Goal: Task Accomplishment & Management: Complete application form

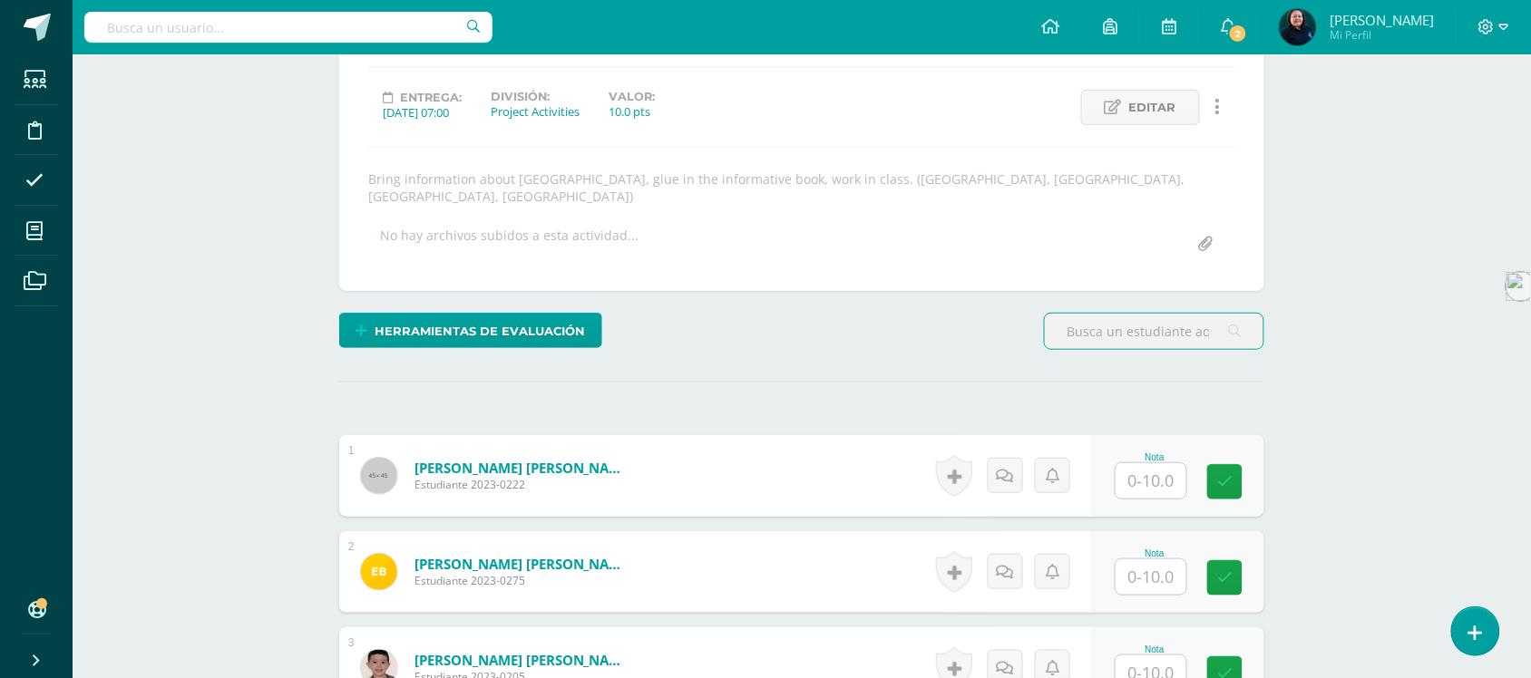
scroll to position [343, 0]
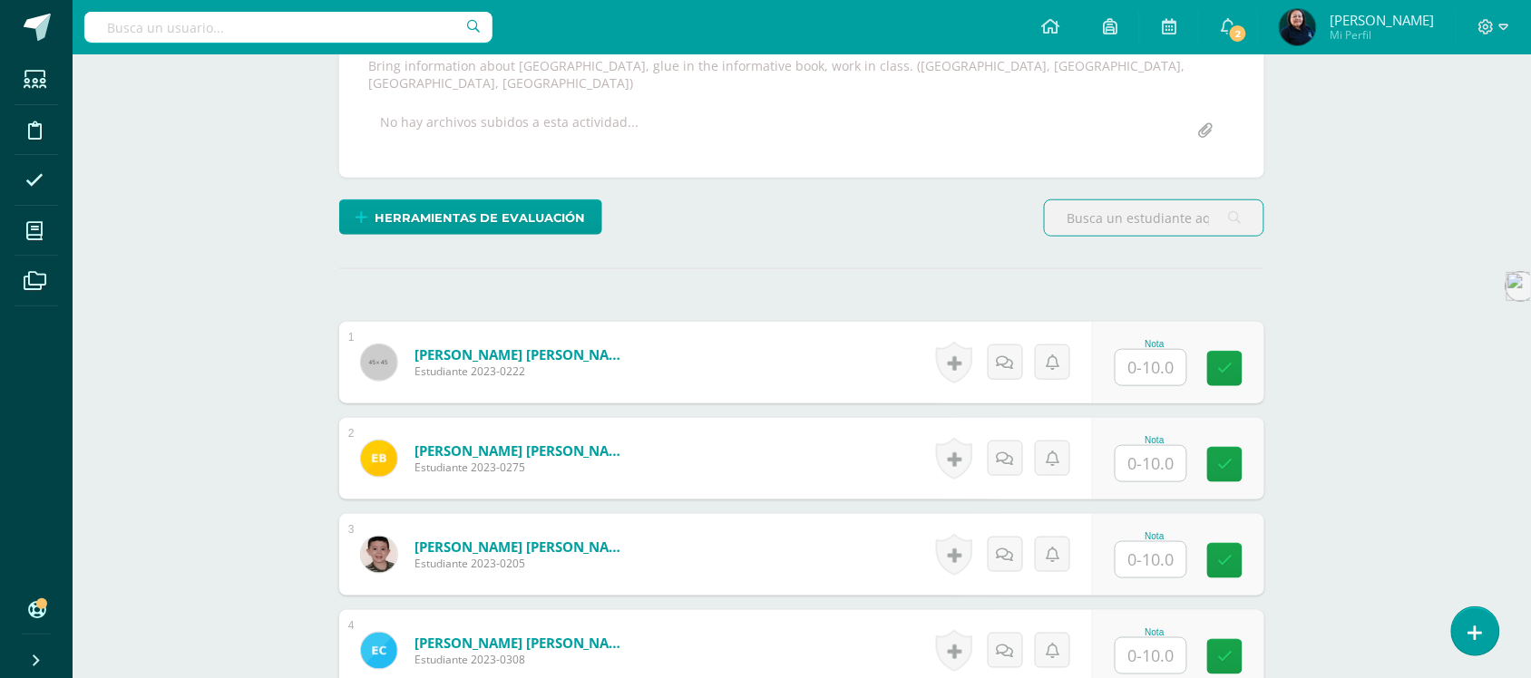
click at [1161, 350] on input "text" at bounding box center [1151, 367] width 71 height 35
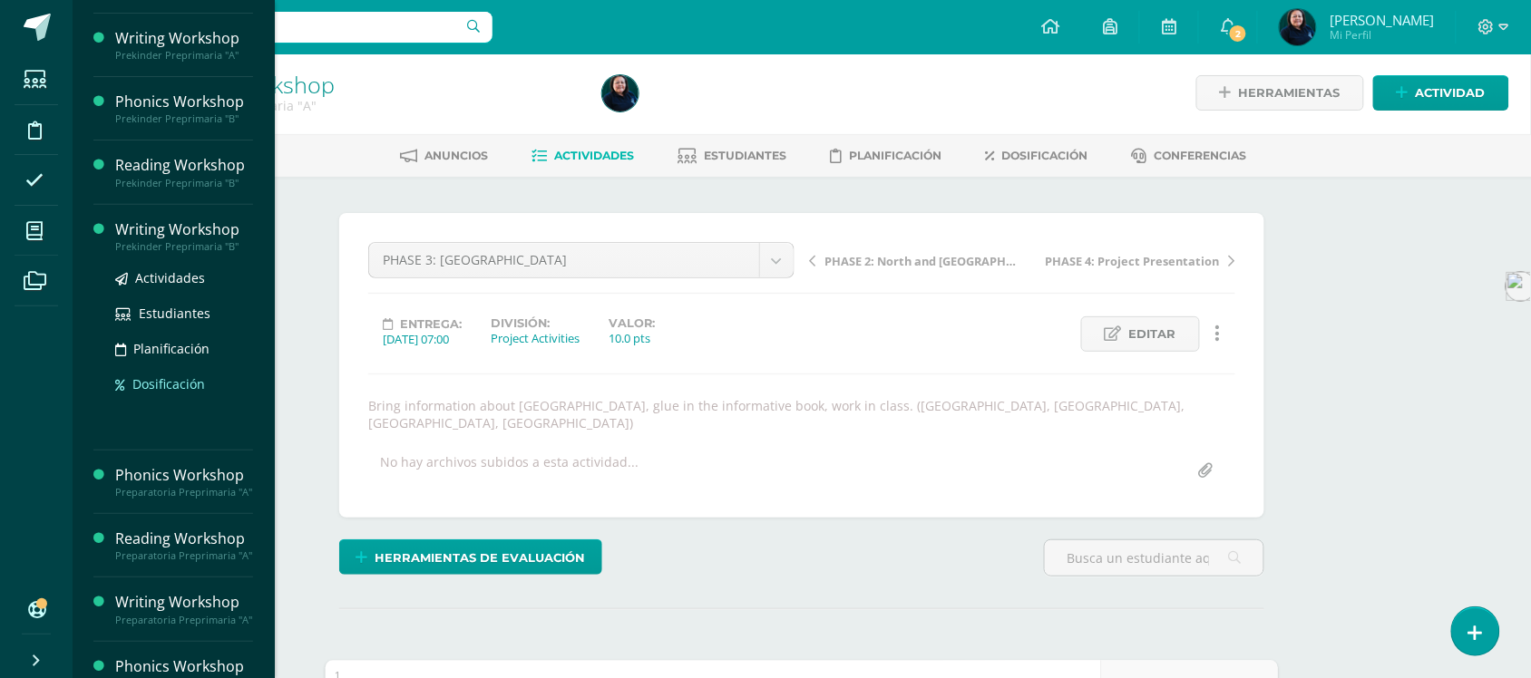
scroll to position [227, 0]
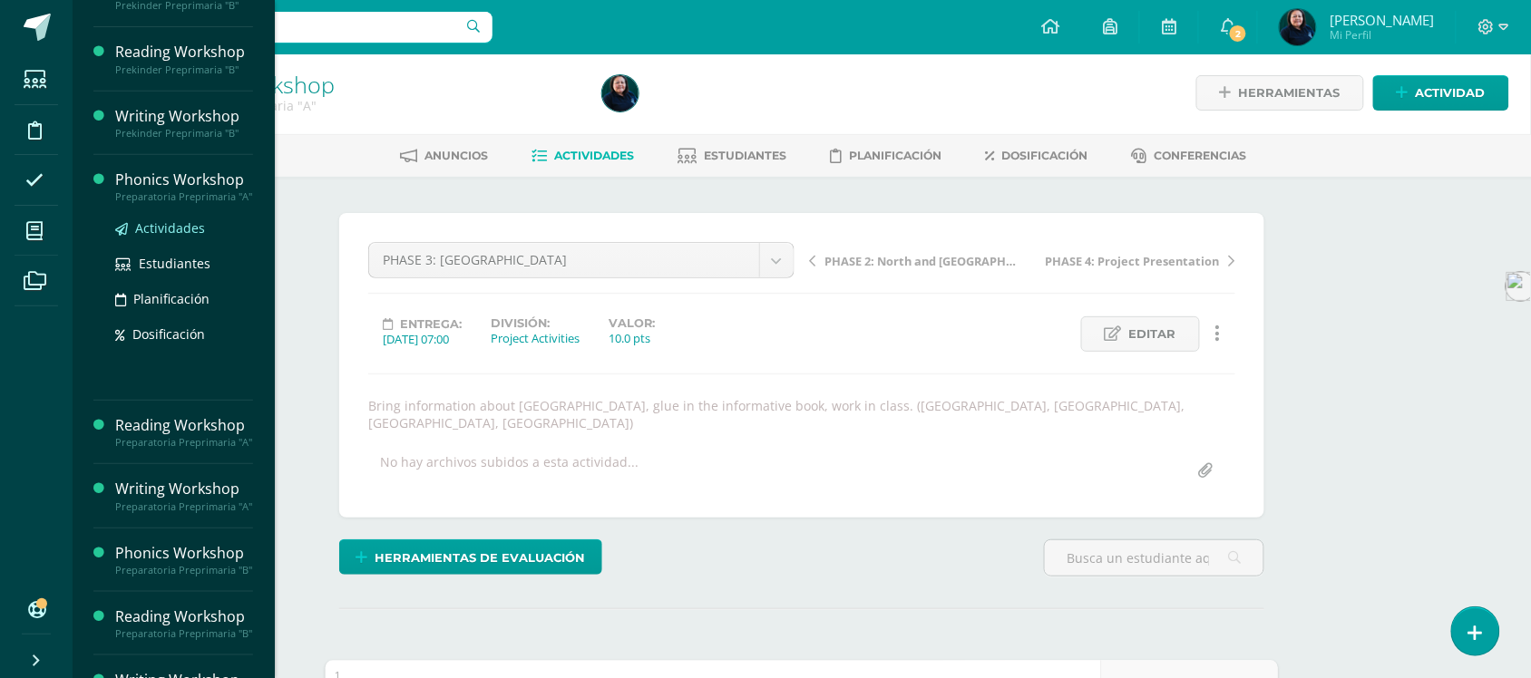
click at [172, 237] on span "Actividades" at bounding box center [170, 228] width 70 height 17
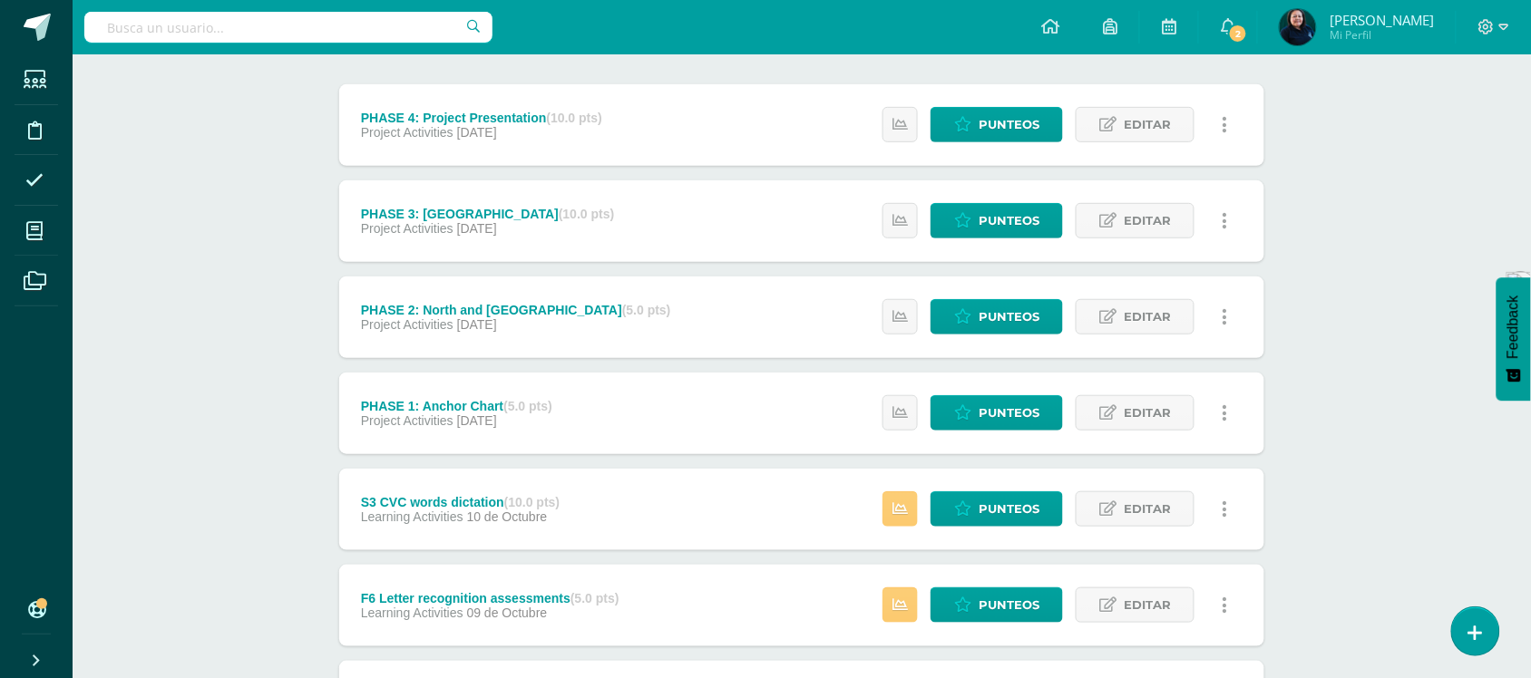
scroll to position [227, 0]
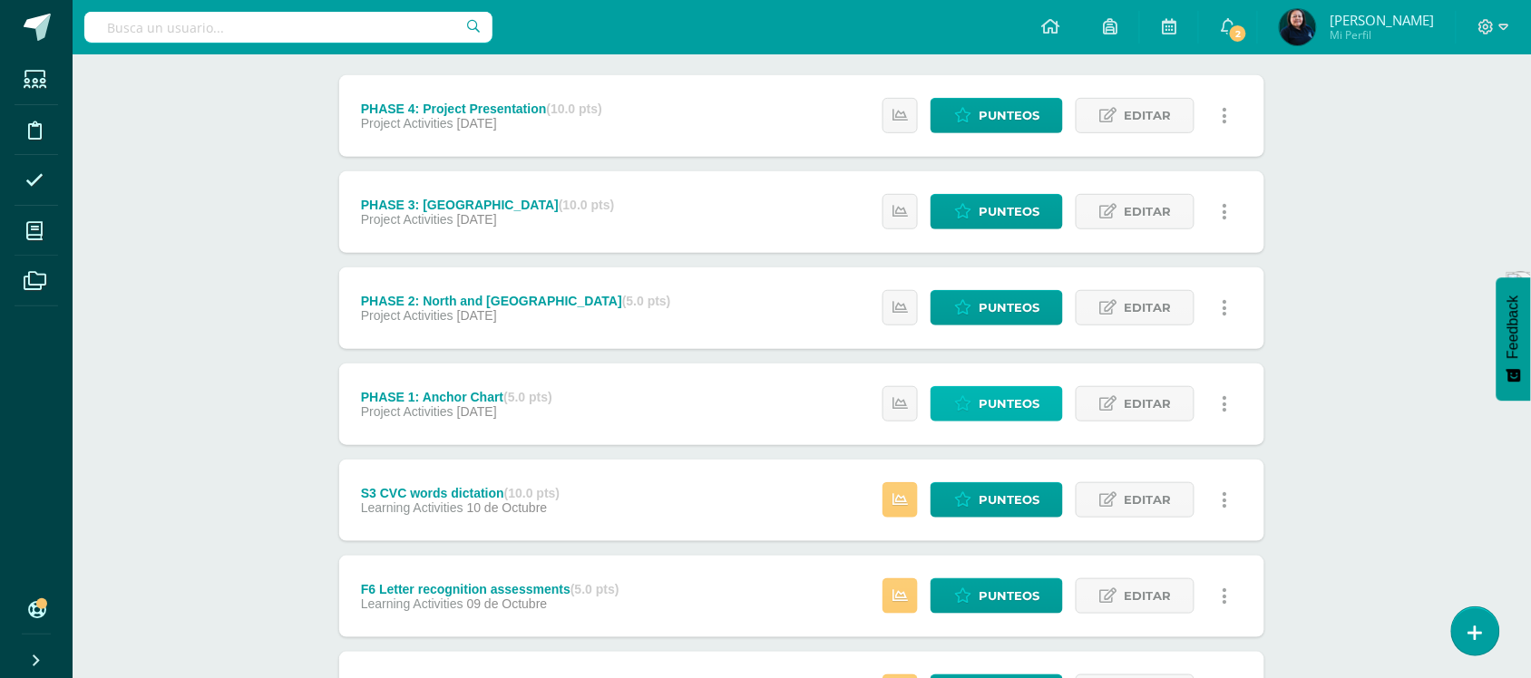
click at [995, 408] on span "Punteos" at bounding box center [1009, 404] width 61 height 34
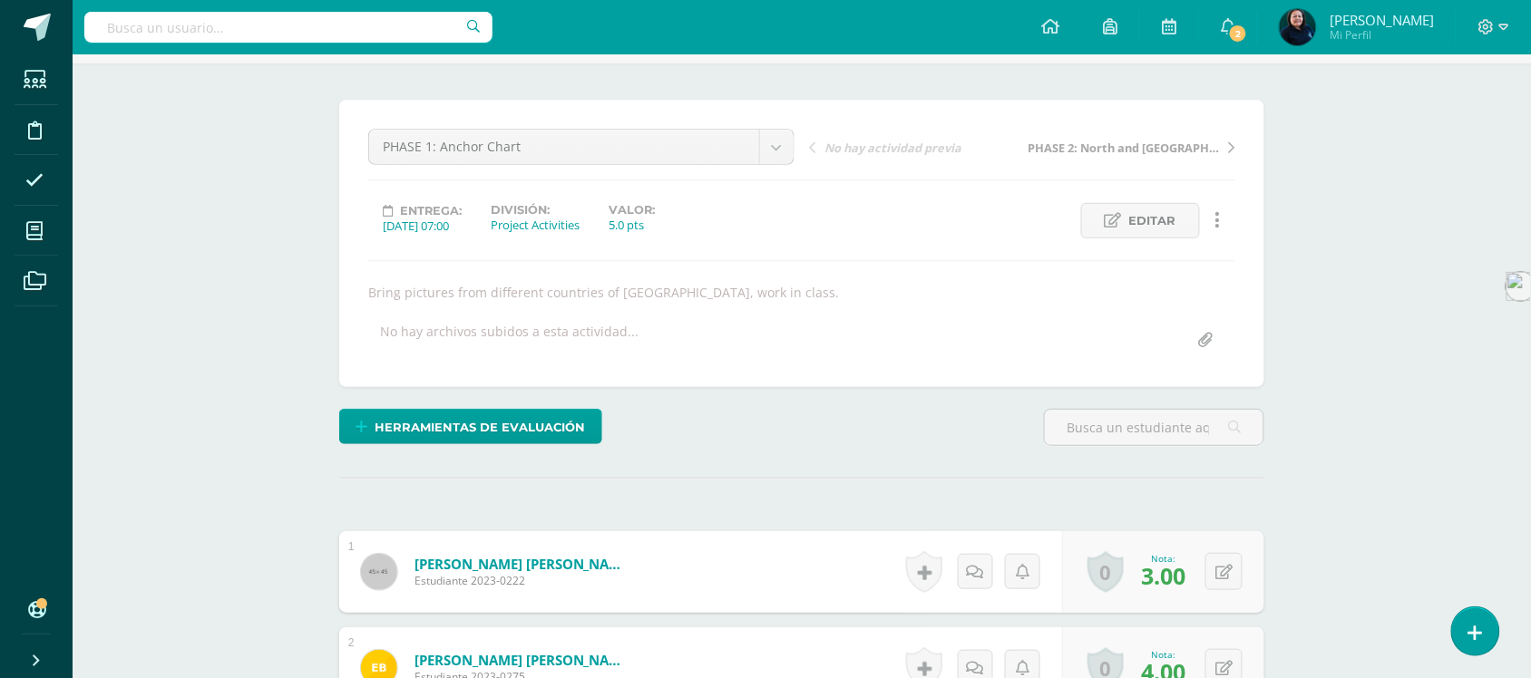
scroll to position [3, 0]
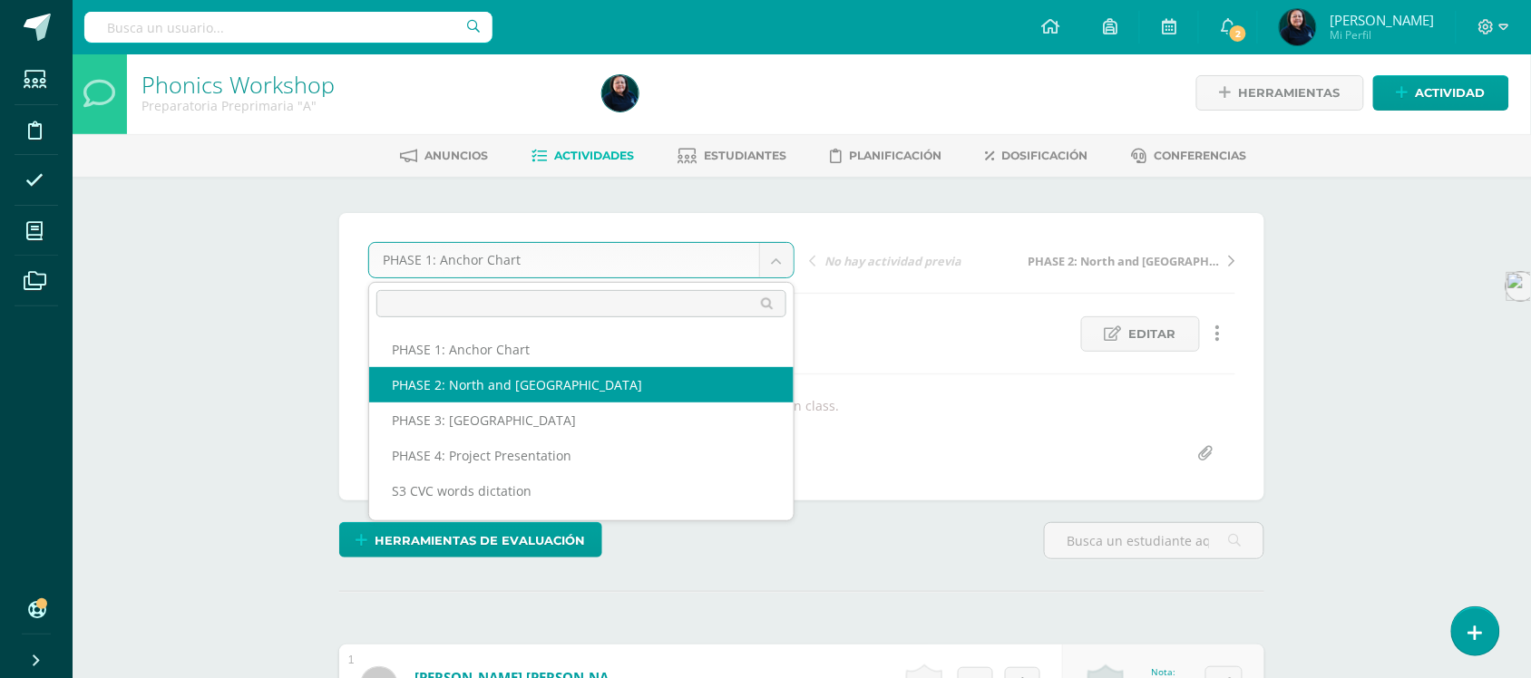
select select "/dashboard/teacher/grade-activity/50991/"
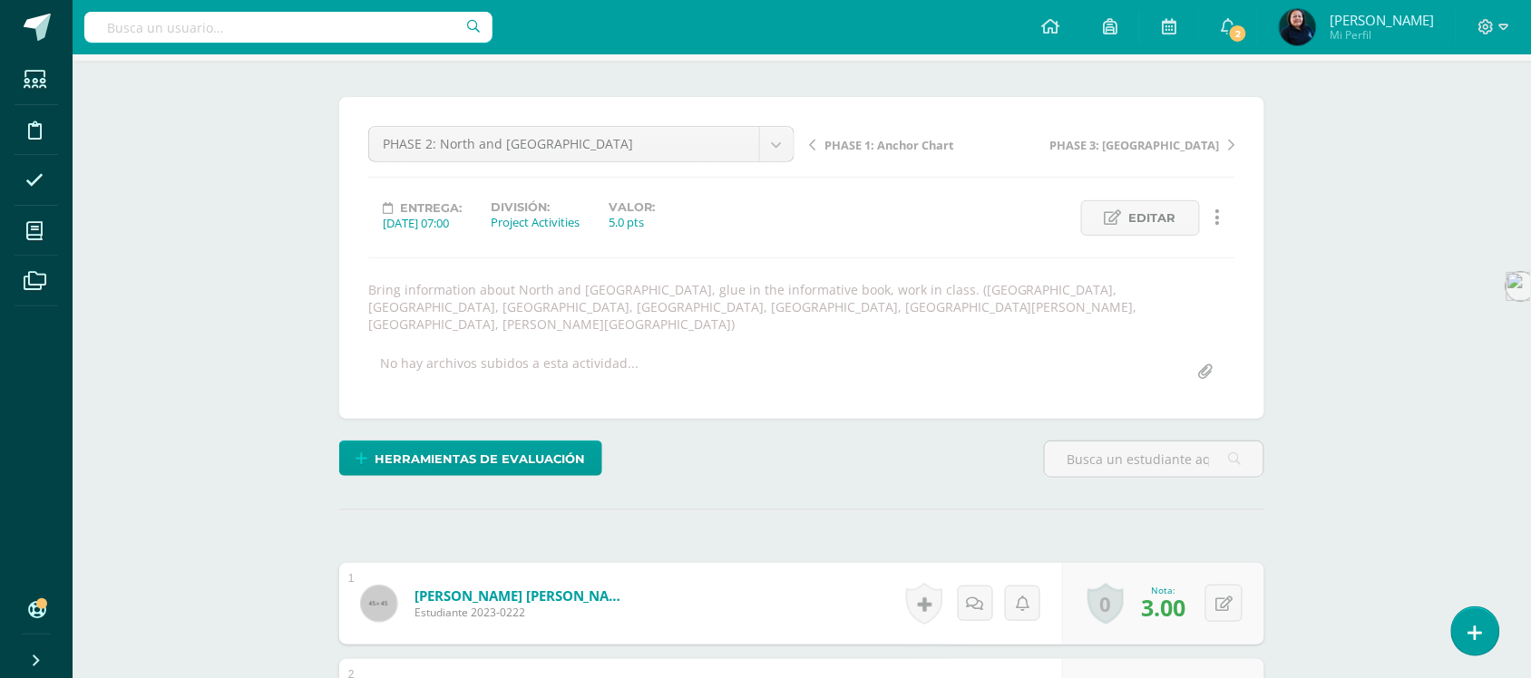
scroll to position [116, 0]
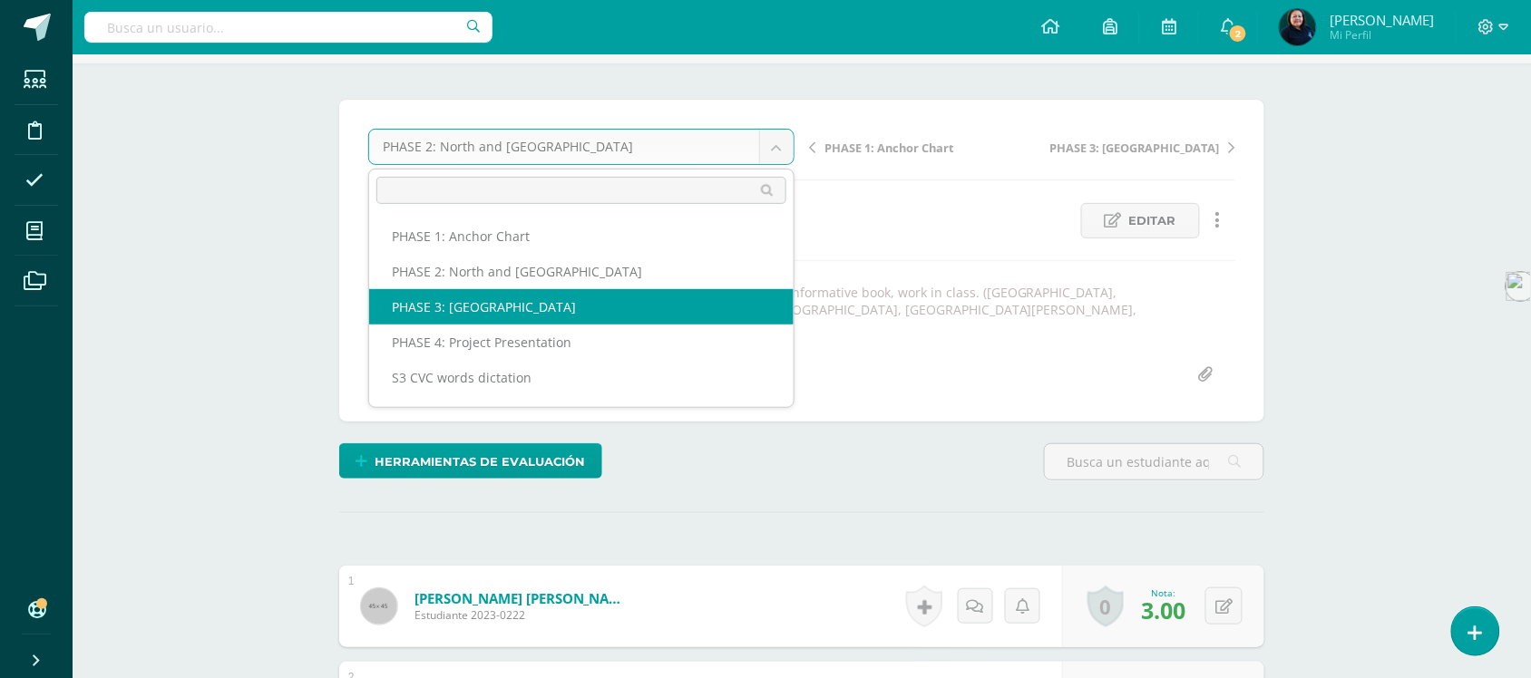
select select "/dashboard/teacher/grade-activity/50997/"
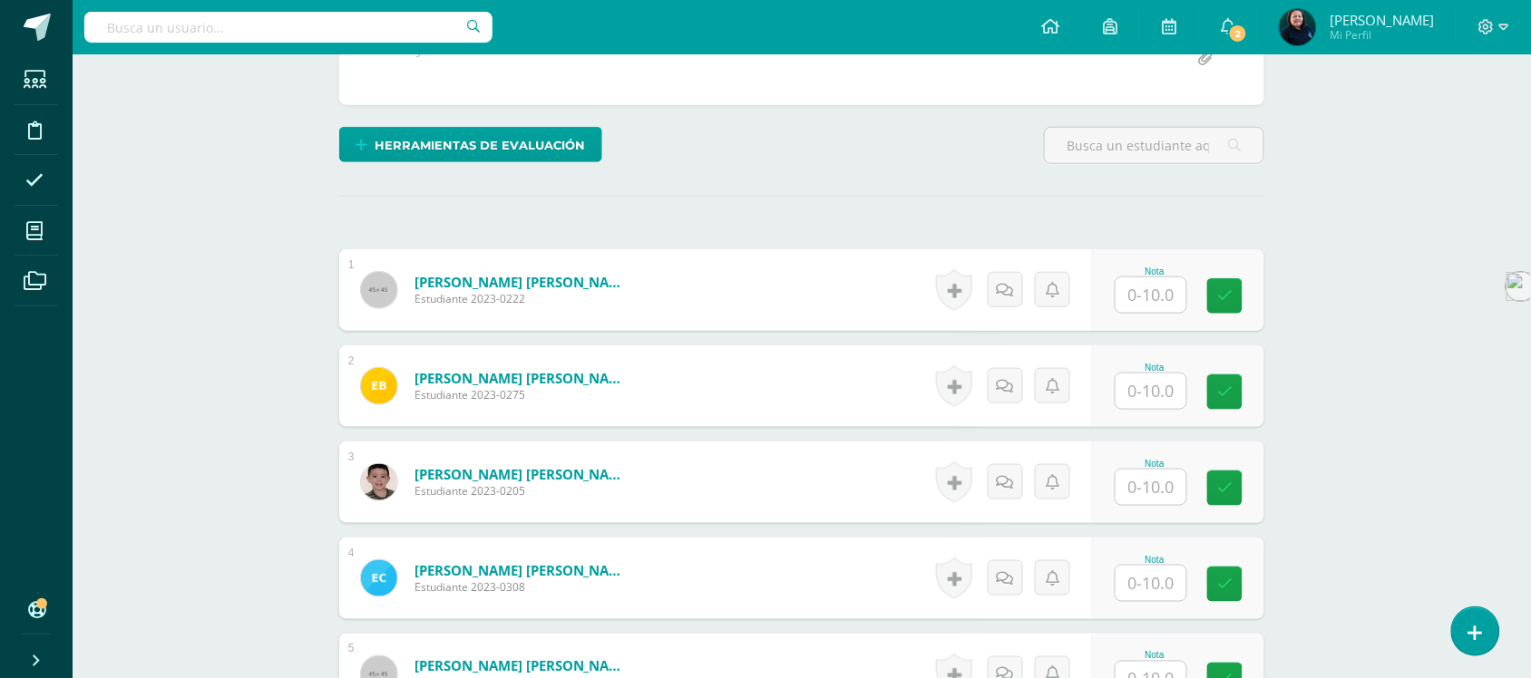
scroll to position [417, 0]
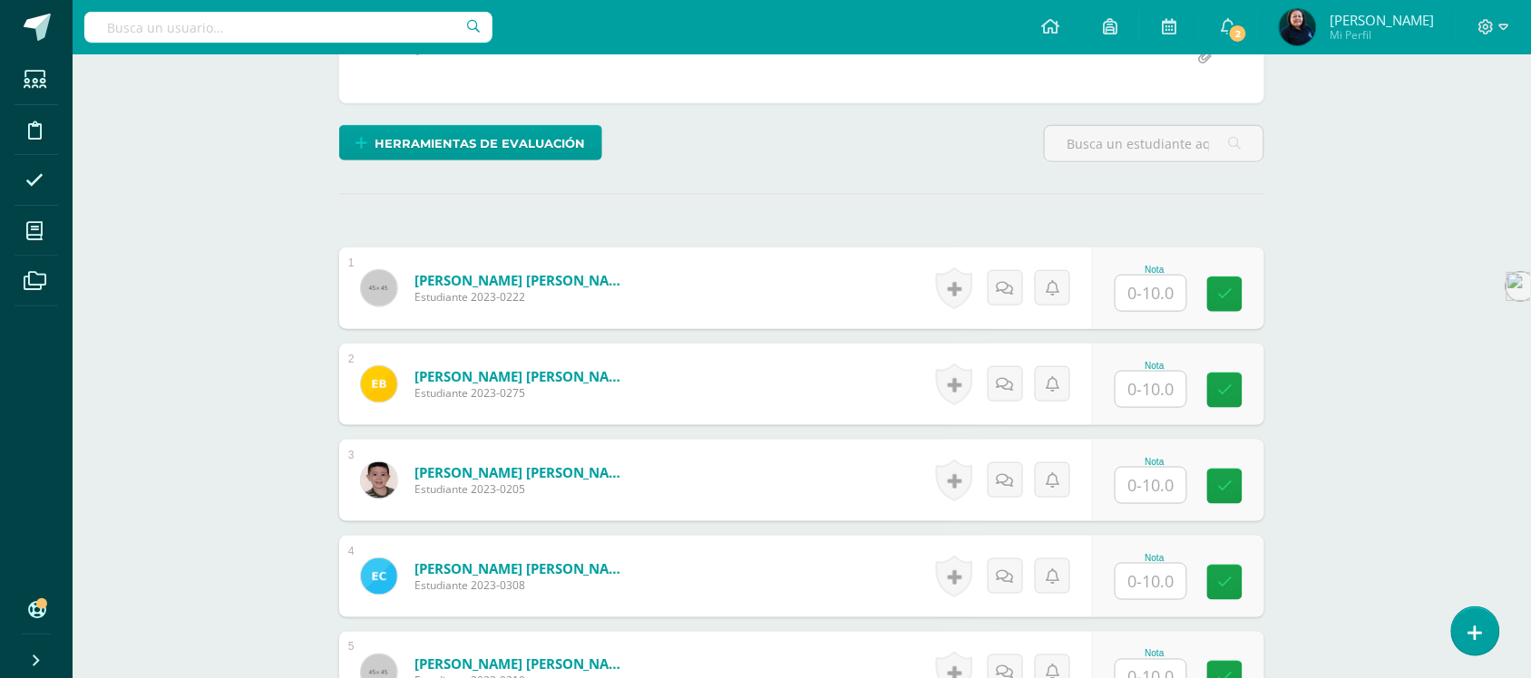
click at [1157, 278] on input "text" at bounding box center [1151, 293] width 71 height 35
type input "4"
type input "8"
click at [1155, 374] on input "text" at bounding box center [1162, 390] width 73 height 36
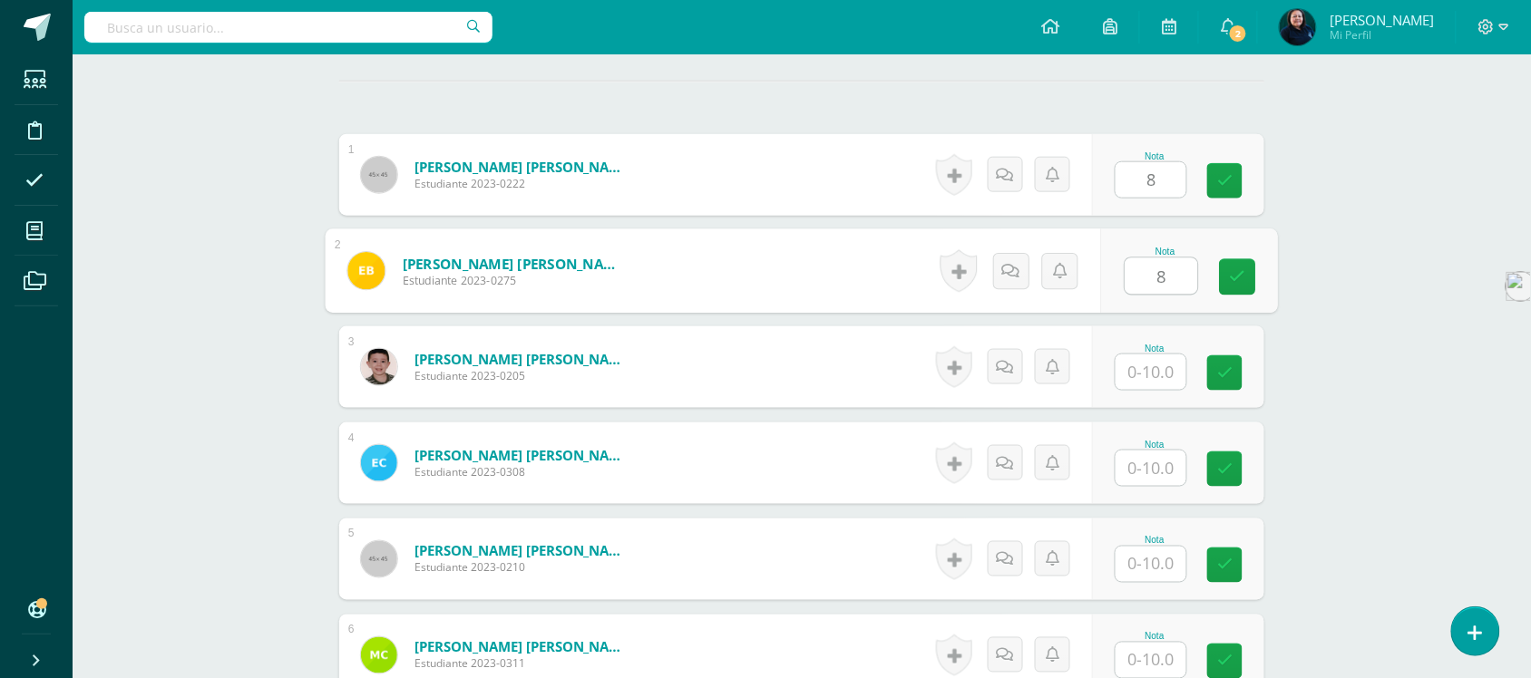
type input "8"
click at [1155, 358] on input "text" at bounding box center [1151, 372] width 71 height 35
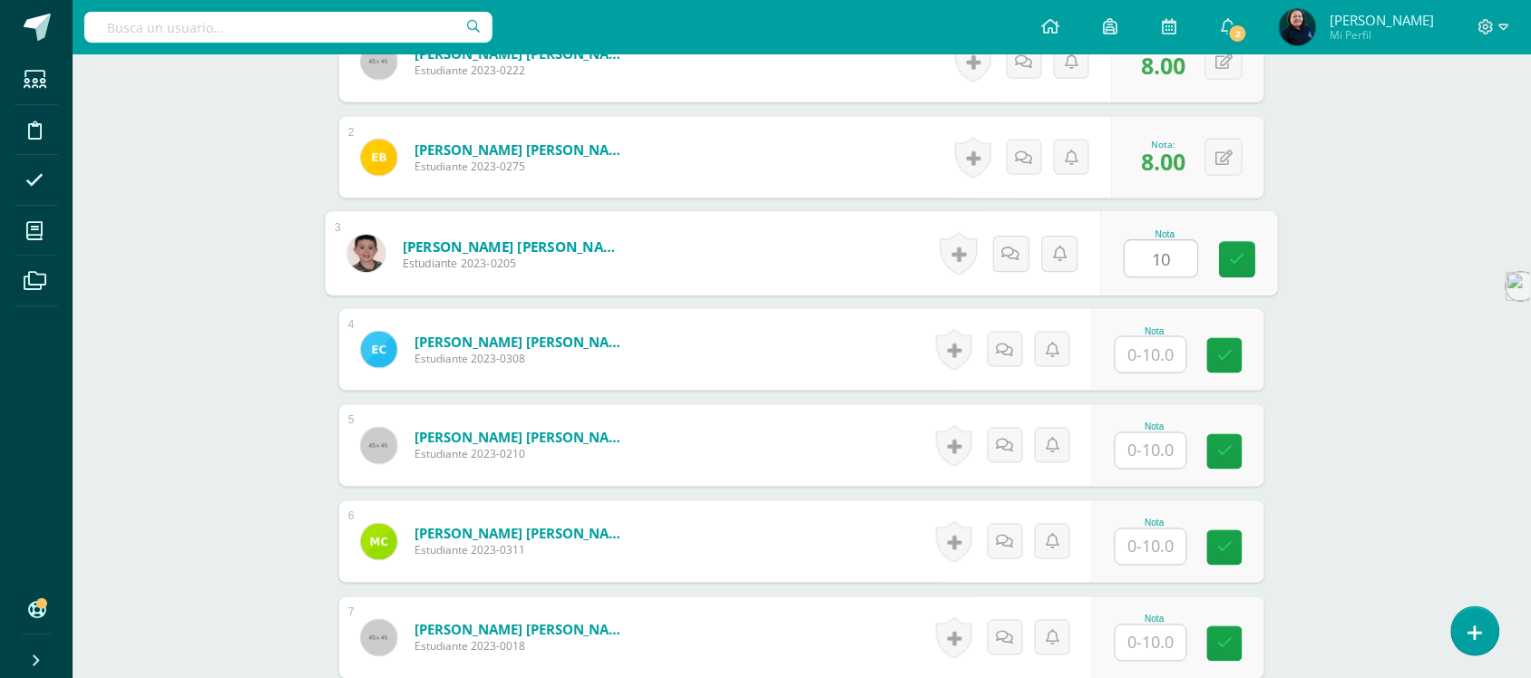
scroll to position [757, 0]
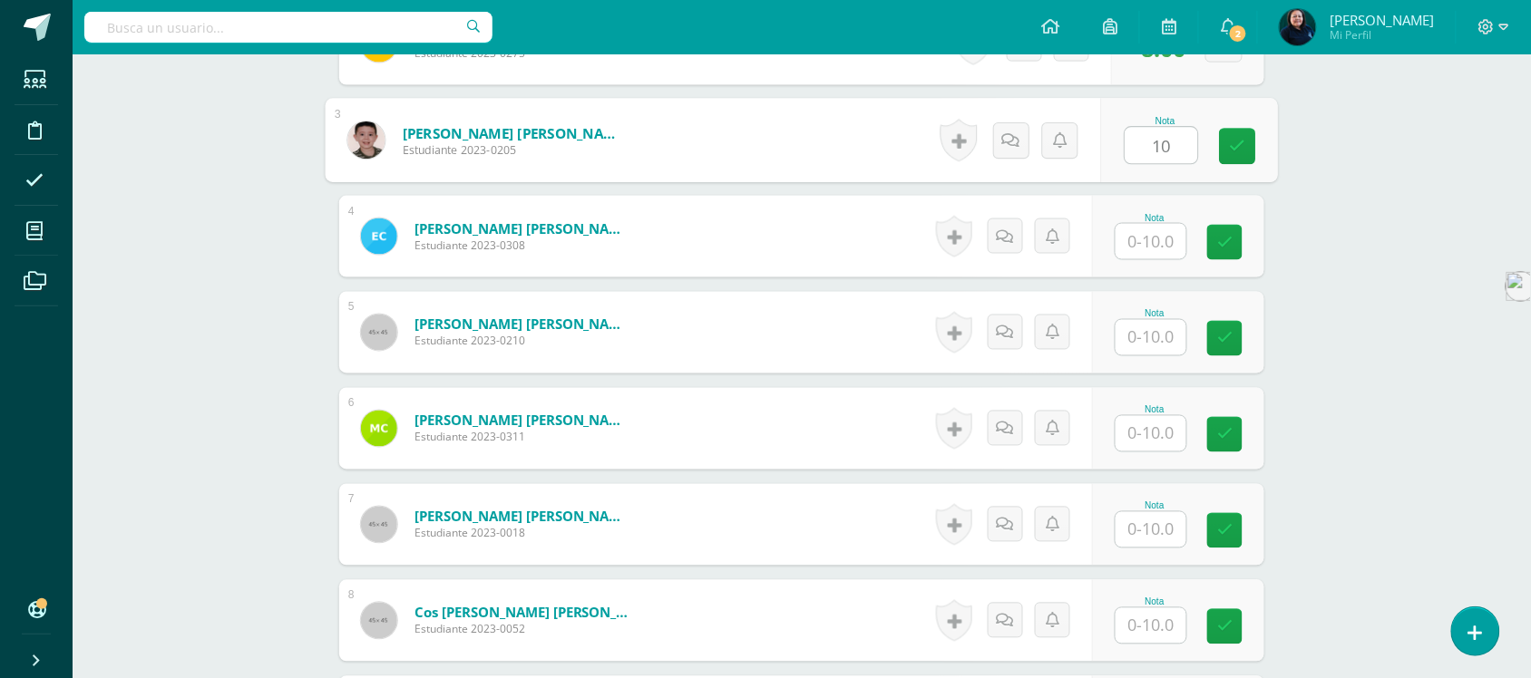
type input "10"
click at [1155, 225] on input "text" at bounding box center [1151, 241] width 71 height 35
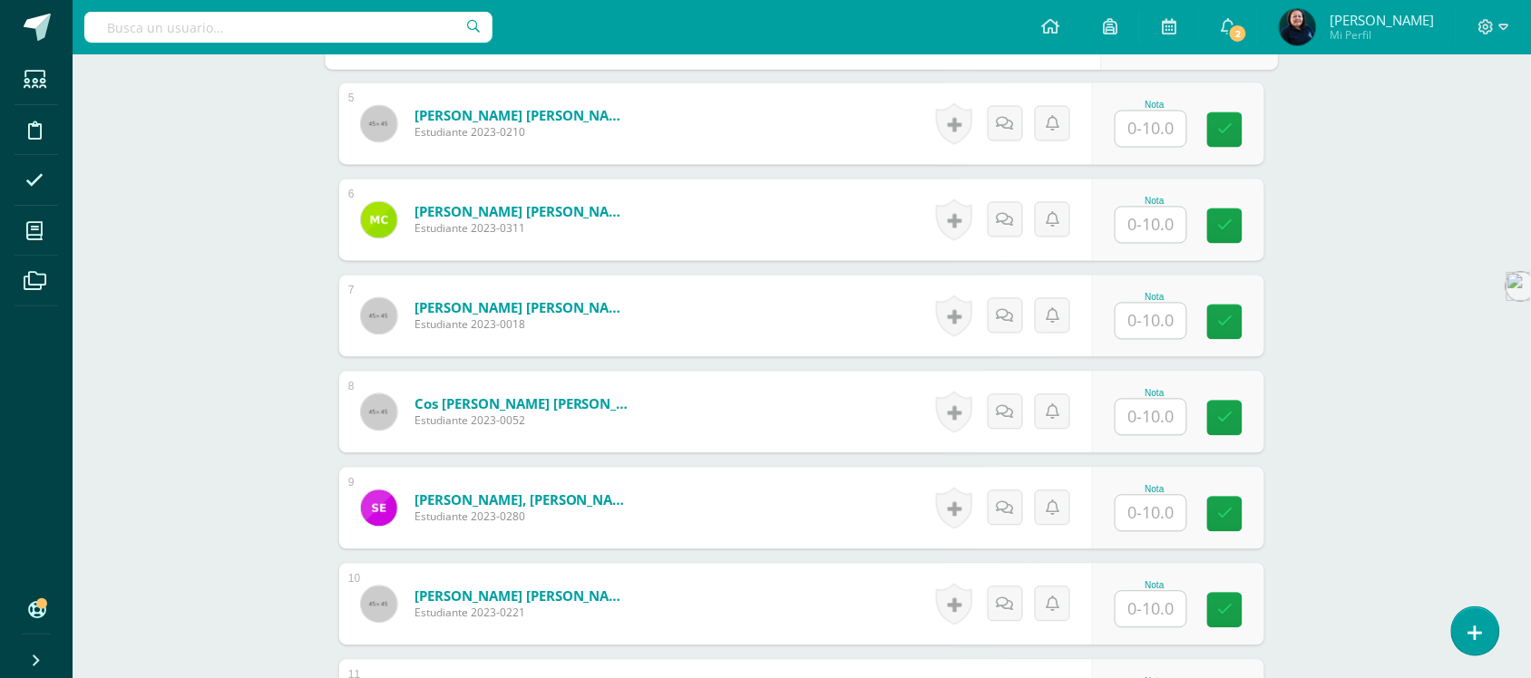
scroll to position [984, 0]
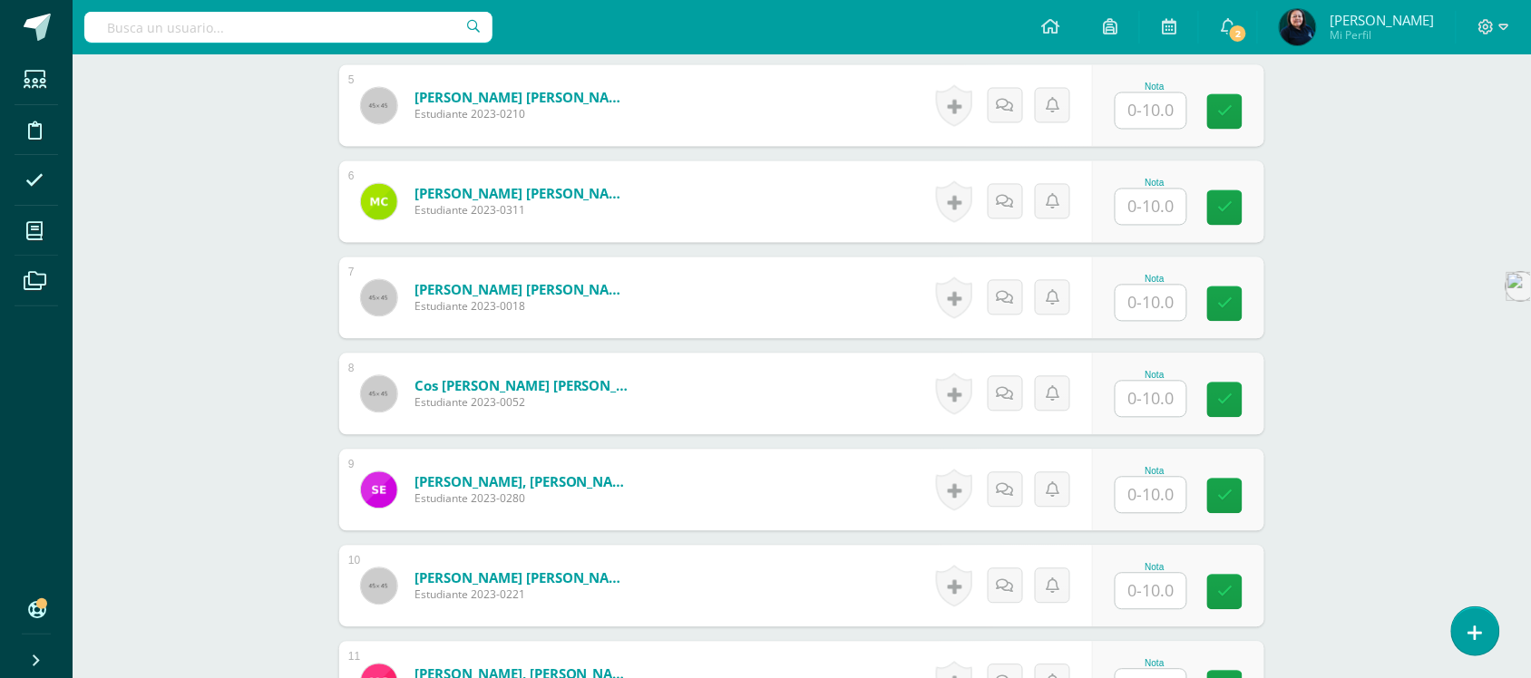
type input "8"
click at [1152, 93] on input "text" at bounding box center [1162, 111] width 73 height 36
type input "9"
click at [1152, 190] on input "text" at bounding box center [1151, 207] width 71 height 35
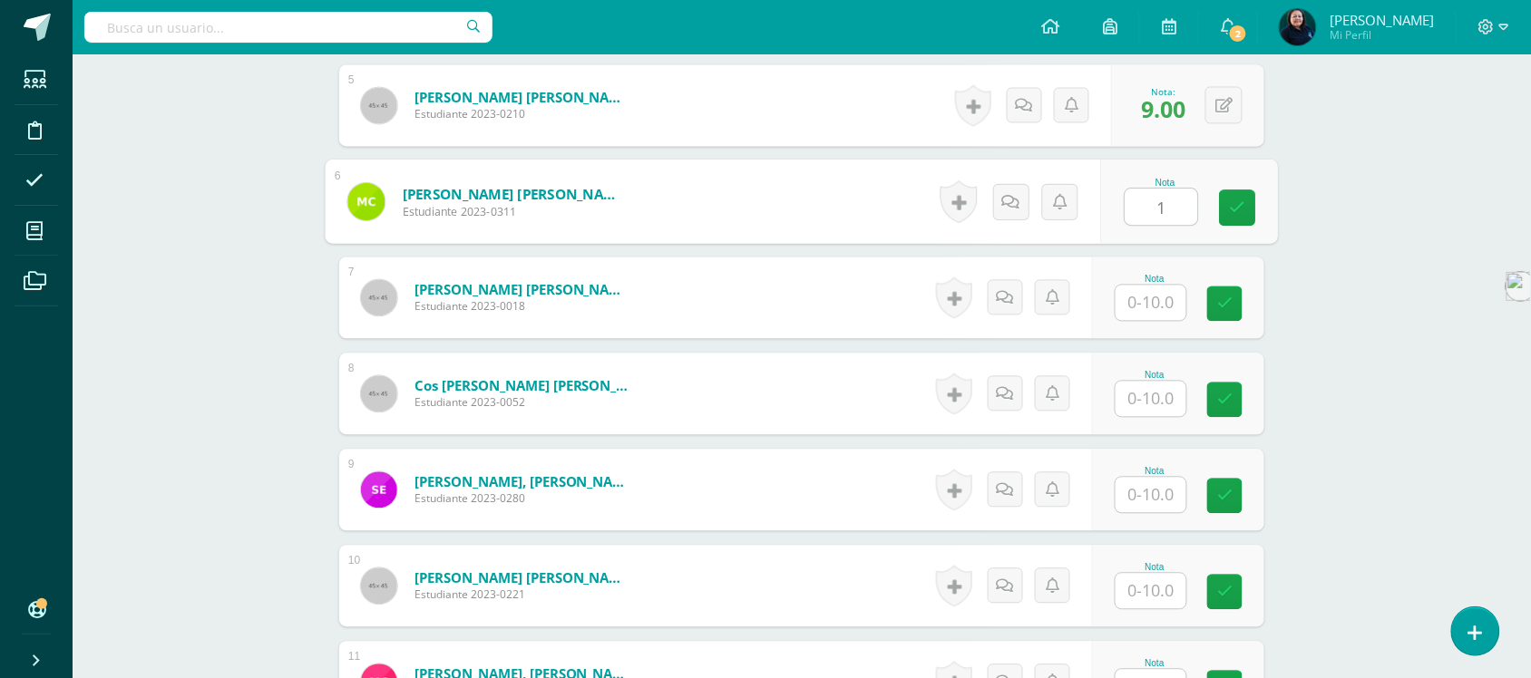
type input "1"
click at [1164, 286] on input "text" at bounding box center [1151, 303] width 71 height 35
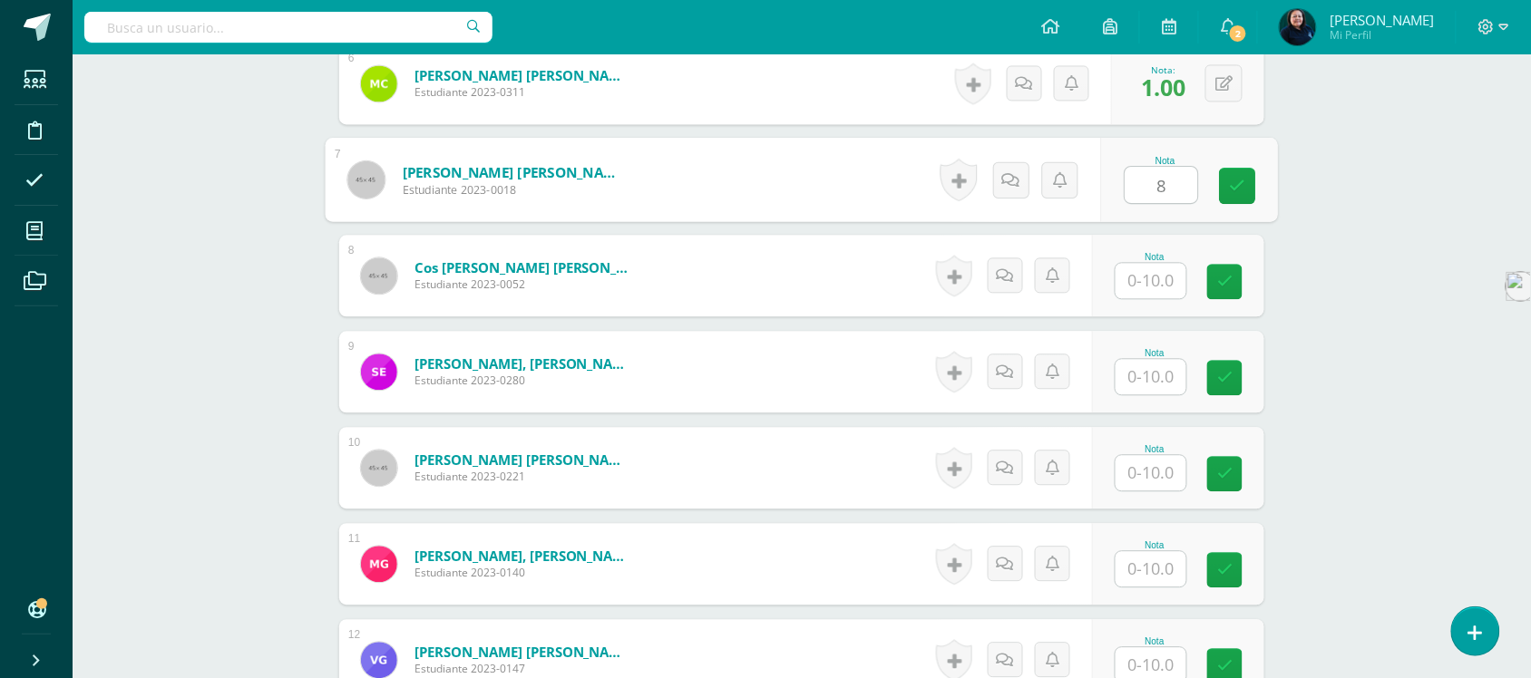
scroll to position [1098, 0]
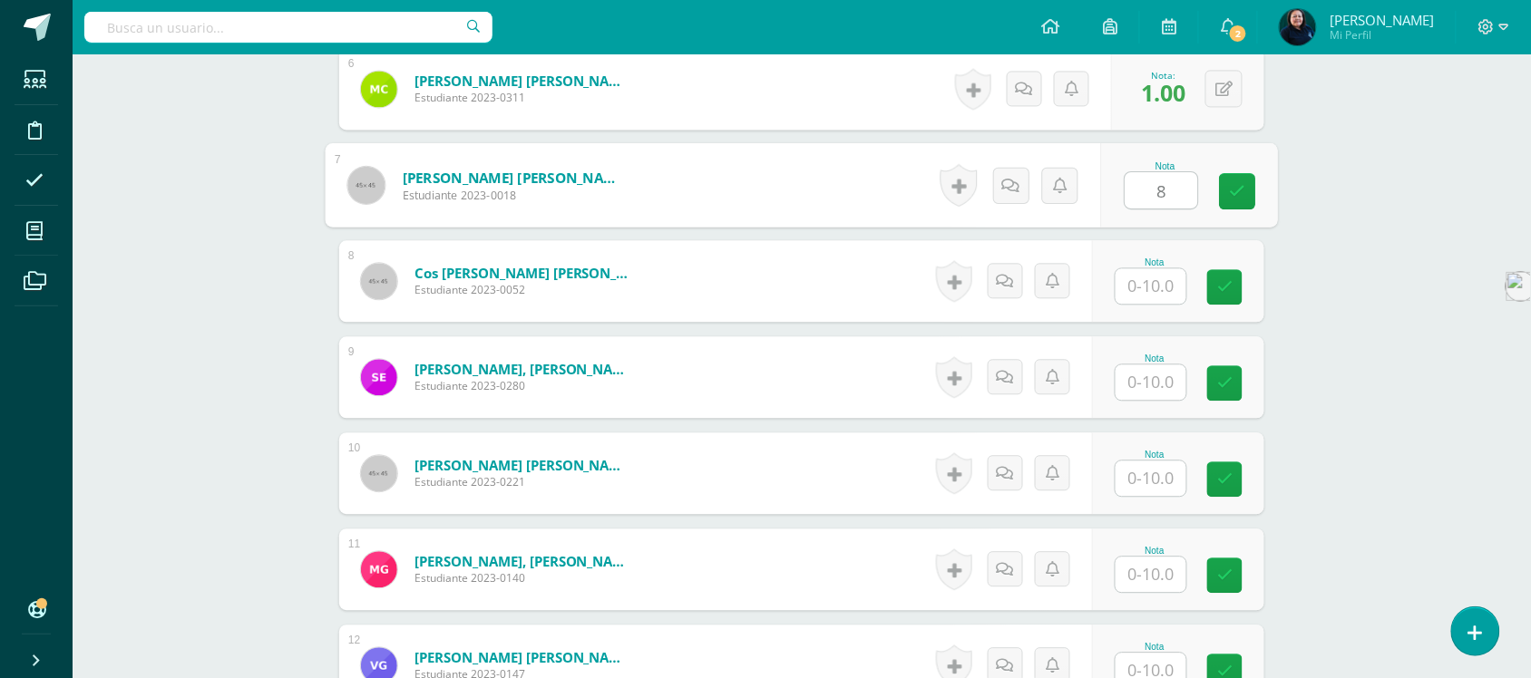
type input "8"
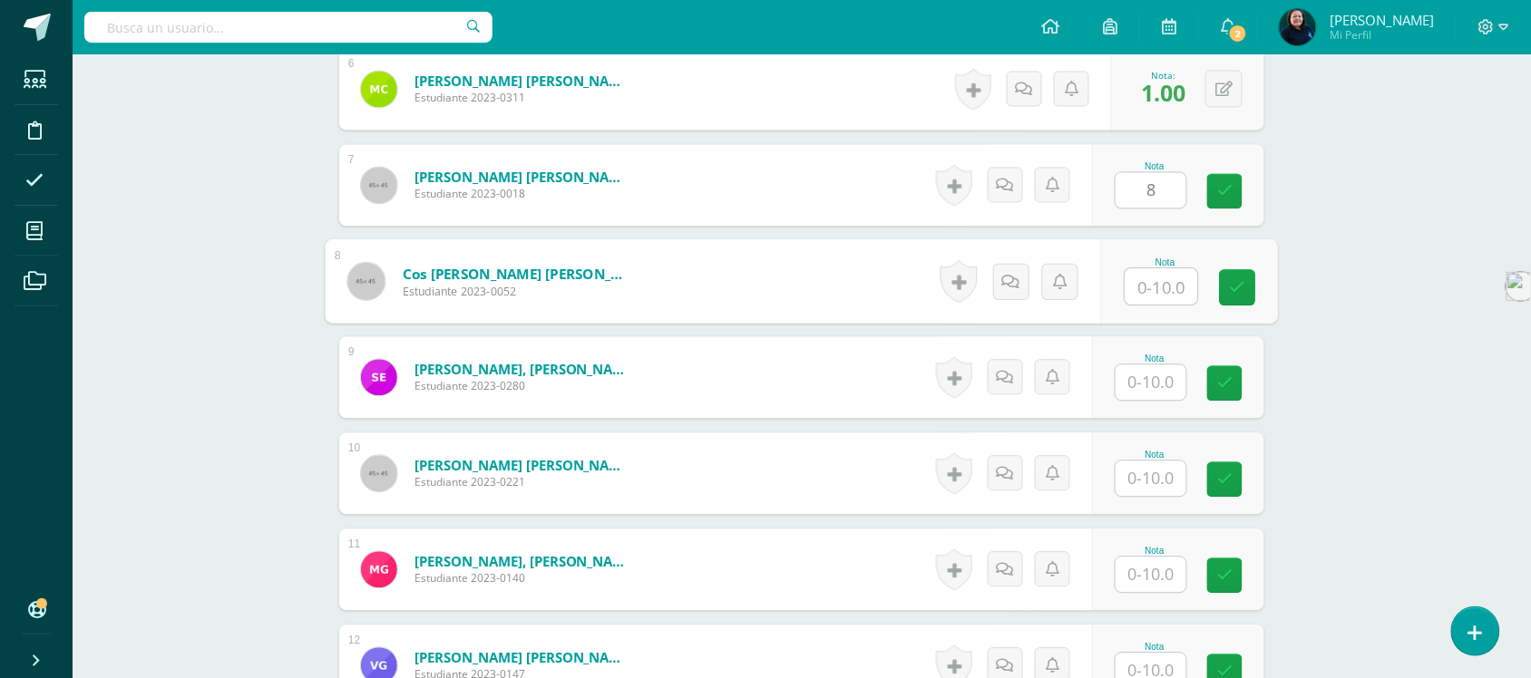
click at [1152, 268] on input "text" at bounding box center [1162, 286] width 73 height 36
type input "9"
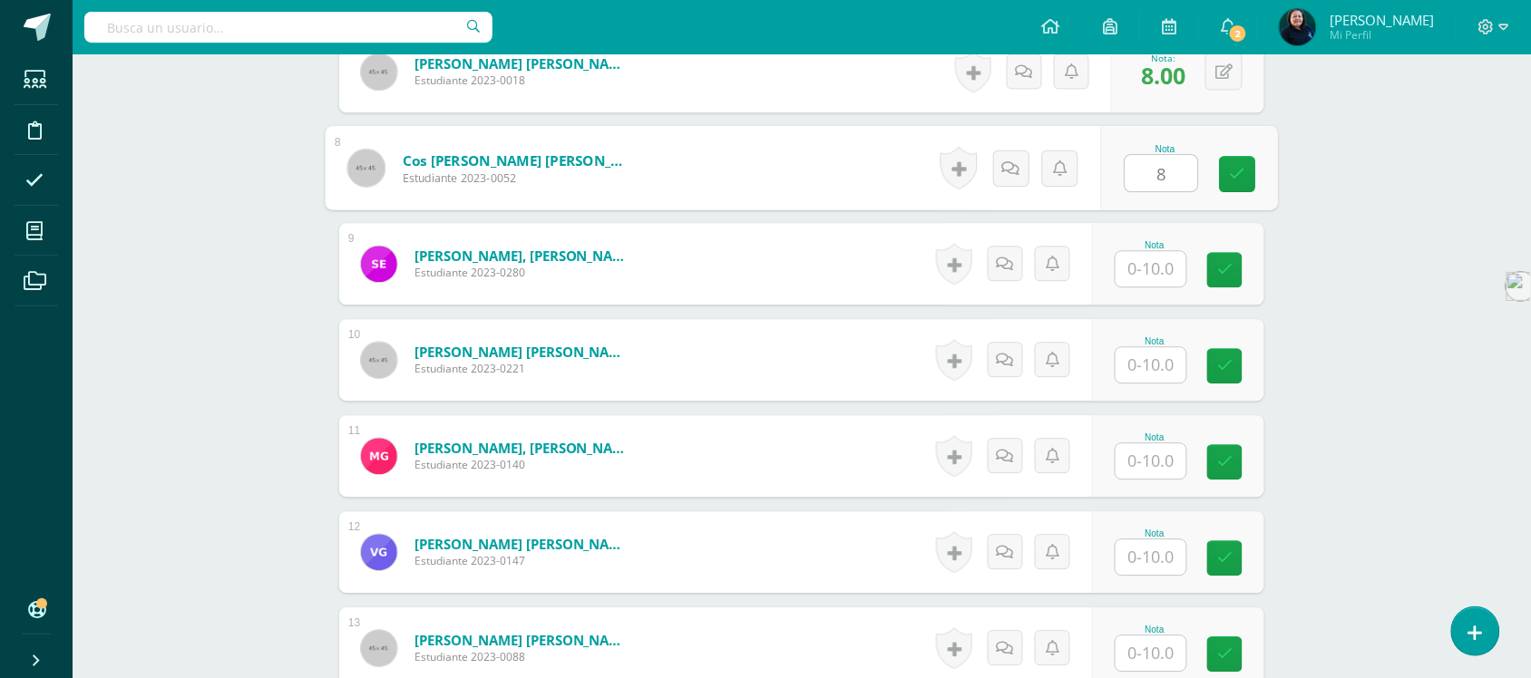
type input "8"
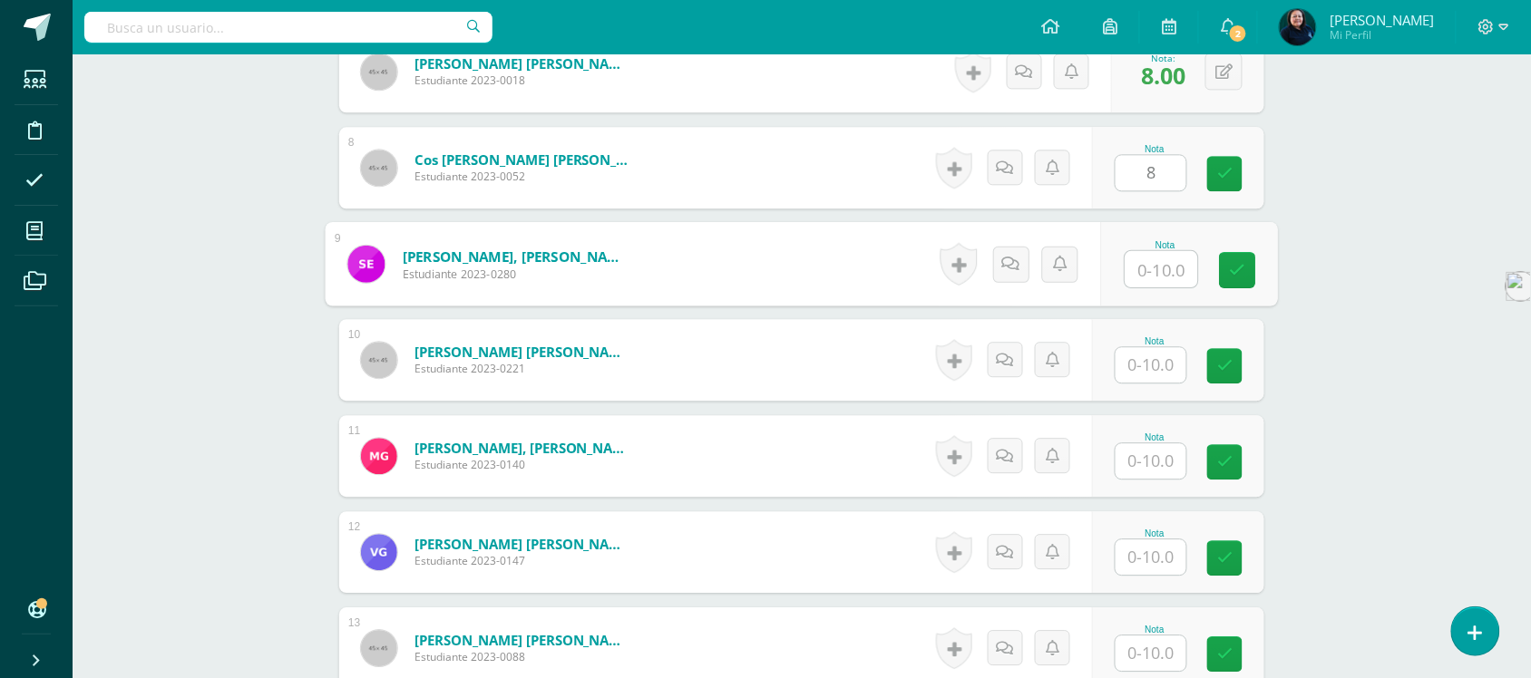
click at [1152, 251] on input "text" at bounding box center [1162, 269] width 73 height 36
type input "8"
click at [1149, 347] on input "text" at bounding box center [1151, 364] width 71 height 35
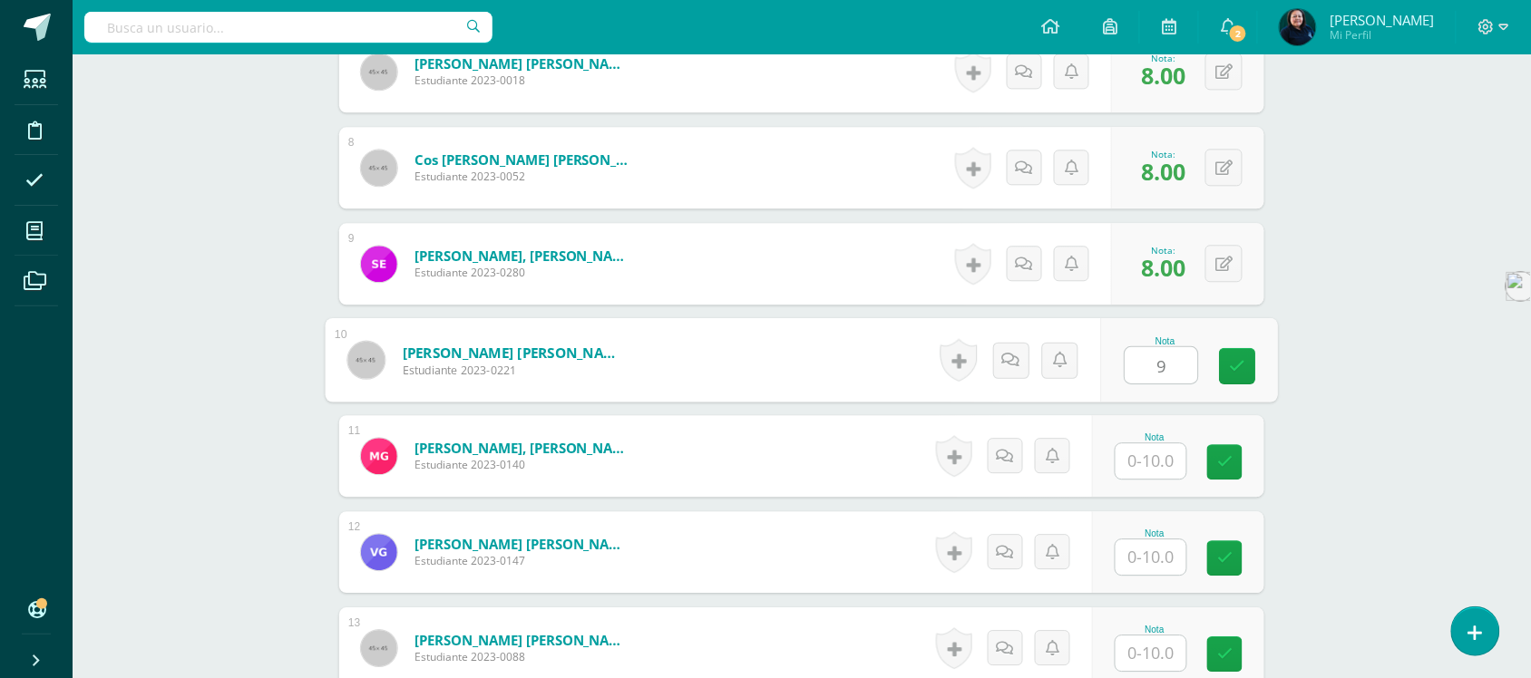
scroll to position [1324, 0]
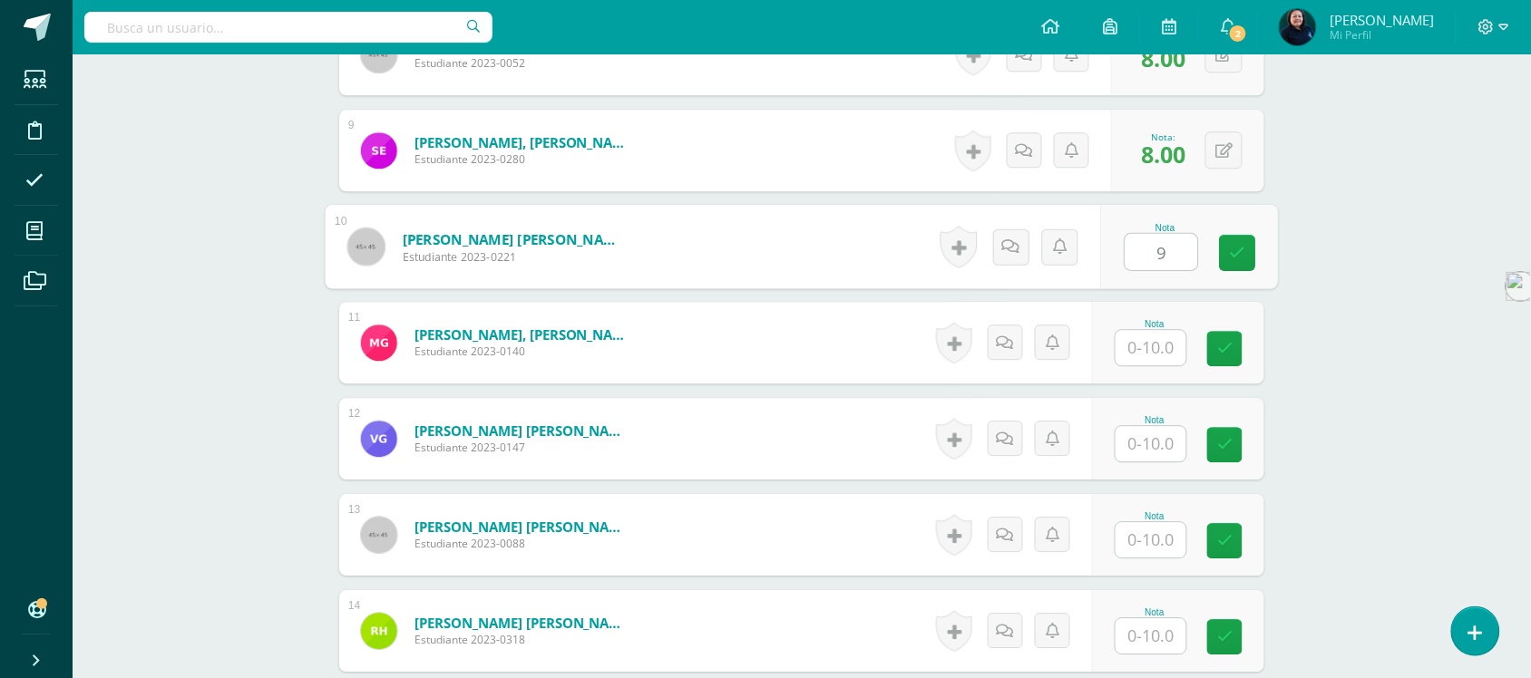
type input "9"
click at [1153, 330] on input "text" at bounding box center [1151, 347] width 71 height 35
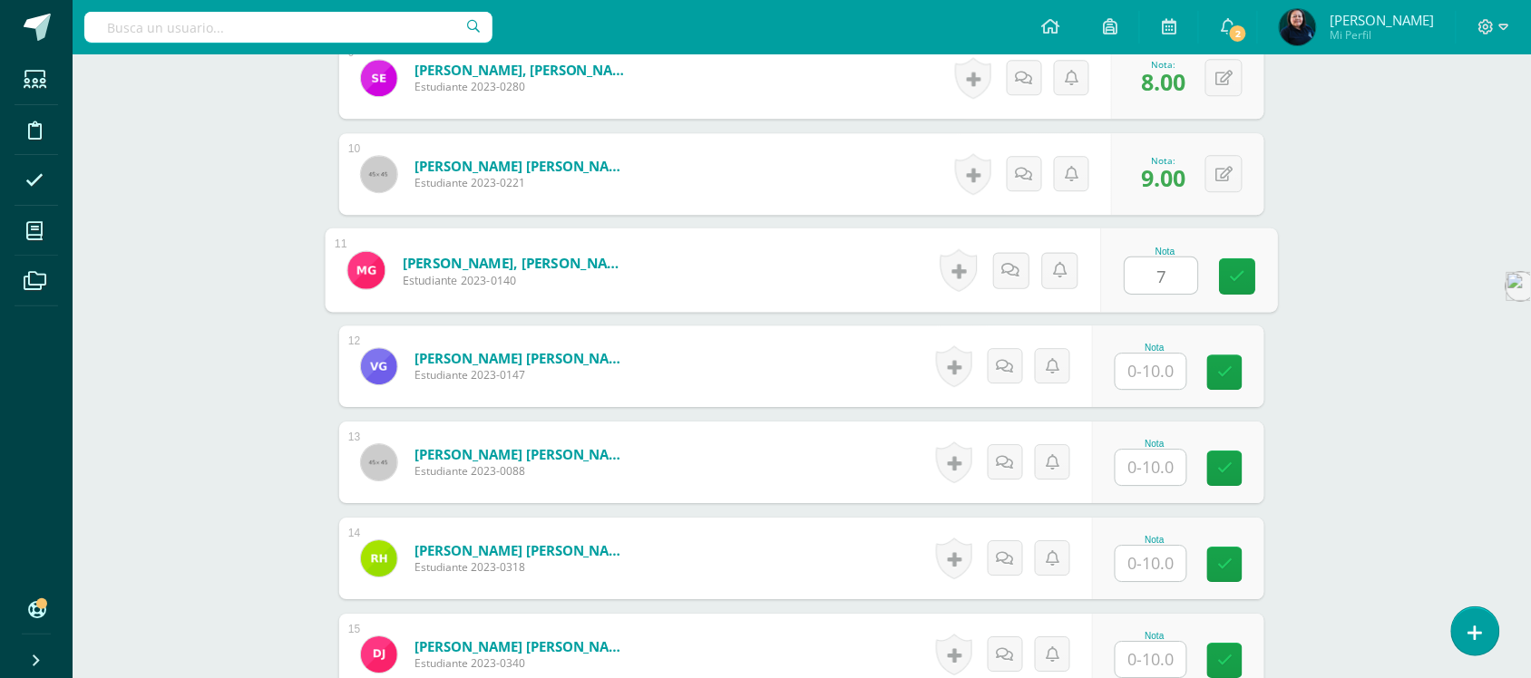
scroll to position [1438, 0]
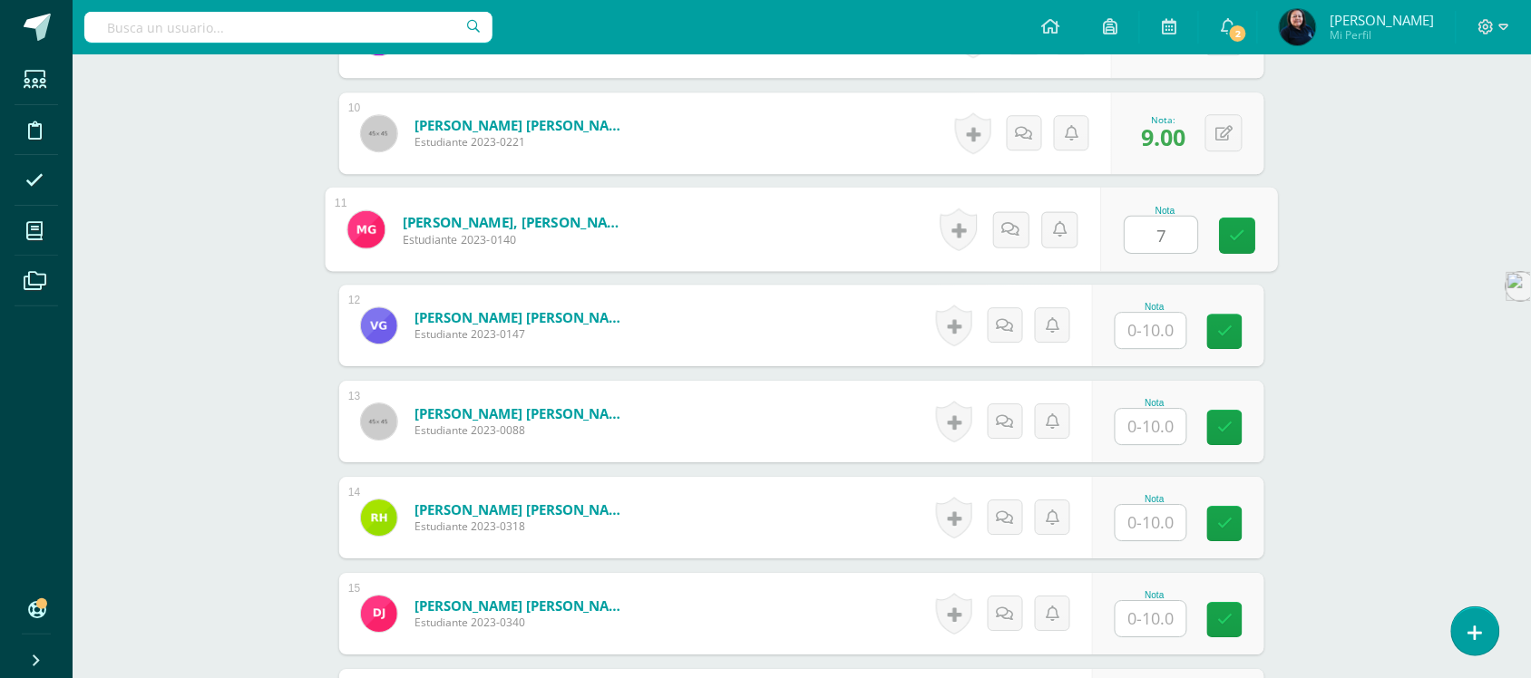
type input "7"
click at [1147, 316] on input "text" at bounding box center [1151, 330] width 71 height 35
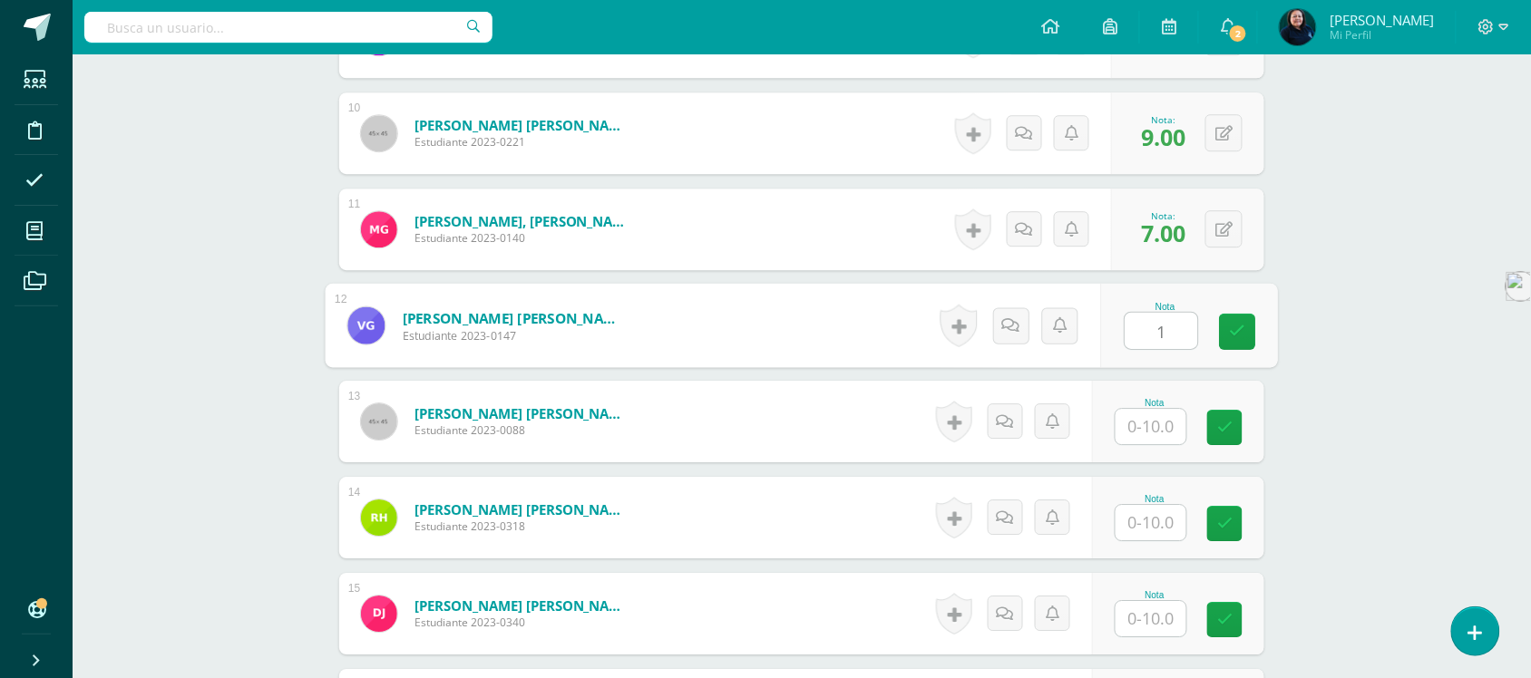
scroll to position [1551, 0]
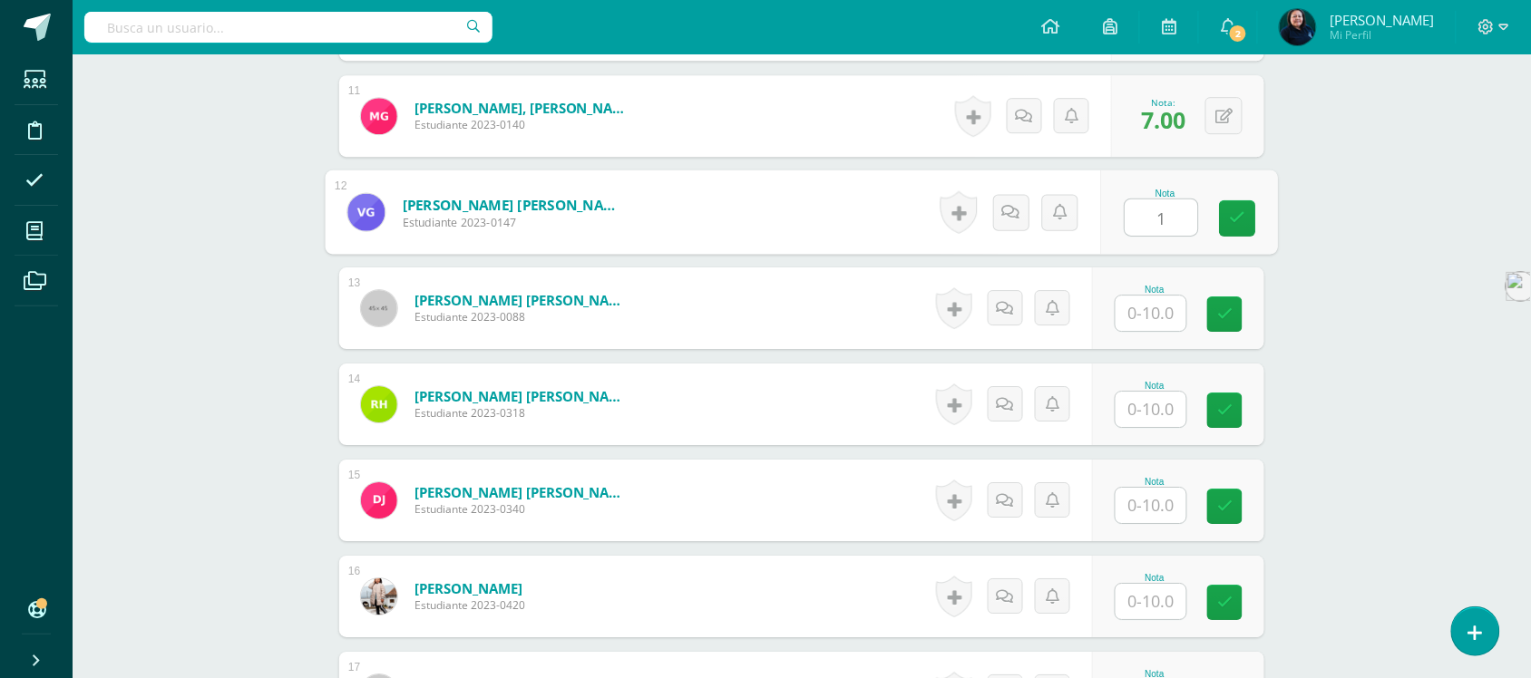
type input "1"
click at [1149, 298] on input "text" at bounding box center [1151, 313] width 71 height 35
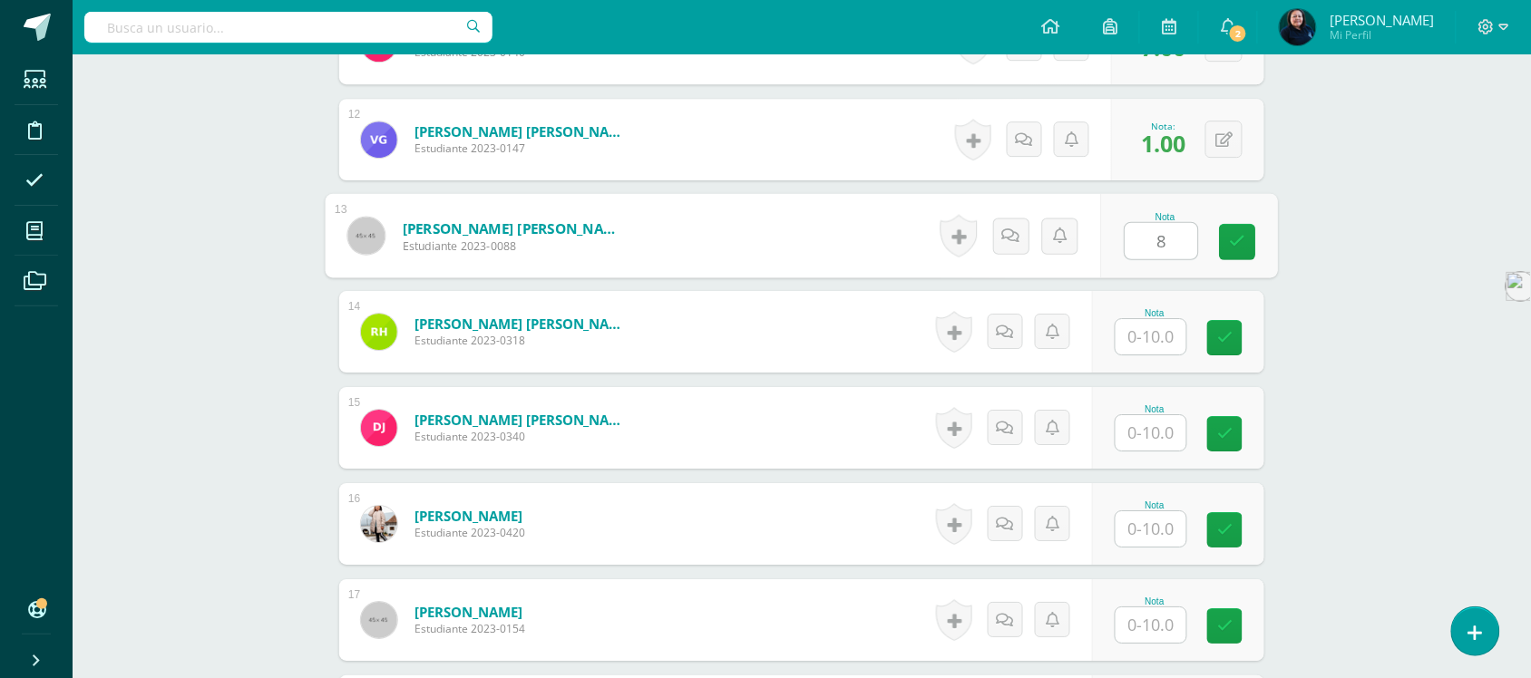
scroll to position [1664, 0]
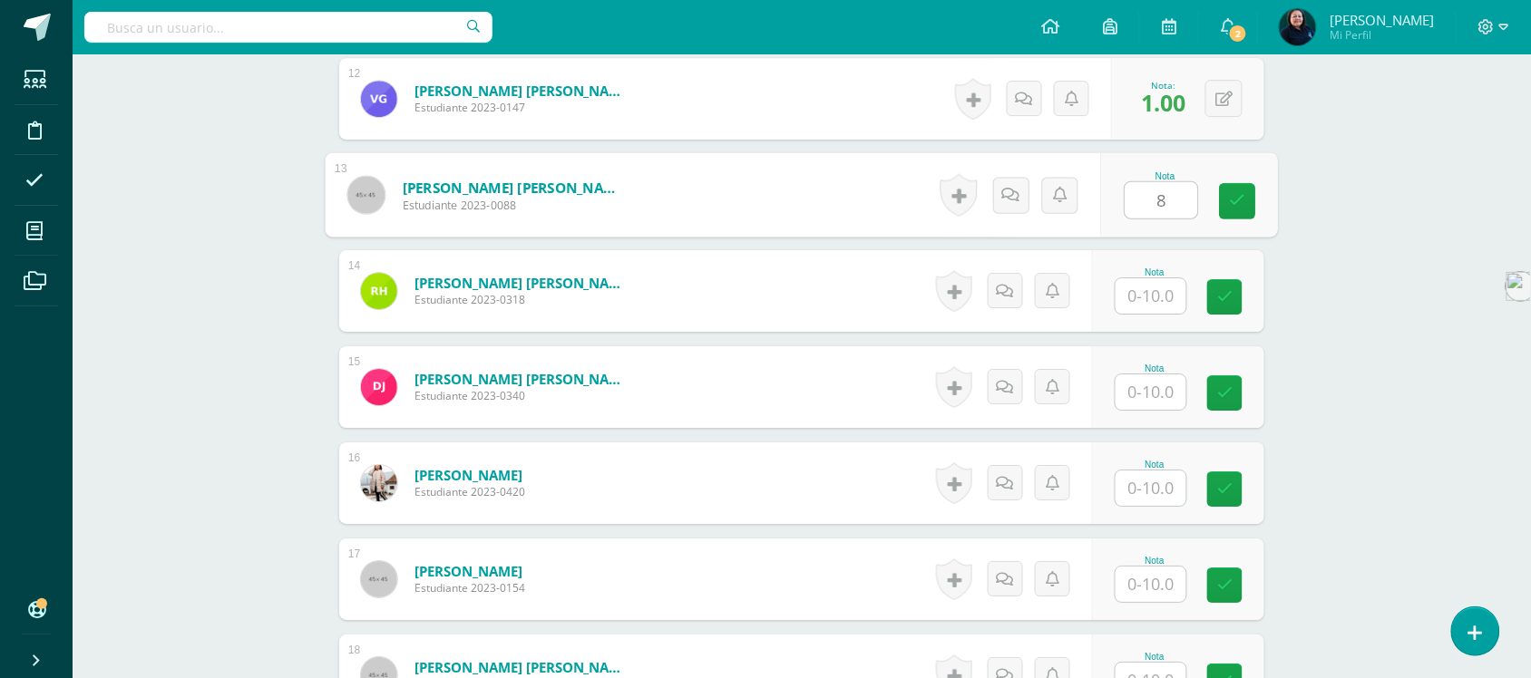
type input "8"
click at [1150, 278] on input "text" at bounding box center [1151, 295] width 71 height 35
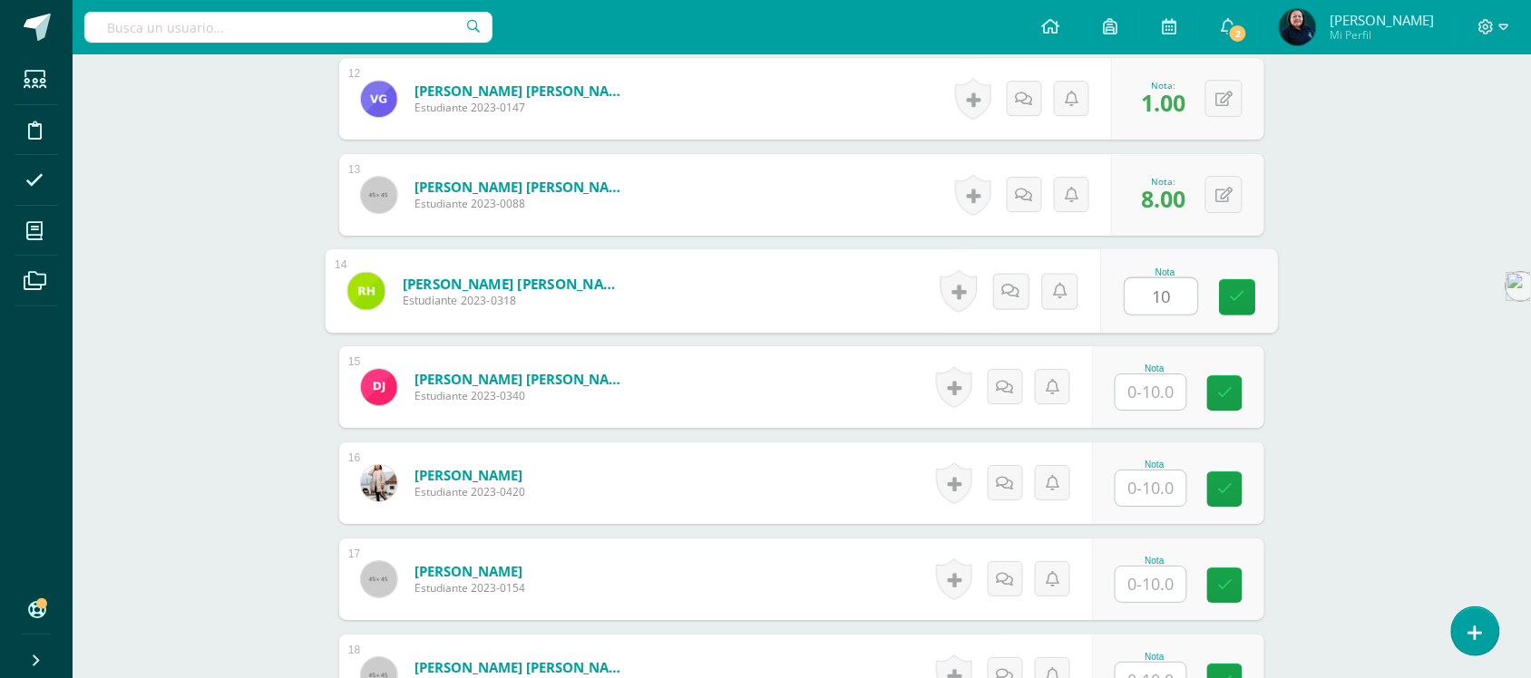
scroll to position [1778, 0]
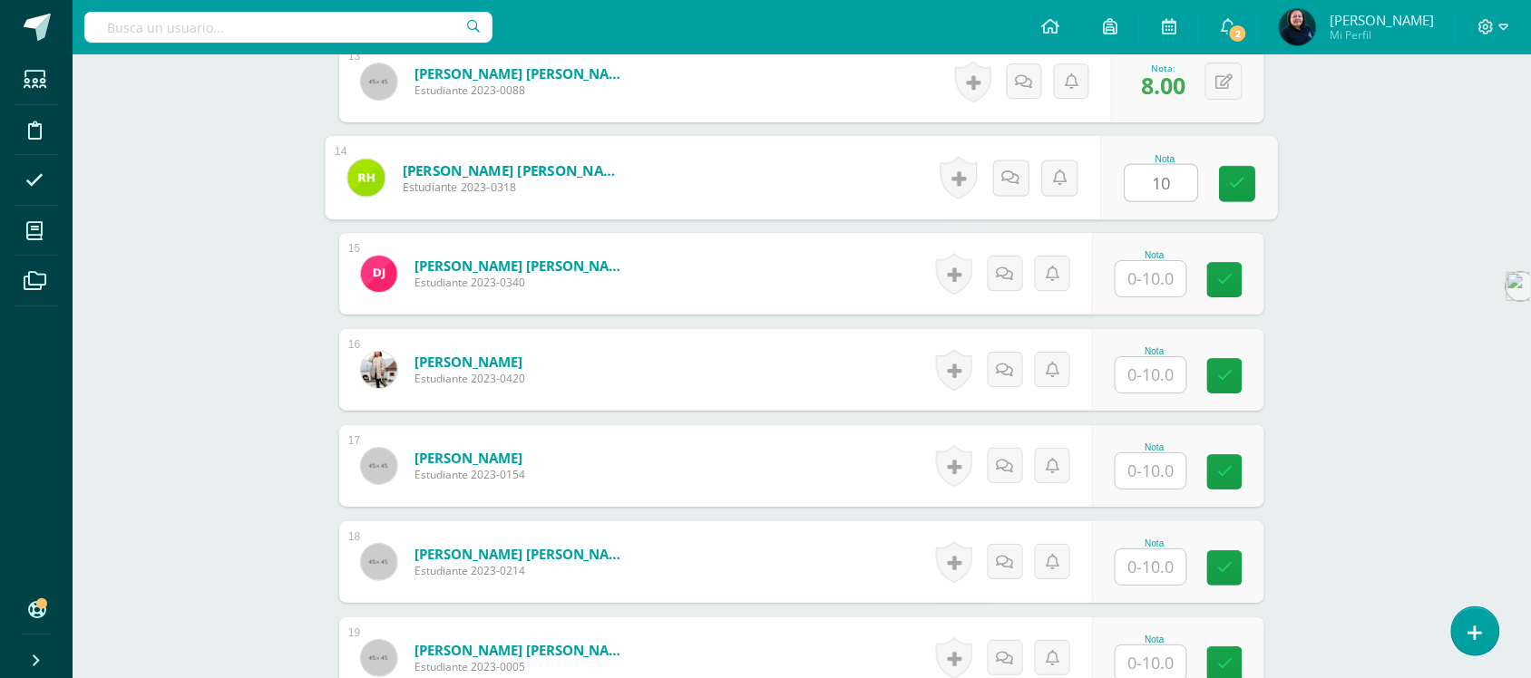
type input "10"
click at [1150, 263] on input "text" at bounding box center [1151, 278] width 71 height 35
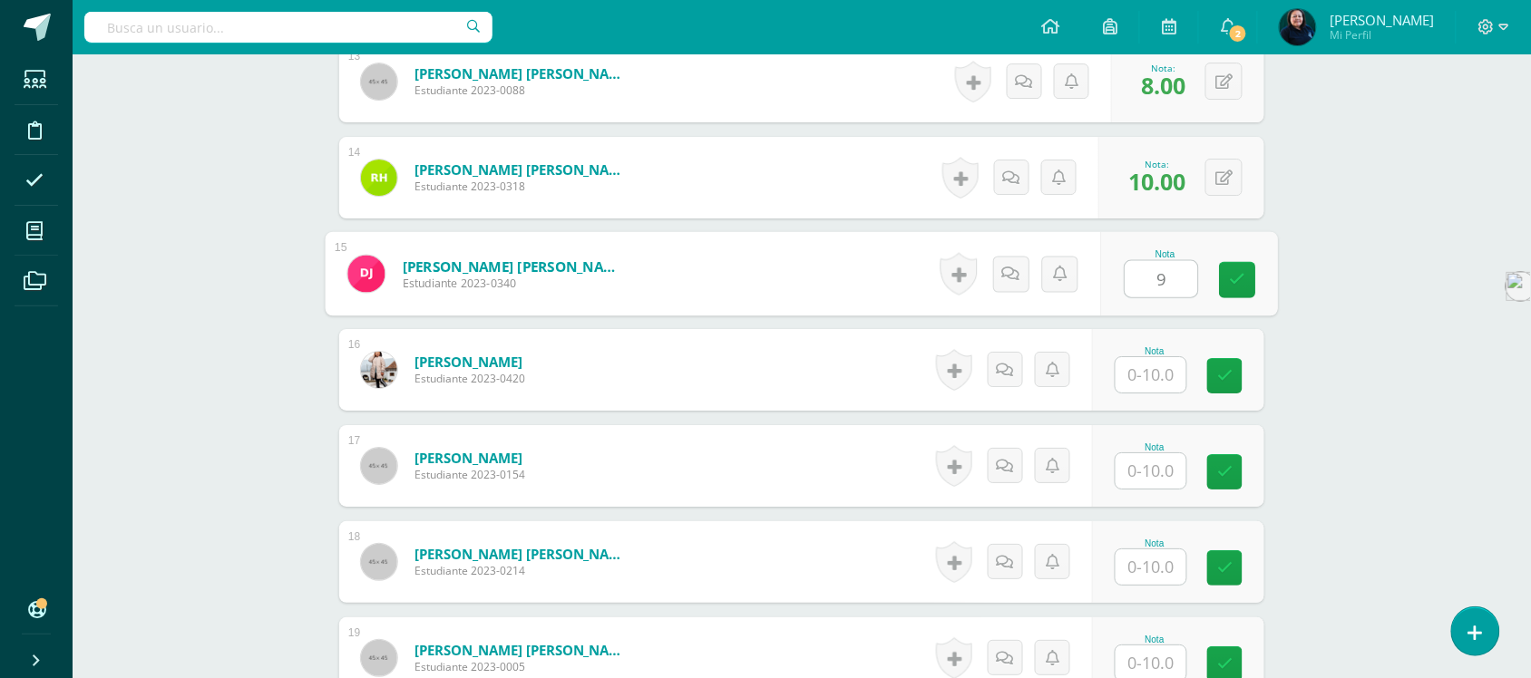
scroll to position [1891, 0]
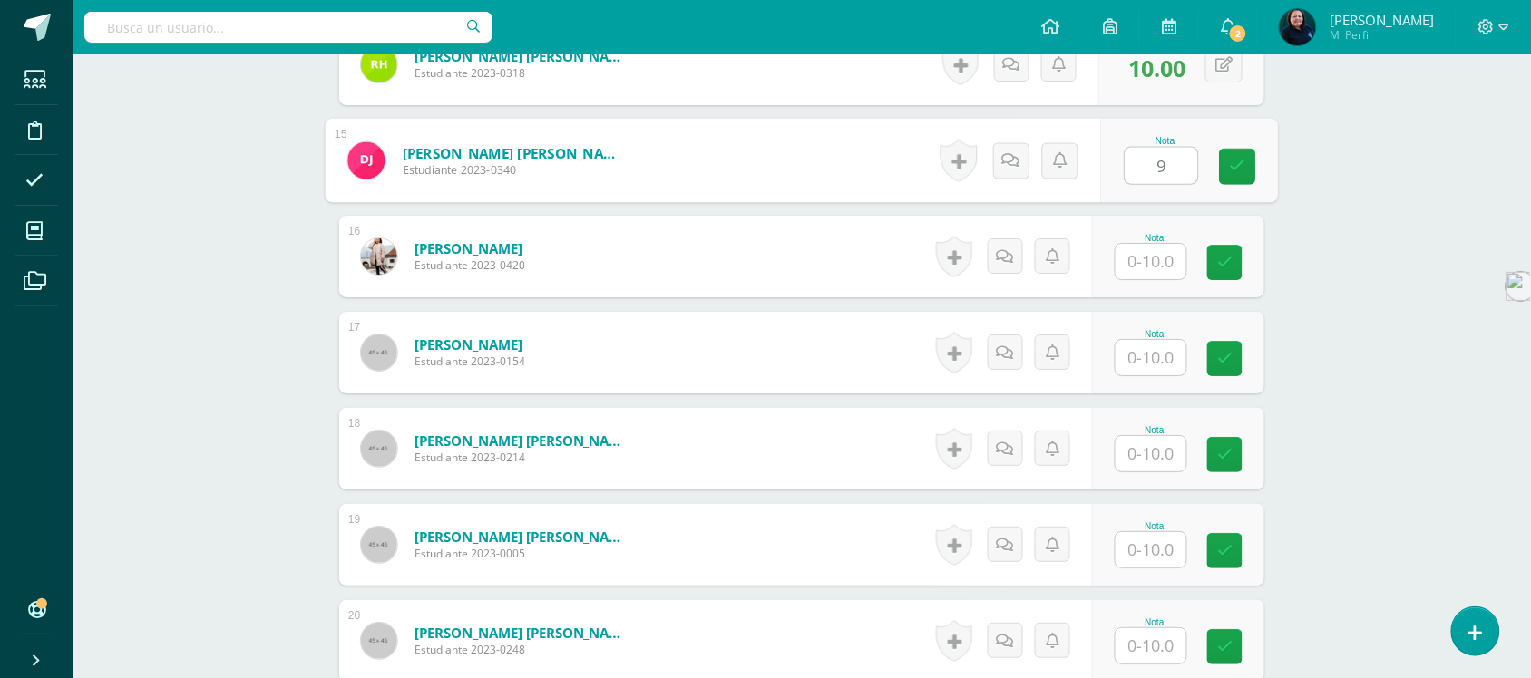
type input "9"
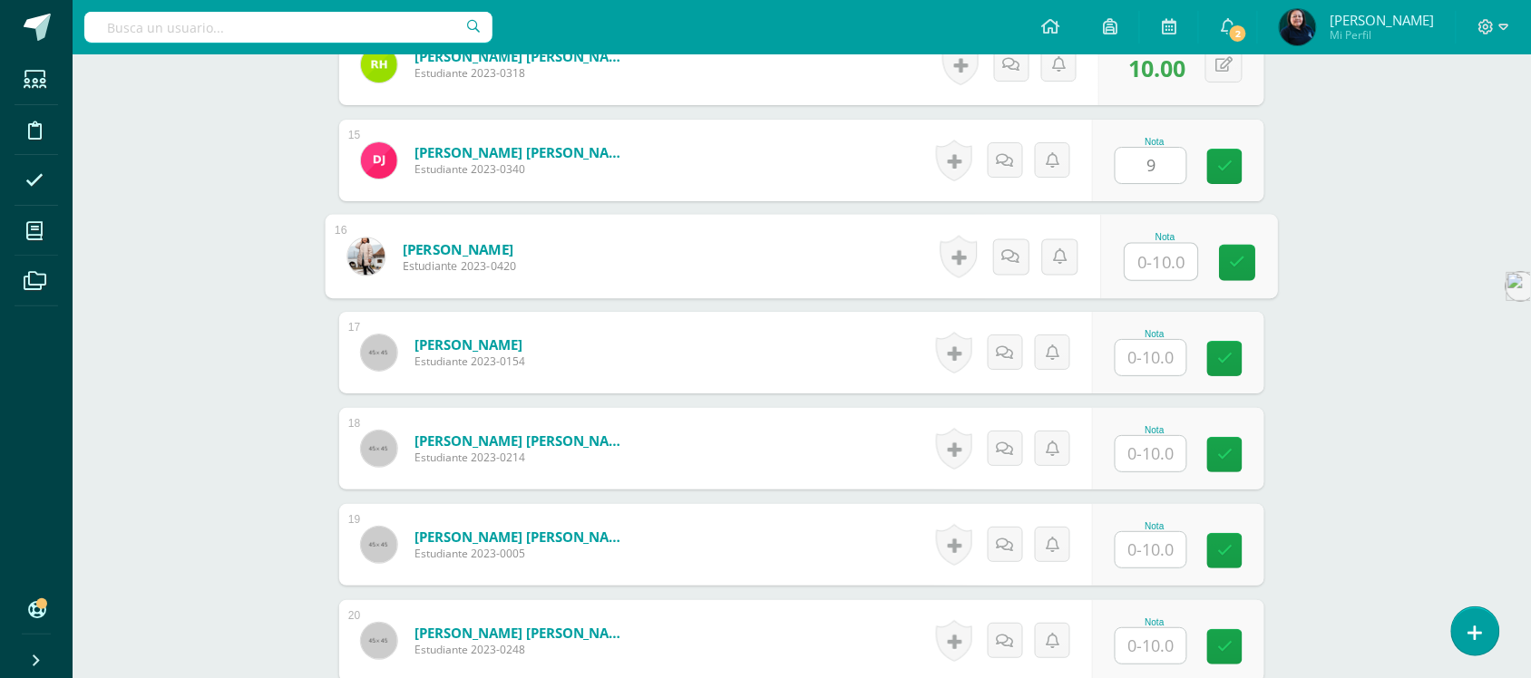
click at [1147, 244] on input "text" at bounding box center [1162, 262] width 73 height 36
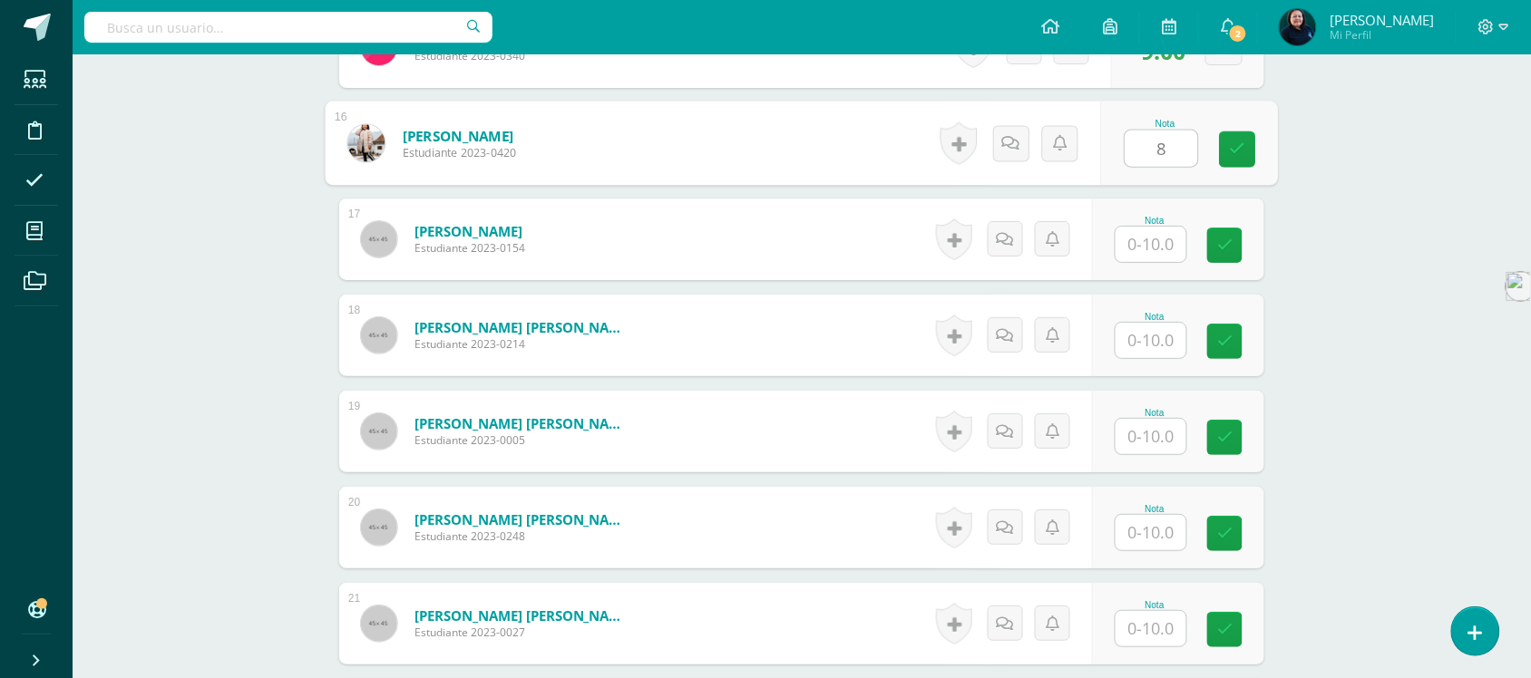
type input "8"
click at [1148, 227] on input "text" at bounding box center [1151, 244] width 71 height 35
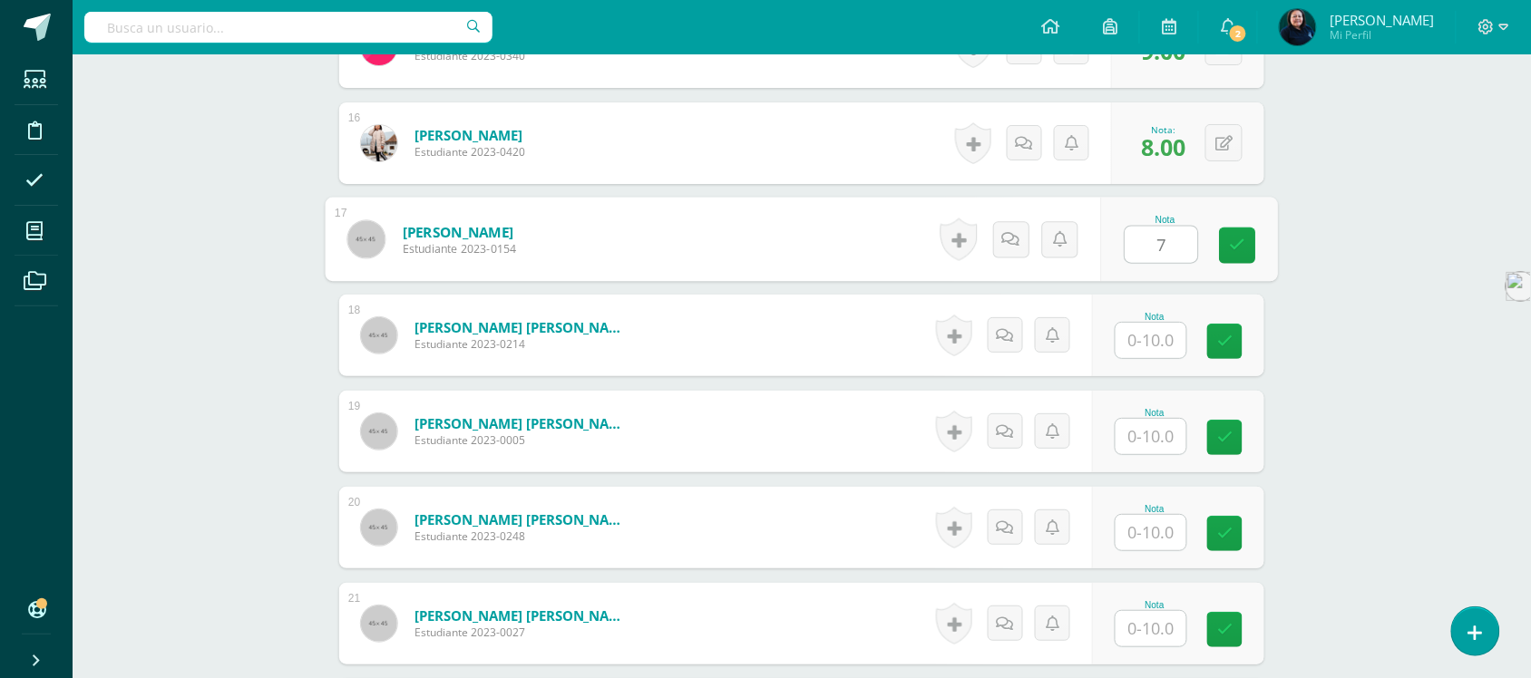
type input "7"
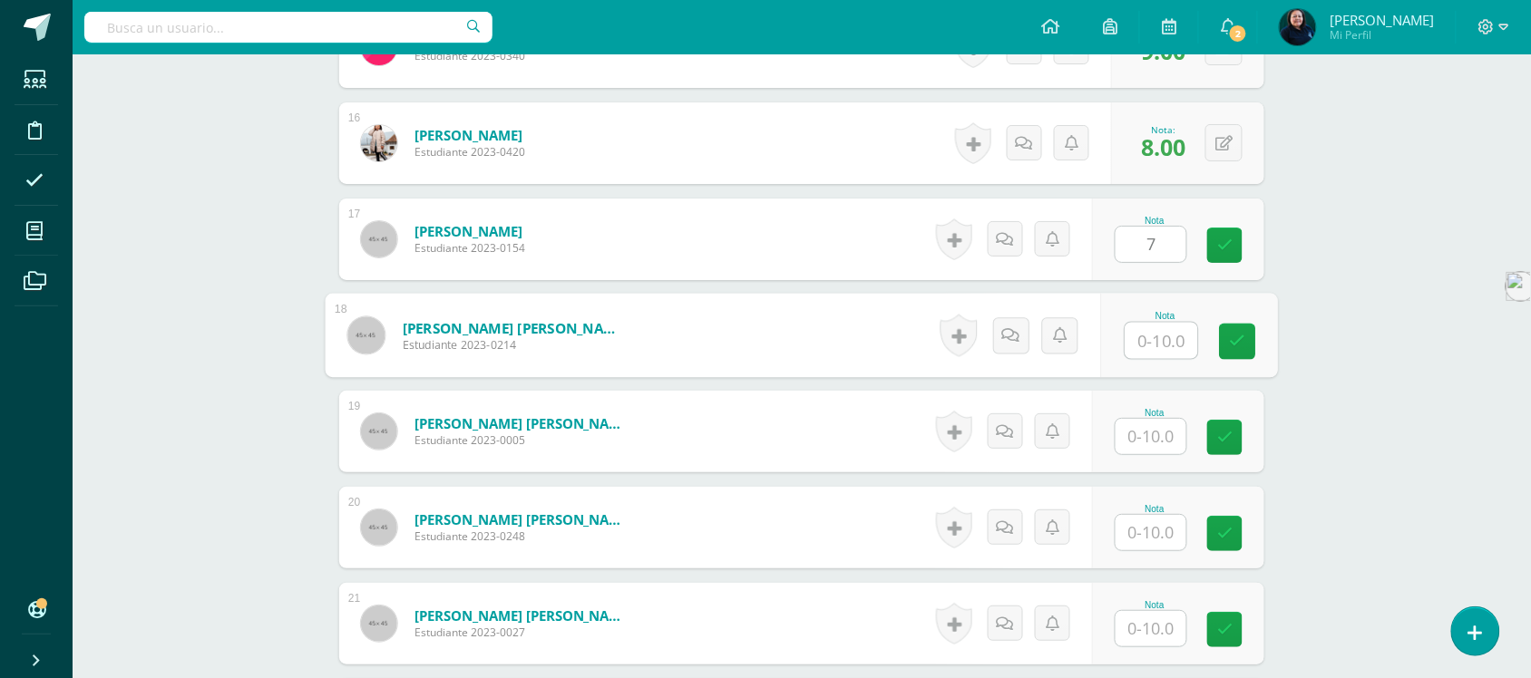
click at [1155, 331] on input "text" at bounding box center [1162, 341] width 73 height 36
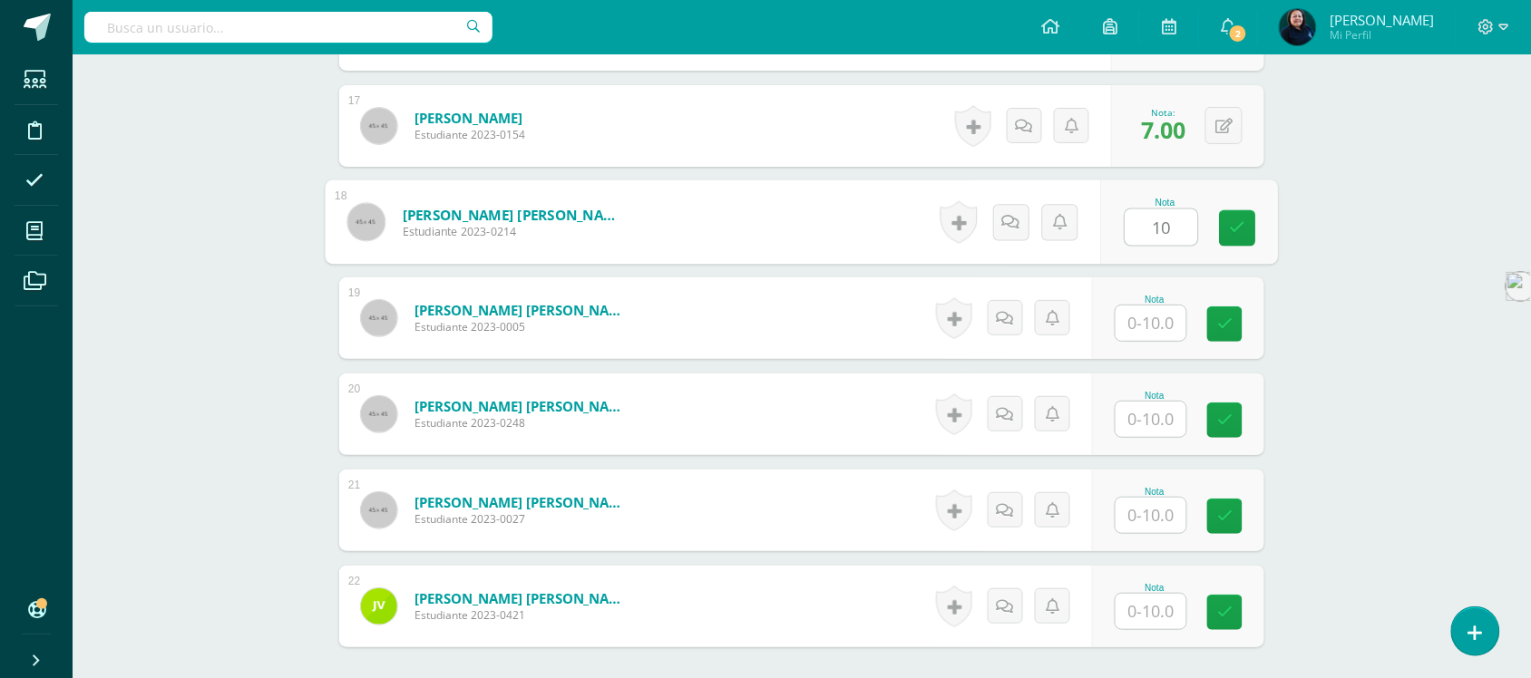
scroll to position [2231, 0]
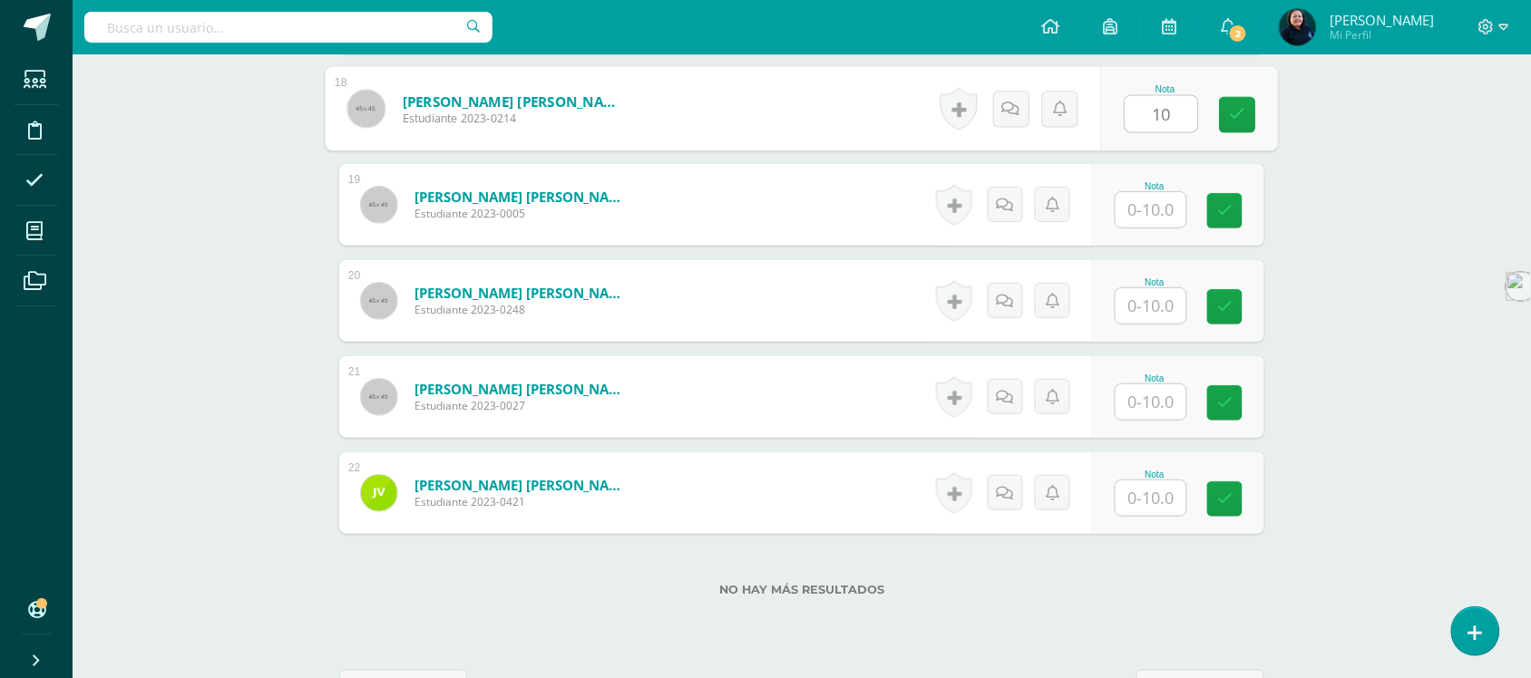
type input "10"
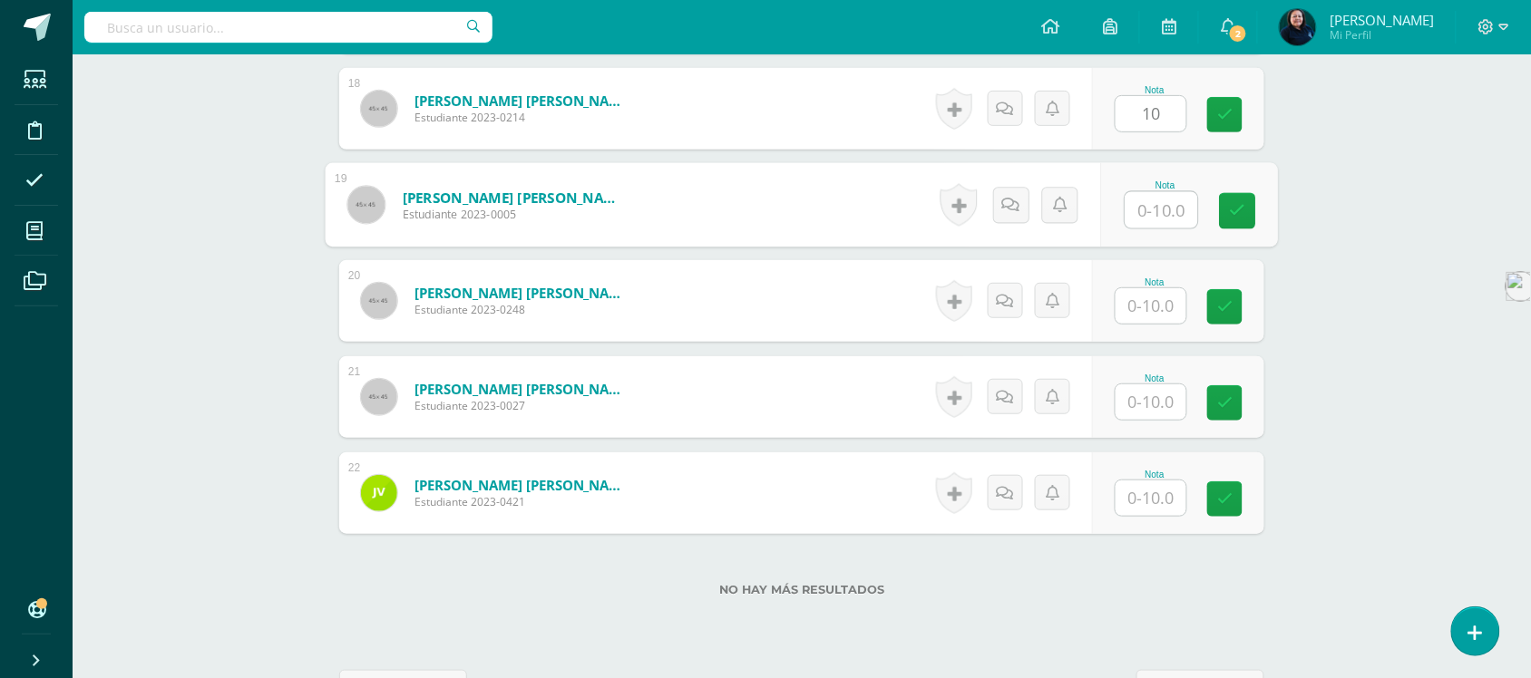
click at [1150, 192] on input "text" at bounding box center [1162, 210] width 73 height 36
type input "8"
click at [1155, 291] on input "text" at bounding box center [1151, 305] width 71 height 35
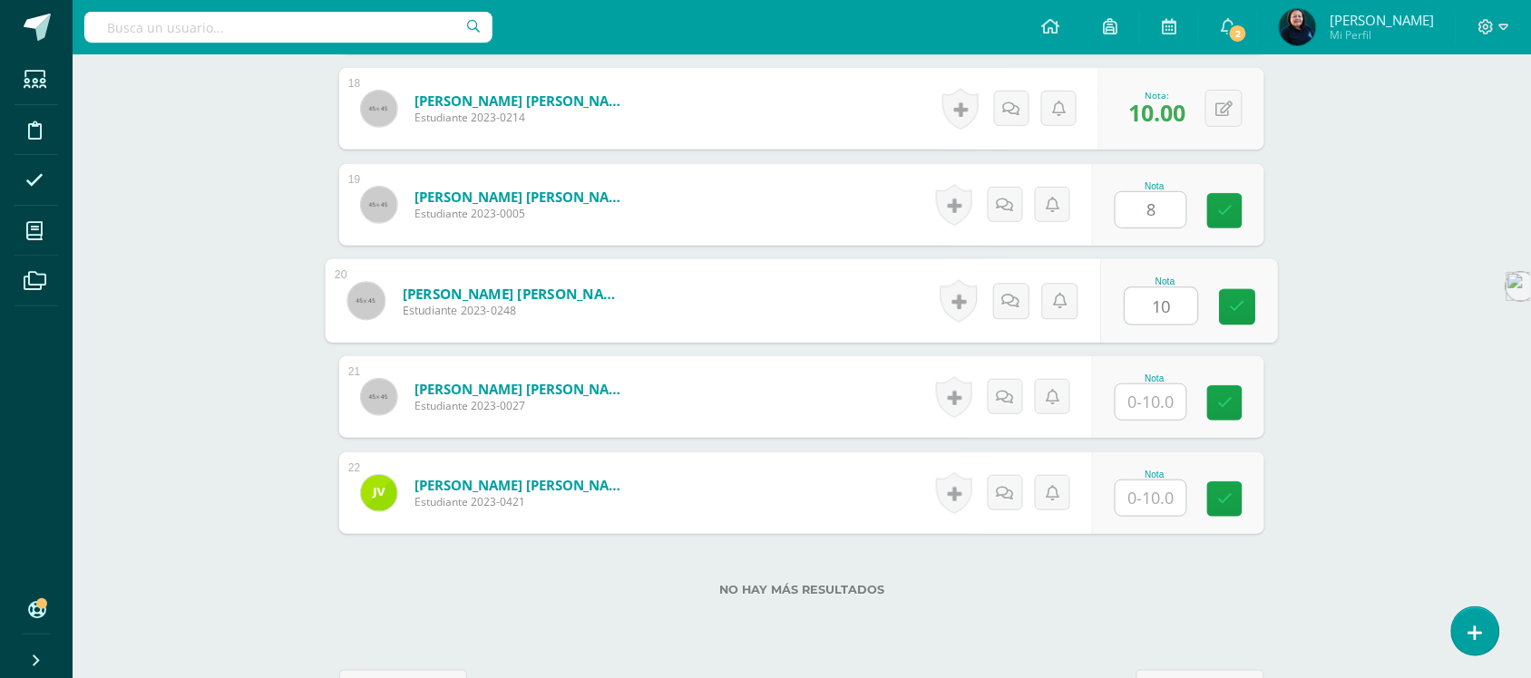
type input "10"
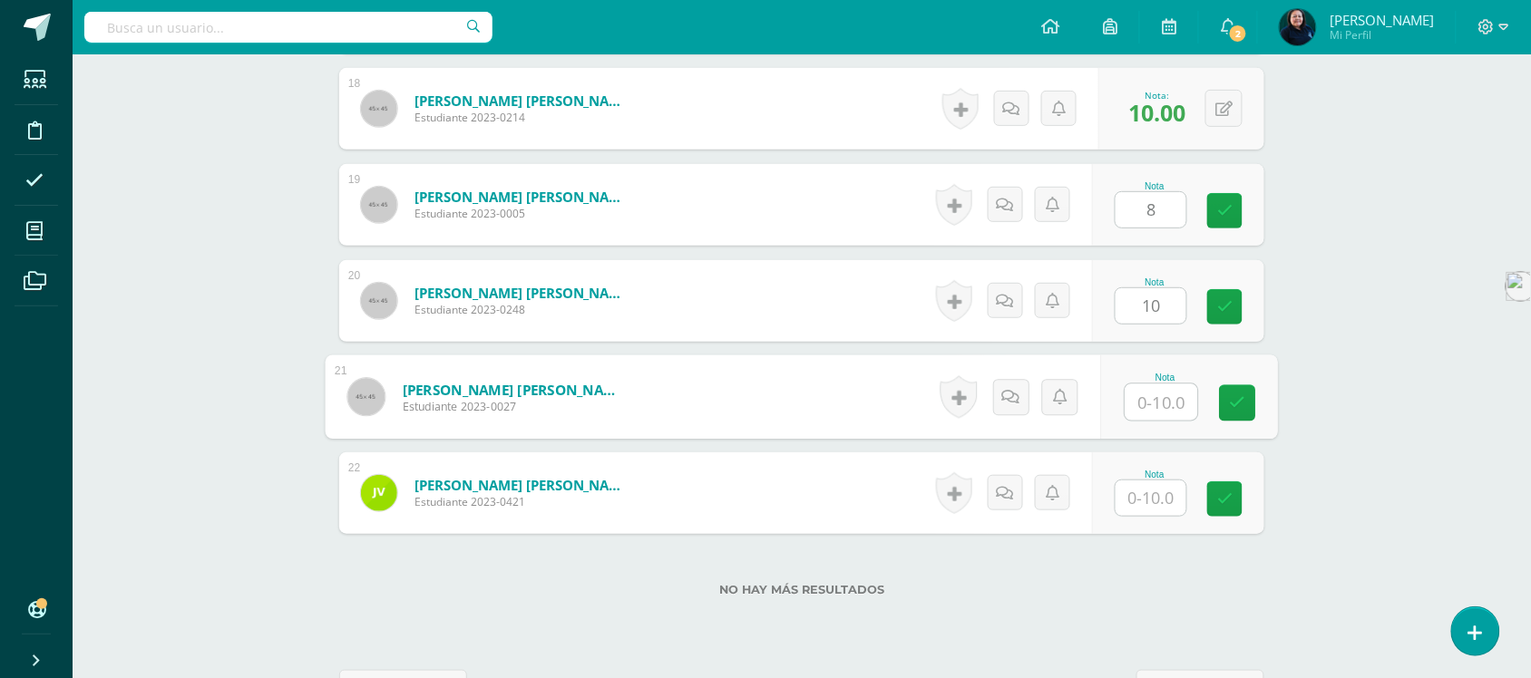
click at [1157, 385] on input "text" at bounding box center [1162, 403] width 73 height 36
type input "8"
click at [1161, 481] on input "text" at bounding box center [1151, 498] width 71 height 35
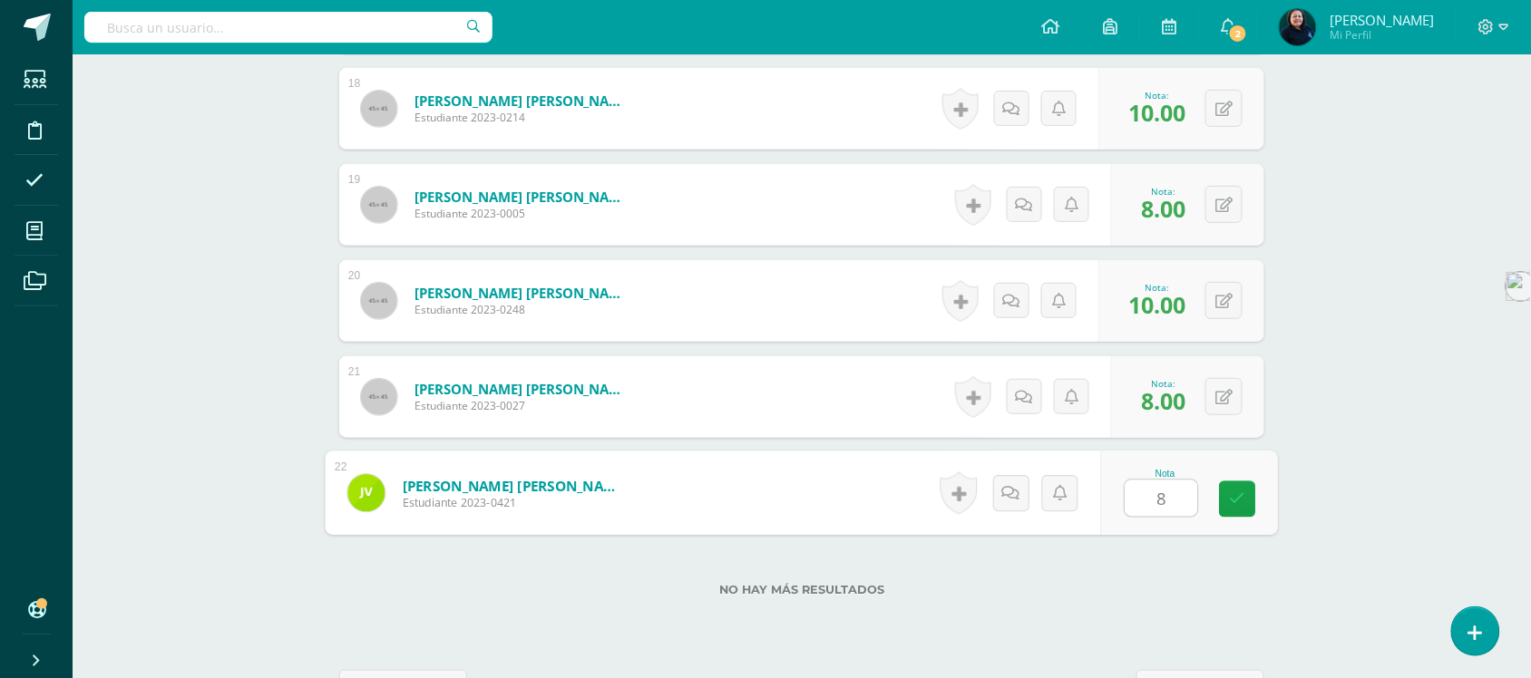
type input "8"
click at [1235, 583] on label "No hay más resultados" at bounding box center [801, 590] width 925 height 14
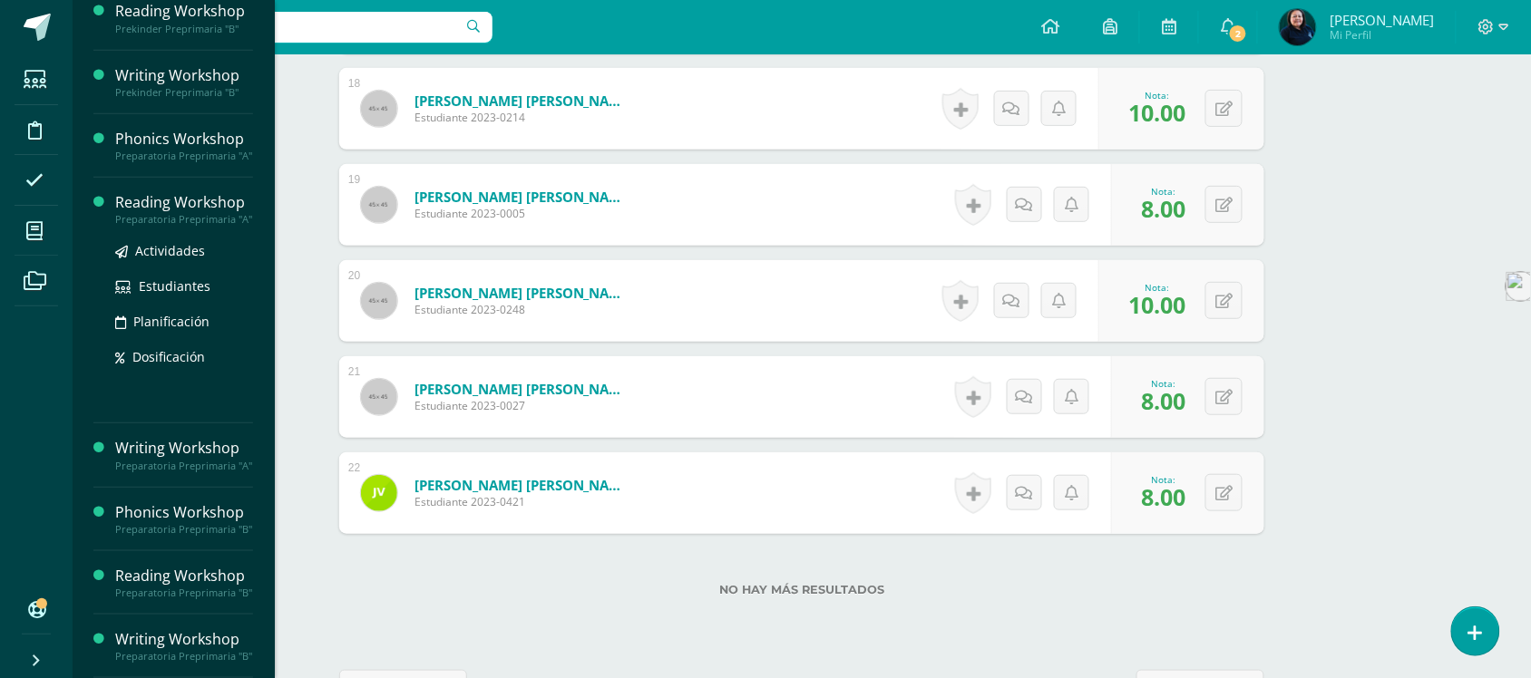
scroll to position [340, 0]
click at [157, 242] on span "Actividades" at bounding box center [170, 250] width 70 height 17
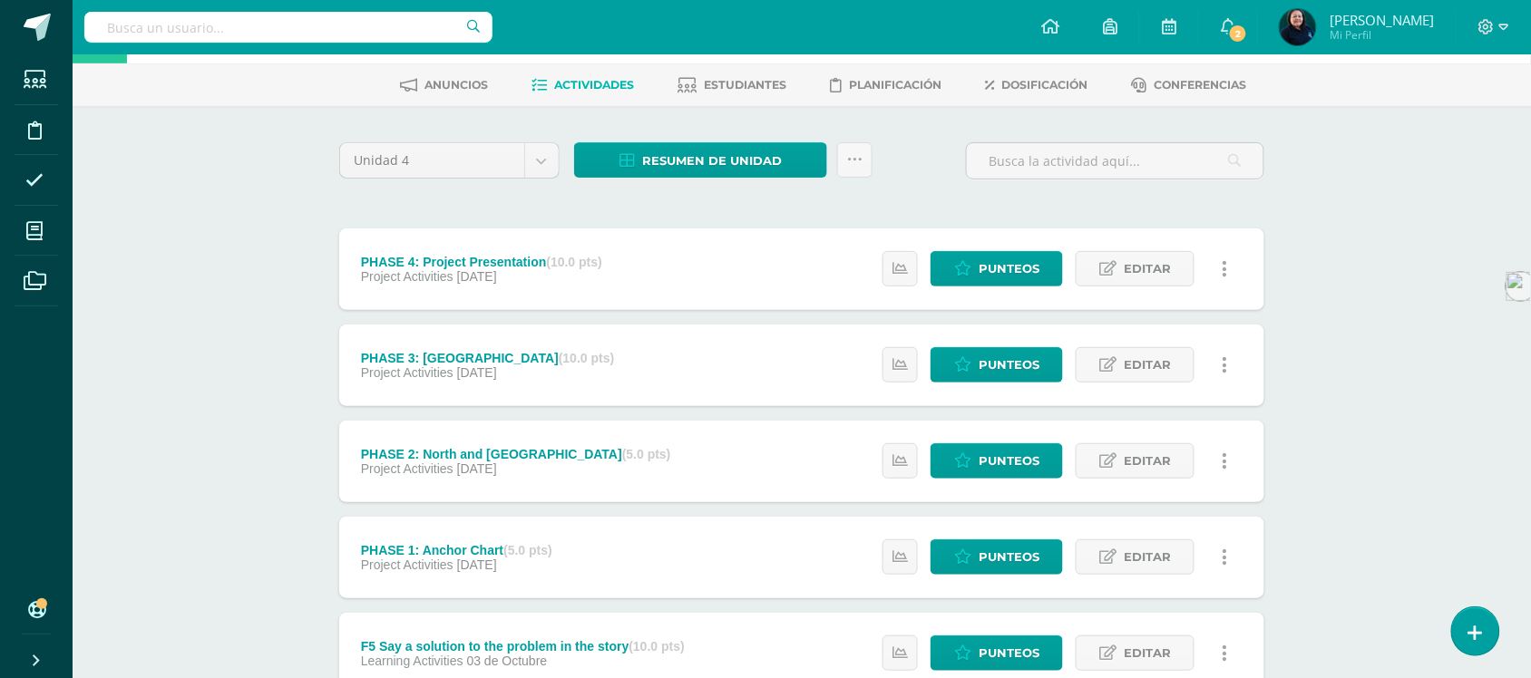
scroll to position [113, 0]
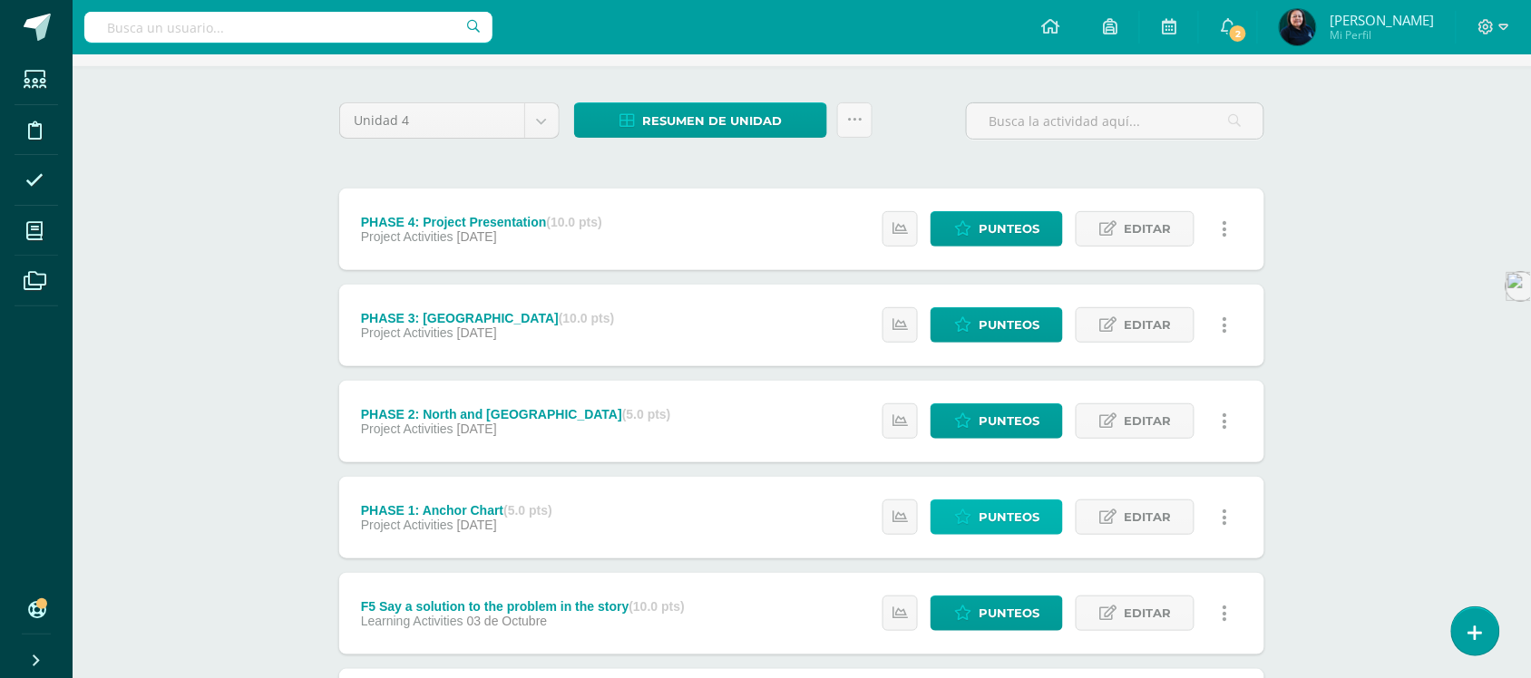
click at [993, 517] on span "Punteos" at bounding box center [1009, 518] width 61 height 34
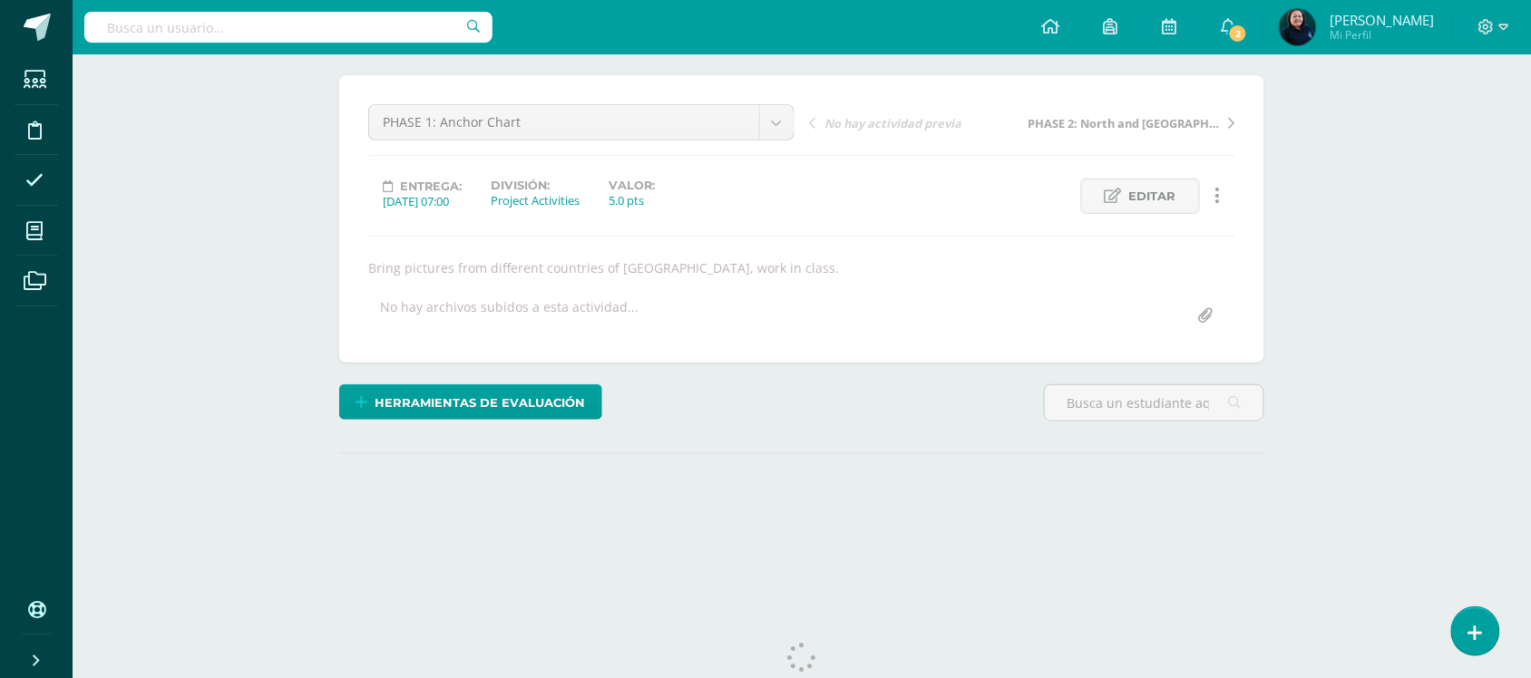
scroll to position [187, 0]
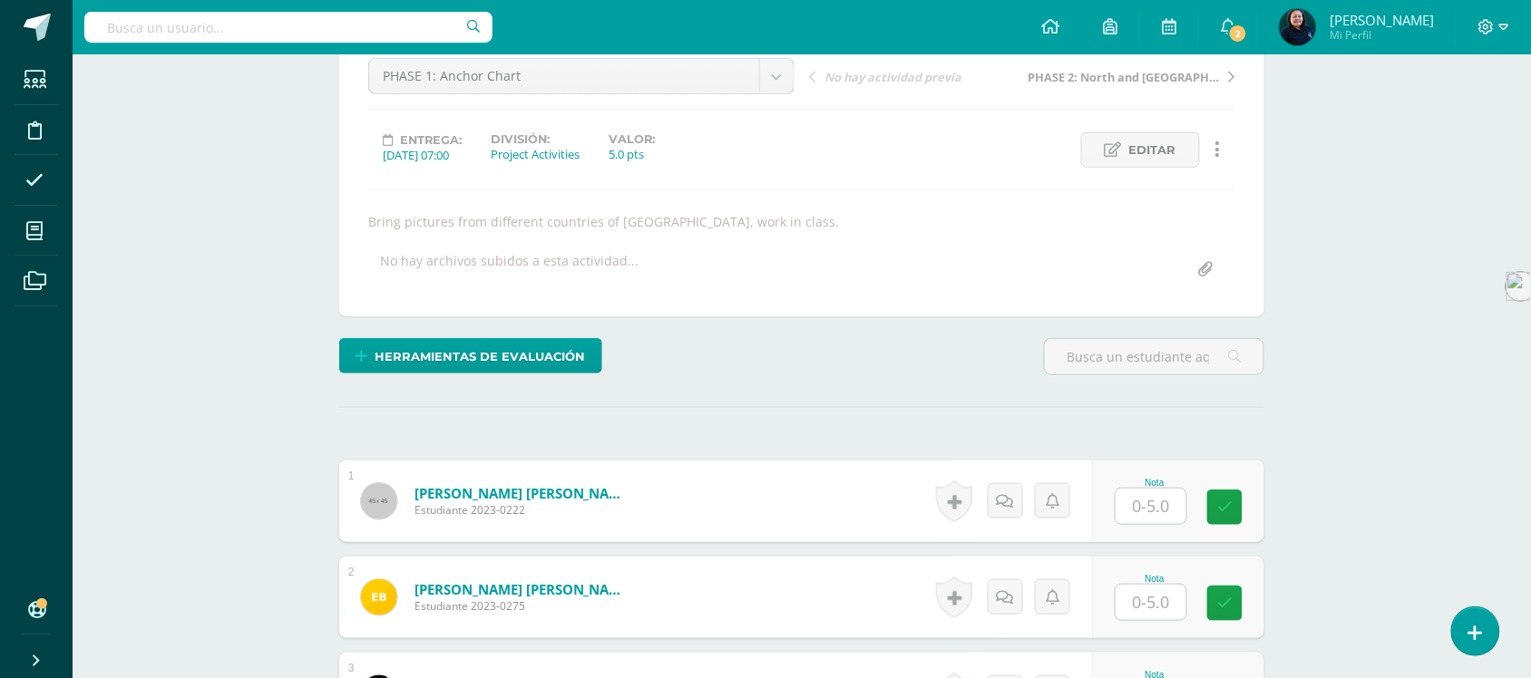
click at [1153, 509] on input "text" at bounding box center [1151, 506] width 71 height 35
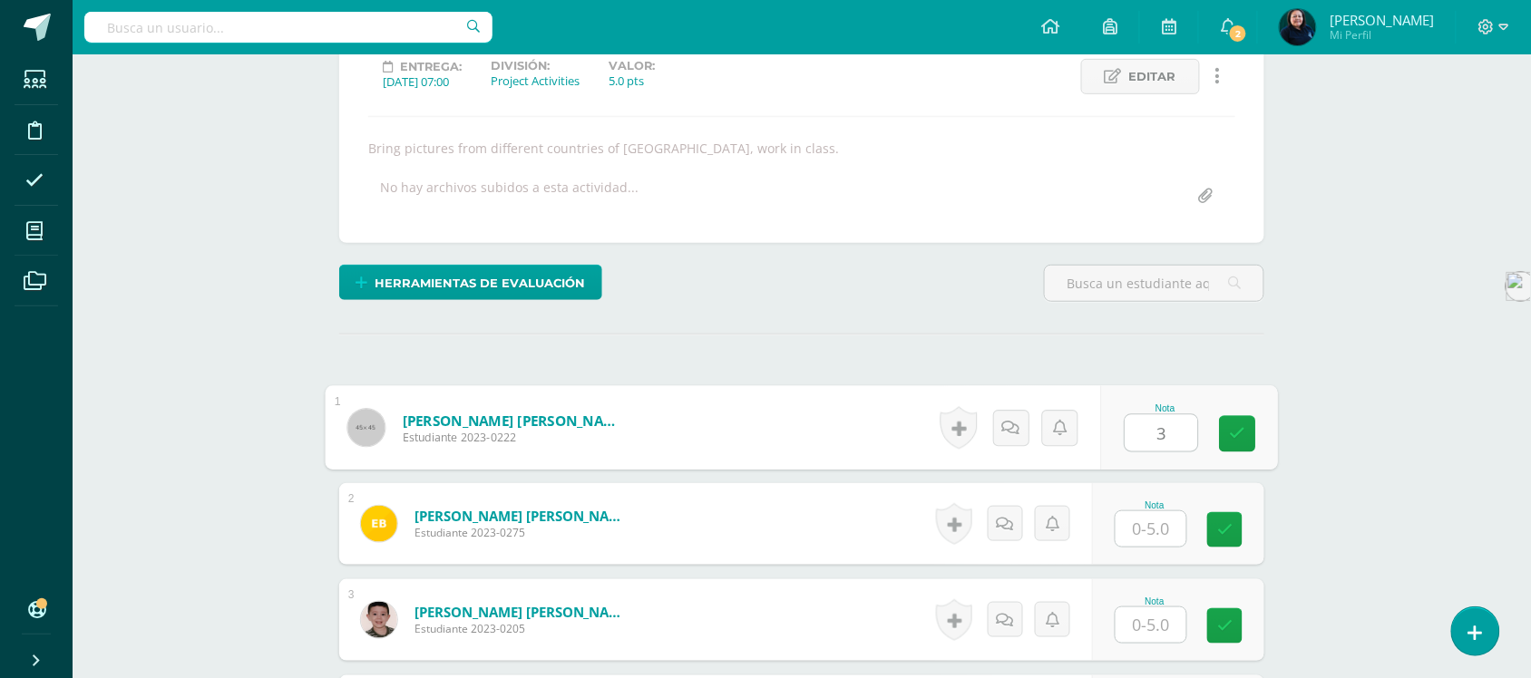
scroll to position [301, 0]
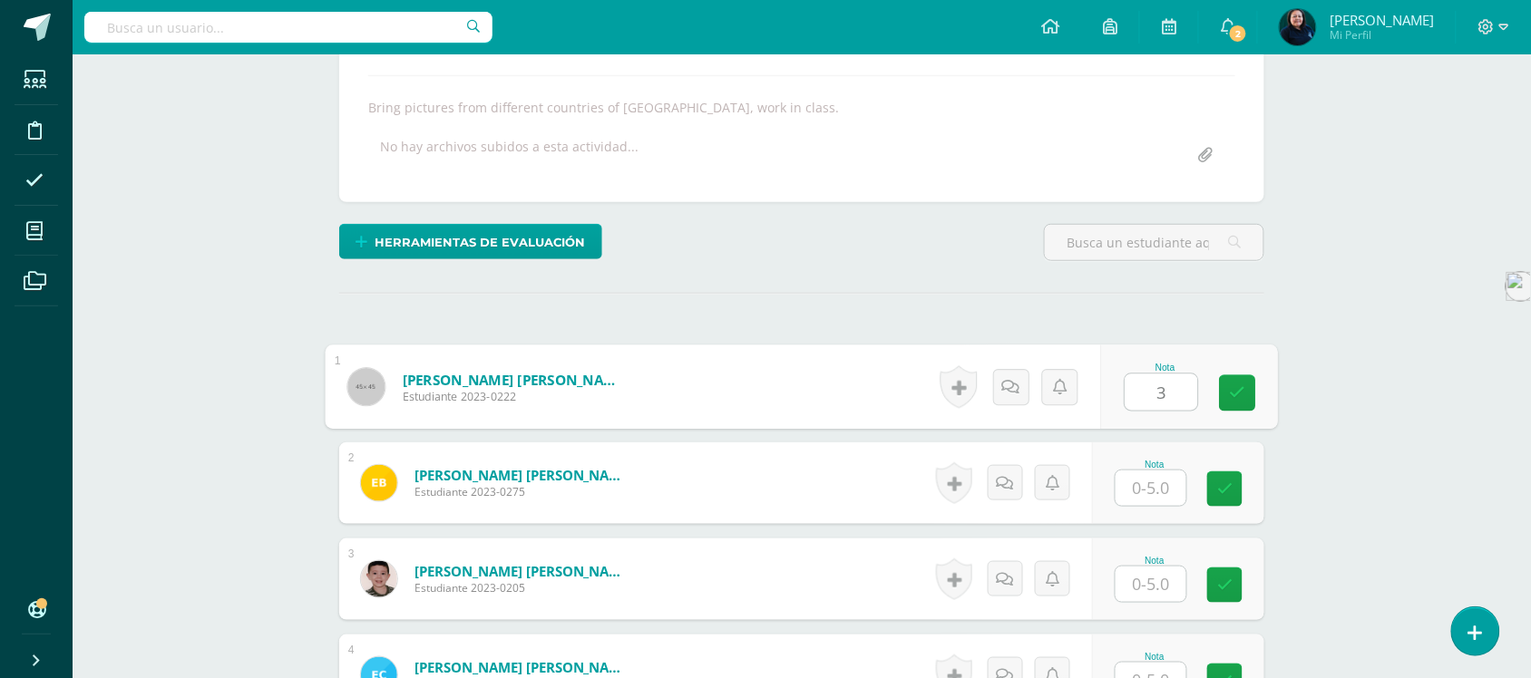
type input "3"
click at [1157, 497] on input "text" at bounding box center [1151, 488] width 71 height 35
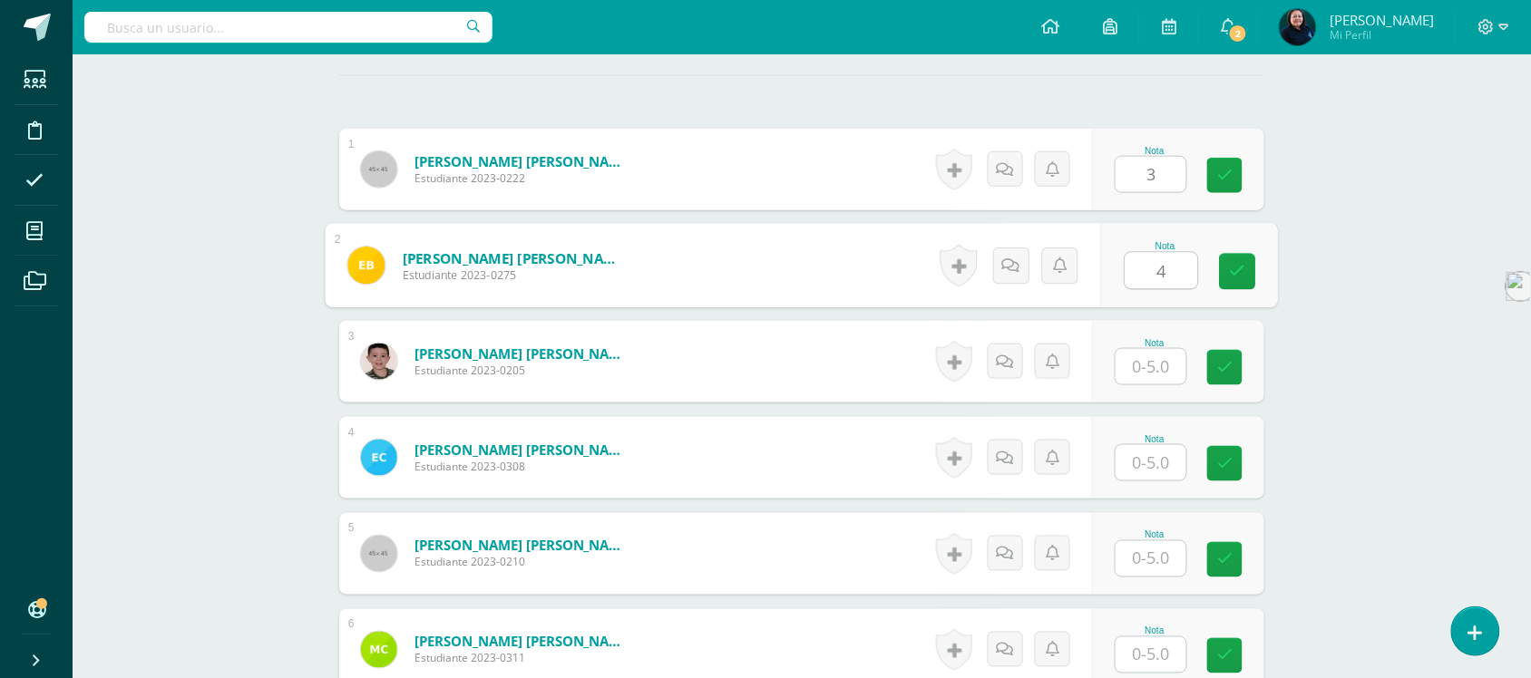
scroll to position [529, 0]
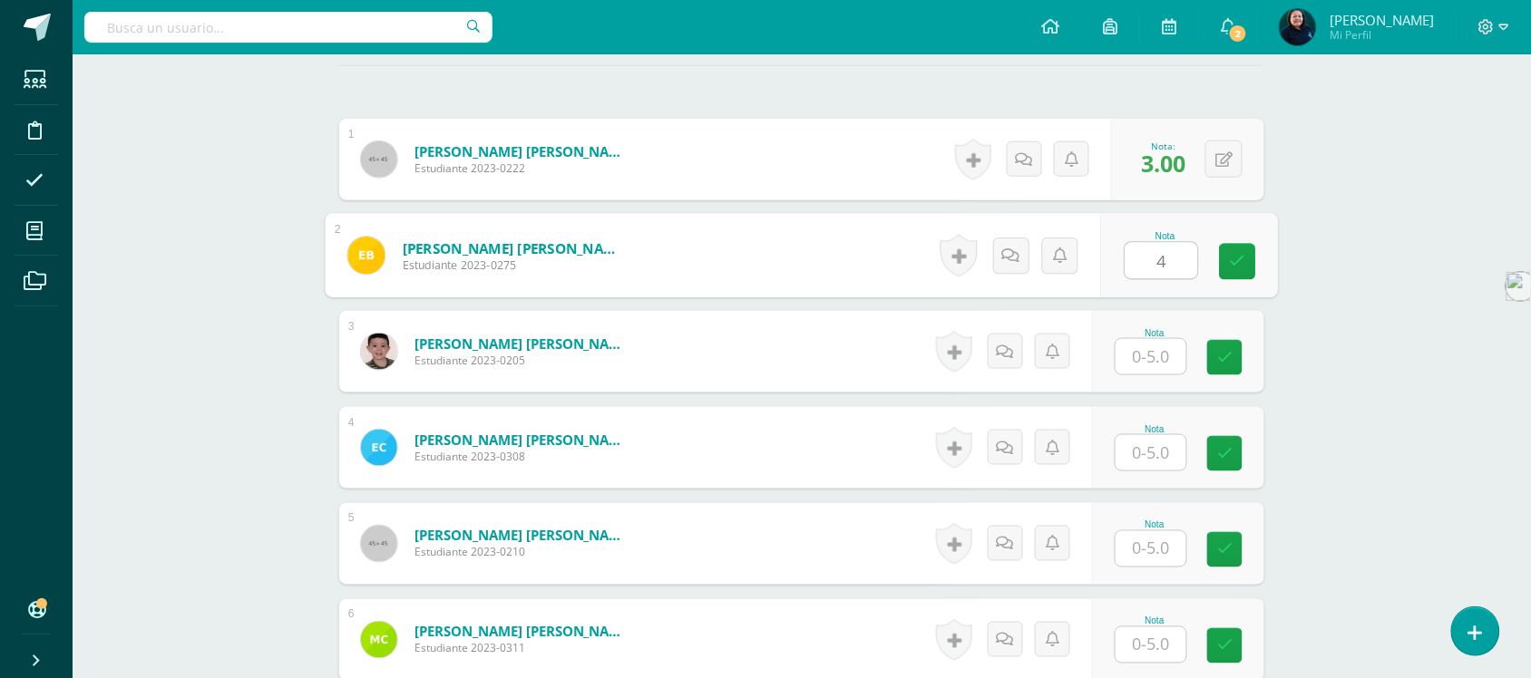
type input "4"
click at [1152, 350] on input "text" at bounding box center [1151, 356] width 71 height 35
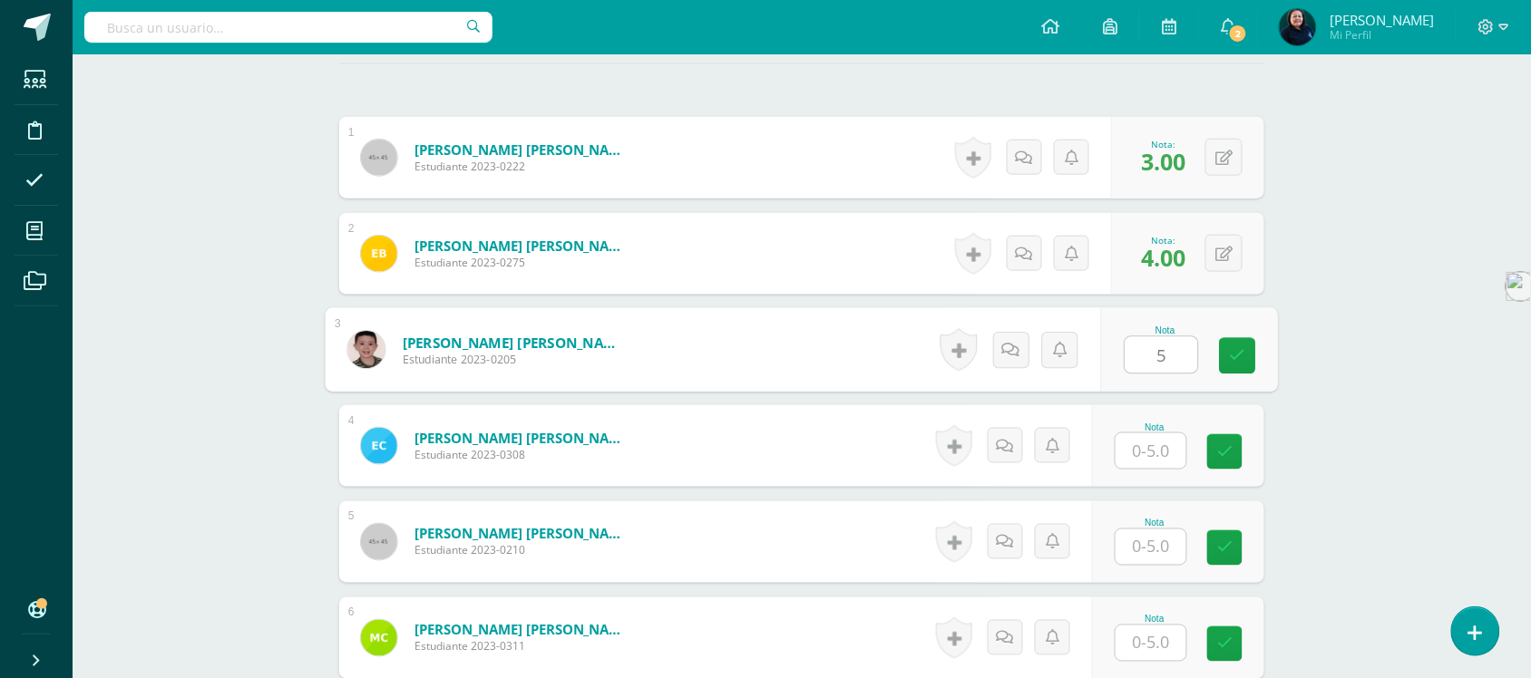
type input "5"
click at [1157, 446] on input "text" at bounding box center [1151, 451] width 71 height 35
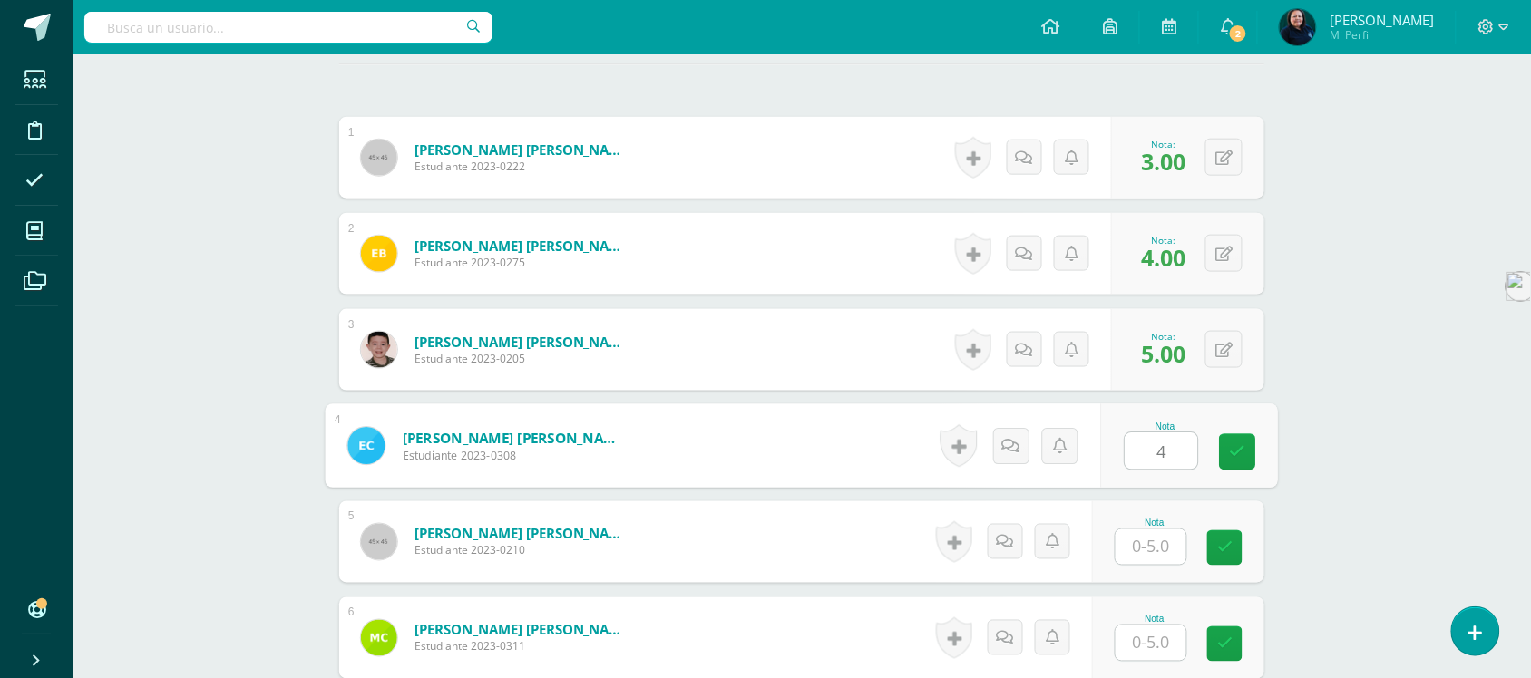
type input "4"
click at [1155, 556] on input "text" at bounding box center [1151, 547] width 71 height 35
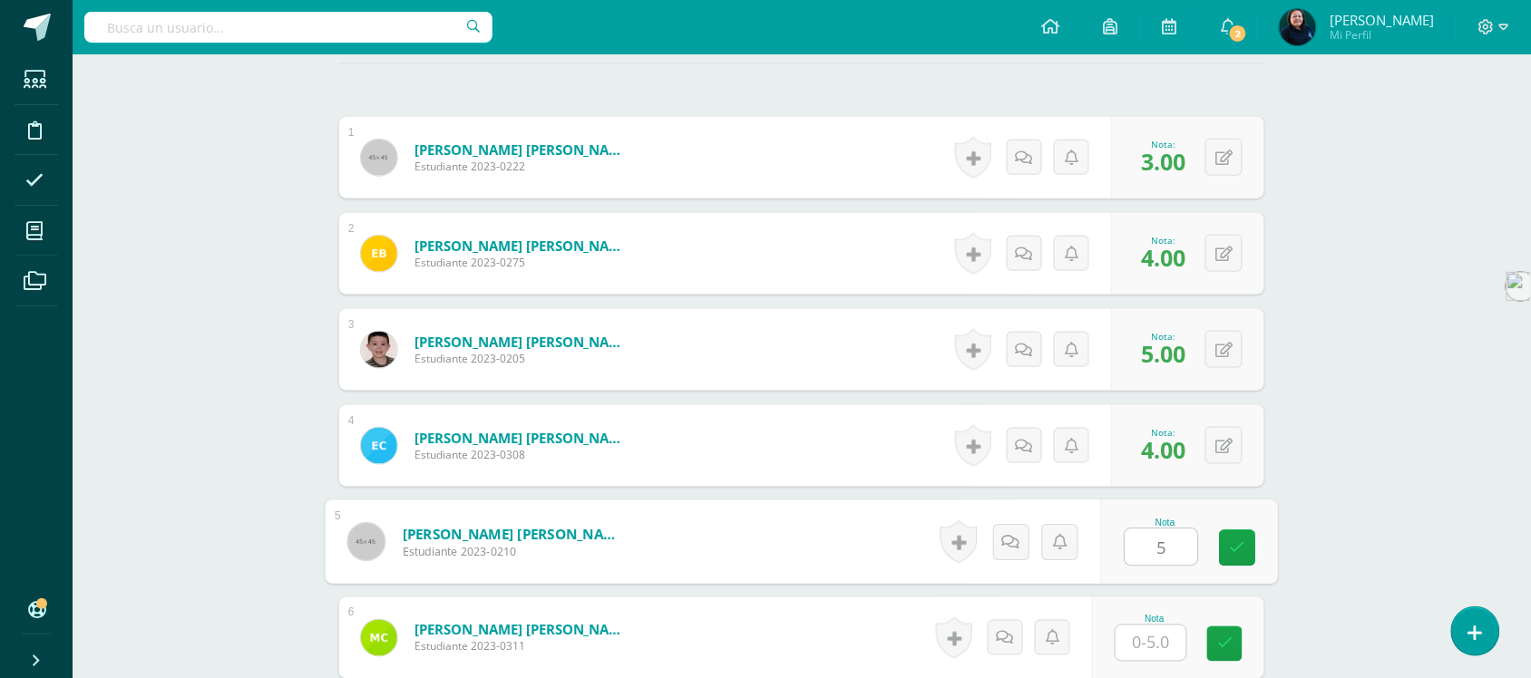
scroll to position [757, 0]
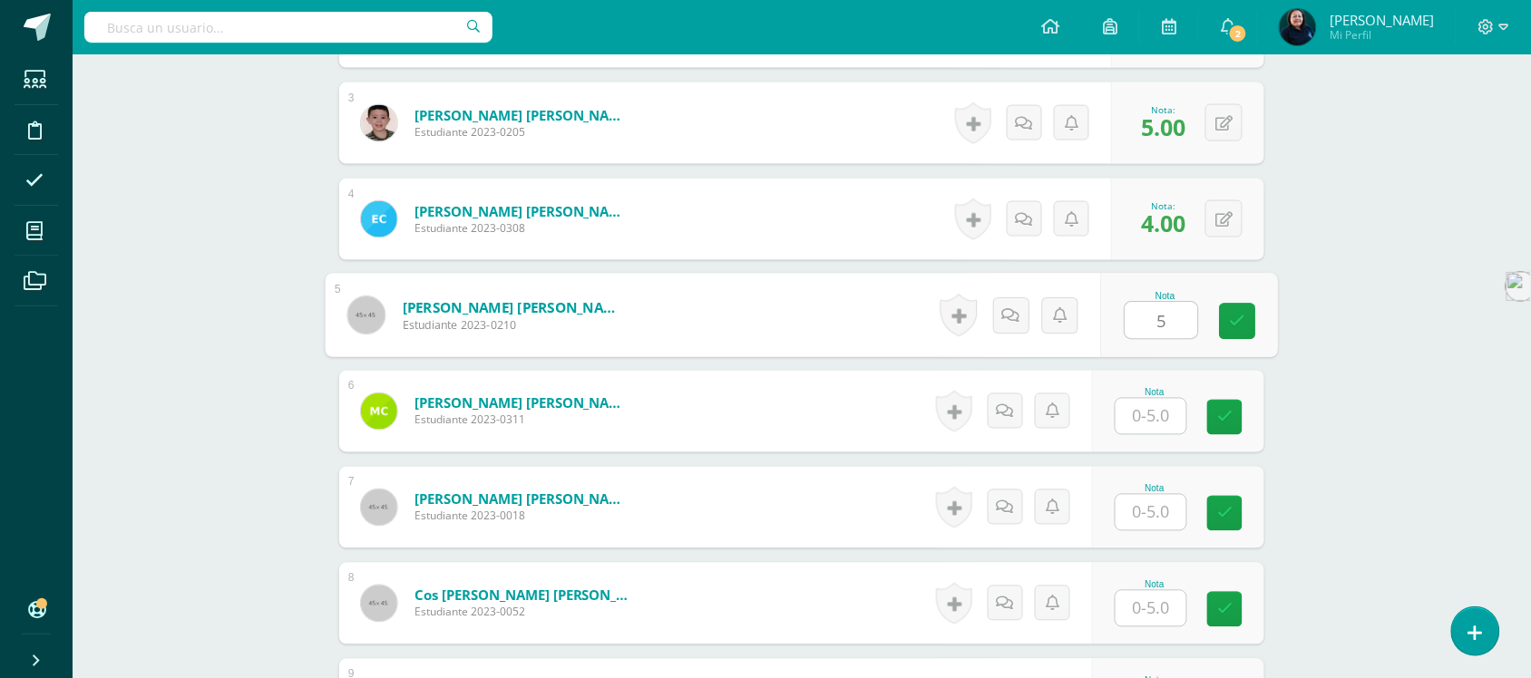
type input "5"
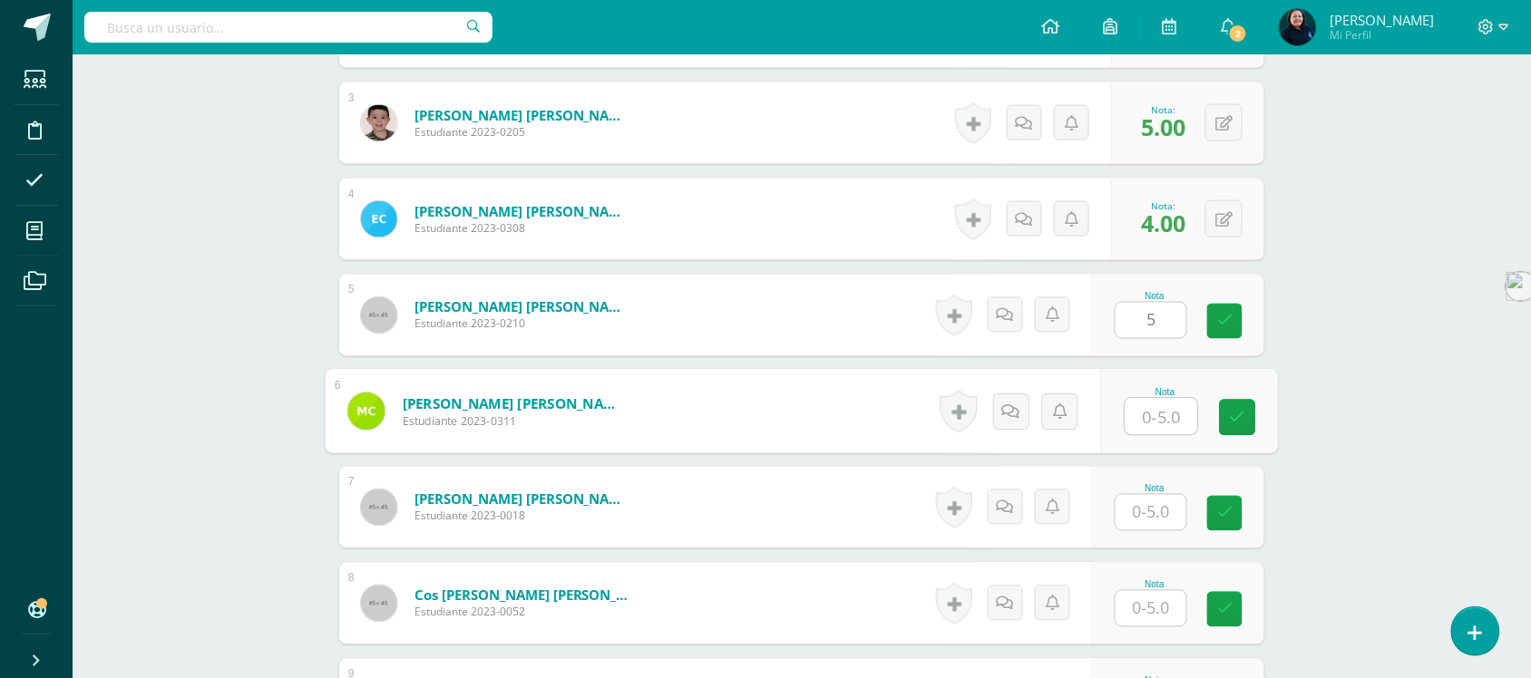
click at [1152, 417] on input "text" at bounding box center [1162, 417] width 73 height 36
type input "2"
click at [1150, 511] on input "text" at bounding box center [1151, 512] width 71 height 35
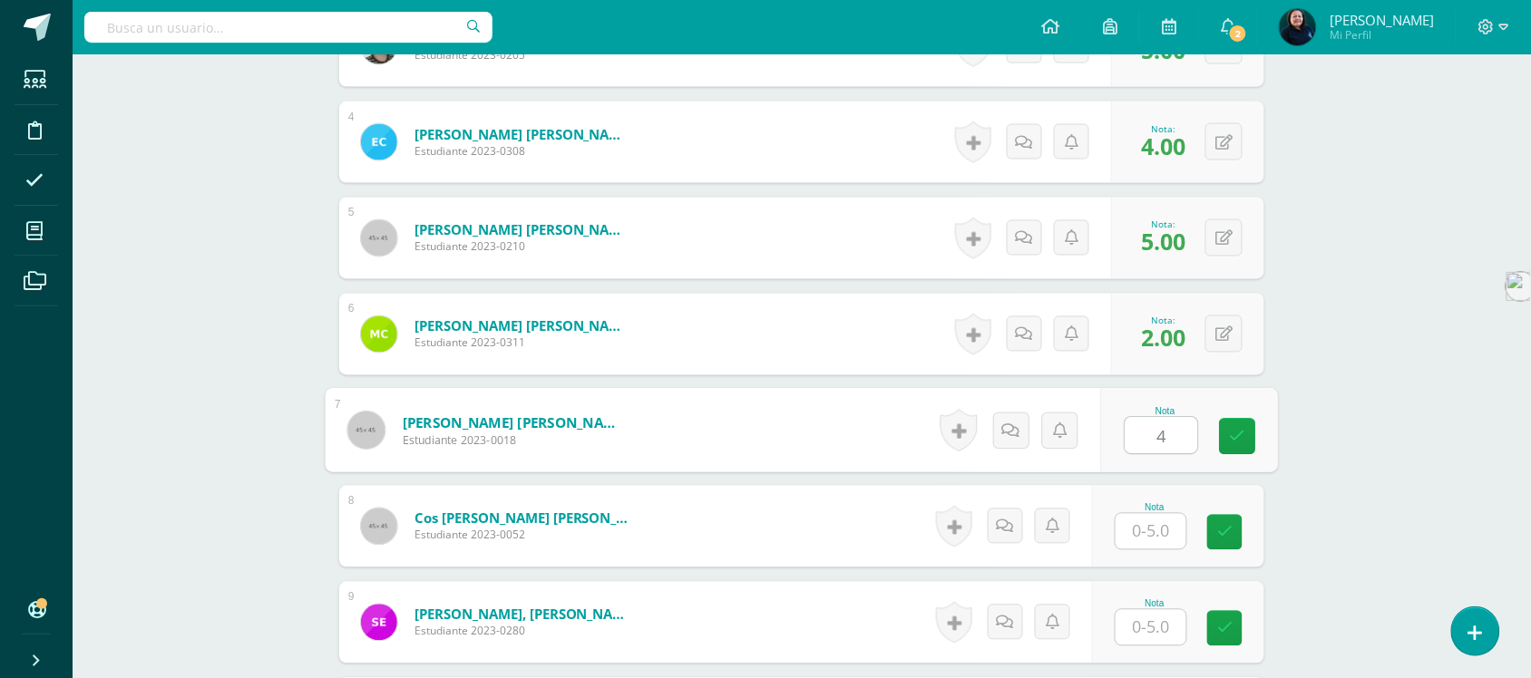
scroll to position [1098, 0]
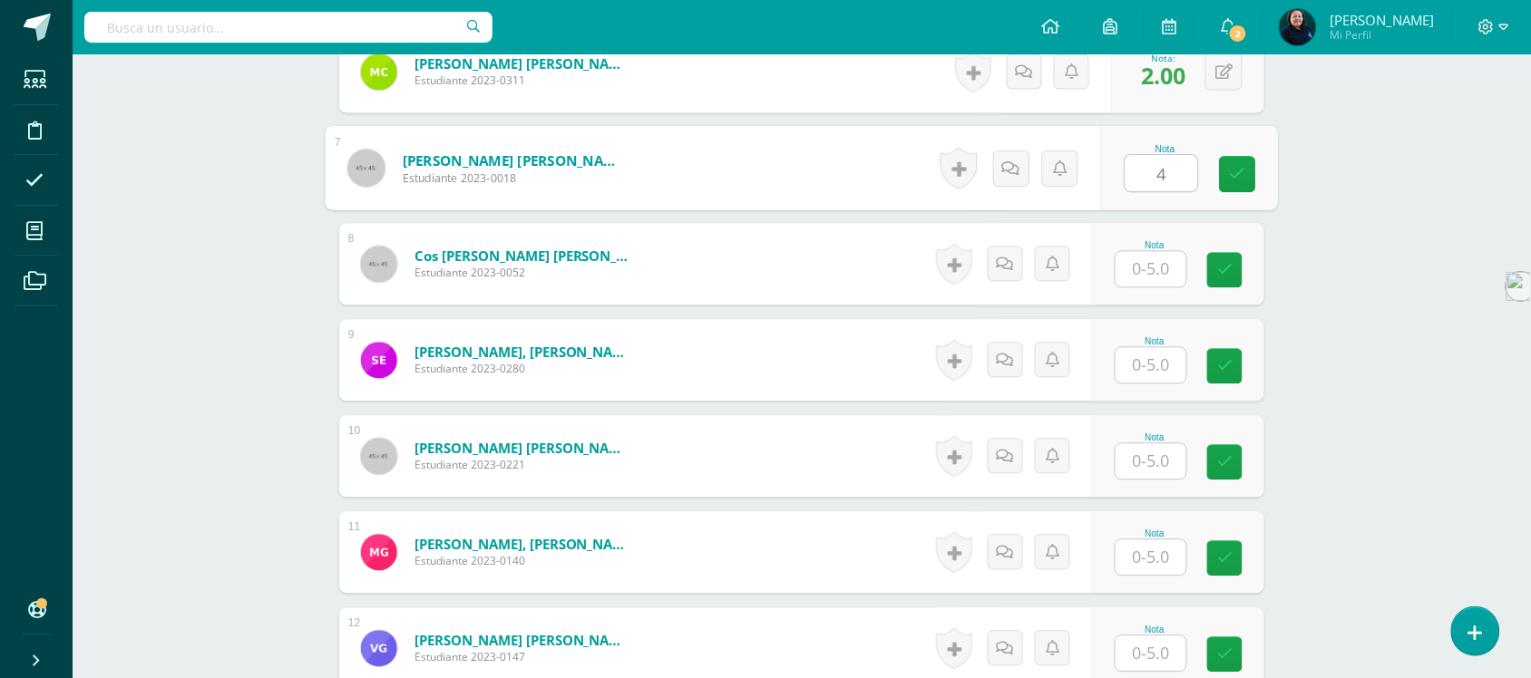
type input "4"
click at [1149, 268] on input "text" at bounding box center [1151, 268] width 71 height 35
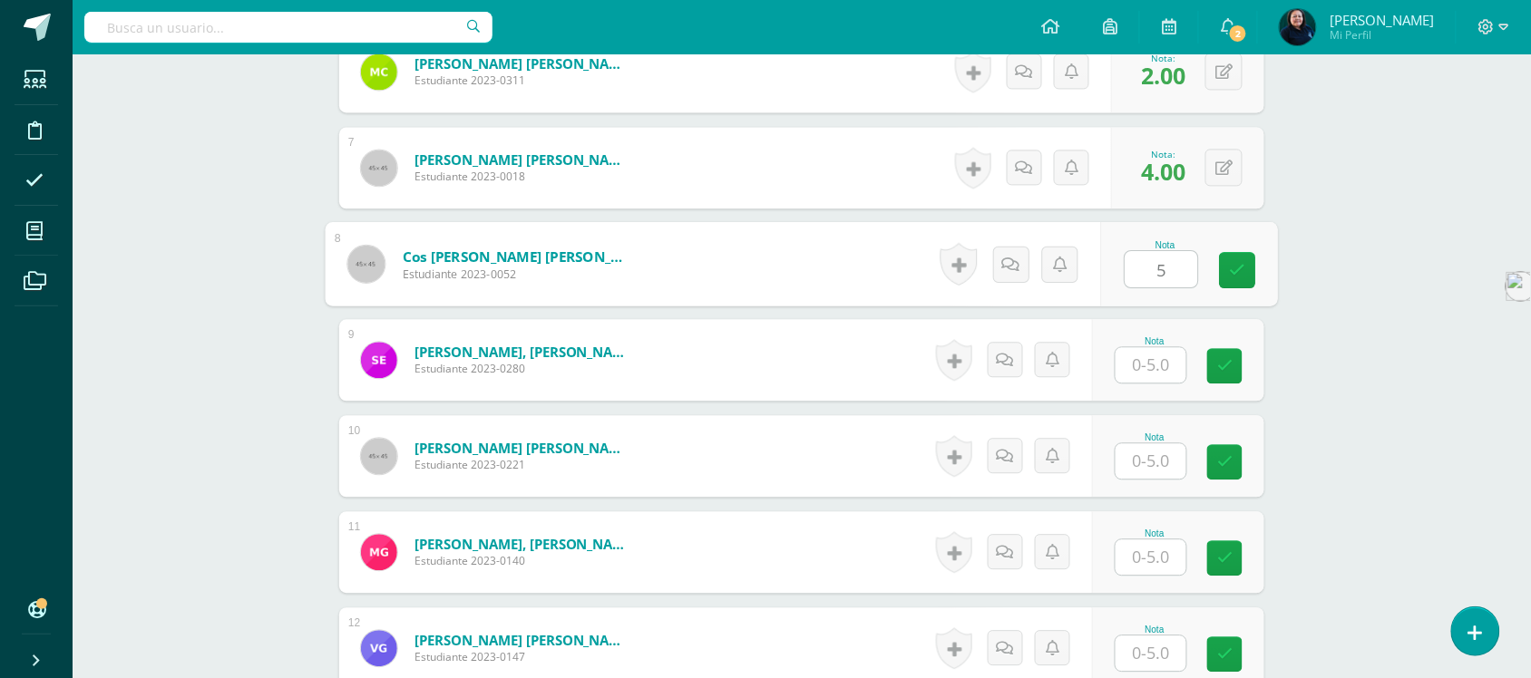
type input "5"
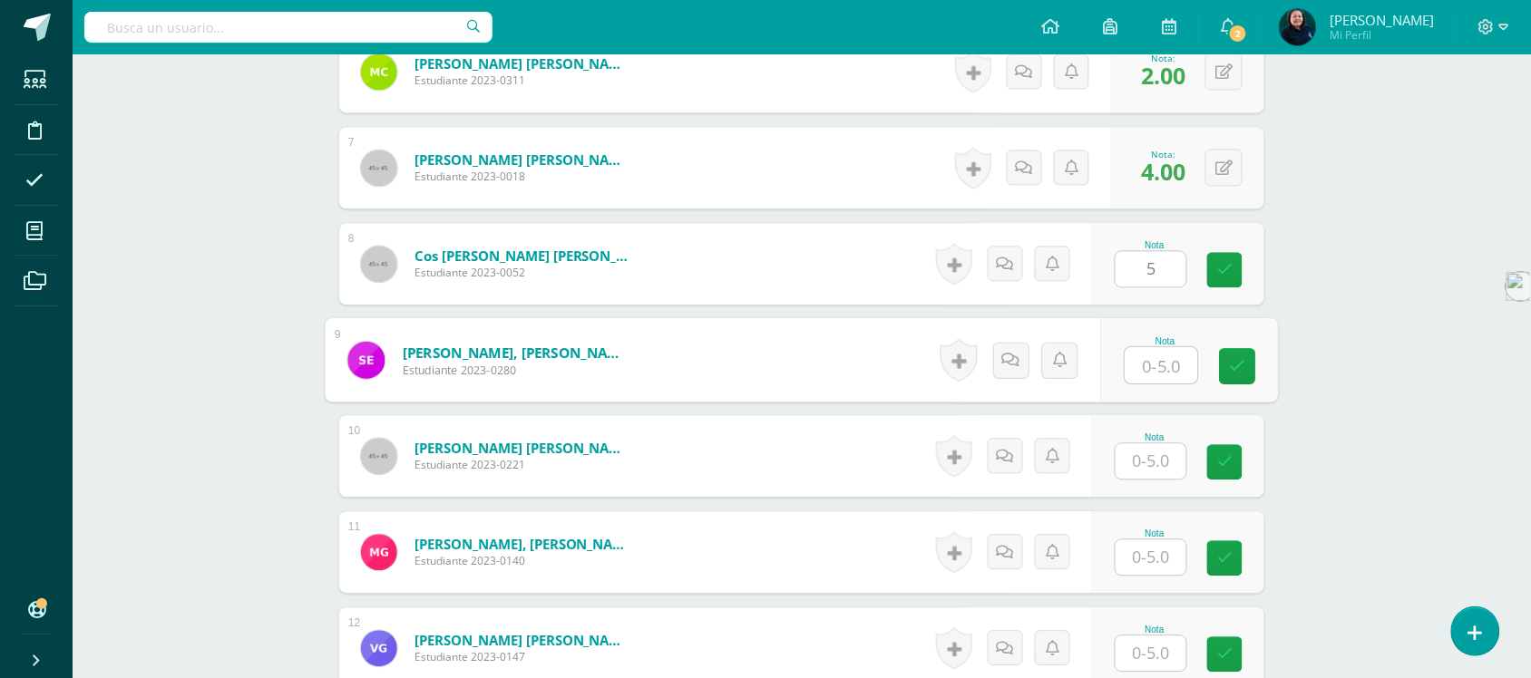
click at [1157, 365] on input "text" at bounding box center [1162, 365] width 73 height 36
type input "5"
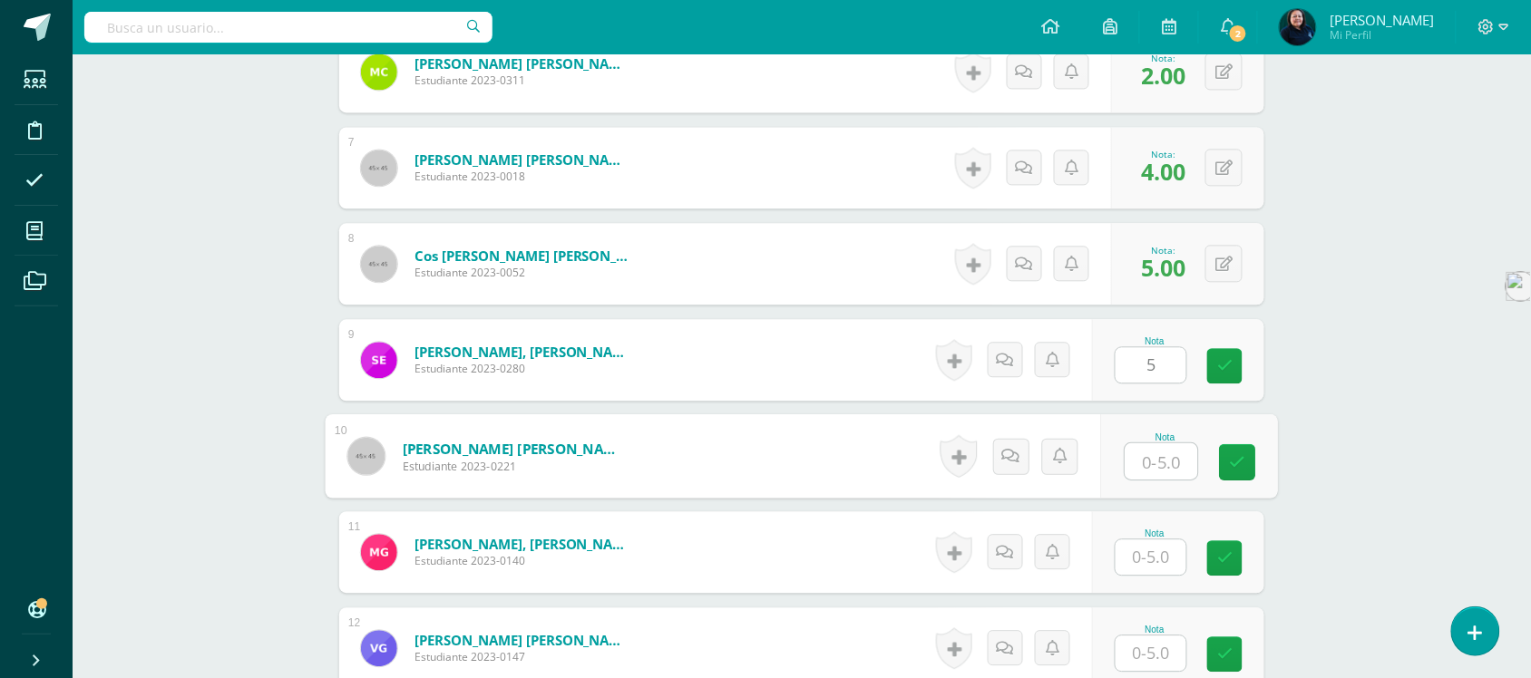
click at [1152, 456] on input "text" at bounding box center [1162, 462] width 73 height 36
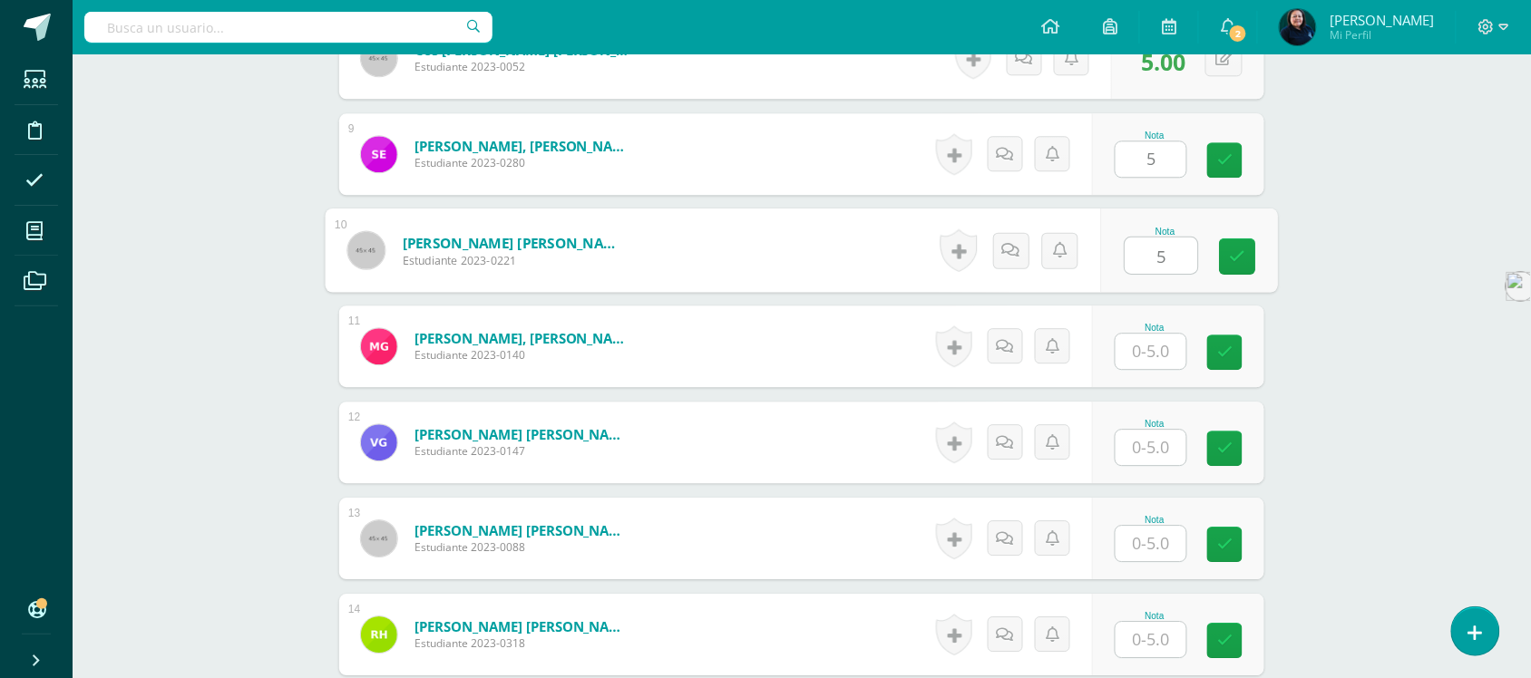
scroll to position [1324, 0]
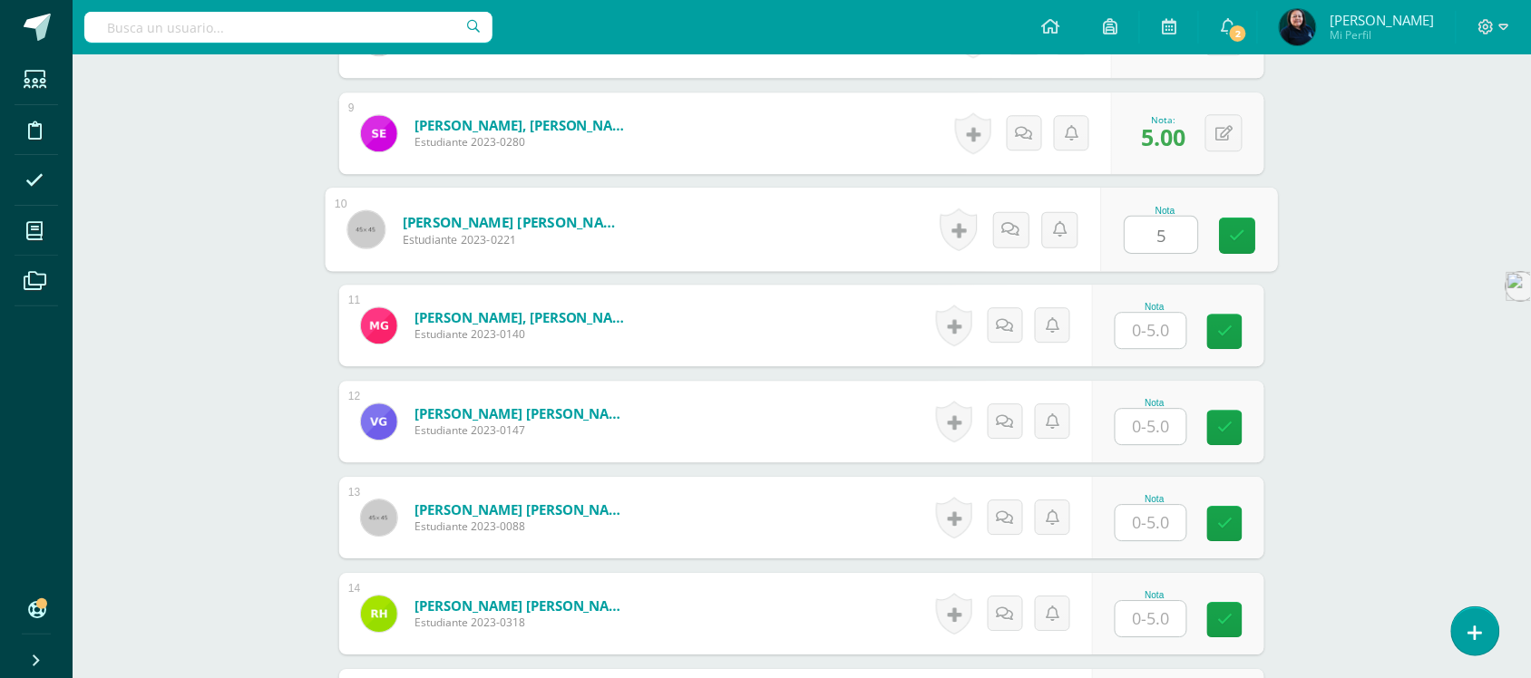
type input "5"
click at [1155, 340] on input "text" at bounding box center [1151, 330] width 71 height 35
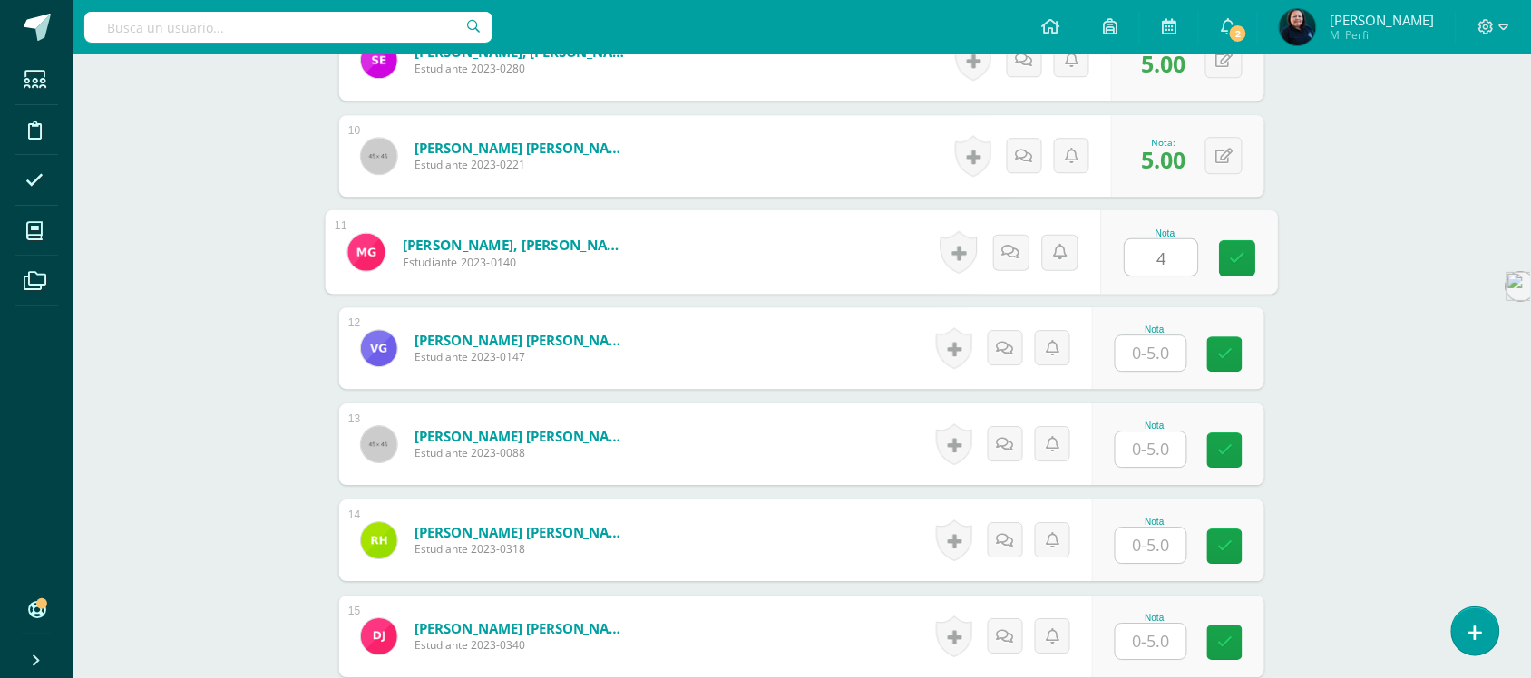
scroll to position [1438, 0]
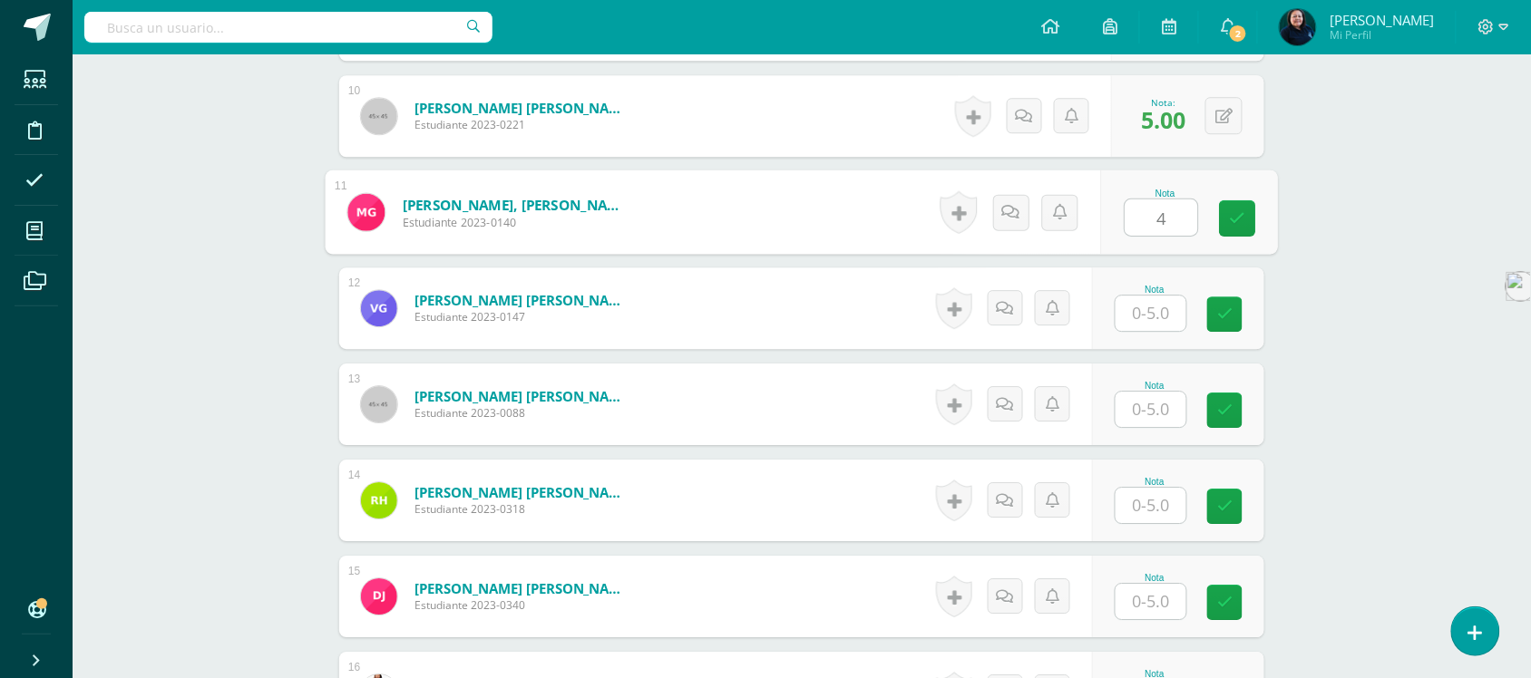
type input "4"
click at [1148, 315] on input "text" at bounding box center [1151, 313] width 71 height 35
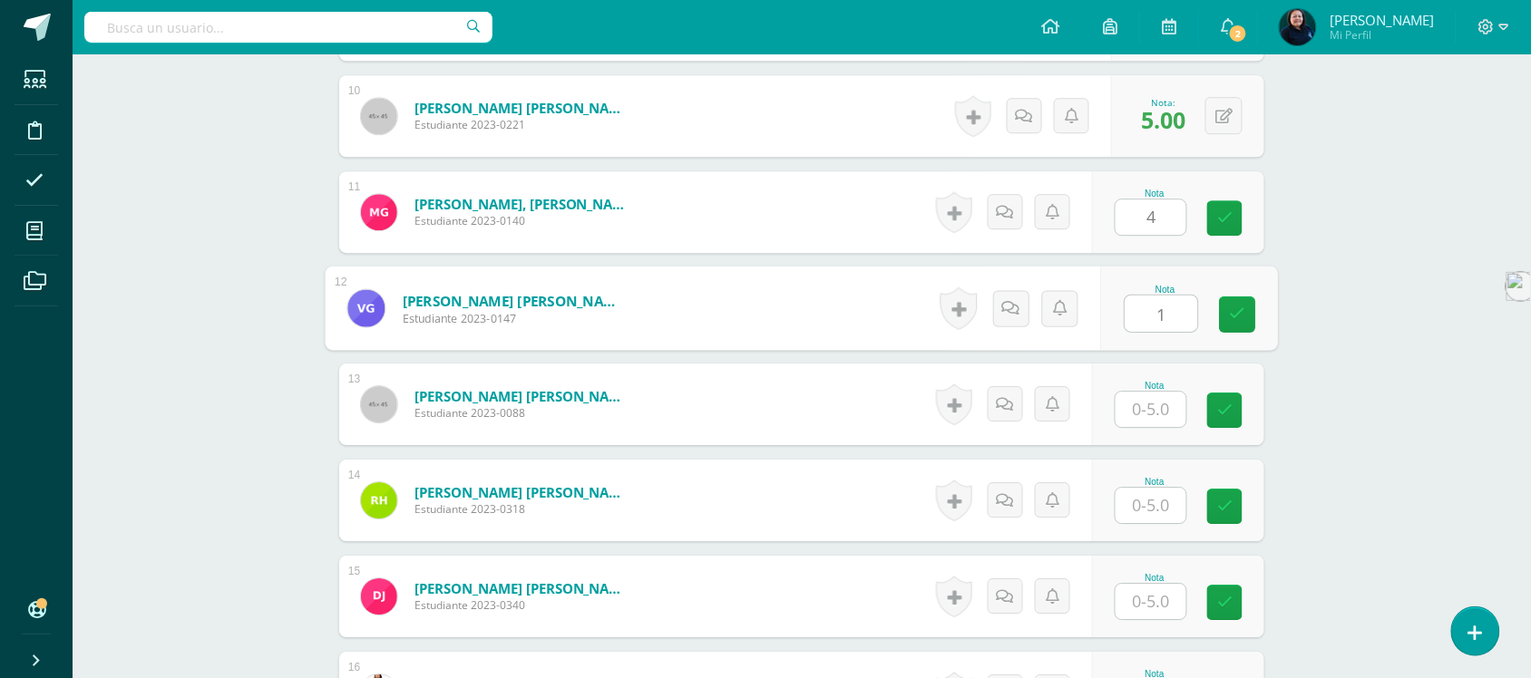
type input "1"
click at [1157, 411] on input "text" at bounding box center [1151, 409] width 71 height 35
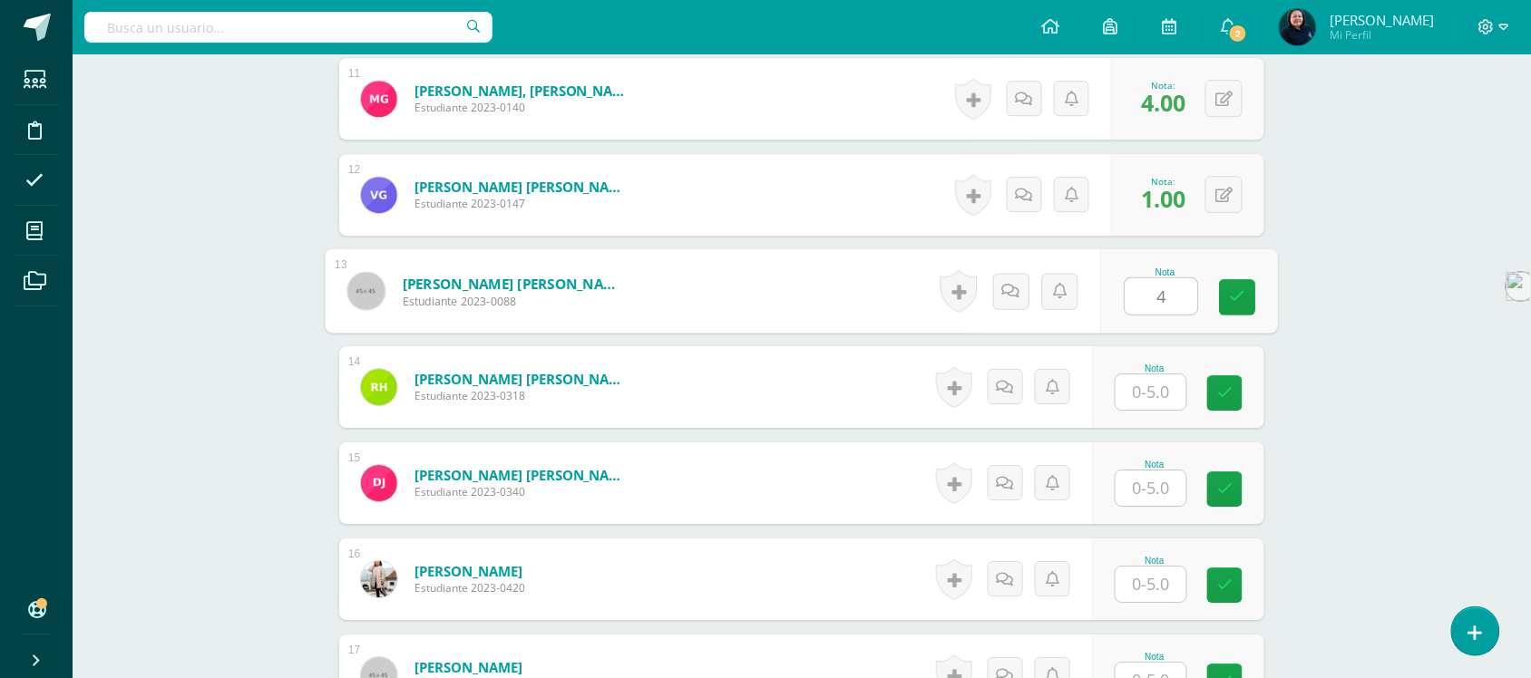
scroll to position [1664, 0]
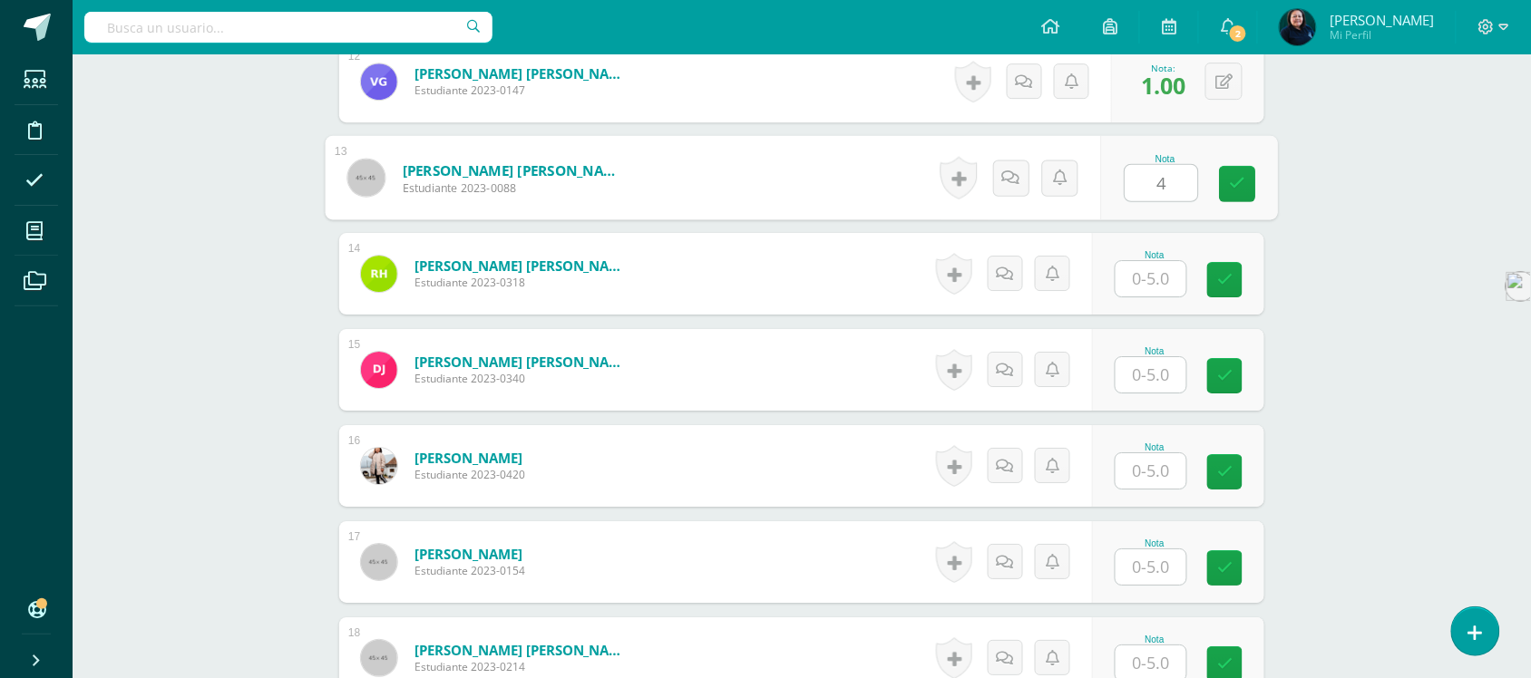
type input "4"
click at [1157, 279] on input "text" at bounding box center [1151, 278] width 71 height 35
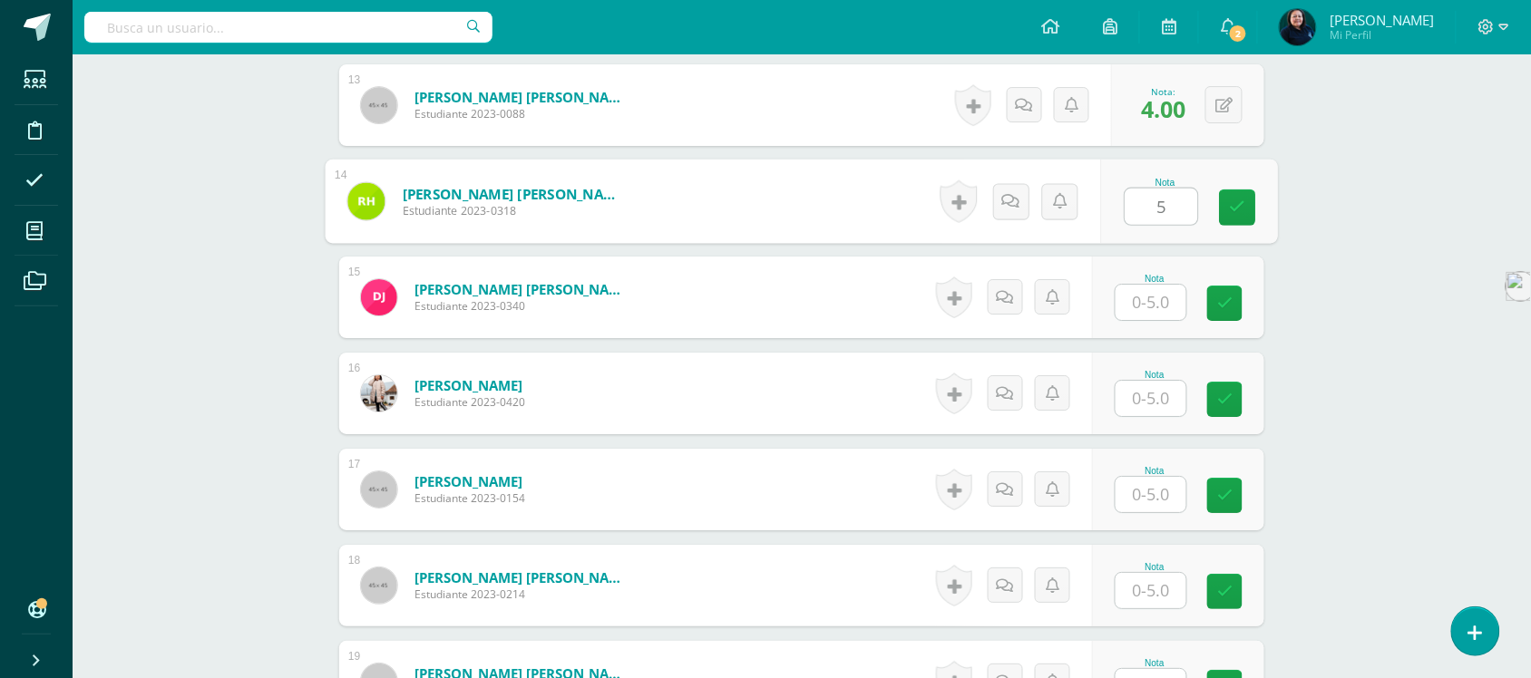
scroll to position [1778, 0]
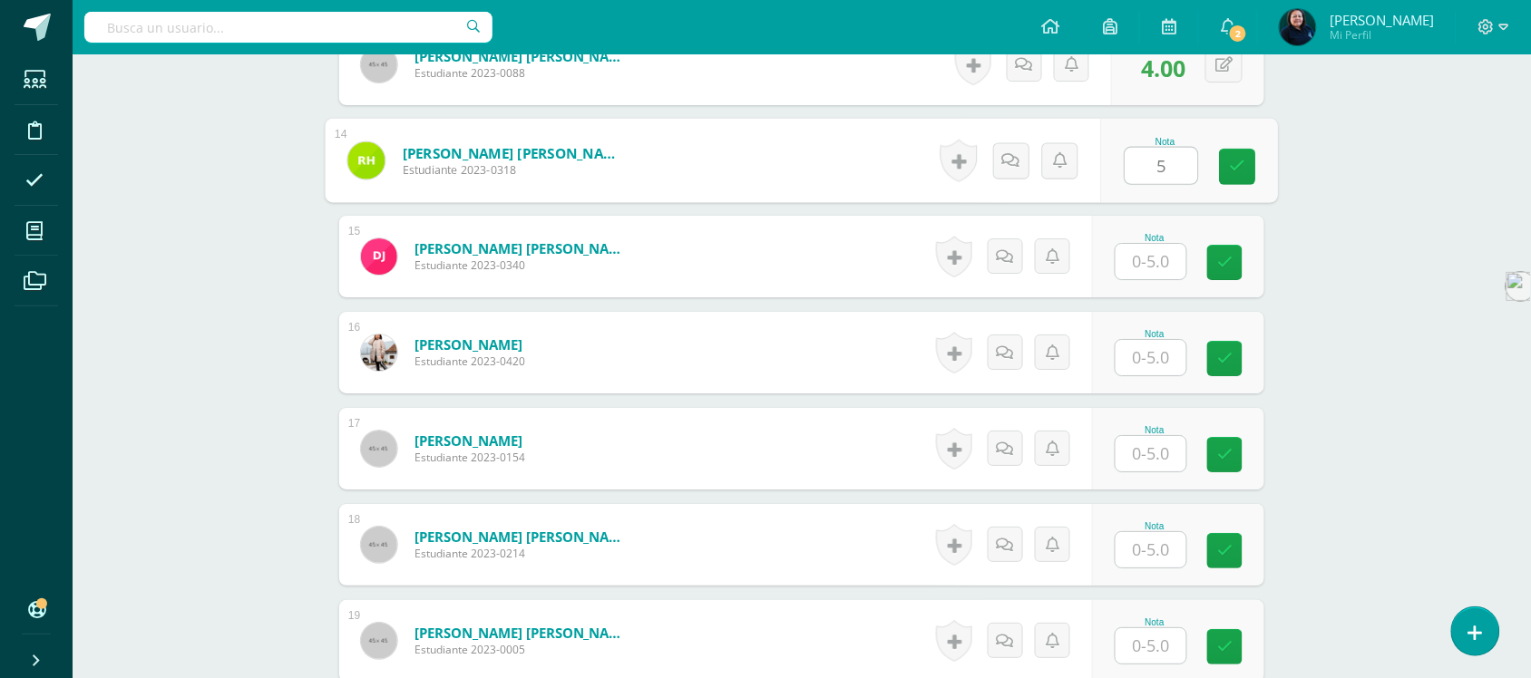
type input "5"
click at [1152, 261] on input "text" at bounding box center [1151, 261] width 71 height 35
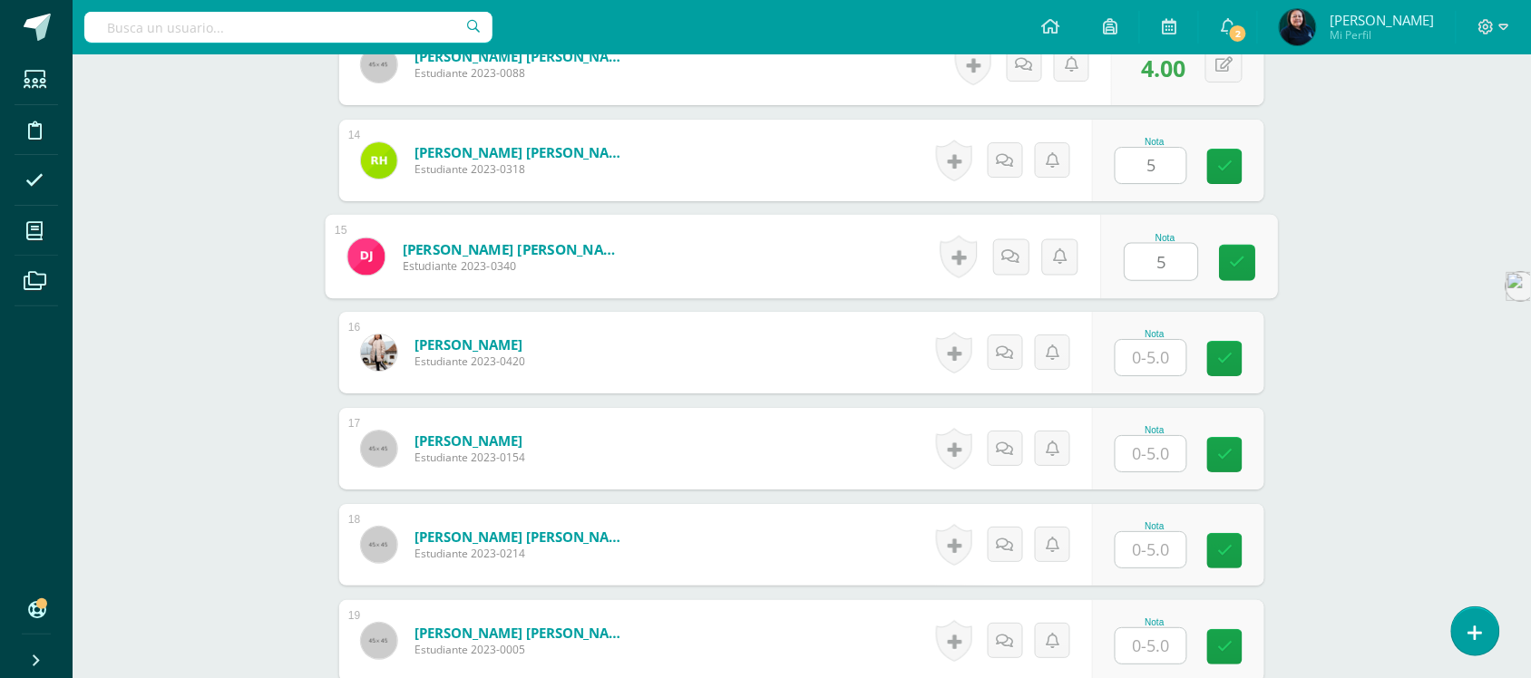
type input "5"
click at [1152, 359] on input "text" at bounding box center [1151, 357] width 71 height 35
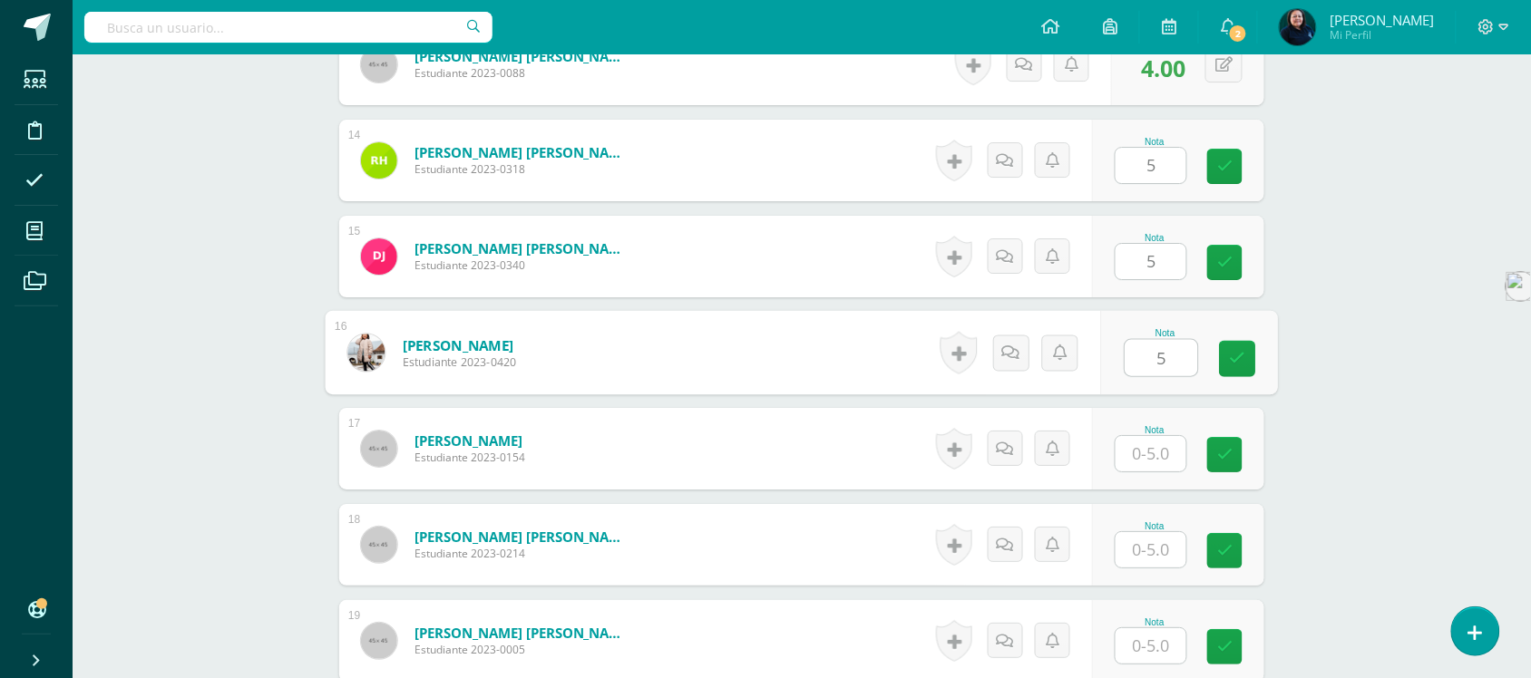
type input "5"
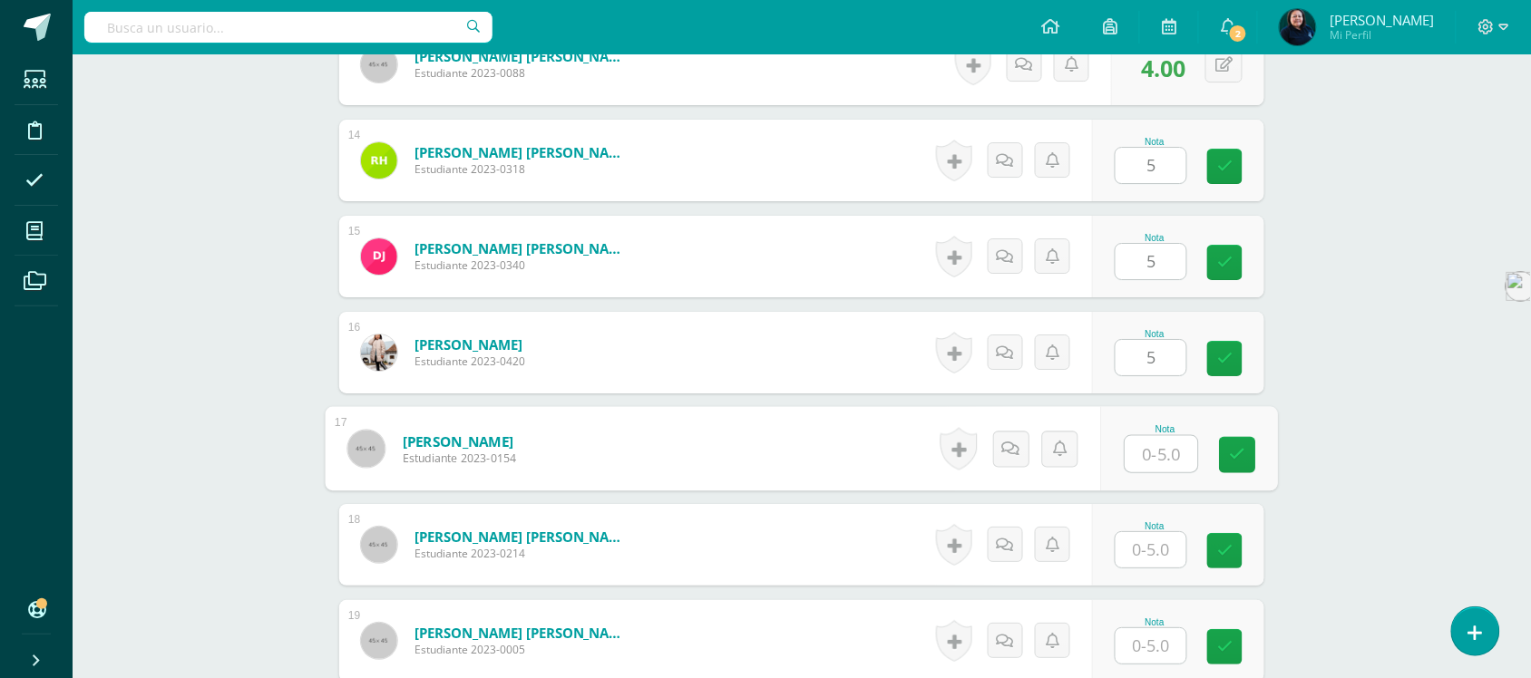
click at [1159, 450] on input "text" at bounding box center [1162, 454] width 73 height 36
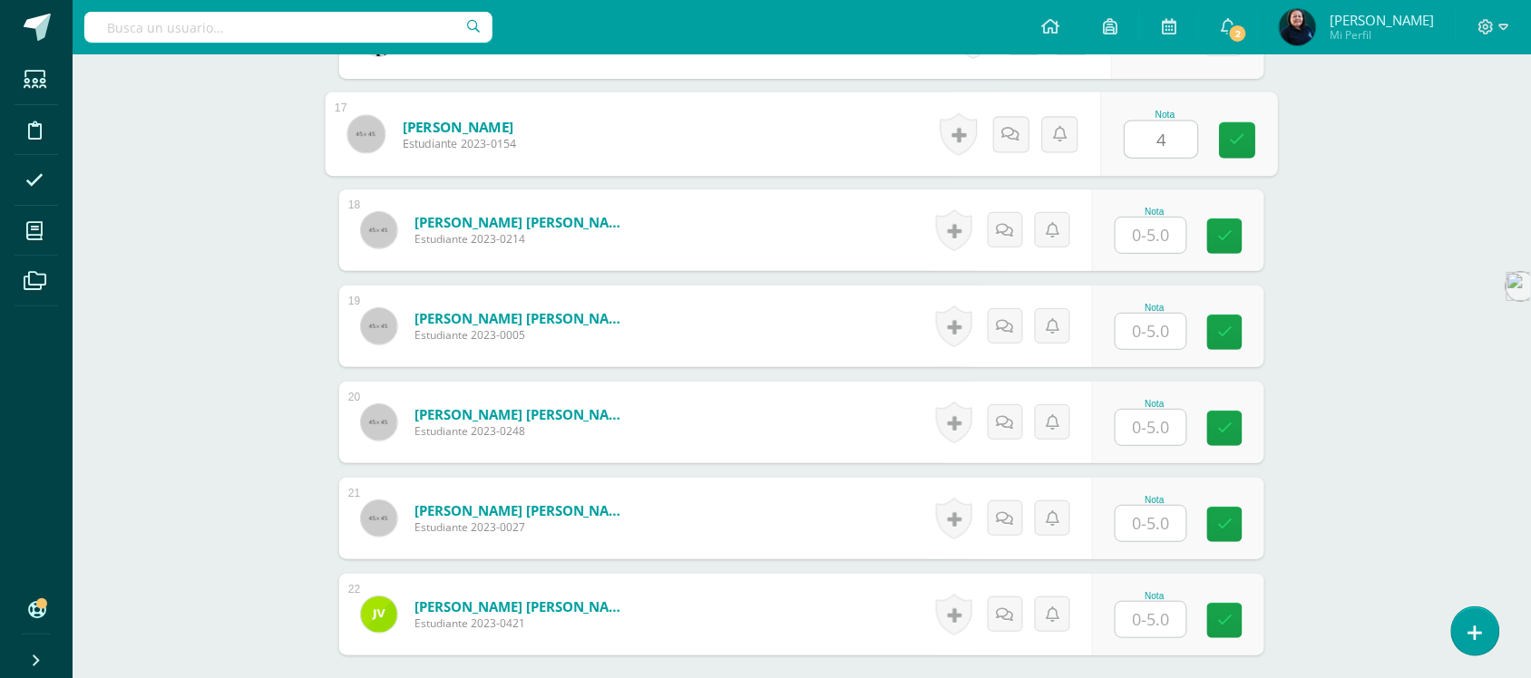
scroll to position [2118, 0]
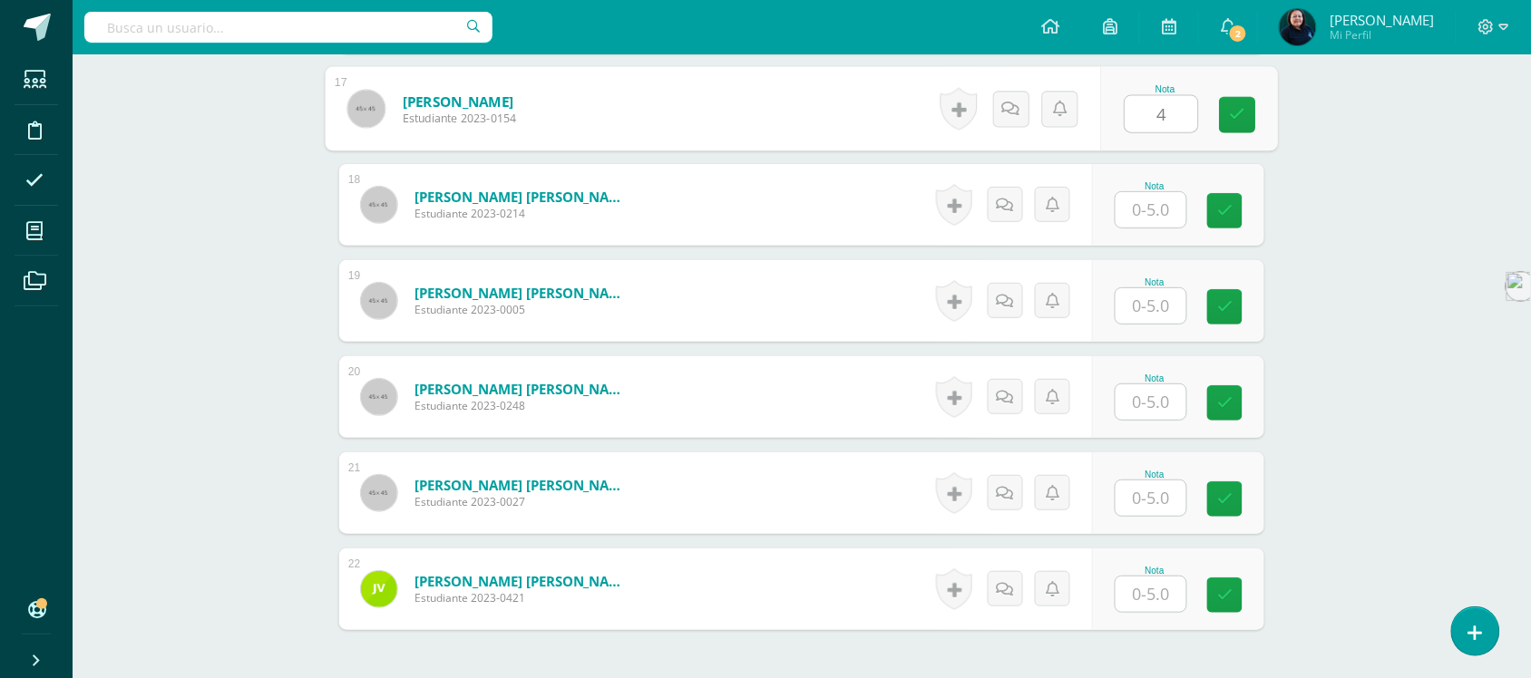
type input "4"
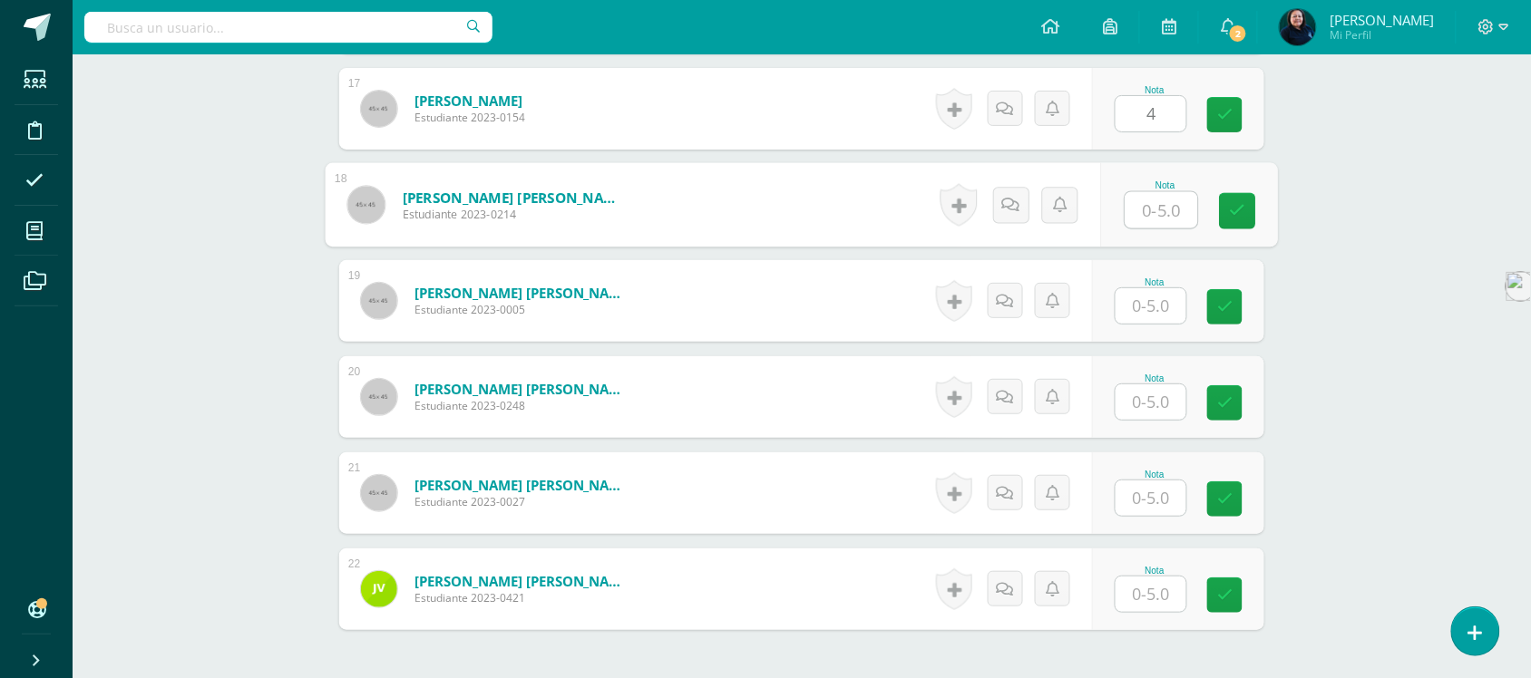
click at [1157, 210] on input "text" at bounding box center [1162, 210] width 73 height 36
type input "5"
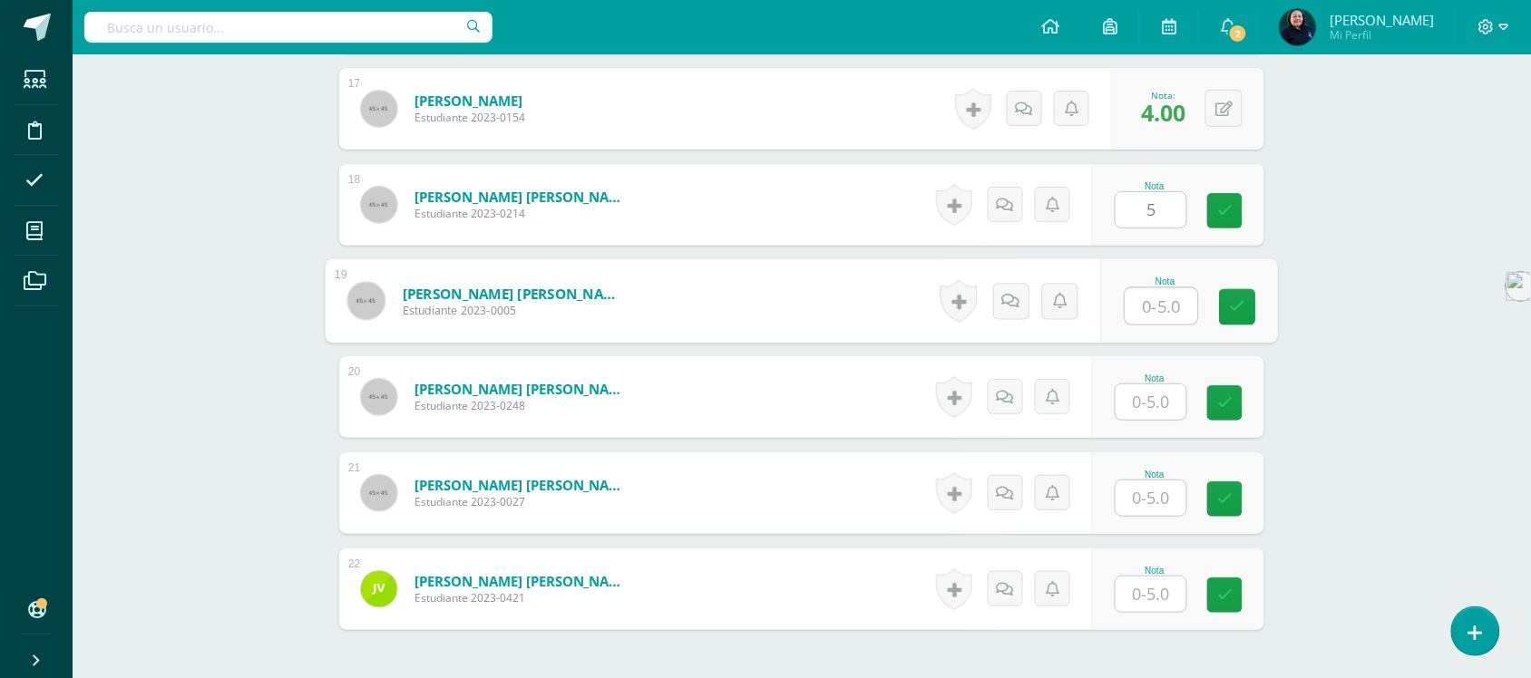
click at [1150, 297] on input "text" at bounding box center [1162, 306] width 73 height 36
type input "4"
click at [1148, 397] on input "text" at bounding box center [1151, 402] width 71 height 35
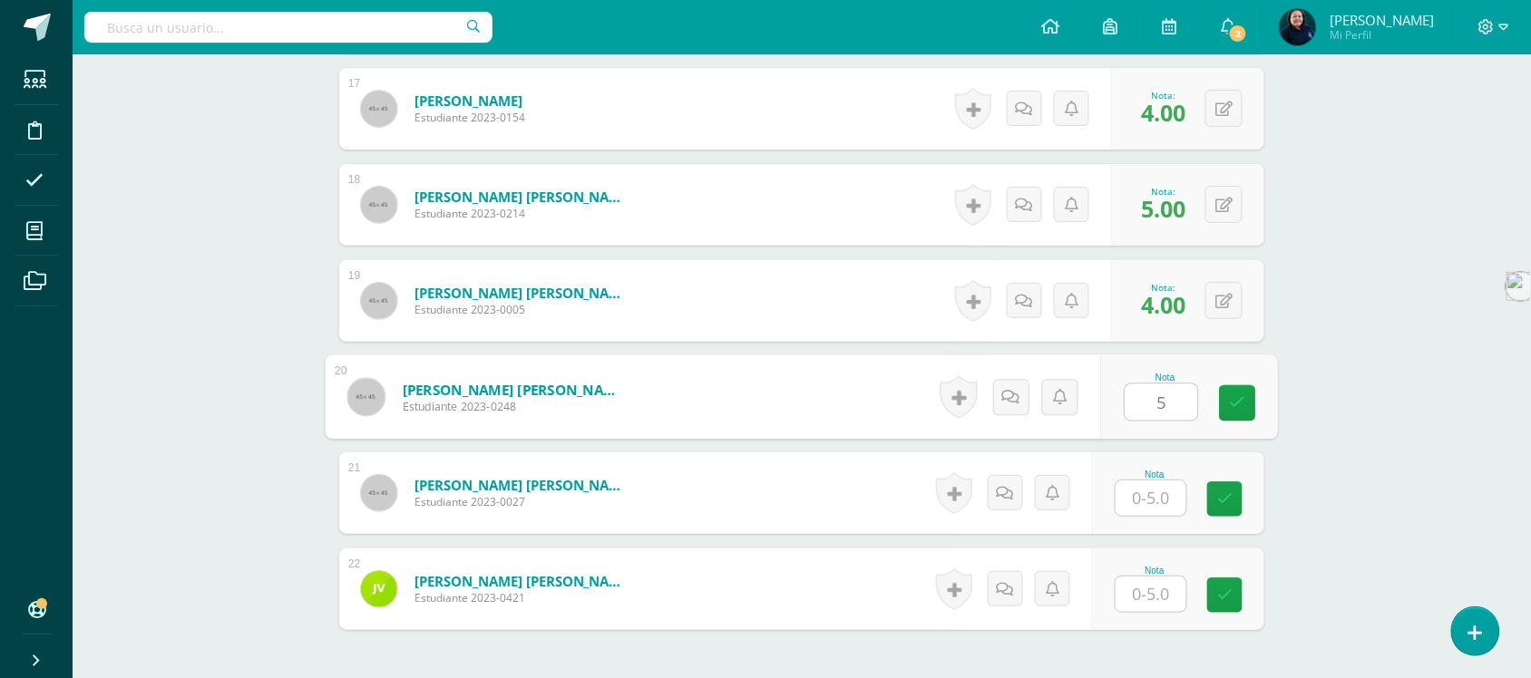
scroll to position [2231, 0]
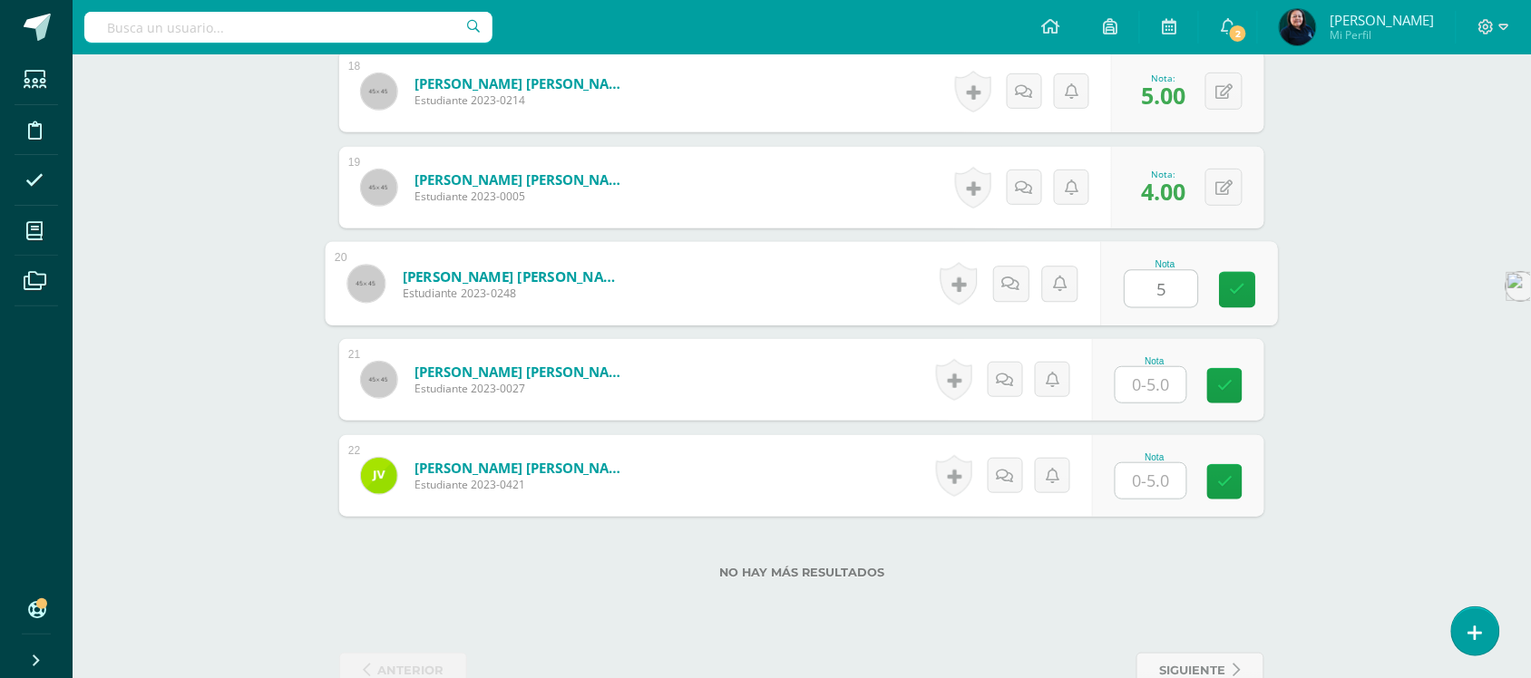
type input "5"
click at [1155, 387] on input "text" at bounding box center [1151, 384] width 71 height 35
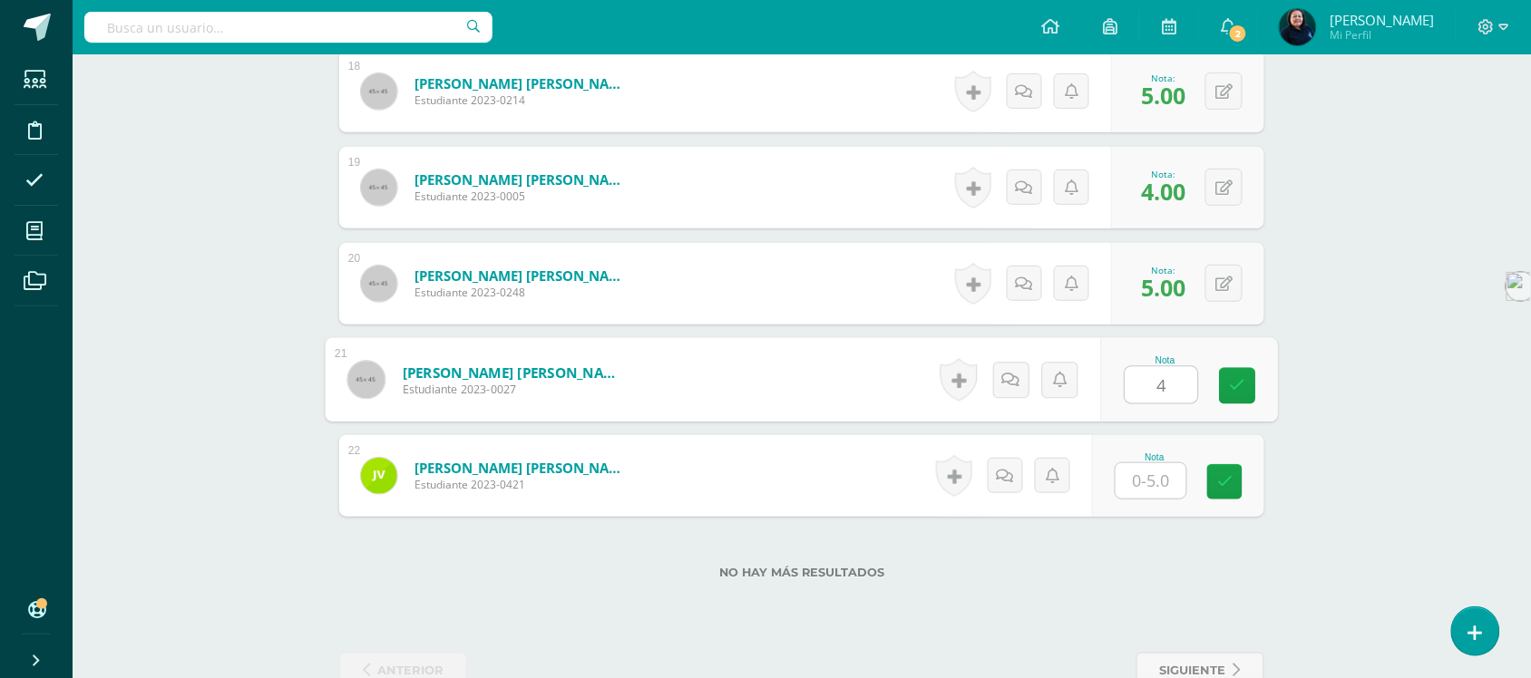
type input "4"
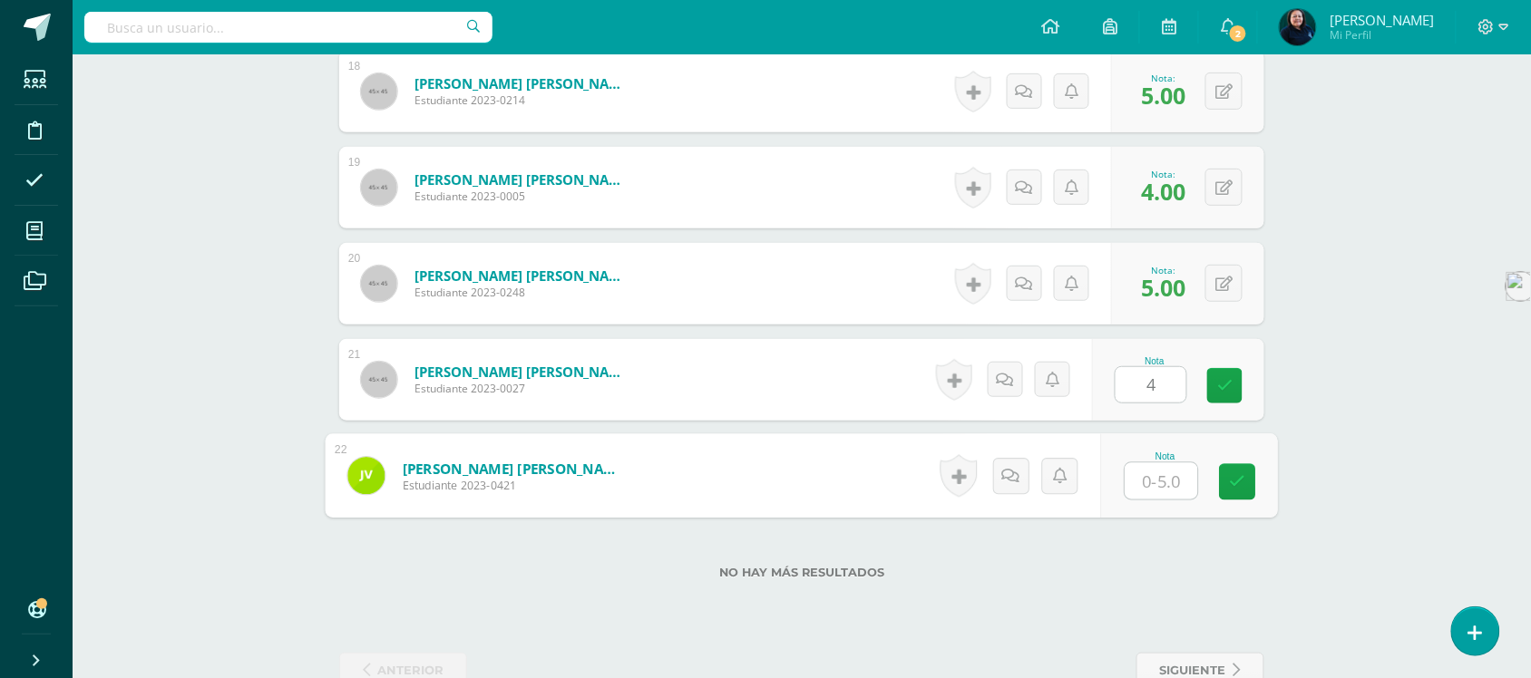
click at [1166, 483] on input "text" at bounding box center [1162, 482] width 73 height 36
type input "4"
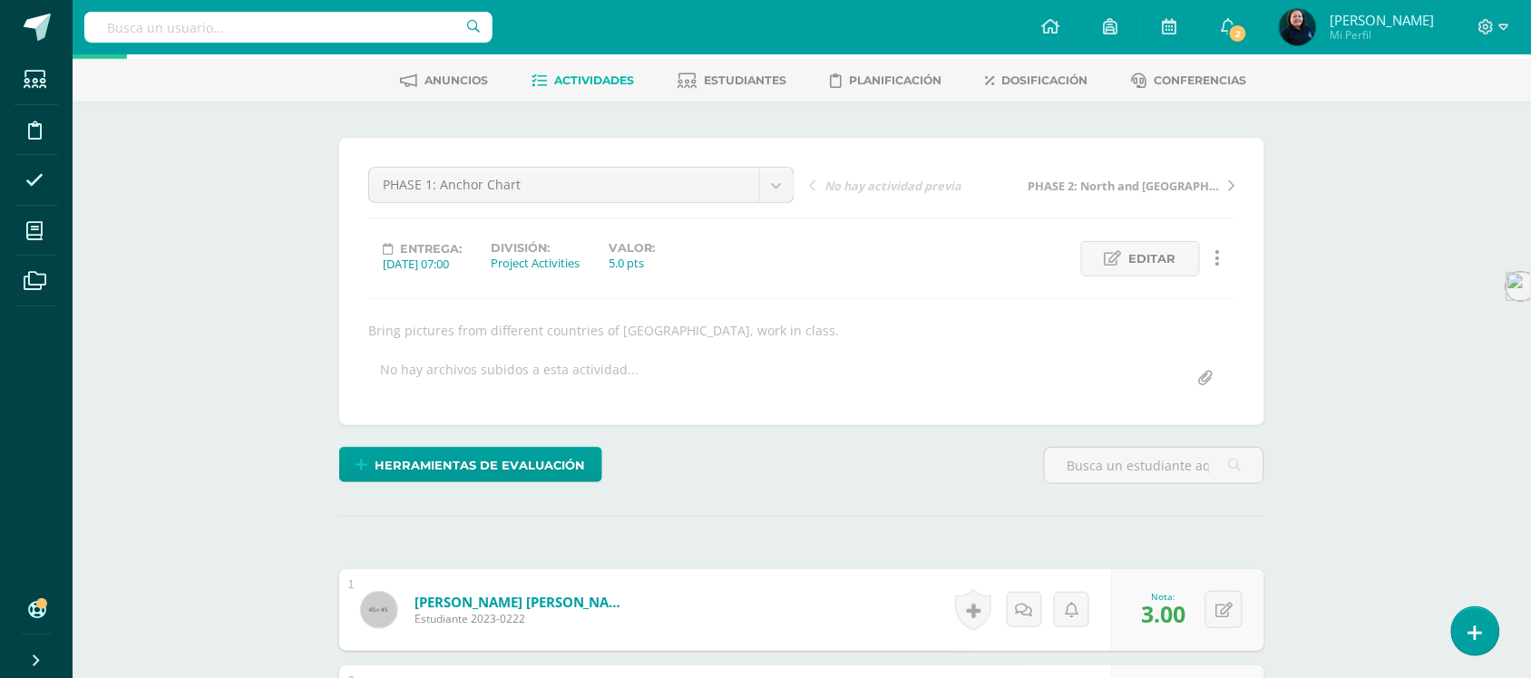
scroll to position [77, 0]
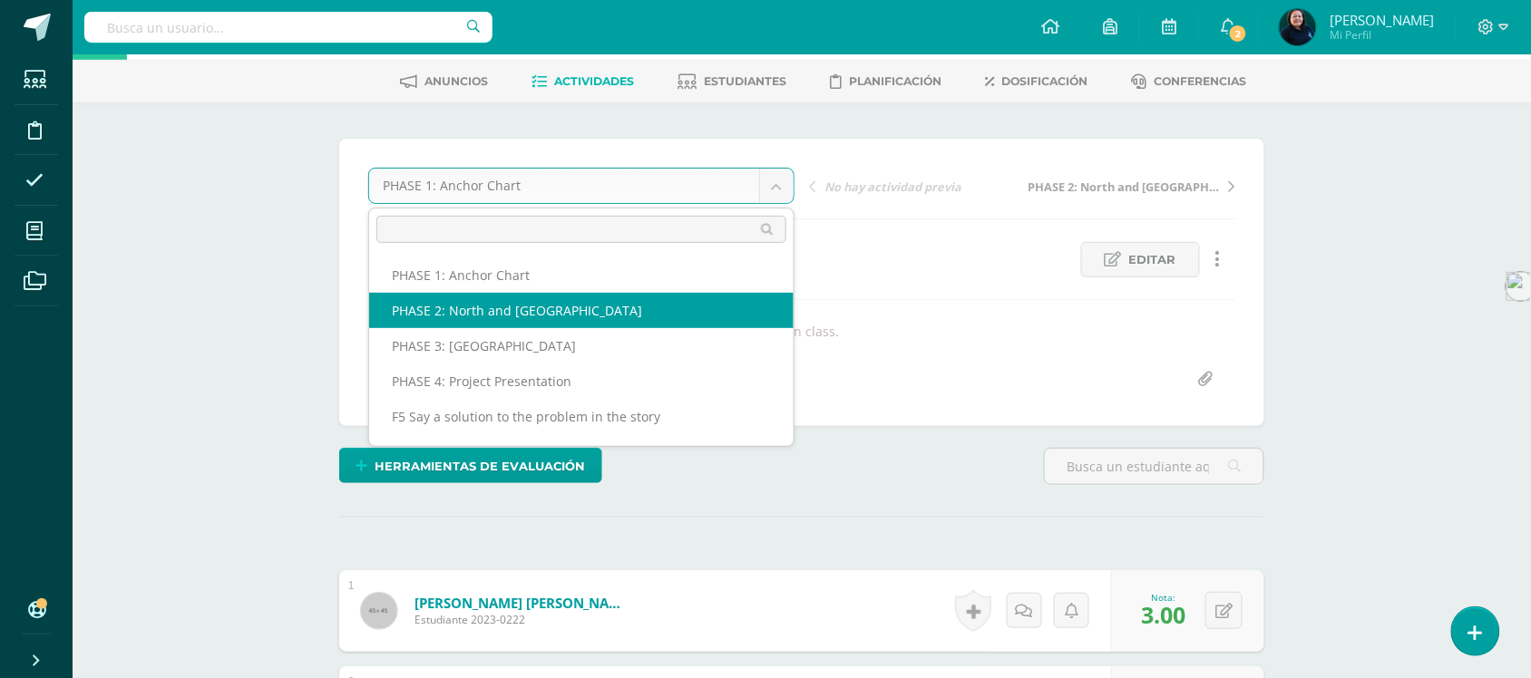
select select "/dashboard/teacher/grade-activity/50992/"
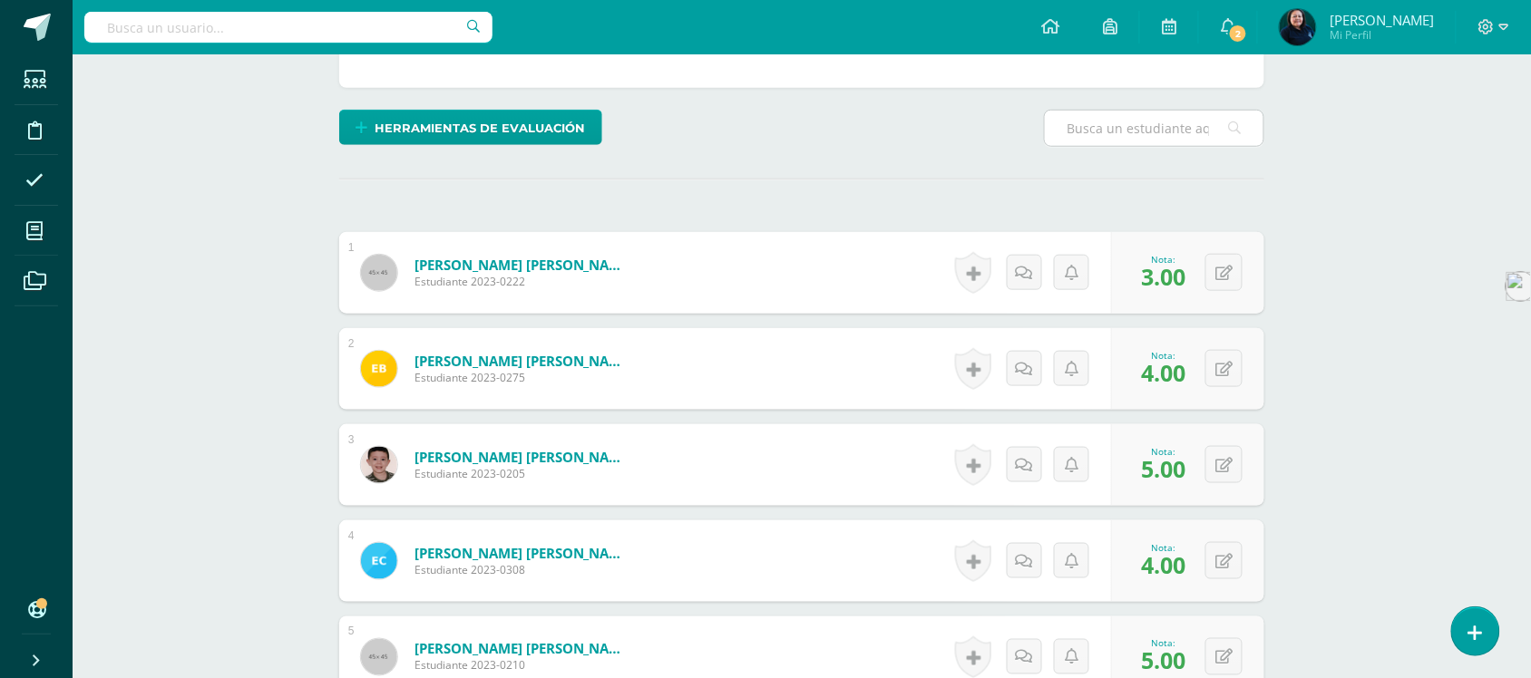
scroll to position [417, 0]
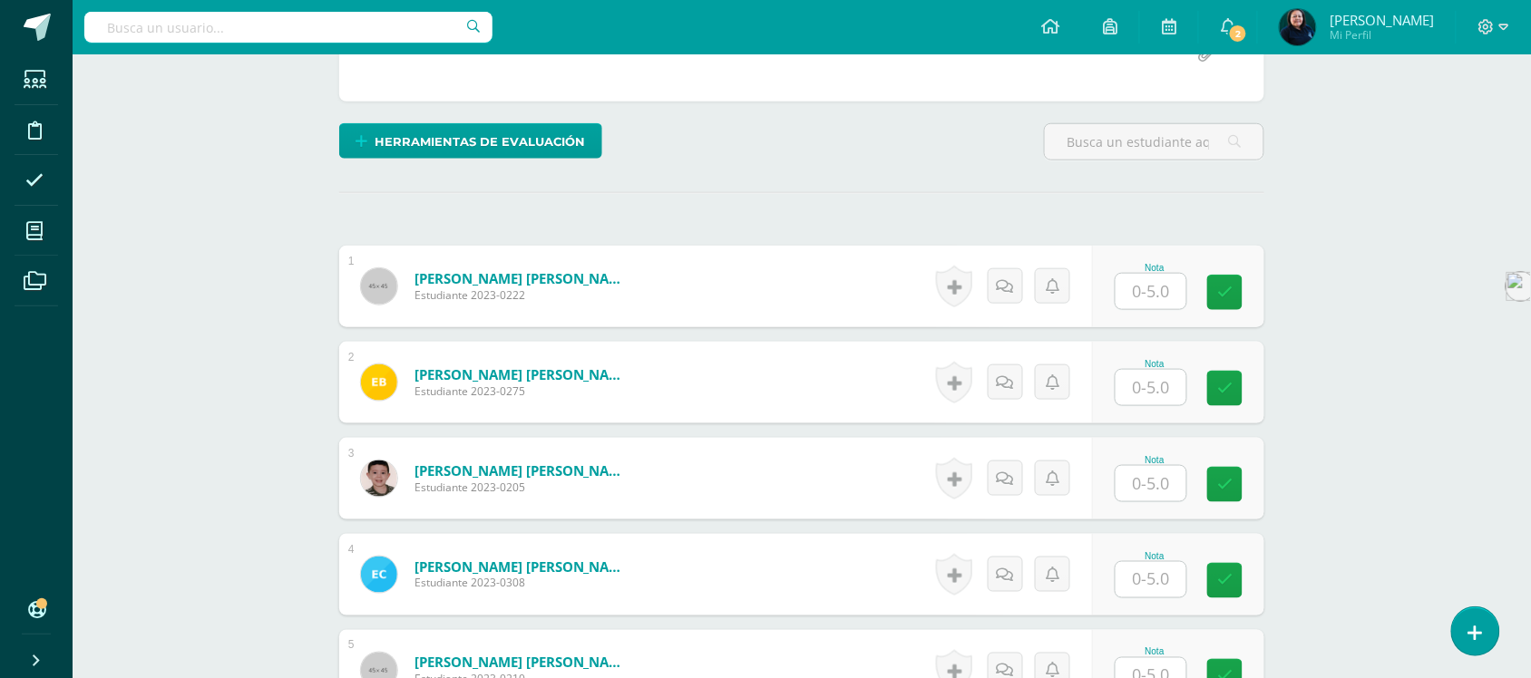
scroll to position [454, 0]
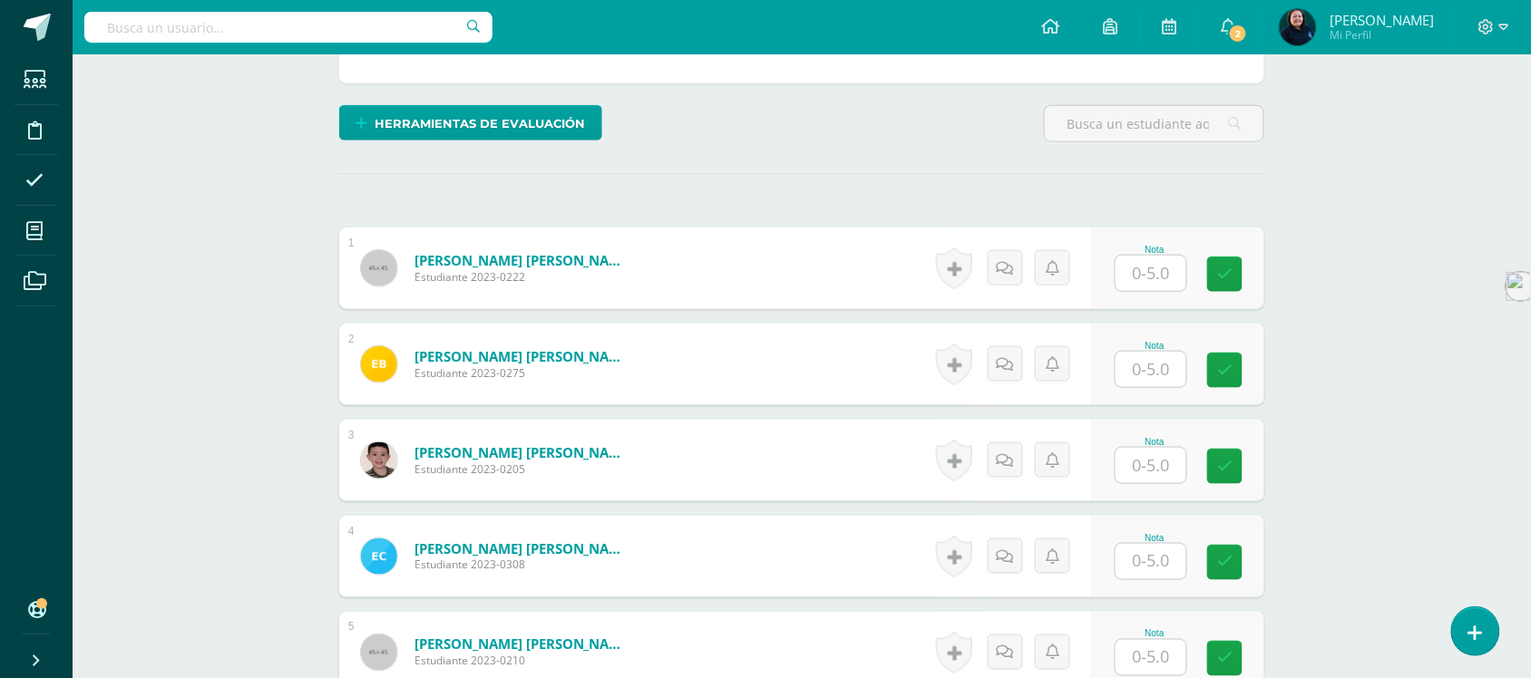
click at [1159, 256] on input "text" at bounding box center [1151, 273] width 71 height 35
type input "3"
click at [1161, 352] on input "text" at bounding box center [1151, 369] width 71 height 35
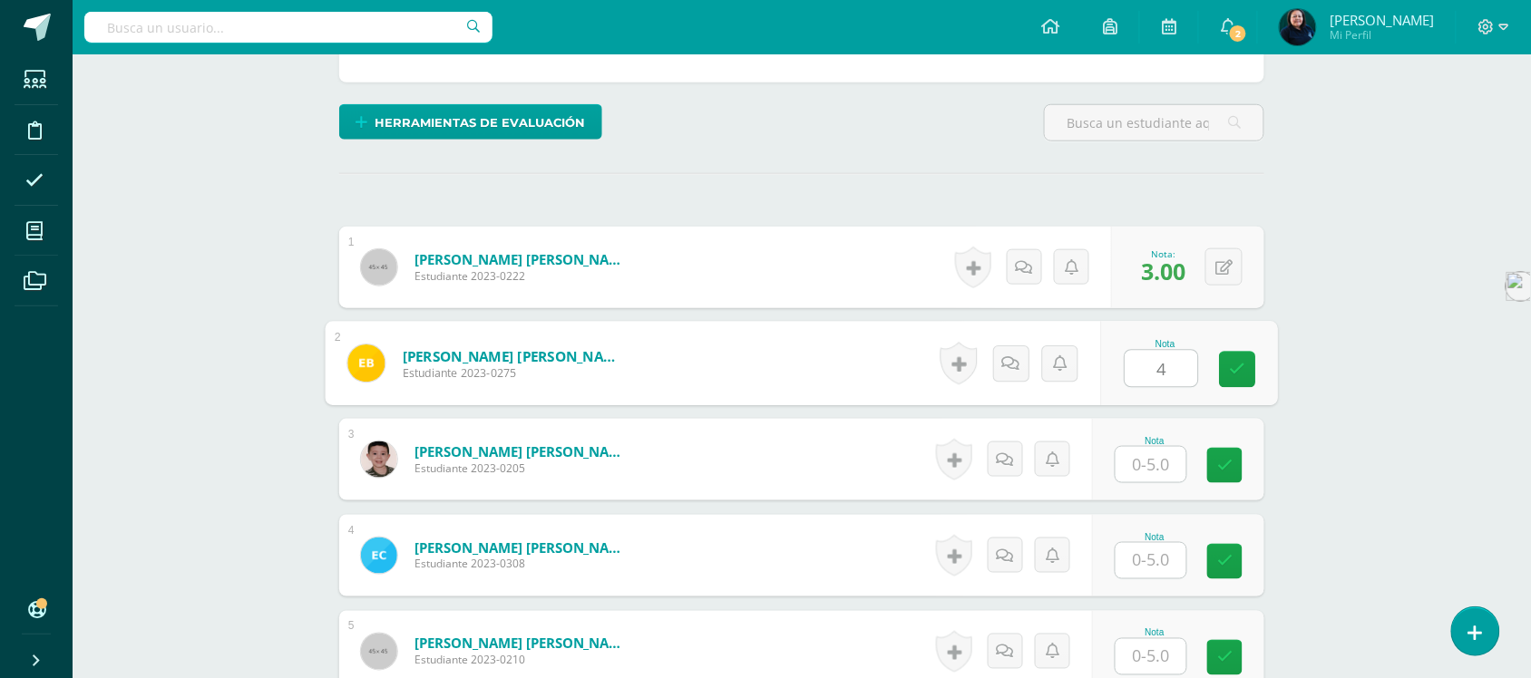
scroll to position [569, 0]
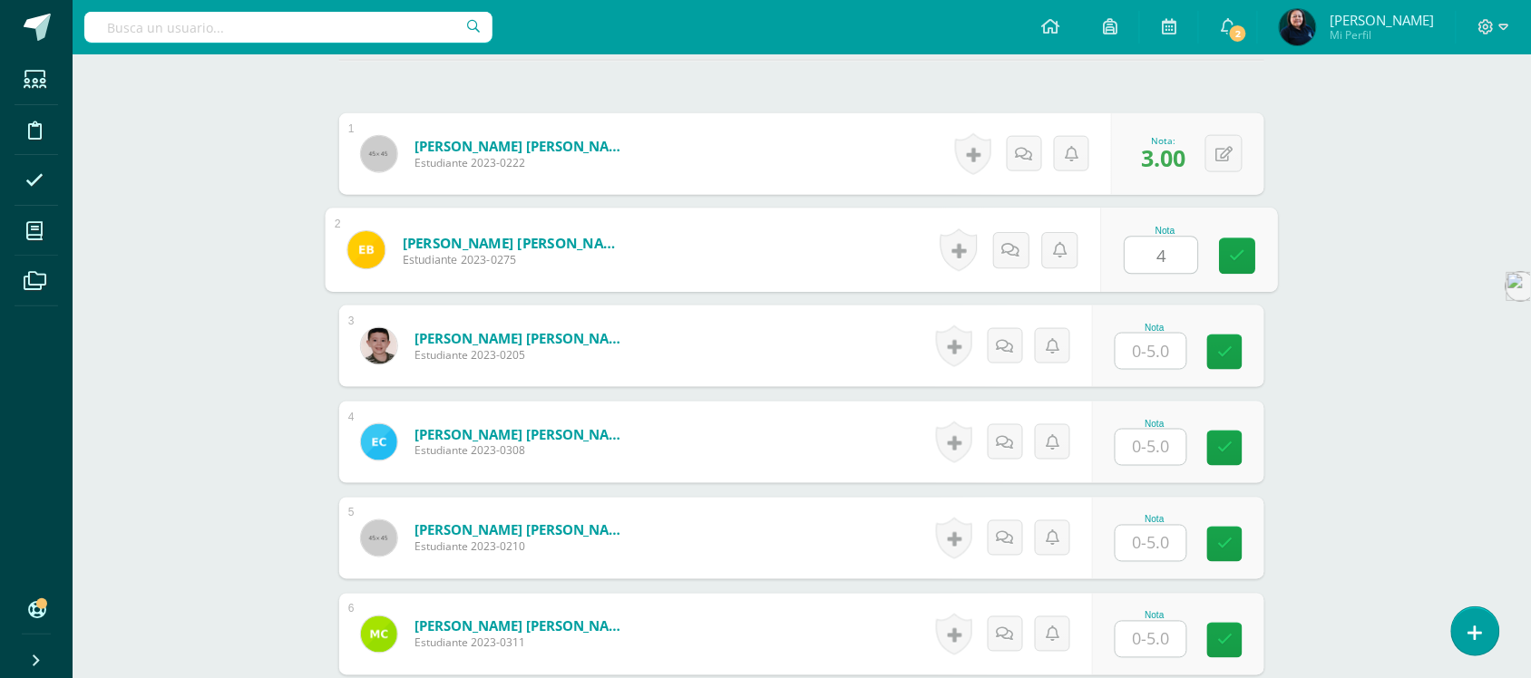
type input "4"
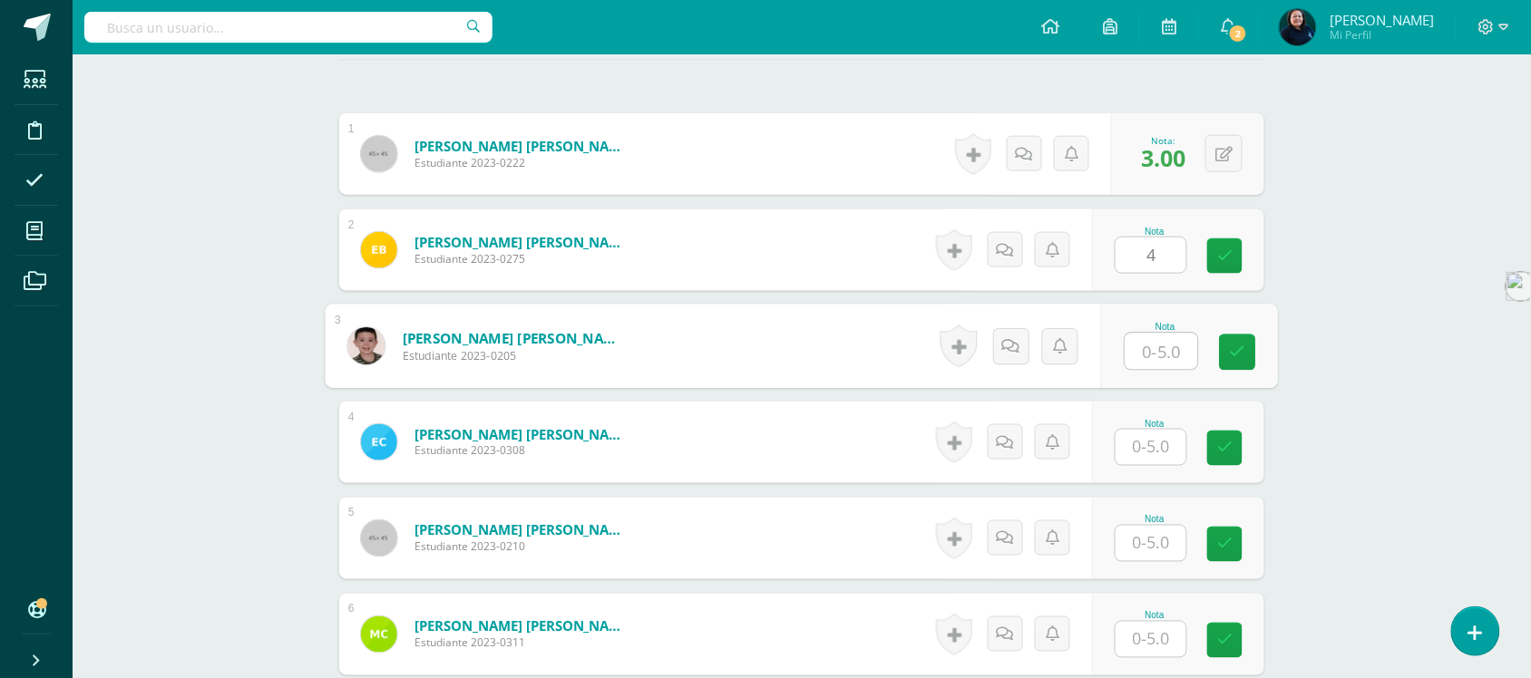
click at [1159, 337] on input "text" at bounding box center [1162, 352] width 73 height 36
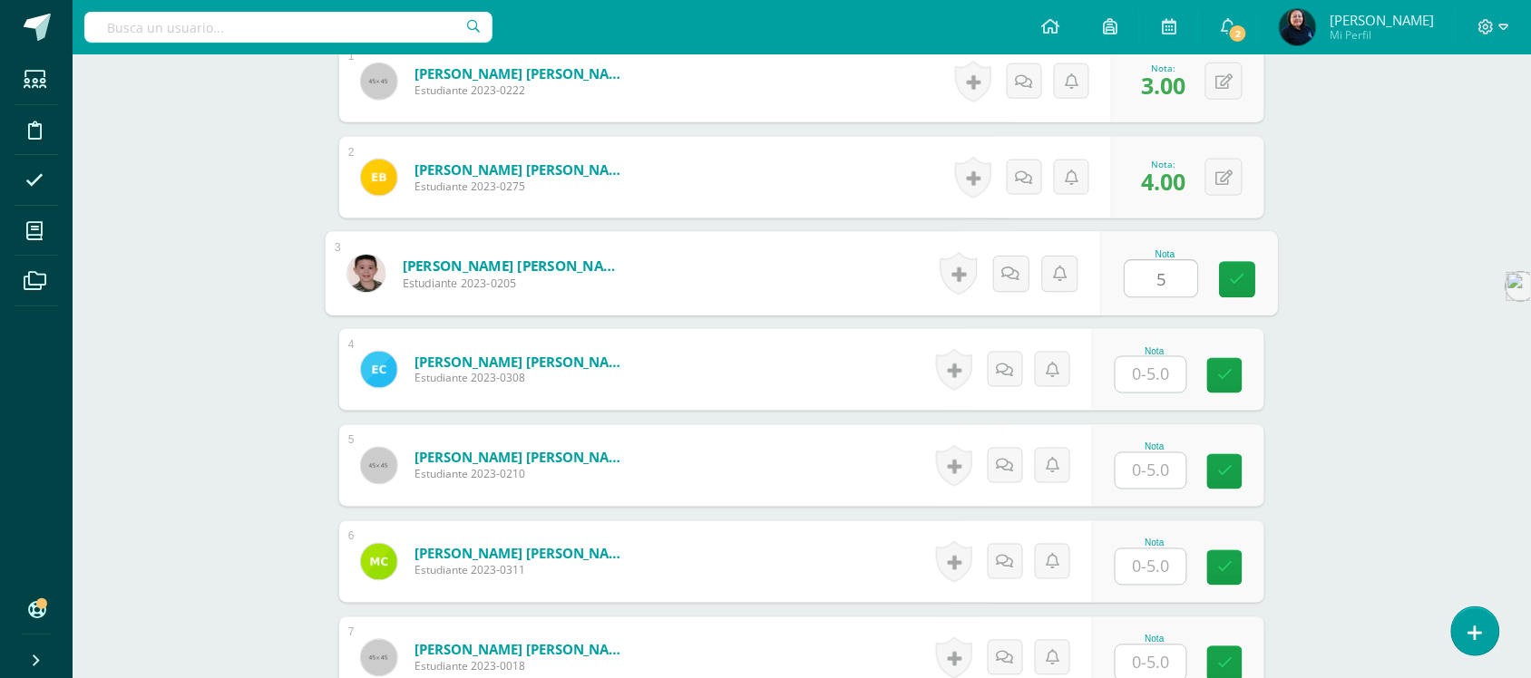
scroll to position [682, 0]
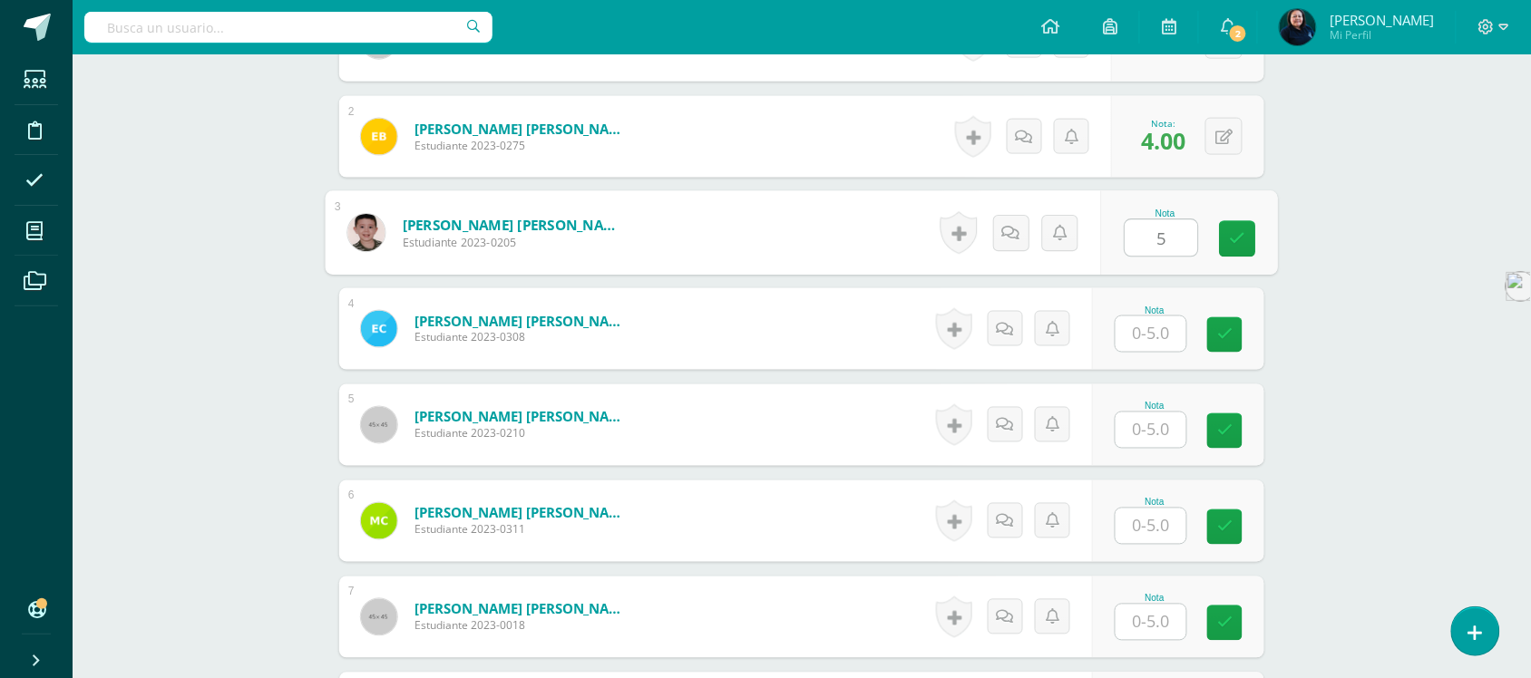
type input "5"
click at [1152, 319] on input "text" at bounding box center [1151, 334] width 71 height 35
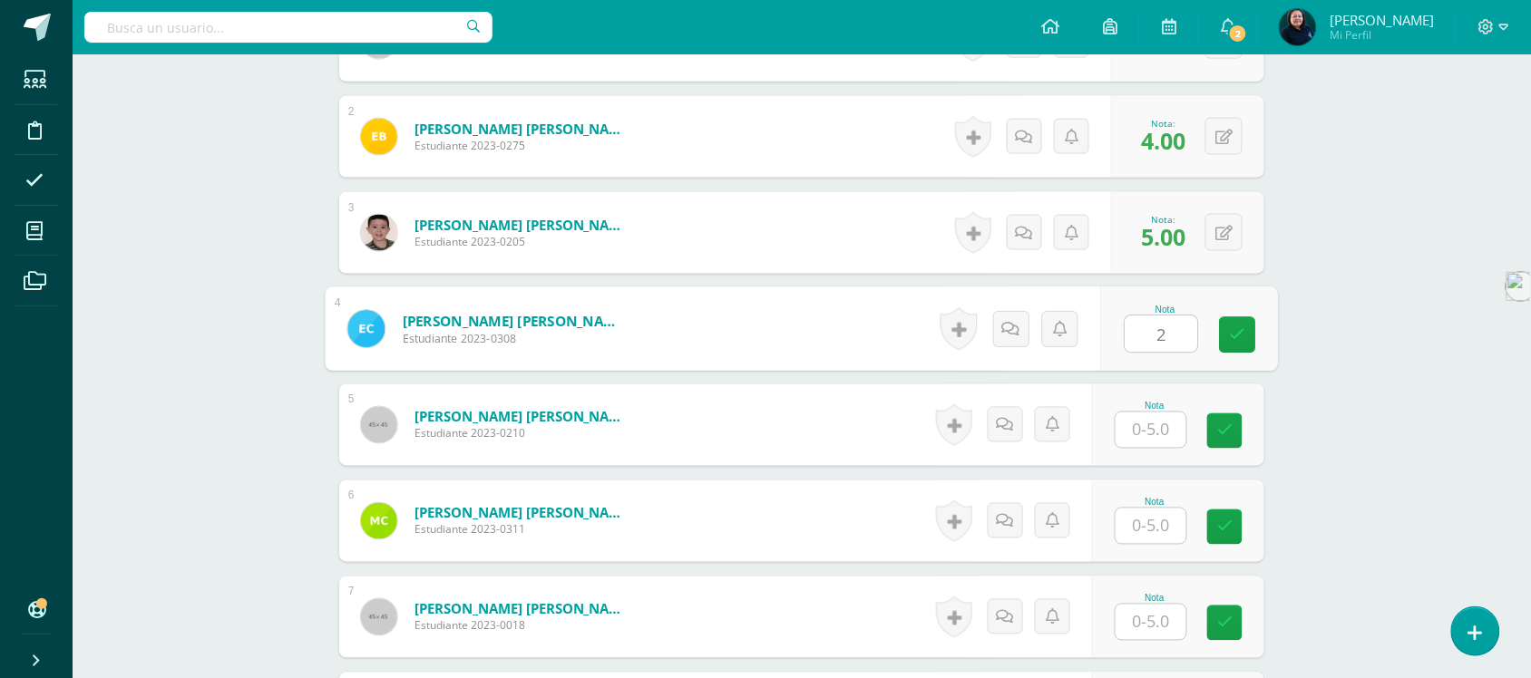
type input "2"
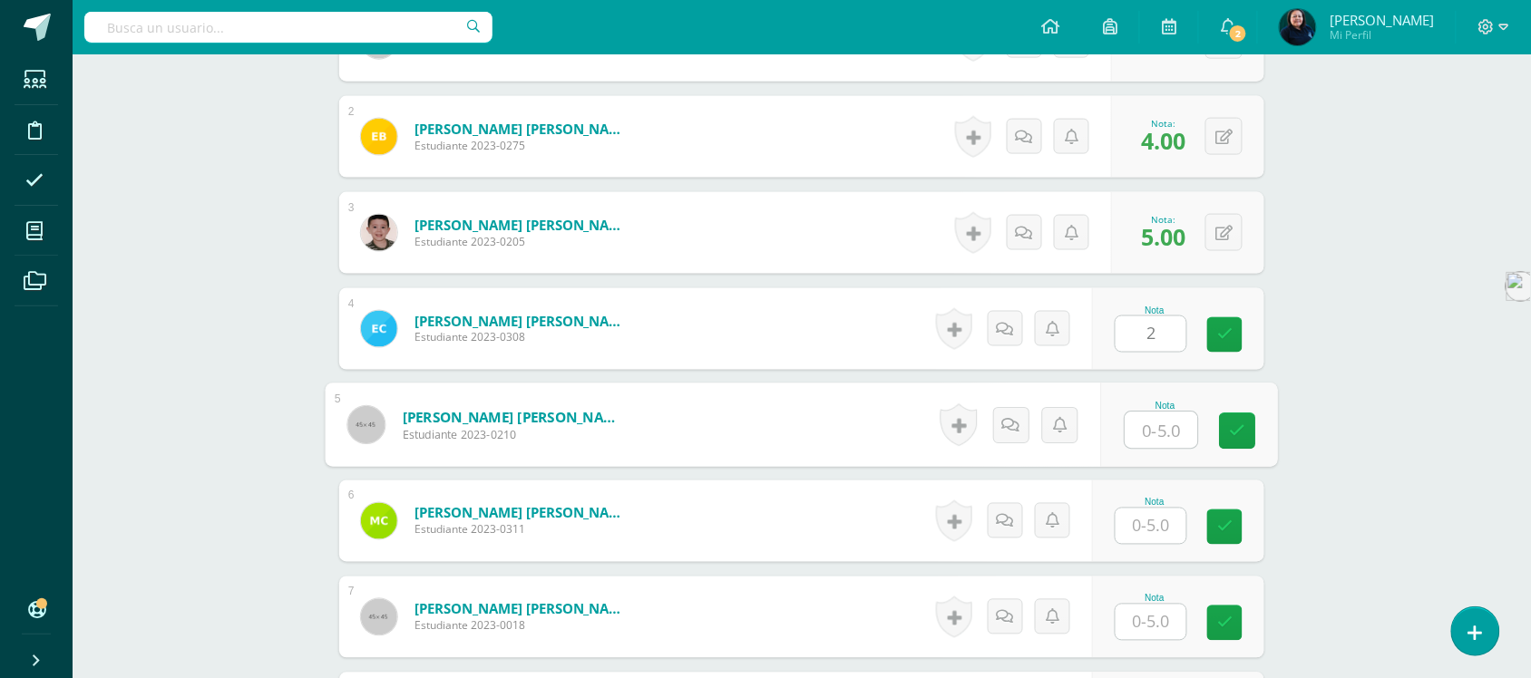
click at [1155, 413] on input "text" at bounding box center [1162, 431] width 73 height 36
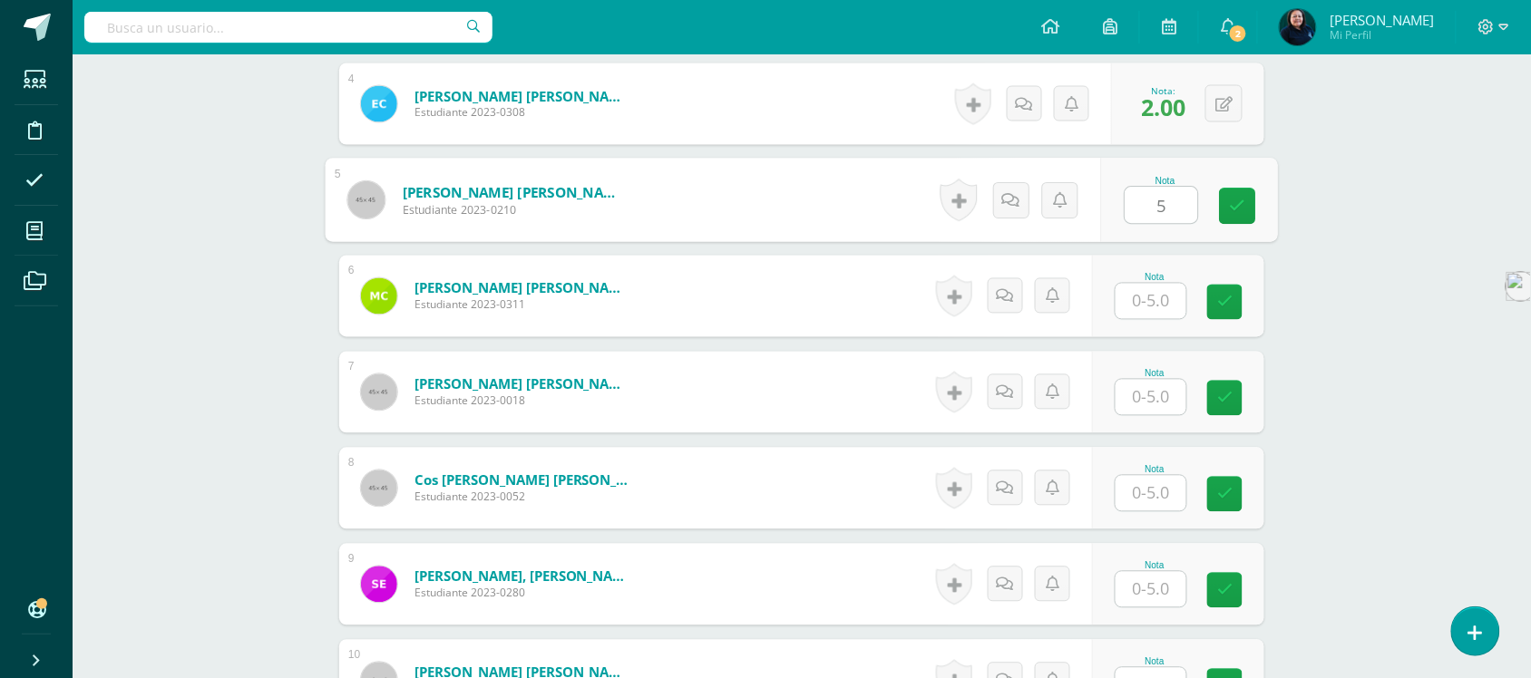
scroll to position [909, 0]
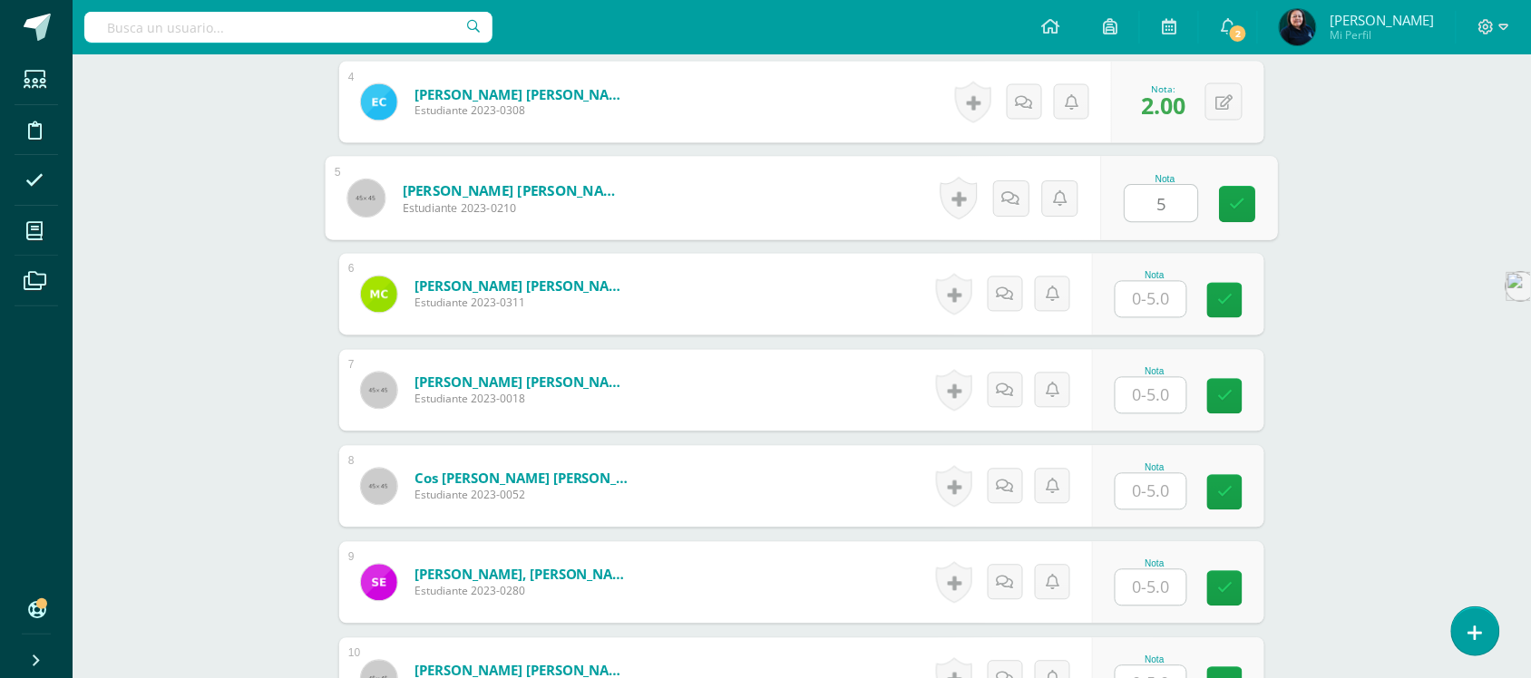
type input "5"
click at [1154, 282] on input "text" at bounding box center [1151, 299] width 71 height 35
click at [1020, 518] on body "Estudiantes Disciplina Asistencia Mis cursos Archivos Soporte Ayuda Reportar un…" at bounding box center [765, 586] width 1531 height 2991
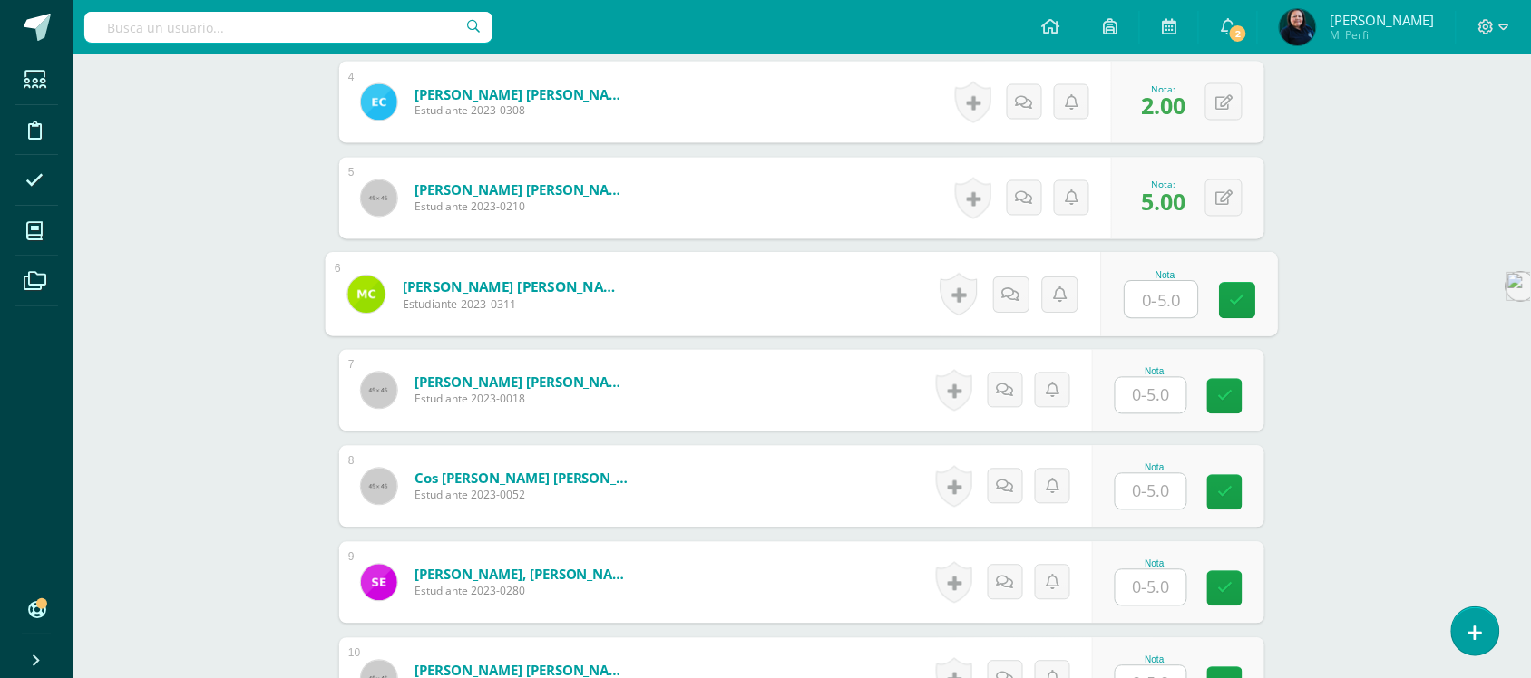
click at [1147, 282] on input "text" at bounding box center [1162, 300] width 73 height 36
type input "1"
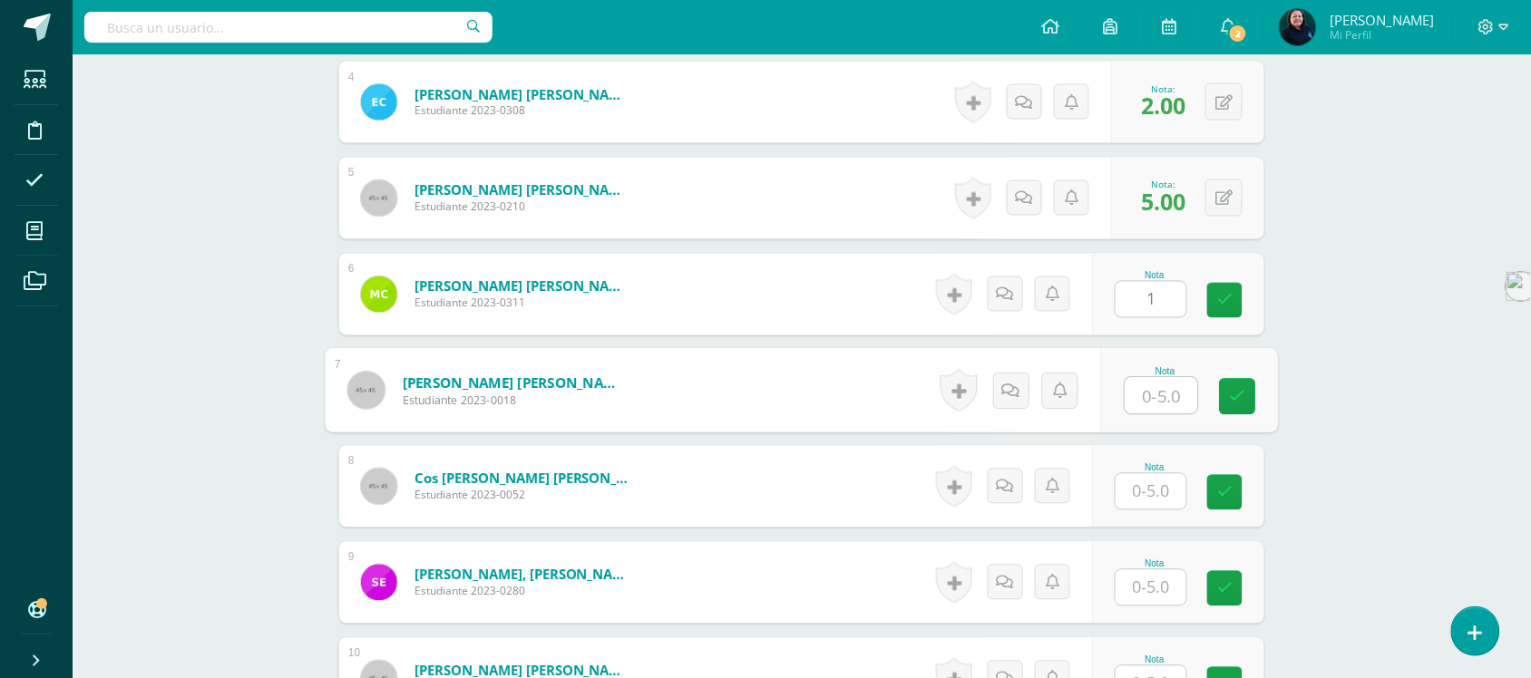
click at [1154, 378] on input "text" at bounding box center [1162, 396] width 73 height 36
type input "4"
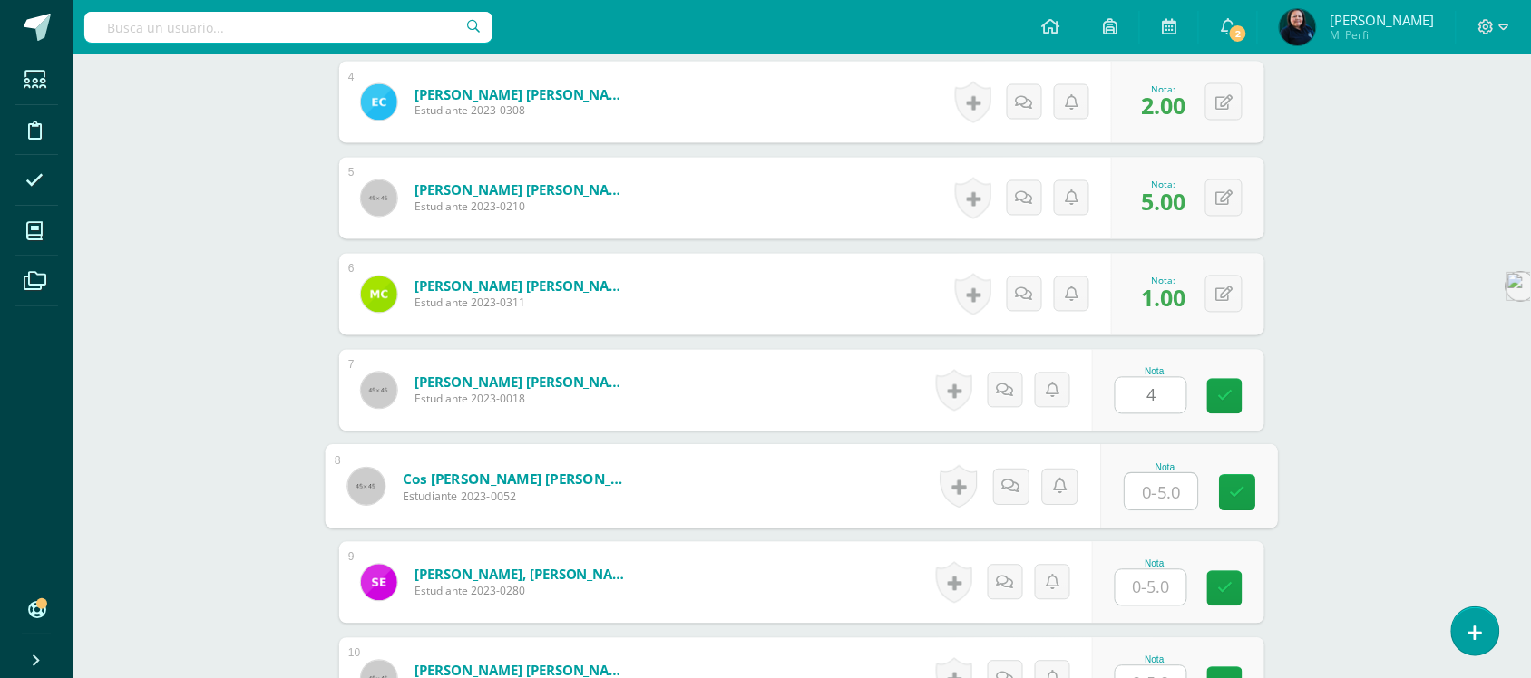
click at [1153, 474] on input "text" at bounding box center [1162, 492] width 73 height 36
type input "4"
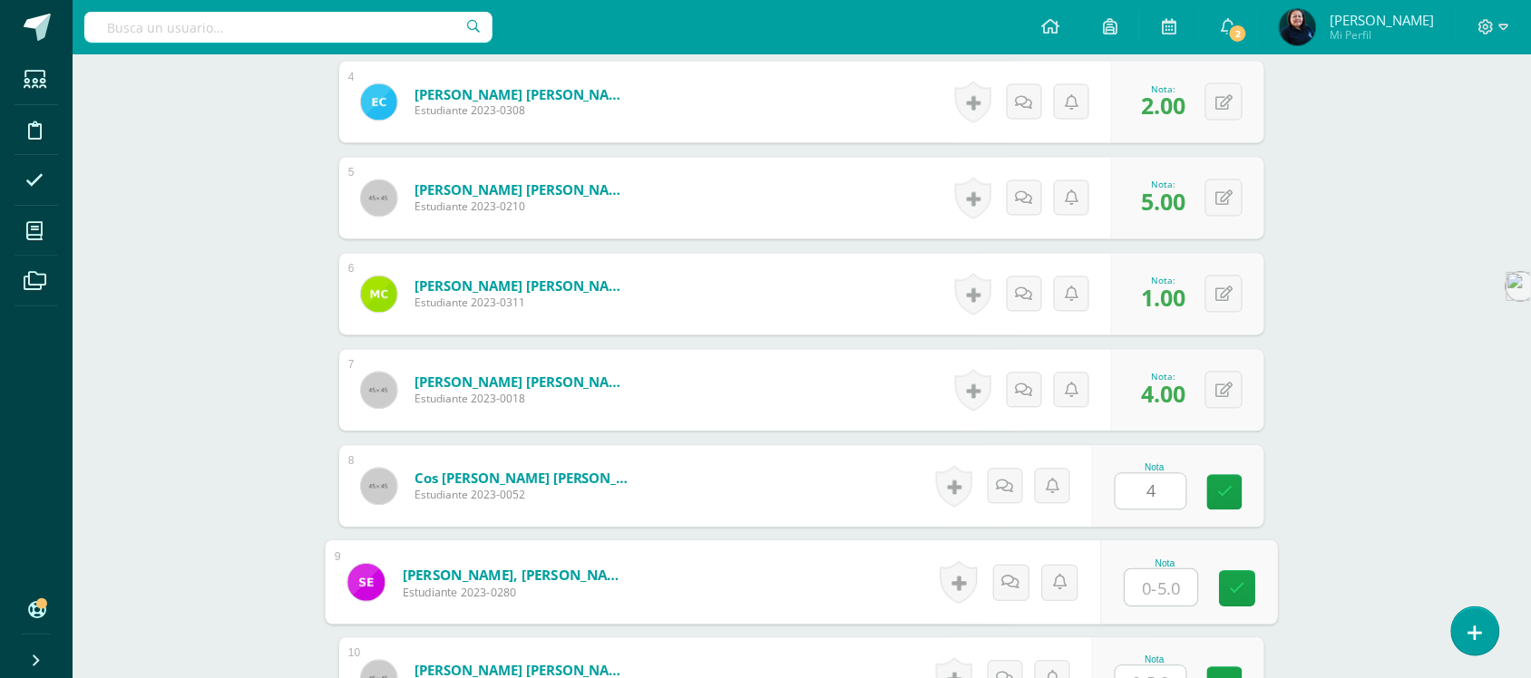
click at [1146, 571] on input "text" at bounding box center [1162, 589] width 73 height 36
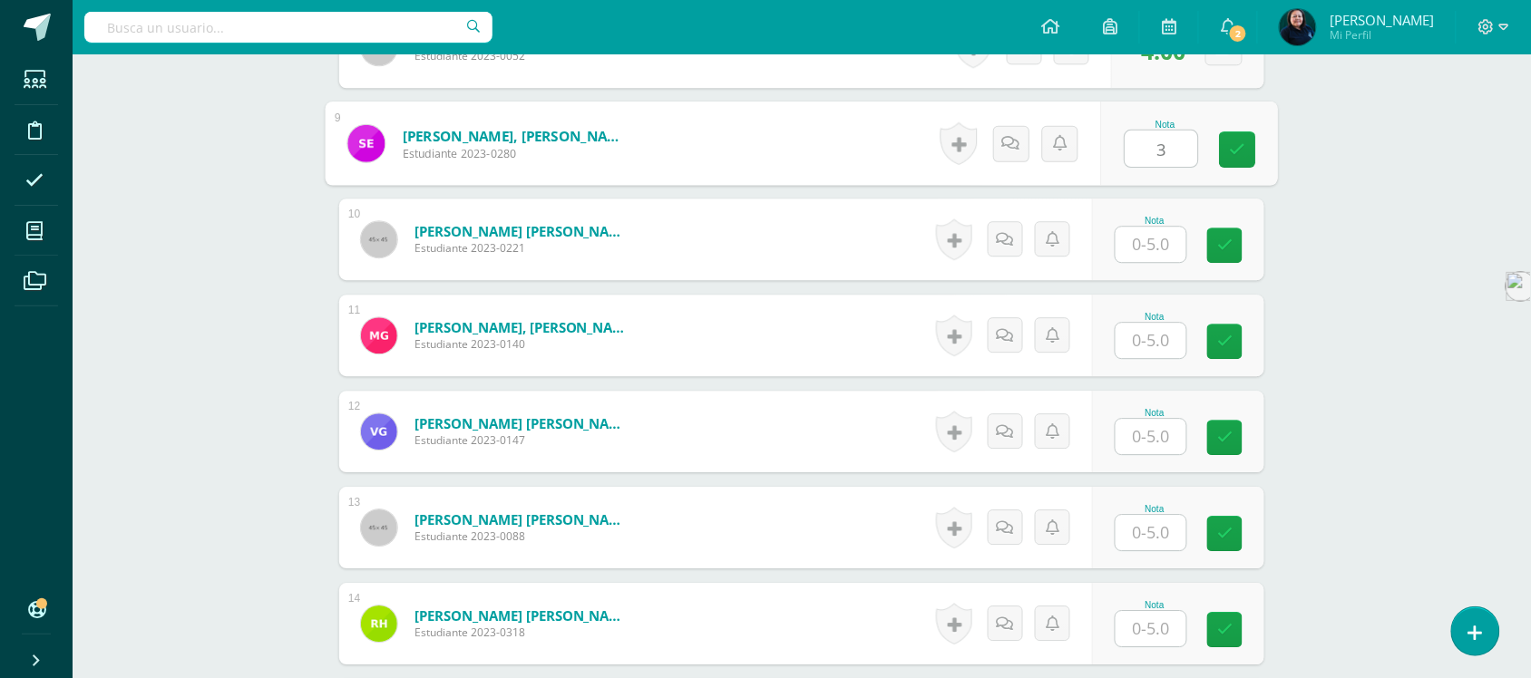
scroll to position [1362, 0]
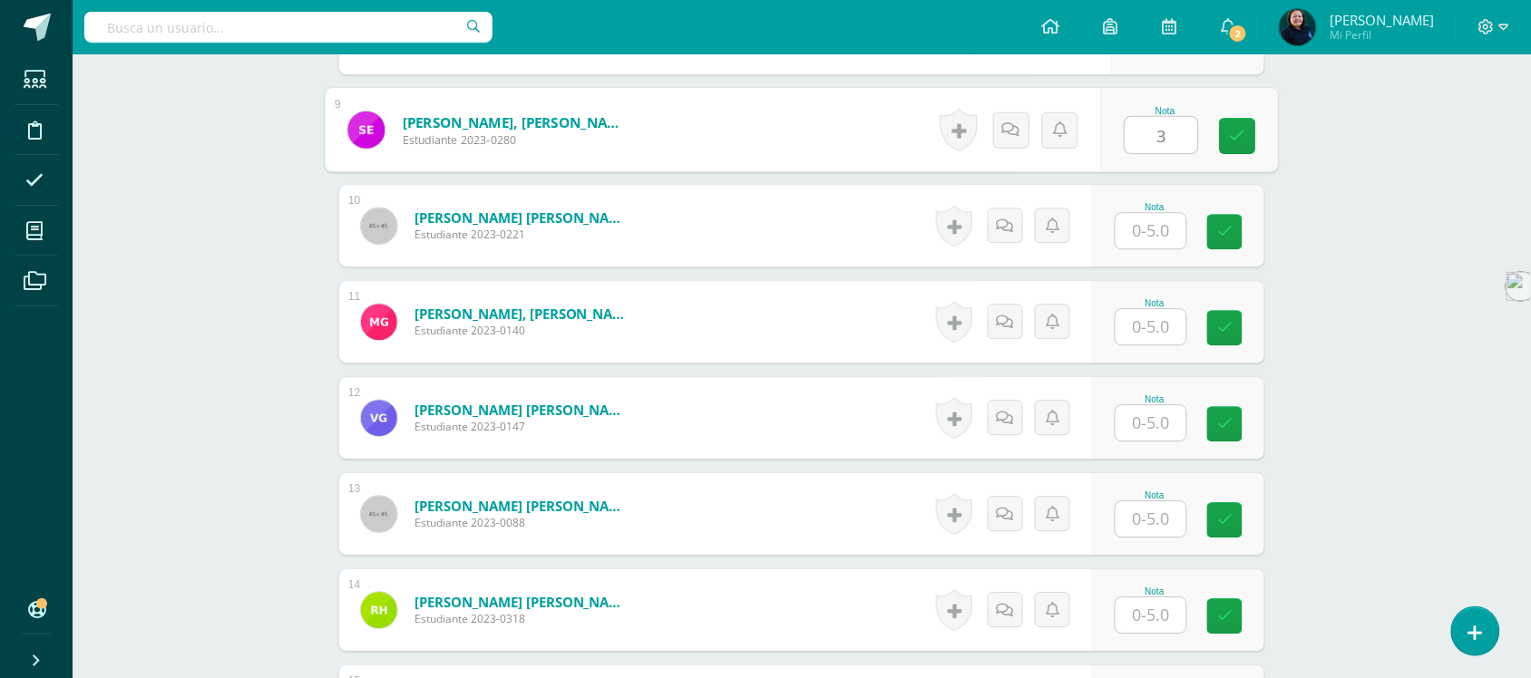
type input "3"
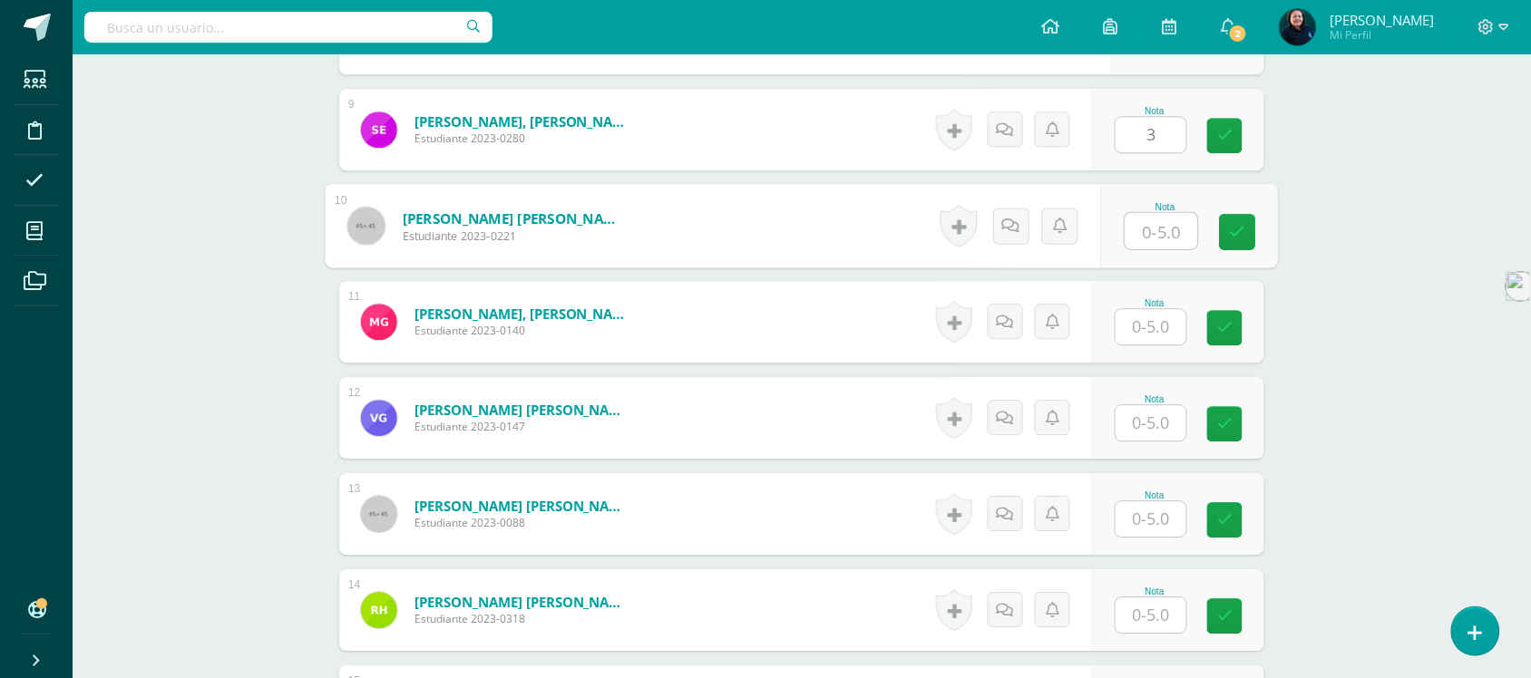
click at [1139, 222] on input "text" at bounding box center [1162, 231] width 73 height 36
type input "4"
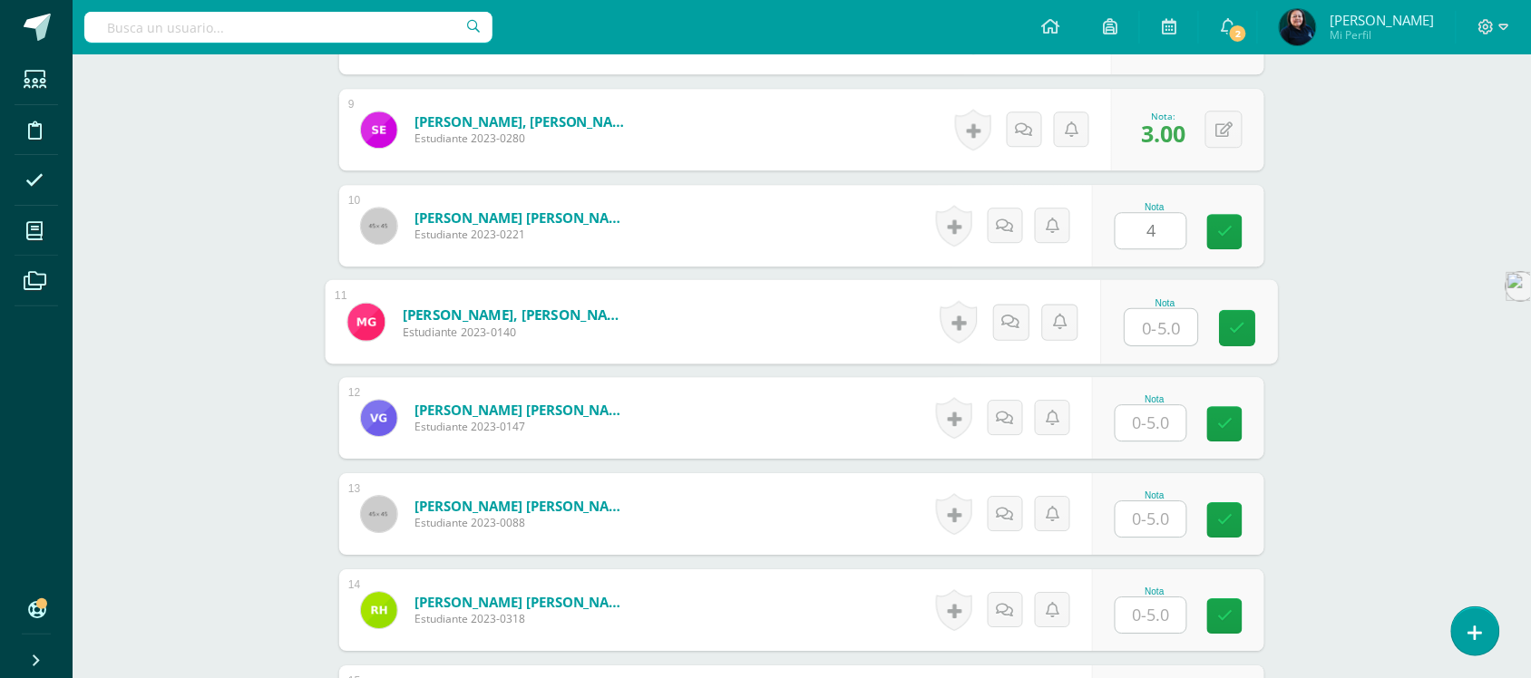
click at [1154, 309] on input "text" at bounding box center [1162, 327] width 73 height 36
type input "2"
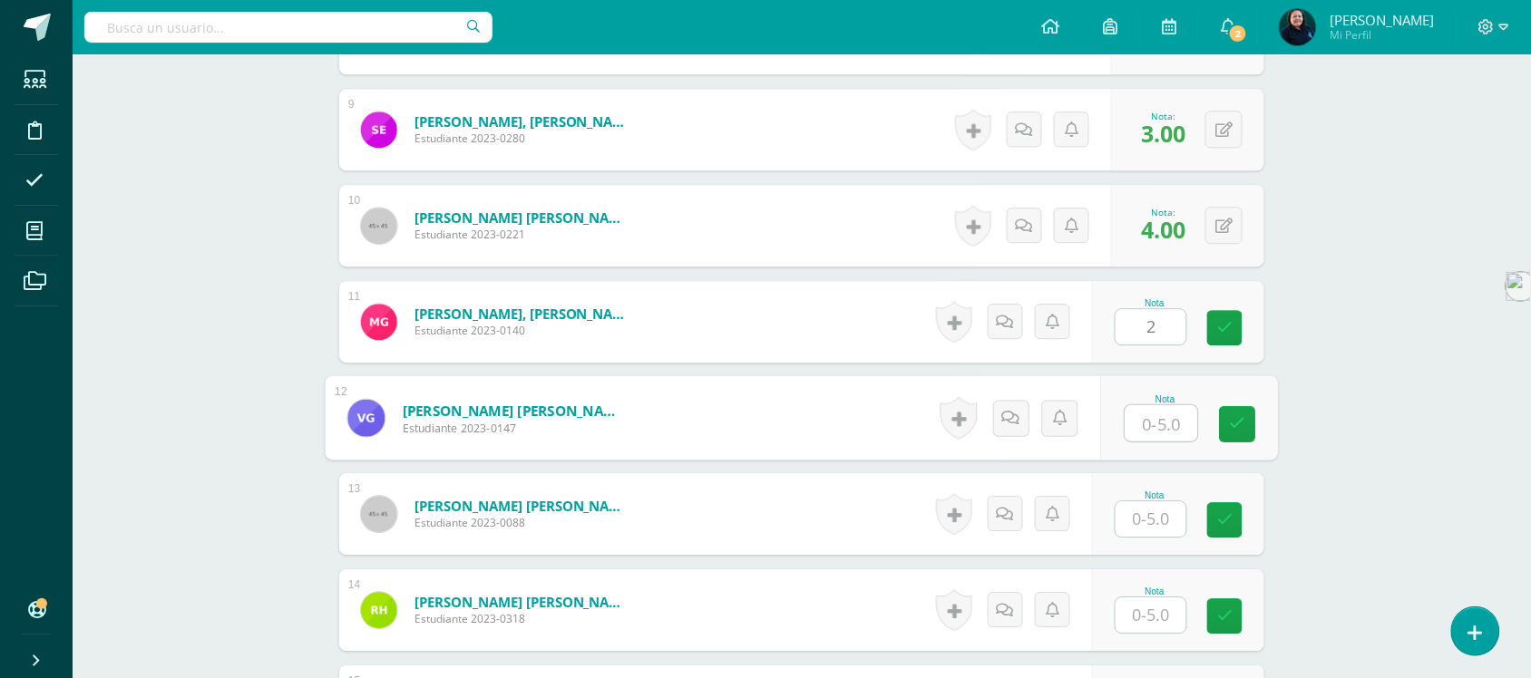
click at [1157, 405] on input "text" at bounding box center [1162, 423] width 73 height 36
type input "4"
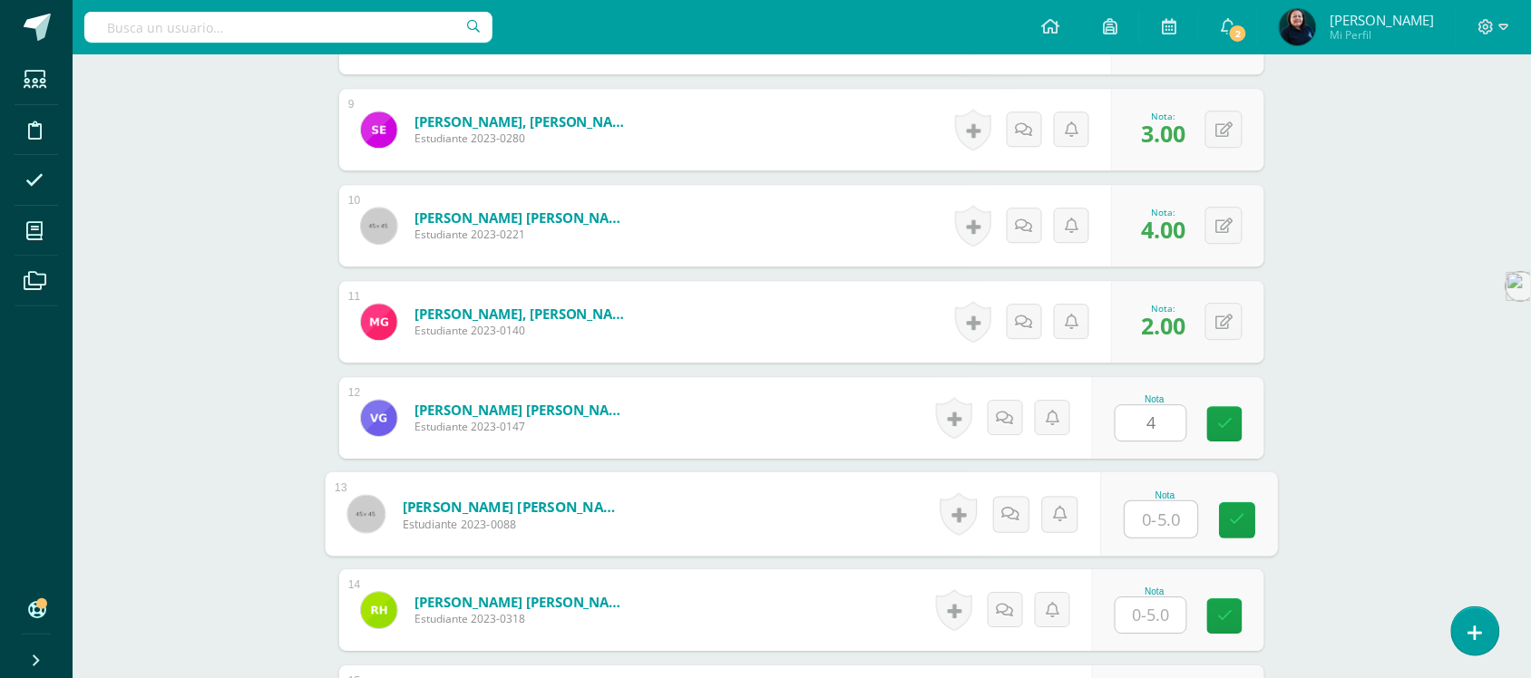
click at [1145, 502] on input "text" at bounding box center [1162, 520] width 73 height 36
type input "5"
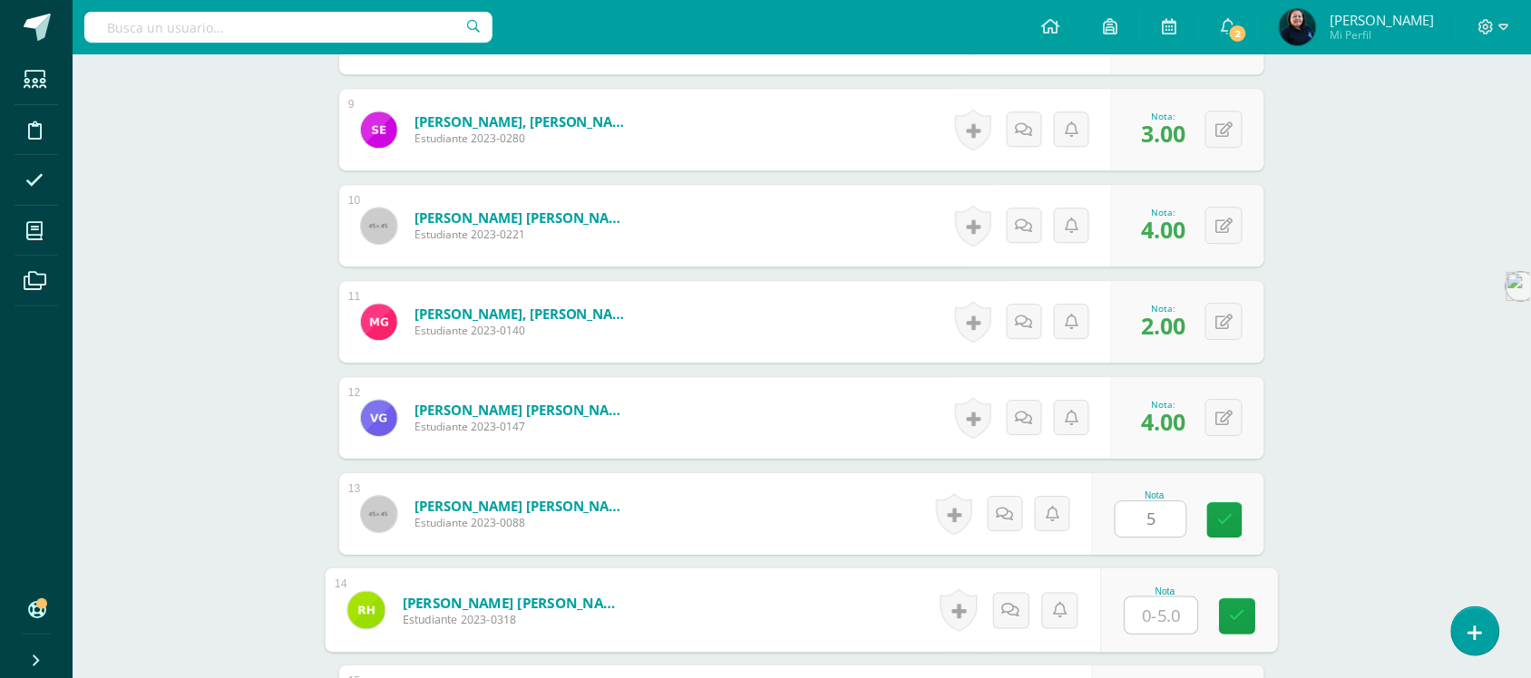
click at [1162, 609] on input "text" at bounding box center [1162, 616] width 73 height 36
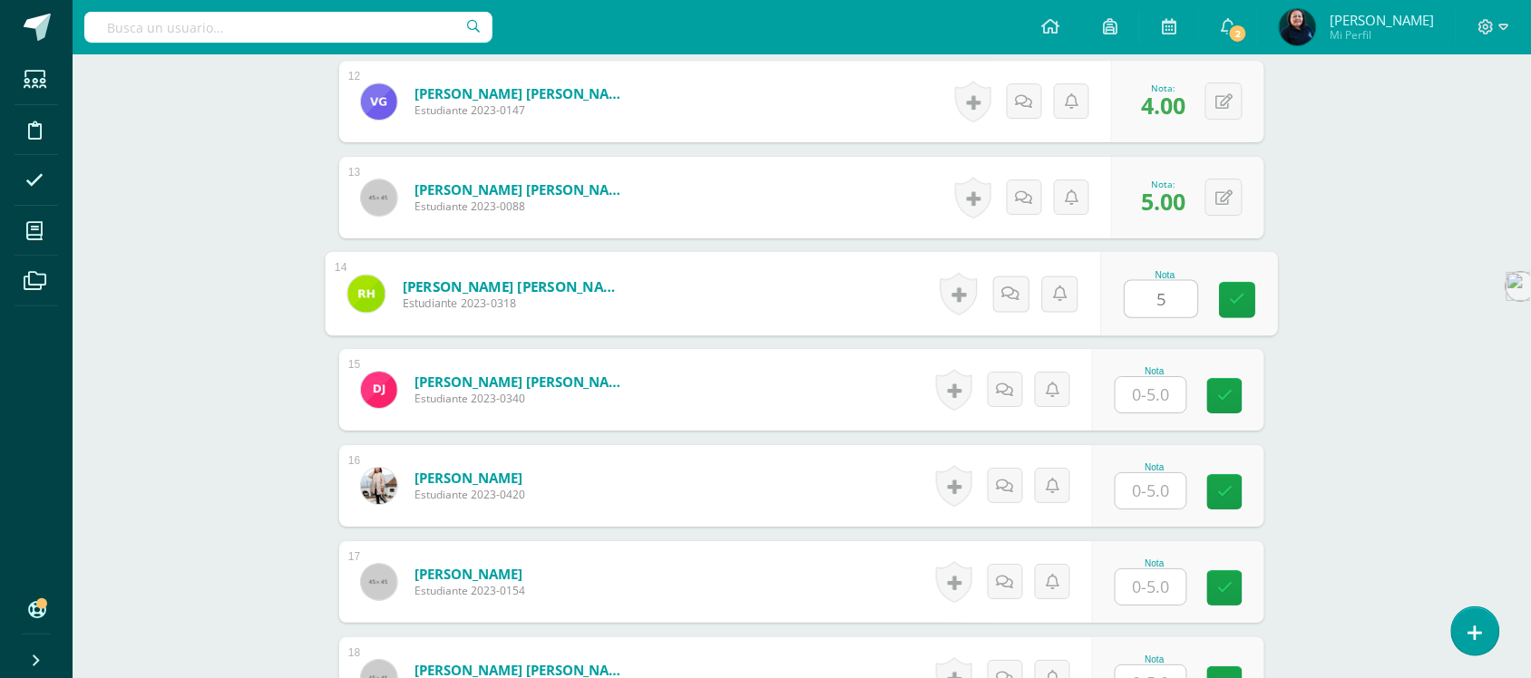
scroll to position [1680, 0]
type input "5"
click at [1145, 390] on input "text" at bounding box center [1151, 393] width 71 height 35
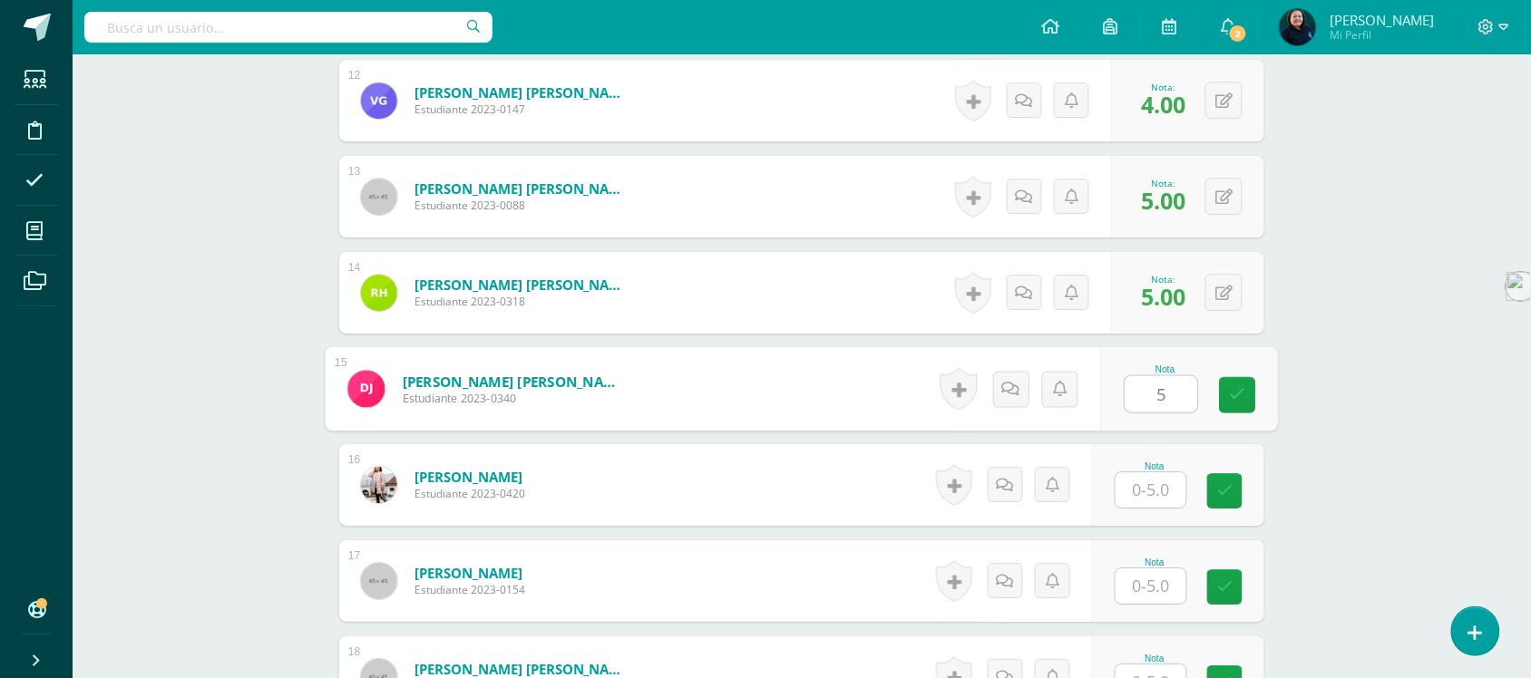
type input "5"
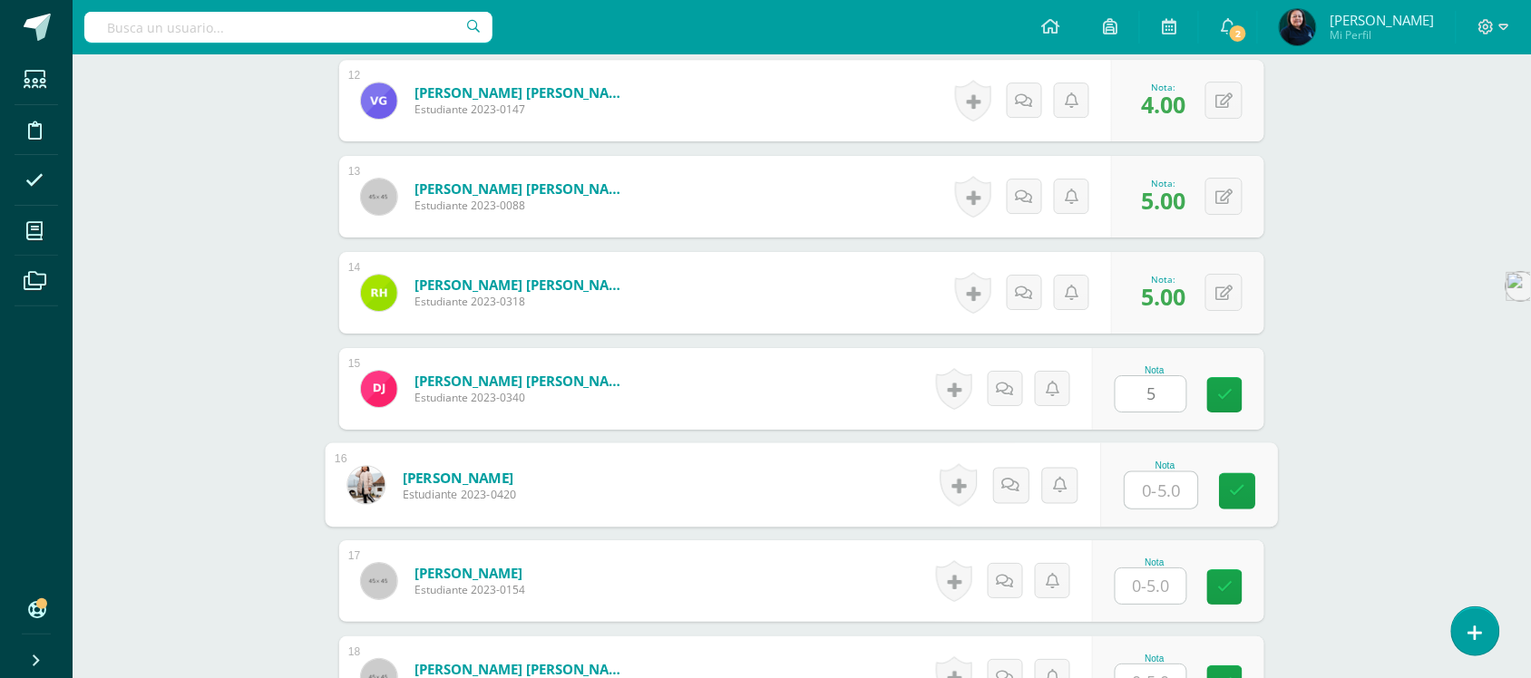
click at [1154, 476] on input "text" at bounding box center [1162, 491] width 73 height 36
type input "4"
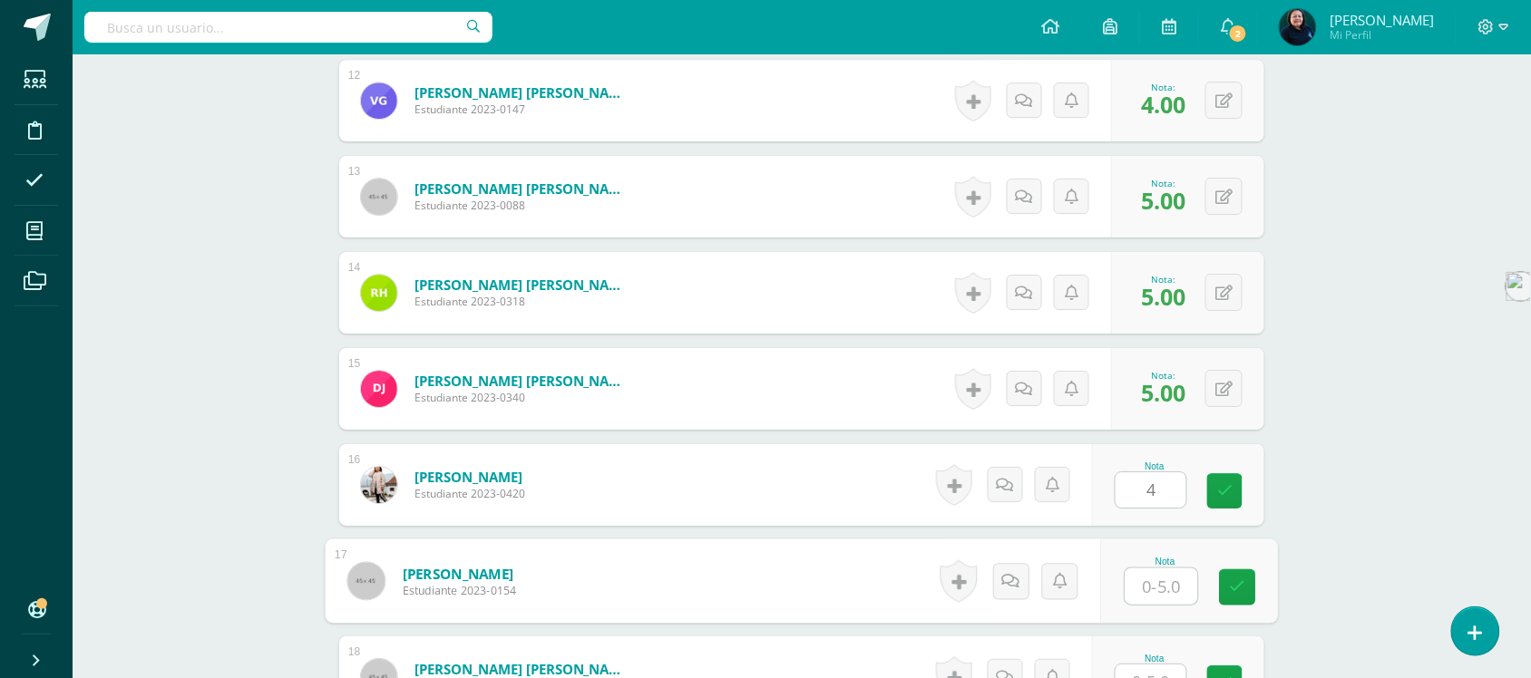
click at [1154, 569] on input "text" at bounding box center [1162, 587] width 73 height 36
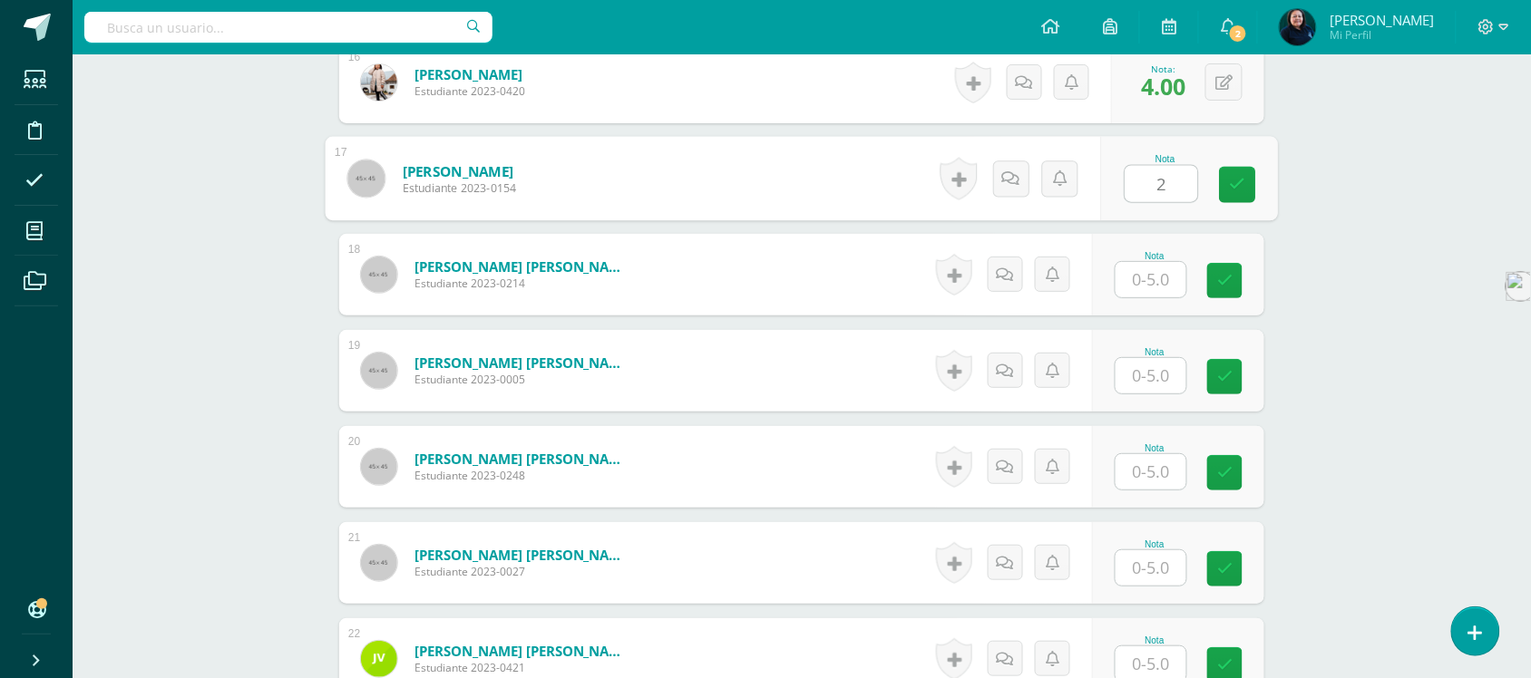
scroll to position [2084, 0]
type input "2"
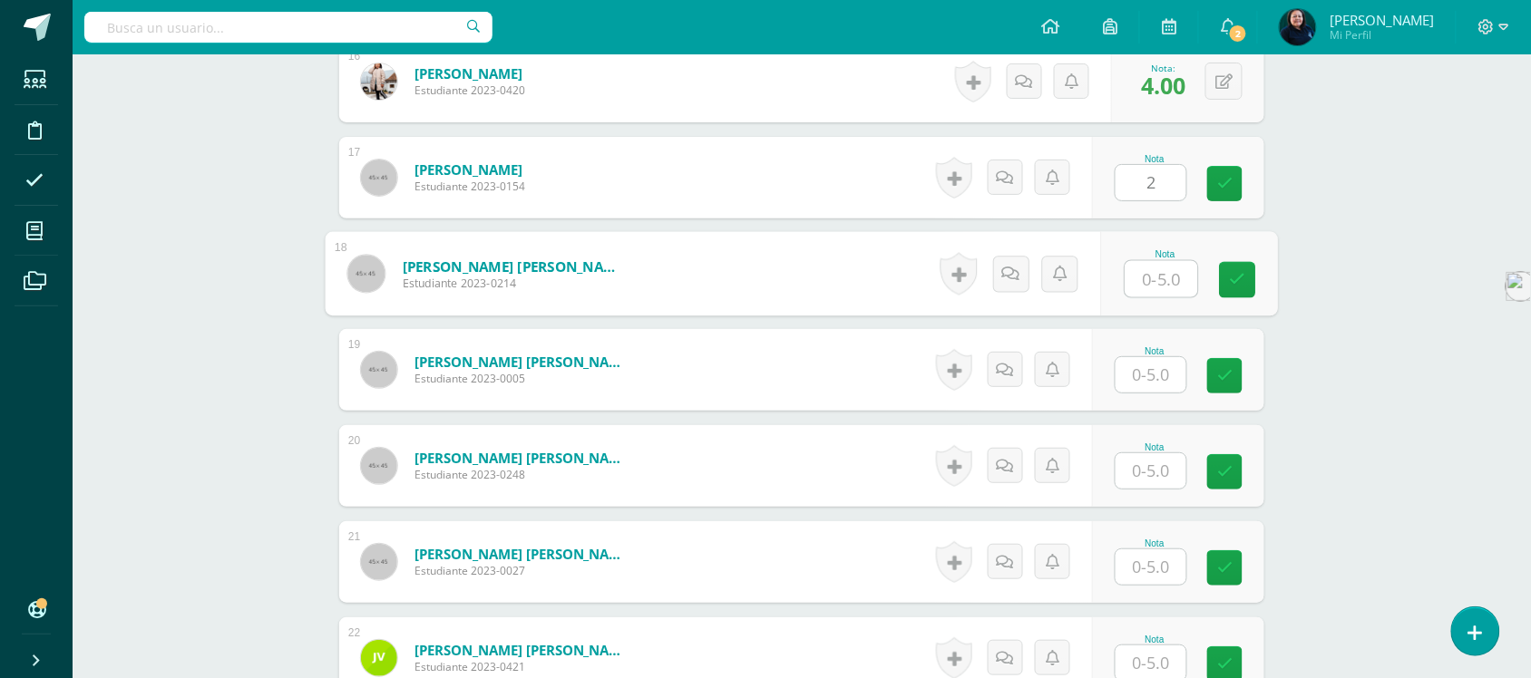
click at [1148, 269] on input "text" at bounding box center [1162, 279] width 73 height 36
type input "4"
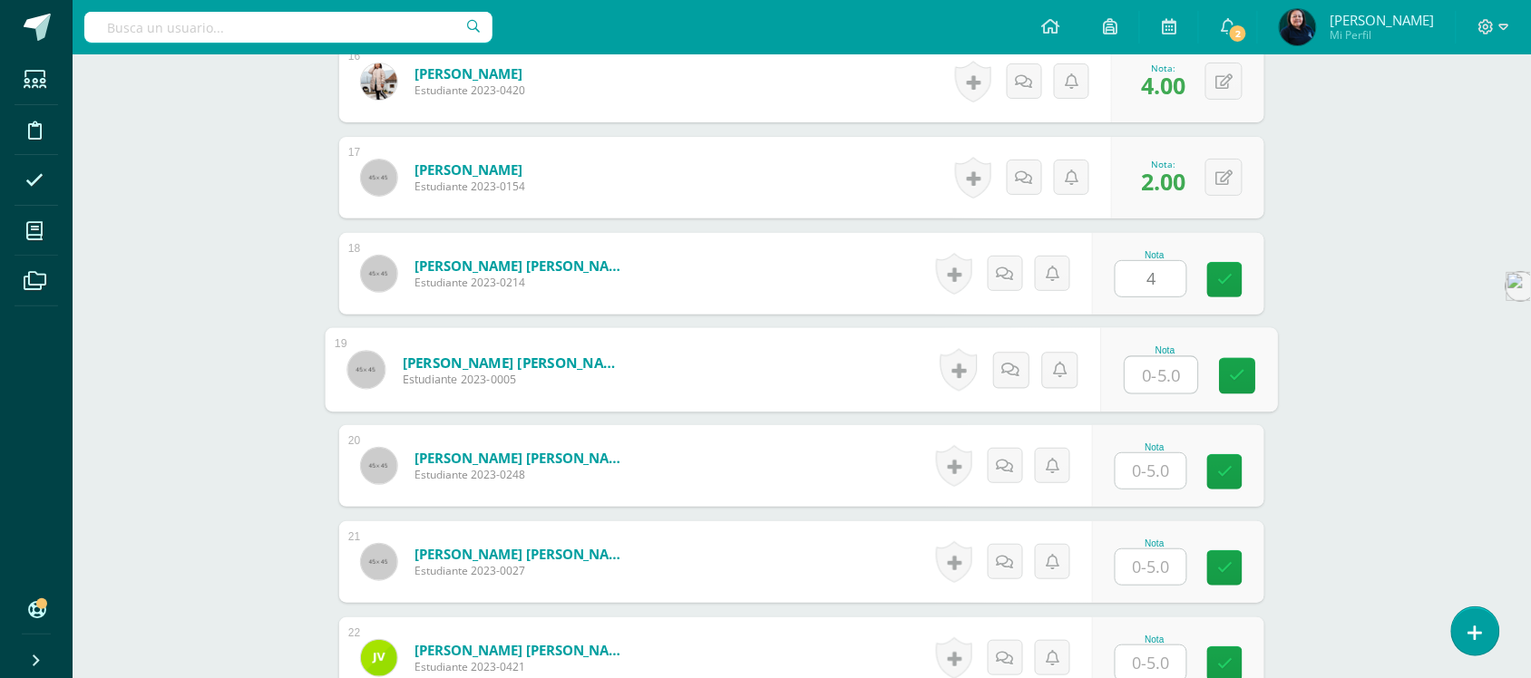
click at [1144, 357] on input "text" at bounding box center [1162, 375] width 73 height 36
type input "4"
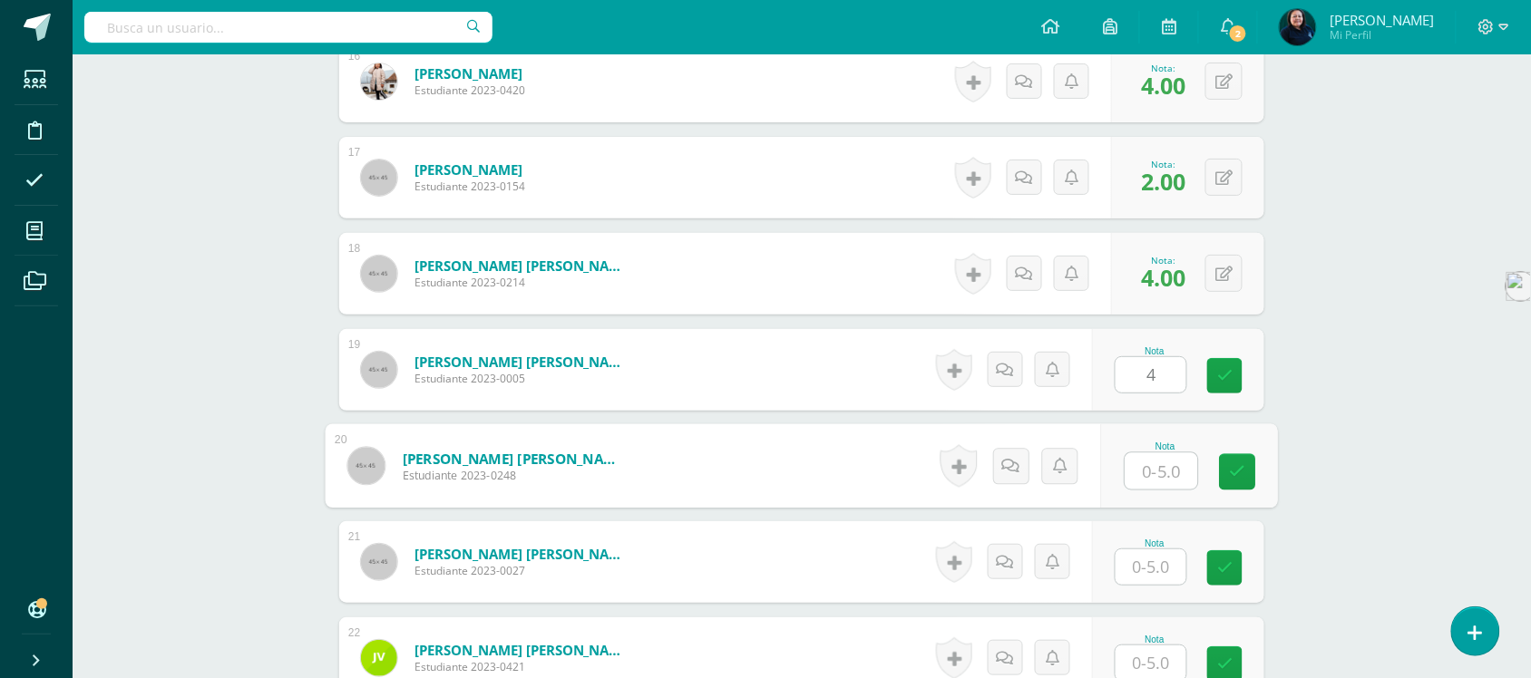
click at [1153, 454] on input "text" at bounding box center [1162, 472] width 73 height 36
type input "5"
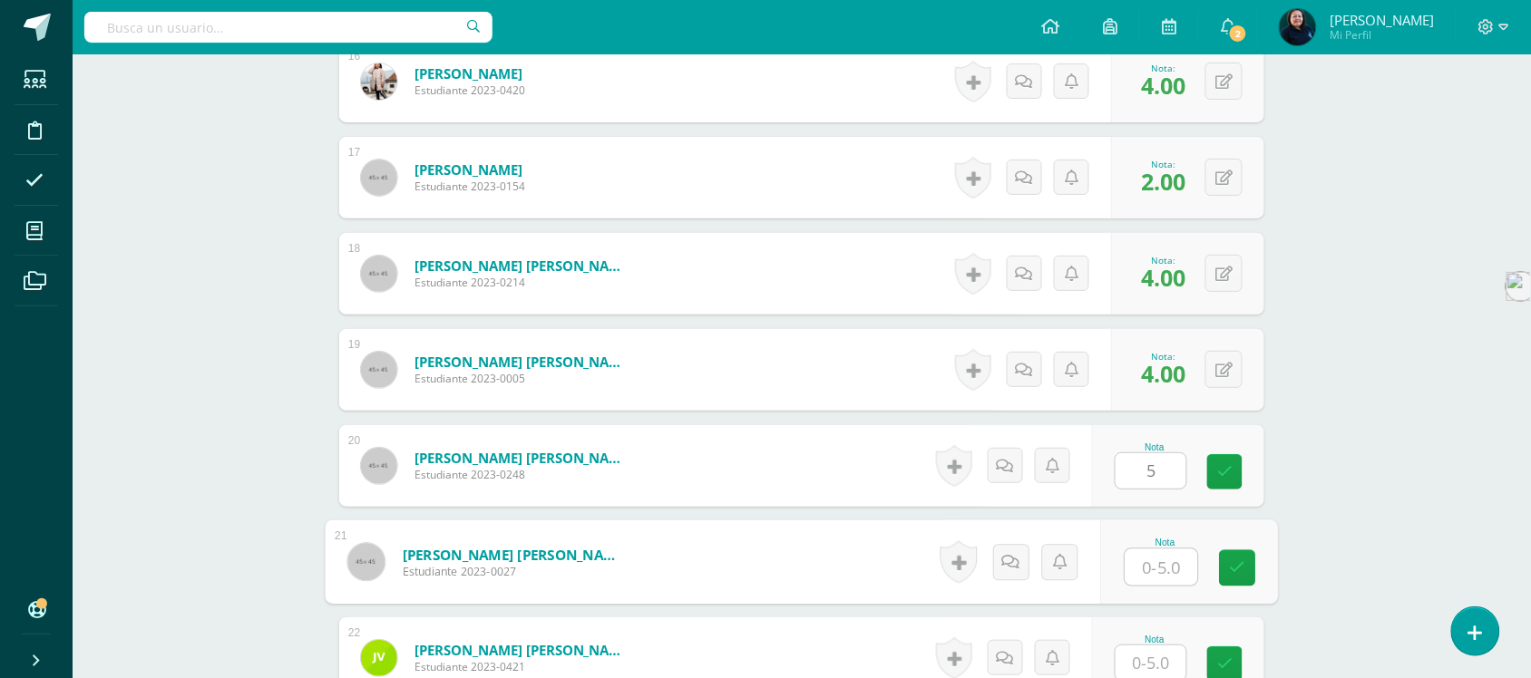
click at [1159, 550] on input "text" at bounding box center [1162, 568] width 73 height 36
type input "4"
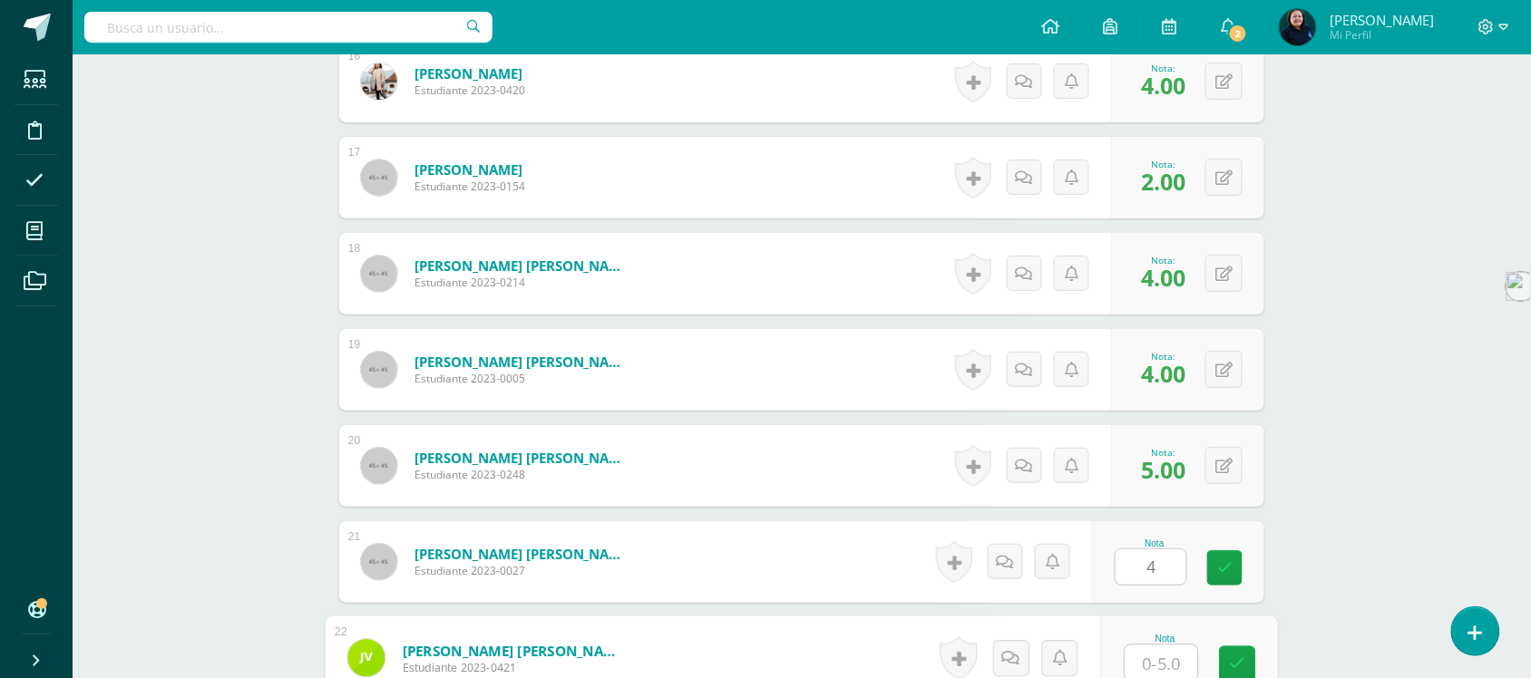
click at [1157, 646] on input "text" at bounding box center [1162, 664] width 73 height 36
type input "4"
click at [1152, 653] on span "4.00" at bounding box center [1163, 662] width 44 height 31
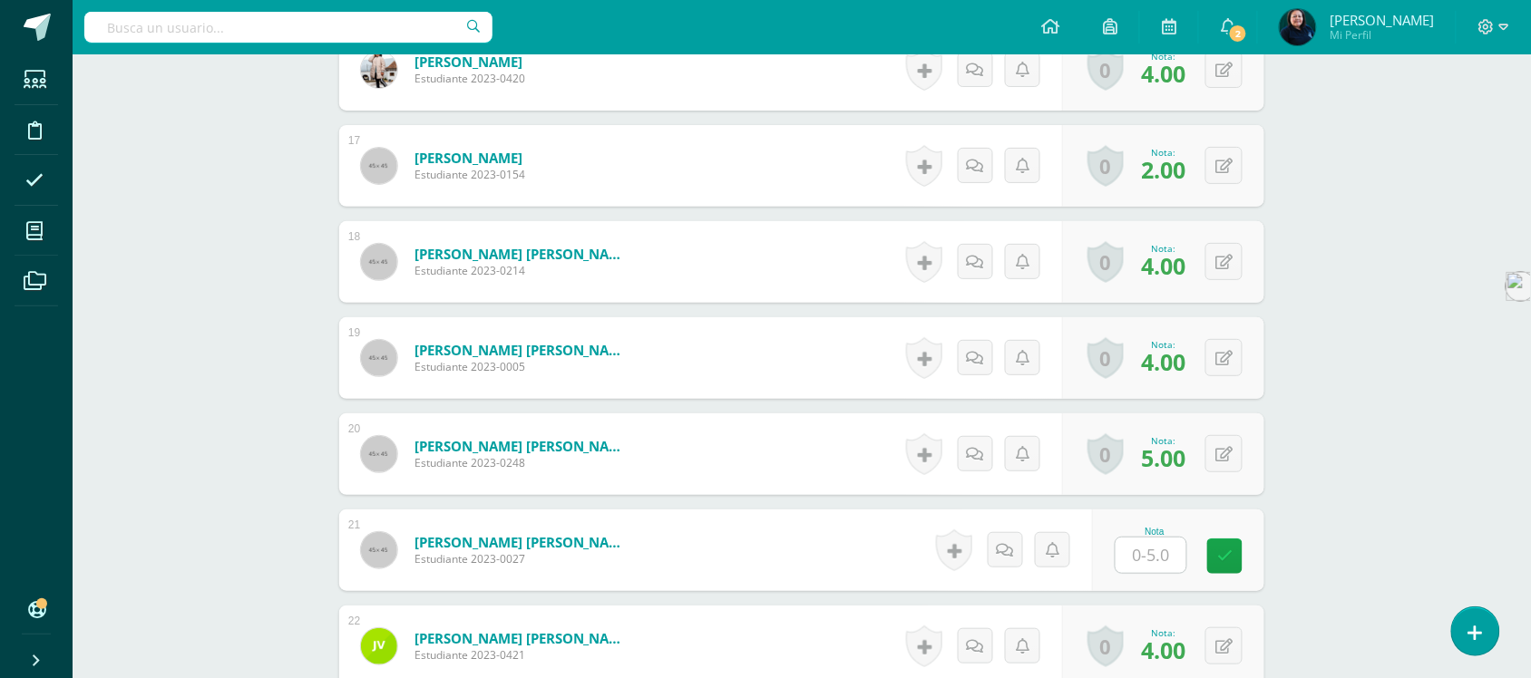
scroll to position [2295, 0]
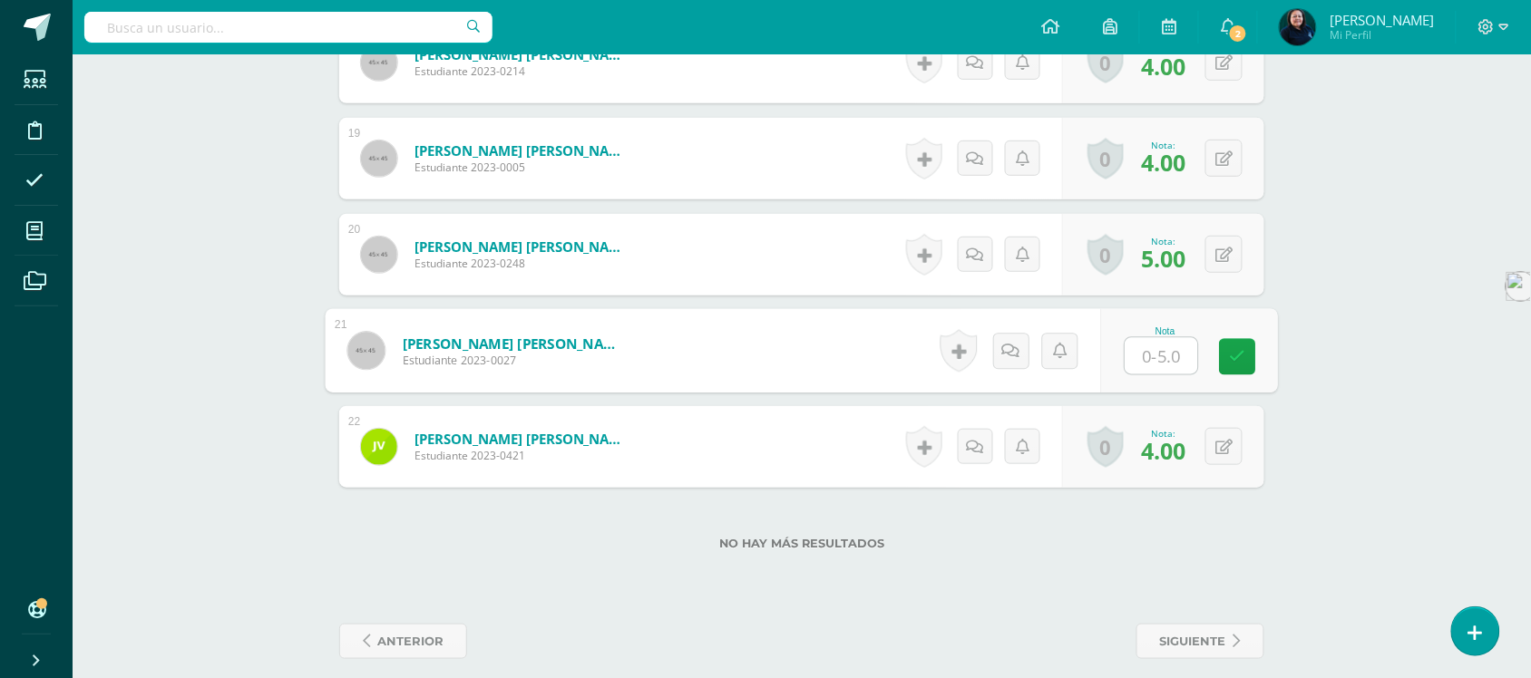
click at [1153, 341] on input "text" at bounding box center [1162, 356] width 73 height 36
type input "4"
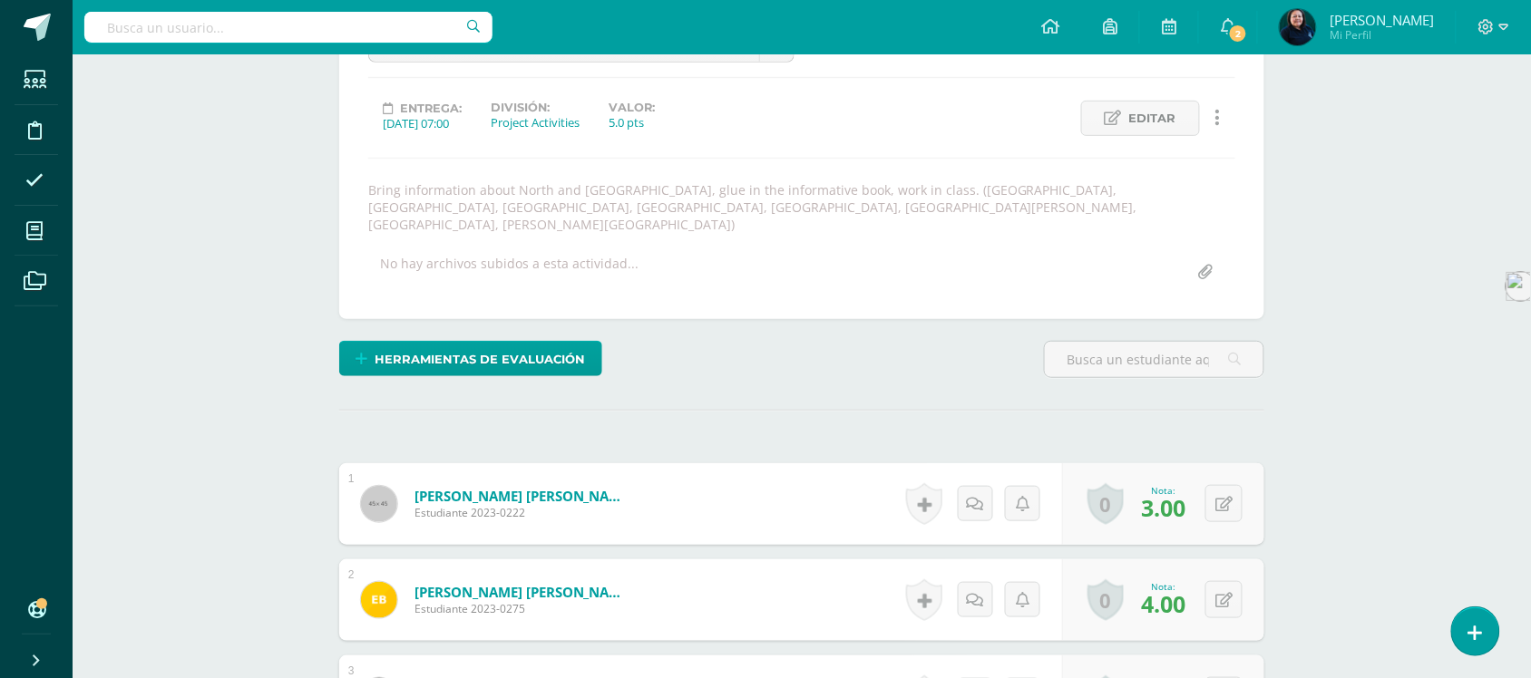
scroll to position [0, 0]
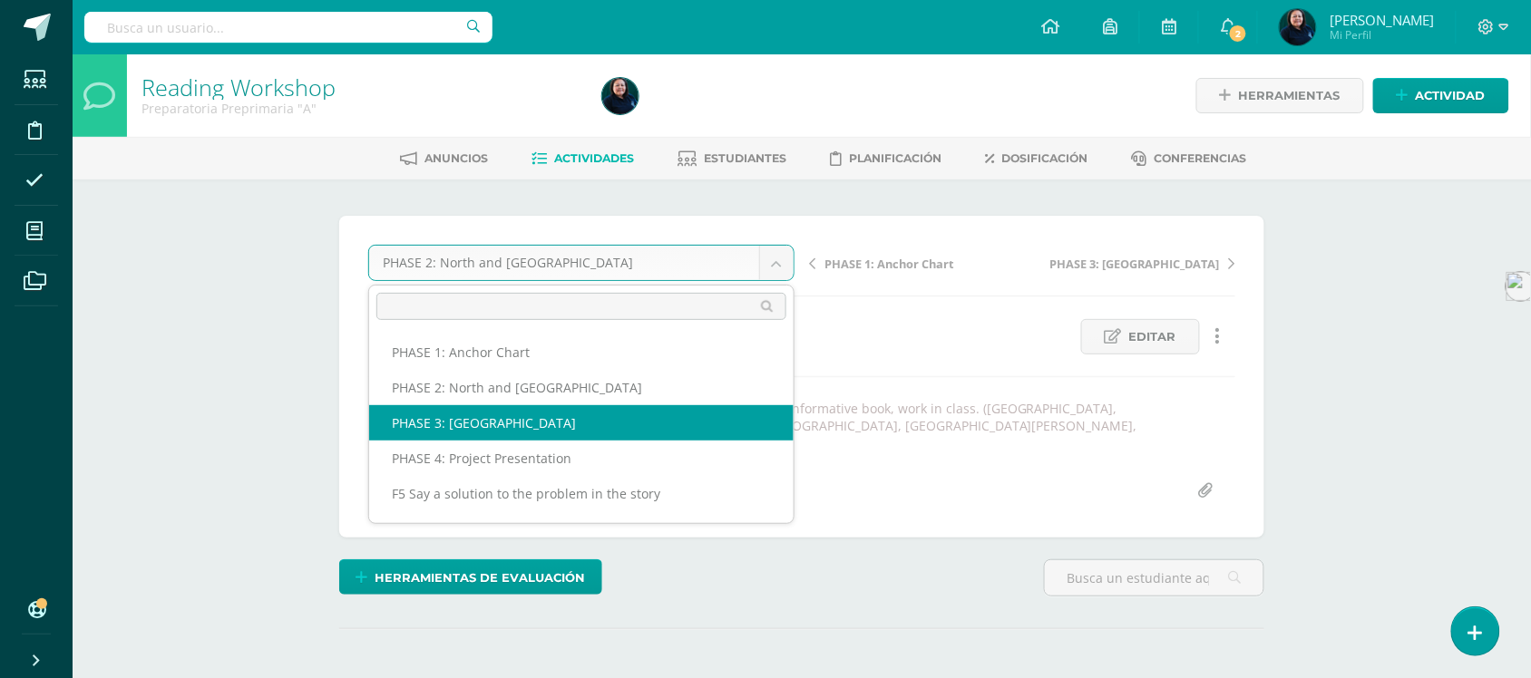
select select "/dashboard/teacher/grade-activity/50998/"
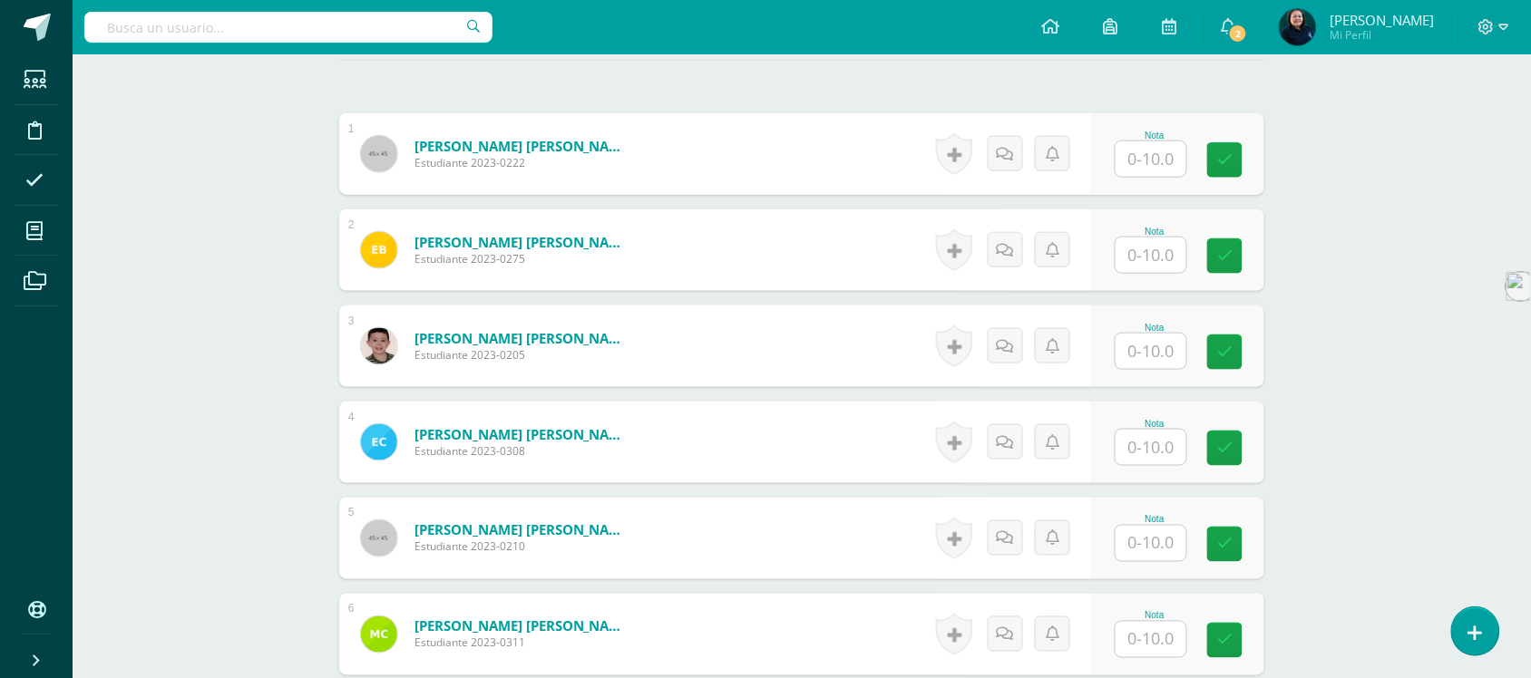
scroll to position [553, 0]
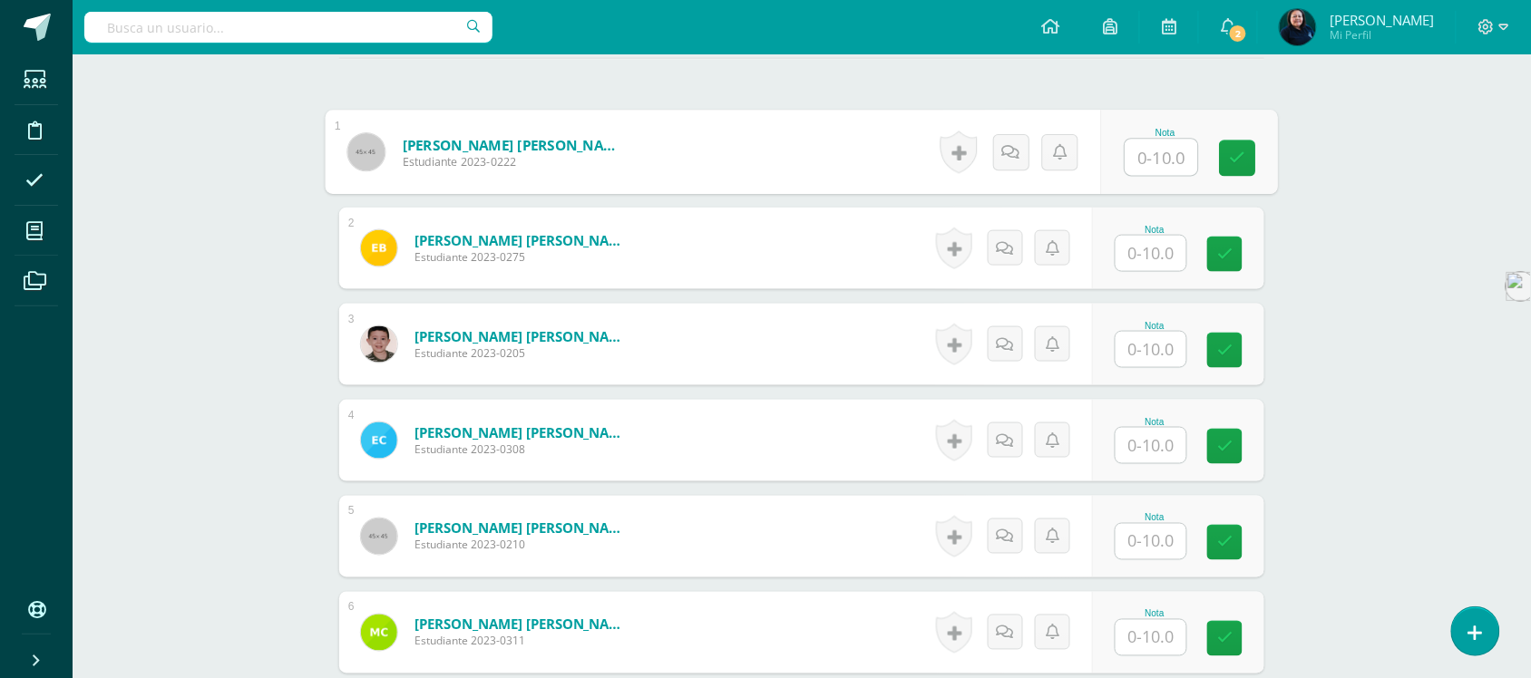
click at [1166, 140] on input "text" at bounding box center [1162, 158] width 73 height 36
type input "8"
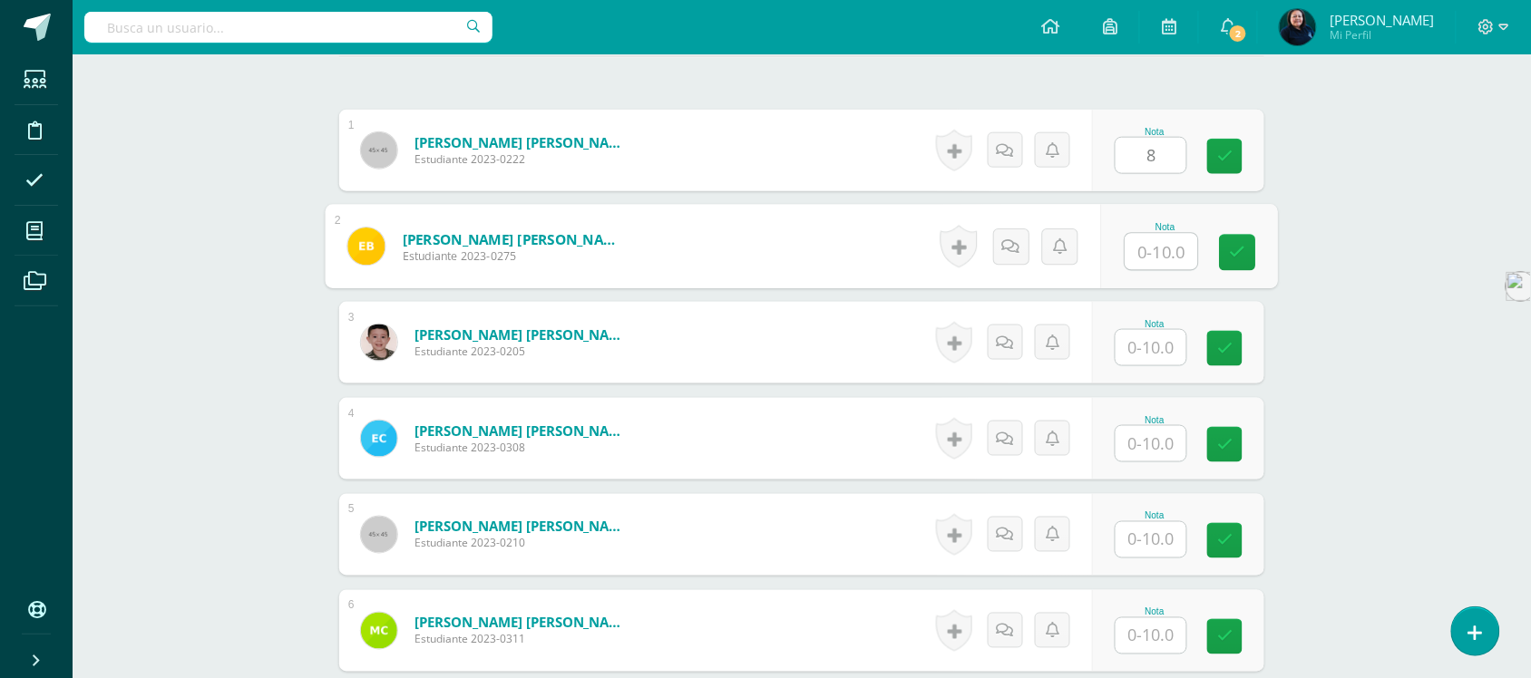
click at [1157, 239] on input "text" at bounding box center [1162, 252] width 73 height 36
type input "8"
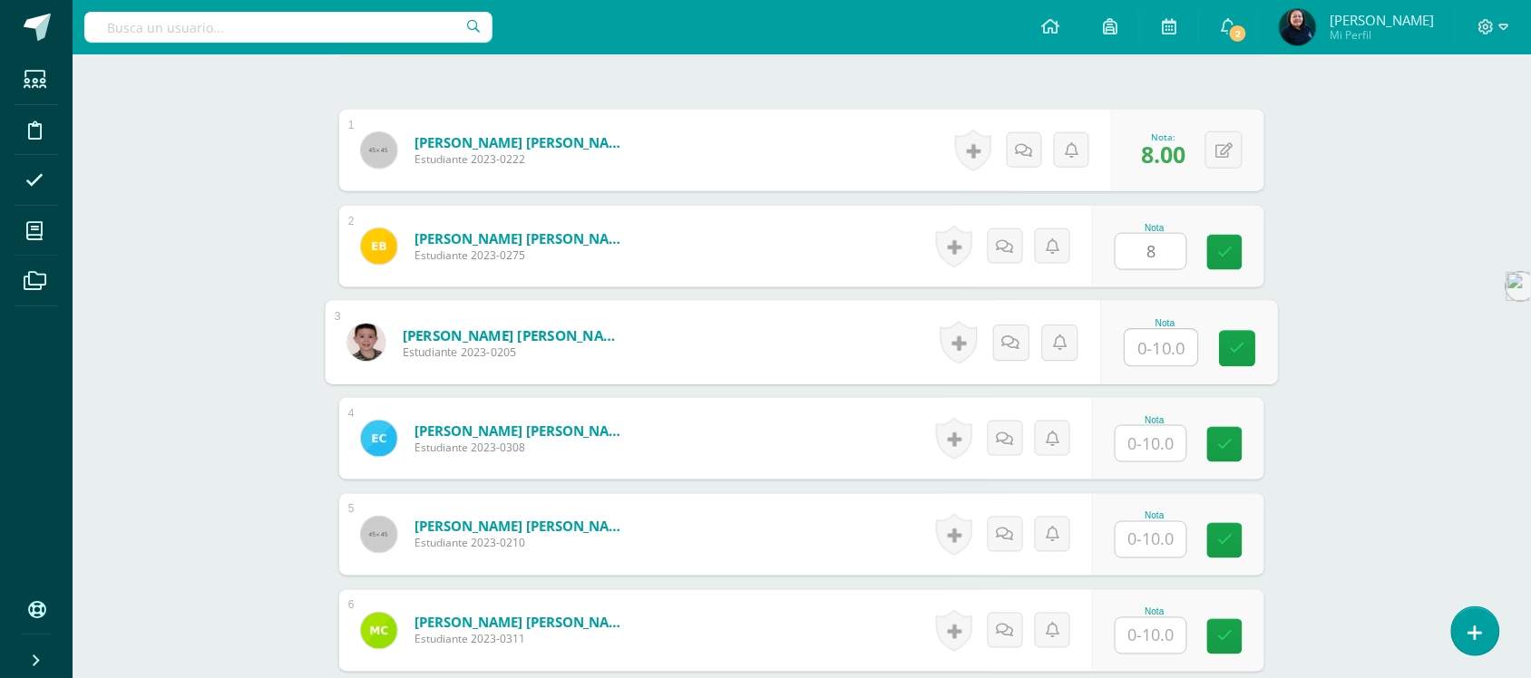
click at [1148, 331] on input "text" at bounding box center [1162, 348] width 73 height 36
type input "10"
click at [1143, 432] on input "text" at bounding box center [1151, 443] width 71 height 35
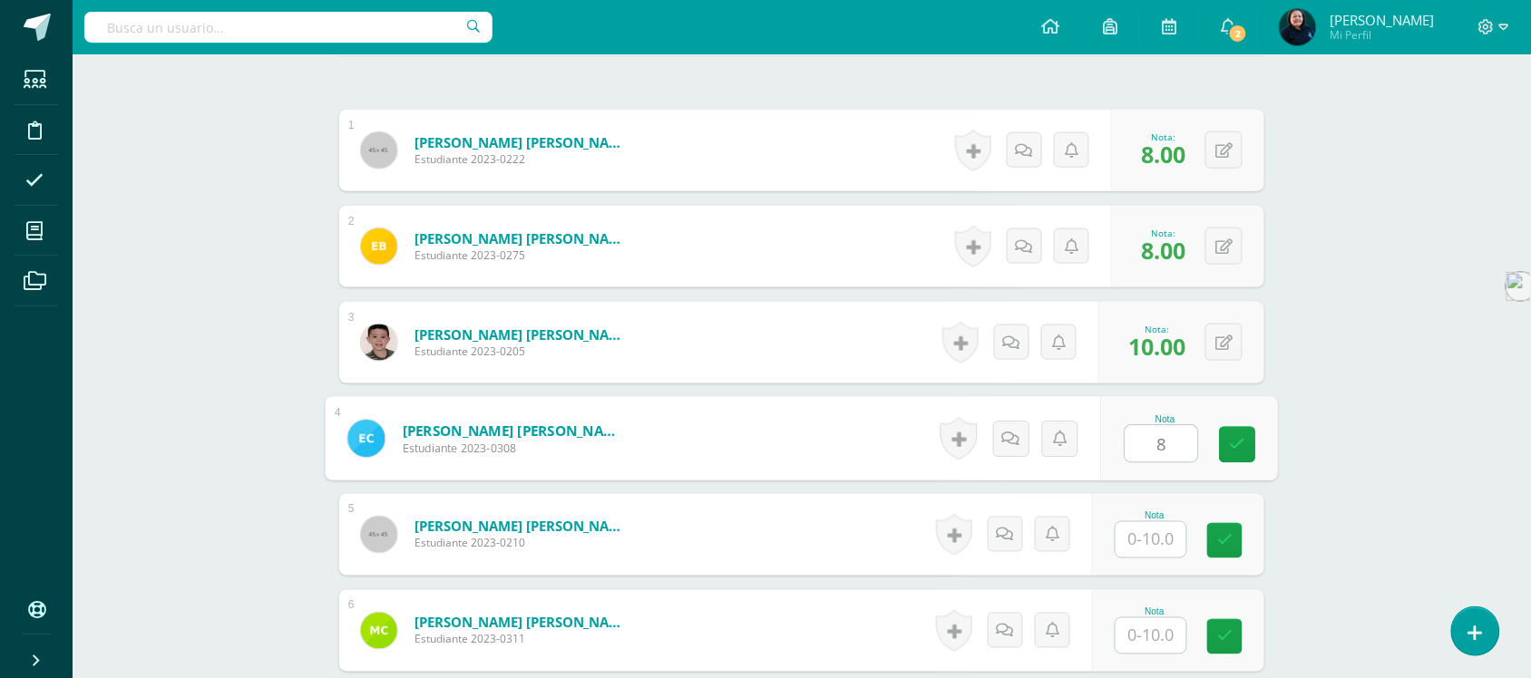
type input "8"
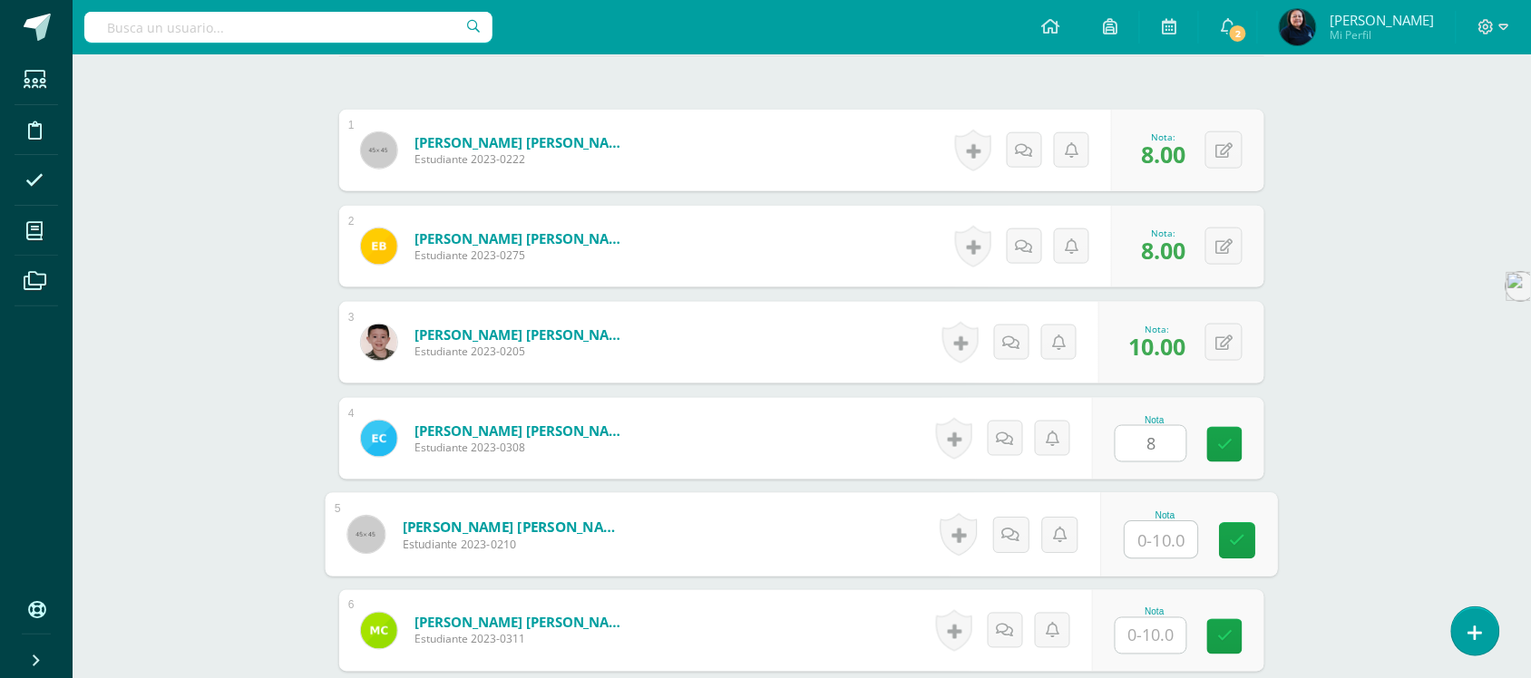
click at [1143, 524] on input "text" at bounding box center [1162, 540] width 73 height 36
type input "9"
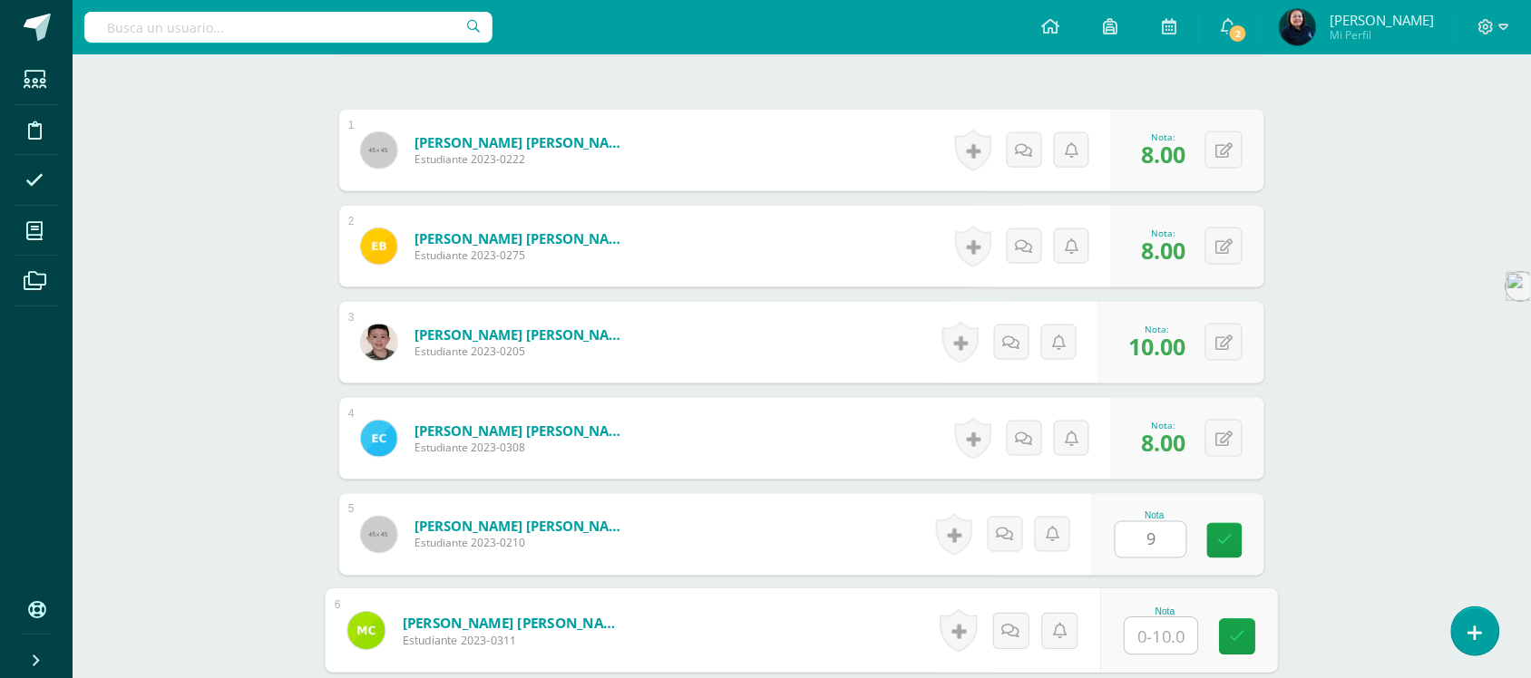
click at [1152, 629] on input "text" at bounding box center [1162, 637] width 73 height 36
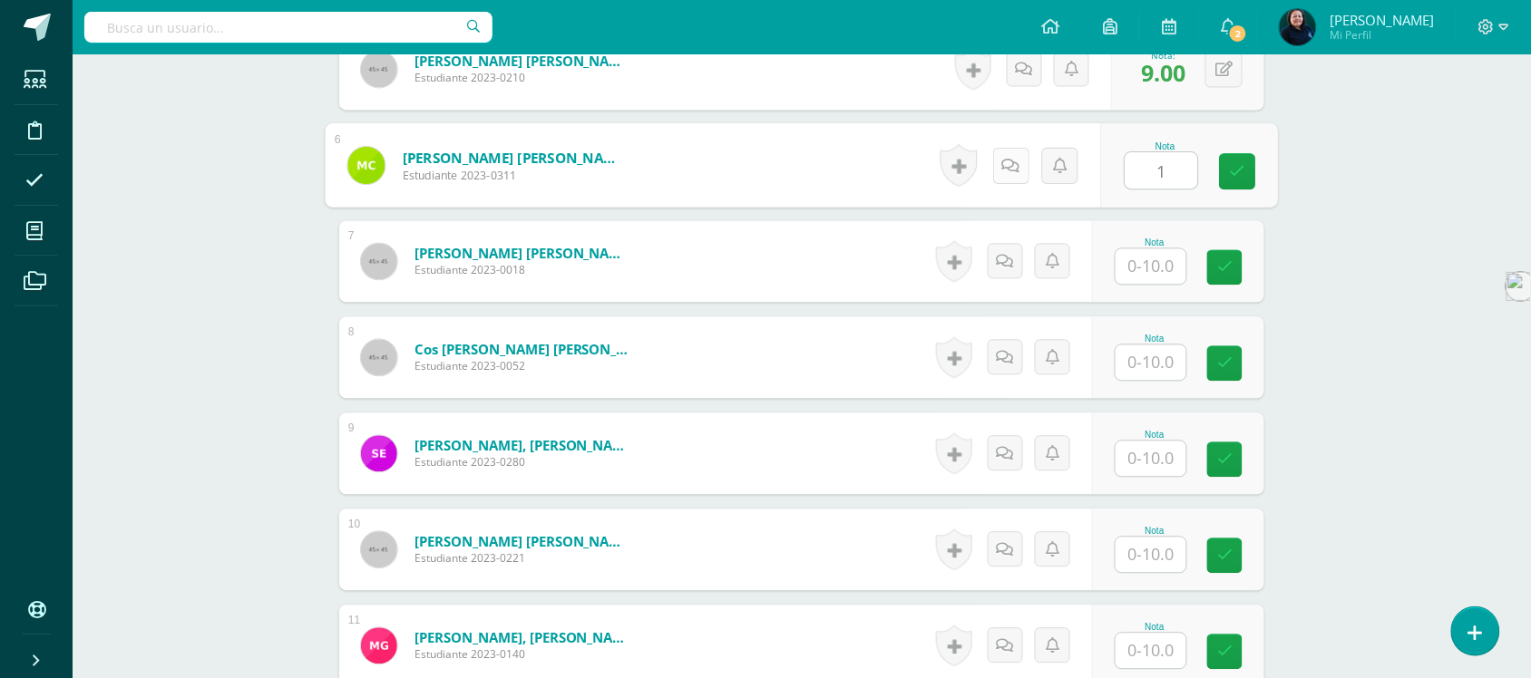
scroll to position [1022, 0]
type input "1"
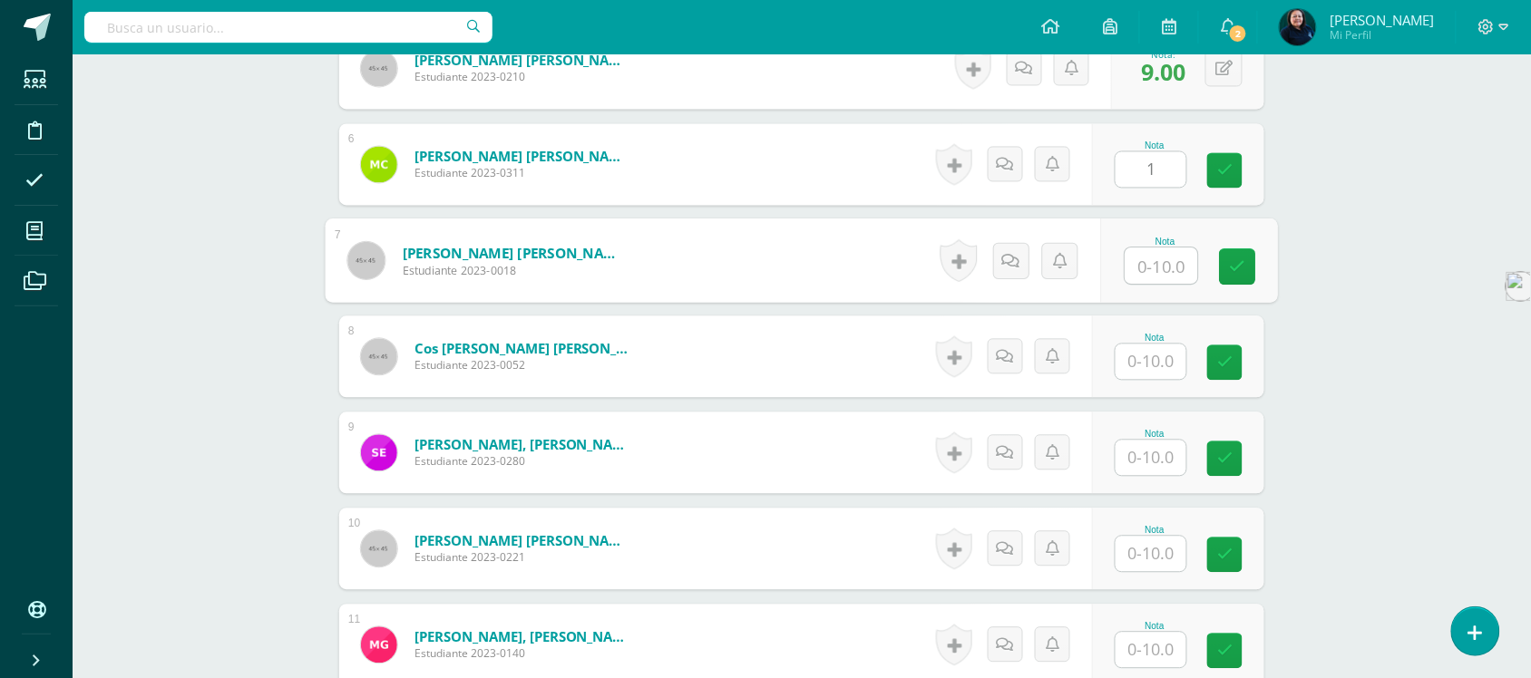
click at [1154, 248] on input "text" at bounding box center [1162, 266] width 73 height 36
type input "8"
click at [1159, 354] on input "text" at bounding box center [1151, 361] width 71 height 35
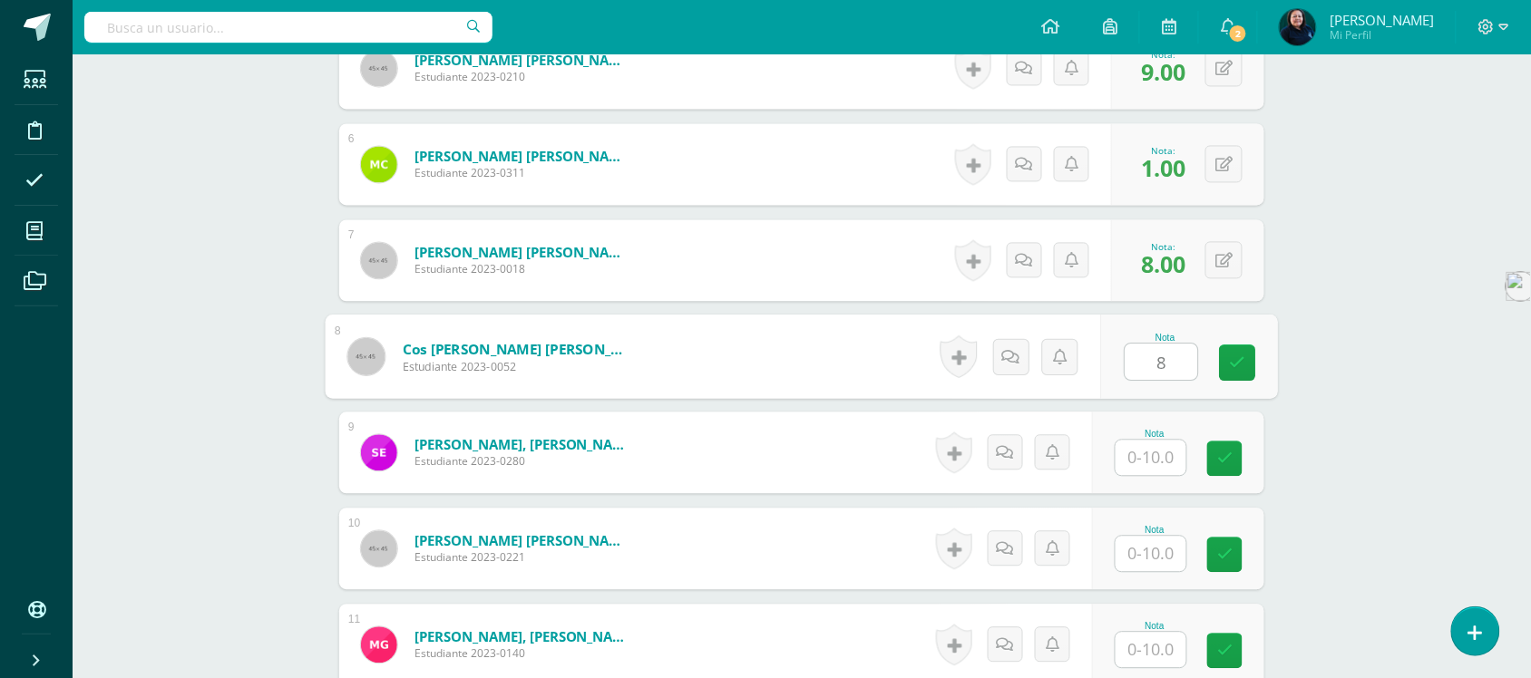
type input "8"
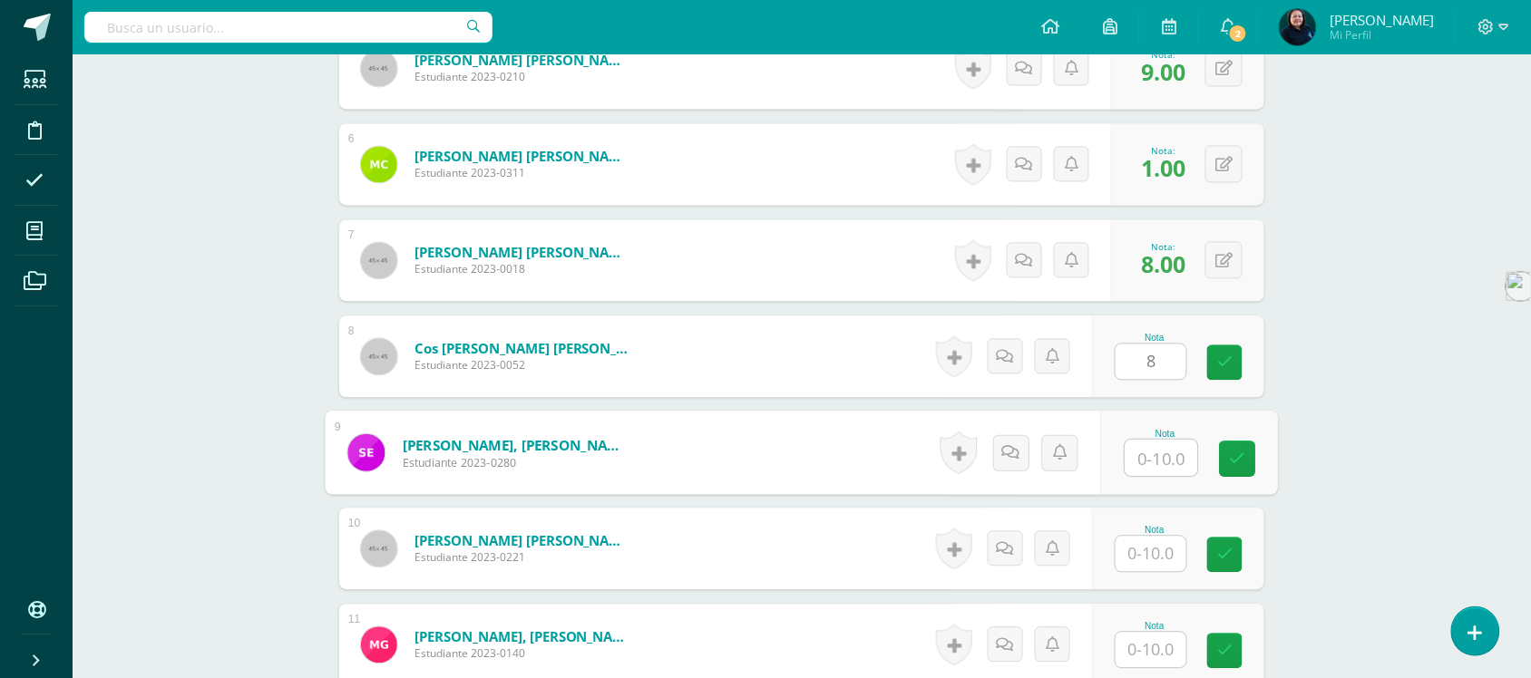
click at [1147, 440] on input "text" at bounding box center [1162, 458] width 73 height 36
type input "8"
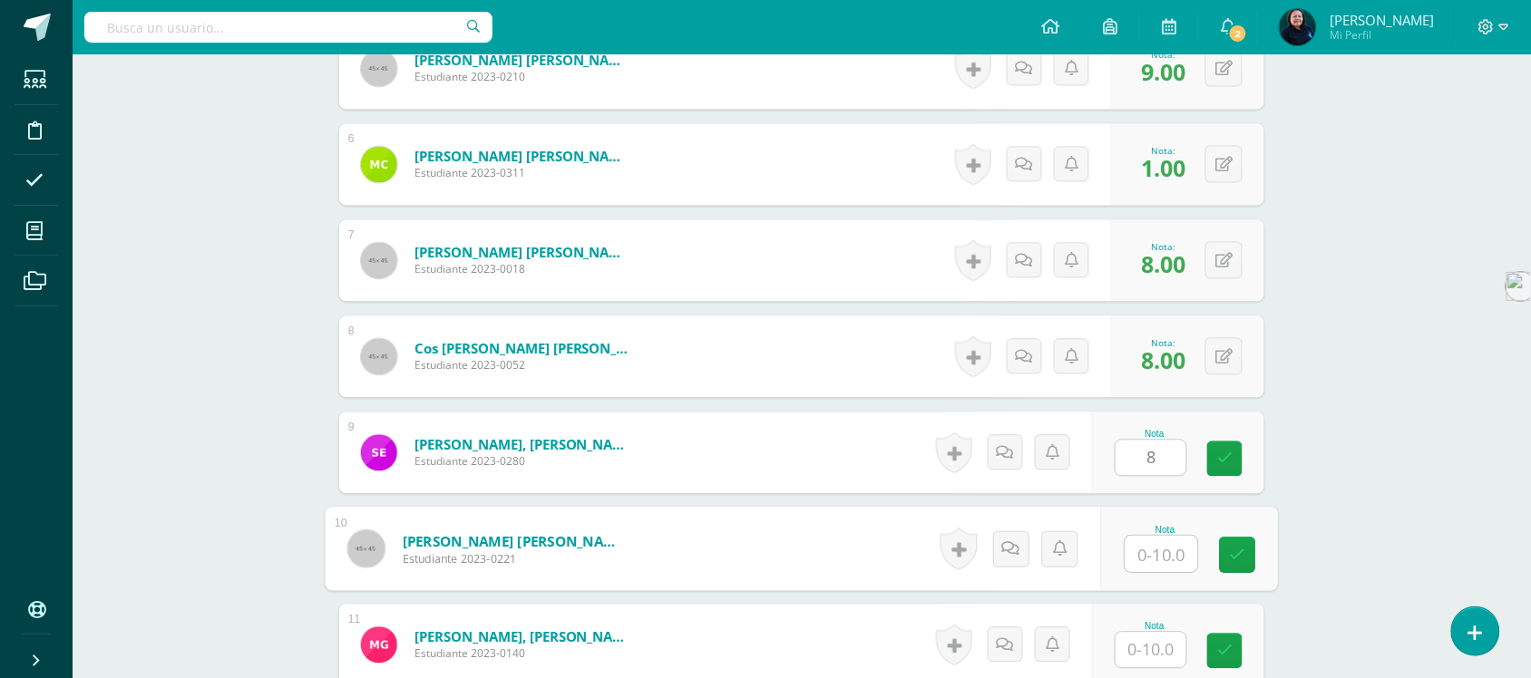
click at [1138, 536] on input "text" at bounding box center [1162, 554] width 73 height 36
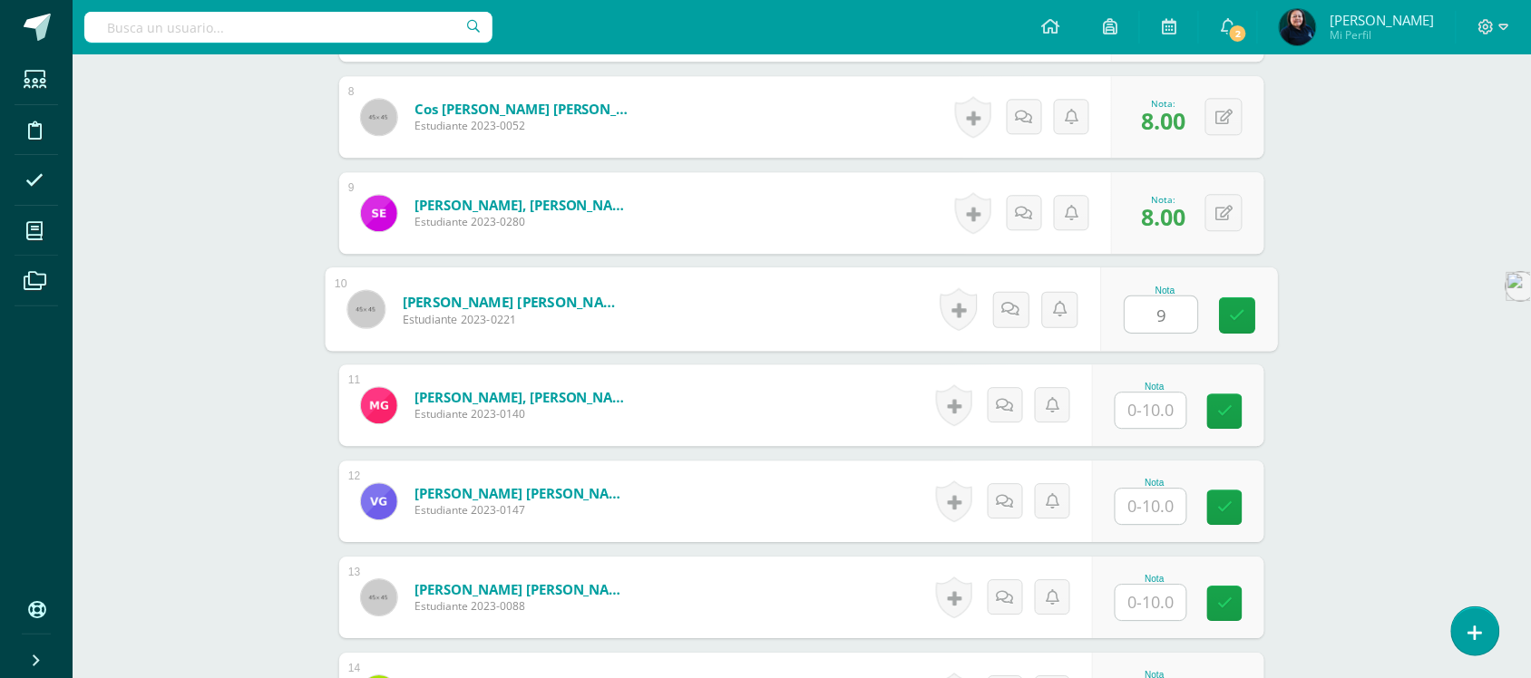
scroll to position [1263, 0]
type input "9"
click at [1144, 392] on input "text" at bounding box center [1151, 409] width 71 height 35
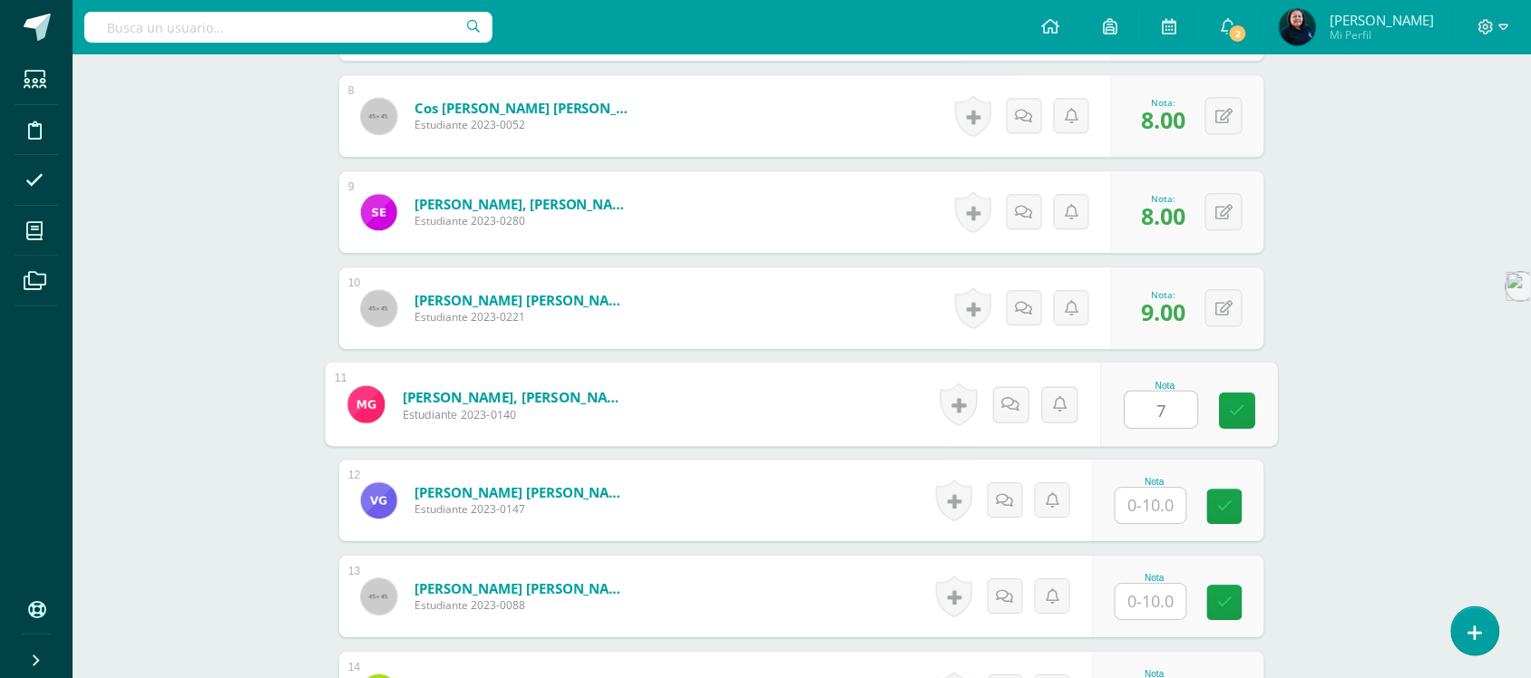
type input "7"
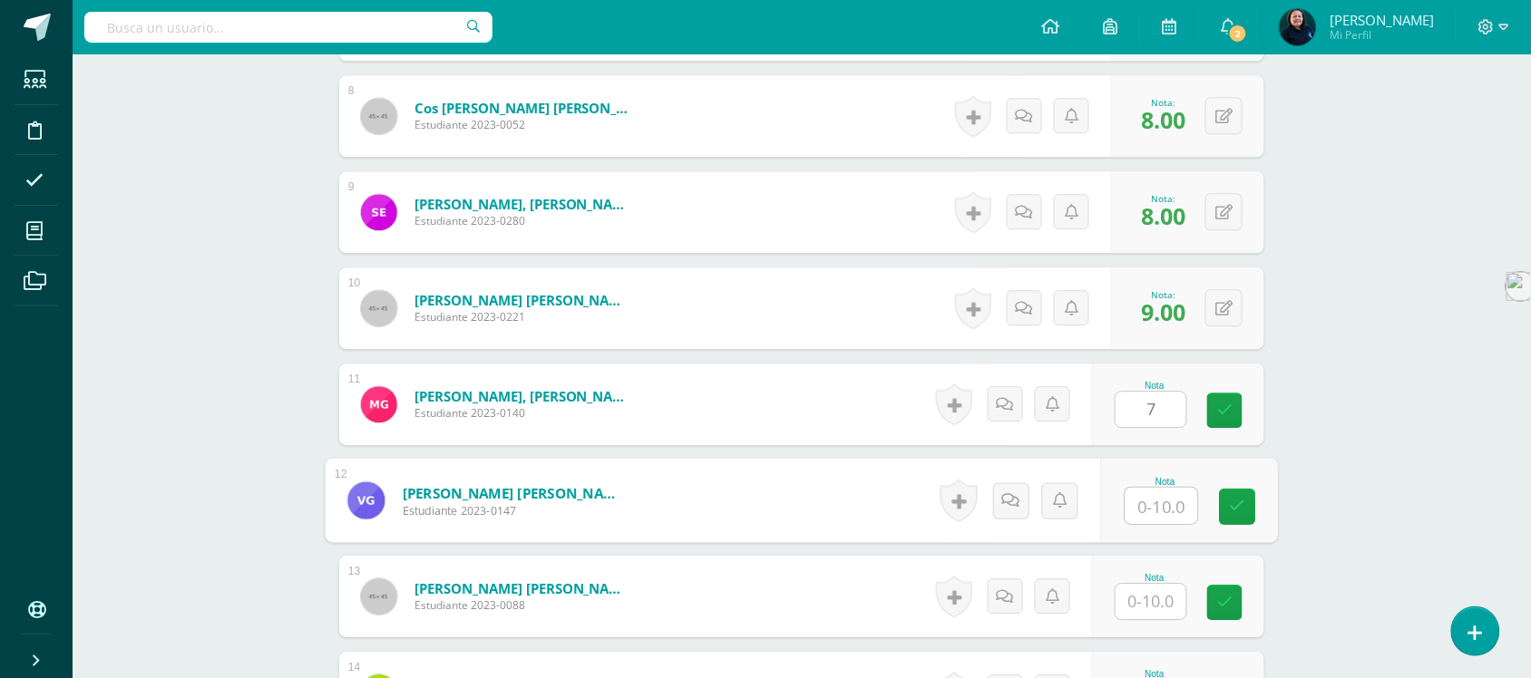
click at [1150, 490] on input "text" at bounding box center [1162, 506] width 73 height 36
type input "1"
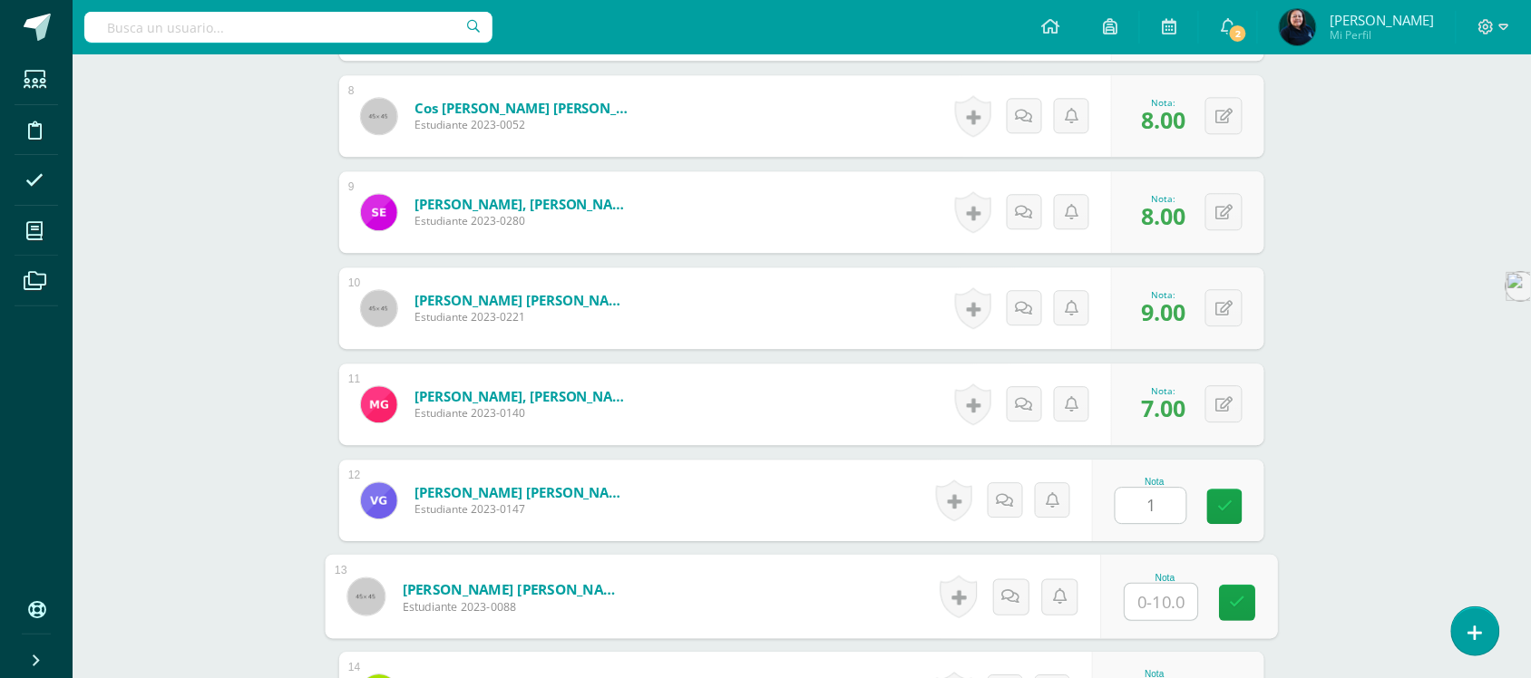
click at [1159, 584] on input "text" at bounding box center [1162, 602] width 73 height 36
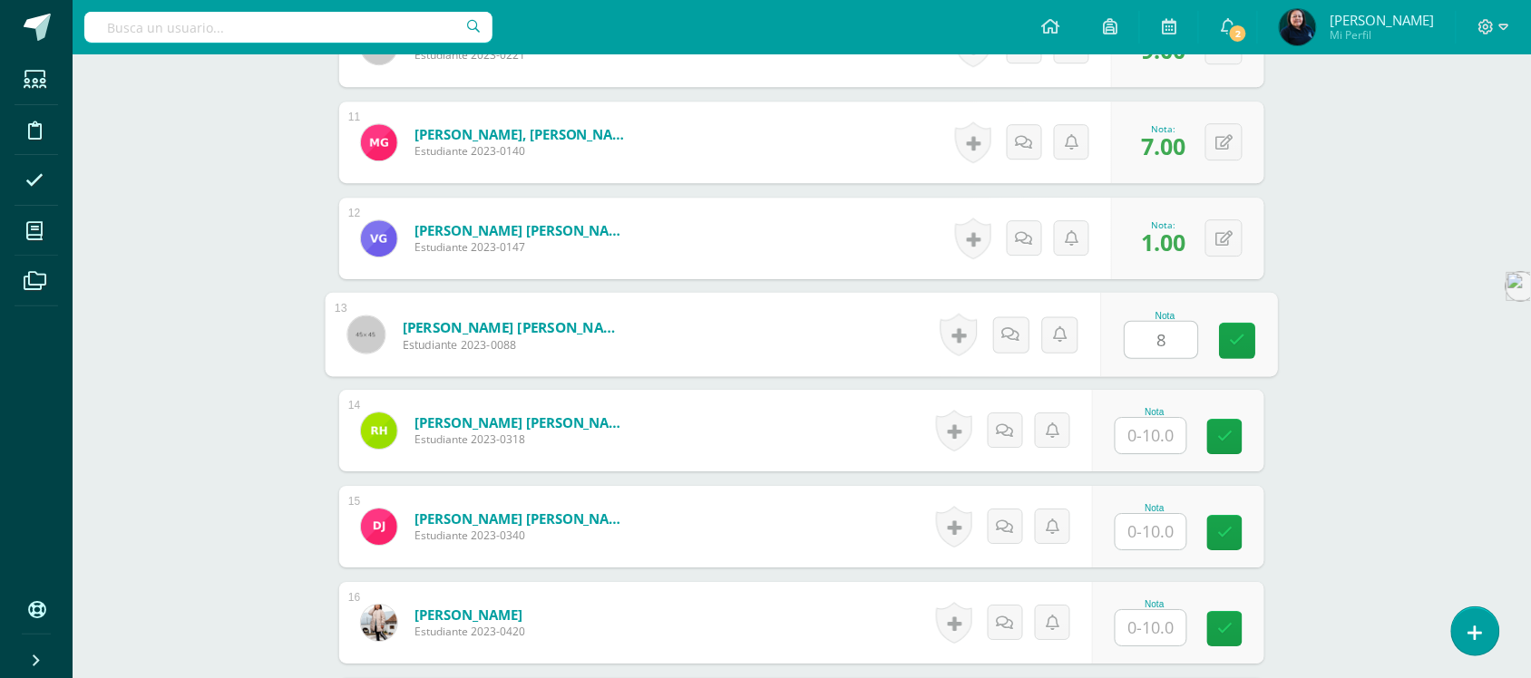
scroll to position [1526, 0]
type input "8"
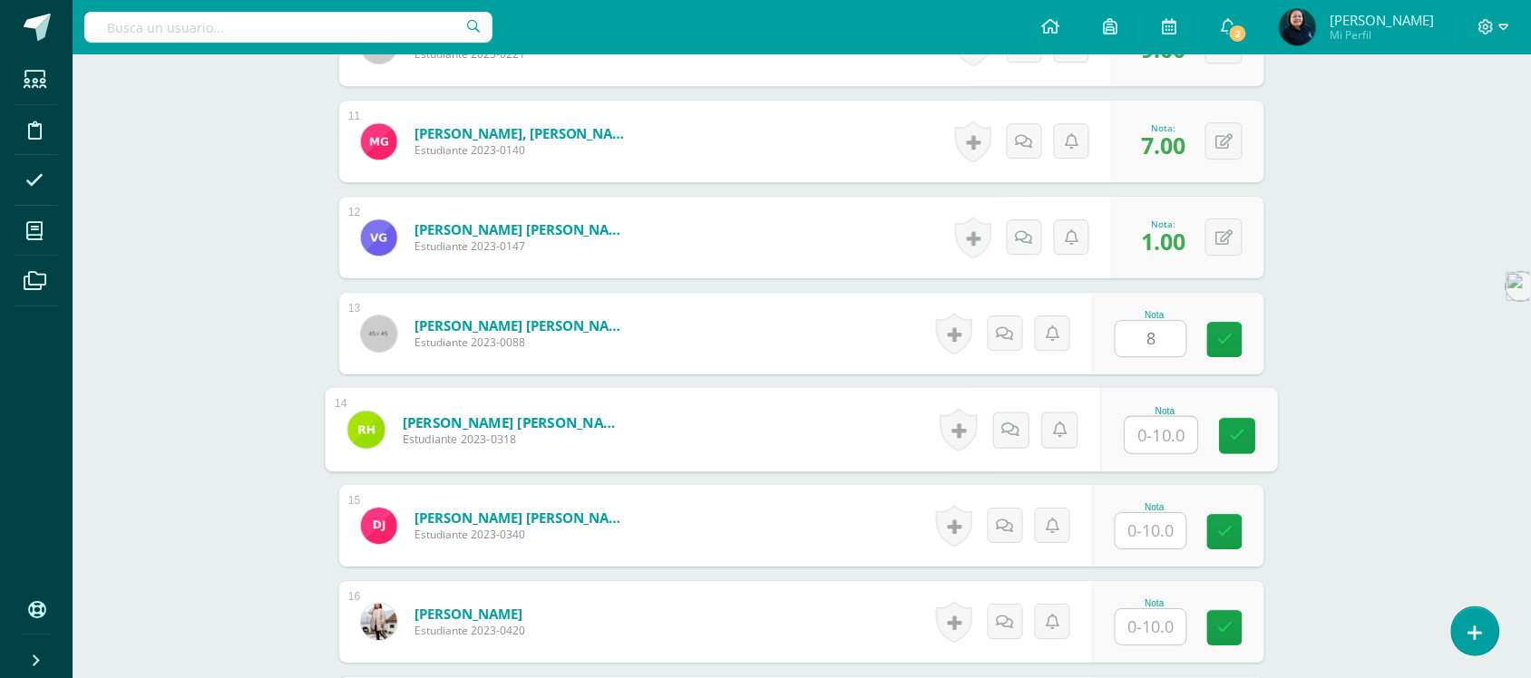
click at [1149, 420] on input "text" at bounding box center [1162, 435] width 73 height 36
type input "10"
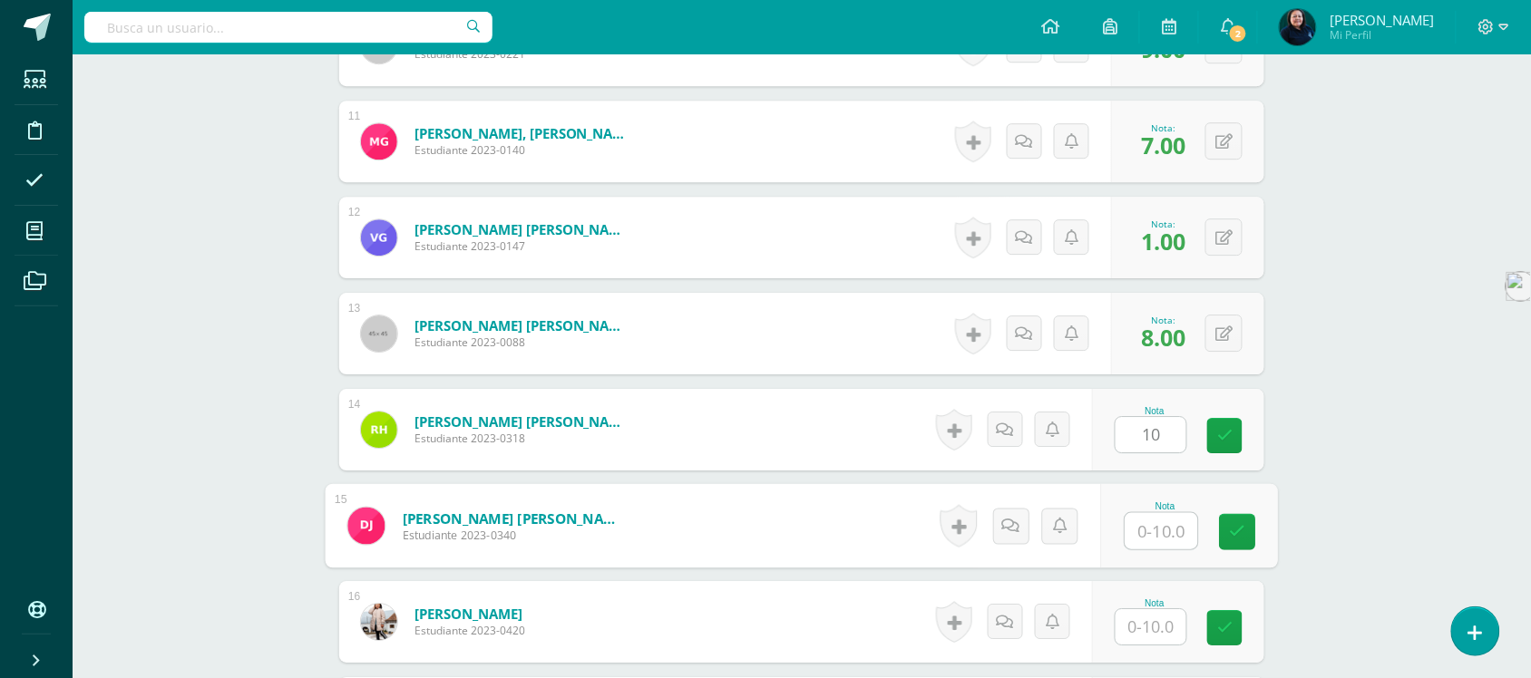
click at [1155, 519] on input "text" at bounding box center [1162, 531] width 73 height 36
type input "9"
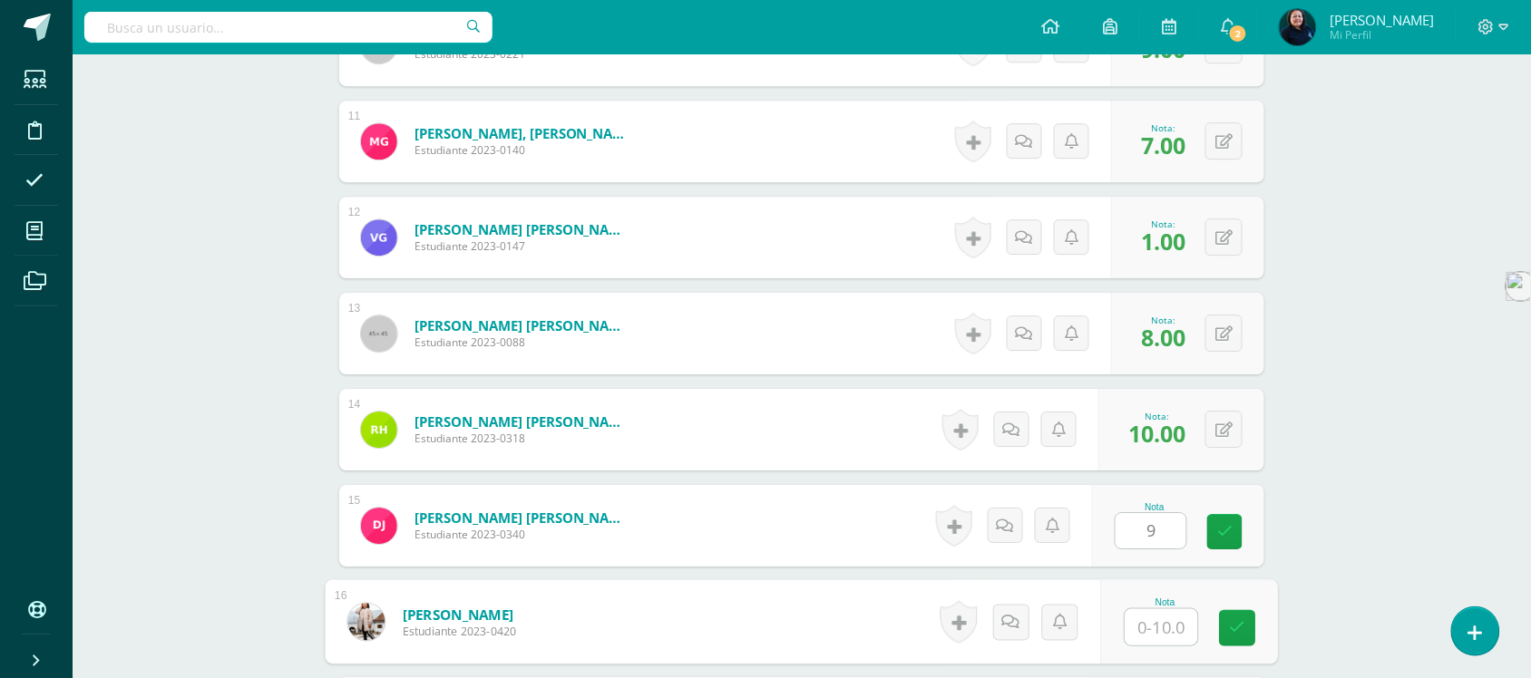
click at [1147, 610] on input "text" at bounding box center [1162, 628] width 73 height 36
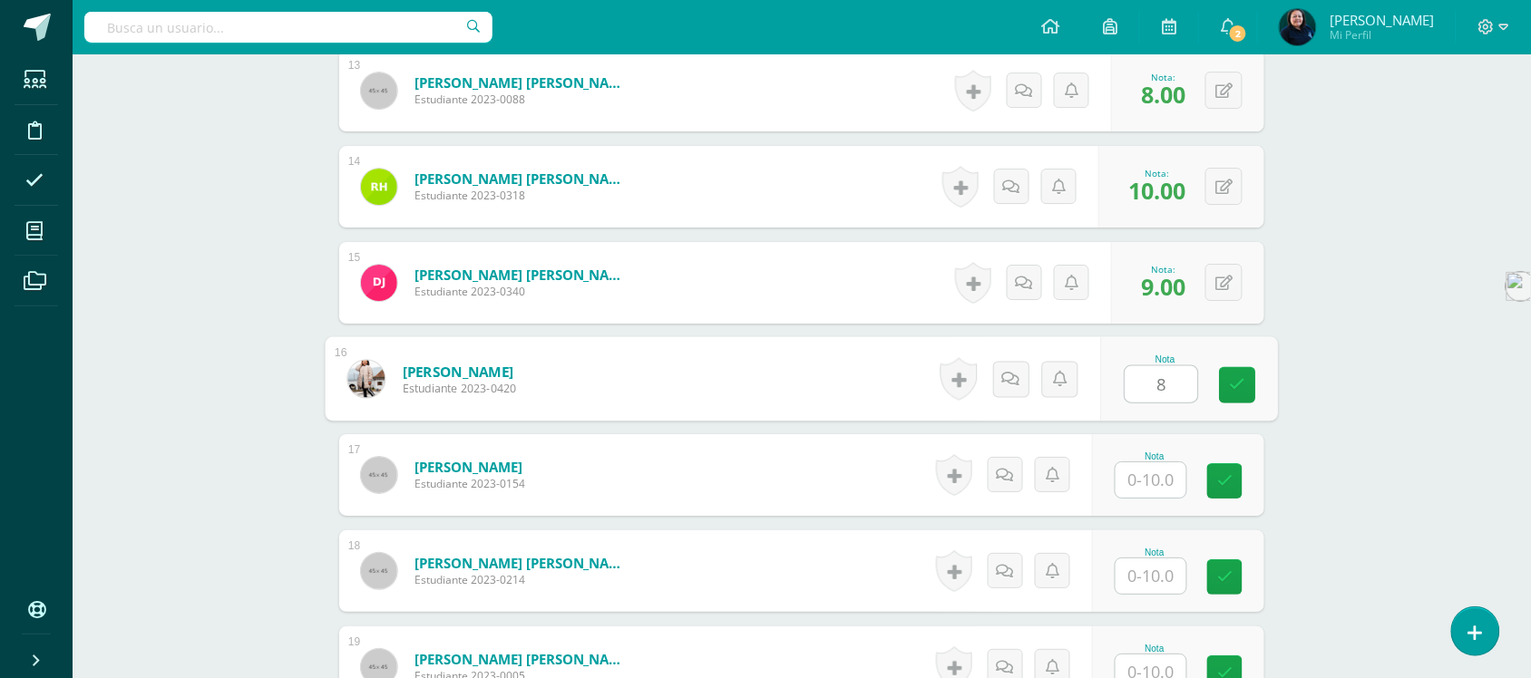
scroll to position [1770, 0]
type input "8"
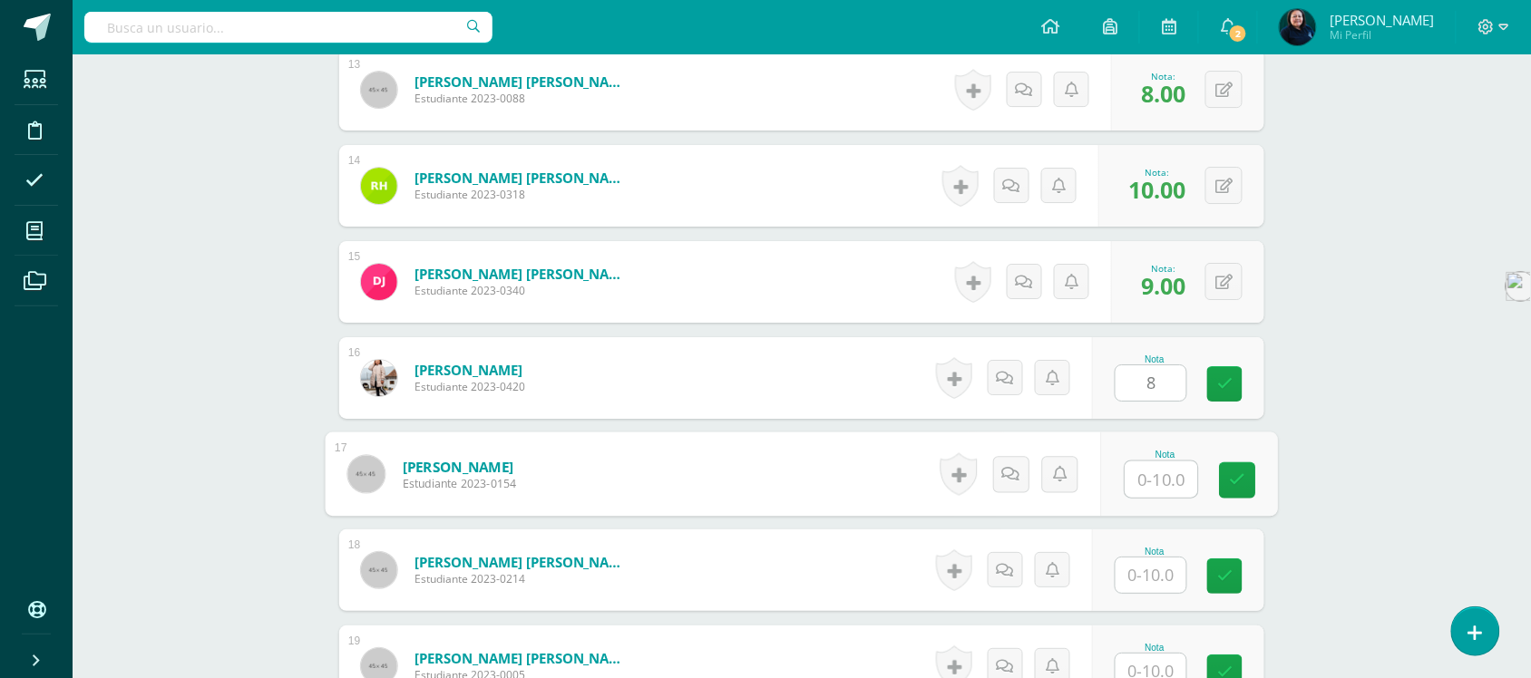
click at [1145, 465] on input "text" at bounding box center [1162, 480] width 73 height 36
type input "7"
click at [1155, 563] on input "text" at bounding box center [1151, 575] width 71 height 35
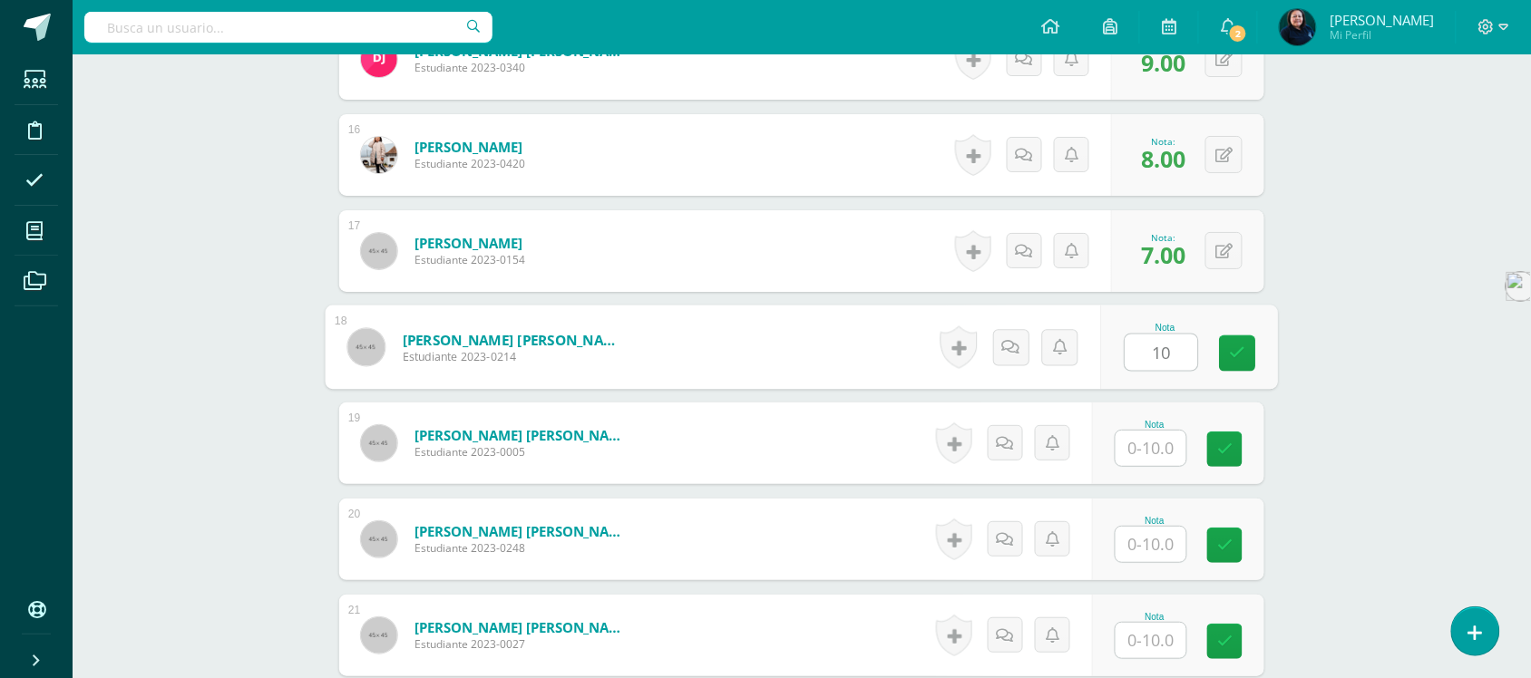
scroll to position [1994, 0]
type input "10"
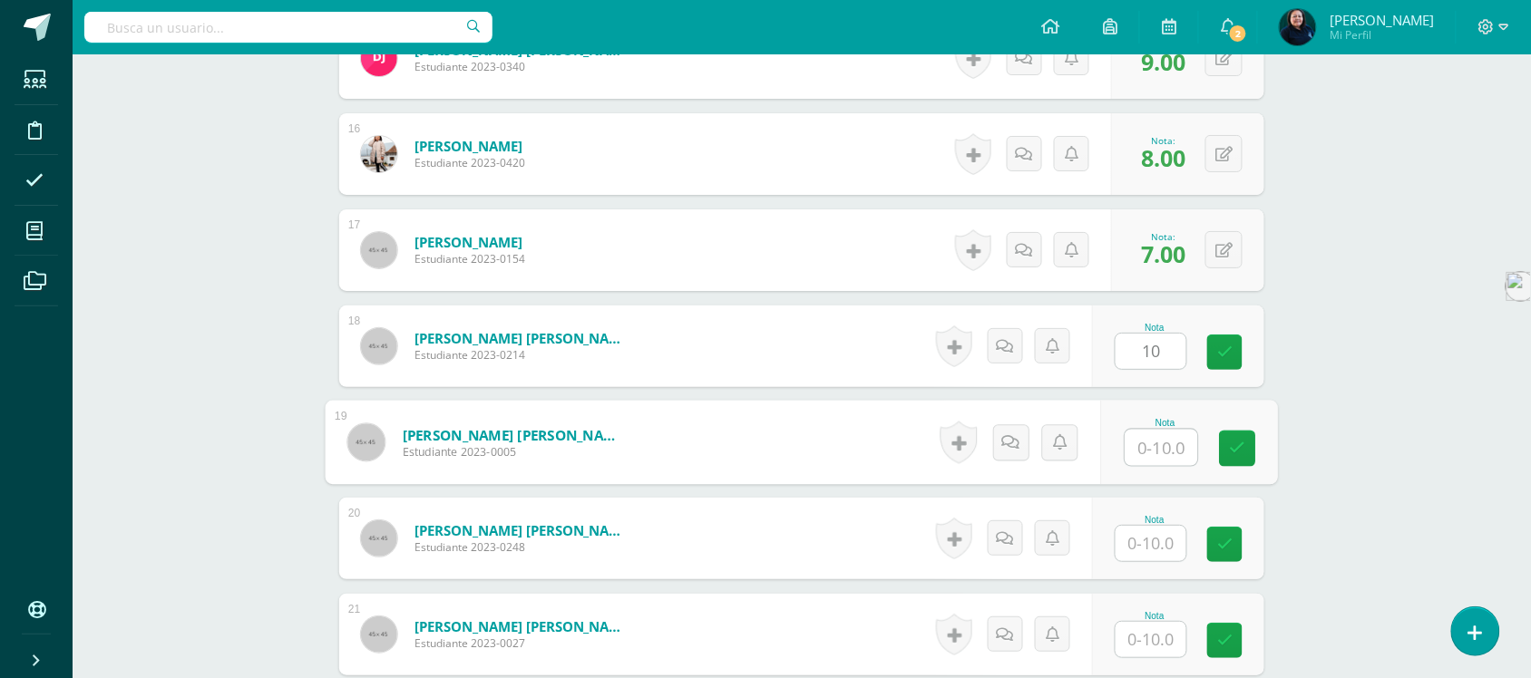
click at [1145, 433] on input "text" at bounding box center [1162, 448] width 73 height 36
type input "8"
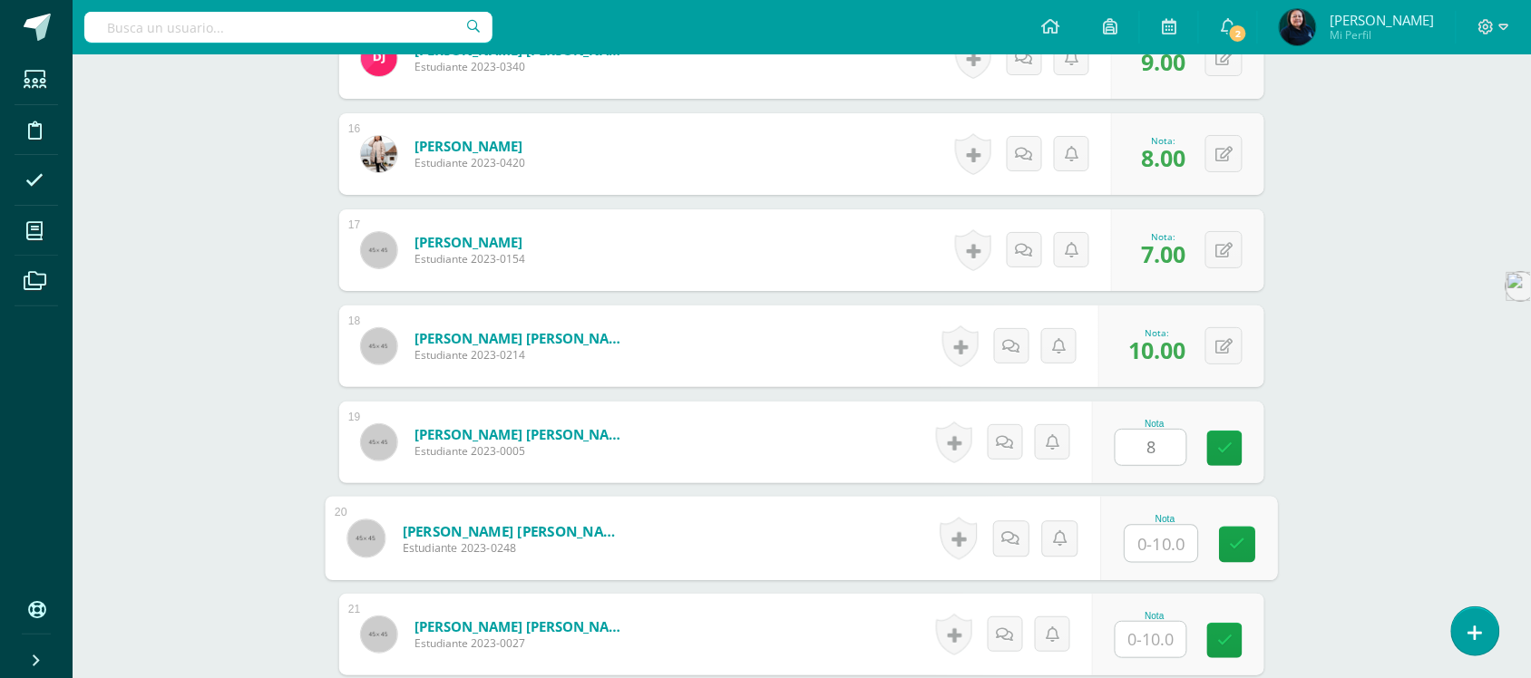
click at [1144, 526] on input "text" at bounding box center [1162, 544] width 73 height 36
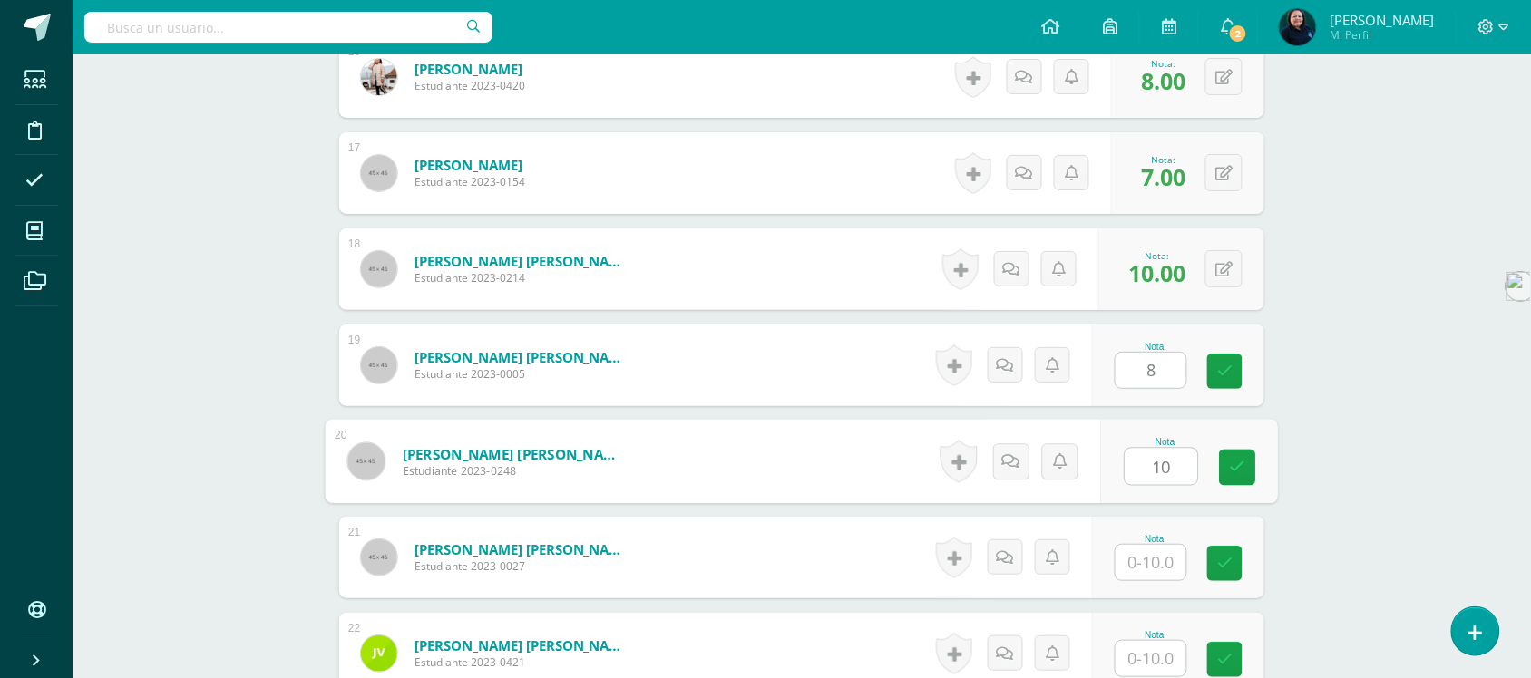
scroll to position [2133, 0]
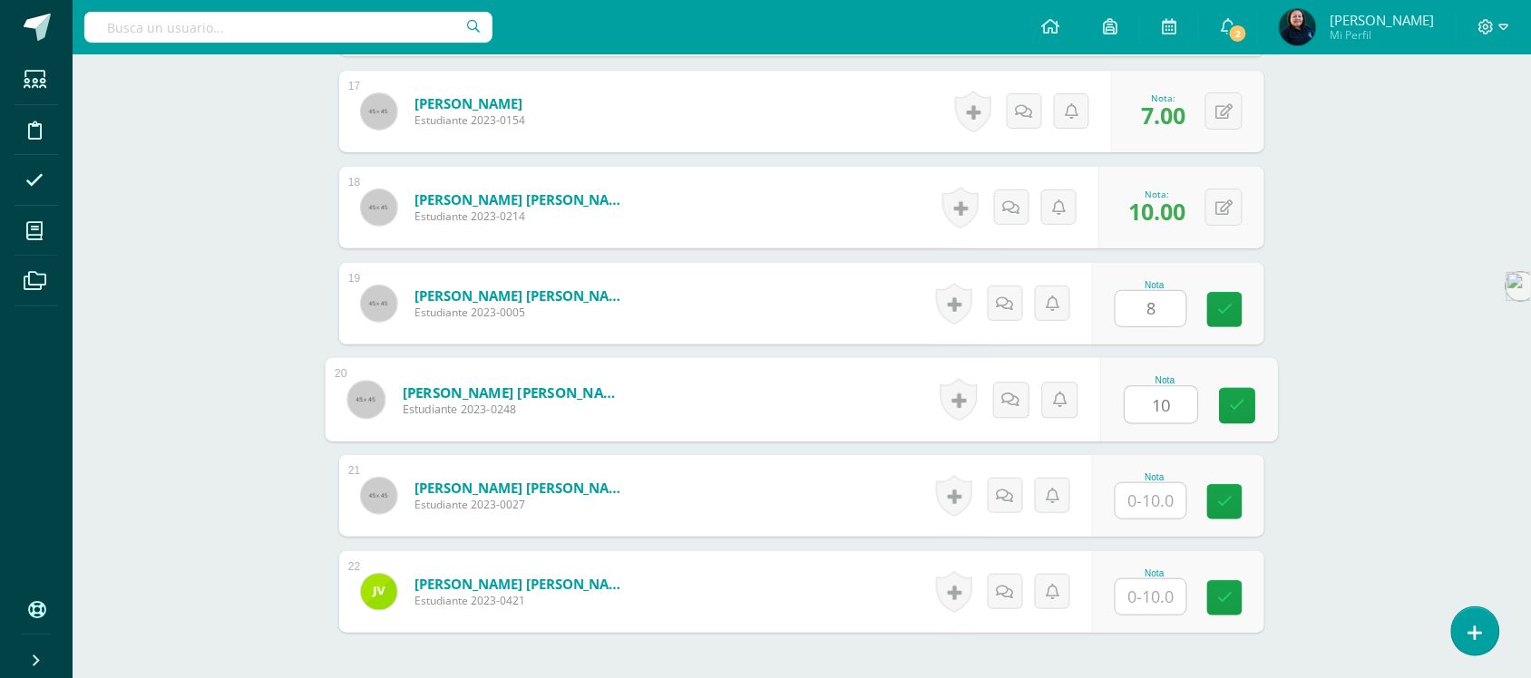
type input "10"
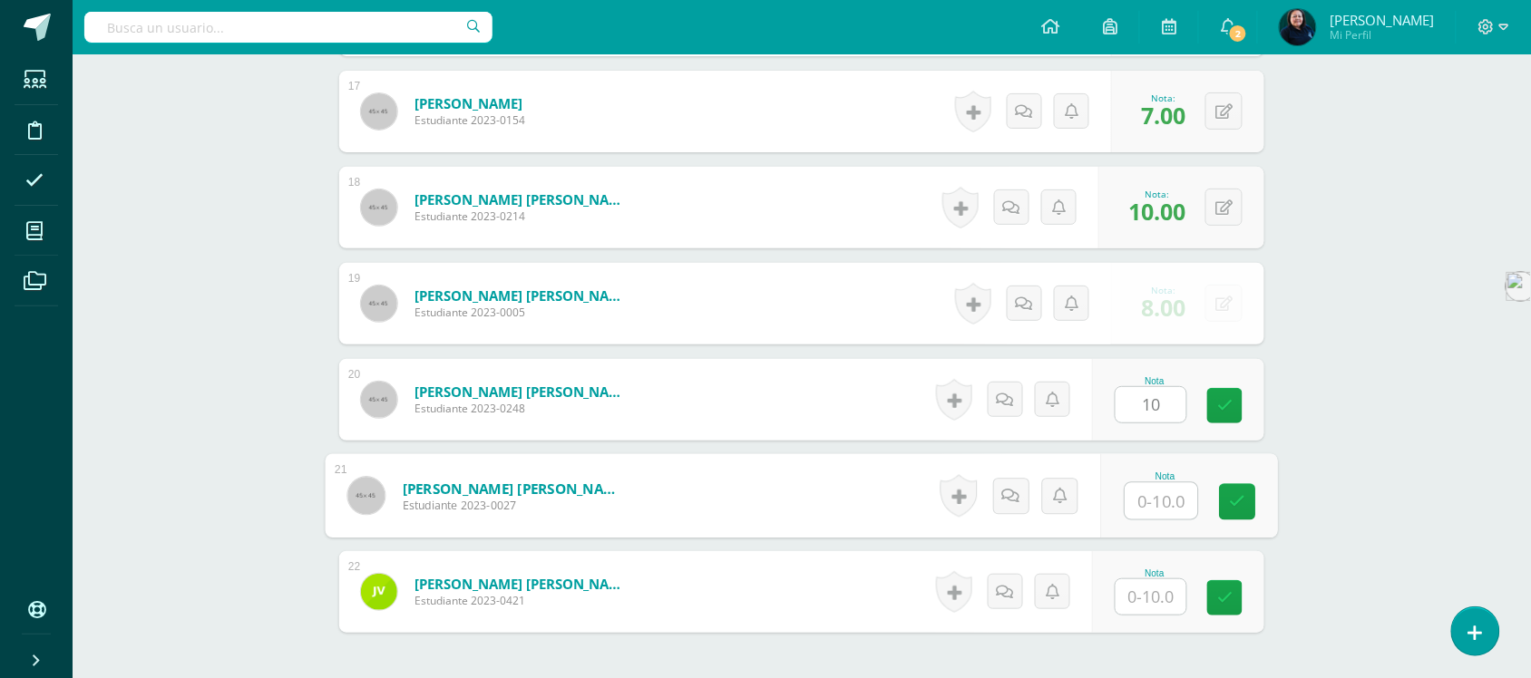
click at [1147, 487] on input "text" at bounding box center [1162, 501] width 73 height 36
type input "8"
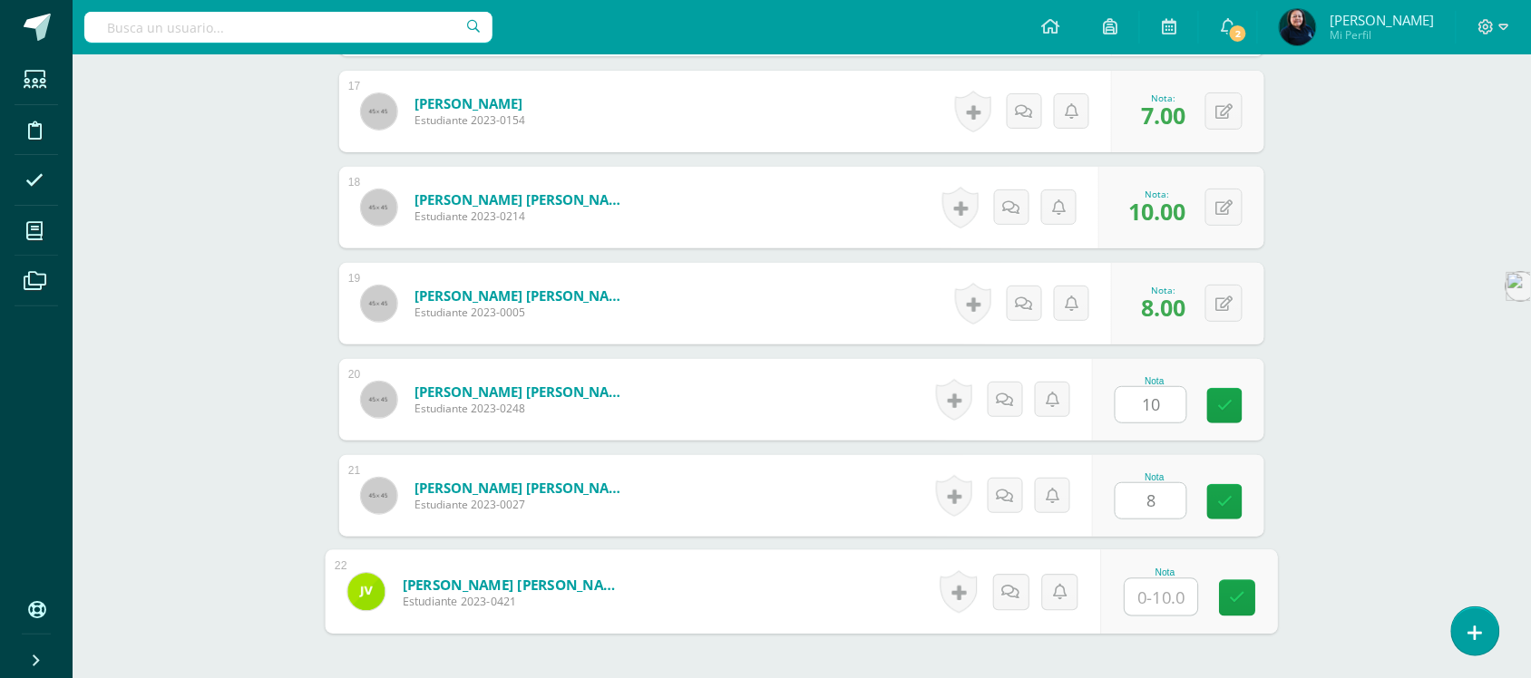
click at [1162, 586] on input "text" at bounding box center [1162, 598] width 73 height 36
type input "8"
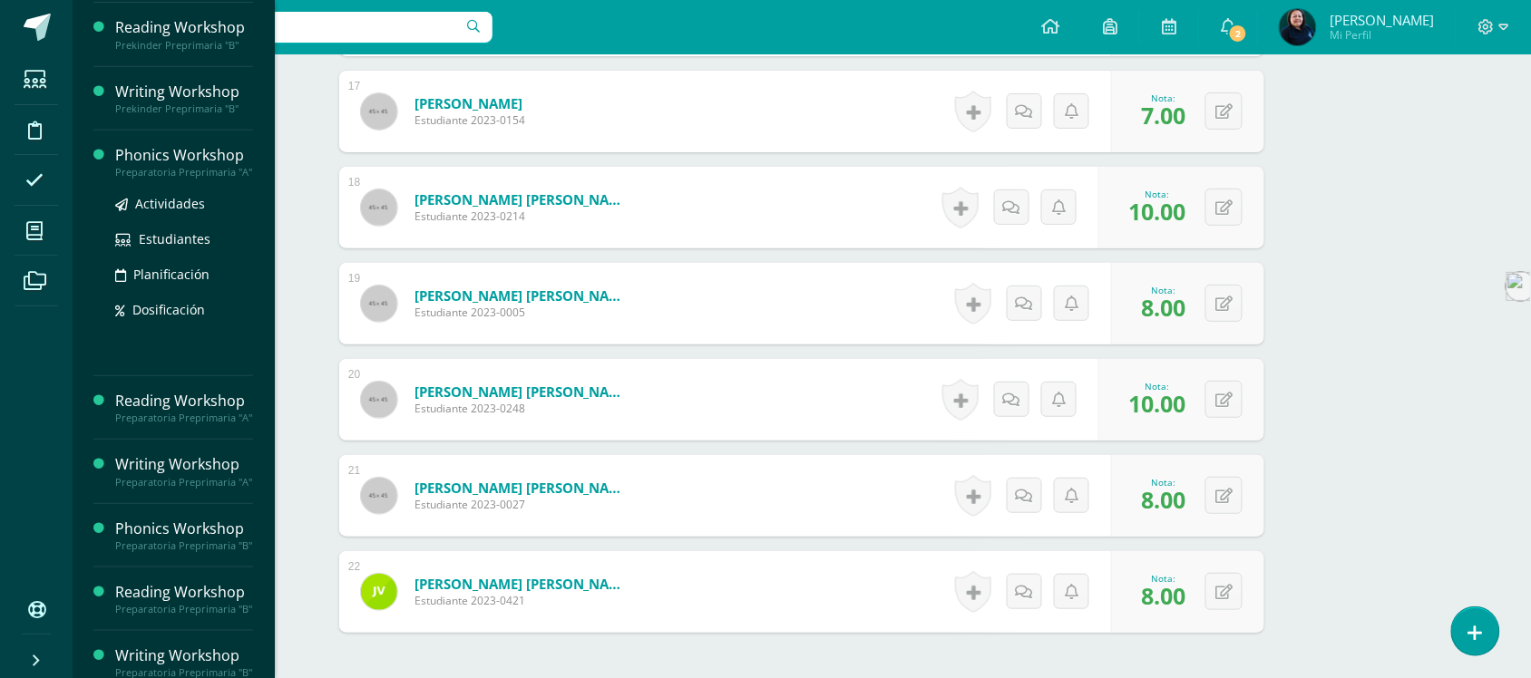
scroll to position [346, 0]
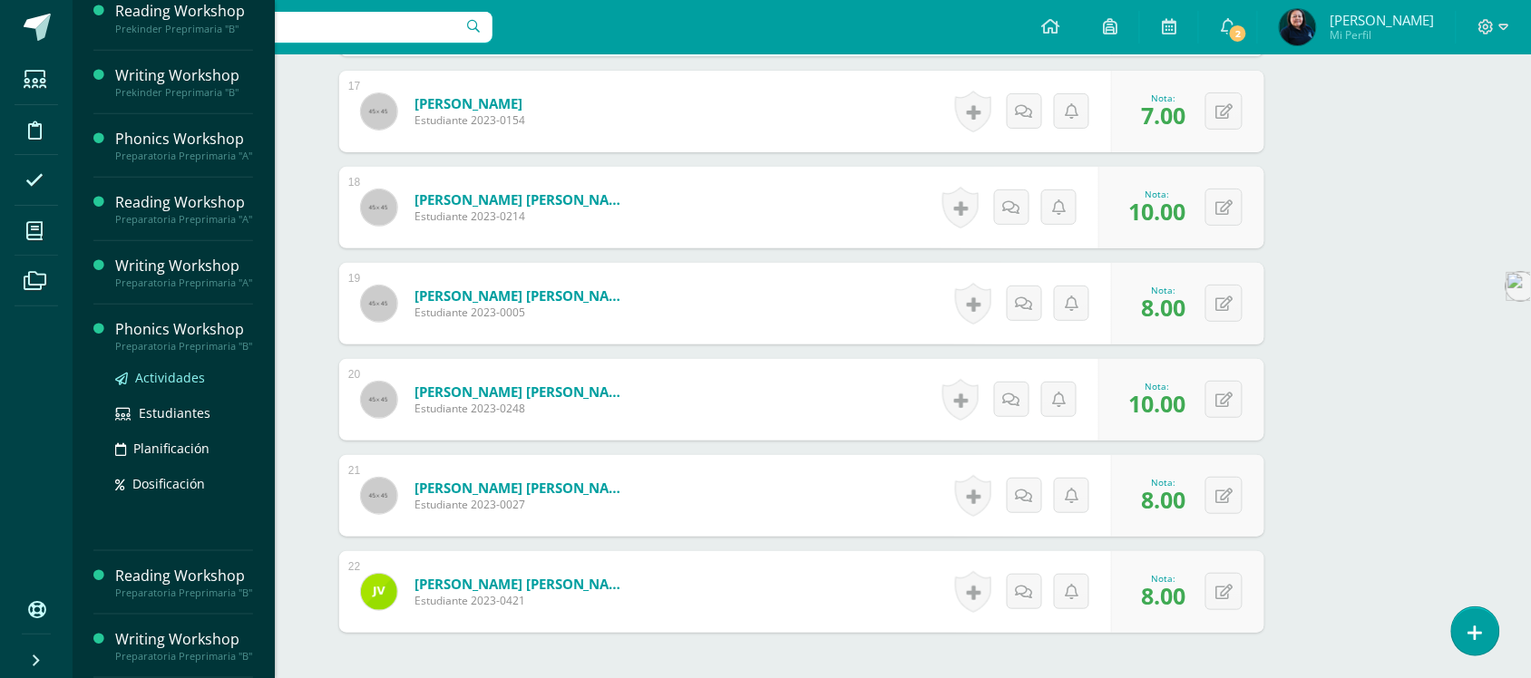
click at [177, 369] on span "Actividades" at bounding box center [170, 377] width 70 height 17
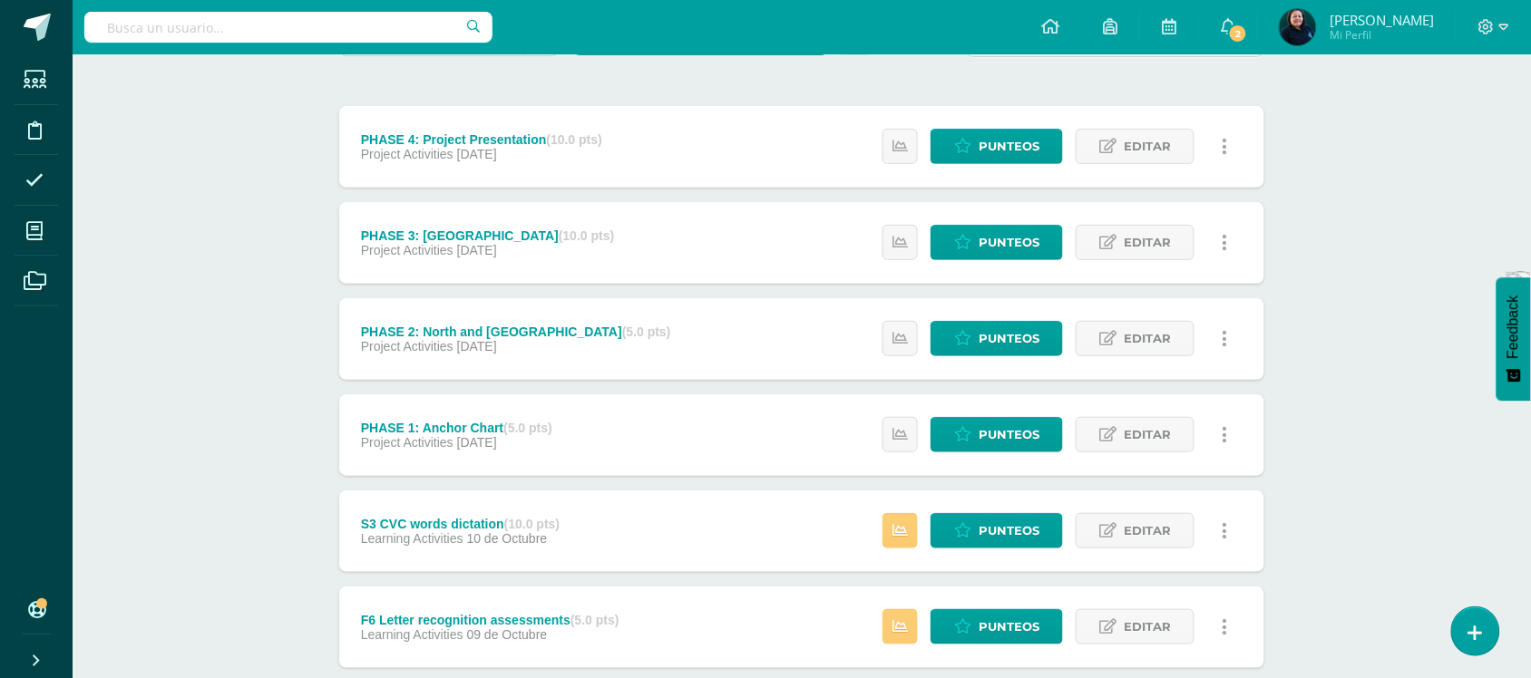
scroll to position [227, 0]
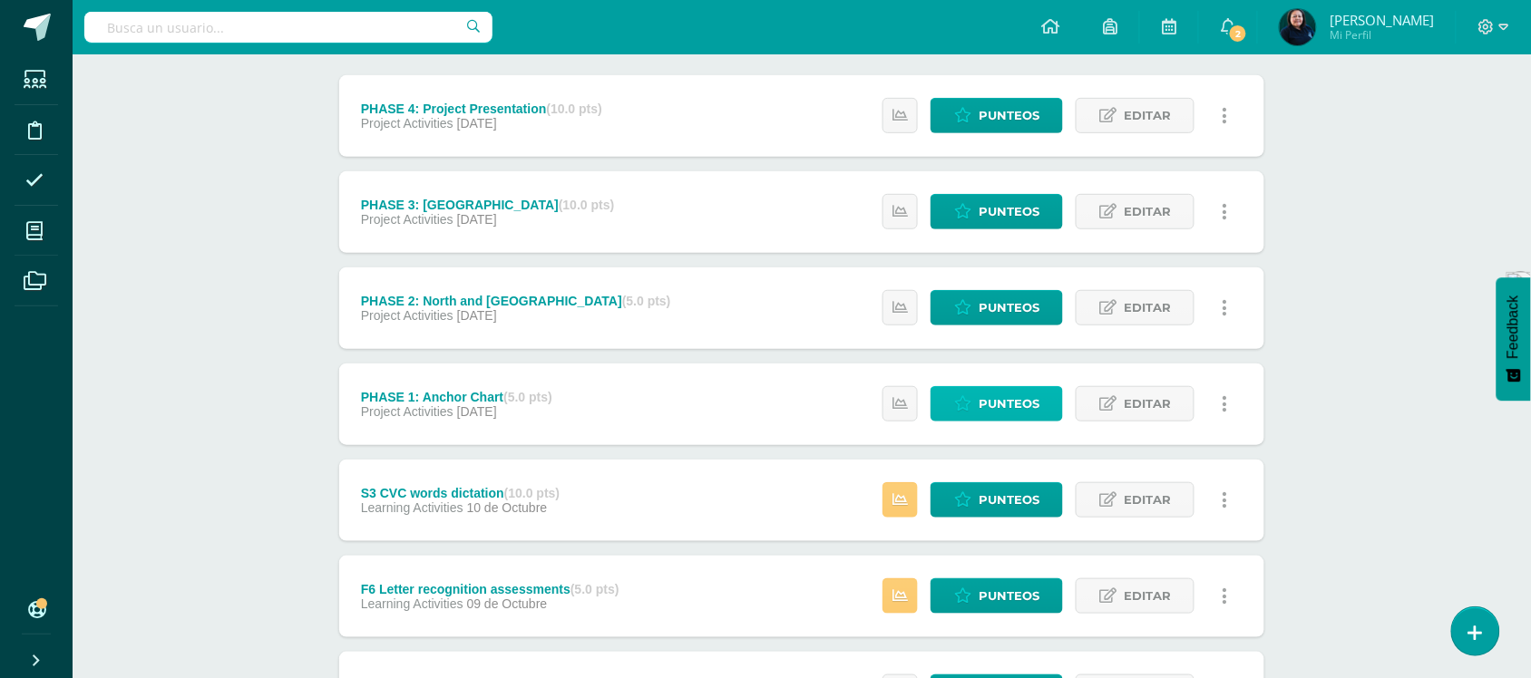
click at [985, 410] on span "Punteos" at bounding box center [1009, 404] width 61 height 34
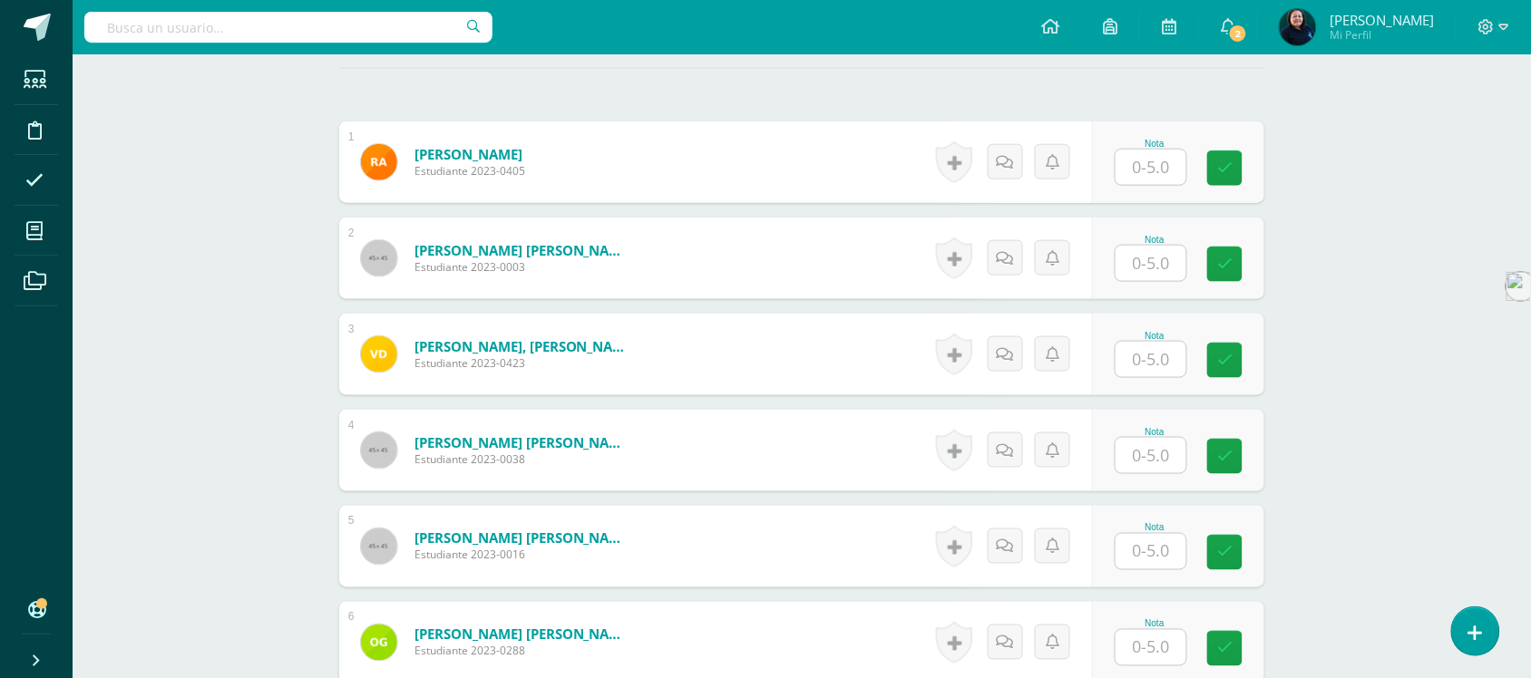
scroll to position [567, 0]
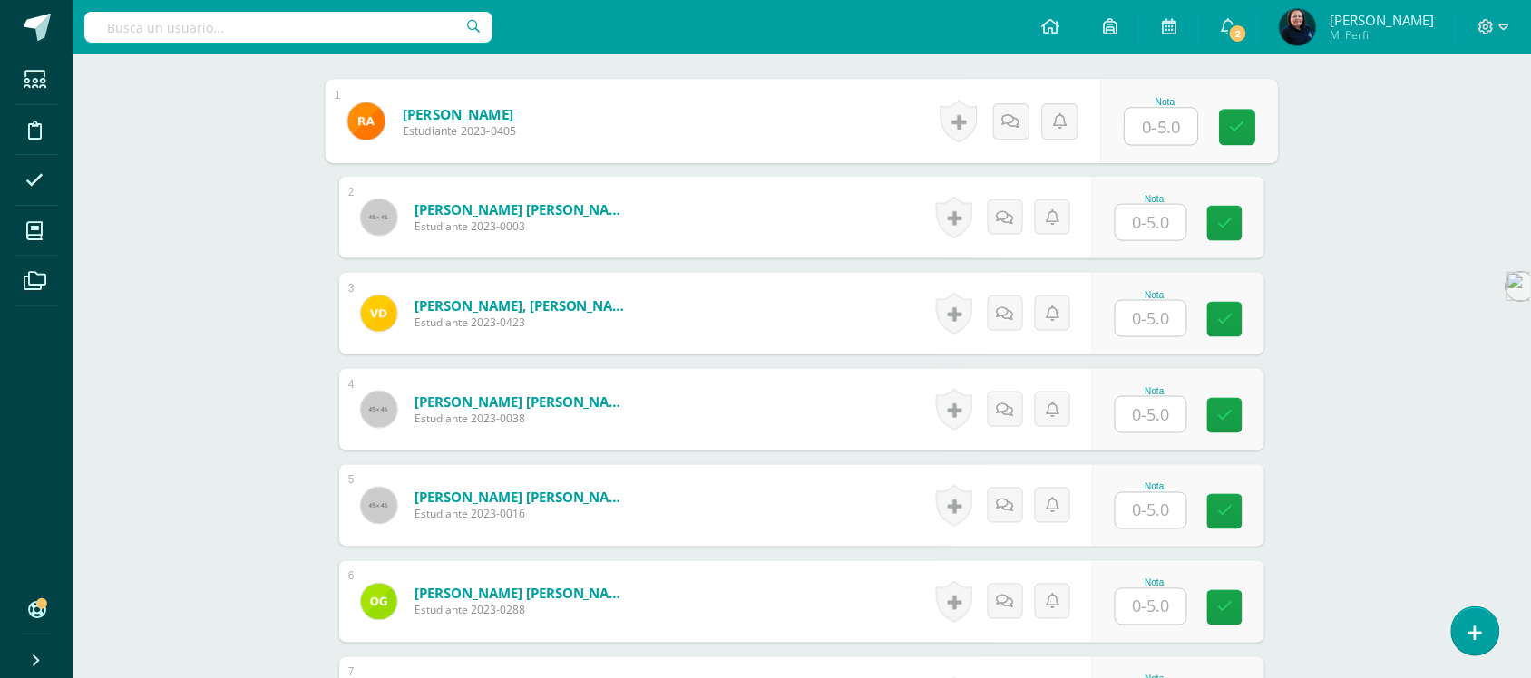
click at [1146, 137] on input "text" at bounding box center [1162, 127] width 73 height 36
type input "5"
click at [1157, 228] on input "text" at bounding box center [1151, 221] width 71 height 35
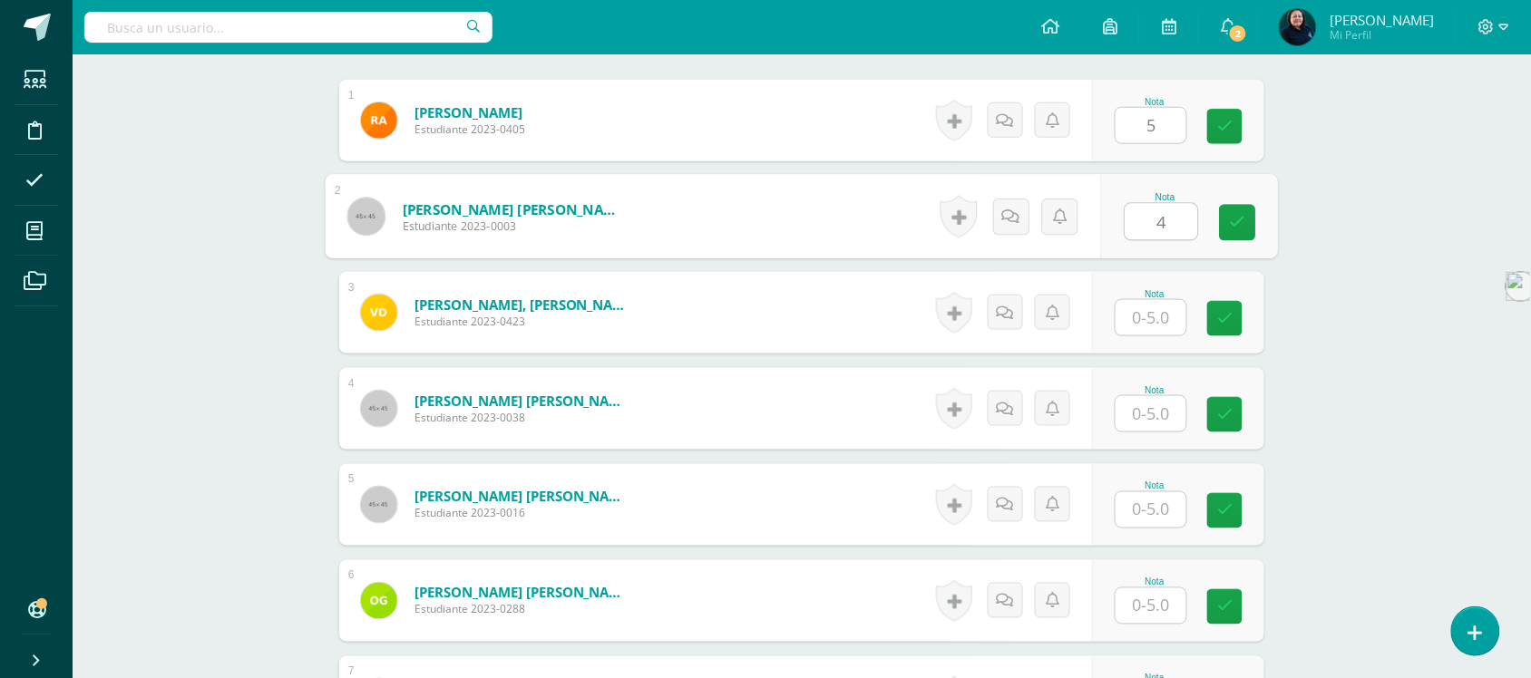
type input "4"
click at [1152, 315] on input "text" at bounding box center [1151, 317] width 71 height 35
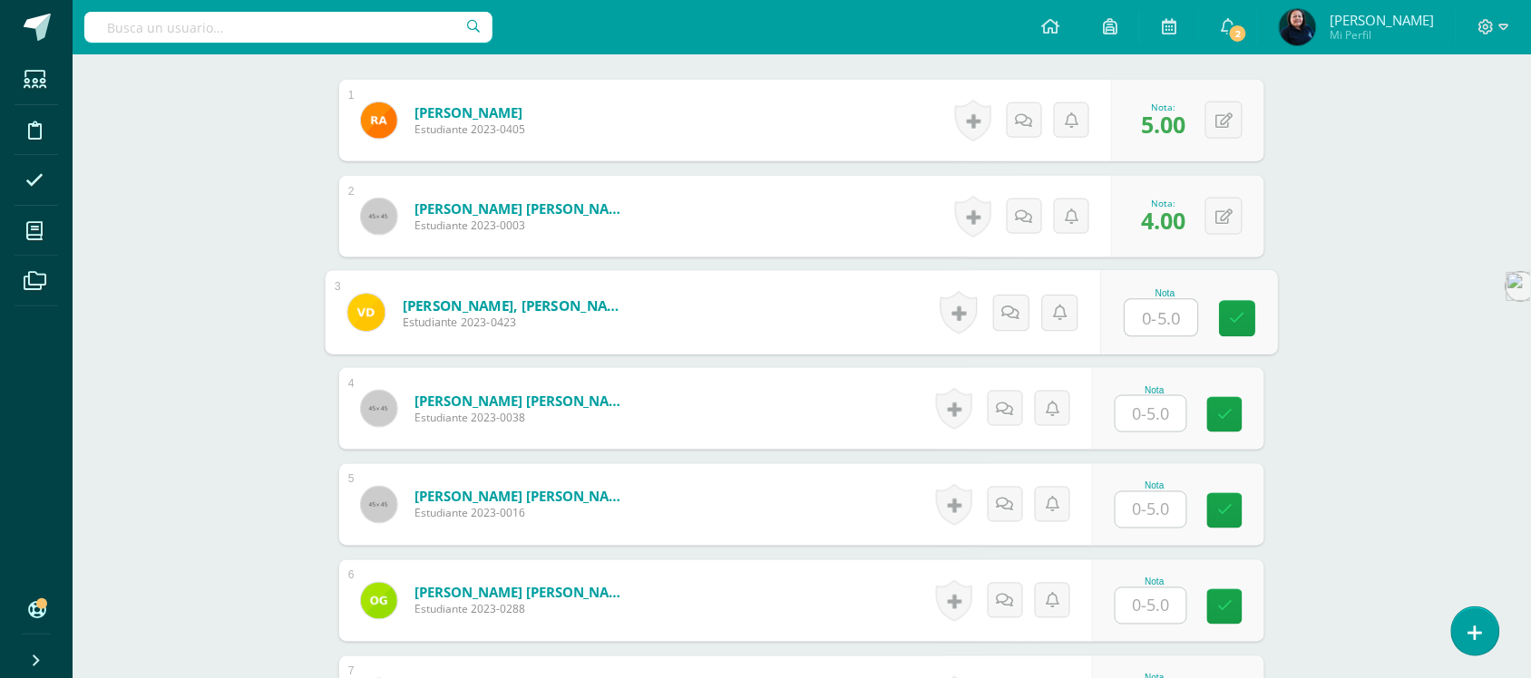
scroll to position [569, 0]
type input "4"
click at [1157, 405] on input "text" at bounding box center [1151, 412] width 71 height 35
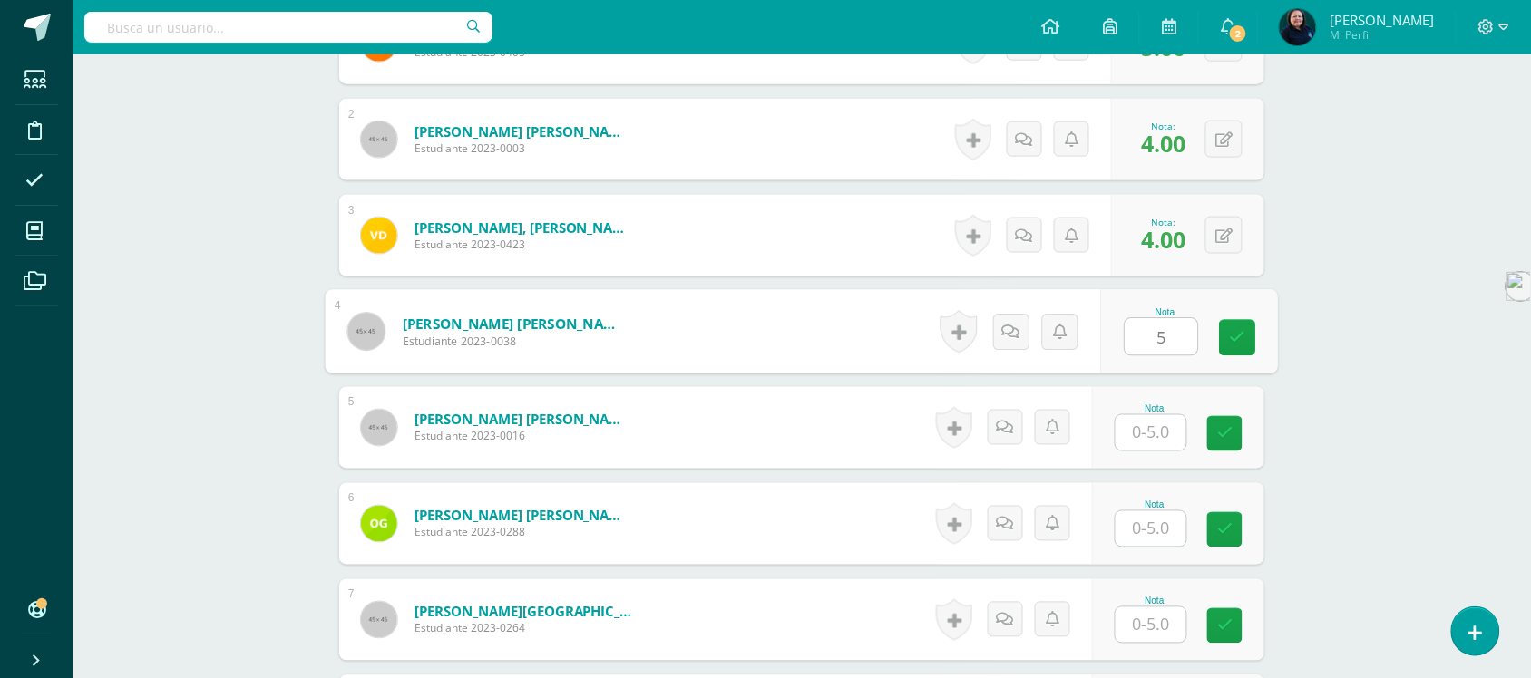
scroll to position [682, 0]
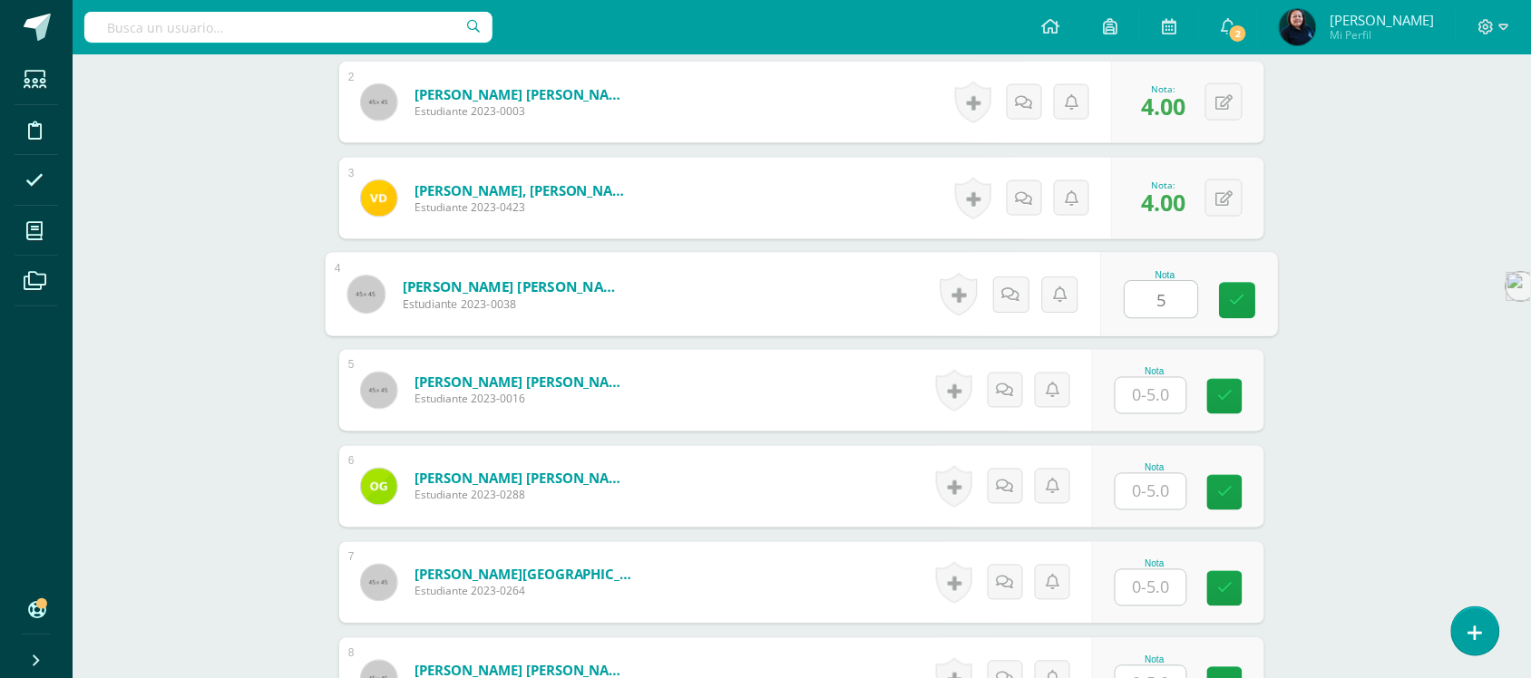
type input "5"
click at [1145, 393] on input "text" at bounding box center [1151, 395] width 71 height 35
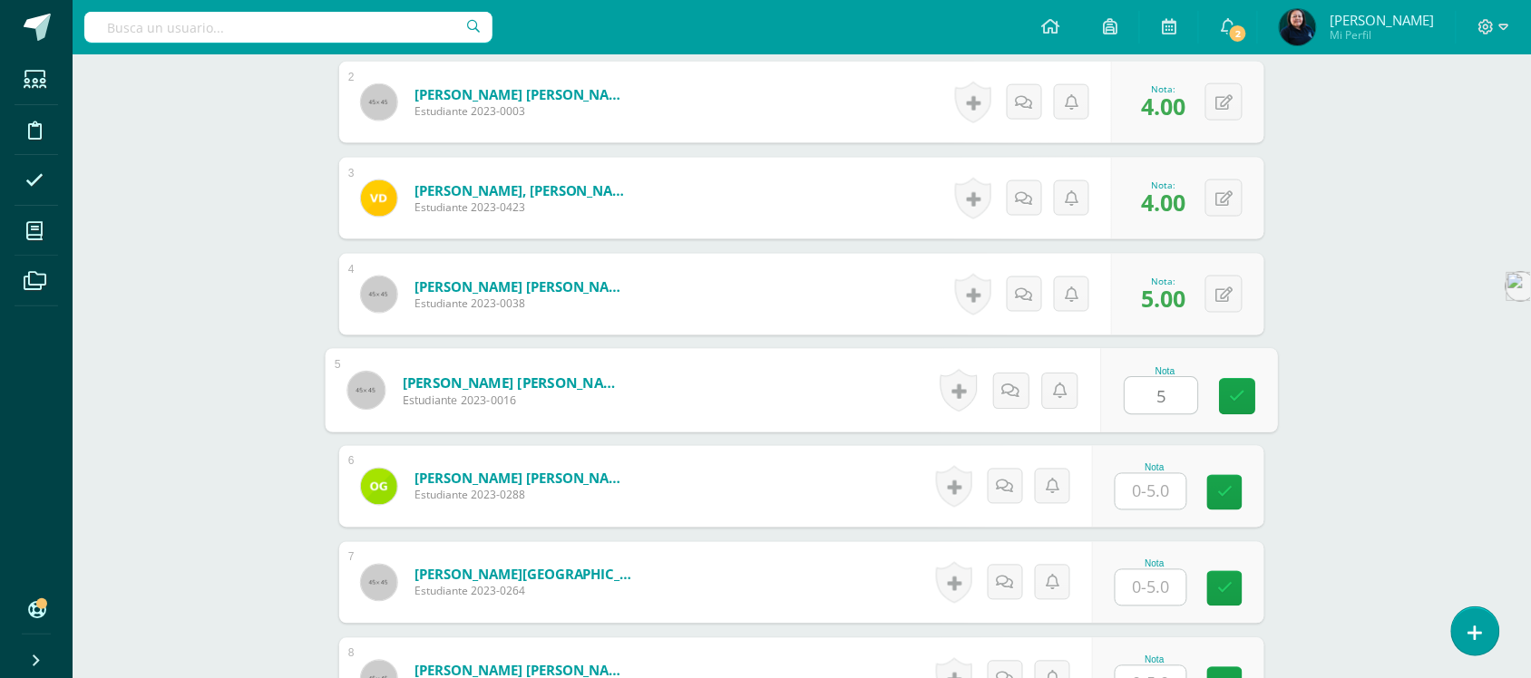
type input "5"
click at [1153, 493] on input "text" at bounding box center [1151, 491] width 71 height 35
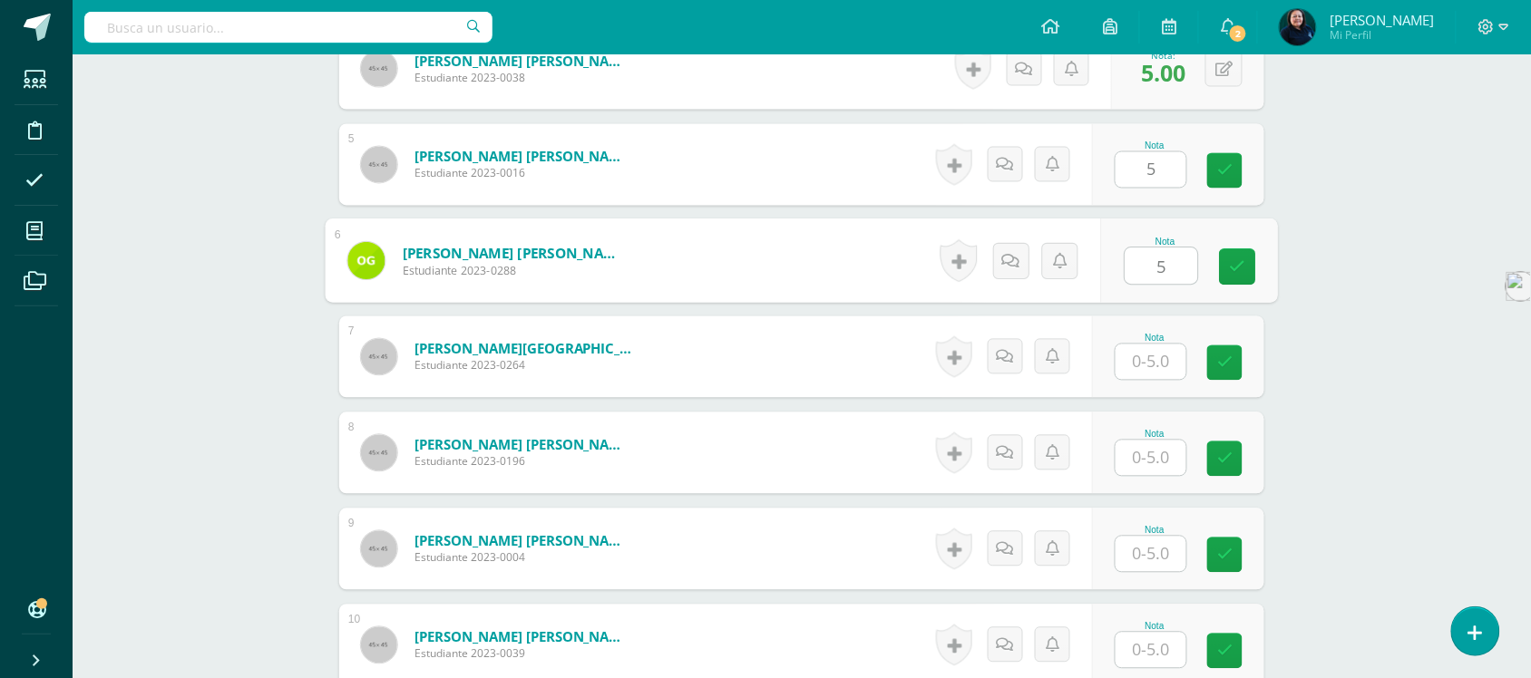
scroll to position [909, 0]
type input "5"
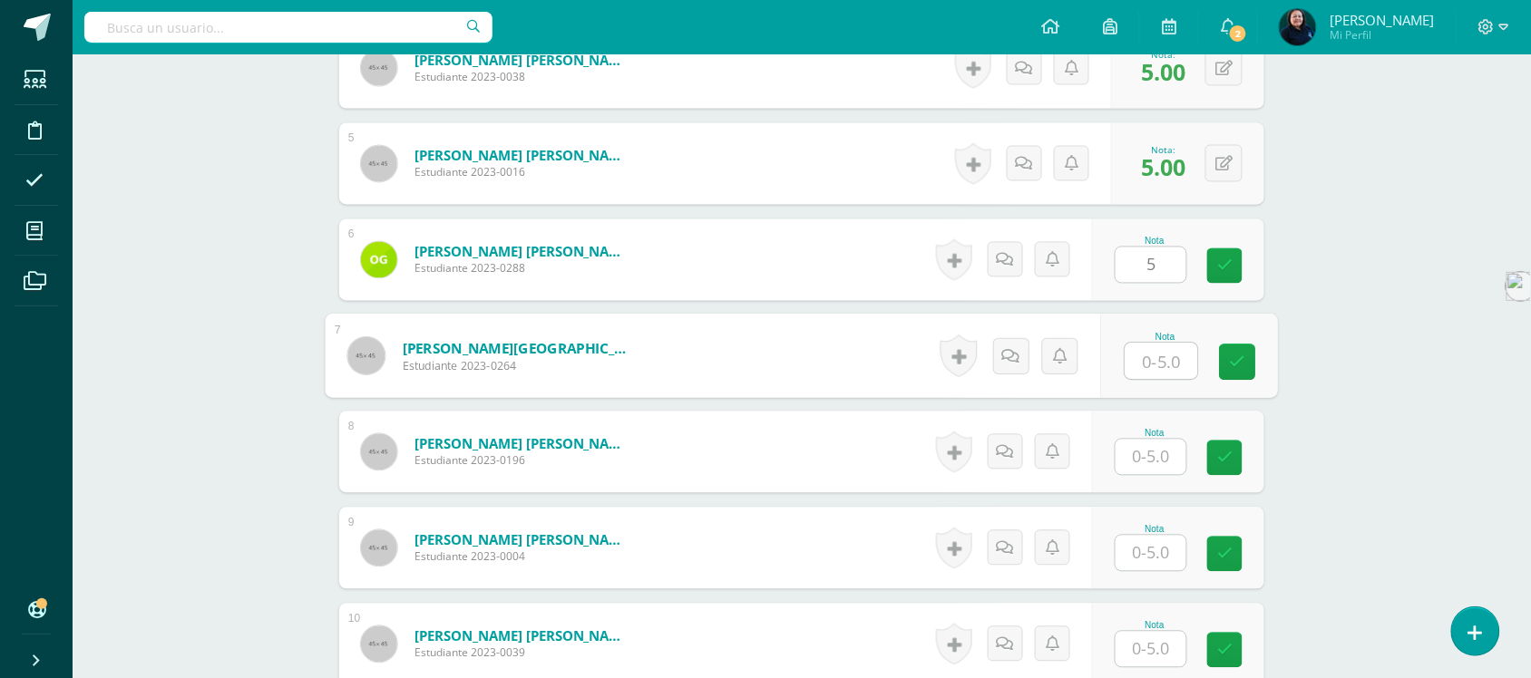
click at [1149, 359] on input "text" at bounding box center [1162, 362] width 73 height 36
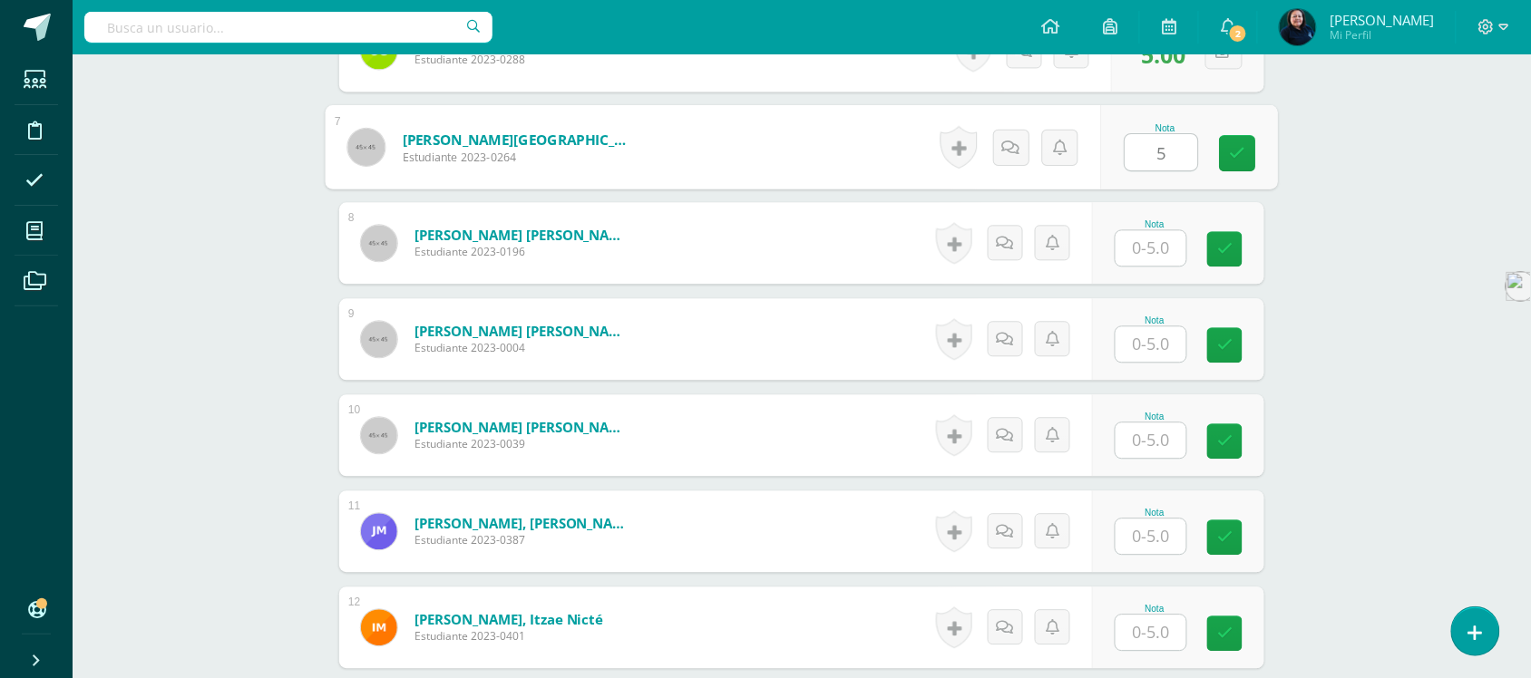
scroll to position [1136, 0]
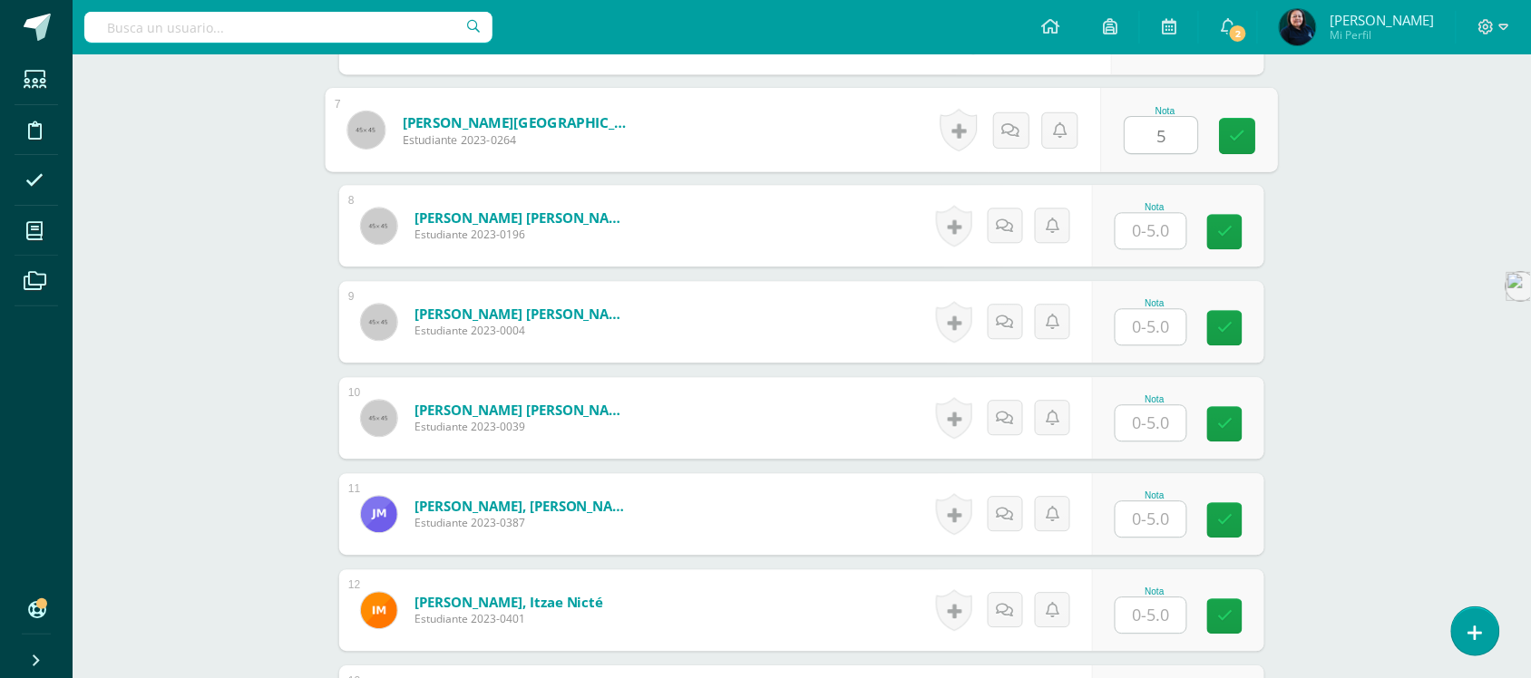
type input "5"
click at [1149, 228] on input "text" at bounding box center [1151, 230] width 71 height 35
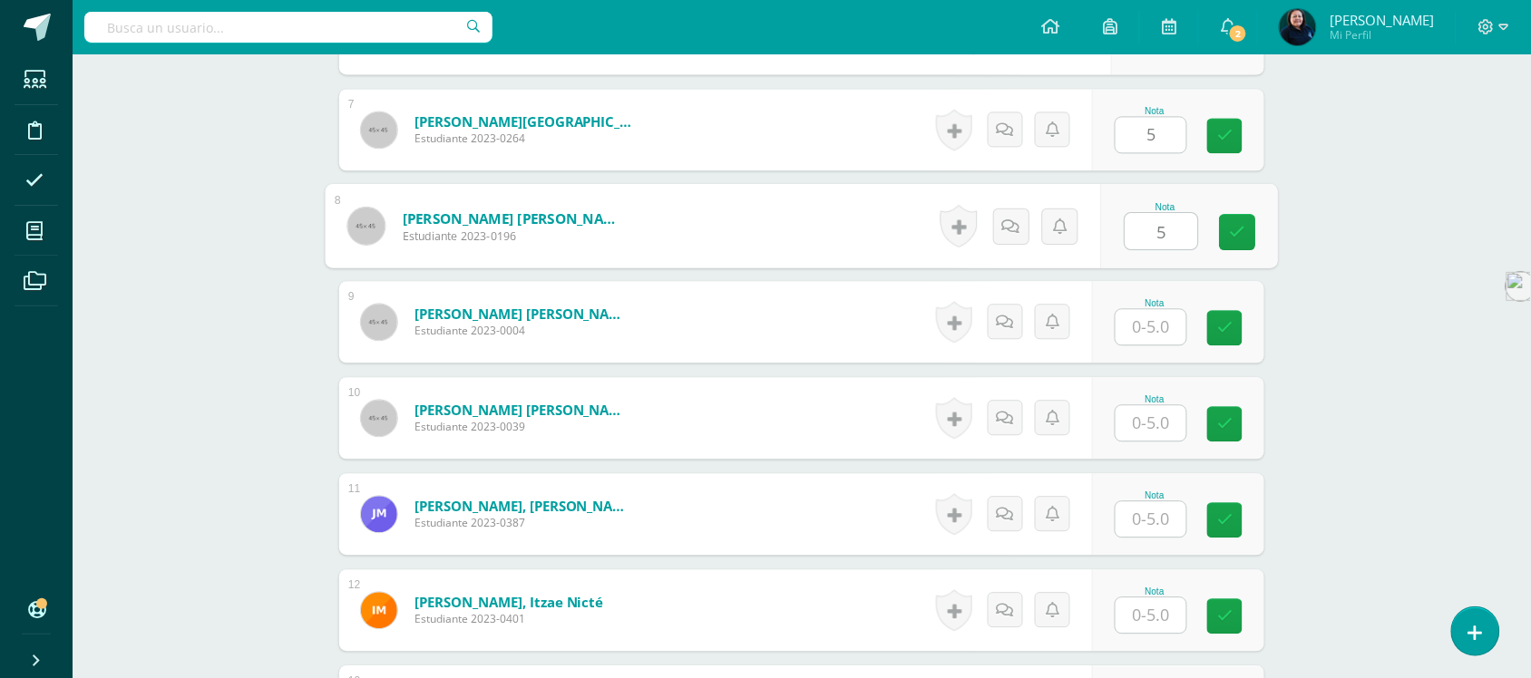
type input "5"
click at [1149, 319] on input "text" at bounding box center [1151, 326] width 71 height 35
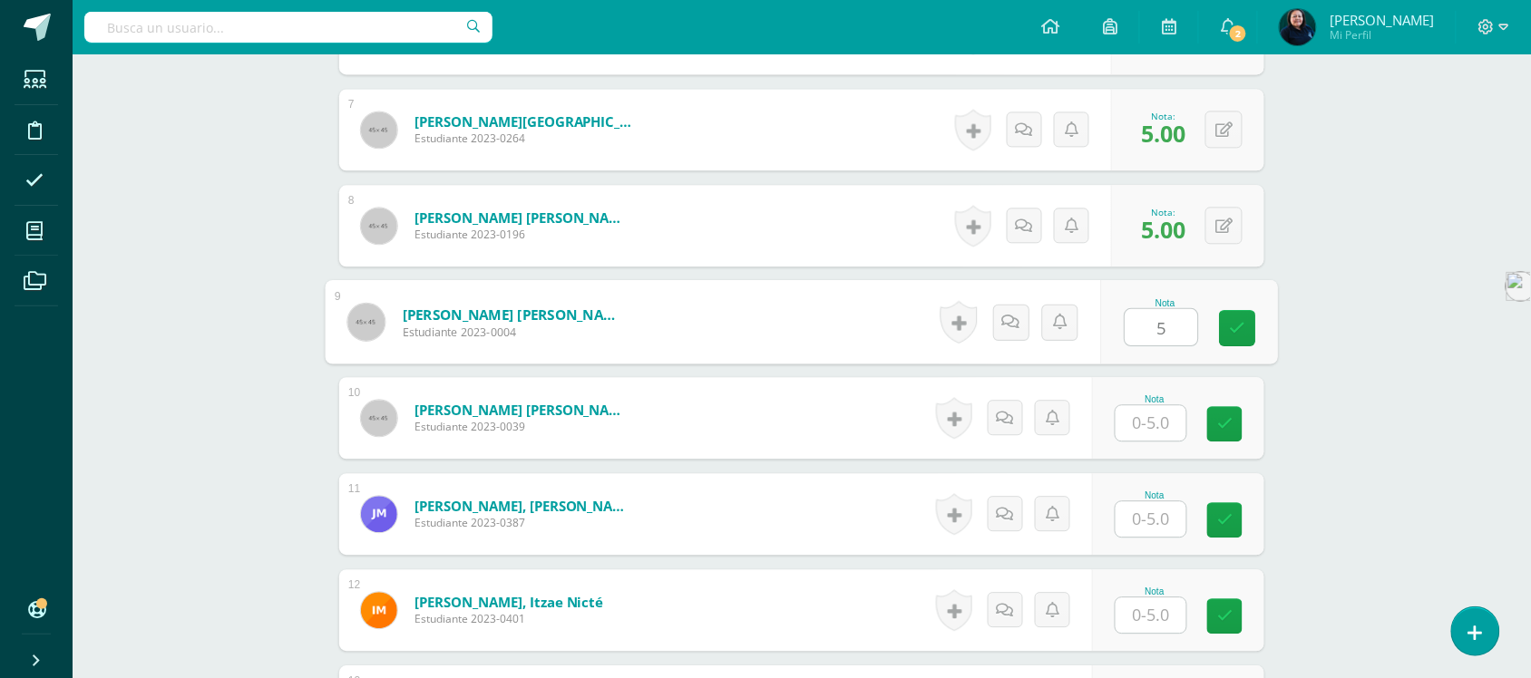
type input "5"
click at [1147, 426] on input "text" at bounding box center [1151, 422] width 71 height 35
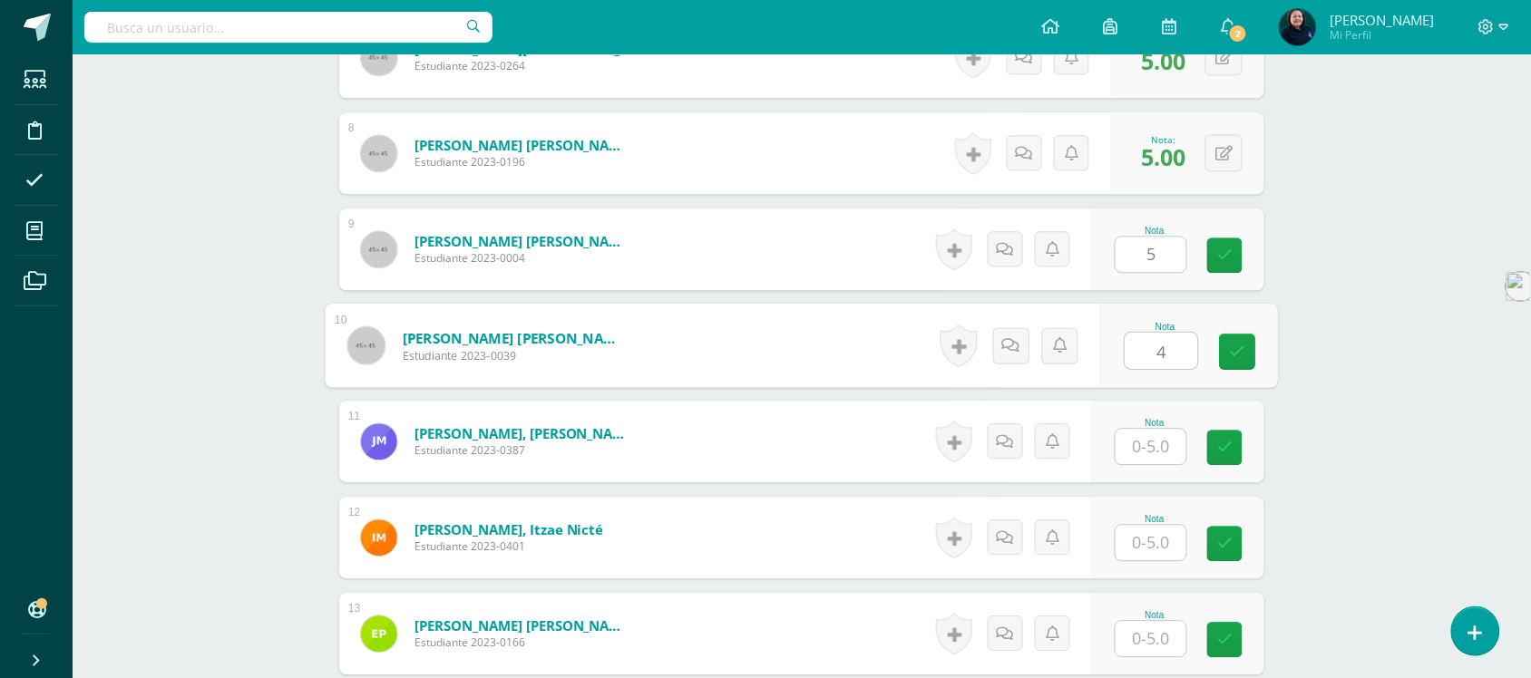
scroll to position [1249, 0]
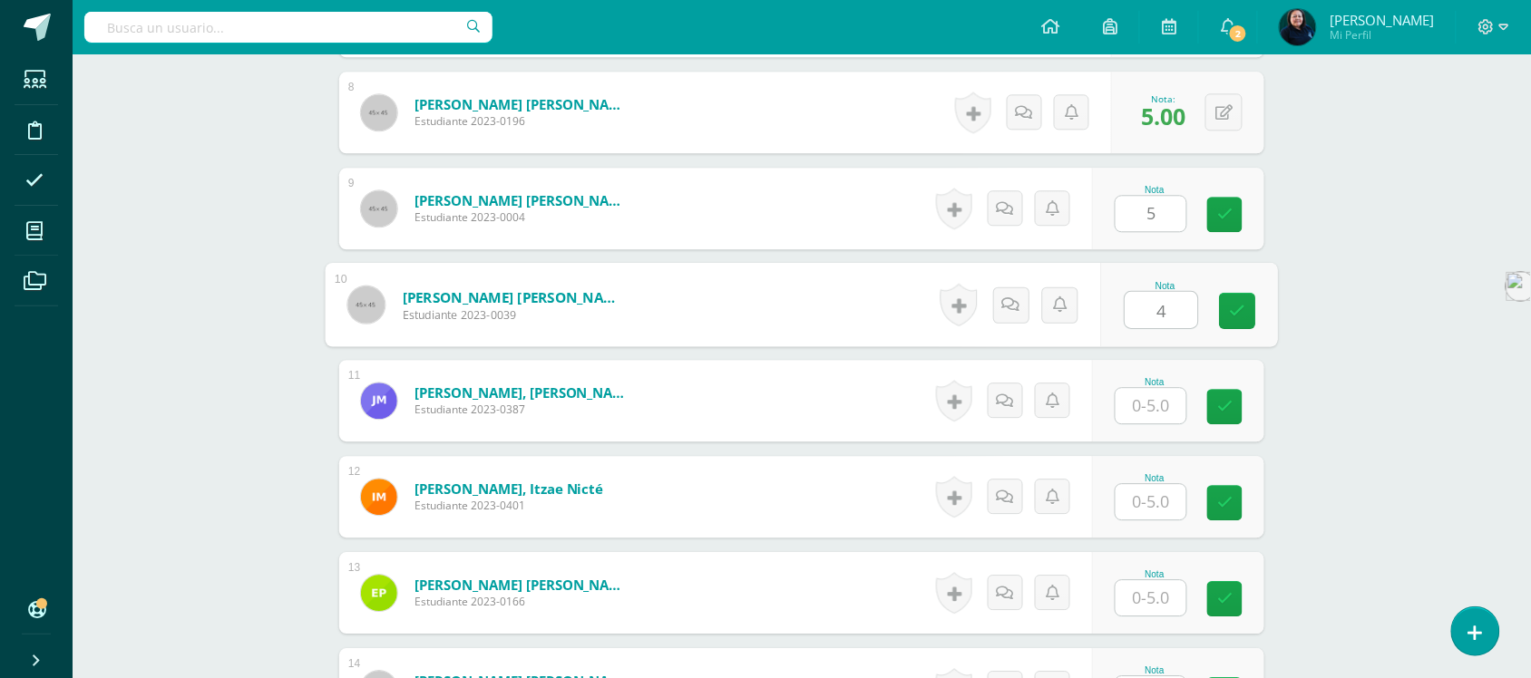
type input "4"
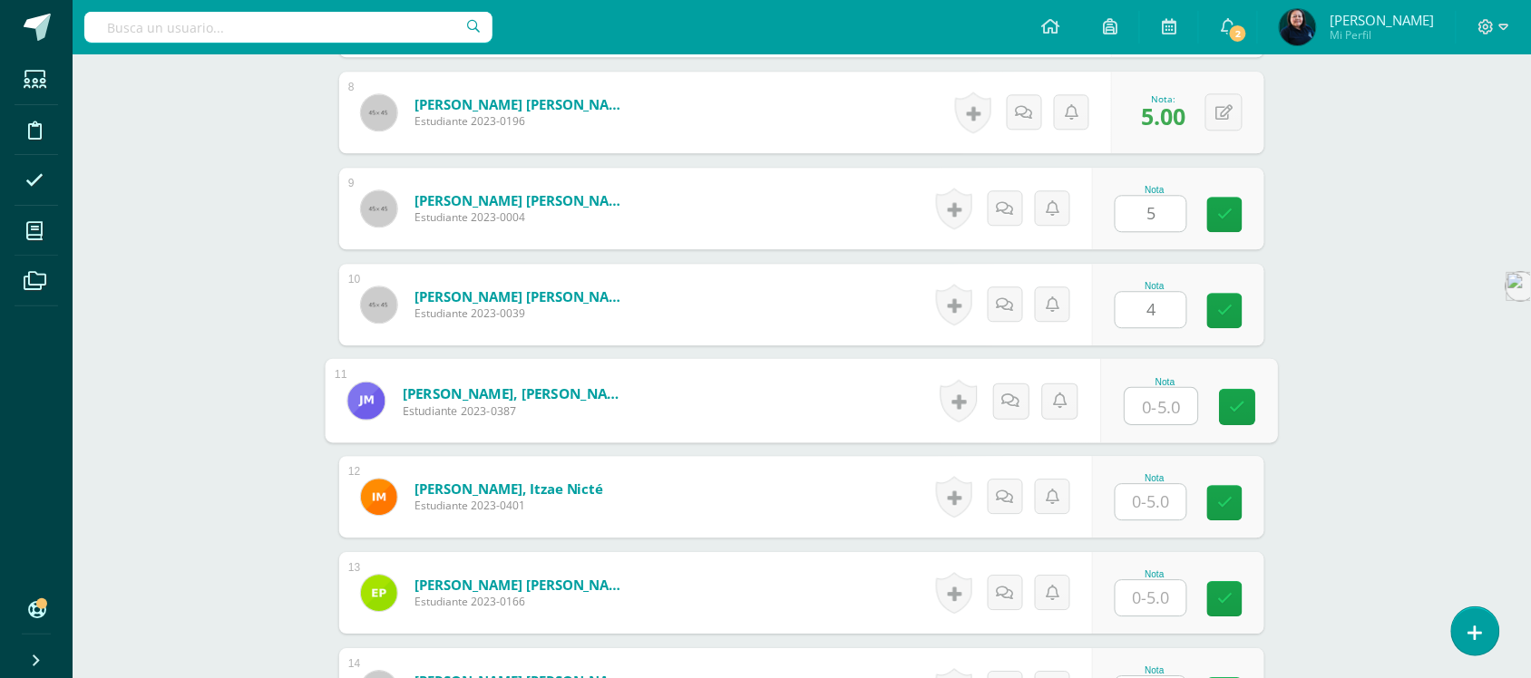
click at [1154, 400] on input "text" at bounding box center [1162, 406] width 73 height 36
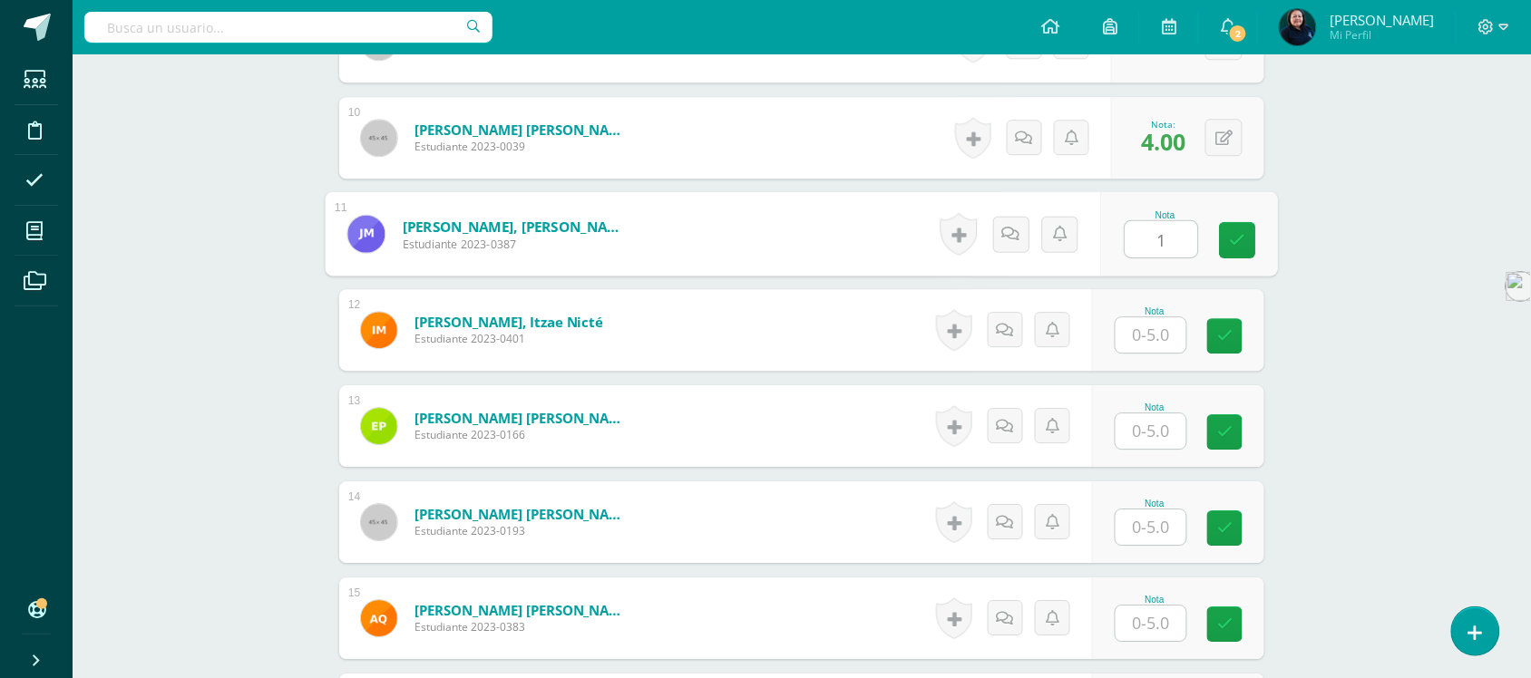
scroll to position [1476, 0]
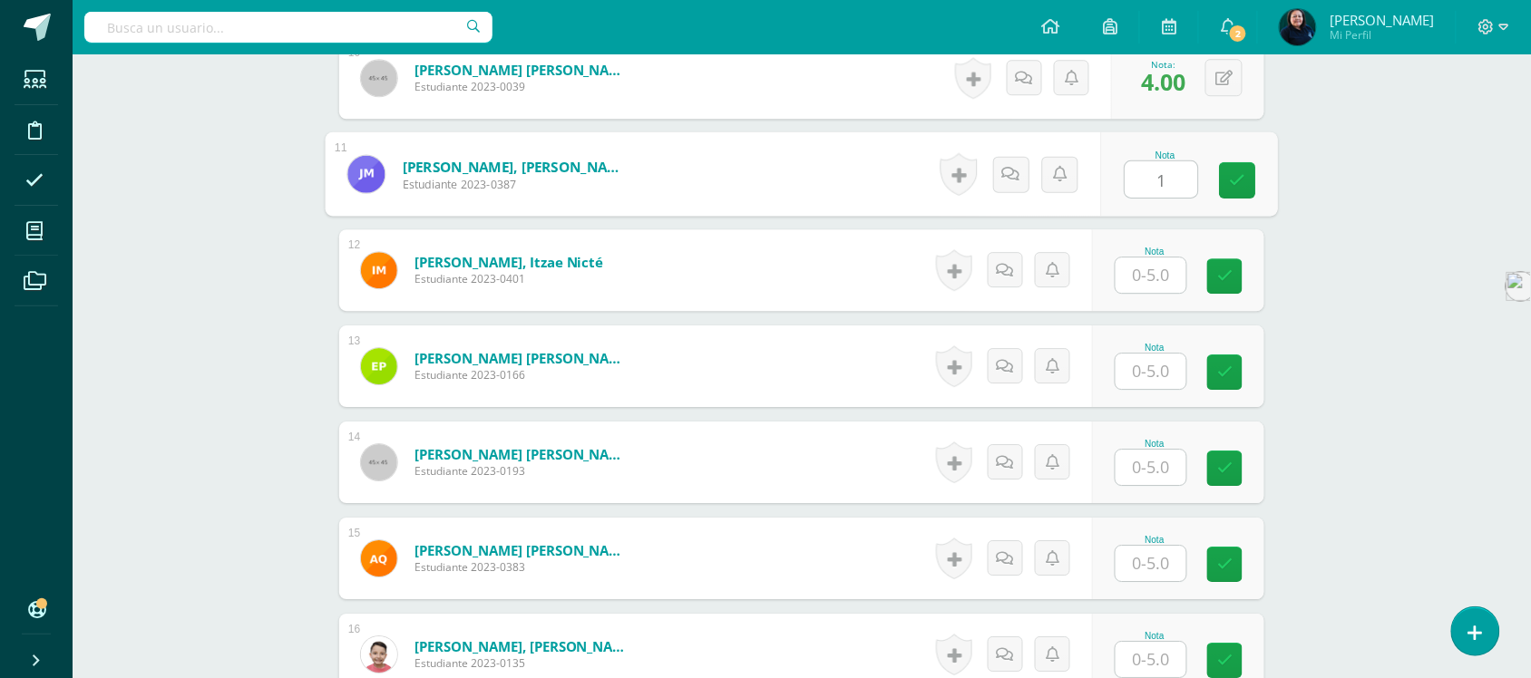
type input "1"
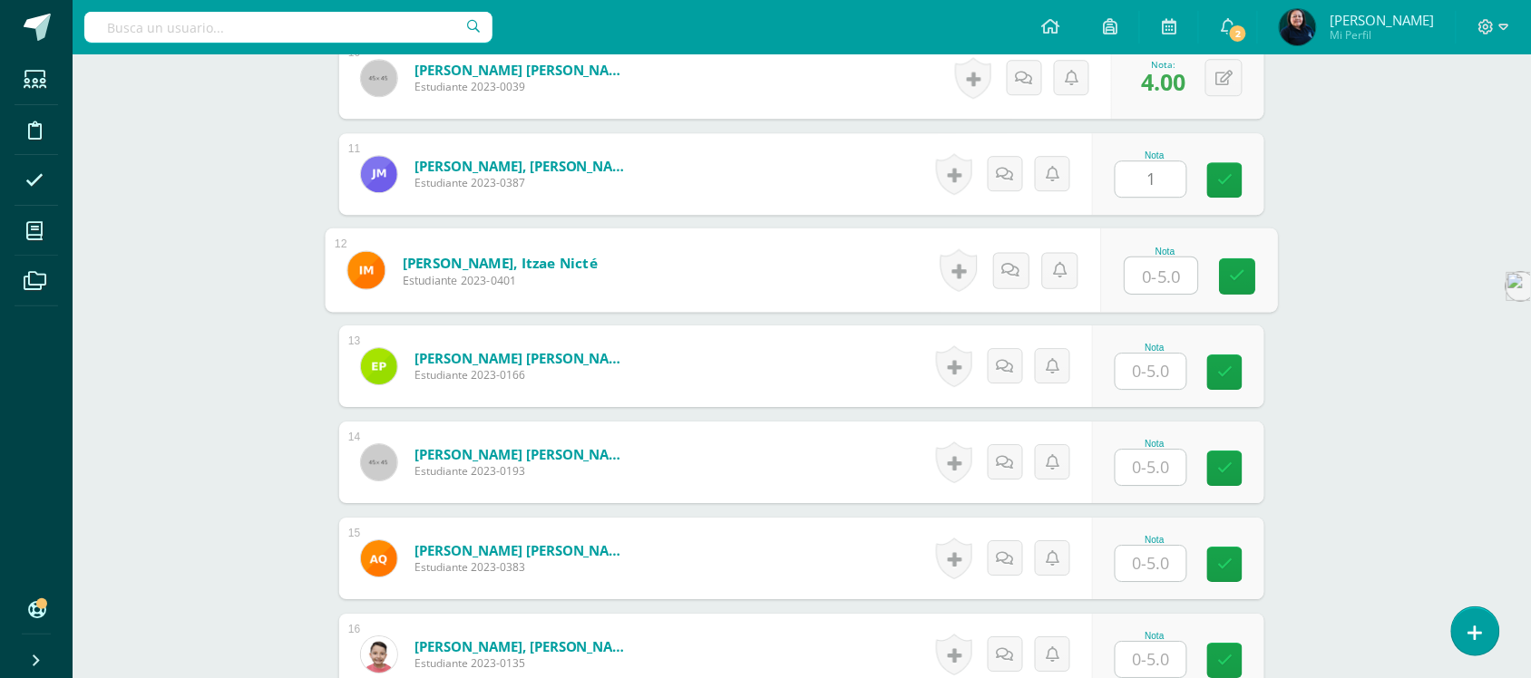
click at [1150, 274] on input "text" at bounding box center [1162, 276] width 73 height 36
type input "5"
click at [1150, 360] on input "text" at bounding box center [1151, 371] width 71 height 35
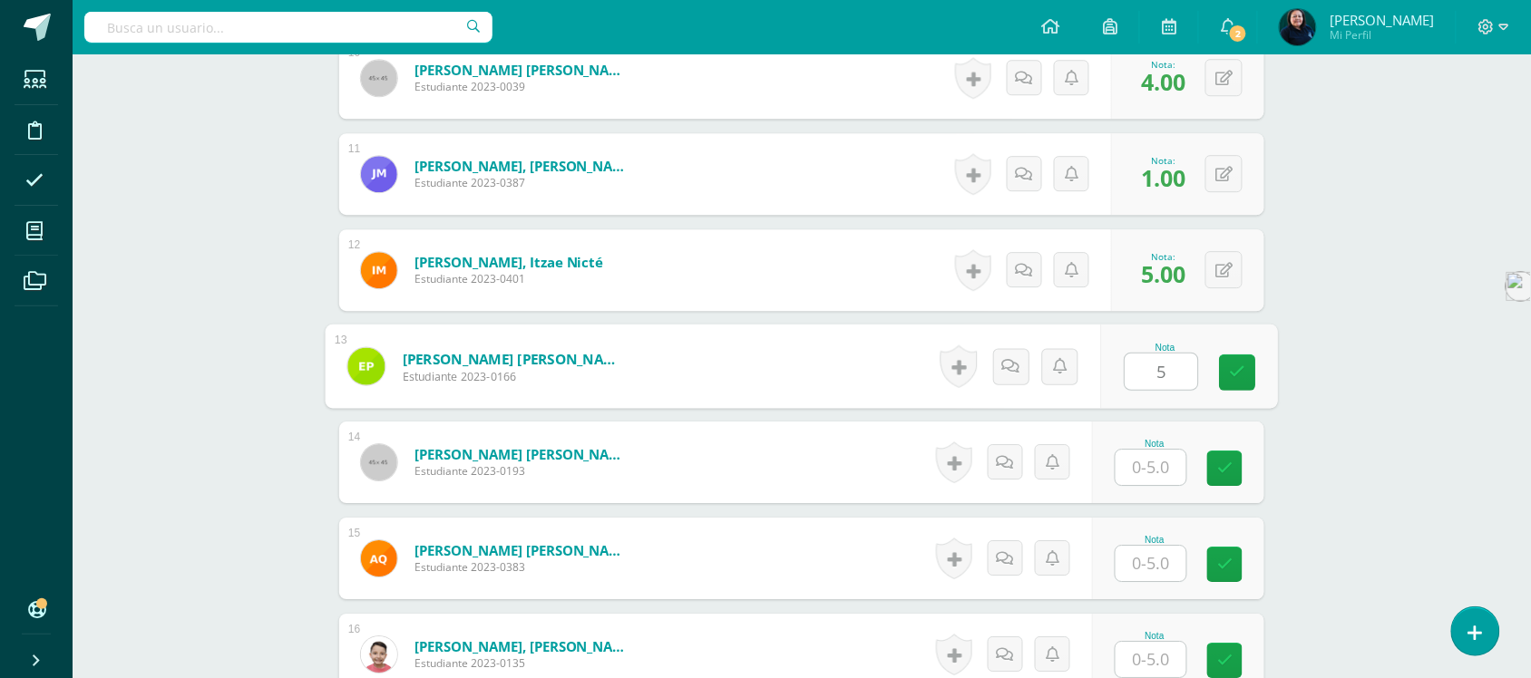
scroll to position [1589, 0]
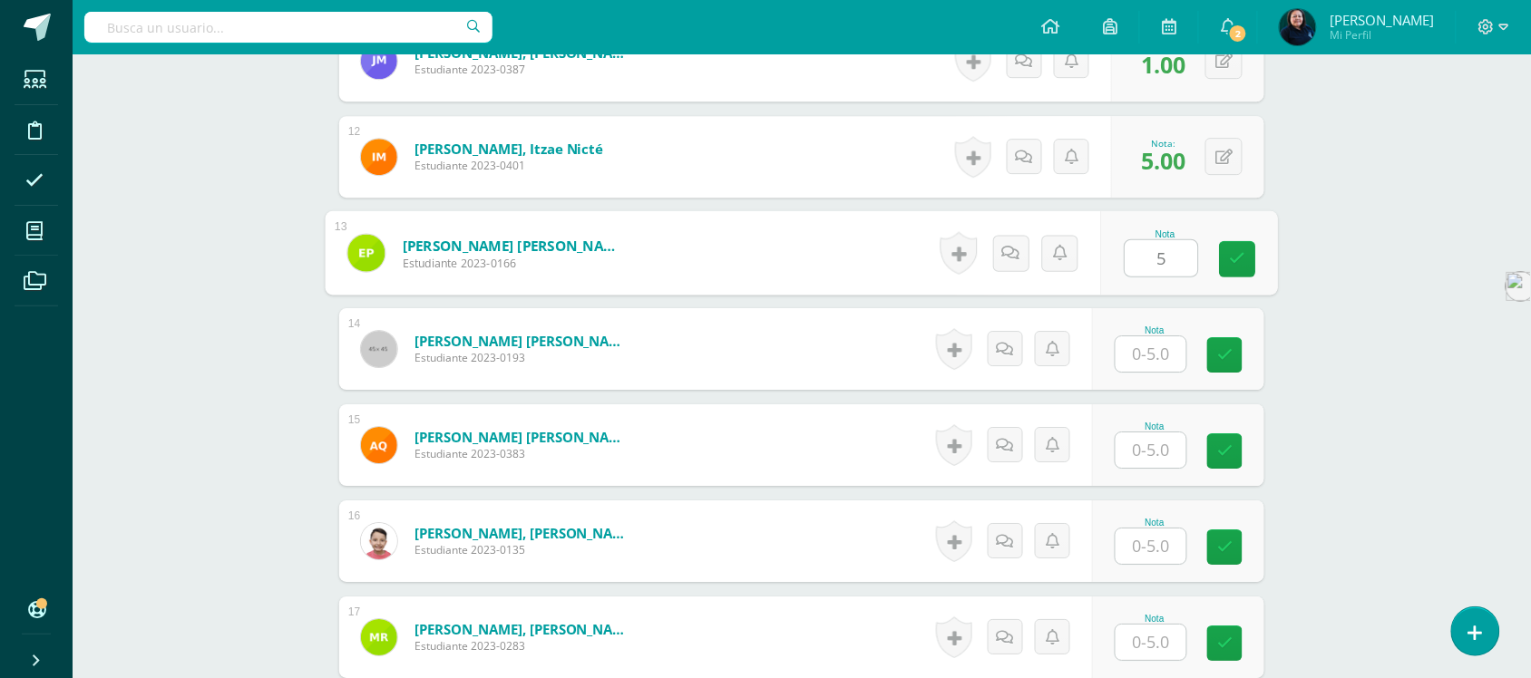
type input "5"
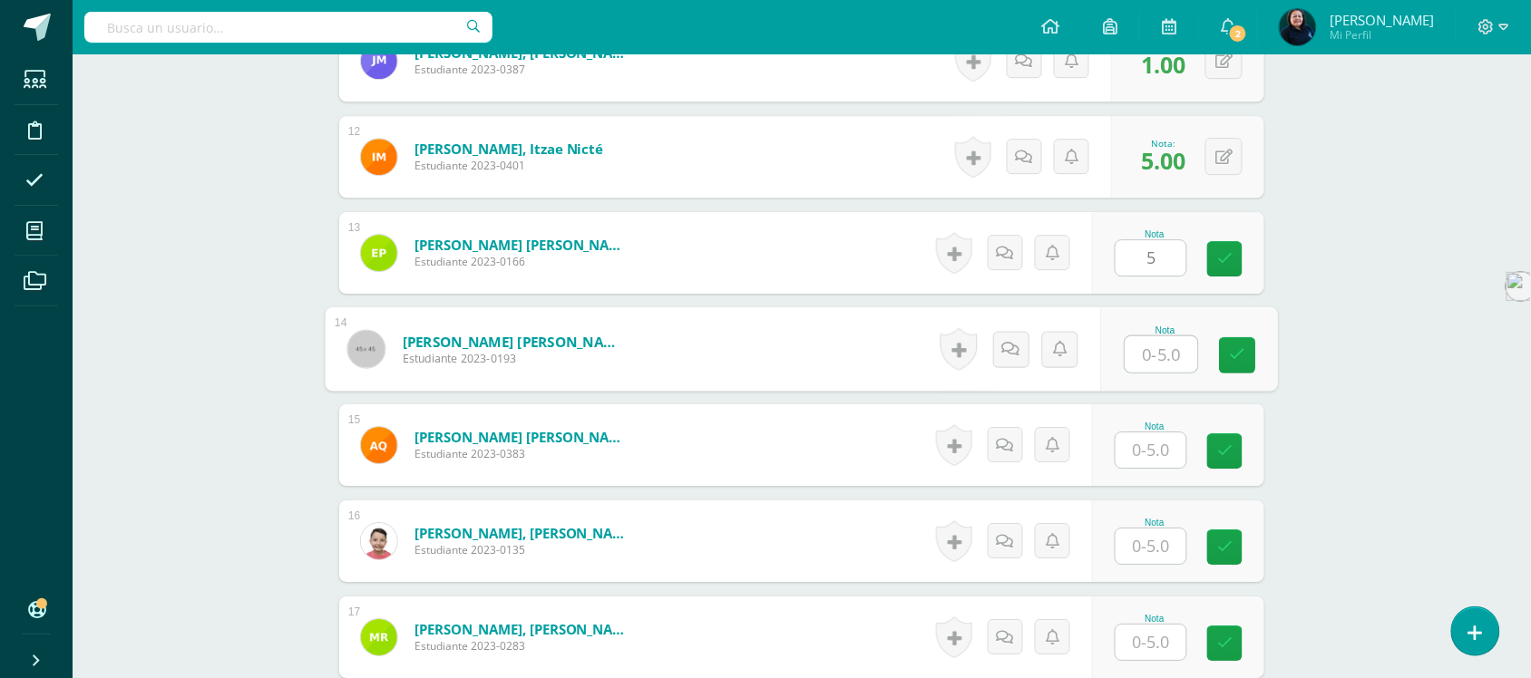
click at [1154, 355] on input "text" at bounding box center [1162, 355] width 73 height 36
type input "4"
click at [1155, 449] on input "text" at bounding box center [1151, 450] width 71 height 35
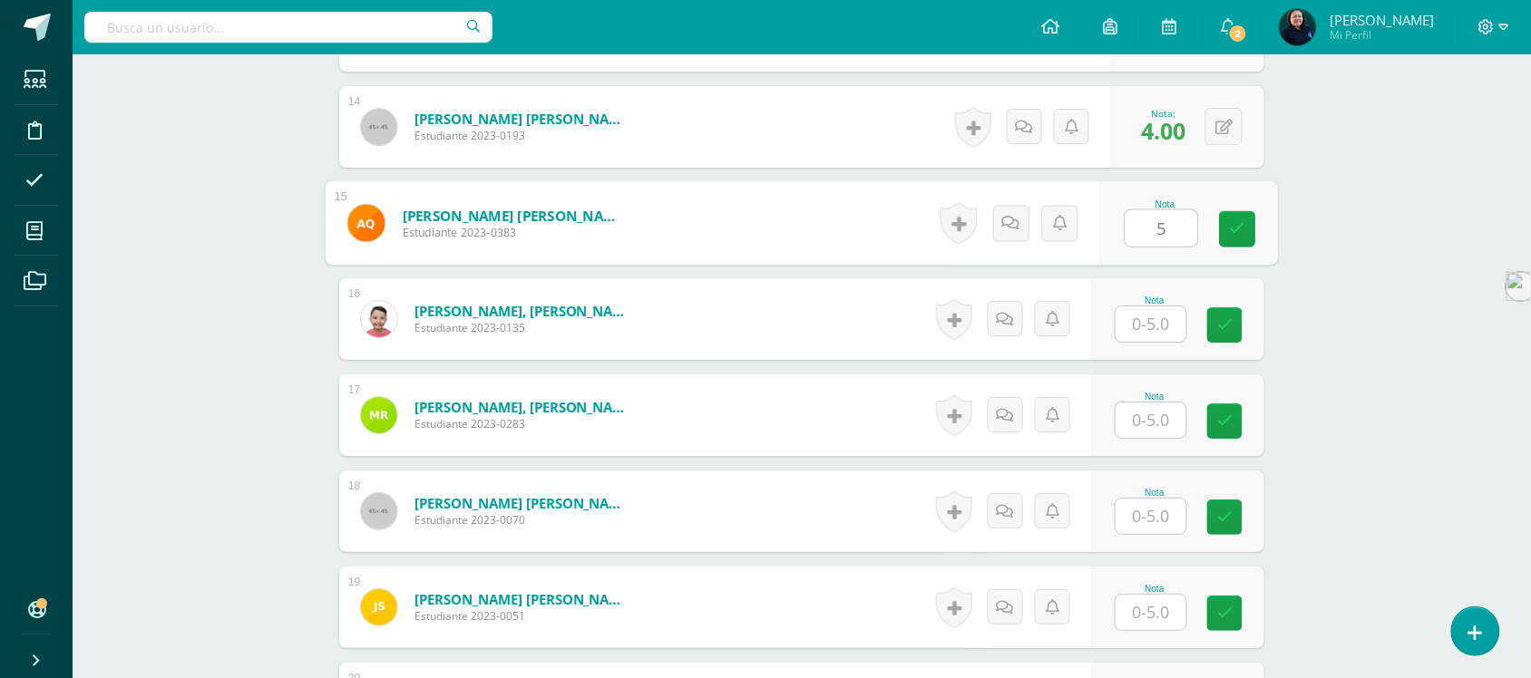
scroll to position [1816, 0]
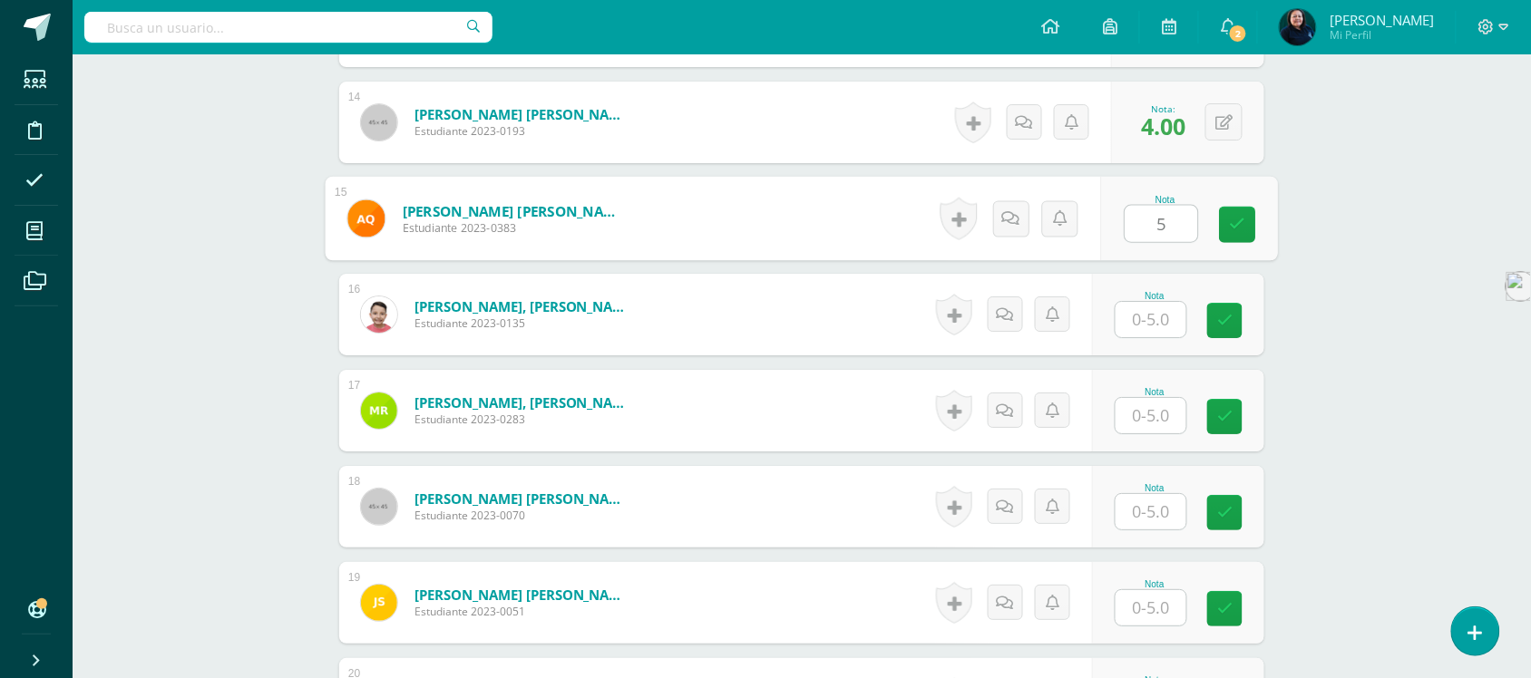
type input "5"
click at [1154, 317] on input "text" at bounding box center [1151, 319] width 71 height 35
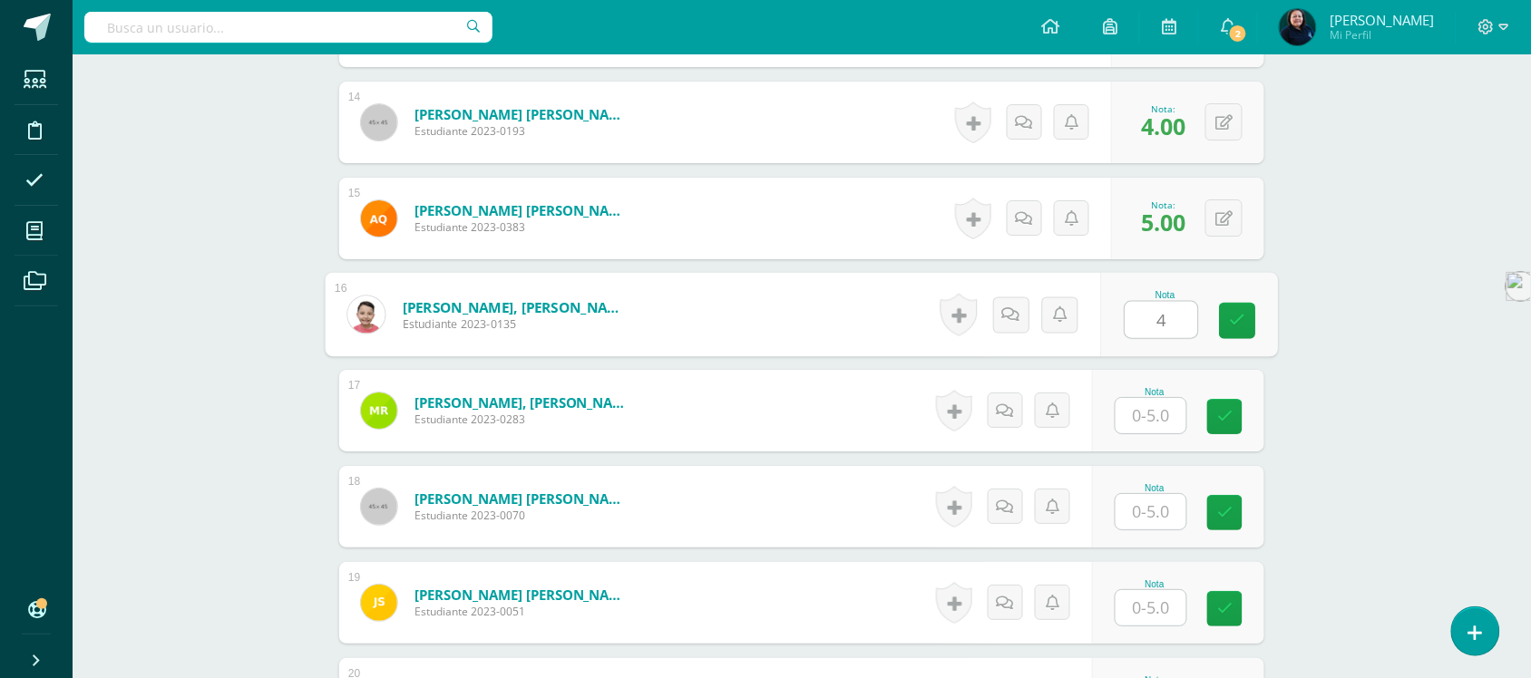
scroll to position [1929, 0]
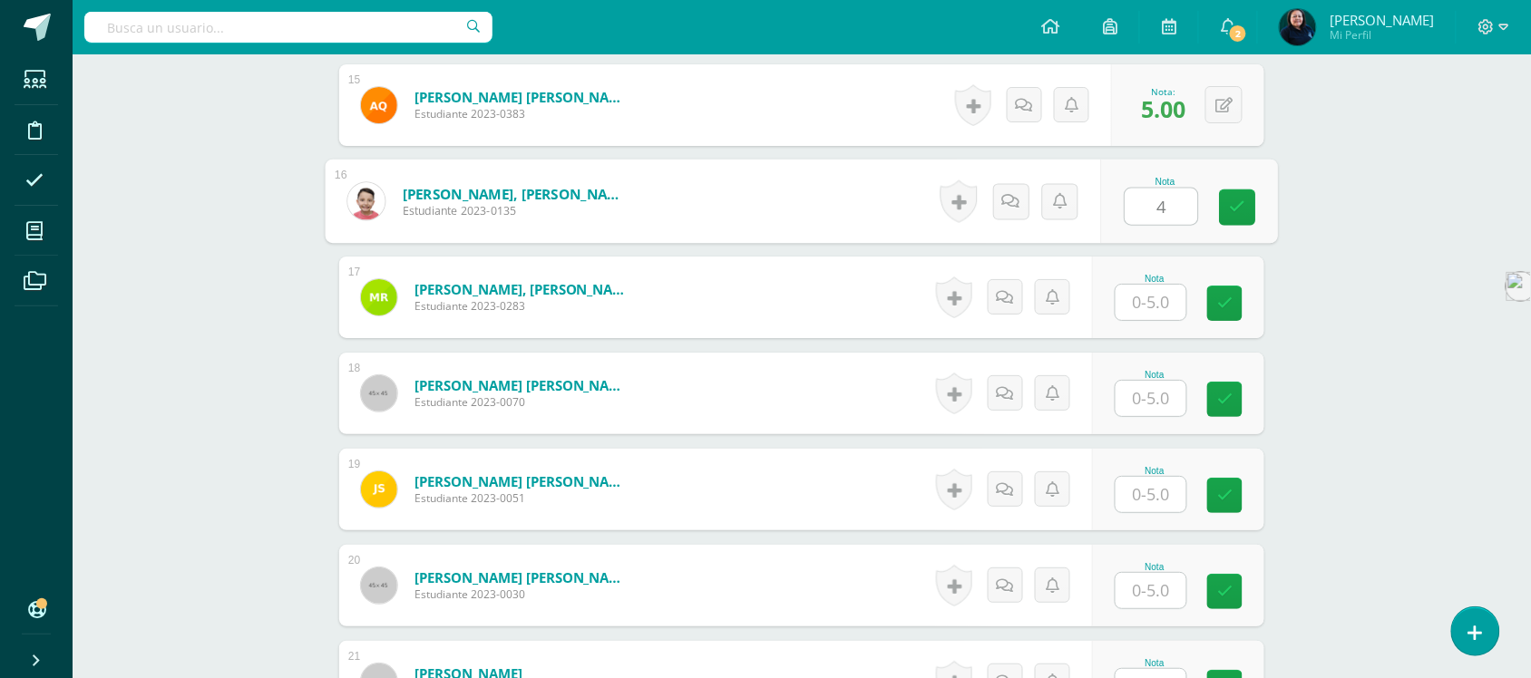
type input "4"
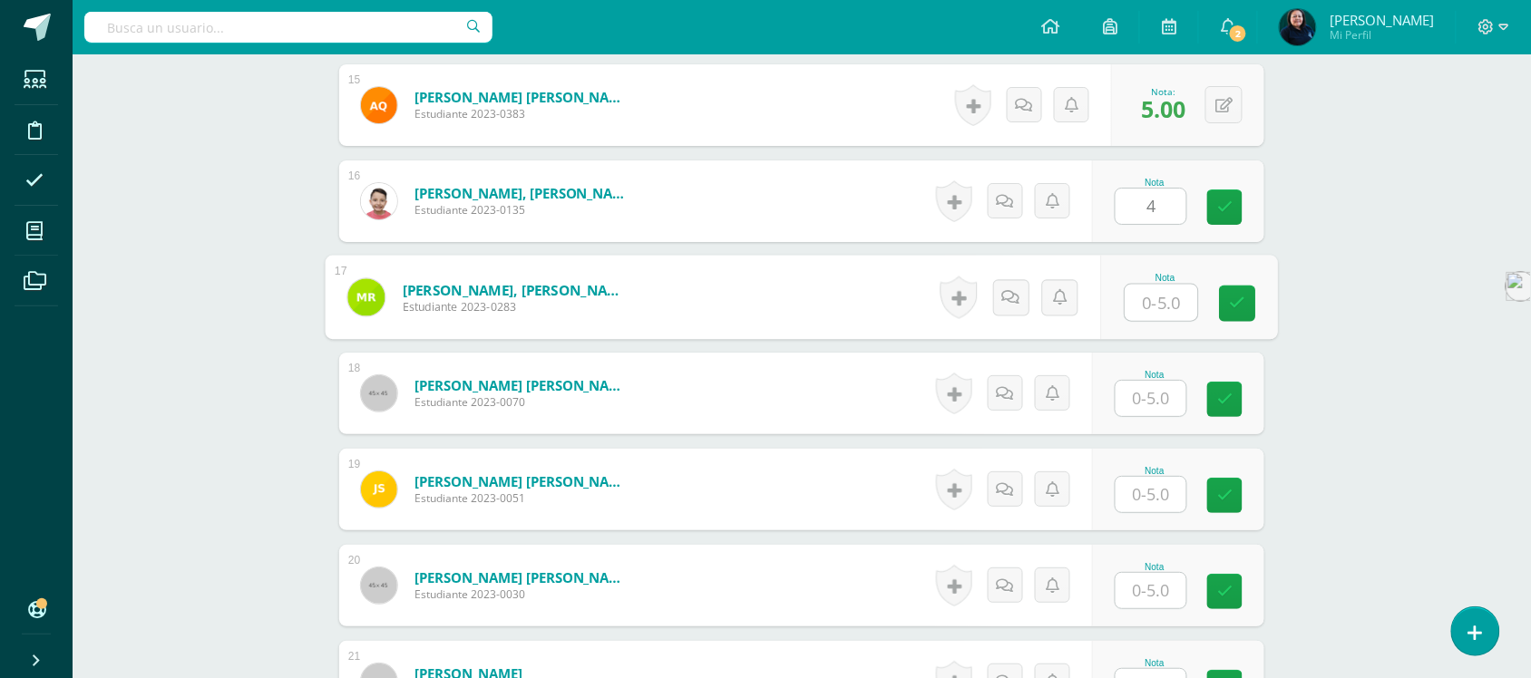
click at [1157, 307] on input "text" at bounding box center [1162, 303] width 73 height 36
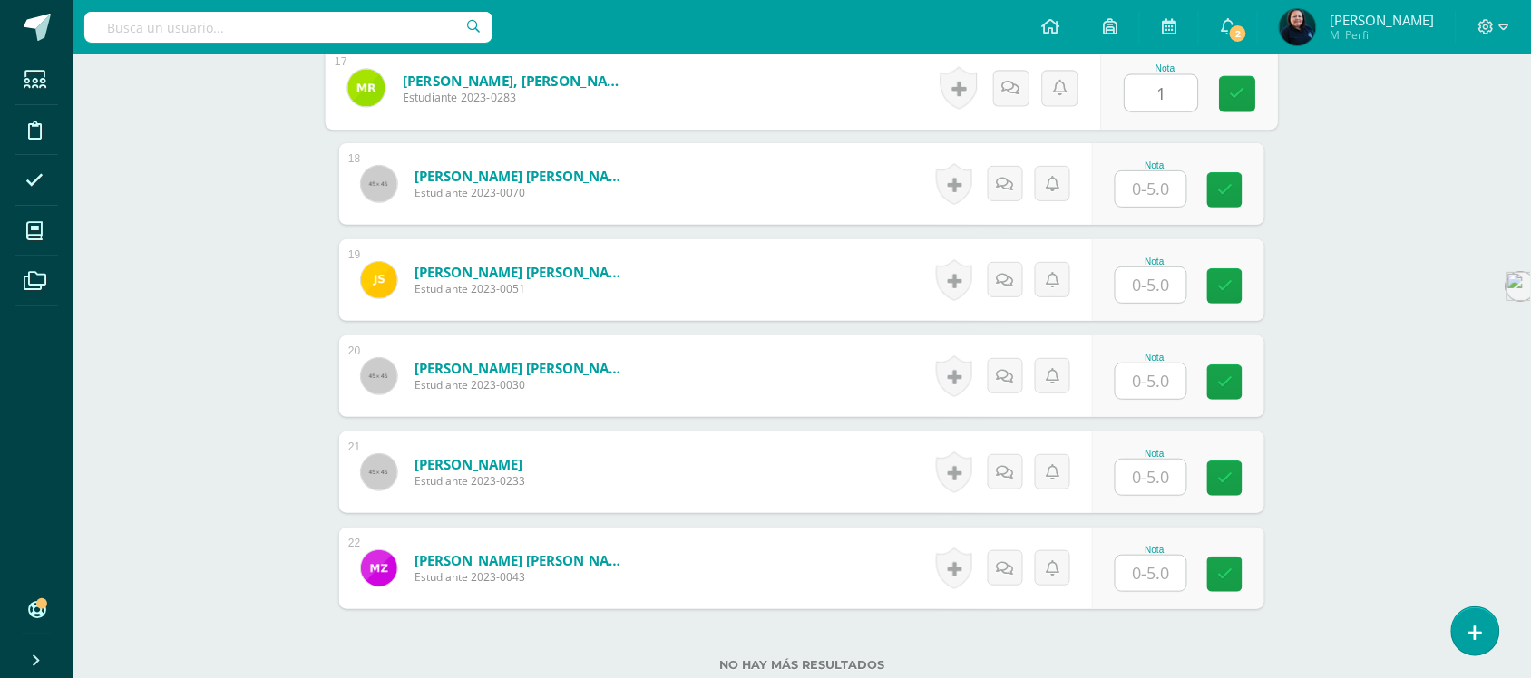
scroll to position [2156, 0]
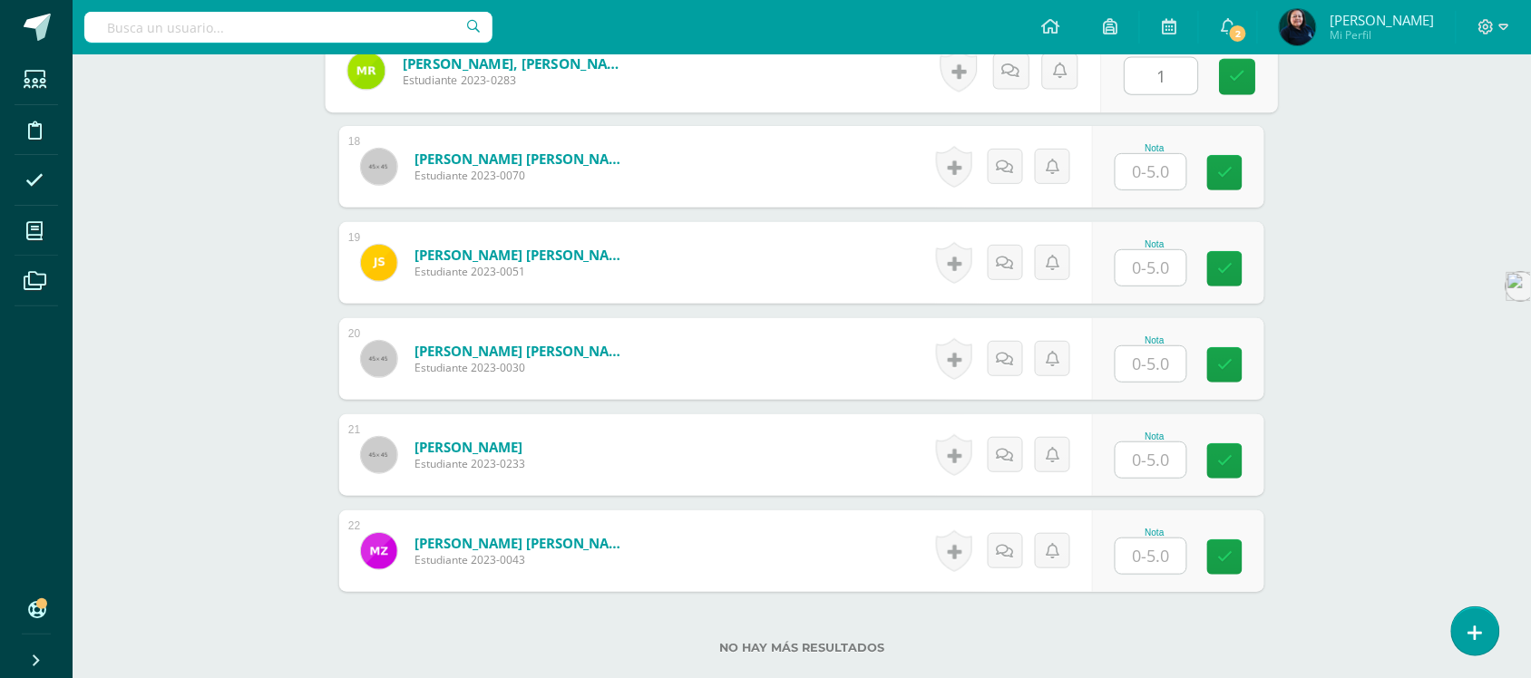
type input "1"
click at [1149, 170] on input "text" at bounding box center [1151, 171] width 71 height 35
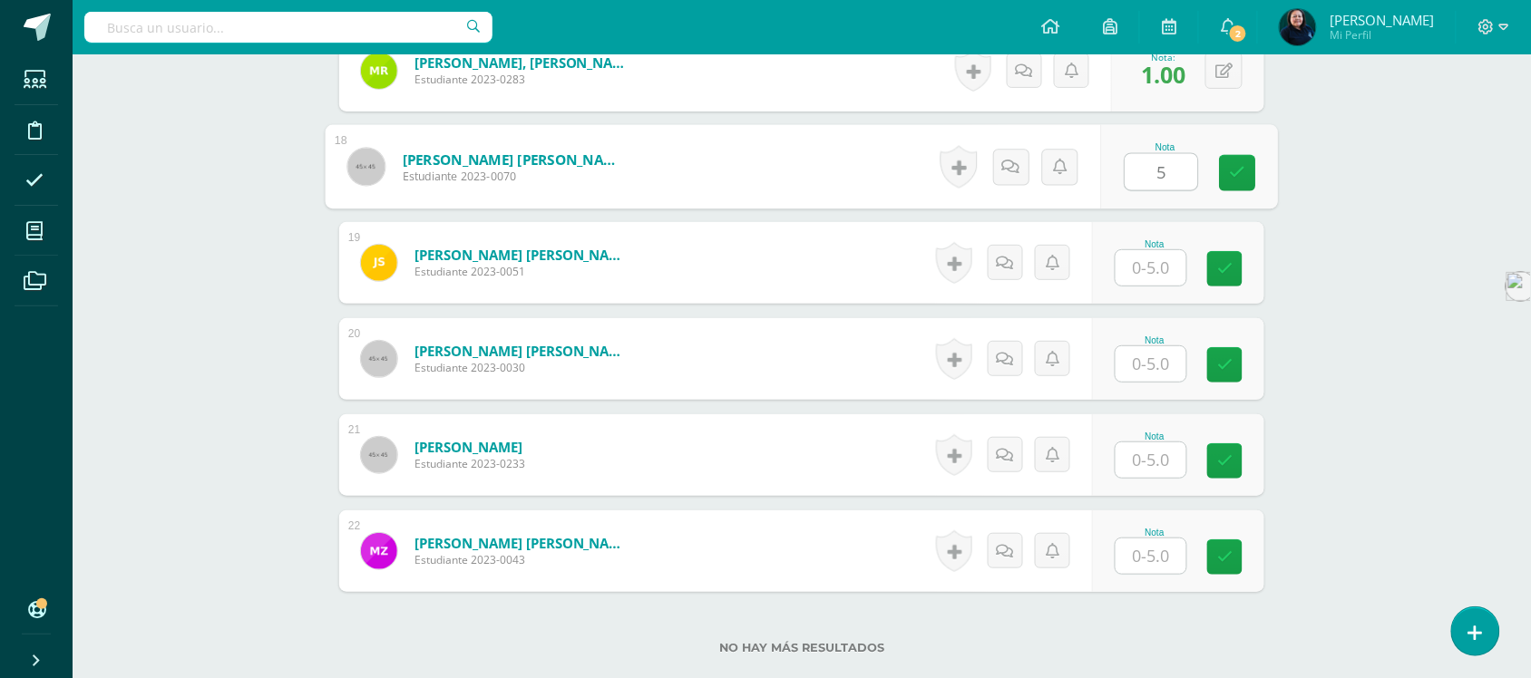
type input "5"
click at [1157, 265] on input "text" at bounding box center [1151, 267] width 71 height 35
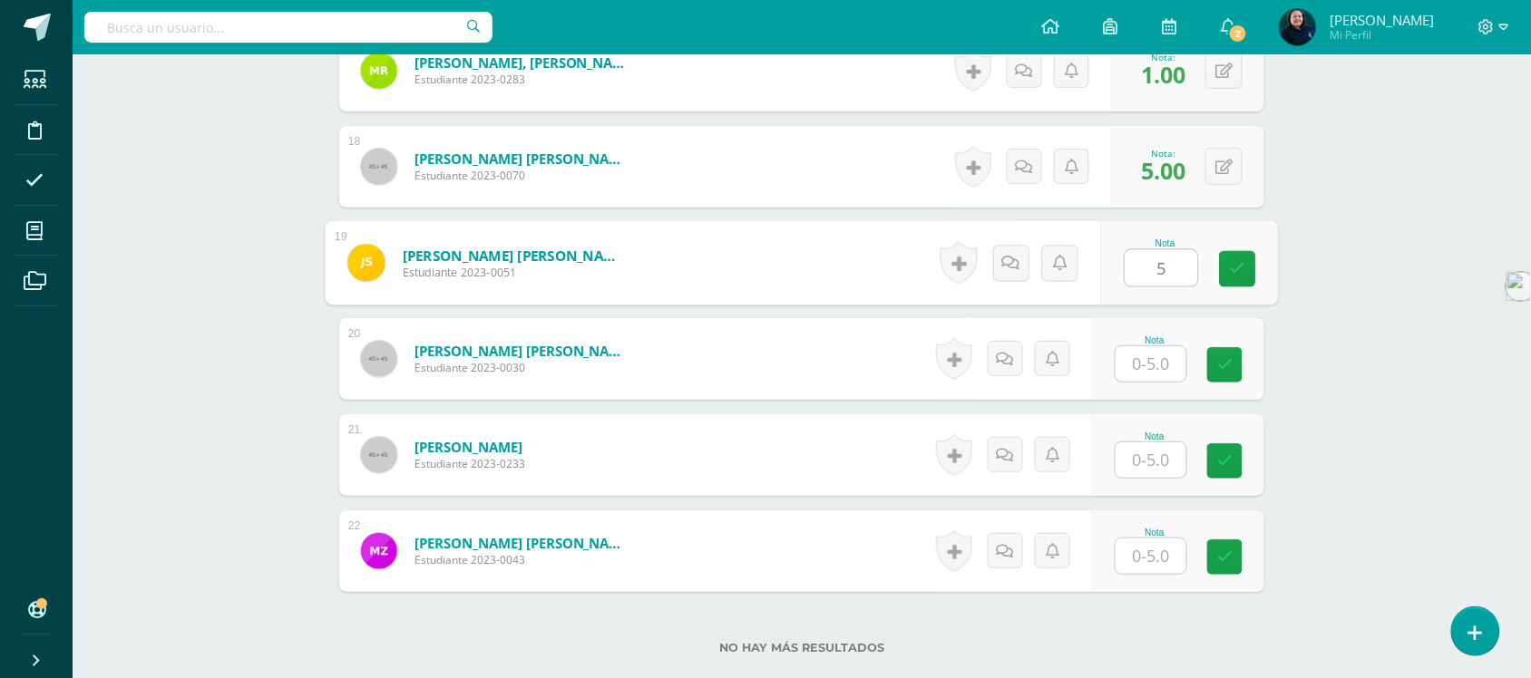
type input "5"
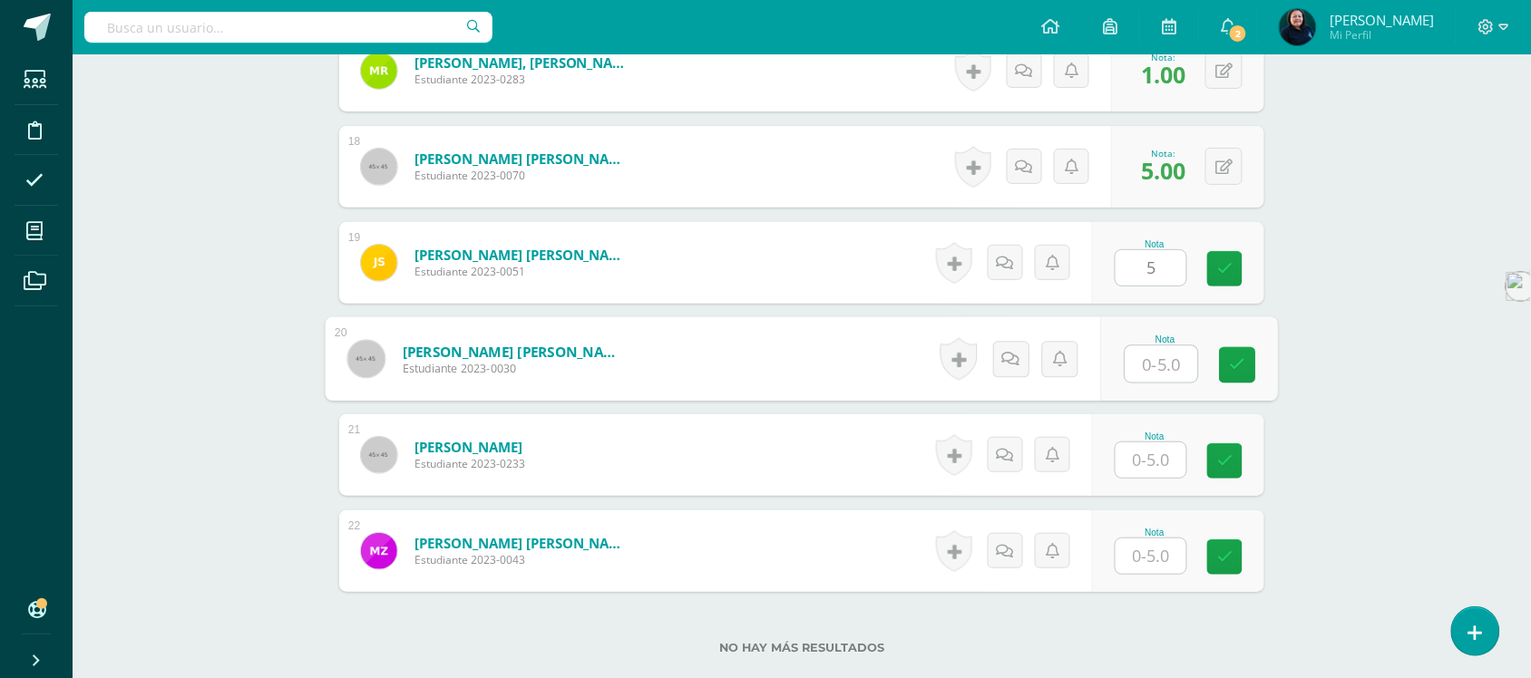
click at [1154, 365] on input "text" at bounding box center [1162, 365] width 73 height 36
type input "4"
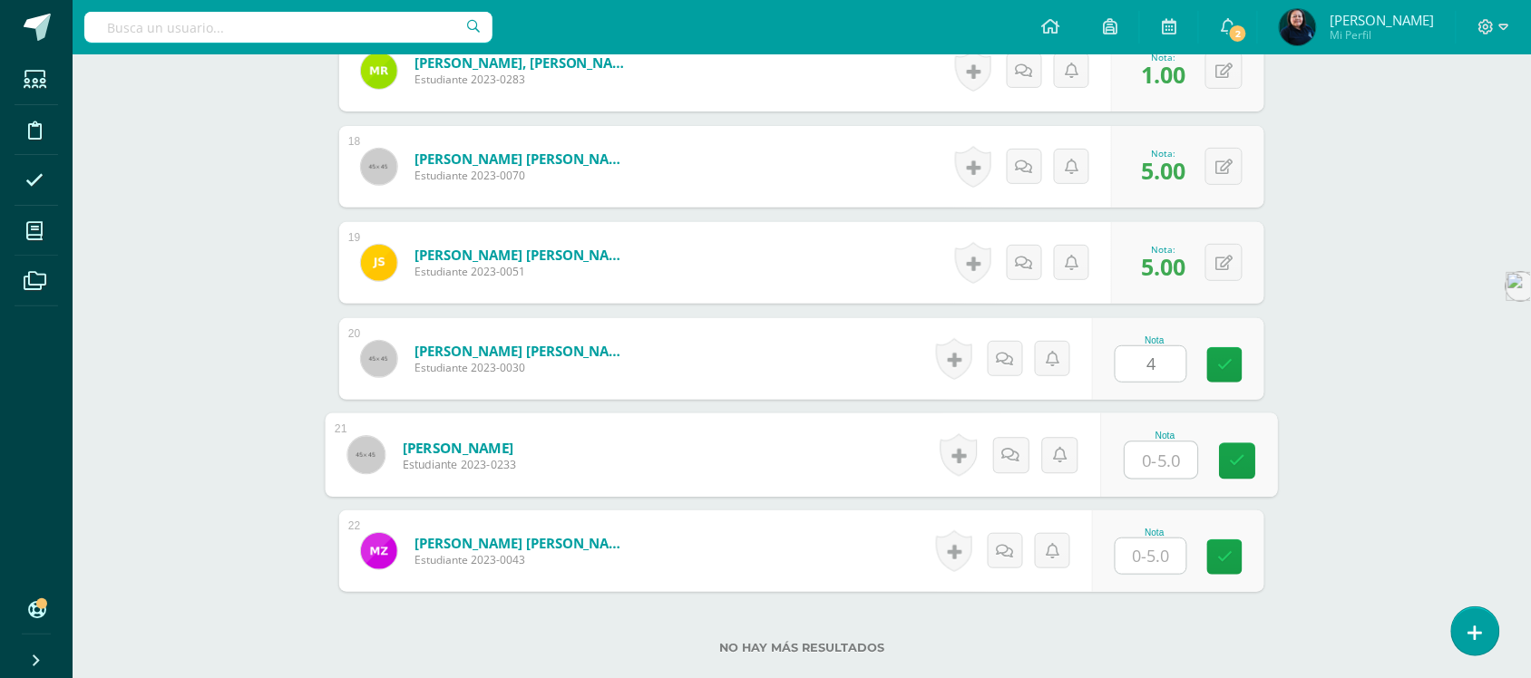
click at [1148, 458] on input "text" at bounding box center [1162, 461] width 73 height 36
type input "5"
click at [1154, 540] on input "text" at bounding box center [1151, 556] width 71 height 35
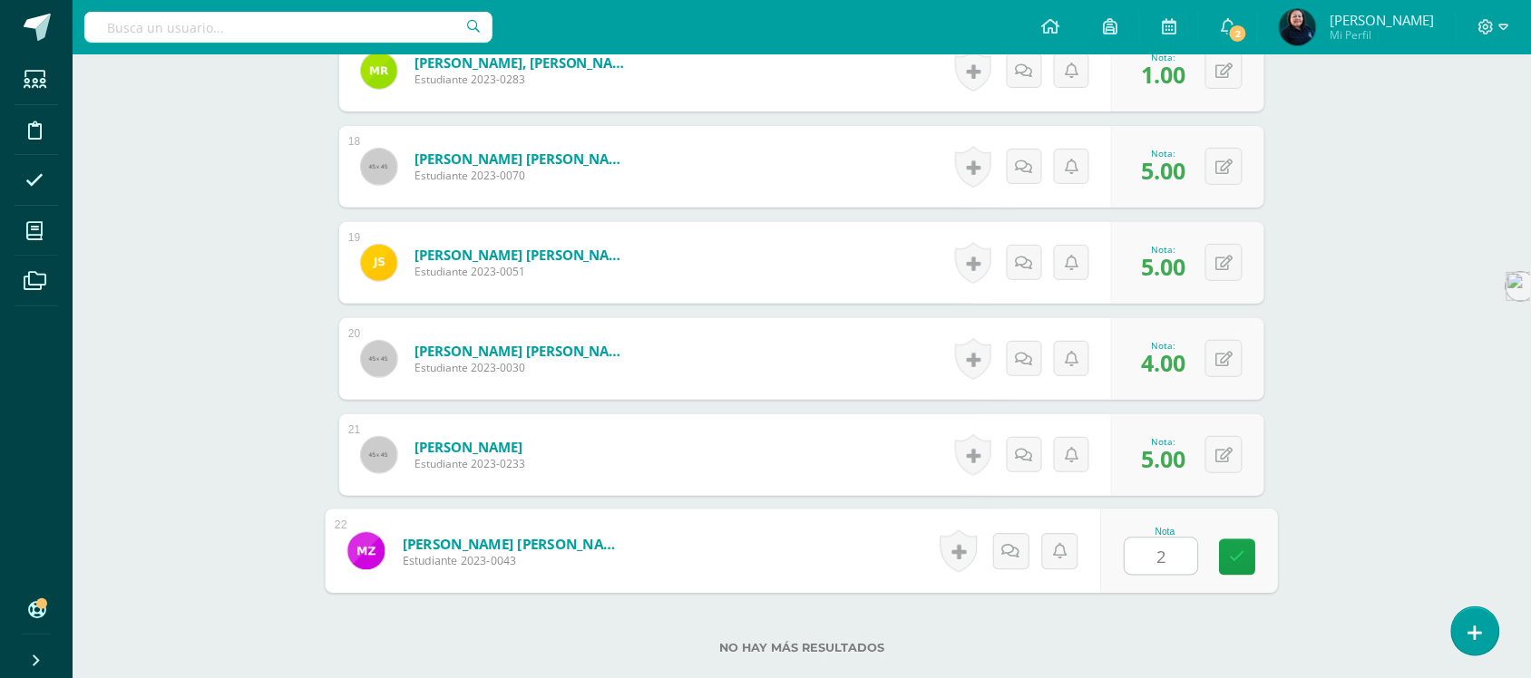
type input "2"
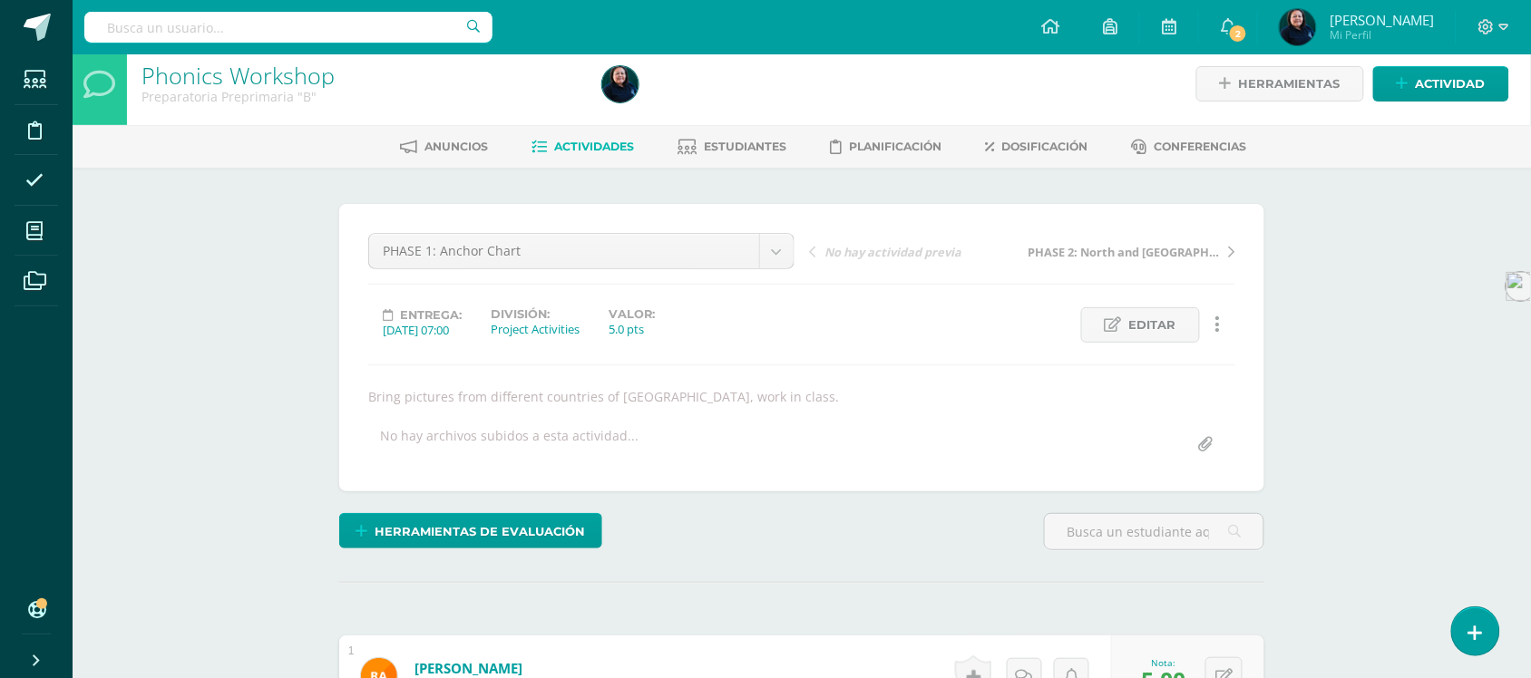
scroll to position [2, 0]
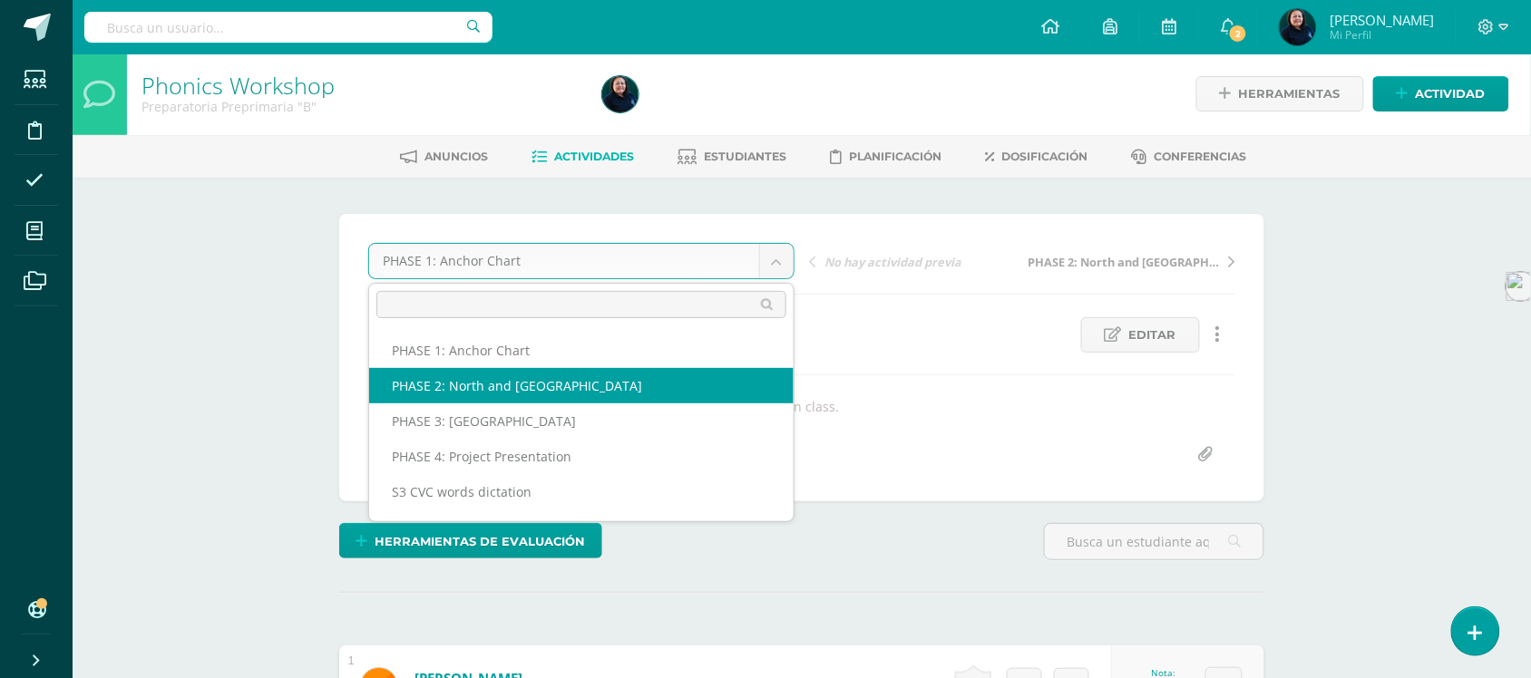
select select "/dashboard/teacher/grade-activity/50994/"
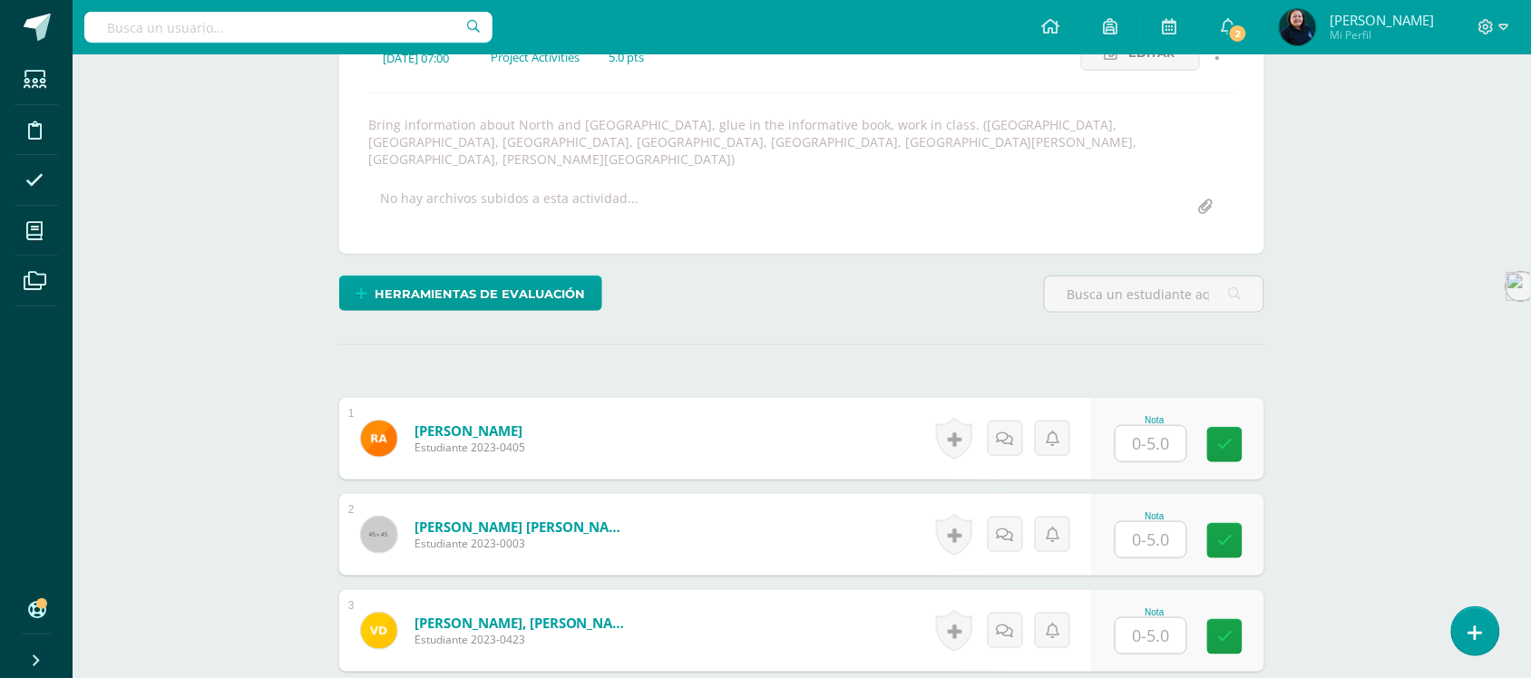
scroll to position [343, 0]
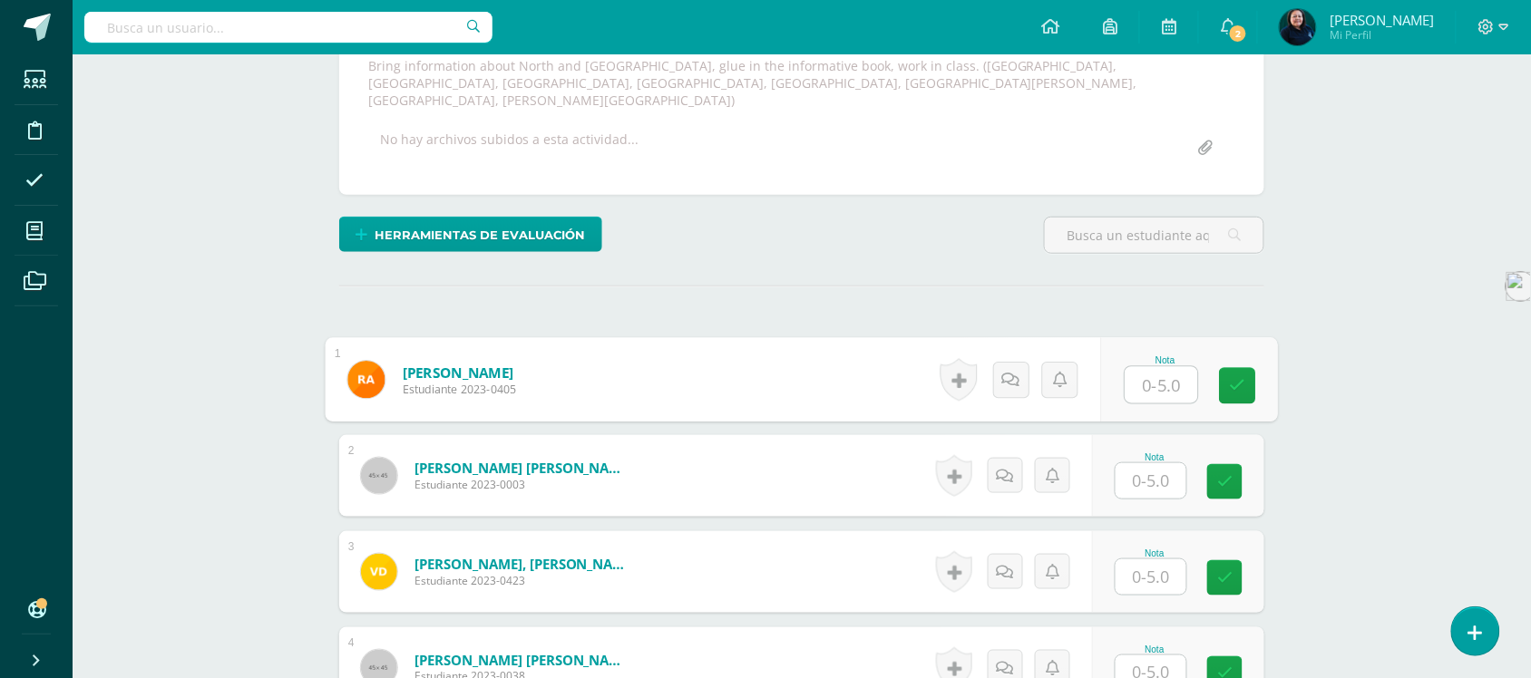
click at [1157, 367] on input "text" at bounding box center [1162, 385] width 73 height 36
type input "5"
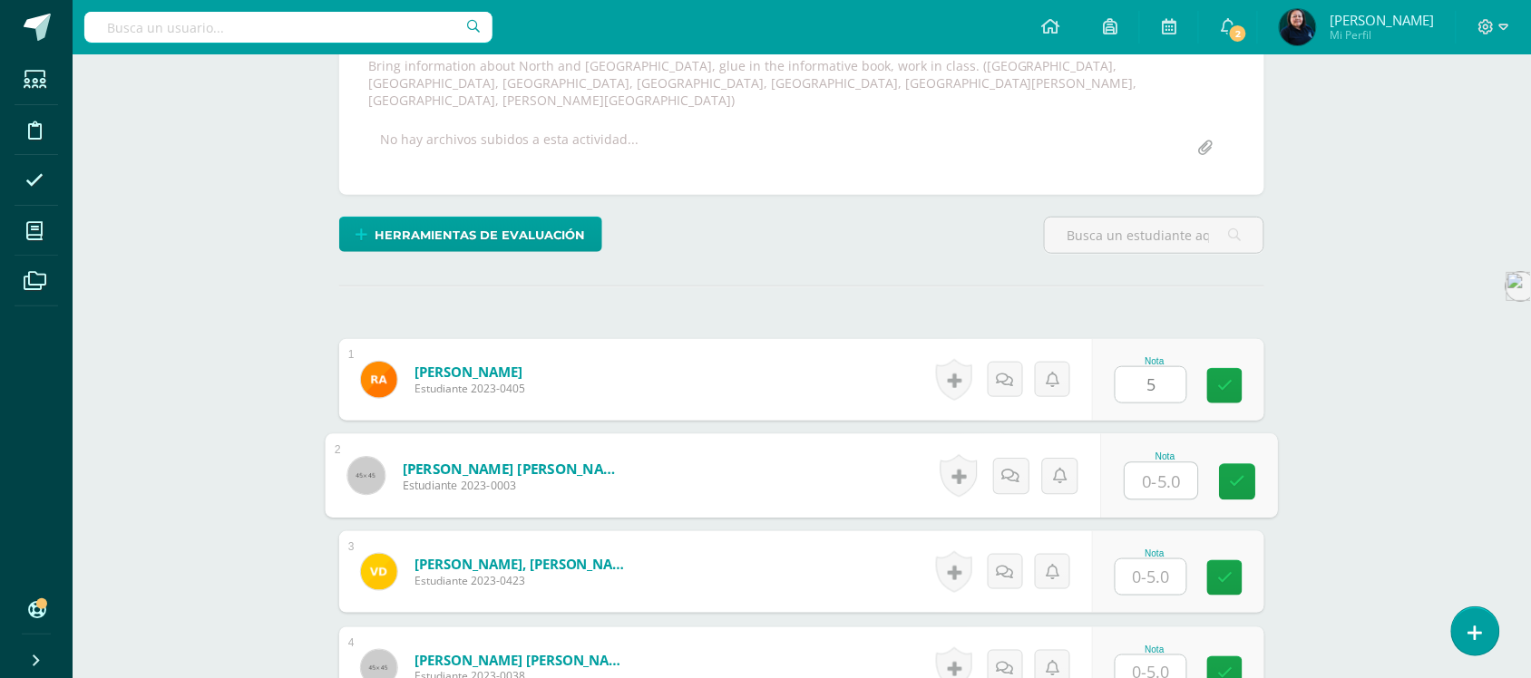
click at [1150, 464] on input "text" at bounding box center [1162, 482] width 73 height 36
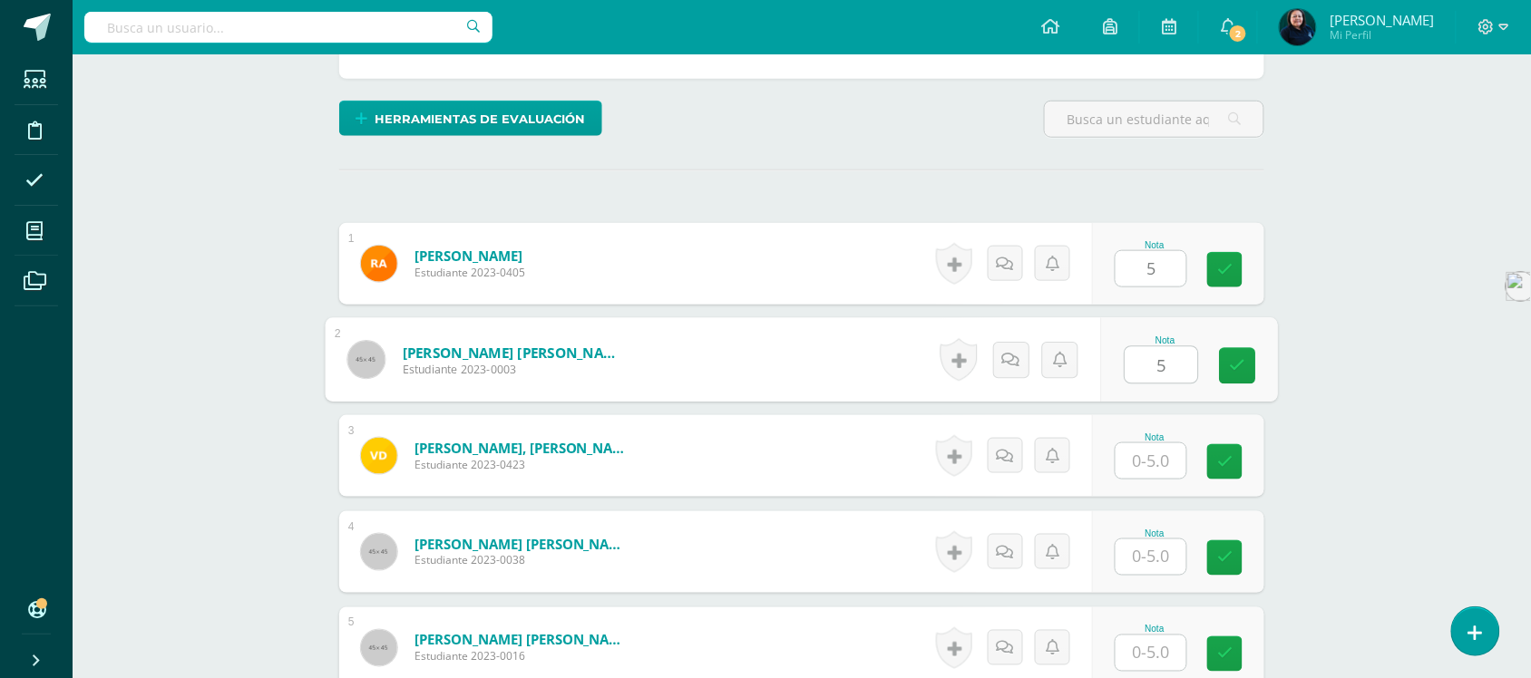
scroll to position [570, 0]
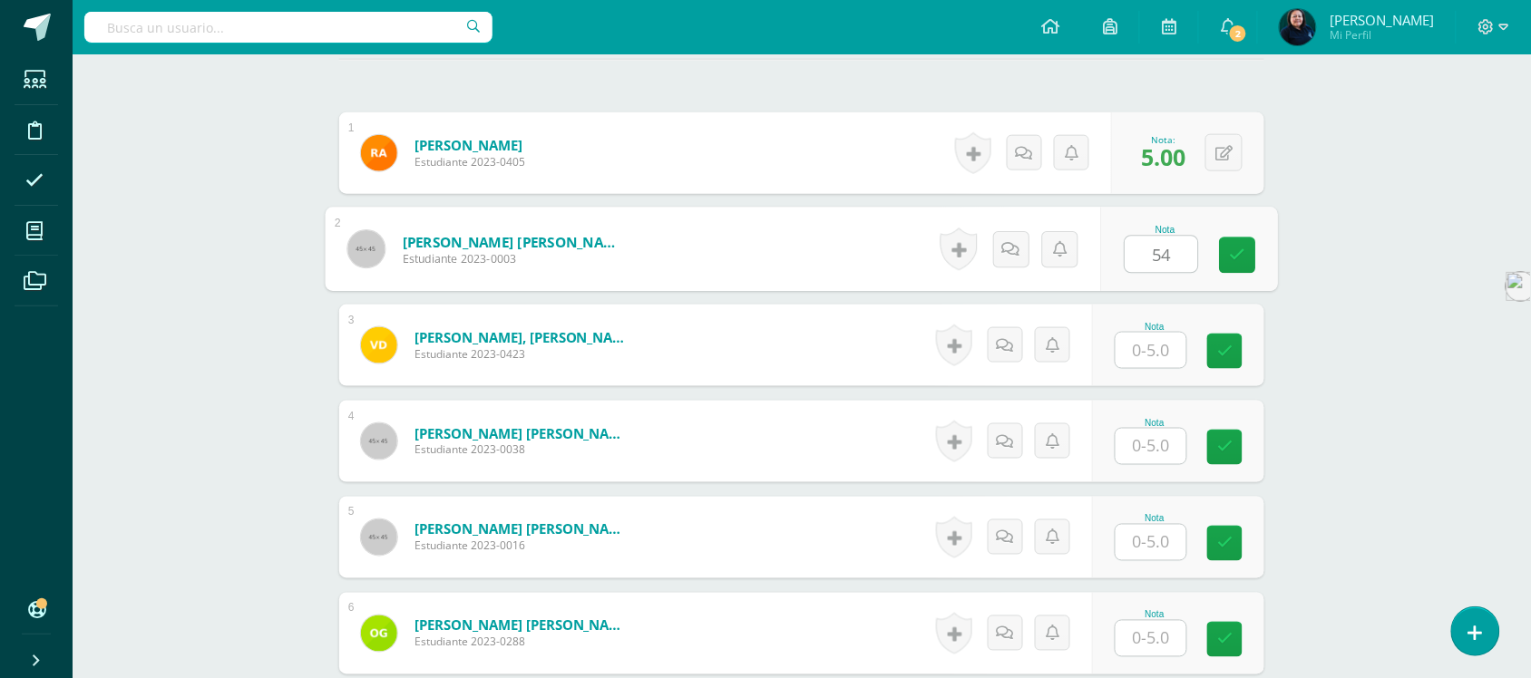
type input "5"
click at [1149, 334] on input "text" at bounding box center [1151, 350] width 71 height 35
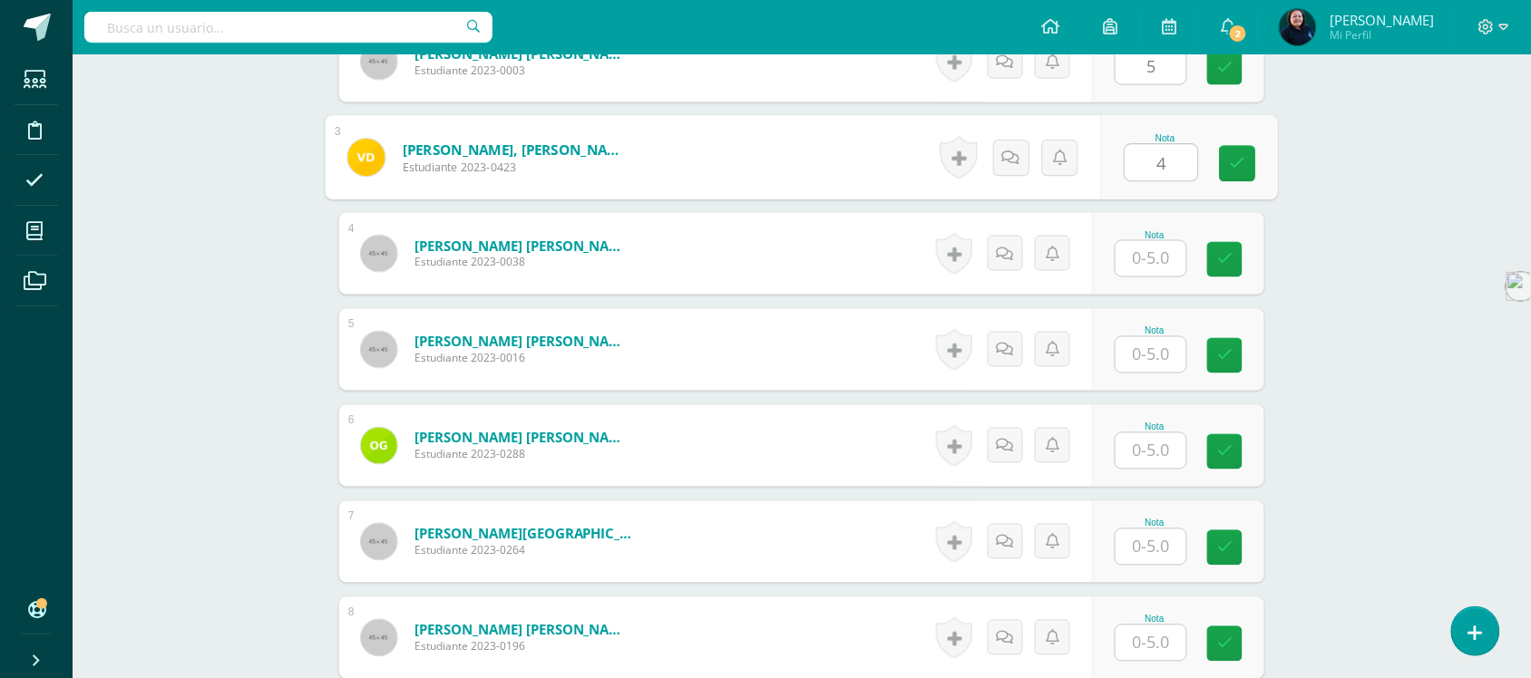
scroll to position [796, 0]
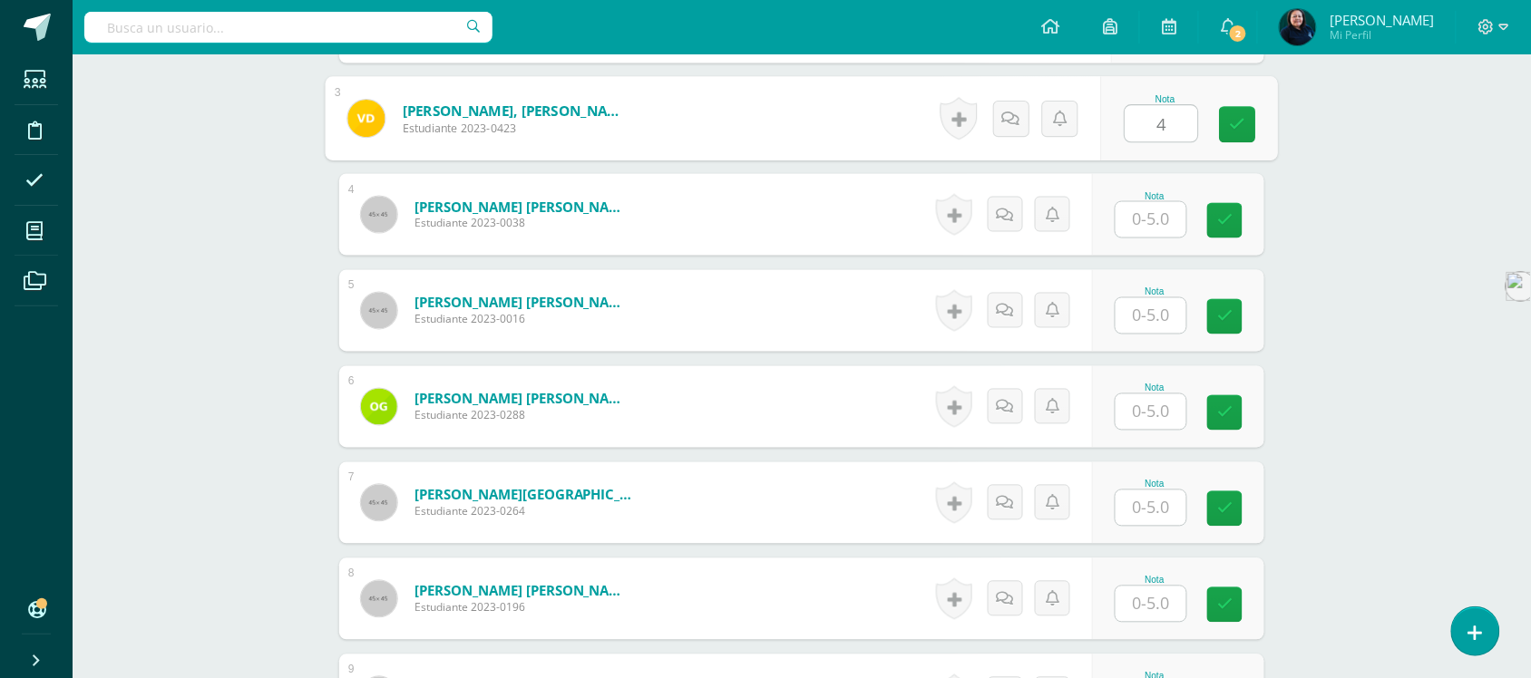
type input "4"
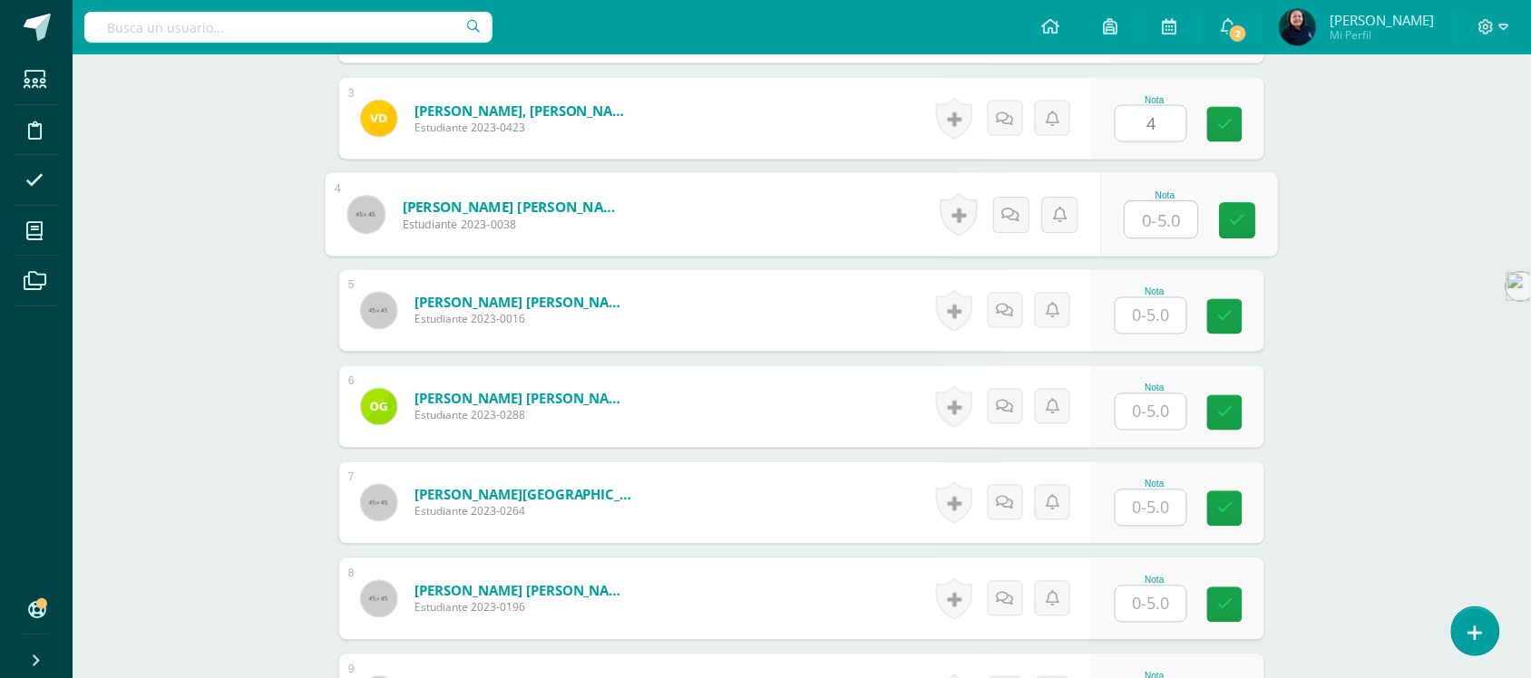
click at [1150, 202] on input "text" at bounding box center [1162, 220] width 73 height 36
type input "5"
click at [1153, 298] on input "text" at bounding box center [1151, 315] width 71 height 35
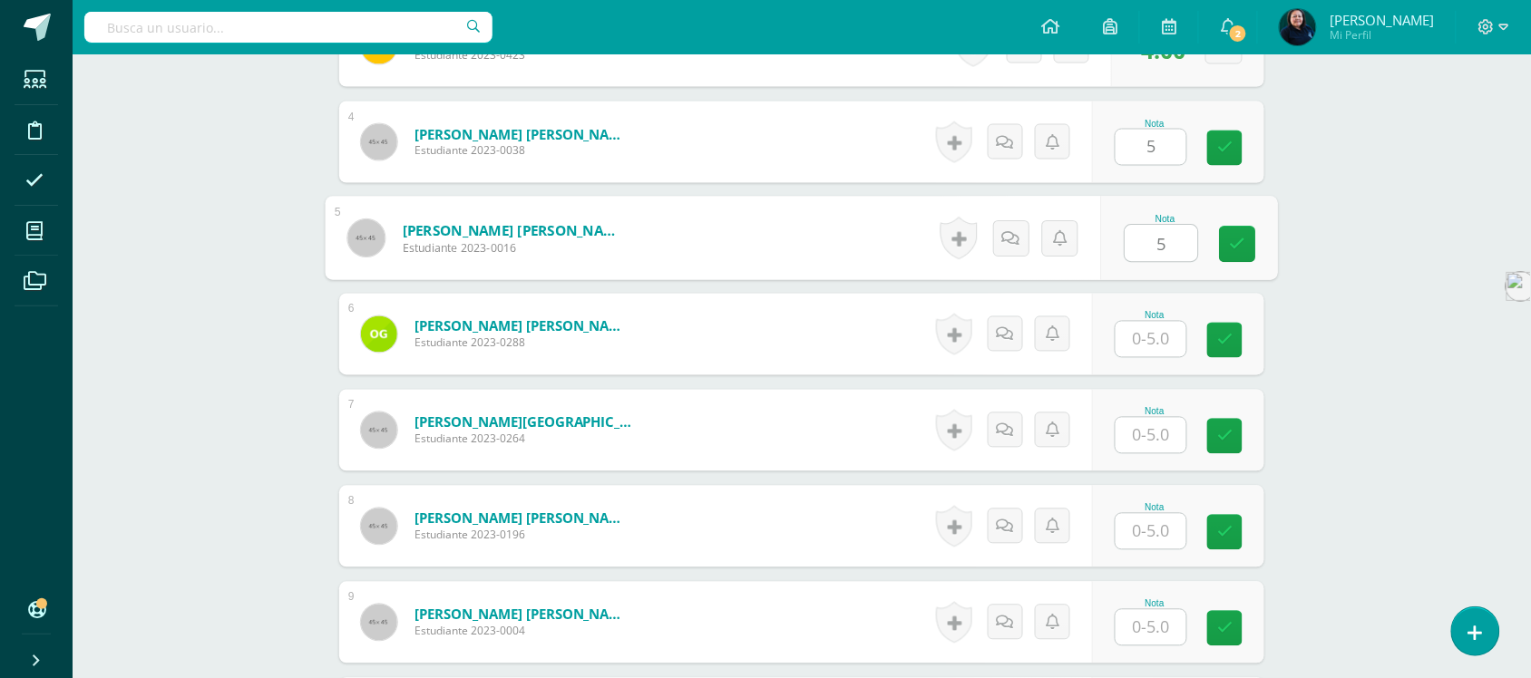
scroll to position [910, 0]
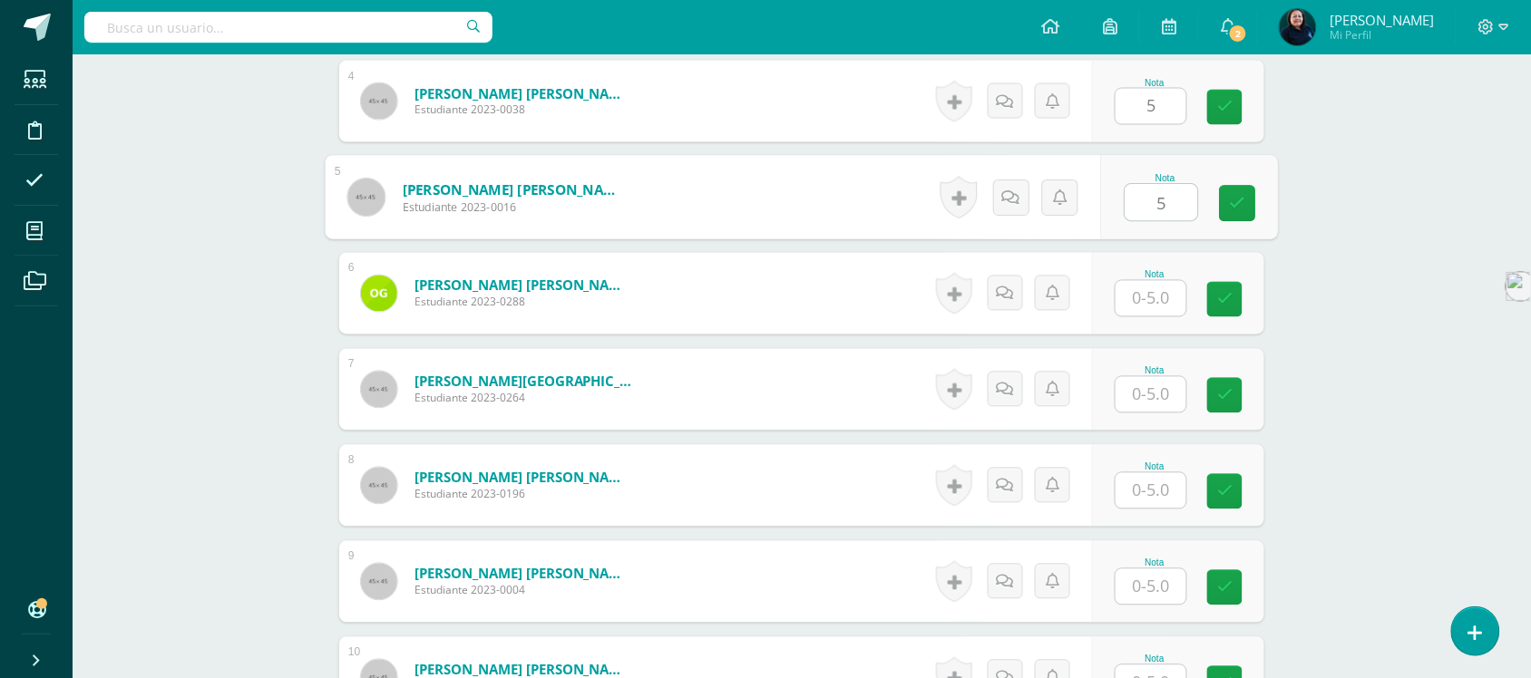
type input "5"
click at [1152, 283] on input "text" at bounding box center [1151, 298] width 71 height 35
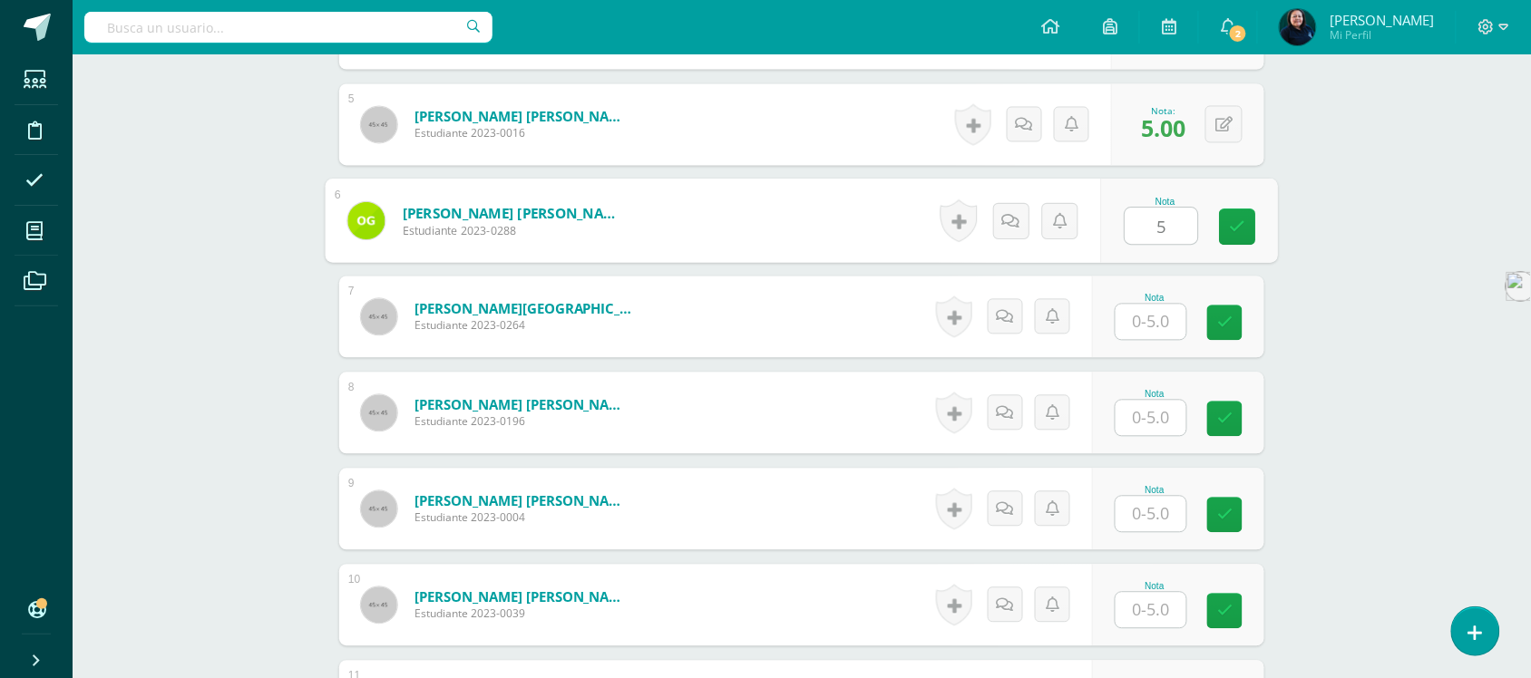
scroll to position [1023, 0]
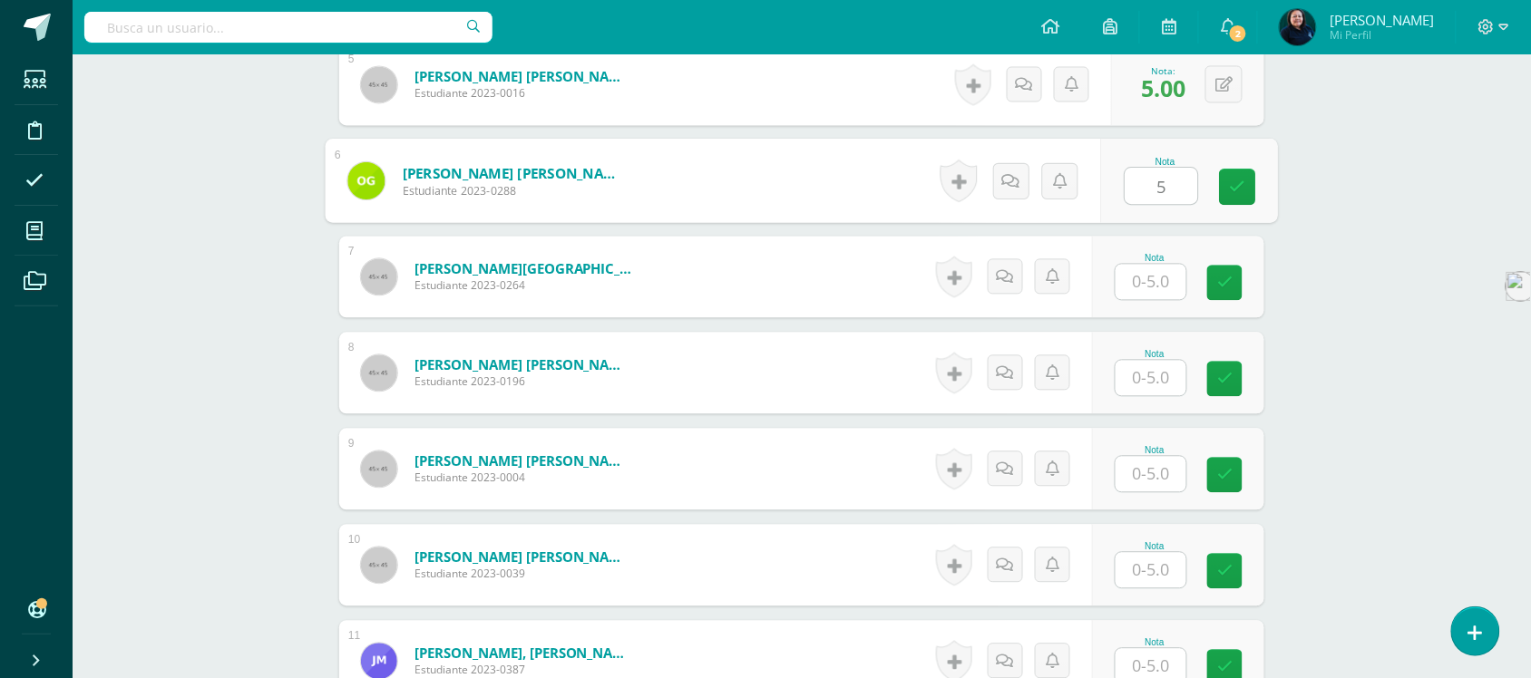
type input "5"
click at [1157, 269] on input "text" at bounding box center [1151, 281] width 71 height 35
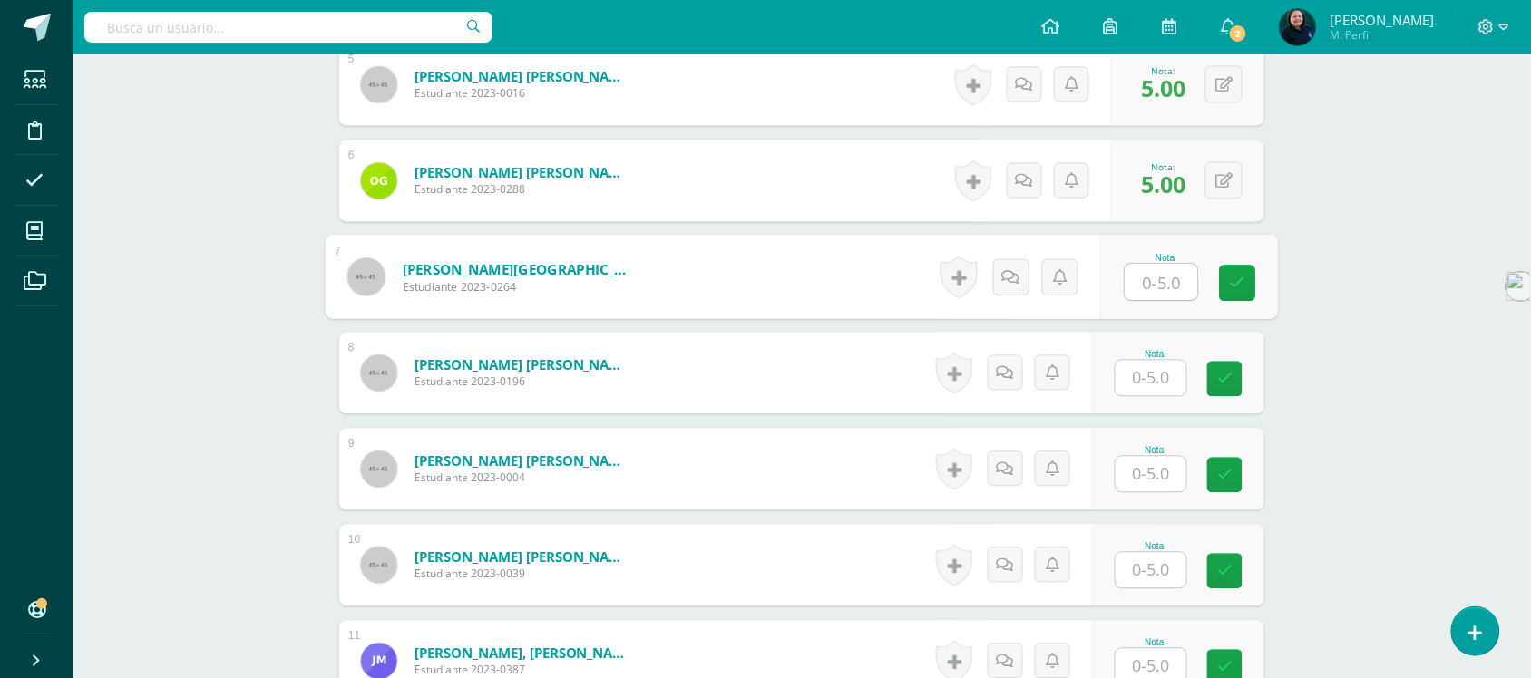
type input "5"
type input "4"
click at [1158, 360] on input "text" at bounding box center [1151, 377] width 71 height 35
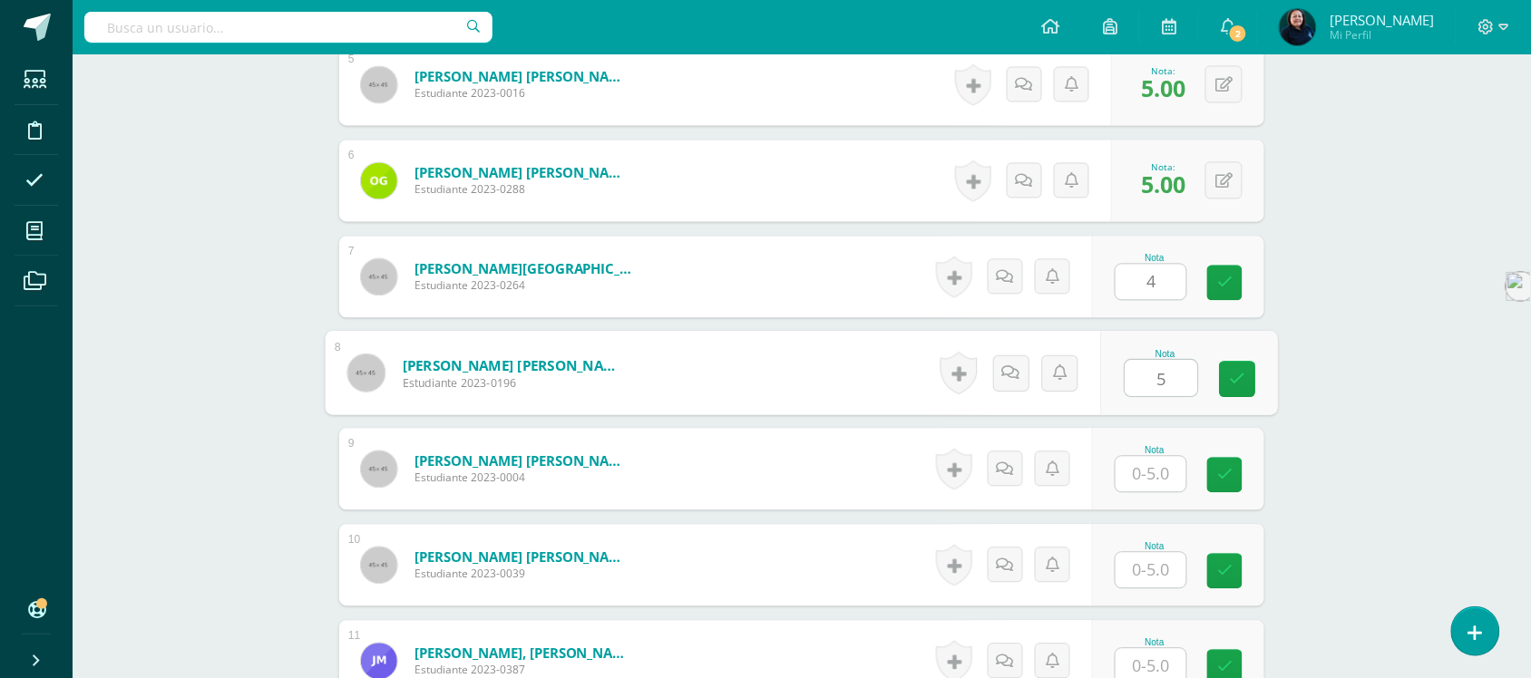
type input "5"
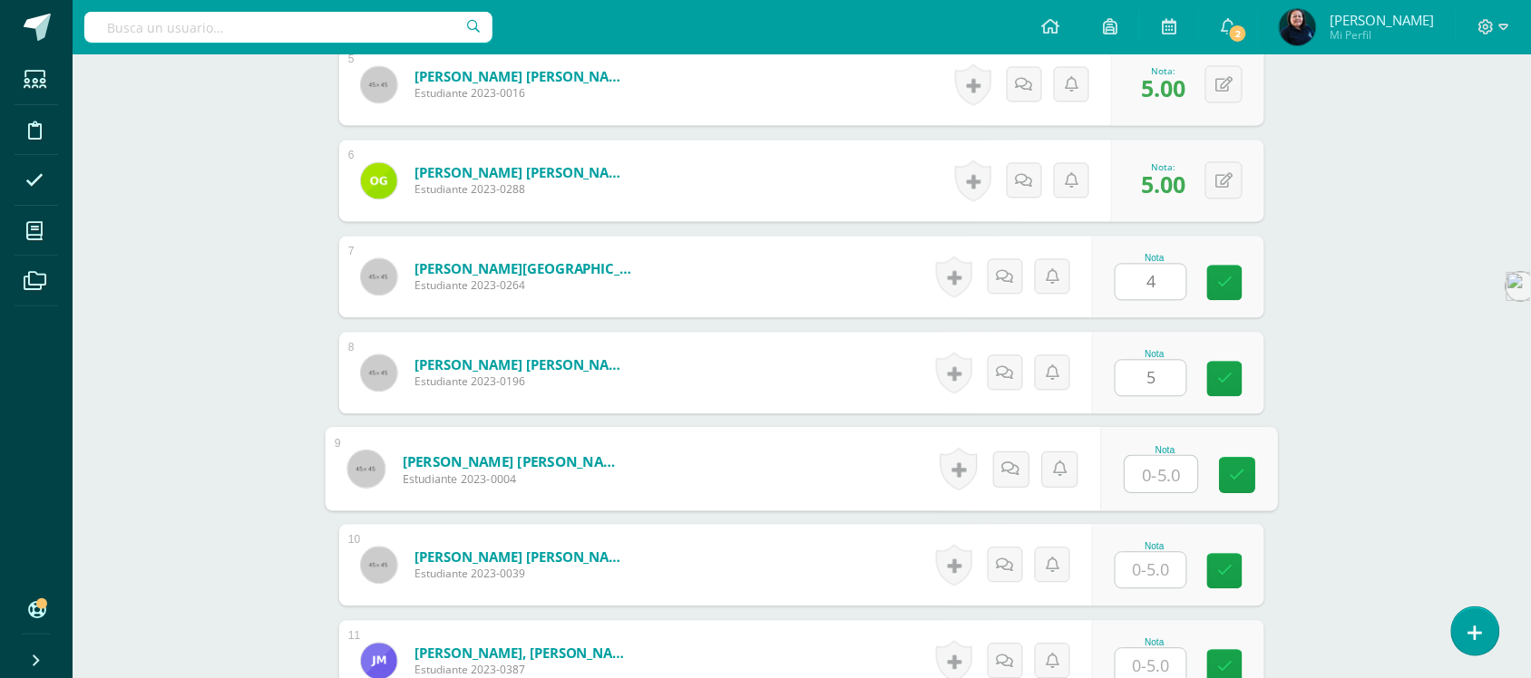
click at [1150, 456] on input "text" at bounding box center [1162, 474] width 73 height 36
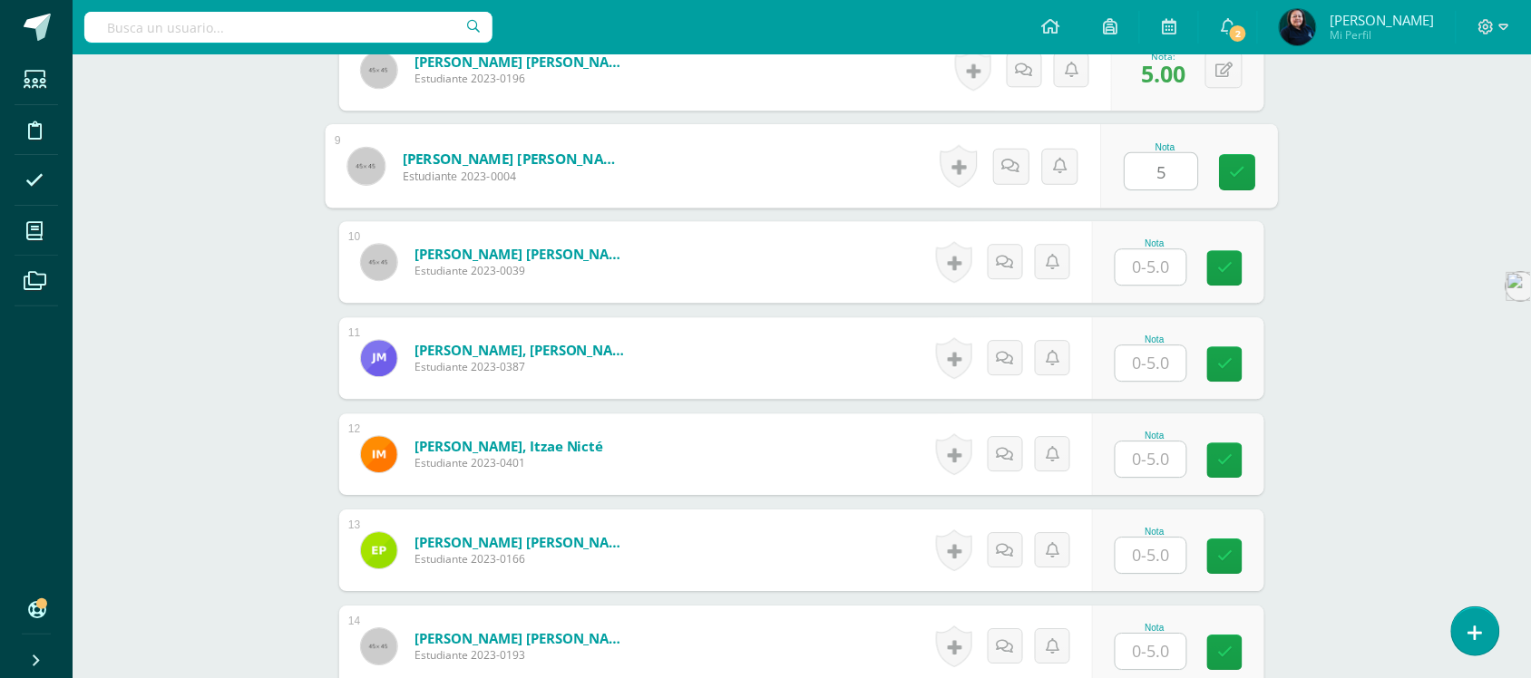
scroll to position [1363, 0]
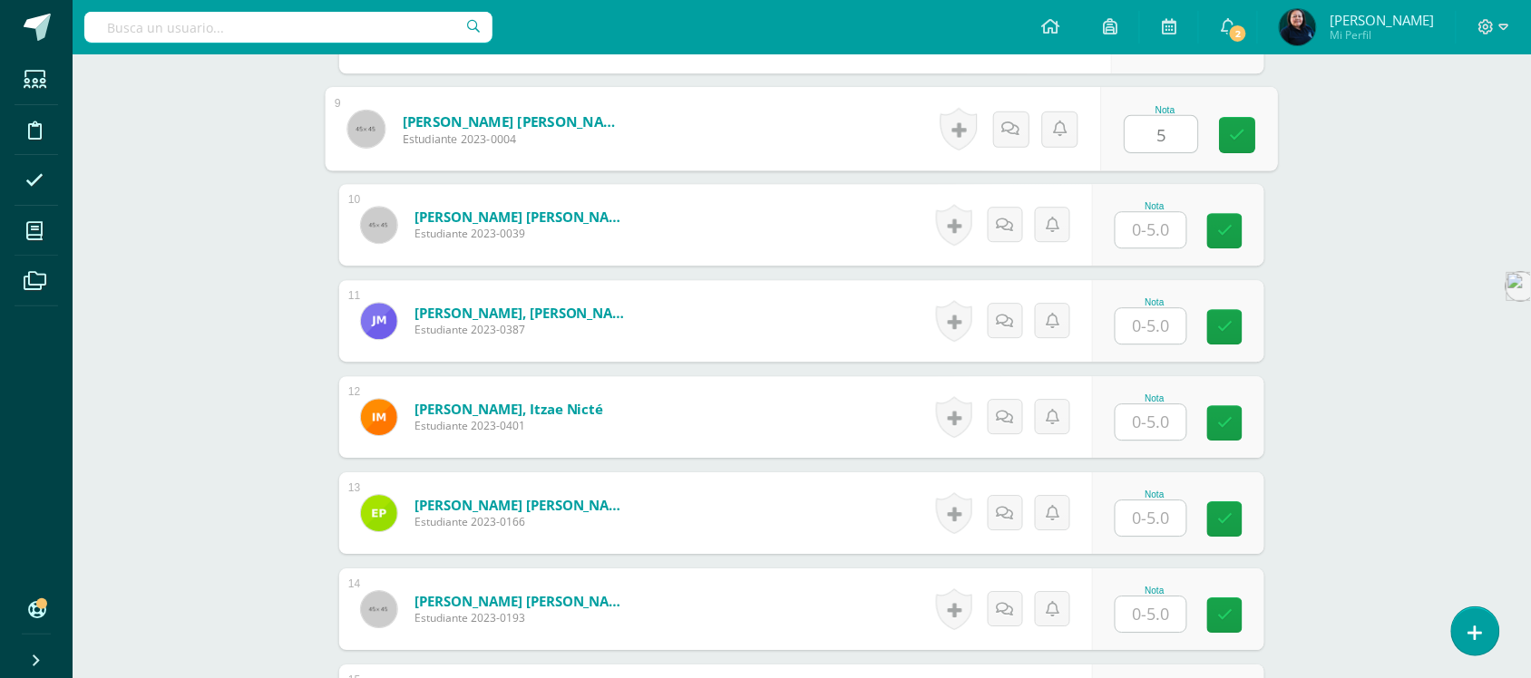
type input "5"
click at [1153, 215] on input "text" at bounding box center [1151, 229] width 71 height 35
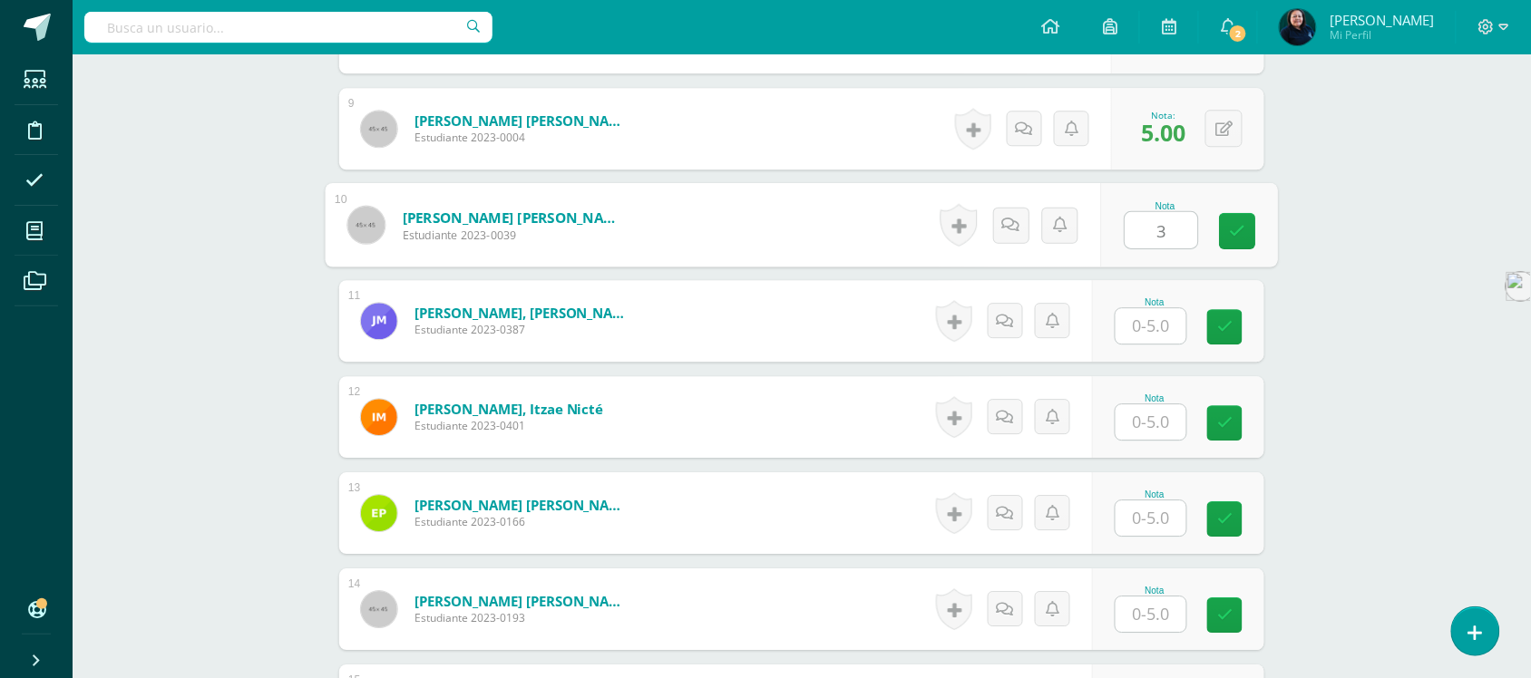
type input "3"
click at [1146, 310] on input "text" at bounding box center [1151, 325] width 71 height 35
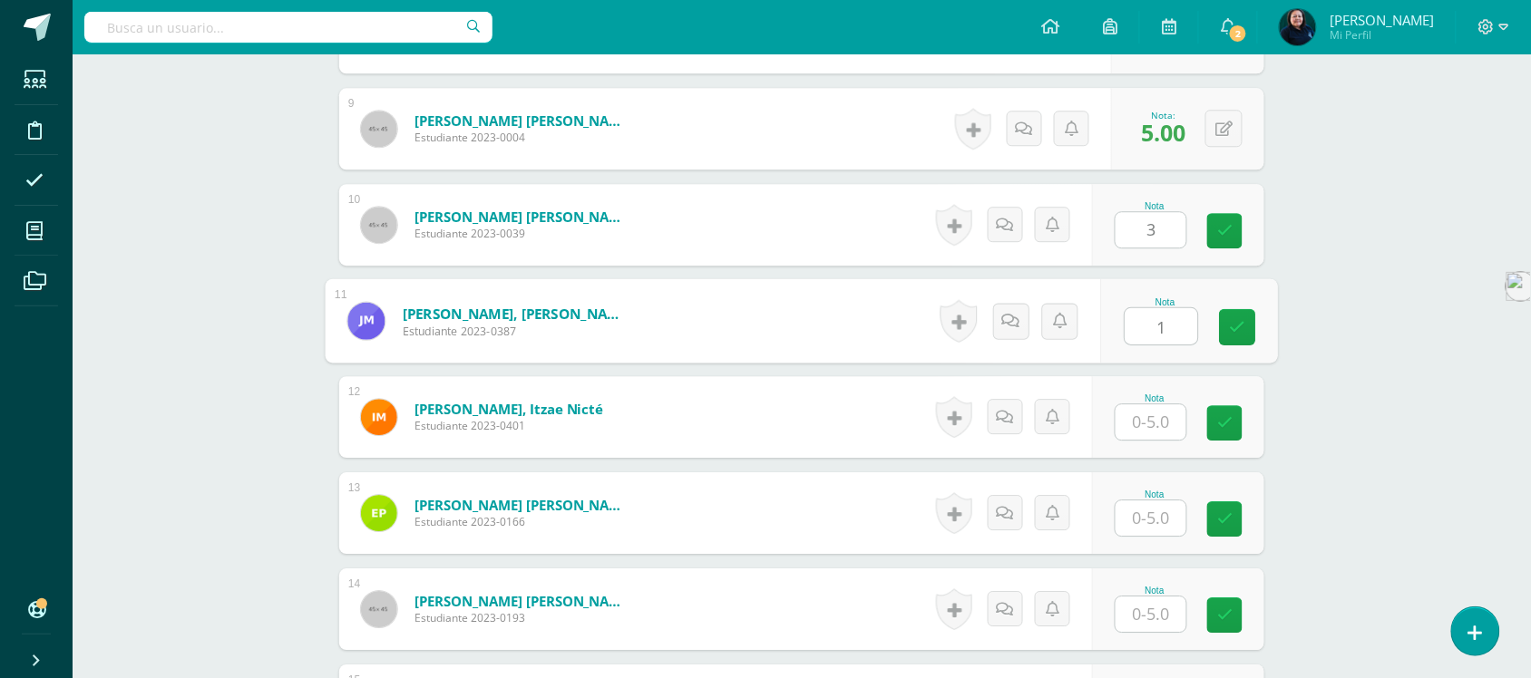
type input "1"
click at [1150, 405] on input "text" at bounding box center [1151, 422] width 71 height 35
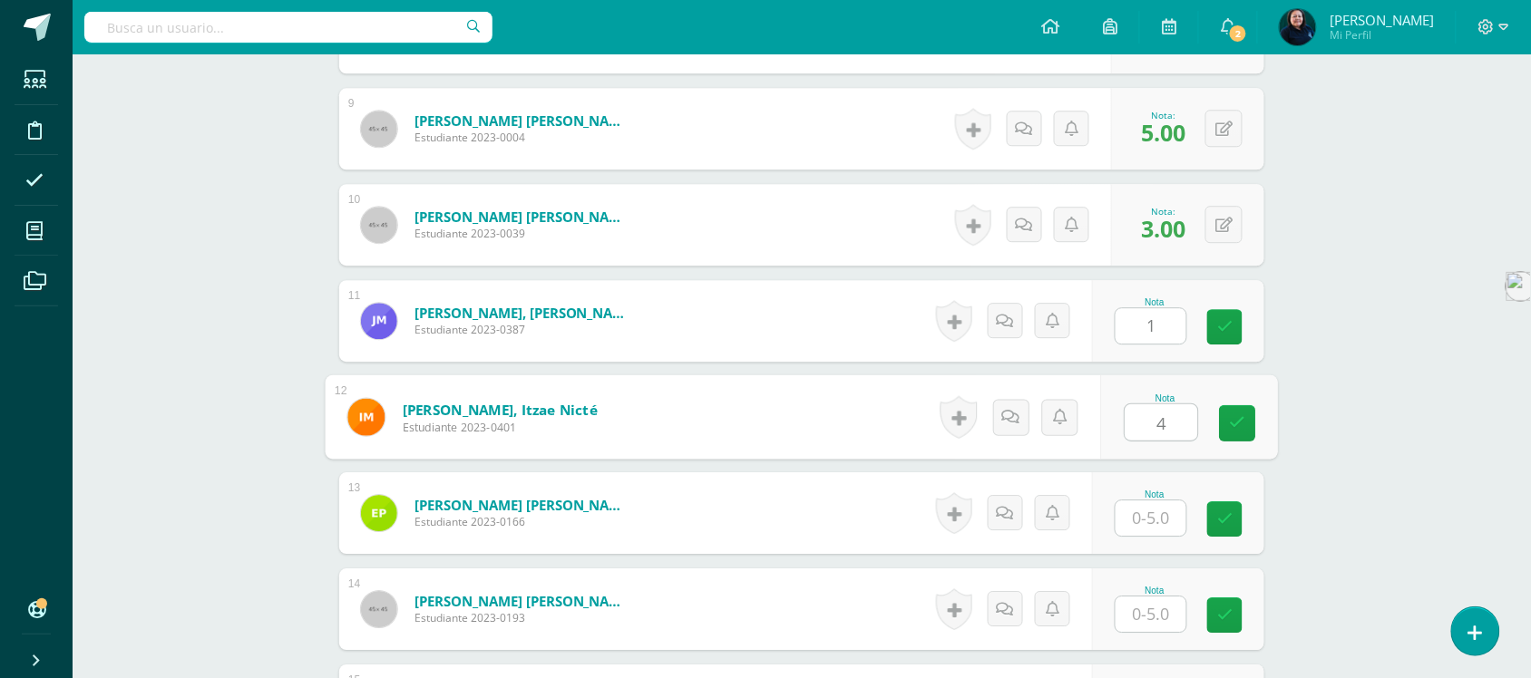
type input "4"
click at [1155, 501] on input "text" at bounding box center [1151, 518] width 71 height 35
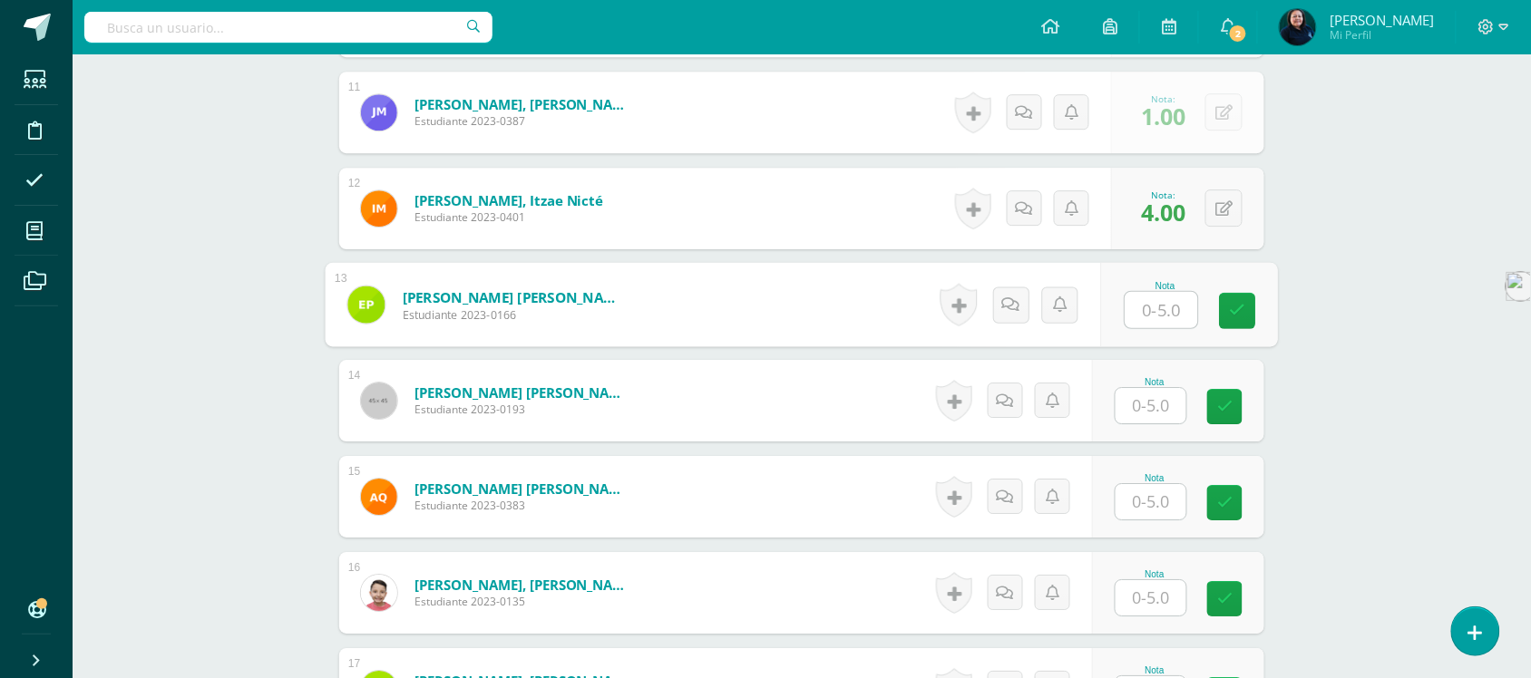
scroll to position [1590, 0]
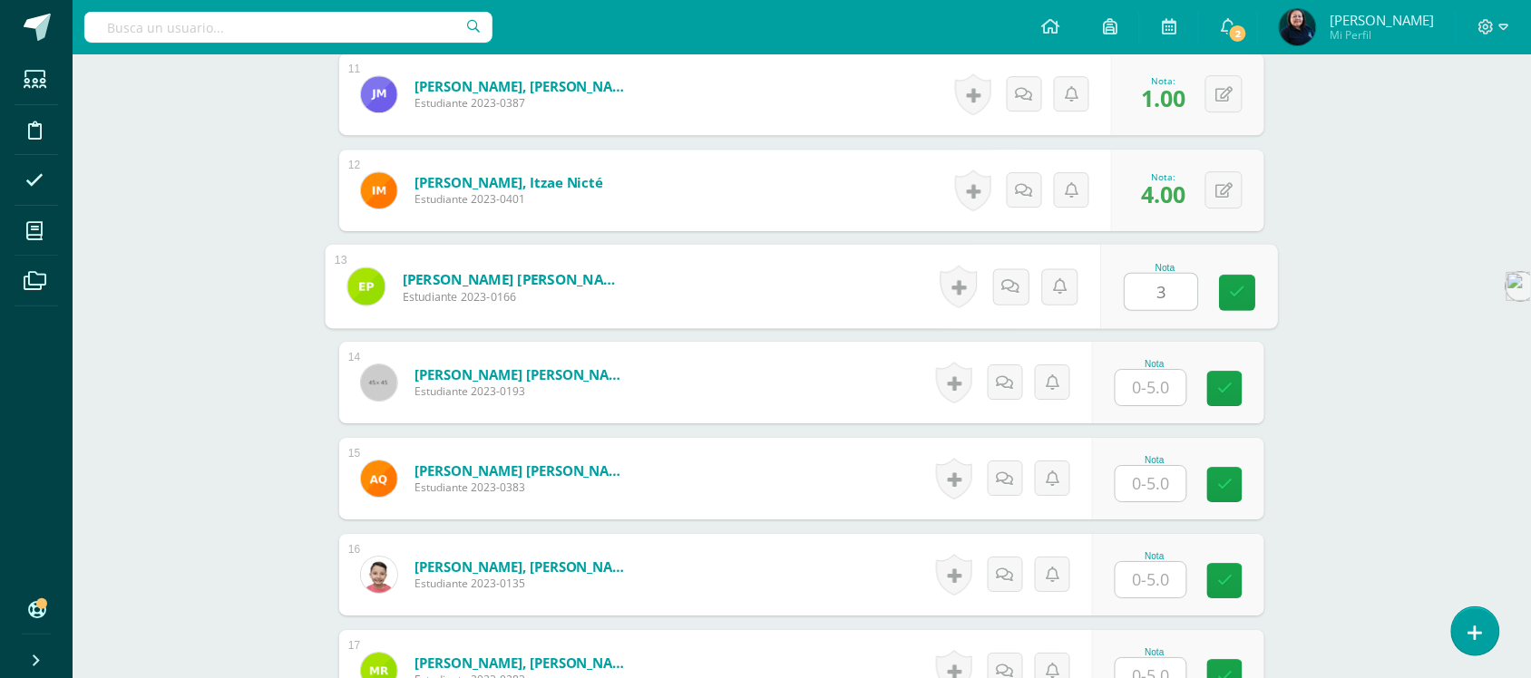
click at [1157, 372] on input "text" at bounding box center [1151, 387] width 71 height 35
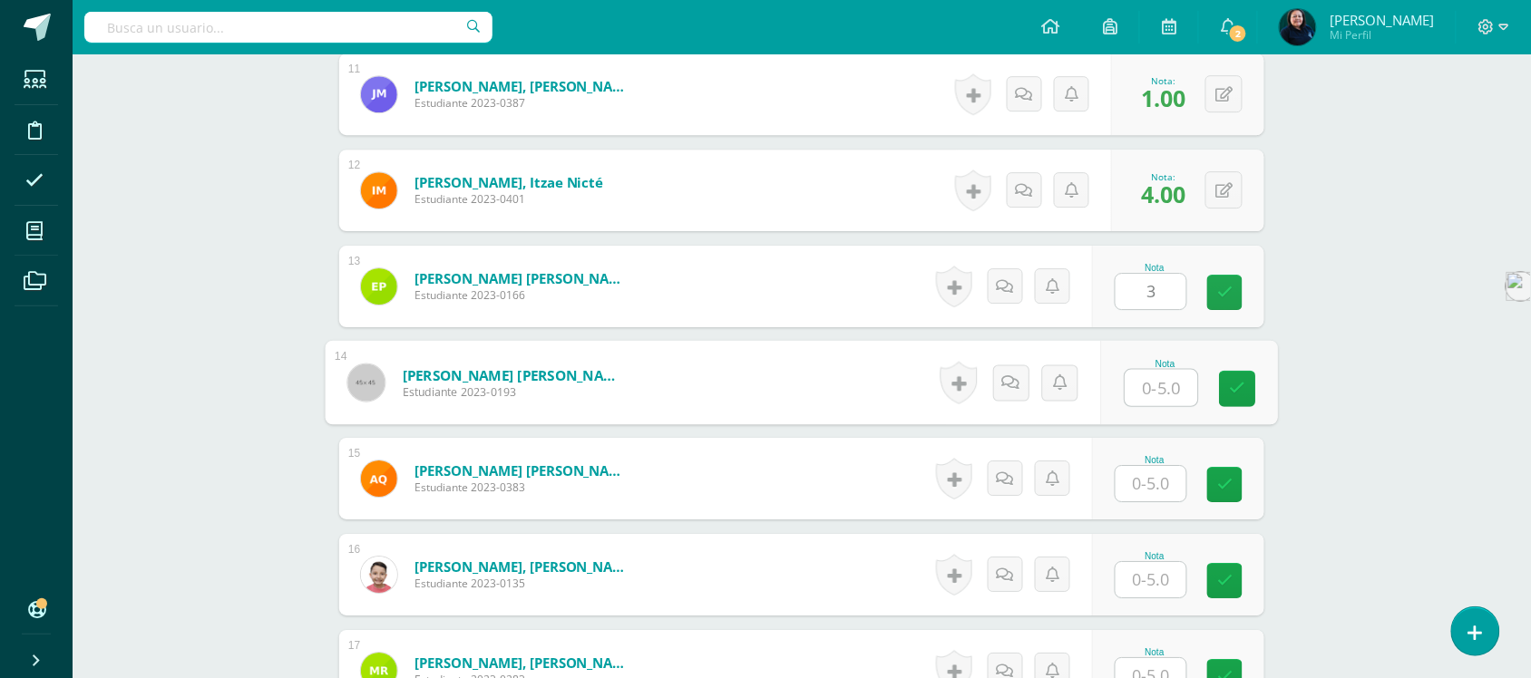
type input "3.00"
click at [1234, 270] on button at bounding box center [1224, 286] width 37 height 37
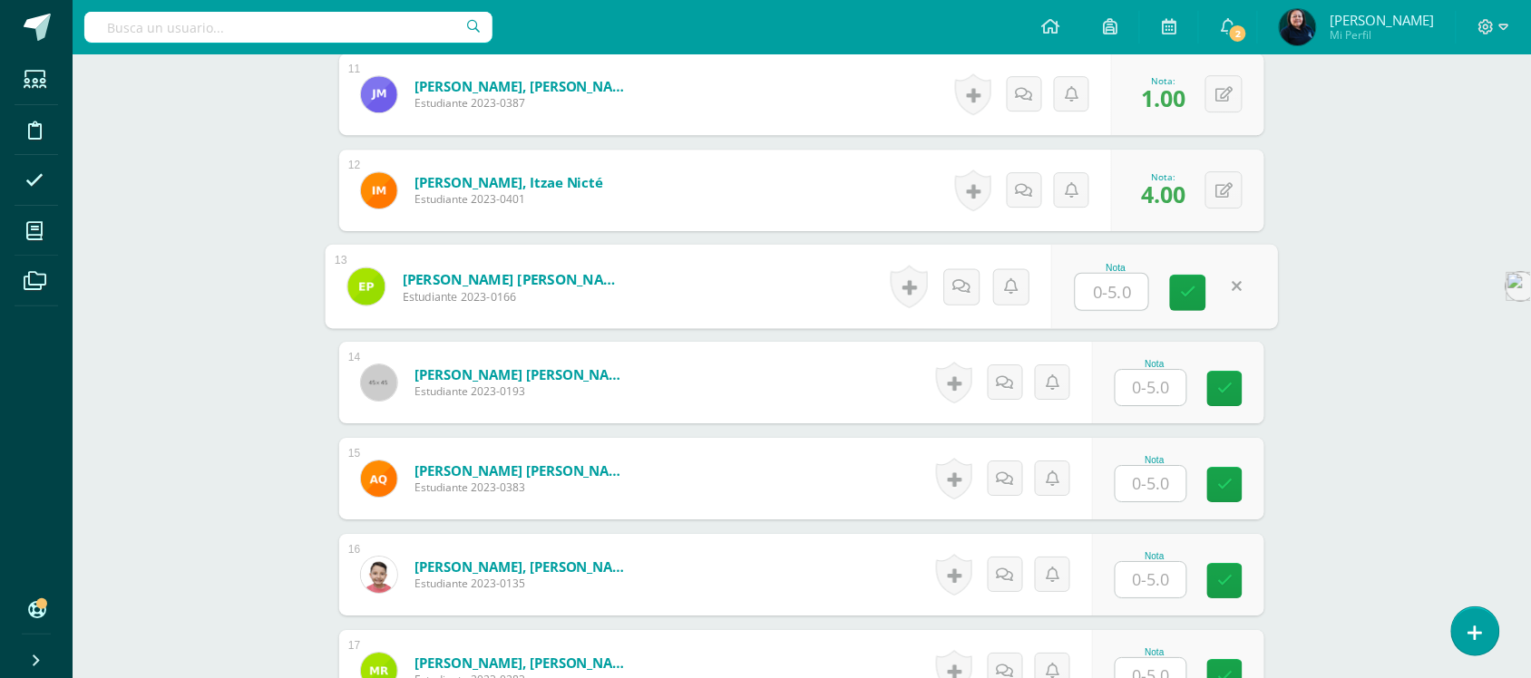
type input "4"
click at [1184, 285] on icon at bounding box center [1188, 292] width 16 height 15
click at [1154, 370] on input "text" at bounding box center [1151, 387] width 71 height 35
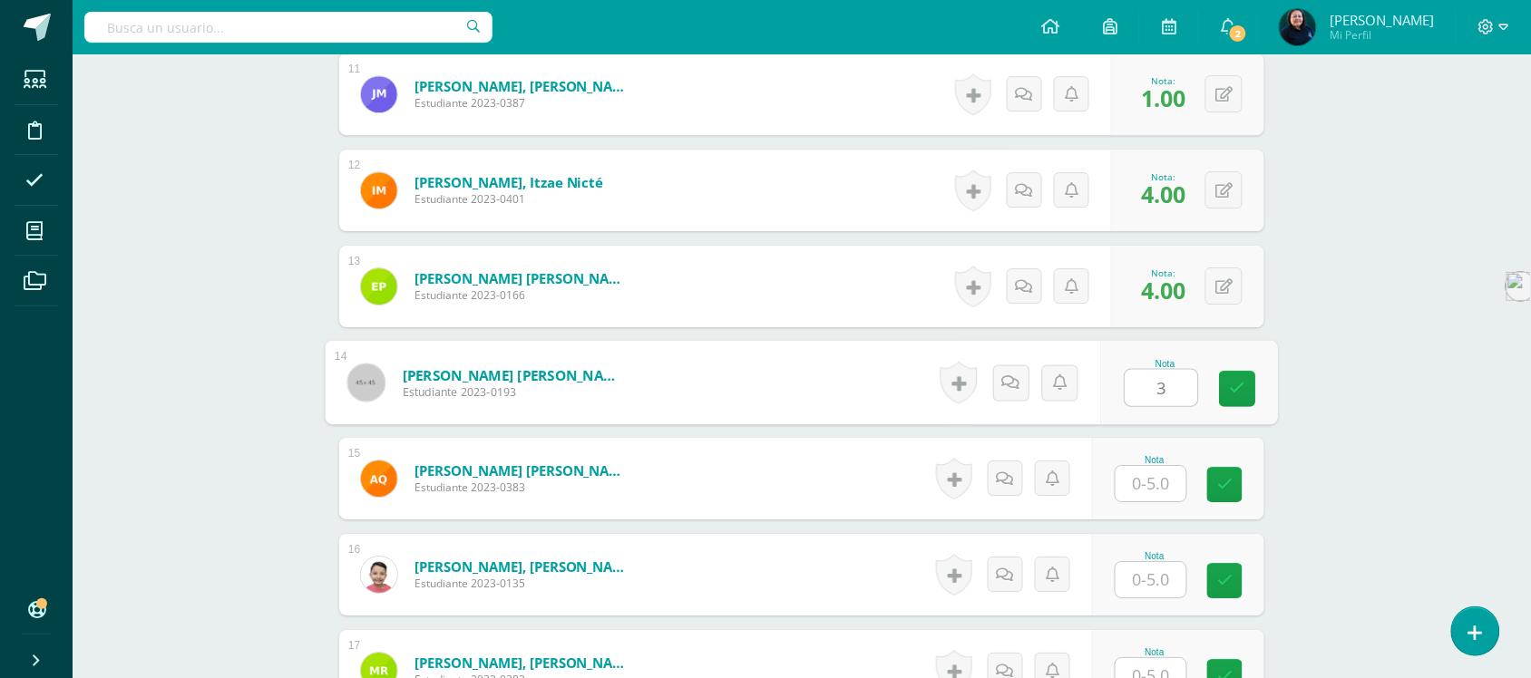
type input "3"
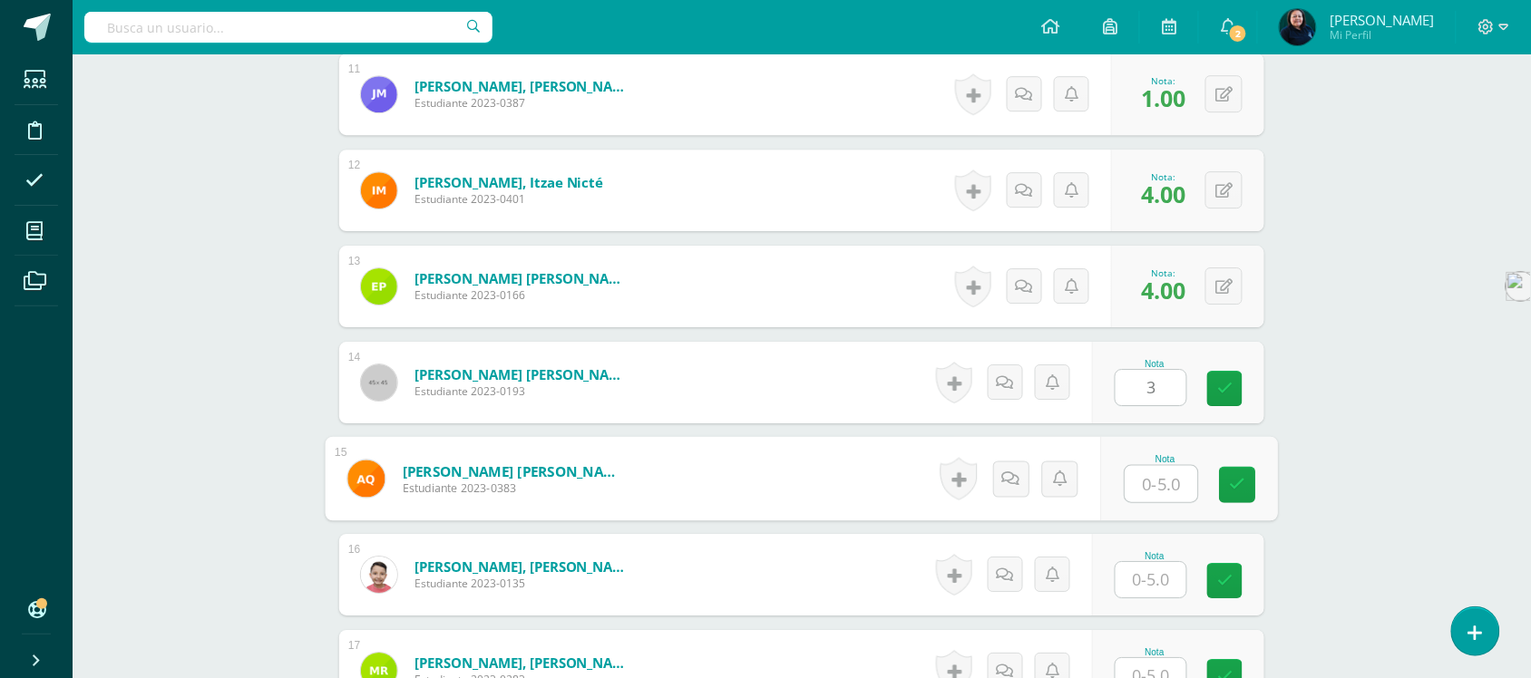
click at [1150, 466] on input "text" at bounding box center [1162, 484] width 73 height 36
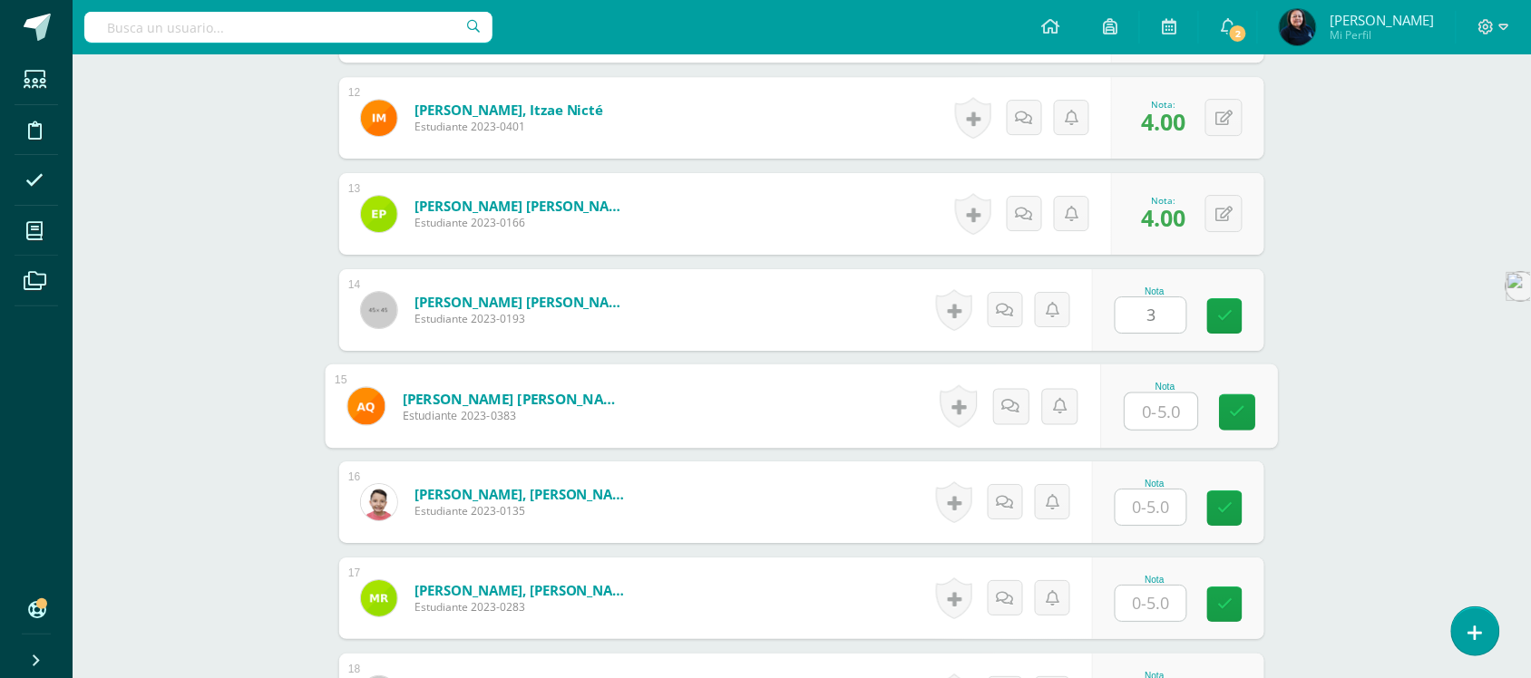
scroll to position [1817, 0]
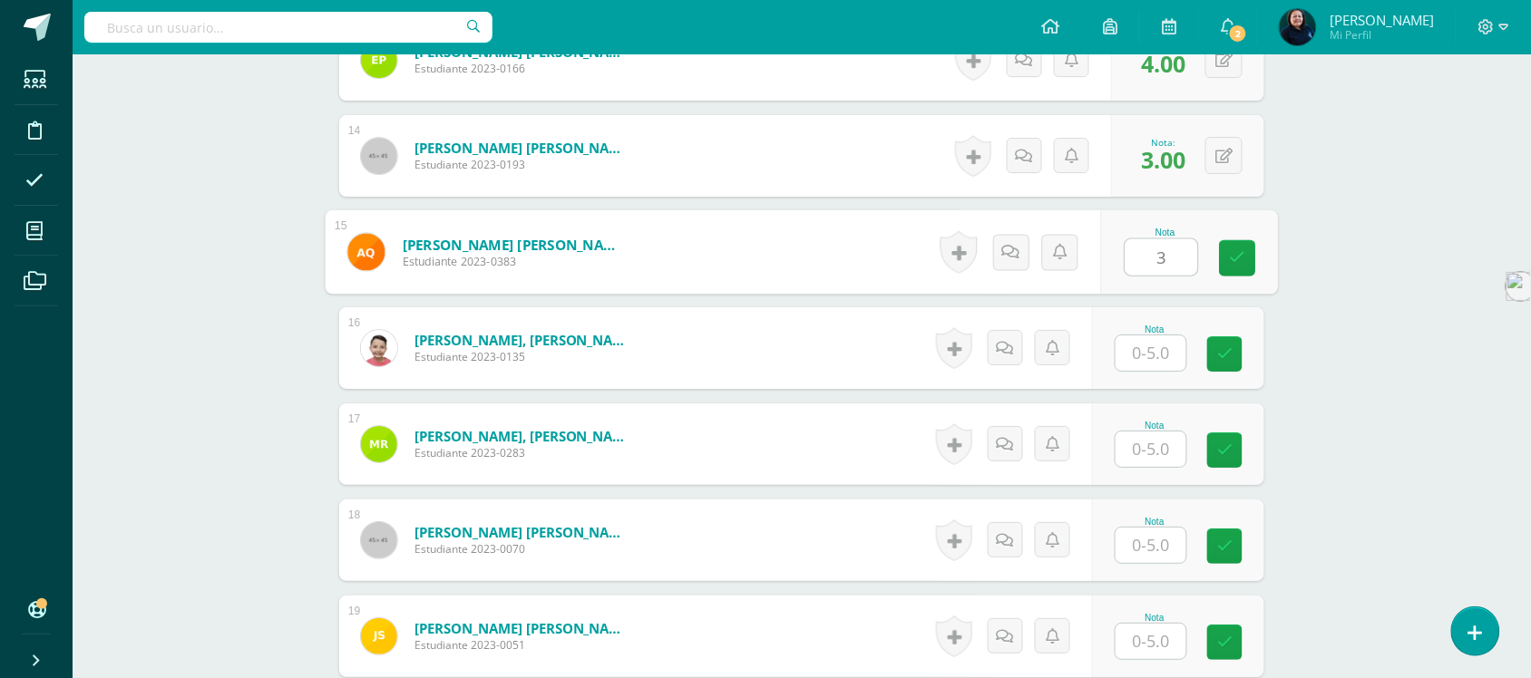
type input "3"
click at [1152, 336] on input "text" at bounding box center [1151, 353] width 71 height 35
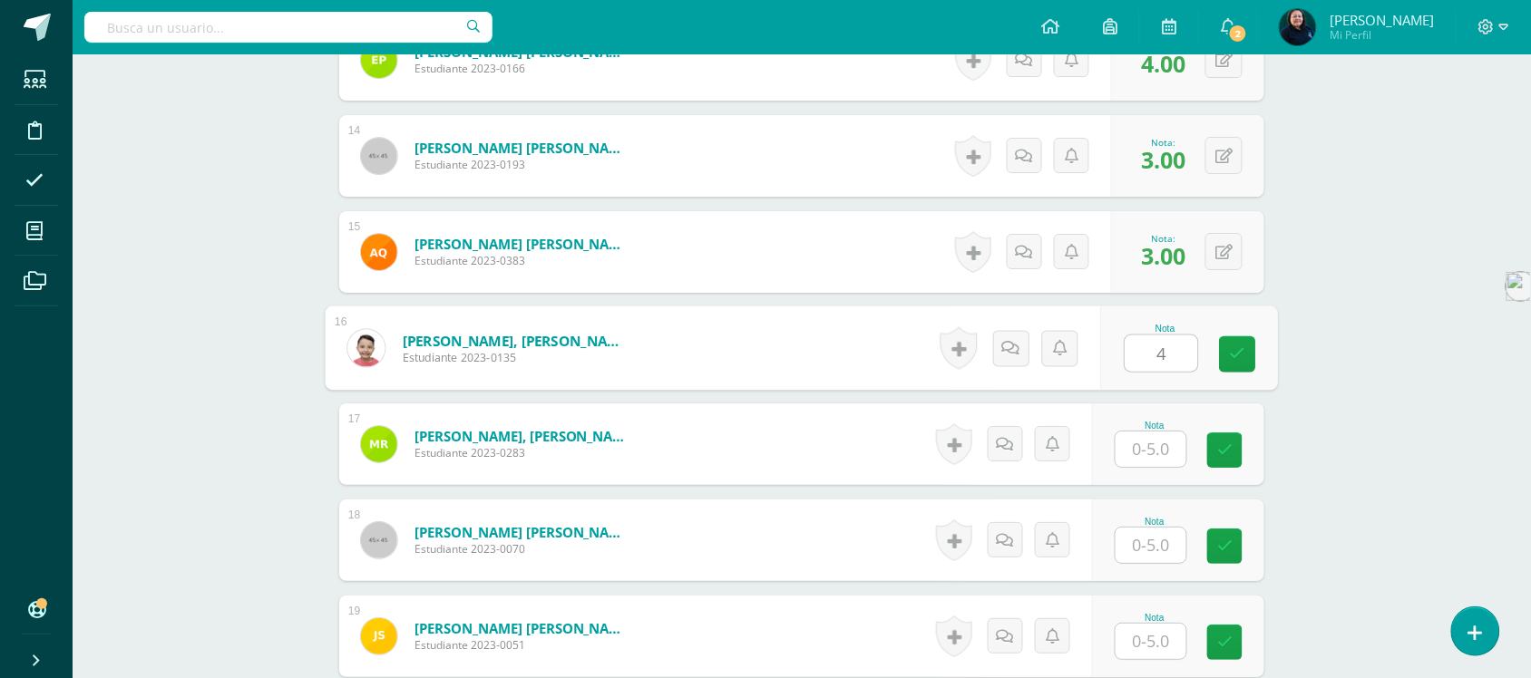
type input "4"
click at [1153, 432] on input "text" at bounding box center [1151, 449] width 71 height 35
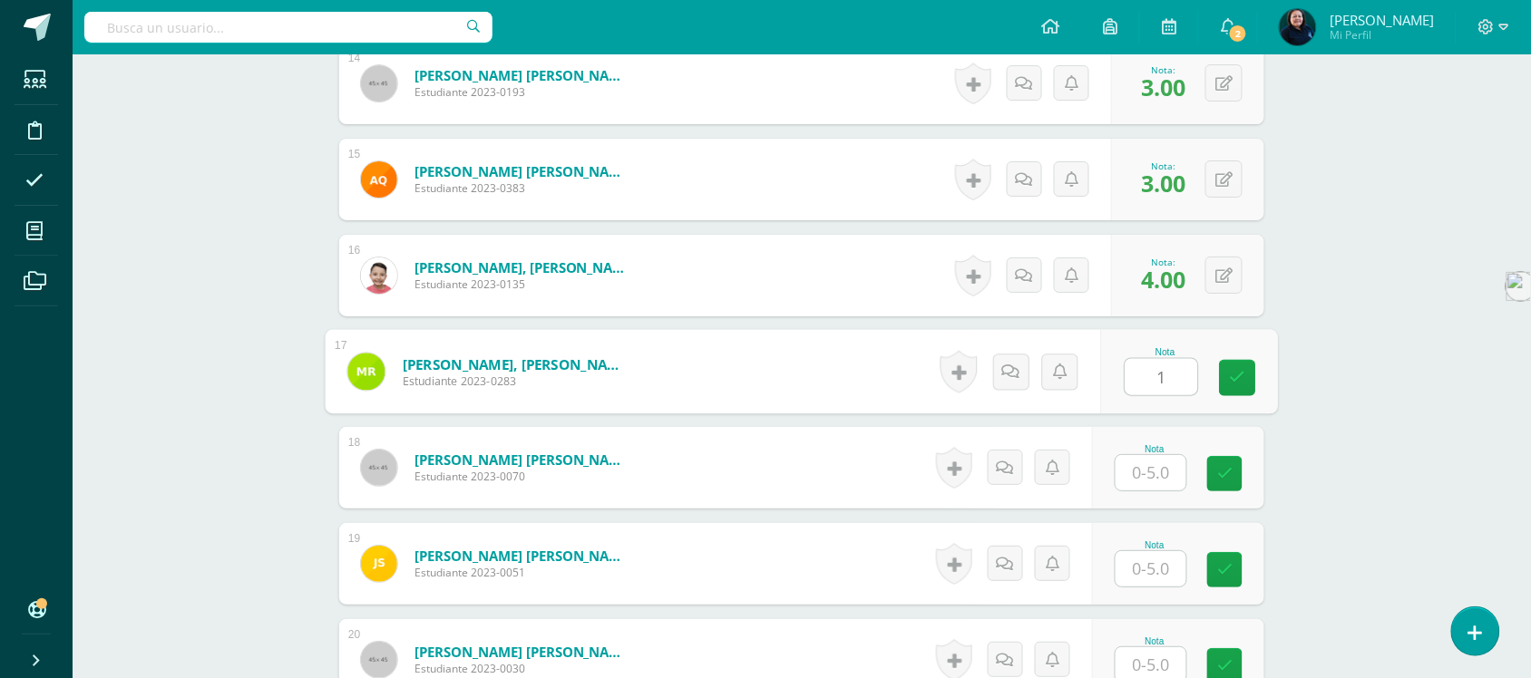
scroll to position [1930, 0]
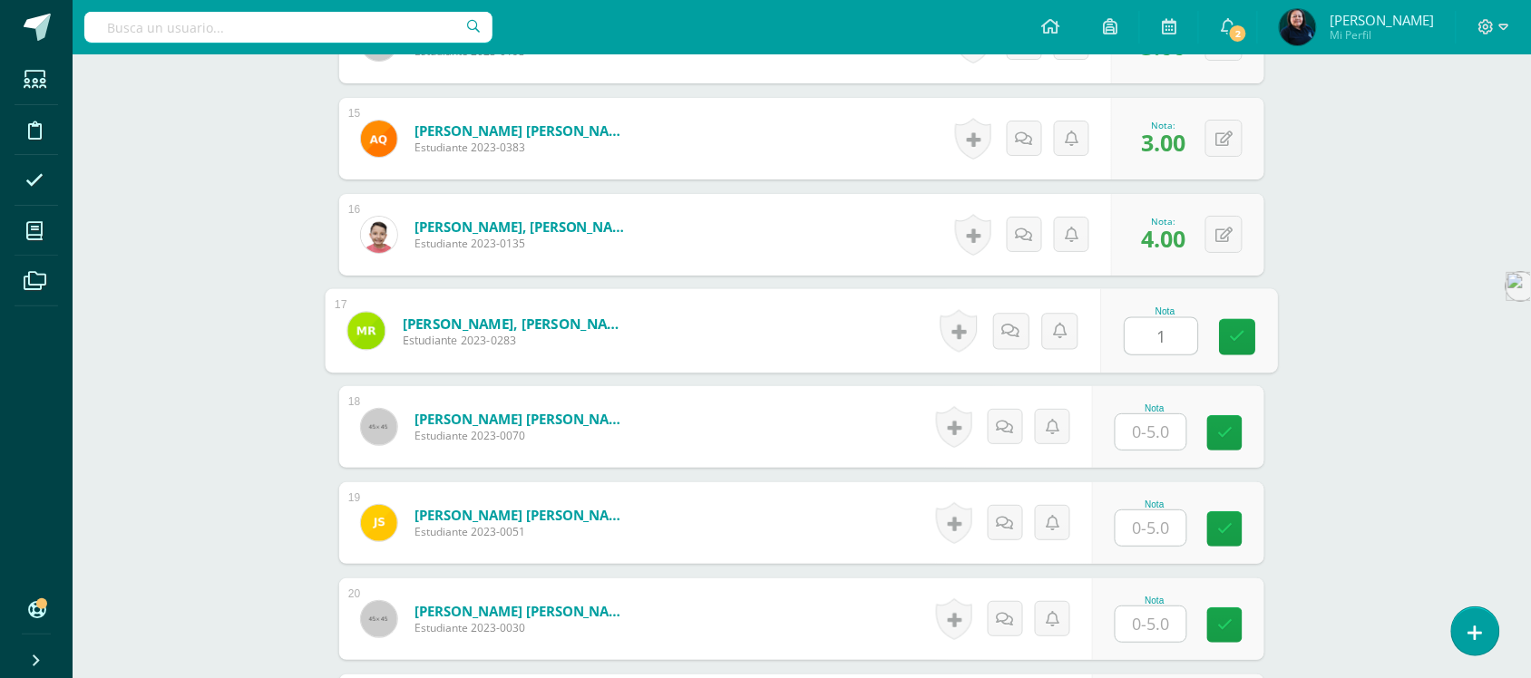
type input "1"
click at [1150, 415] on input "text" at bounding box center [1151, 432] width 71 height 35
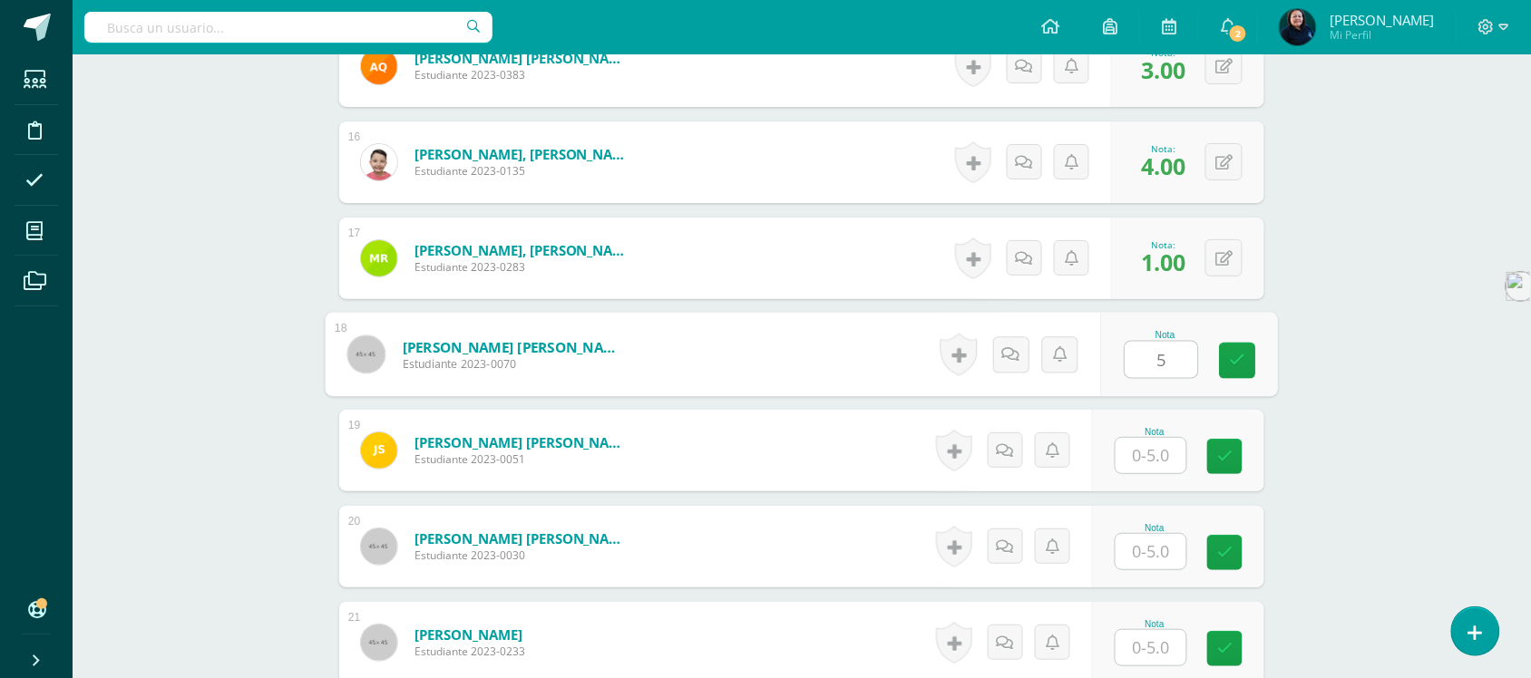
scroll to position [2044, 0]
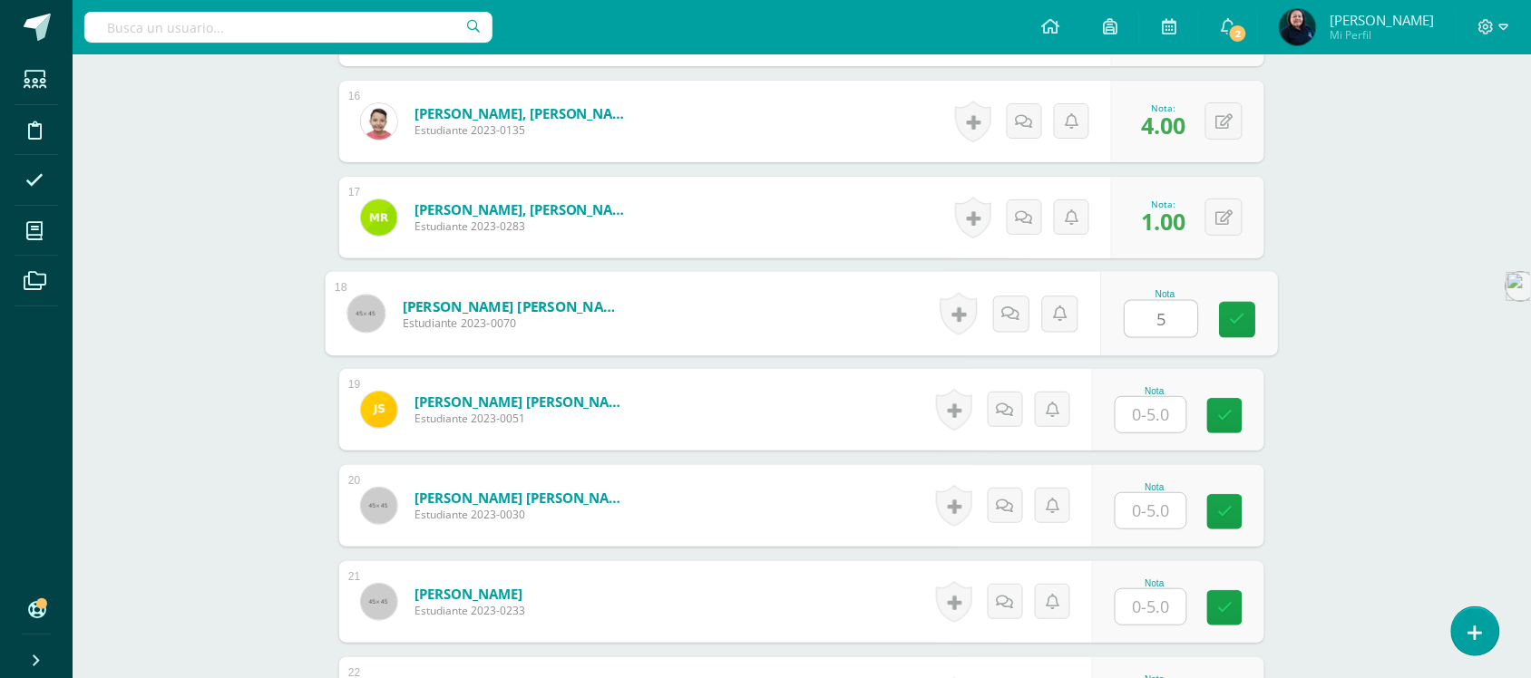
type input "5"
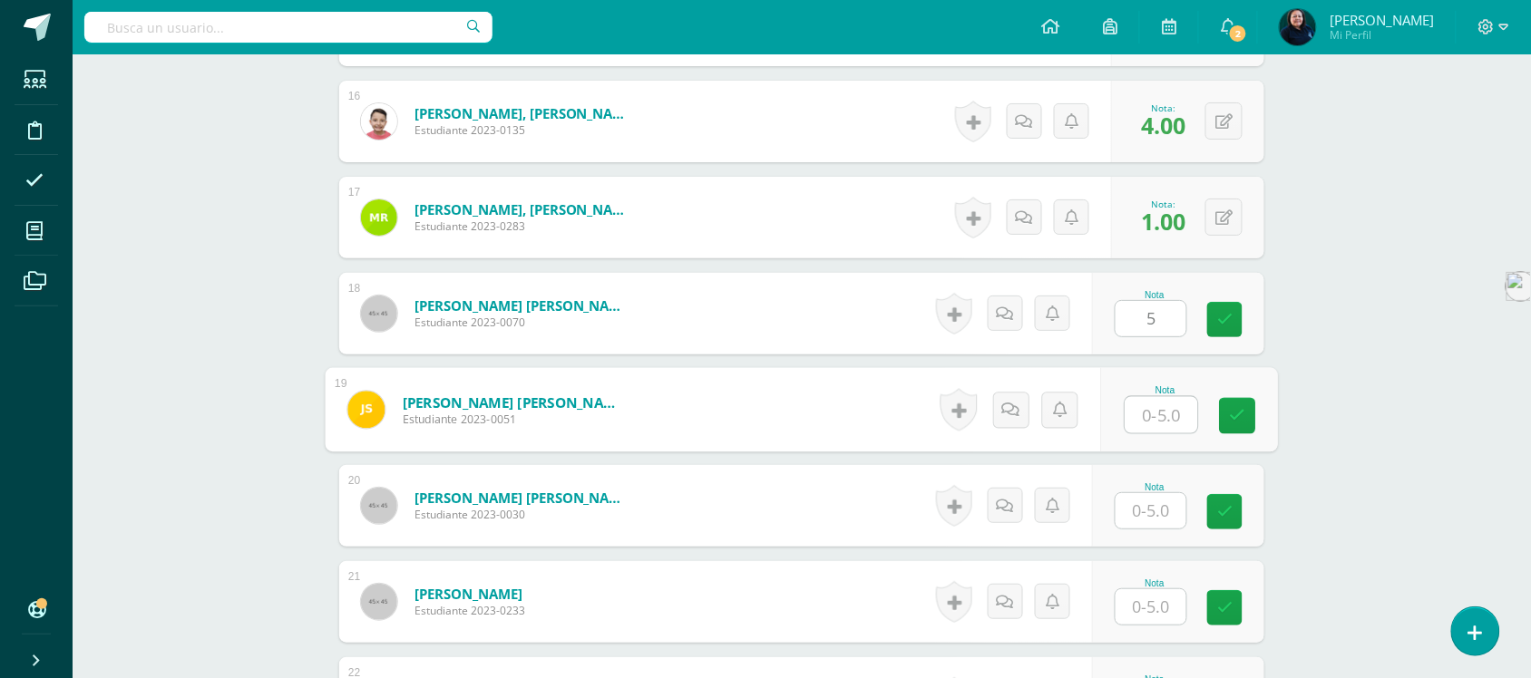
click at [1150, 397] on input "text" at bounding box center [1162, 415] width 73 height 36
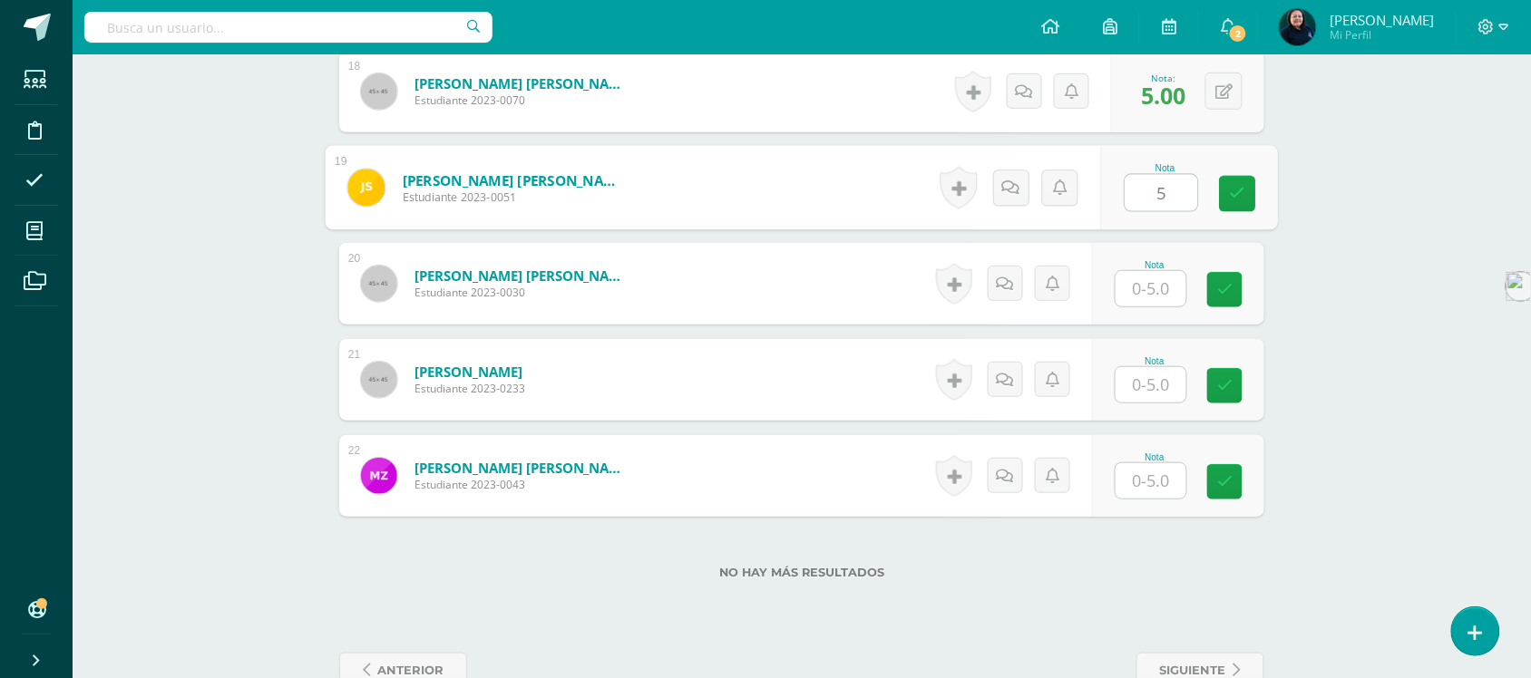
scroll to position [2270, 0]
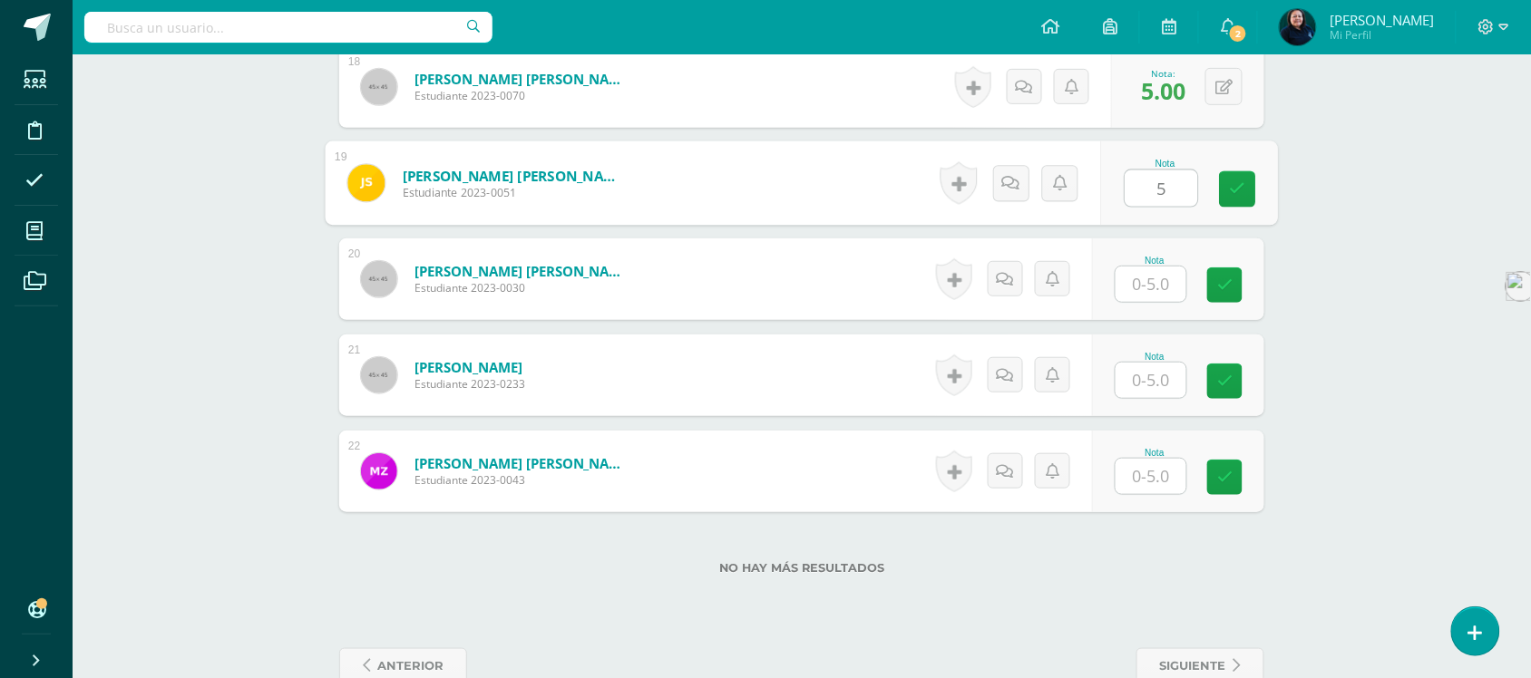
type input "5"
click at [1154, 268] on input "text" at bounding box center [1151, 284] width 71 height 35
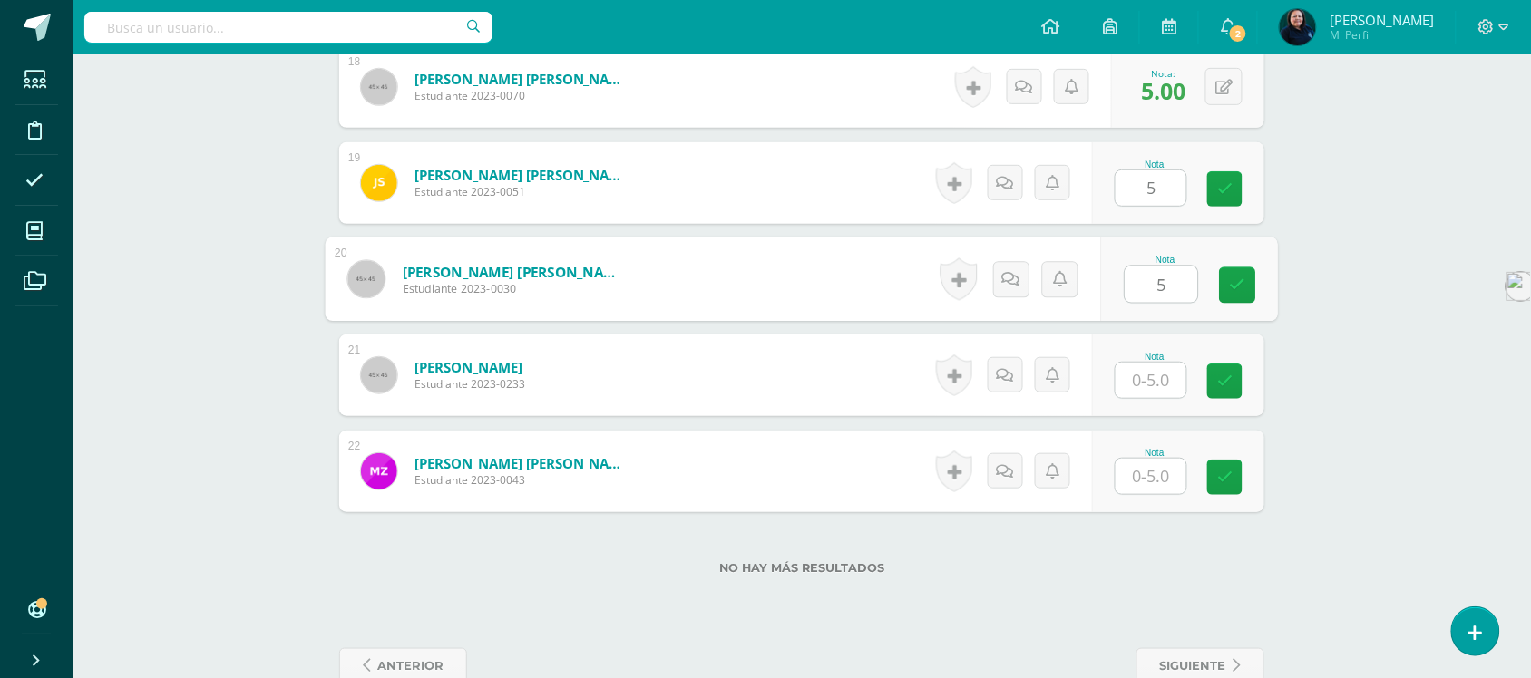
type input "5"
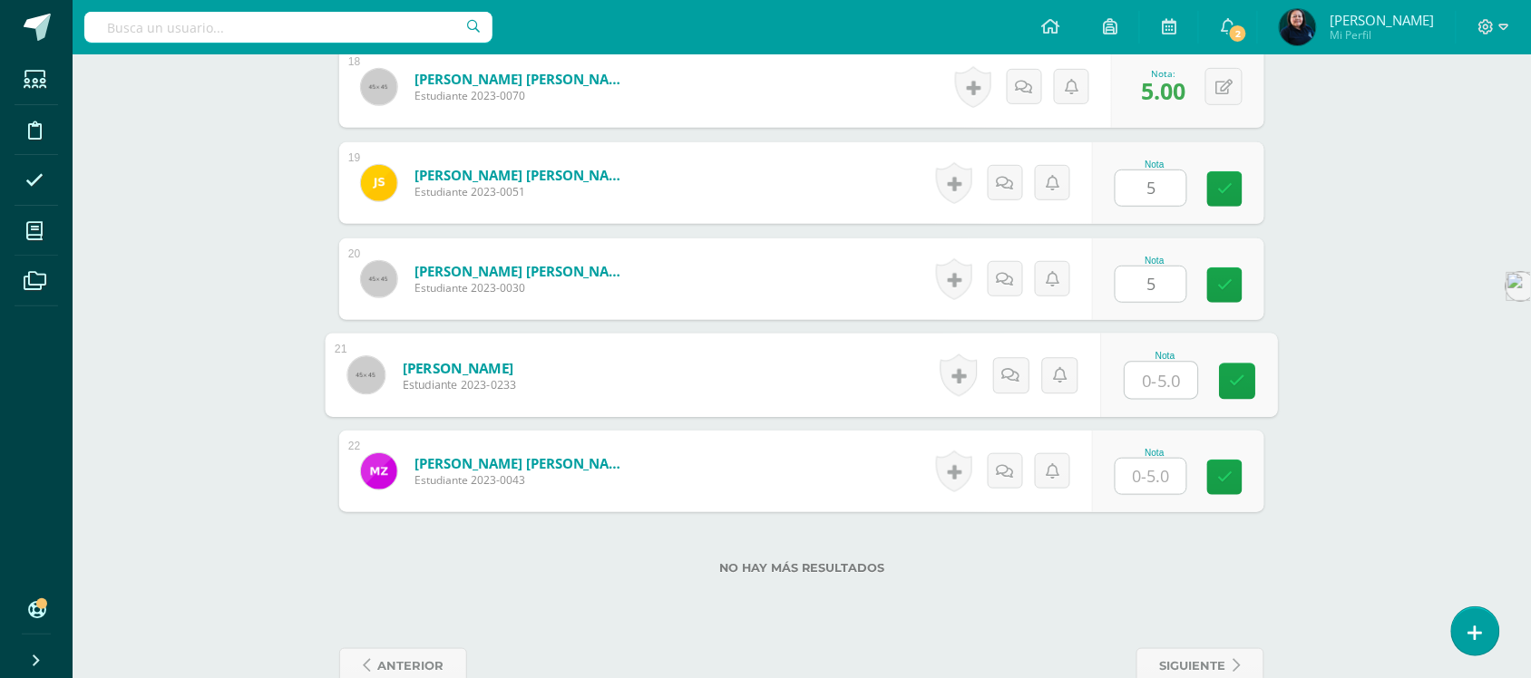
click at [1150, 363] on input "text" at bounding box center [1162, 381] width 73 height 36
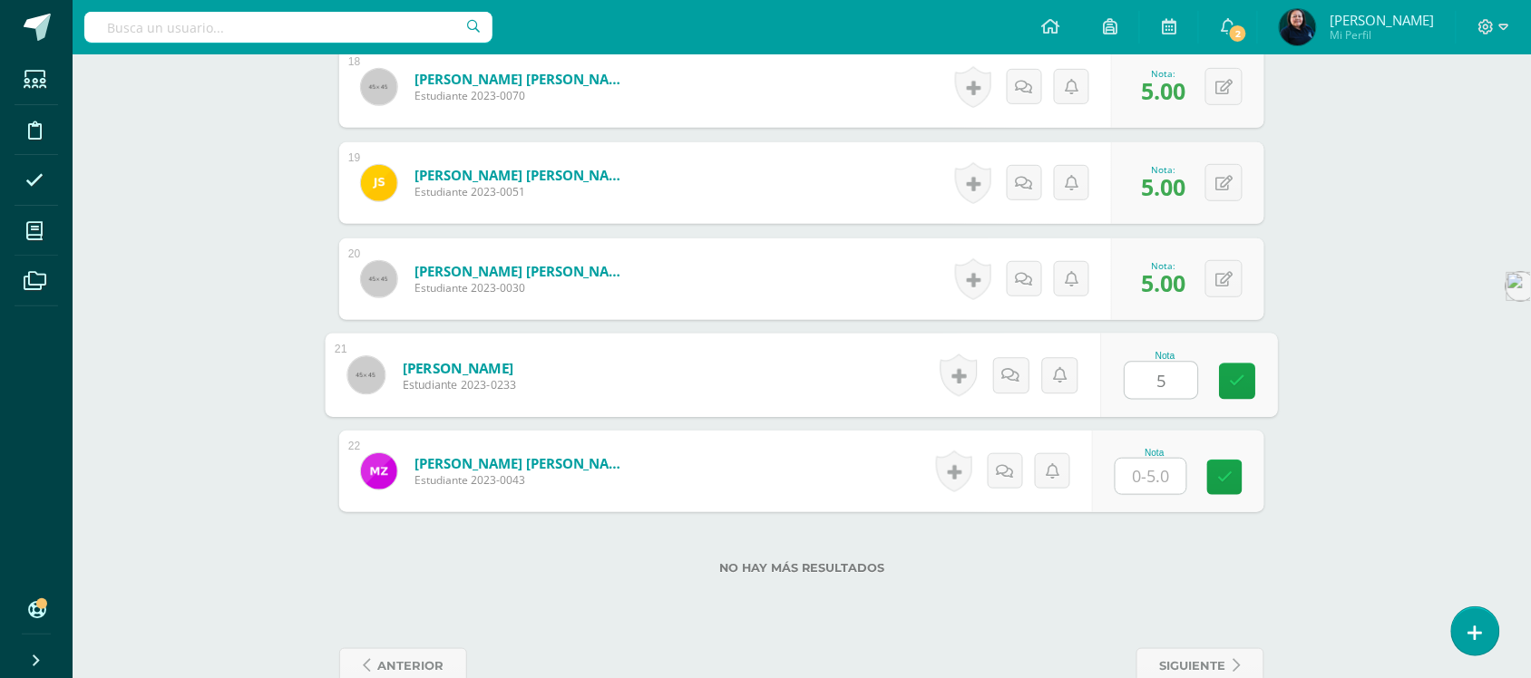
type input "5"
click at [1150, 461] on input "text" at bounding box center [1151, 476] width 71 height 35
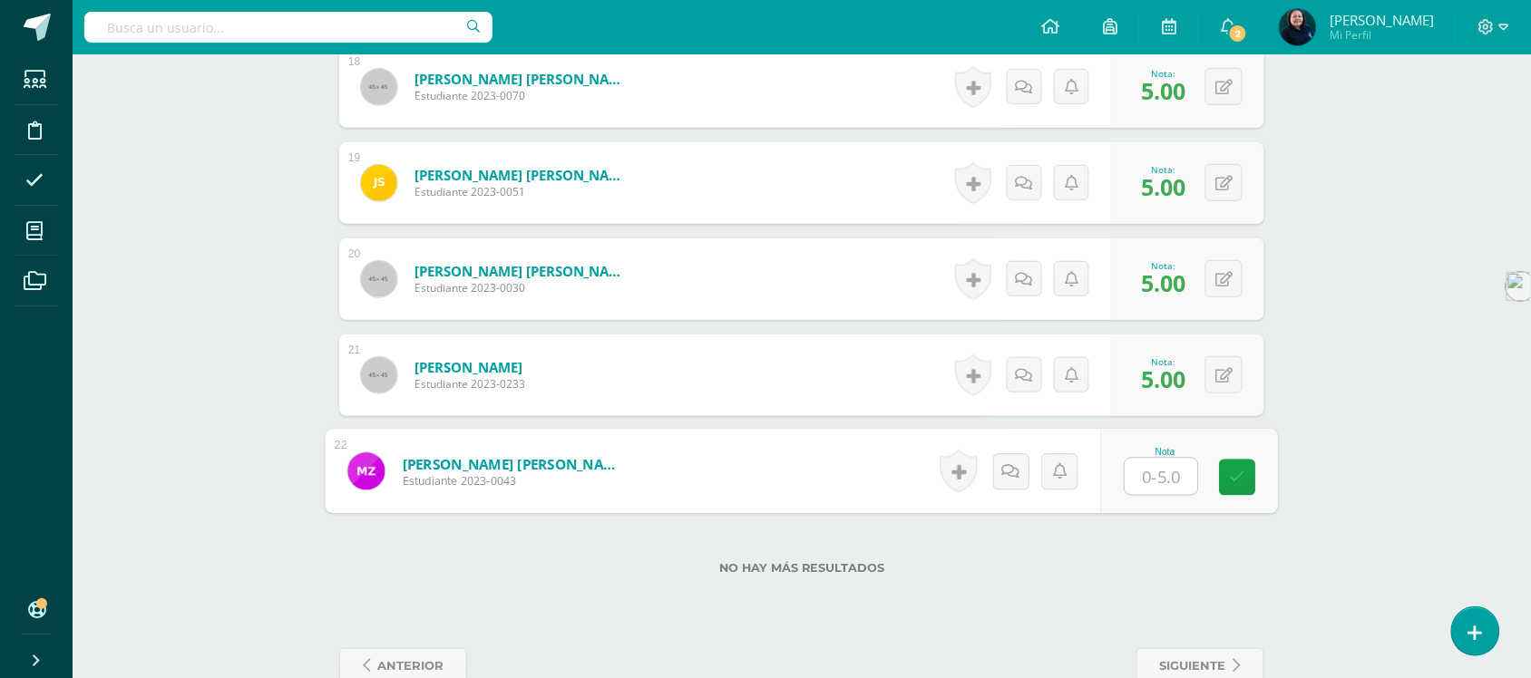
type input "3"
type input "2"
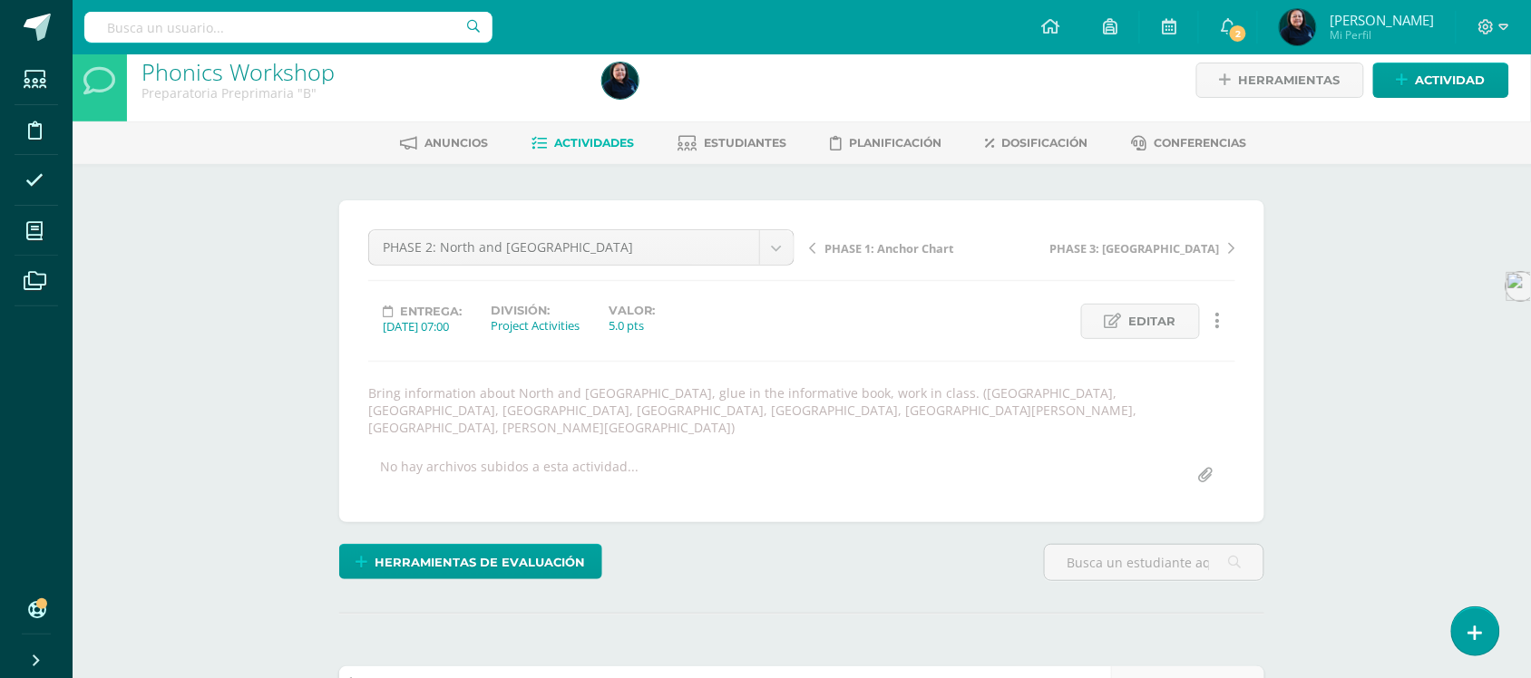
scroll to position [3, 0]
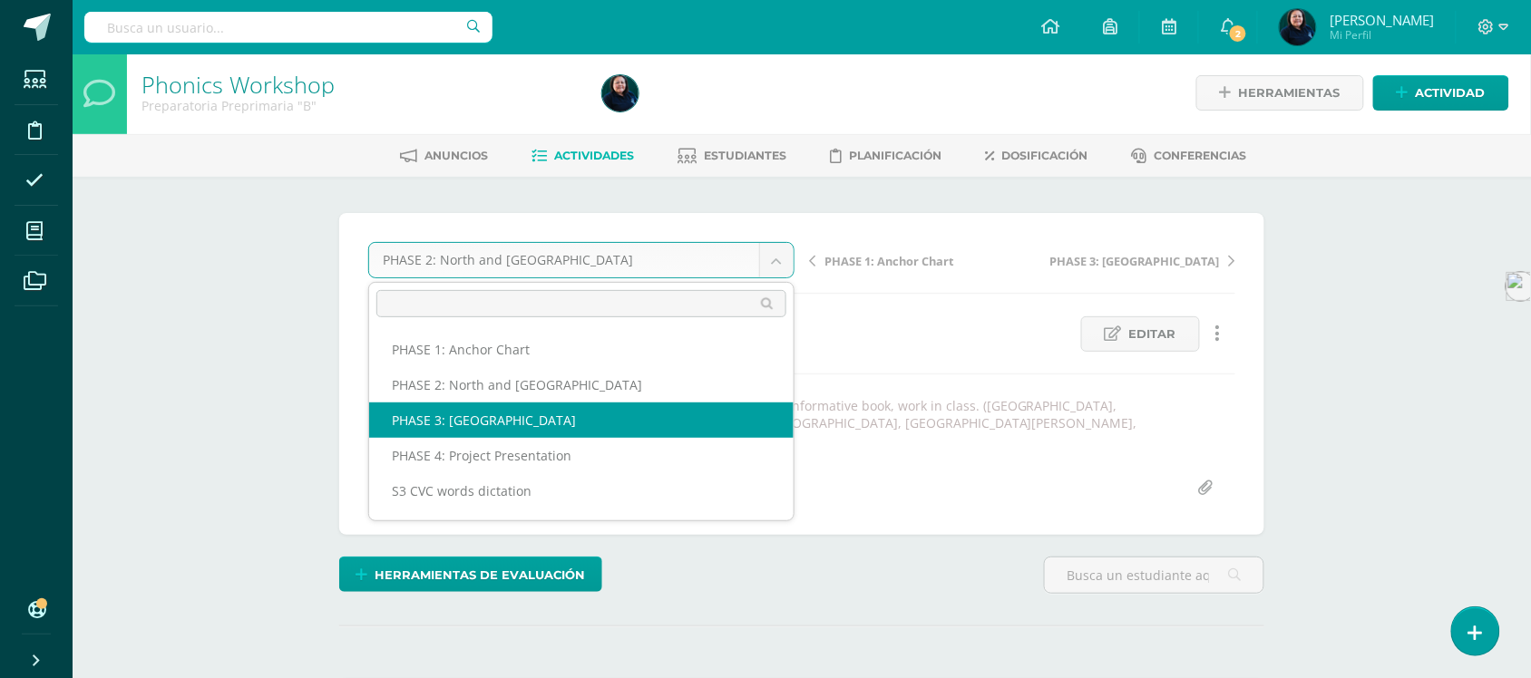
select select "/dashboard/teacher/grade-activity/51000/"
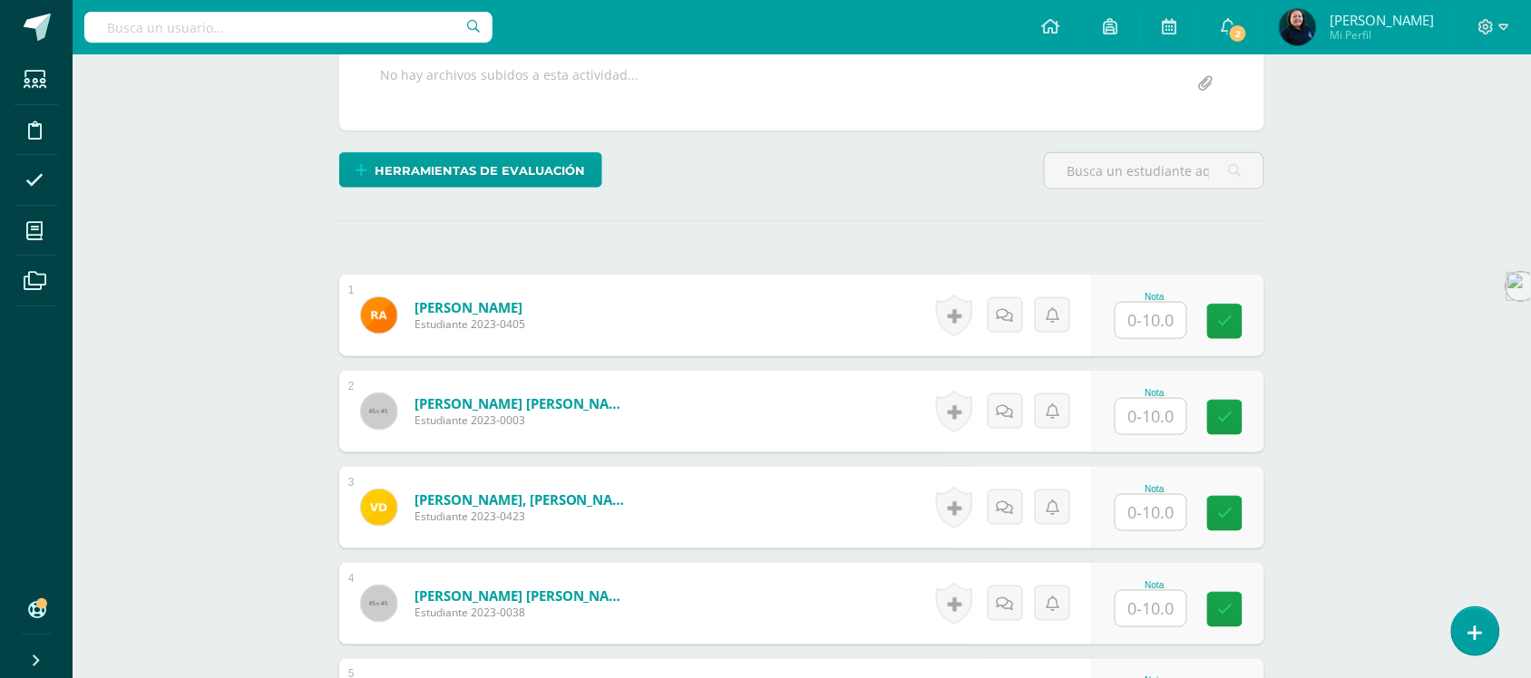
scroll to position [456, 0]
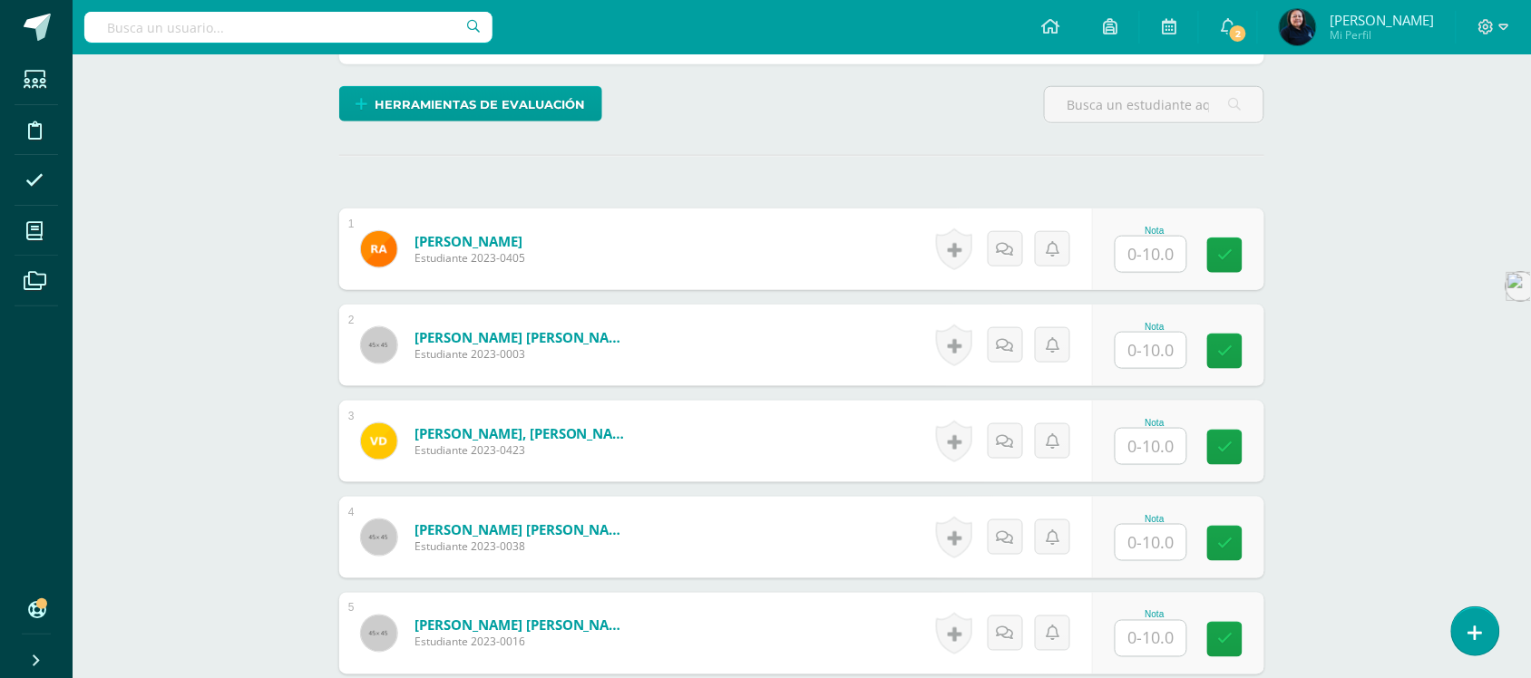
click at [1155, 246] on input "text" at bounding box center [1151, 254] width 71 height 35
type input "8"
click at [1152, 334] on input "text" at bounding box center [1151, 350] width 71 height 35
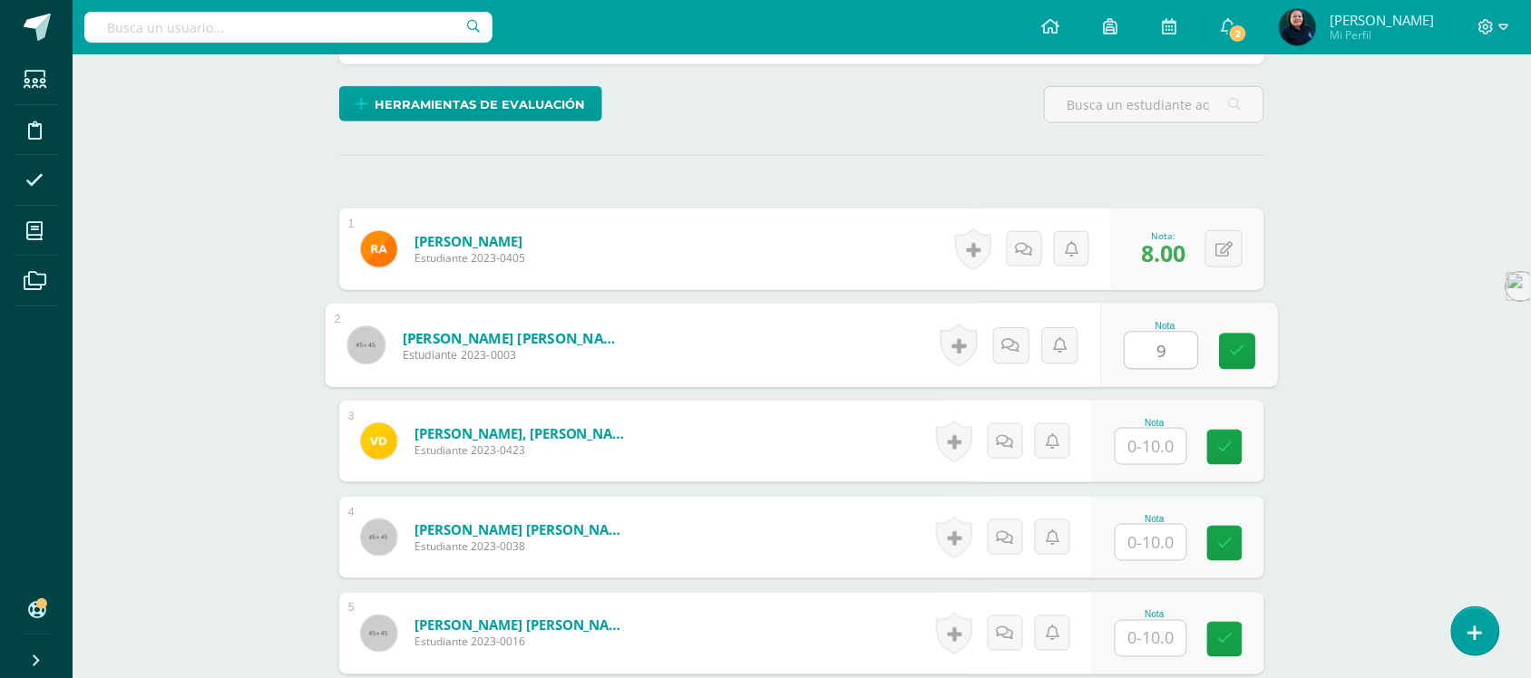
type input "9"
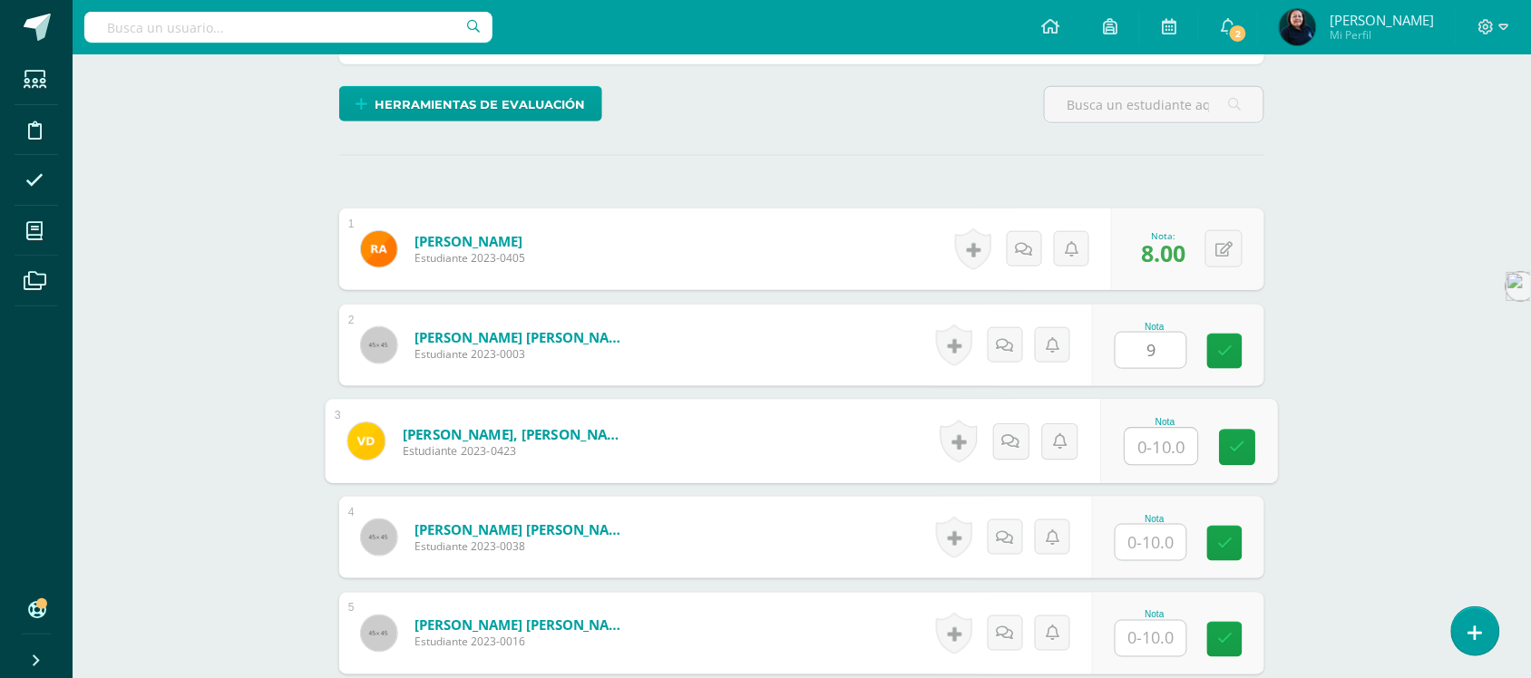
click at [1152, 429] on input "text" at bounding box center [1162, 447] width 73 height 36
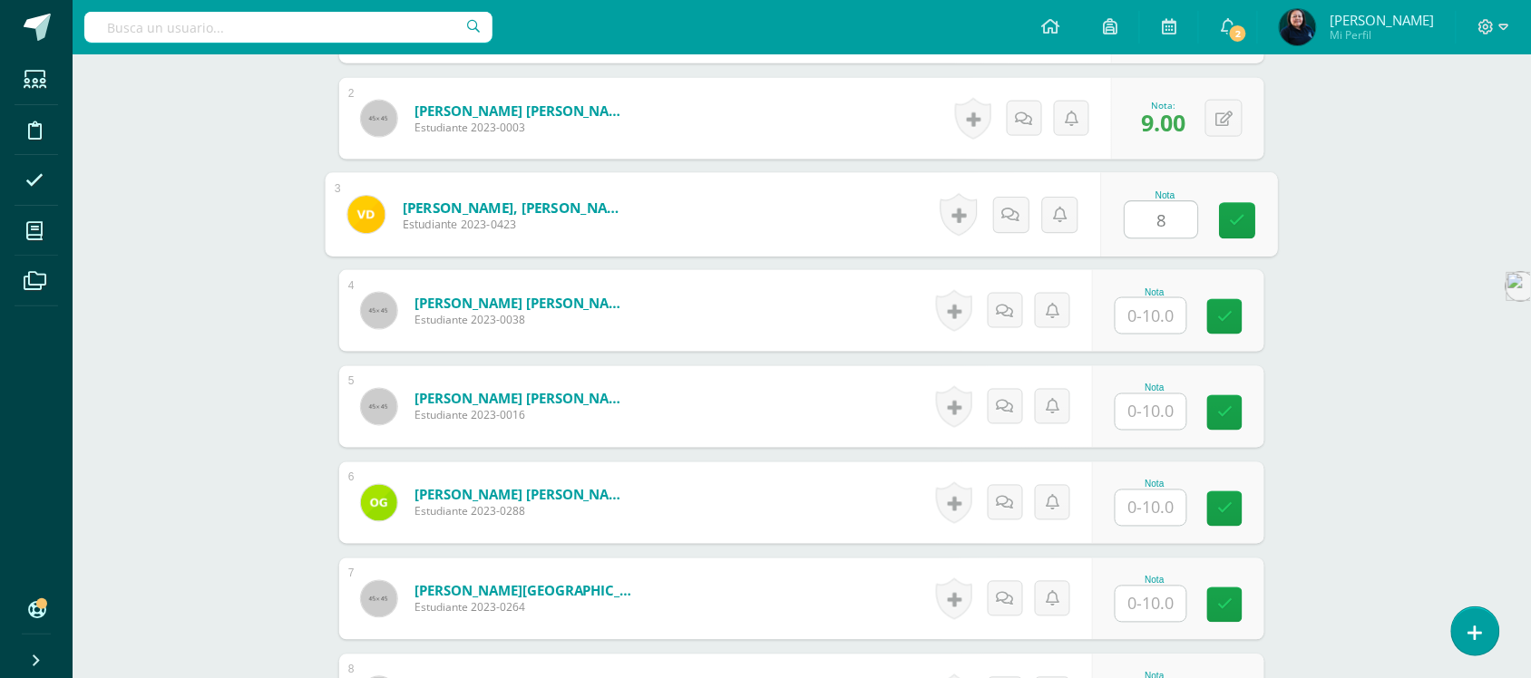
type input "8"
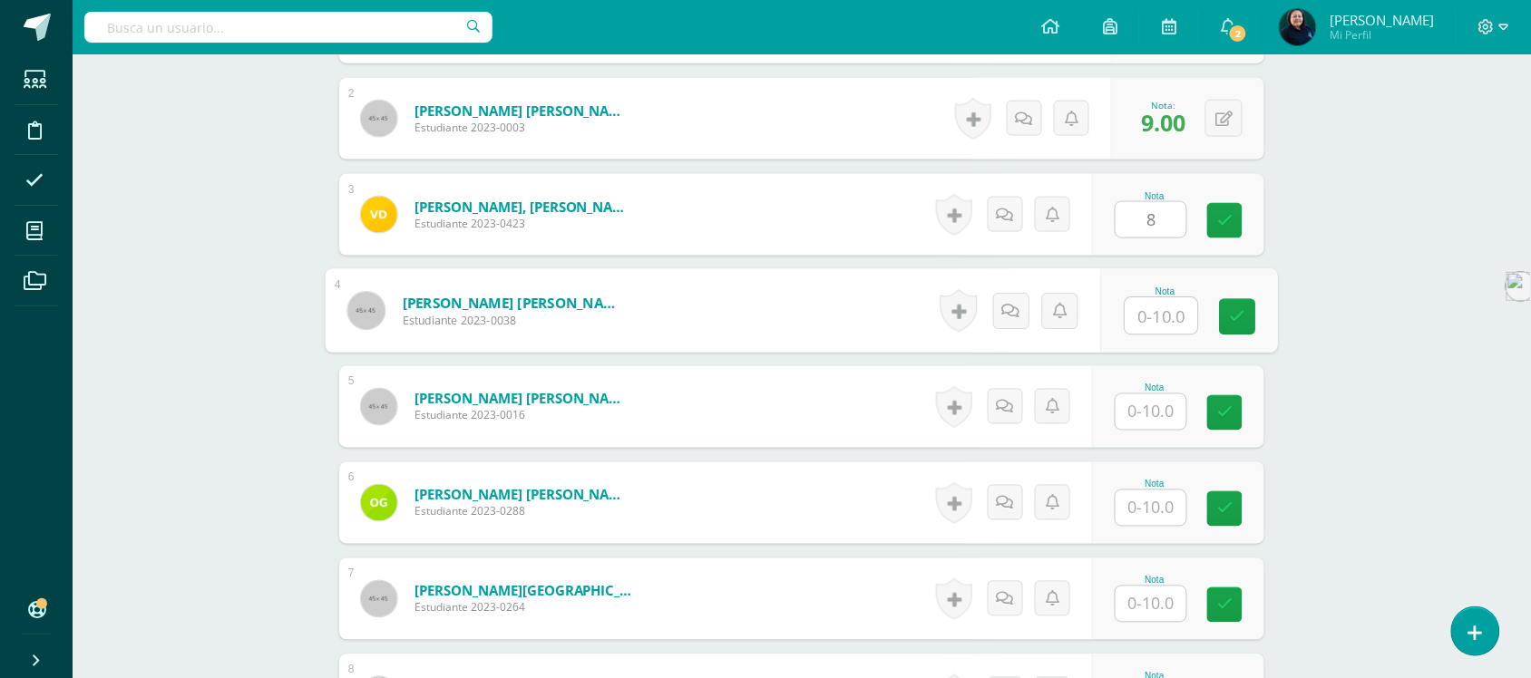
click at [1152, 298] on input "text" at bounding box center [1162, 316] width 73 height 36
type input "10"
click at [1149, 395] on input "text" at bounding box center [1151, 412] width 71 height 35
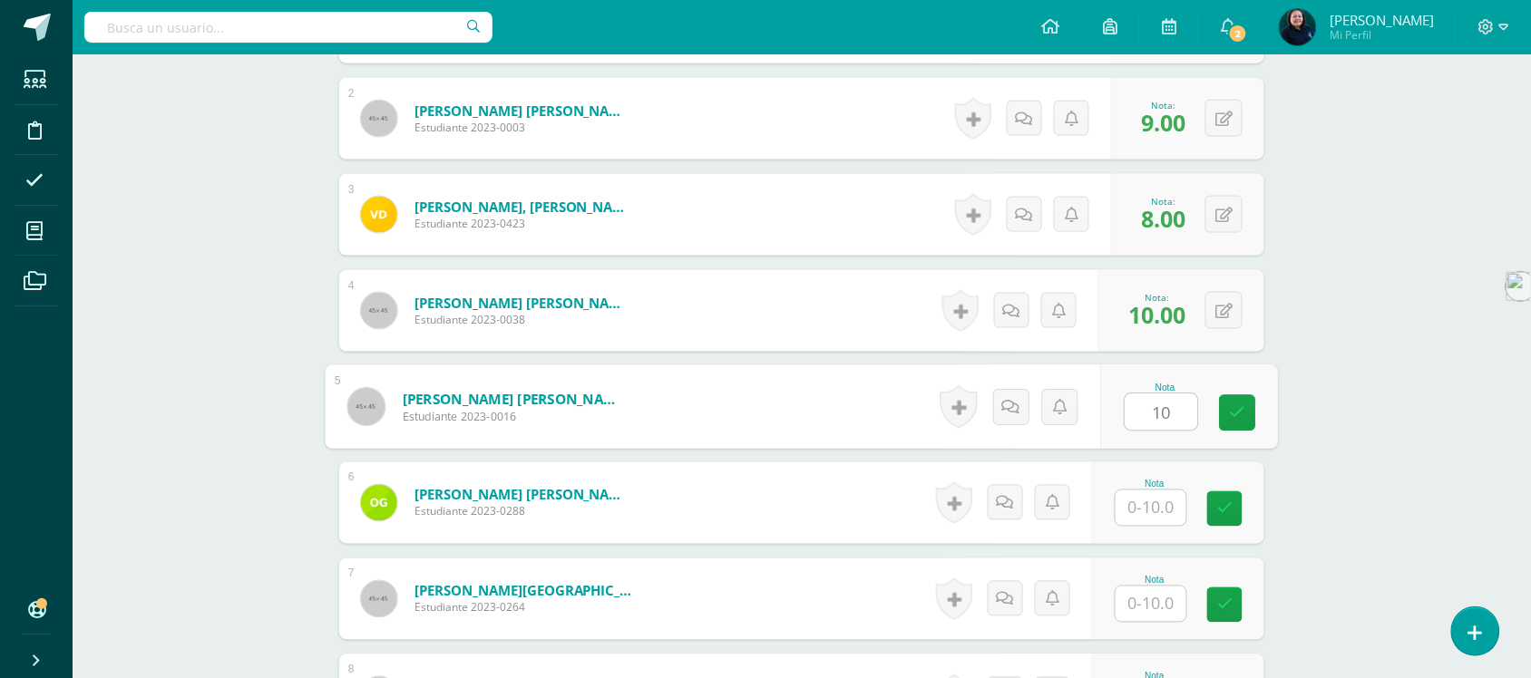
type input "10"
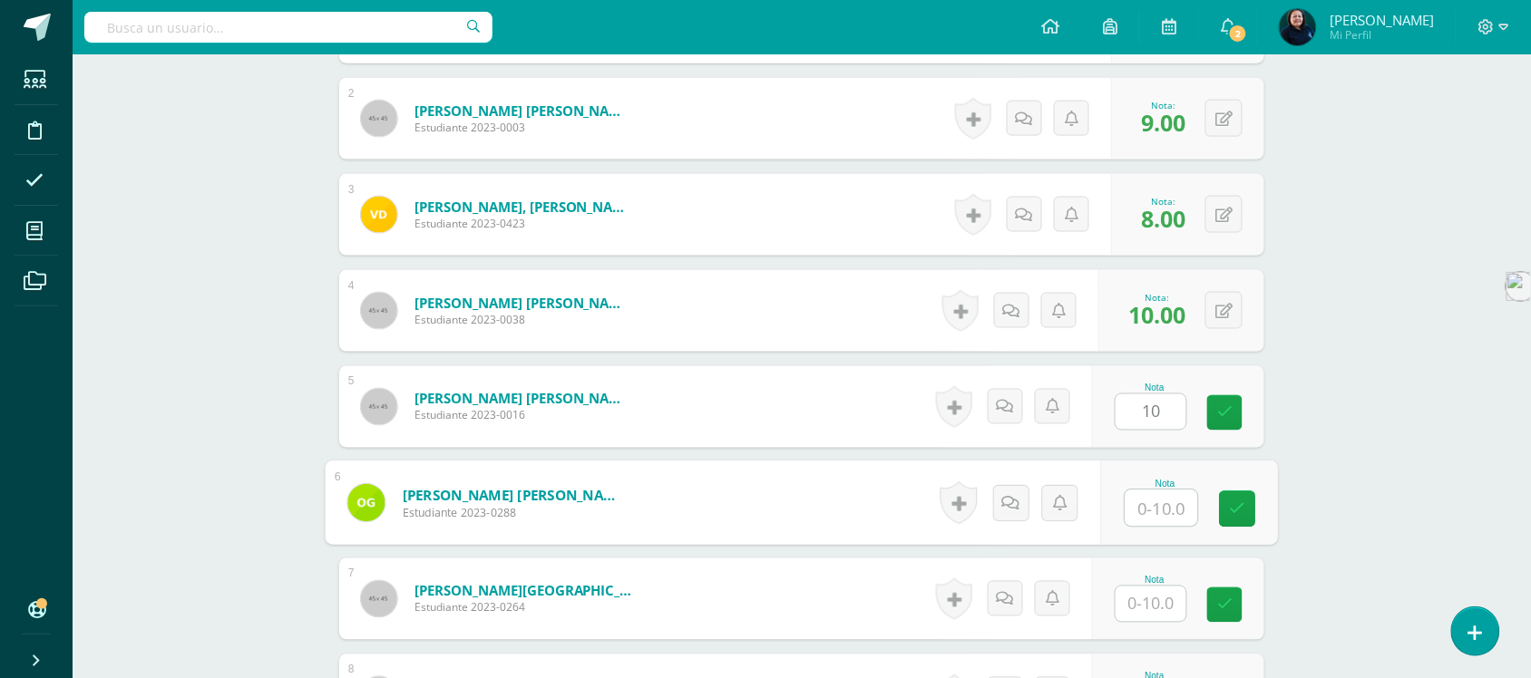
click at [1158, 492] on input "text" at bounding box center [1162, 509] width 73 height 36
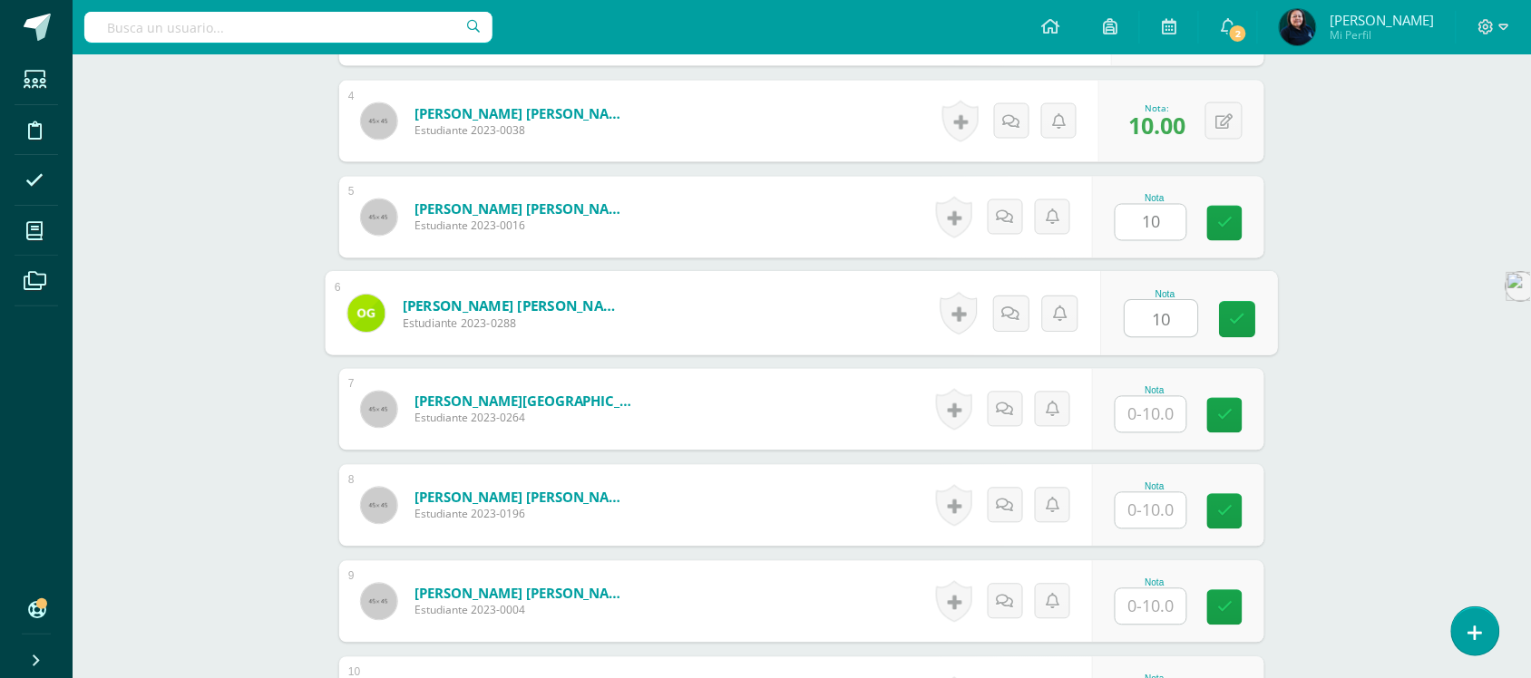
scroll to position [910, 0]
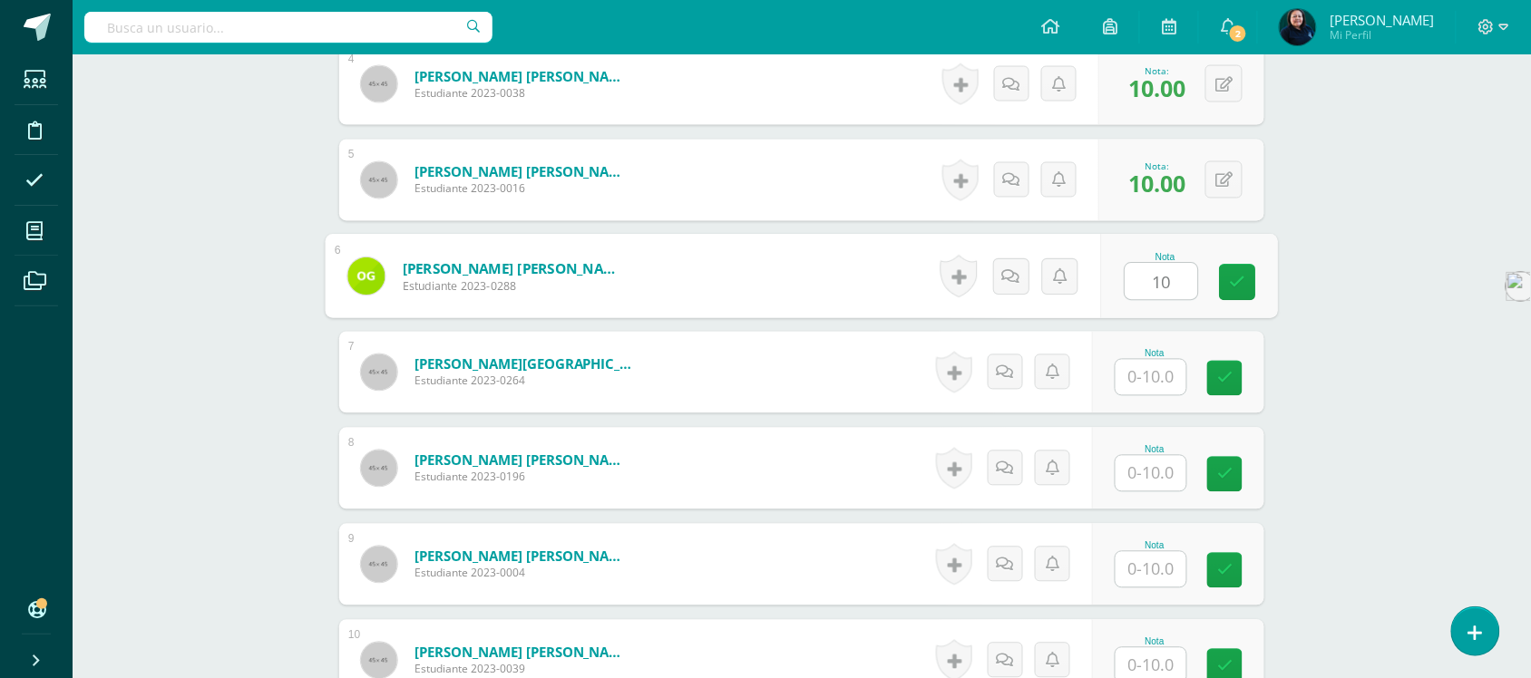
type input "10"
click at [1148, 360] on input "text" at bounding box center [1151, 377] width 71 height 35
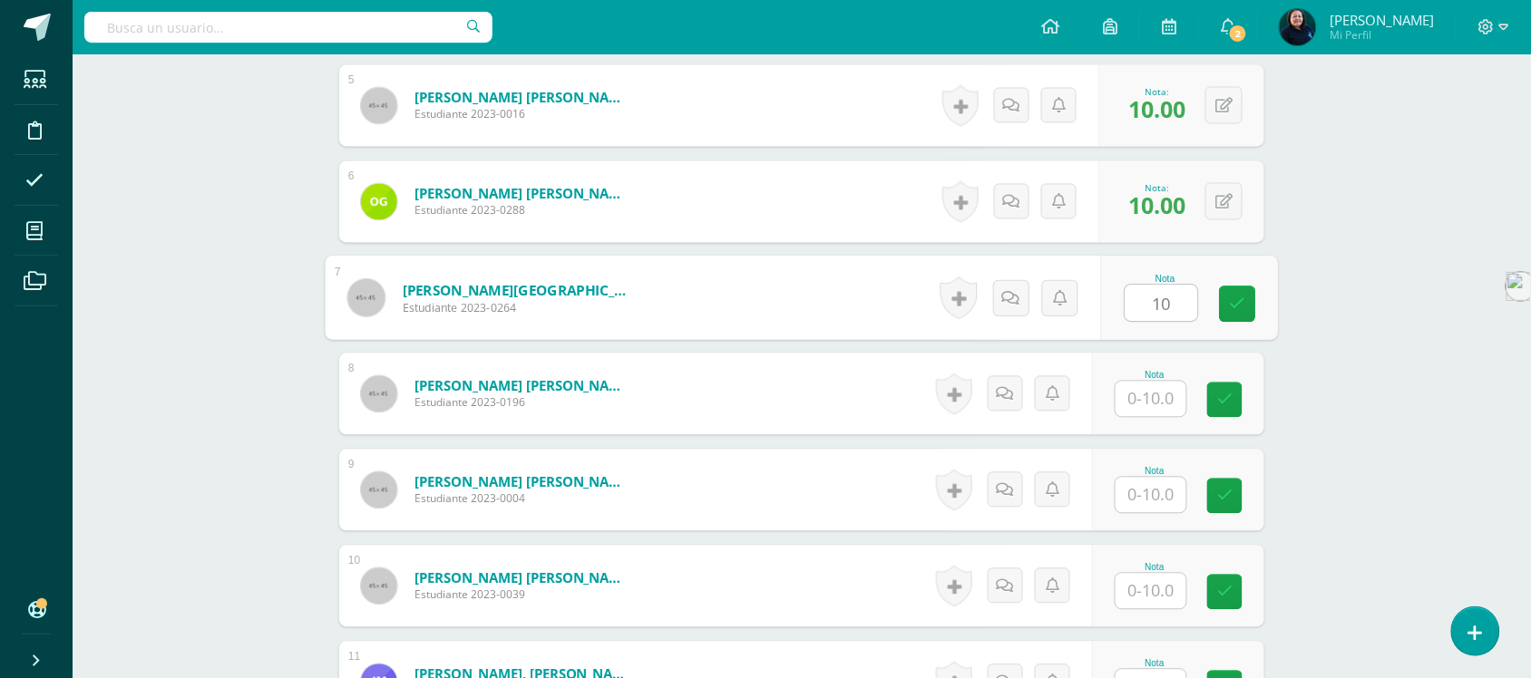
scroll to position [1023, 0]
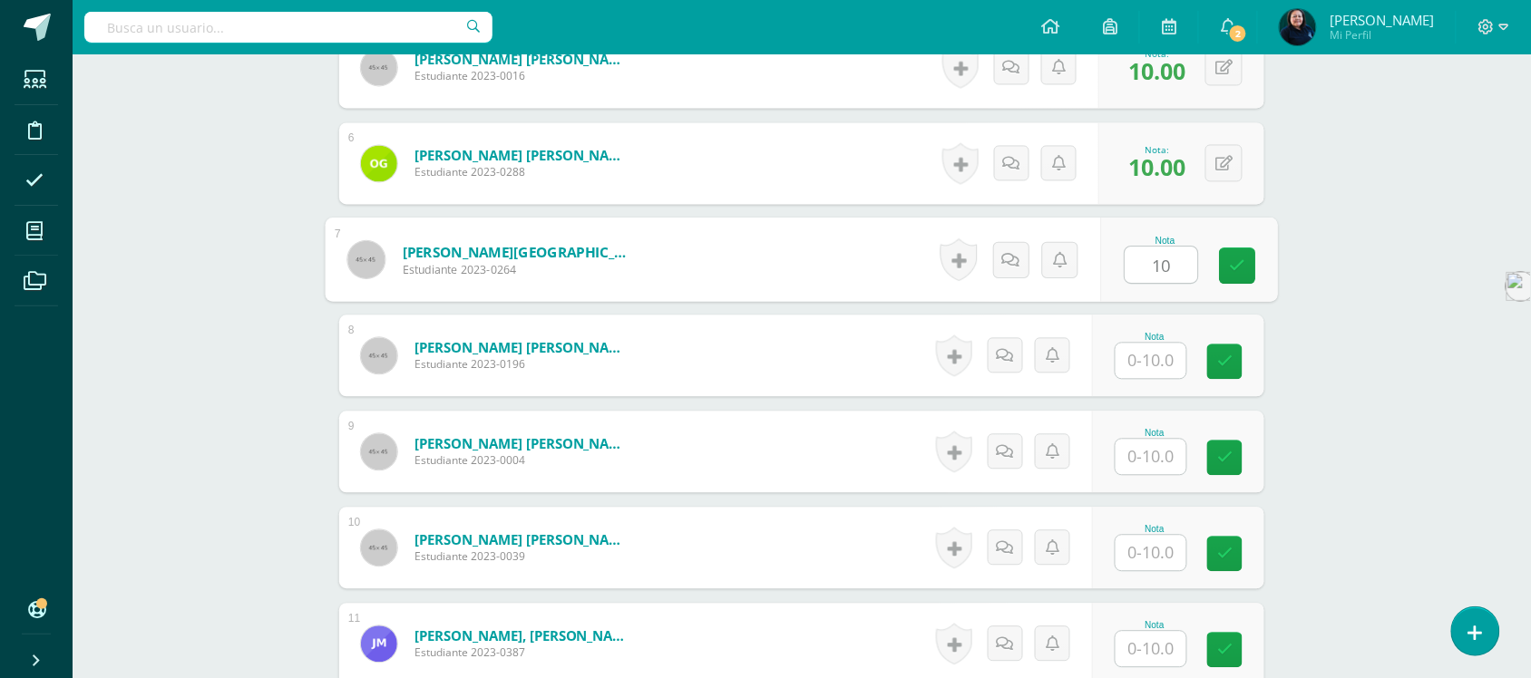
type input "10"
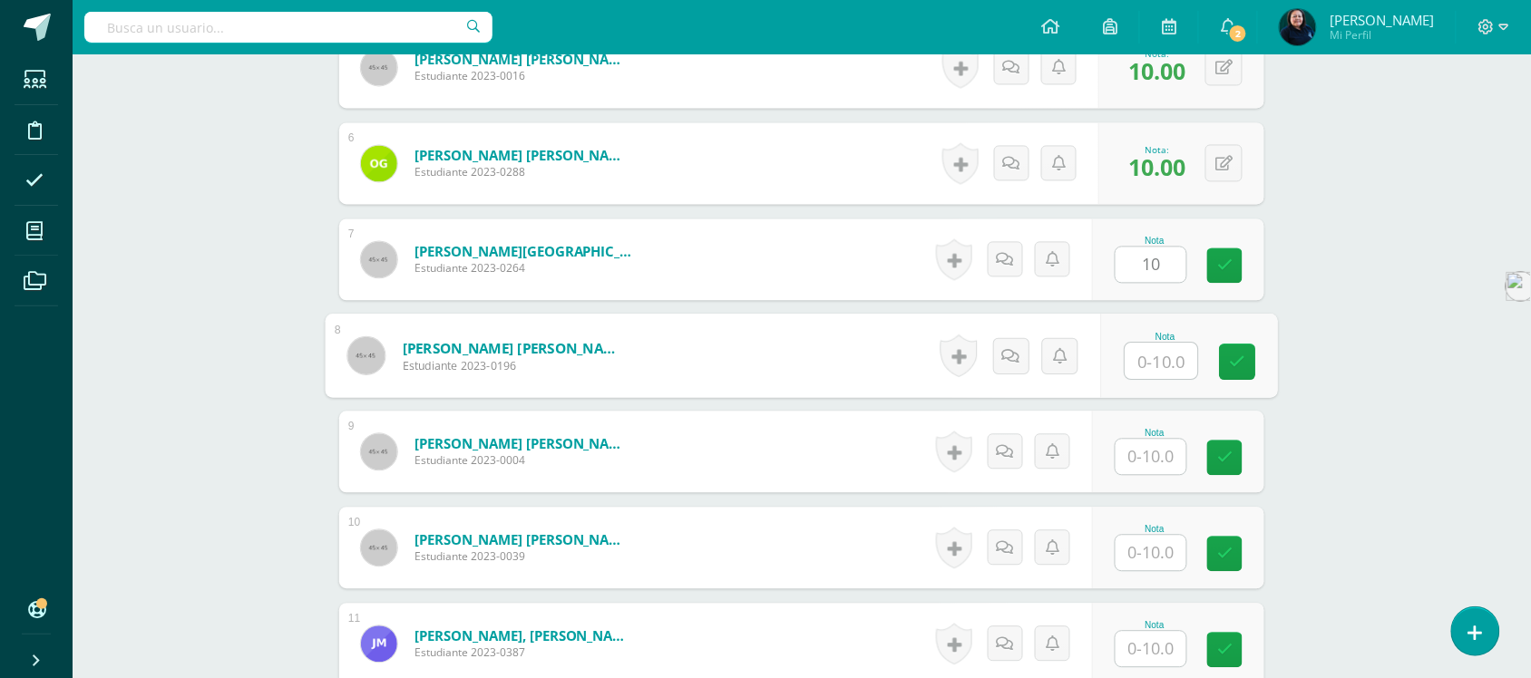
click at [1148, 343] on input "text" at bounding box center [1162, 361] width 73 height 36
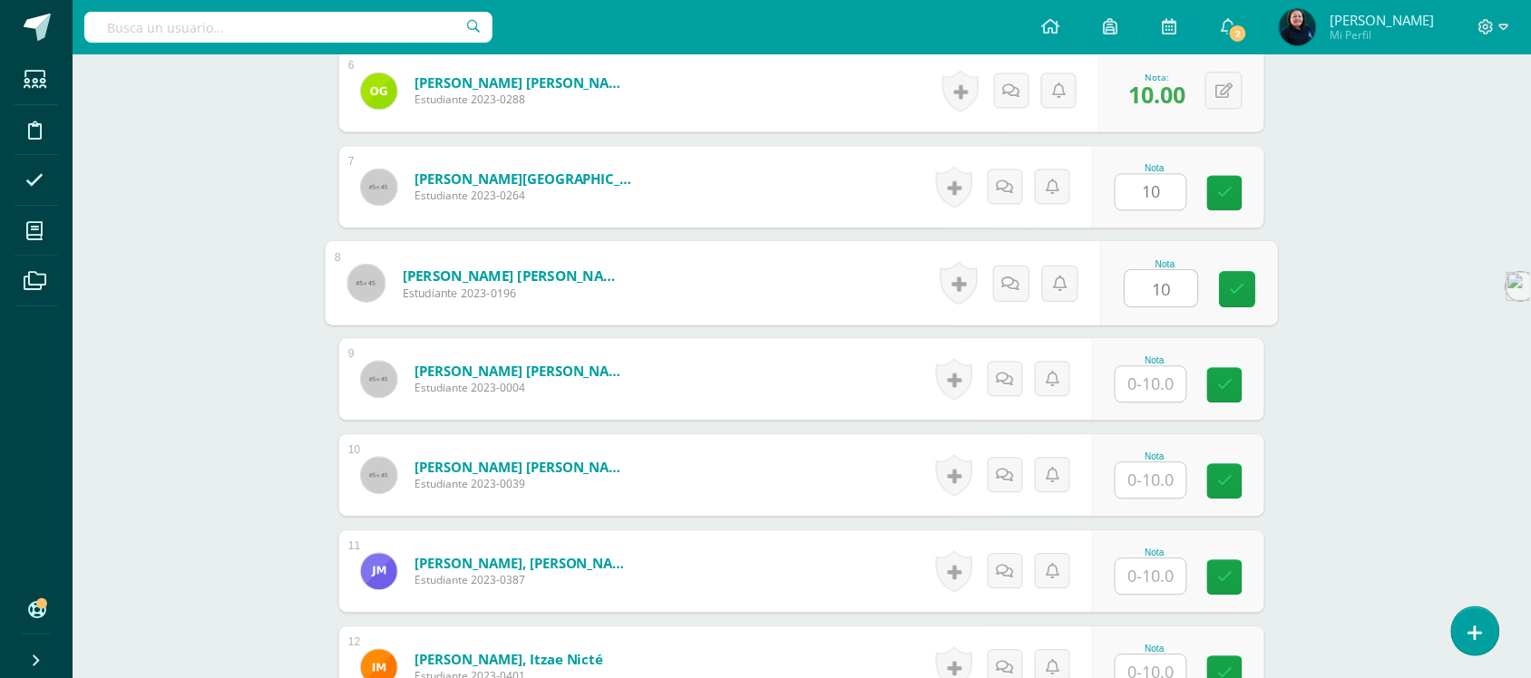
scroll to position [1137, 0]
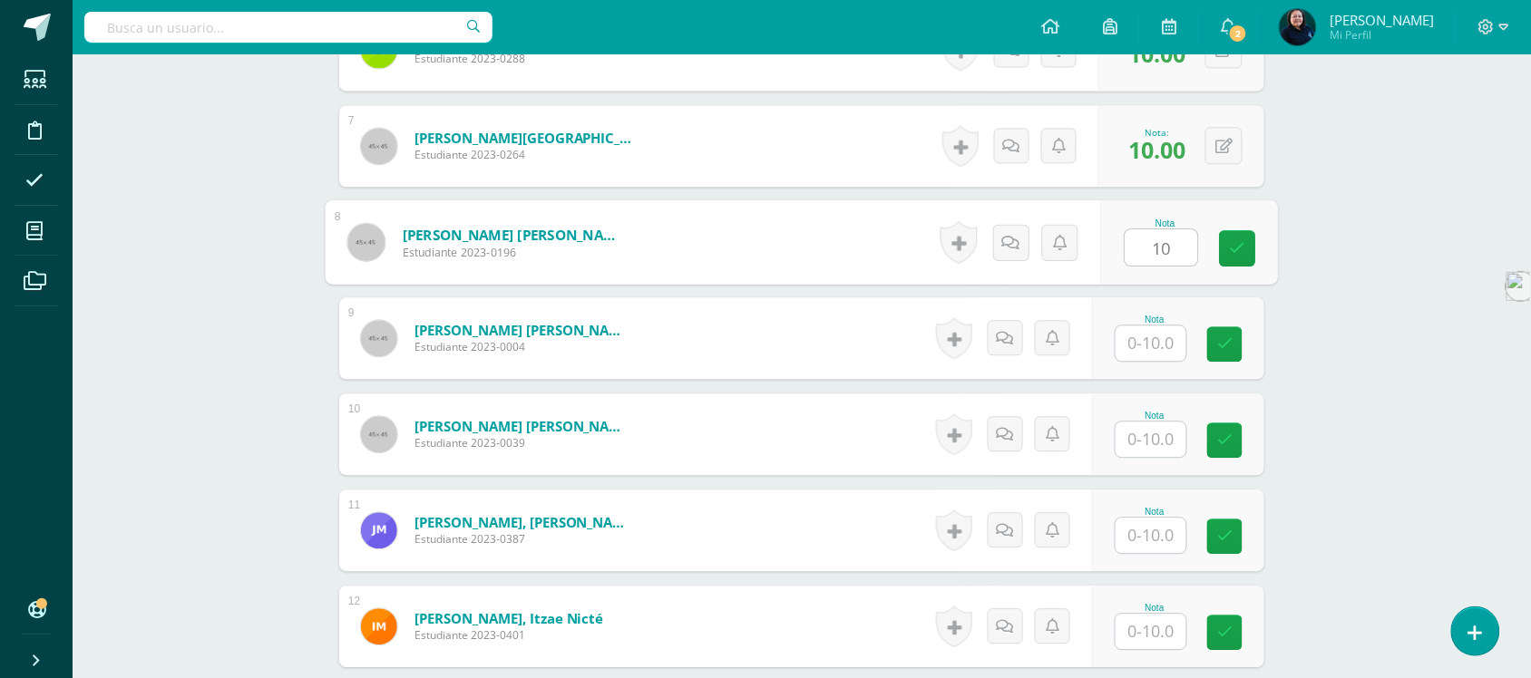
type input "10"
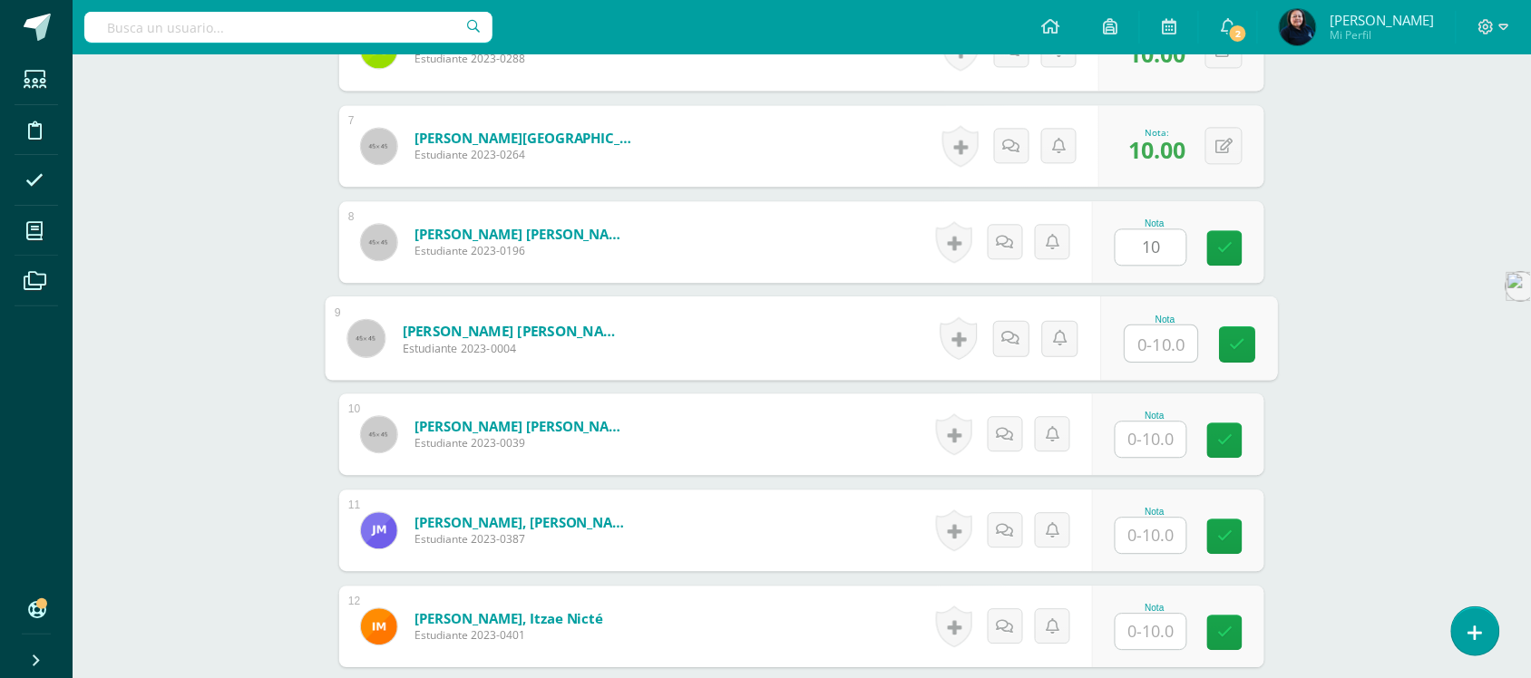
click at [1144, 329] on input "text" at bounding box center [1162, 344] width 73 height 36
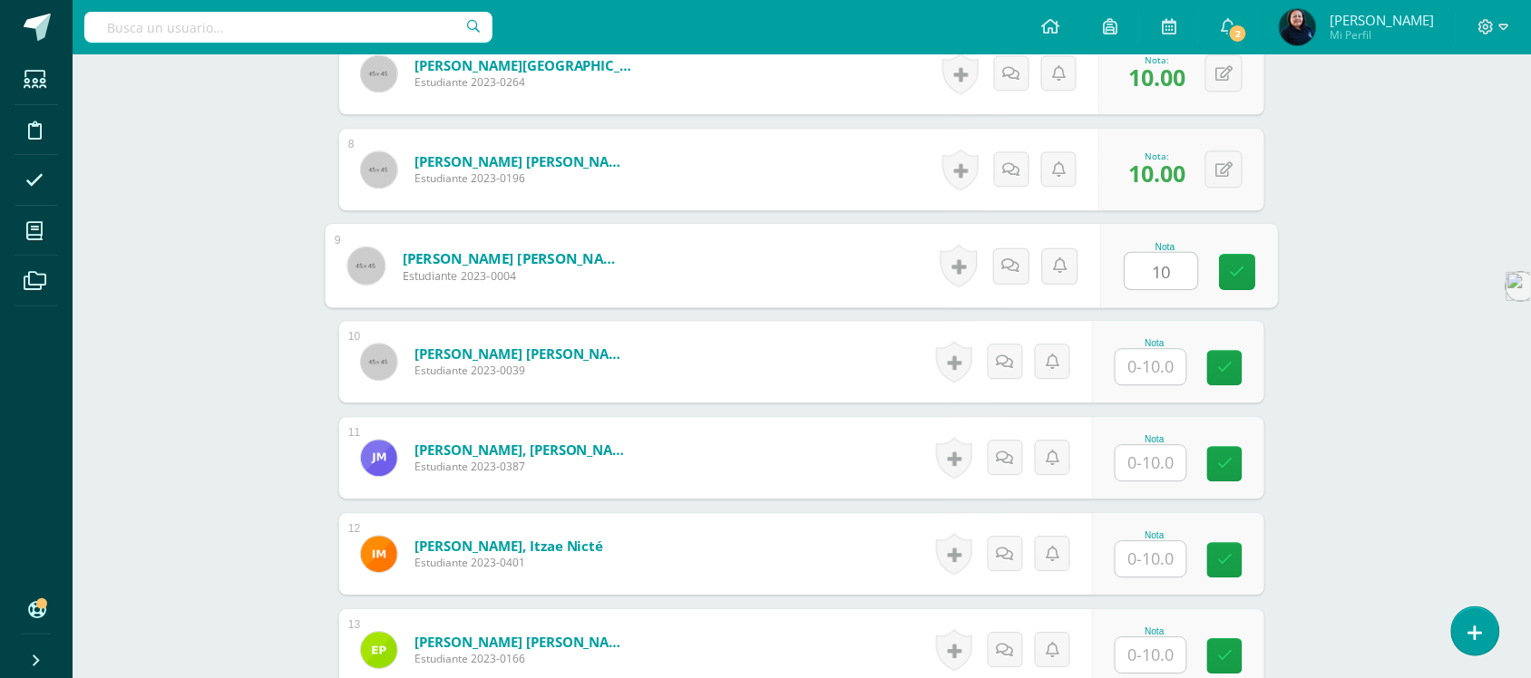
scroll to position [1250, 0]
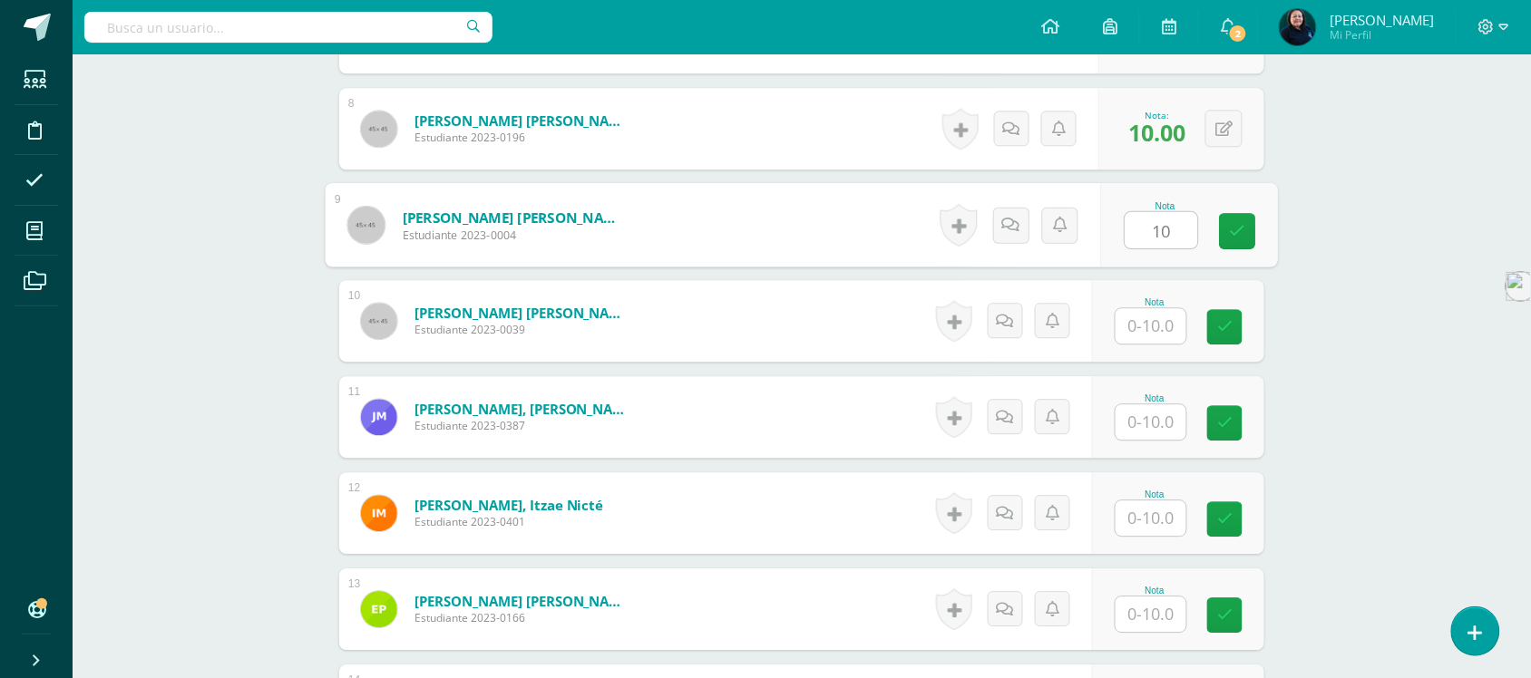
type input "10"
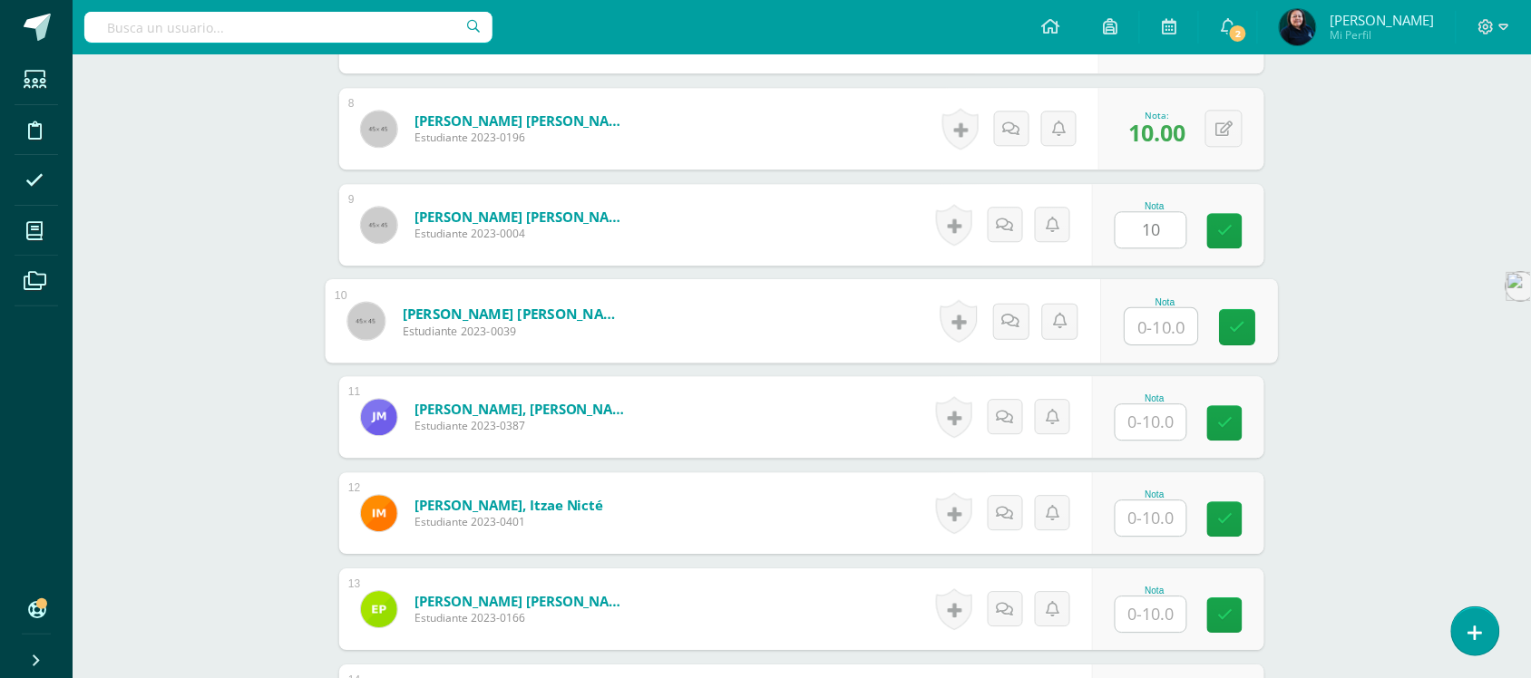
click at [1145, 308] on input "text" at bounding box center [1162, 326] width 73 height 36
type input "8"
click at [1153, 405] on input "text" at bounding box center [1151, 422] width 71 height 35
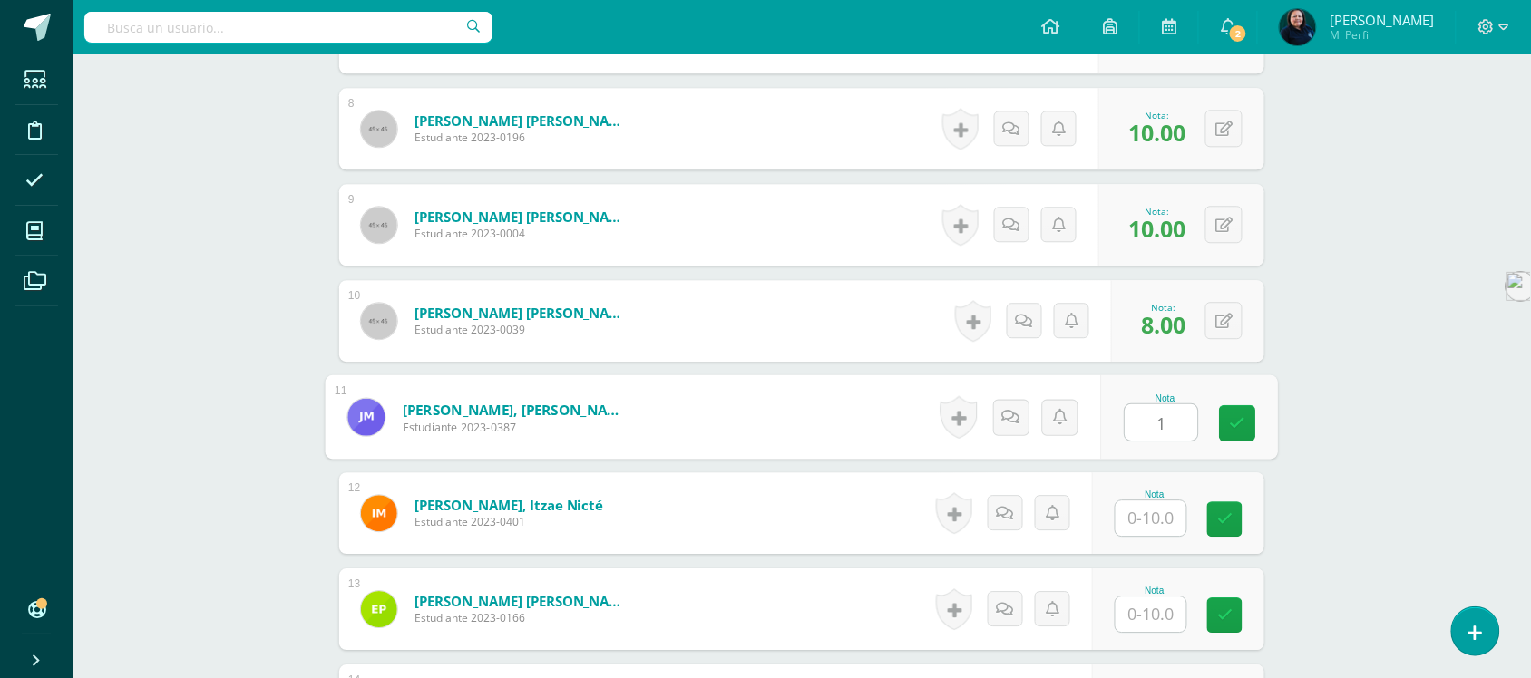
scroll to position [1363, 0]
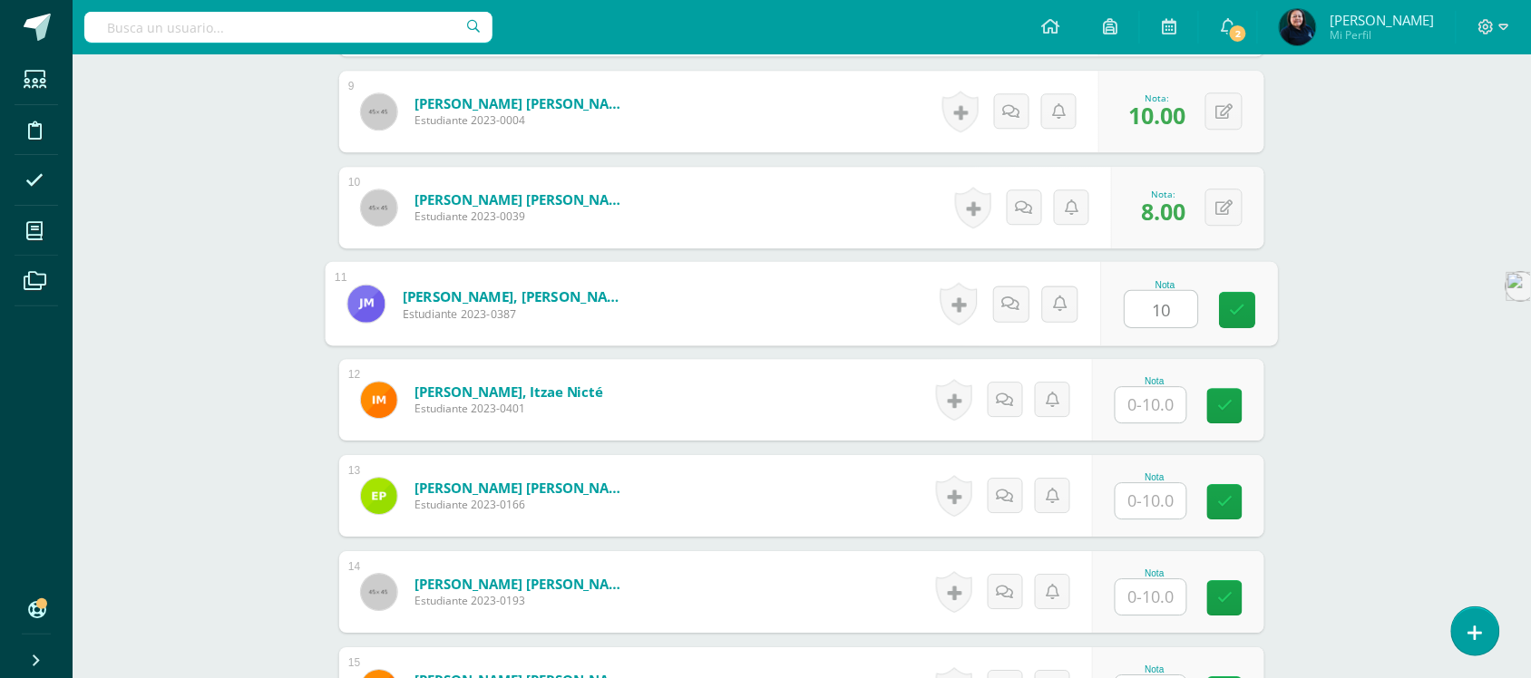
type input "10"
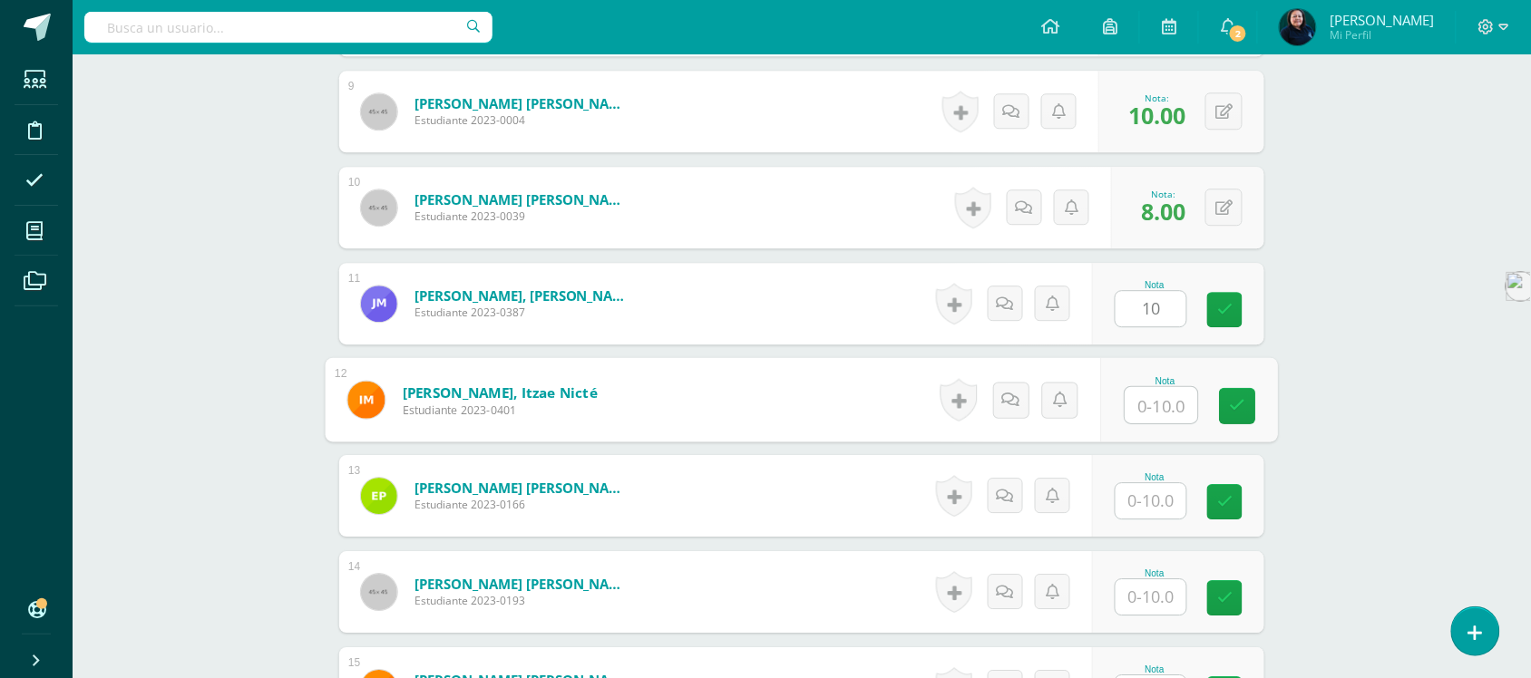
click at [1147, 391] on input "text" at bounding box center [1162, 405] width 73 height 36
type input "8"
click at [1150, 483] on input "text" at bounding box center [1151, 500] width 71 height 35
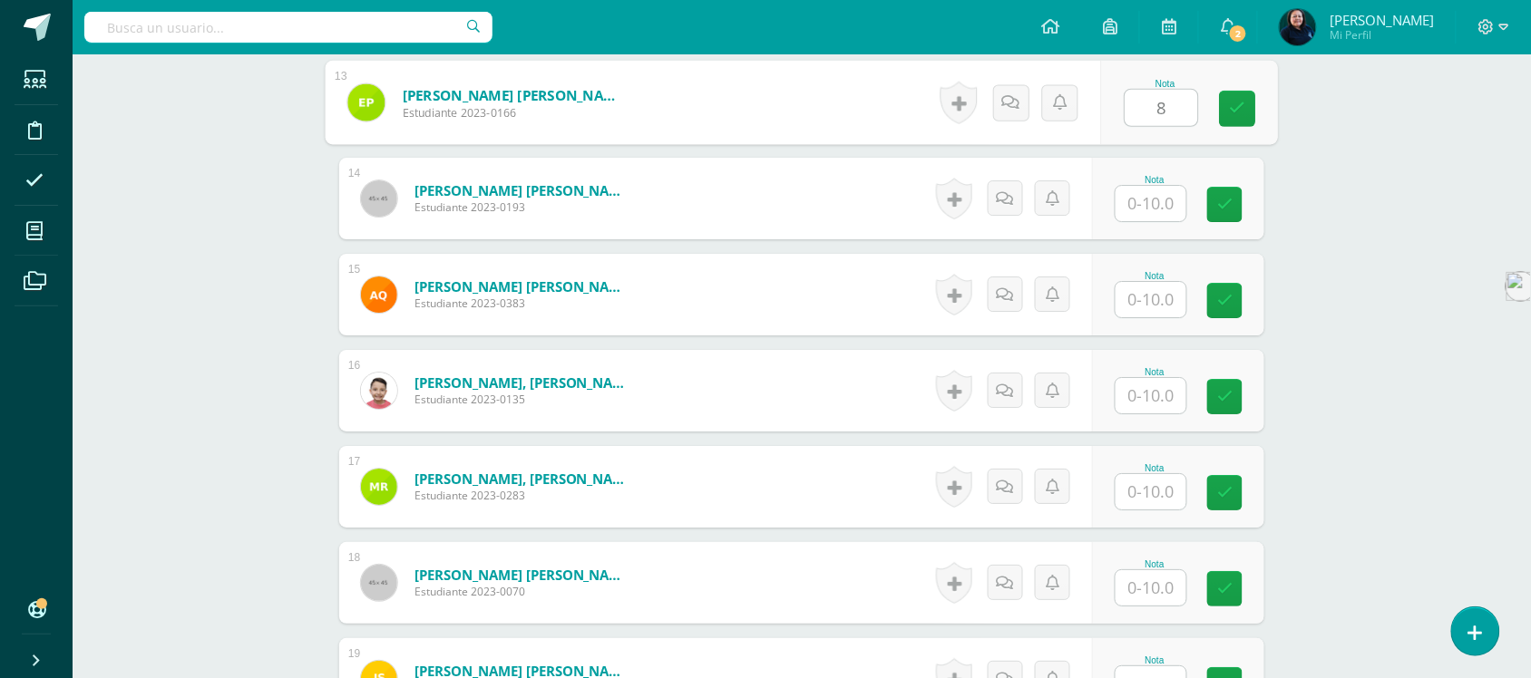
scroll to position [1817, 0]
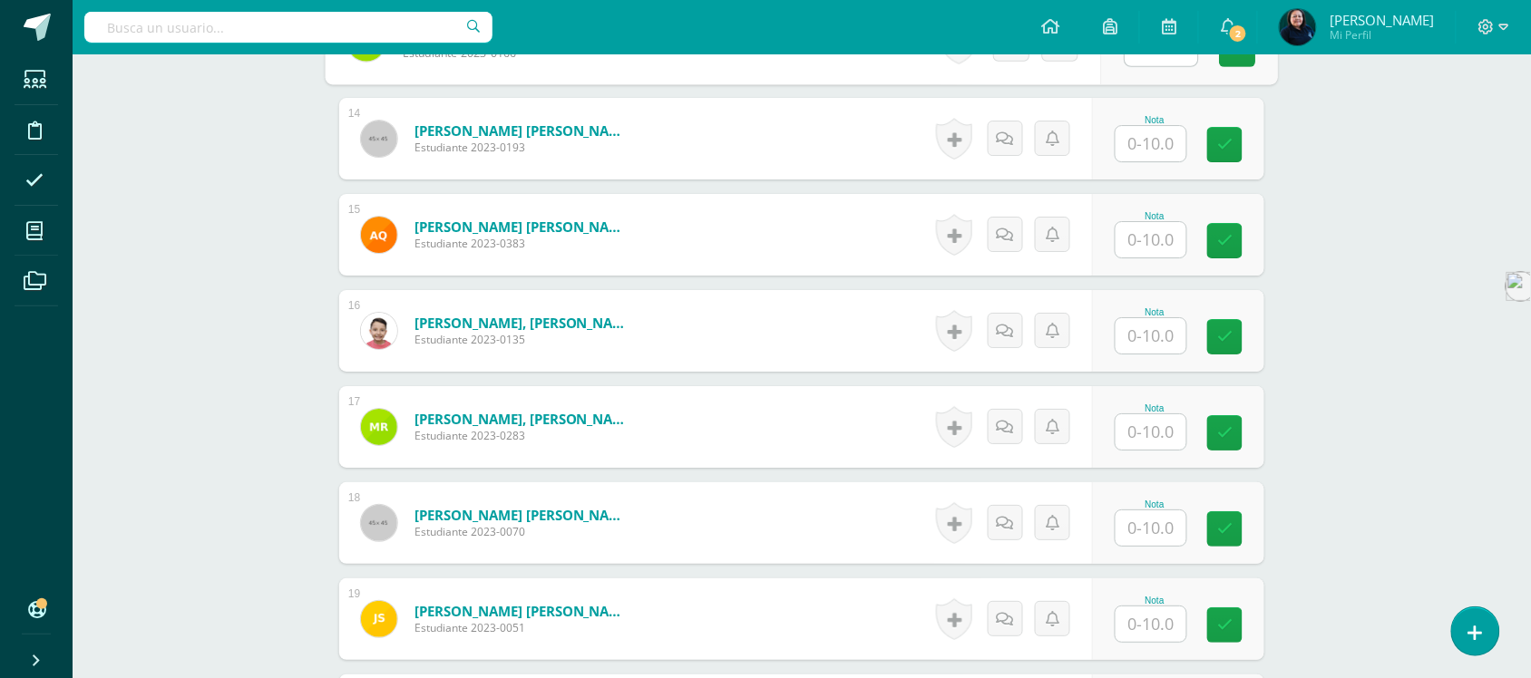
type input "8"
click at [1155, 126] on input "text" at bounding box center [1162, 144] width 73 height 36
type input "8"
click at [1158, 224] on input "text" at bounding box center [1151, 239] width 71 height 35
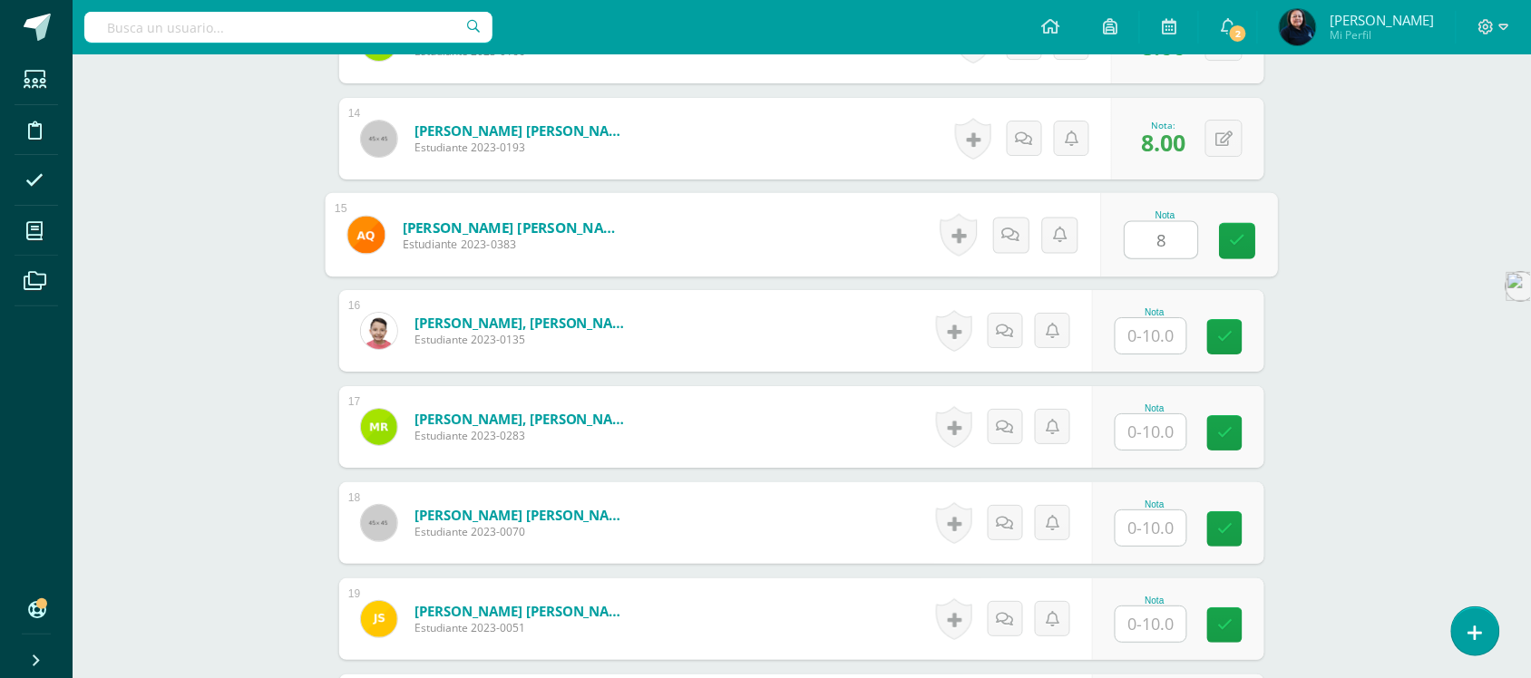
type input "8"
click at [1155, 318] on input "text" at bounding box center [1151, 335] width 71 height 35
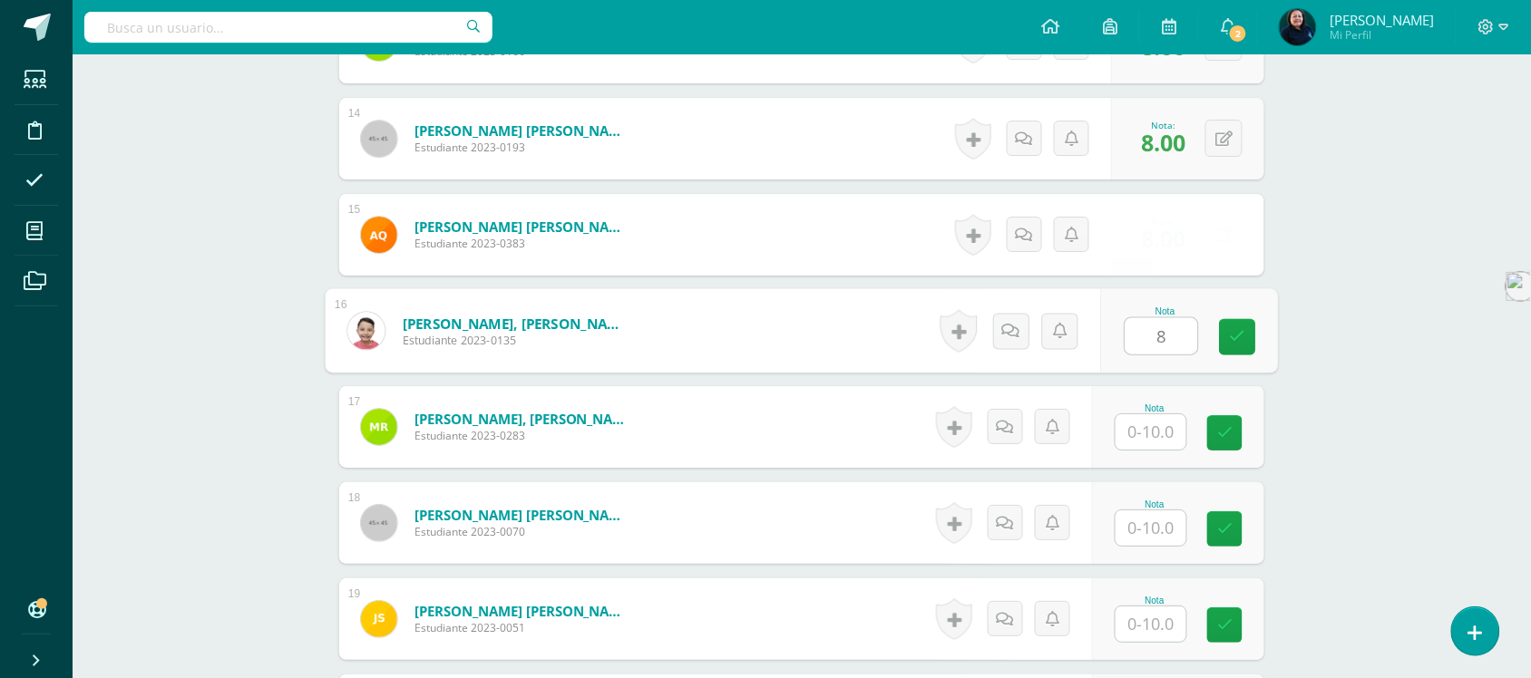
type input "8"
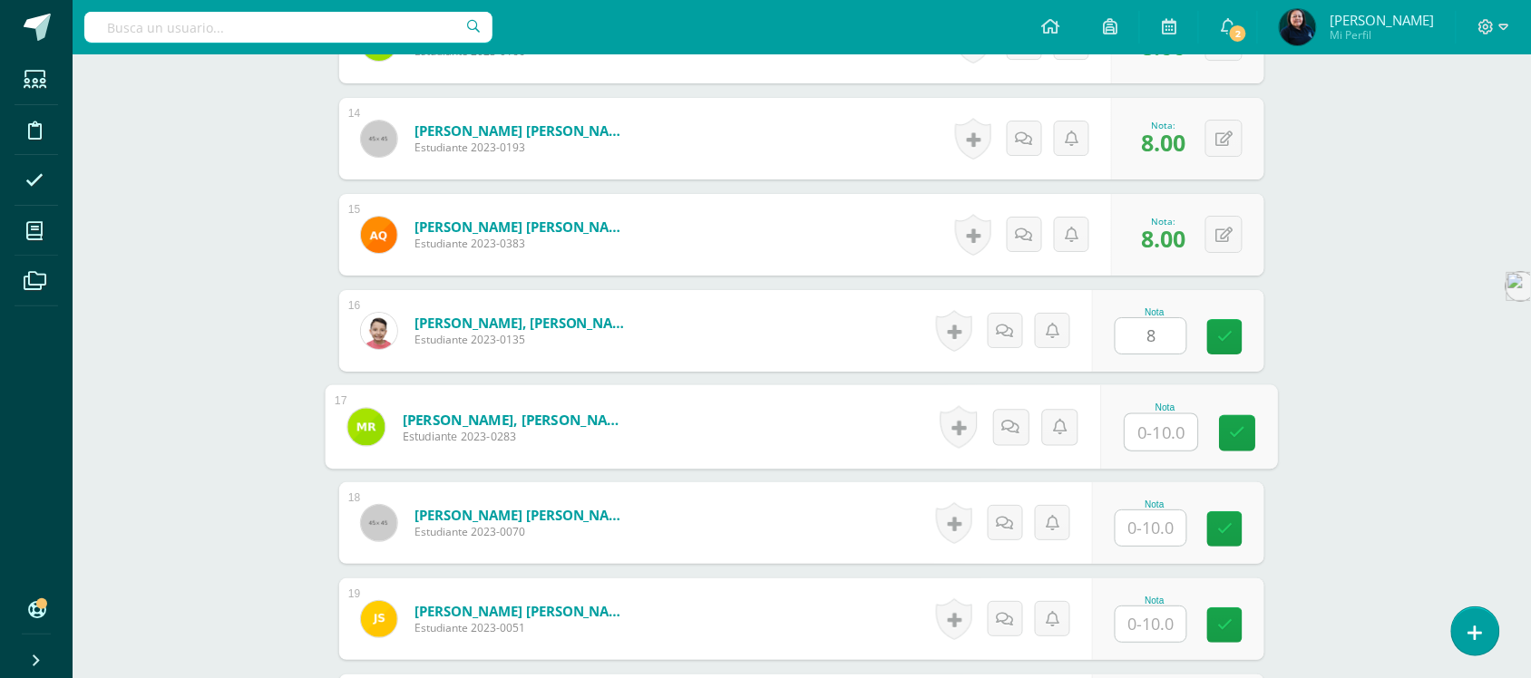
click at [1149, 415] on input "text" at bounding box center [1162, 433] width 73 height 36
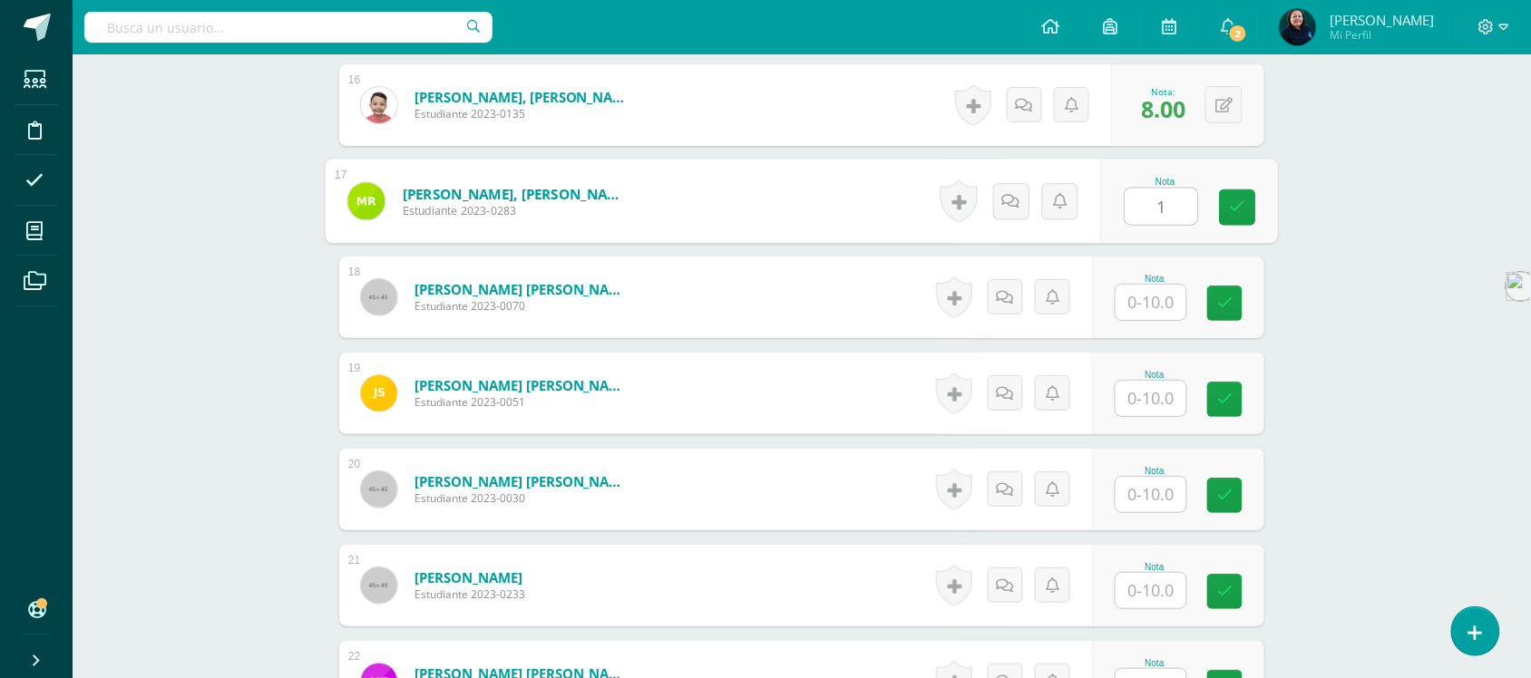
scroll to position [2044, 0]
type input "1"
click at [1159, 284] on input "text" at bounding box center [1151, 301] width 71 height 35
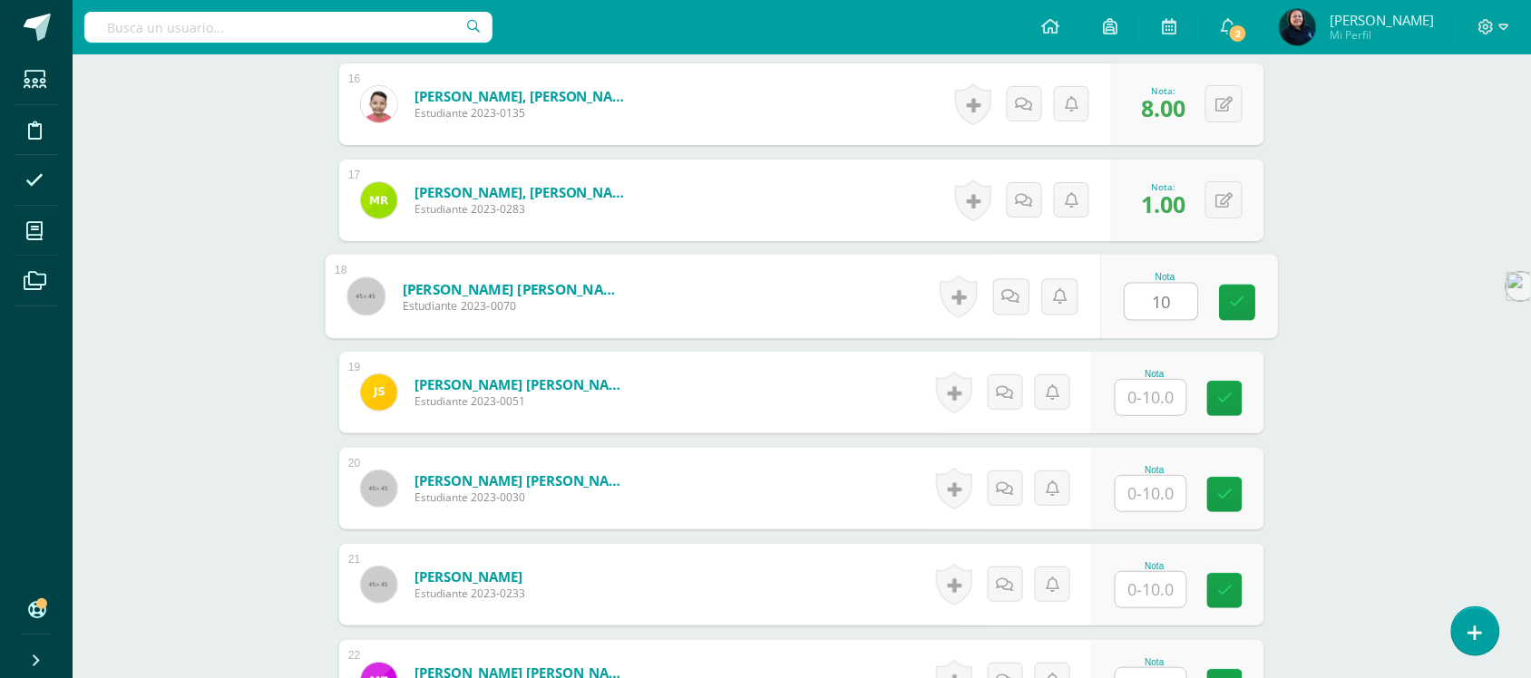
type input "10"
click at [1149, 380] on input "text" at bounding box center [1151, 397] width 71 height 35
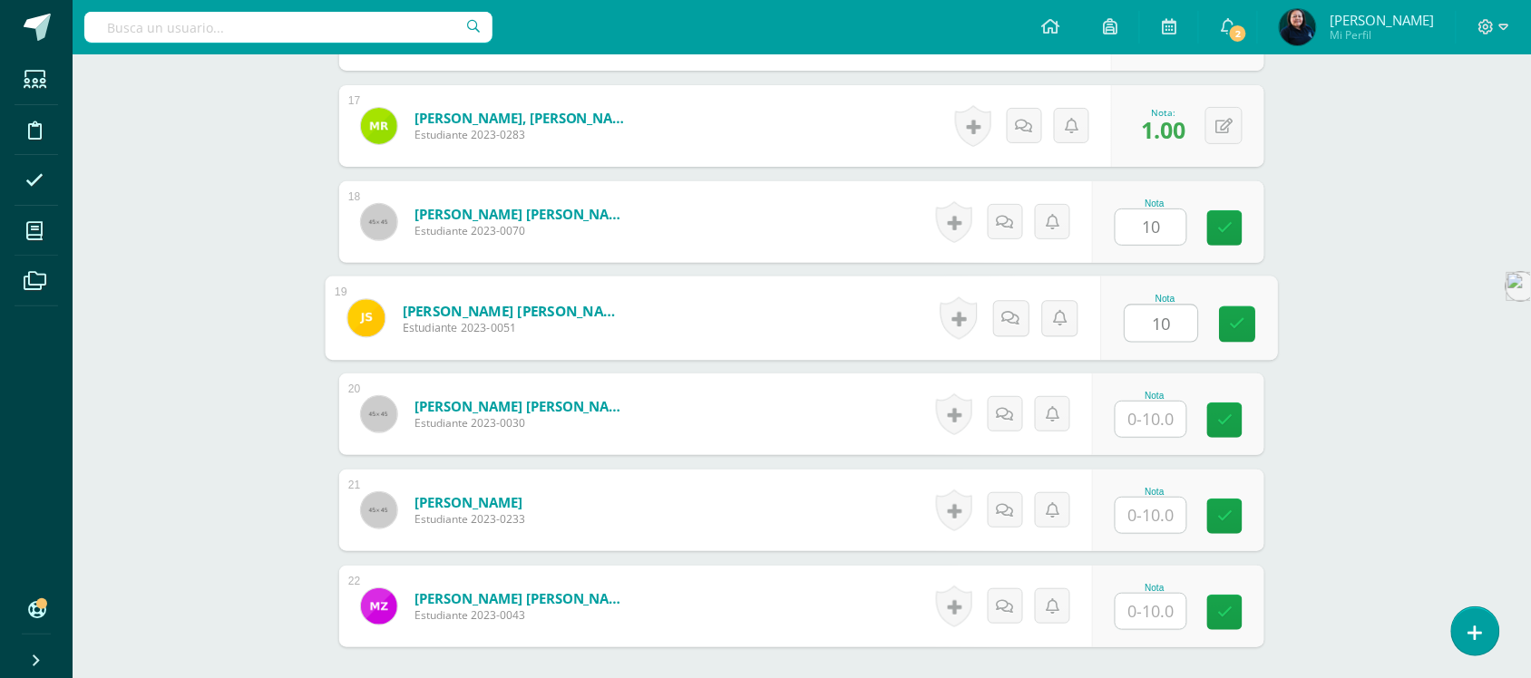
scroll to position [2157, 0]
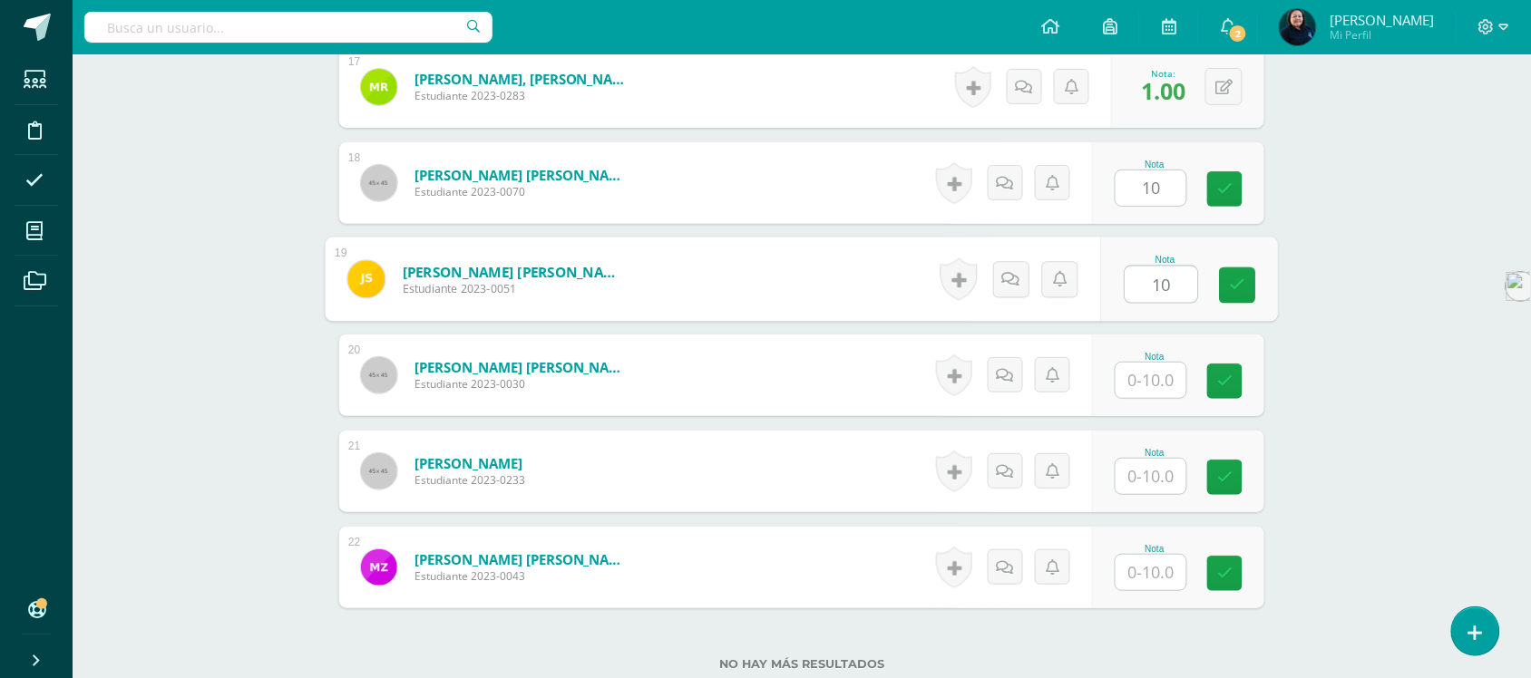
type input "10"
click at [1150, 363] on input "text" at bounding box center [1151, 380] width 71 height 35
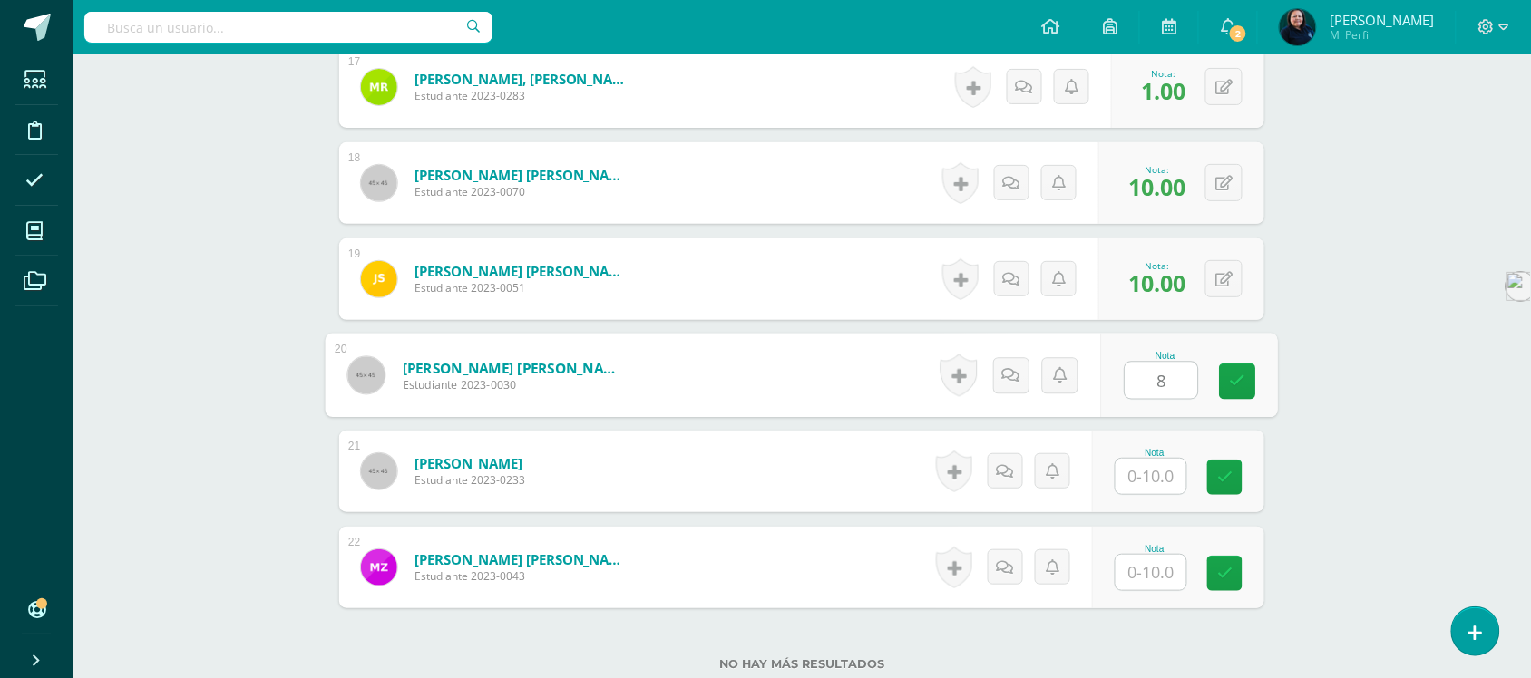
type input "8"
click at [1154, 459] on input "text" at bounding box center [1151, 476] width 71 height 35
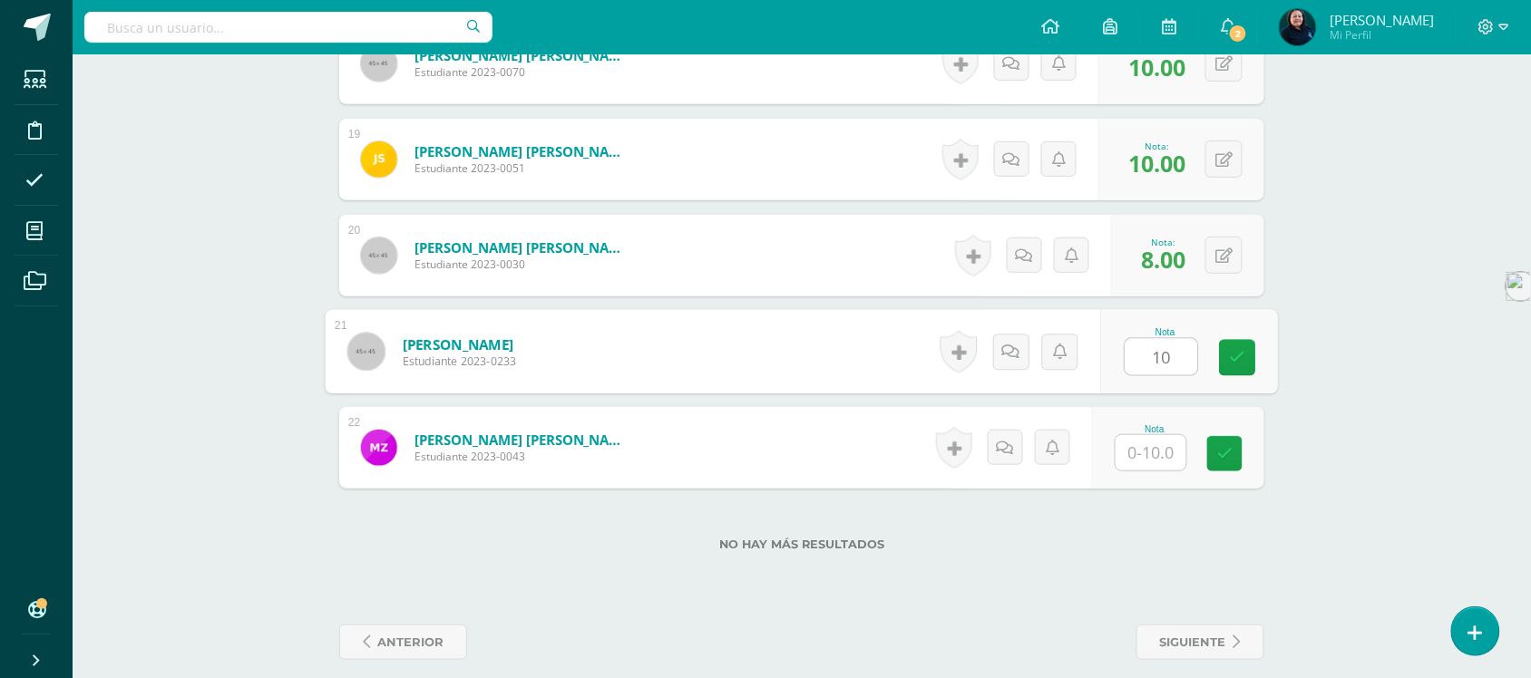
scroll to position [2278, 0]
type input "10"
click at [1161, 434] on input "text" at bounding box center [1151, 451] width 71 height 35
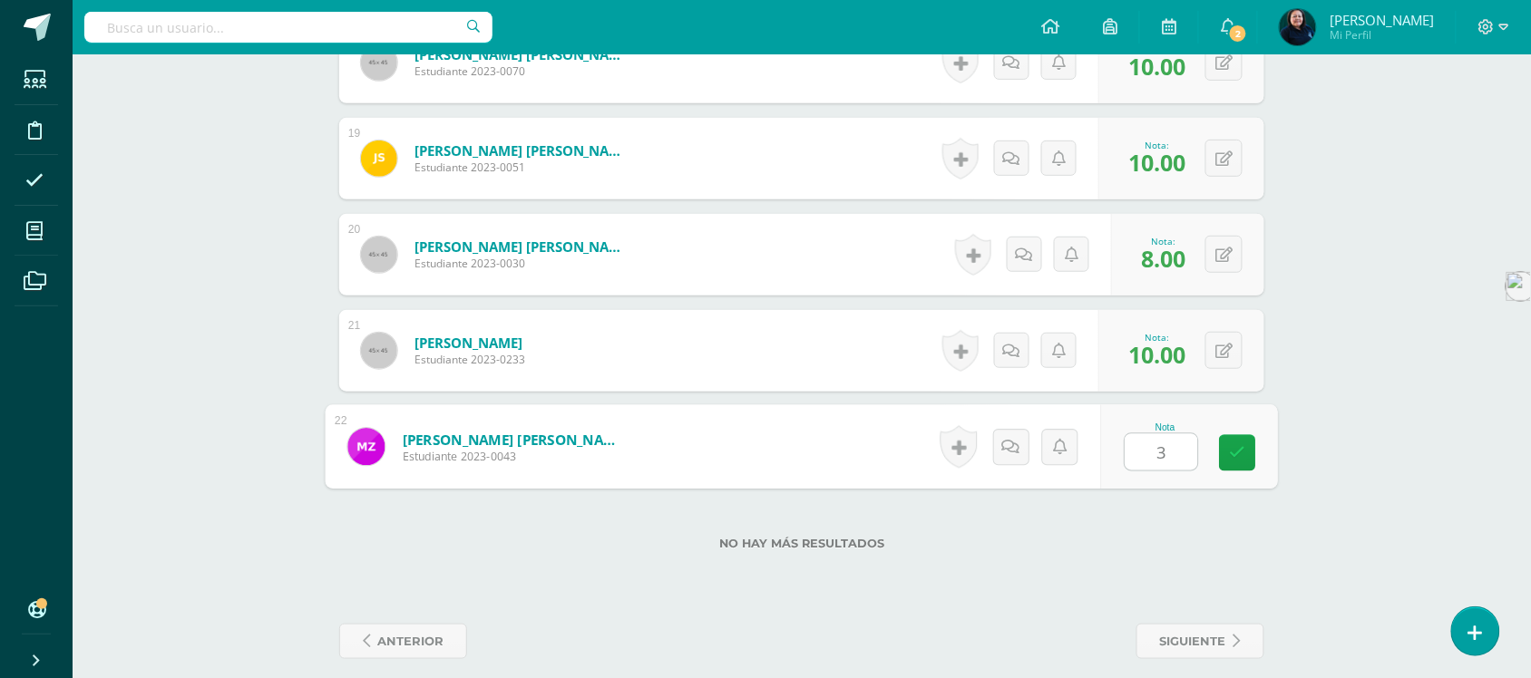
type input "3"
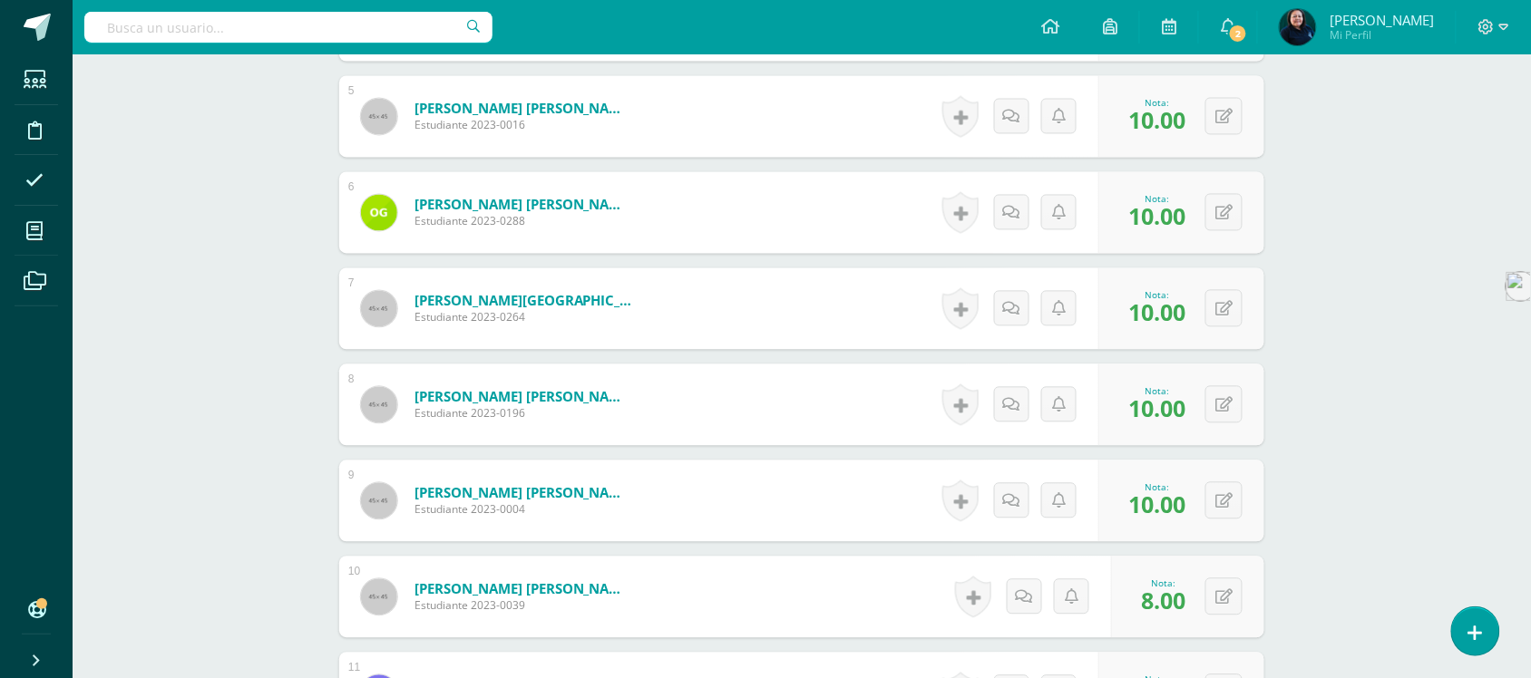
scroll to position [1030, 0]
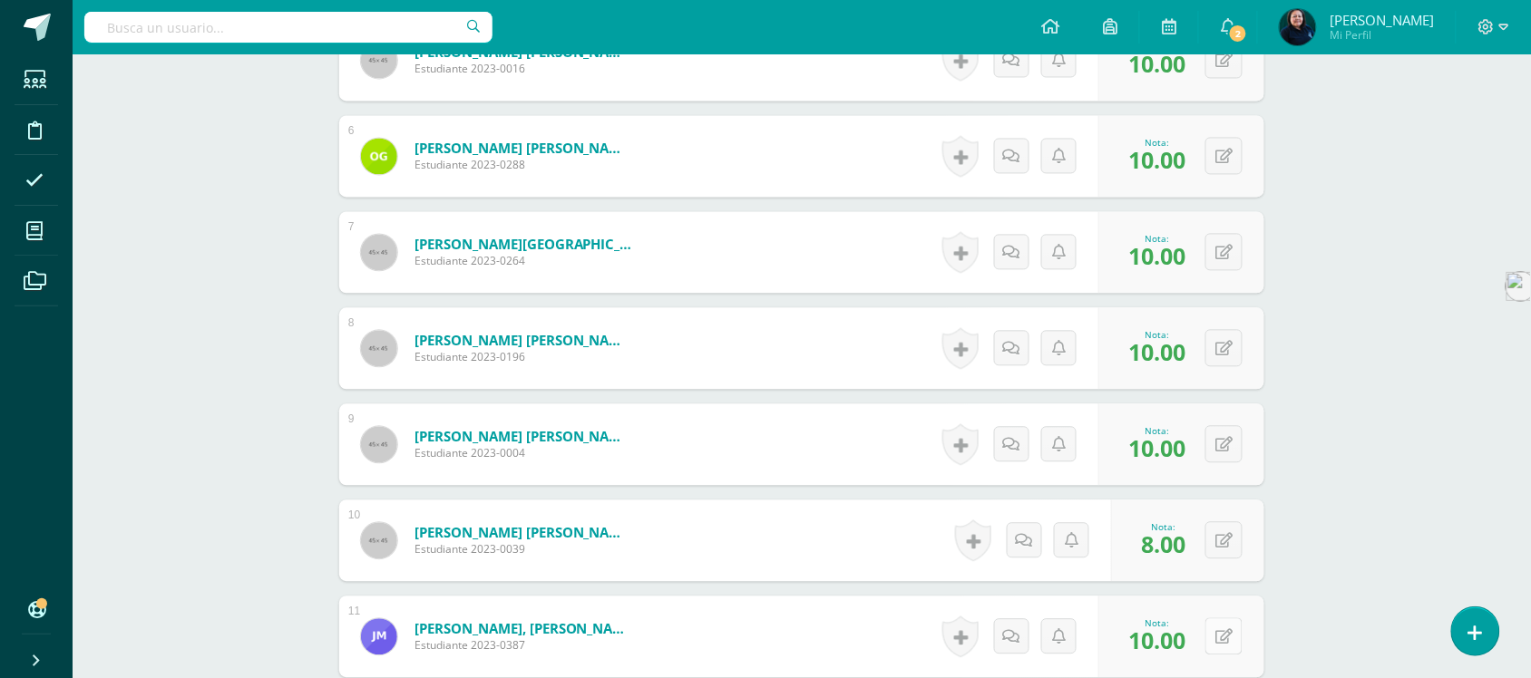
click at [1221, 622] on button at bounding box center [1224, 636] width 37 height 37
type input "1"
click at [1362, 565] on div "Phonics Workshop Preparatoria Preprimaria "B" Herramientas Detalle de asistenci…" at bounding box center [802, 483] width 1459 height 2919
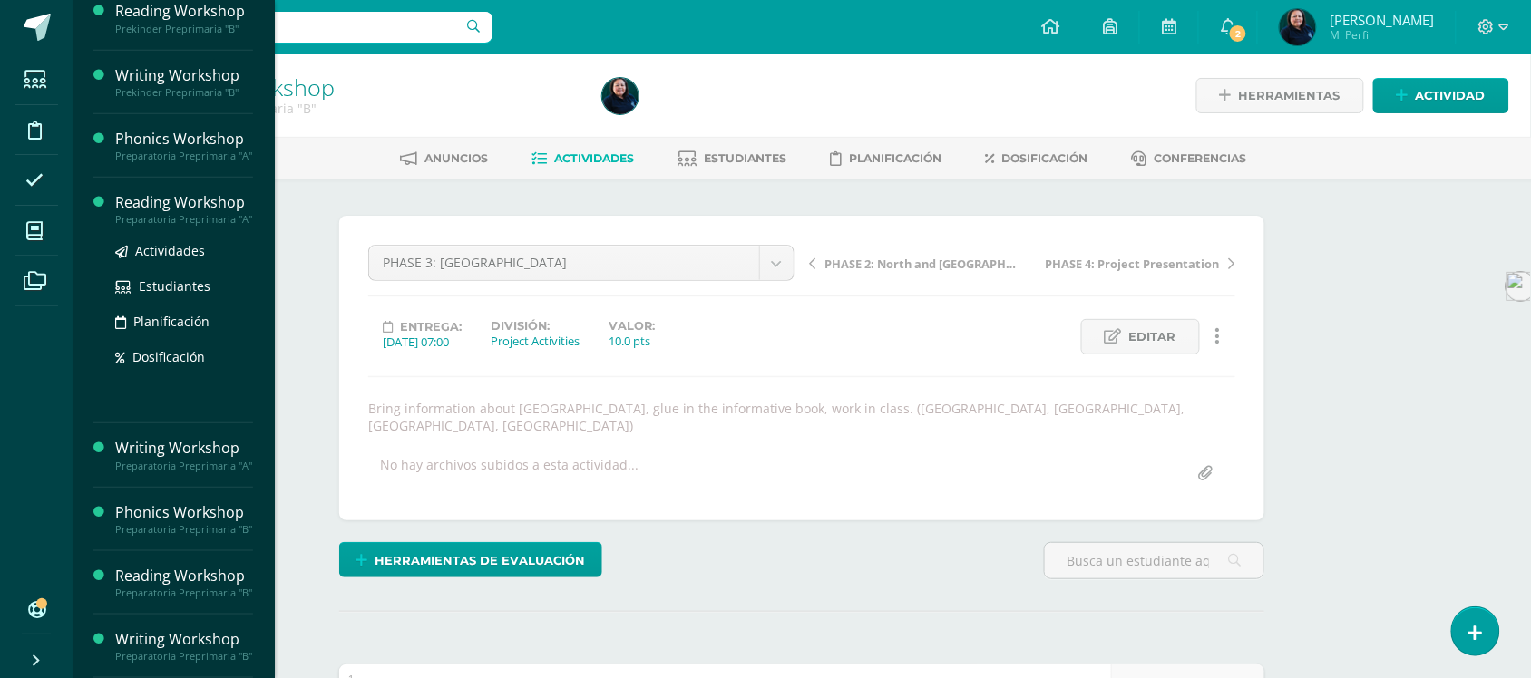
scroll to position [340, 0]
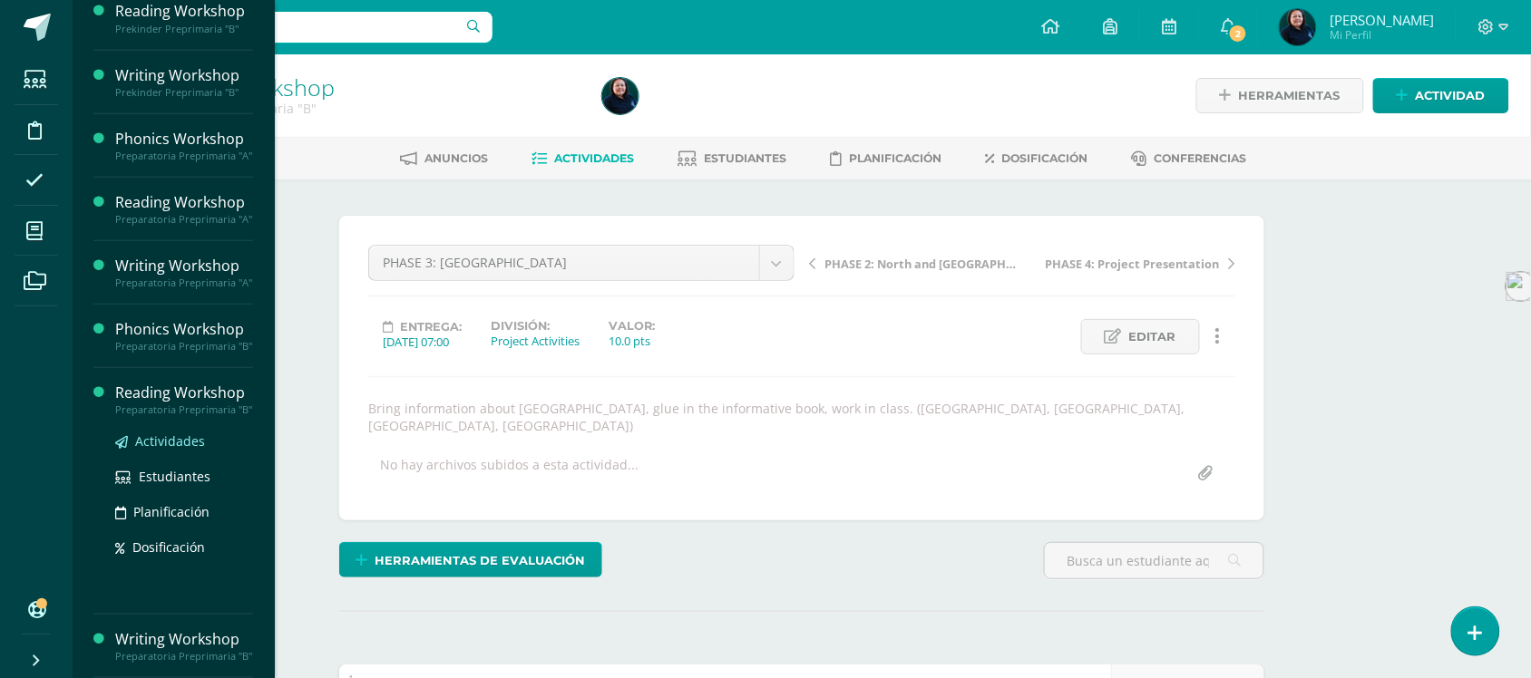
click at [179, 433] on span "Actividades" at bounding box center [170, 441] width 70 height 17
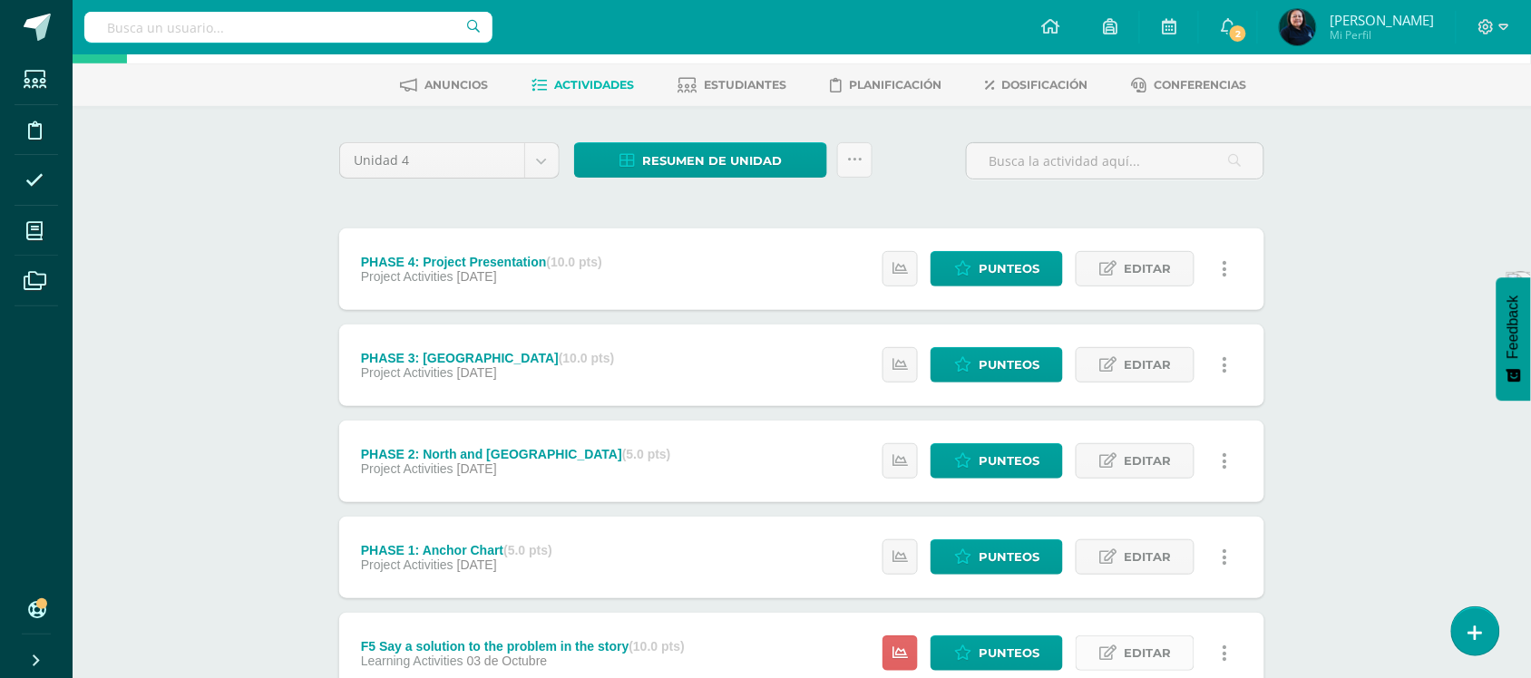
scroll to position [113, 0]
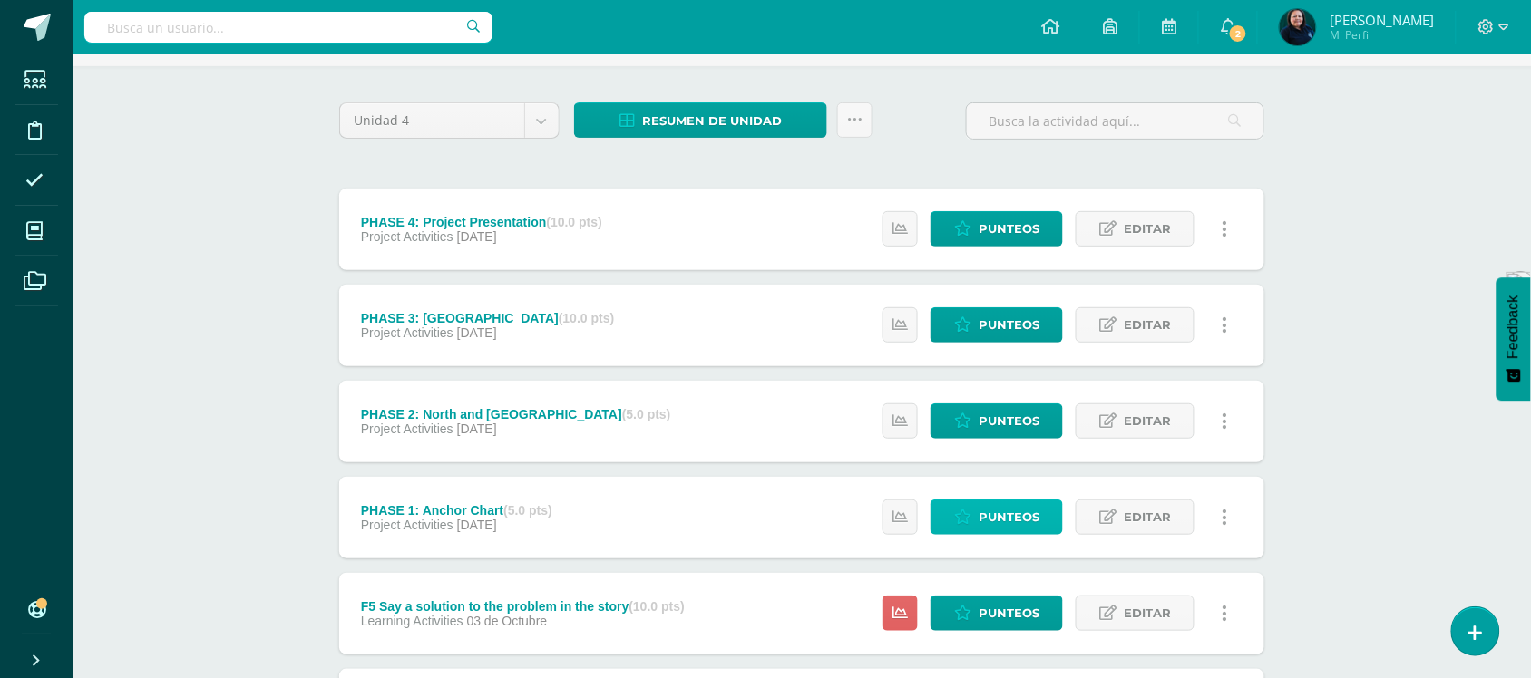
click at [1012, 513] on span "Punteos" at bounding box center [1009, 518] width 61 height 34
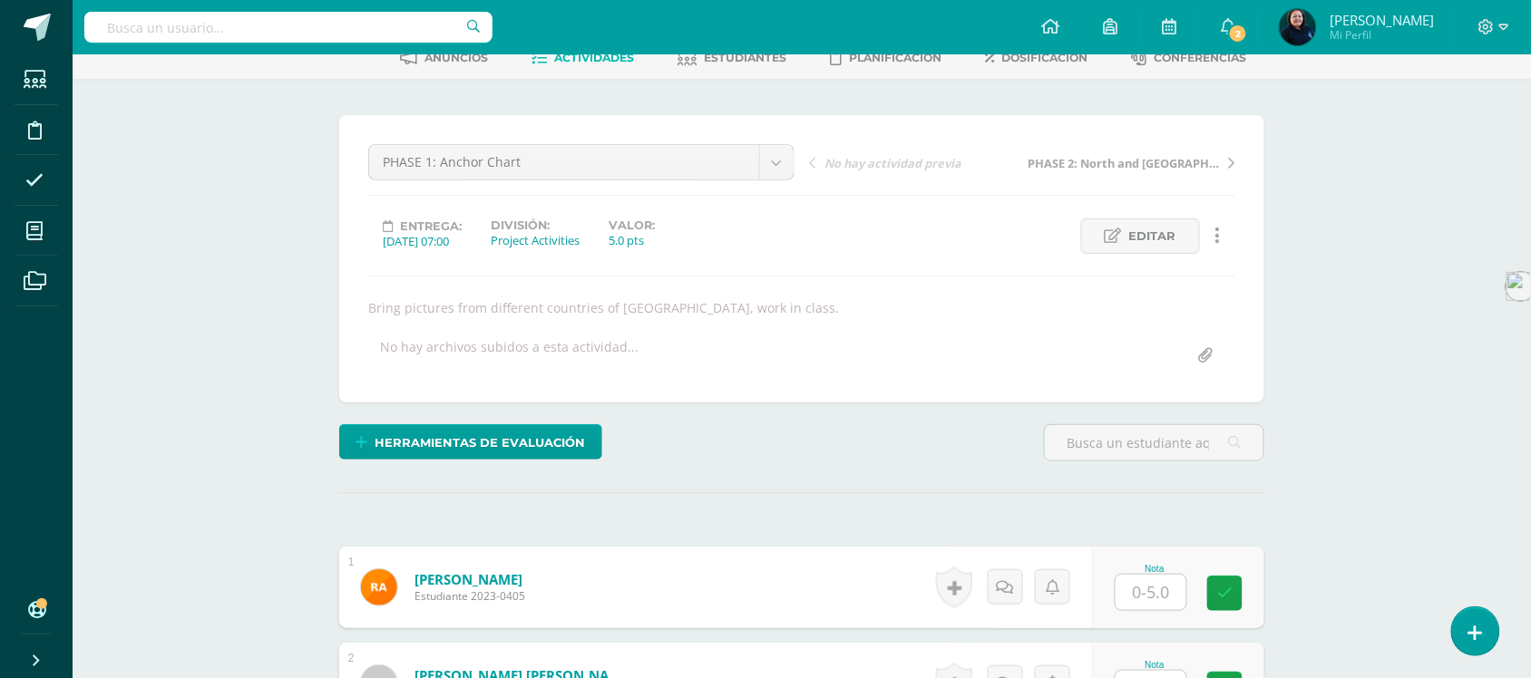
scroll to position [343, 0]
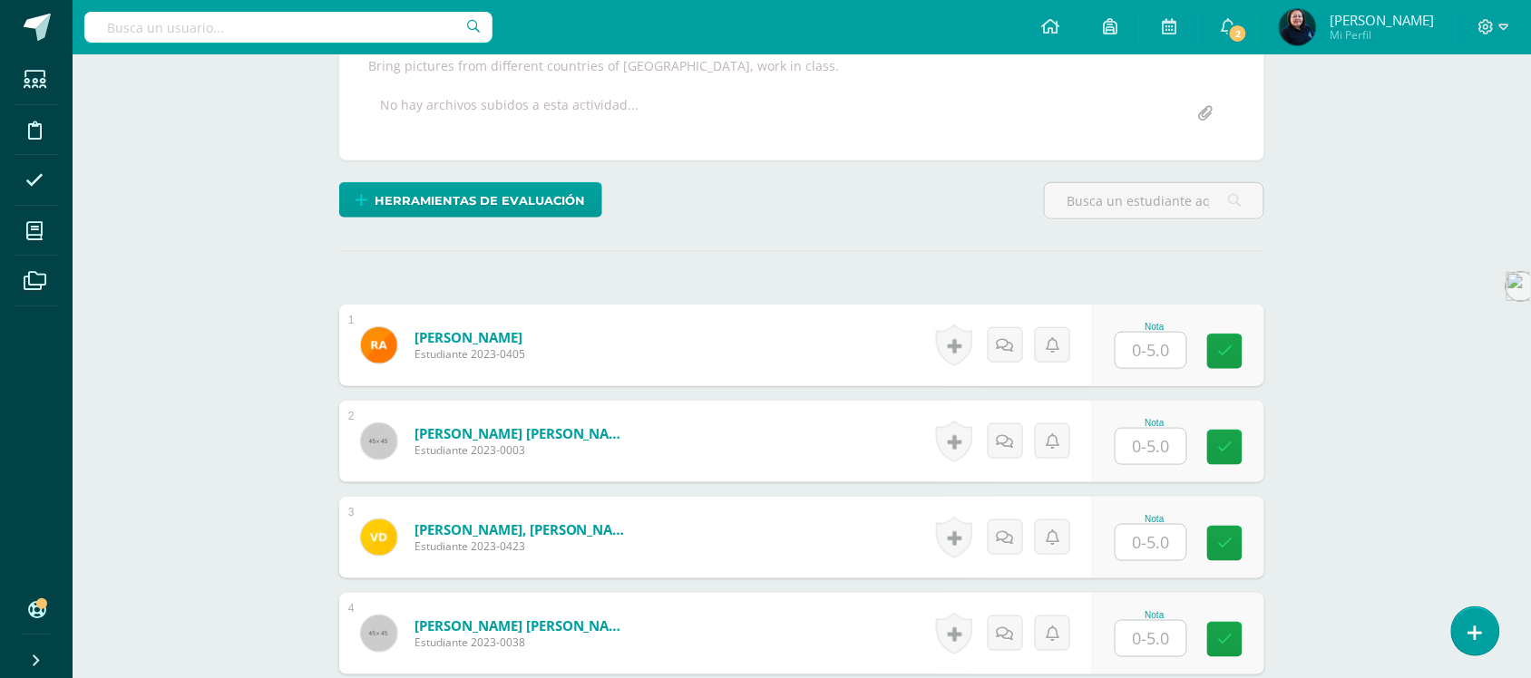
click at [1159, 354] on input "text" at bounding box center [1151, 350] width 71 height 35
type input "5"
click at [1155, 458] on input "text" at bounding box center [1162, 447] width 73 height 36
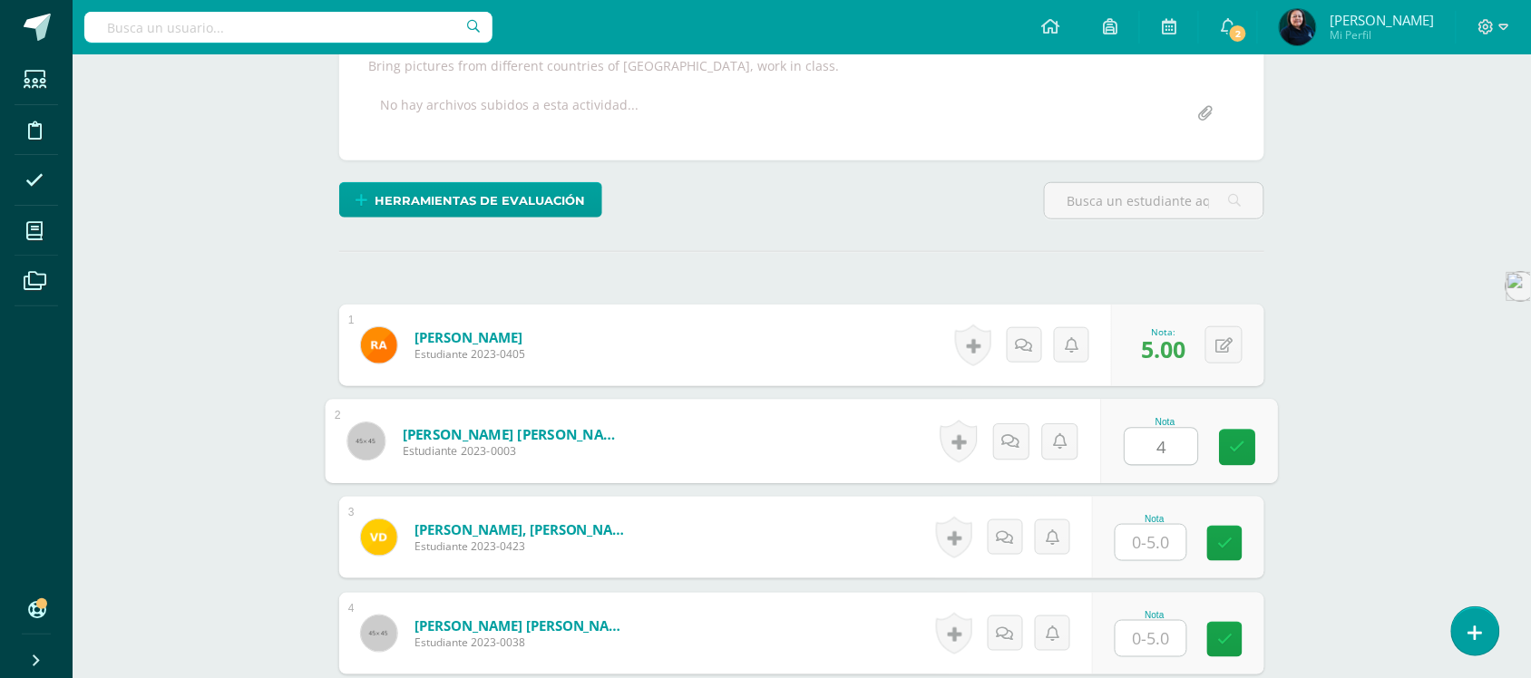
type input "4"
click at [1157, 556] on input "text" at bounding box center [1151, 542] width 71 height 35
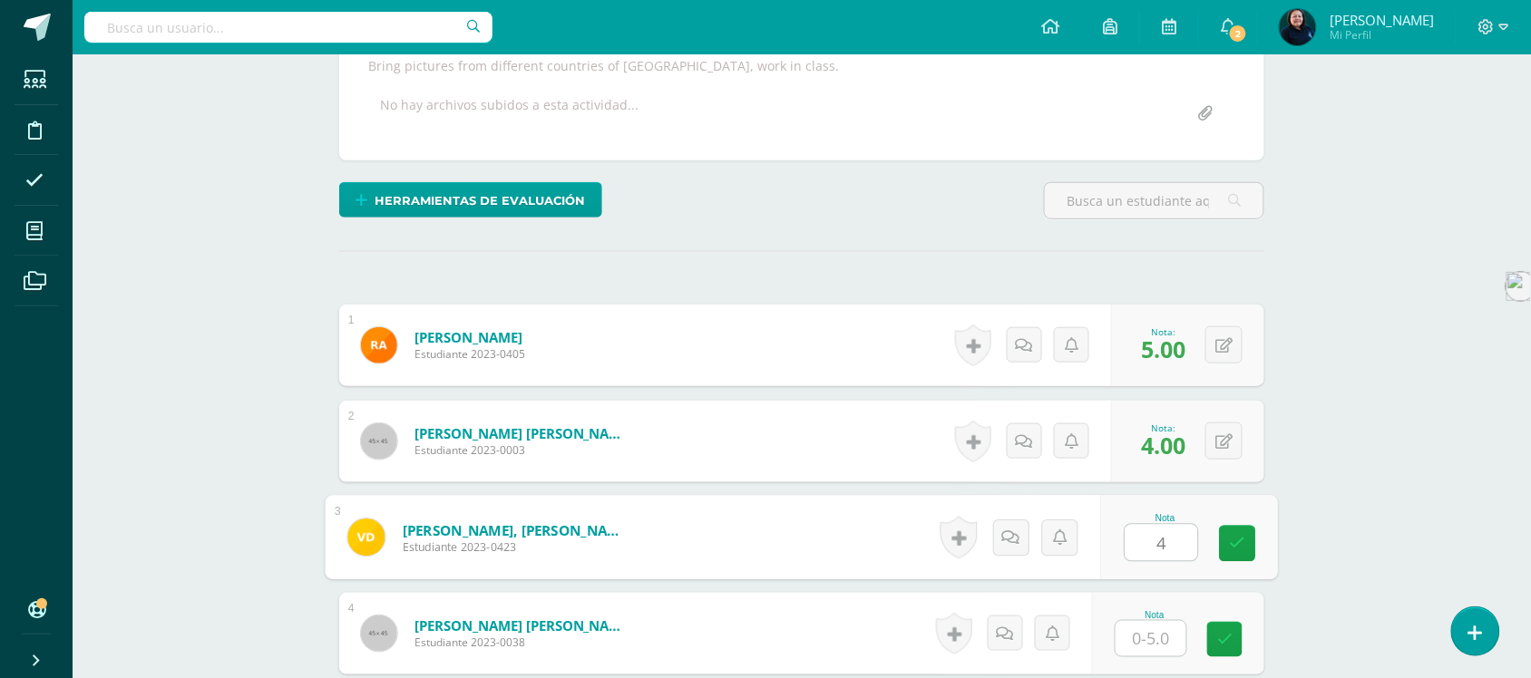
type input "4"
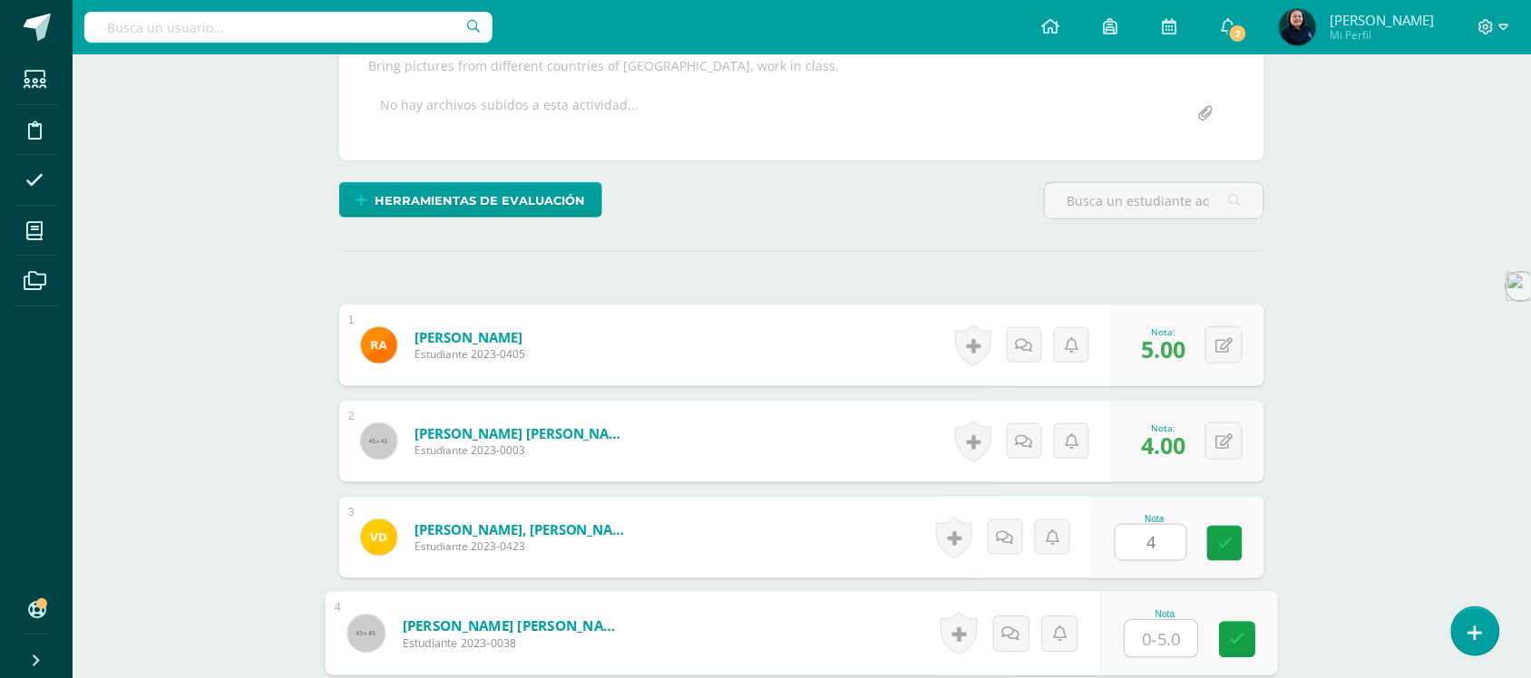
click at [1150, 641] on input "text" at bounding box center [1162, 639] width 73 height 36
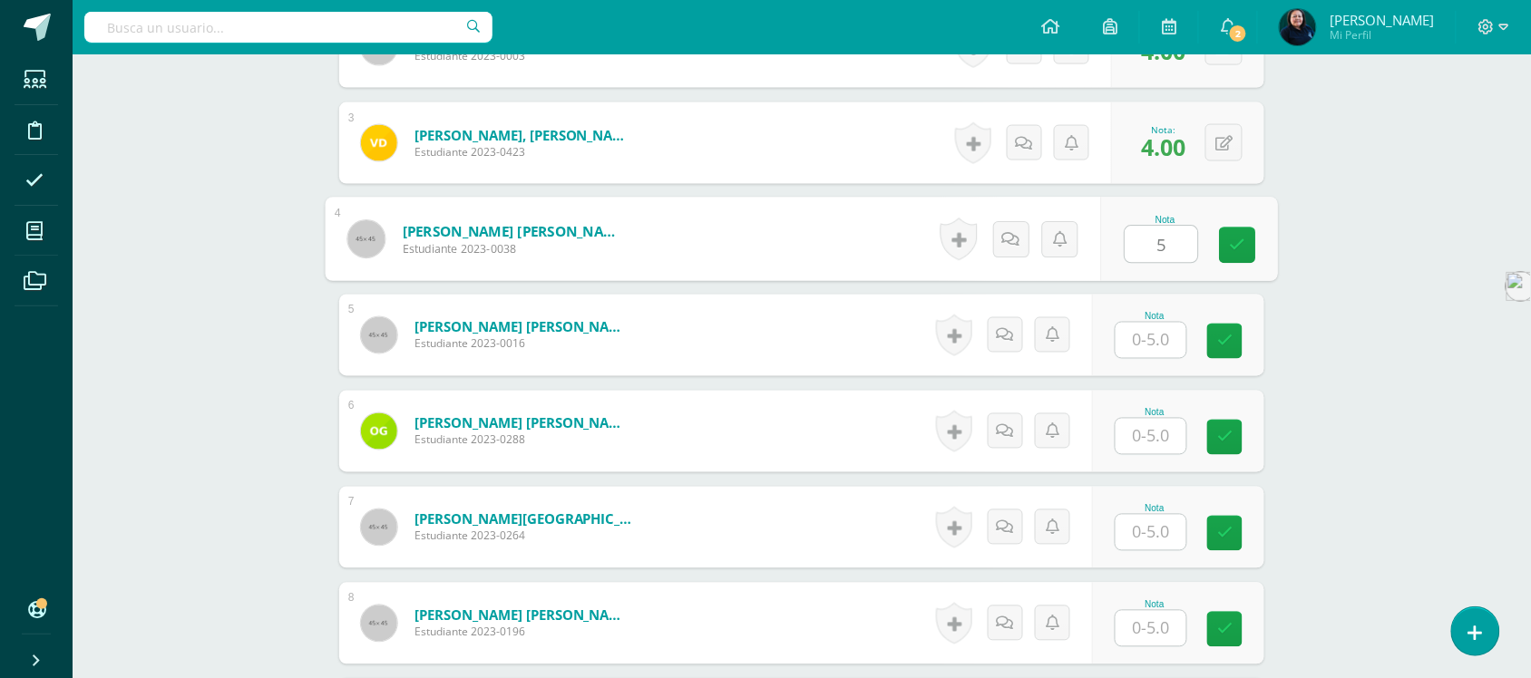
scroll to position [739, 0]
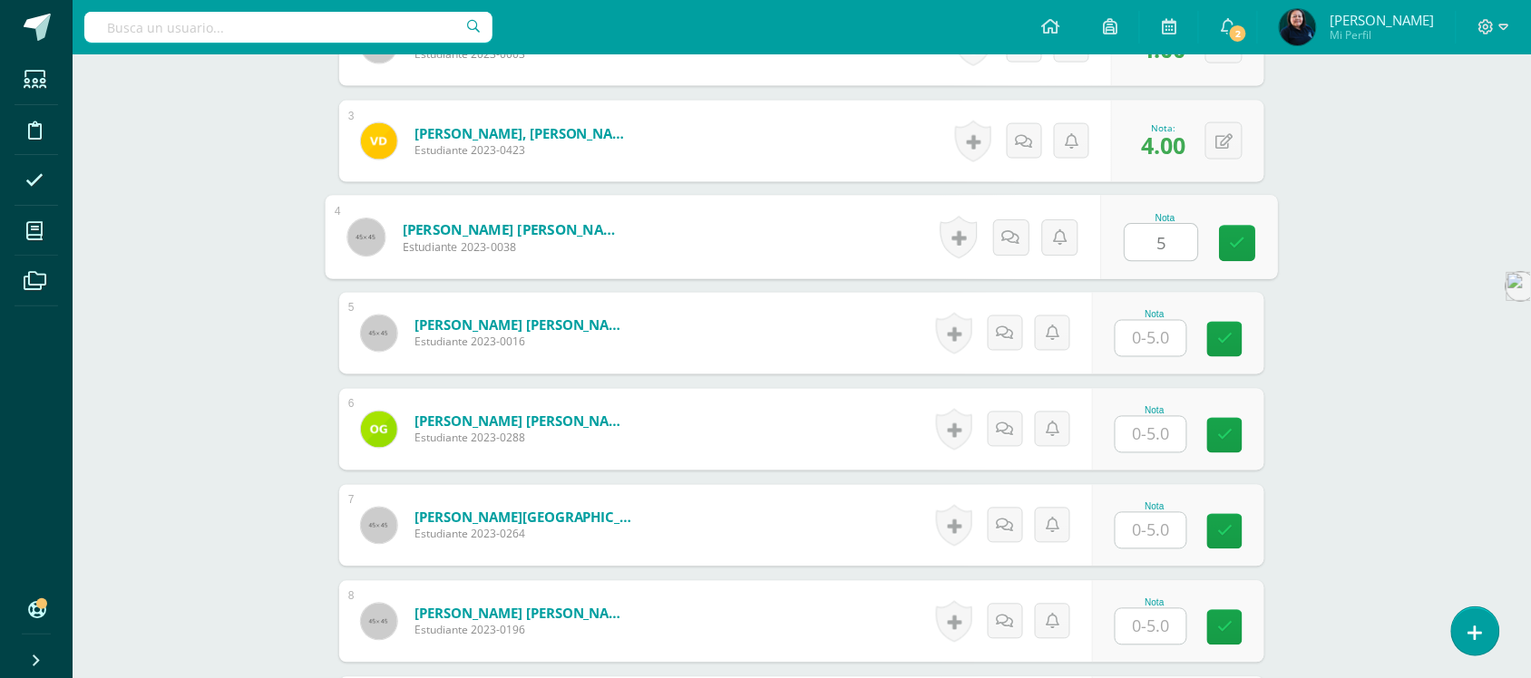
type input "5"
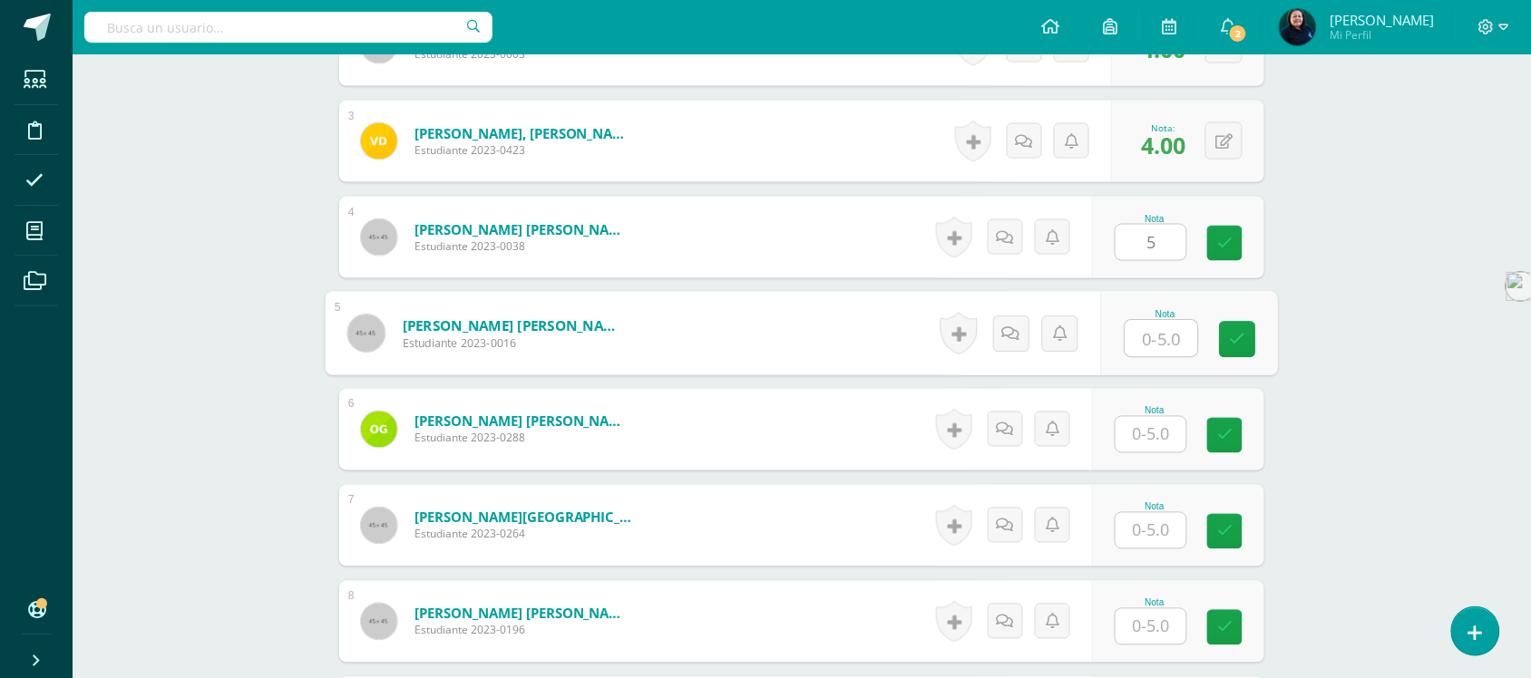
click at [1144, 334] on input "text" at bounding box center [1162, 339] width 73 height 36
type input "5"
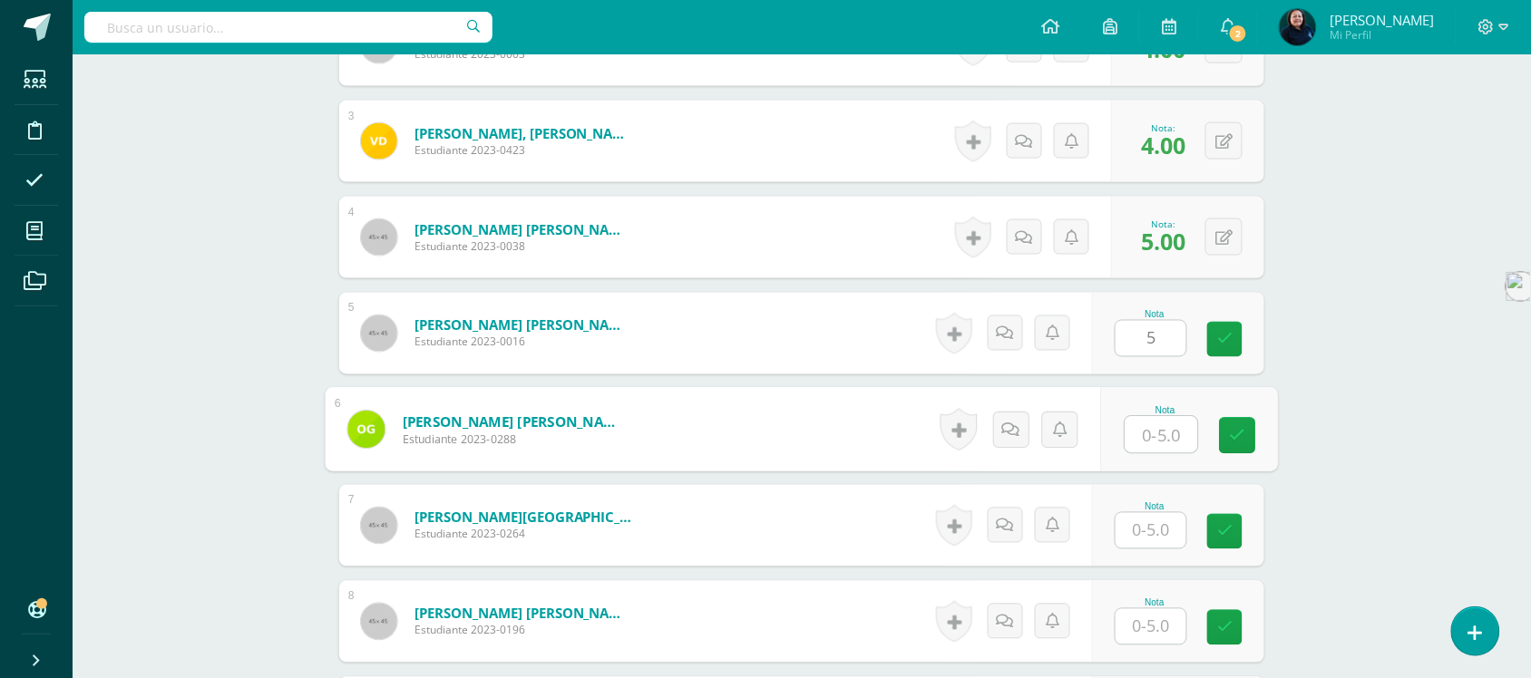
click at [1154, 433] on input "text" at bounding box center [1162, 435] width 73 height 36
type input "5"
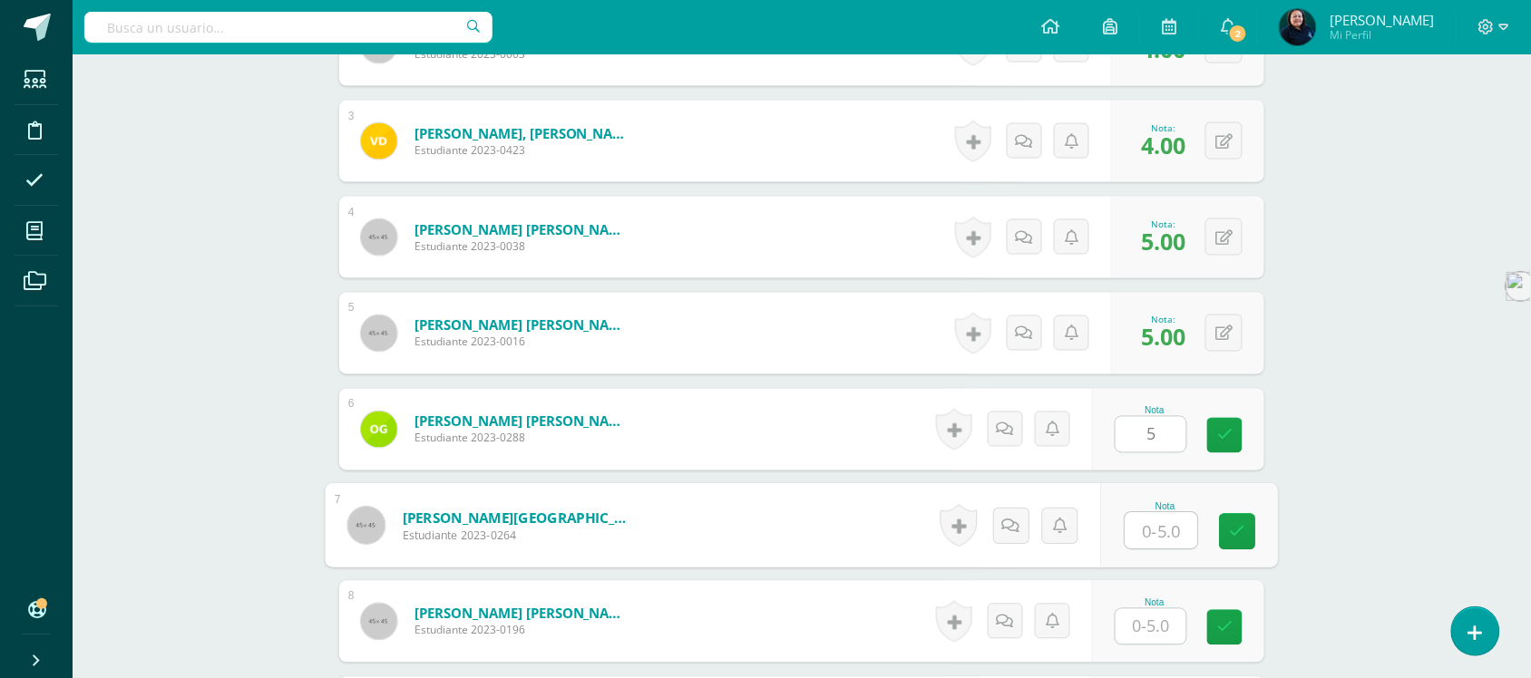
click at [1153, 536] on input "text" at bounding box center [1162, 531] width 73 height 36
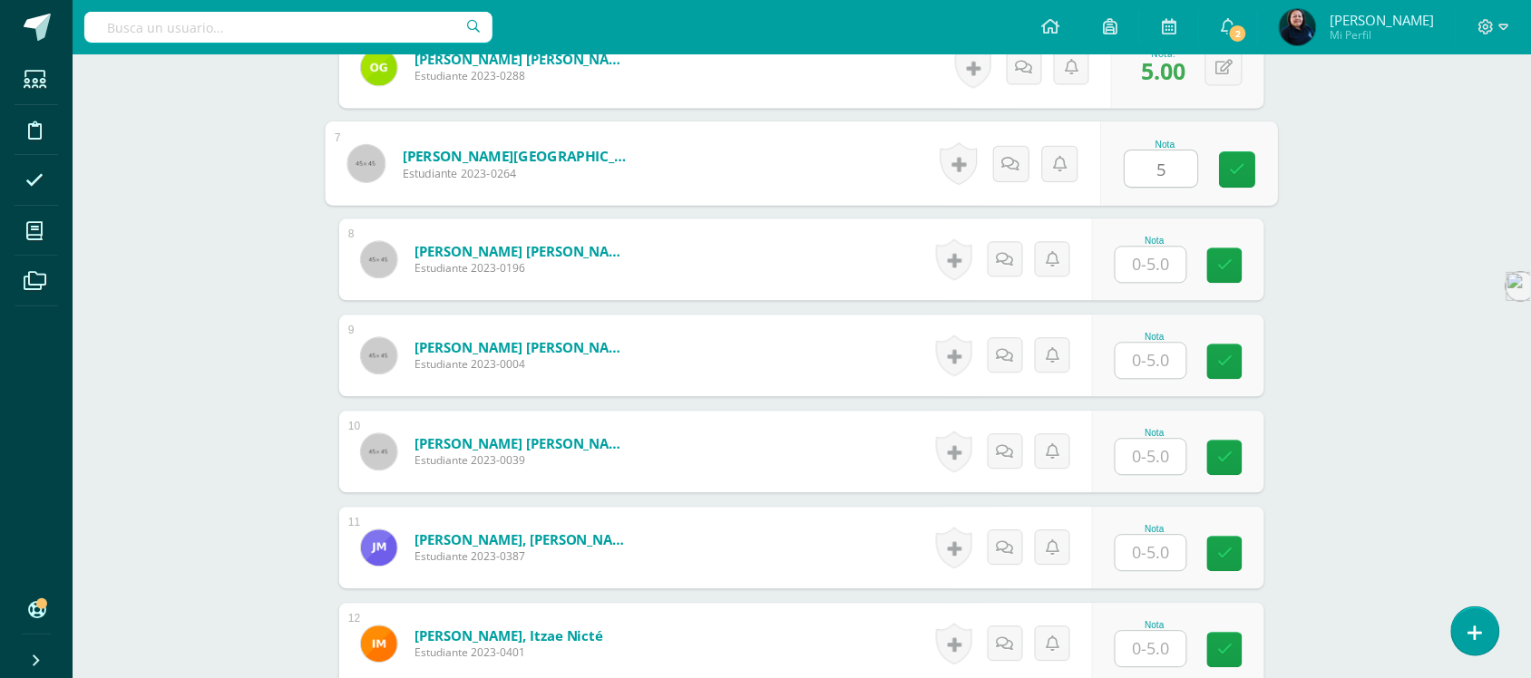
scroll to position [1105, 0]
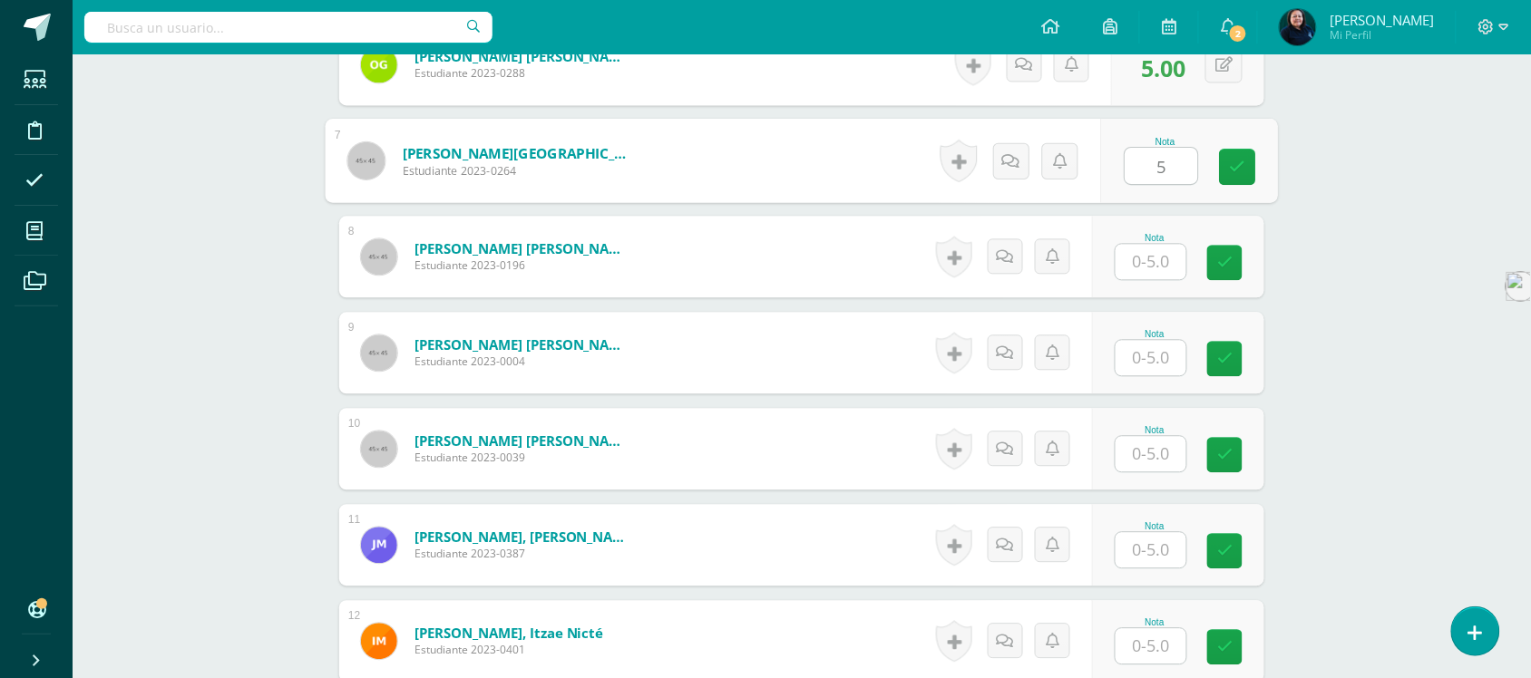
type input "5"
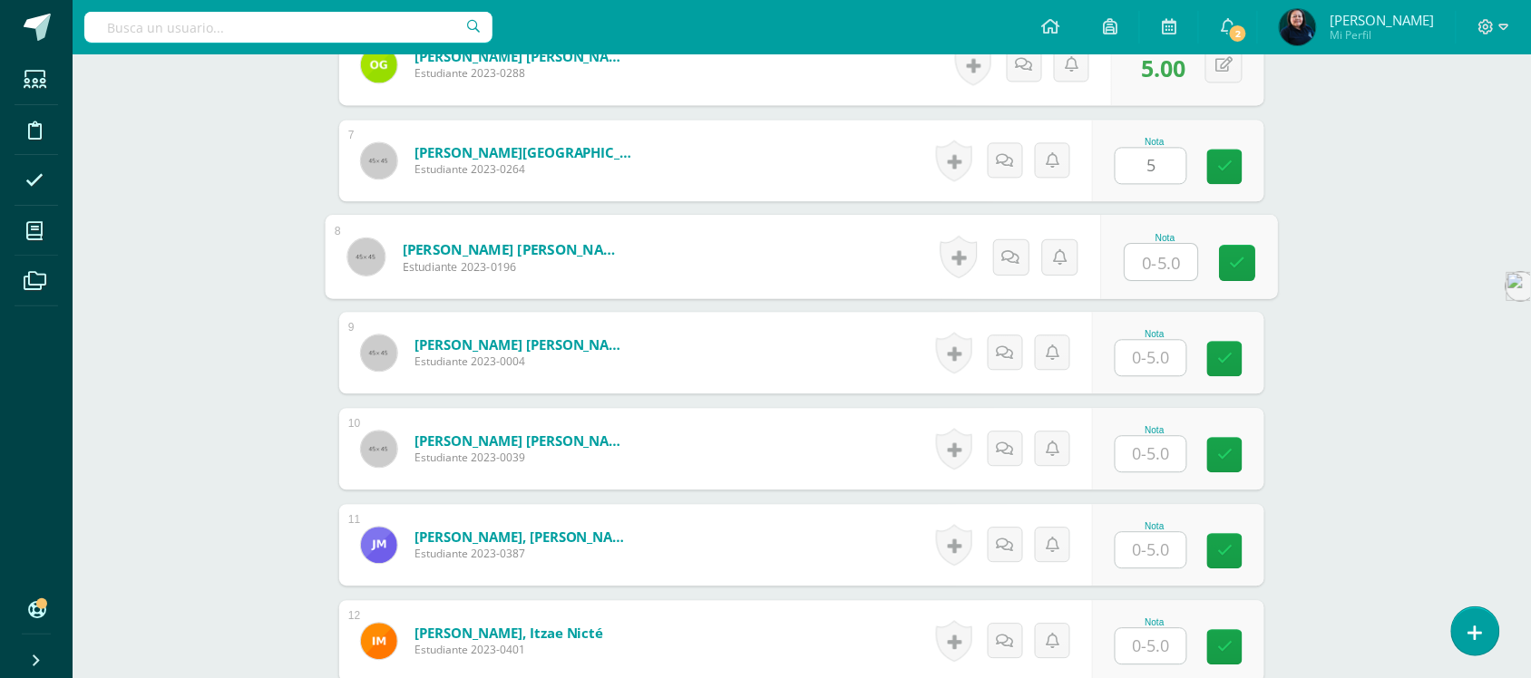
click at [1155, 259] on input "text" at bounding box center [1162, 262] width 73 height 36
type input "5"
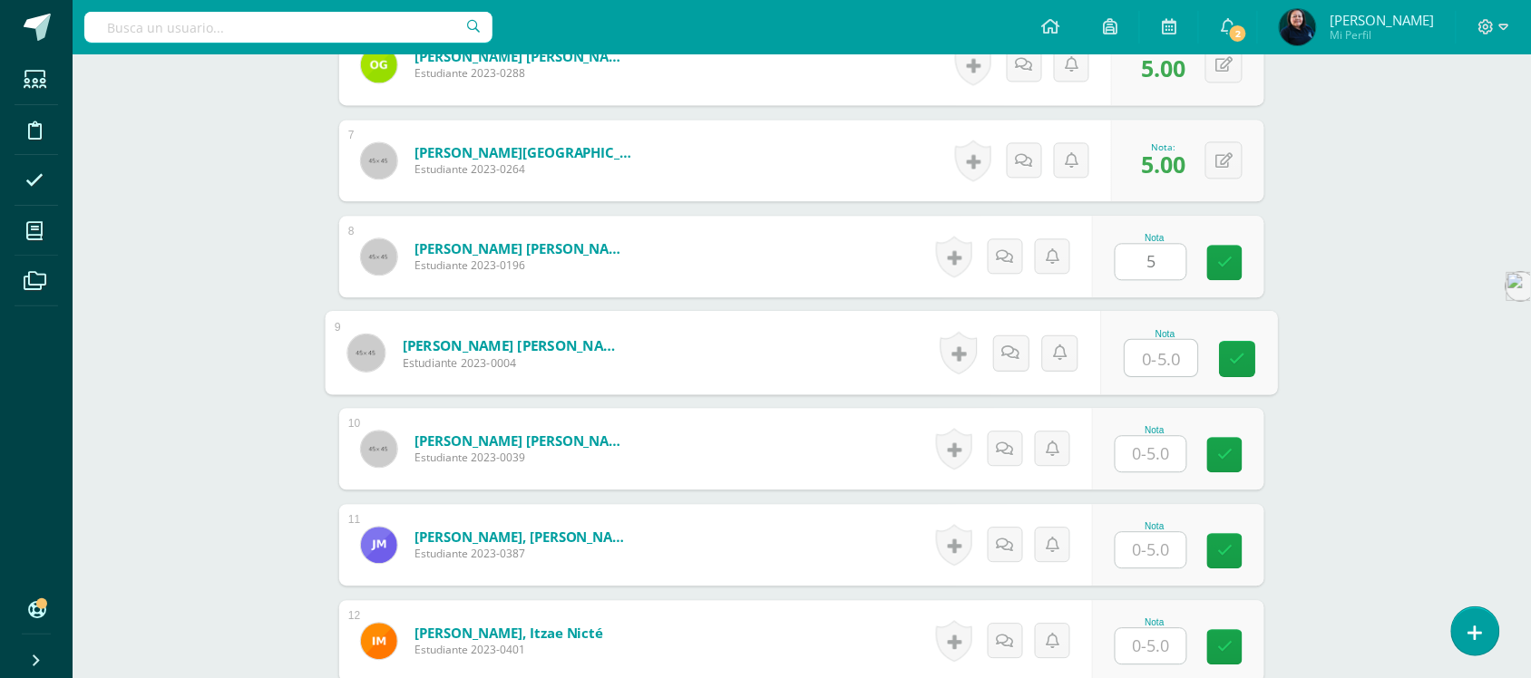
click at [1155, 369] on input "text" at bounding box center [1162, 358] width 73 height 36
type input "5"
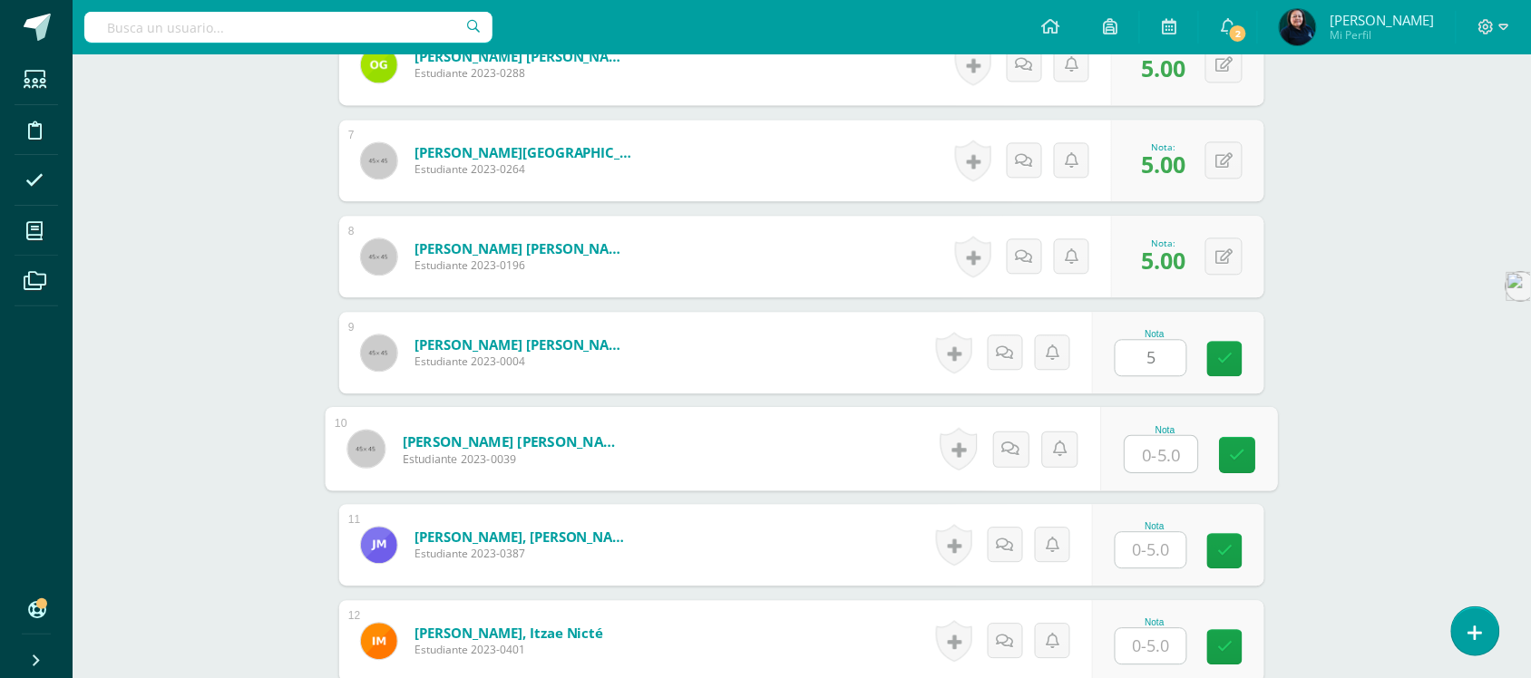
click at [1146, 450] on input "text" at bounding box center [1162, 454] width 73 height 36
type input "4"
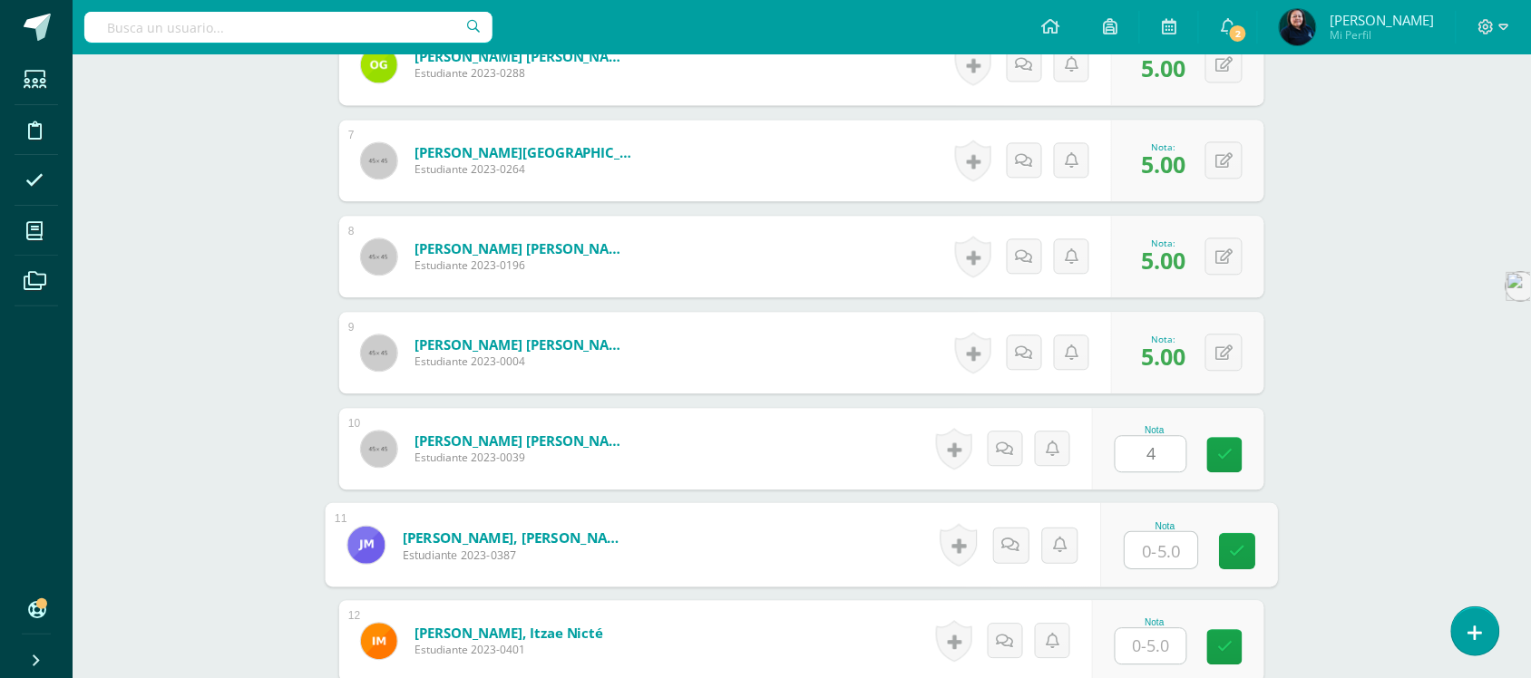
click at [1164, 552] on input "text" at bounding box center [1162, 550] width 73 height 36
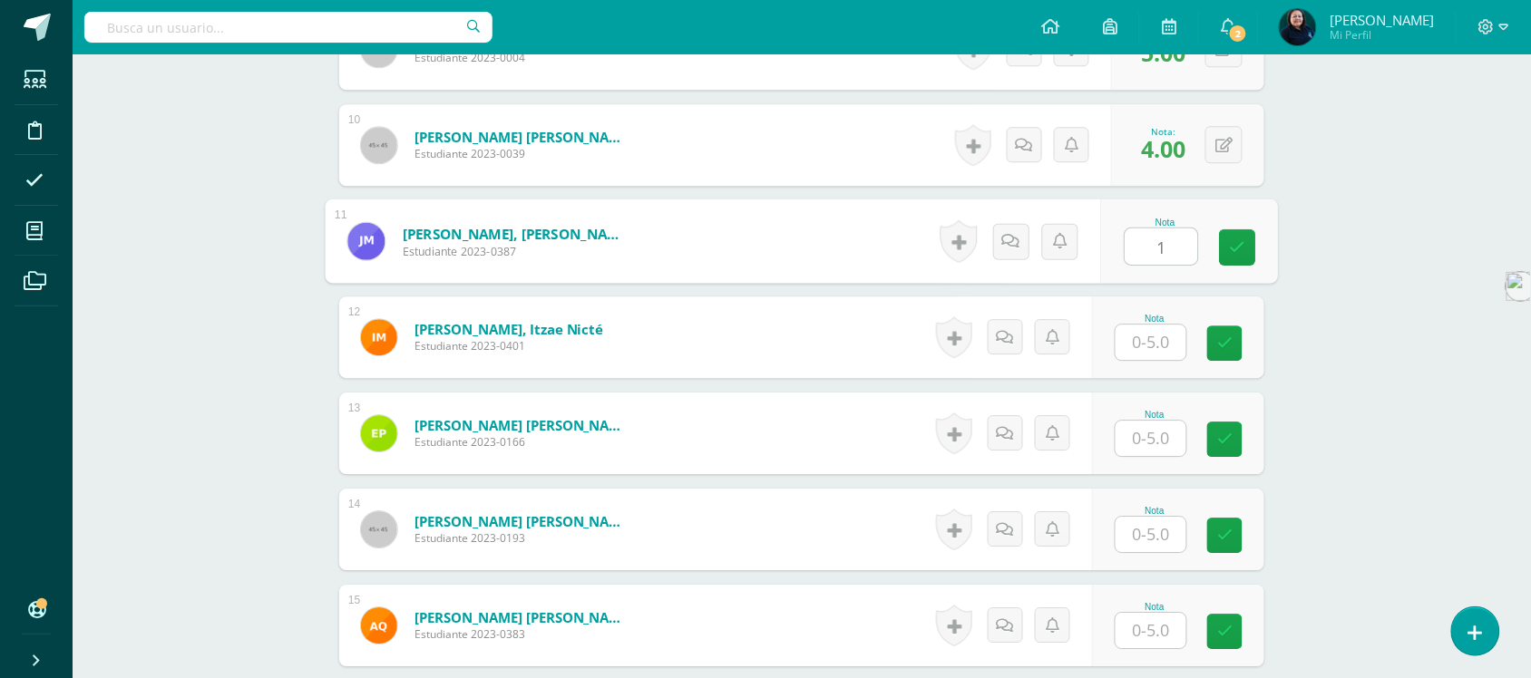
scroll to position [1420, 0]
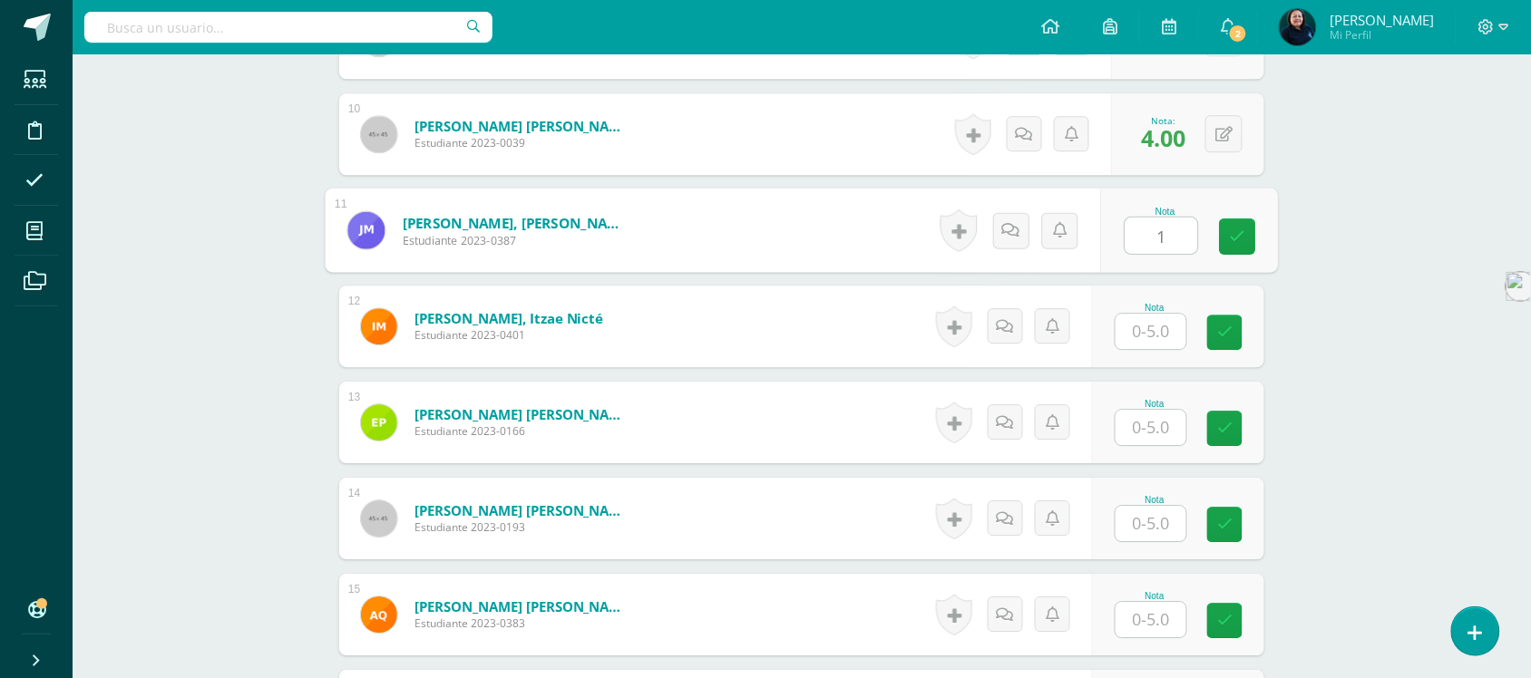
type input "1"
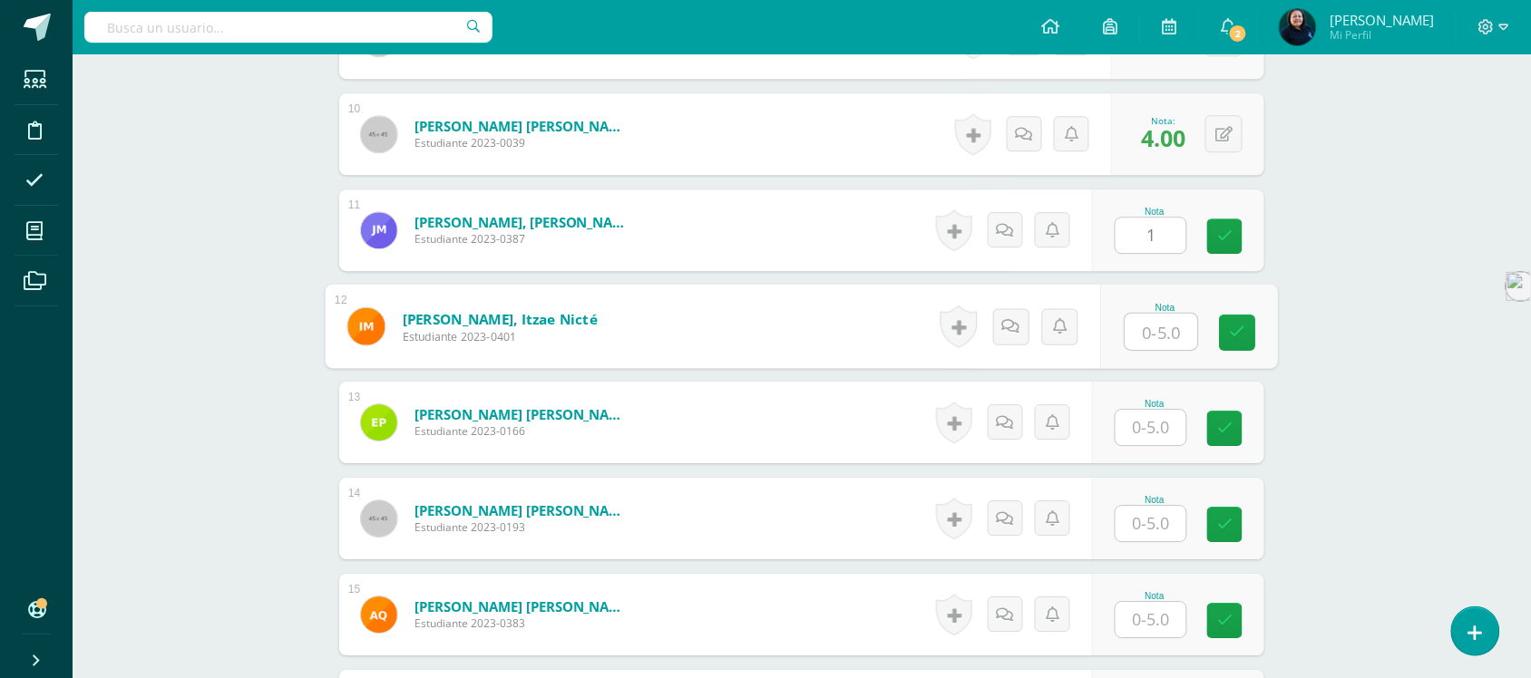
click at [1152, 333] on input "text" at bounding box center [1162, 332] width 73 height 36
type input "5"
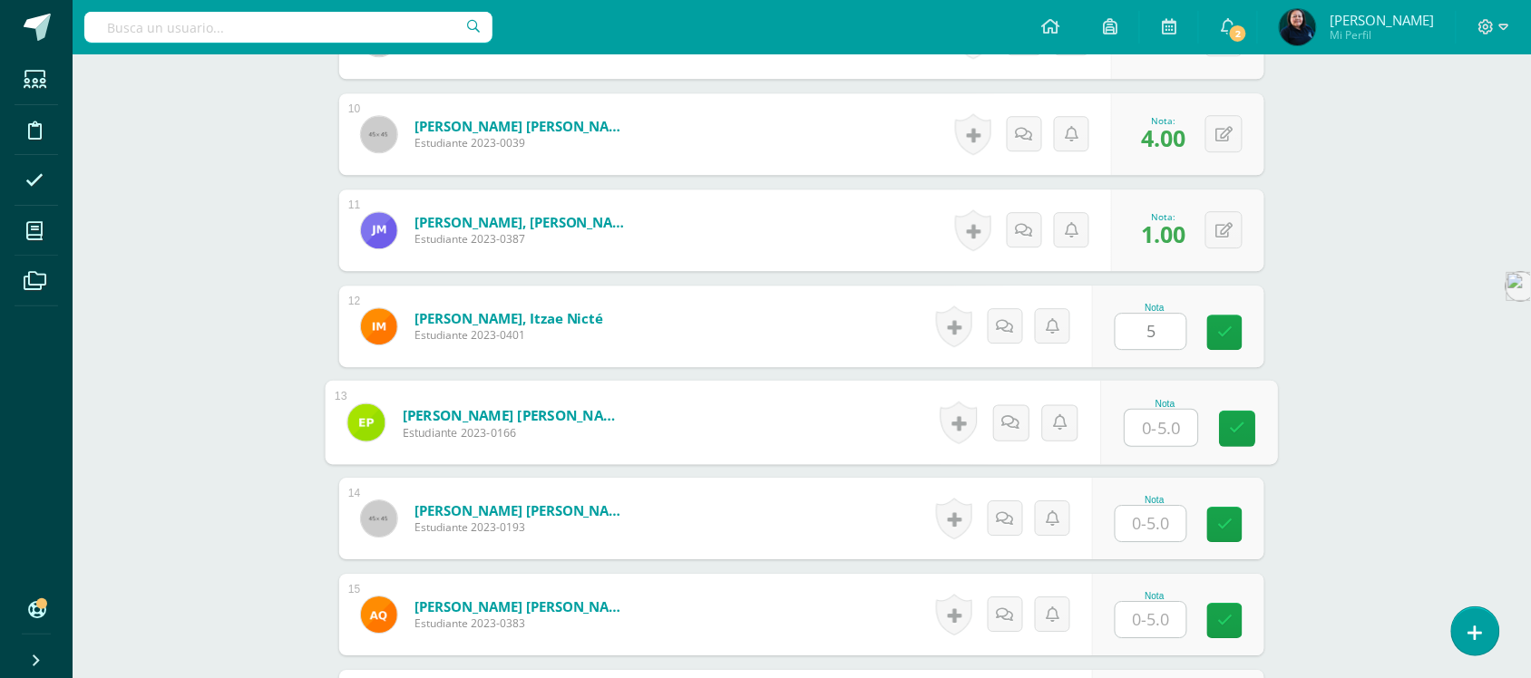
click at [1155, 426] on input "text" at bounding box center [1162, 428] width 73 height 36
type input "5"
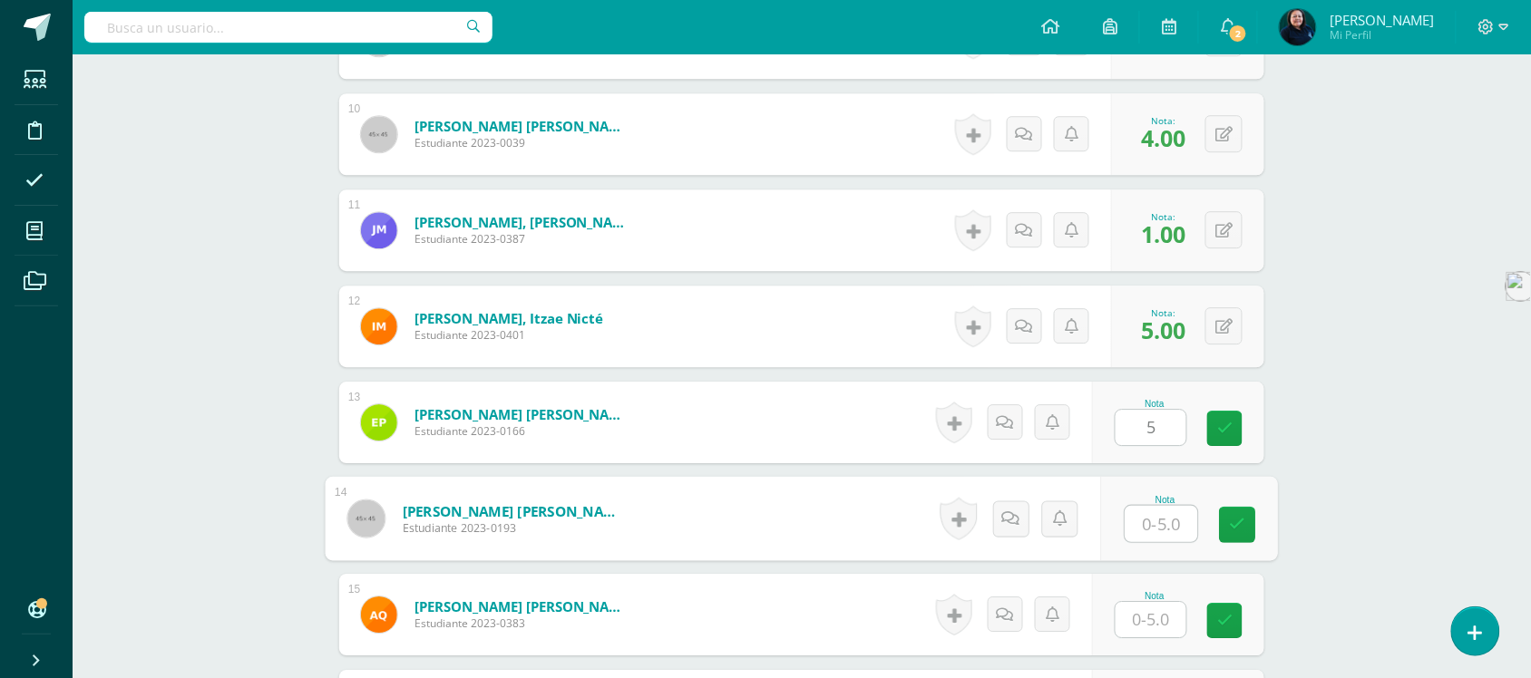
click at [1145, 528] on input "text" at bounding box center [1162, 524] width 73 height 36
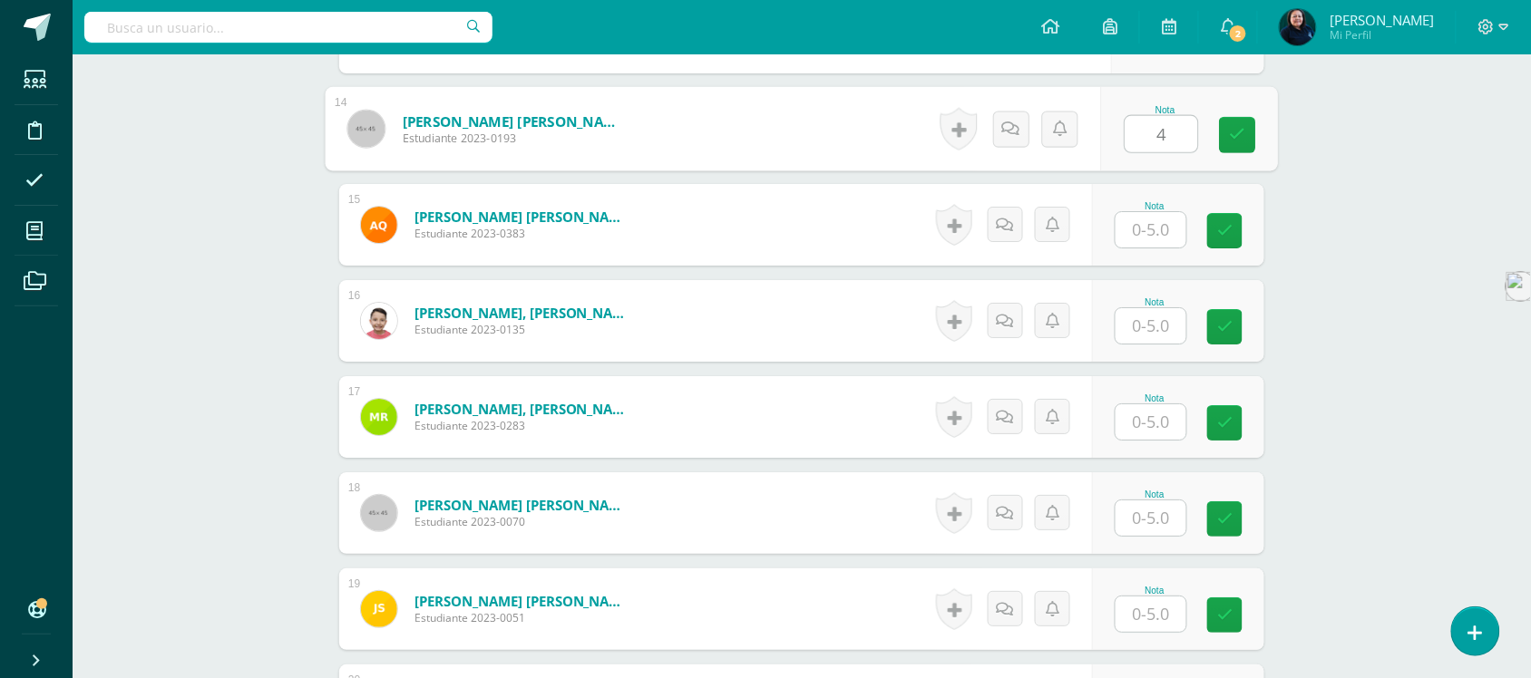
scroll to position [1812, 0]
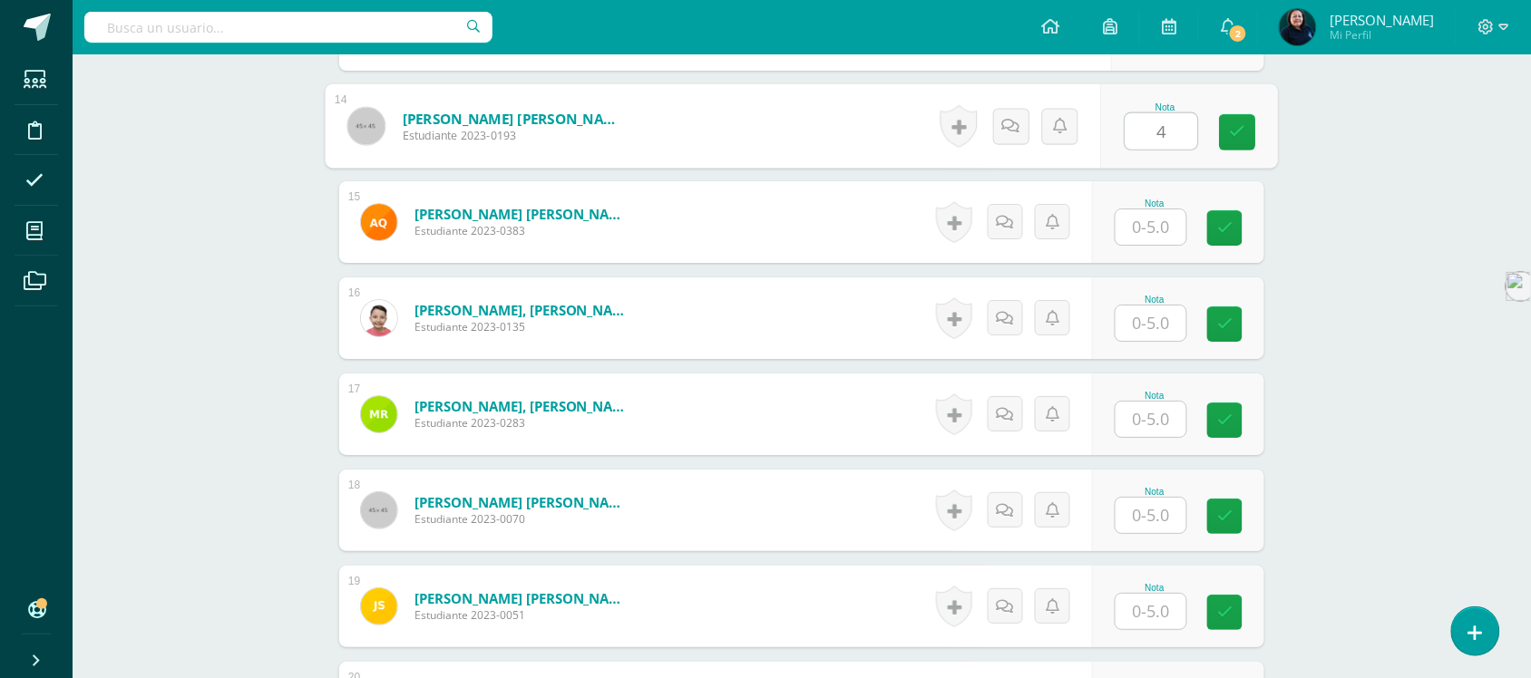
type input "4"
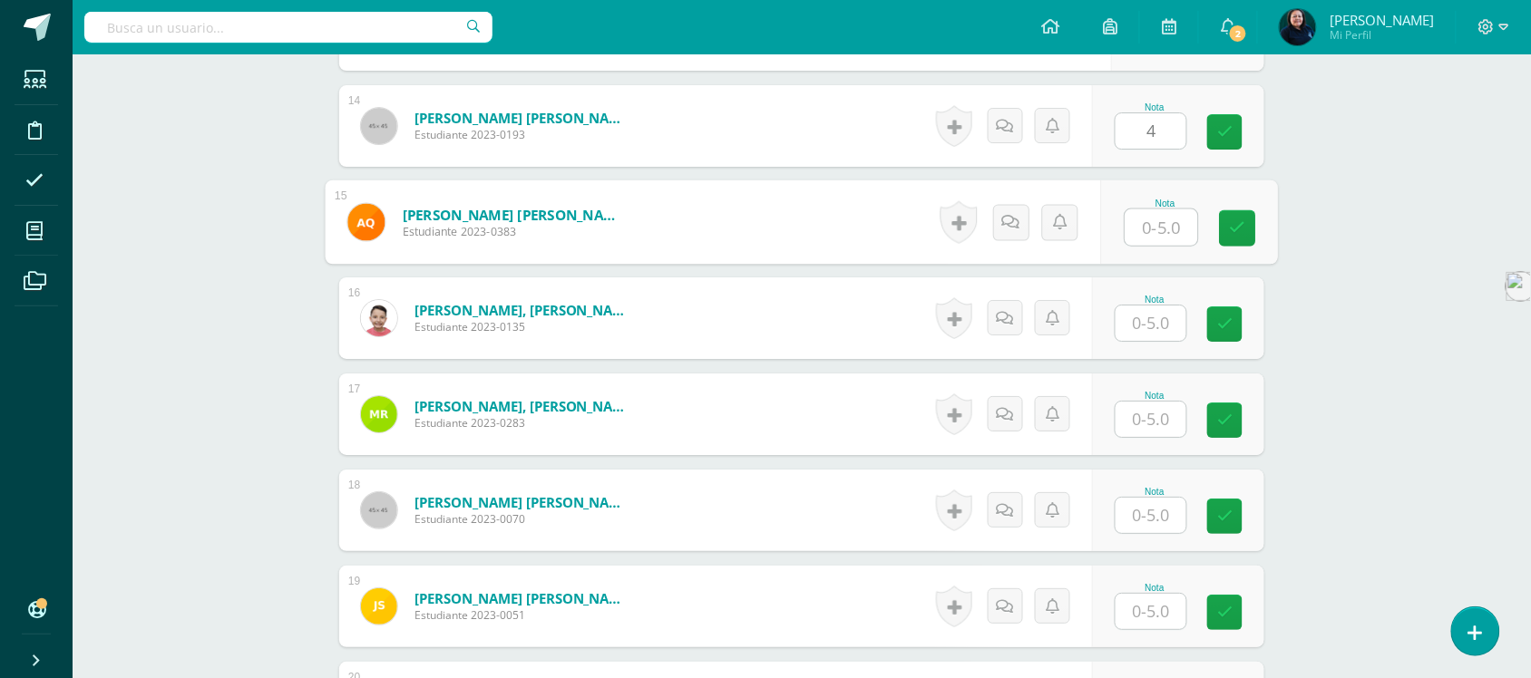
click at [1158, 229] on input "text" at bounding box center [1162, 228] width 73 height 36
type input "5"
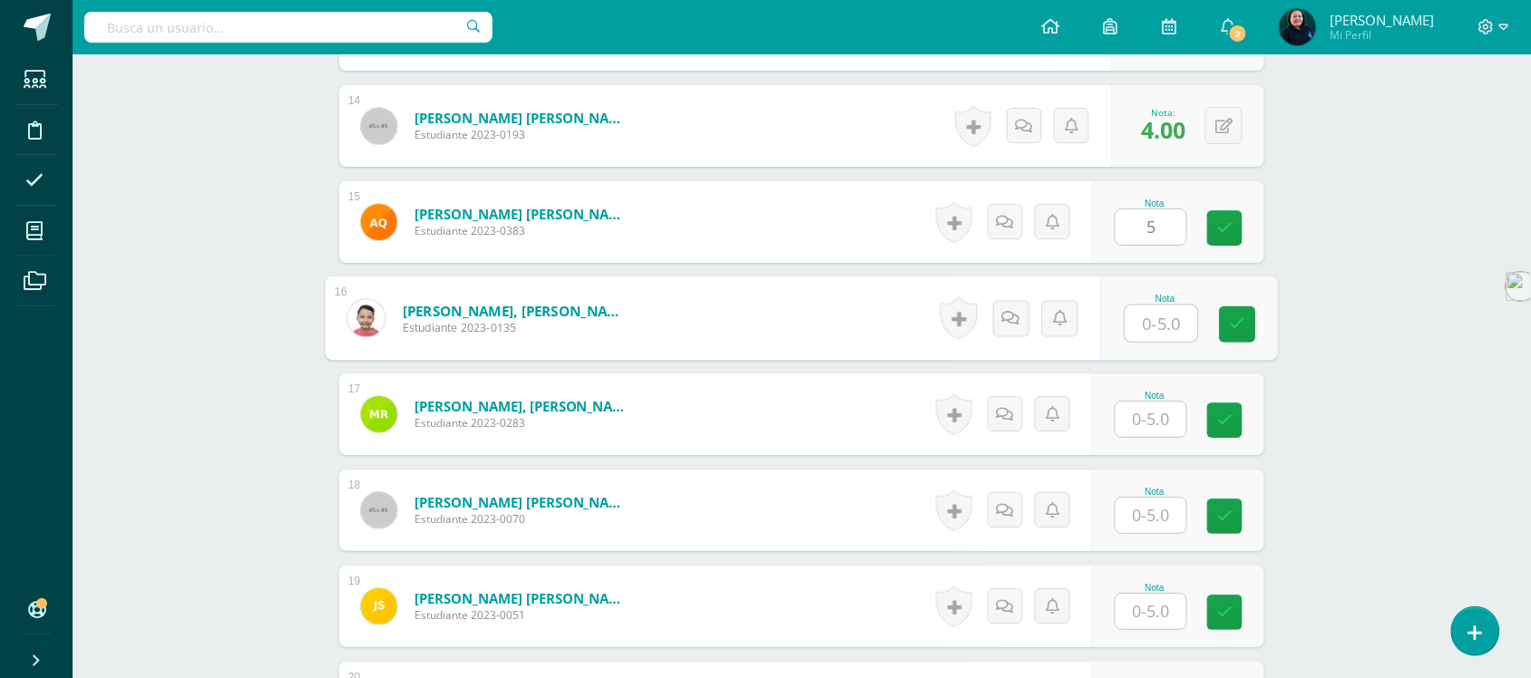
click at [1148, 325] on input "text" at bounding box center [1162, 324] width 73 height 36
type input "4"
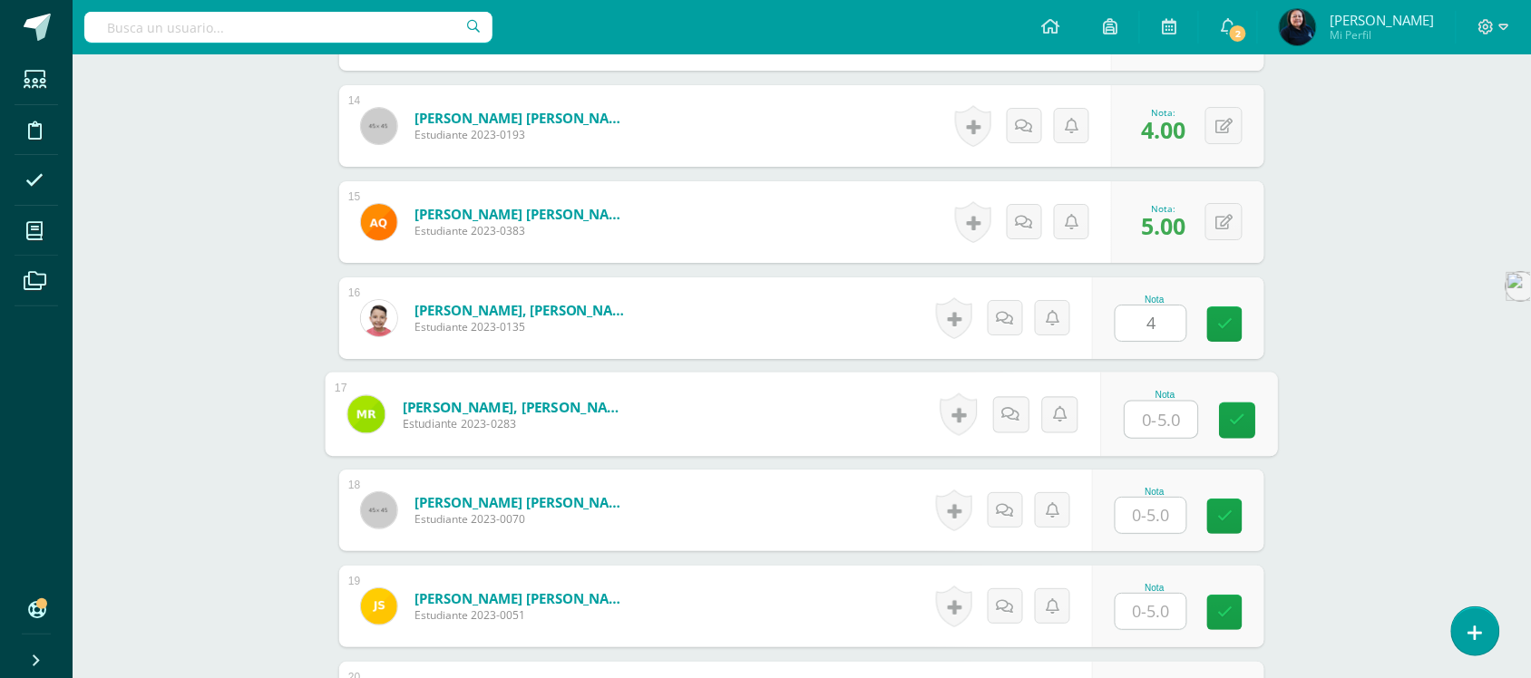
click at [1147, 427] on input "text" at bounding box center [1162, 420] width 73 height 36
type input "1"
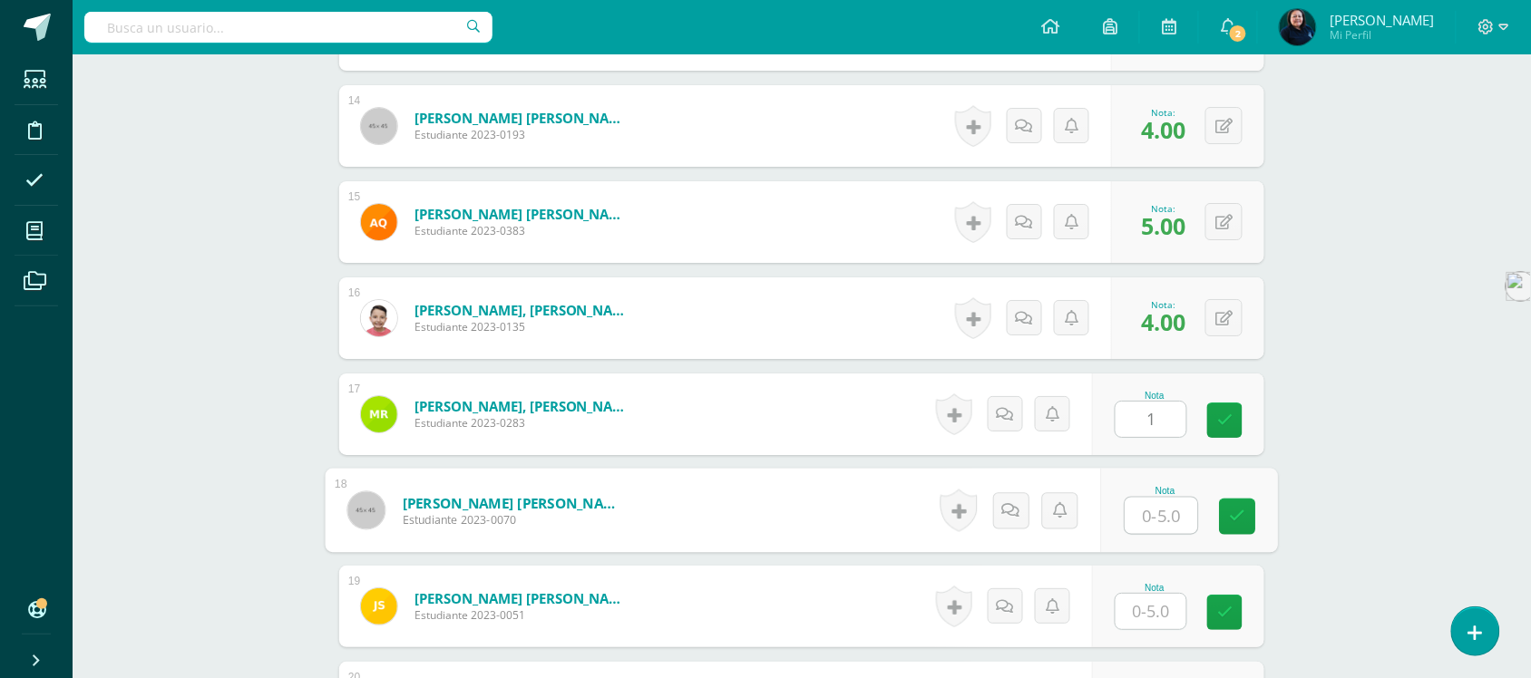
click at [1159, 524] on input "text" at bounding box center [1162, 516] width 73 height 36
type input "5"
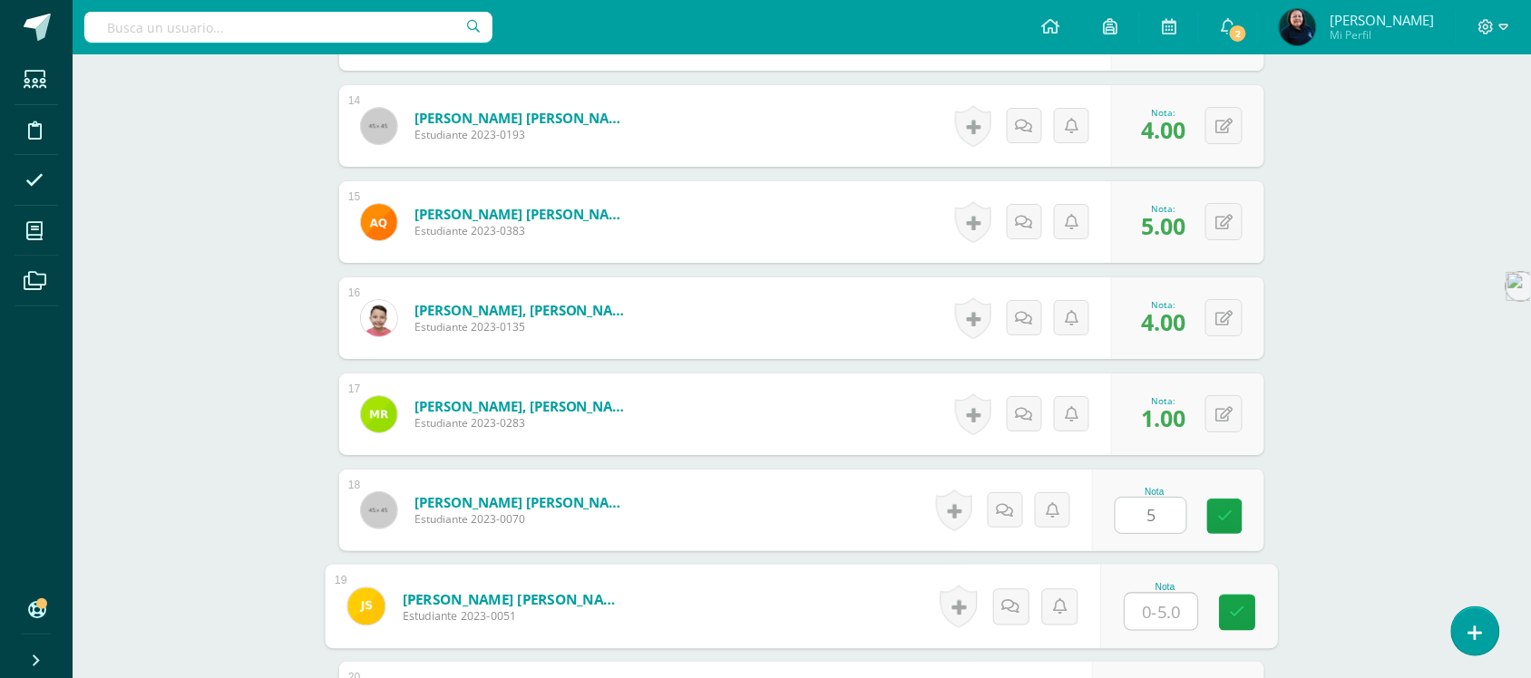
click at [1162, 617] on input "text" at bounding box center [1162, 612] width 73 height 36
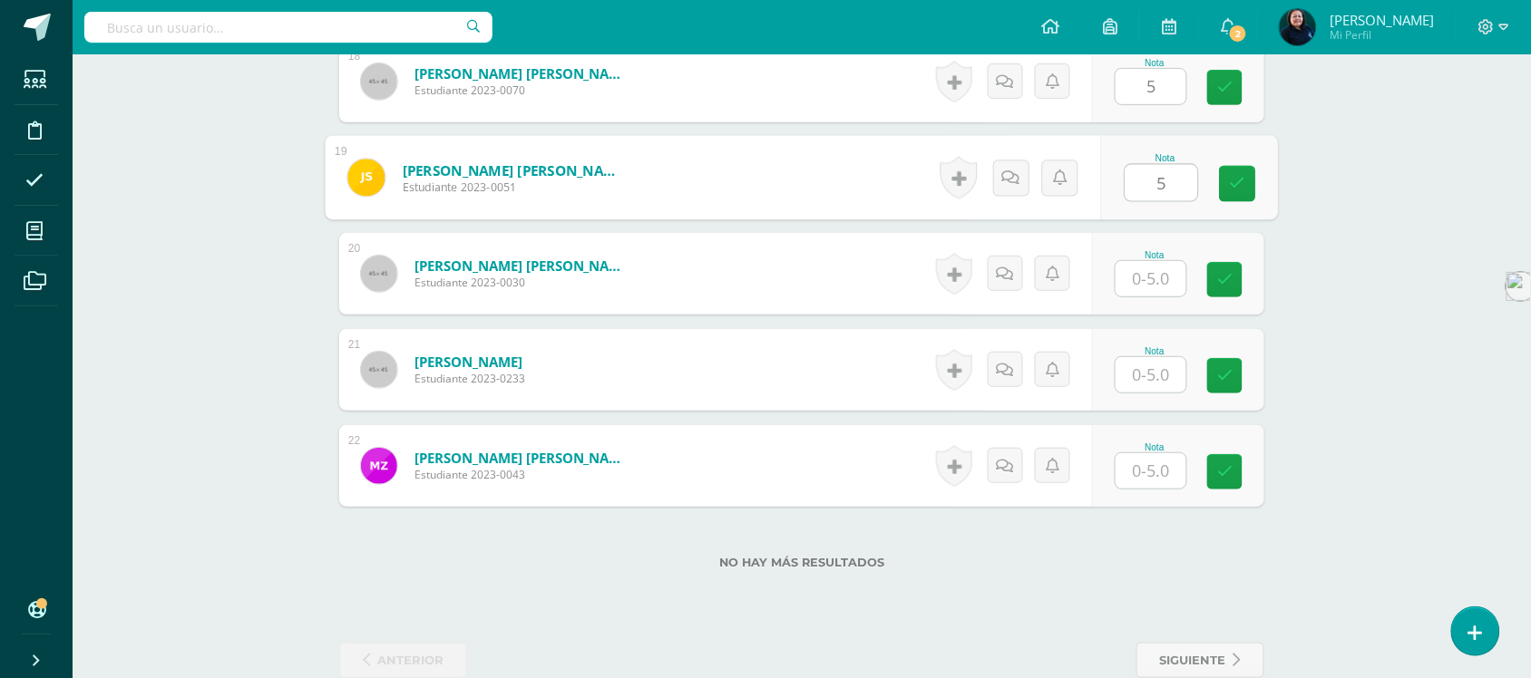
scroll to position [2245, 0]
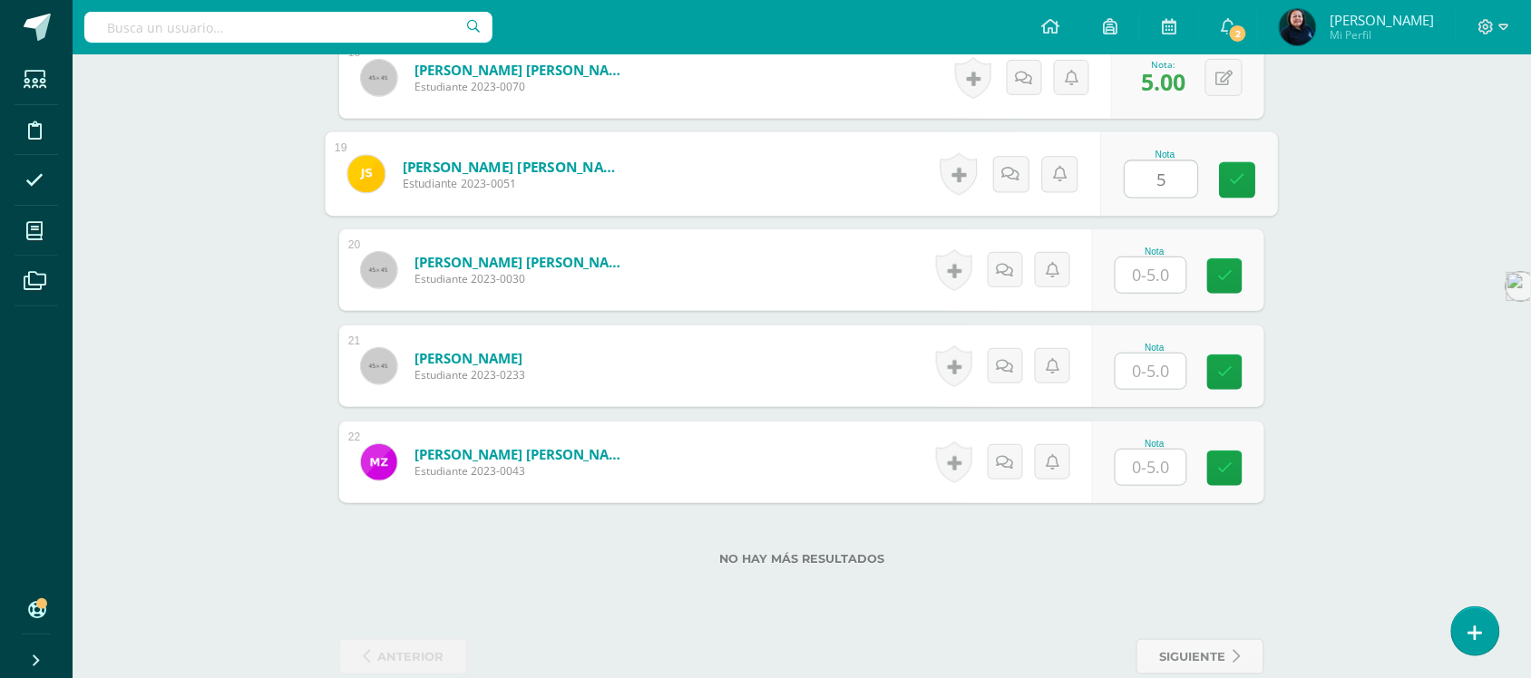
type input "5"
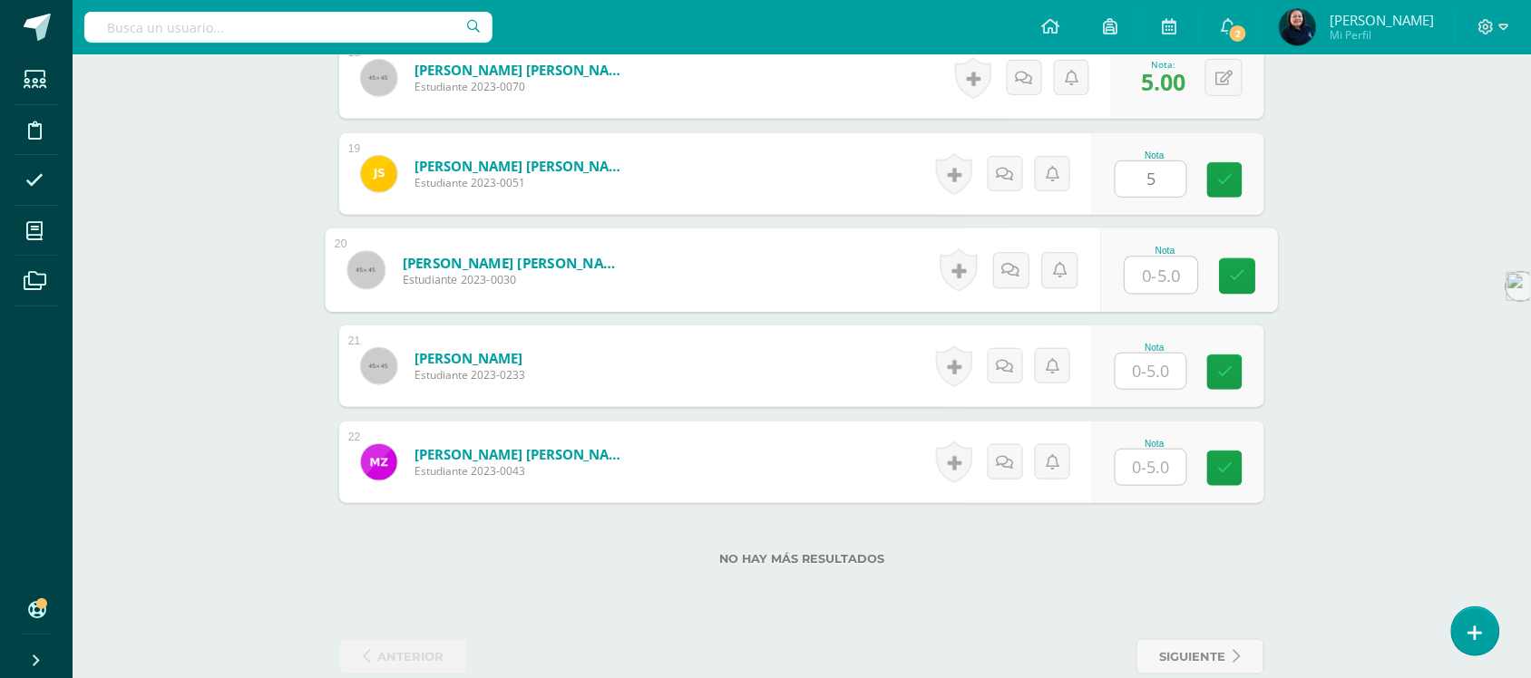
click at [1144, 281] on input "text" at bounding box center [1162, 276] width 73 height 36
type input "4"
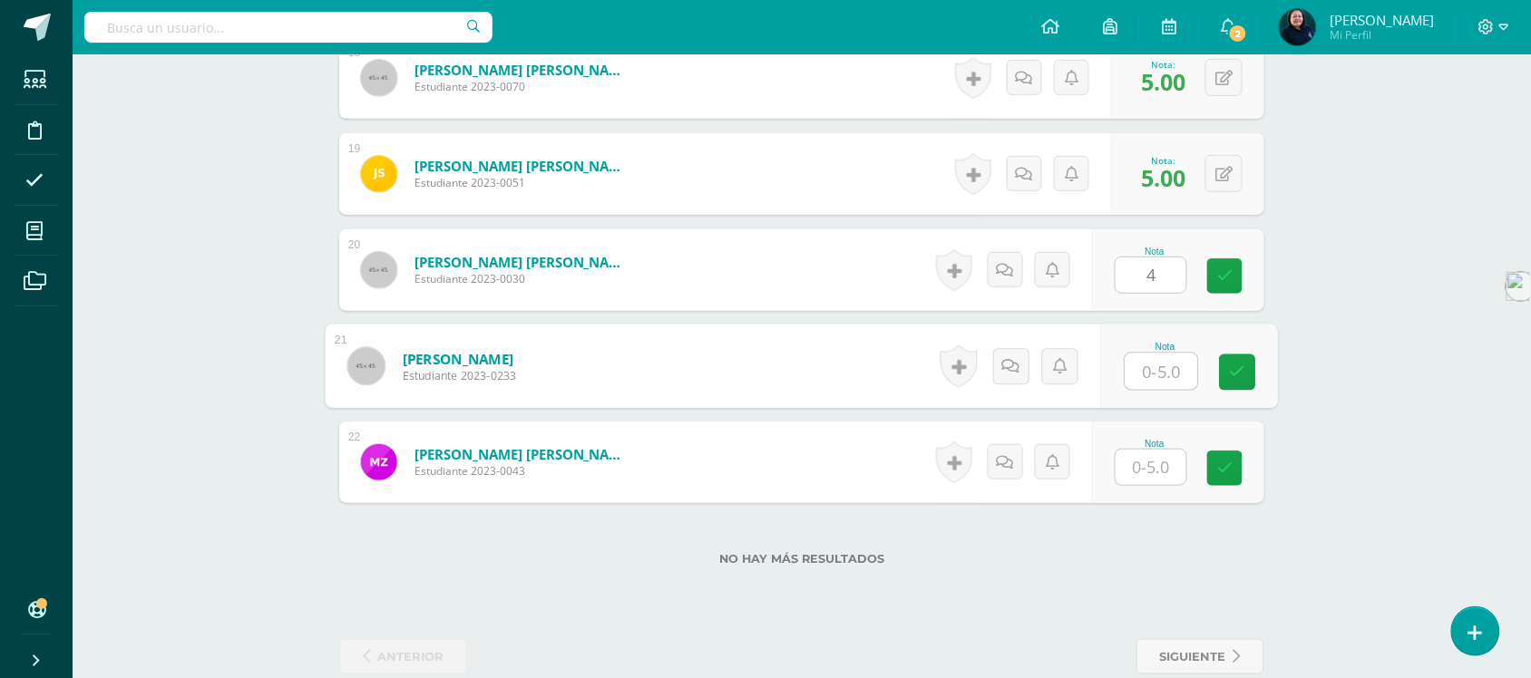
click at [1144, 361] on input "text" at bounding box center [1162, 372] width 73 height 36
type input "5"
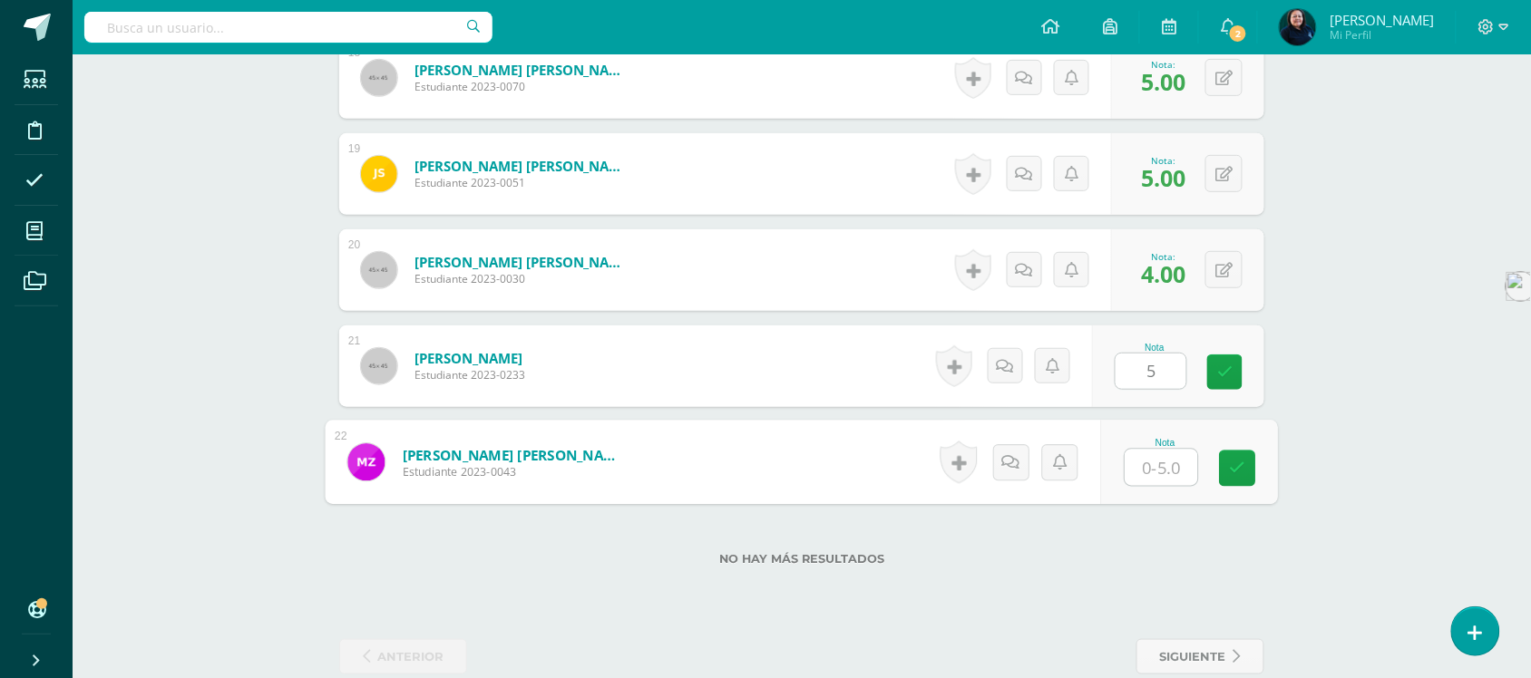
click at [1158, 478] on input "text" at bounding box center [1162, 468] width 73 height 36
type input "2"
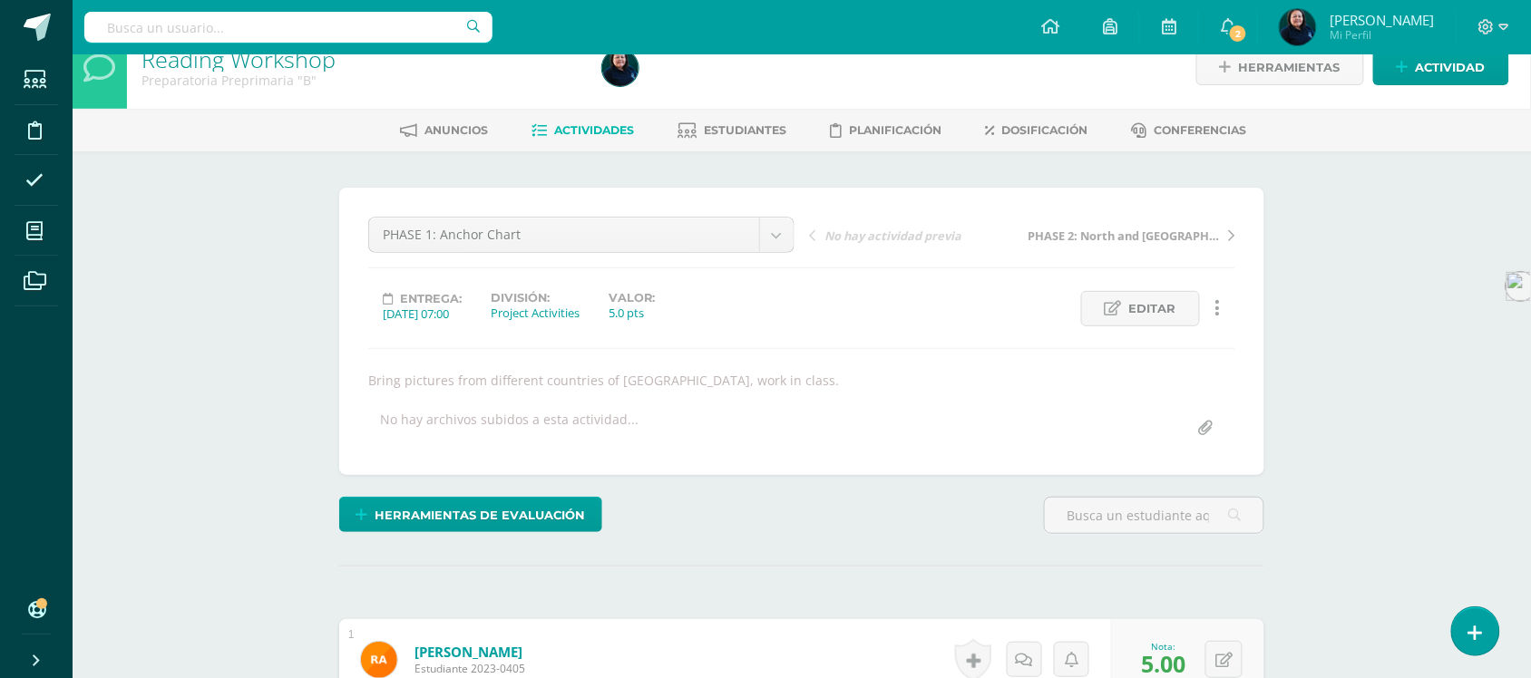
scroll to position [0, 0]
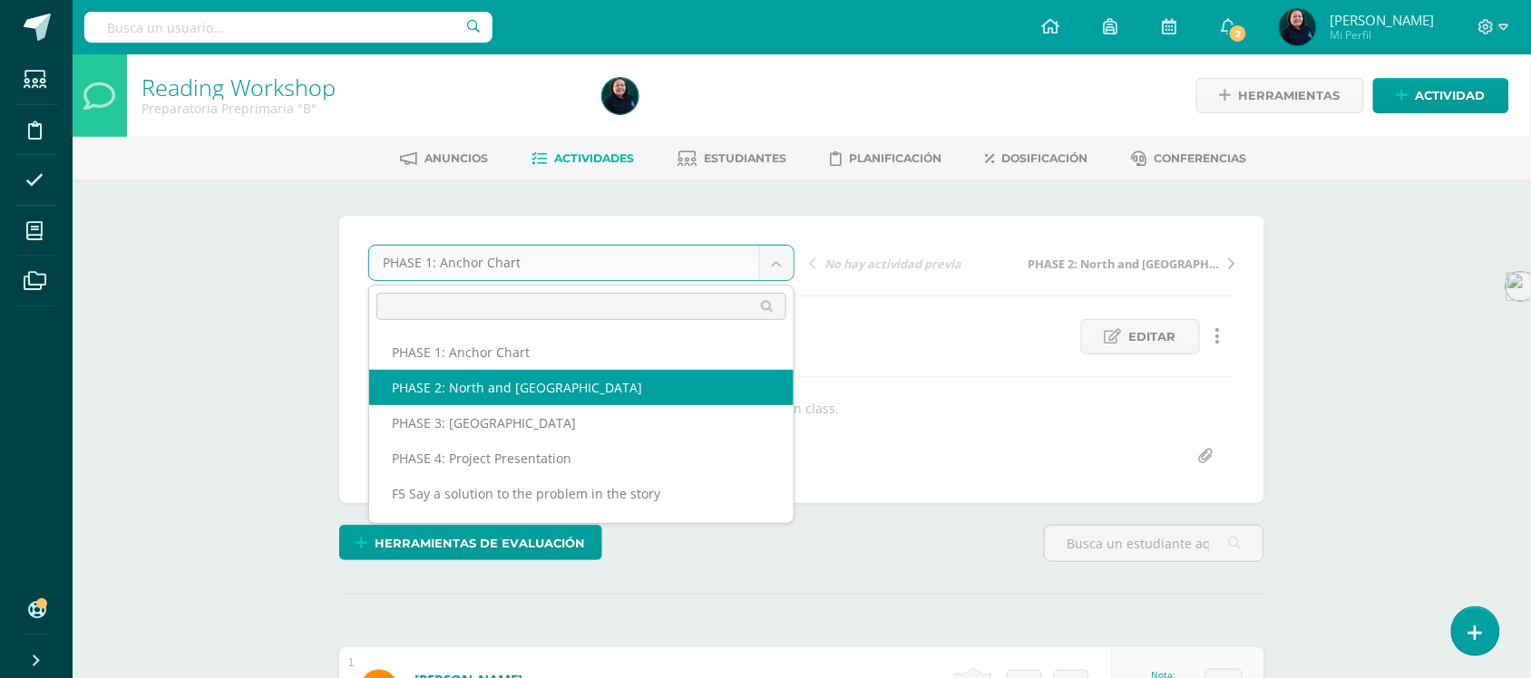
select select "/dashboard/teacher/grade-activity/50995/"
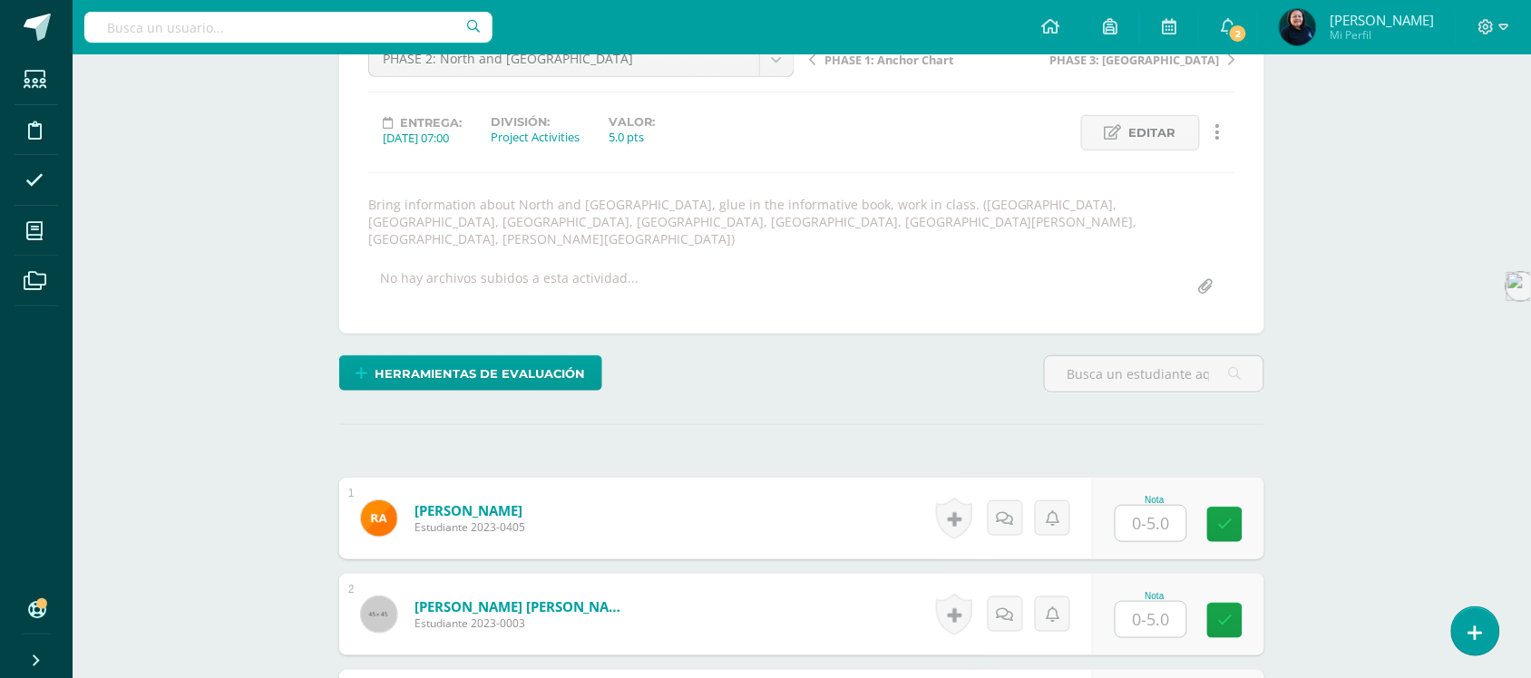
scroll to position [205, 0]
click at [1152, 505] on input "text" at bounding box center [1151, 522] width 71 height 35
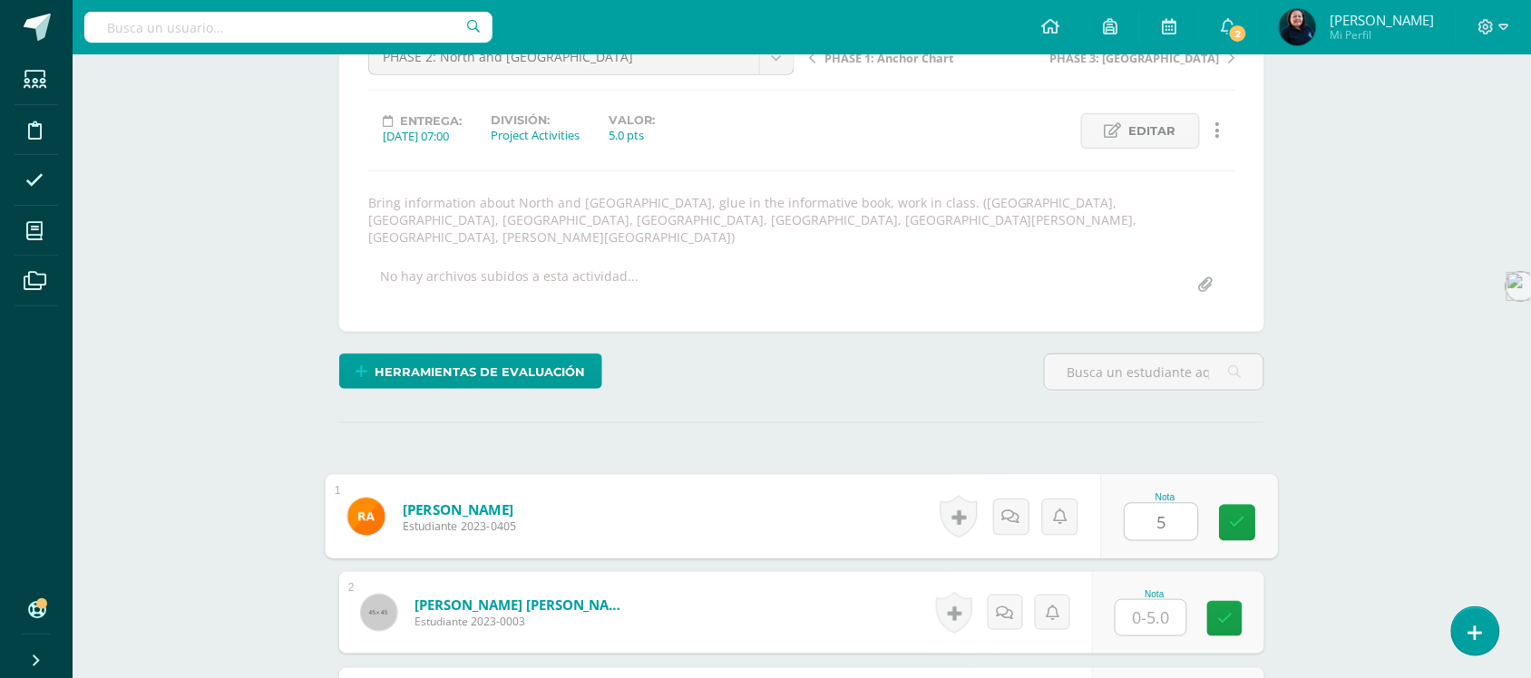
scroll to position [207, 0]
type input "5"
click at [1157, 601] on input "text" at bounding box center [1151, 617] width 71 height 35
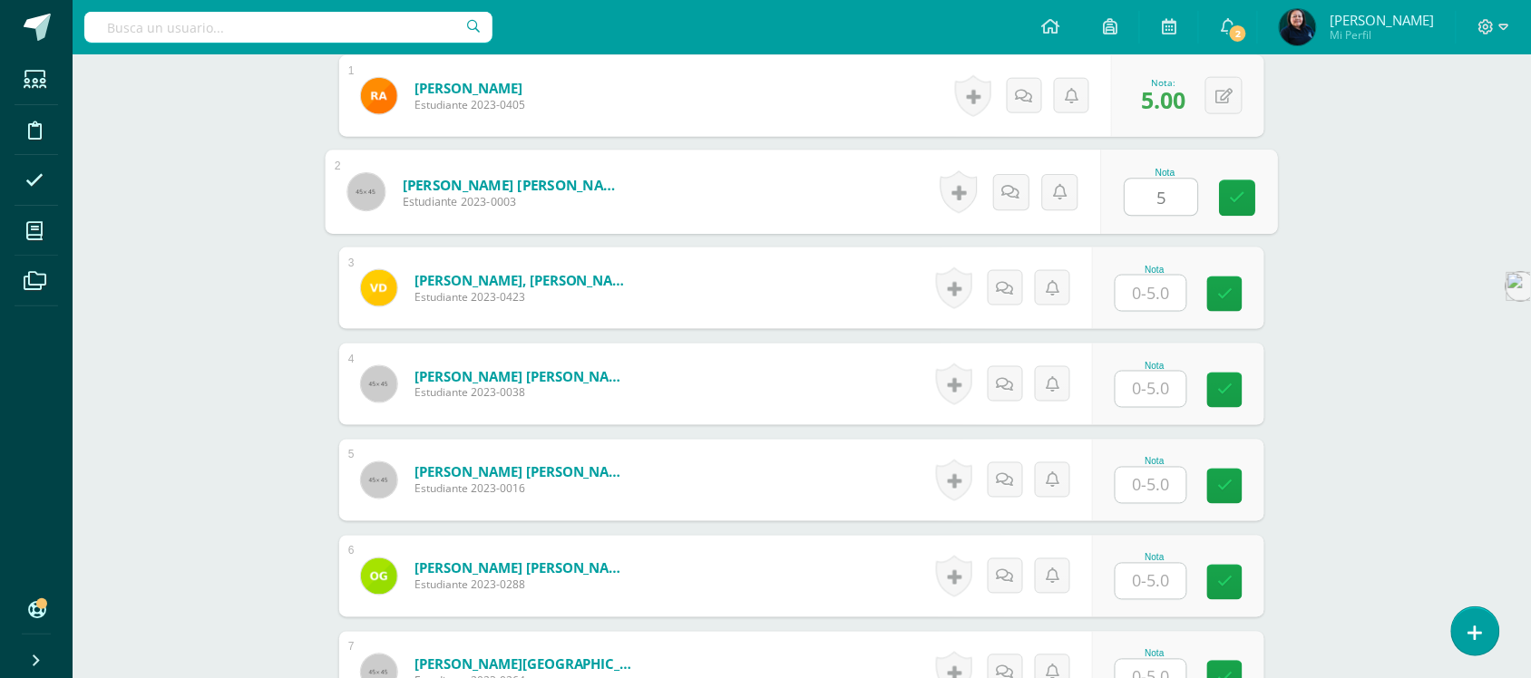
scroll to position [628, 0]
type input "5"
click at [1149, 275] on input "text" at bounding box center [1151, 292] width 71 height 35
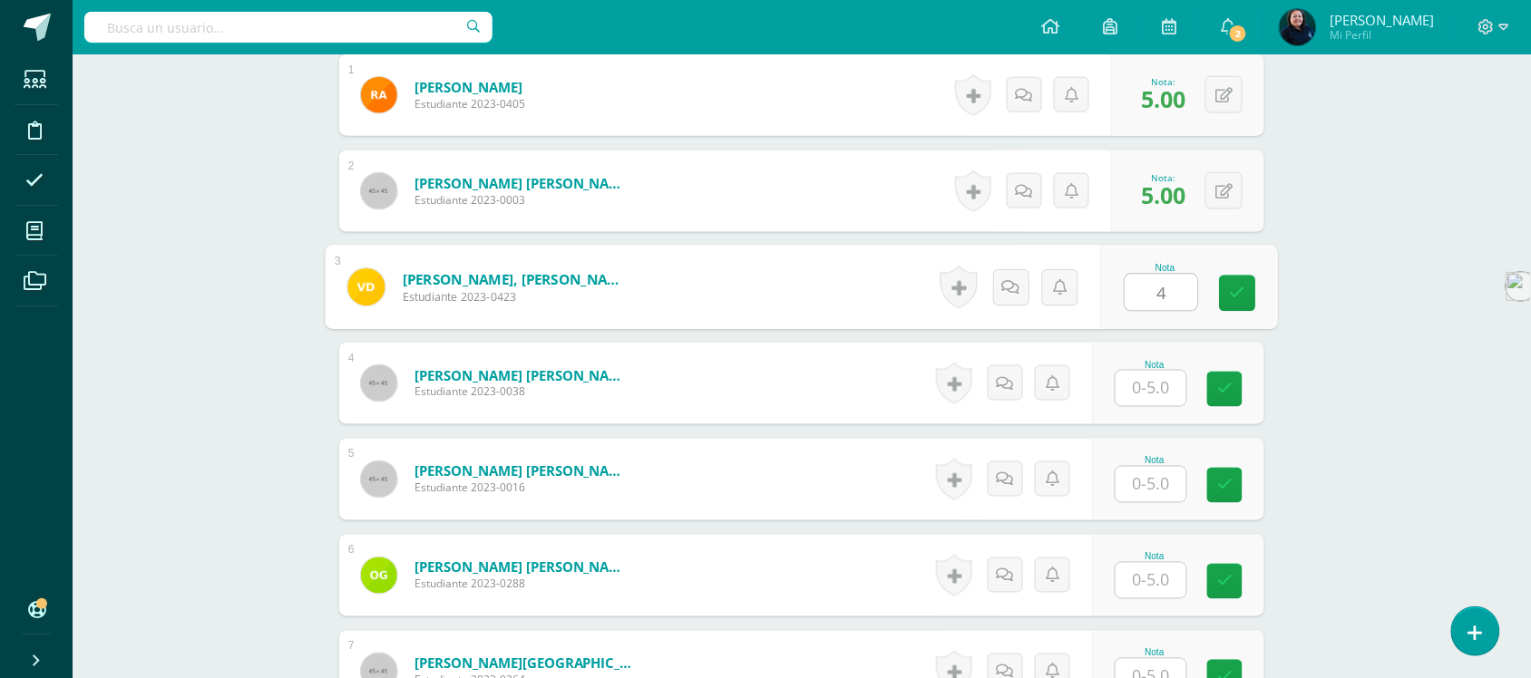
type input "4"
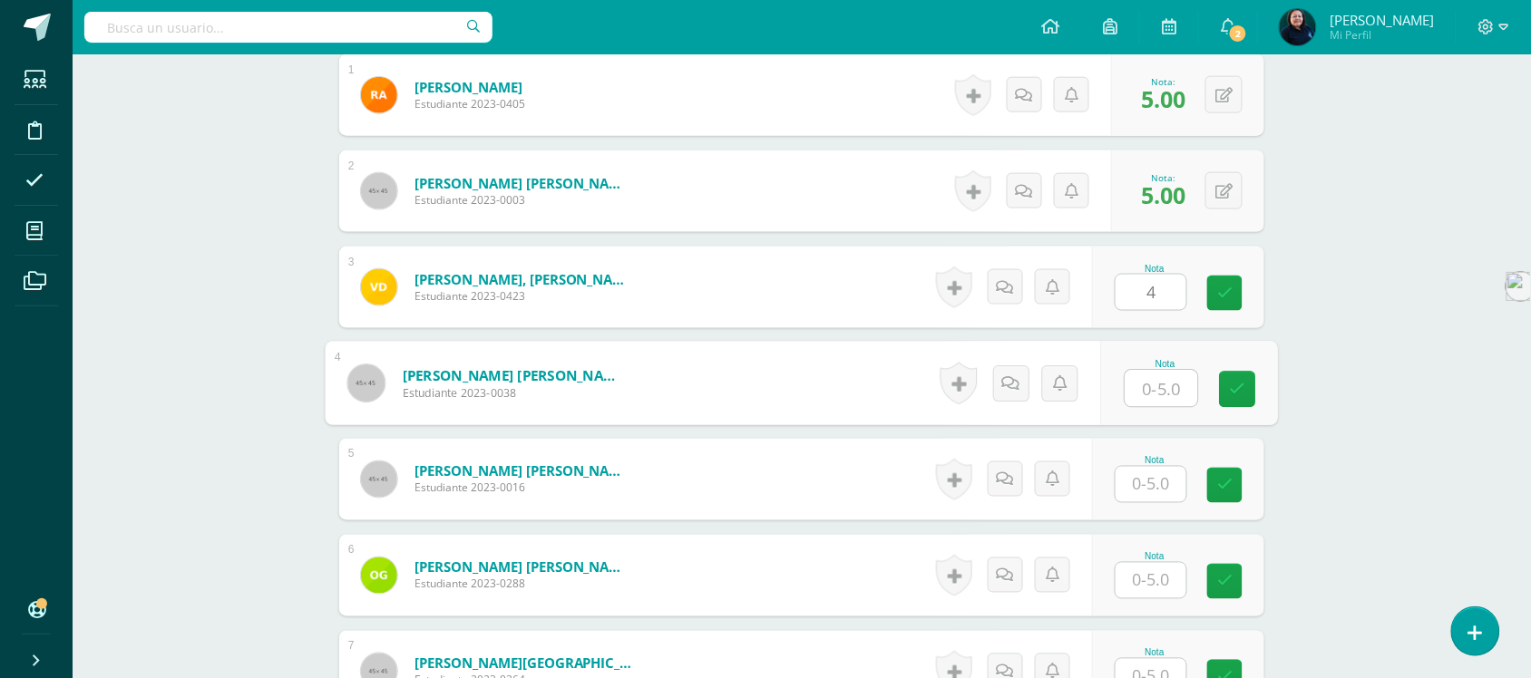
click at [1148, 371] on input "text" at bounding box center [1162, 389] width 73 height 36
type input "5"
click at [1148, 474] on input "text" at bounding box center [1151, 484] width 71 height 35
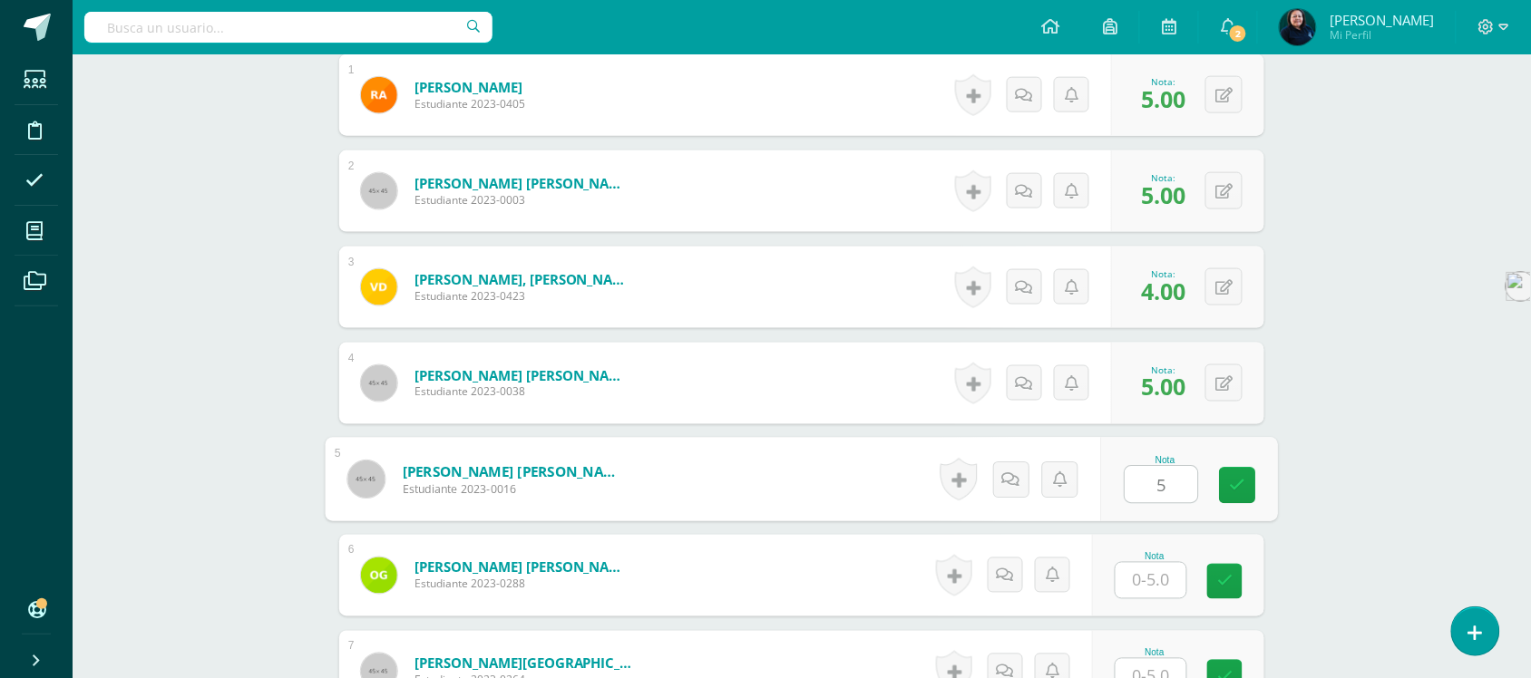
type input "5"
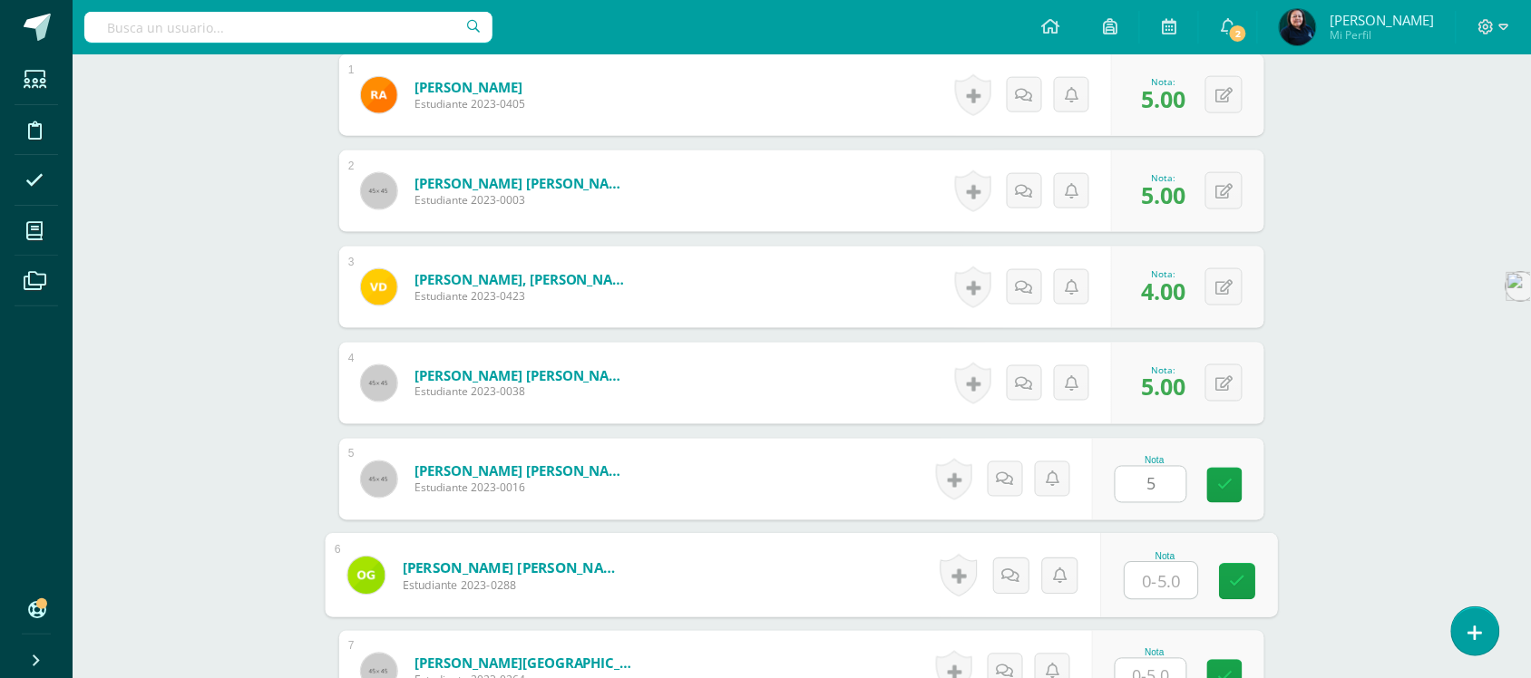
click at [1150, 568] on input "text" at bounding box center [1162, 581] width 73 height 36
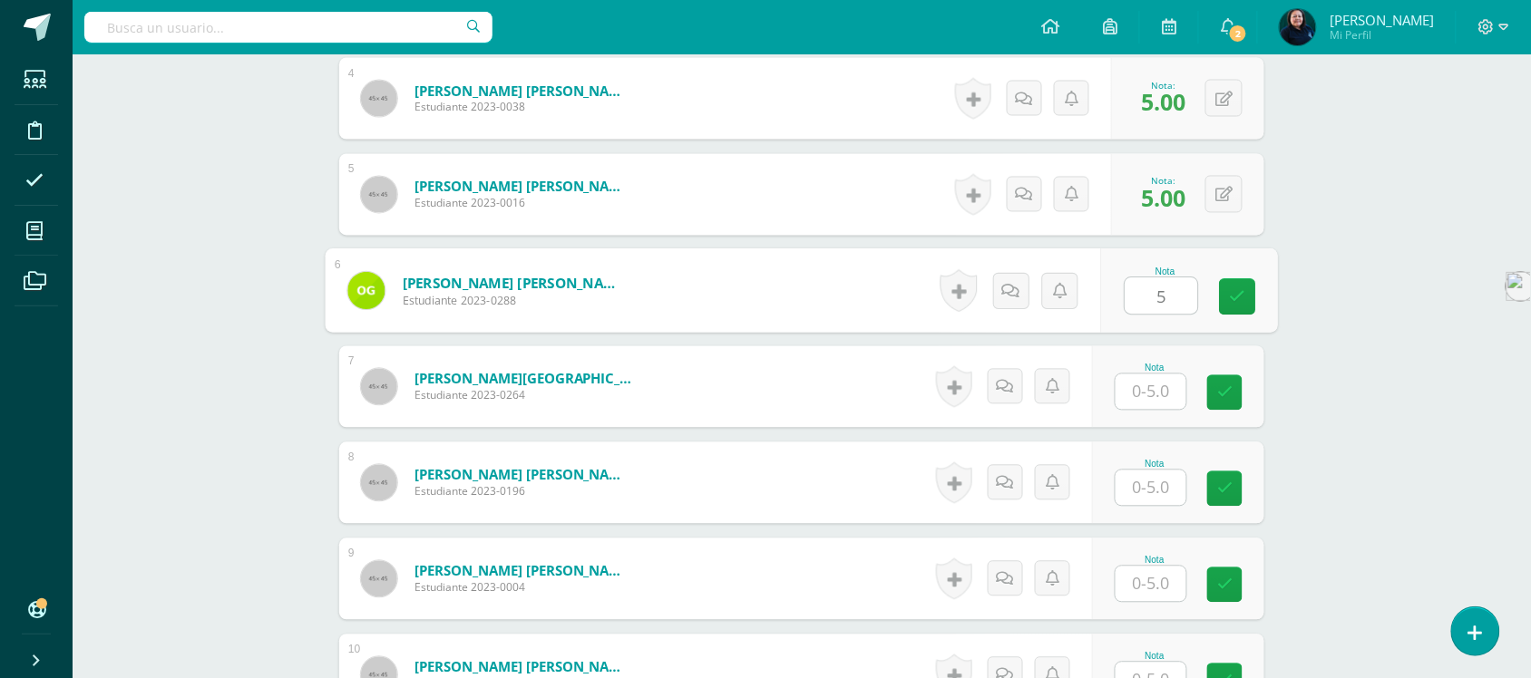
scroll to position [905, 0]
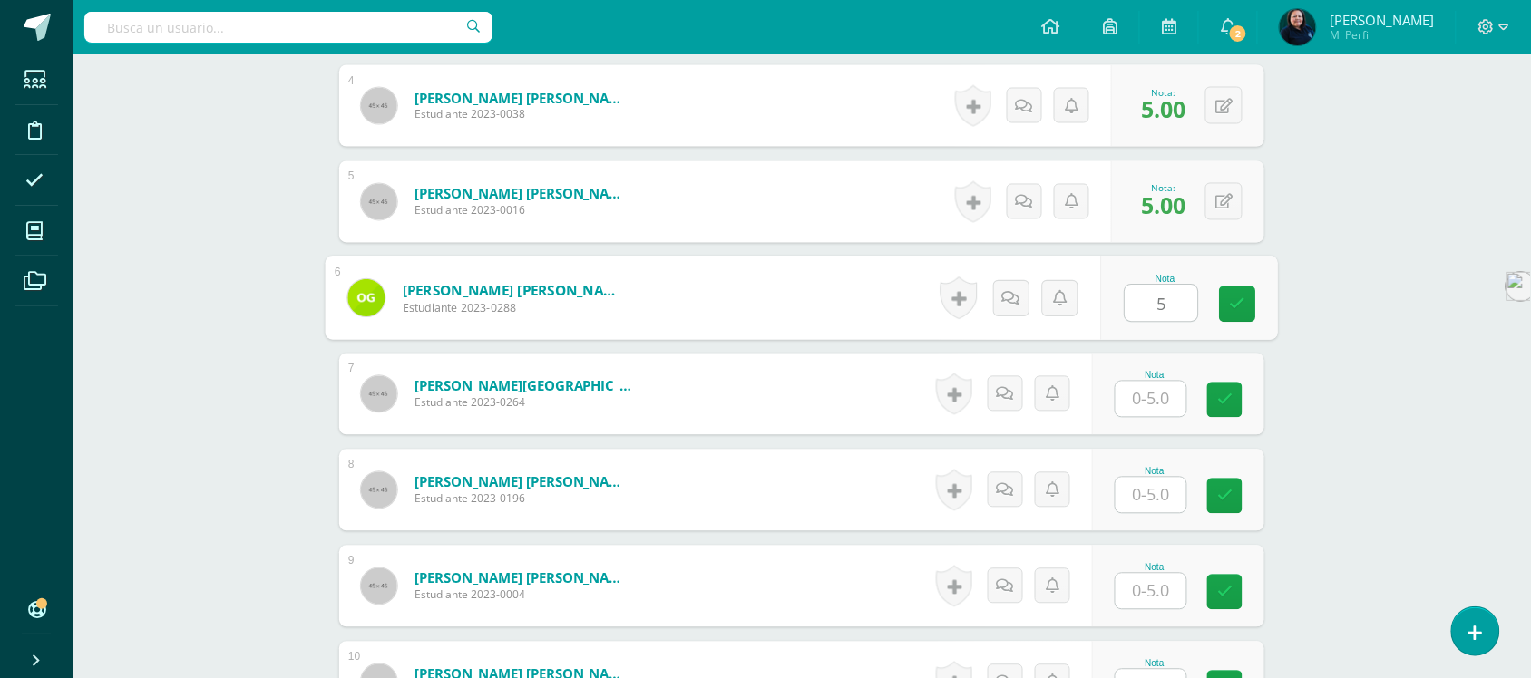
type input "5"
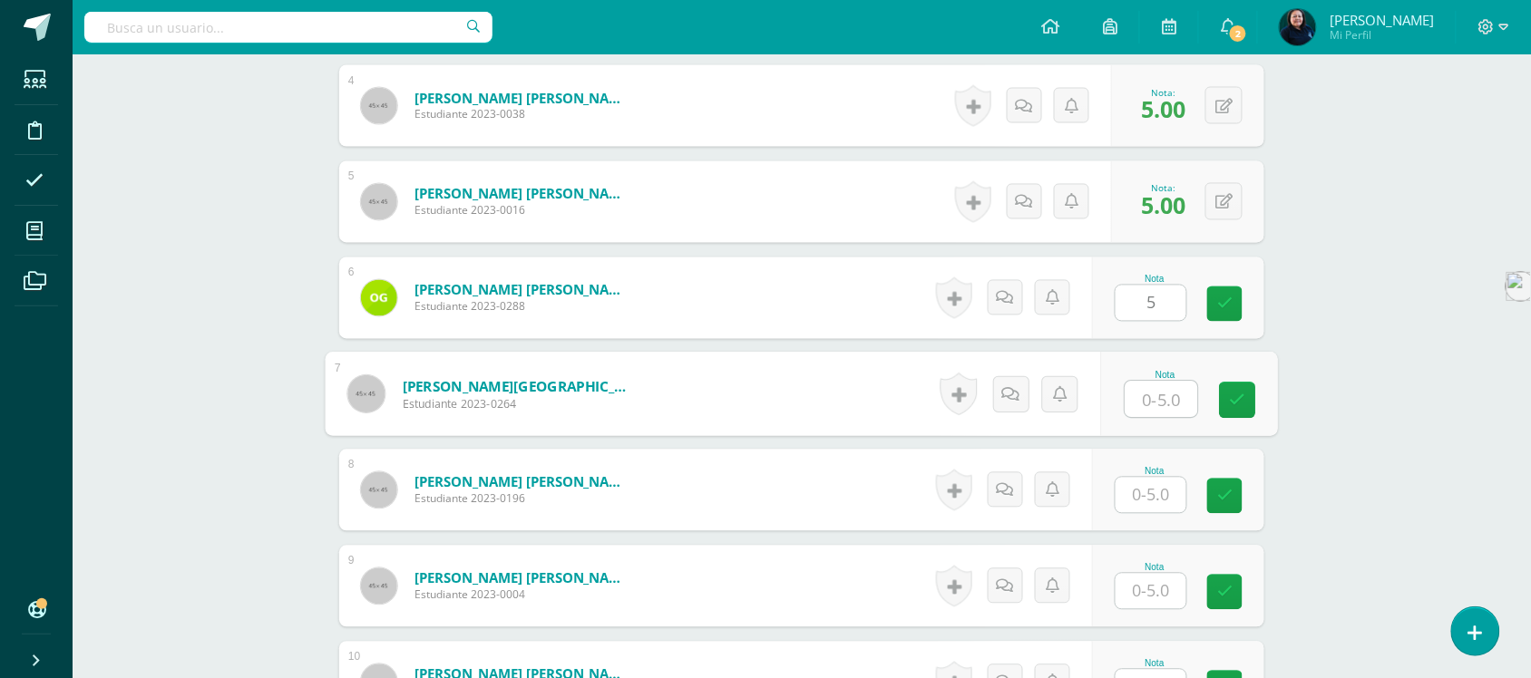
click at [1150, 382] on input "text" at bounding box center [1162, 400] width 73 height 36
type input "4"
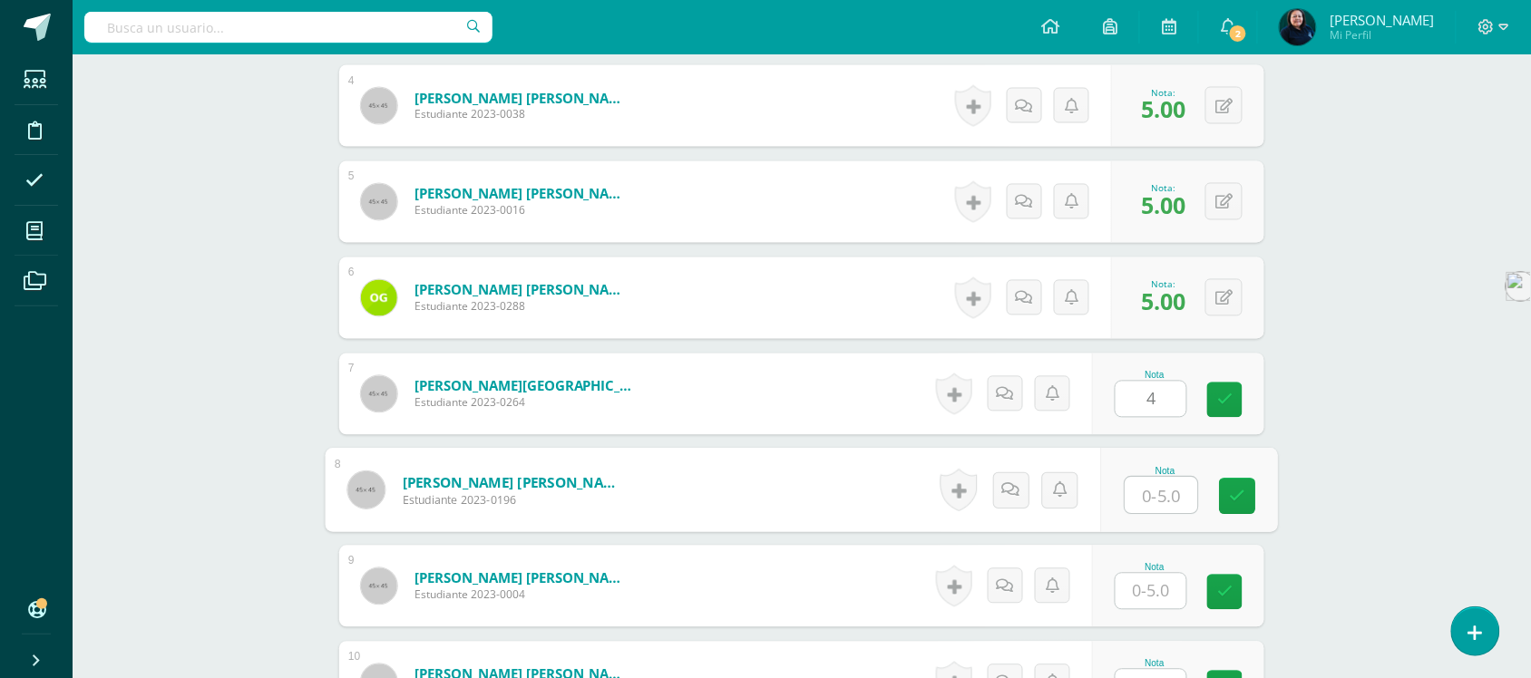
click at [1157, 479] on input "text" at bounding box center [1162, 496] width 73 height 36
type input "5"
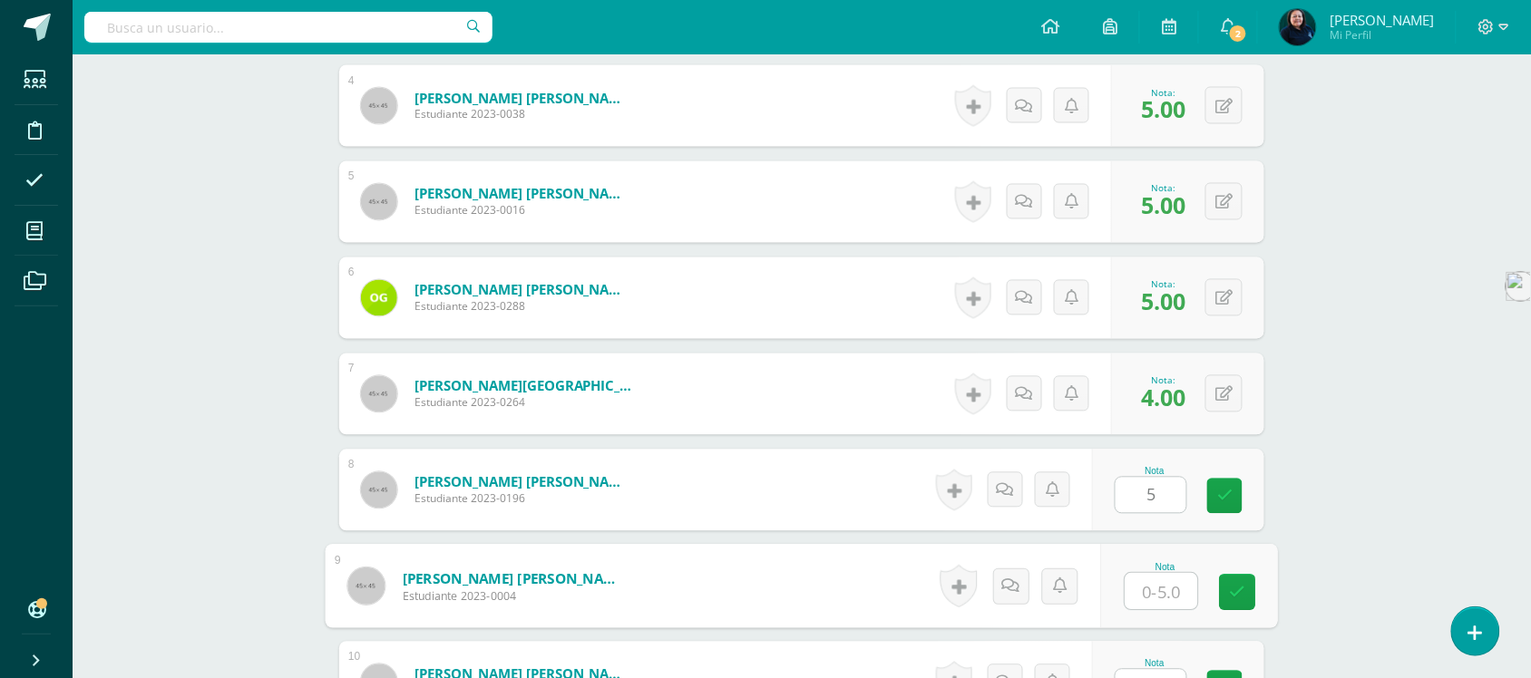
click at [1158, 577] on input "text" at bounding box center [1162, 592] width 73 height 36
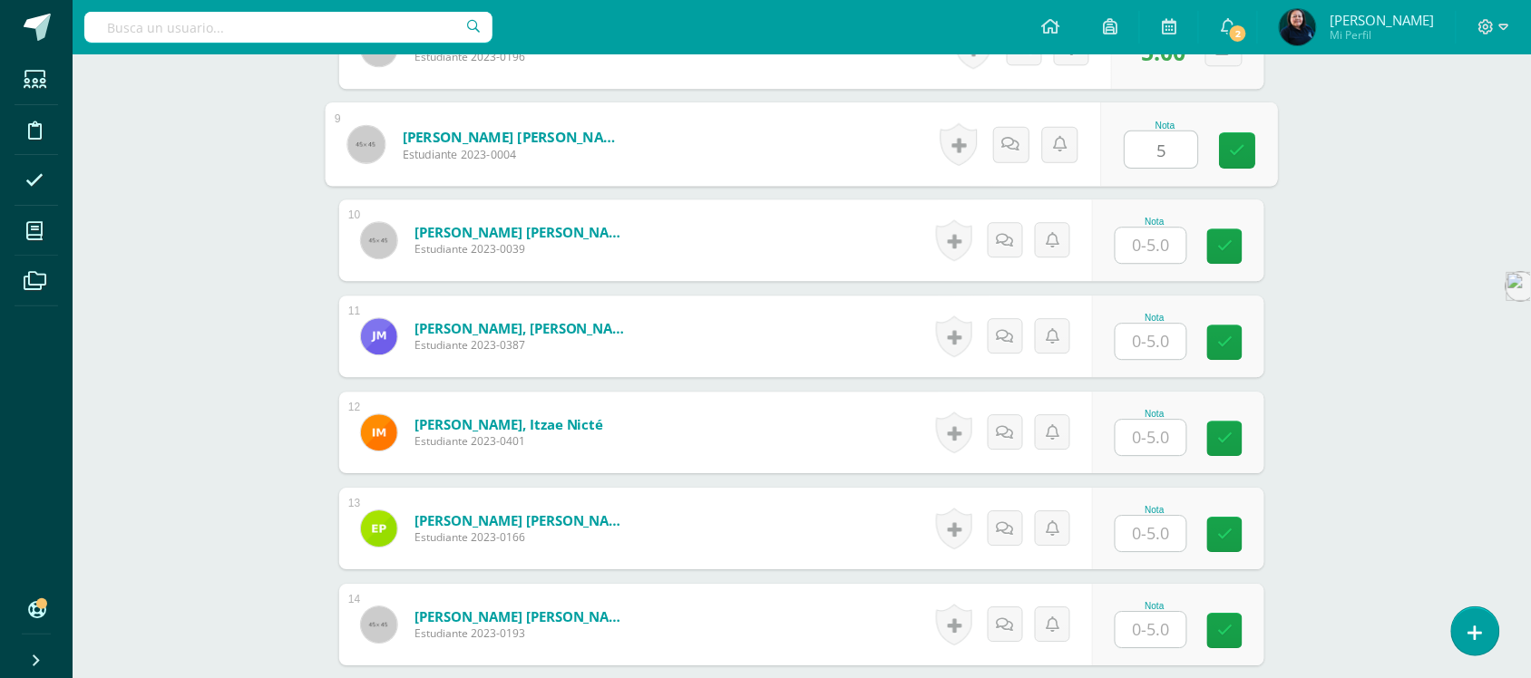
scroll to position [1349, 0]
type input "5"
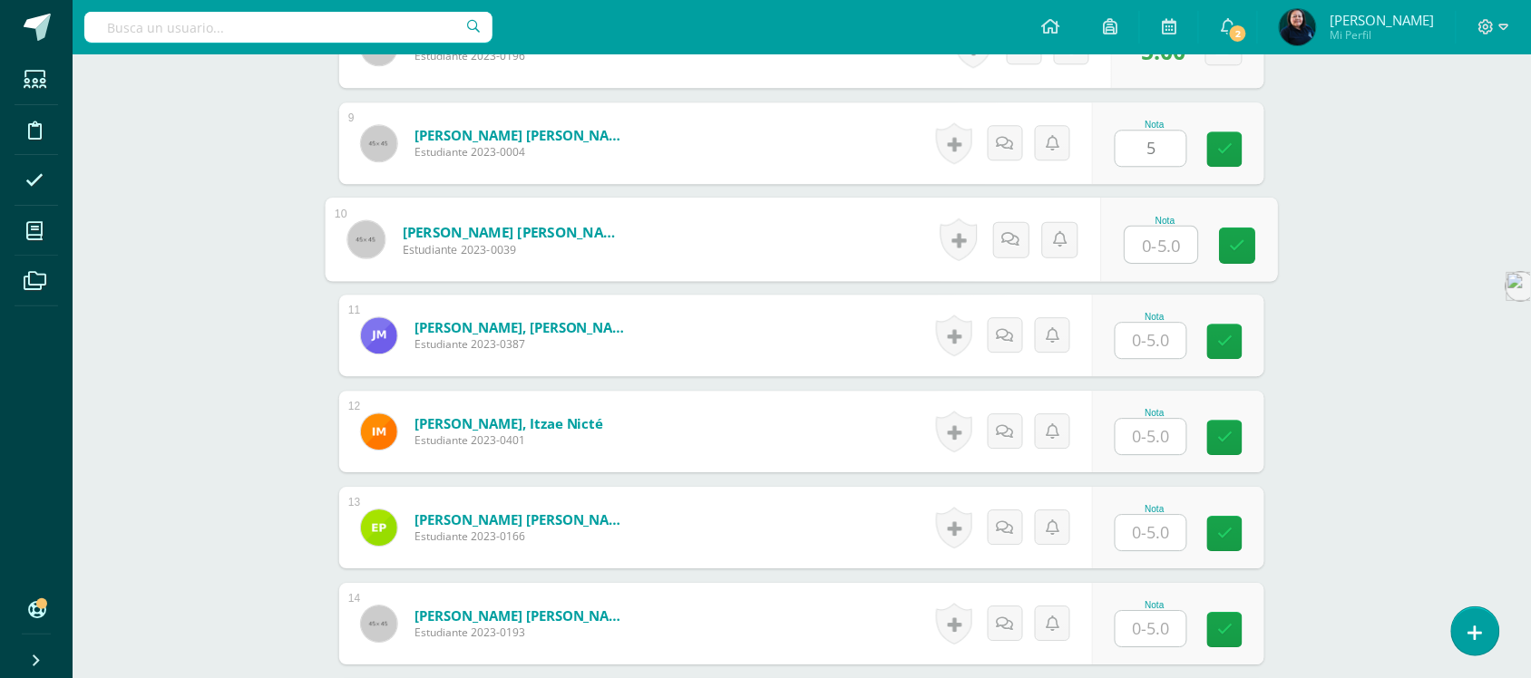
click at [1159, 227] on input "text" at bounding box center [1162, 245] width 73 height 36
type input "3"
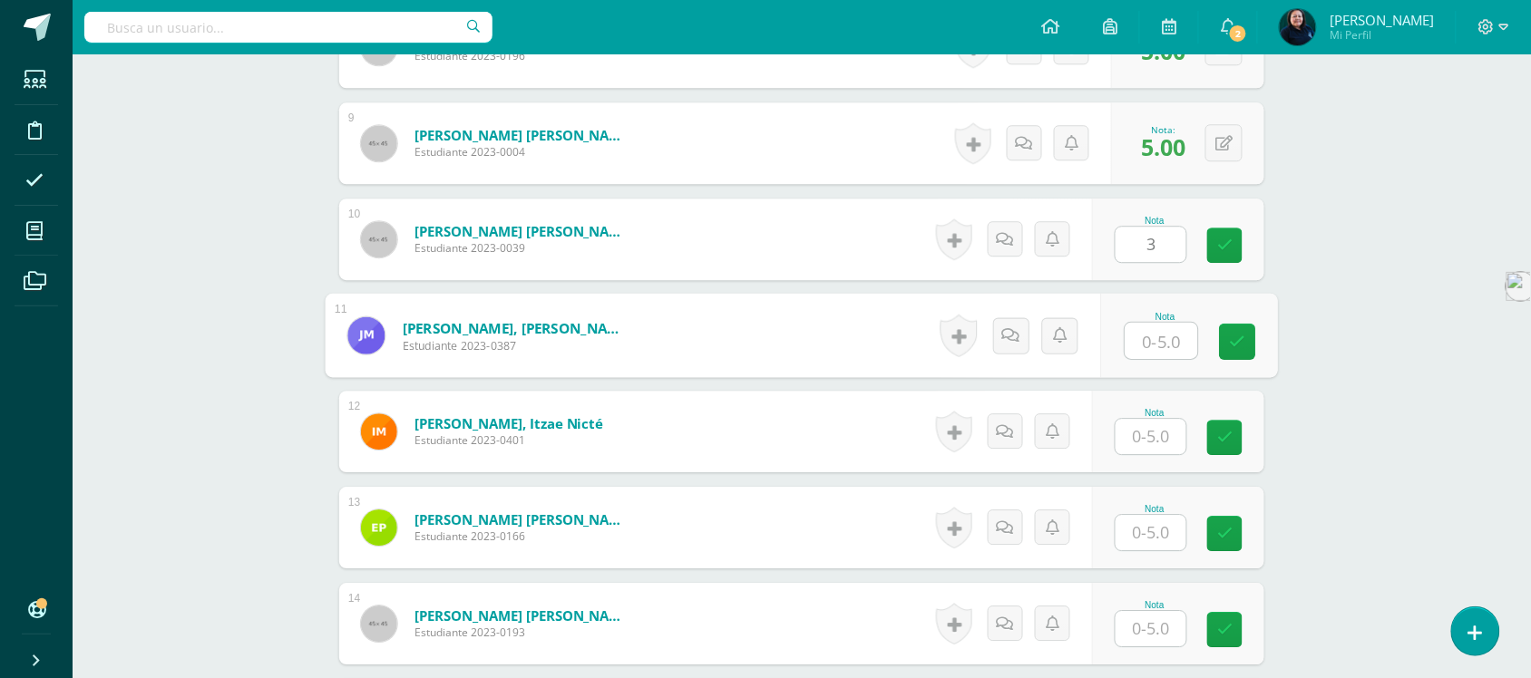
click at [1161, 336] on input "text" at bounding box center [1162, 341] width 73 height 36
type input "1"
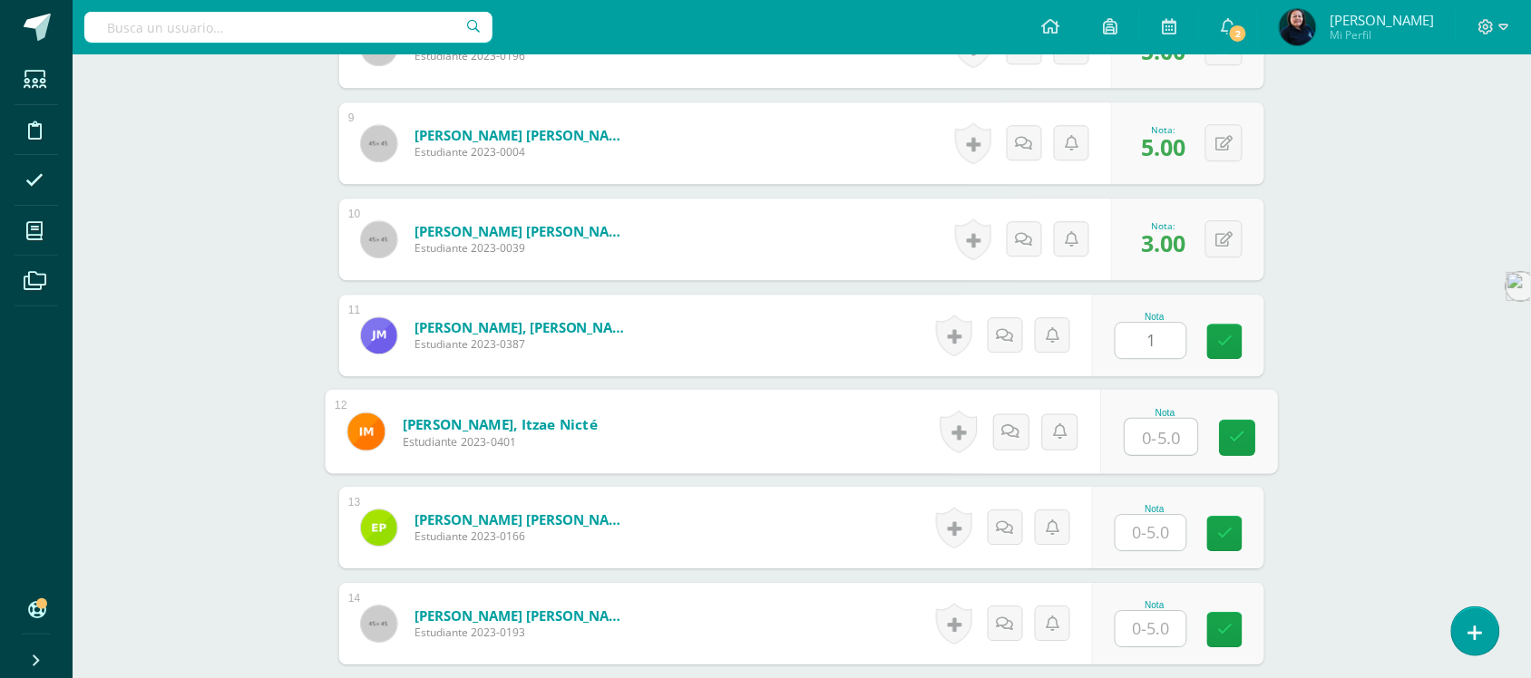
click at [1157, 424] on input "text" at bounding box center [1162, 437] width 73 height 36
type input "4"
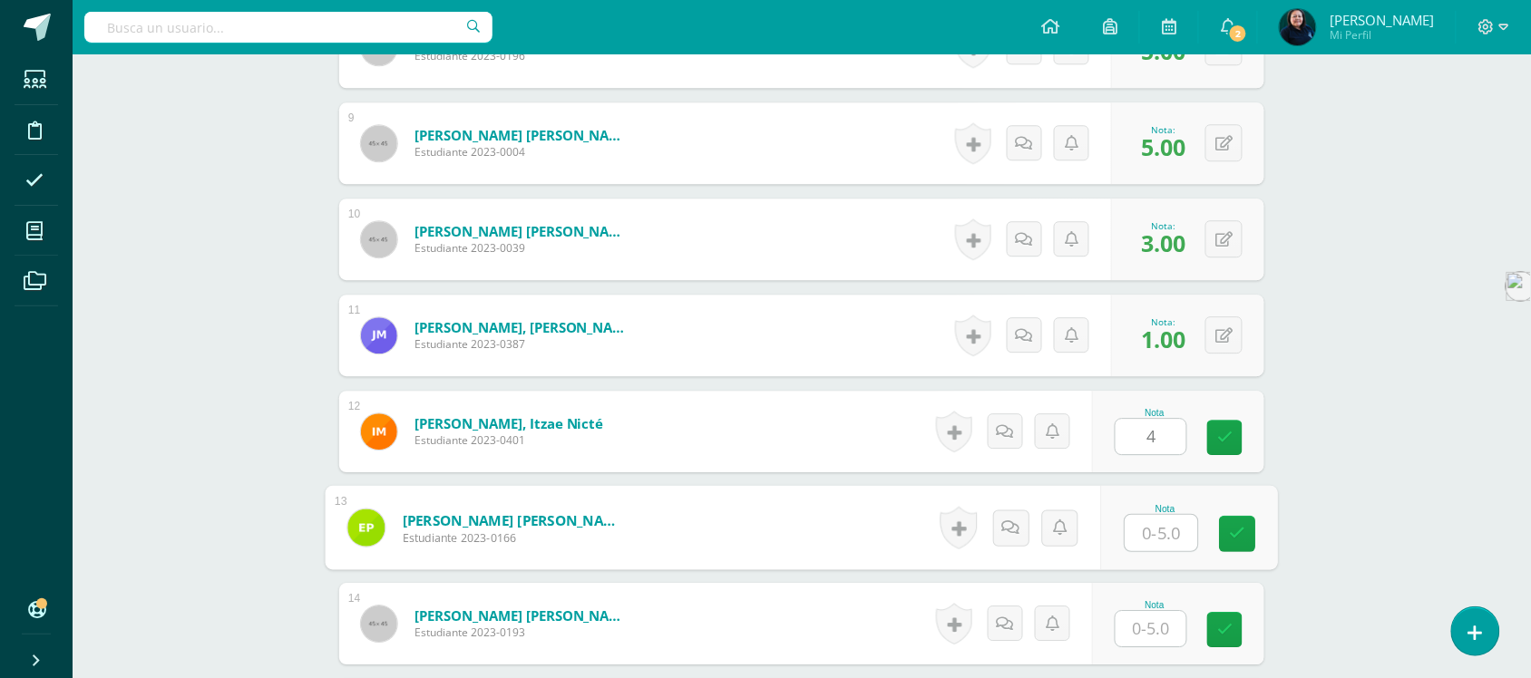
click at [1159, 515] on input "text" at bounding box center [1162, 533] width 73 height 36
type input "4"
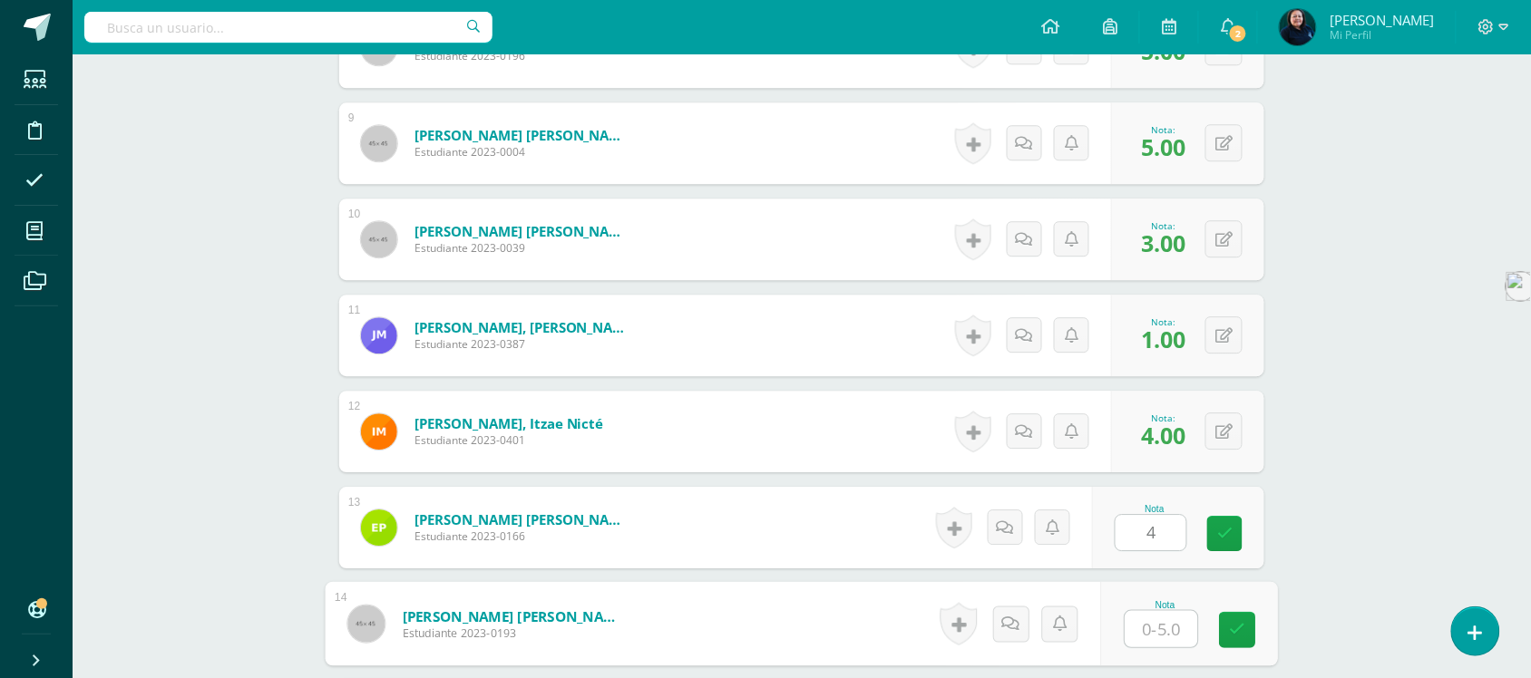
click at [1150, 611] on input "text" at bounding box center [1162, 629] width 73 height 36
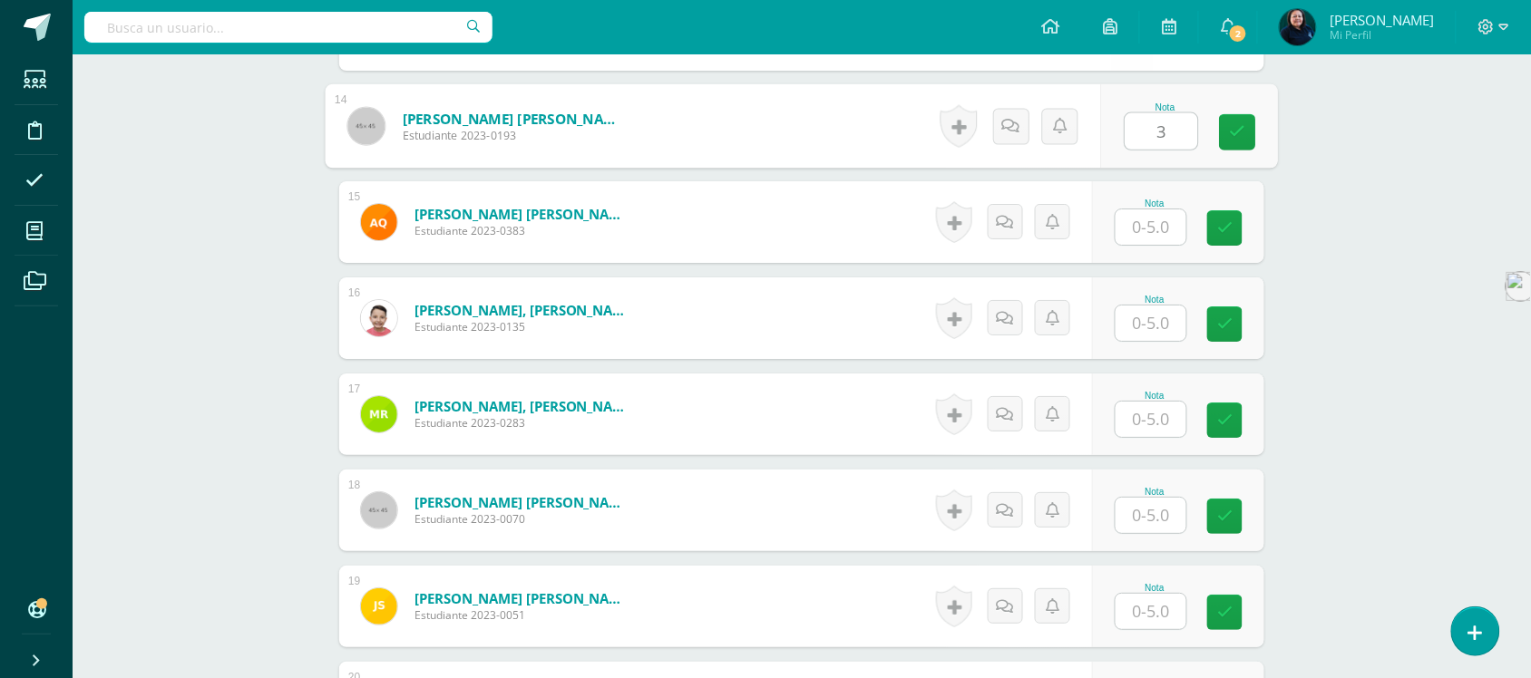
scroll to position [1846, 0]
type input "3"
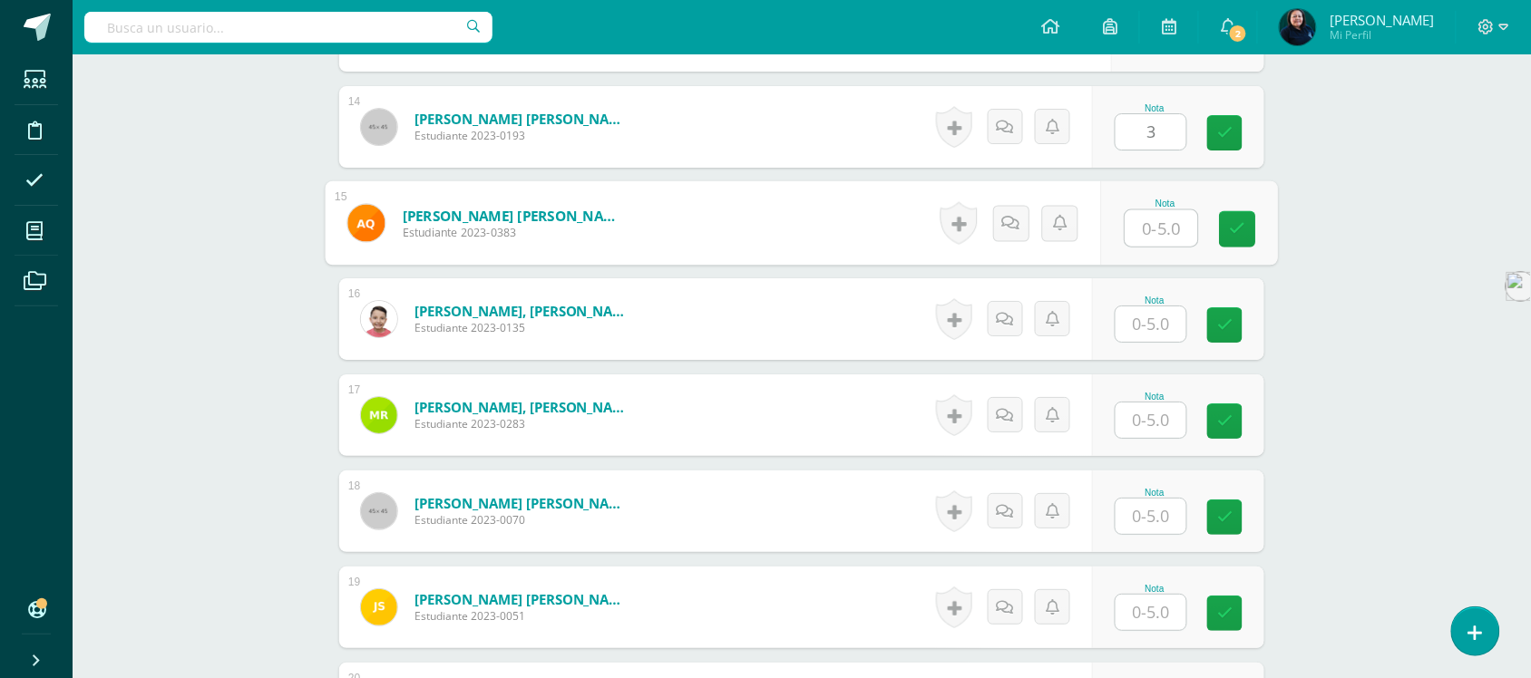
click at [1147, 210] on input "text" at bounding box center [1162, 228] width 73 height 36
type input "3"
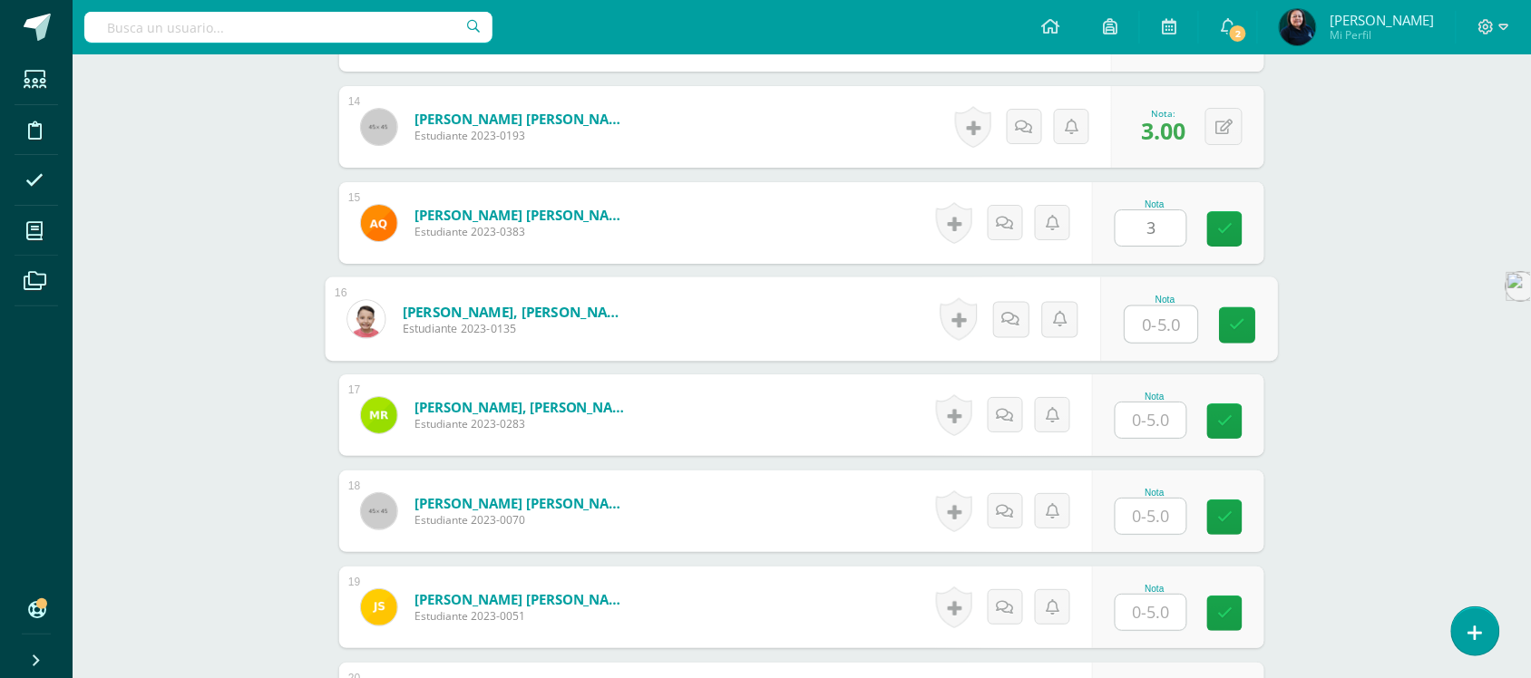
click at [1149, 307] on input "text" at bounding box center [1162, 325] width 73 height 36
type input "4"
click at [1149, 403] on input "text" at bounding box center [1151, 420] width 71 height 35
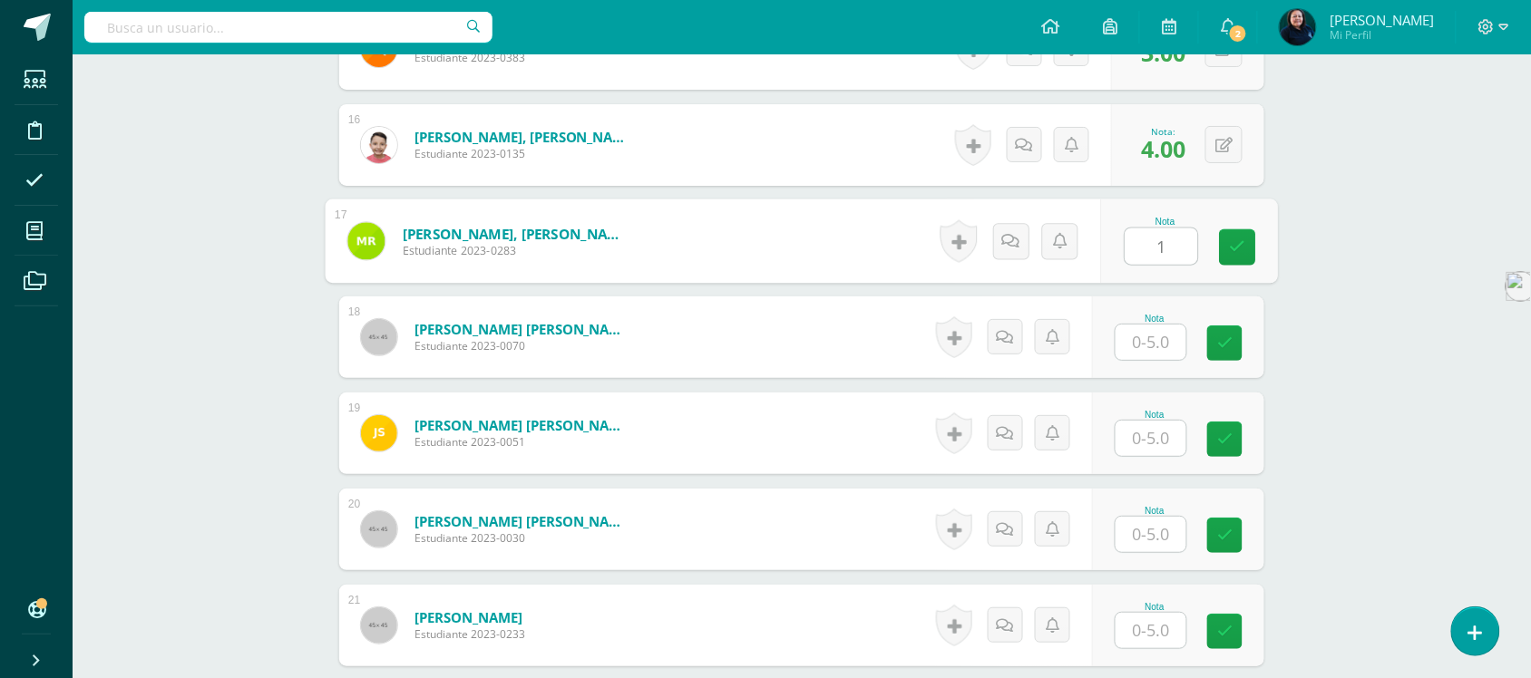
scroll to position [2021, 0]
type input "1"
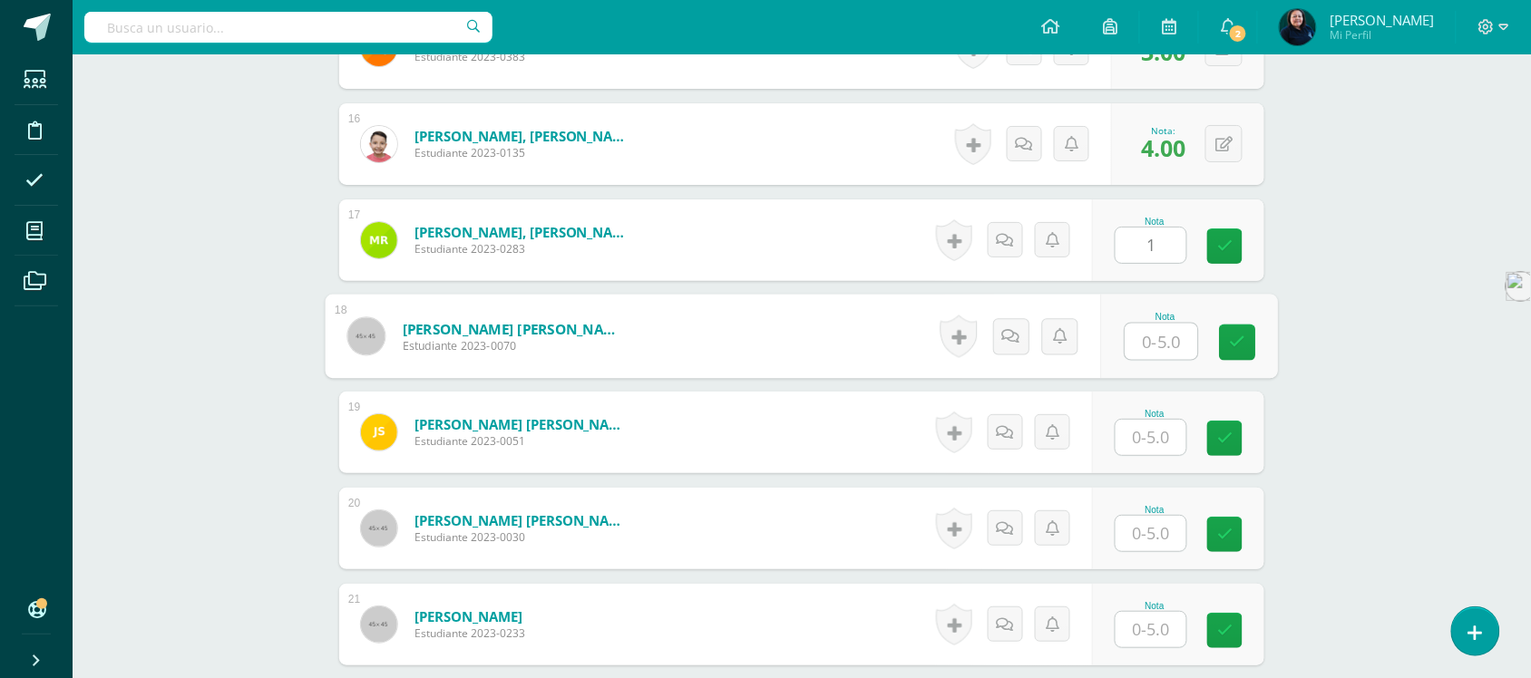
click at [1149, 327] on input "text" at bounding box center [1162, 342] width 73 height 36
type input "5"
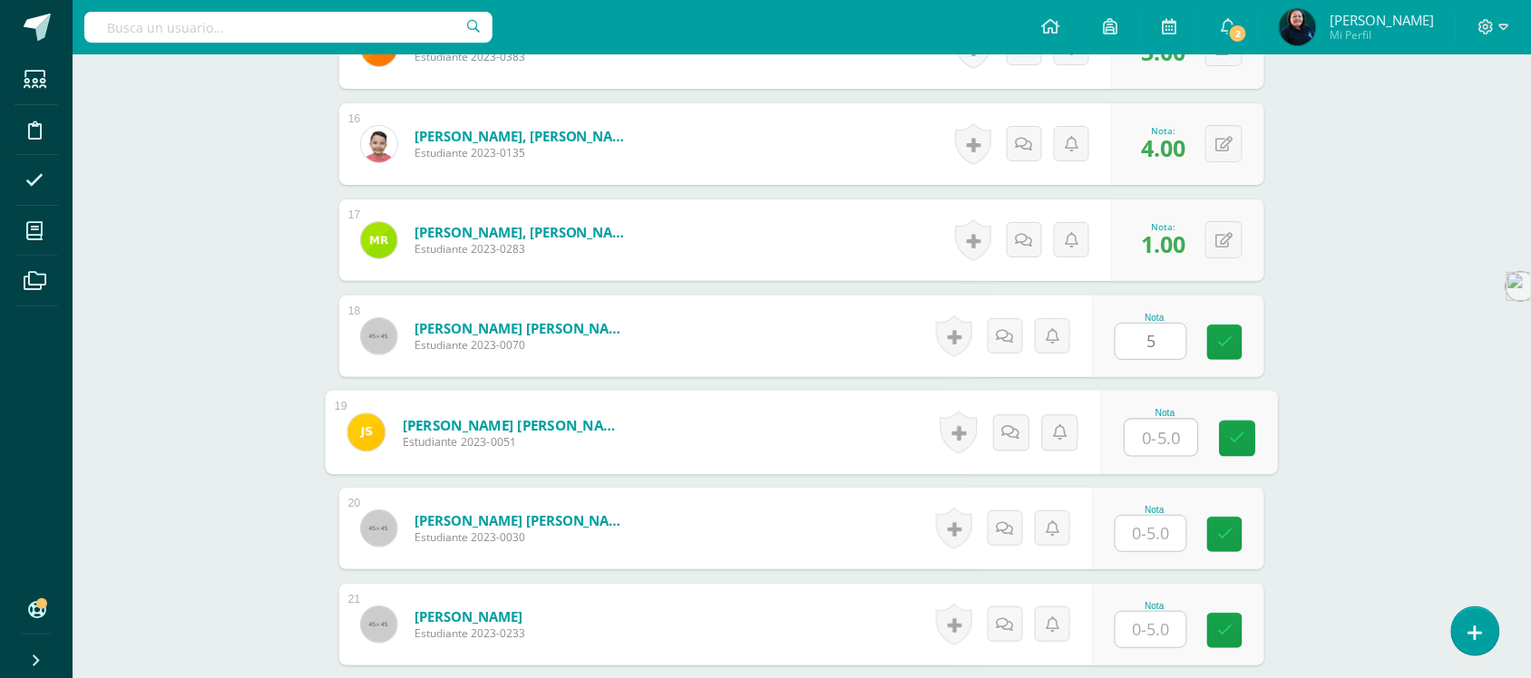
click at [1144, 428] on input "text" at bounding box center [1162, 438] width 73 height 36
type input "5"
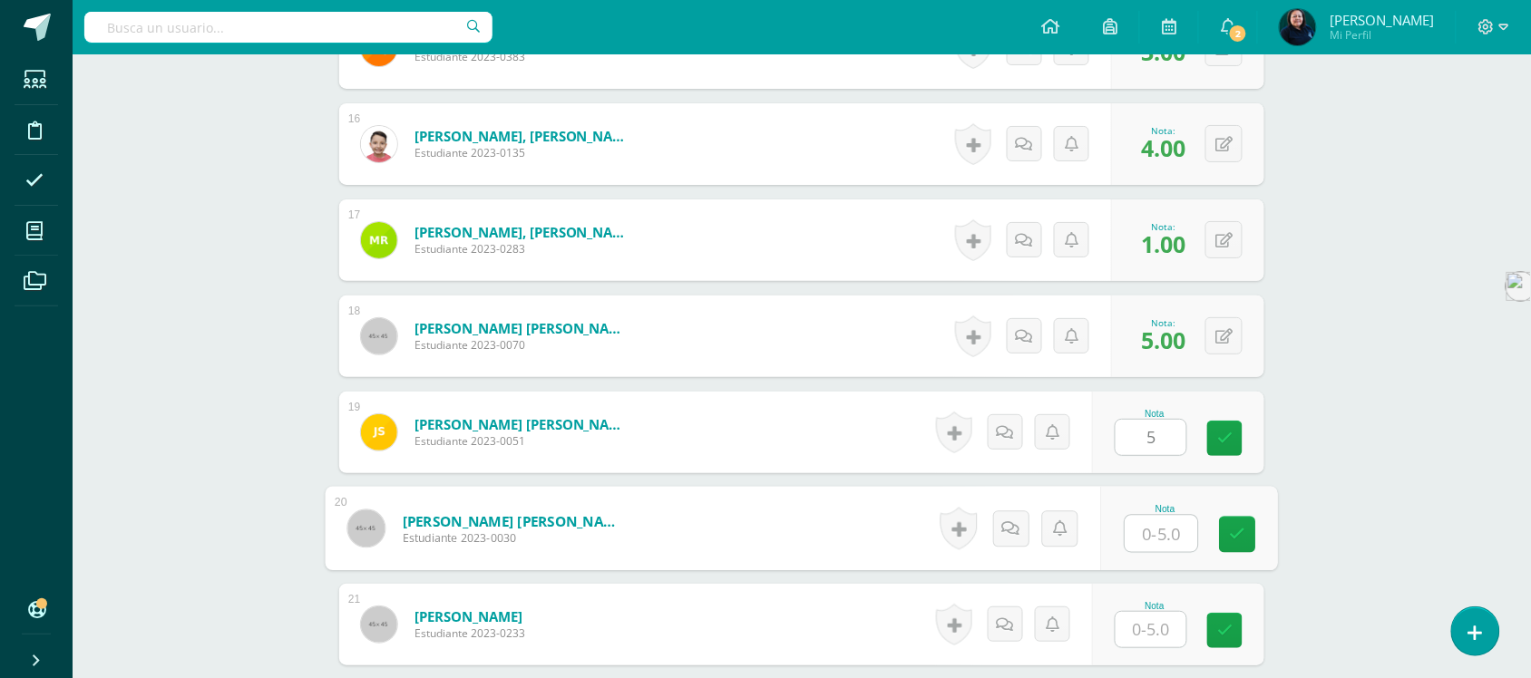
click at [1157, 519] on input "text" at bounding box center [1162, 534] width 73 height 36
type input "5"
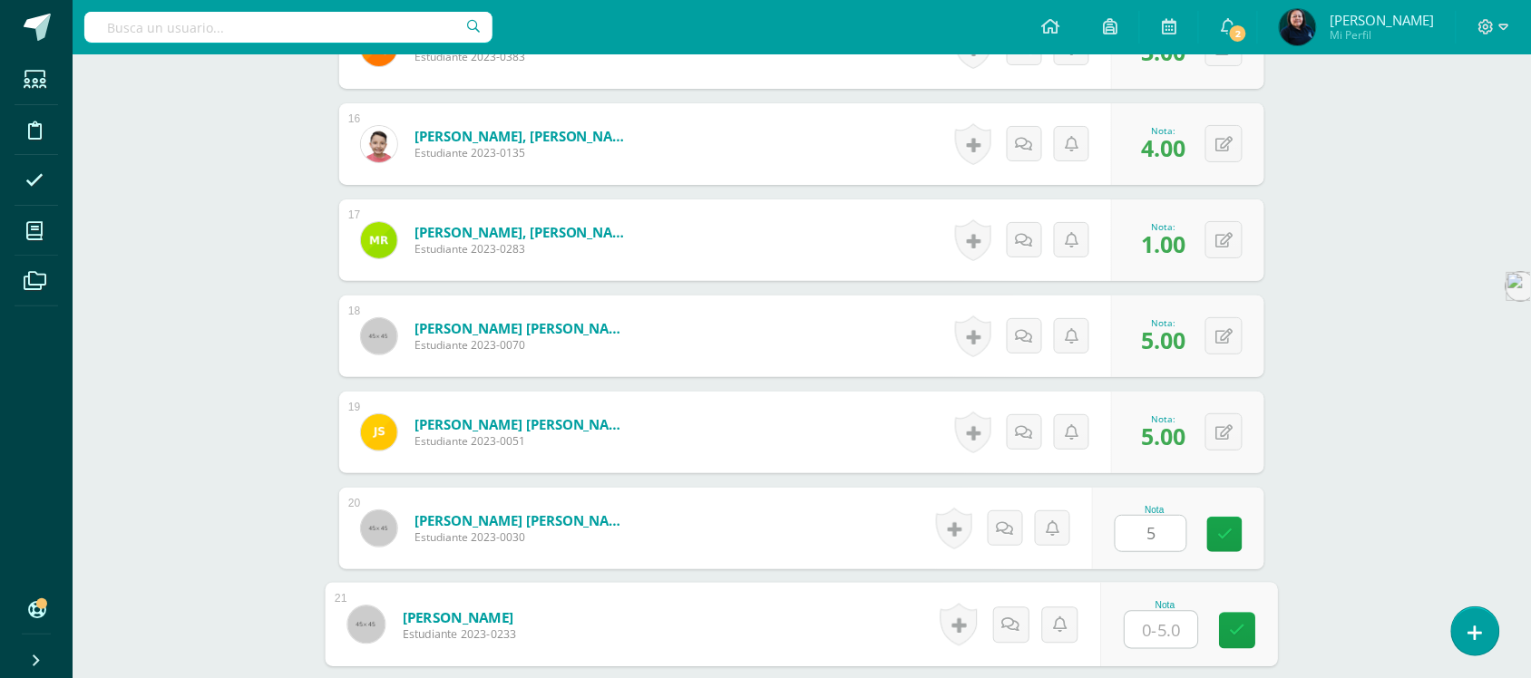
click at [1139, 612] on input "text" at bounding box center [1162, 630] width 73 height 36
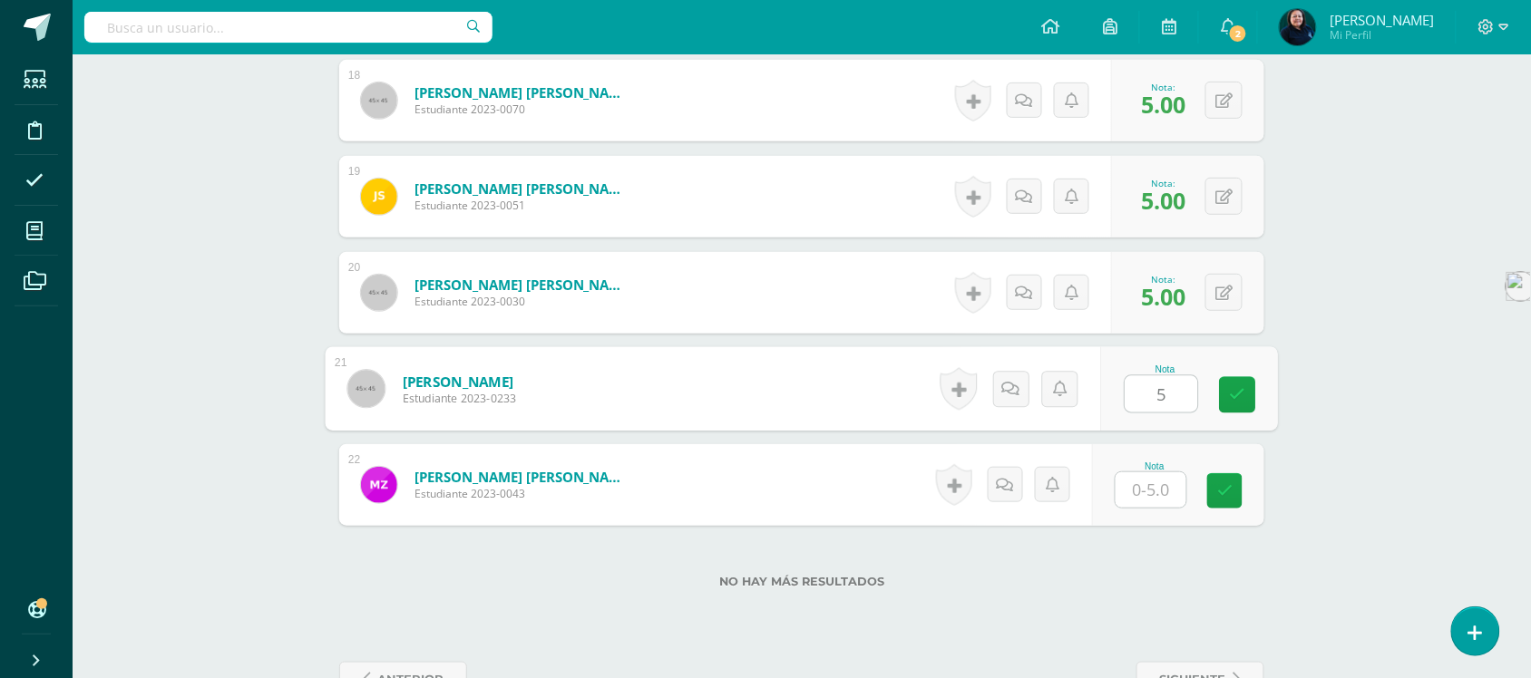
scroll to position [2259, 0]
type input "5"
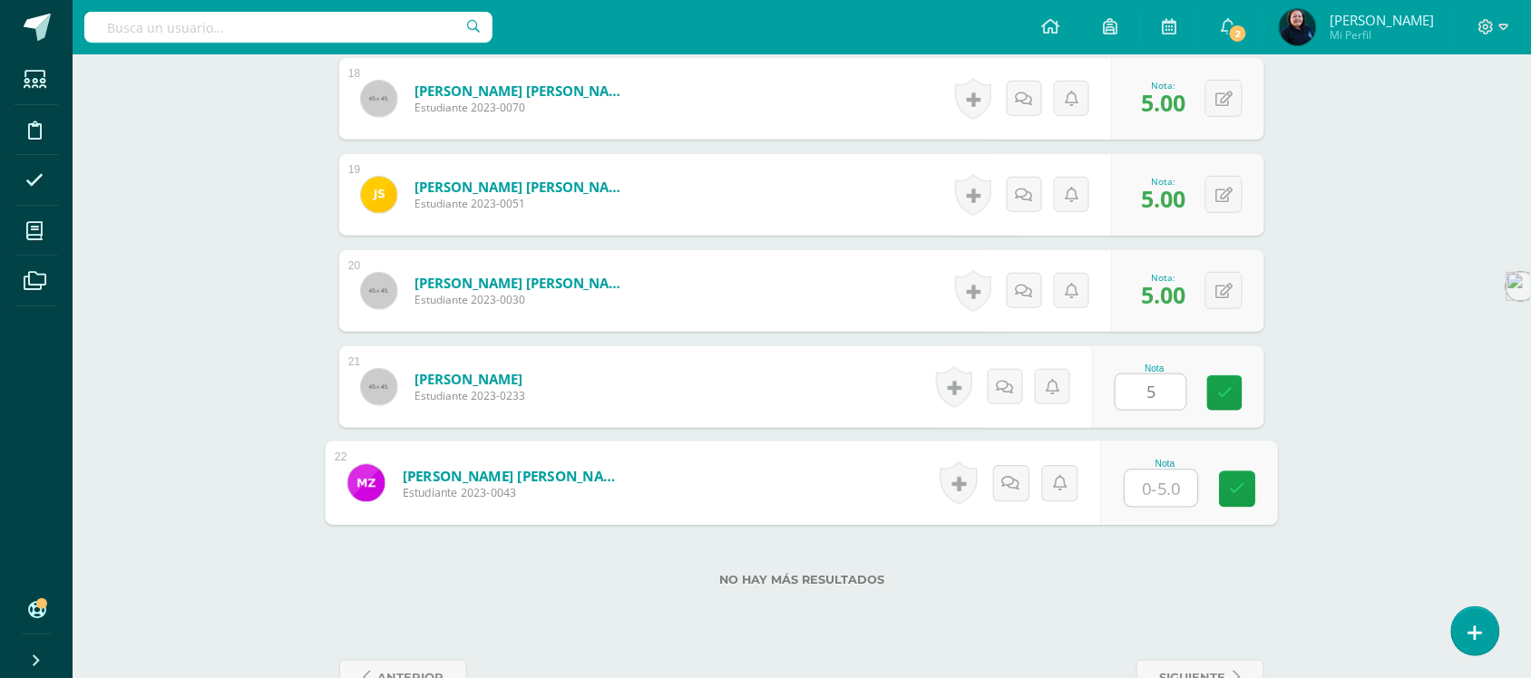
click at [1150, 471] on input "text" at bounding box center [1162, 489] width 73 height 36
type input "2"
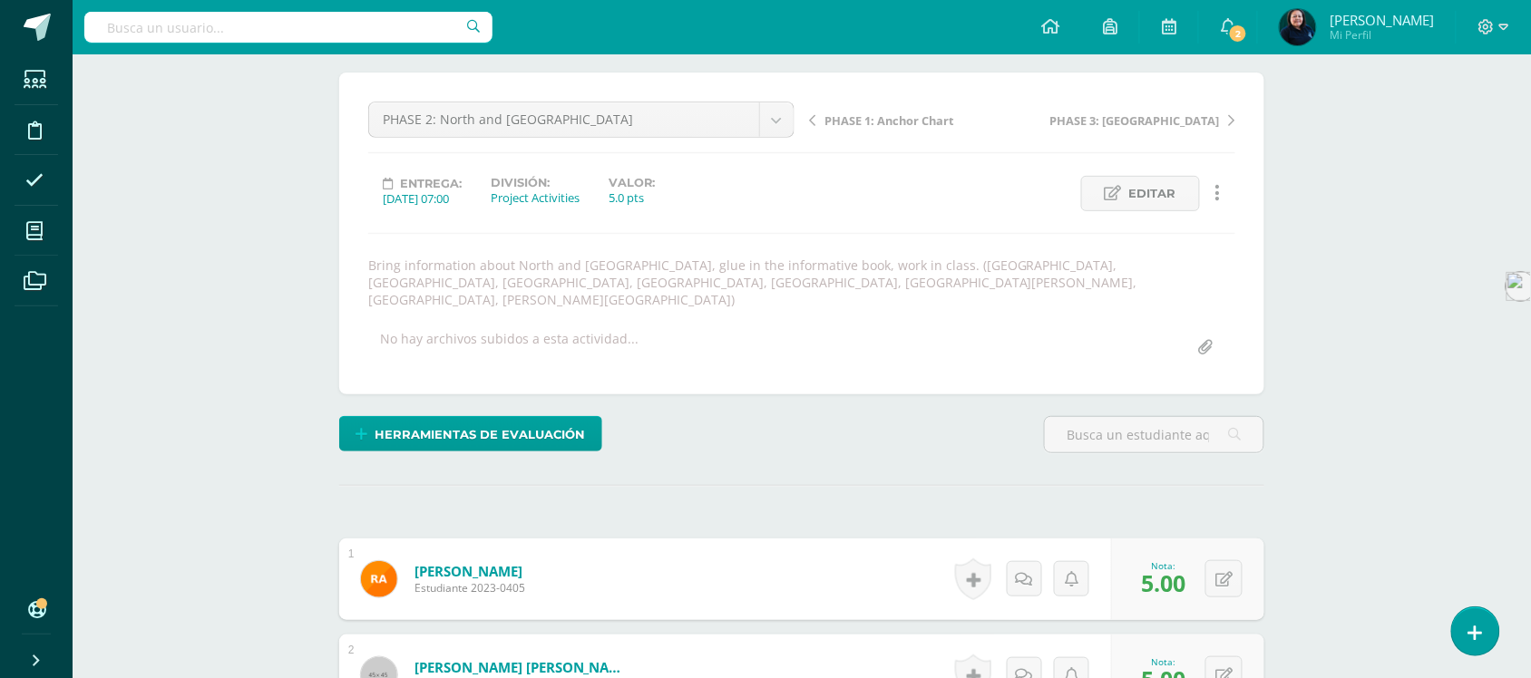
scroll to position [104, 0]
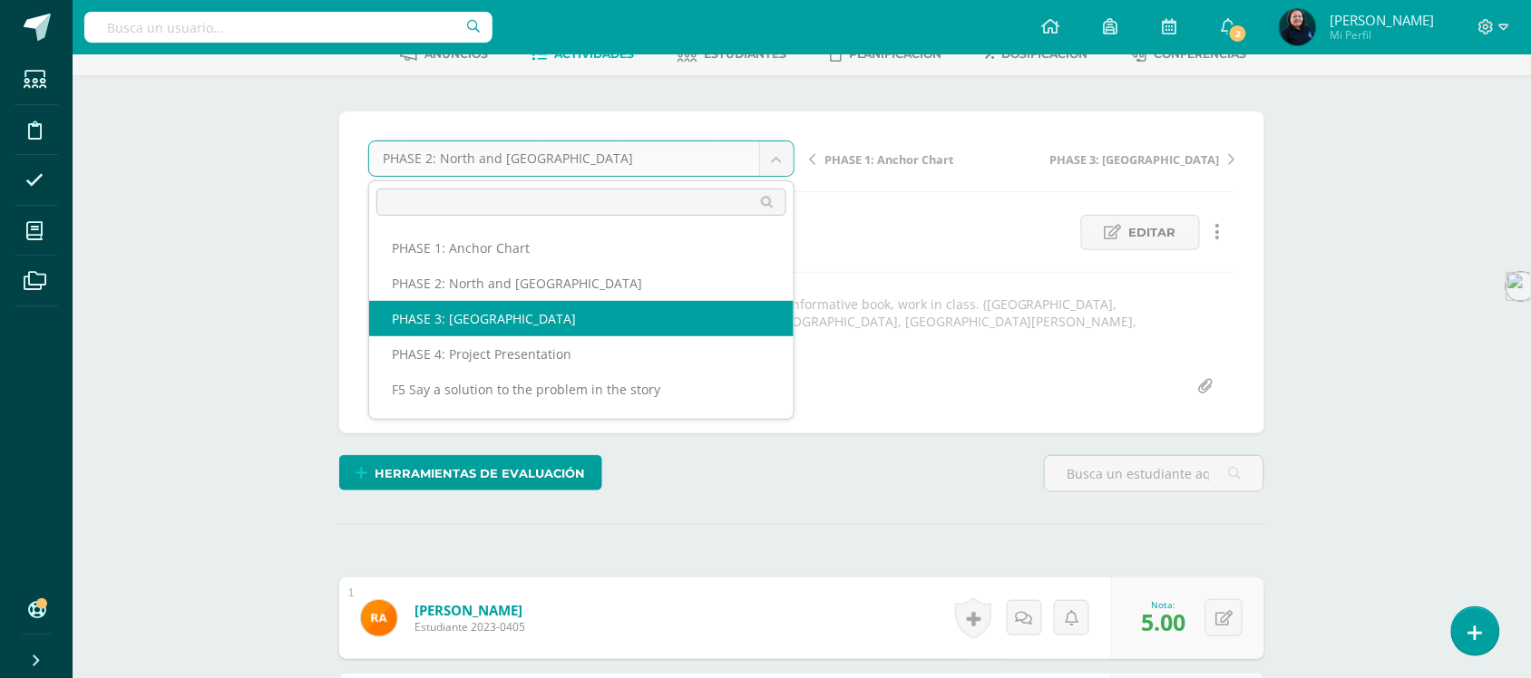
select select "/dashboard/teacher/grade-activity/51001/"
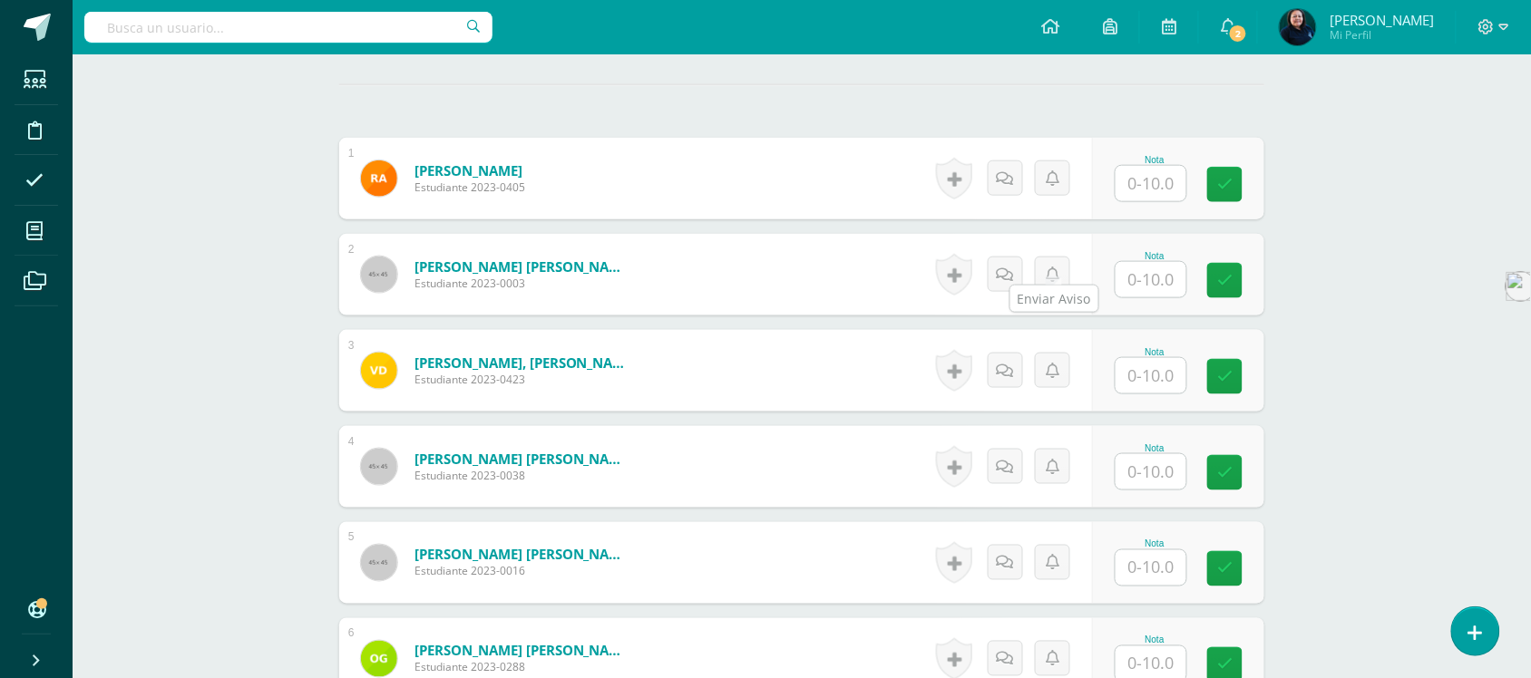
scroll to position [528, 0]
click at [1164, 172] on input "text" at bounding box center [1162, 183] width 73 height 36
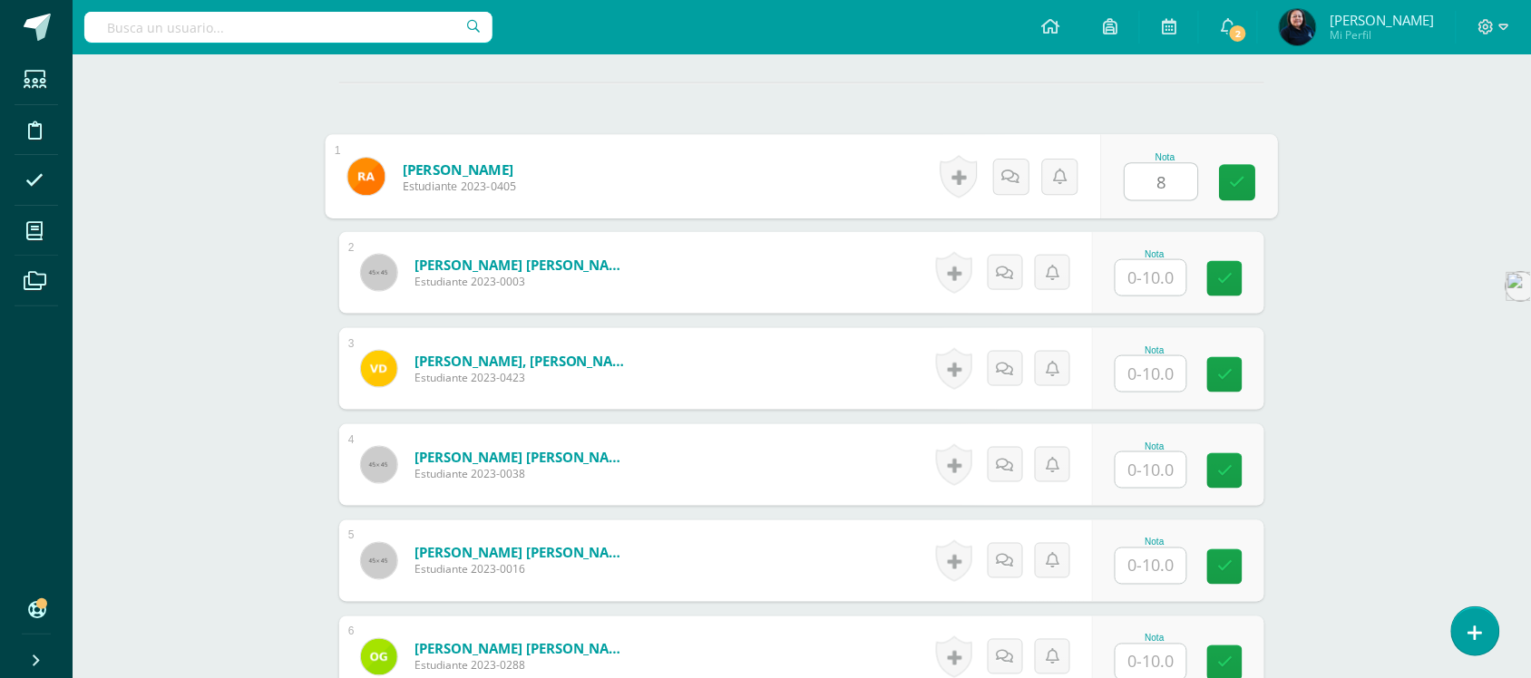
type input "8"
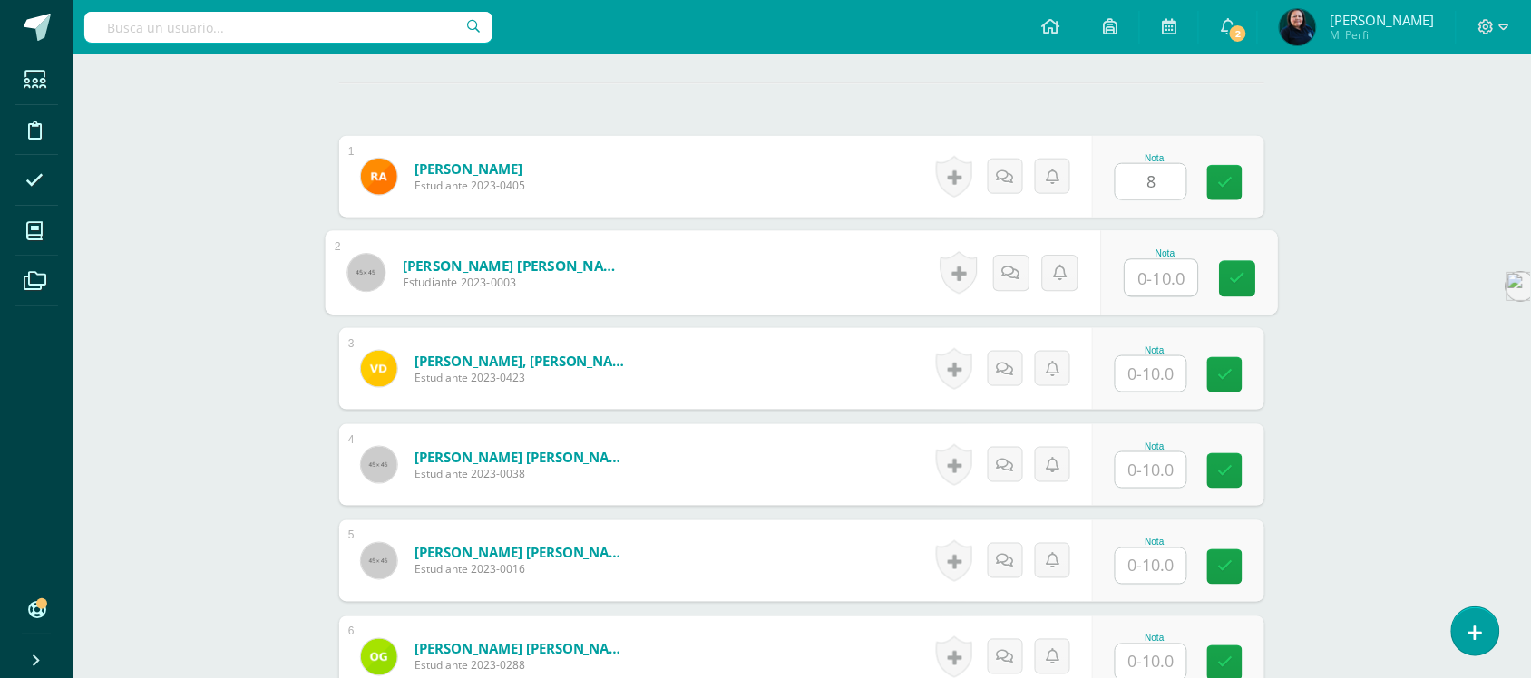
click at [1157, 261] on input "text" at bounding box center [1162, 278] width 73 height 36
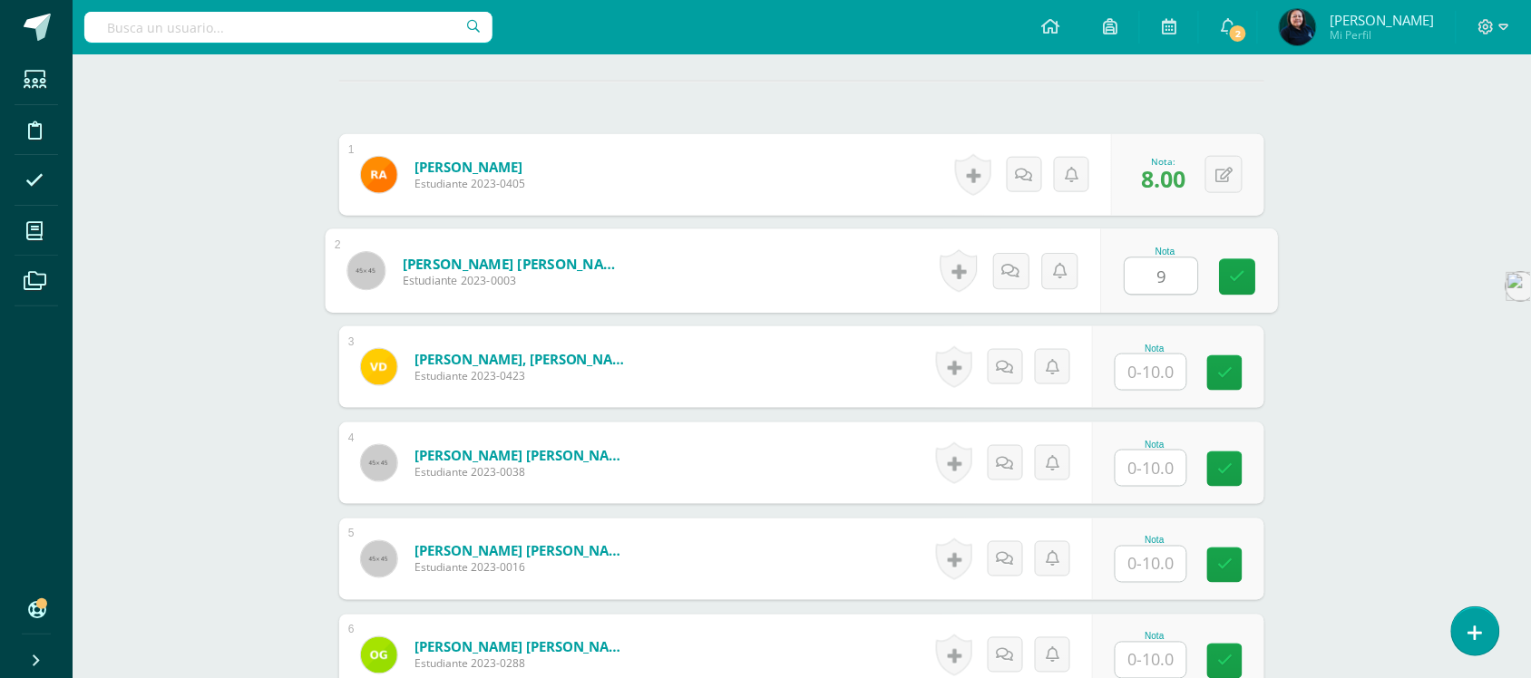
type input "9"
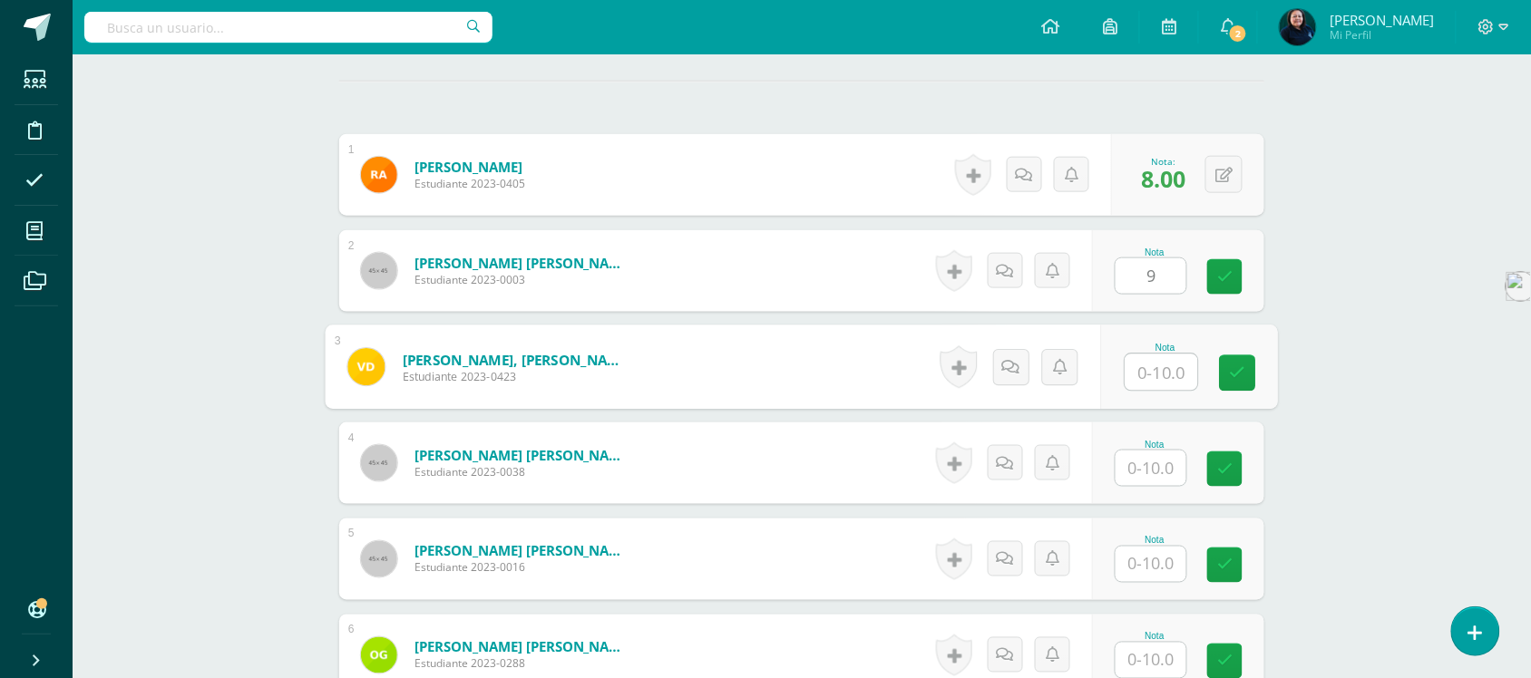
click at [1145, 355] on input "text" at bounding box center [1162, 373] width 73 height 36
type input "8"
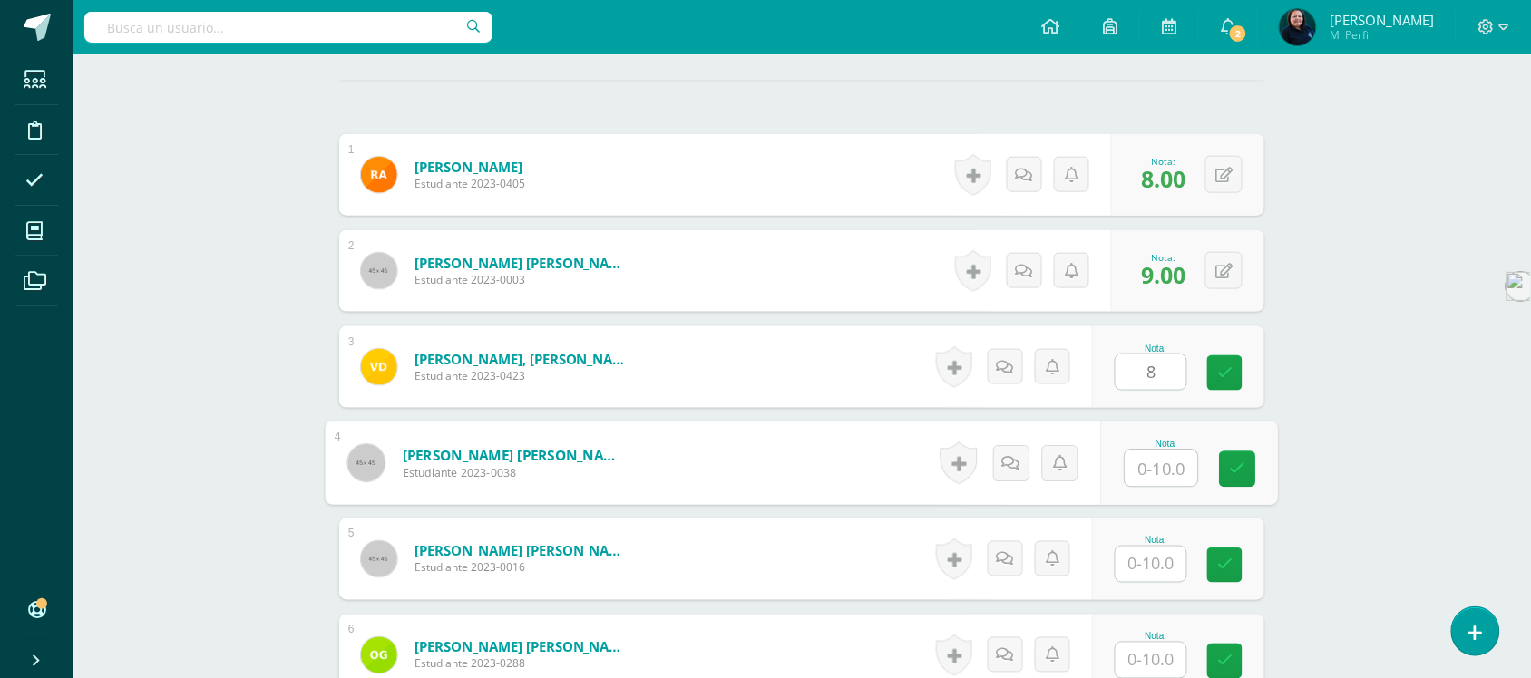
click at [1147, 463] on input "text" at bounding box center [1162, 469] width 73 height 36
type input "10"
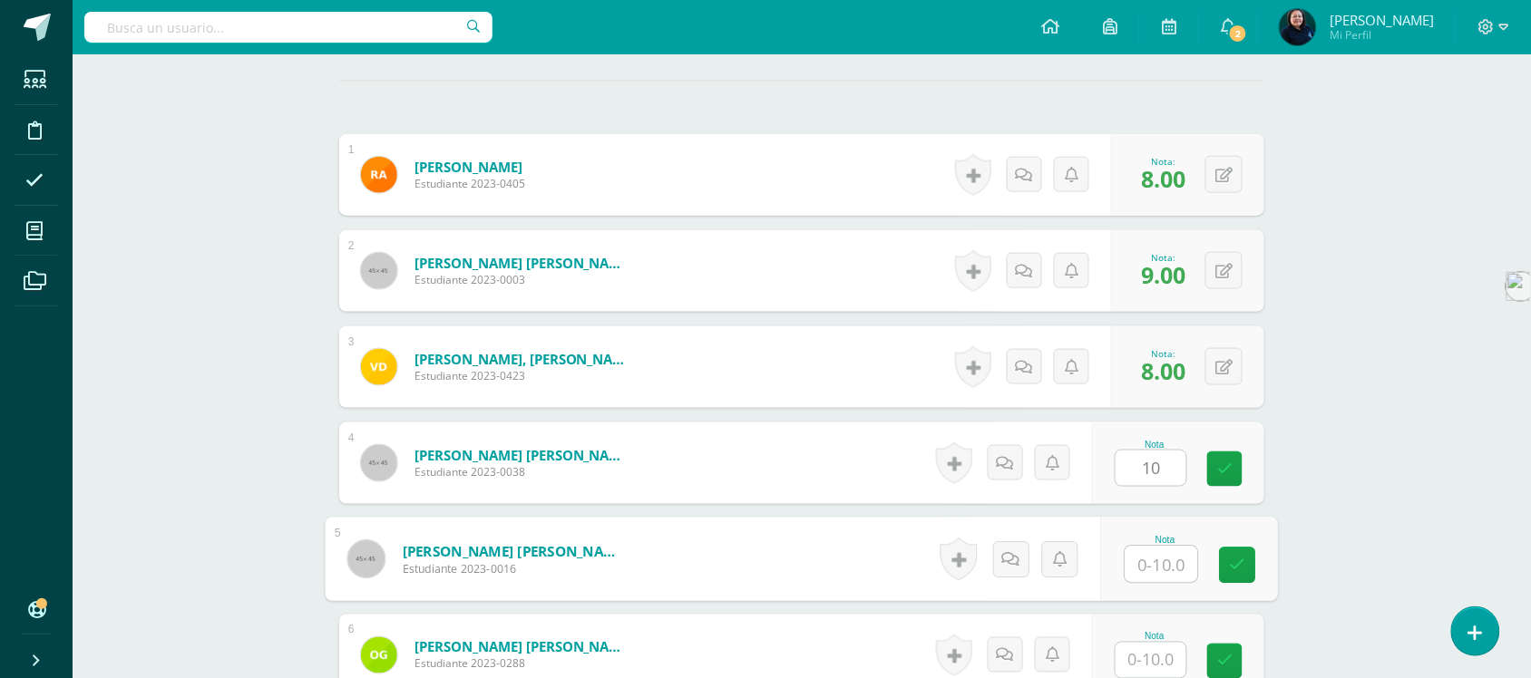
click at [1161, 549] on input "text" at bounding box center [1162, 565] width 73 height 36
type input "10"
click at [1166, 644] on input "text" at bounding box center [1151, 660] width 71 height 35
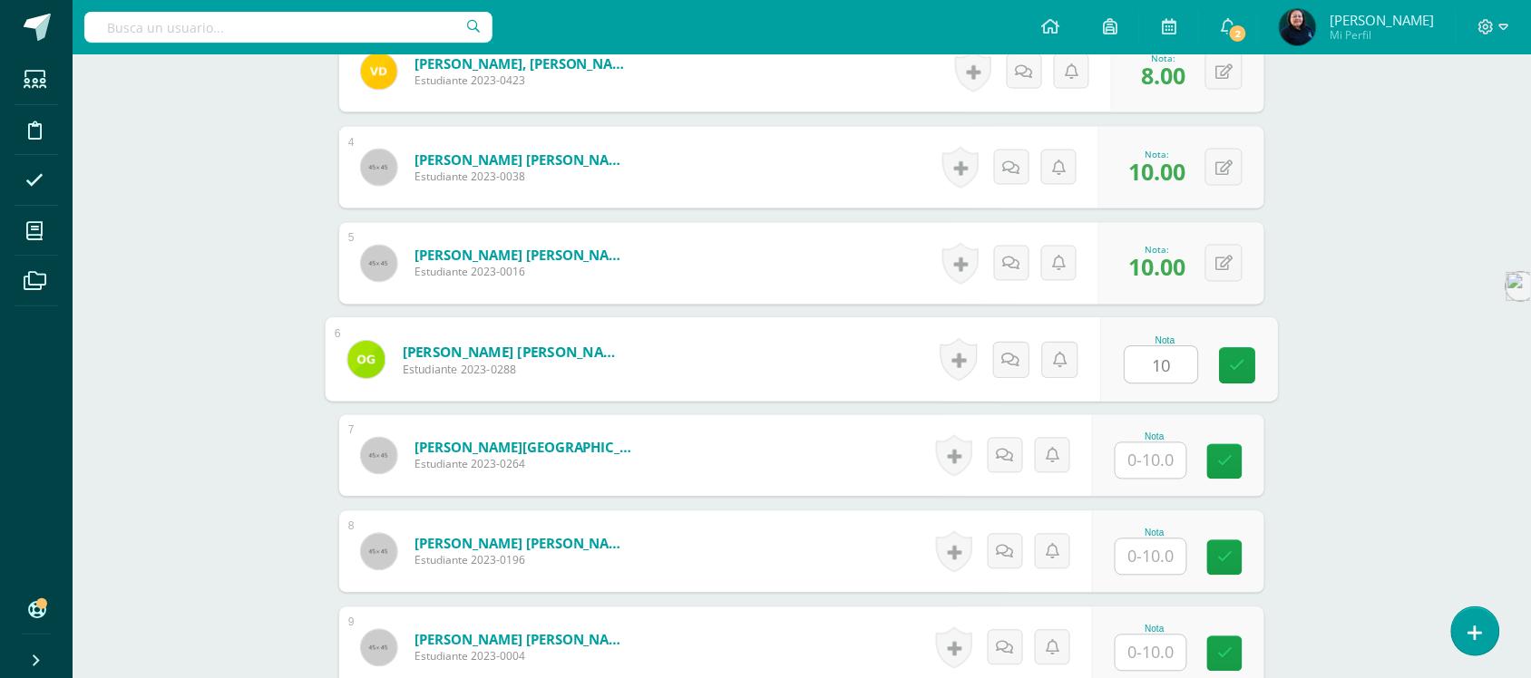
scroll to position [835, 0]
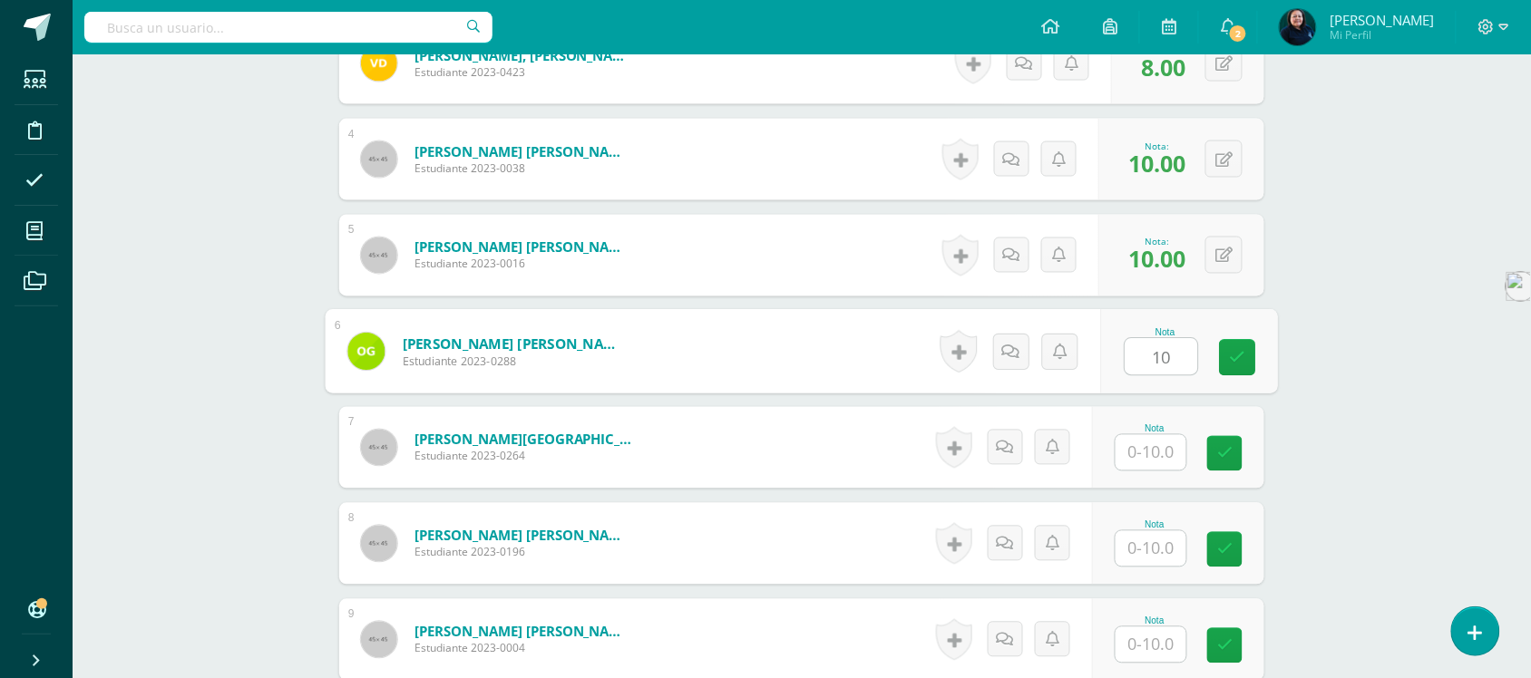
type input "10"
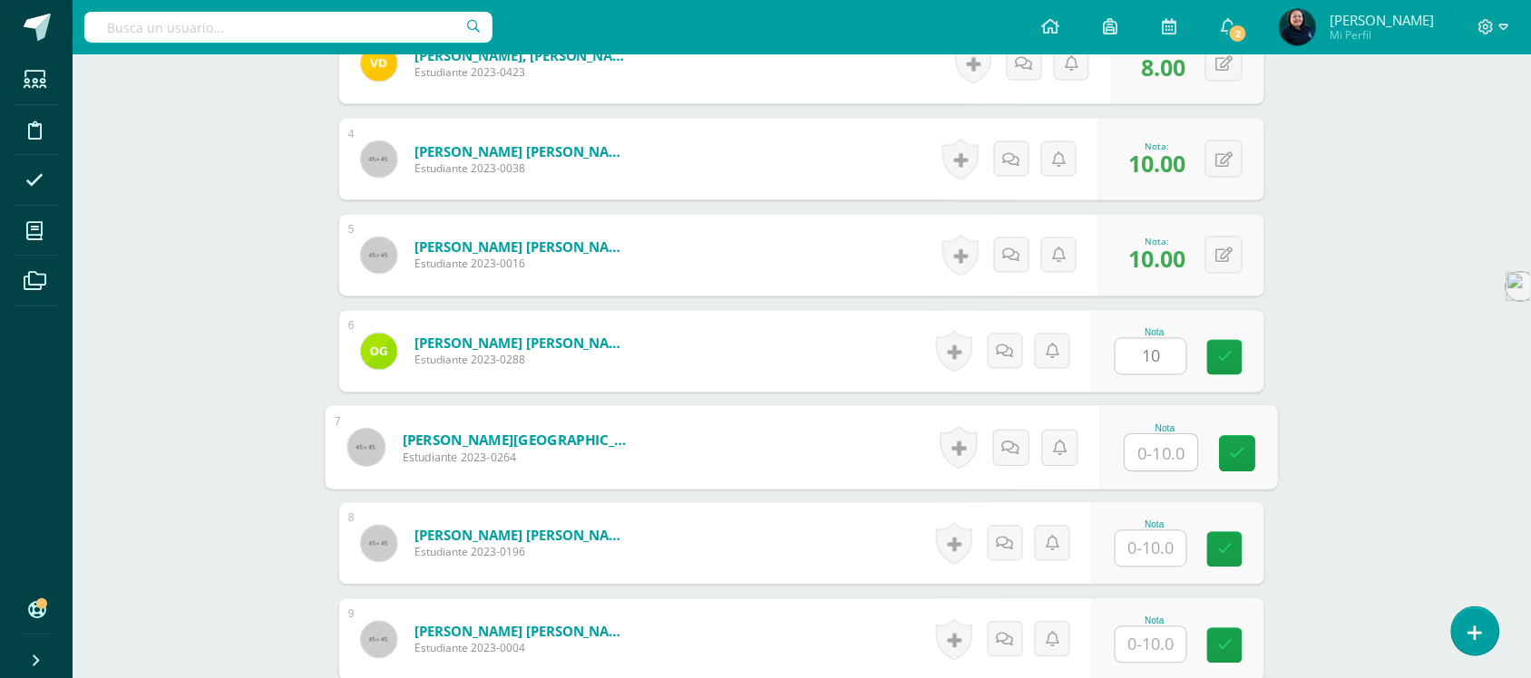
click at [1152, 435] on input "text" at bounding box center [1162, 453] width 73 height 36
type input "10"
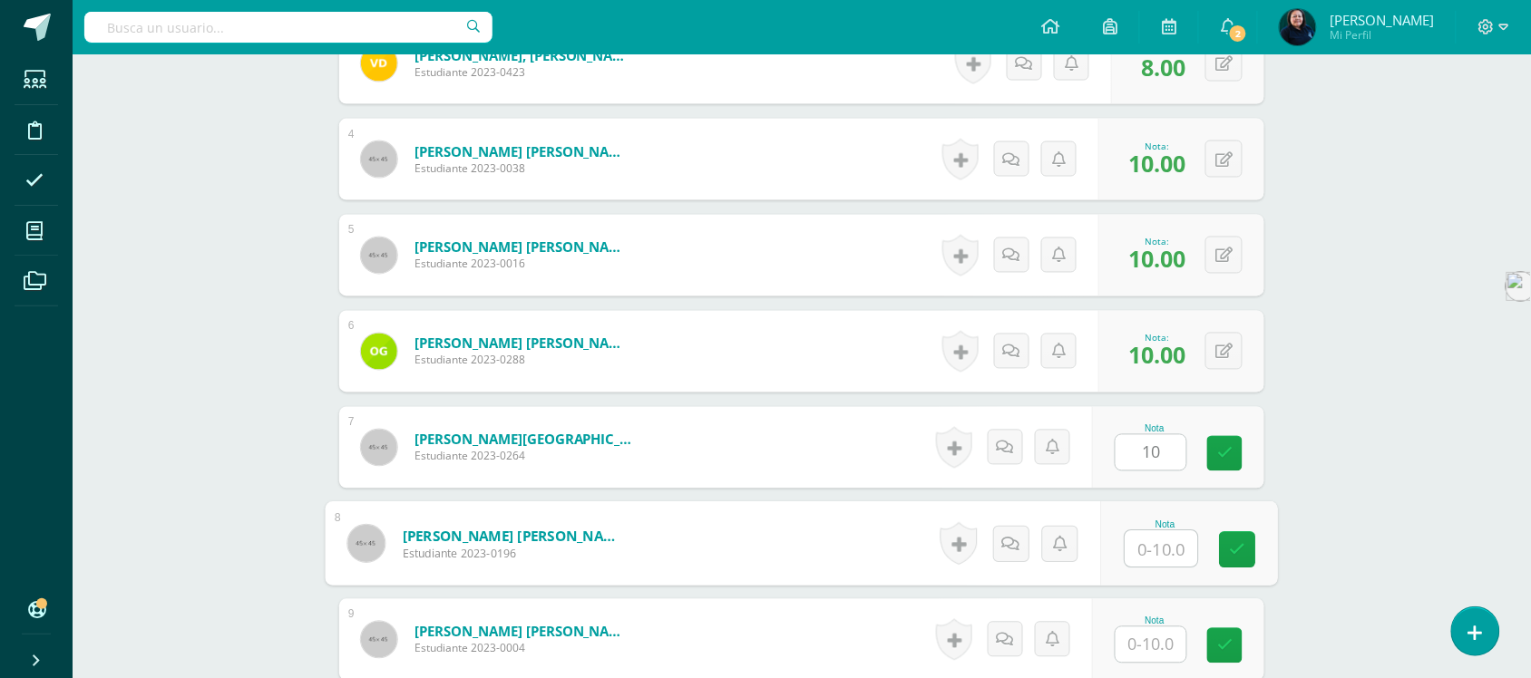
click at [1154, 535] on input "text" at bounding box center [1162, 550] width 73 height 36
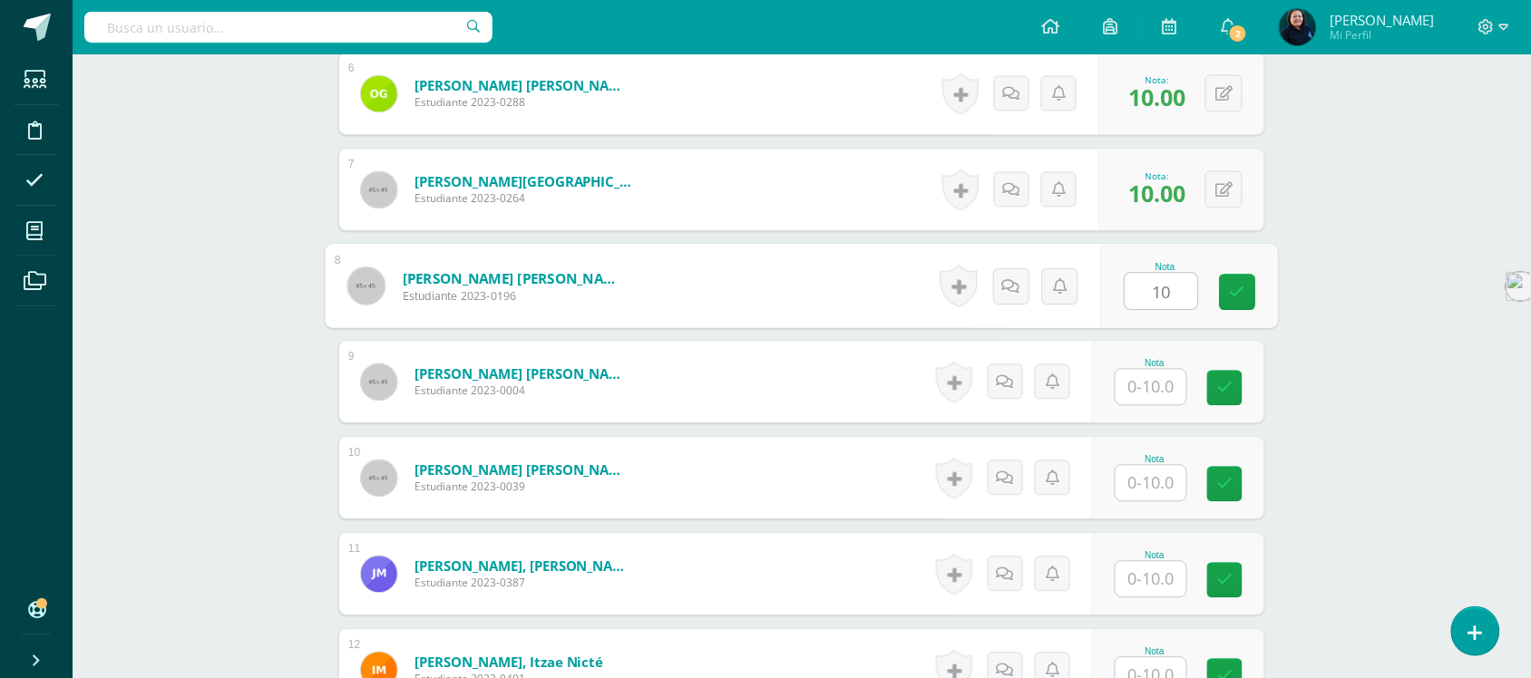
scroll to position [1099, 0]
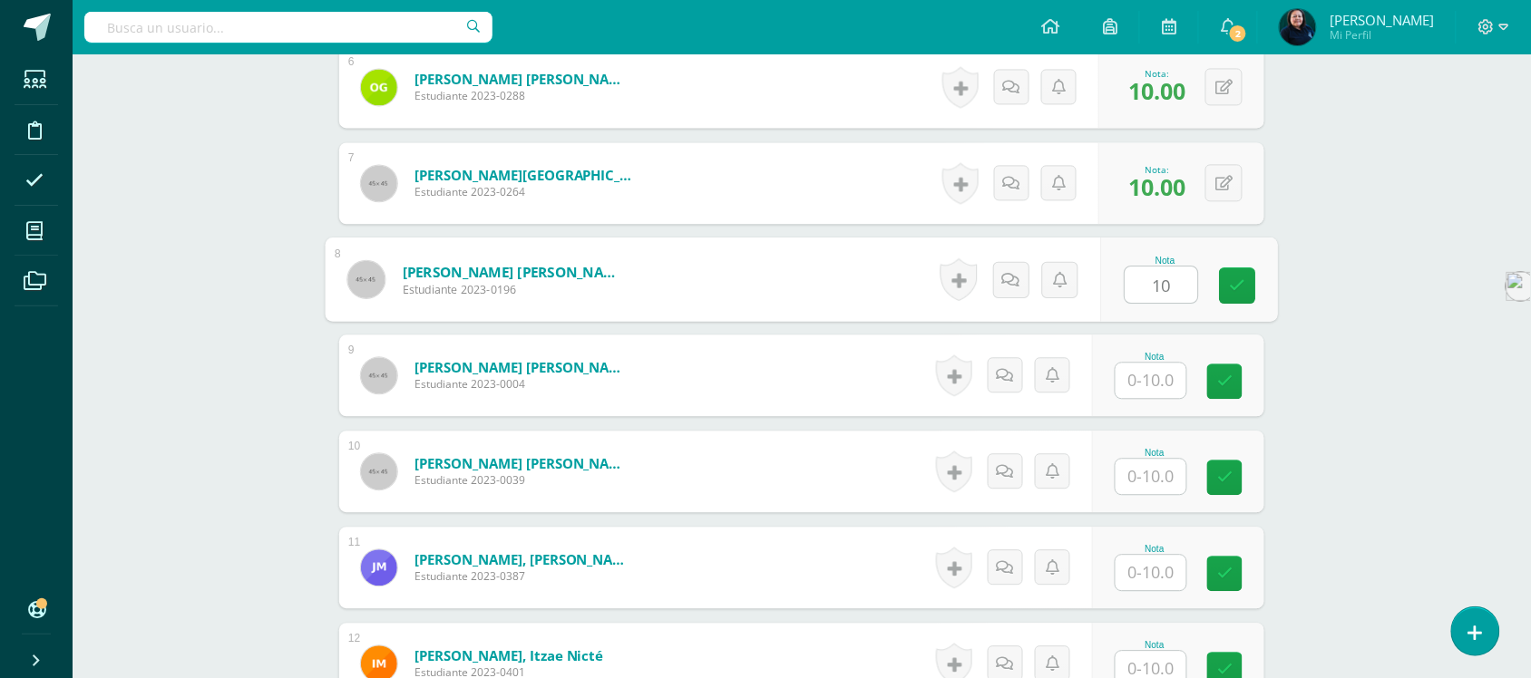
type input "10"
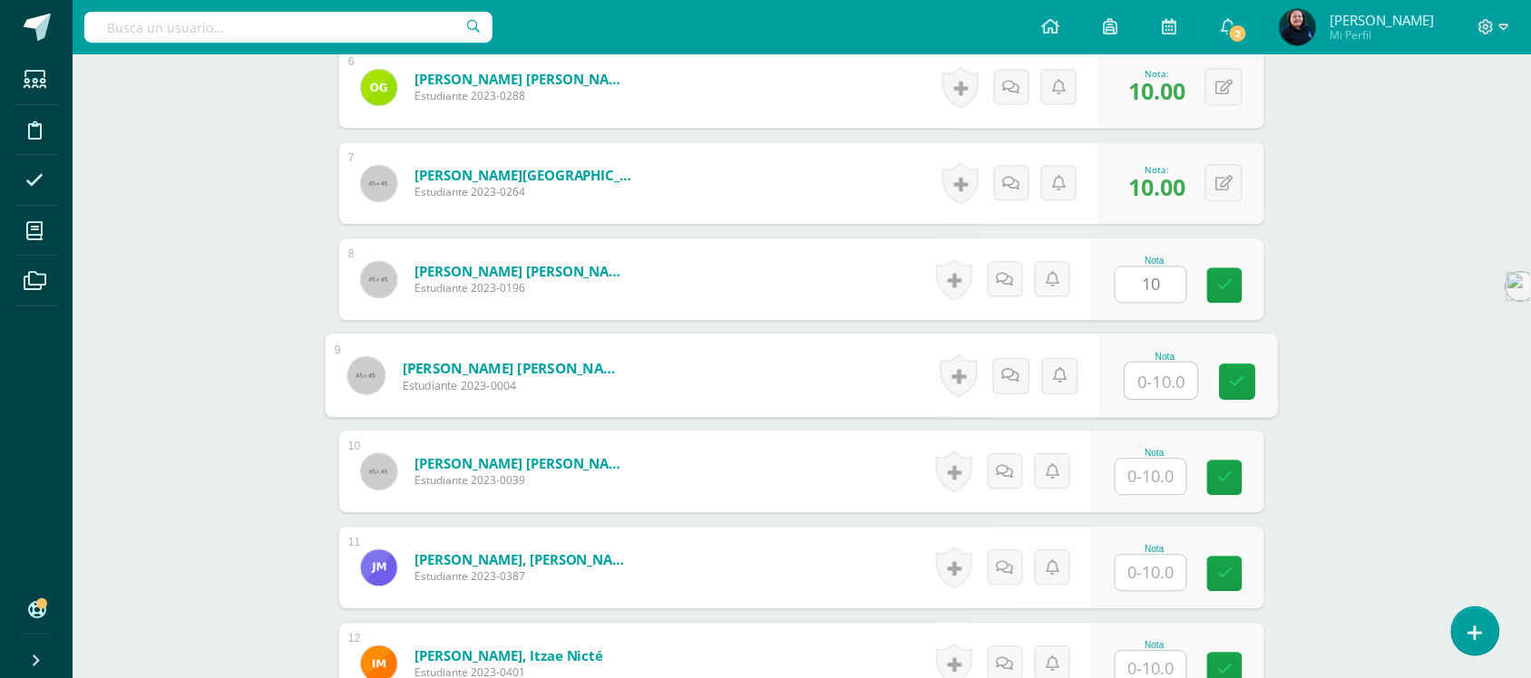
click at [1146, 363] on input "text" at bounding box center [1162, 381] width 73 height 36
type input "10"
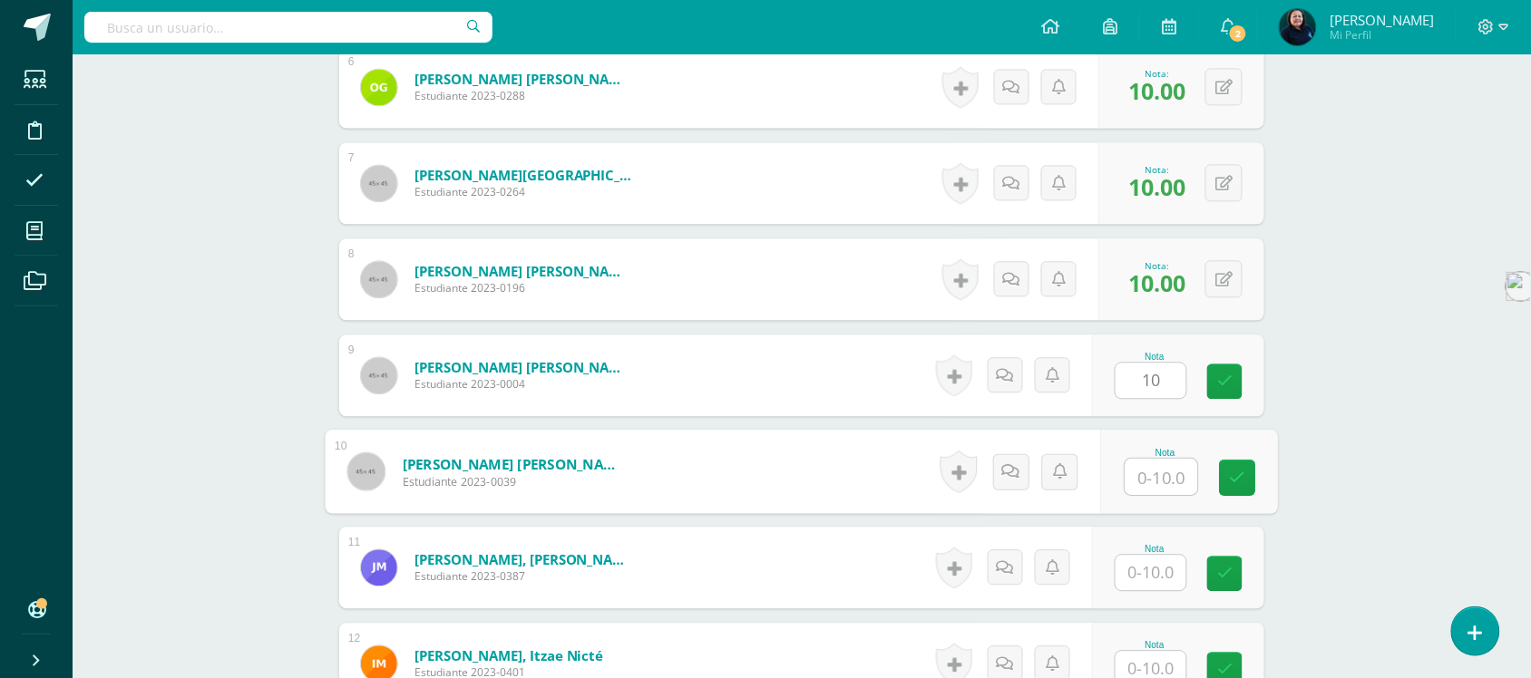
click at [1154, 468] on input "text" at bounding box center [1162, 477] width 73 height 36
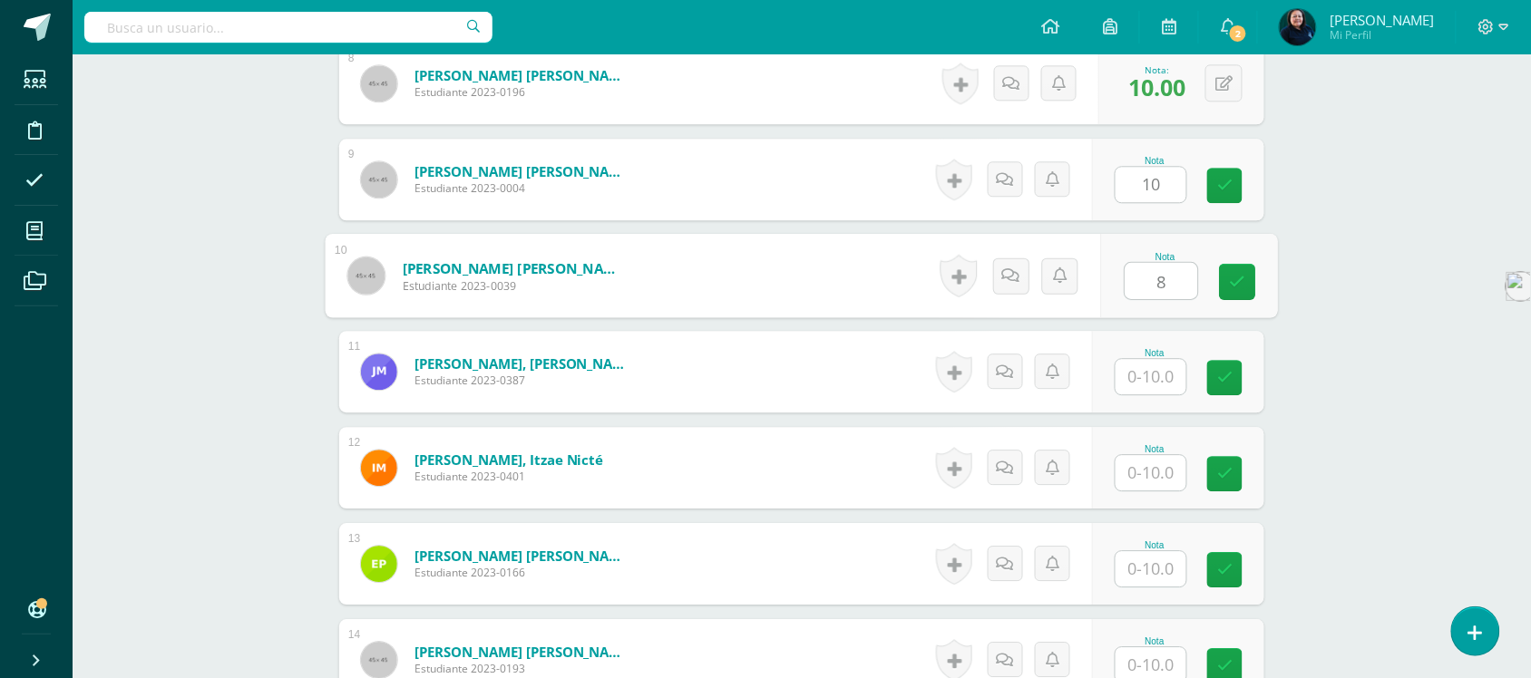
scroll to position [1320, 0]
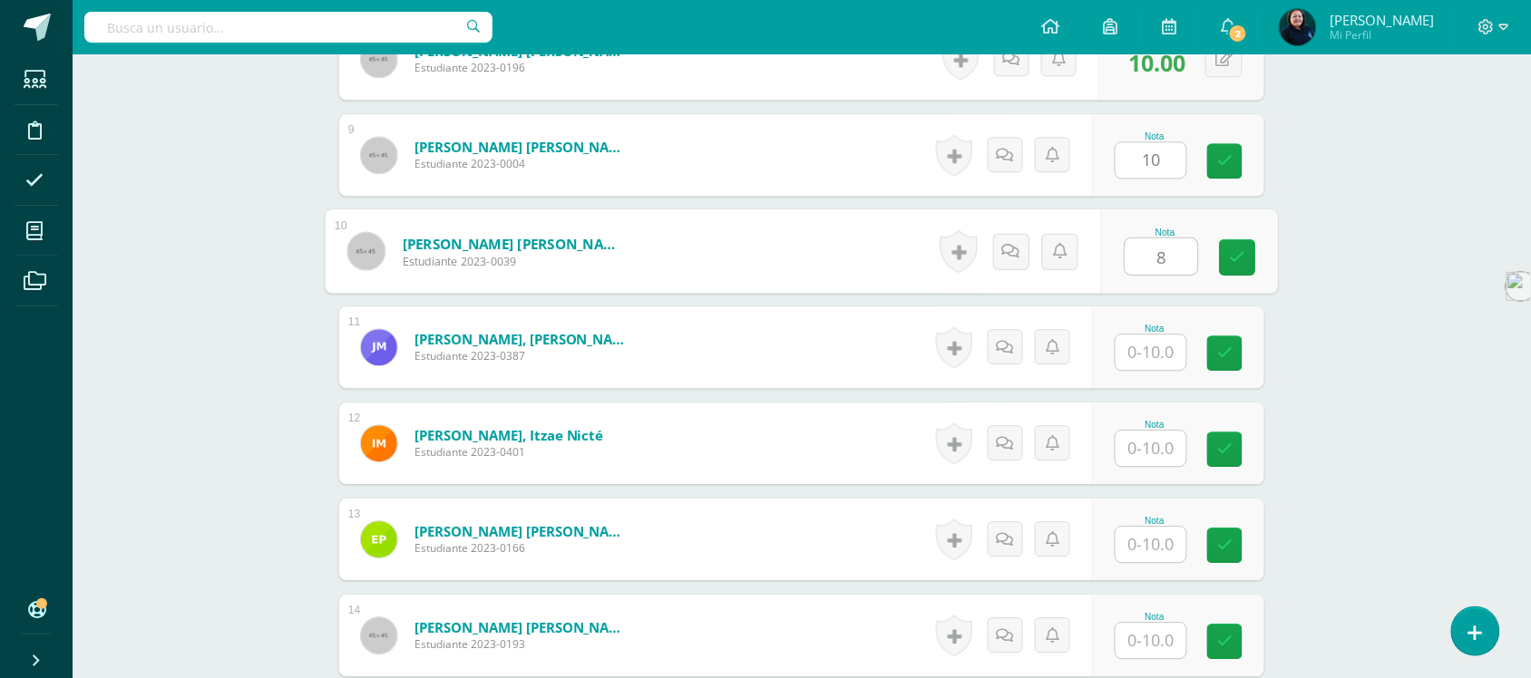
type input "8"
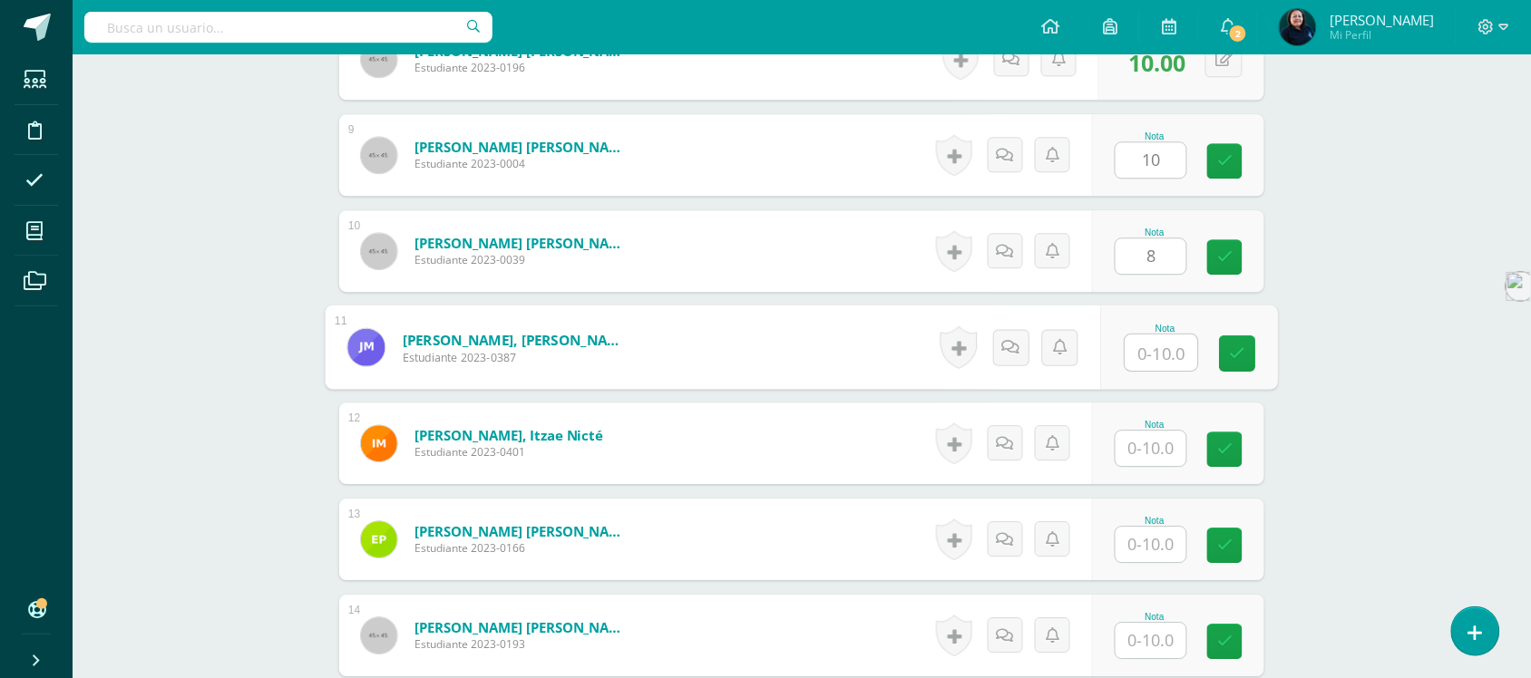
click at [1154, 335] on input "text" at bounding box center [1162, 353] width 73 height 36
type input "1"
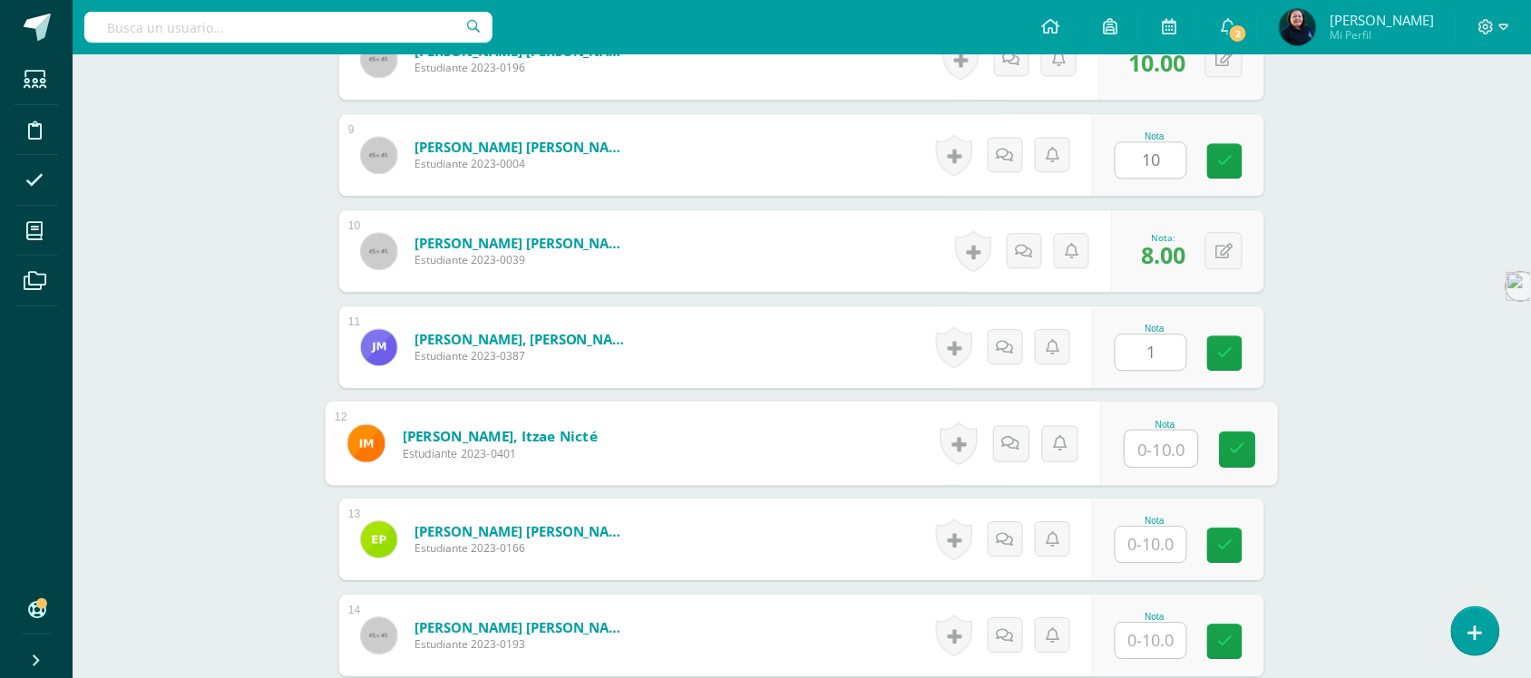
click at [1168, 435] on input "text" at bounding box center [1162, 449] width 73 height 36
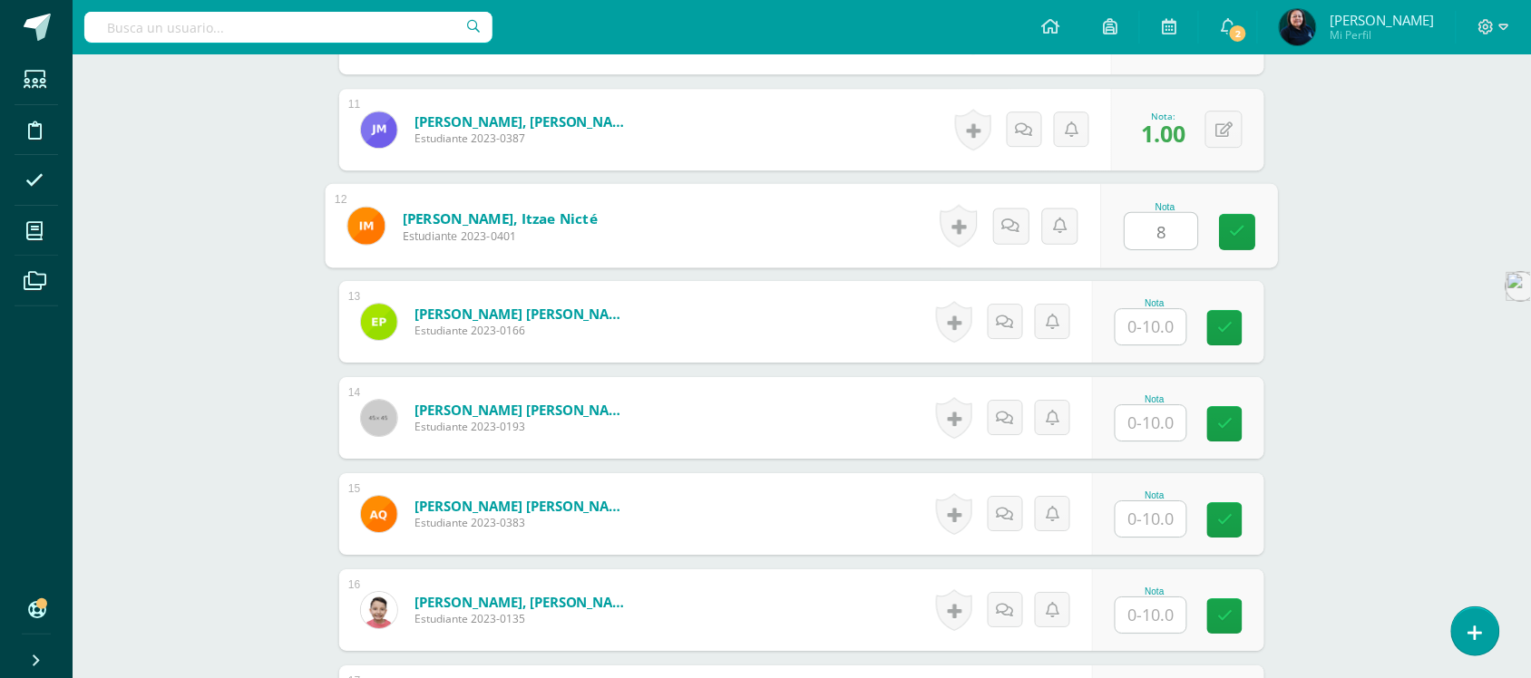
scroll to position [1543, 0]
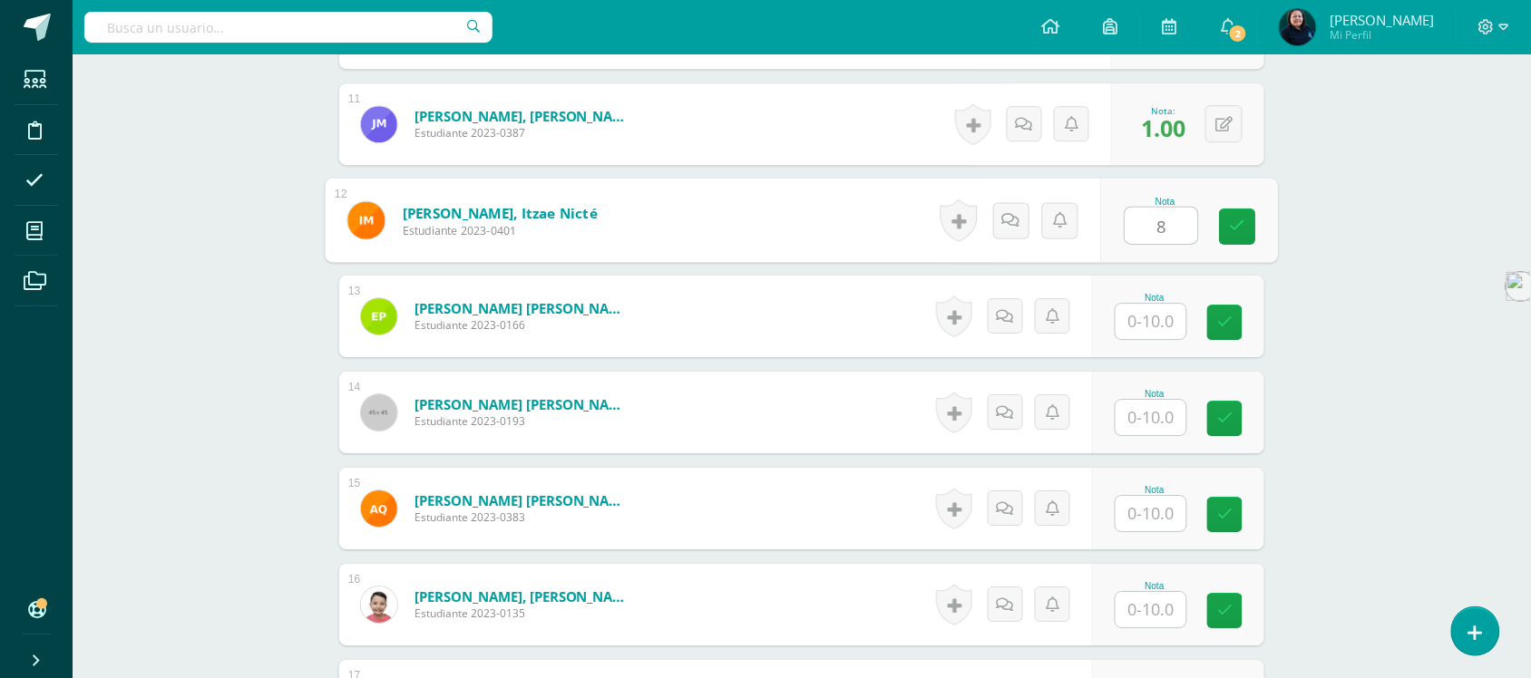
type input "8"
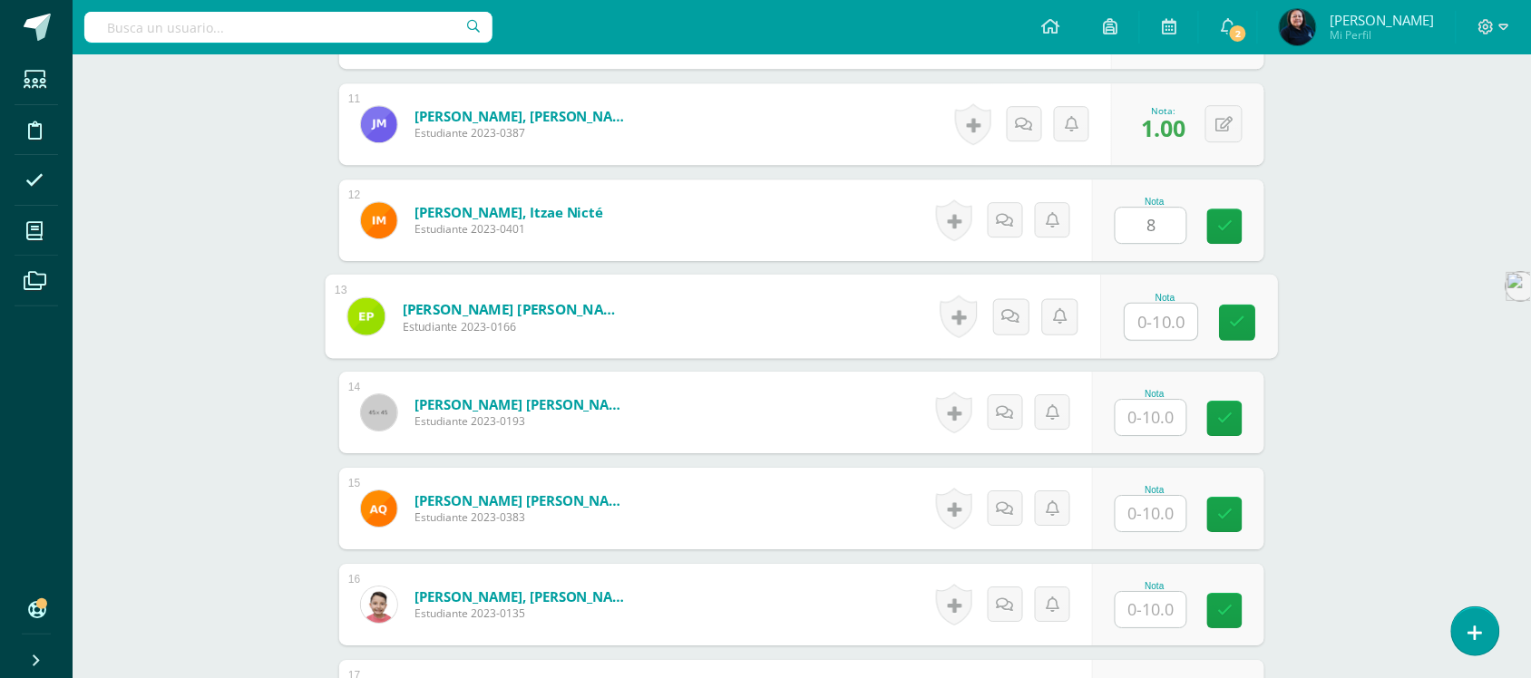
click at [1149, 304] on input "text" at bounding box center [1162, 322] width 73 height 36
type input "8"
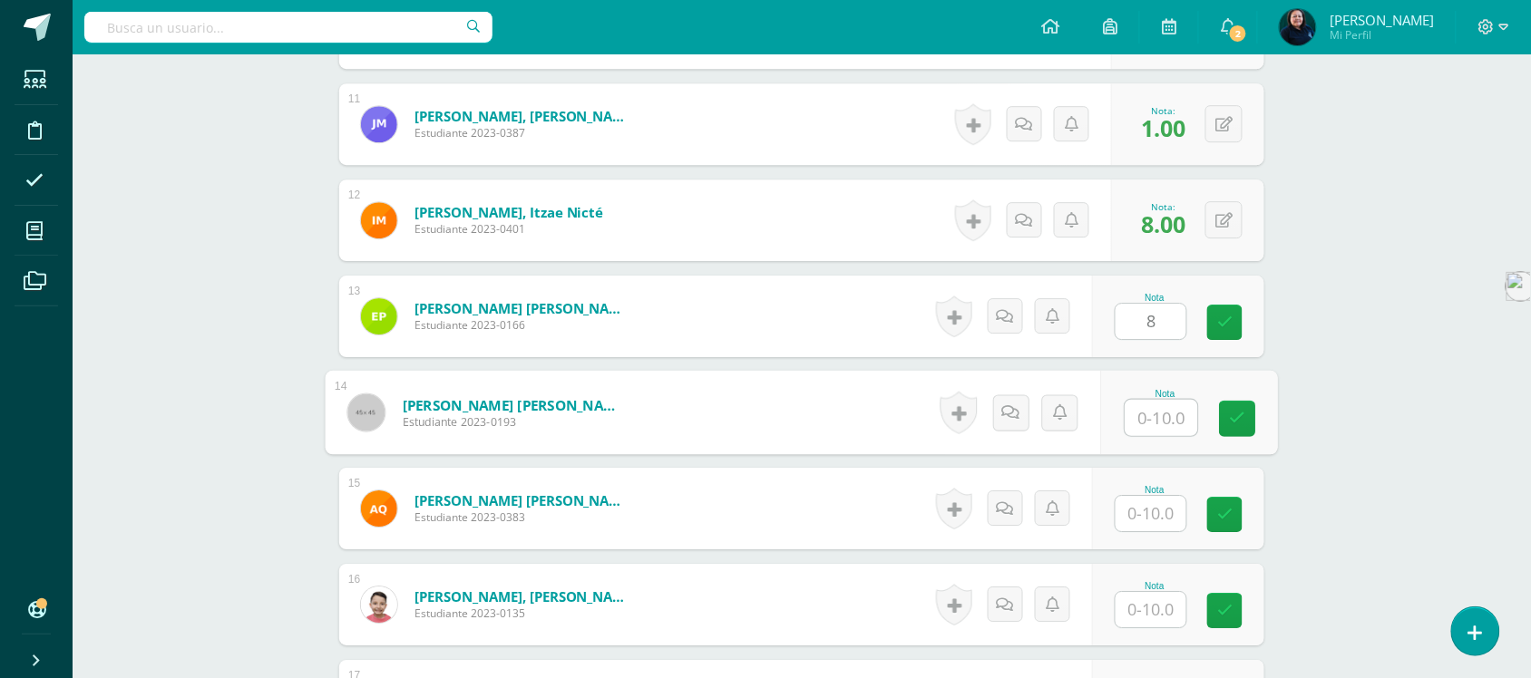
click at [1152, 401] on input "text" at bounding box center [1162, 418] width 73 height 36
type input "8"
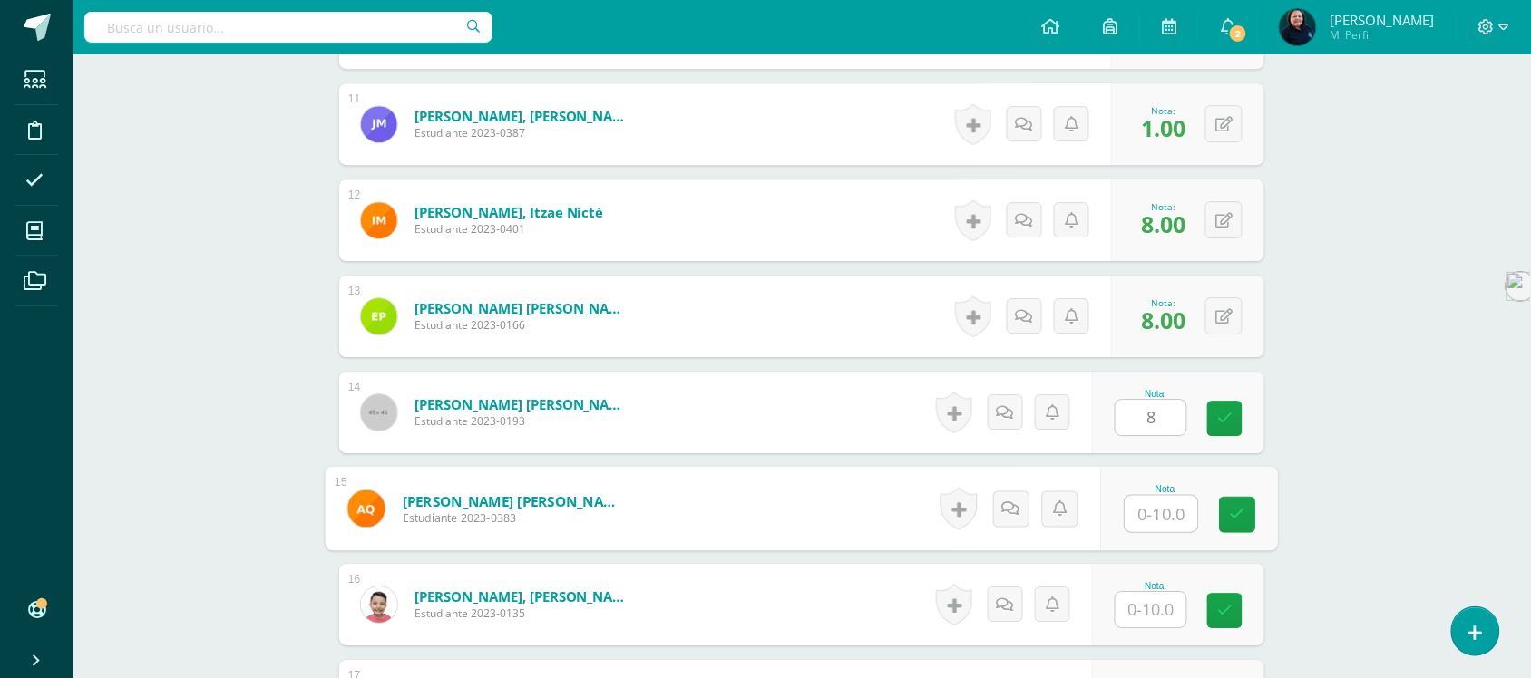
click at [1155, 496] on input "text" at bounding box center [1162, 514] width 73 height 36
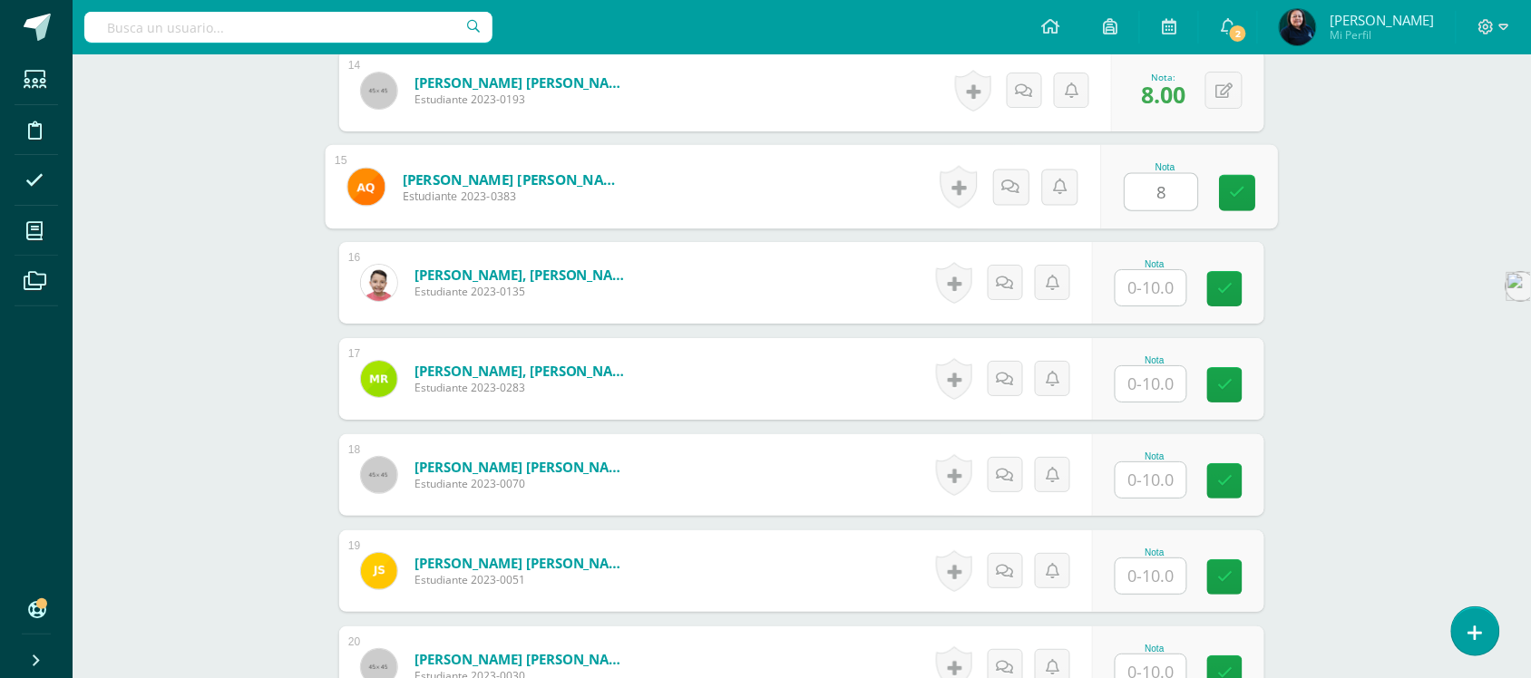
scroll to position [1866, 0]
type input "8"
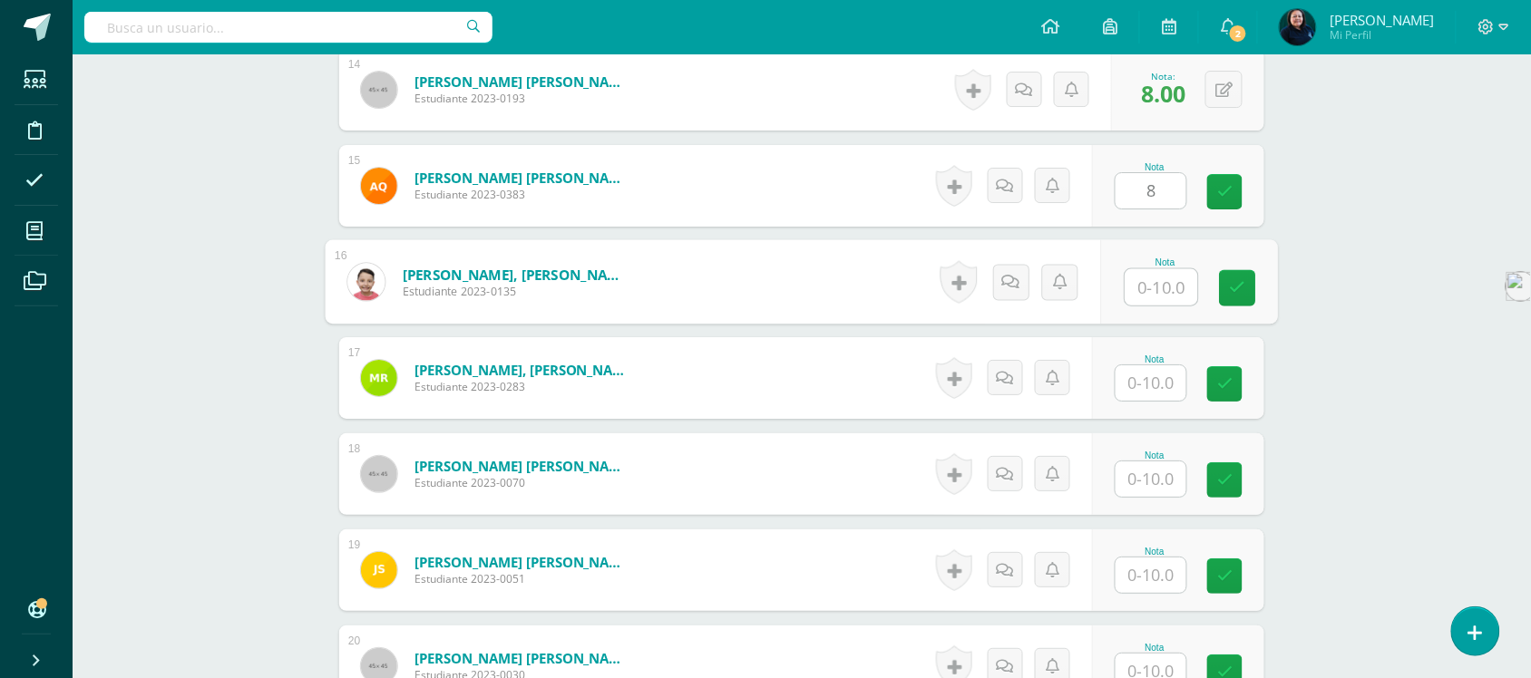
click at [1147, 269] on input "text" at bounding box center [1162, 287] width 73 height 36
type input "8"
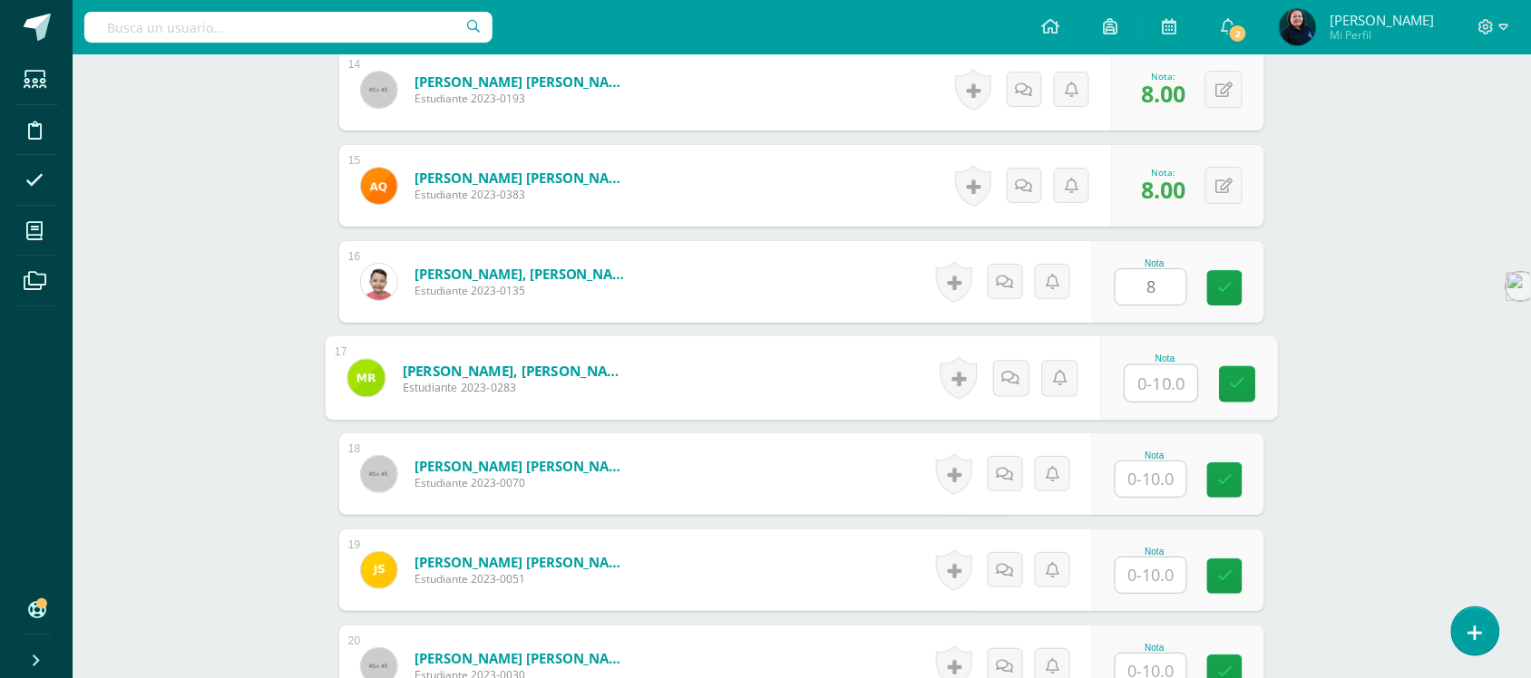
click at [1146, 366] on input "text" at bounding box center [1162, 384] width 73 height 36
type input "1"
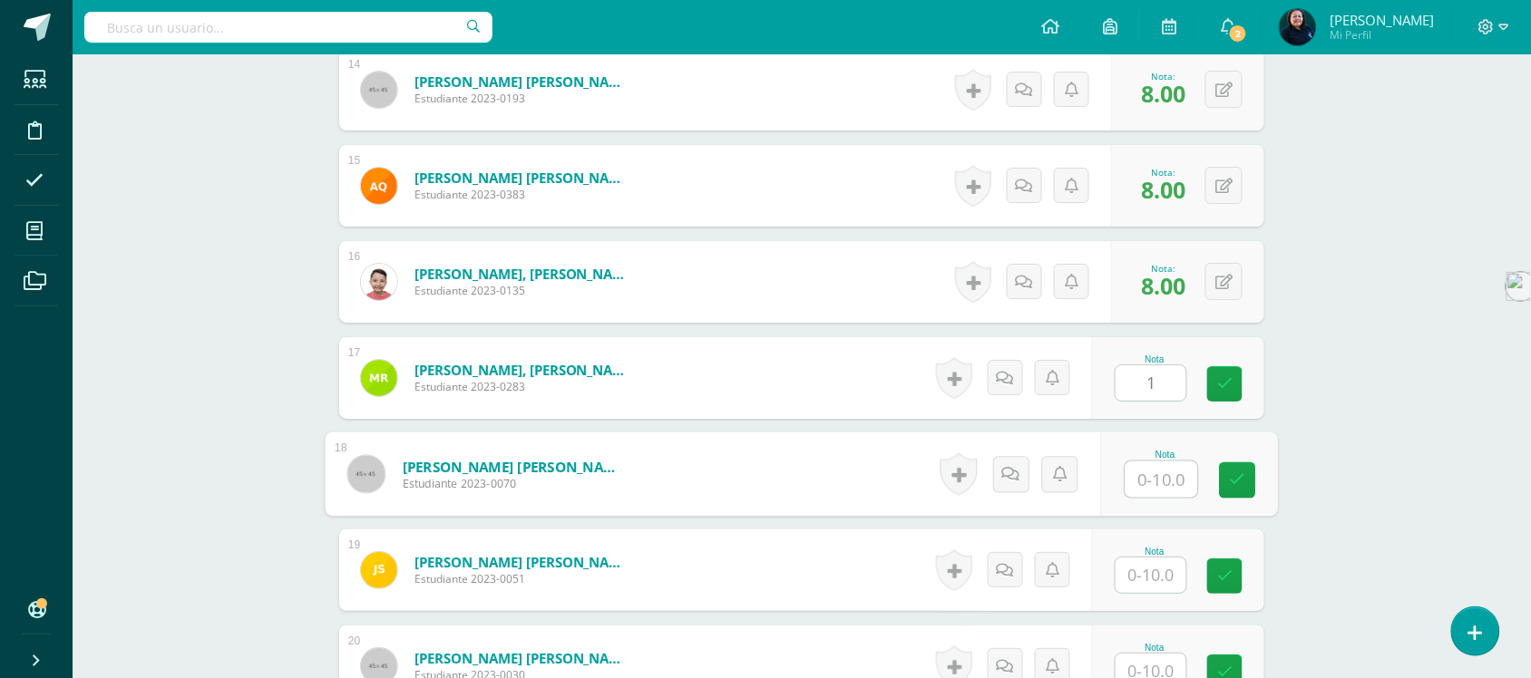
click at [1146, 467] on input "text" at bounding box center [1162, 480] width 73 height 36
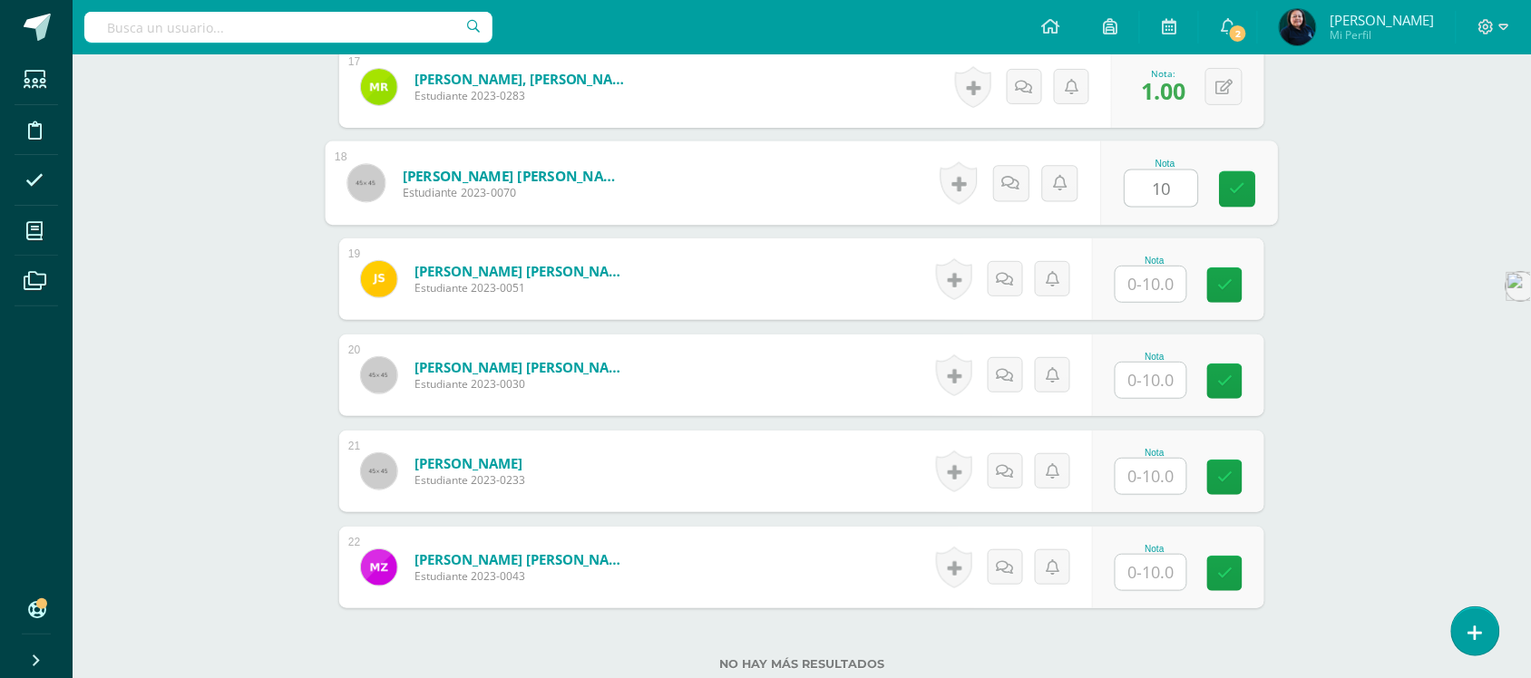
scroll to position [2159, 0]
type input "10"
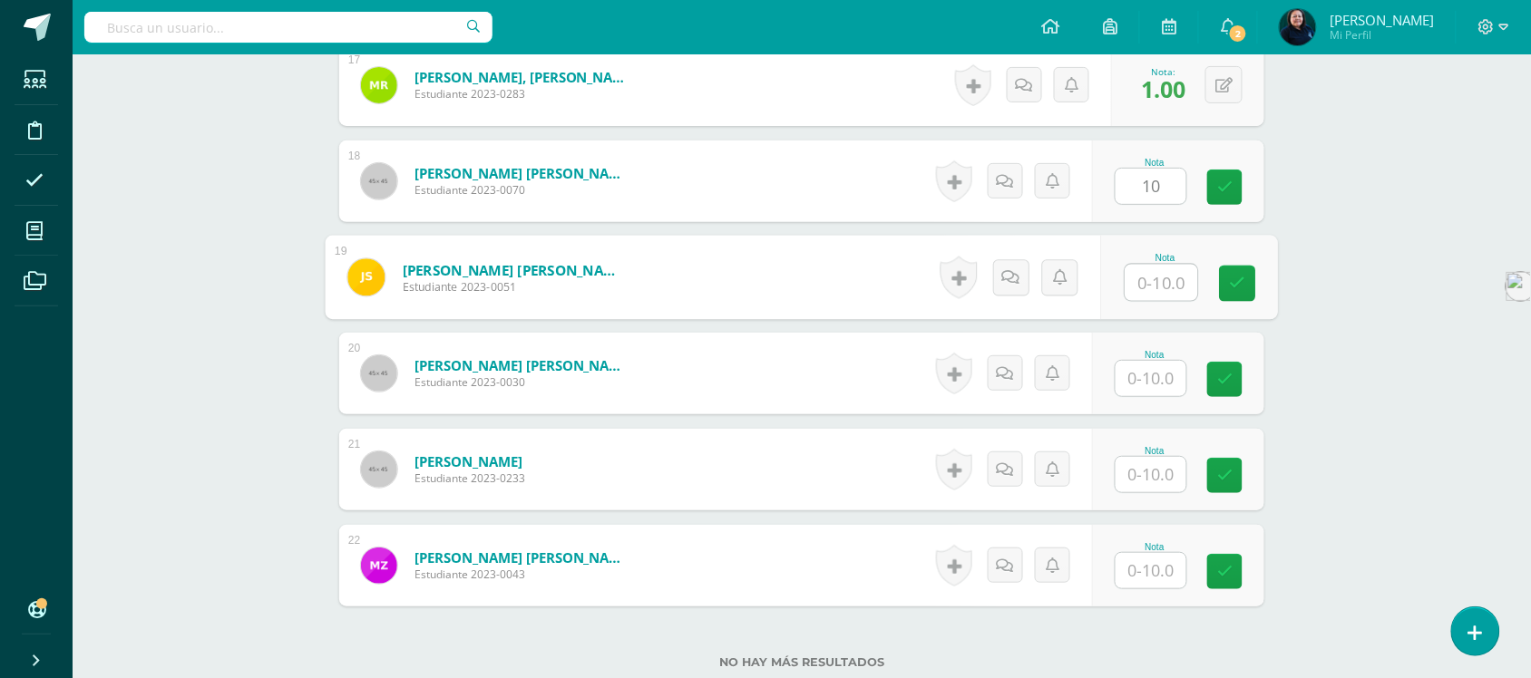
click at [1150, 265] on input "text" at bounding box center [1162, 283] width 73 height 36
type input "10"
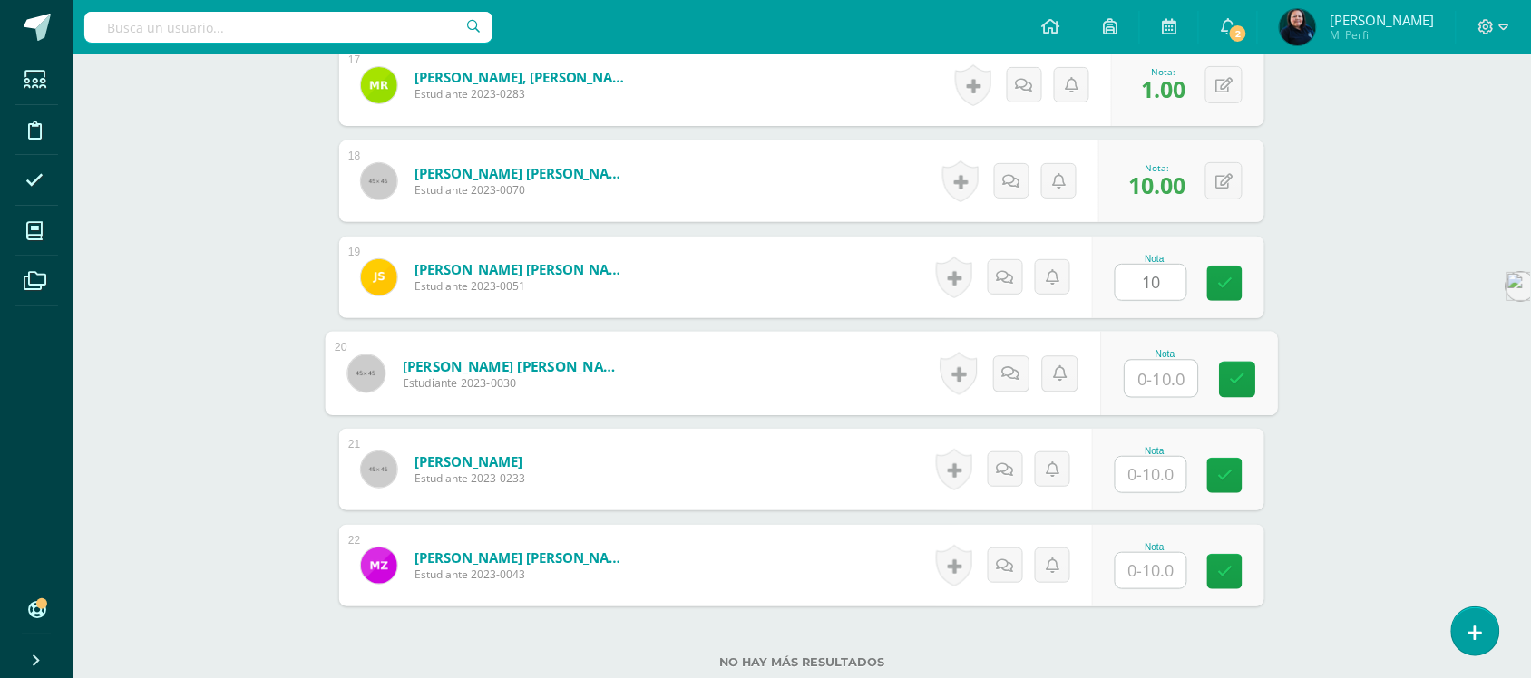
click at [1154, 361] on input "text" at bounding box center [1162, 379] width 73 height 36
type input "8"
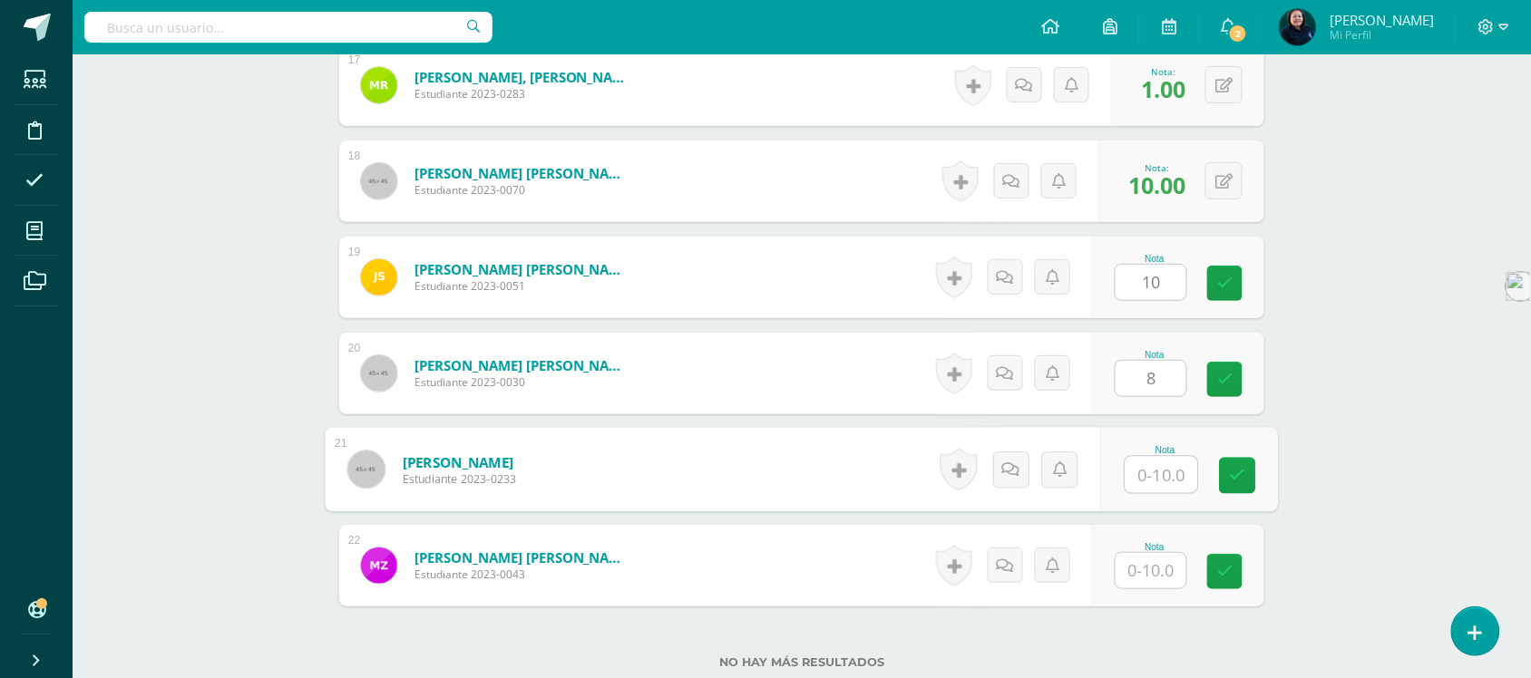
click at [1149, 459] on input "text" at bounding box center [1162, 475] width 73 height 36
type input "10"
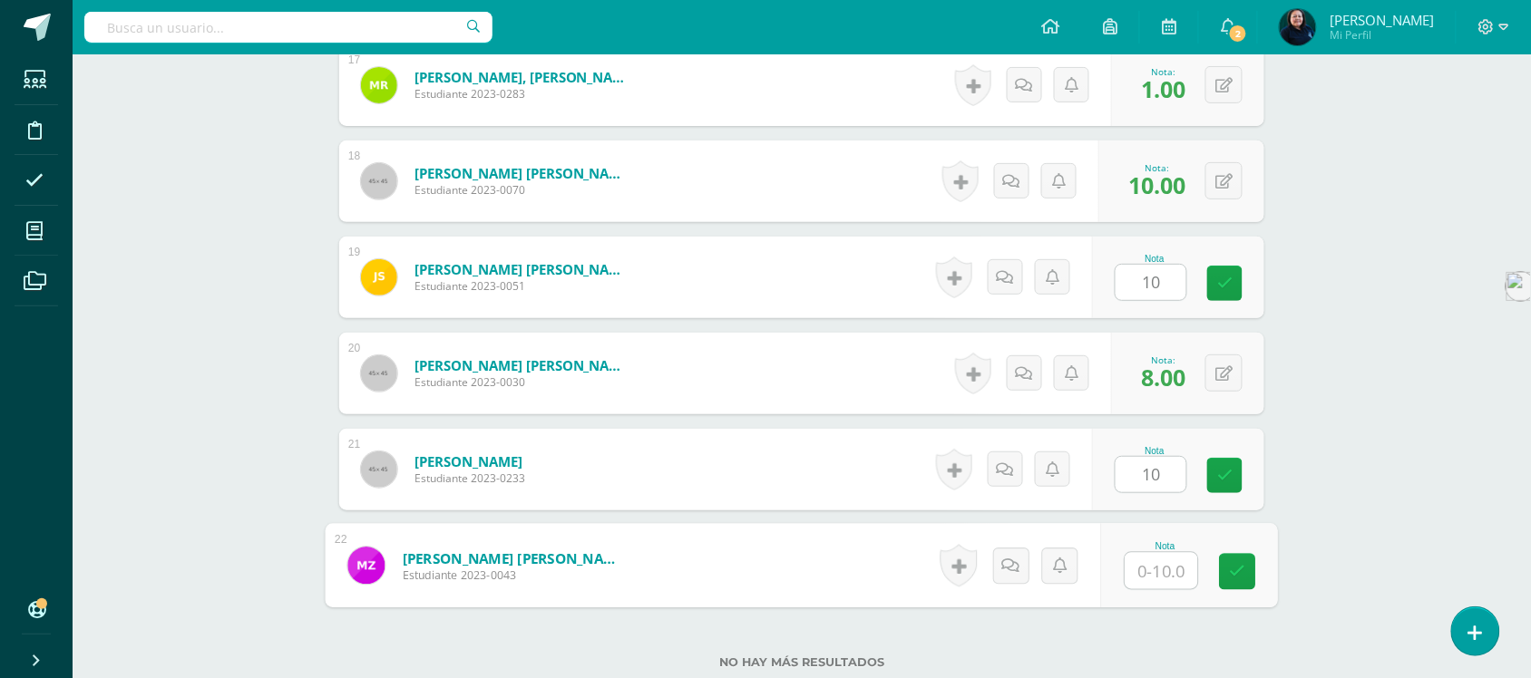
click at [1157, 553] on input "text" at bounding box center [1162, 571] width 73 height 36
type input "3"
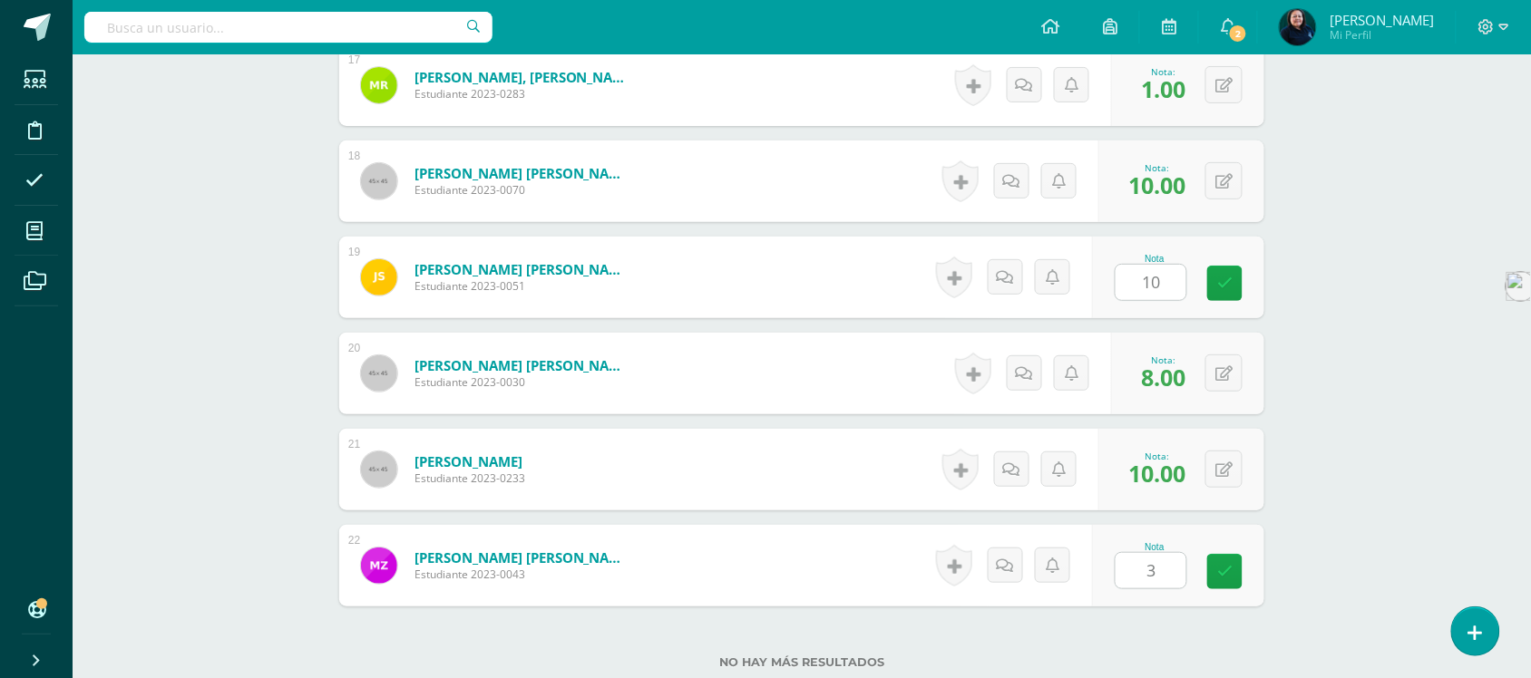
click at [1176, 265] on input "10" at bounding box center [1151, 282] width 71 height 35
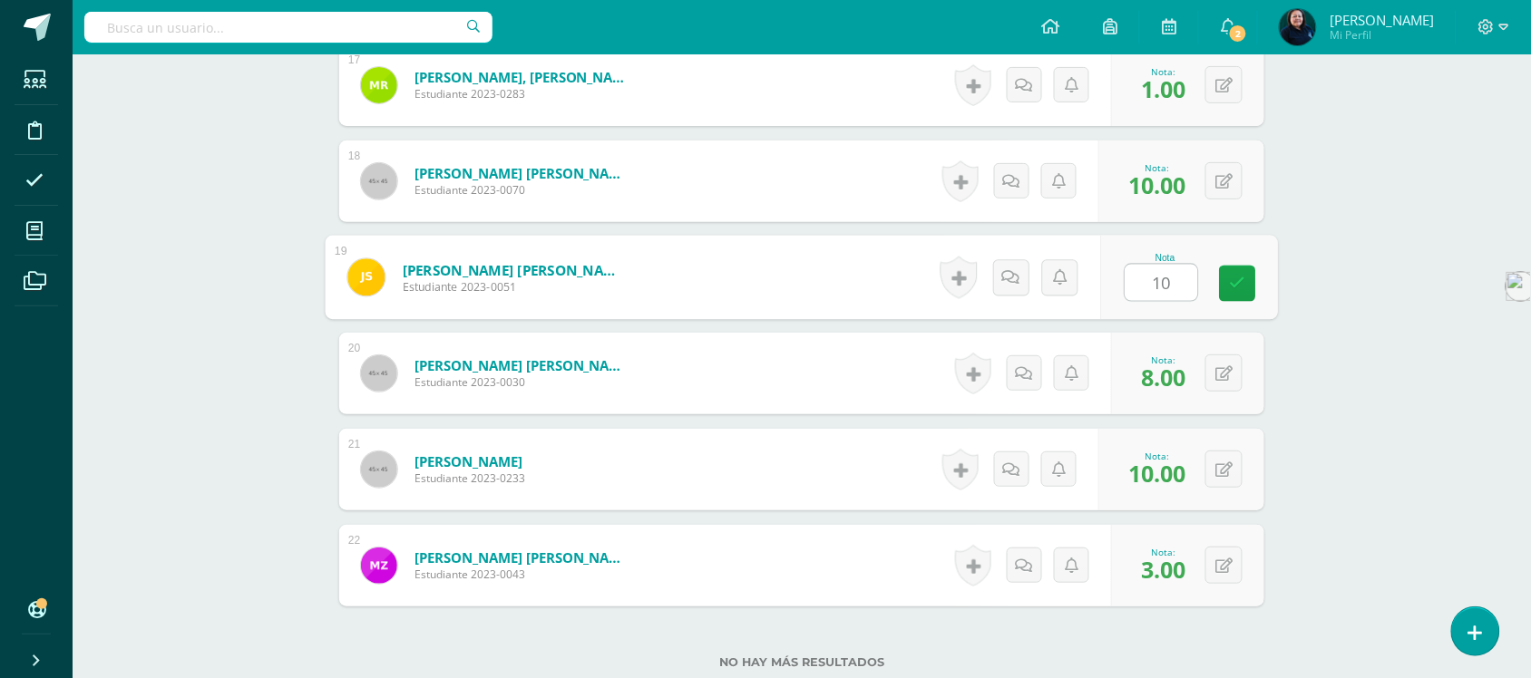
type input "1"
type input "10"
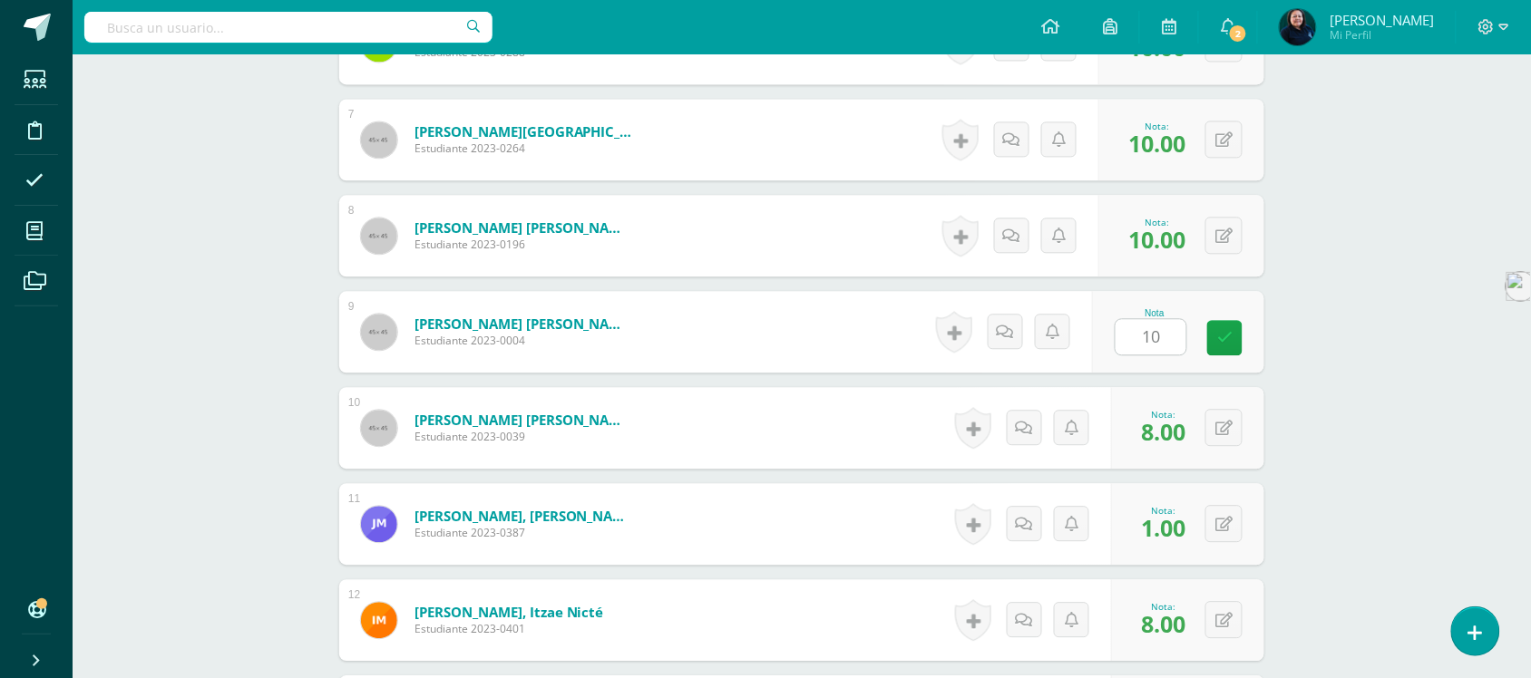
scroll to position [912, 0]
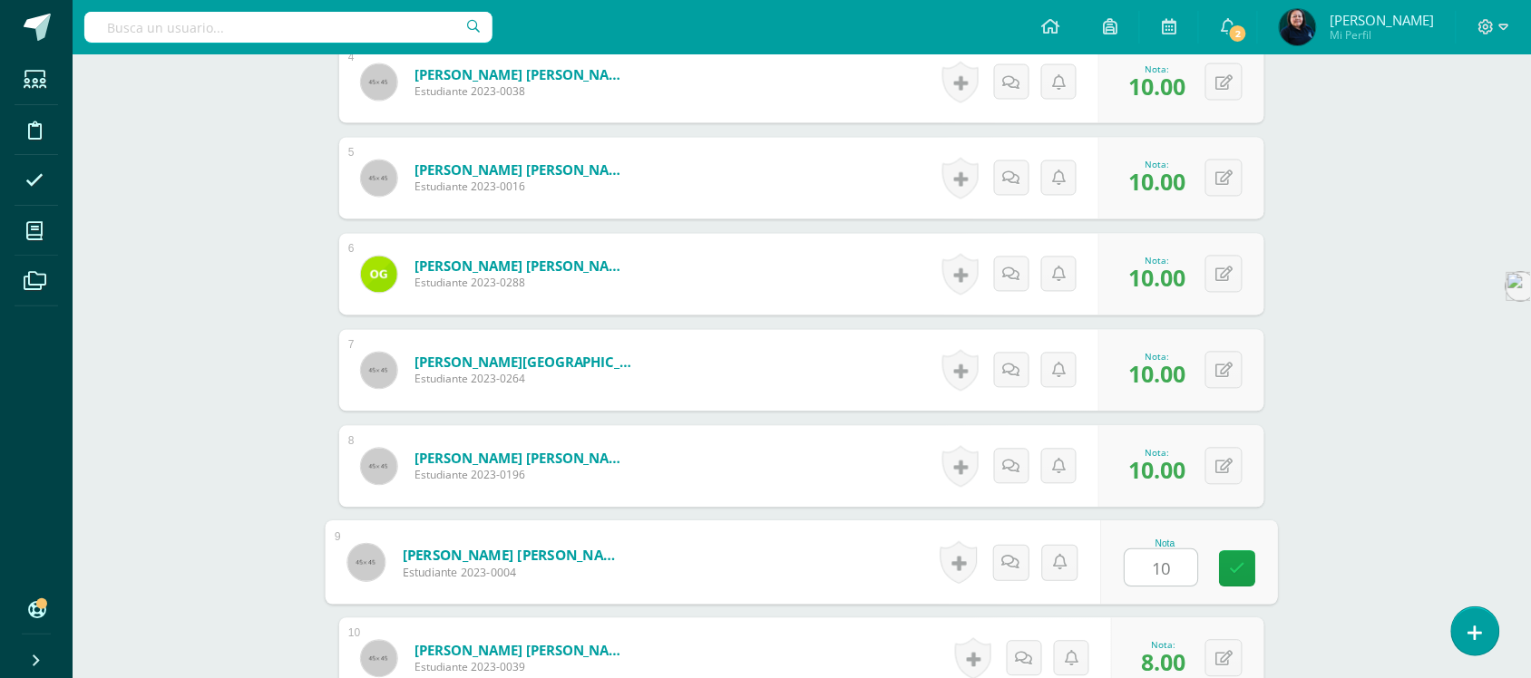
click at [1163, 558] on input "10" at bounding box center [1162, 569] width 73 height 36
type input "1"
type input "10"
click at [1352, 422] on div "Reading Workshop Preparatoria Preprimaria "B" Herramientas Detalle de asistenci…" at bounding box center [802, 602] width 1459 height 2919
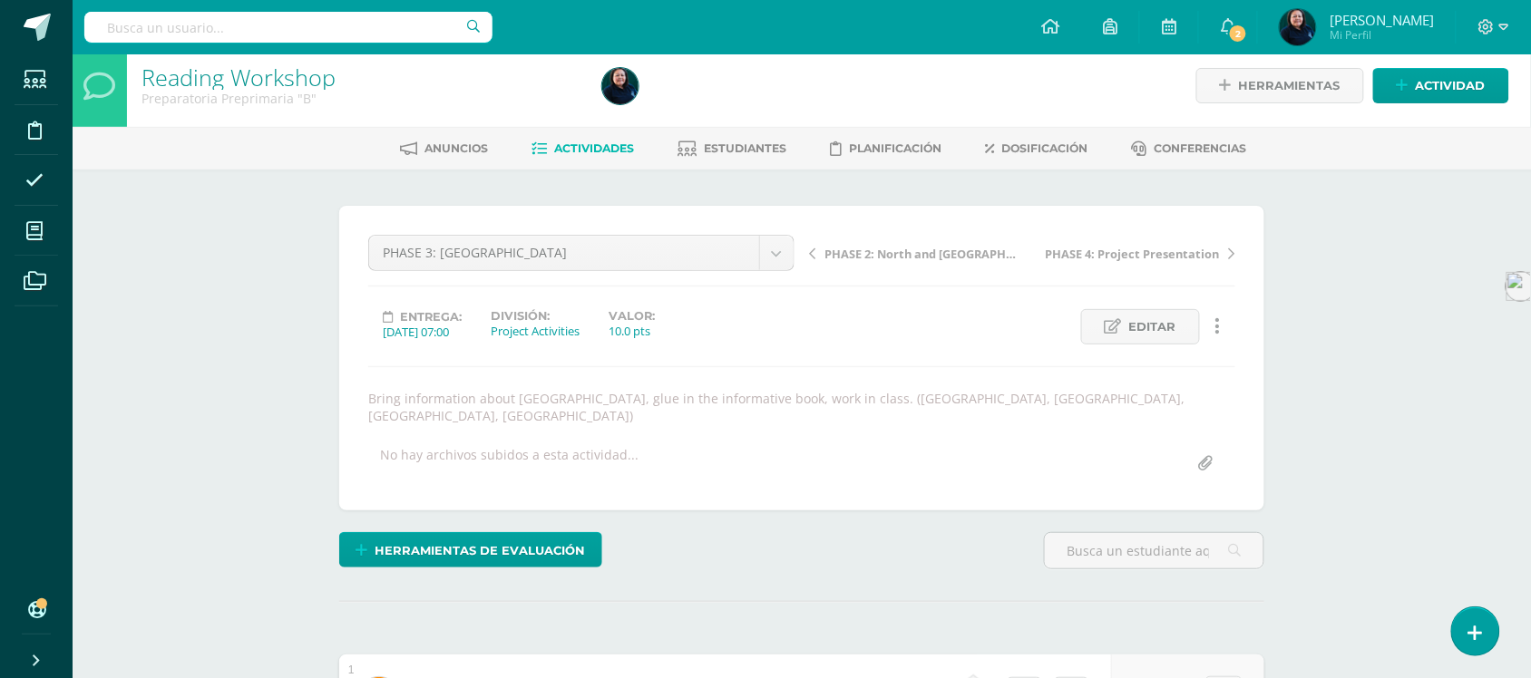
scroll to position [0, 0]
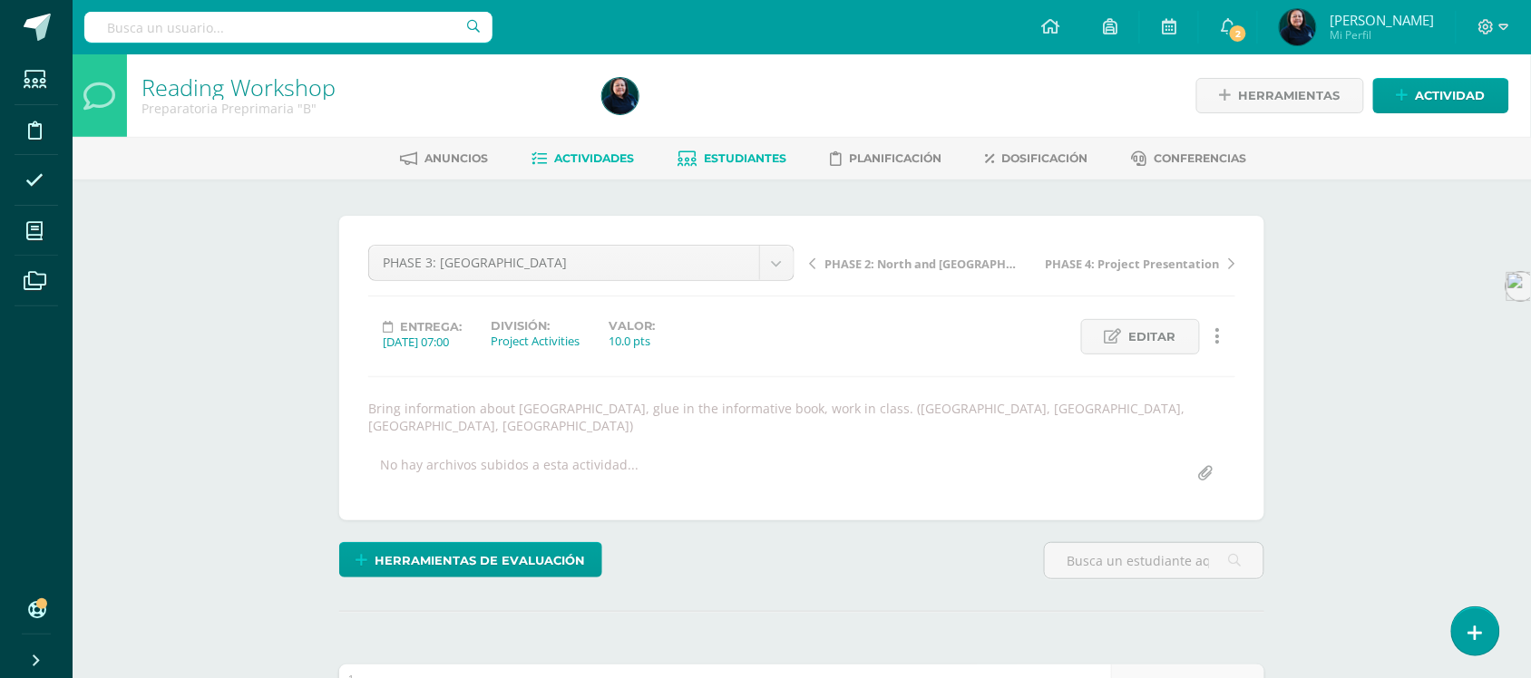
click at [737, 160] on span "Estudiantes" at bounding box center [746, 158] width 83 height 14
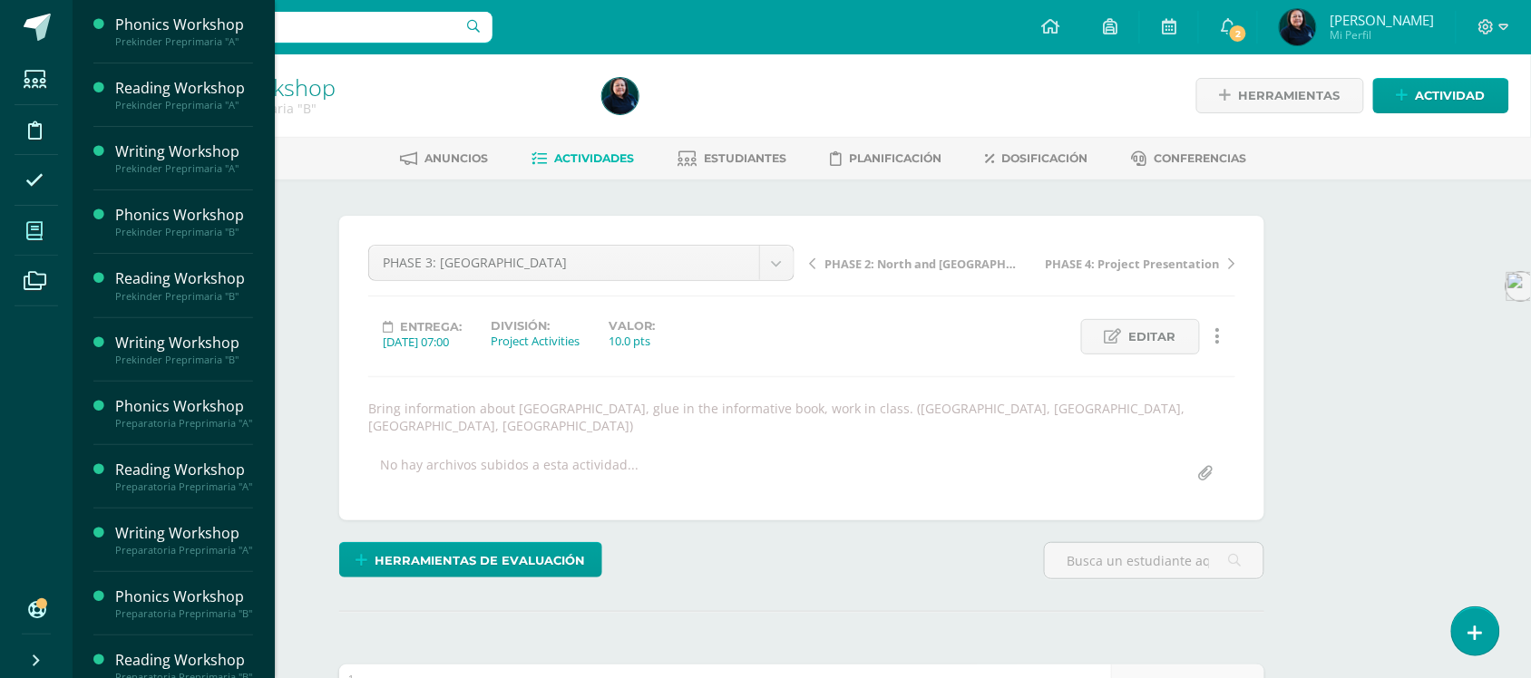
click at [38, 227] on icon at bounding box center [34, 231] width 16 height 18
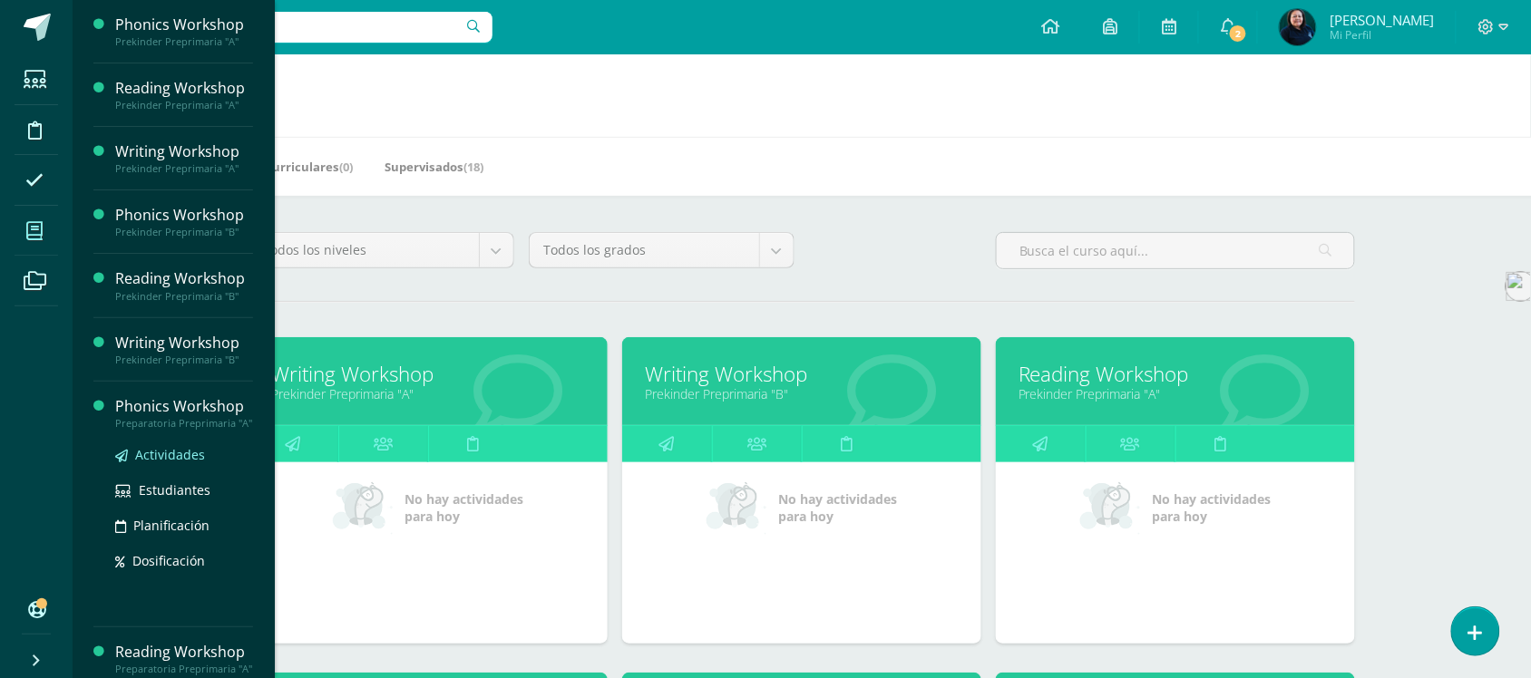
click at [164, 464] on span "Actividades" at bounding box center [170, 454] width 70 height 17
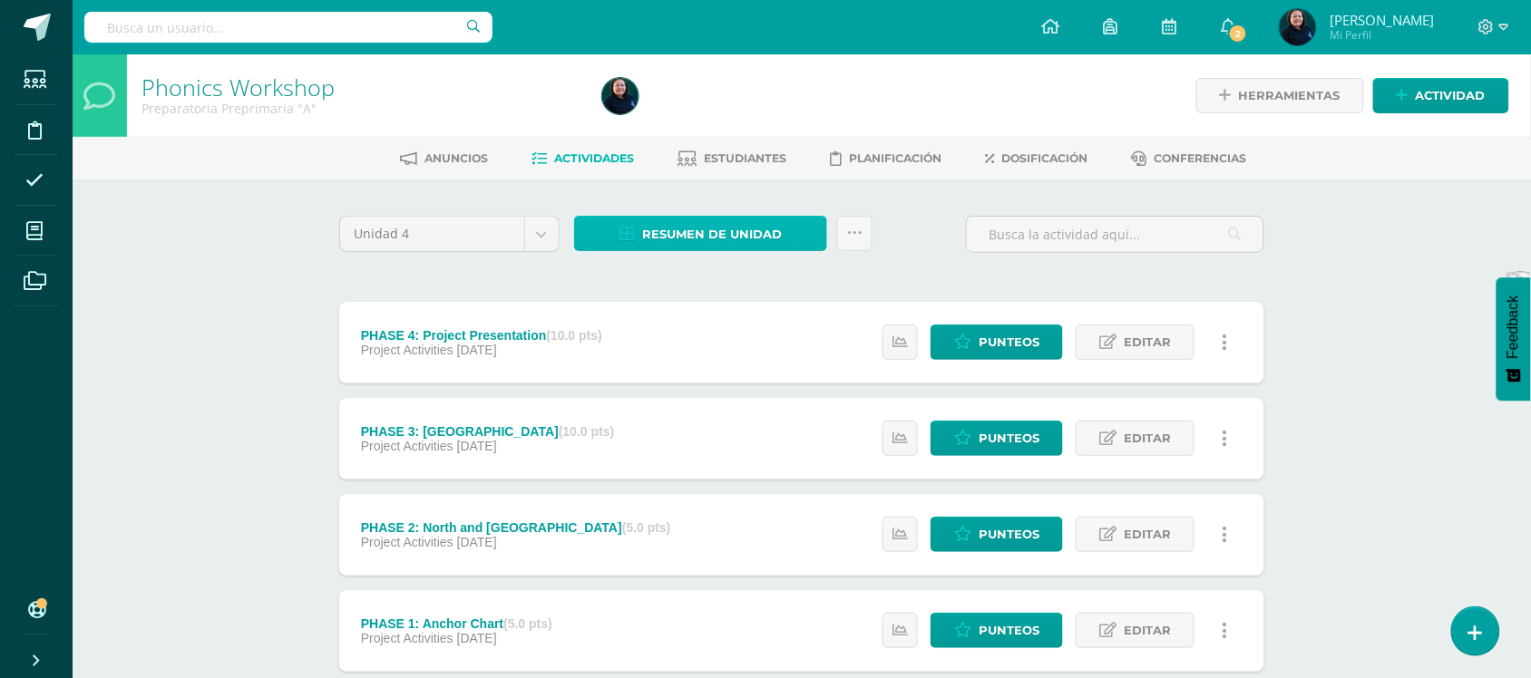
click at [737, 229] on span "Resumen de unidad" at bounding box center [712, 235] width 140 height 34
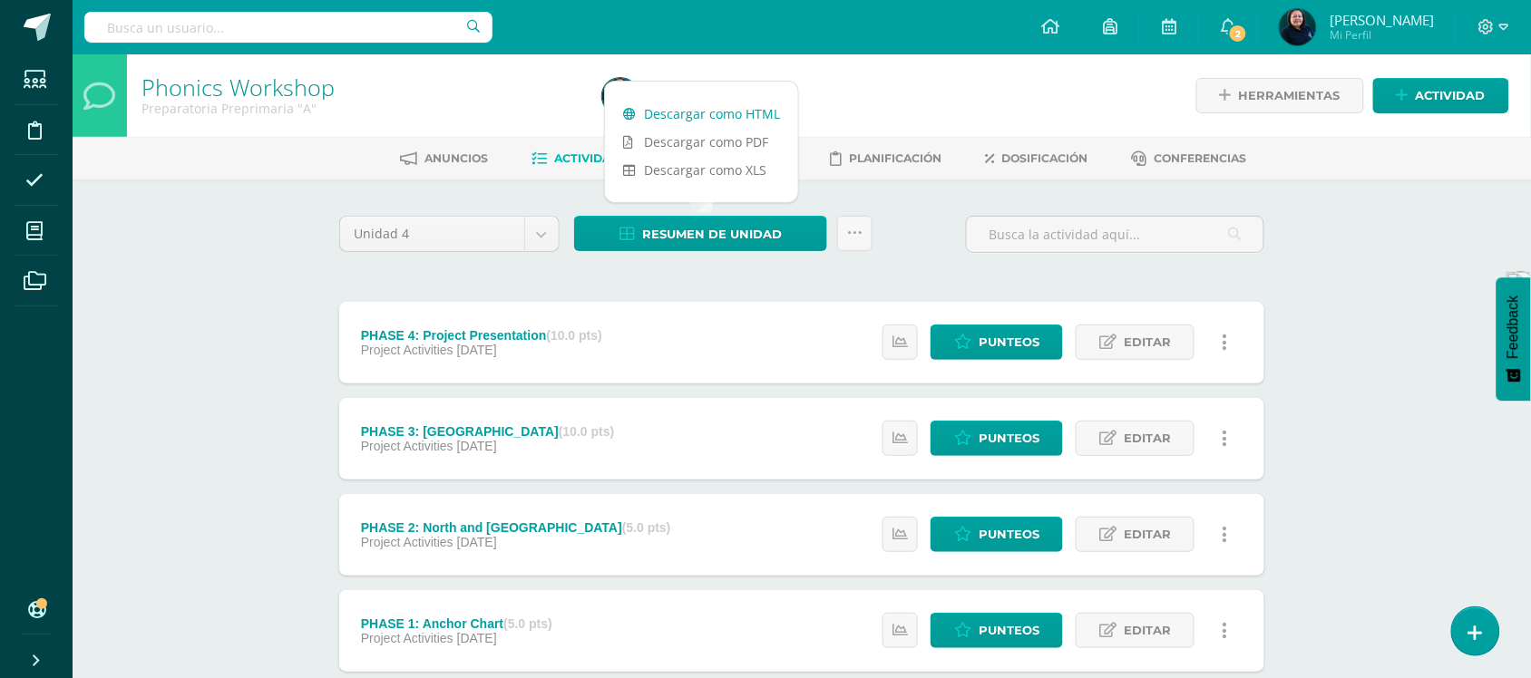
click at [703, 115] on link "Descargar como HTML" at bounding box center [701, 114] width 193 height 28
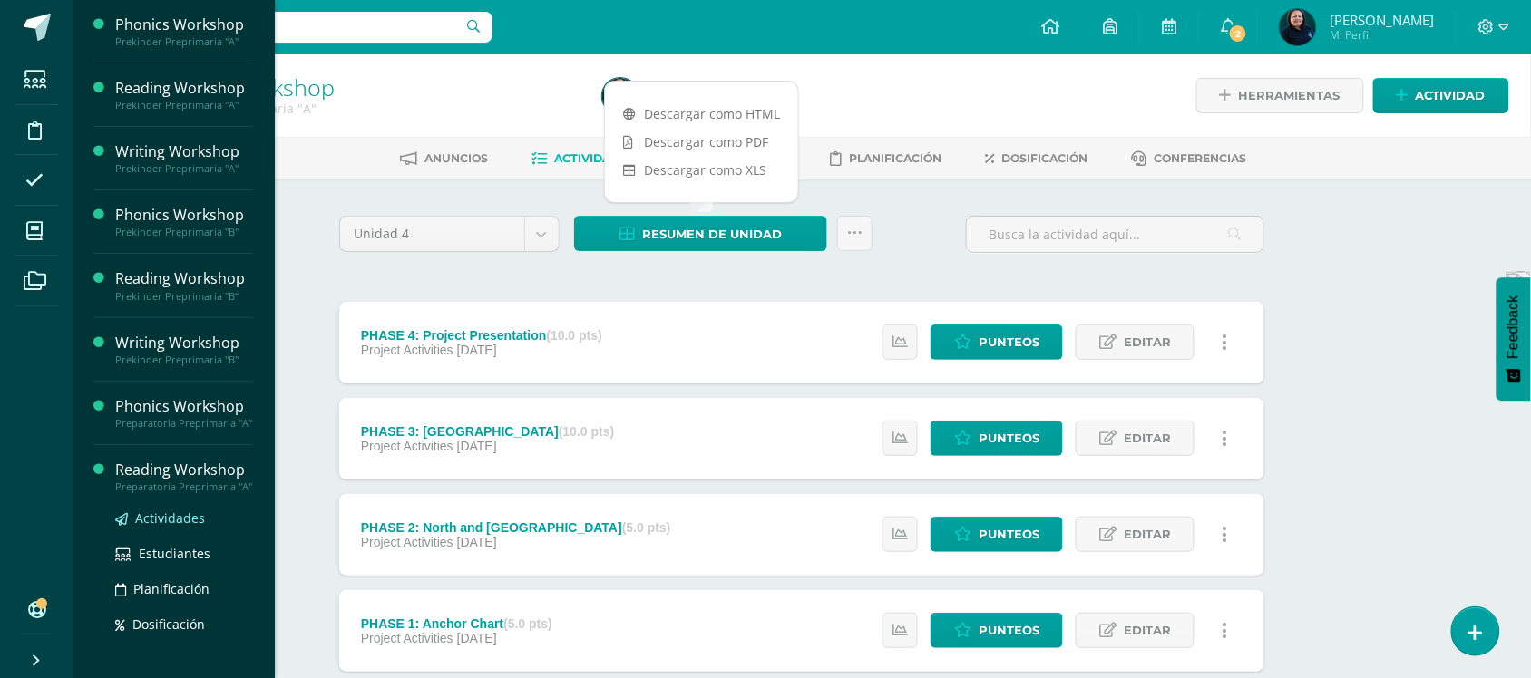
click at [183, 527] on span "Actividades" at bounding box center [170, 518] width 70 height 17
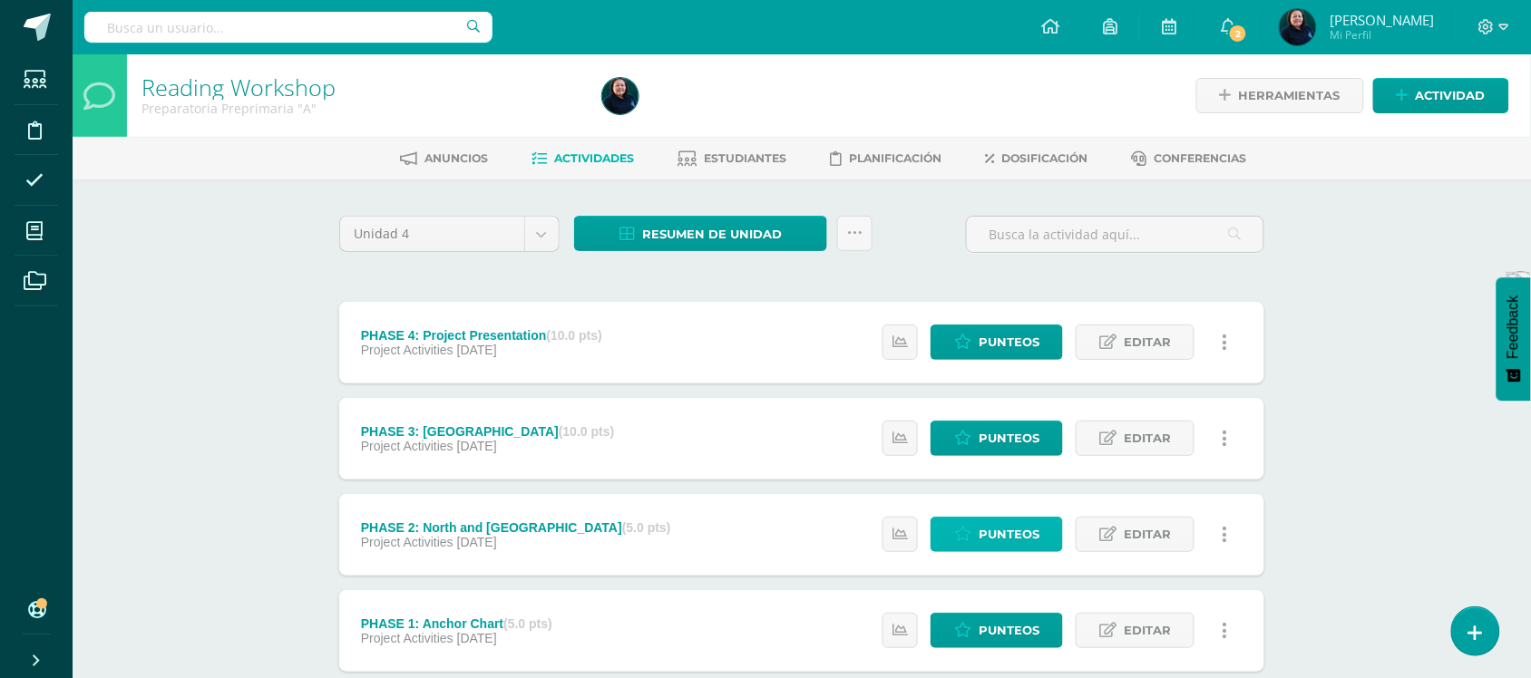
click at [1017, 541] on span "Punteos" at bounding box center [1009, 535] width 61 height 34
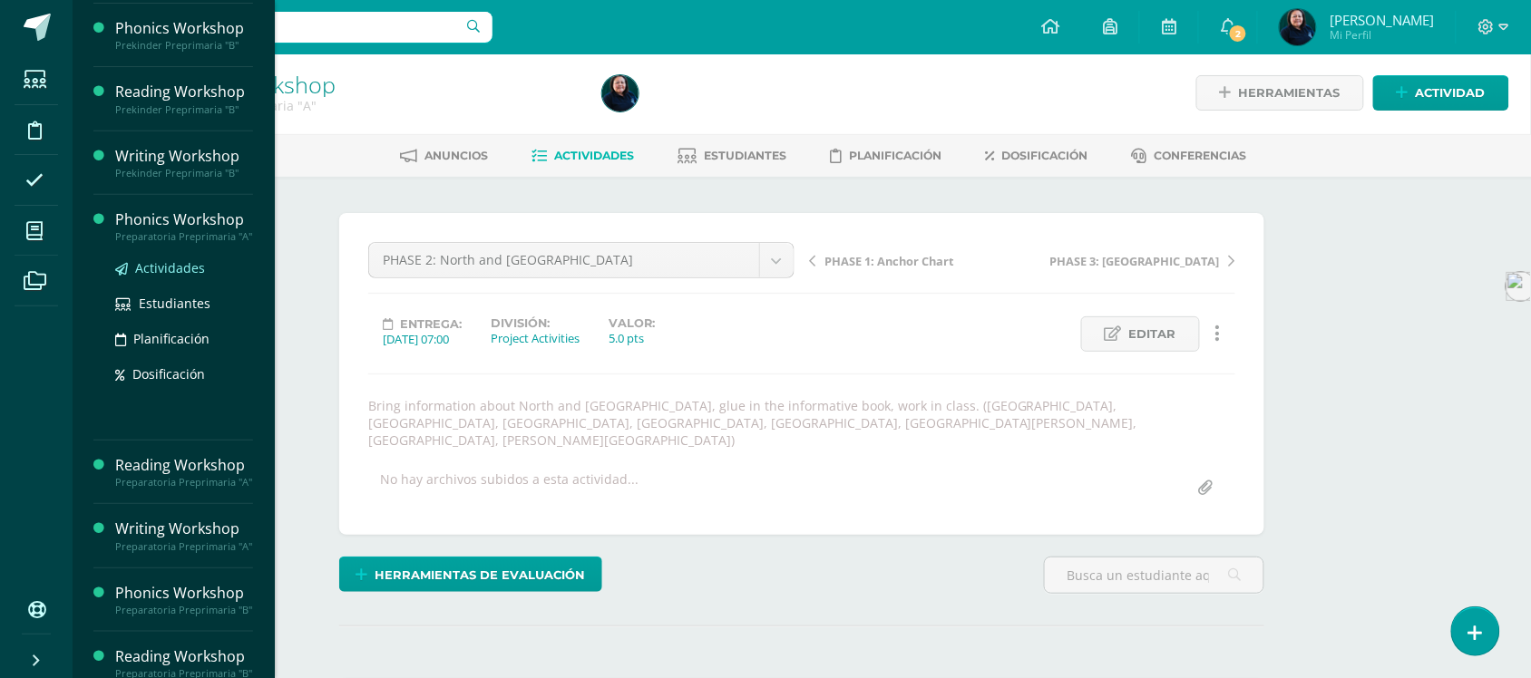
scroll to position [227, 0]
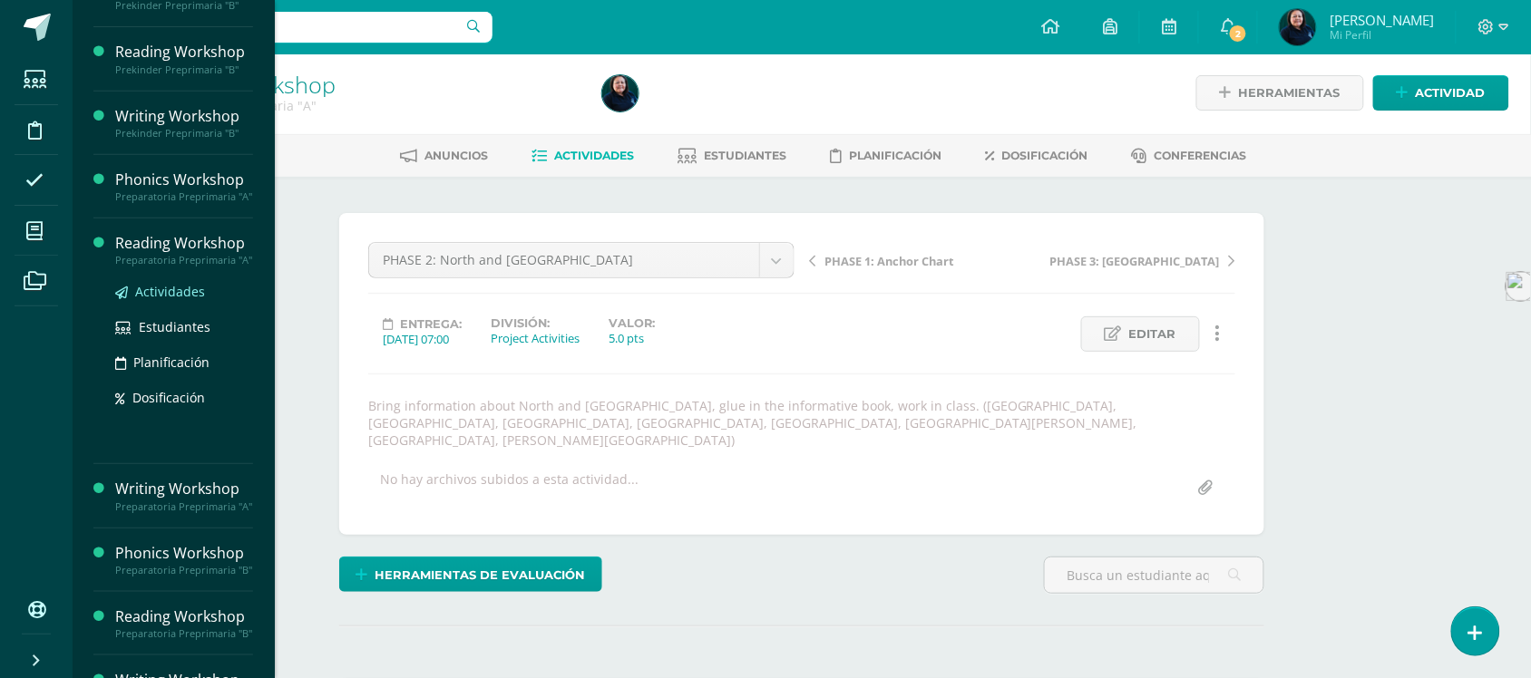
click at [164, 300] on span "Actividades" at bounding box center [170, 291] width 70 height 17
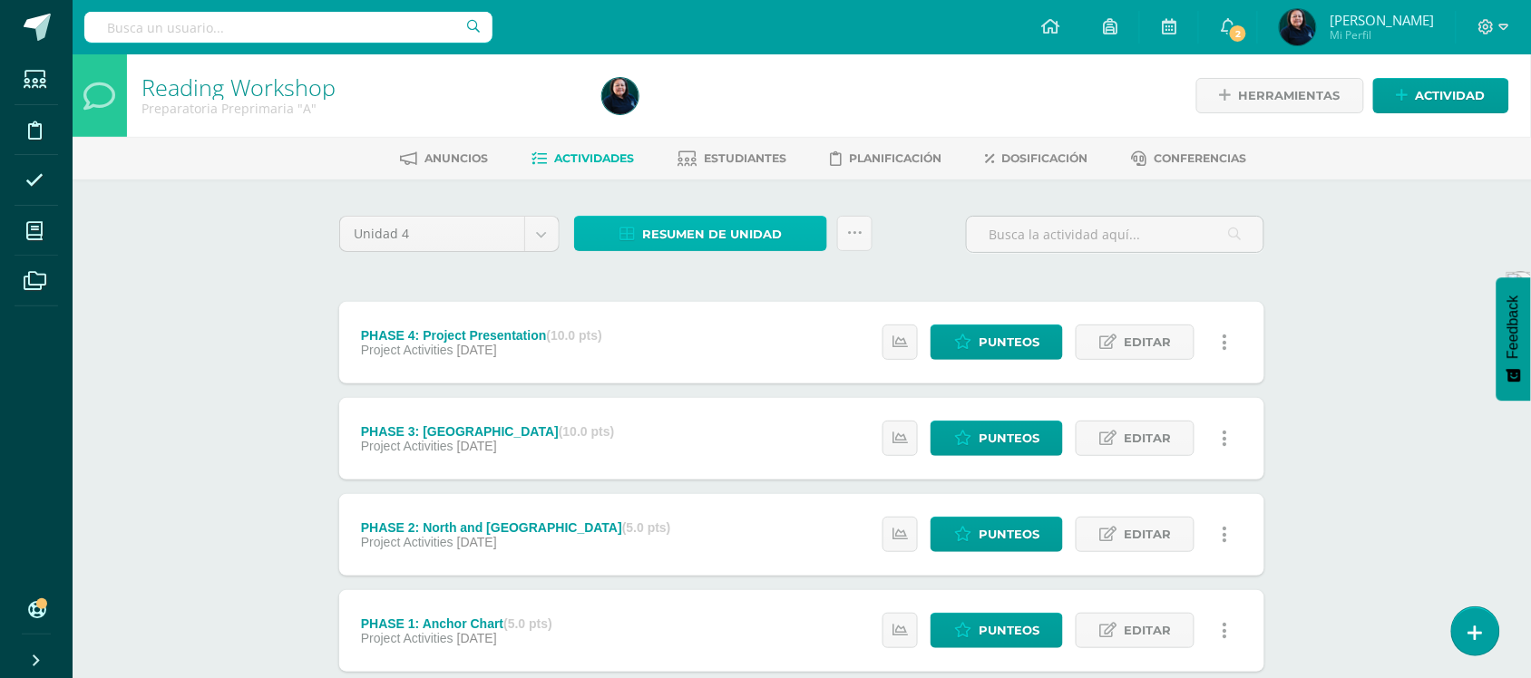
click at [668, 229] on span "Resumen de unidad" at bounding box center [712, 235] width 140 height 34
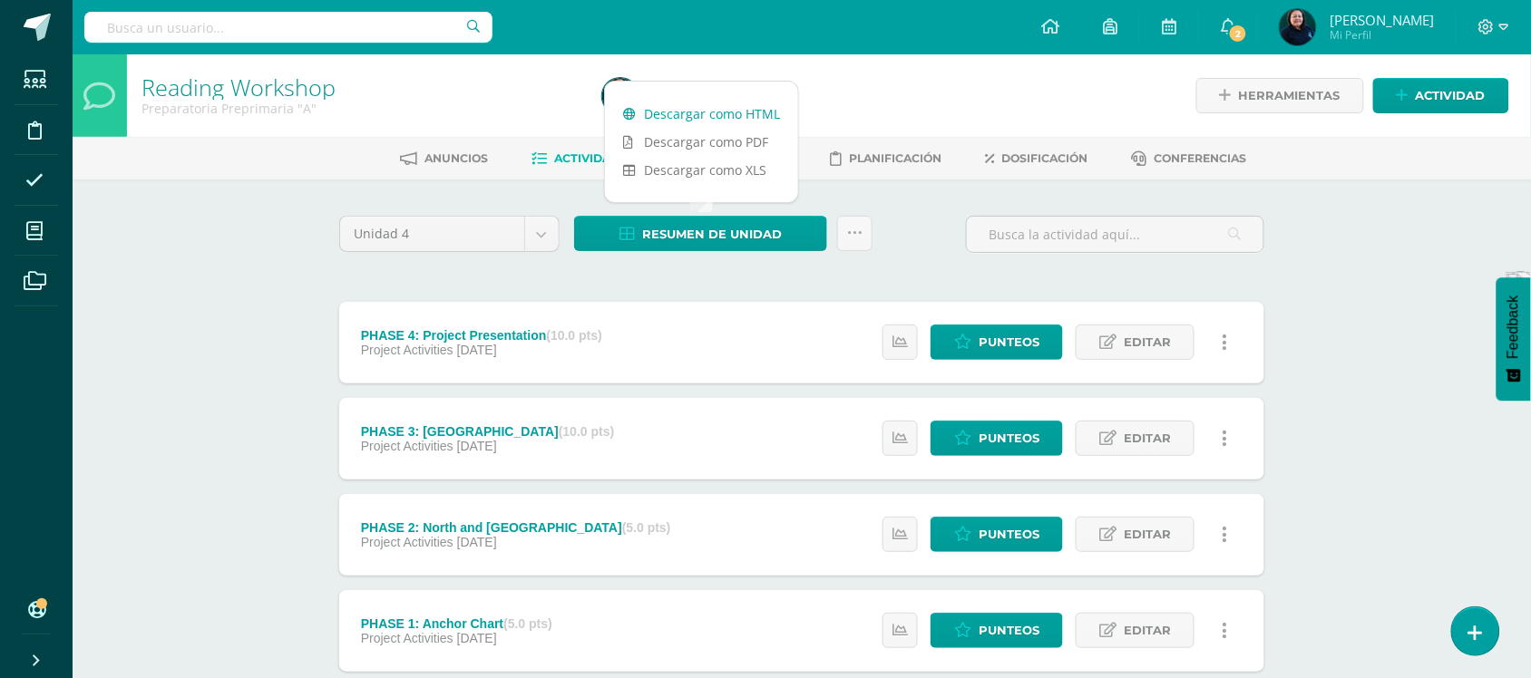
click at [708, 113] on link "Descargar como HTML" at bounding box center [701, 114] width 193 height 28
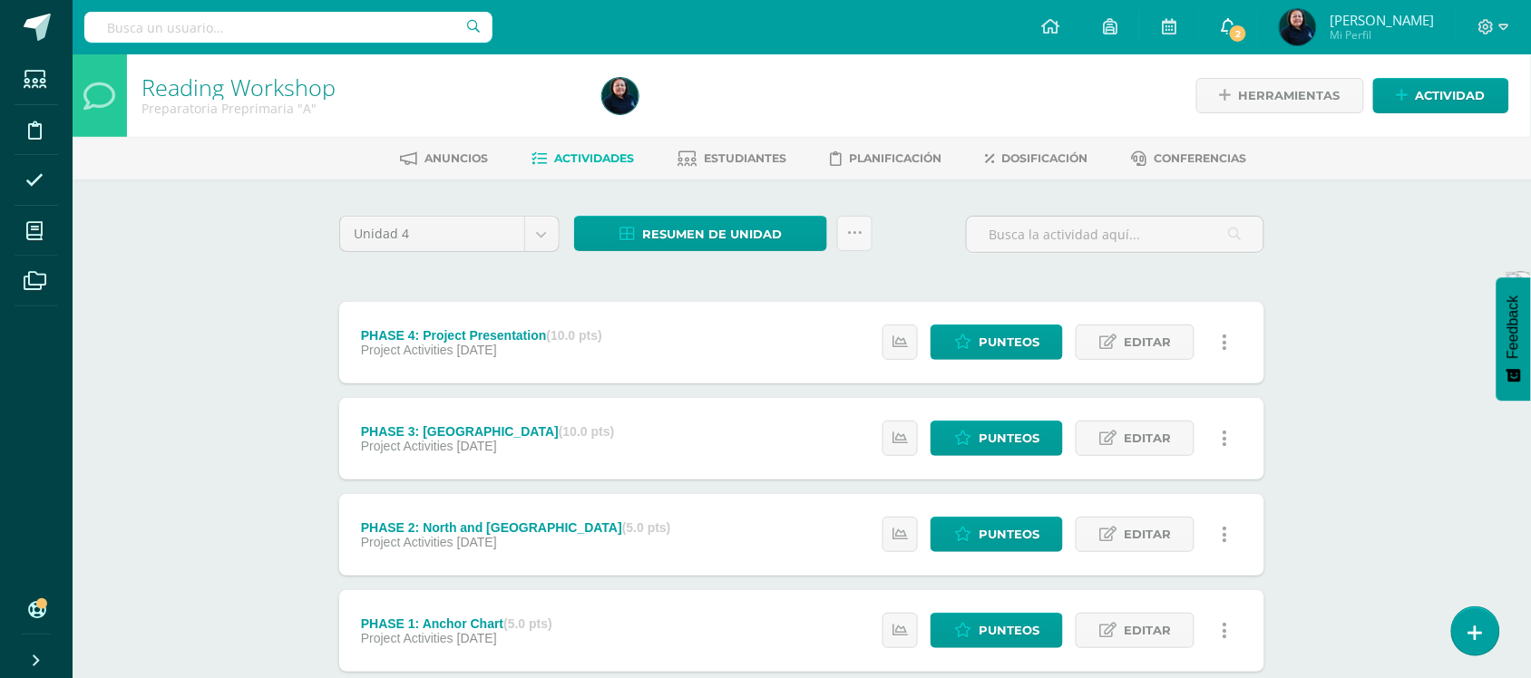
click at [1235, 29] on icon at bounding box center [1228, 26] width 15 height 16
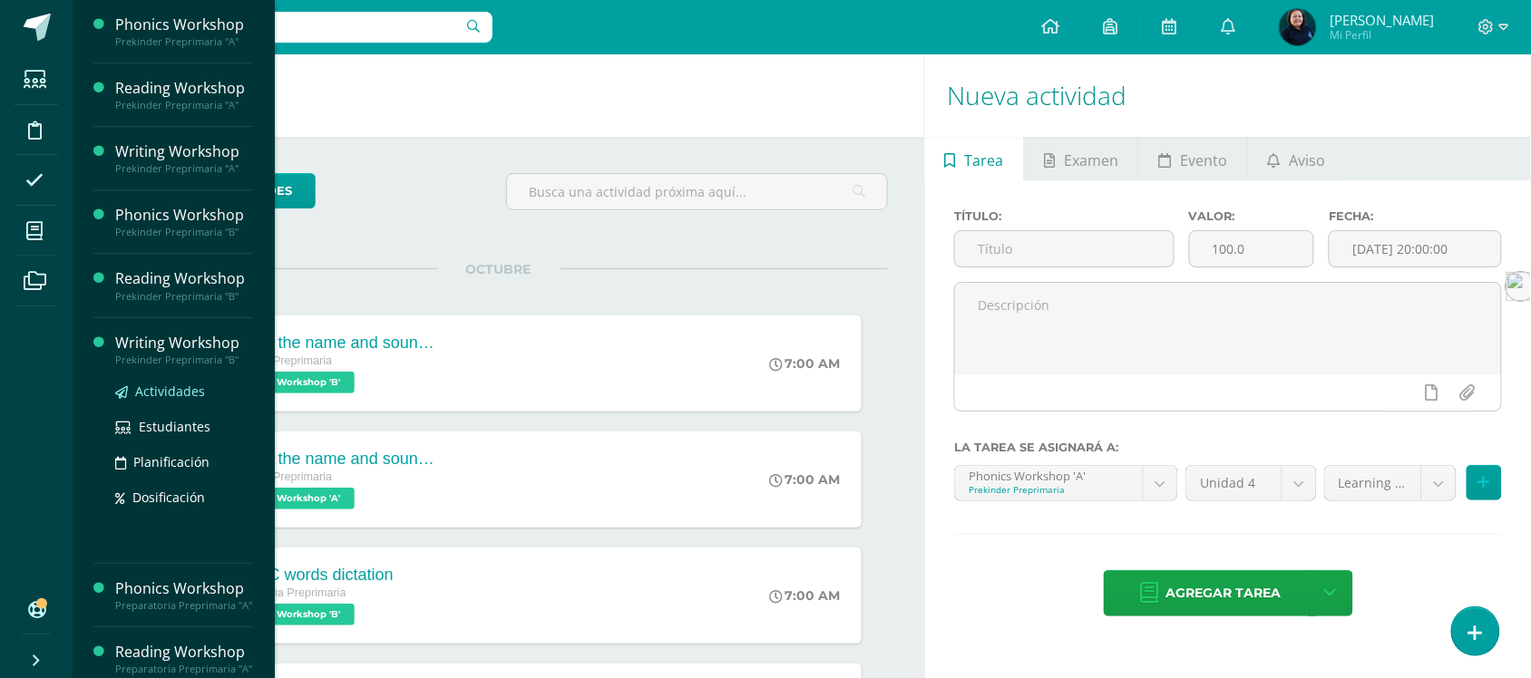
click at [165, 395] on span "Actividades" at bounding box center [170, 391] width 70 height 17
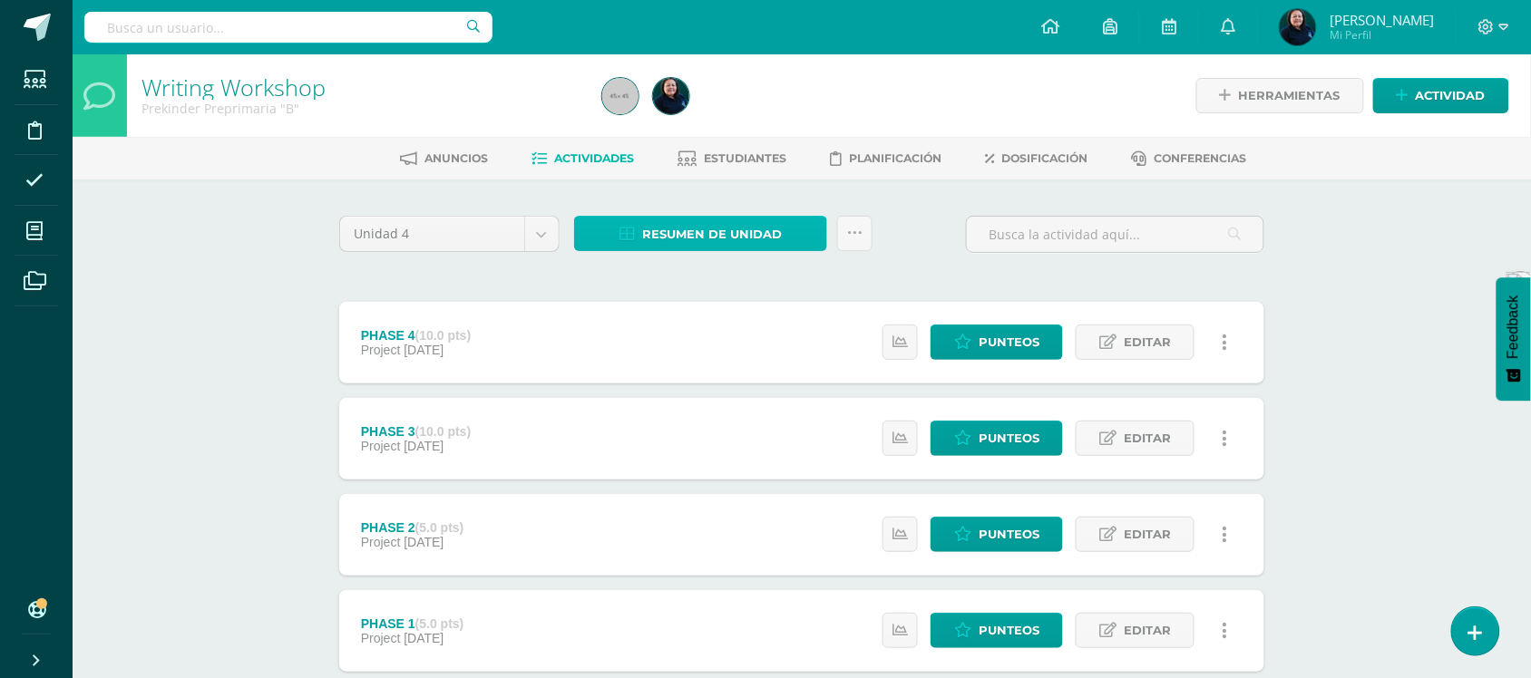
click at [760, 229] on span "Resumen de unidad" at bounding box center [712, 235] width 140 height 34
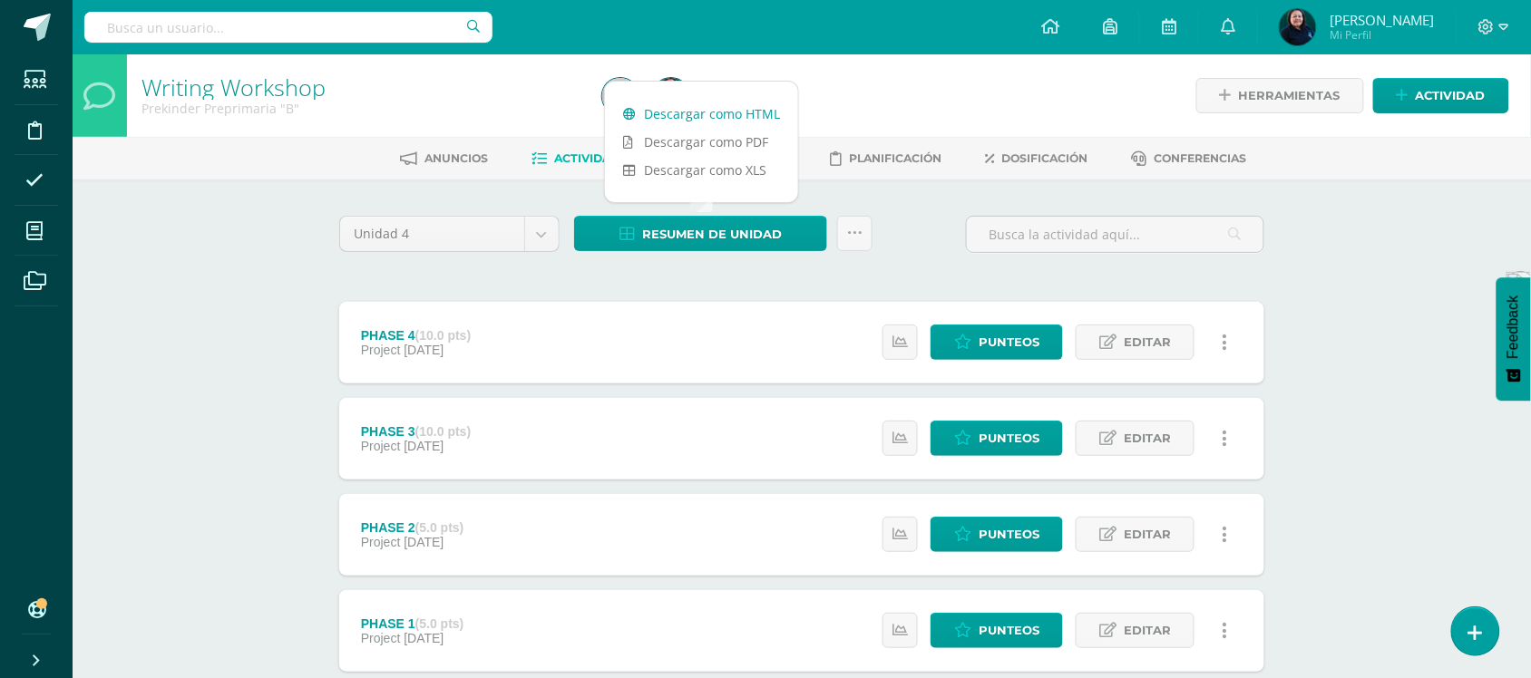
click at [712, 114] on link "Descargar como HTML" at bounding box center [701, 114] width 193 height 28
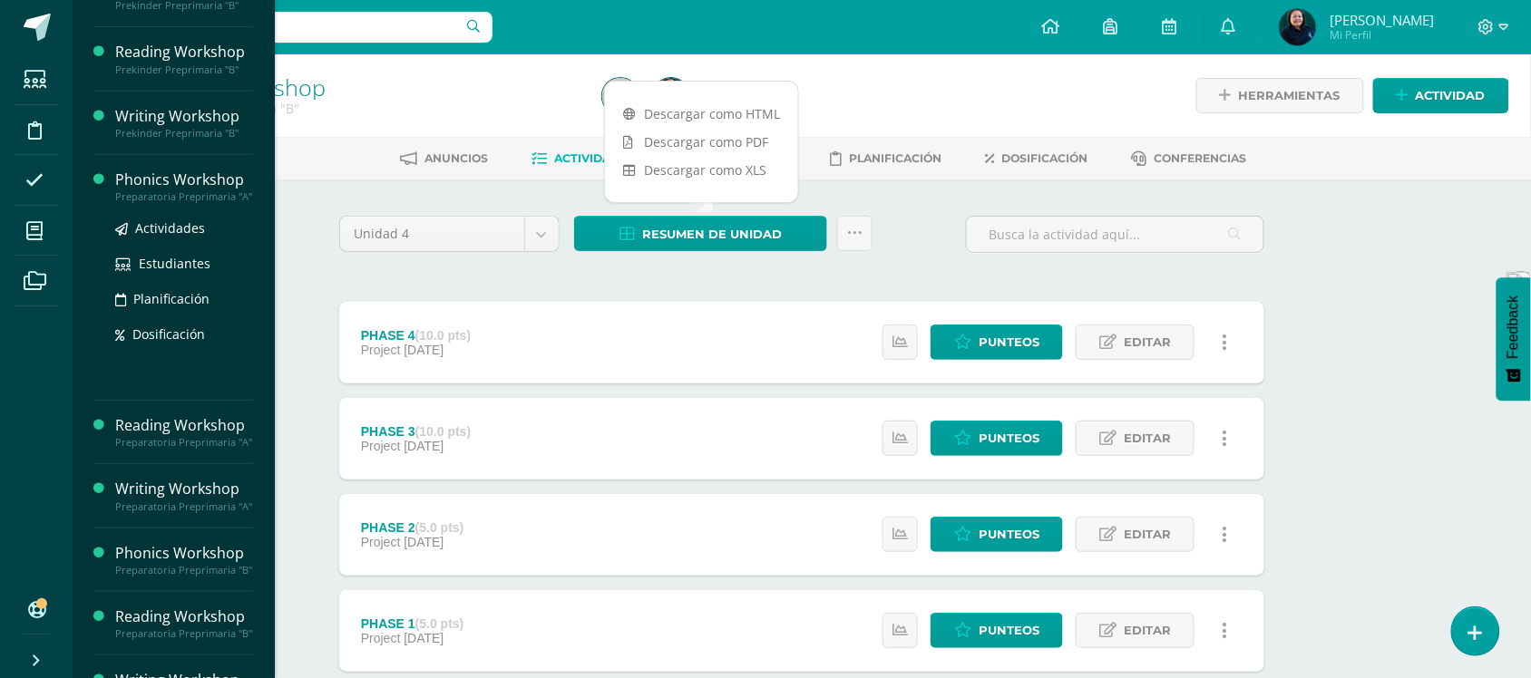
scroll to position [227, 0]
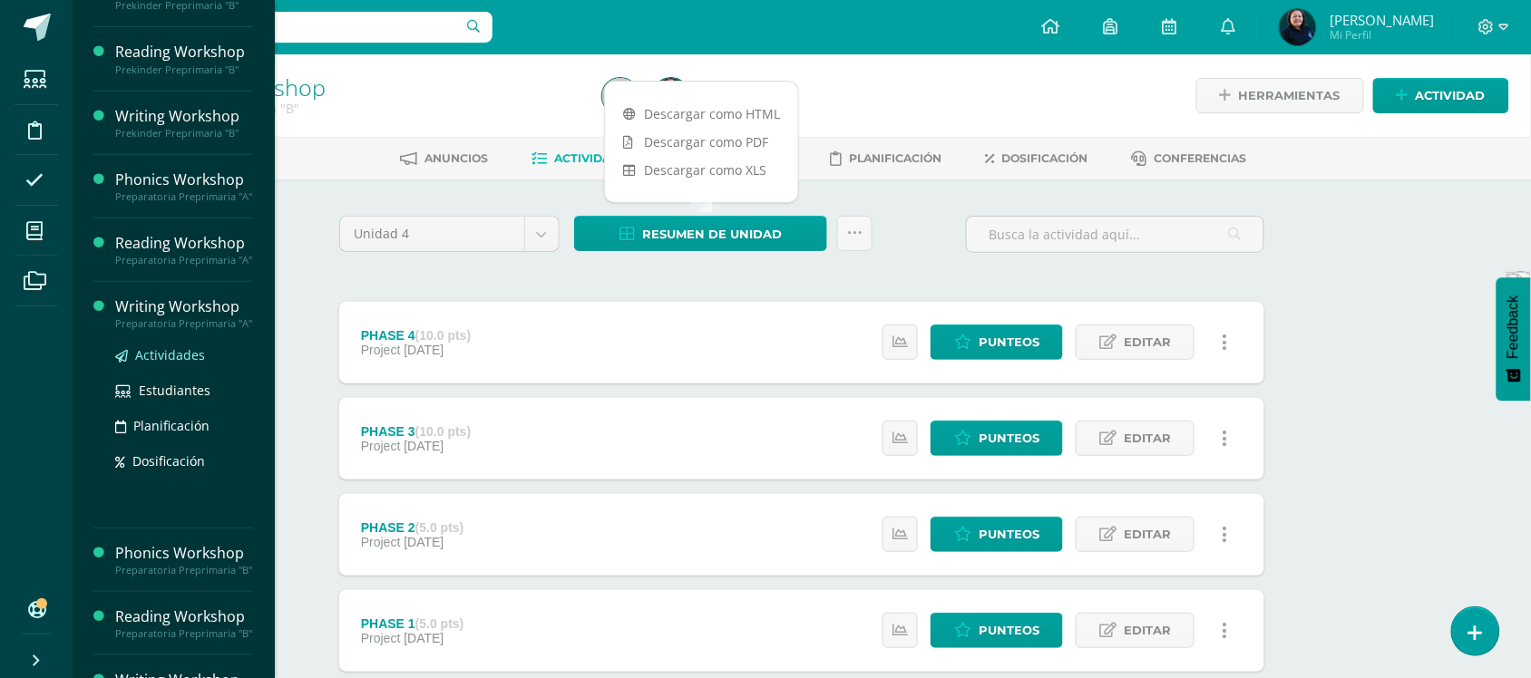
click at [157, 364] on span "Actividades" at bounding box center [170, 355] width 70 height 17
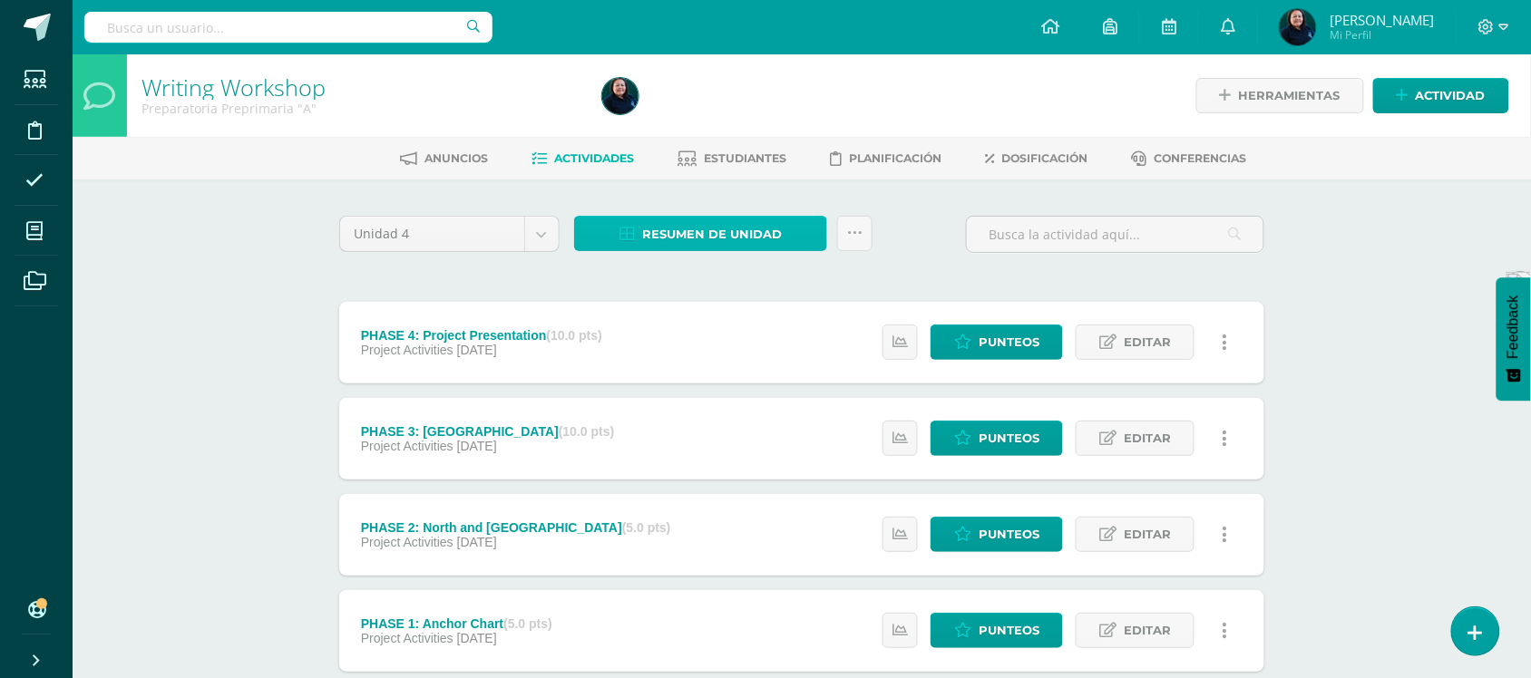
click at [741, 238] on span "Resumen de unidad" at bounding box center [712, 235] width 140 height 34
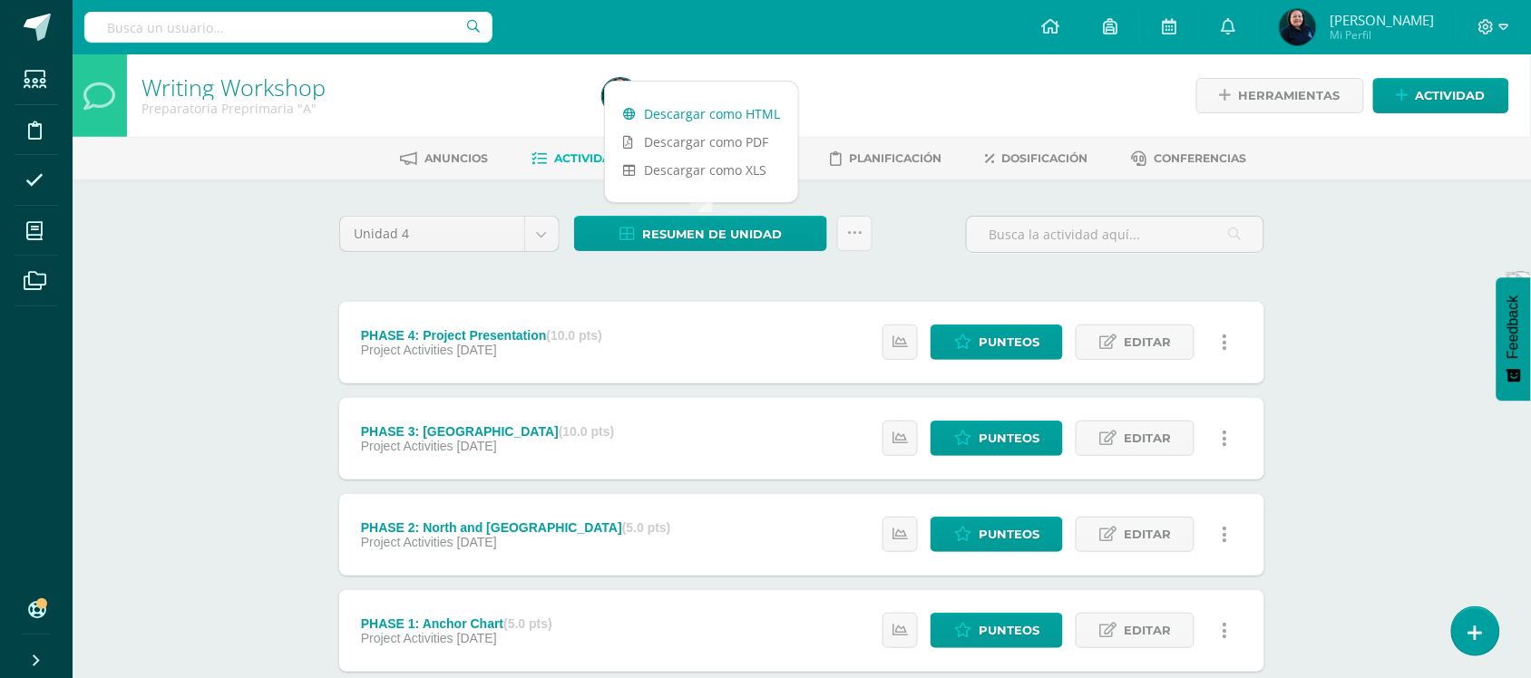
click at [696, 110] on link "Descargar como HTML" at bounding box center [701, 114] width 193 height 28
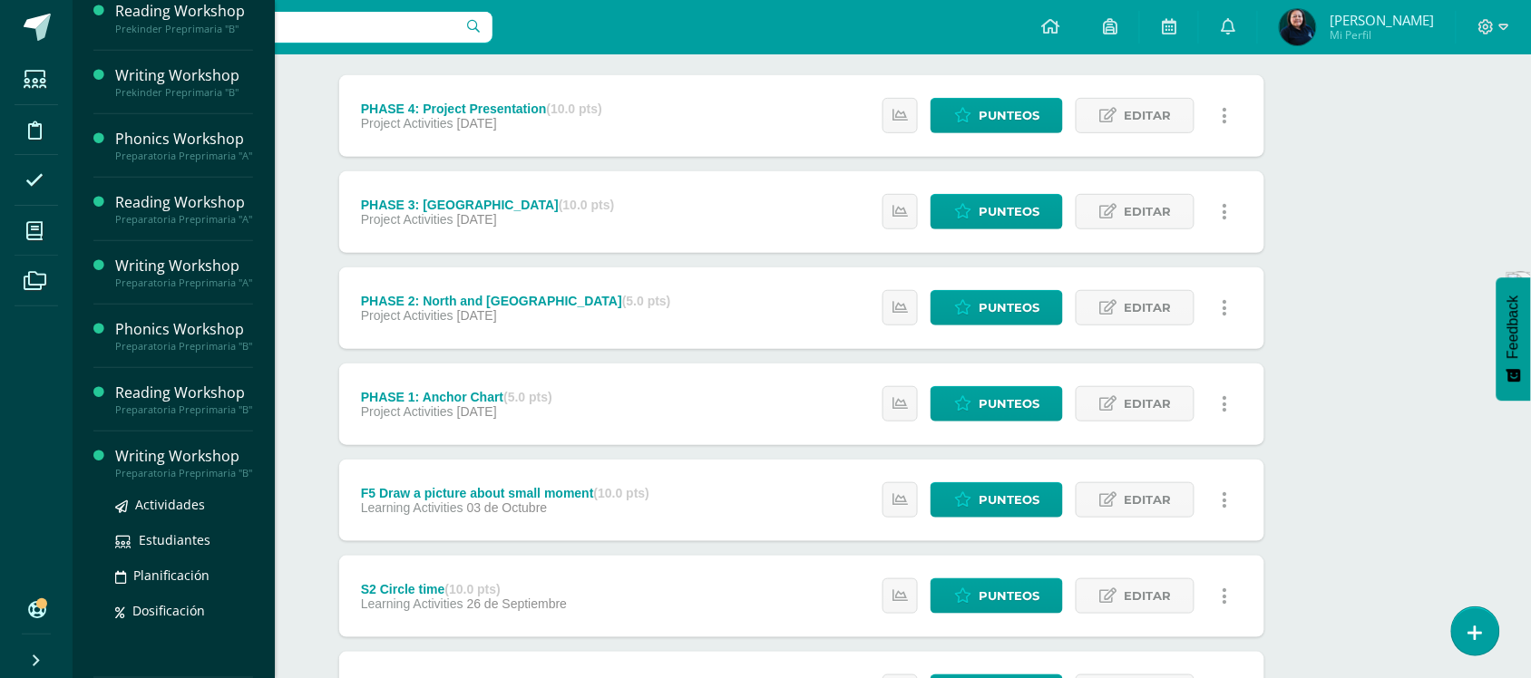
scroll to position [346, 0]
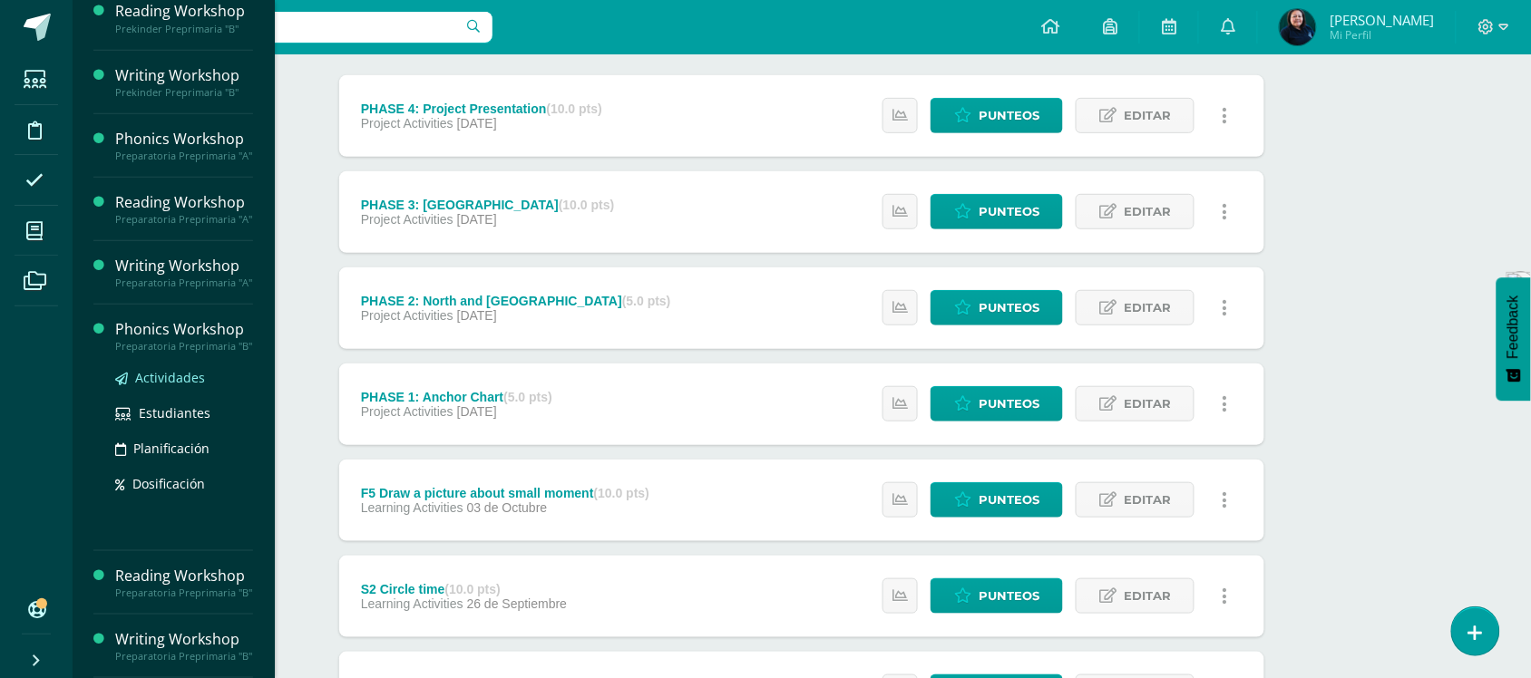
click at [170, 369] on span "Actividades" at bounding box center [170, 377] width 70 height 17
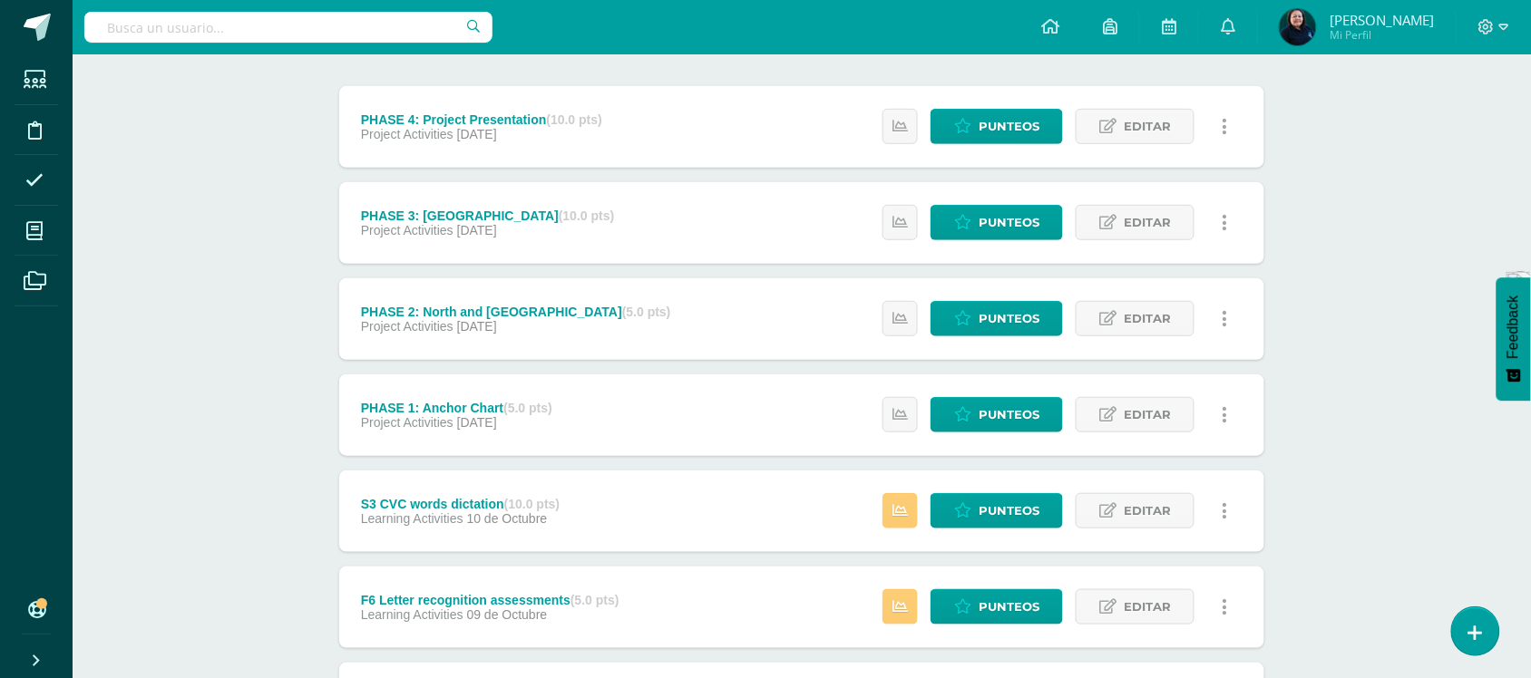
scroll to position [227, 0]
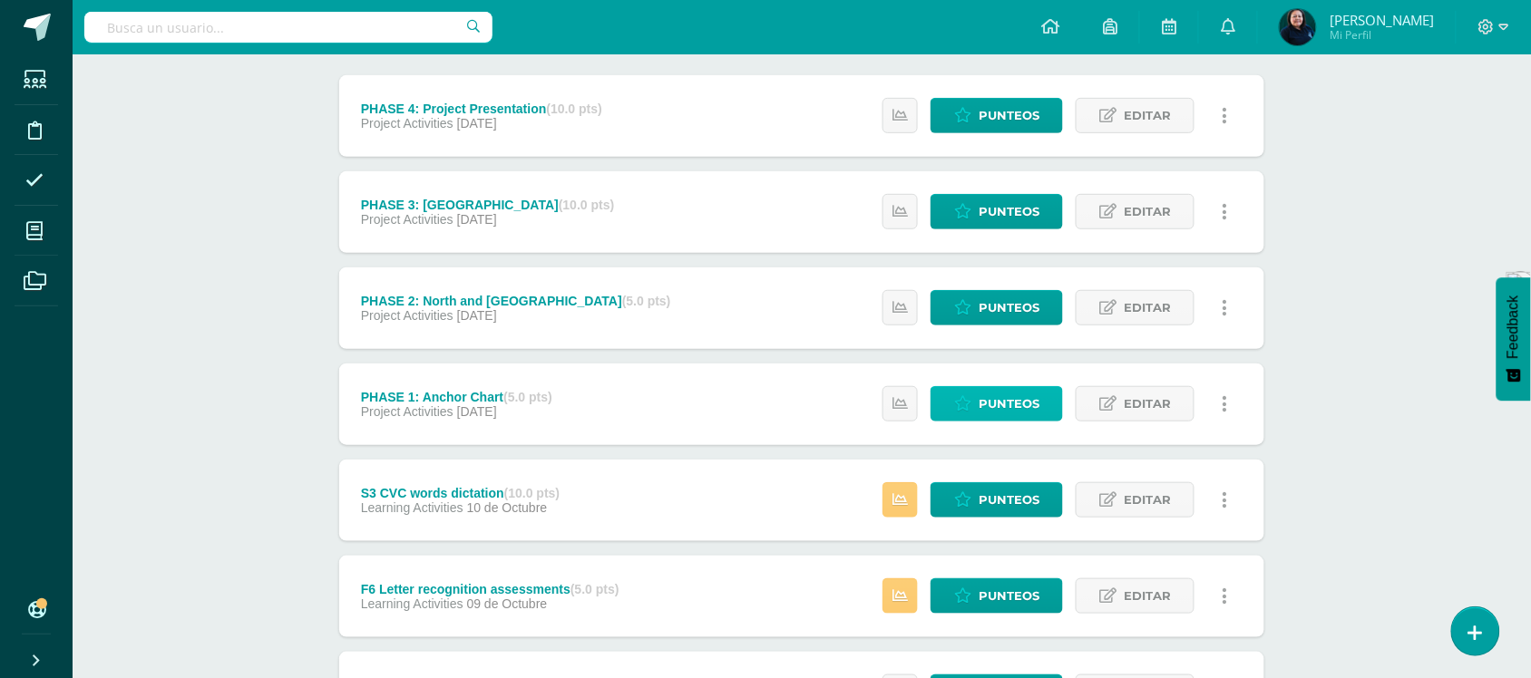
click at [993, 397] on span "Punteos" at bounding box center [1009, 404] width 61 height 34
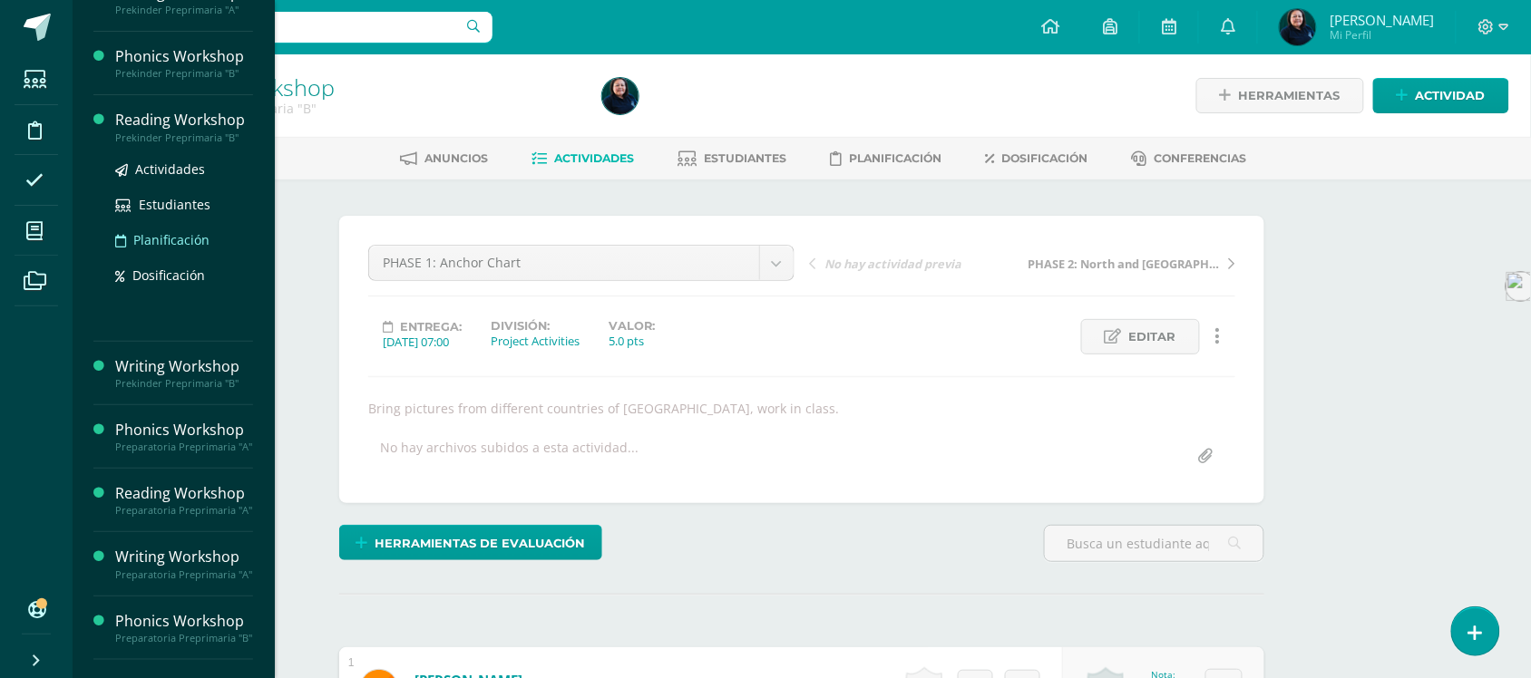
scroll to position [227, 0]
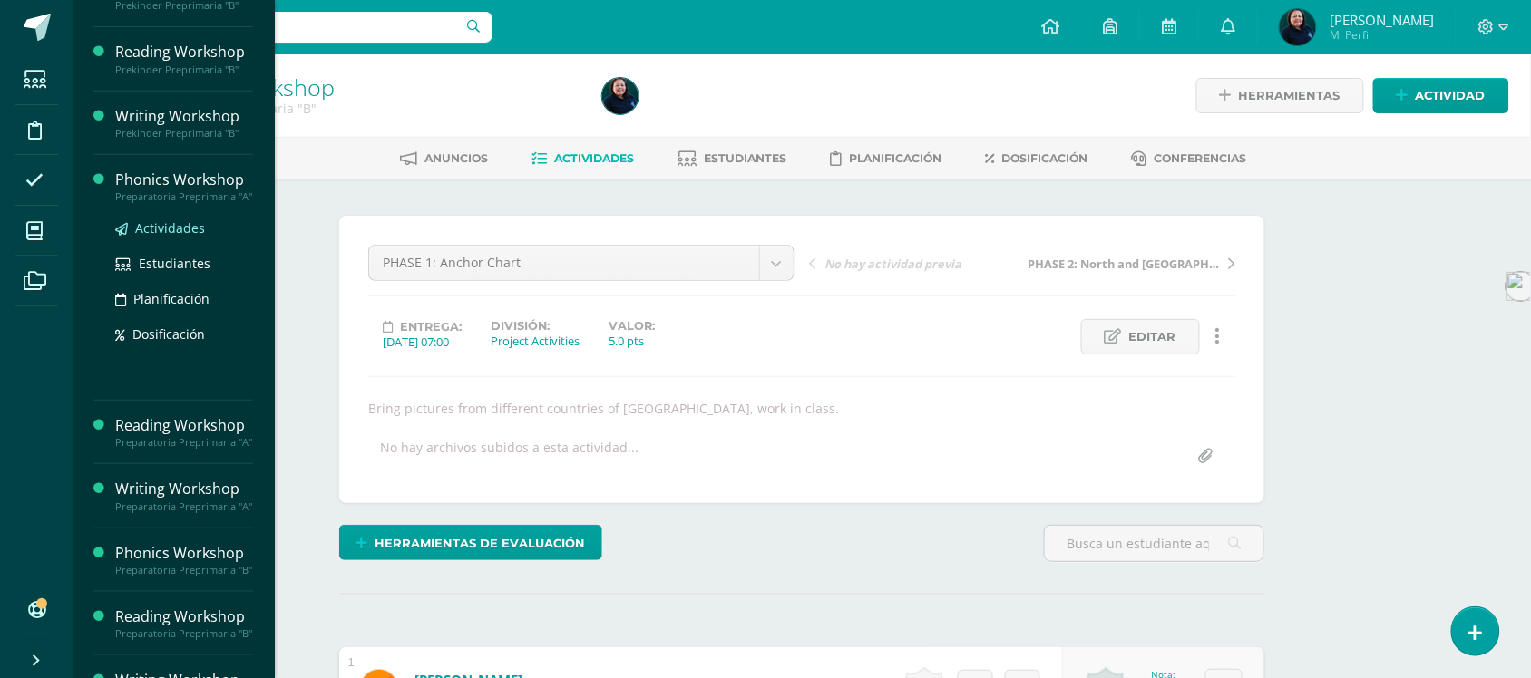
click at [165, 237] on span "Actividades" at bounding box center [170, 228] width 70 height 17
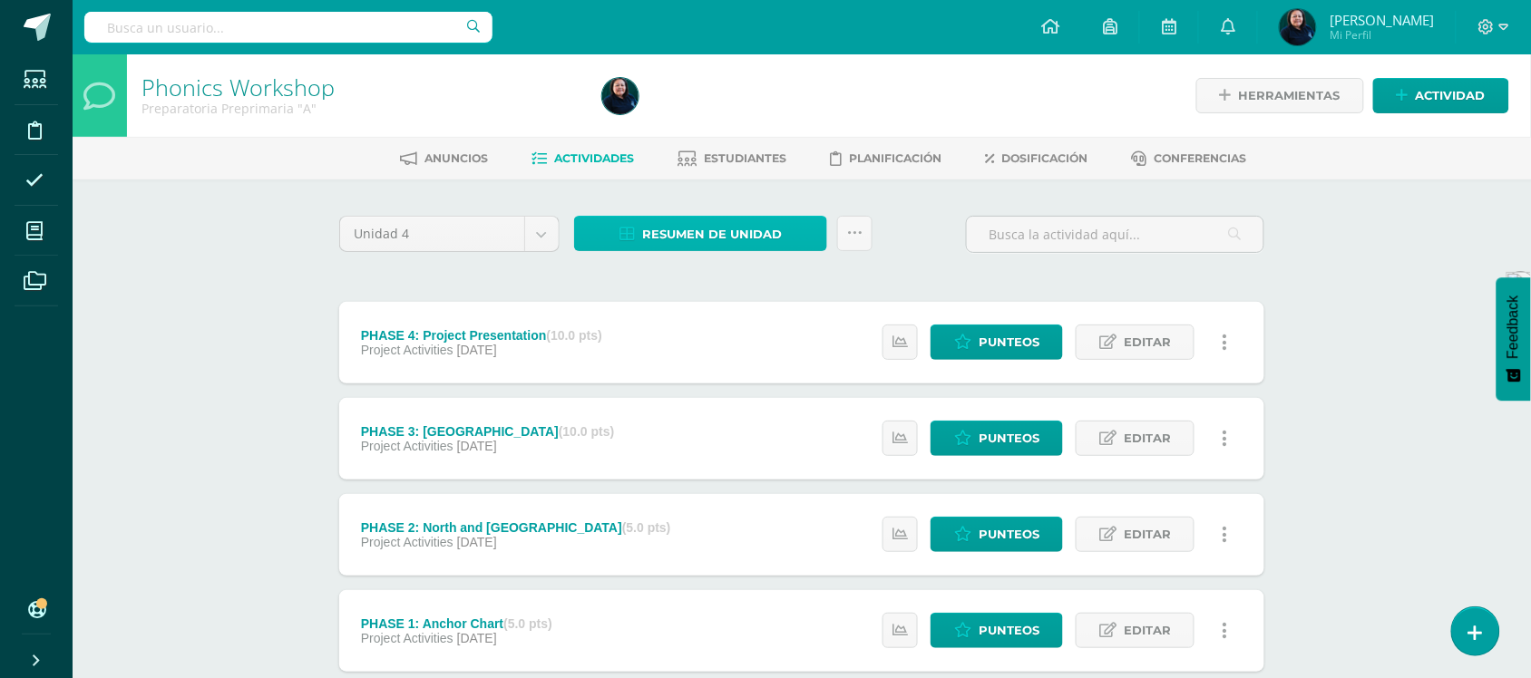
click at [721, 227] on span "Resumen de unidad" at bounding box center [712, 235] width 140 height 34
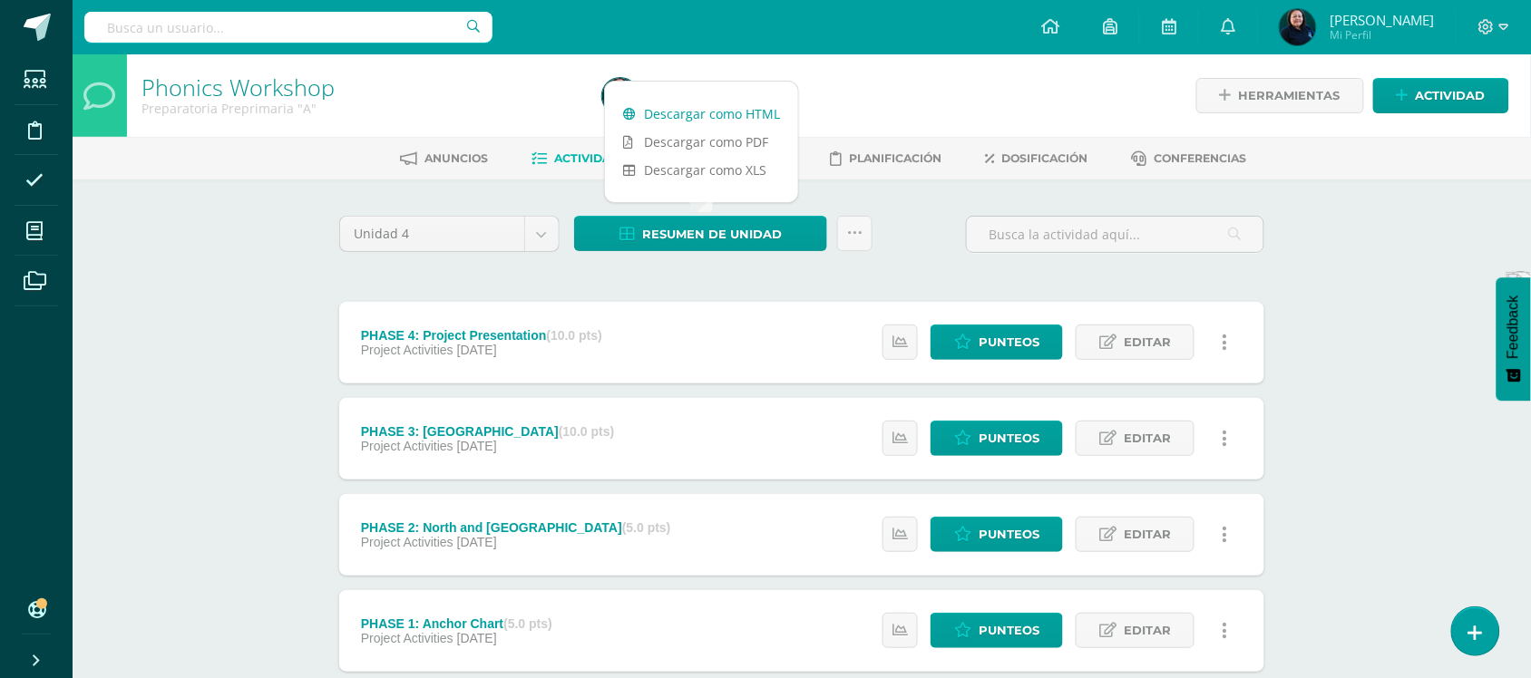
click at [686, 112] on link "Descargar como HTML" at bounding box center [701, 114] width 193 height 28
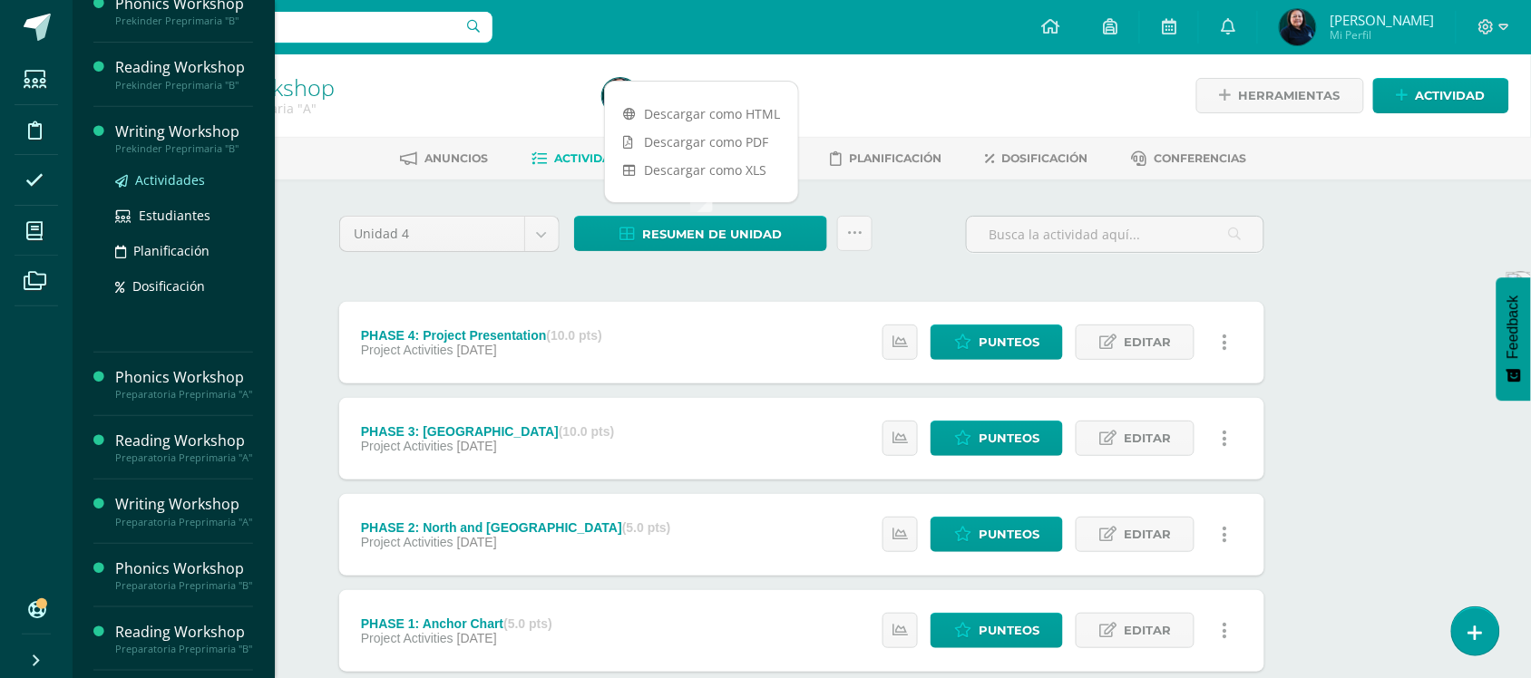
scroll to position [340, 0]
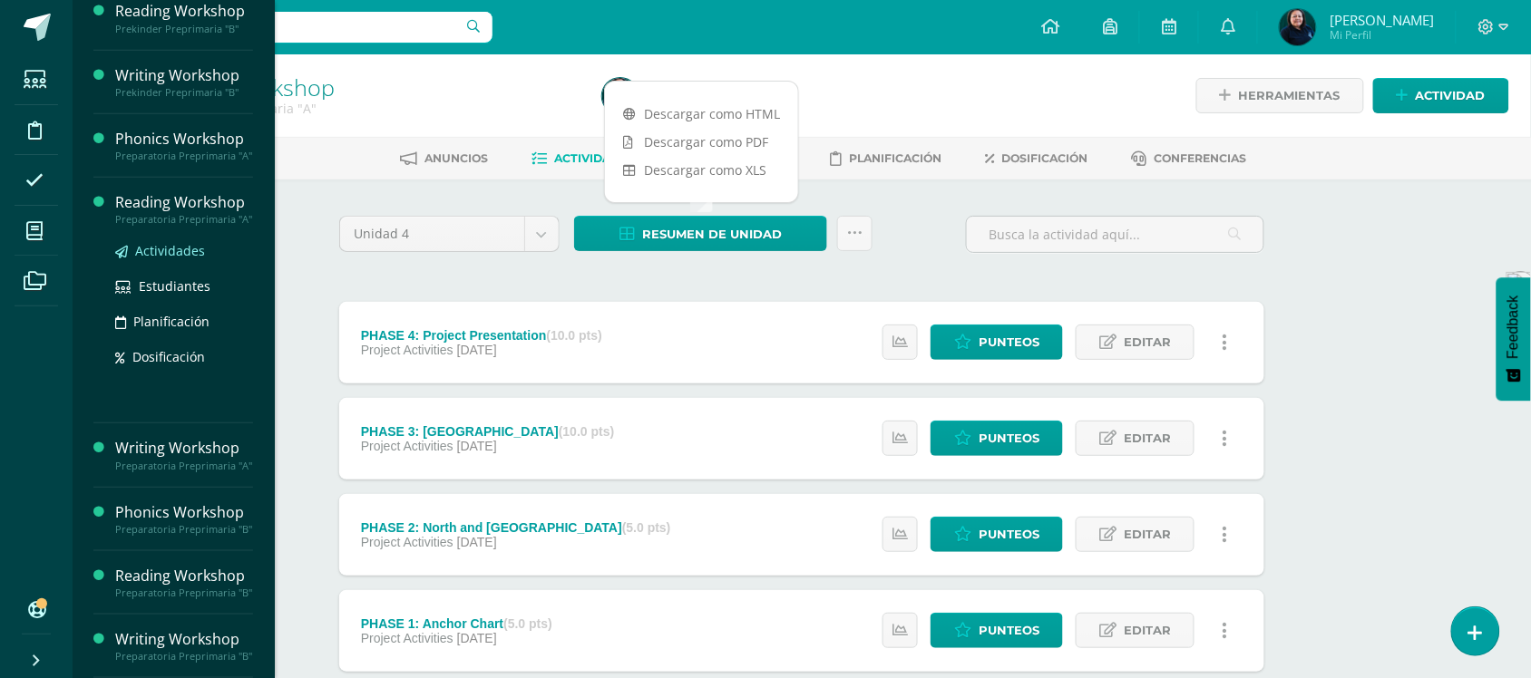
click at [147, 242] on span "Actividades" at bounding box center [170, 250] width 70 height 17
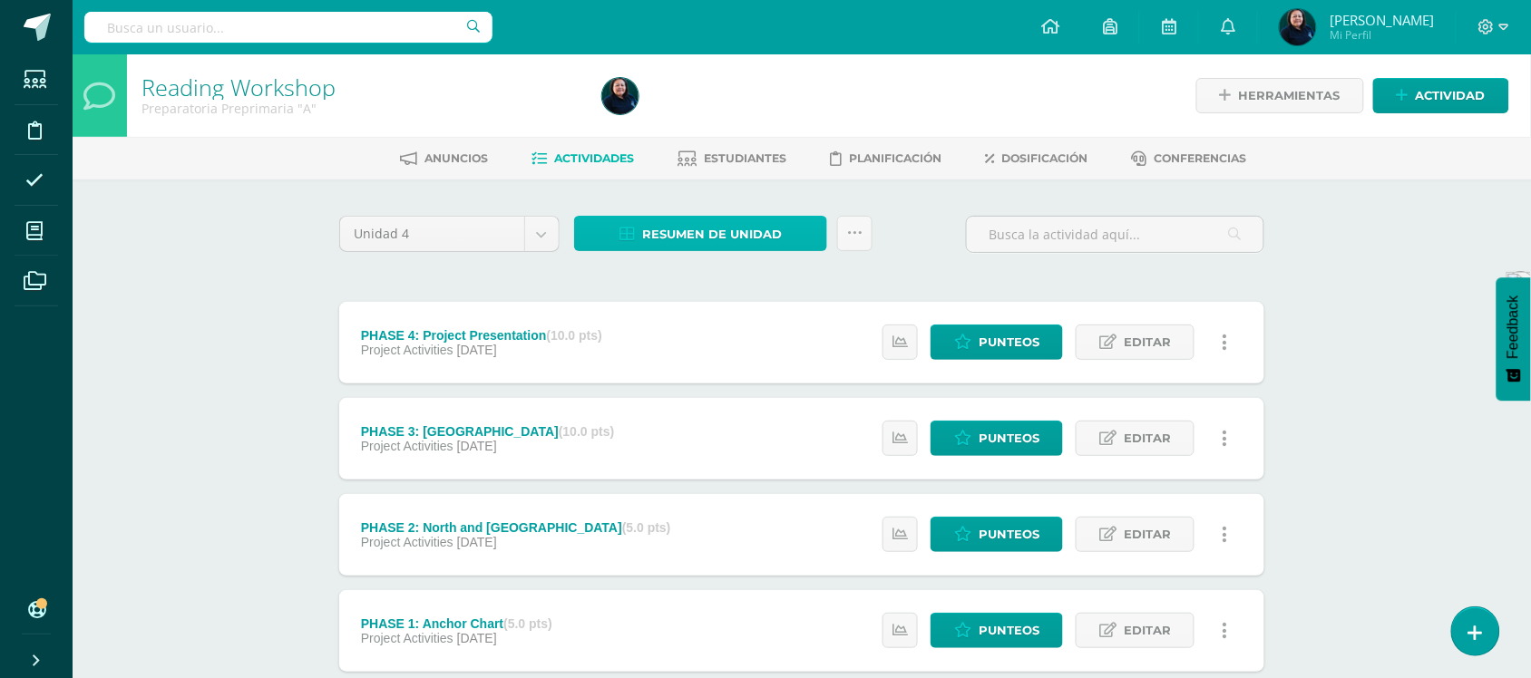
click at [744, 231] on span "Resumen de unidad" at bounding box center [712, 235] width 140 height 34
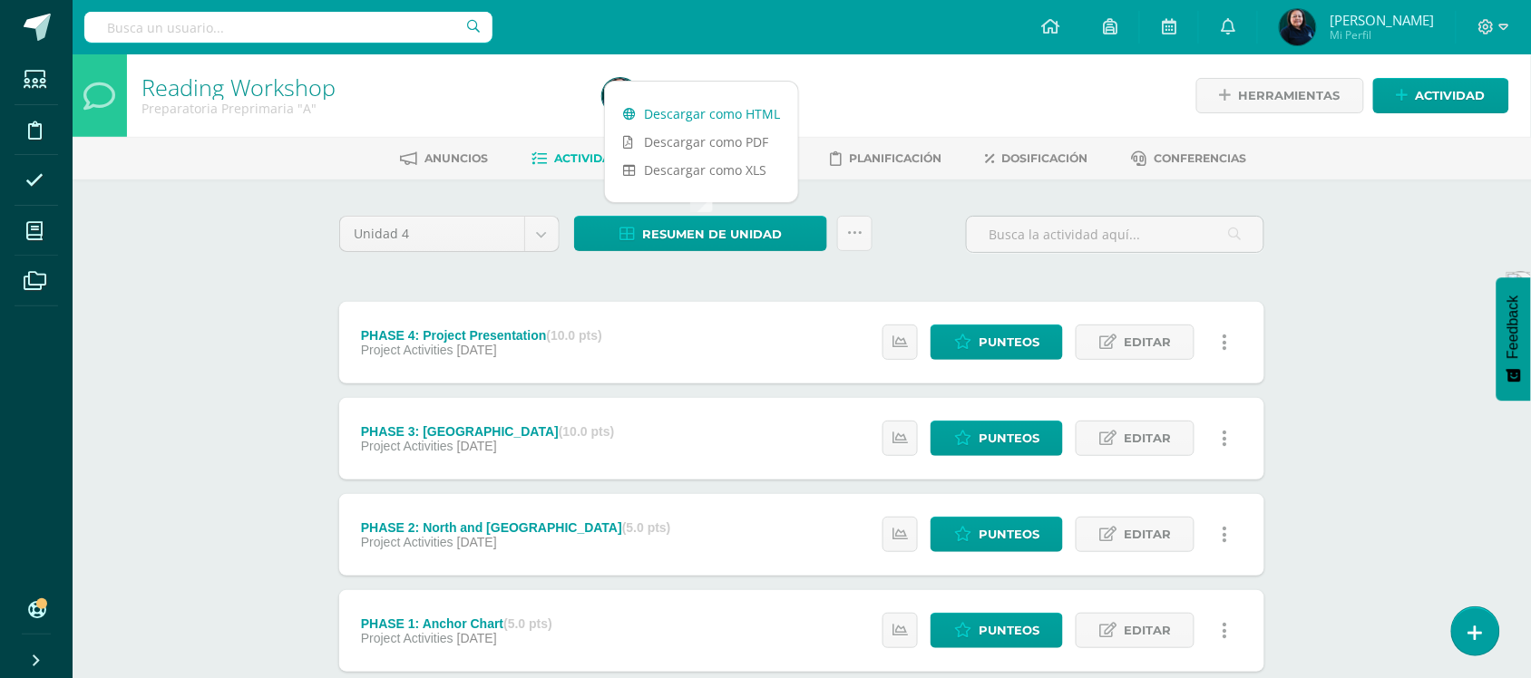
click at [706, 116] on link "Descargar como HTML" at bounding box center [701, 114] width 193 height 28
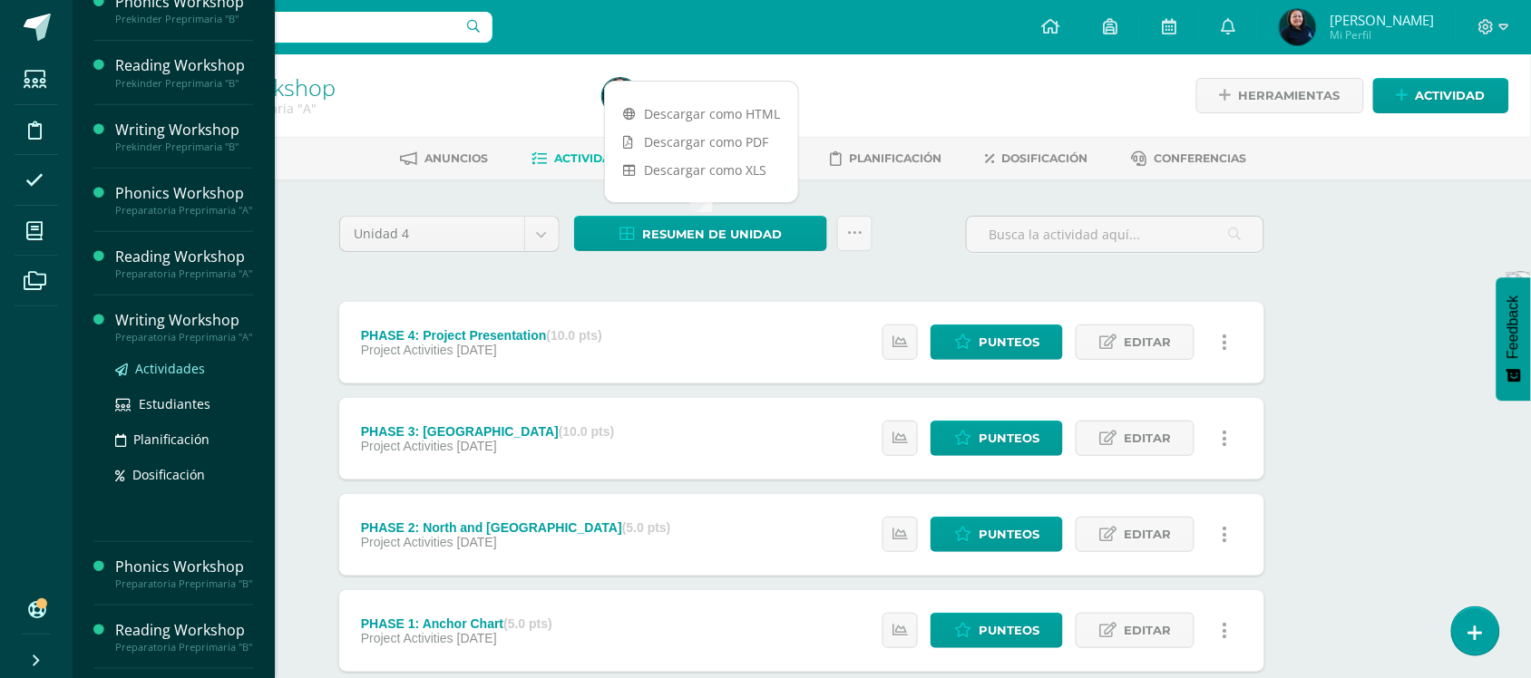
scroll to position [340, 0]
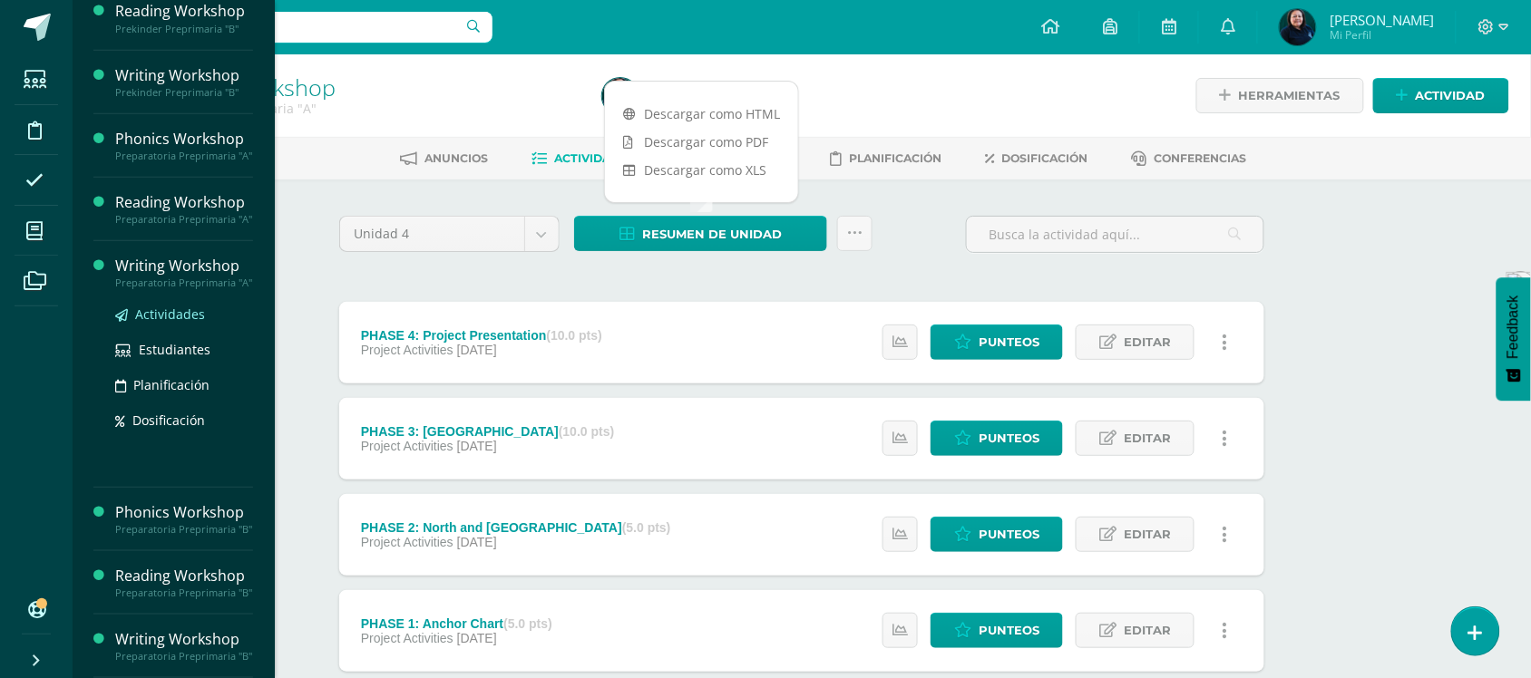
click at [156, 306] on span "Actividades" at bounding box center [170, 314] width 70 height 17
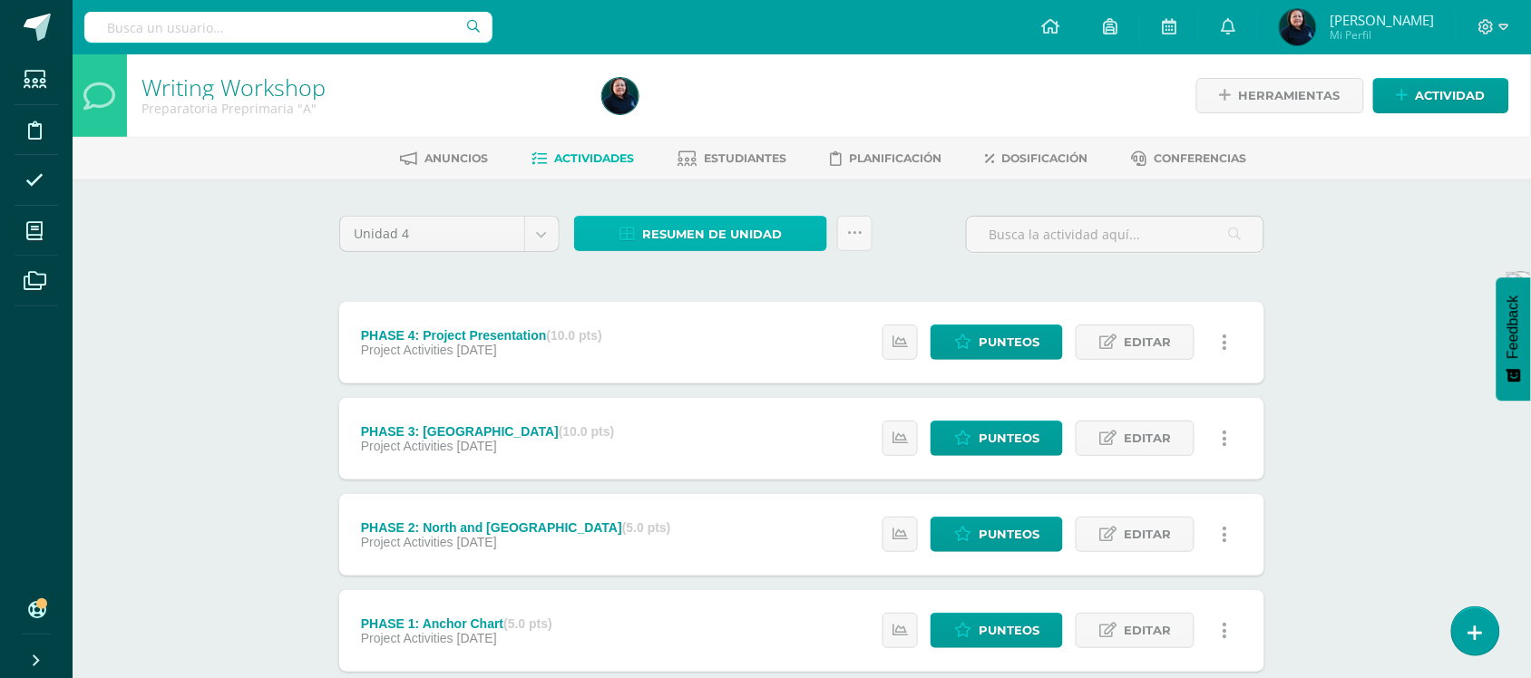
click at [733, 232] on span "Resumen de unidad" at bounding box center [712, 235] width 140 height 34
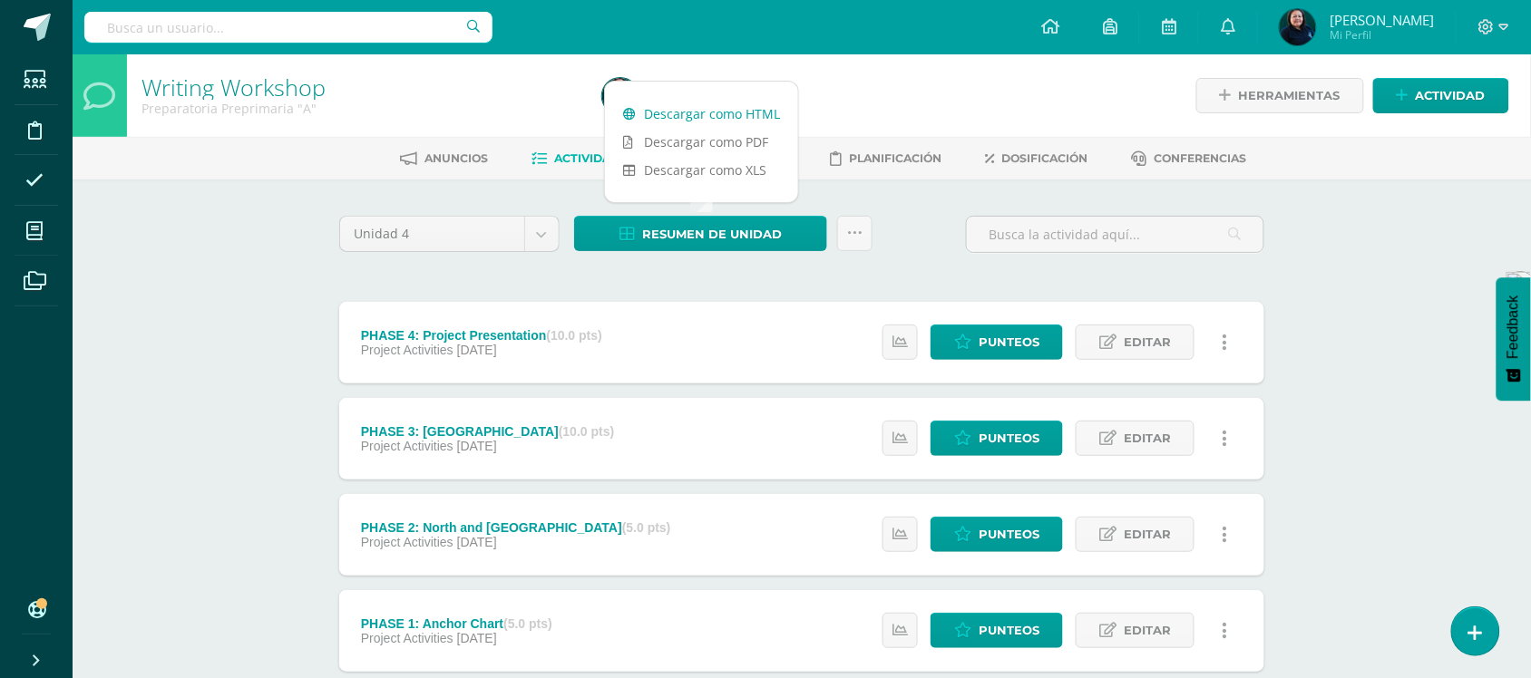
click at [710, 116] on link "Descargar como HTML" at bounding box center [701, 114] width 193 height 28
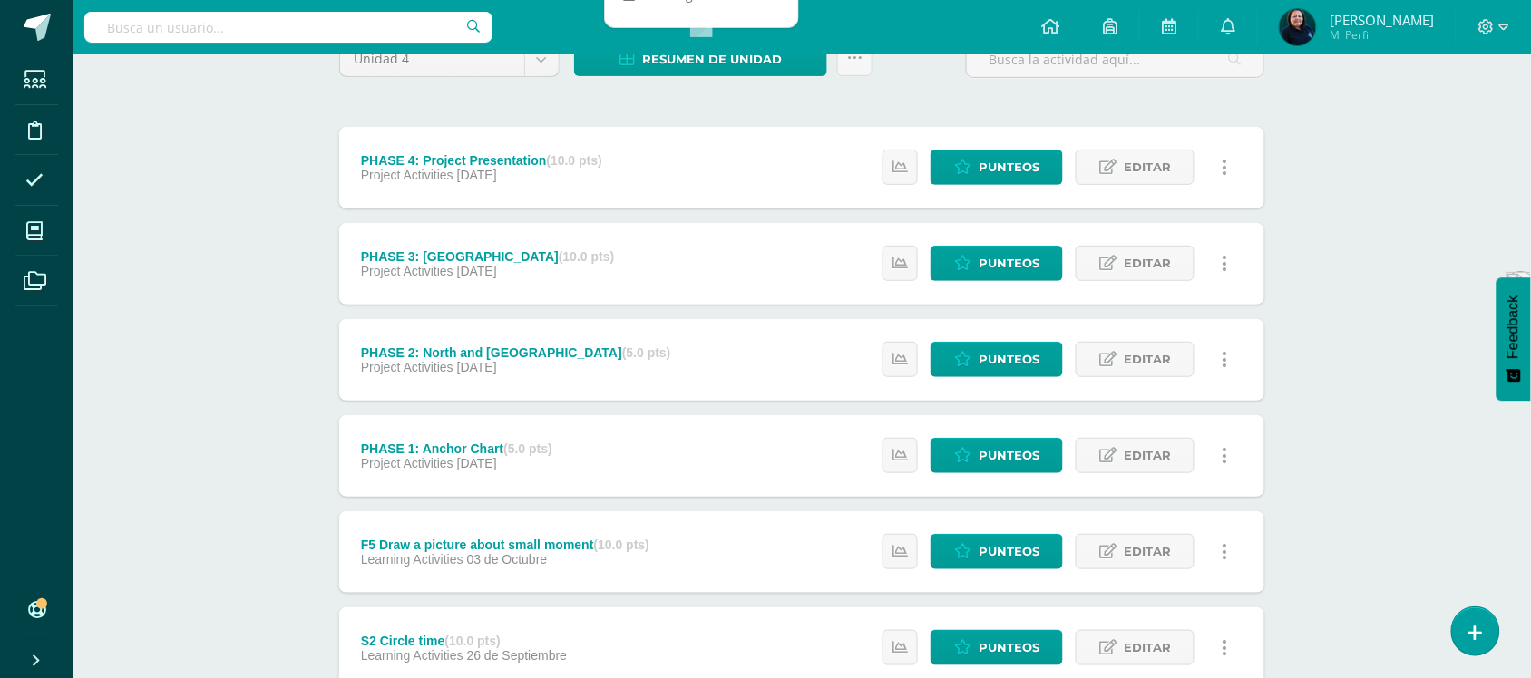
scroll to position [227, 0]
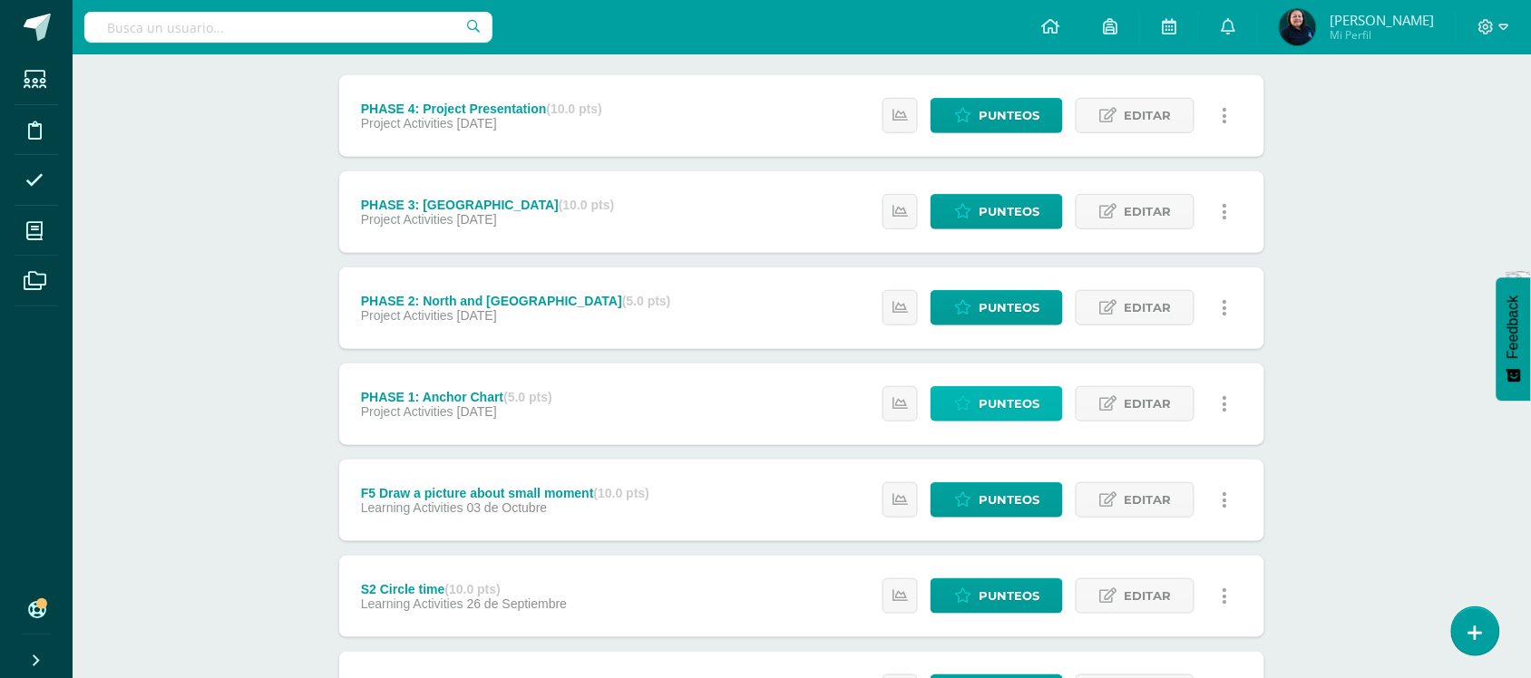
click at [995, 408] on span "Punteos" at bounding box center [1009, 404] width 61 height 34
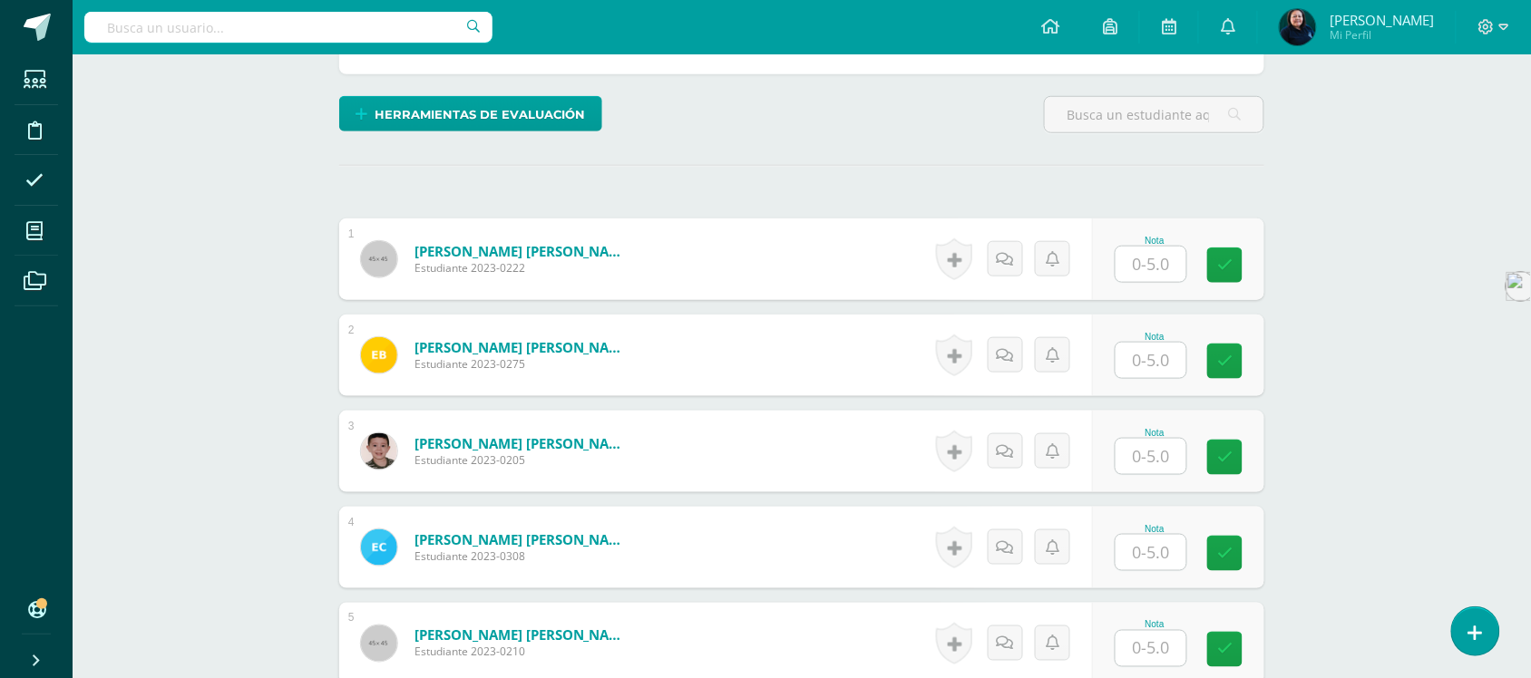
scroll to position [528, 0]
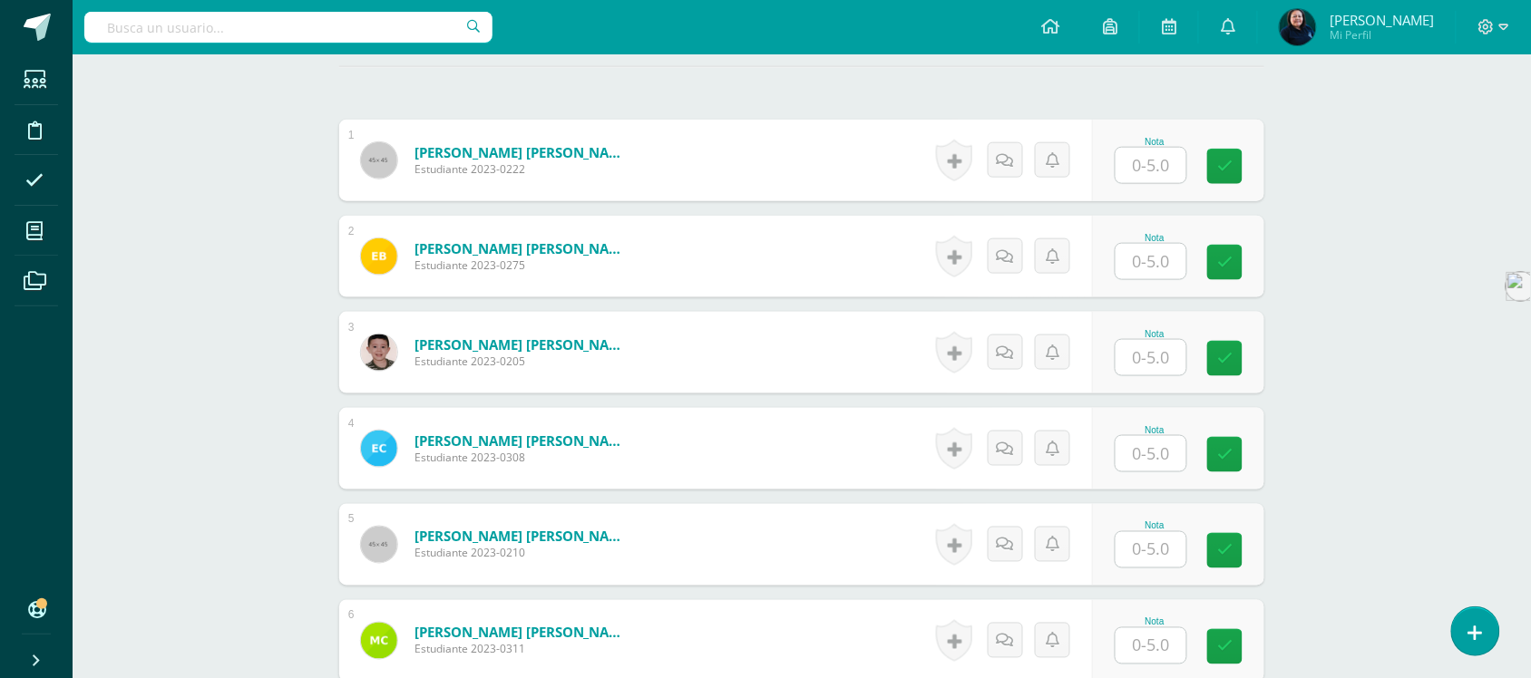
click at [1157, 169] on input "text" at bounding box center [1151, 165] width 71 height 35
type input "3"
click at [1147, 256] on input "text" at bounding box center [1162, 261] width 73 height 36
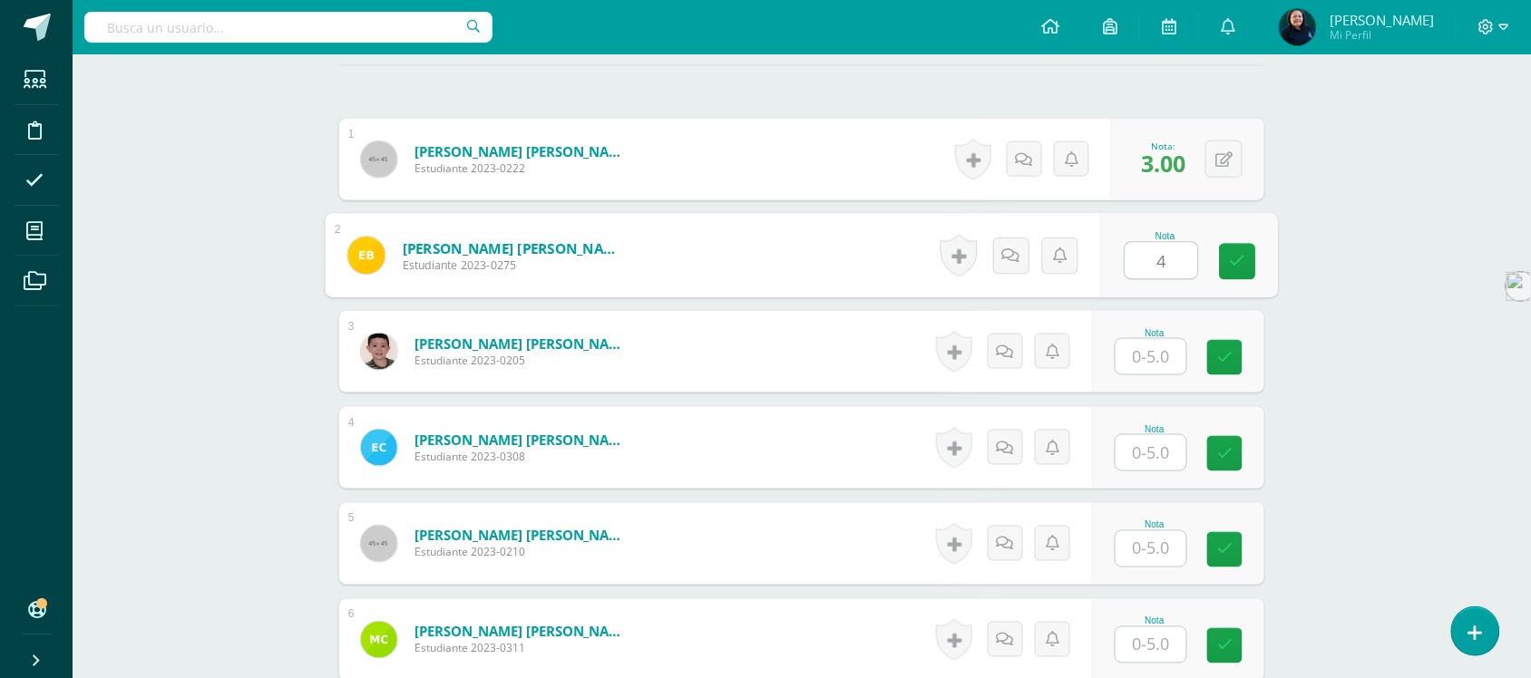
scroll to position [531, 0]
type input "4"
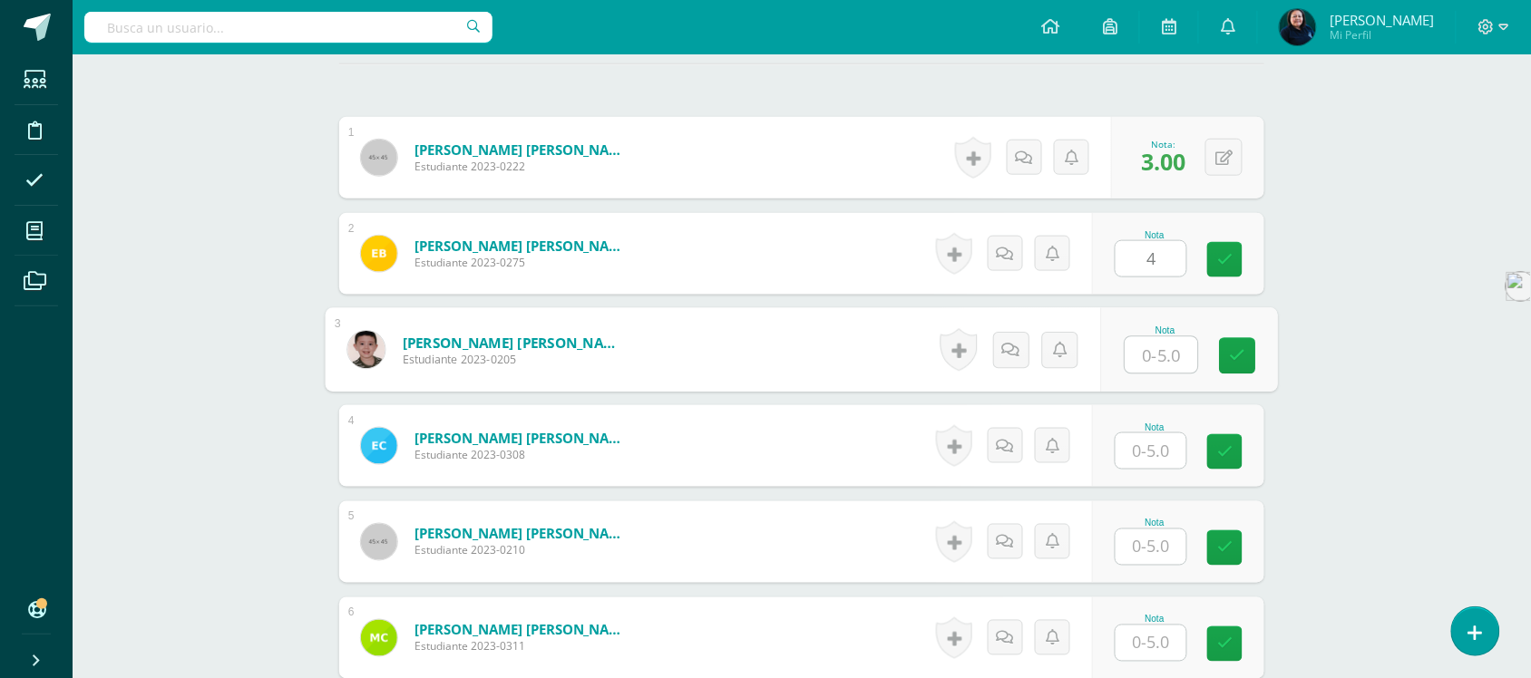
click at [1146, 352] on input "text" at bounding box center [1162, 355] width 73 height 36
type input "5"
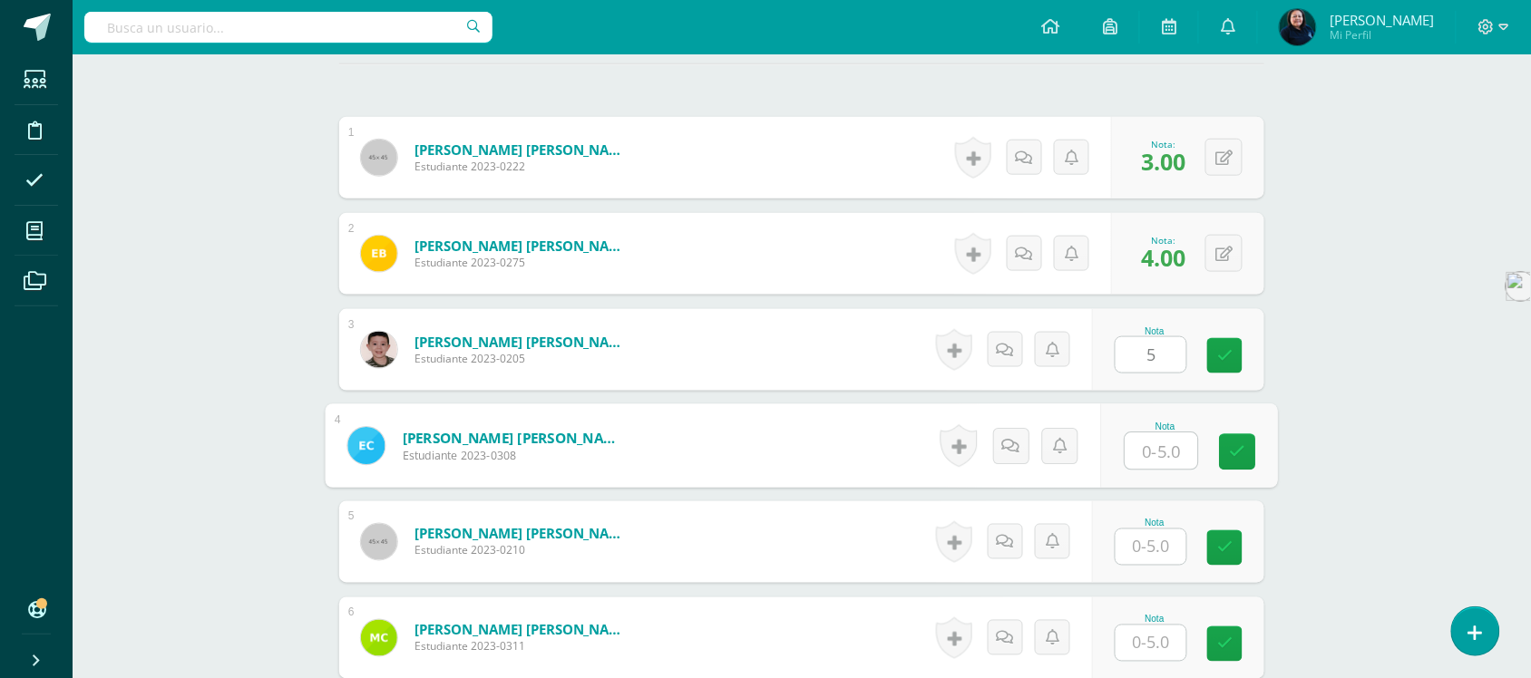
click at [1147, 455] on input "text" at bounding box center [1162, 452] width 73 height 36
type input "4"
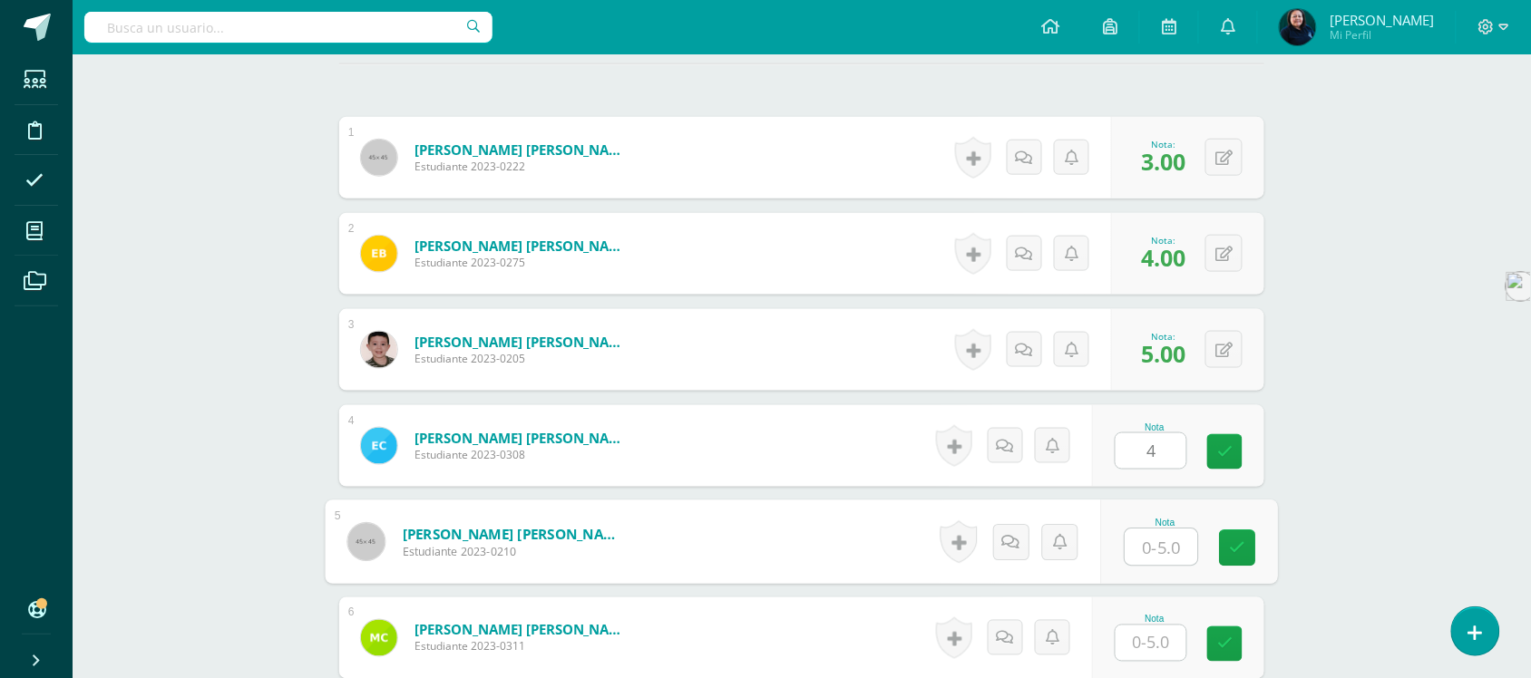
click at [1144, 552] on input "text" at bounding box center [1162, 548] width 73 height 36
type input "5"
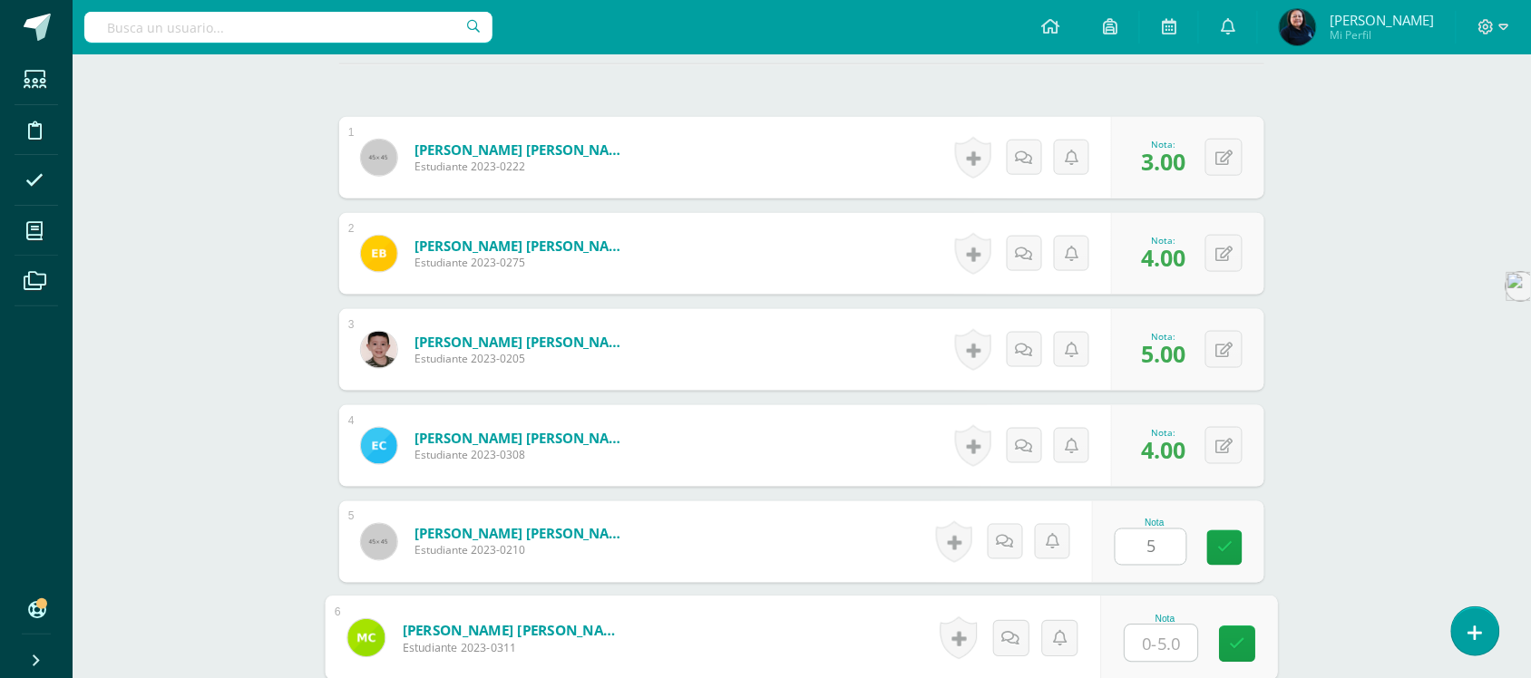
click at [1145, 645] on input "text" at bounding box center [1162, 644] width 73 height 36
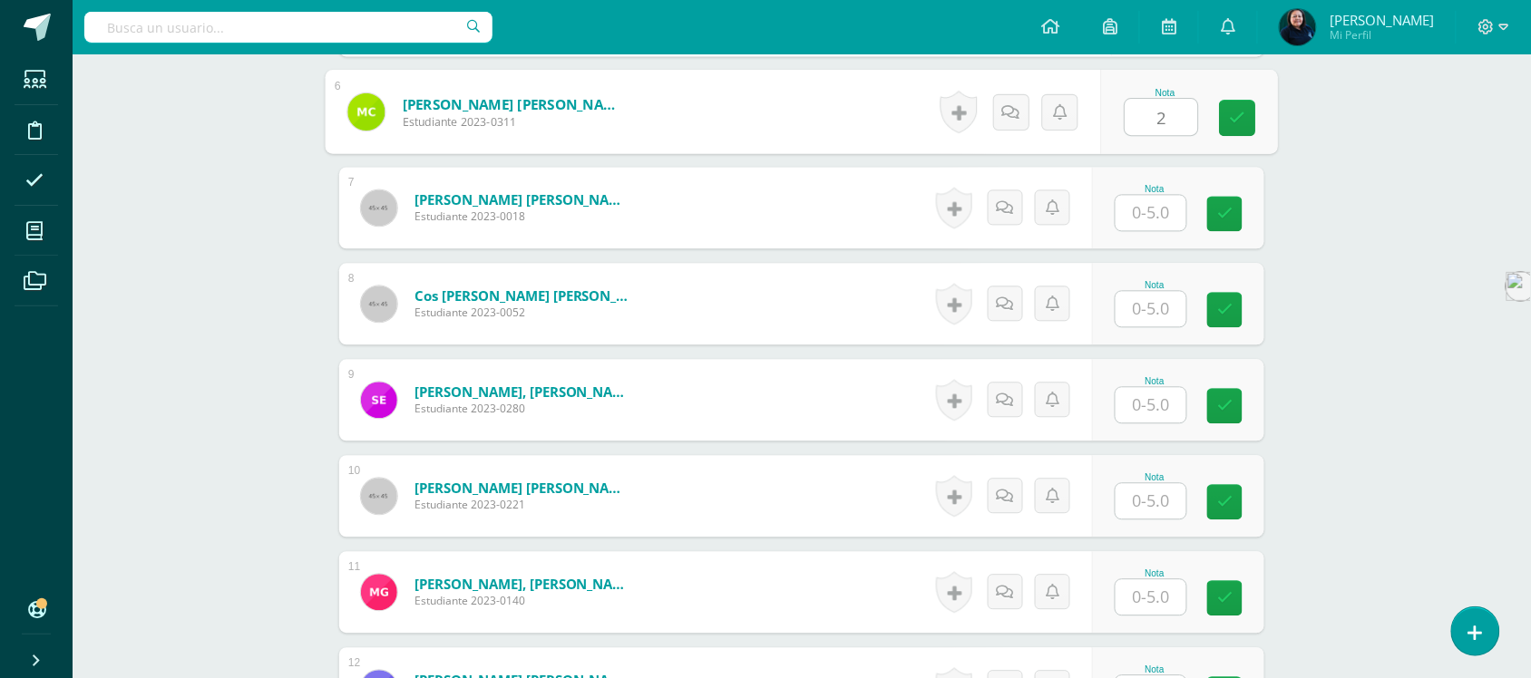
scroll to position [1098, 0]
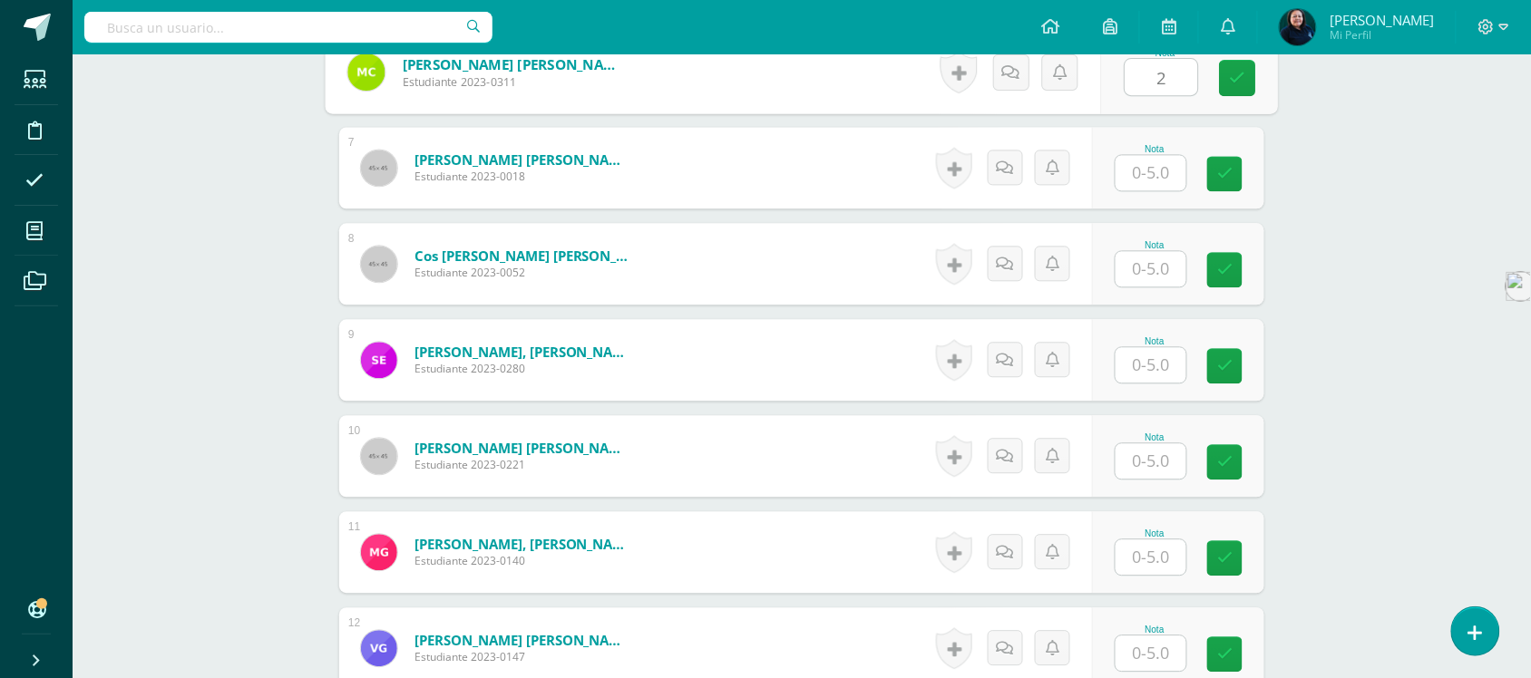
type input "2"
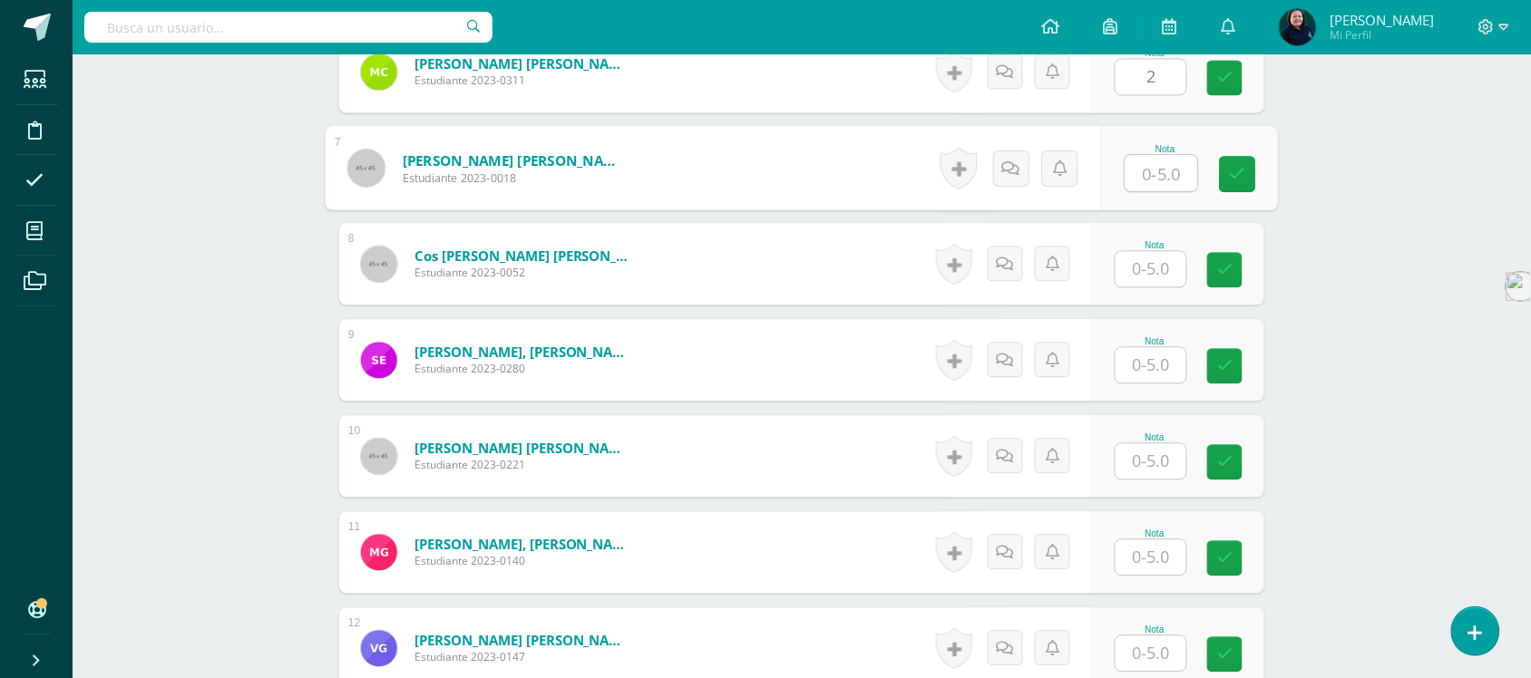
click at [1157, 164] on input "text" at bounding box center [1162, 173] width 73 height 36
type input "4"
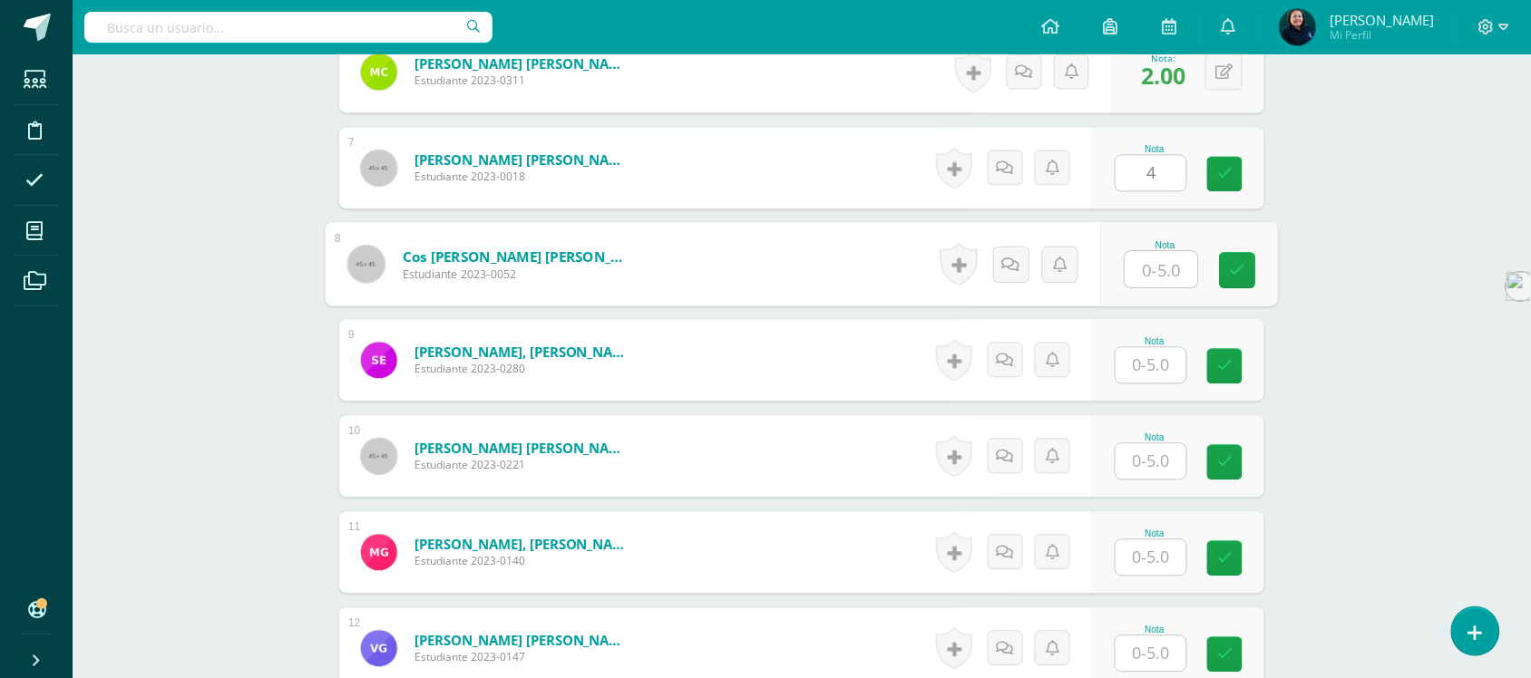
click at [1150, 265] on input "text" at bounding box center [1162, 269] width 73 height 36
type input "5"
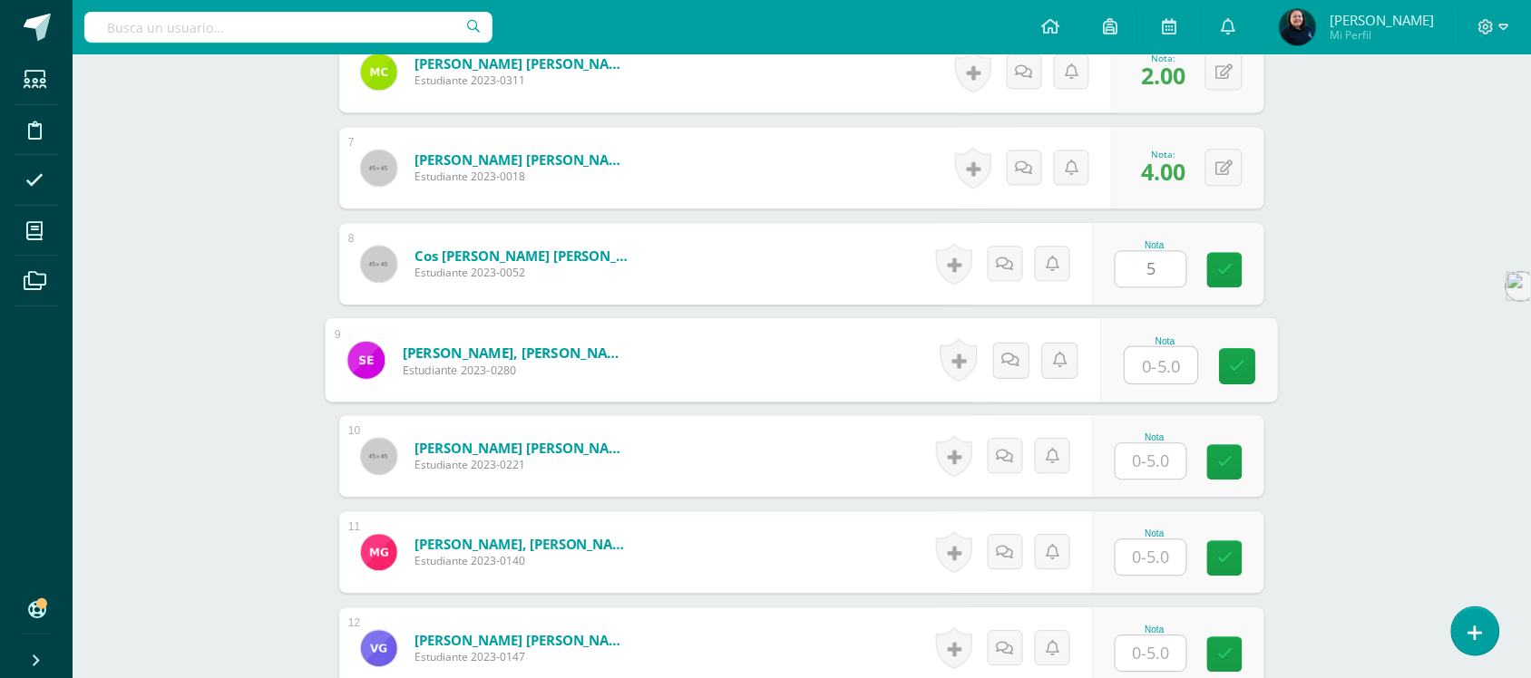
click at [1150, 372] on input "text" at bounding box center [1162, 365] width 73 height 36
type input "5"
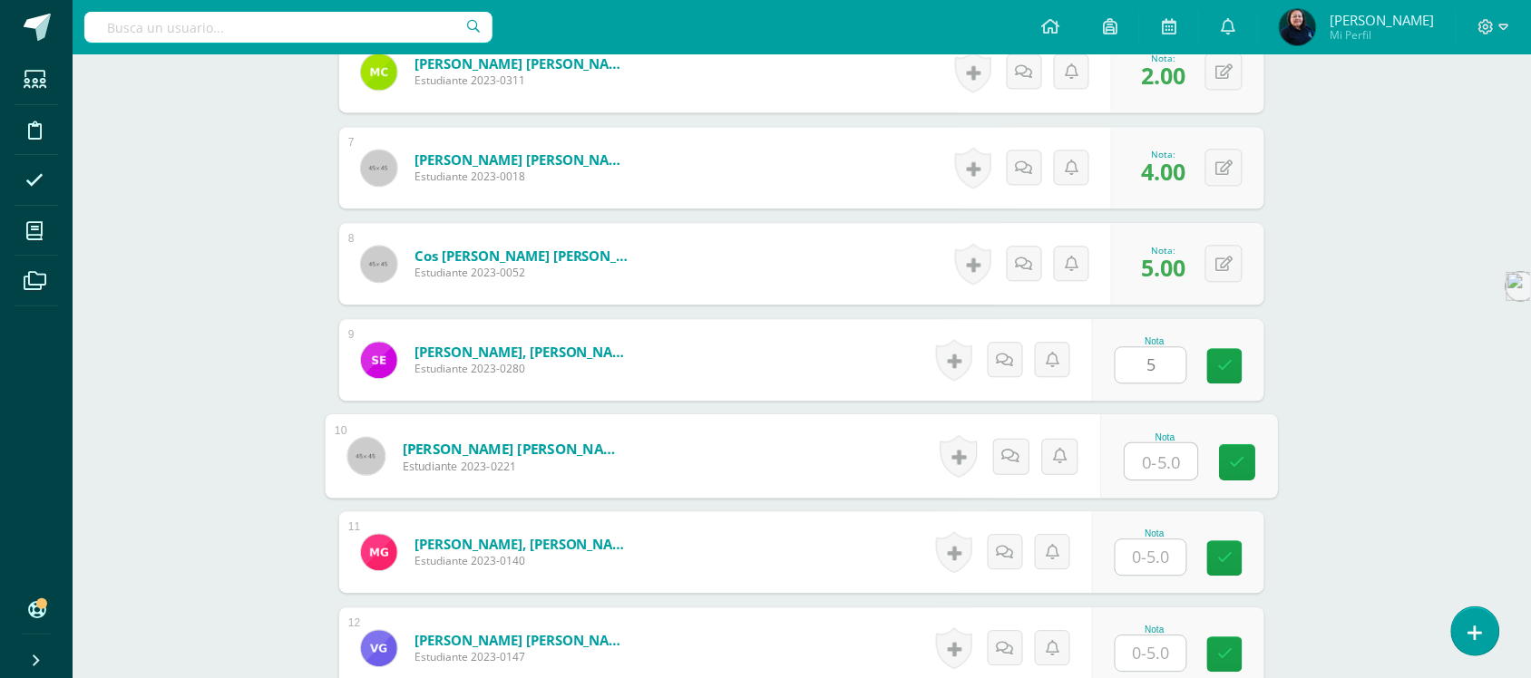
click at [1152, 465] on input "text" at bounding box center [1162, 462] width 73 height 36
type input "5"
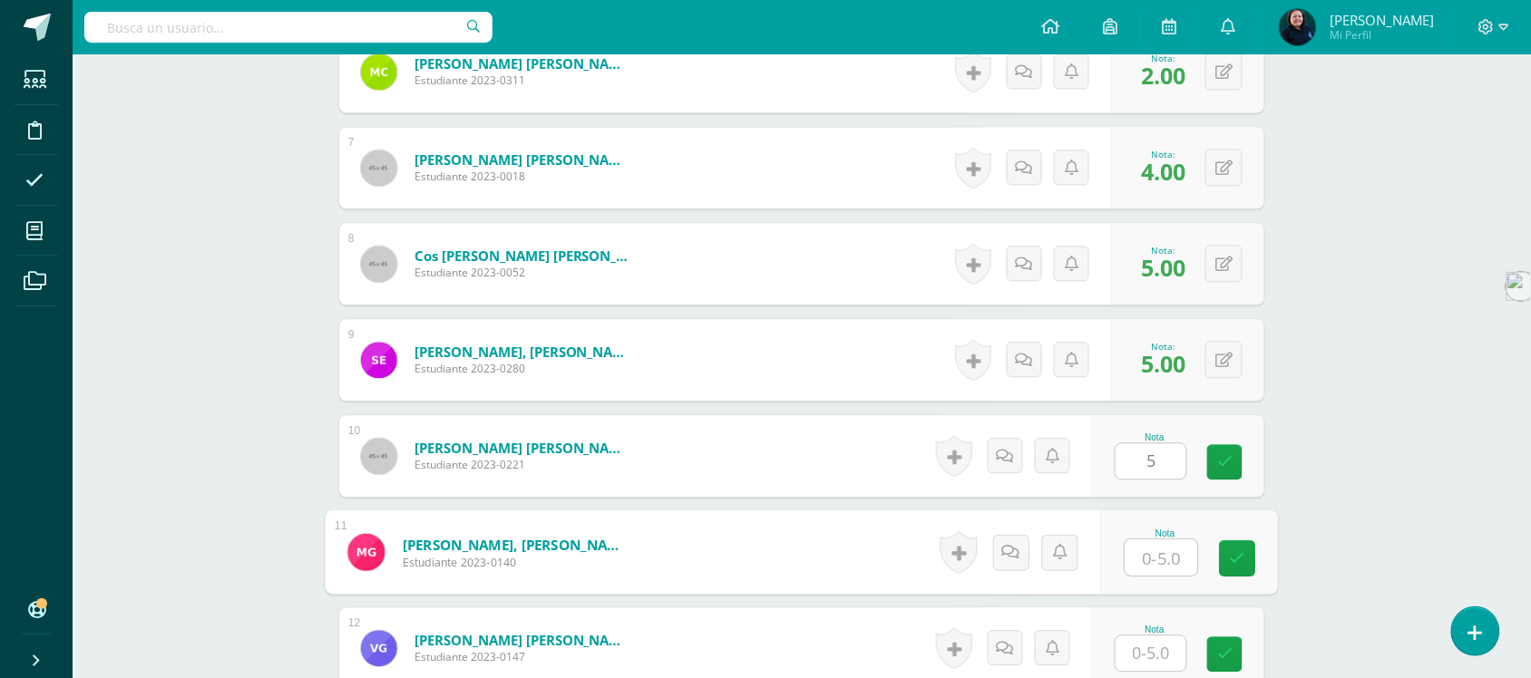
click at [1158, 559] on input "text" at bounding box center [1162, 558] width 73 height 36
type input "4"
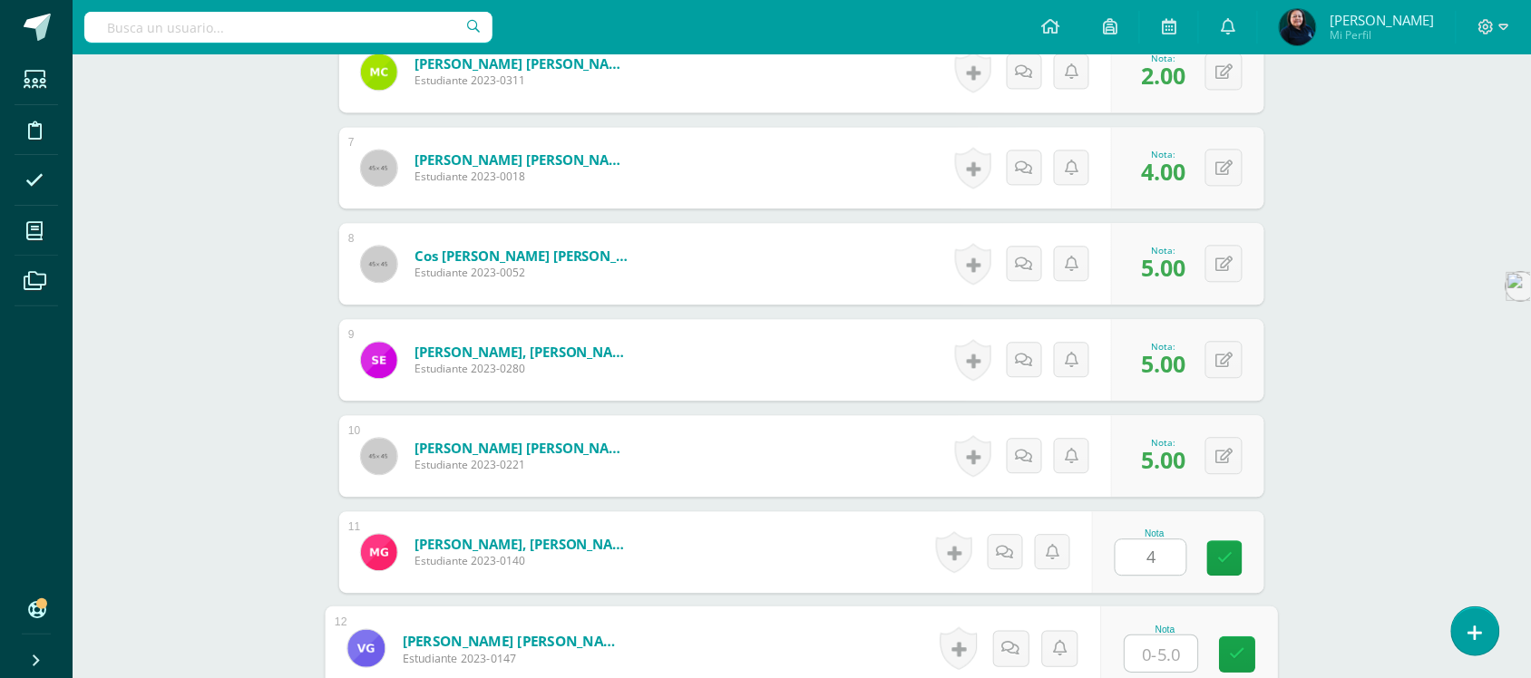
click at [1148, 649] on input "text" at bounding box center [1162, 654] width 73 height 36
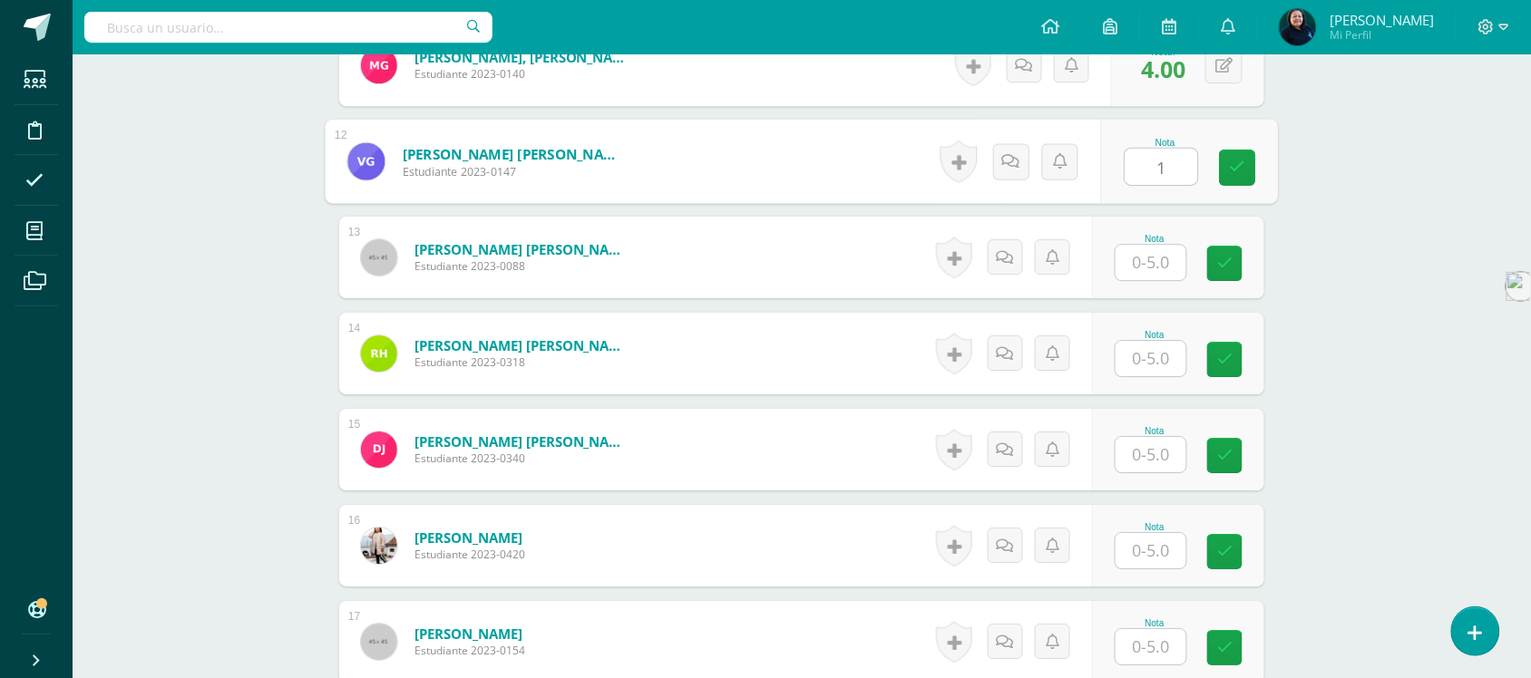
scroll to position [1587, 0]
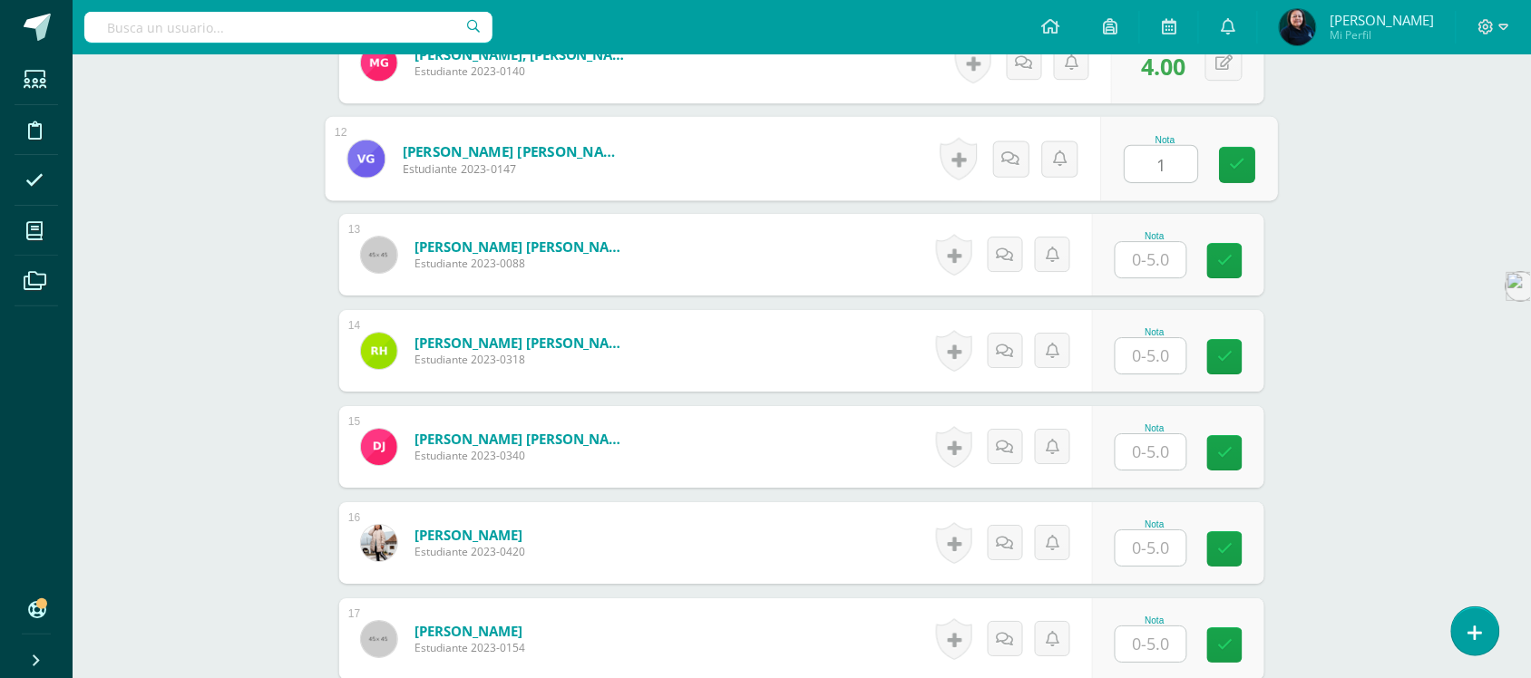
type input "1"
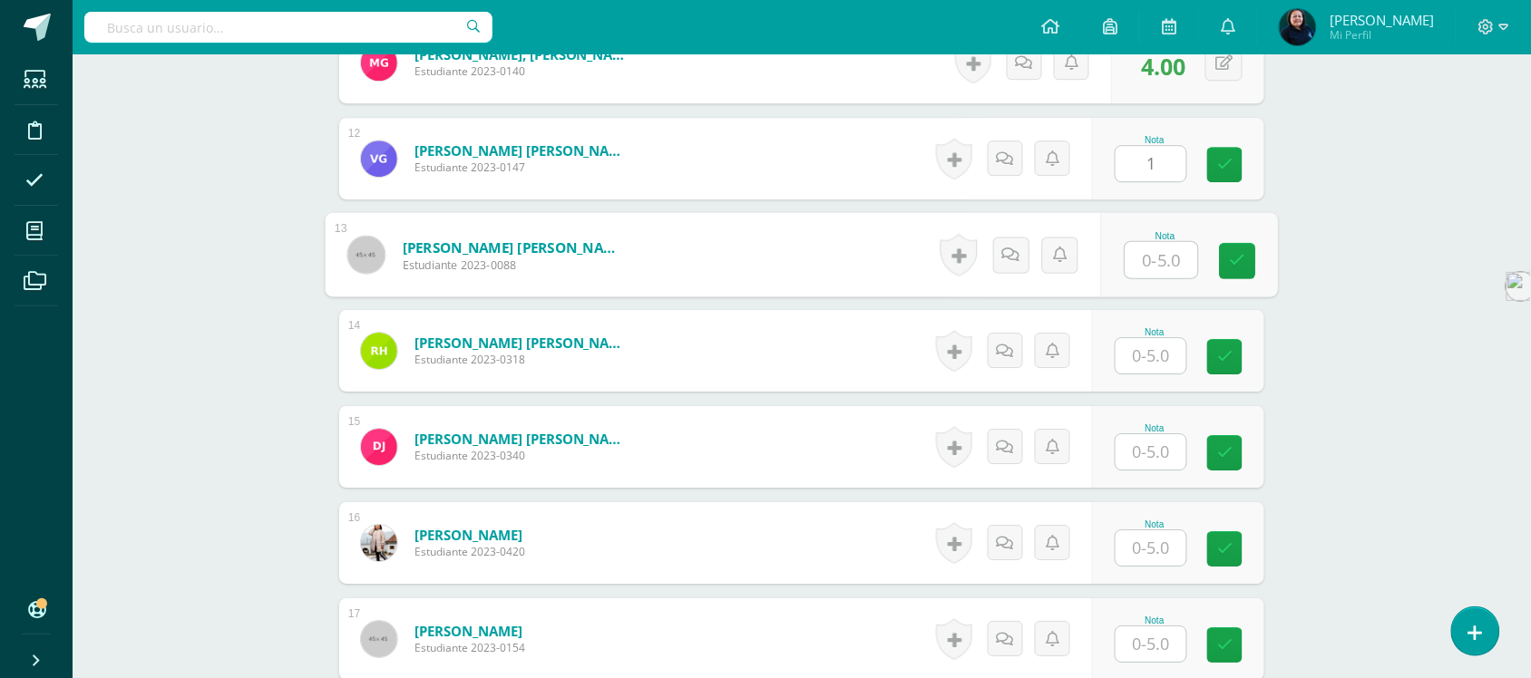
click at [1154, 255] on input "text" at bounding box center [1162, 260] width 73 height 36
type input "4"
click at [1154, 356] on input "text" at bounding box center [1151, 355] width 71 height 35
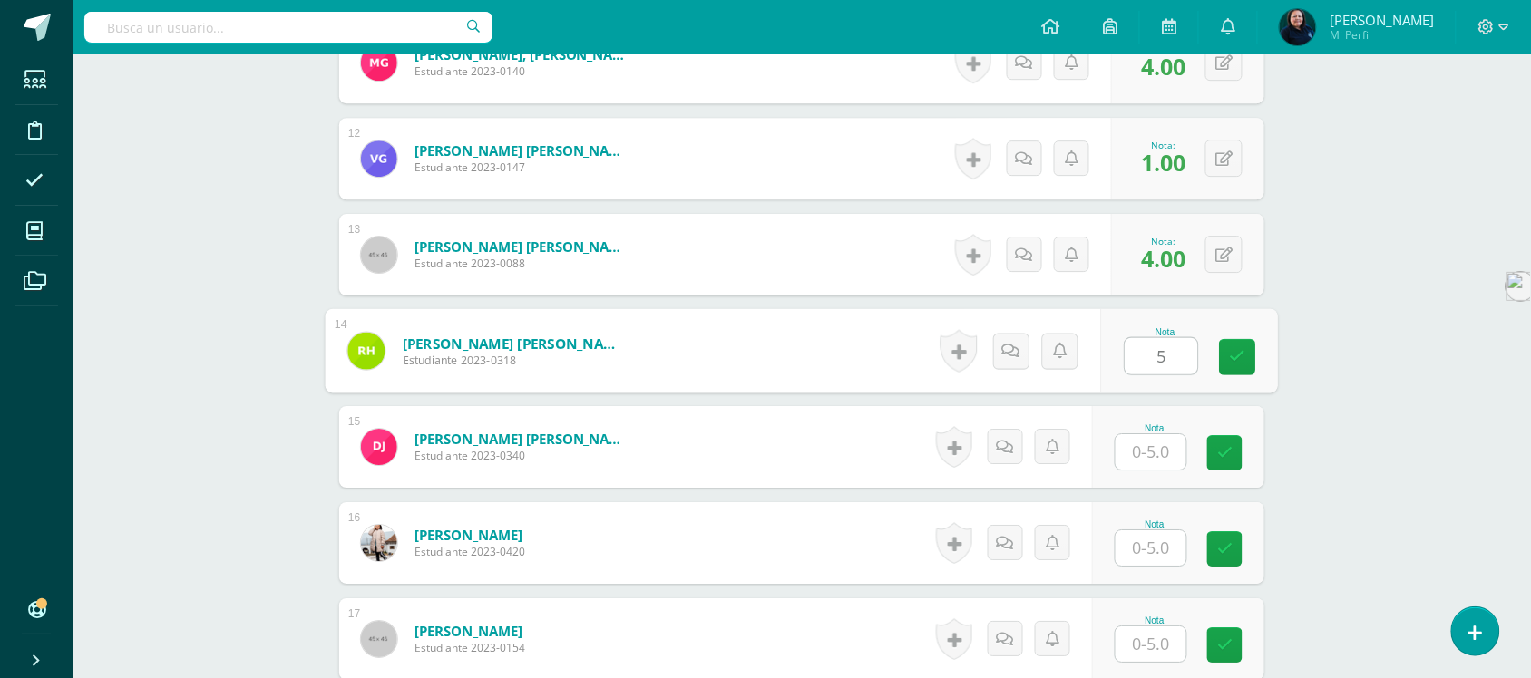
type input "5"
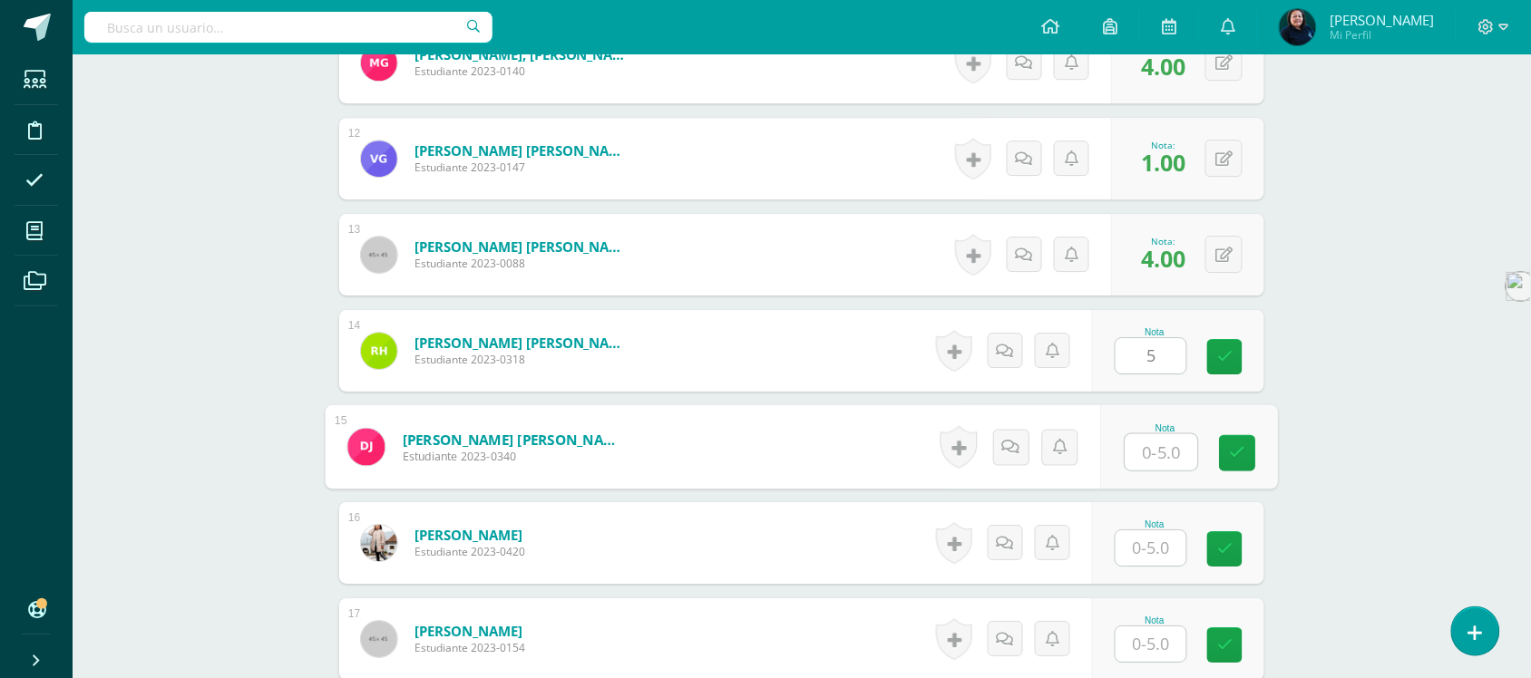
click at [1159, 455] on input "text" at bounding box center [1162, 452] width 73 height 36
type input "5"
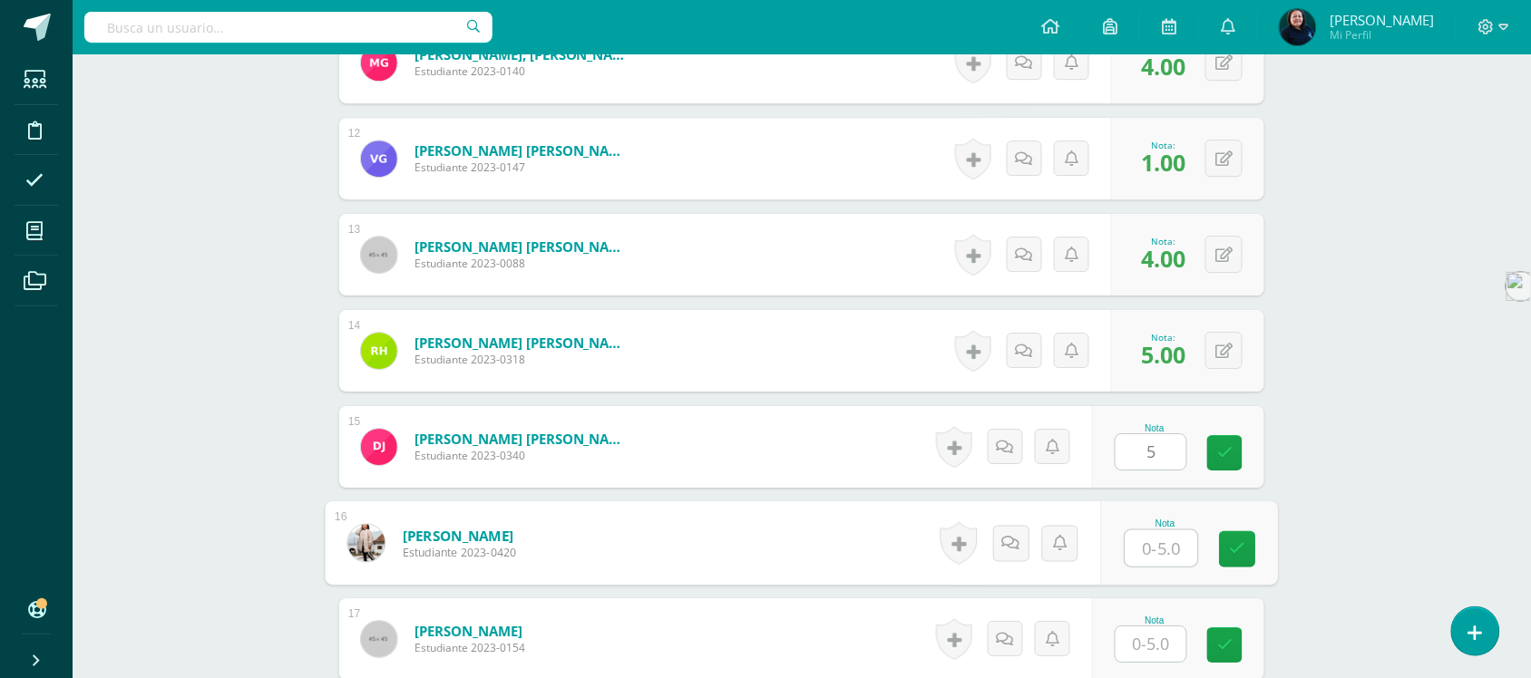
click at [1150, 538] on input "text" at bounding box center [1162, 549] width 73 height 36
type input "5"
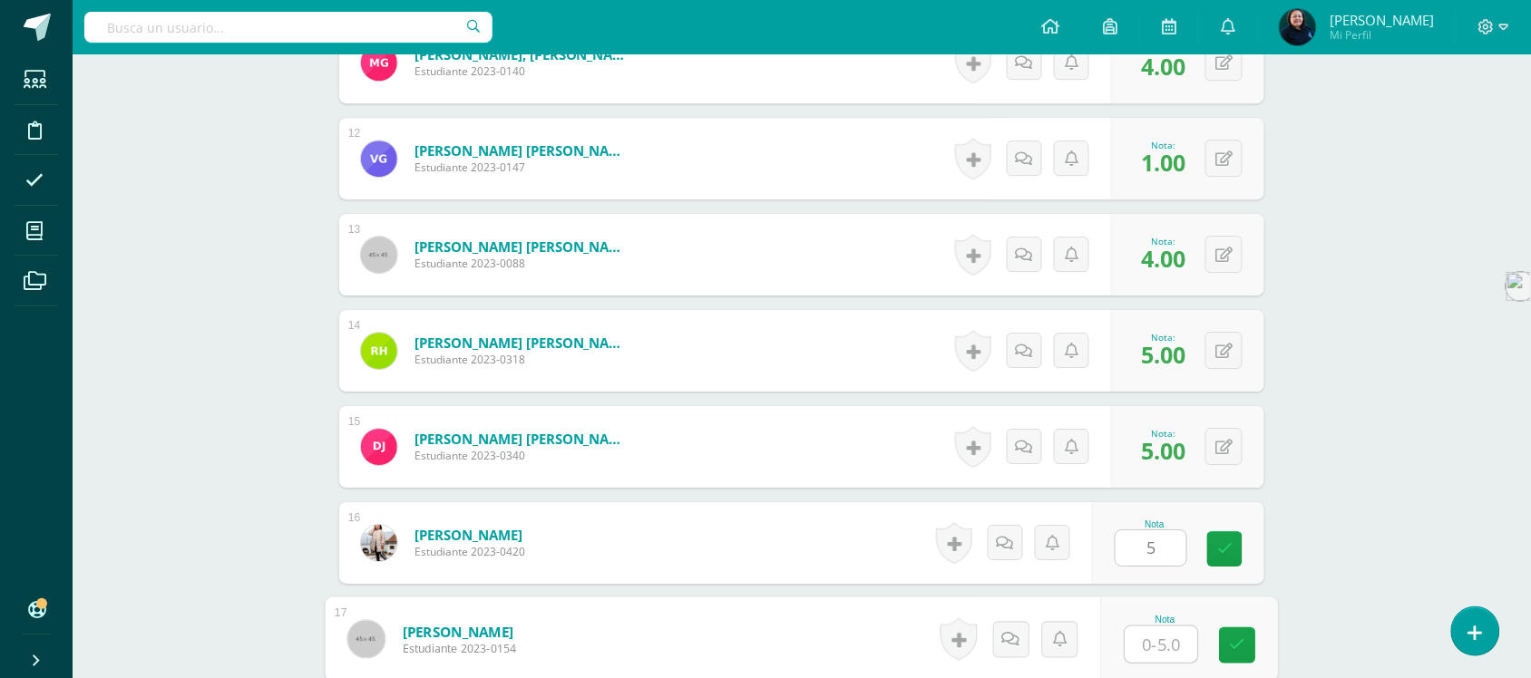
click at [1147, 644] on input "text" at bounding box center [1162, 645] width 73 height 36
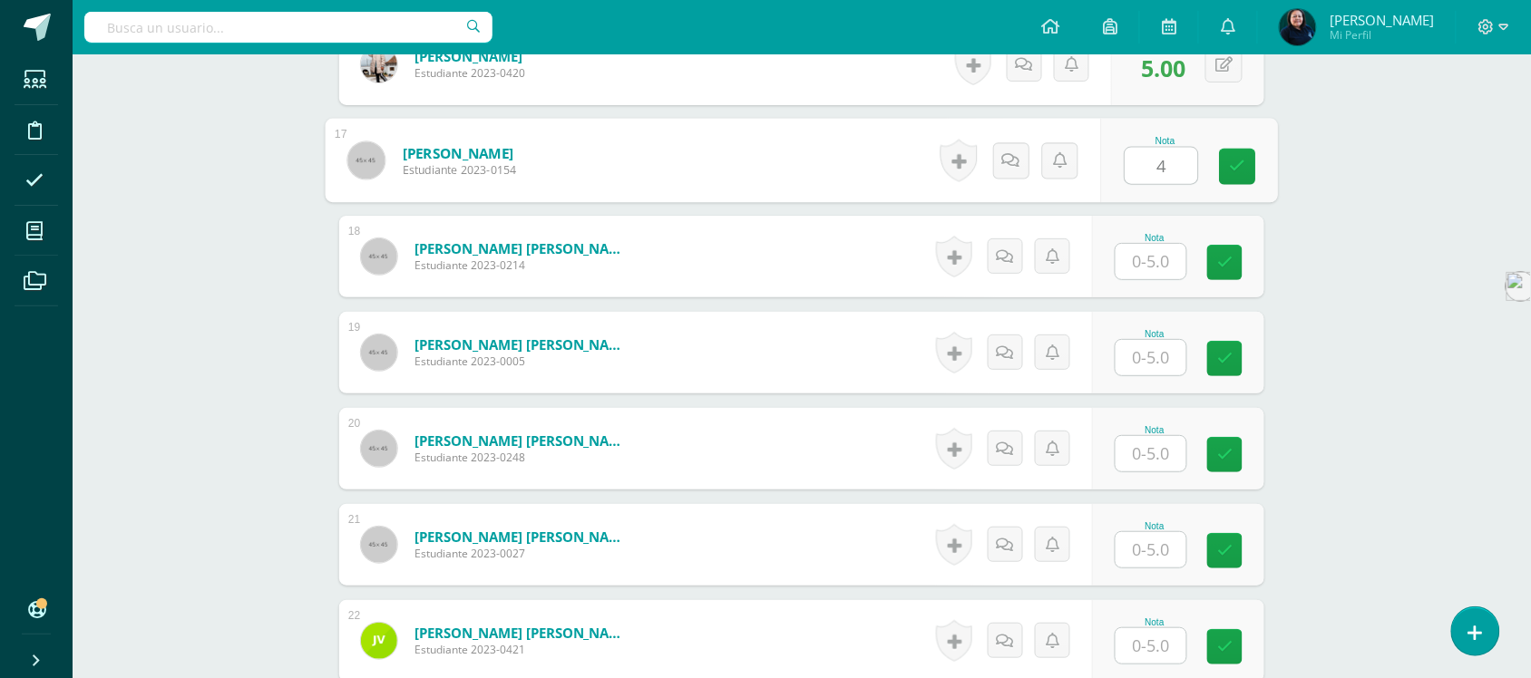
scroll to position [2069, 0]
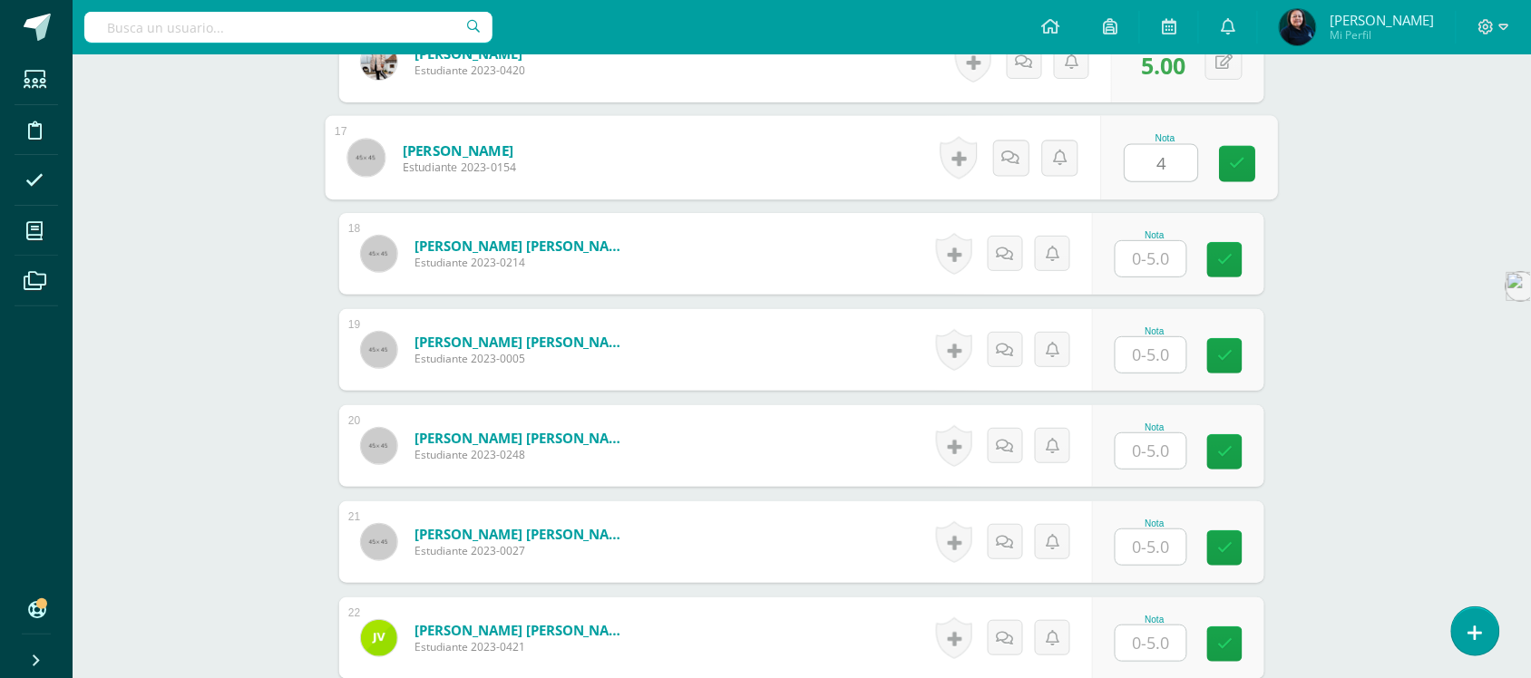
type input "4"
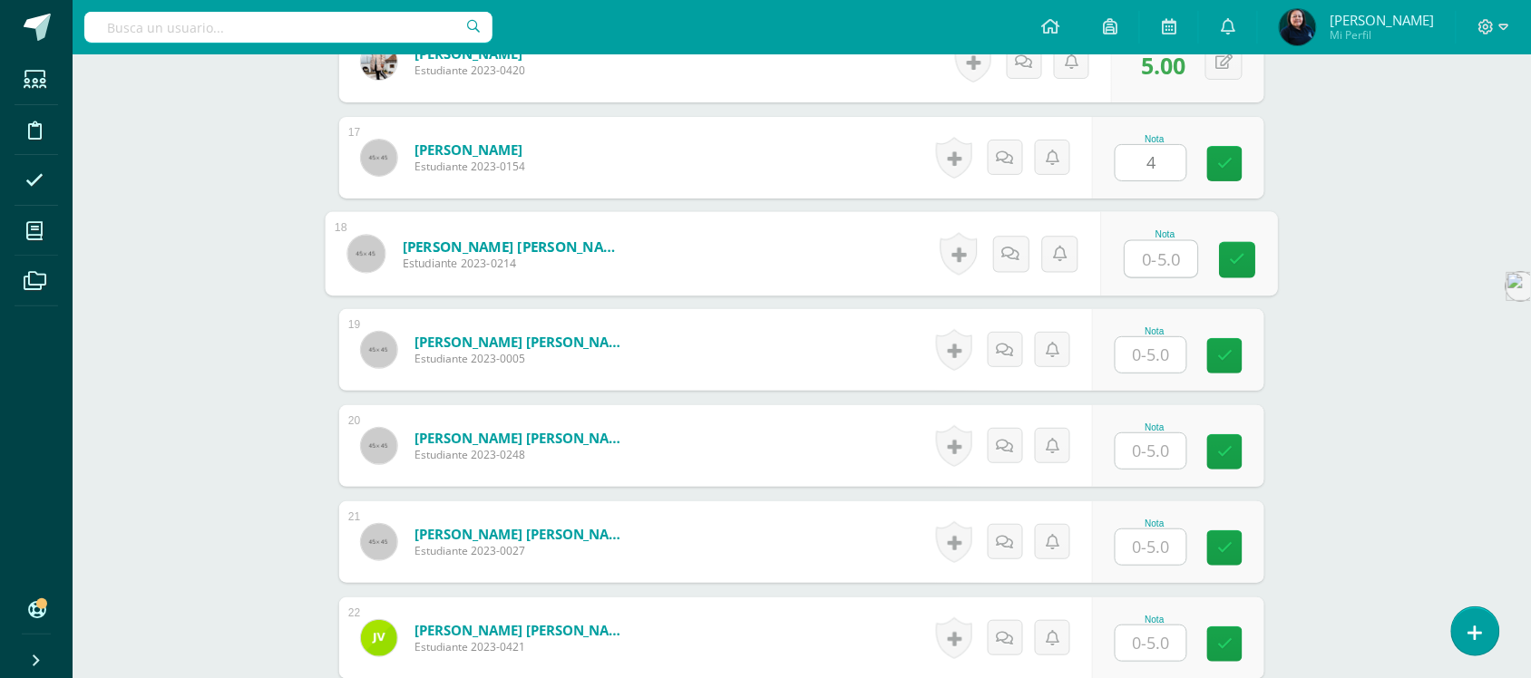
click at [1140, 265] on input "text" at bounding box center [1162, 259] width 73 height 36
type input "5"
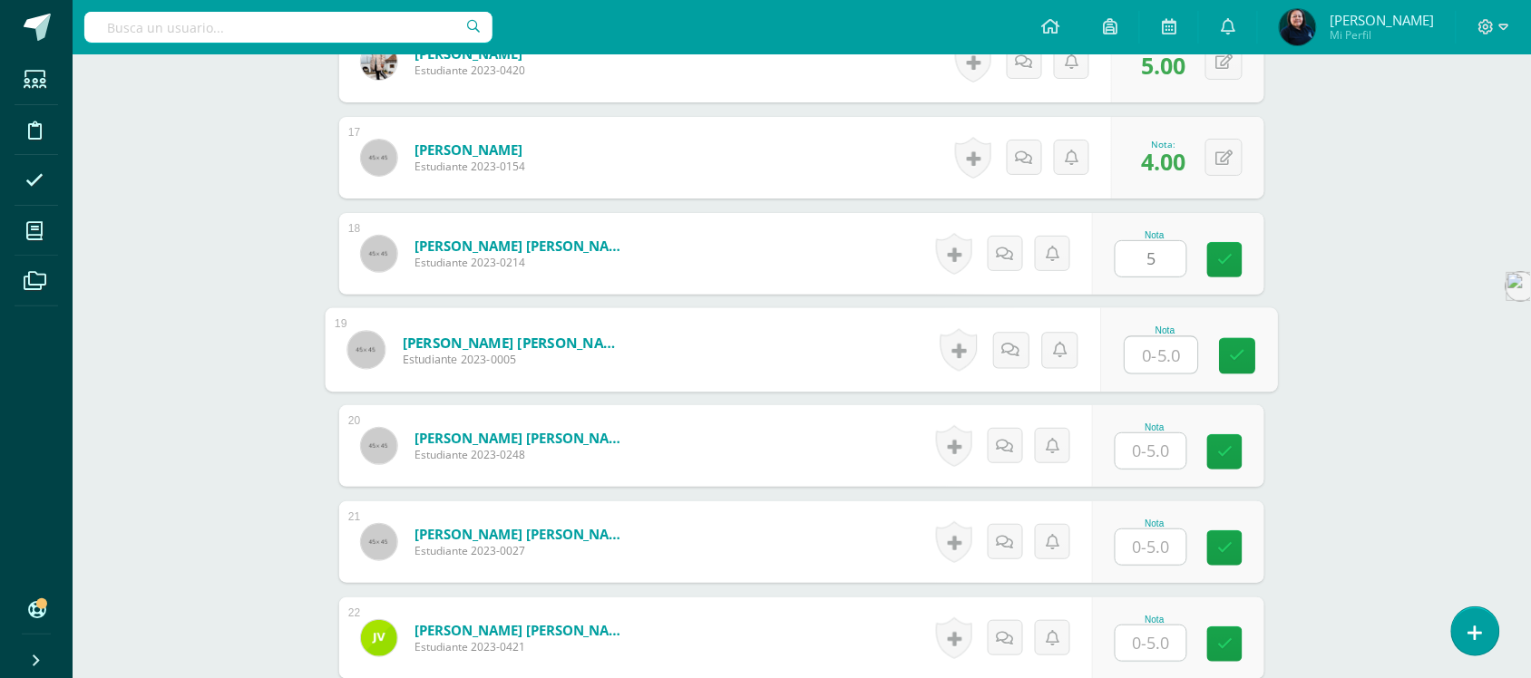
click at [1144, 343] on input "text" at bounding box center [1162, 355] width 73 height 36
type input "4"
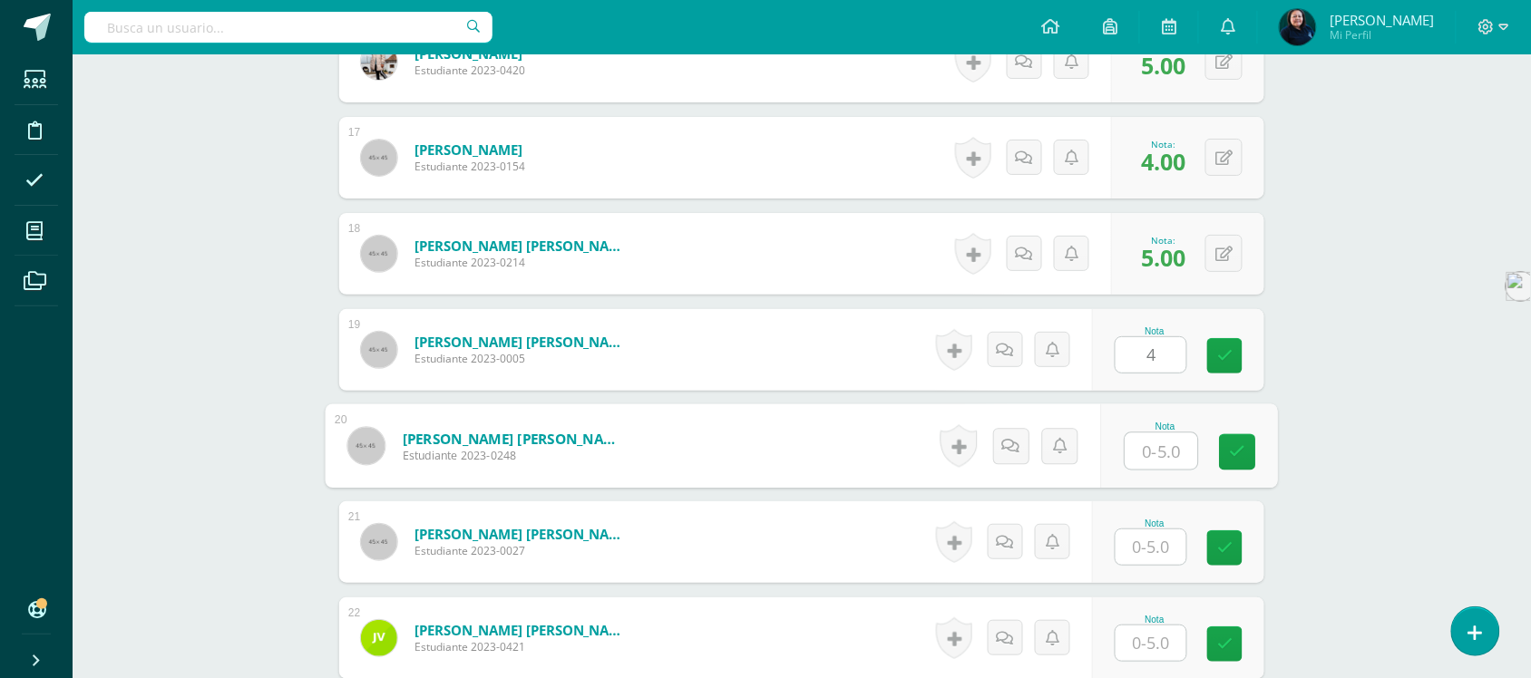
click at [1157, 467] on input "text" at bounding box center [1162, 452] width 73 height 36
type input "5"
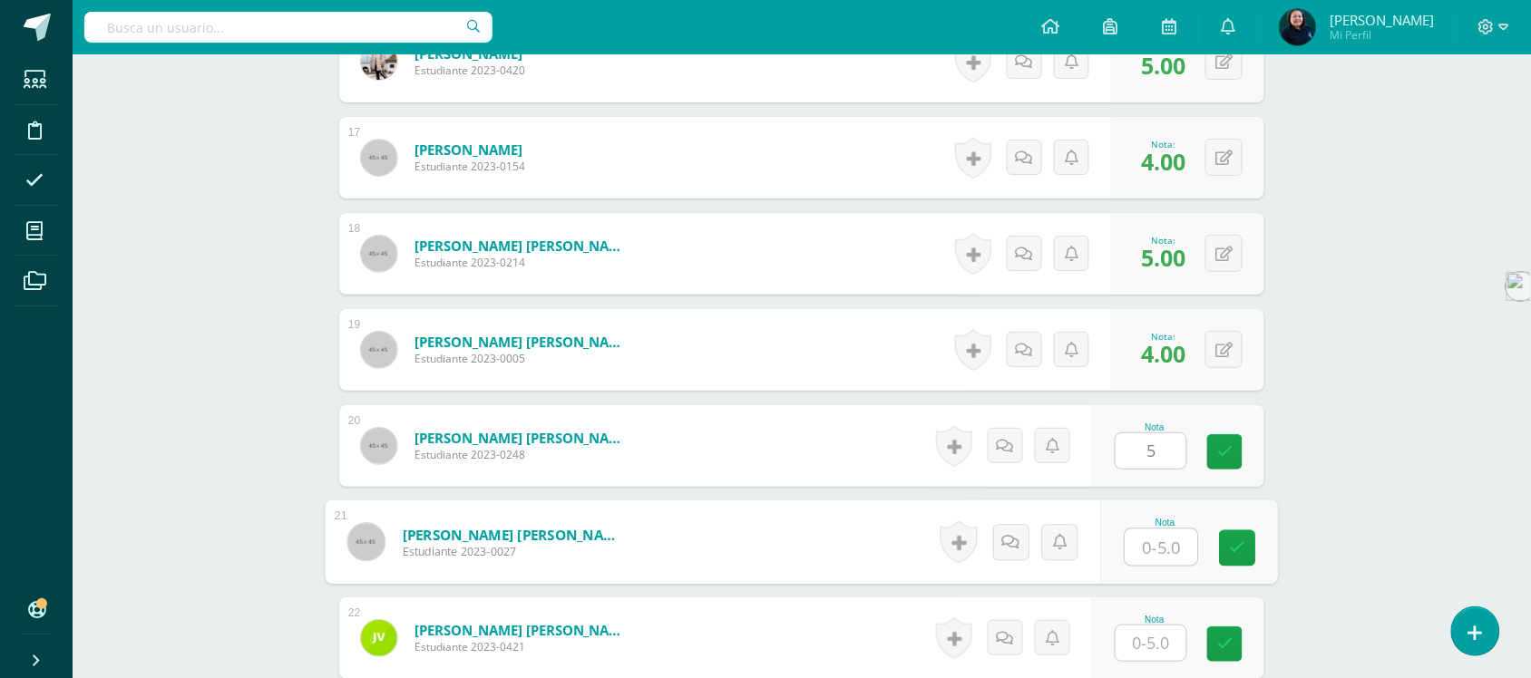
click at [1149, 538] on input "text" at bounding box center [1162, 548] width 73 height 36
type input "4"
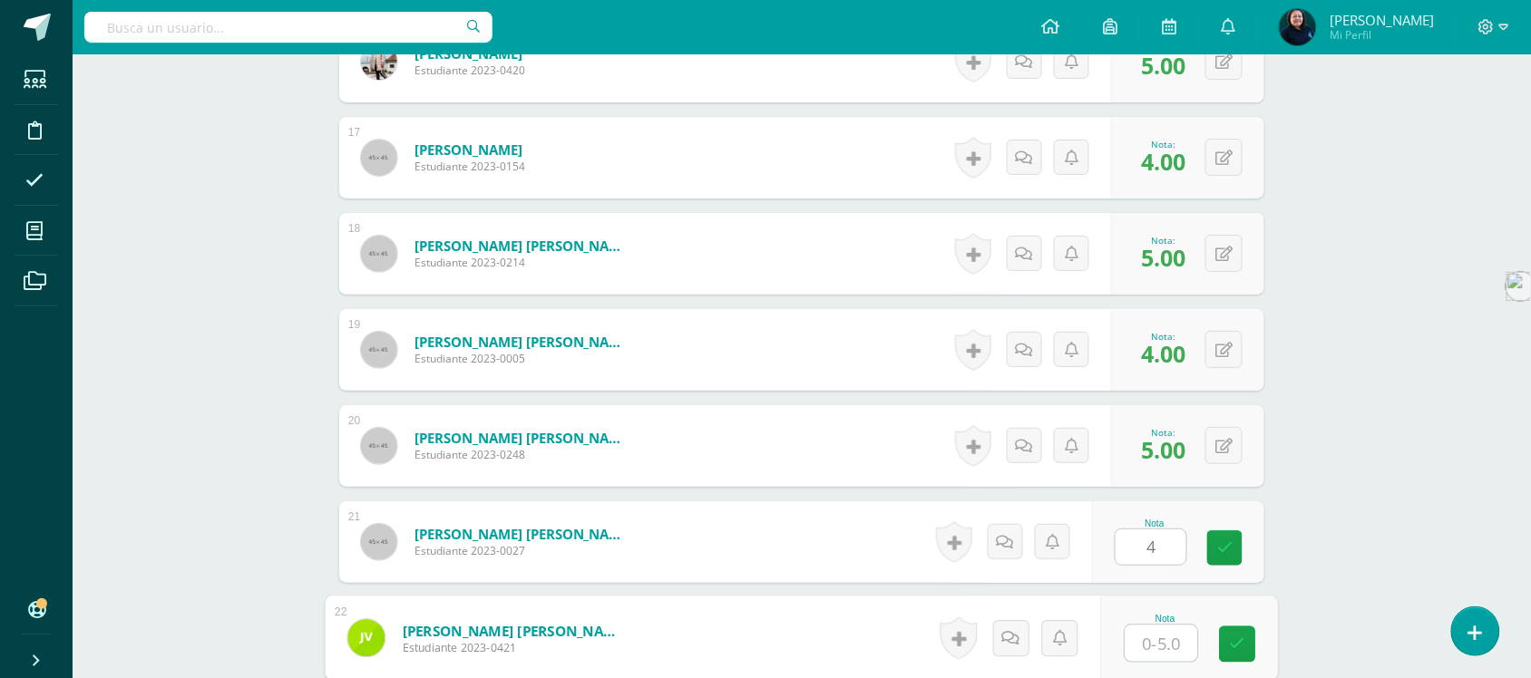
click at [1149, 641] on input "text" at bounding box center [1162, 644] width 73 height 36
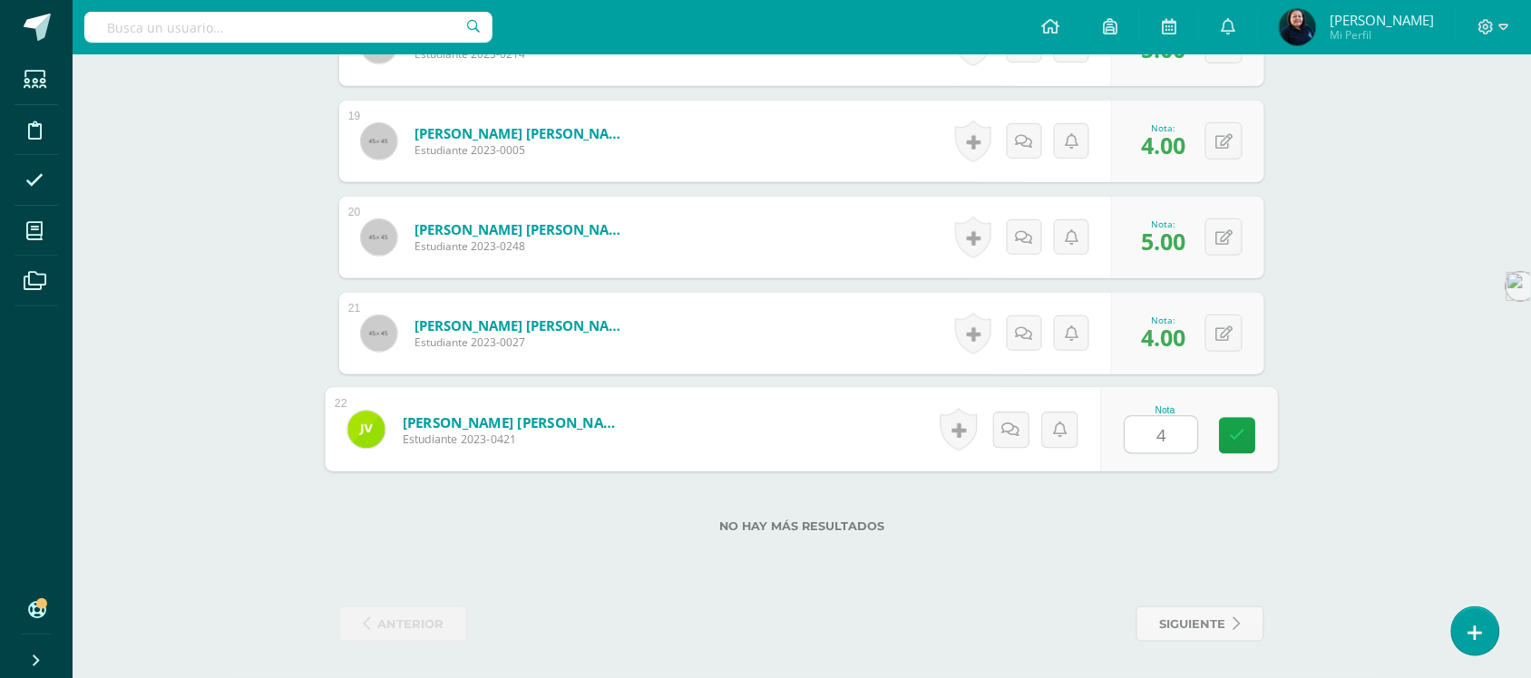
type input "4"
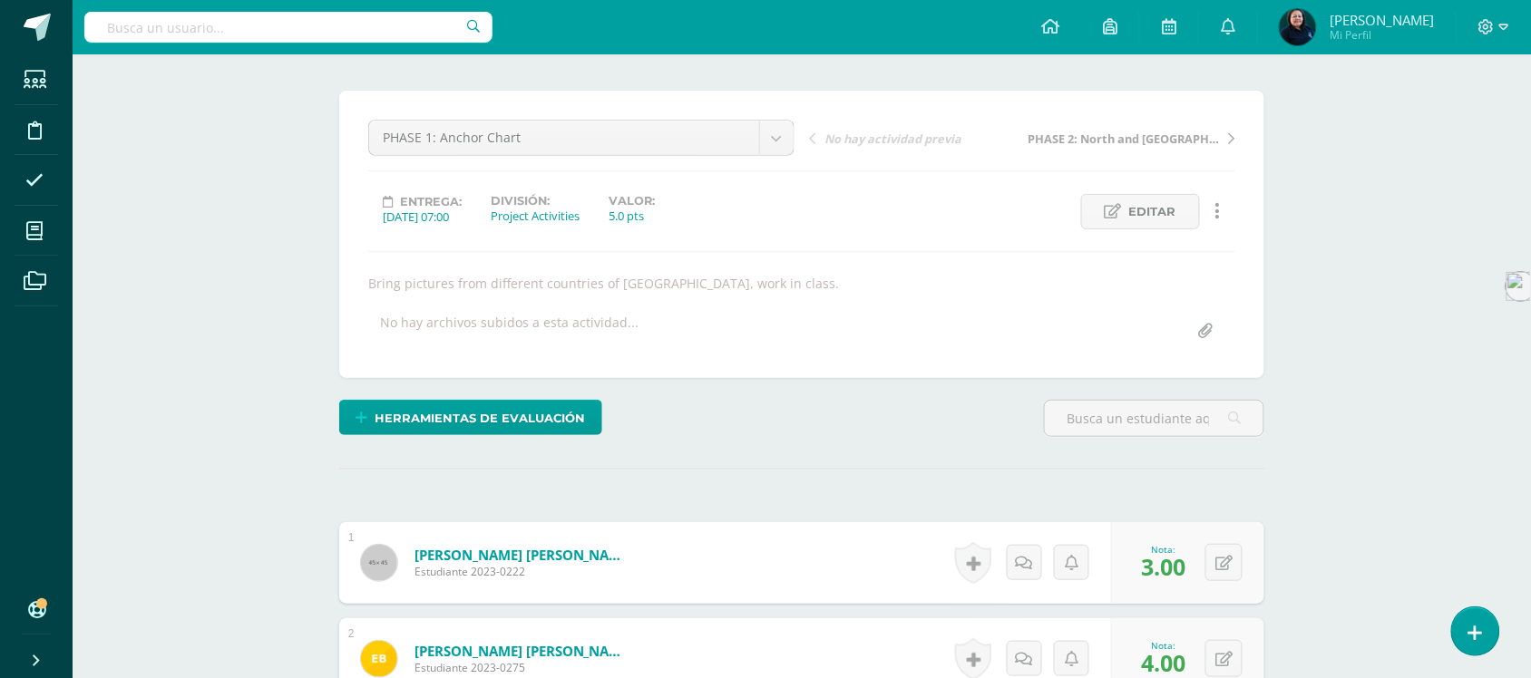
scroll to position [0, 0]
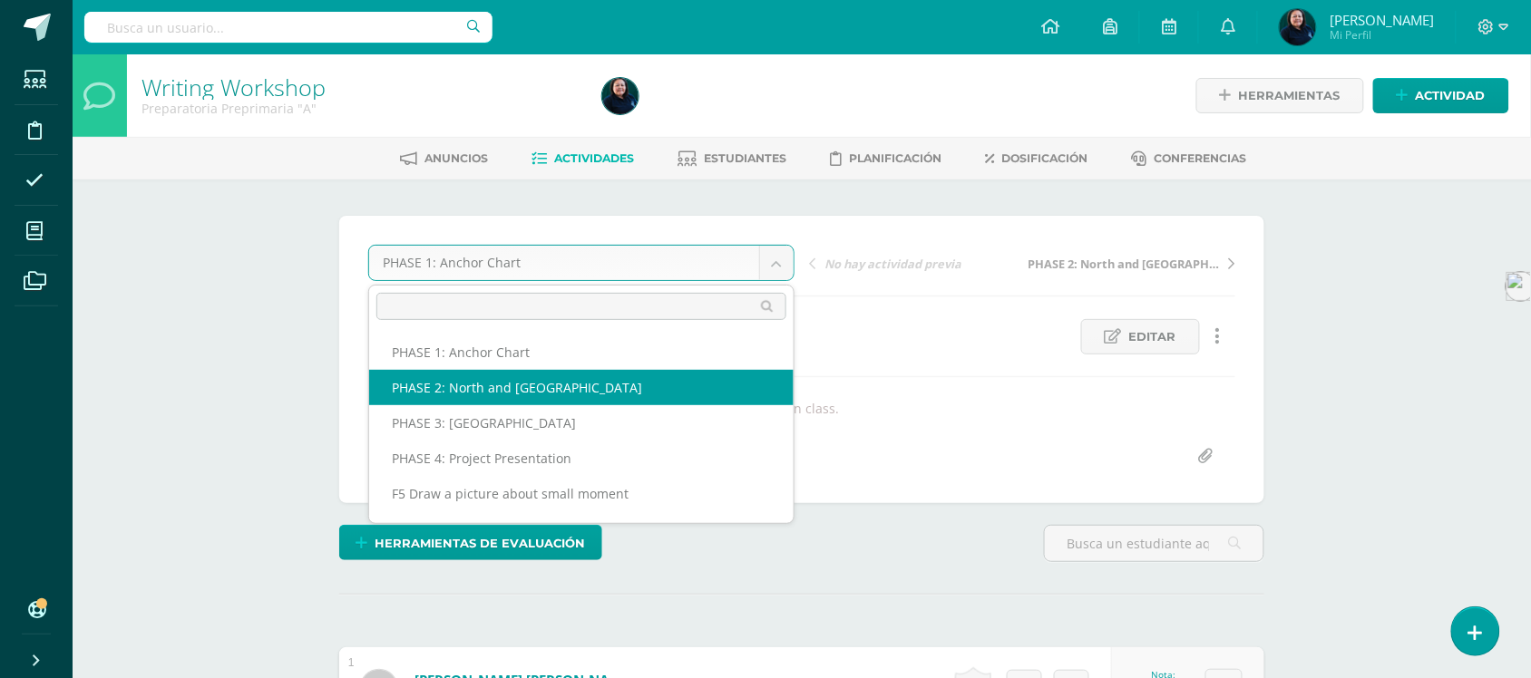
select select "/dashboard/teacher/grade-activity/50993/"
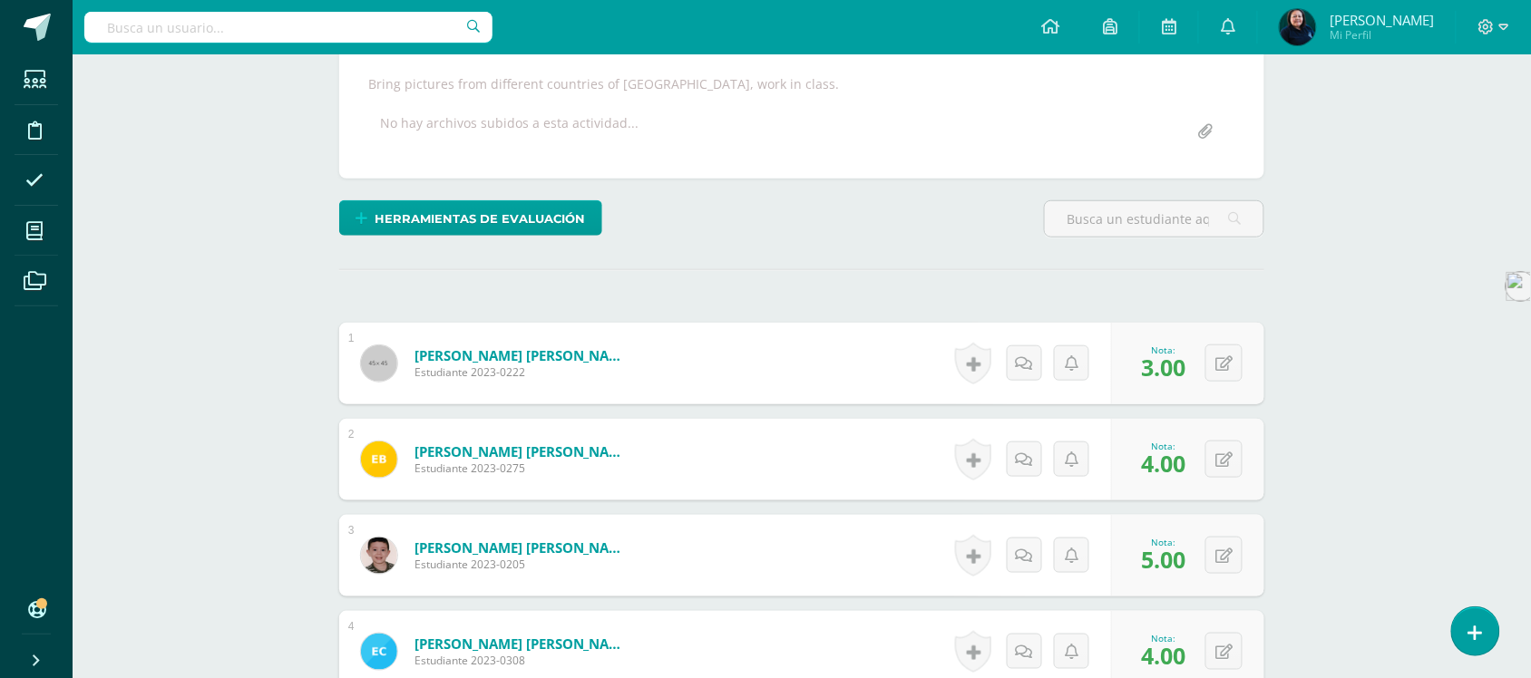
scroll to position [340, 0]
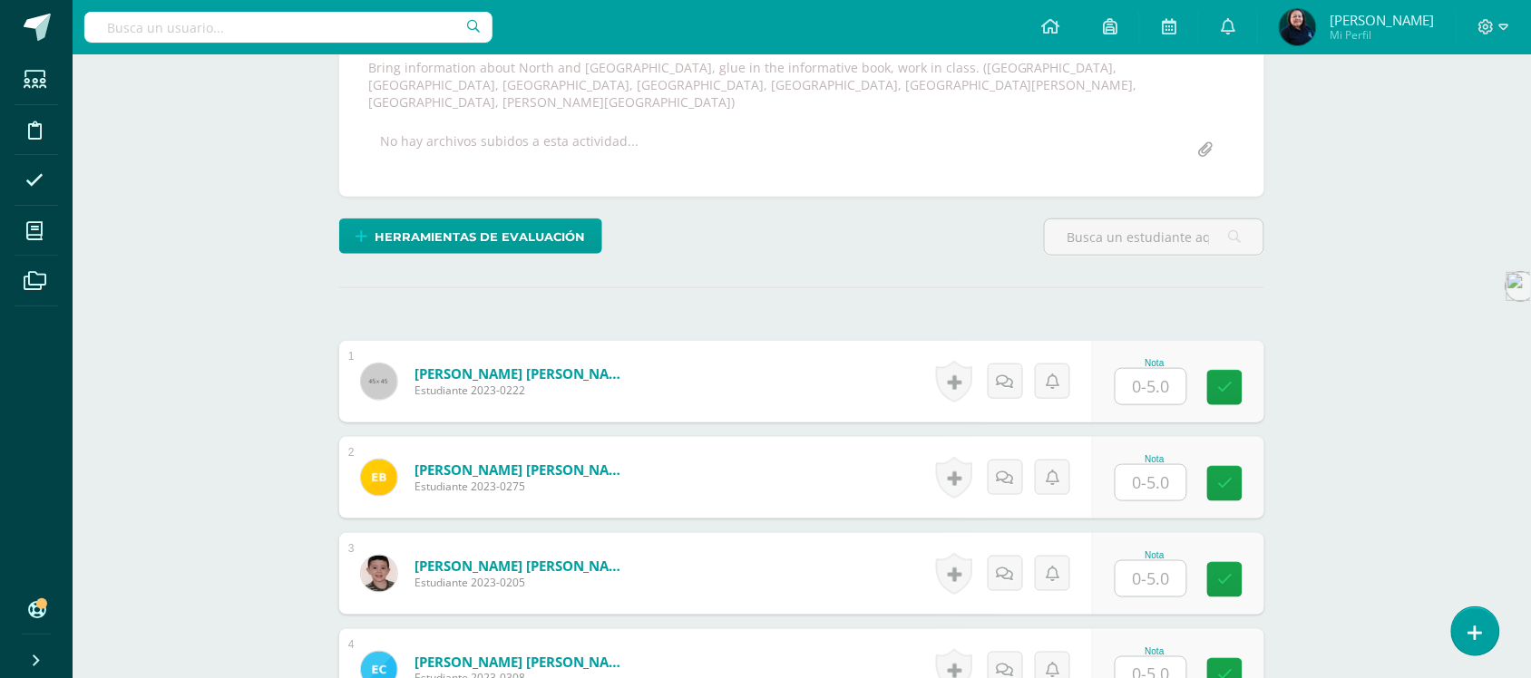
scroll to position [454, 0]
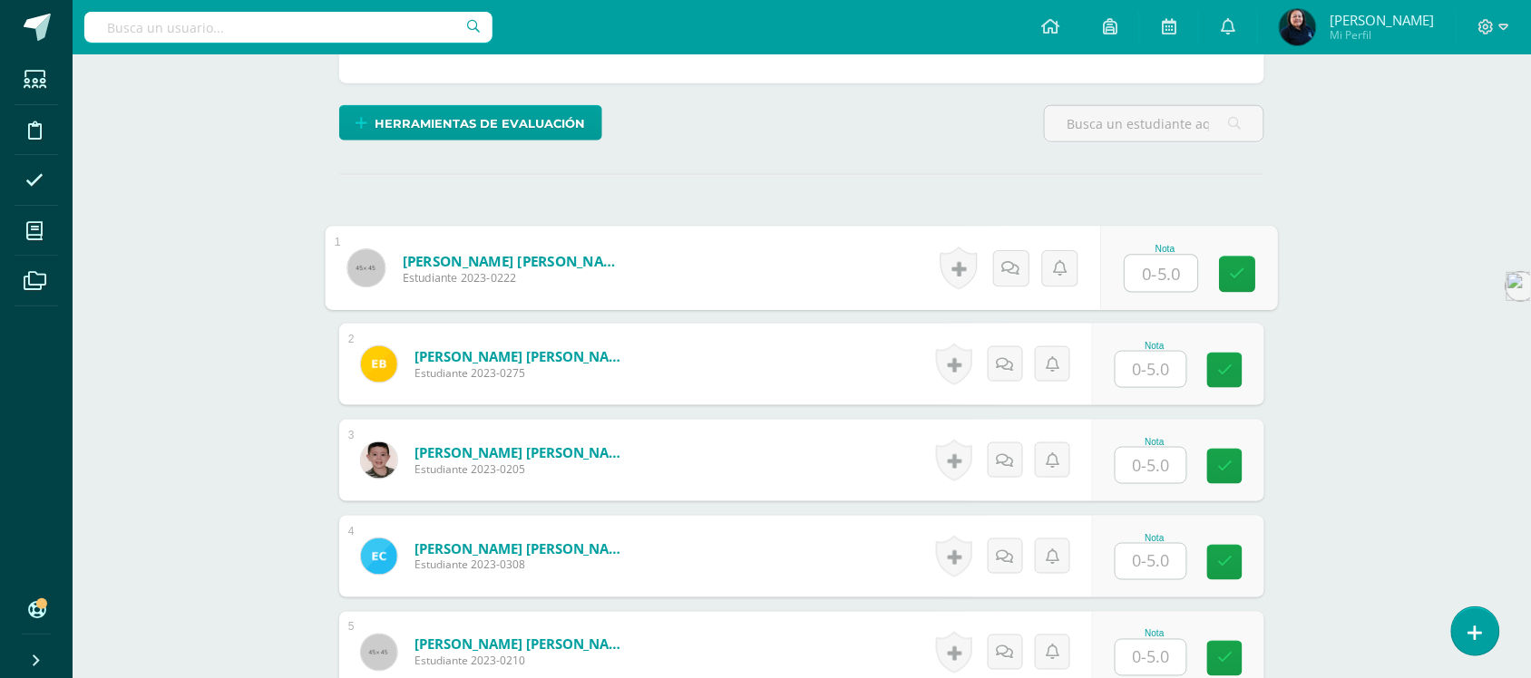
click at [1162, 260] on input "text" at bounding box center [1162, 274] width 73 height 36
type input "3"
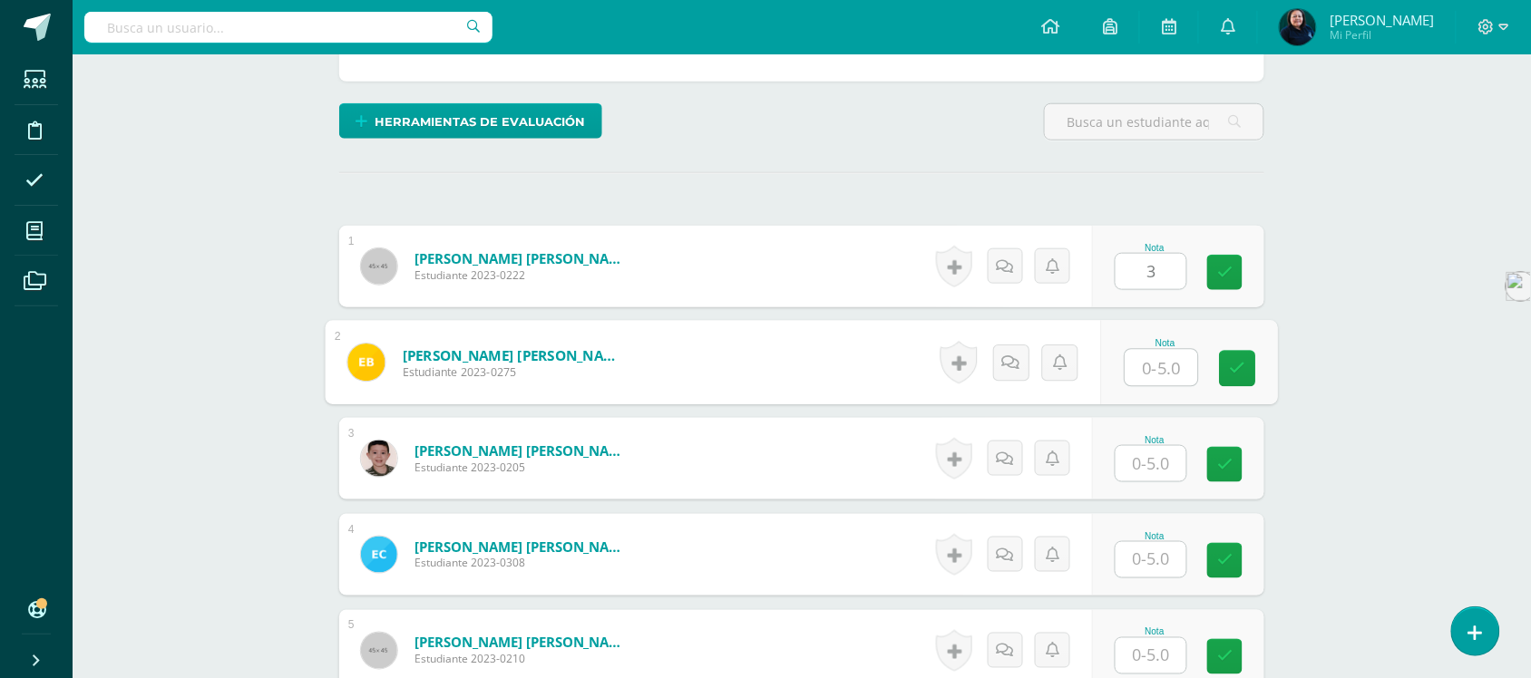
click at [1147, 359] on input "text" at bounding box center [1162, 368] width 73 height 36
type input "4"
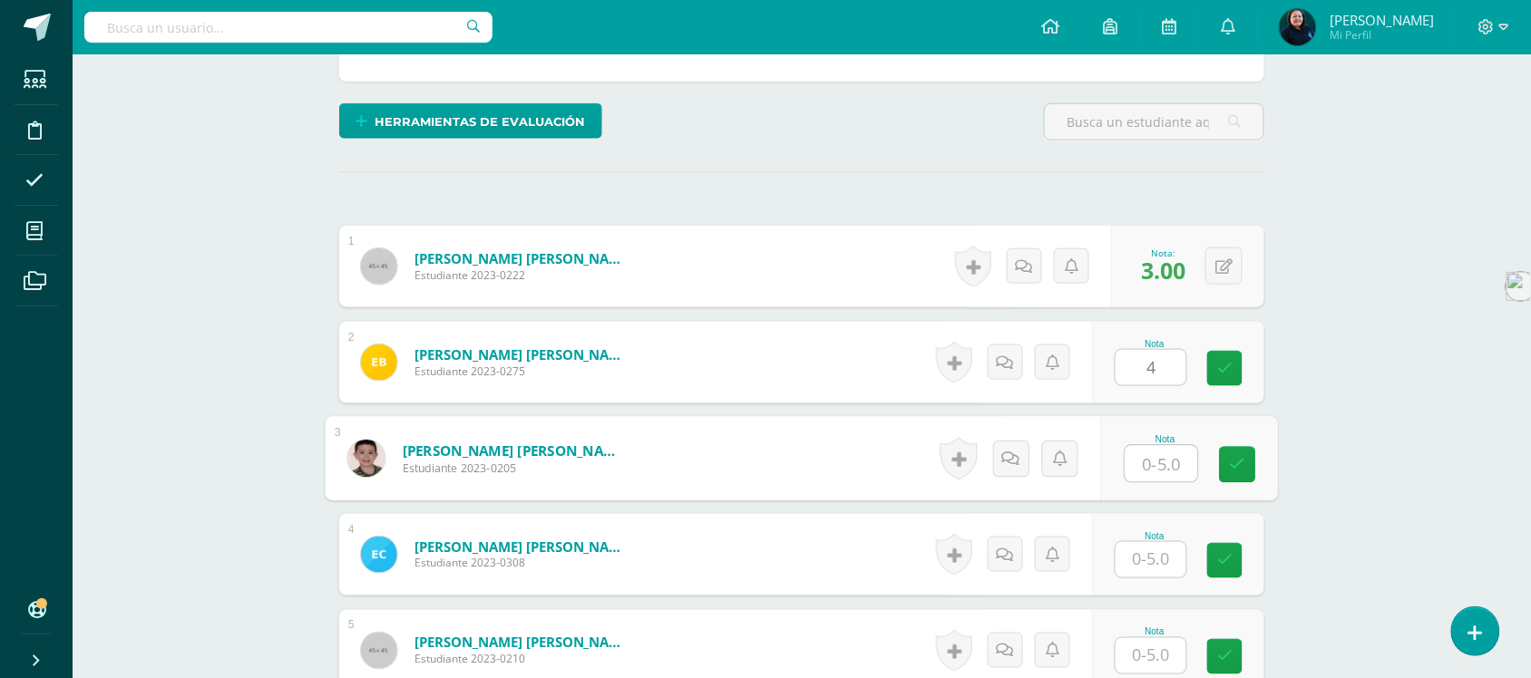
click at [1152, 451] on input "text" at bounding box center [1162, 464] width 73 height 36
type input "5"
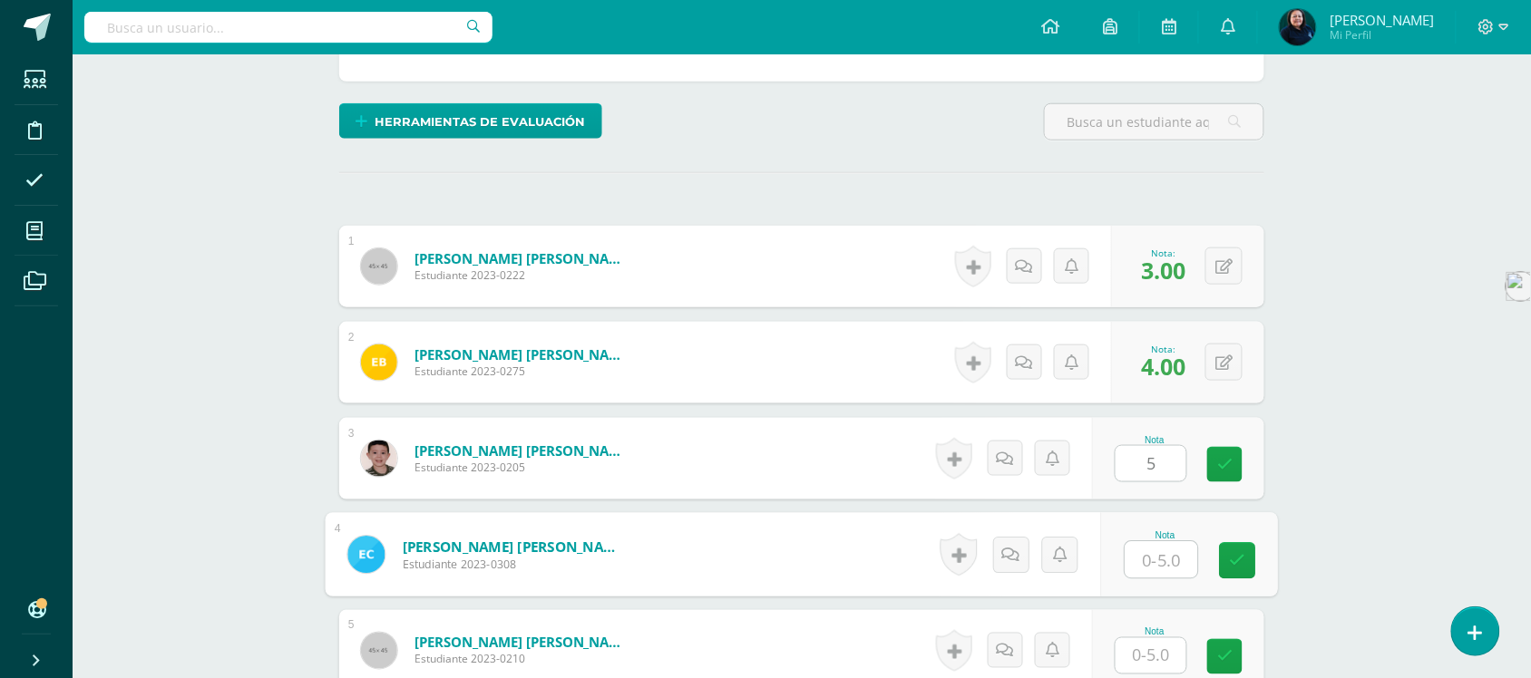
click at [1155, 549] on input "text" at bounding box center [1162, 560] width 73 height 36
type input "2"
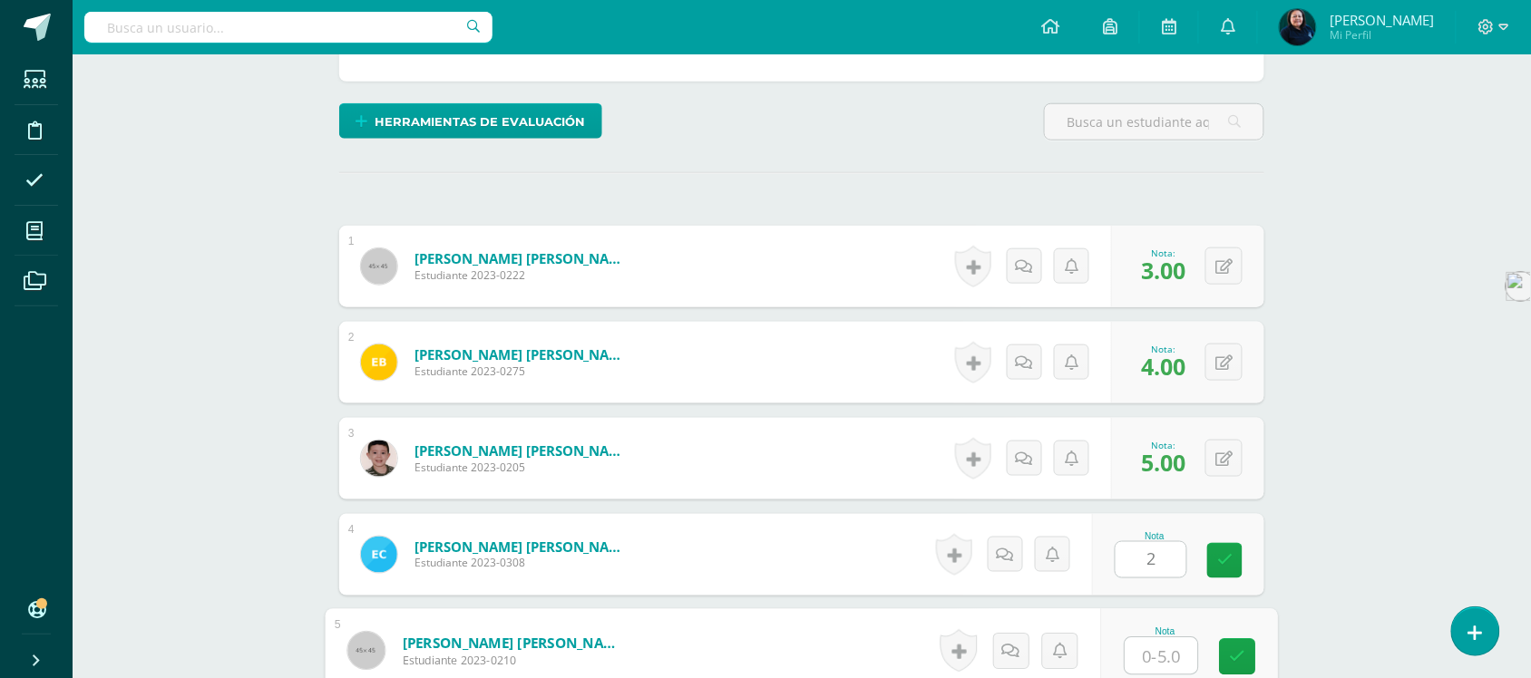
click at [1153, 649] on input "text" at bounding box center [1162, 657] width 73 height 36
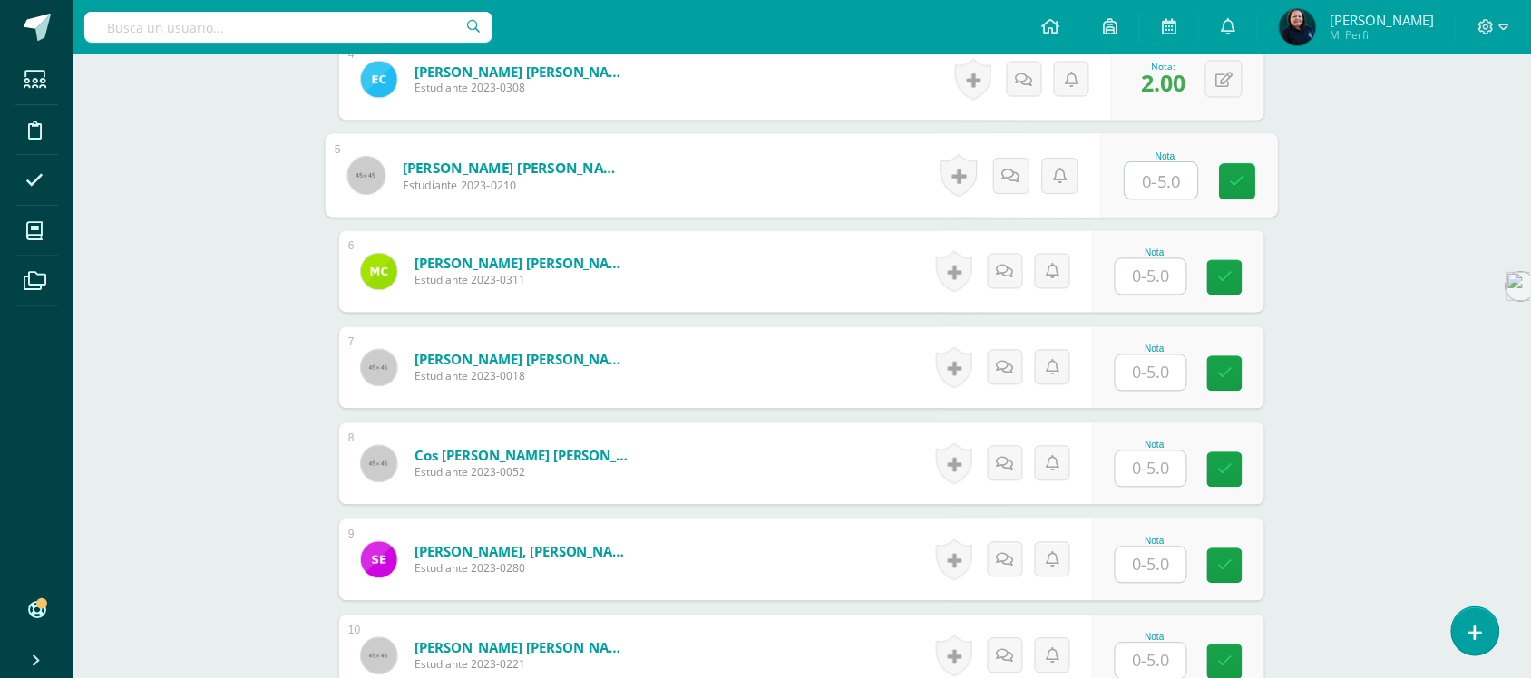
scroll to position [935, 0]
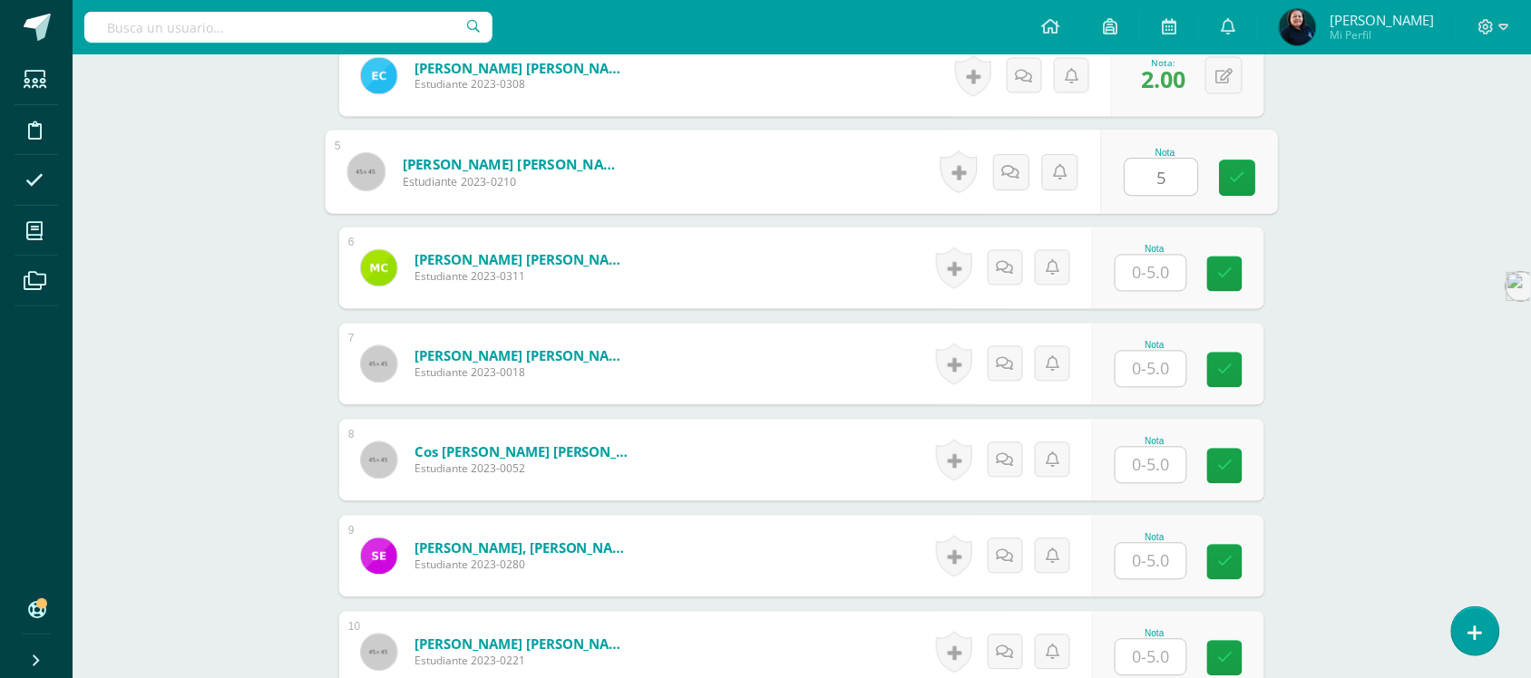
type input "5"
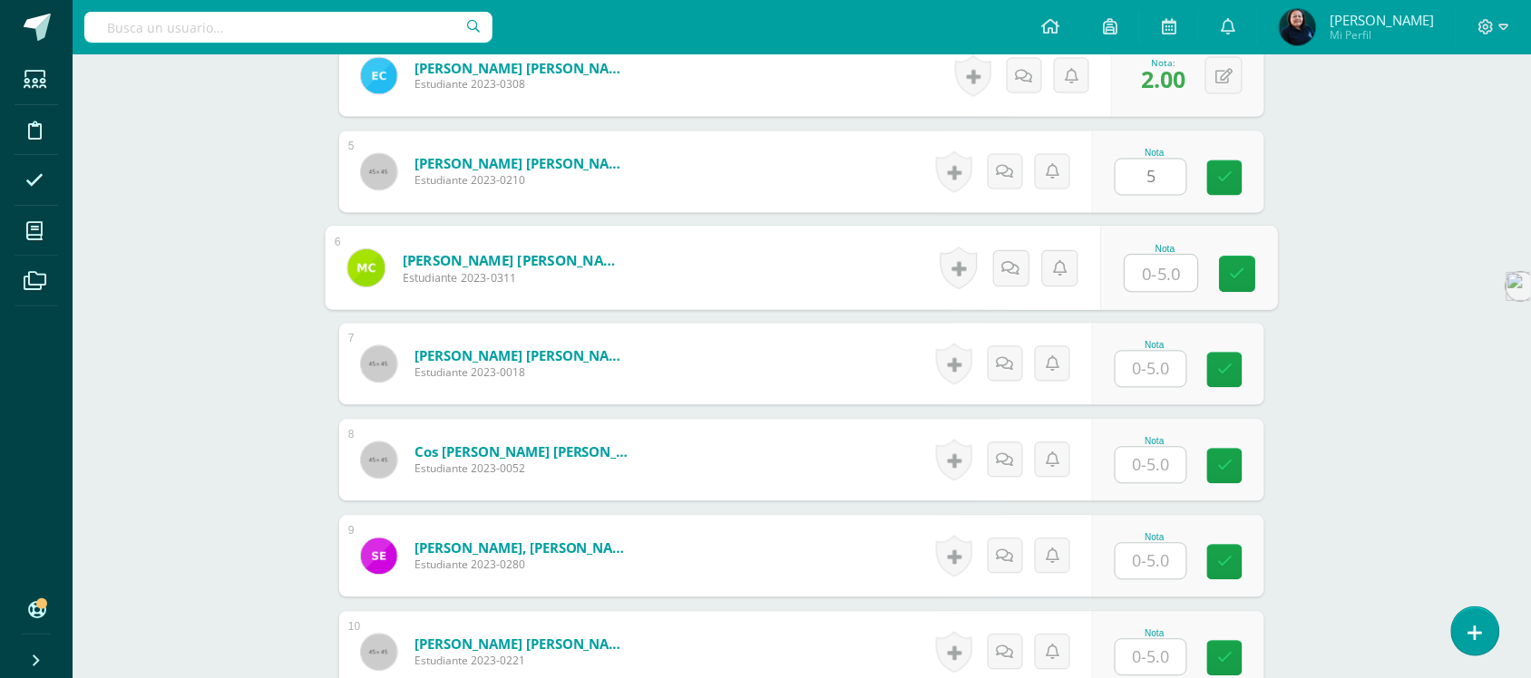
click at [1153, 256] on input "text" at bounding box center [1162, 274] width 73 height 36
type input "1"
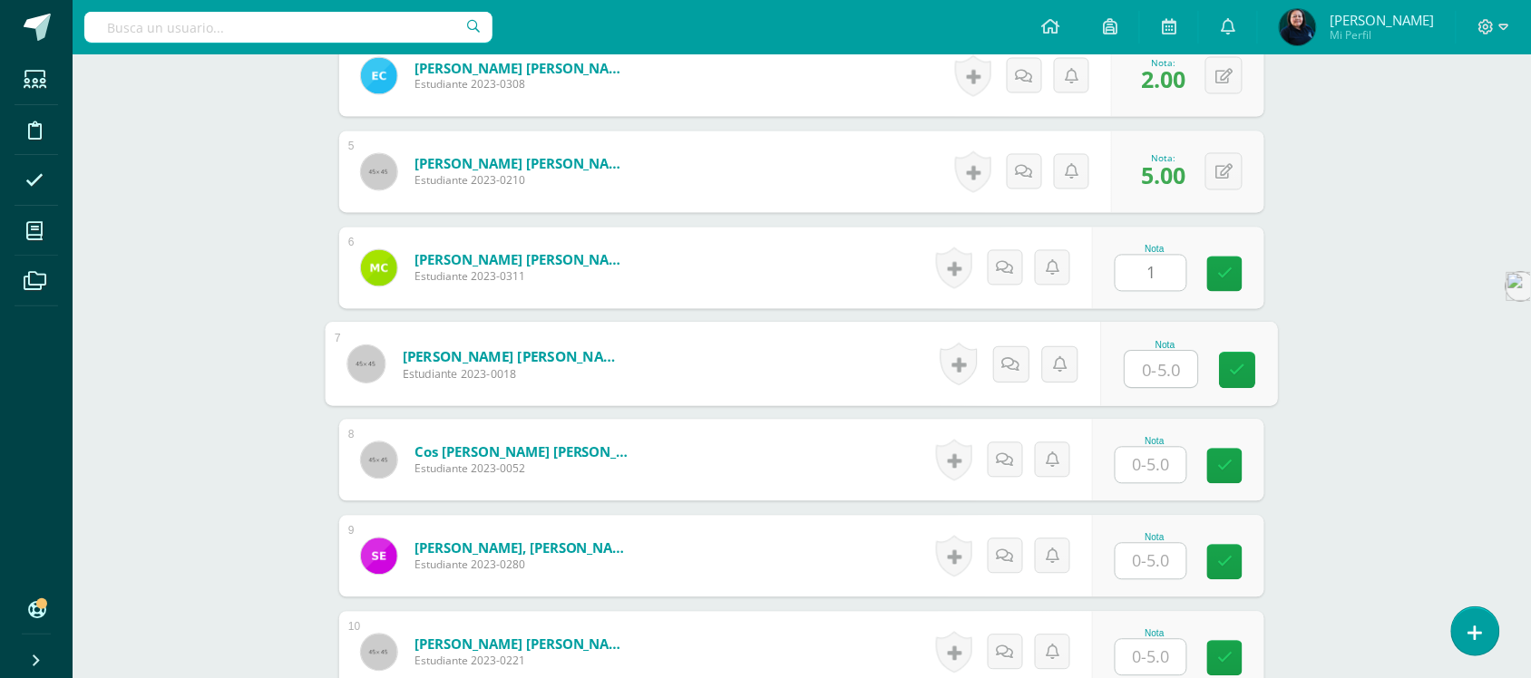
click at [1157, 352] on input "text" at bounding box center [1162, 370] width 73 height 36
type input "4"
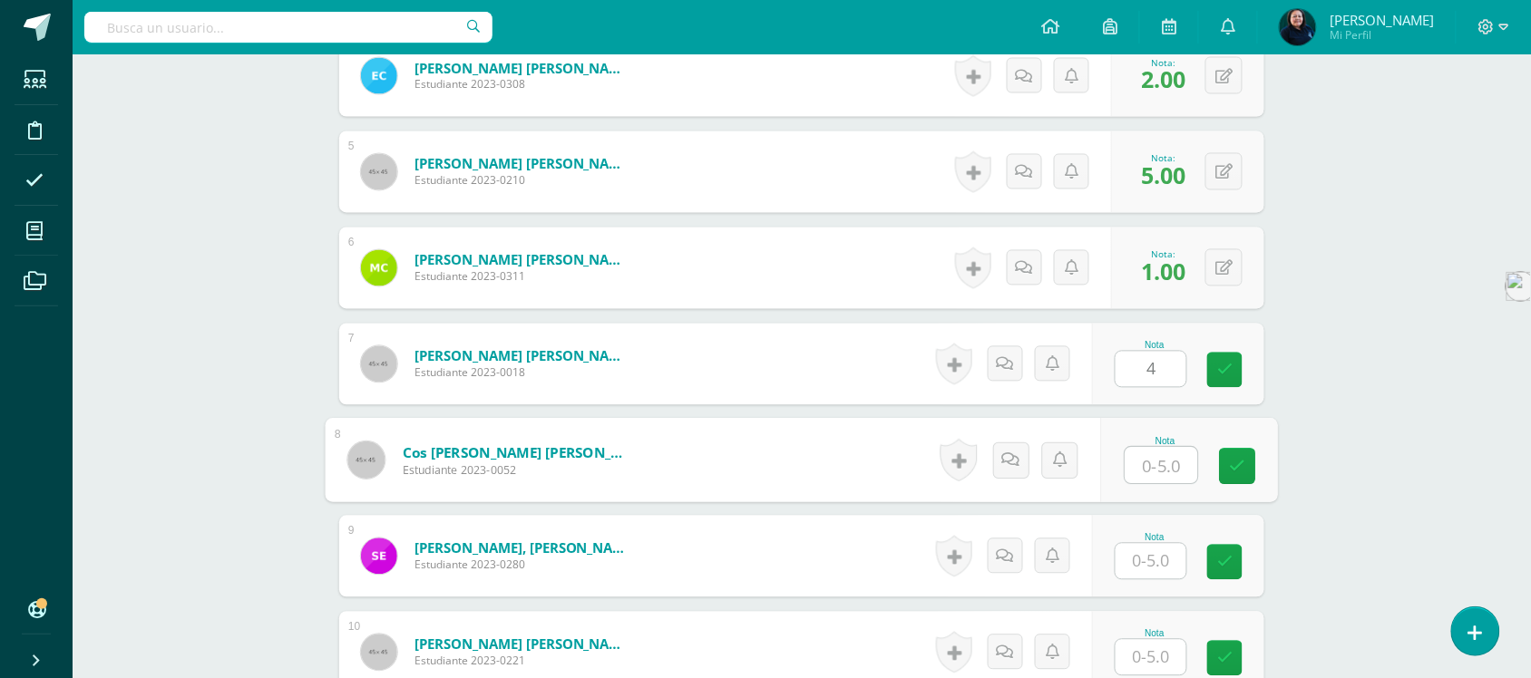
click at [1166, 448] on input "text" at bounding box center [1162, 466] width 73 height 36
type input "4"
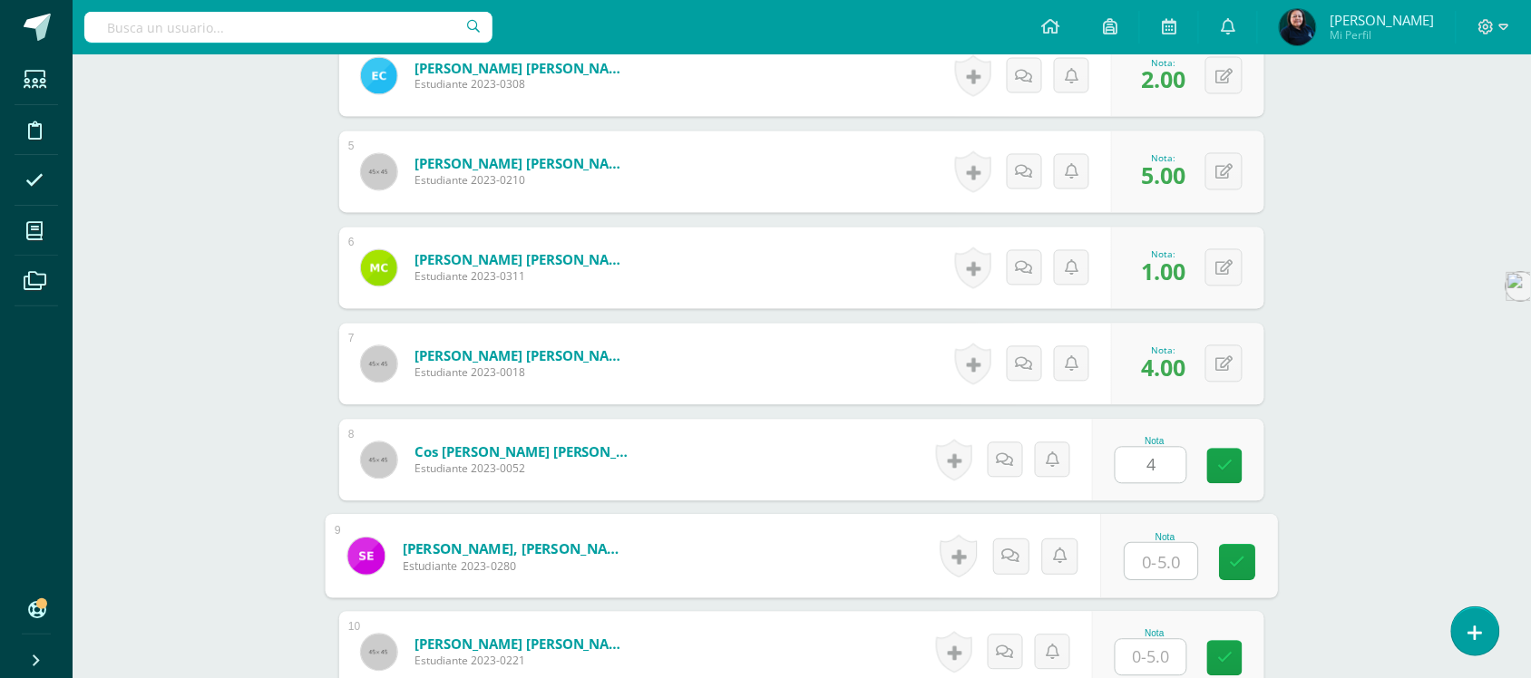
click at [1150, 555] on input "text" at bounding box center [1162, 562] width 73 height 36
type input "3"
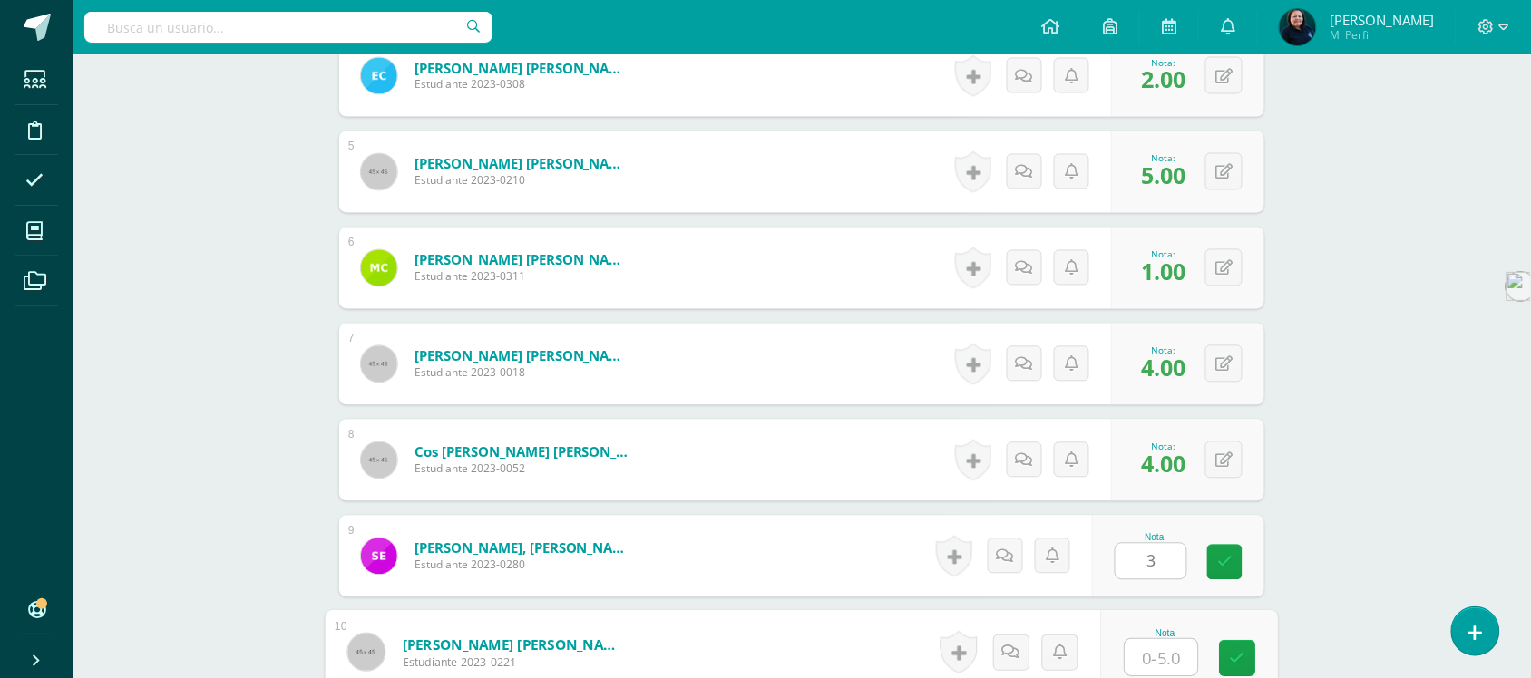
click at [1154, 640] on input "text" at bounding box center [1162, 658] width 73 height 36
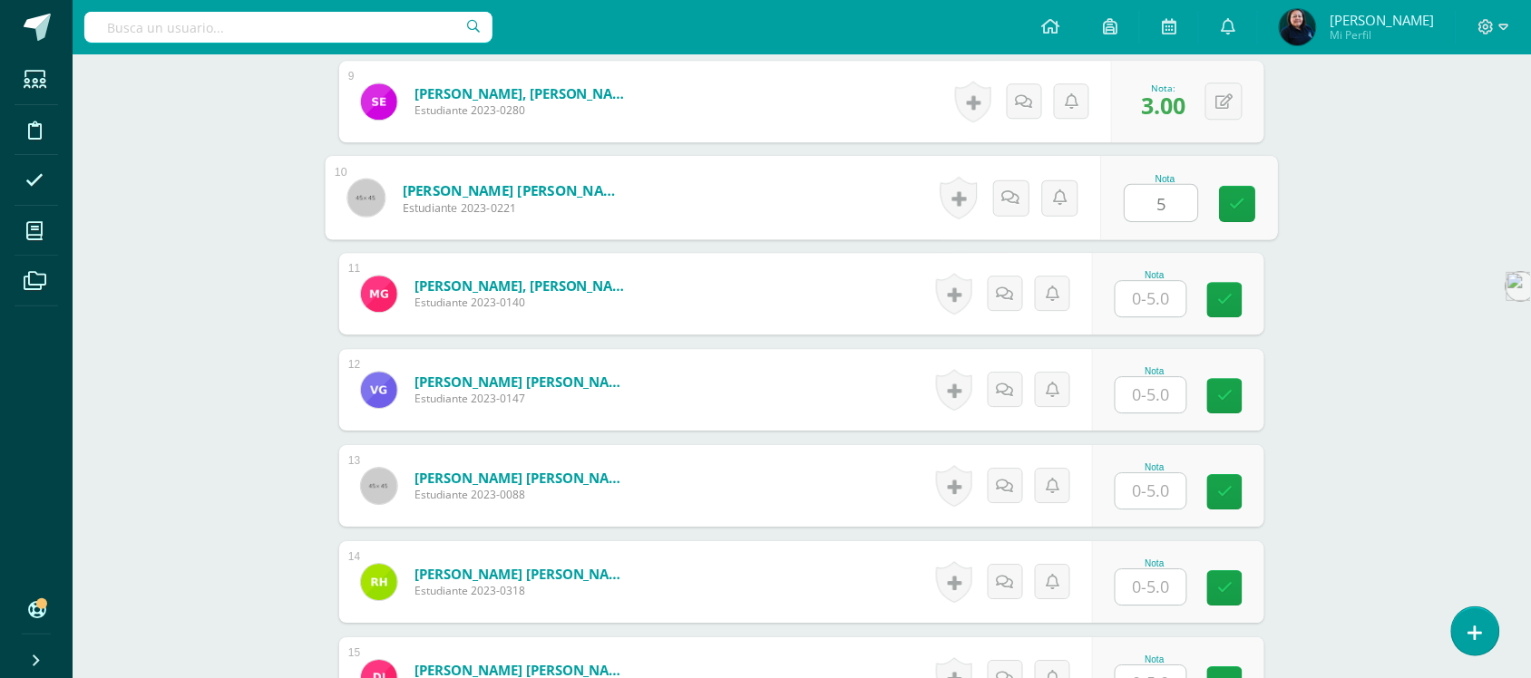
scroll to position [1392, 0]
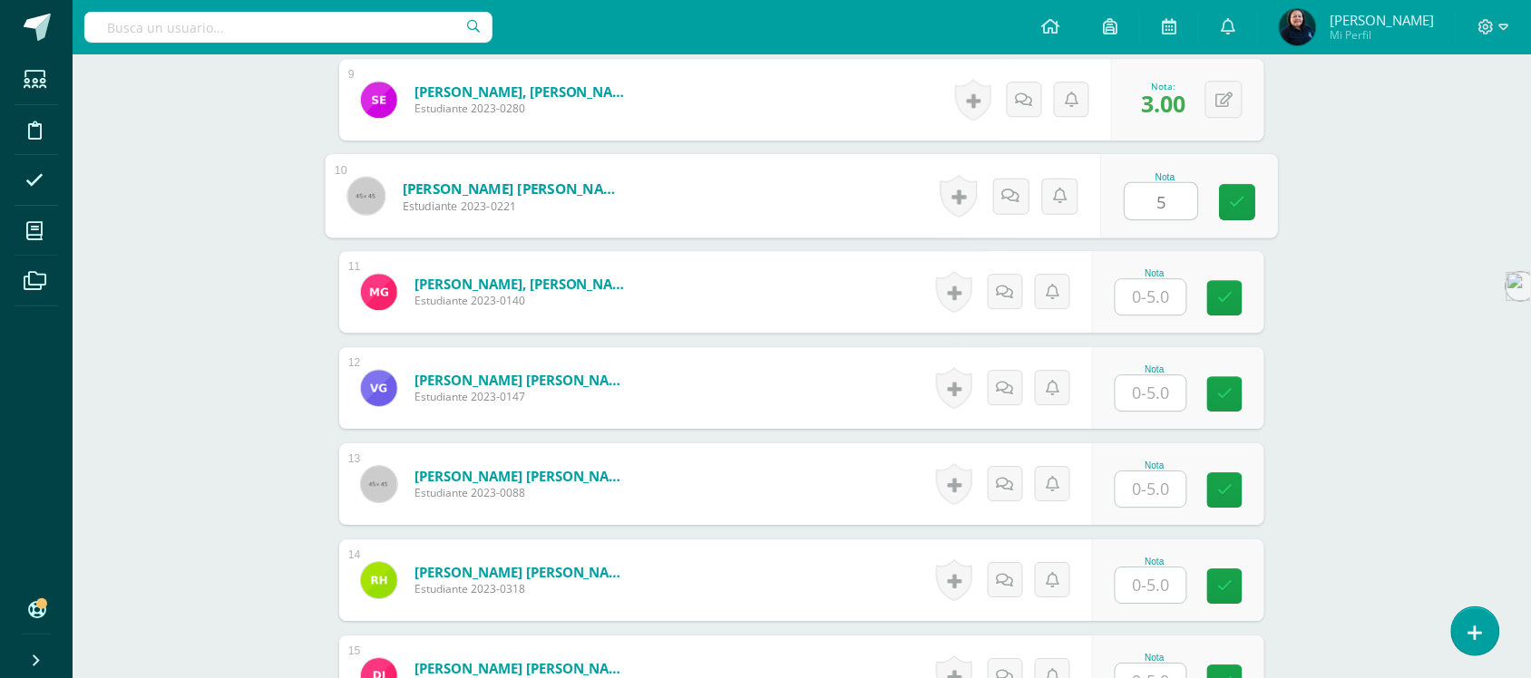
type input "5"
drag, startPoint x: 1154, startPoint y: 638, endPoint x: 1140, endPoint y: 343, distance: 295.1
click at [1140, 343] on div "1 Alvarez Escobar, Juan Diego Alejandro Estudiante 2023-0222 Nota 3.00 0 Logros…" at bounding box center [801, 340] width 925 height 2101
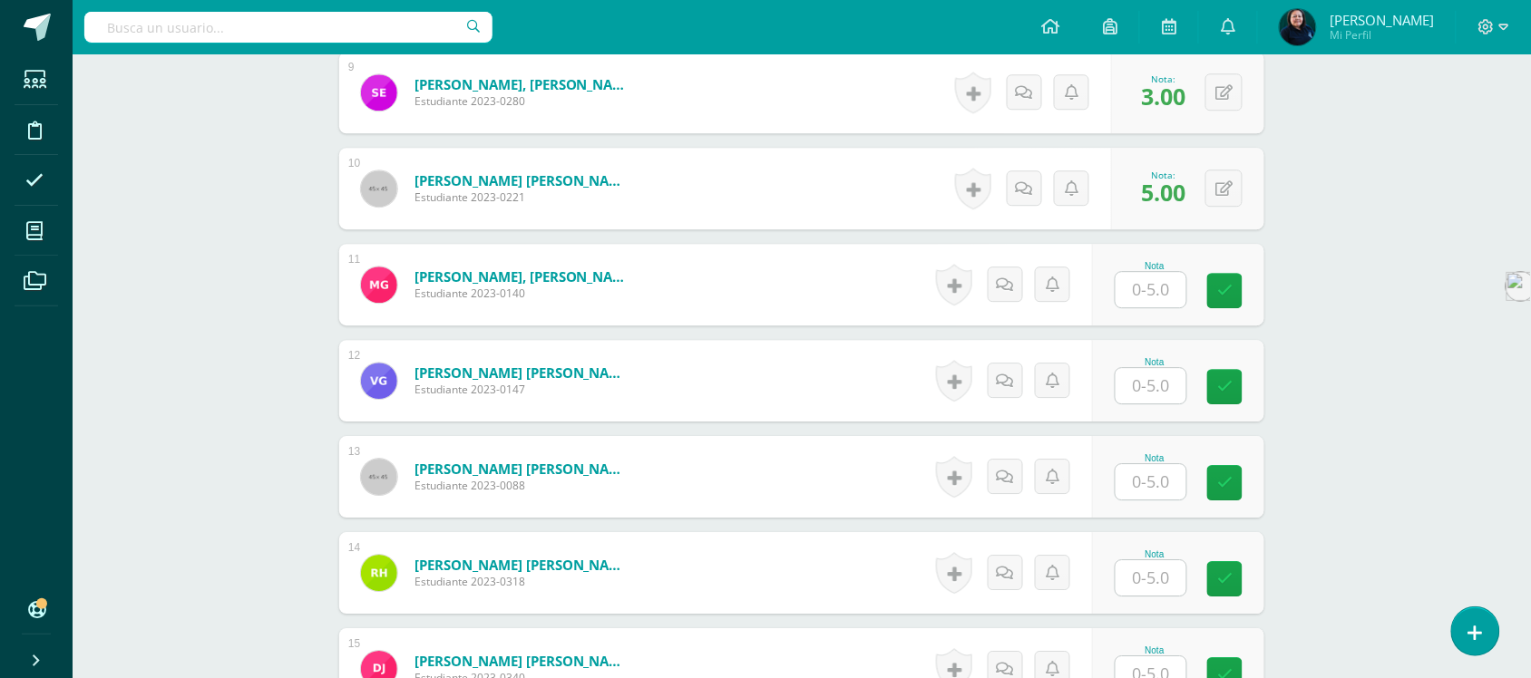
click at [1394, 366] on div "Writing Workshop Preparatoria Preprimaria "A" Herramientas Detalle de asistenci…" at bounding box center [802, 123] width 1459 height 2936
click at [1155, 272] on input "text" at bounding box center [1162, 290] width 73 height 36
type input "4"
click at [1150, 368] on input "text" at bounding box center [1162, 386] width 73 height 36
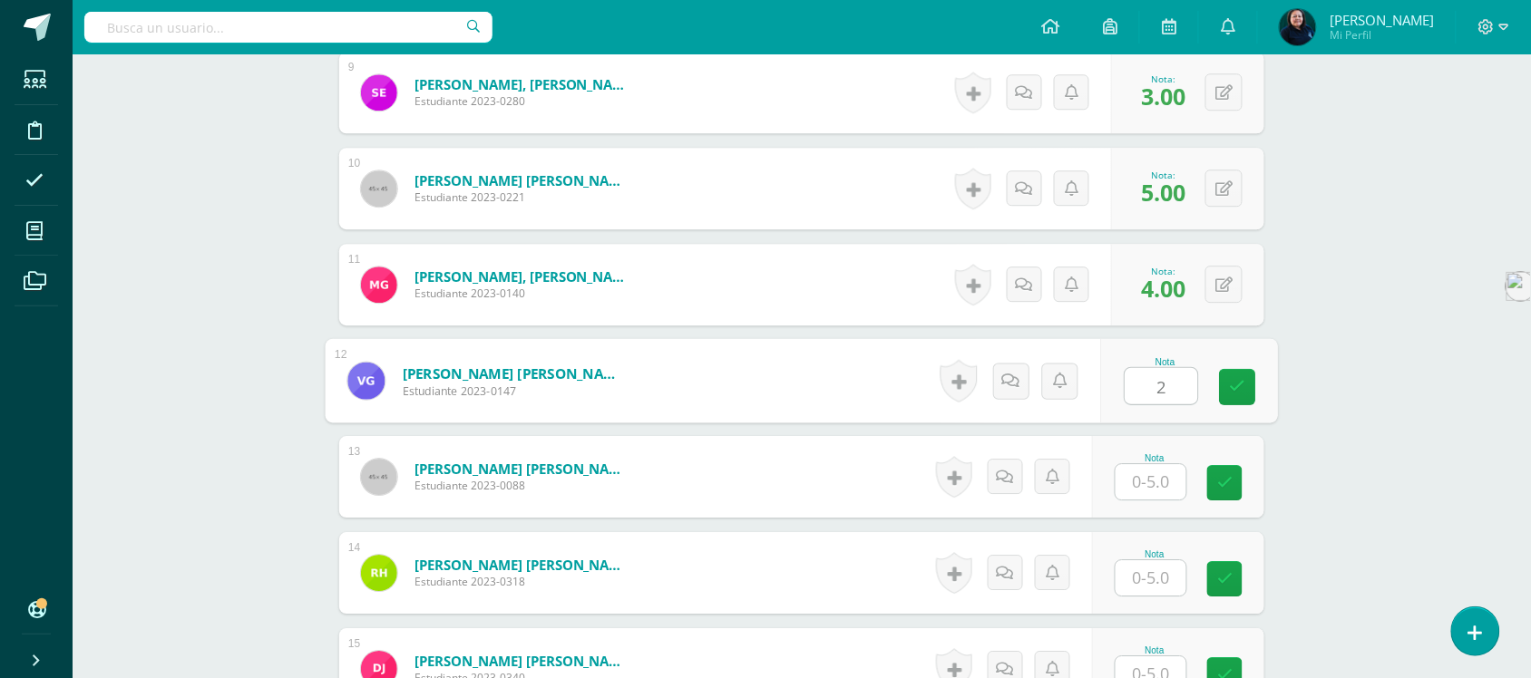
type input "2"
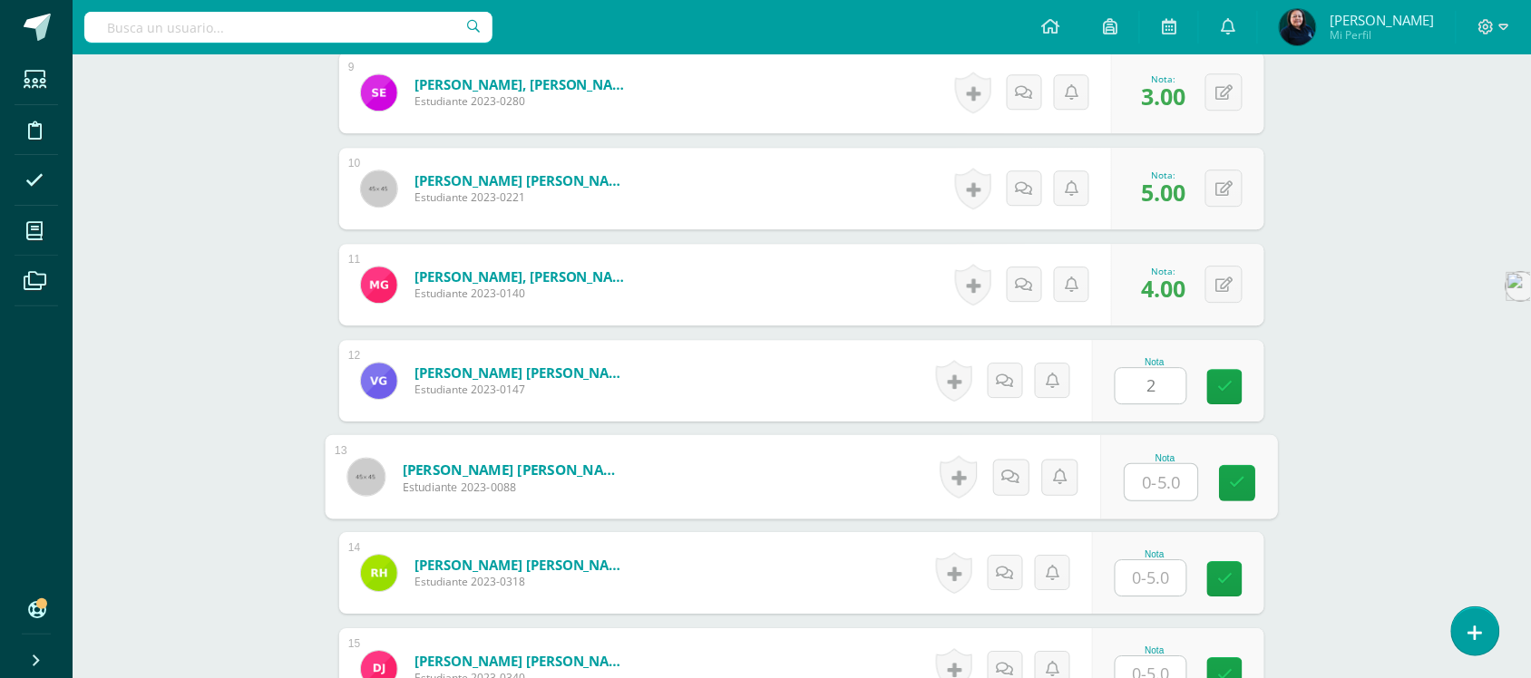
click at [1157, 467] on input "text" at bounding box center [1162, 482] width 73 height 36
type input "4"
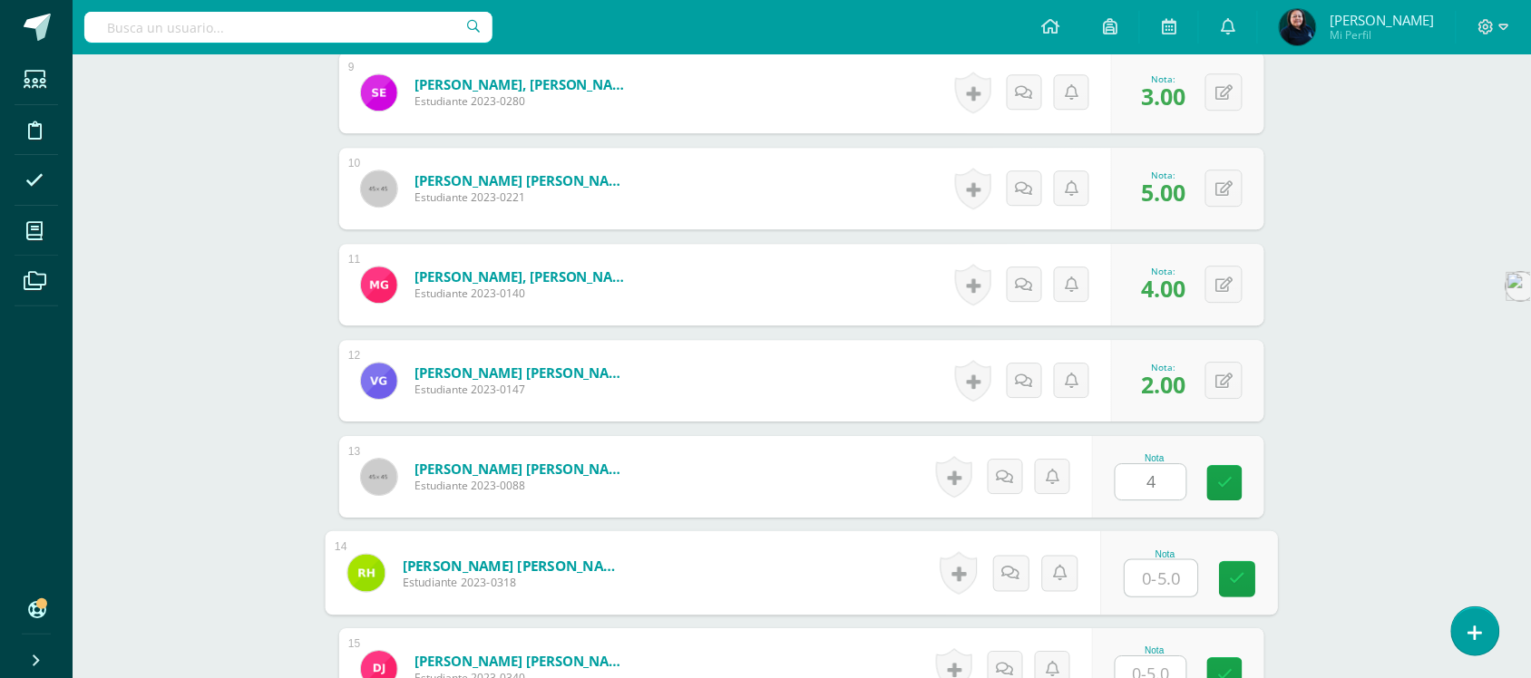
click at [1153, 561] on input "text" at bounding box center [1162, 579] width 73 height 36
type input "5"
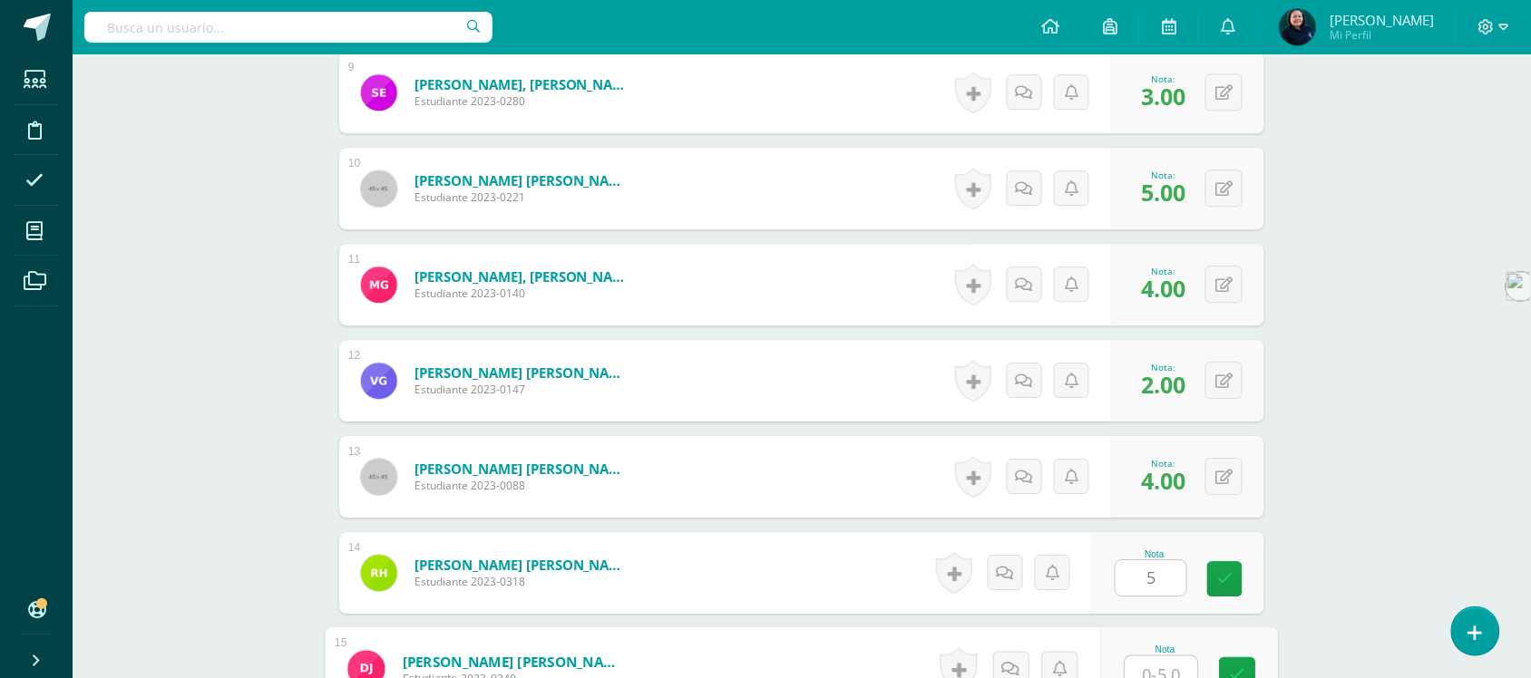
click at [1149, 667] on input "text" at bounding box center [1162, 675] width 73 height 36
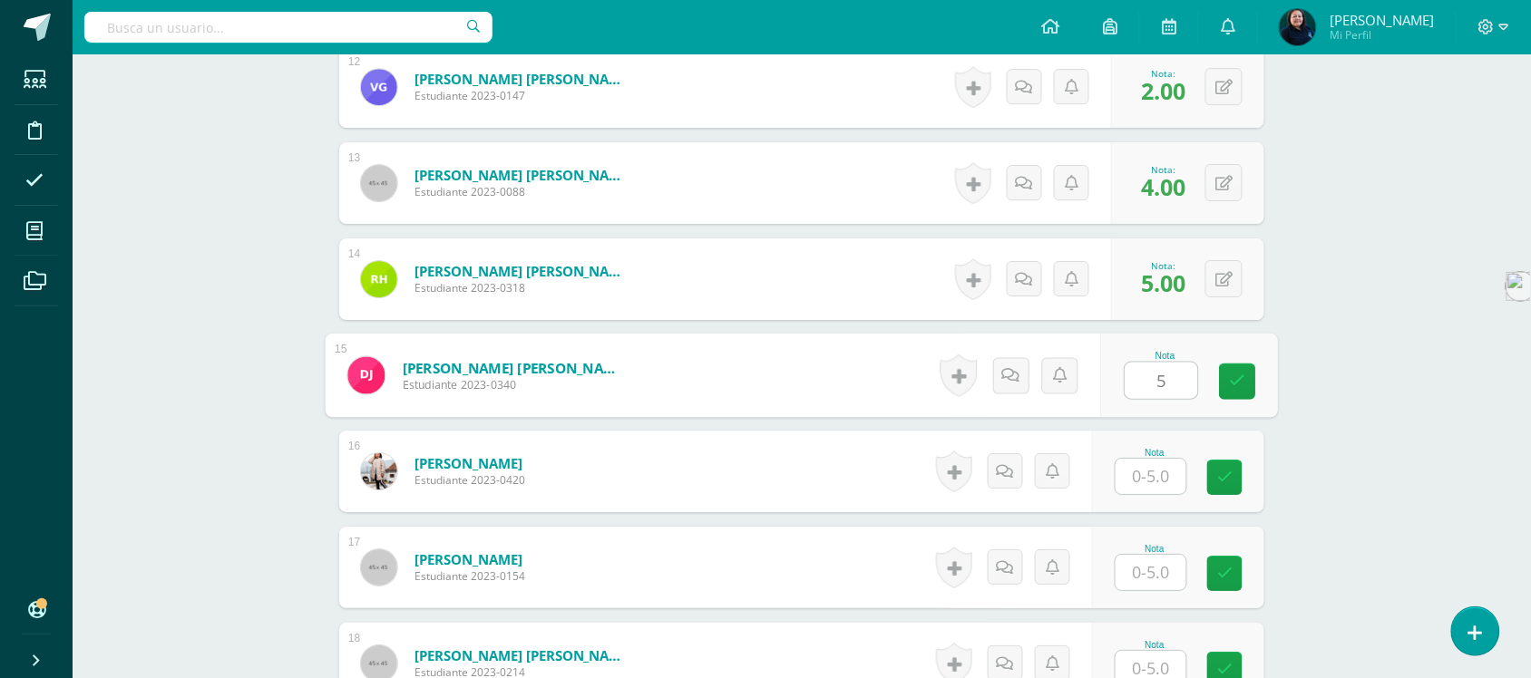
scroll to position [1694, 0]
type input "5"
click at [1145, 465] on input "text" at bounding box center [1151, 475] width 71 height 35
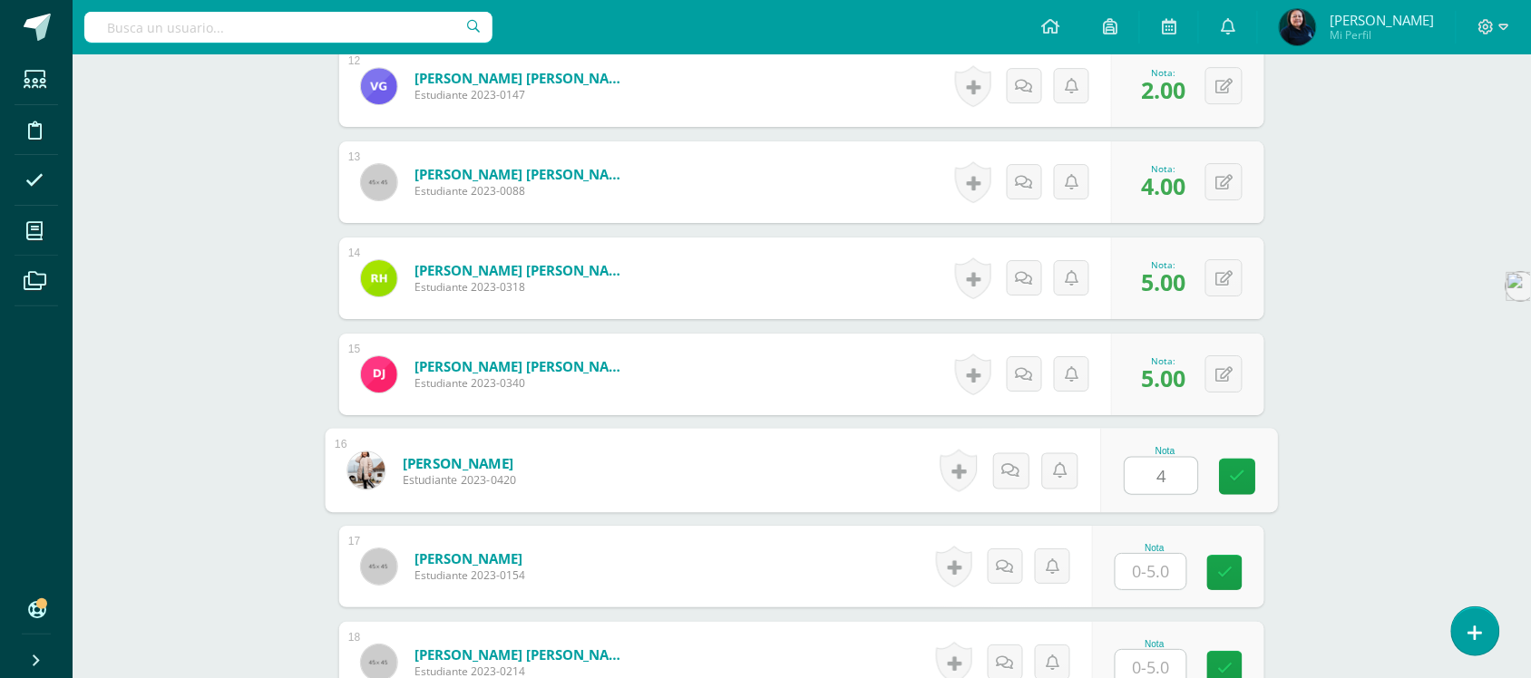
type input "4"
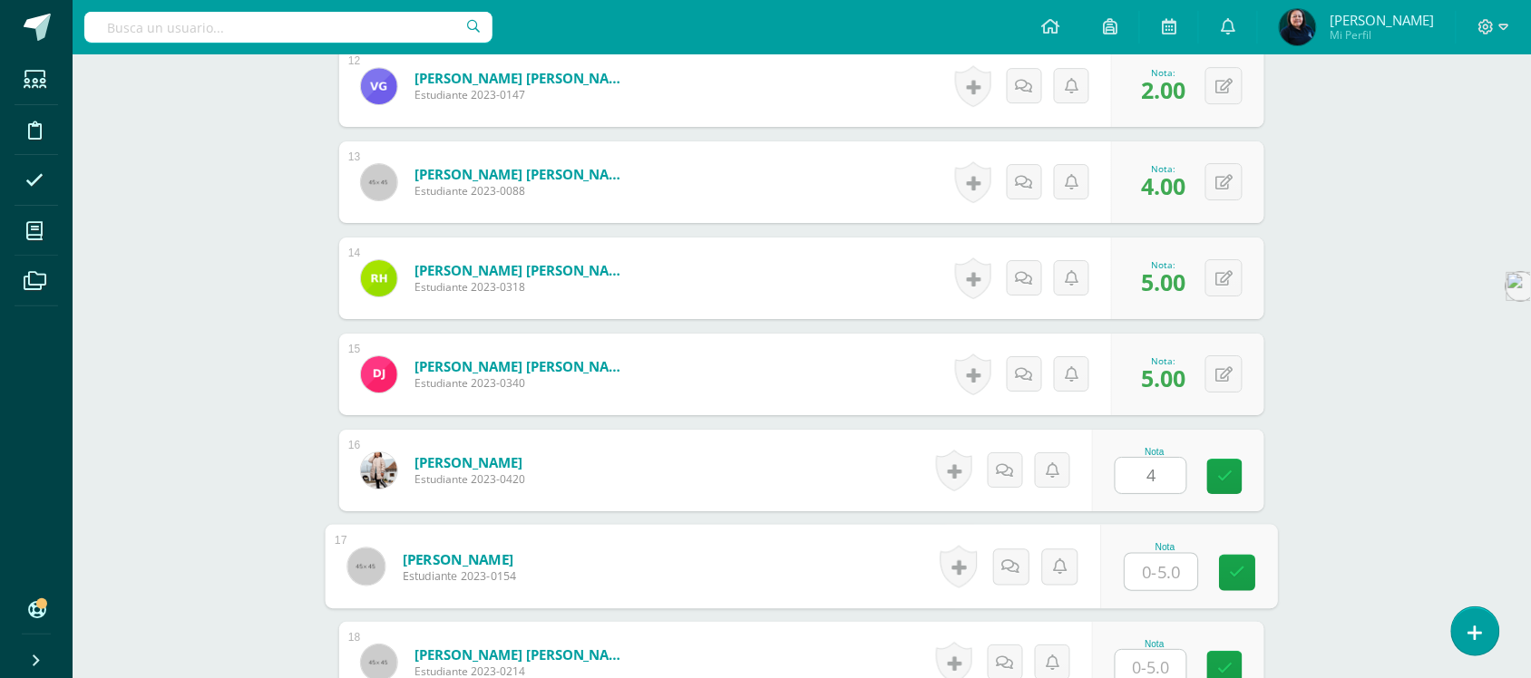
click at [1147, 554] on input "text" at bounding box center [1162, 572] width 73 height 36
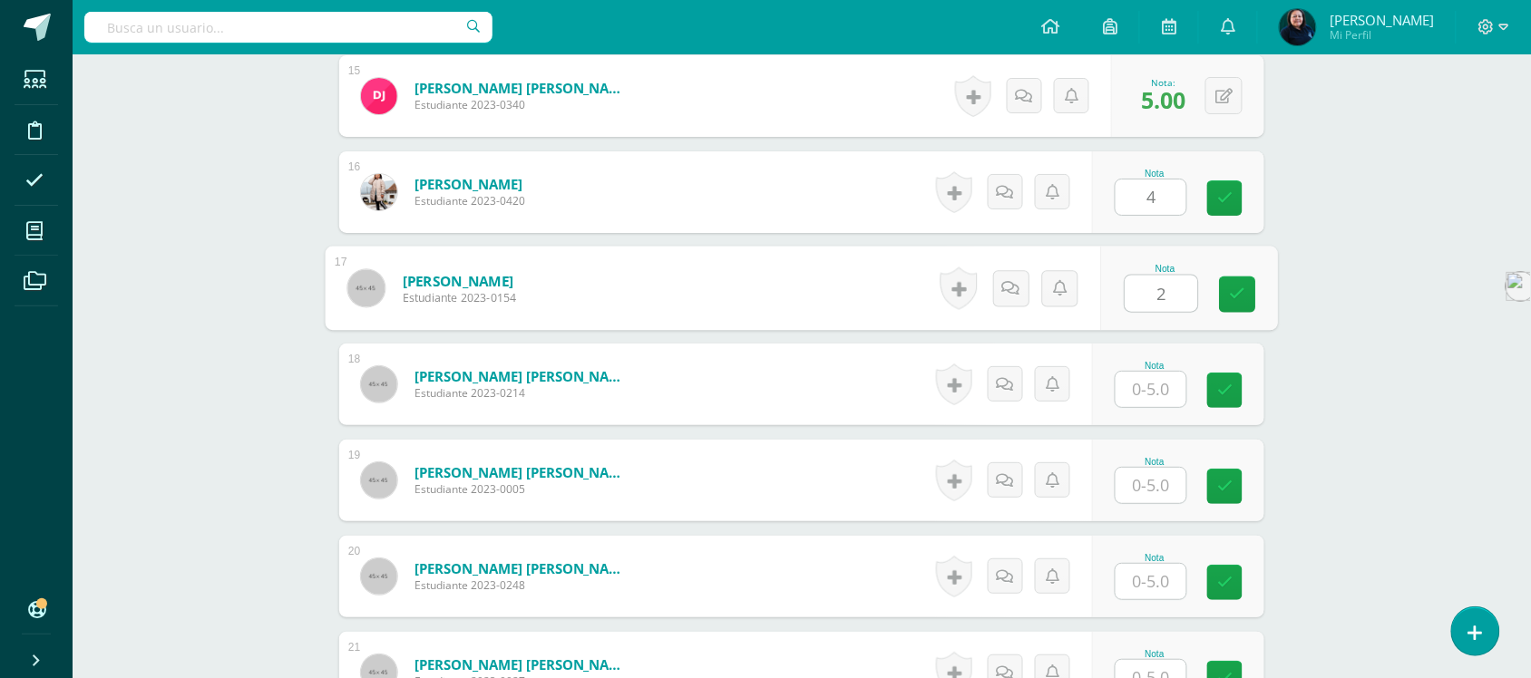
scroll to position [1976, 0]
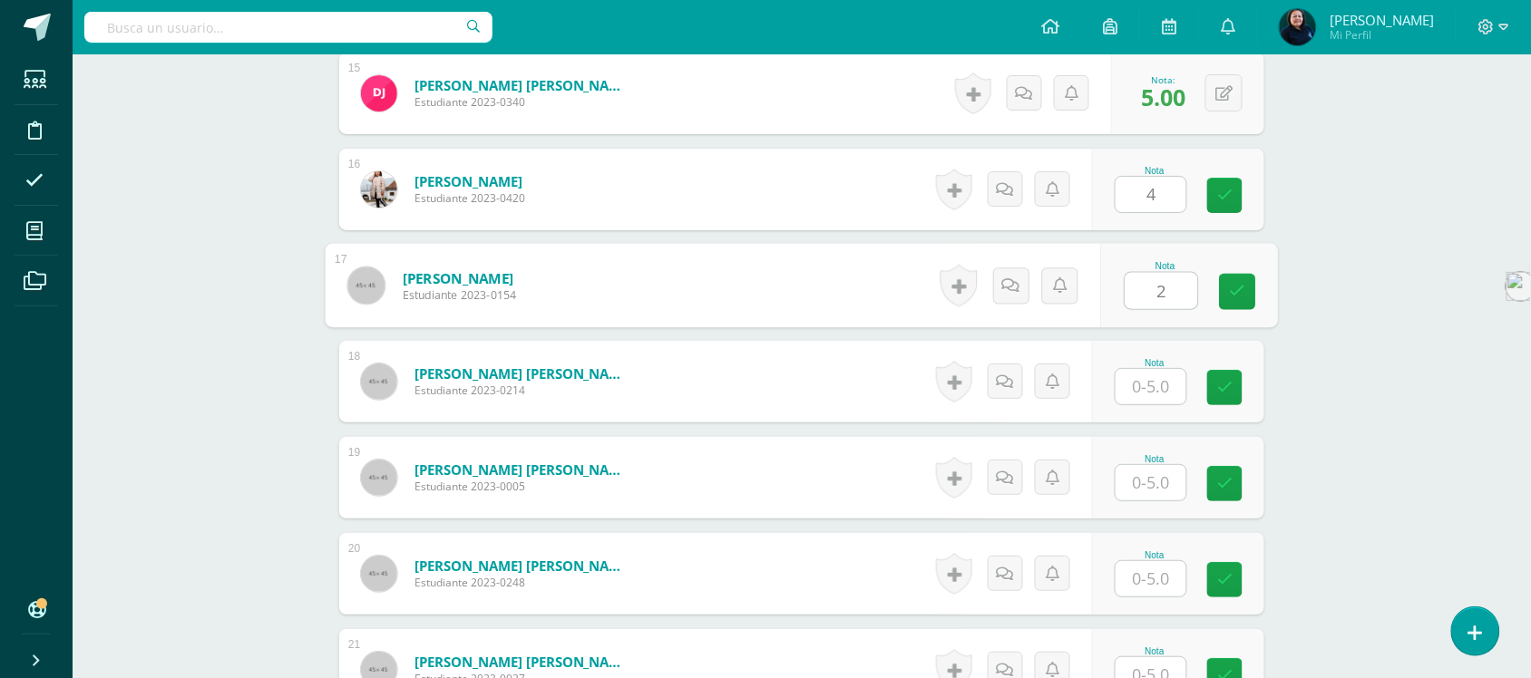
type input "2"
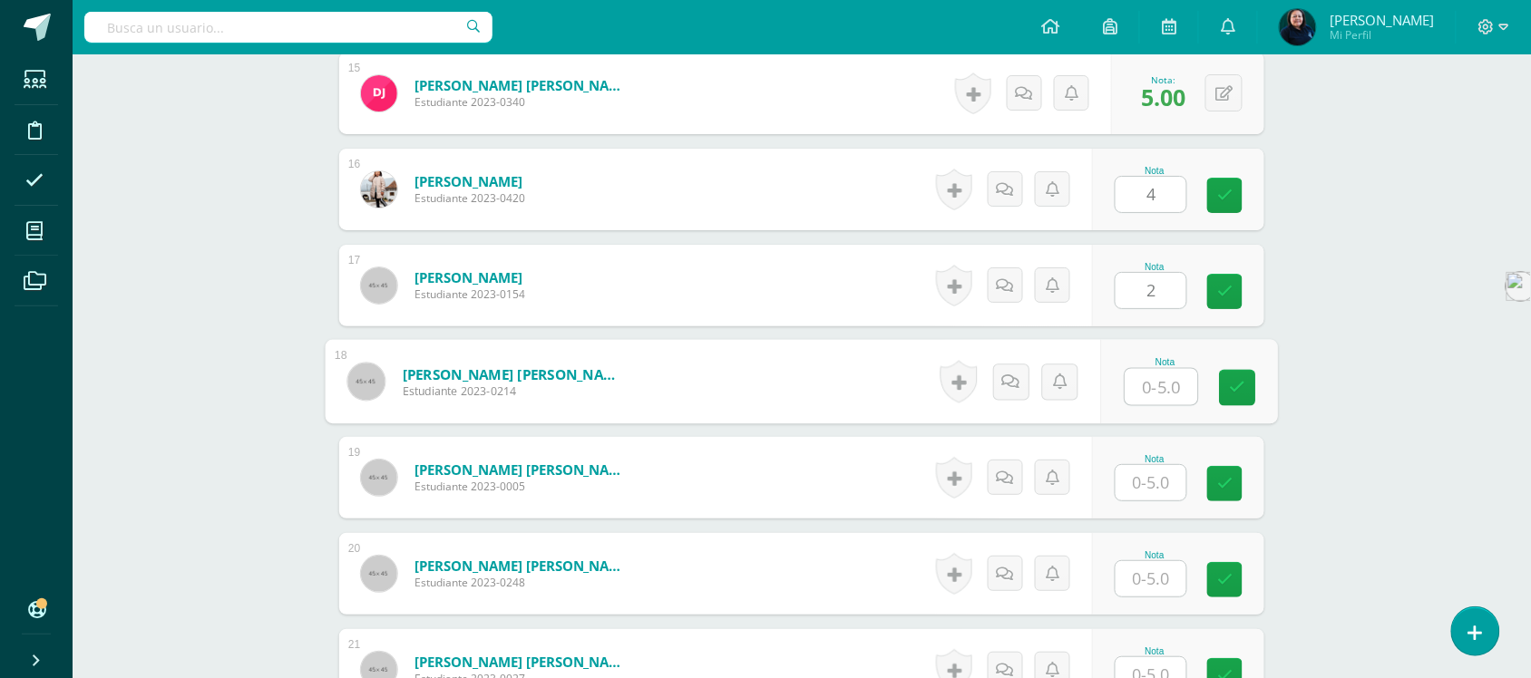
click at [1150, 369] on input "text" at bounding box center [1162, 387] width 73 height 36
type input "4"
click at [1167, 473] on input "text" at bounding box center [1151, 482] width 71 height 35
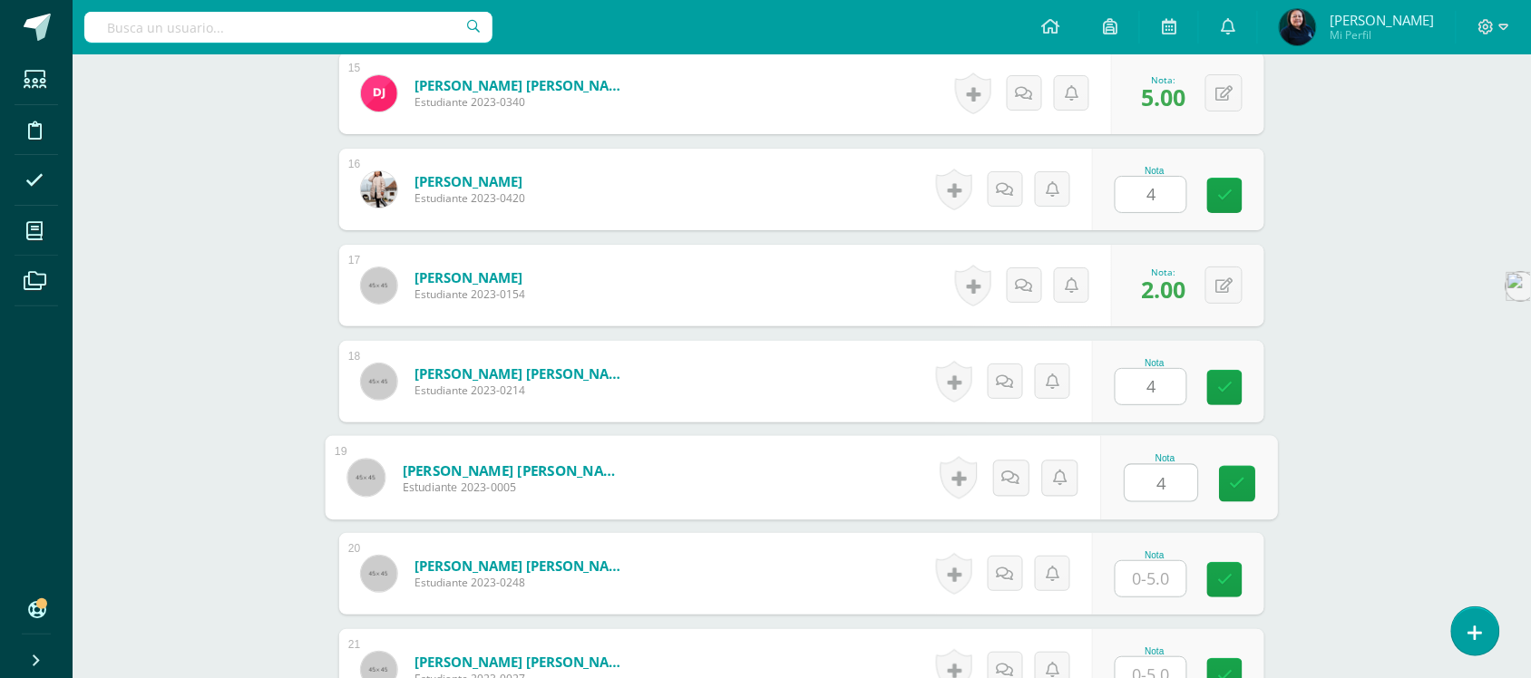
type input "4"
click at [1153, 561] on input "text" at bounding box center [1151, 578] width 71 height 35
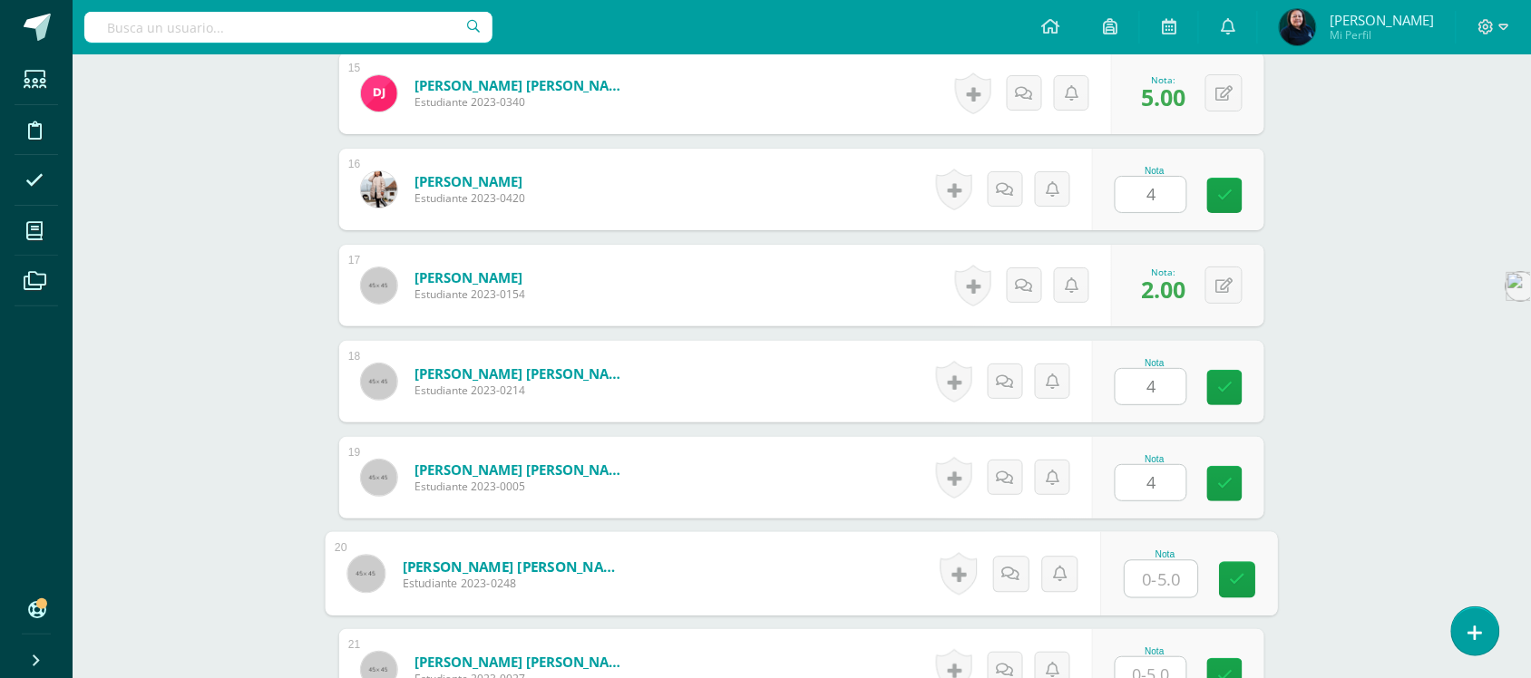
type input "4"
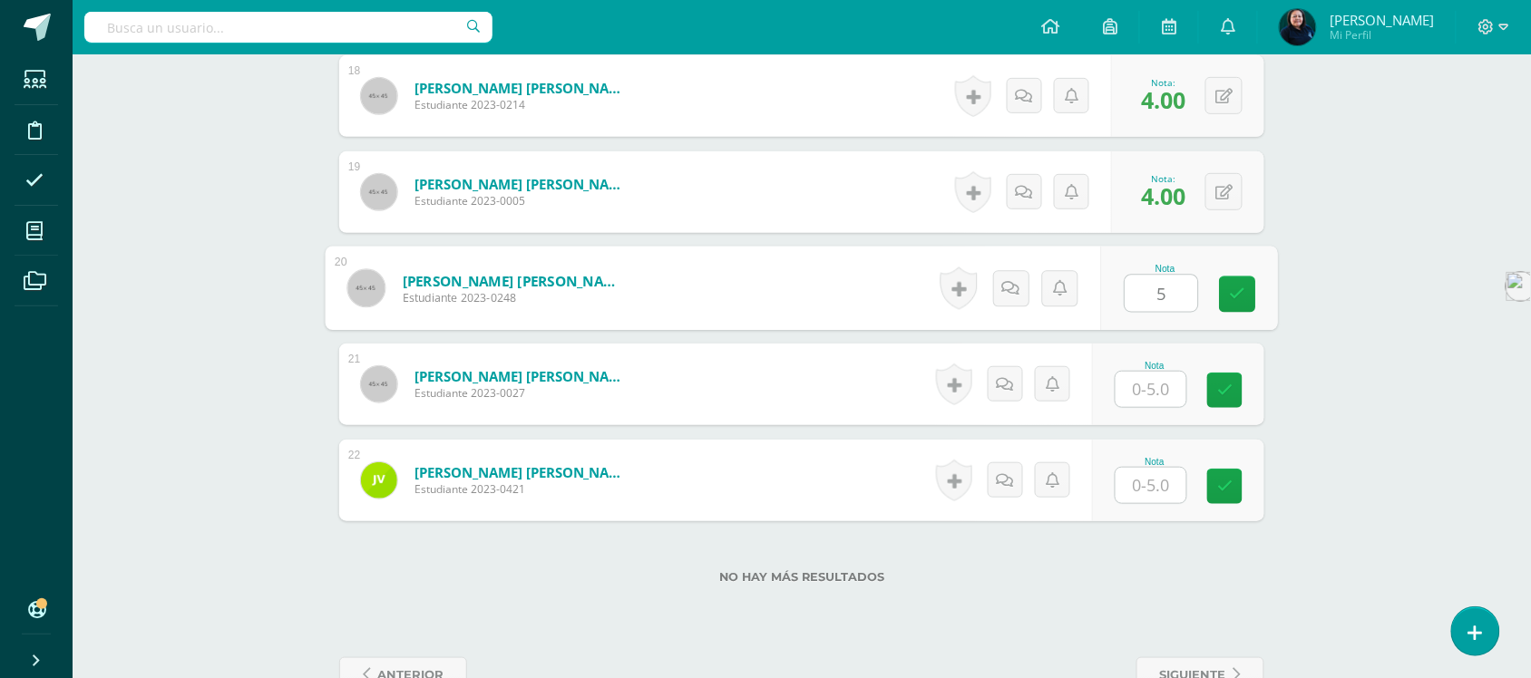
scroll to position [2295, 0]
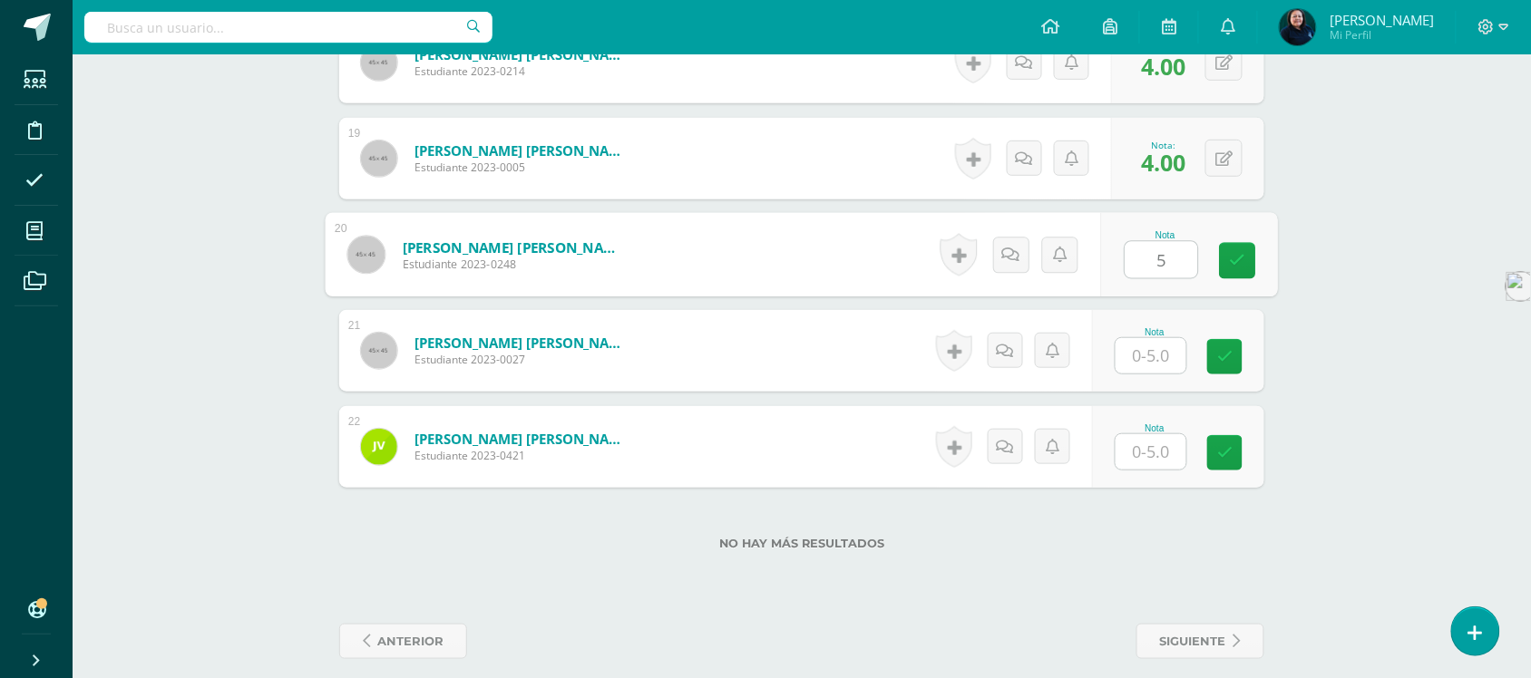
type input "5"
click at [1155, 347] on input "text" at bounding box center [1151, 355] width 71 height 35
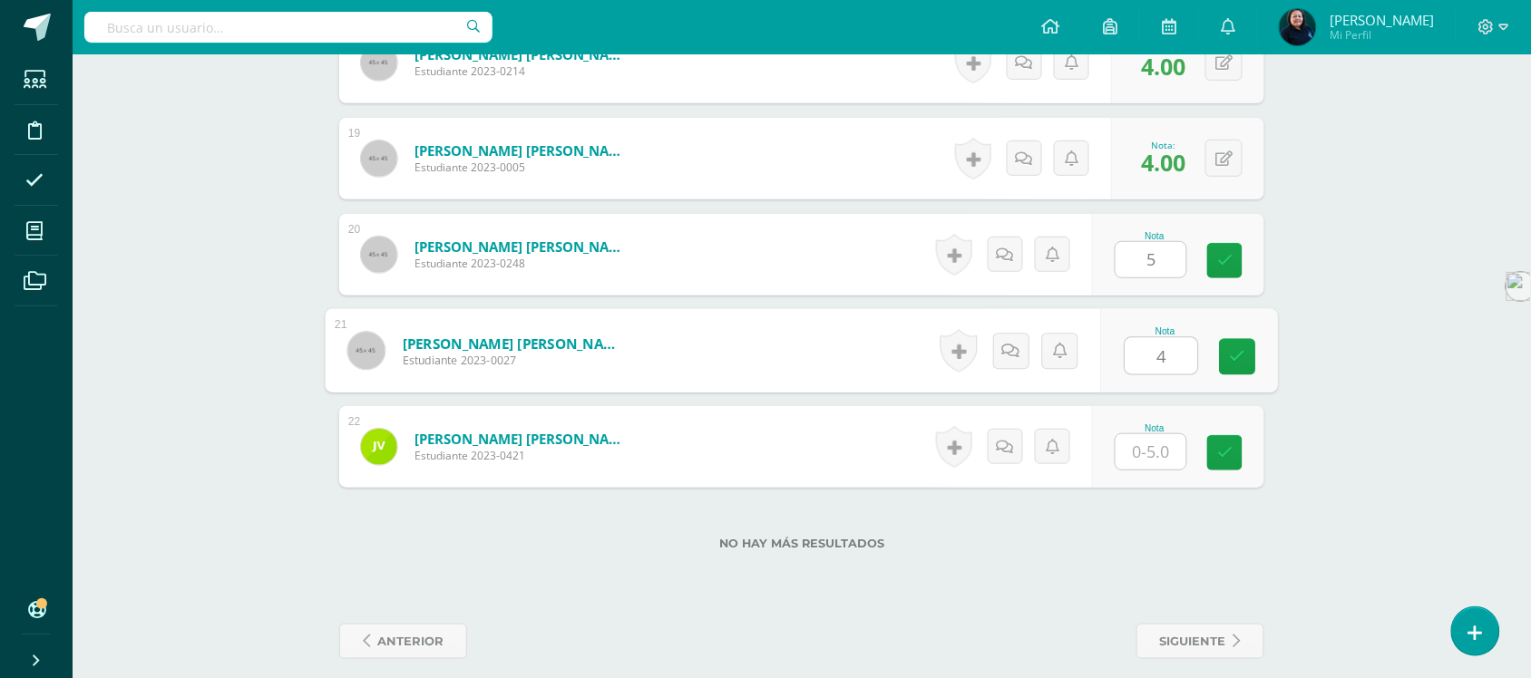
type input "4"
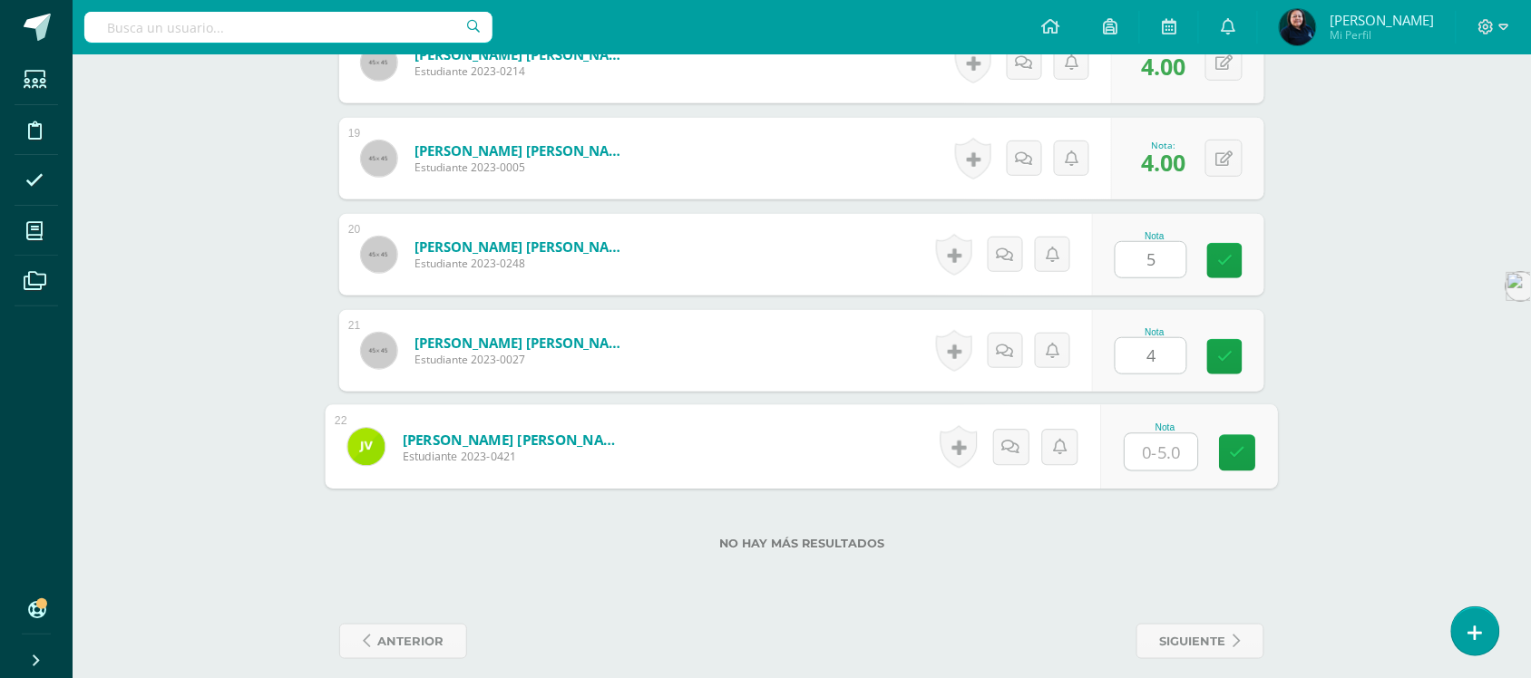
click at [1168, 437] on input "text" at bounding box center [1162, 452] width 73 height 36
type input "4"
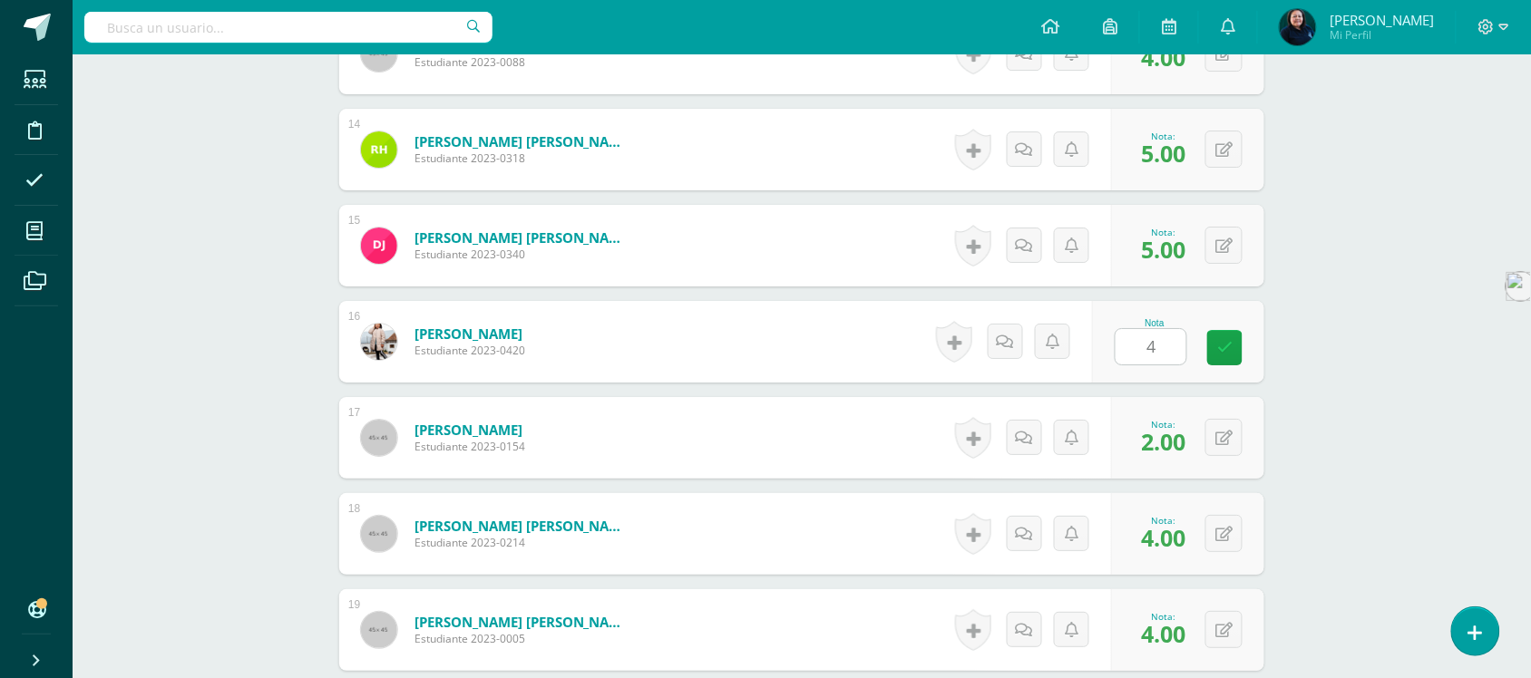
scroll to position [1955, 0]
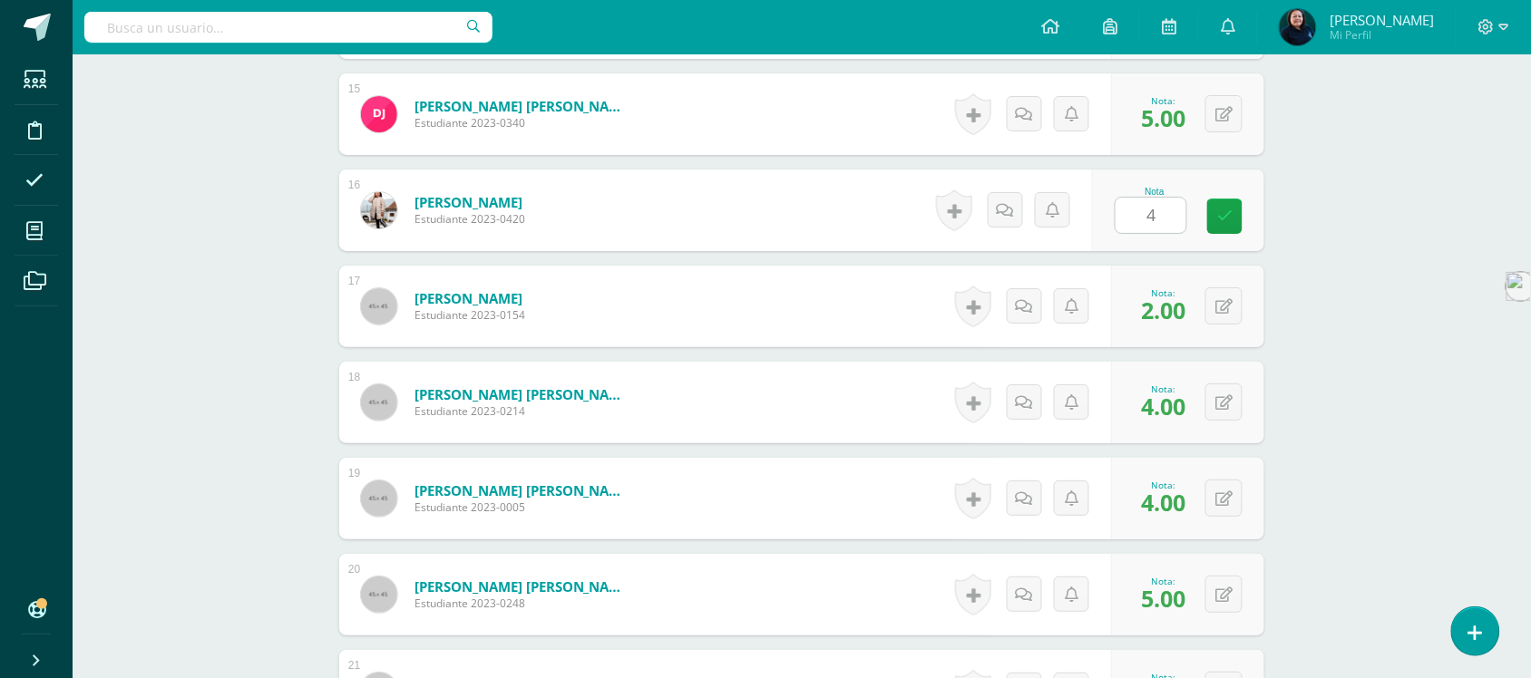
click at [1164, 202] on input "4" at bounding box center [1151, 215] width 71 height 35
type input "4"
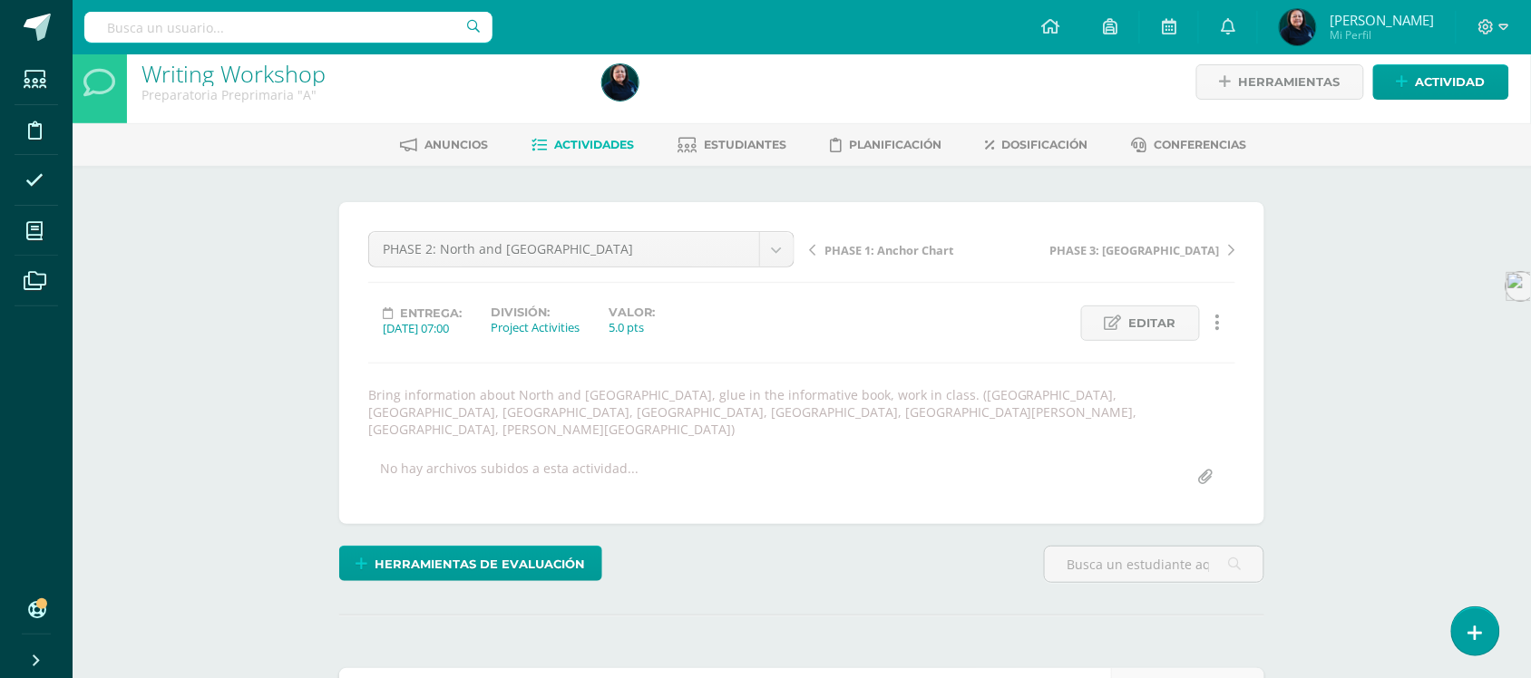
scroll to position [0, 0]
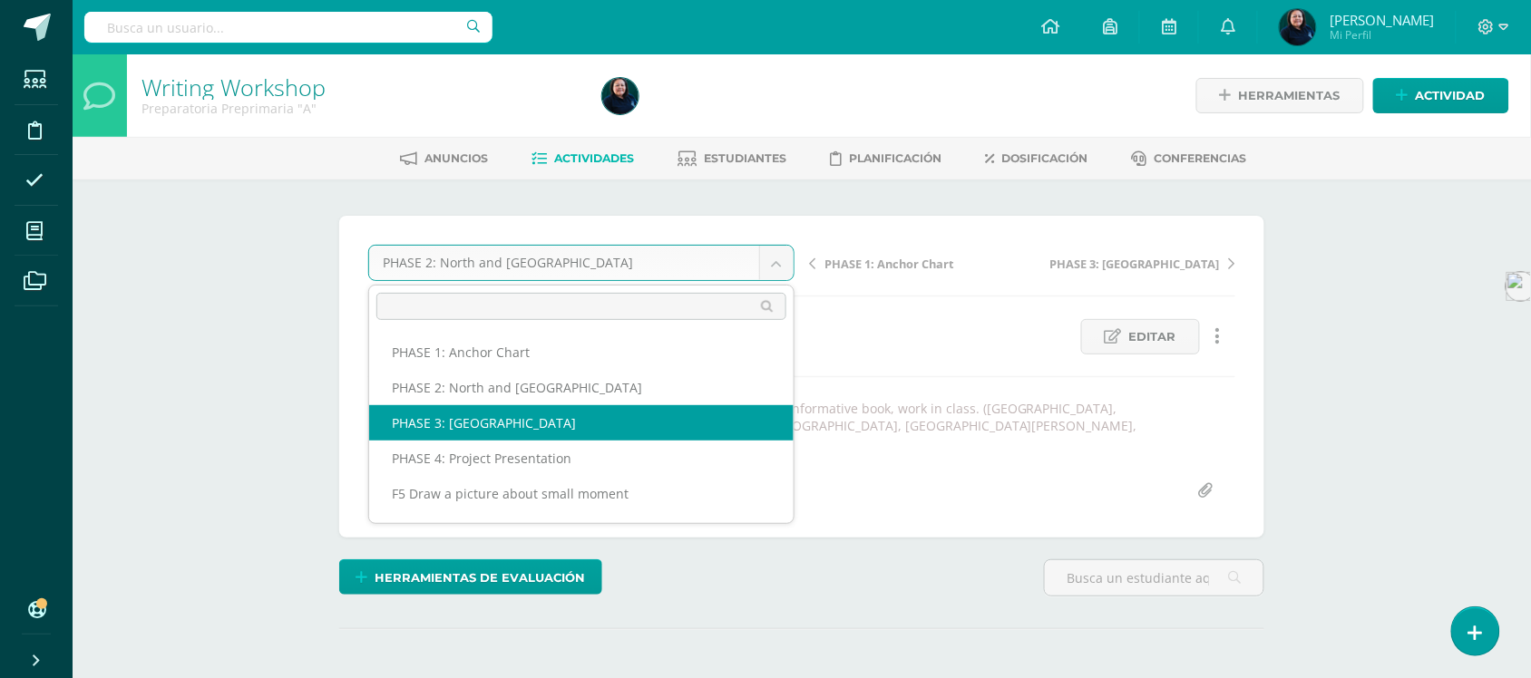
select select "/dashboard/teacher/grade-activity/50999/"
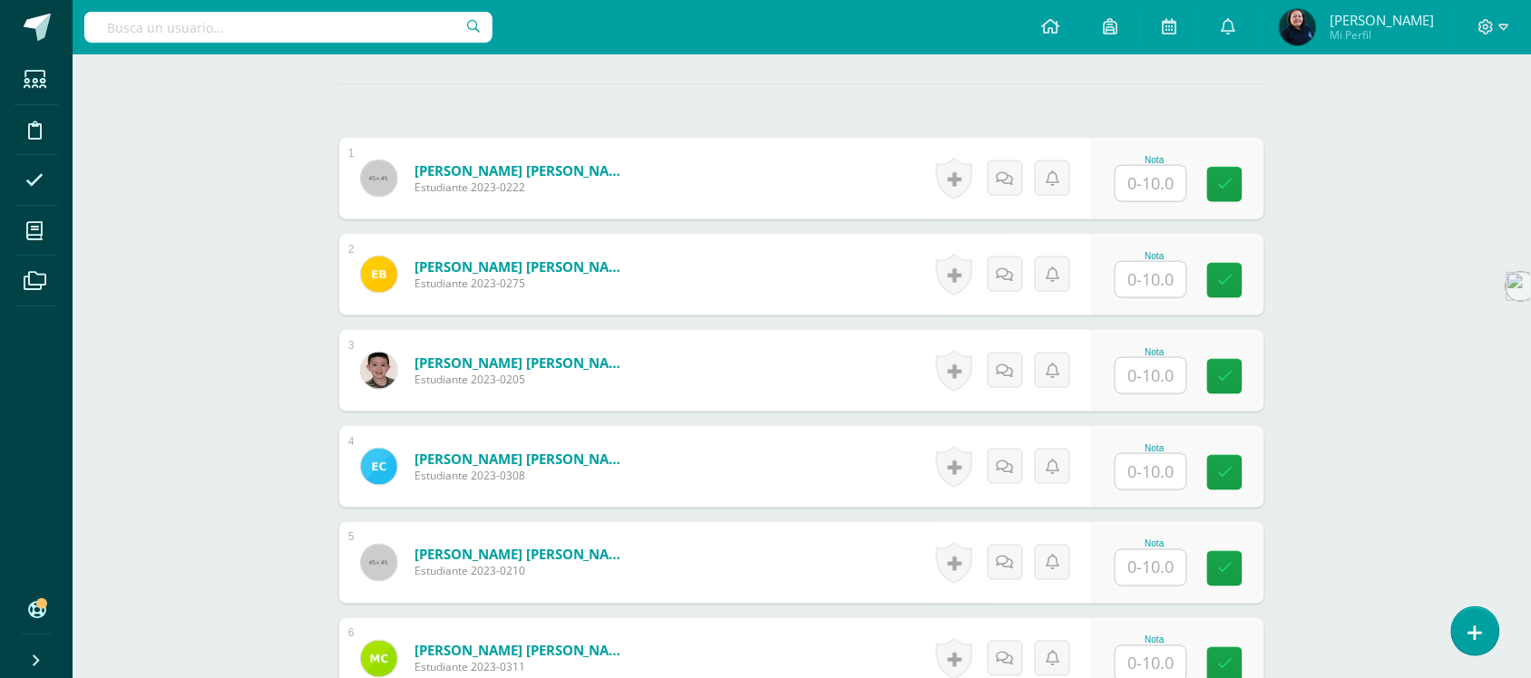
scroll to position [528, 0]
click at [1147, 166] on input "text" at bounding box center [1151, 182] width 71 height 35
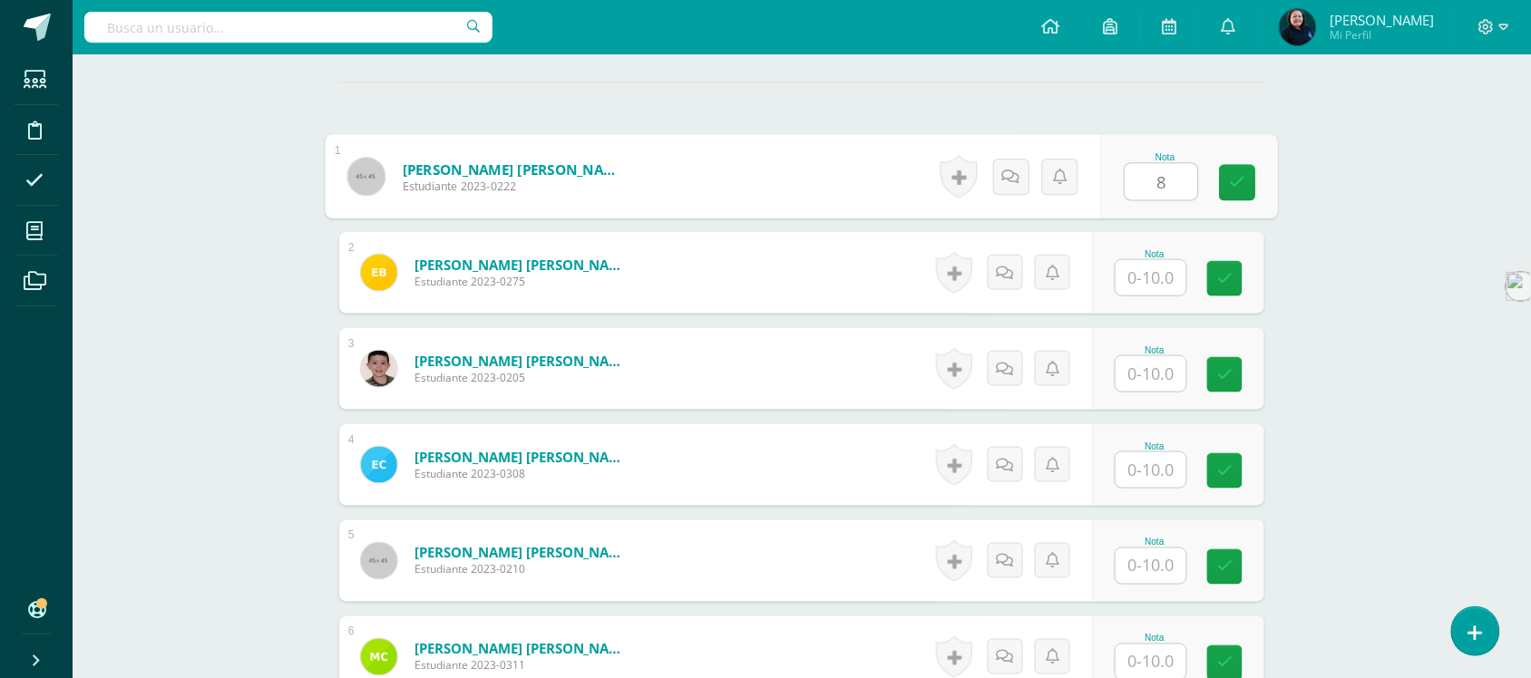
type input "8"
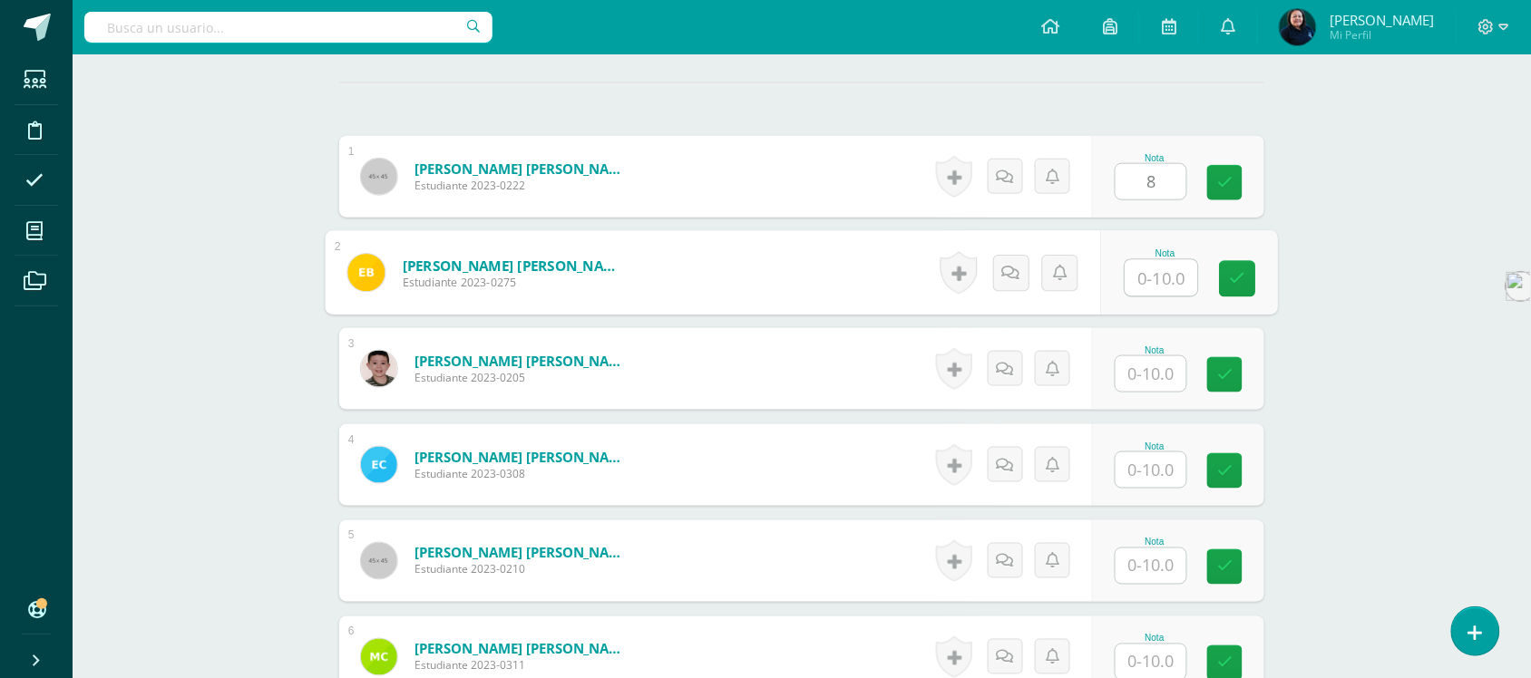
click at [1152, 260] on input "text" at bounding box center [1162, 278] width 73 height 36
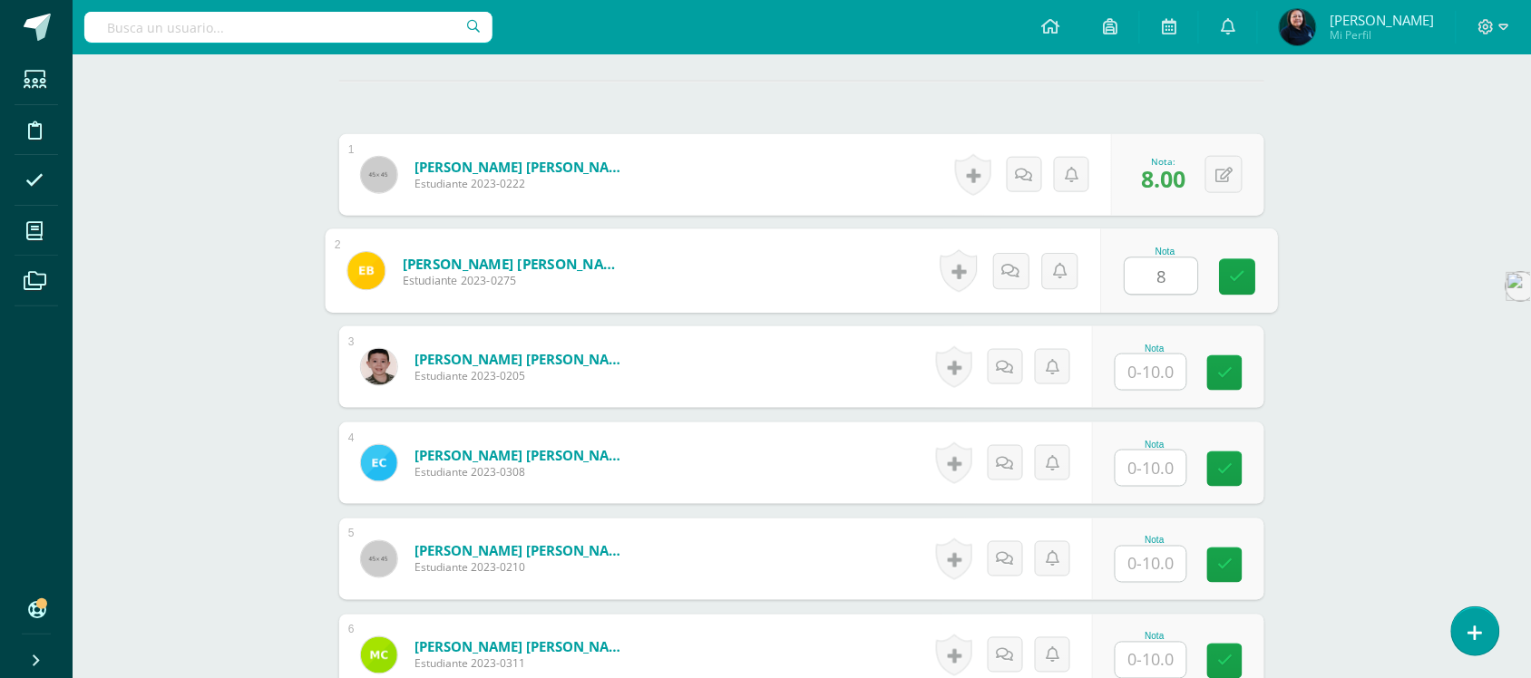
type input "8"
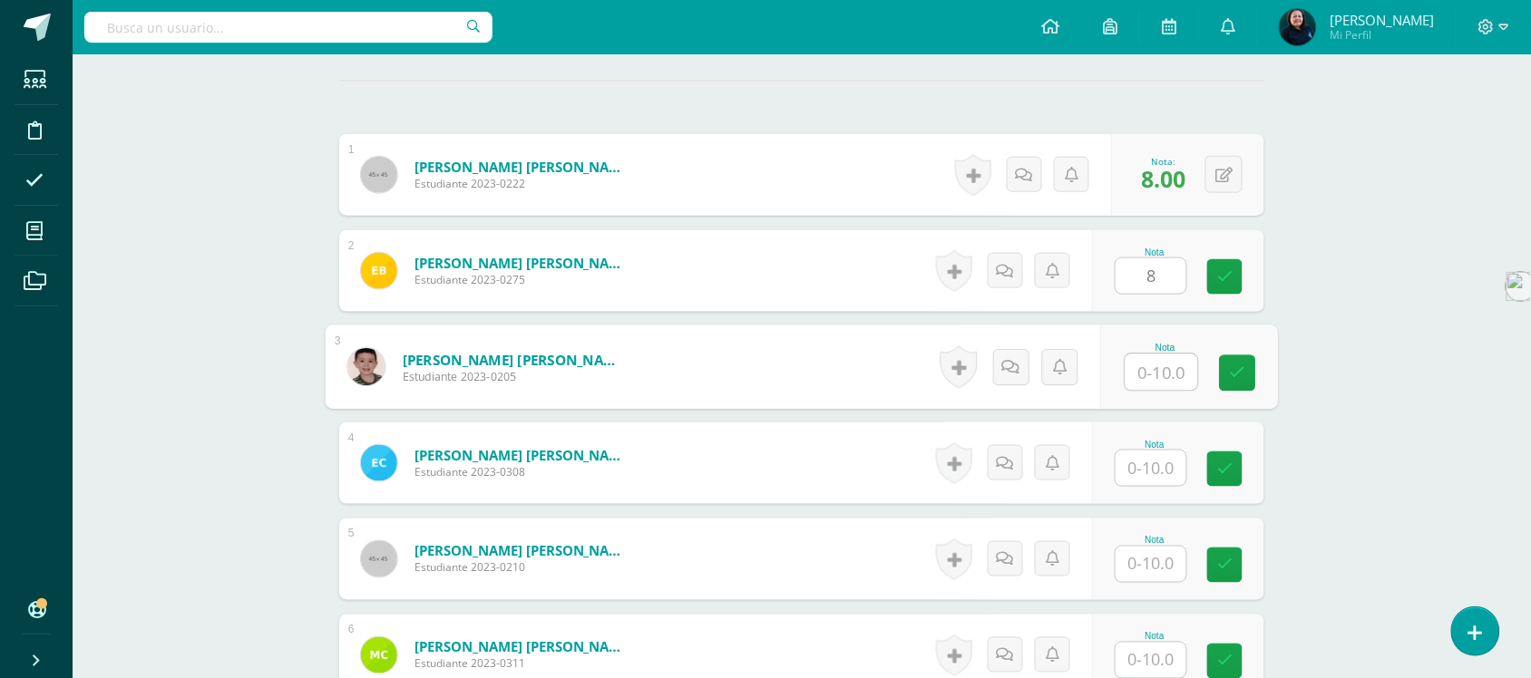
click at [1143, 361] on input "text" at bounding box center [1162, 373] width 73 height 36
type input "10"
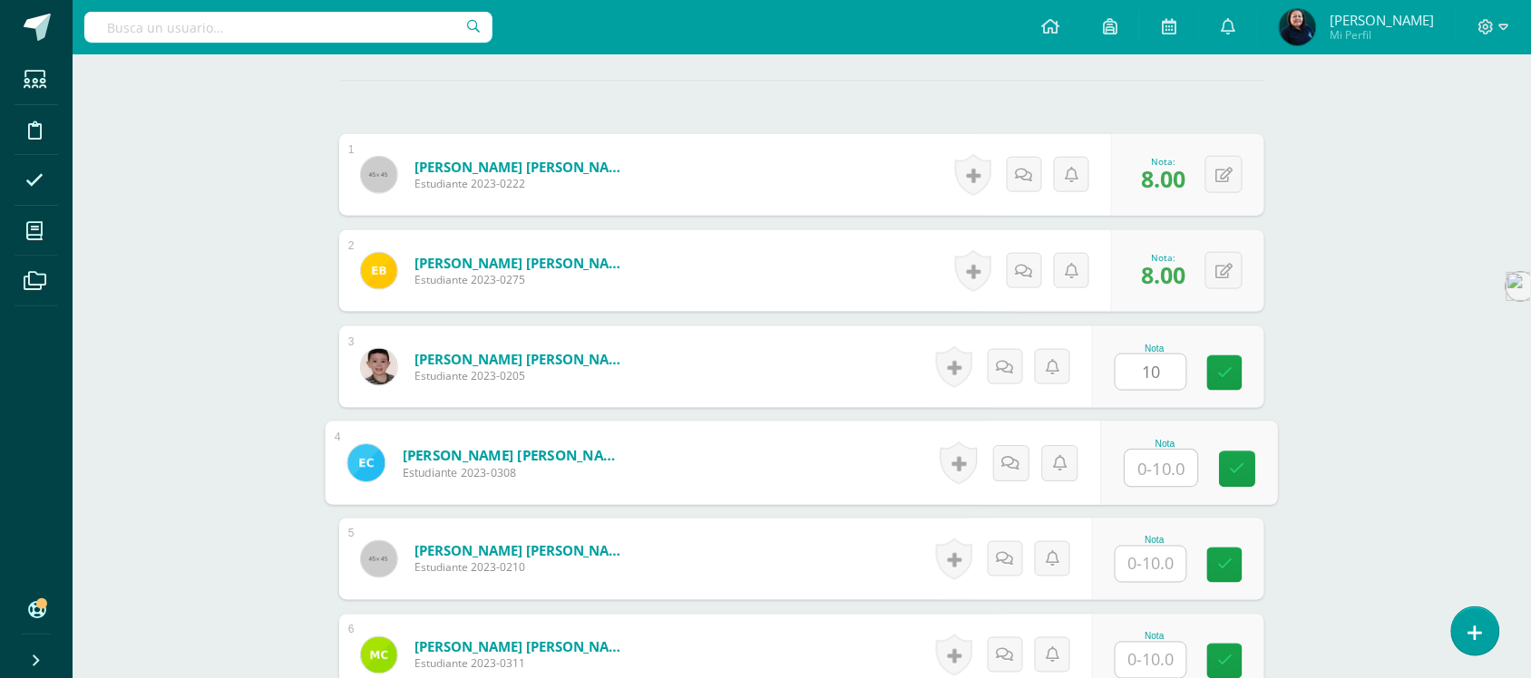
click at [1166, 452] on input "text" at bounding box center [1162, 469] width 73 height 36
type input "8"
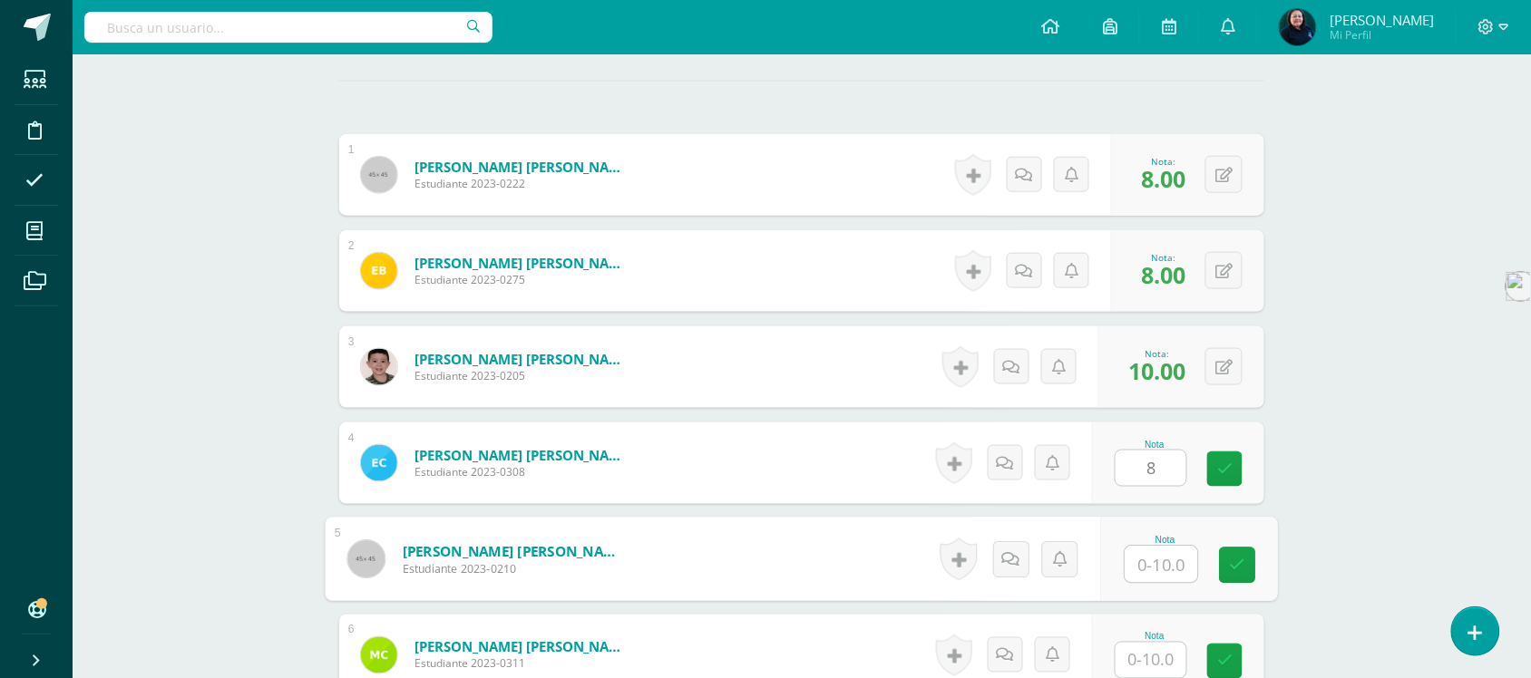
click at [1153, 547] on input "text" at bounding box center [1162, 565] width 73 height 36
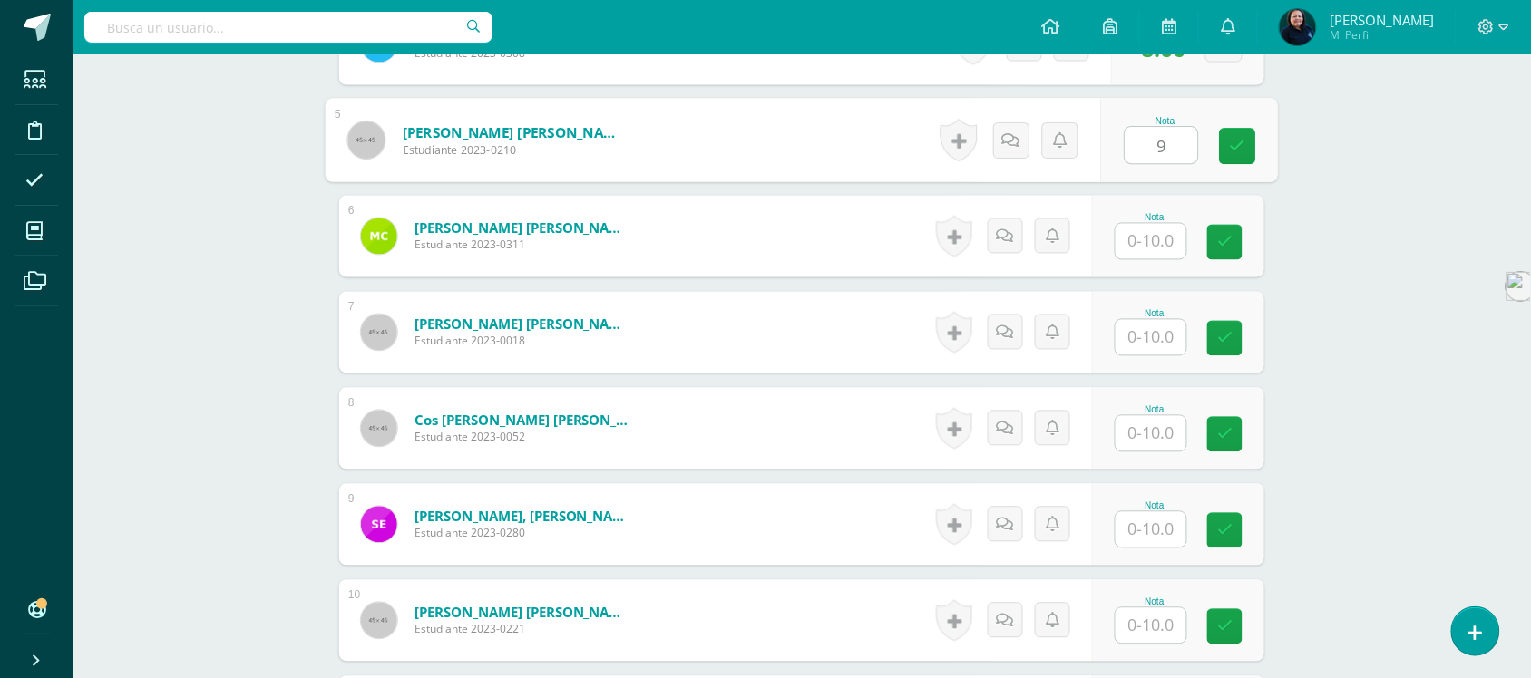
scroll to position [951, 0]
type input "9"
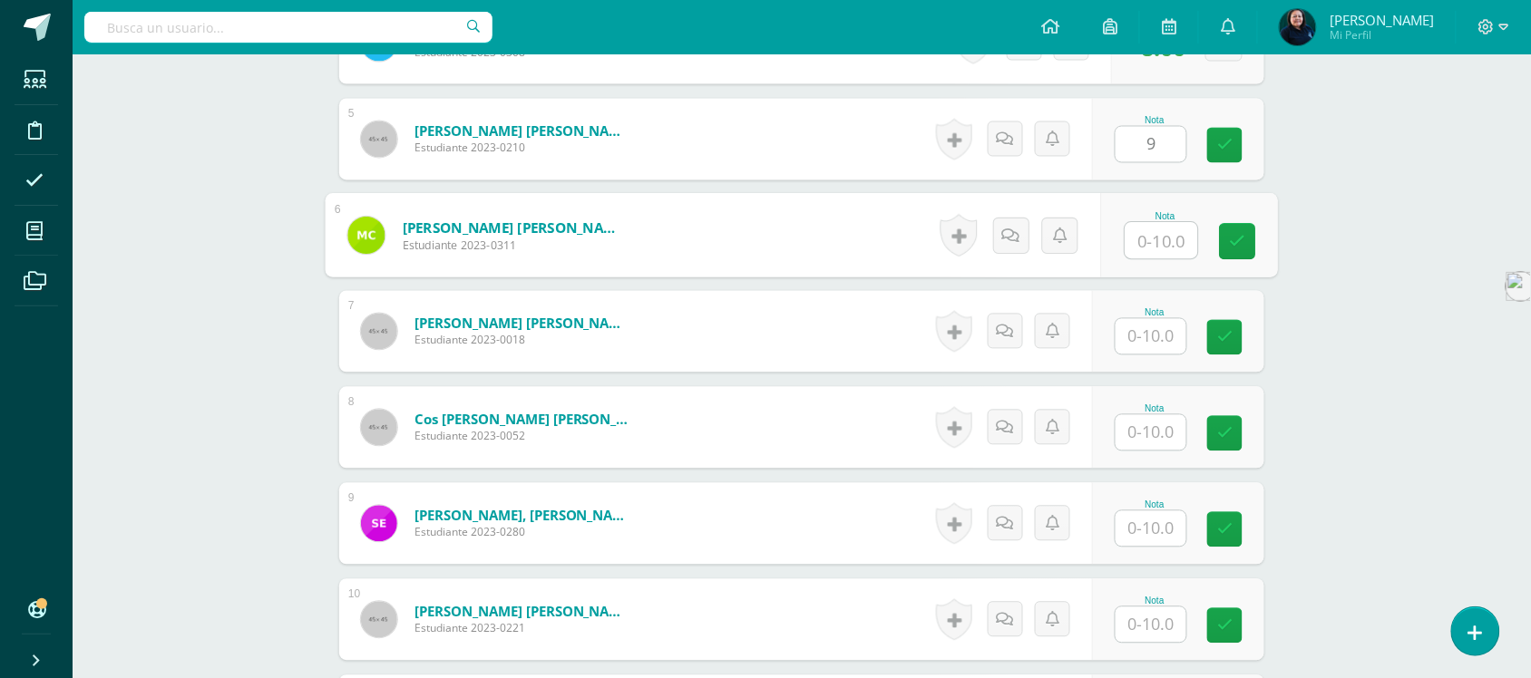
click at [1144, 224] on input "text" at bounding box center [1162, 241] width 73 height 36
type input "1"
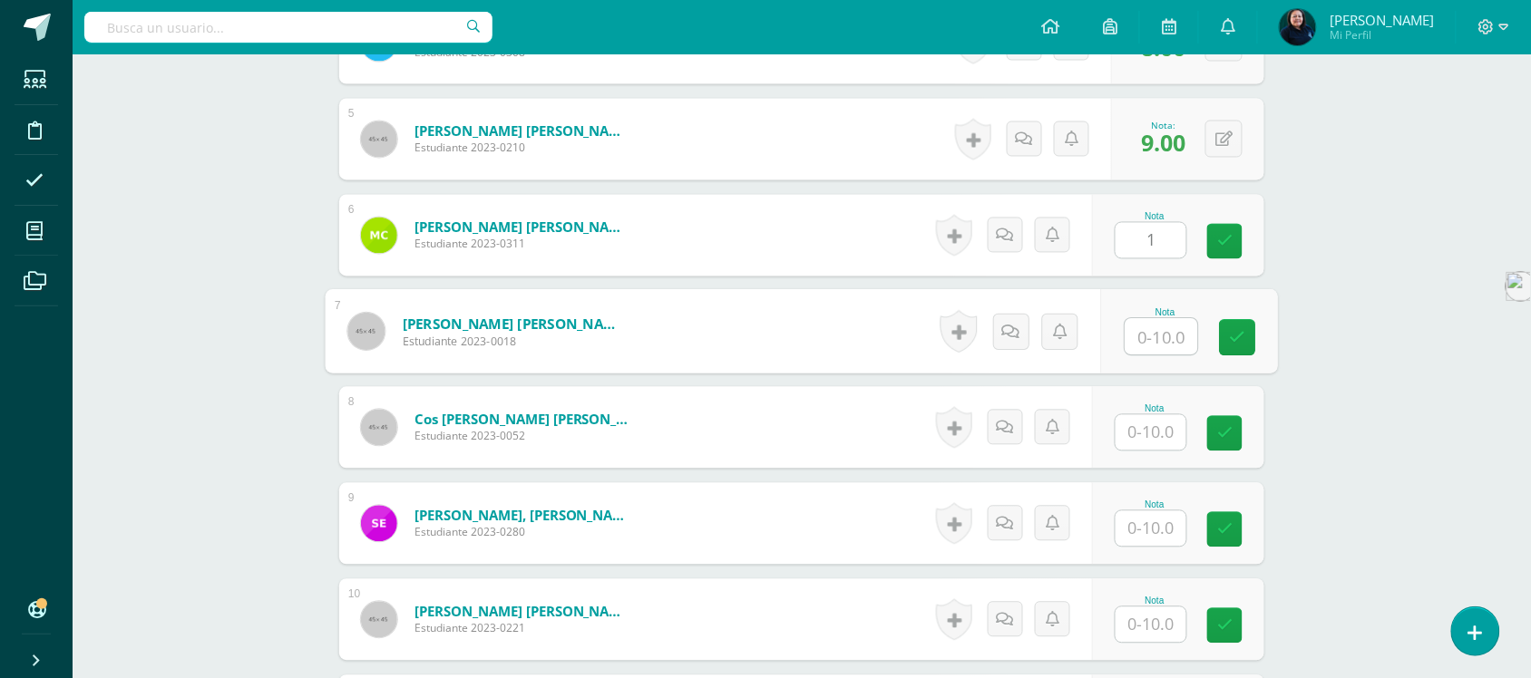
click at [1139, 319] on input "text" at bounding box center [1162, 337] width 73 height 36
type input "8"
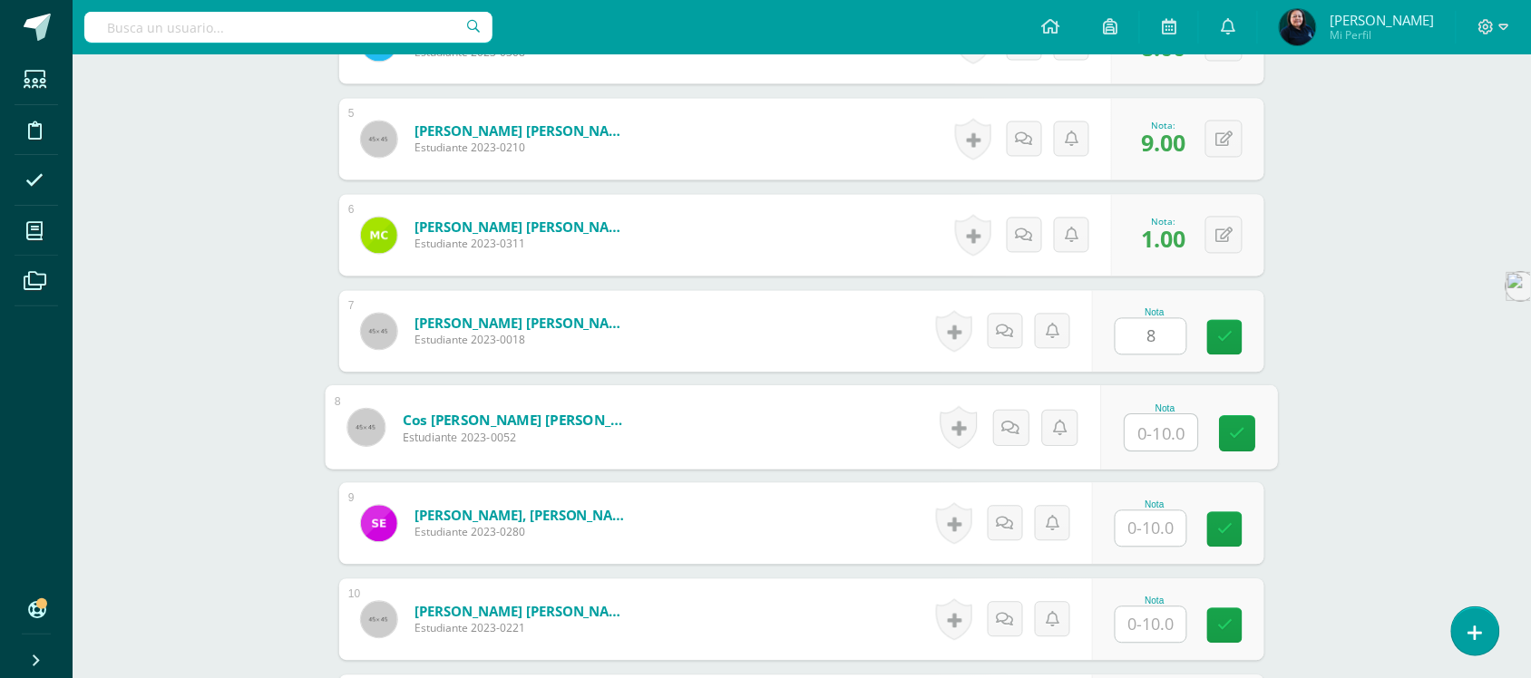
click at [1154, 415] on input "text" at bounding box center [1162, 433] width 73 height 36
type input "8"
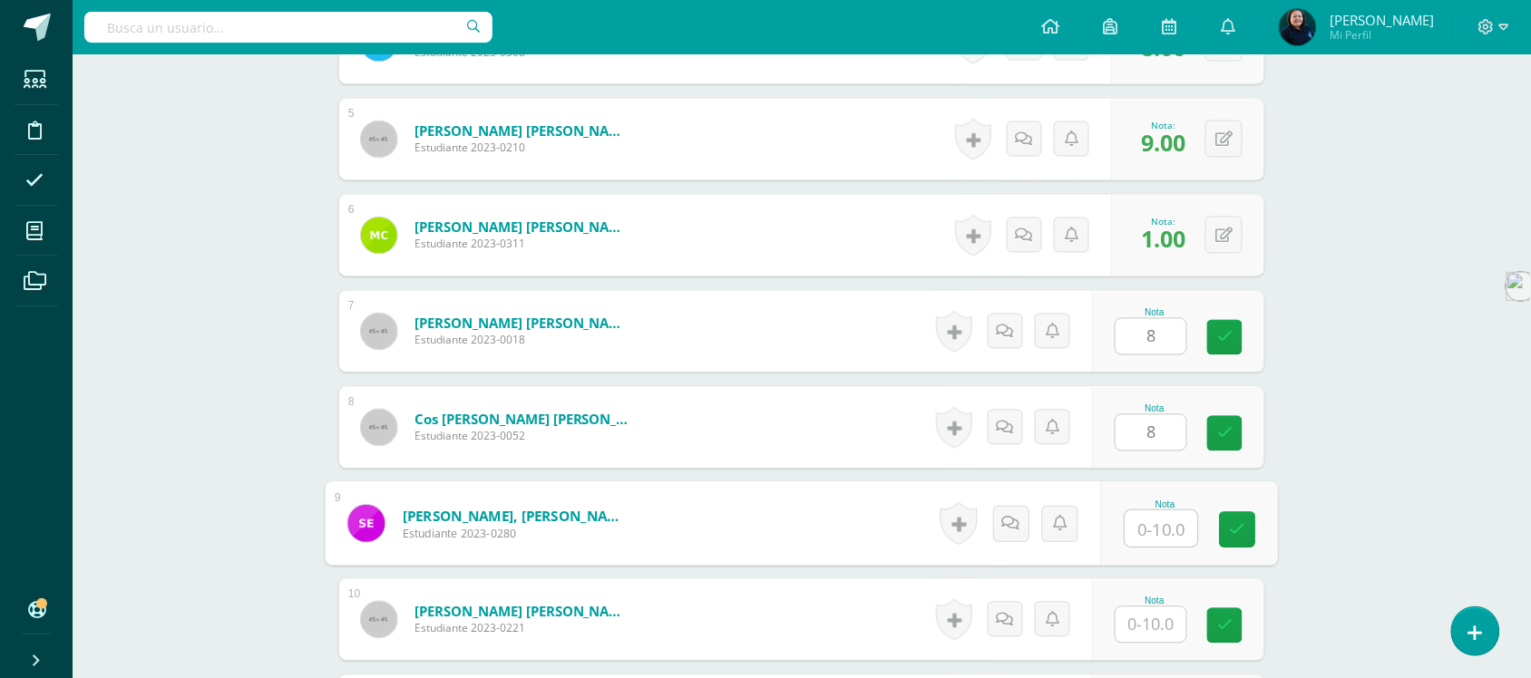
click at [1149, 512] on input "text" at bounding box center [1162, 530] width 73 height 36
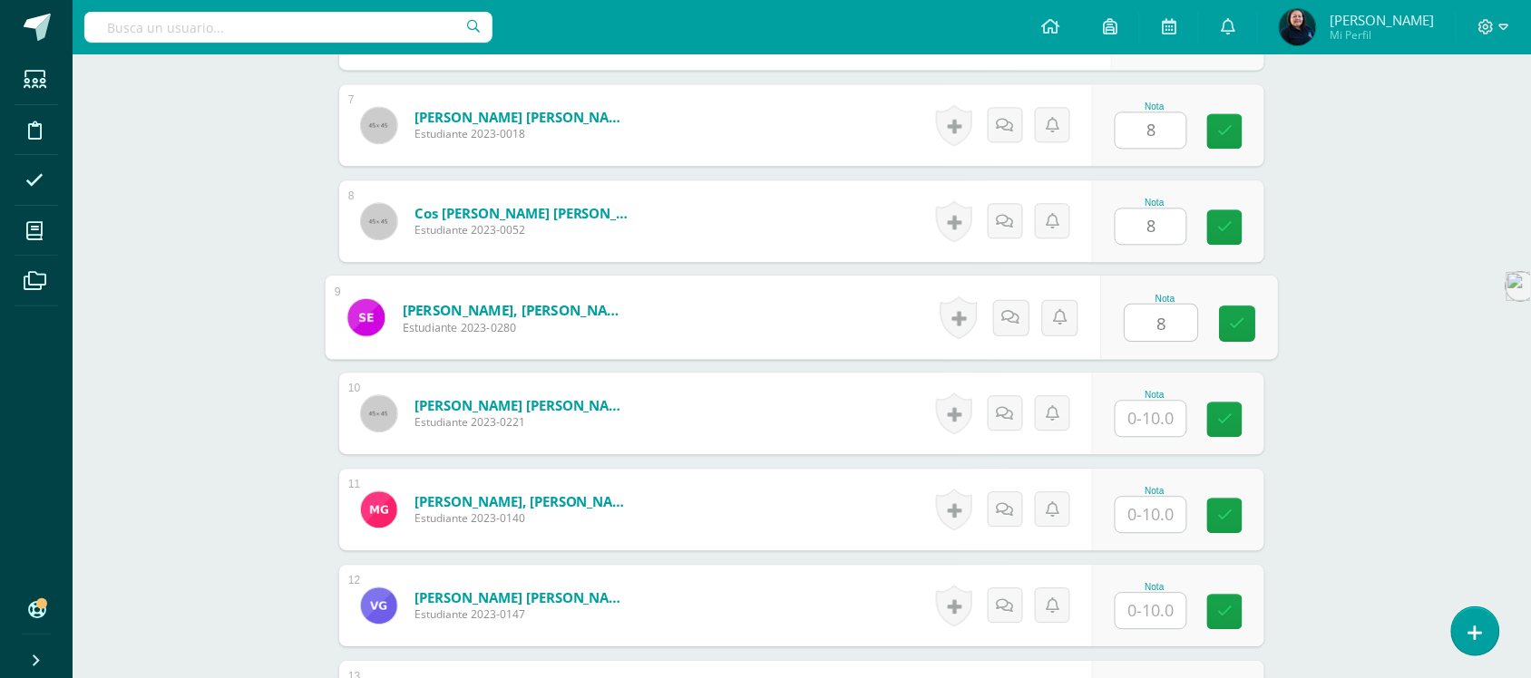
scroll to position [1177, 0]
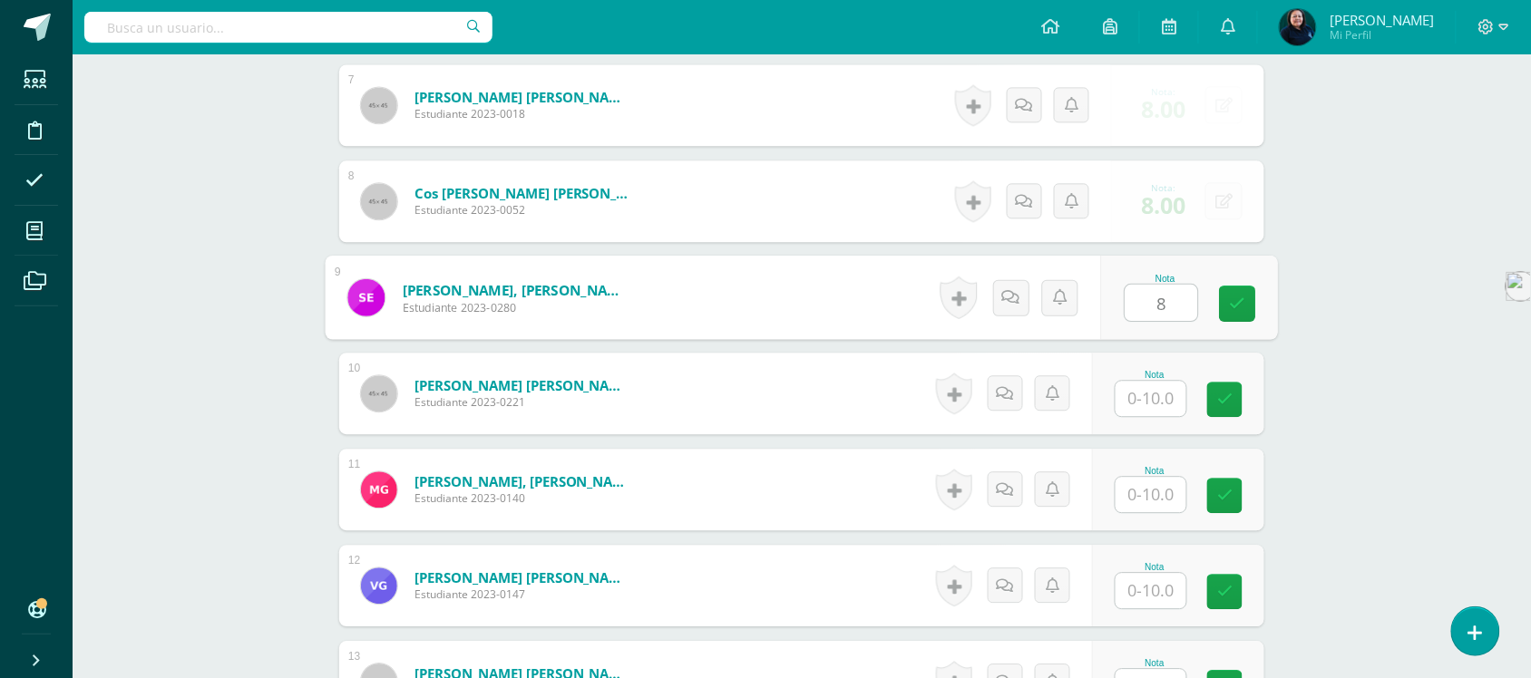
type input "8"
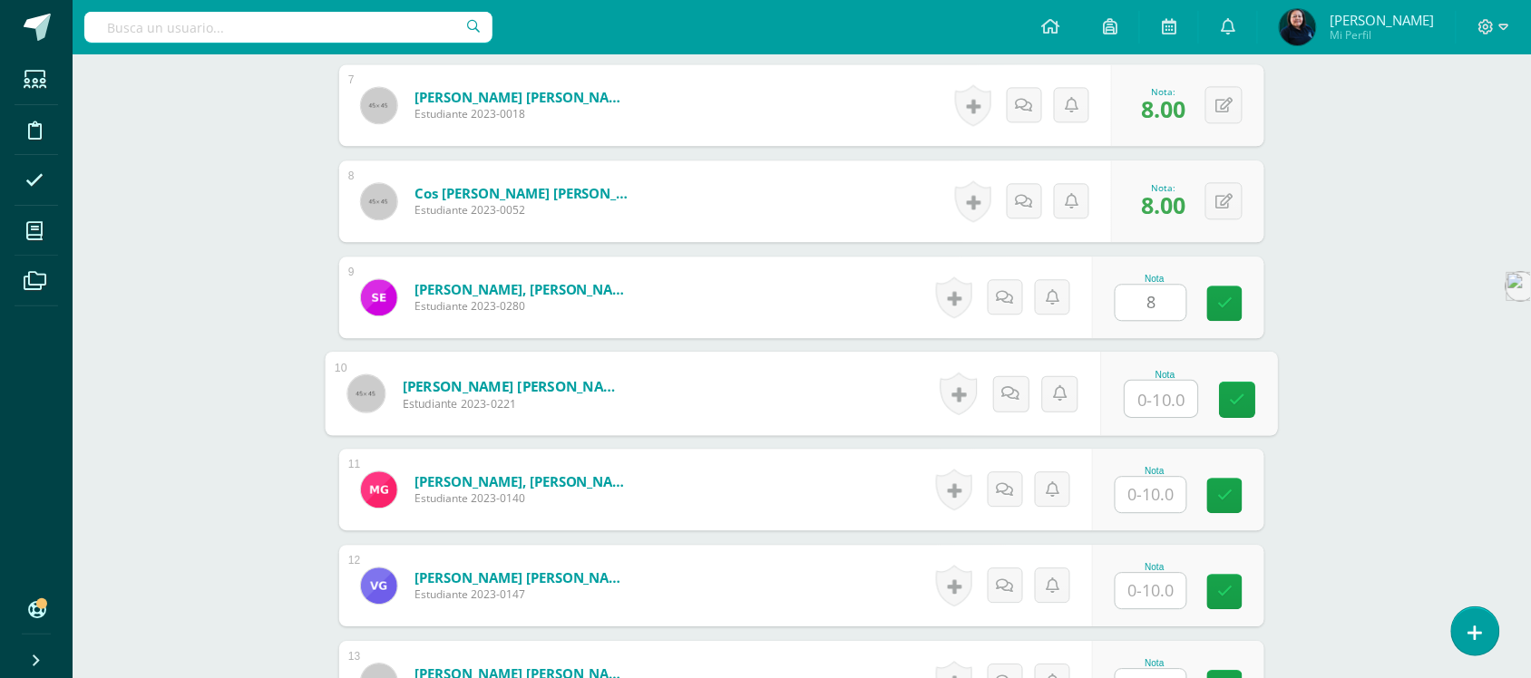
click at [1150, 381] on input "text" at bounding box center [1162, 399] width 73 height 36
type input "9"
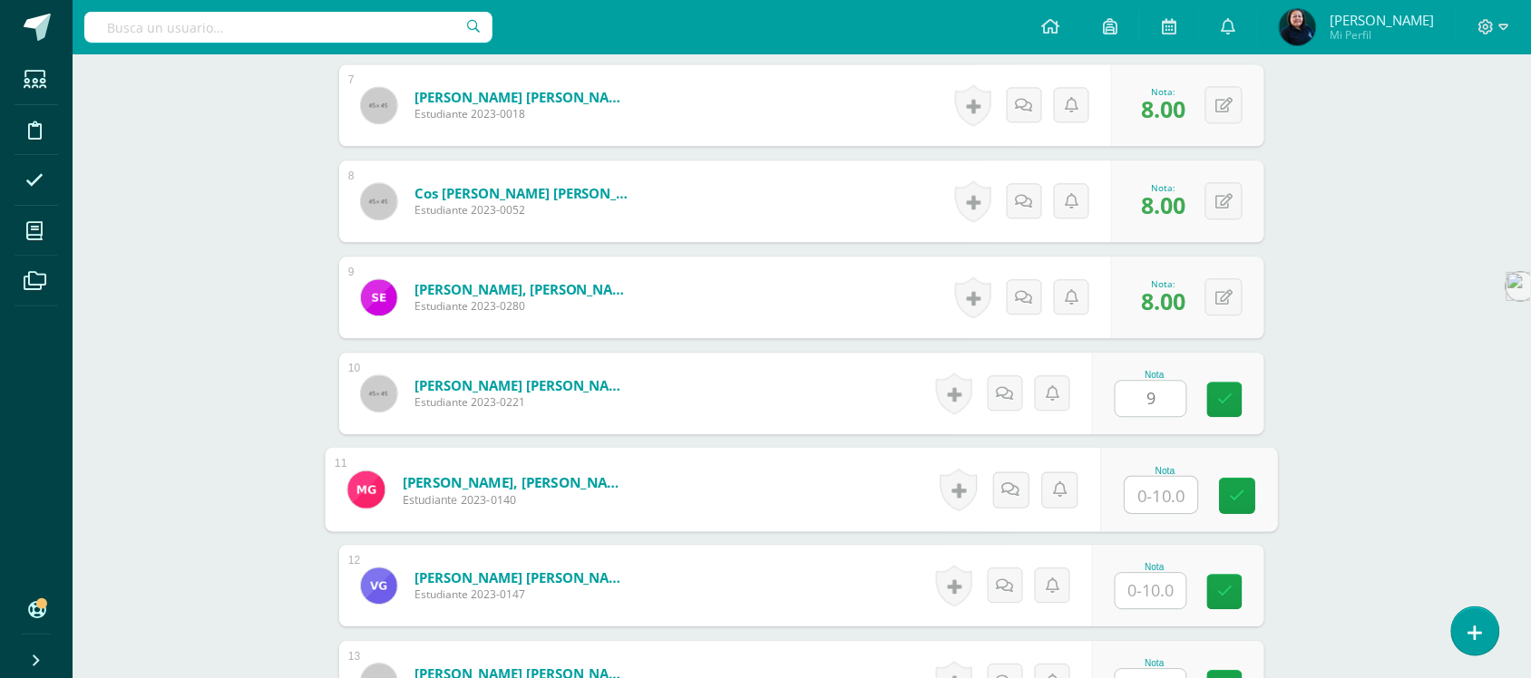
click at [1153, 477] on input "text" at bounding box center [1162, 495] width 73 height 36
type input "7"
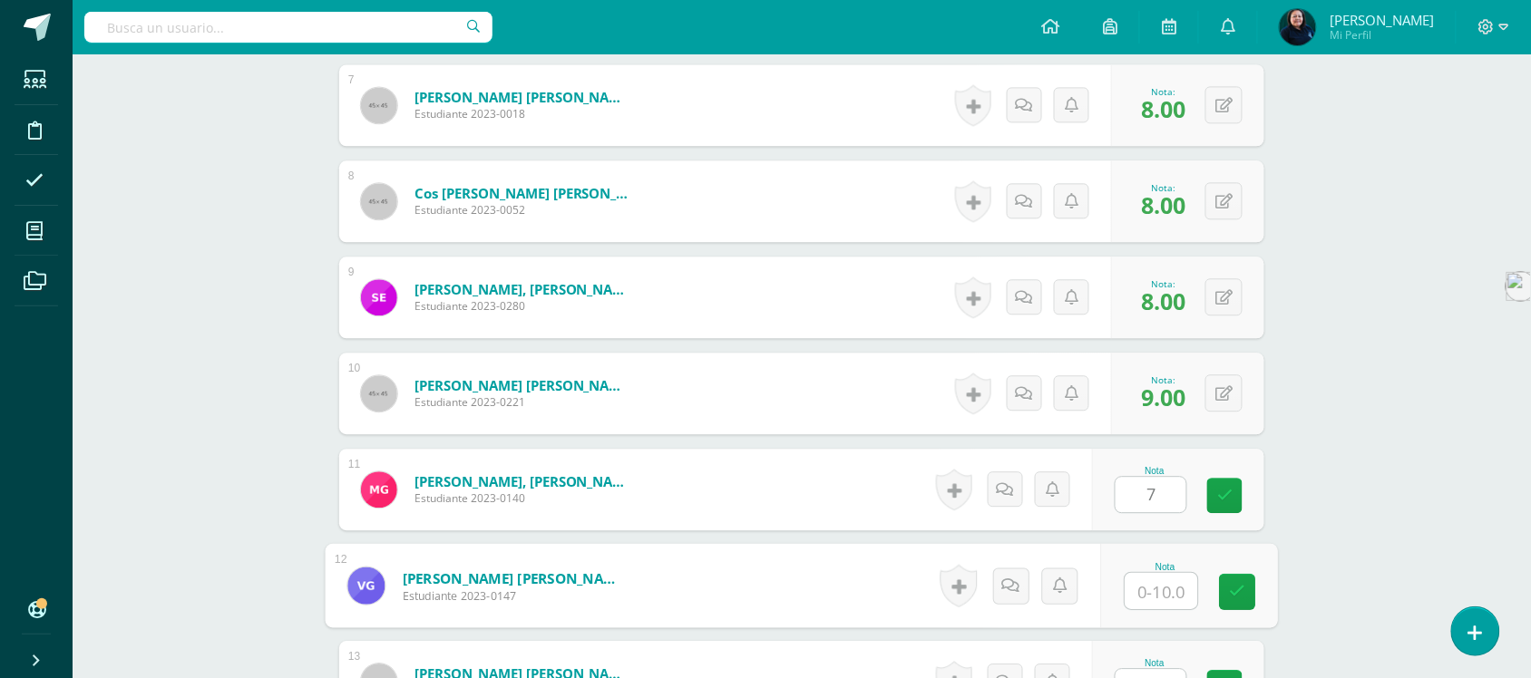
click at [1148, 573] on input "text" at bounding box center [1162, 591] width 73 height 36
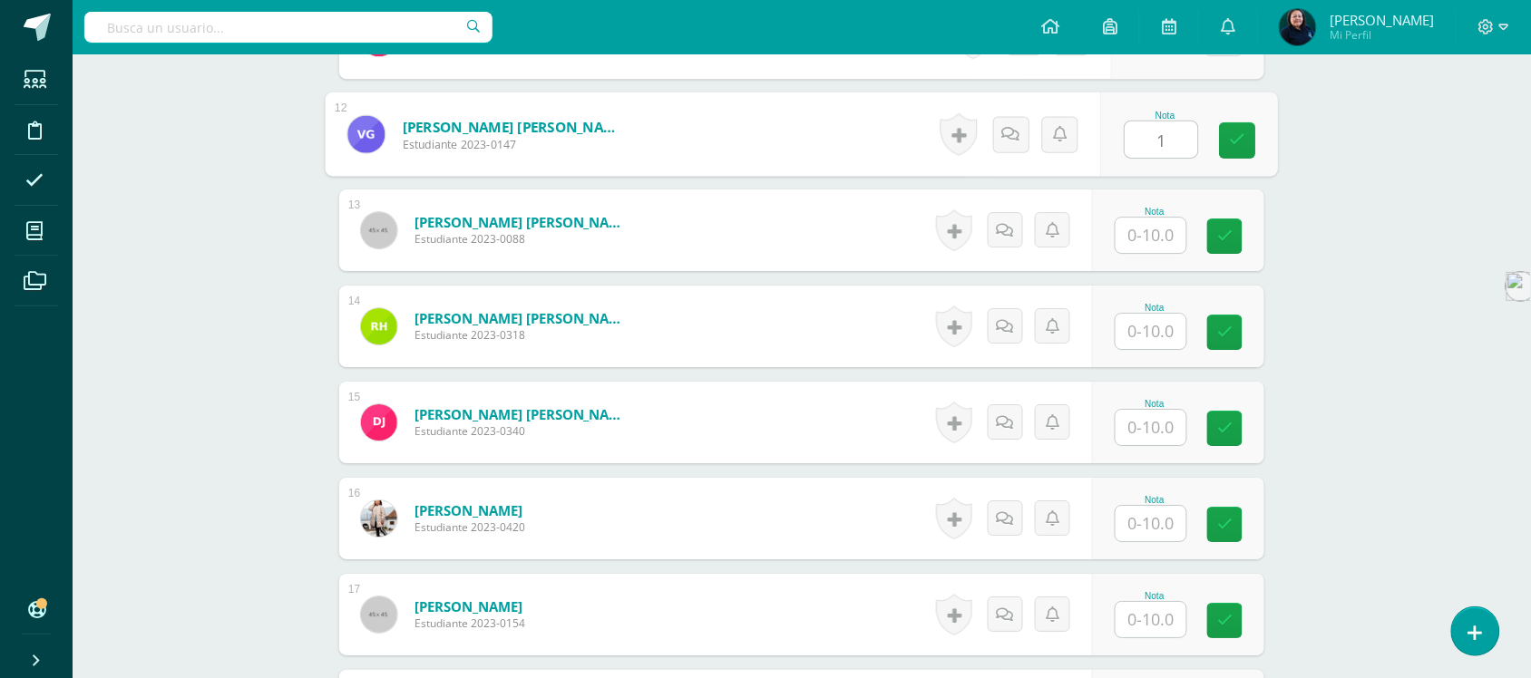
scroll to position [1631, 0]
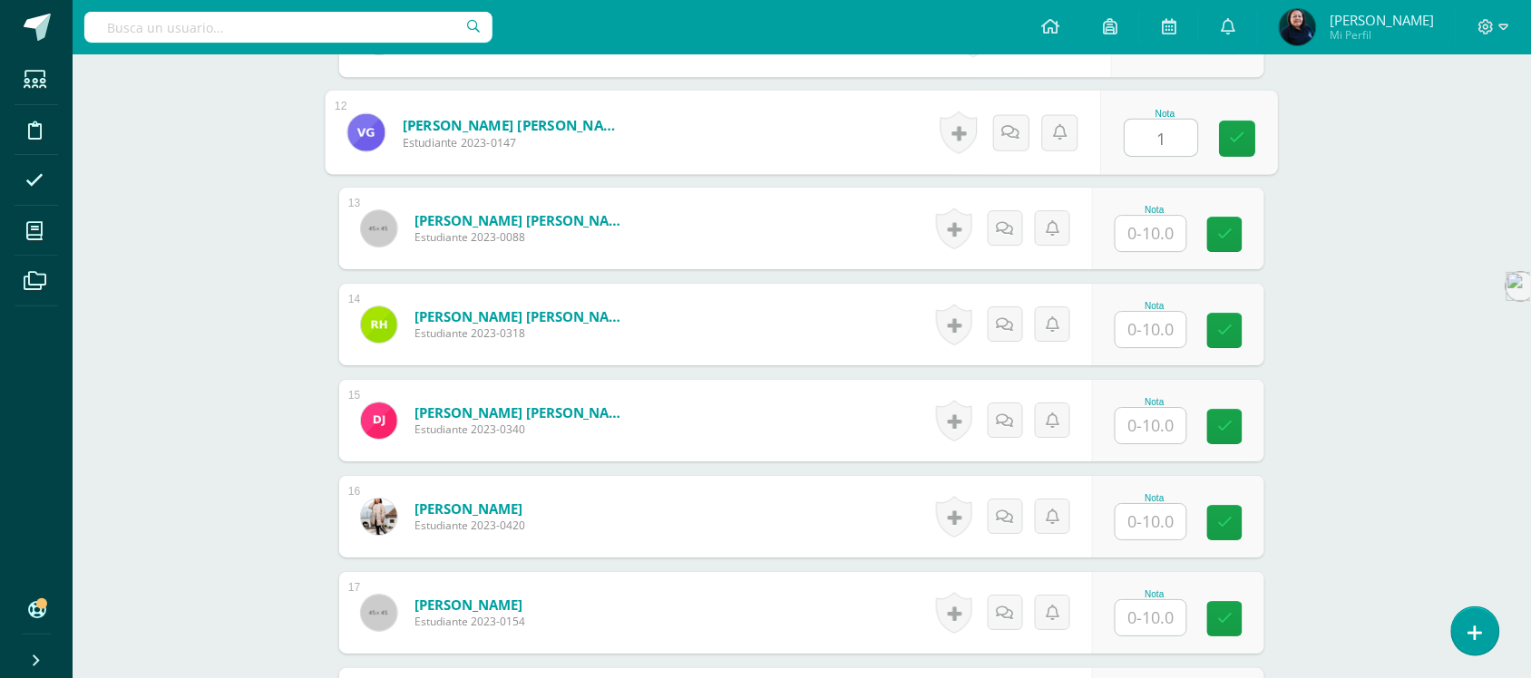
type input "1"
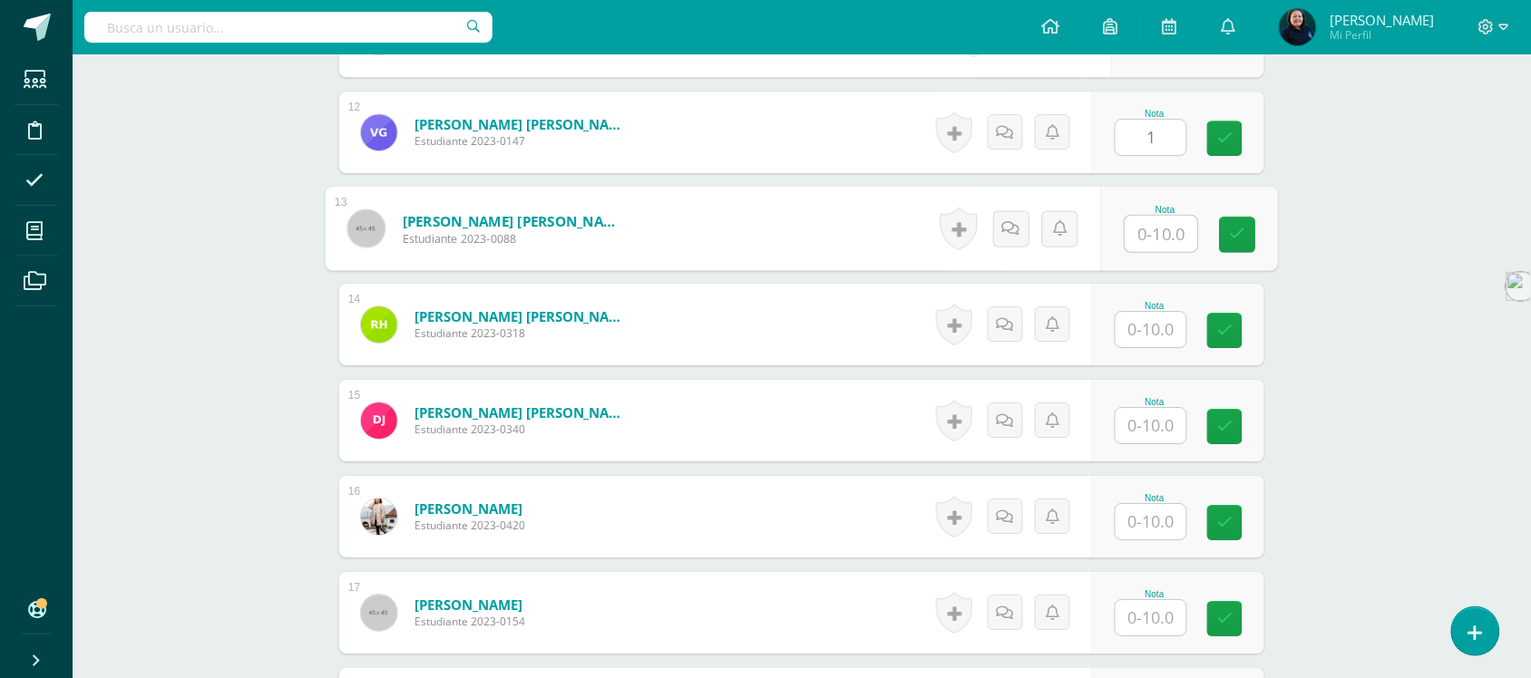
click at [1161, 216] on input "text" at bounding box center [1162, 234] width 73 height 36
type input "8"
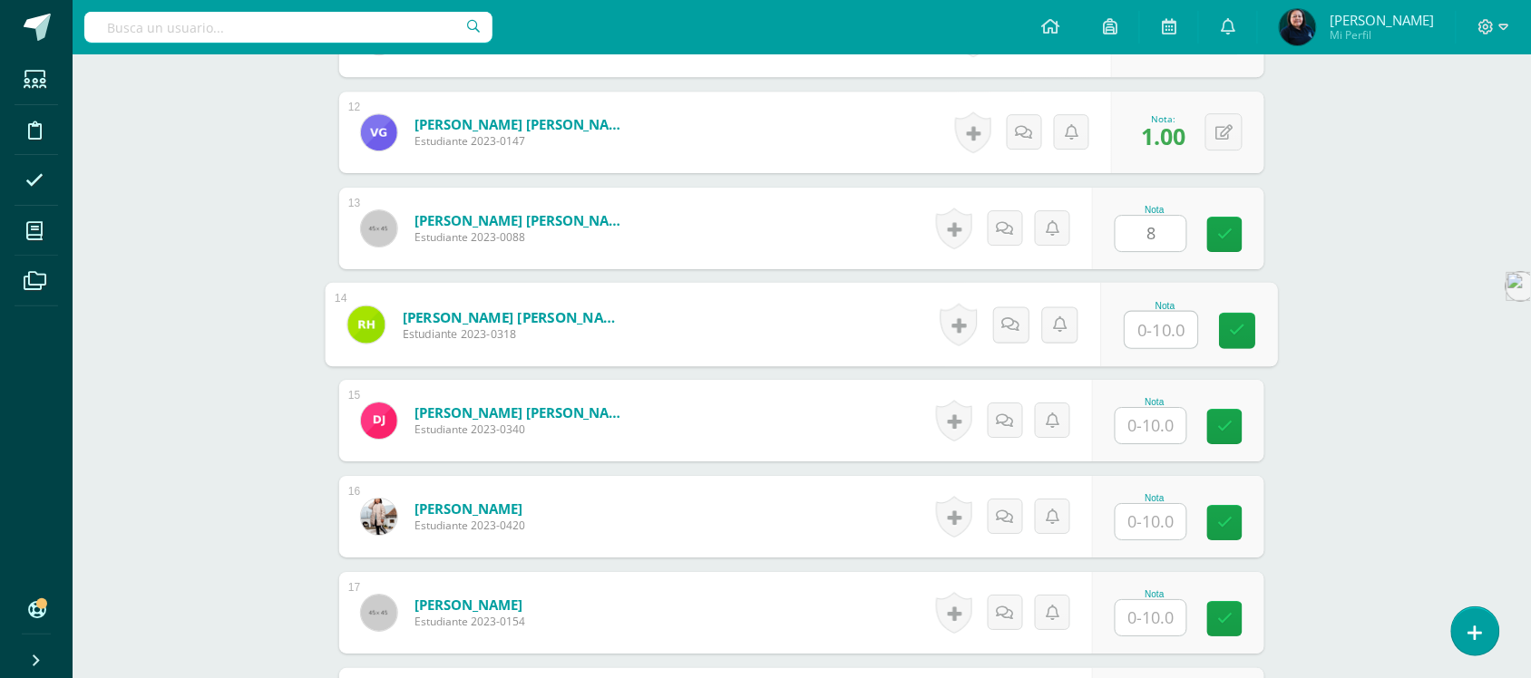
click at [1137, 312] on input "text" at bounding box center [1162, 330] width 73 height 36
type input "10"
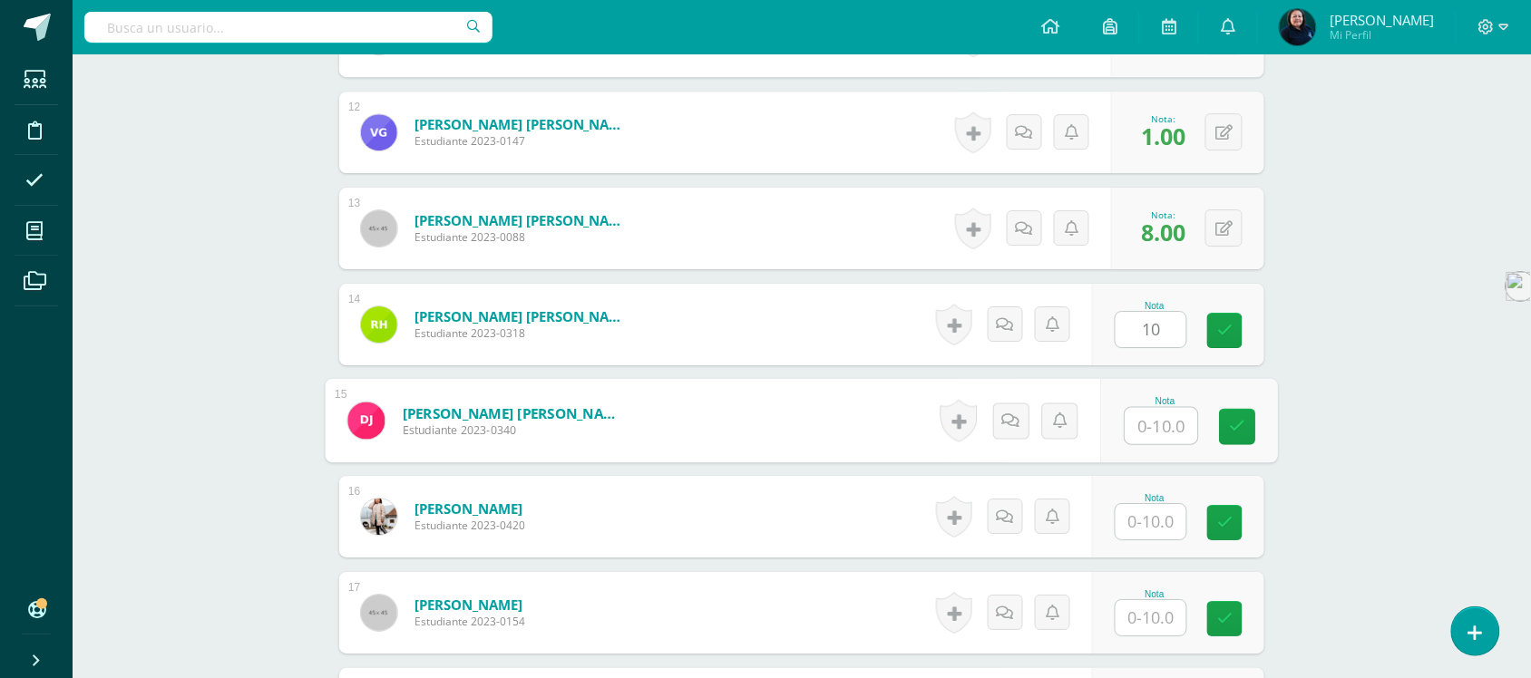
click at [1140, 408] on input "text" at bounding box center [1162, 426] width 73 height 36
type input "9"
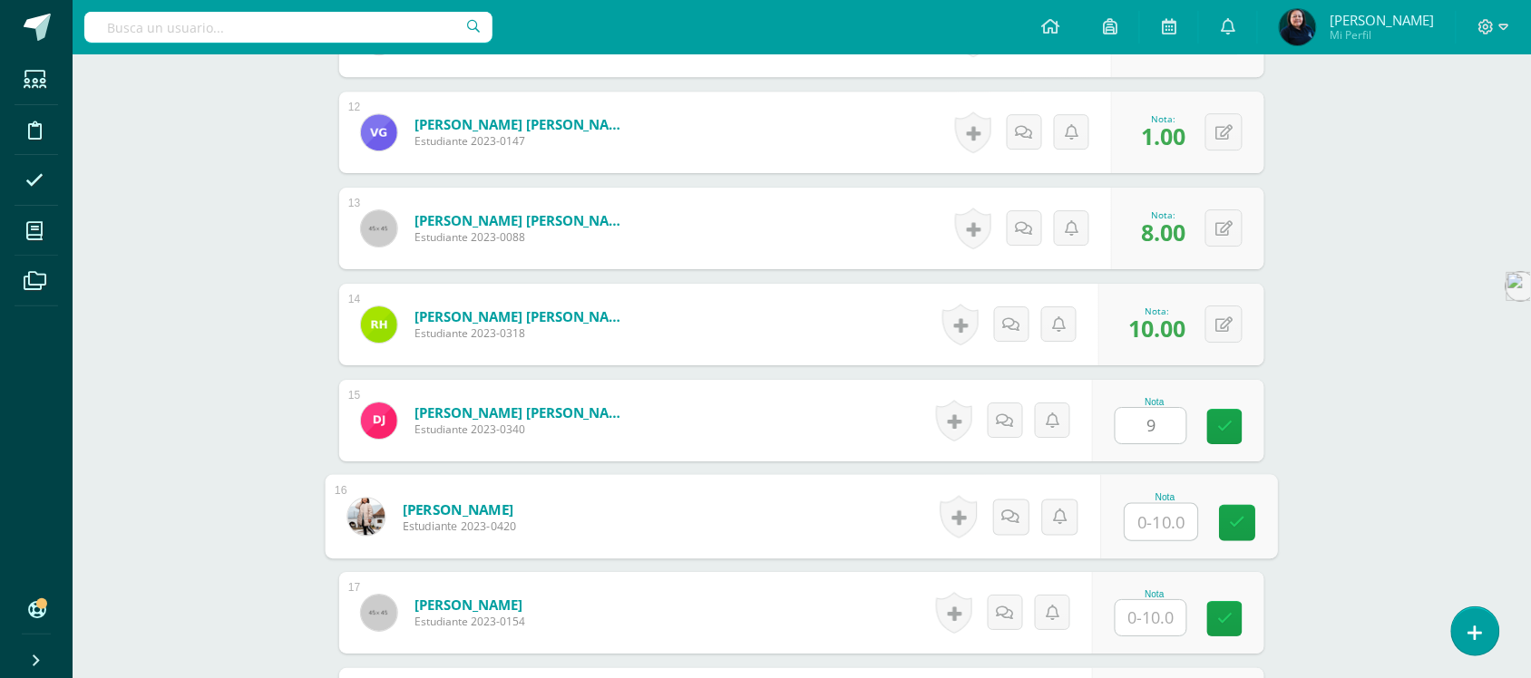
click at [1157, 504] on input "text" at bounding box center [1162, 522] width 73 height 36
type input "8"
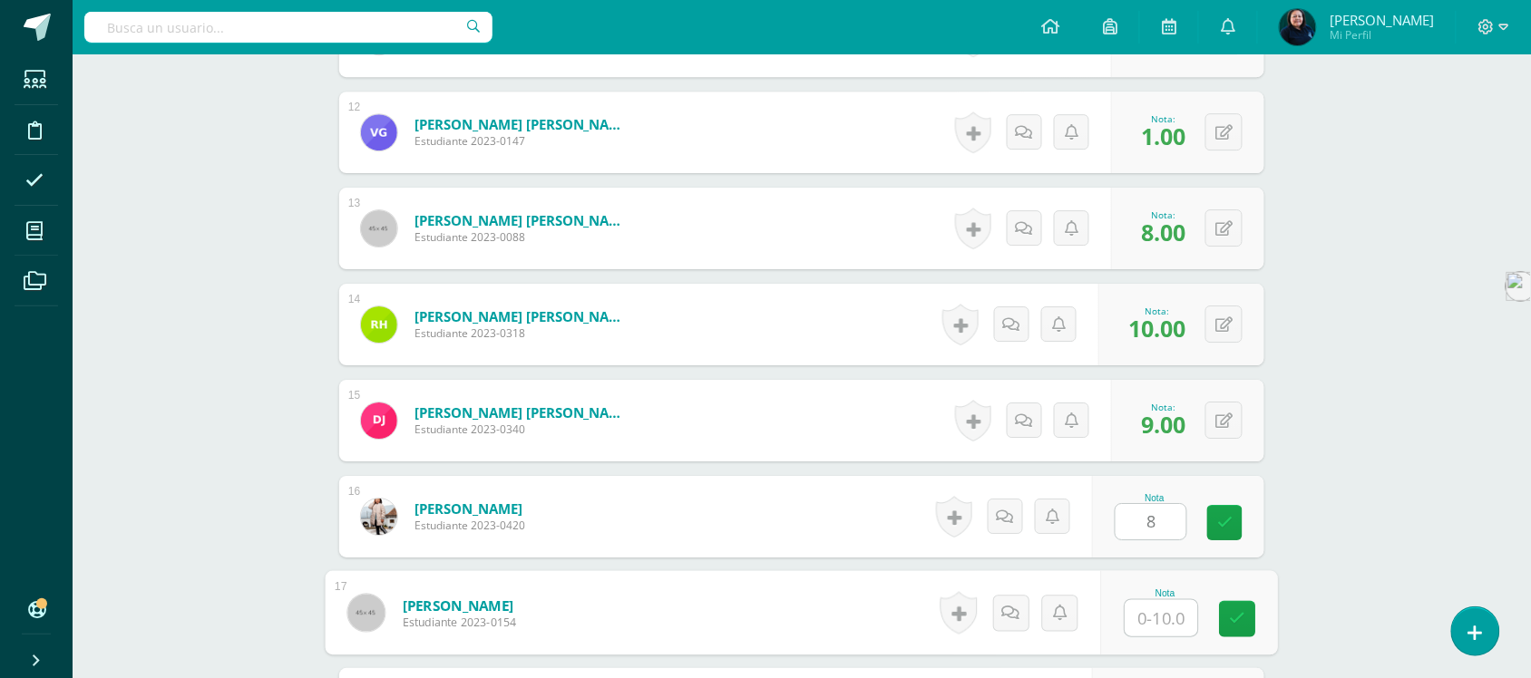
click at [1154, 605] on input "text" at bounding box center [1162, 618] width 73 height 36
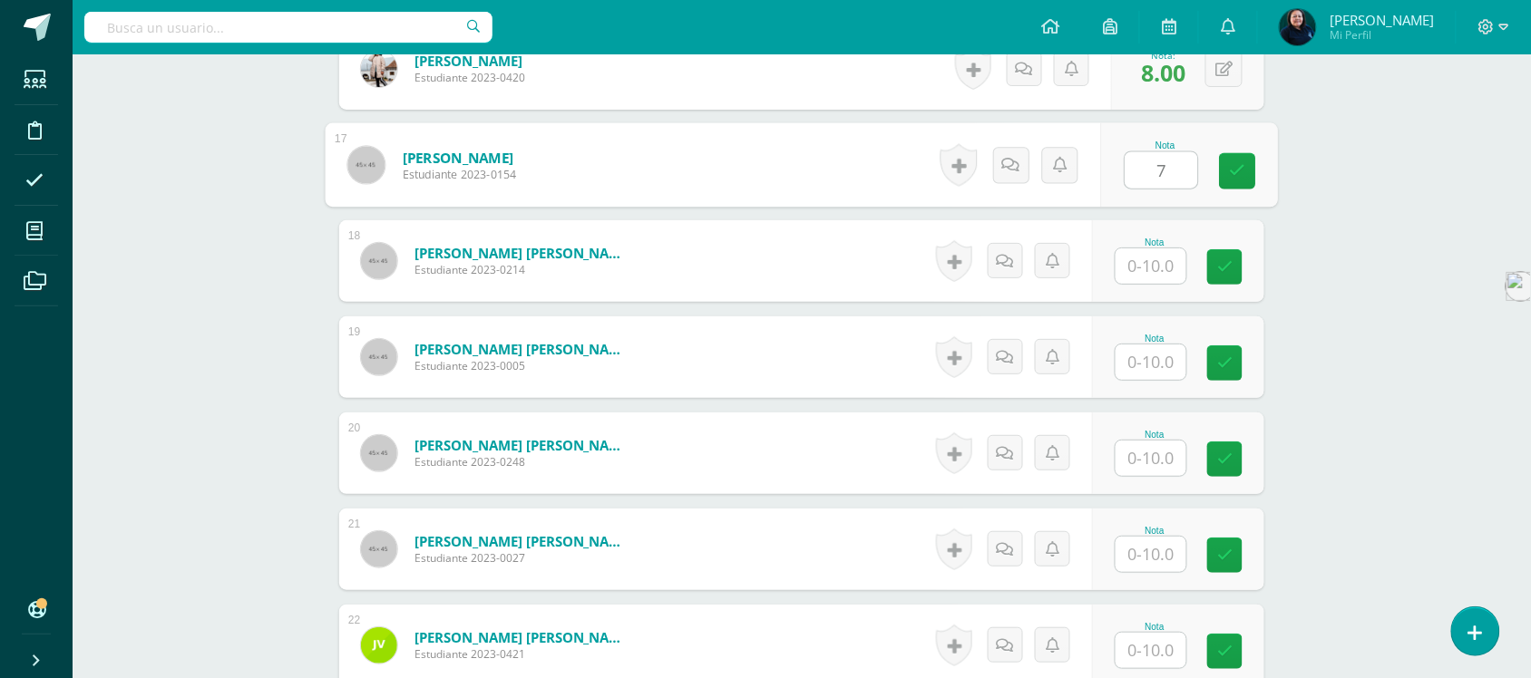
scroll to position [2080, 0]
type input "7"
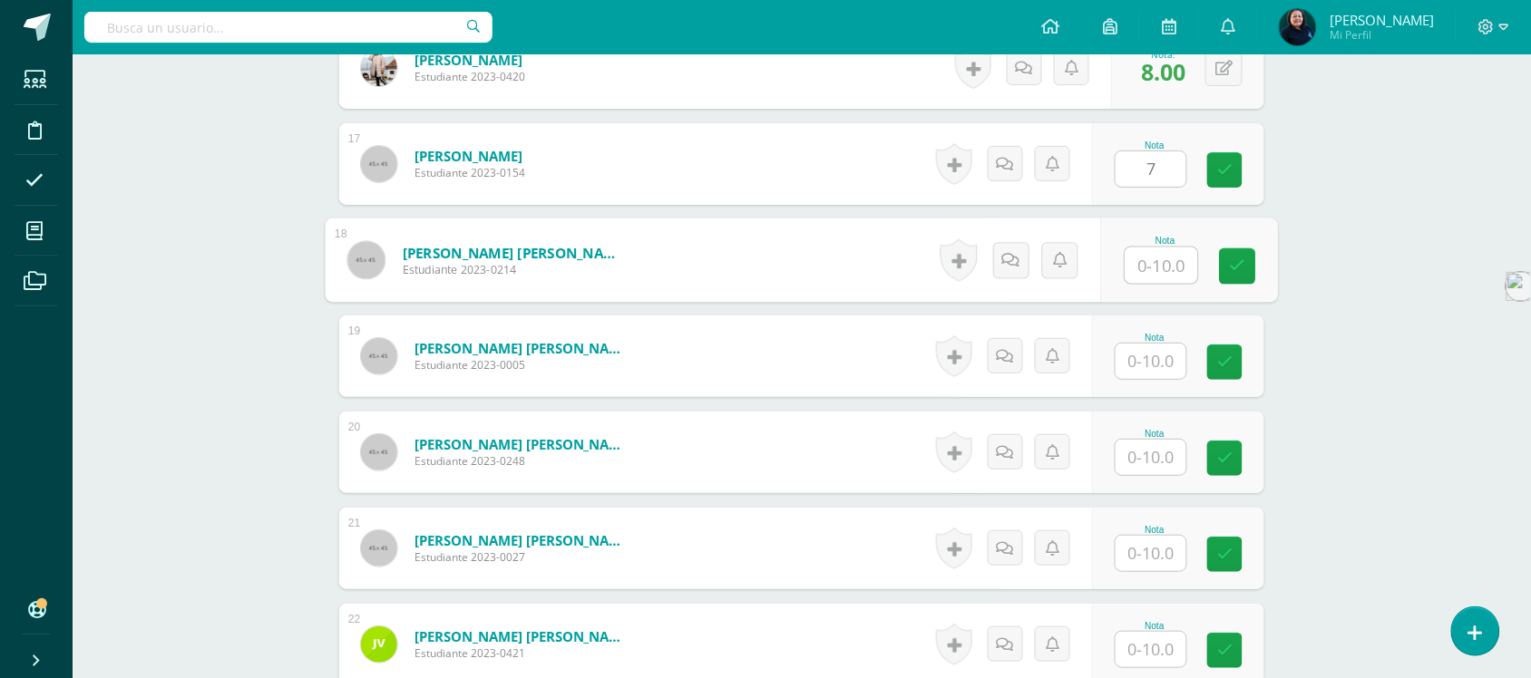
click at [1154, 248] on input "text" at bounding box center [1162, 266] width 73 height 36
type input "10"
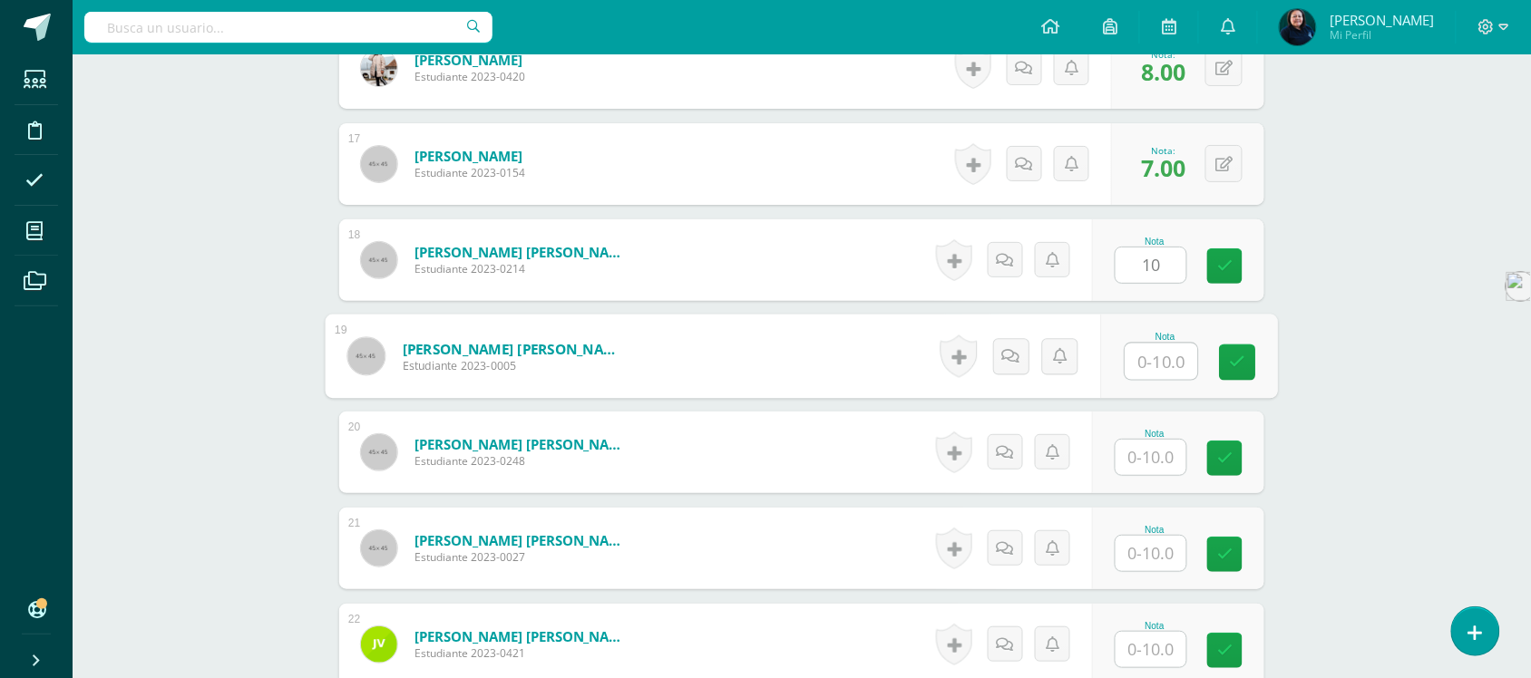
click at [1145, 346] on input "text" at bounding box center [1162, 362] width 73 height 36
type input "8"
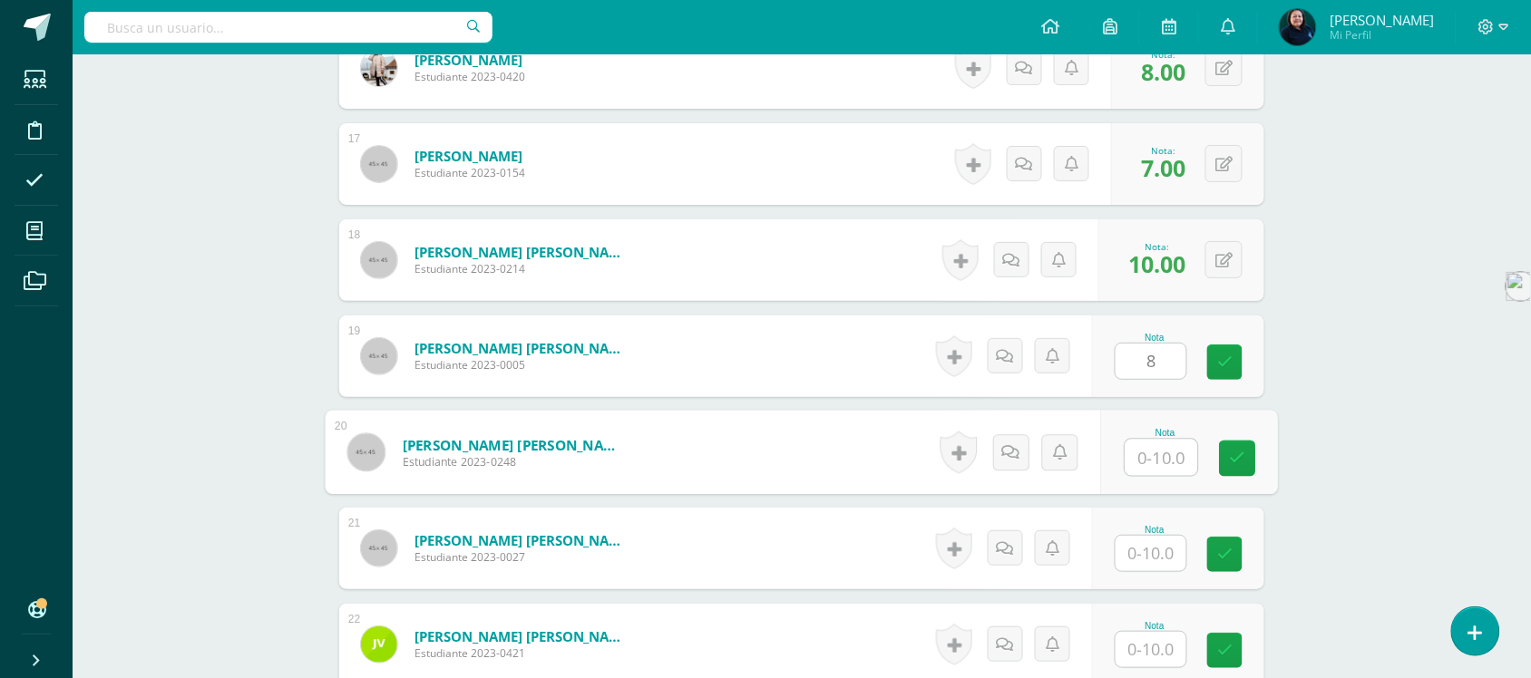
click at [1146, 440] on input "text" at bounding box center [1162, 458] width 73 height 36
type input "10"
click at [1157, 536] on input "text" at bounding box center [1151, 553] width 71 height 35
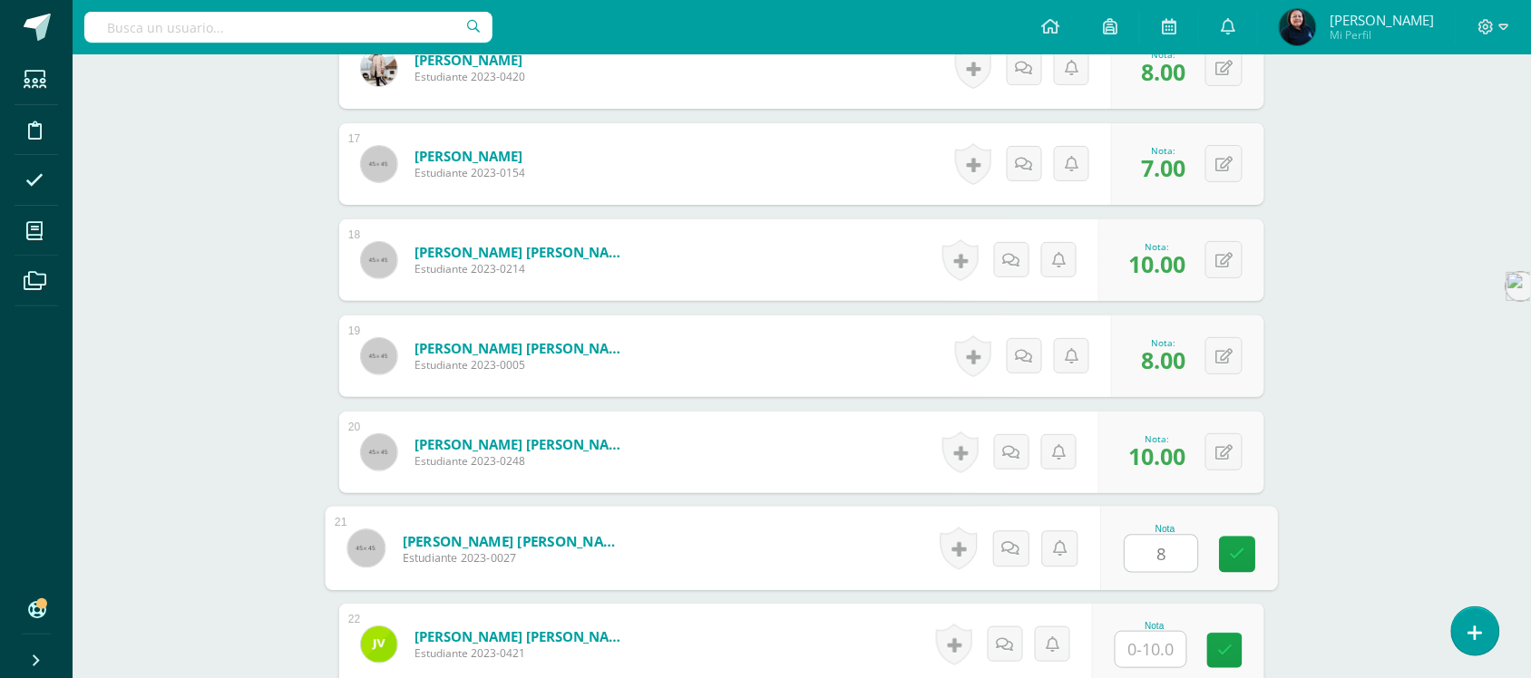
type input "8"
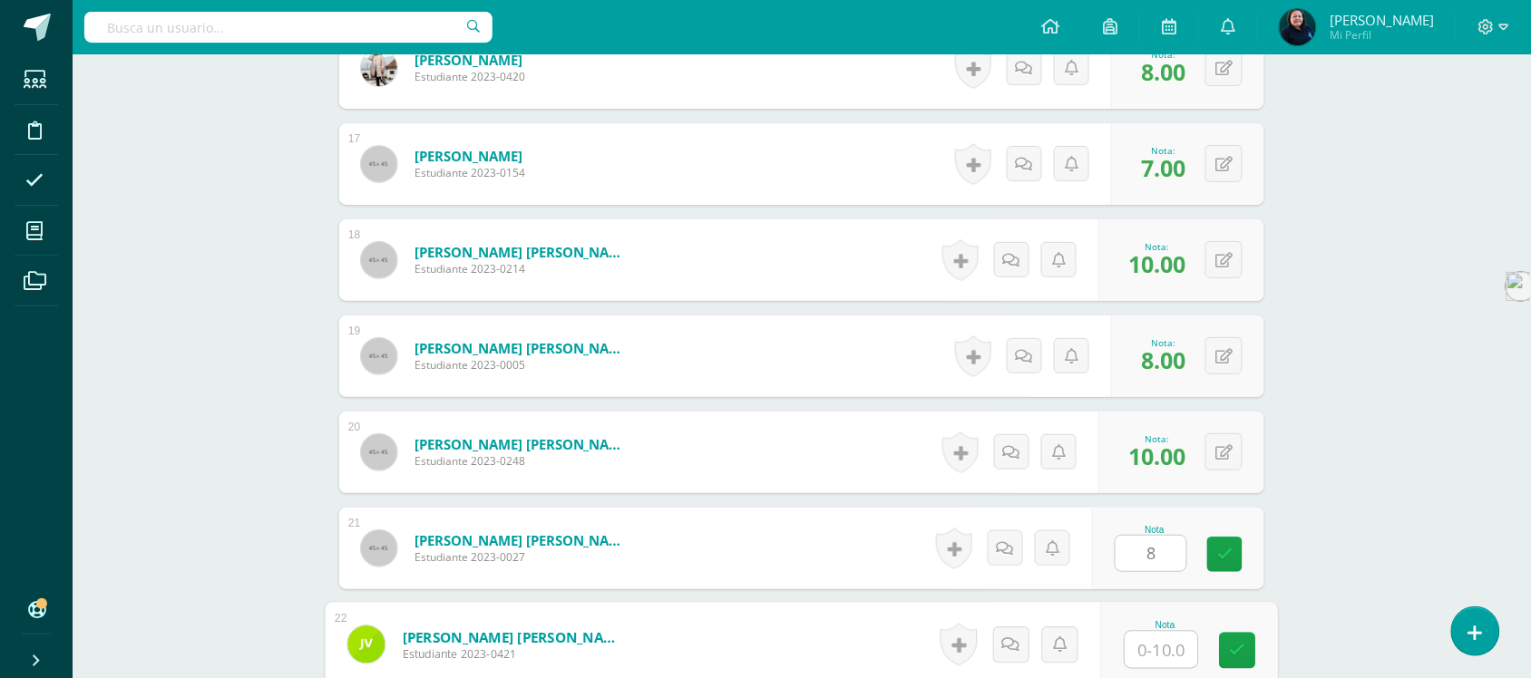
click at [1155, 632] on input "text" at bounding box center [1162, 650] width 73 height 36
type input "8"
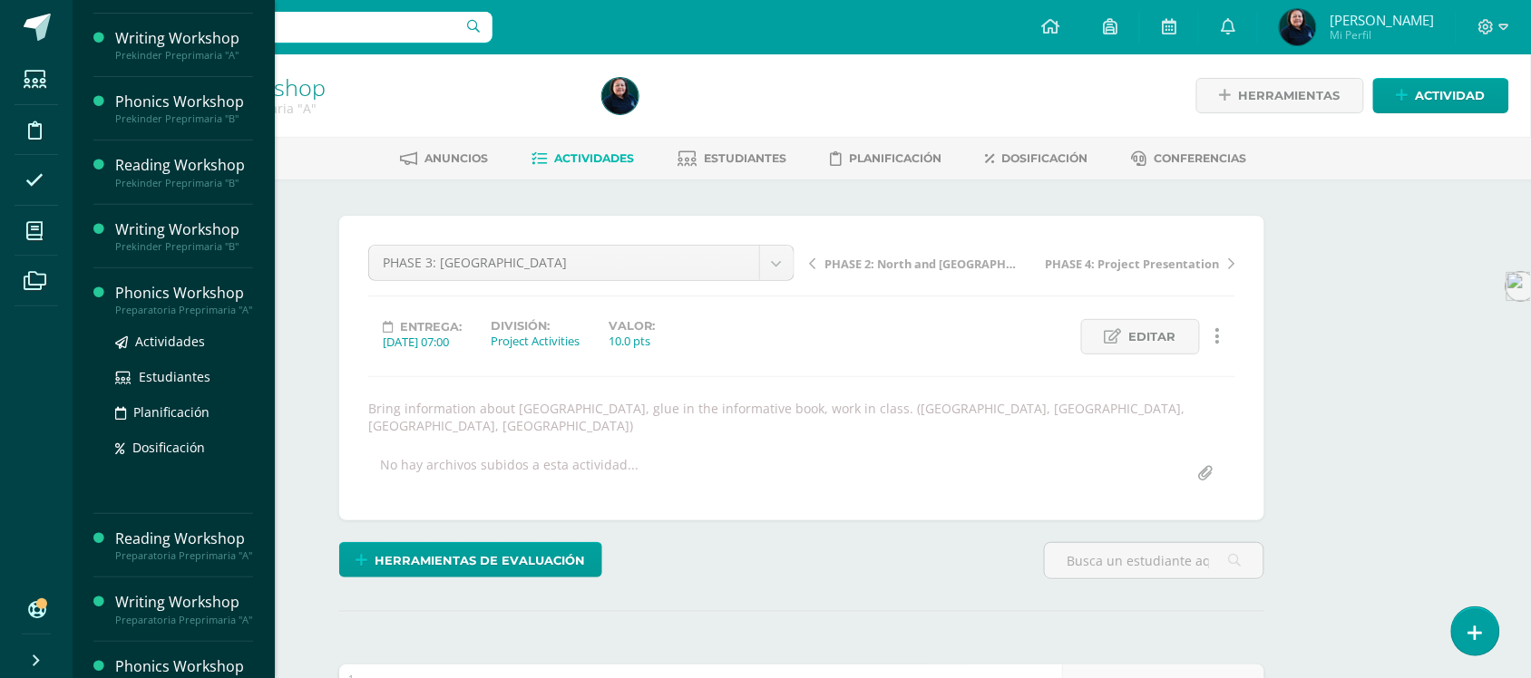
scroll to position [1, 0]
click at [151, 350] on span "Actividades" at bounding box center [170, 341] width 70 height 17
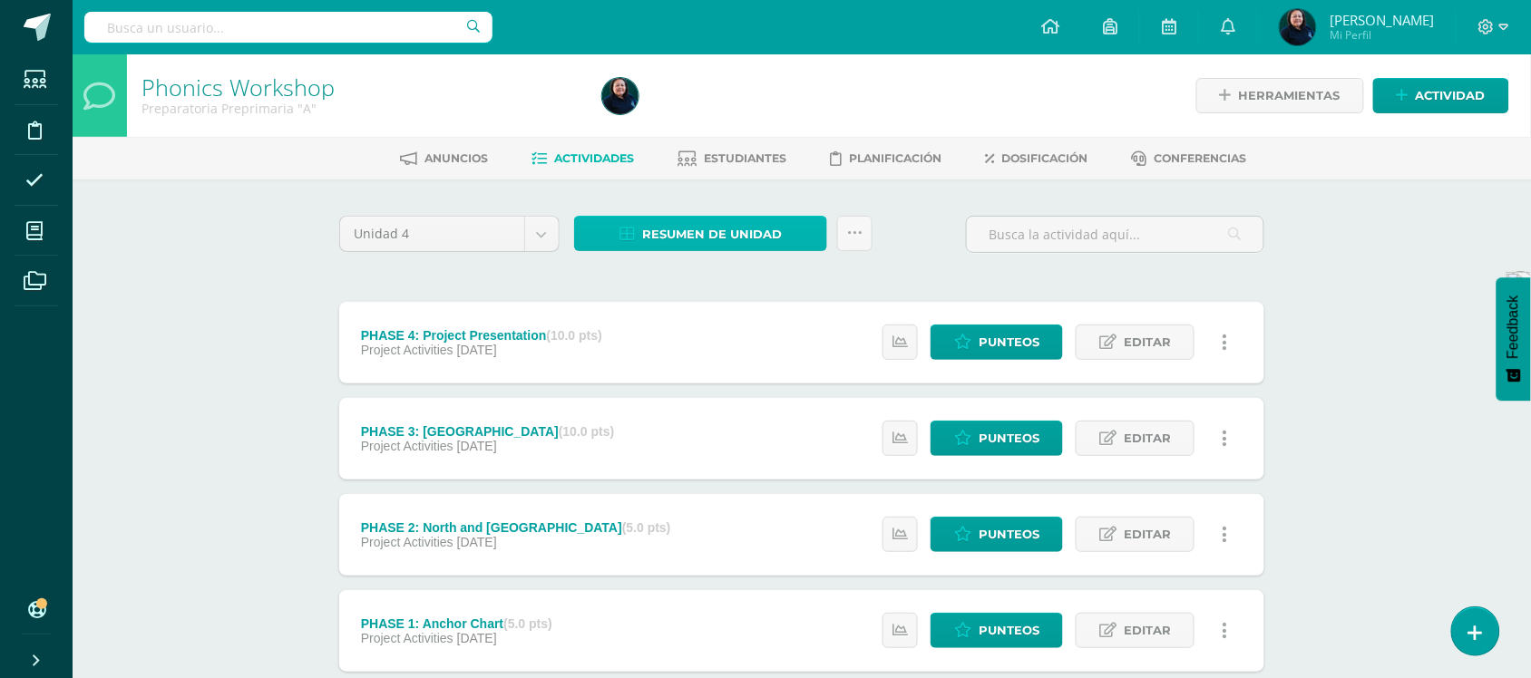
click at [722, 232] on span "Resumen de unidad" at bounding box center [712, 235] width 140 height 34
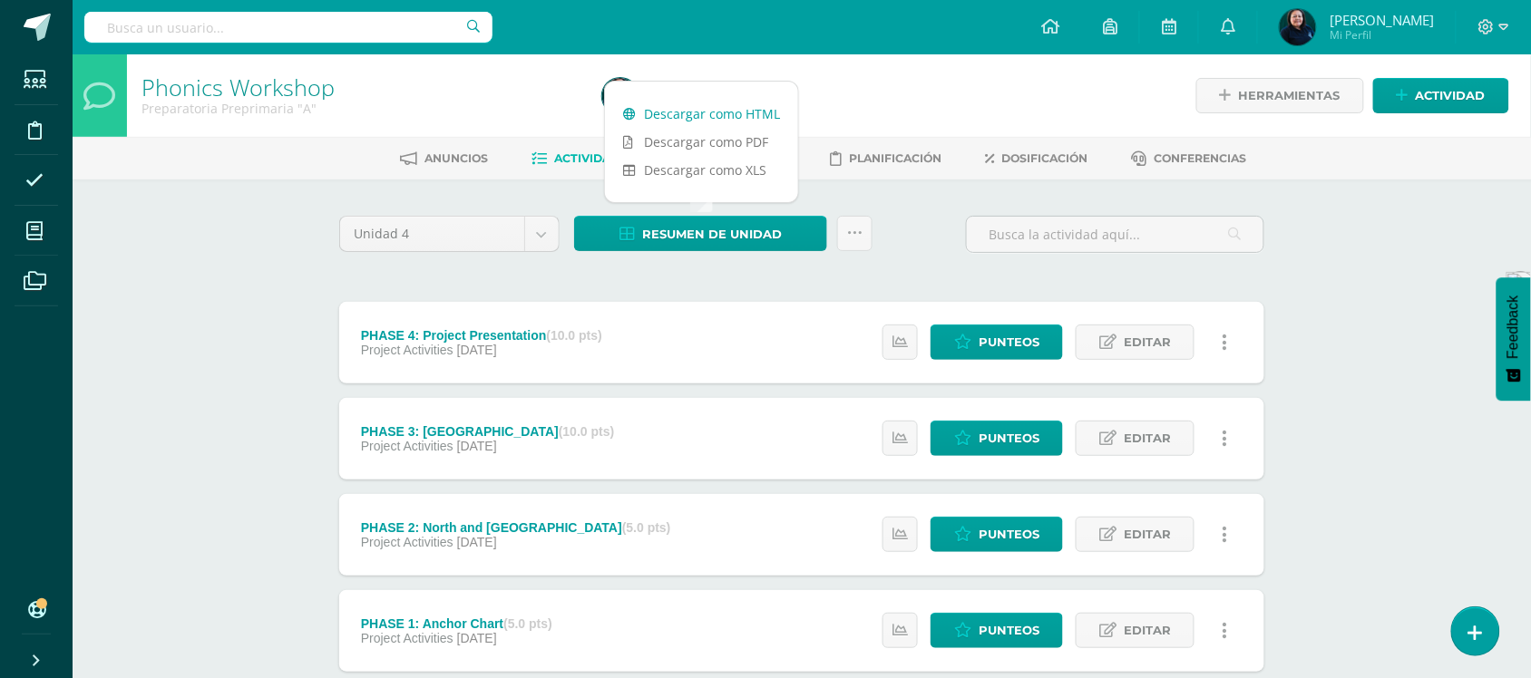
click at [709, 111] on link "Descargar como HTML" at bounding box center [701, 114] width 193 height 28
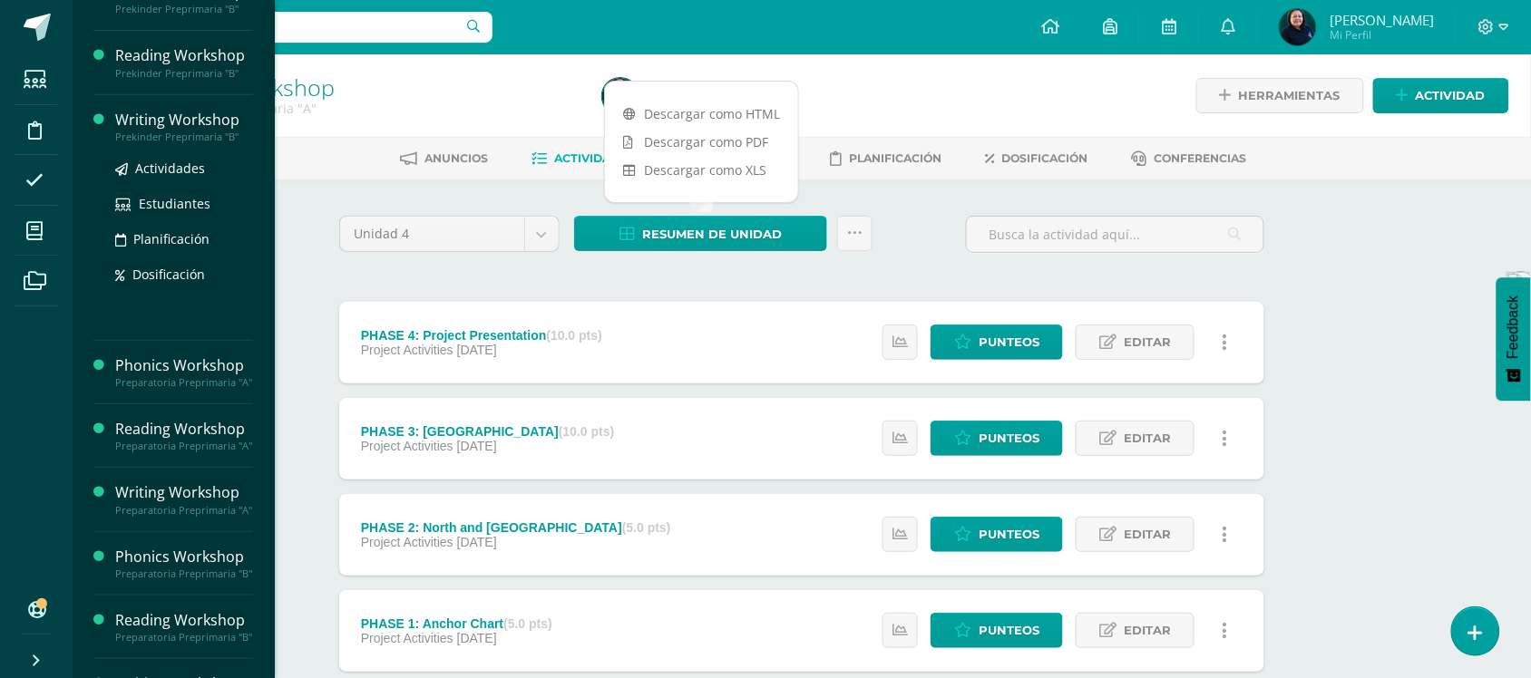
scroll to position [340, 0]
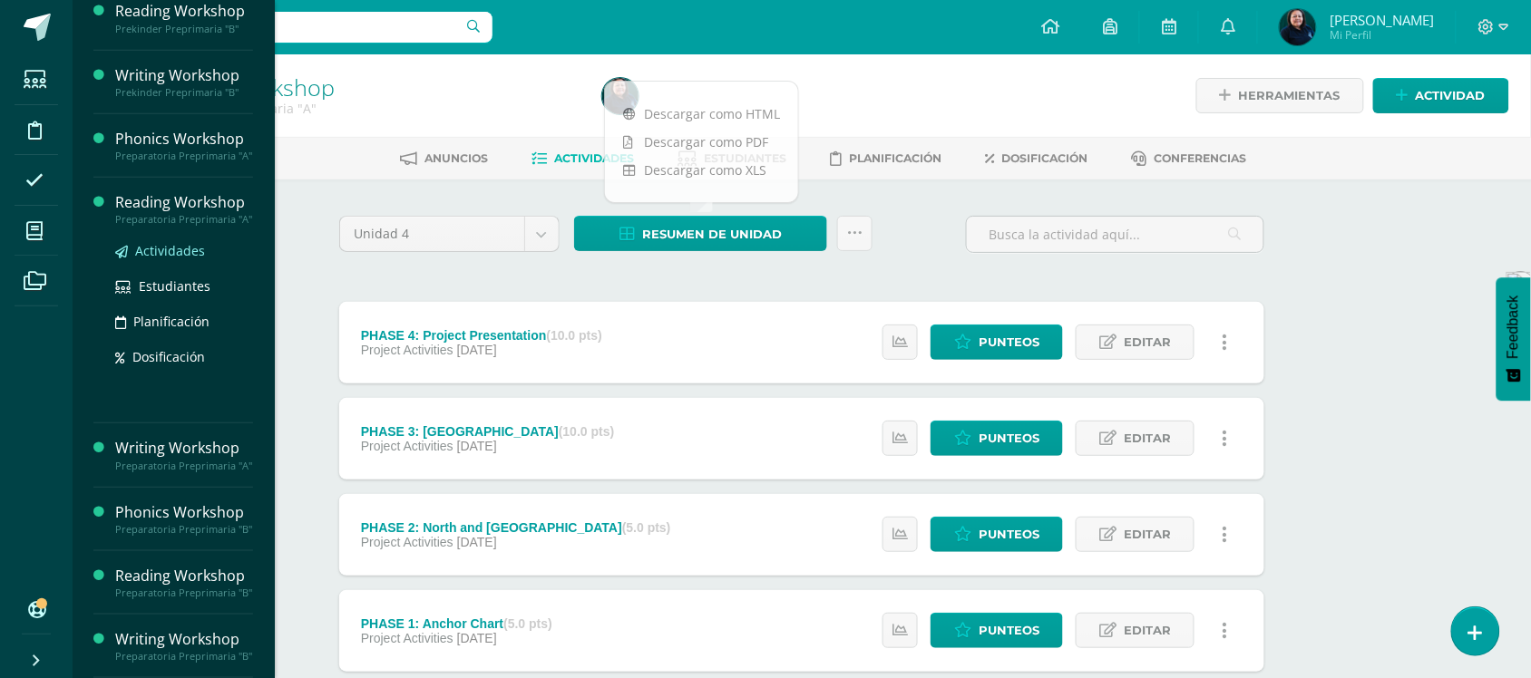
click at [156, 242] on span "Actividades" at bounding box center [170, 250] width 70 height 17
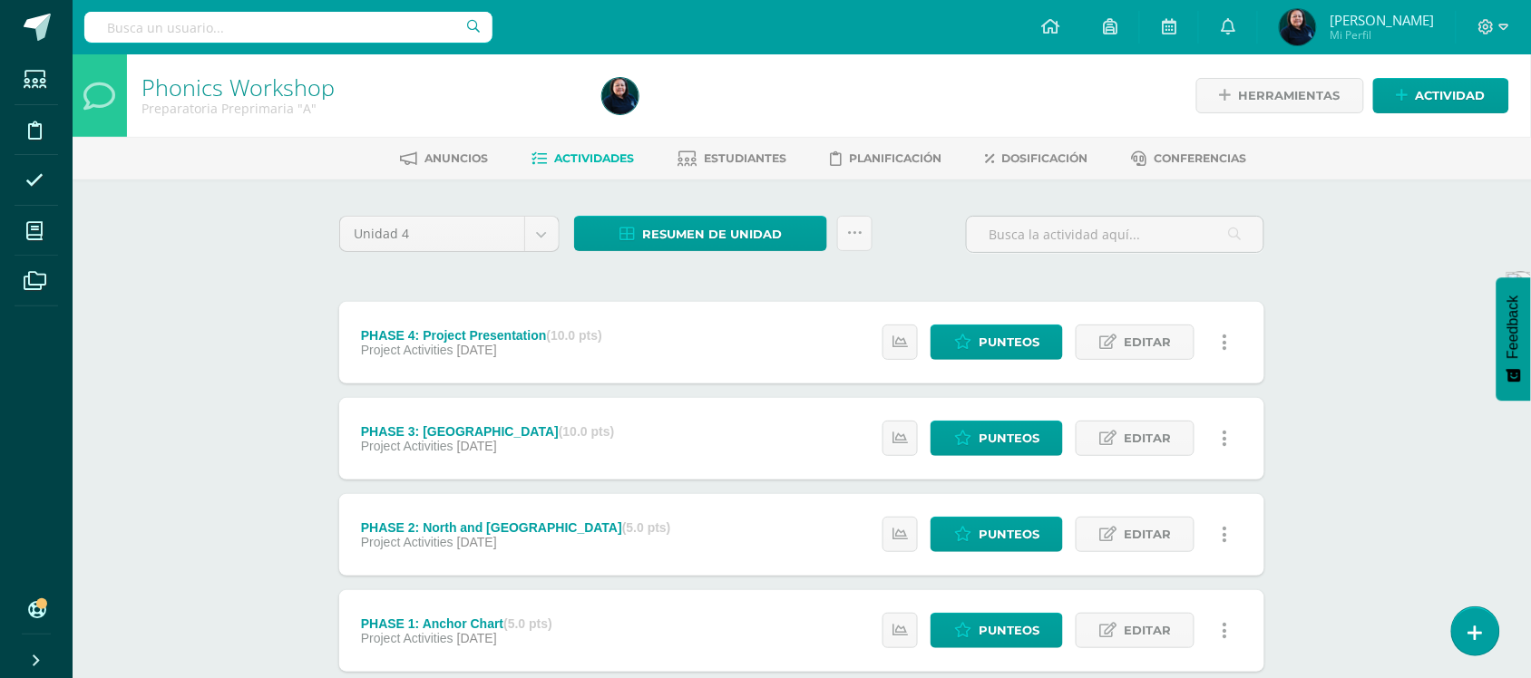
scroll to position [163, 0]
click at [708, 239] on span "Resumen de unidad" at bounding box center [712, 235] width 140 height 34
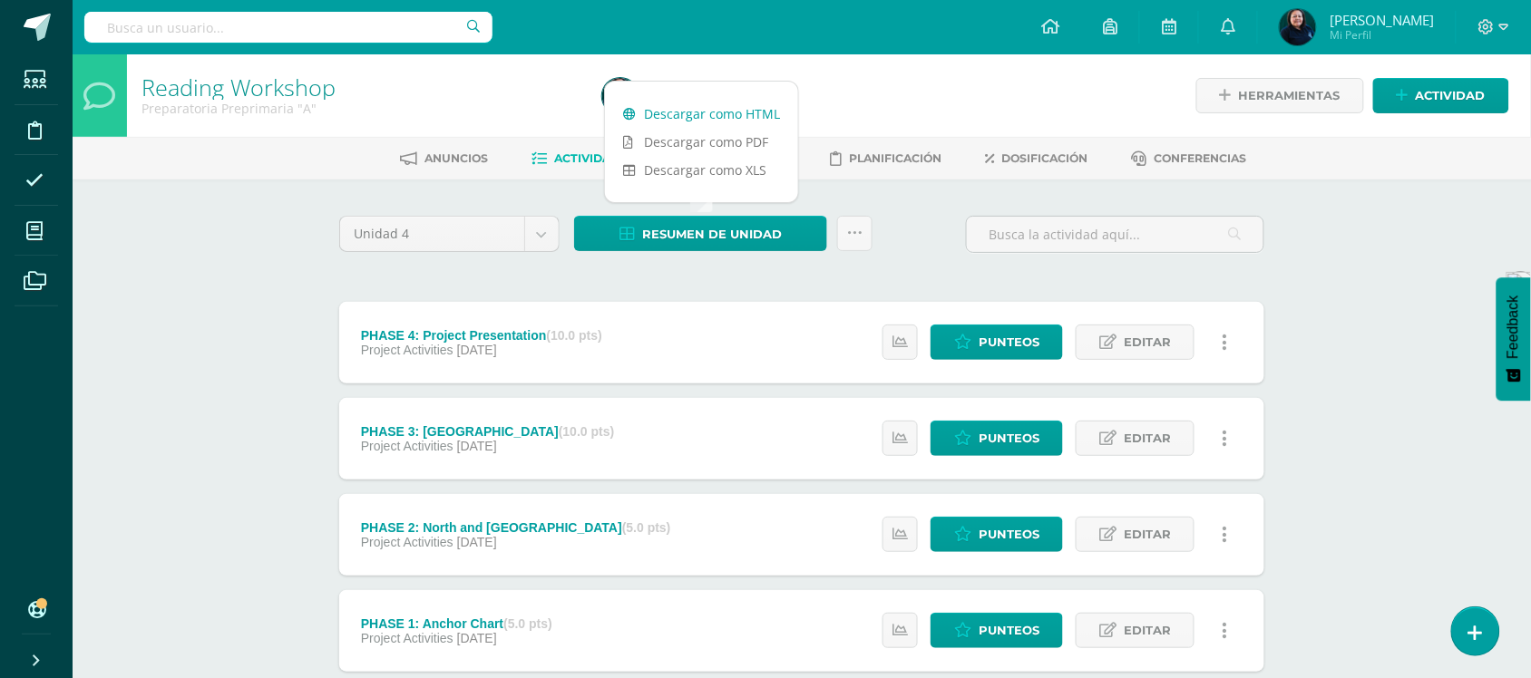
click at [706, 112] on link "Descargar como HTML" at bounding box center [701, 114] width 193 height 28
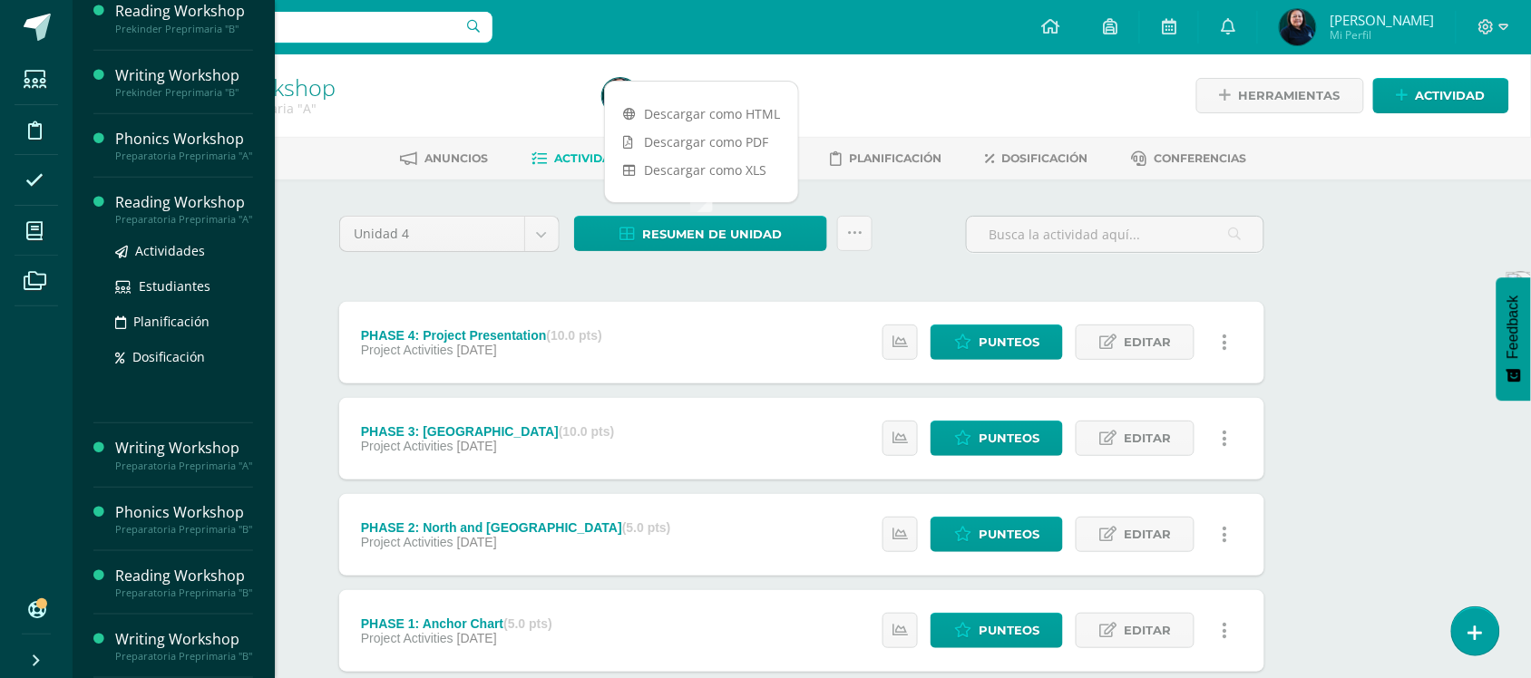
scroll to position [340, 0]
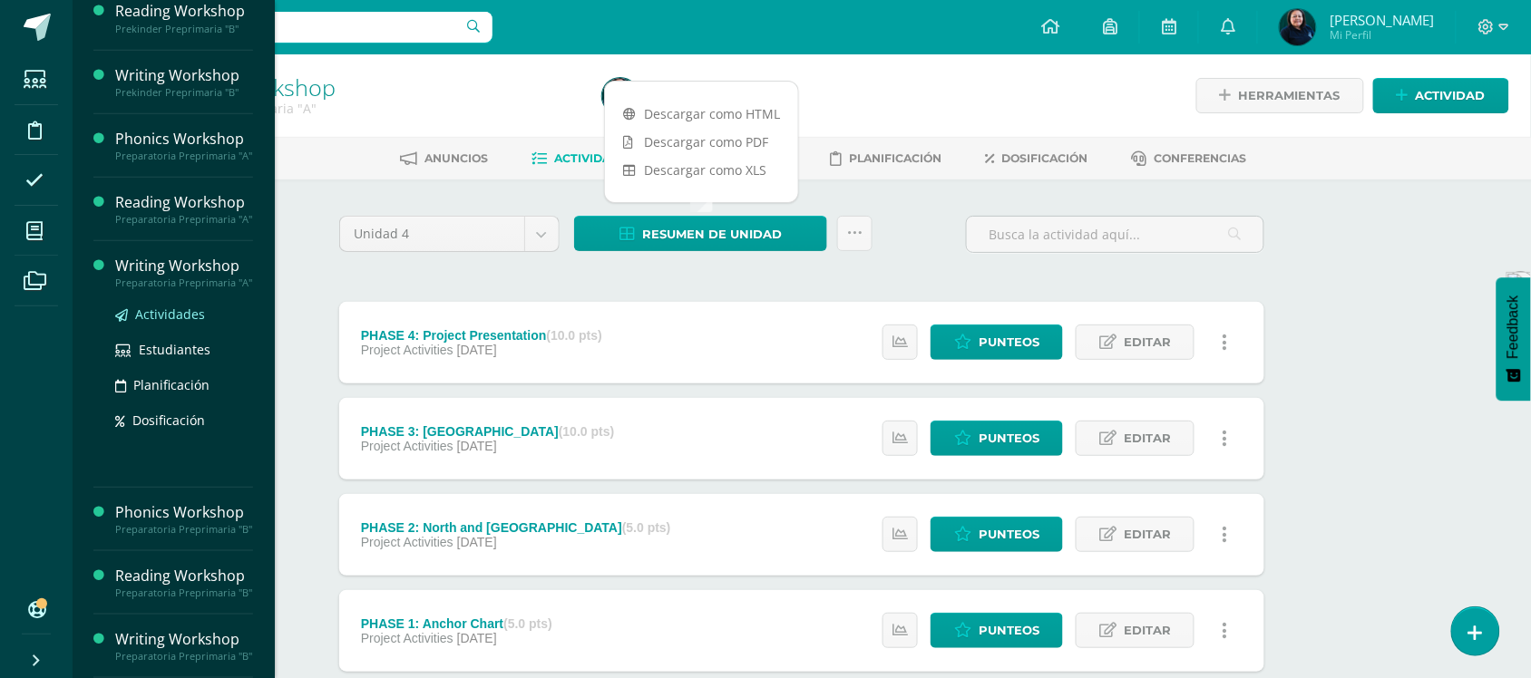
click at [159, 306] on span "Actividades" at bounding box center [170, 314] width 70 height 17
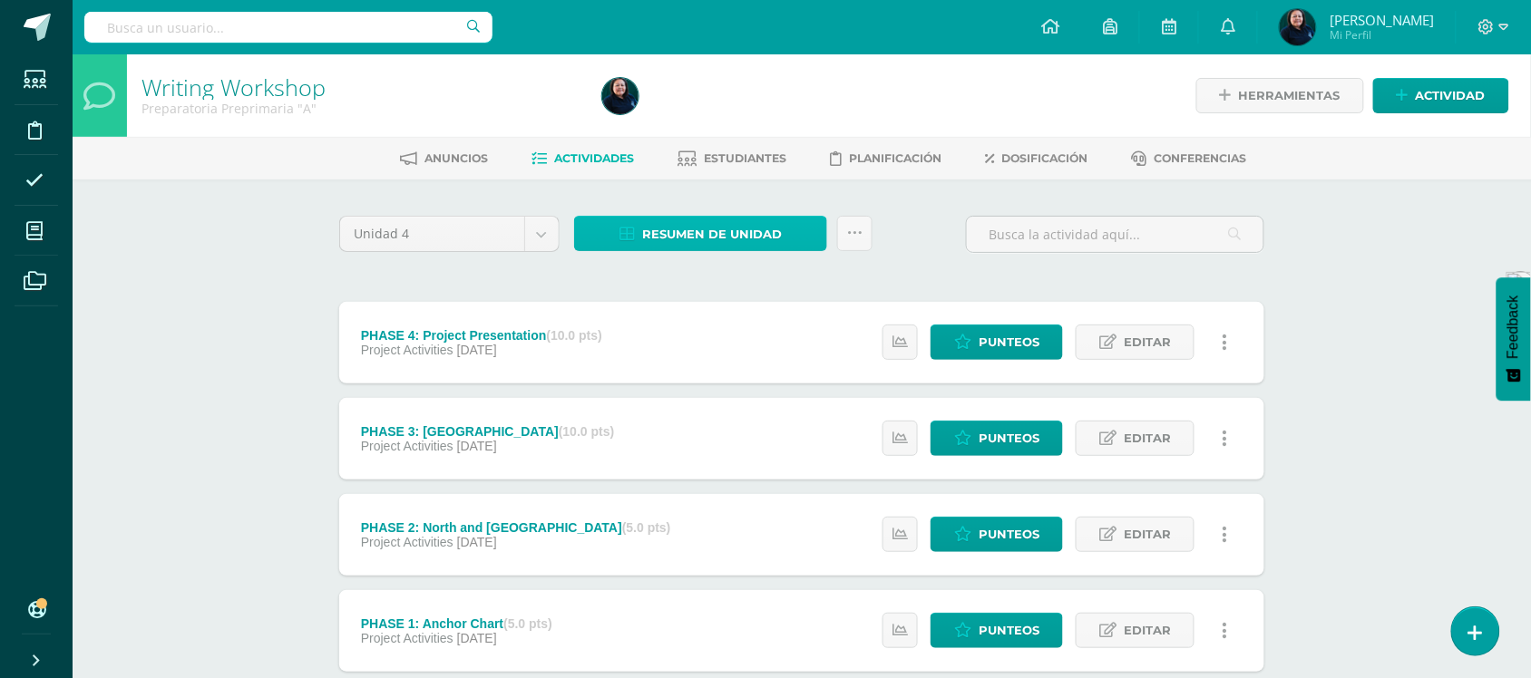
click at [739, 236] on span "Resumen de unidad" at bounding box center [712, 235] width 140 height 34
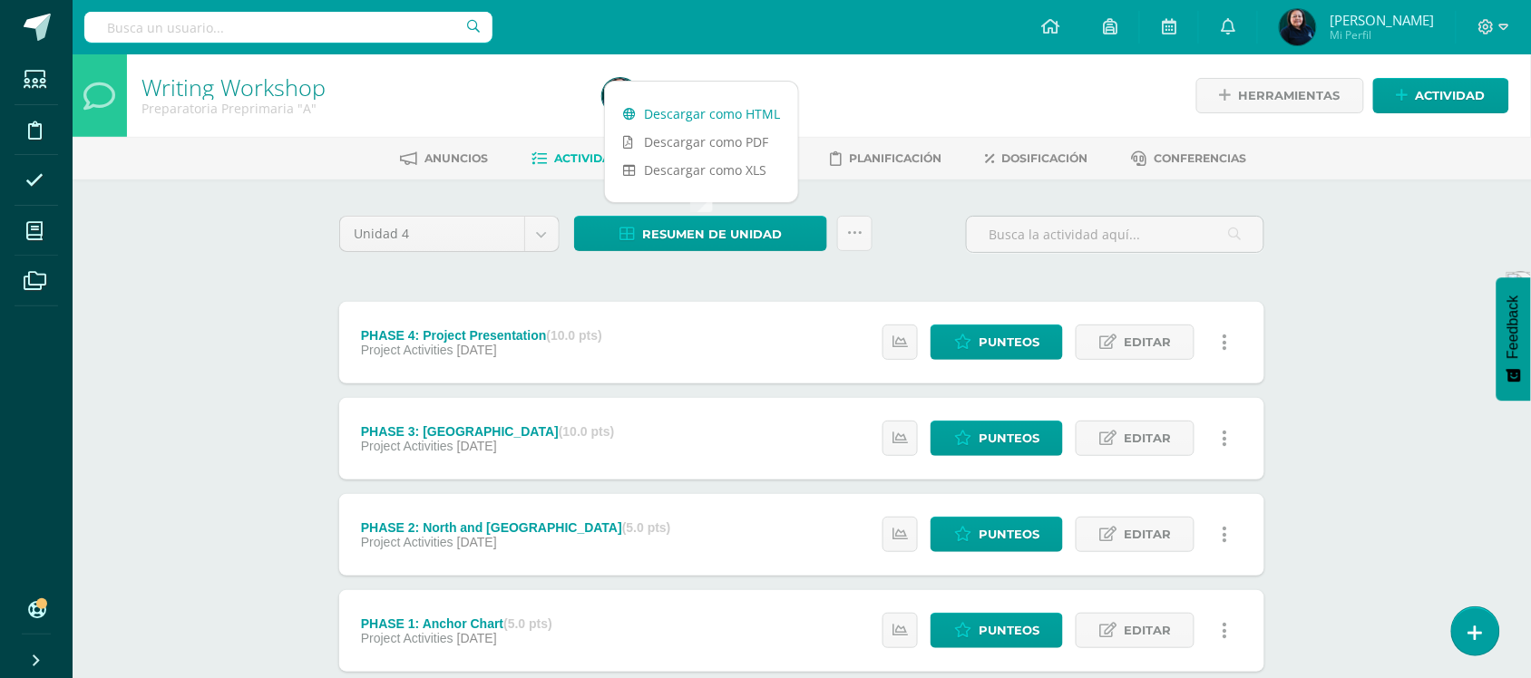
click at [701, 114] on link "Descargar como HTML" at bounding box center [701, 114] width 193 height 28
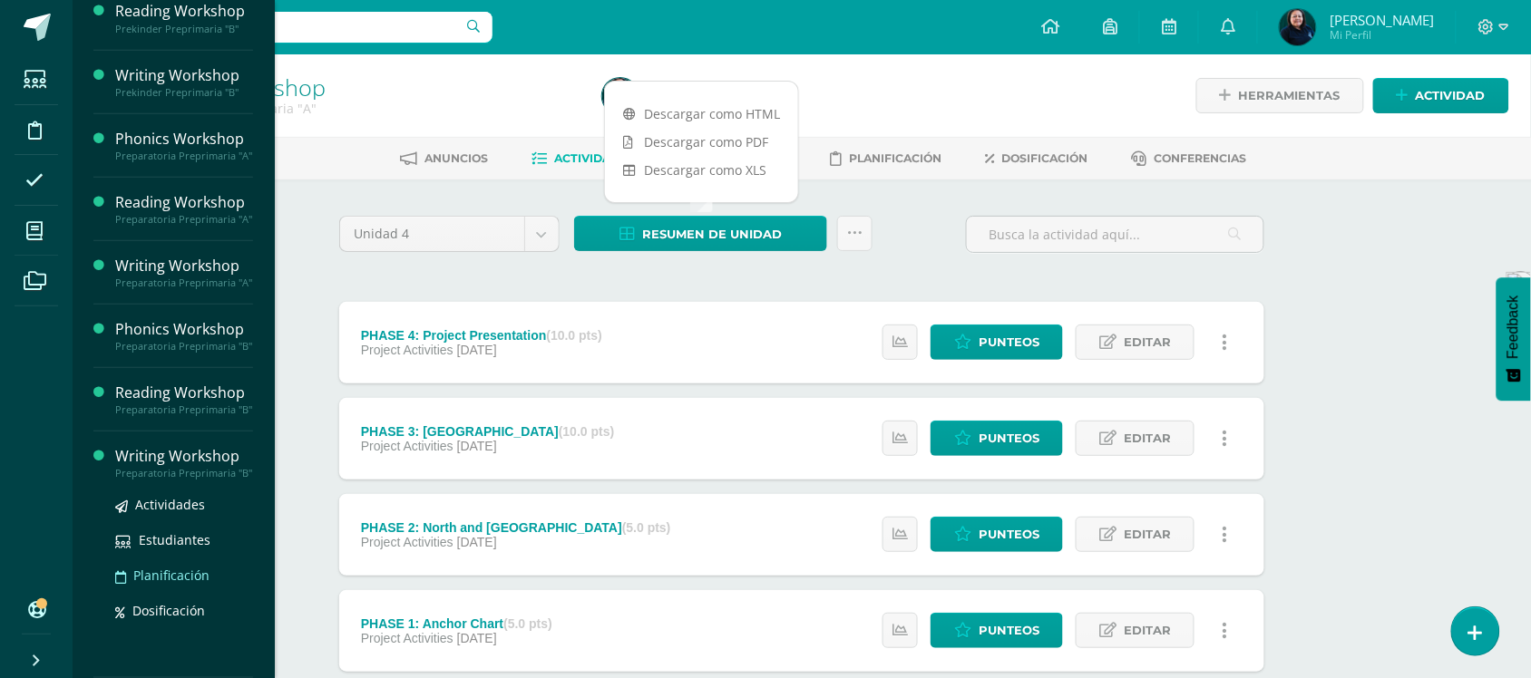
scroll to position [346, 0]
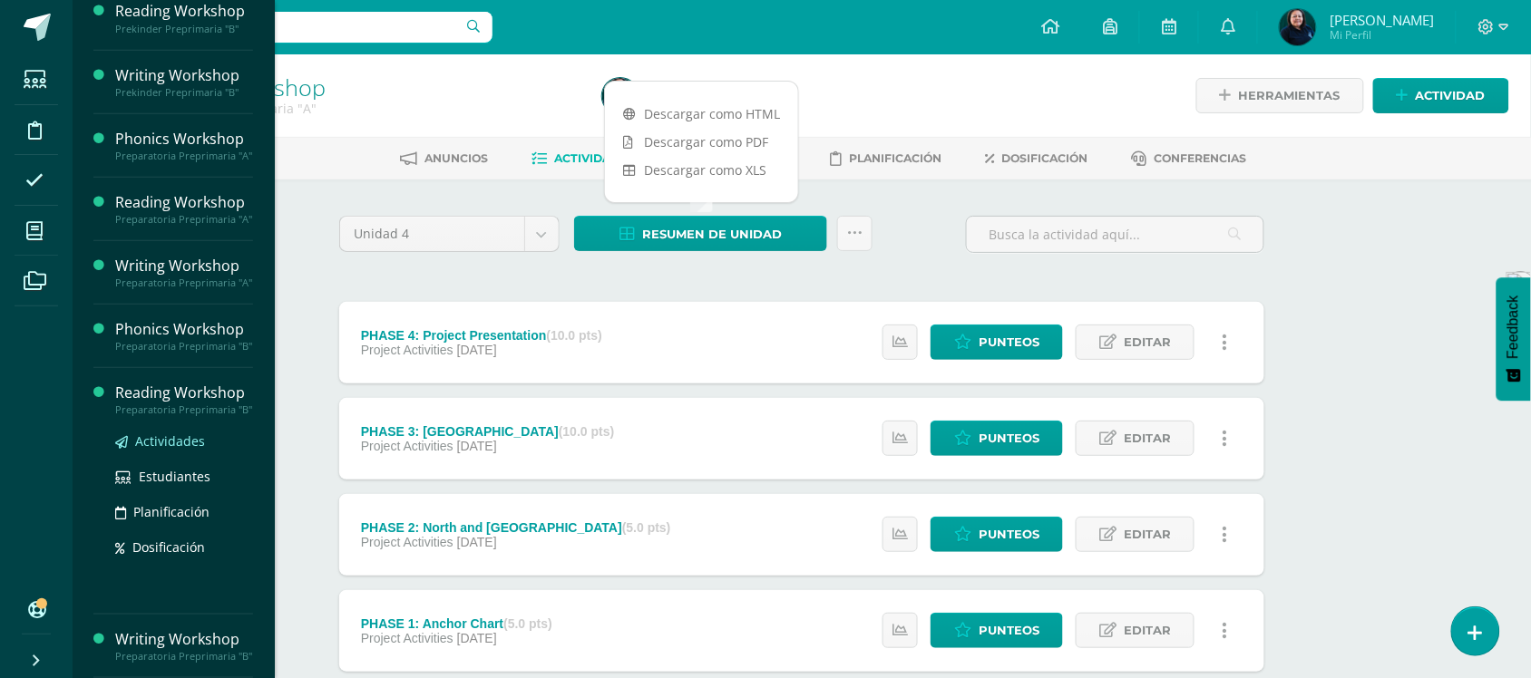
click at [161, 433] on span "Actividades" at bounding box center [170, 441] width 70 height 17
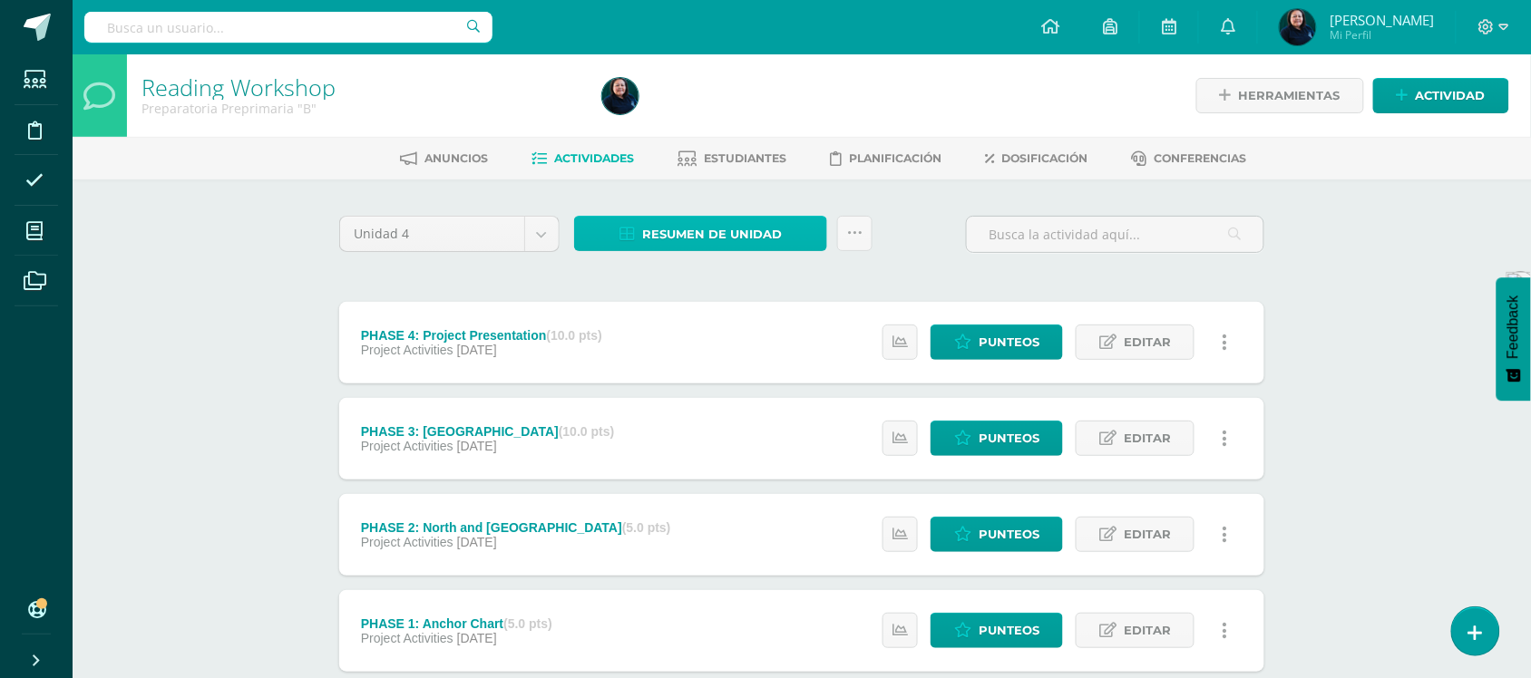
click at [737, 232] on span "Resumen de unidad" at bounding box center [712, 235] width 140 height 34
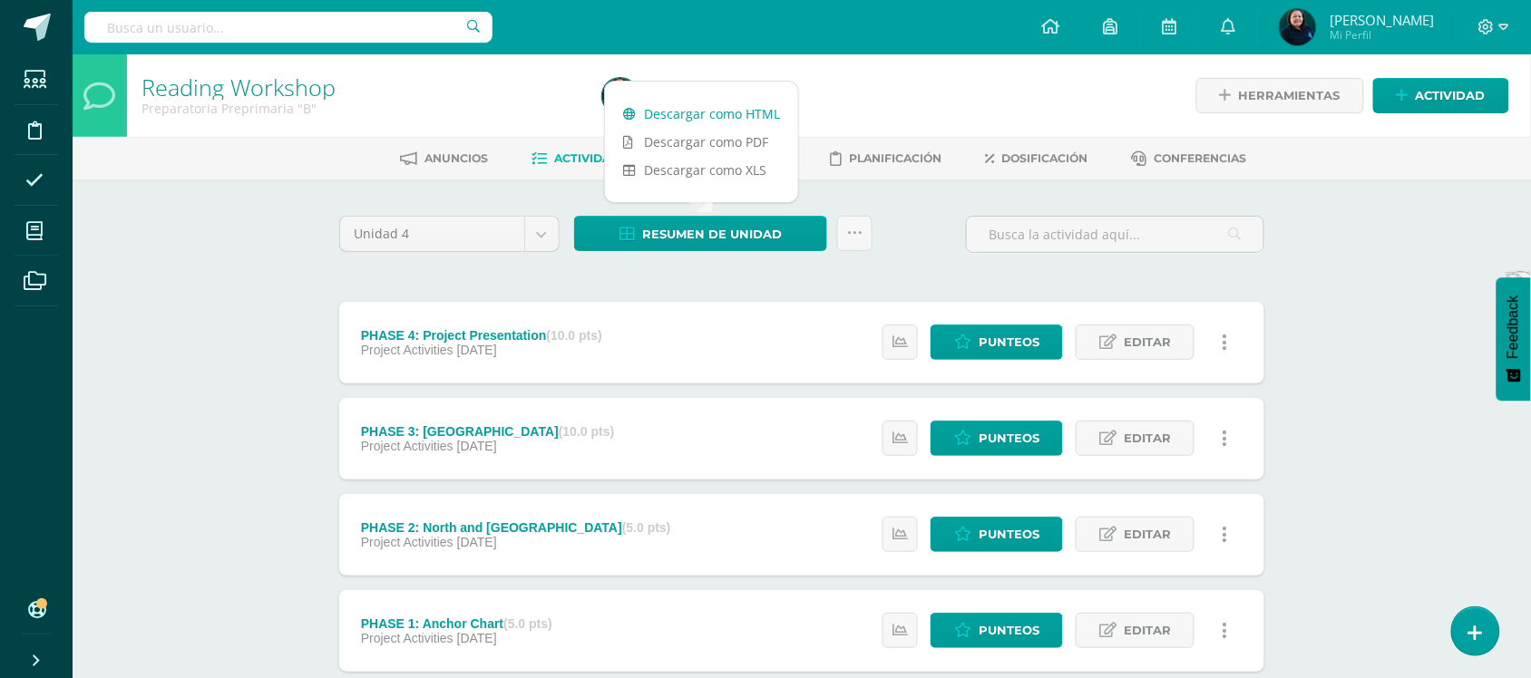
click at [694, 115] on link "Descargar como HTML" at bounding box center [701, 114] width 193 height 28
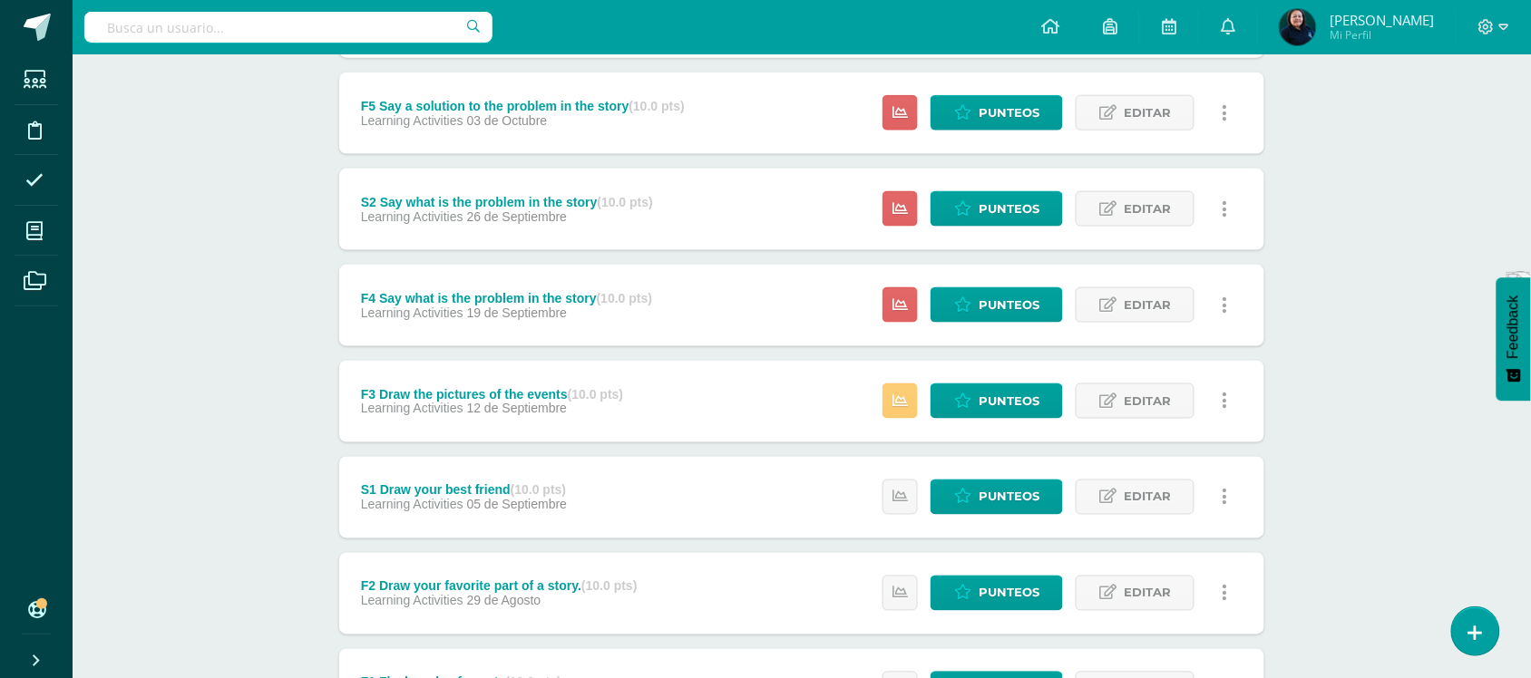
scroll to position [680, 0]
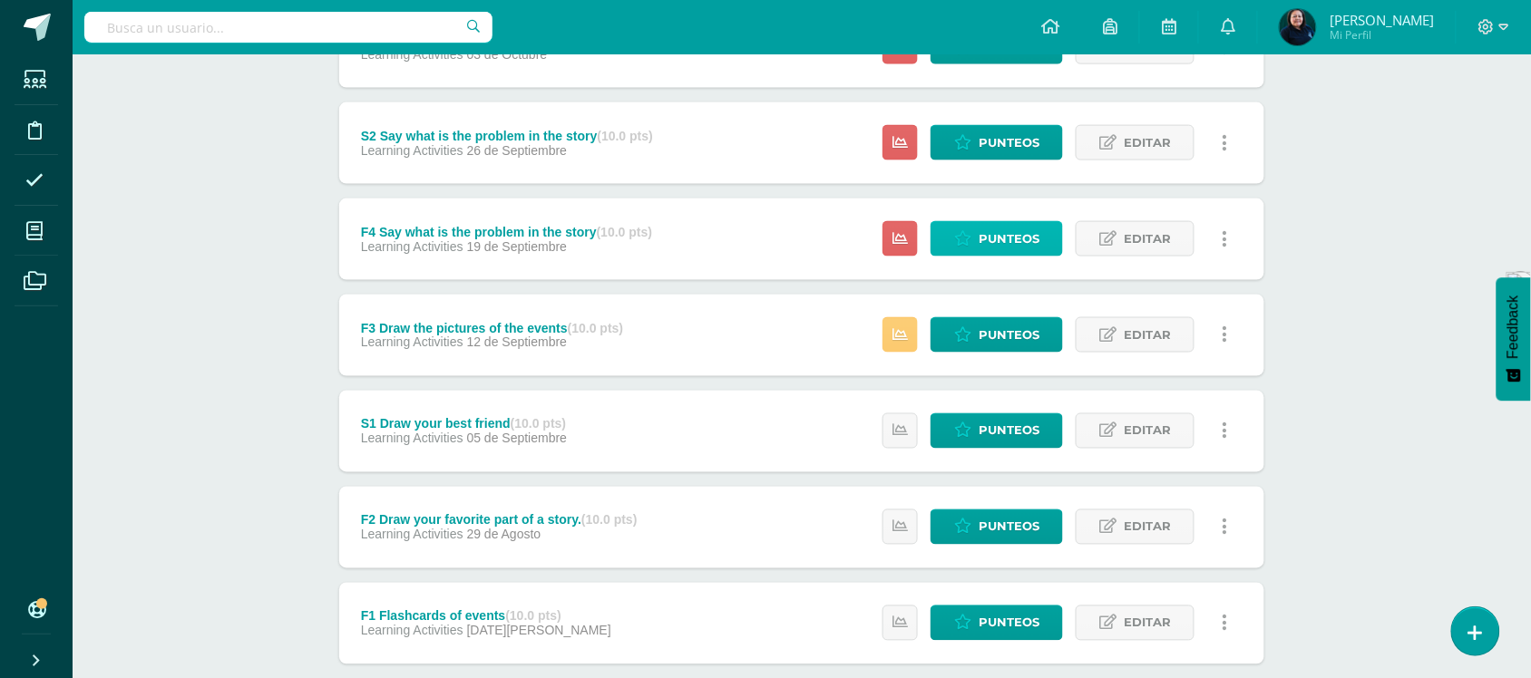
click at [985, 236] on span "Punteos" at bounding box center [1009, 239] width 61 height 34
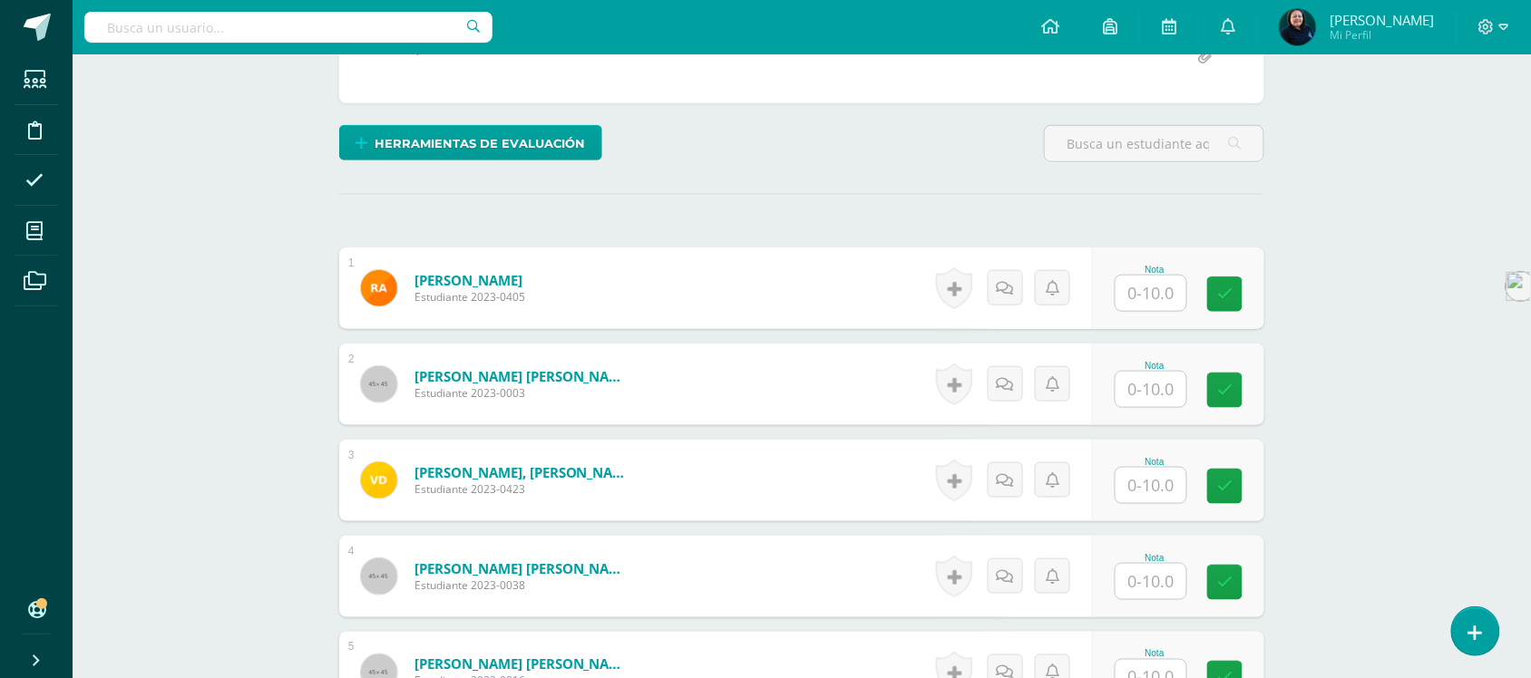
scroll to position [415, 0]
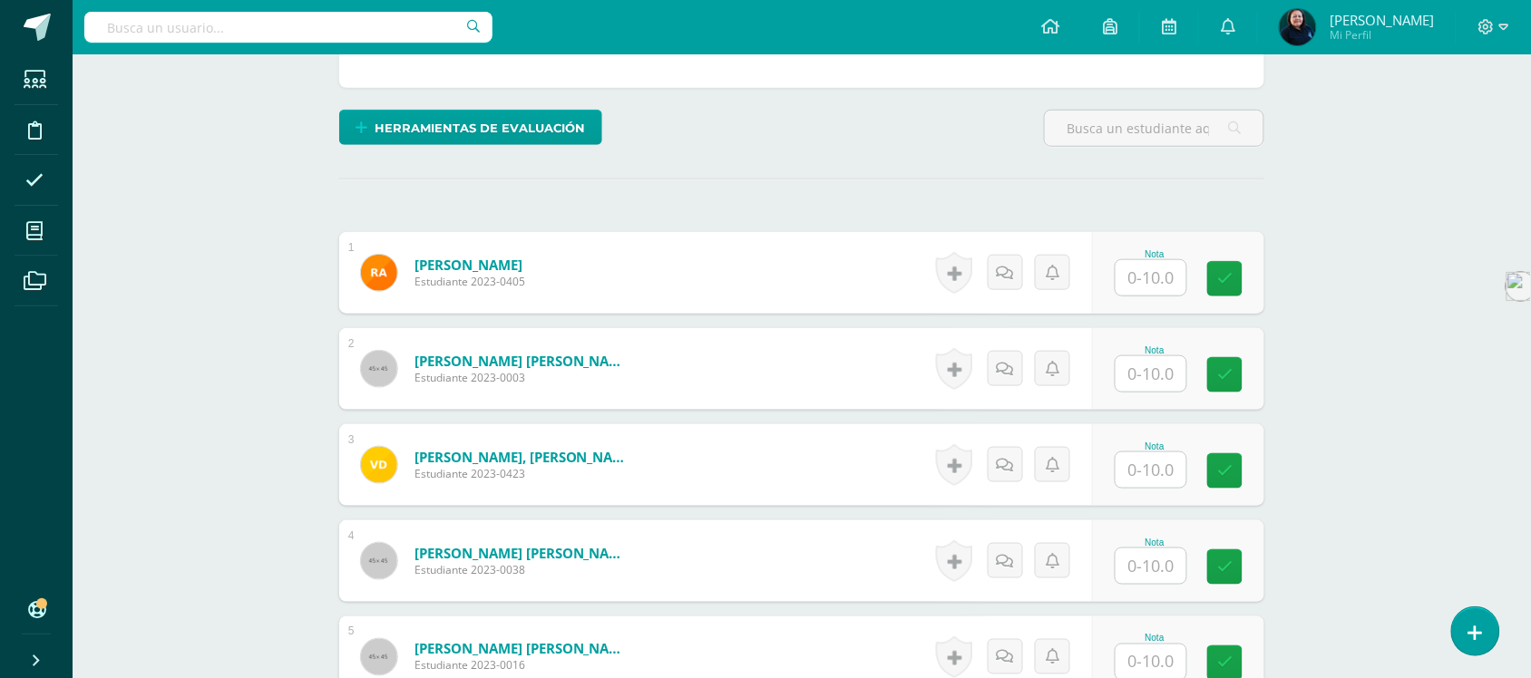
click at [1152, 274] on input "text" at bounding box center [1151, 277] width 71 height 35
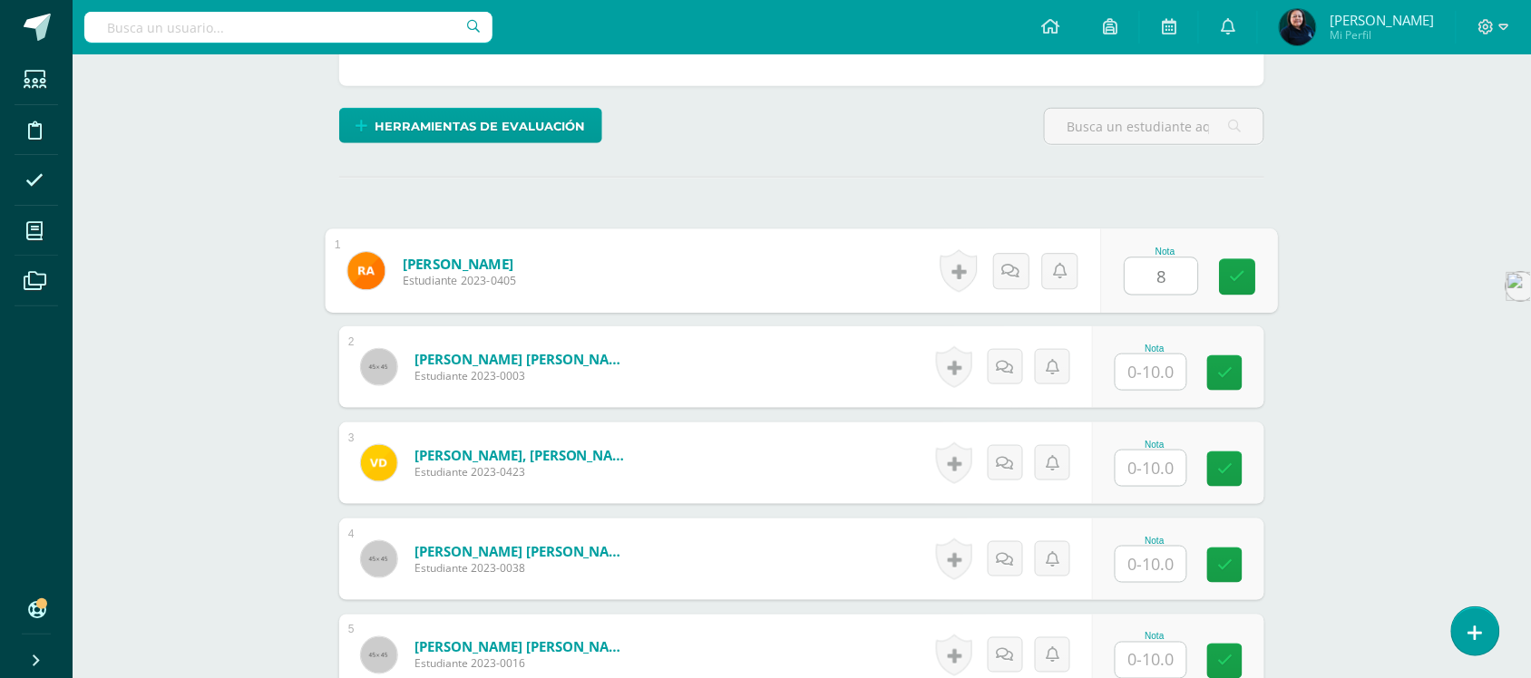
type input "8"
click at [1155, 378] on input "text" at bounding box center [1151, 372] width 71 height 35
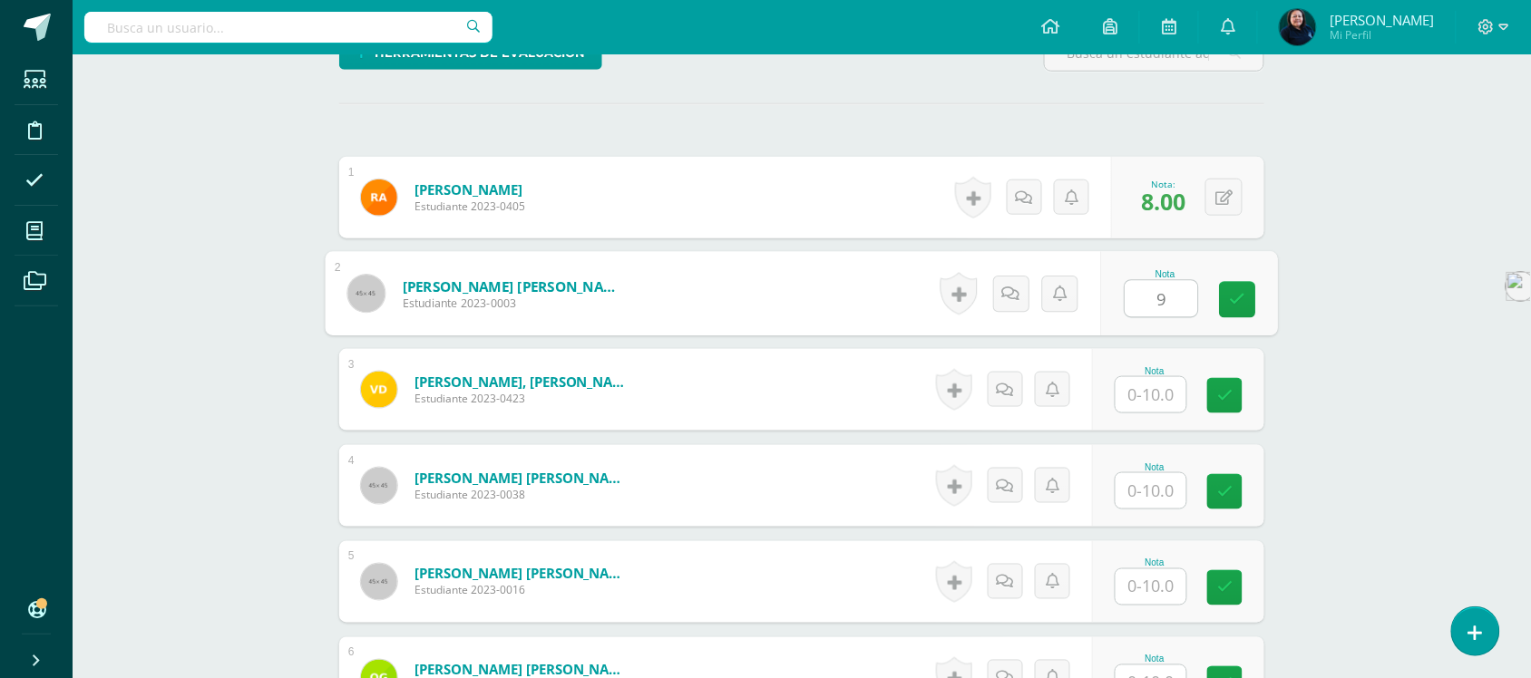
scroll to position [531, 0]
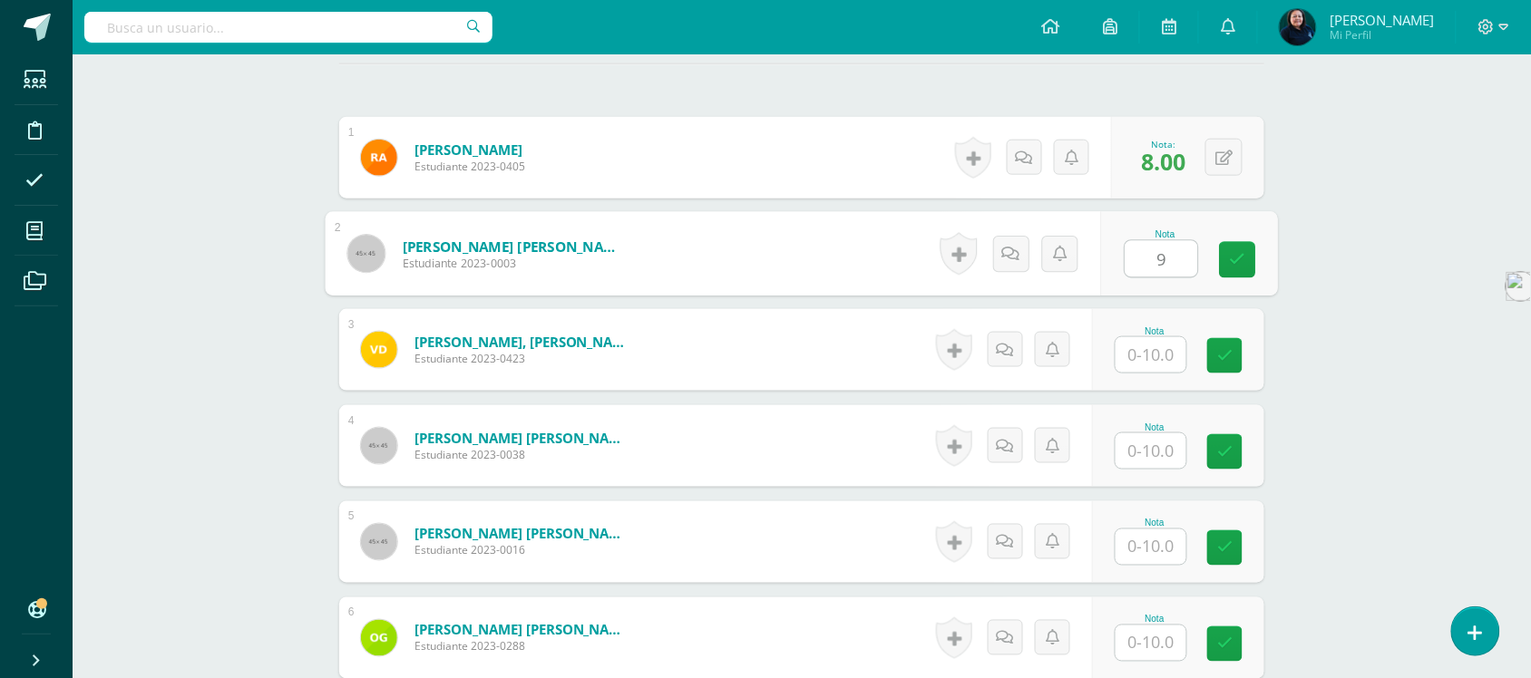
type input "9"
click at [1146, 351] on input "text" at bounding box center [1151, 354] width 71 height 35
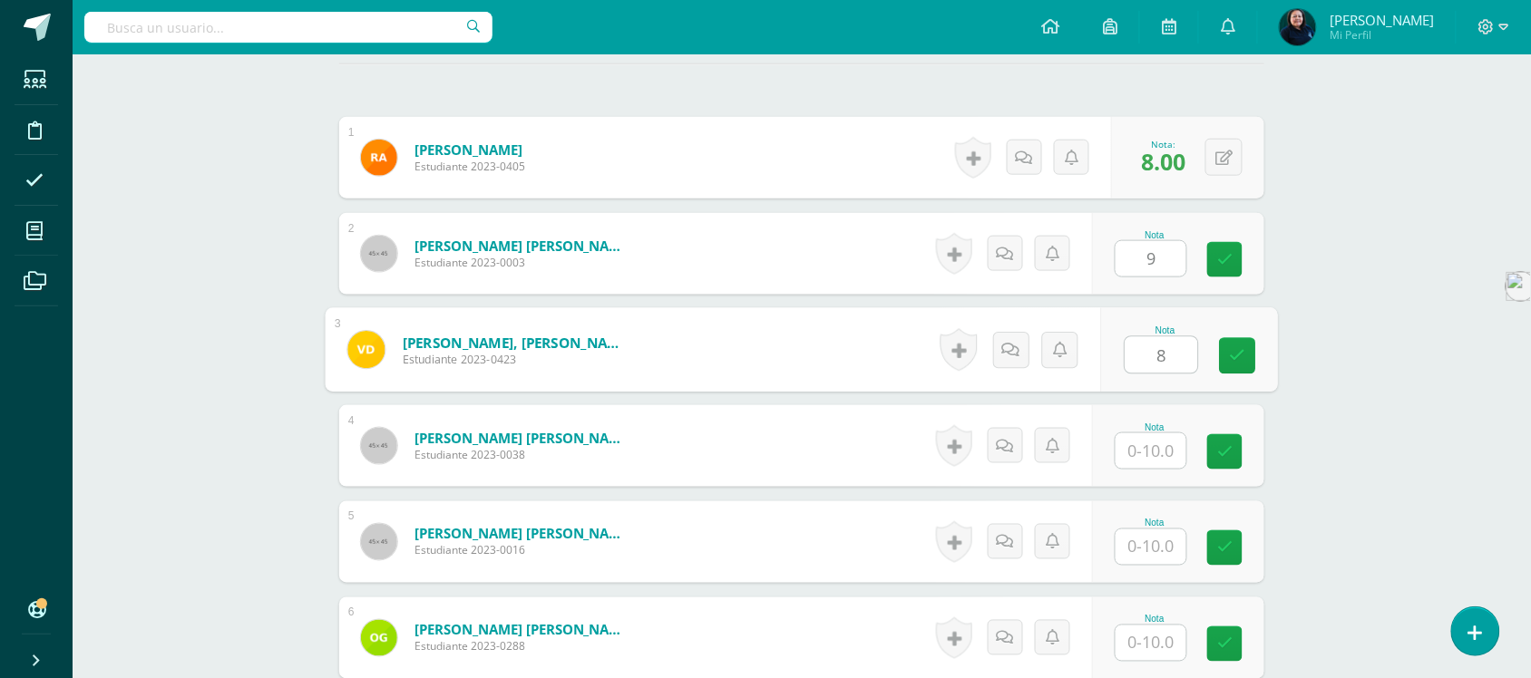
type input "8"
click at [1145, 450] on input "text" at bounding box center [1151, 451] width 71 height 35
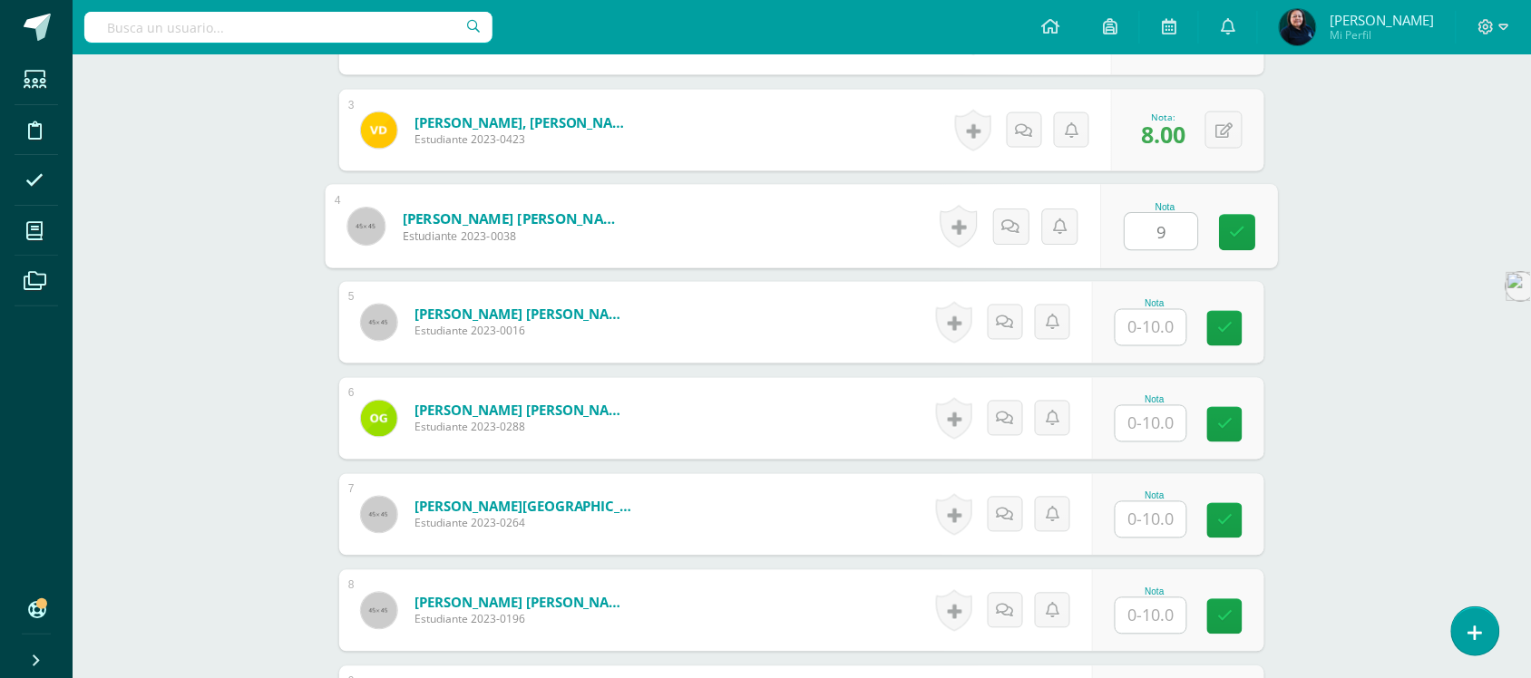
scroll to position [757, 0]
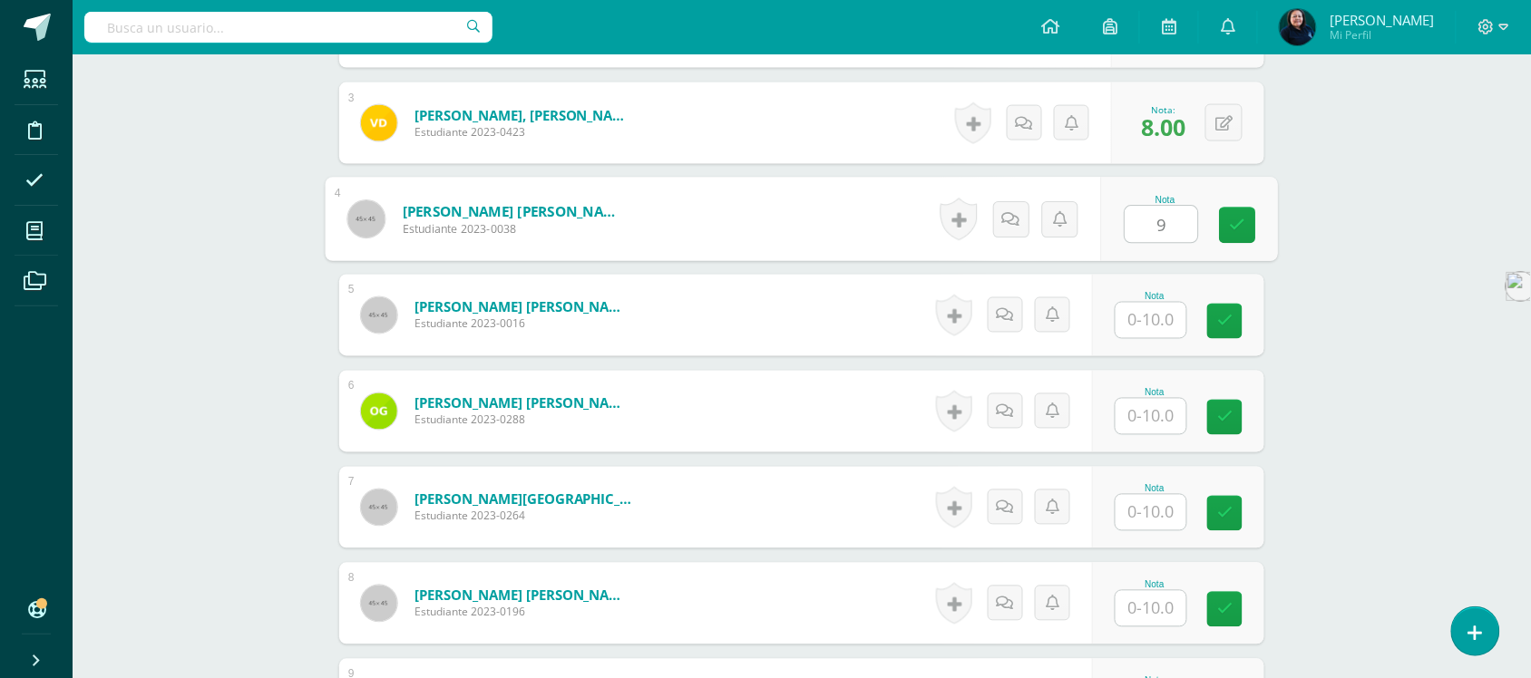
type input "9"
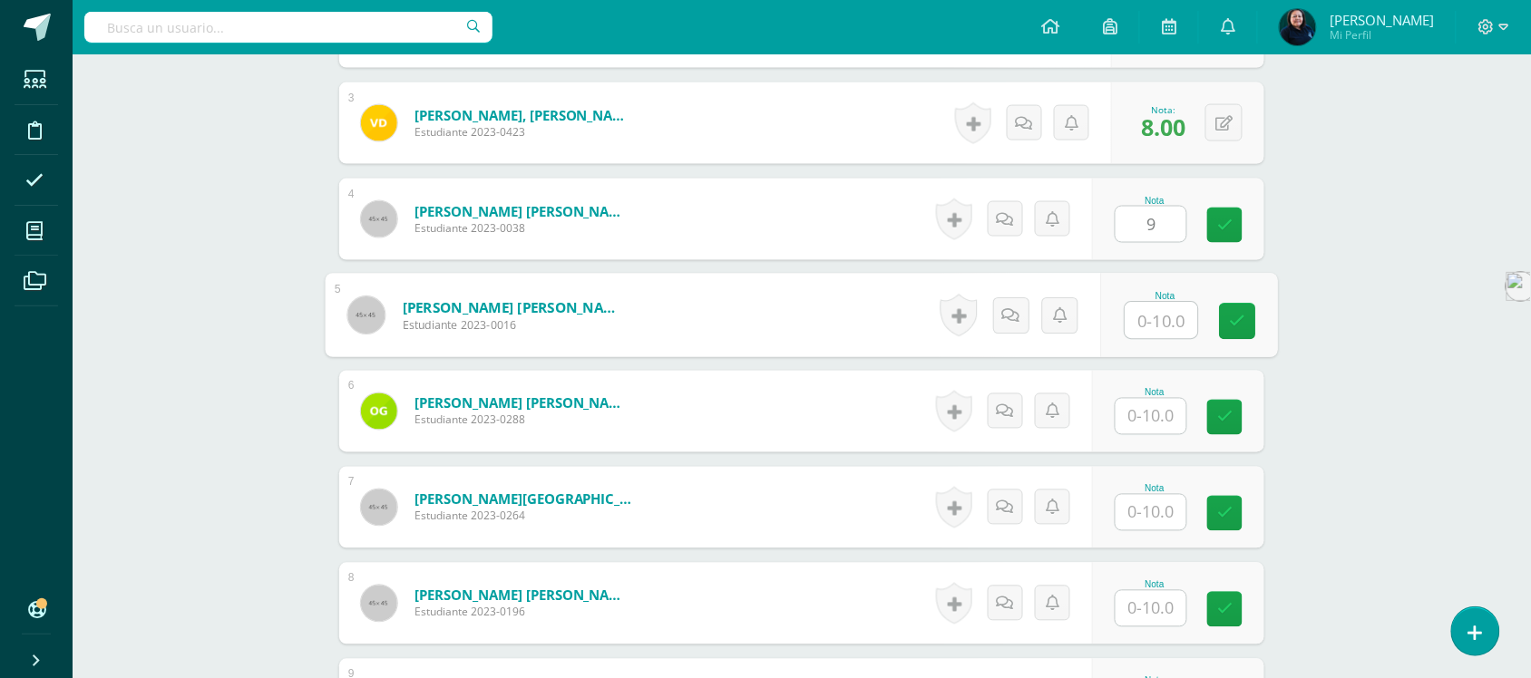
click at [1157, 316] on input "text" at bounding box center [1162, 321] width 73 height 36
type input "10"
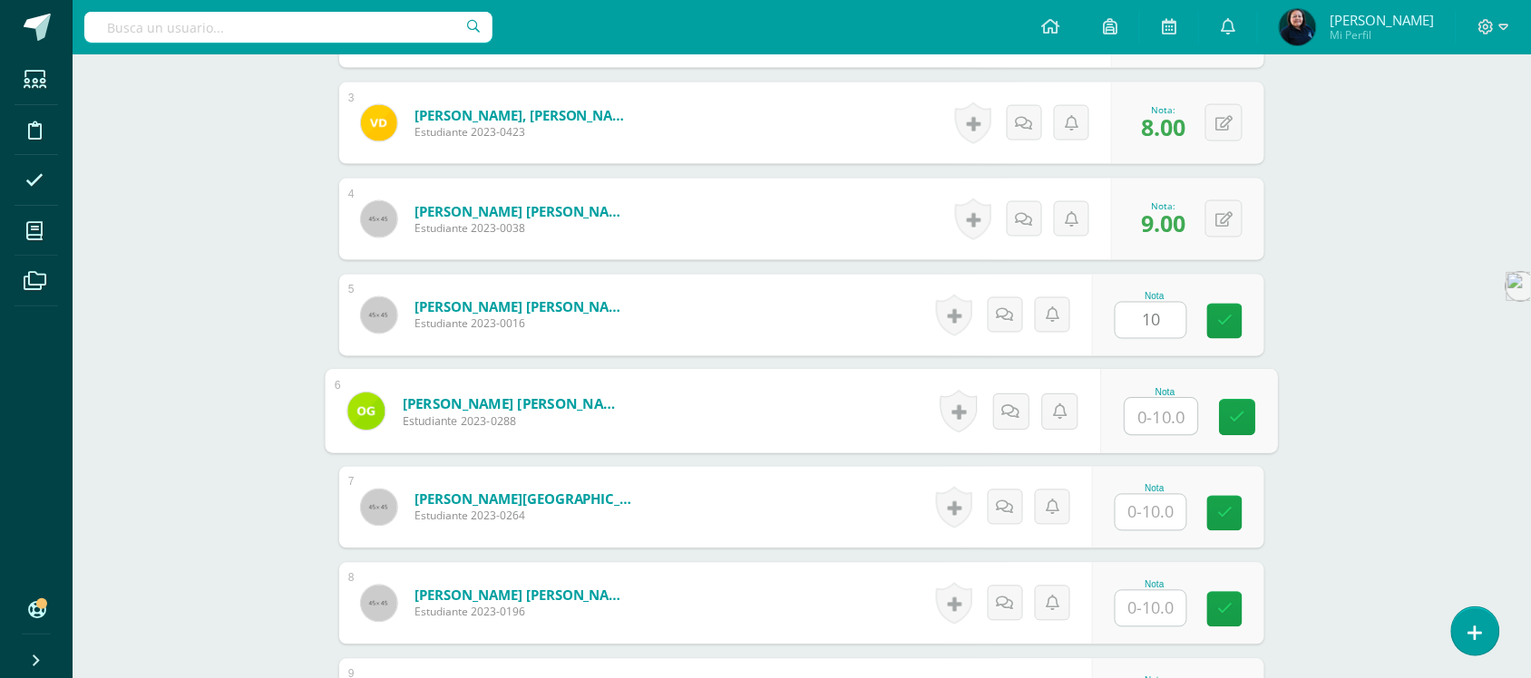
click at [1143, 413] on input "text" at bounding box center [1162, 417] width 73 height 36
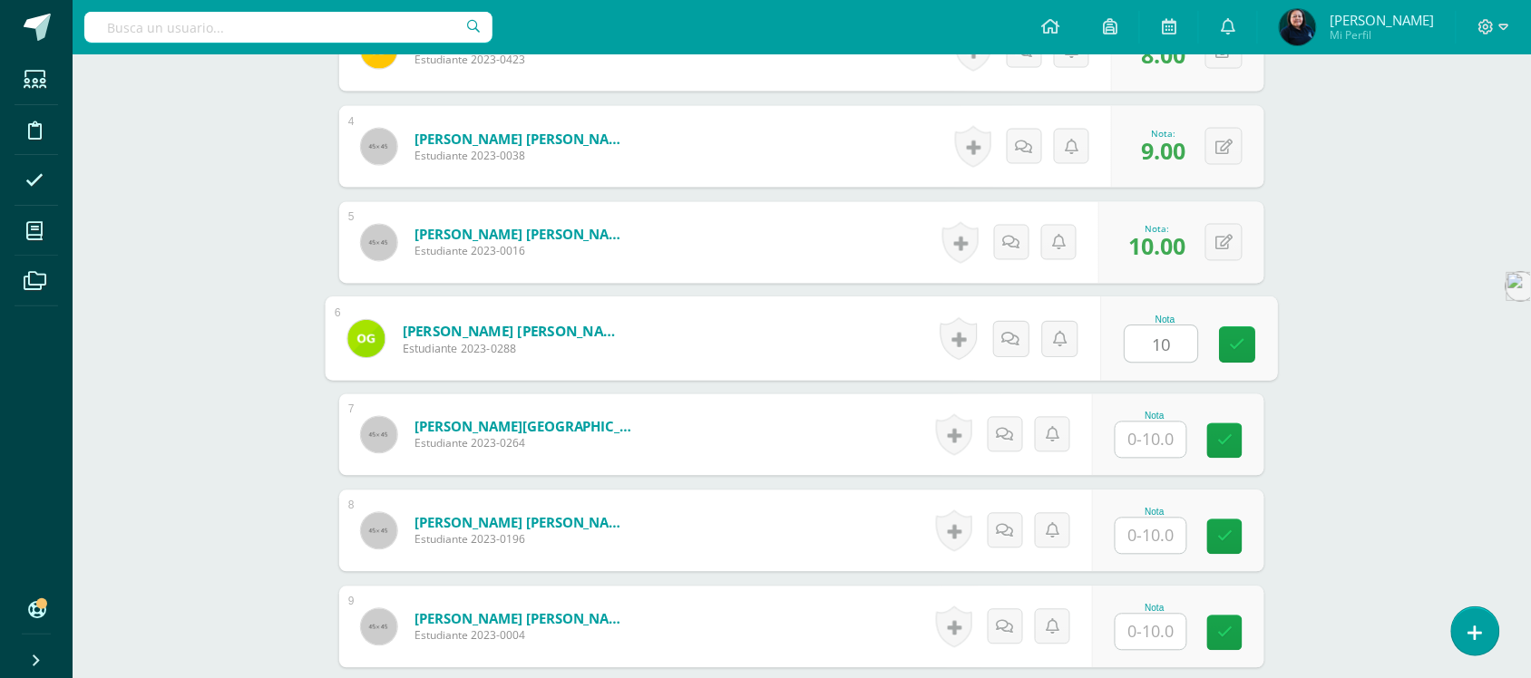
scroll to position [871, 0]
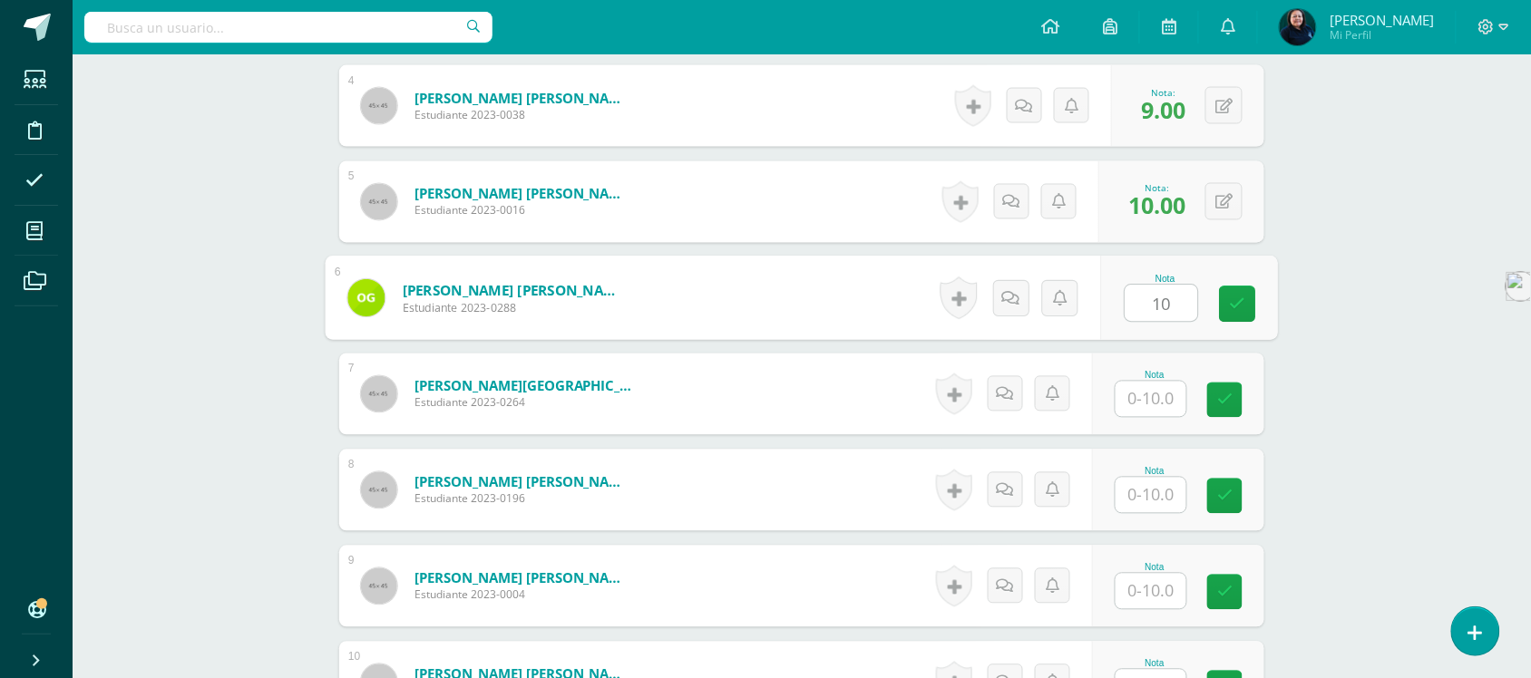
type input "10"
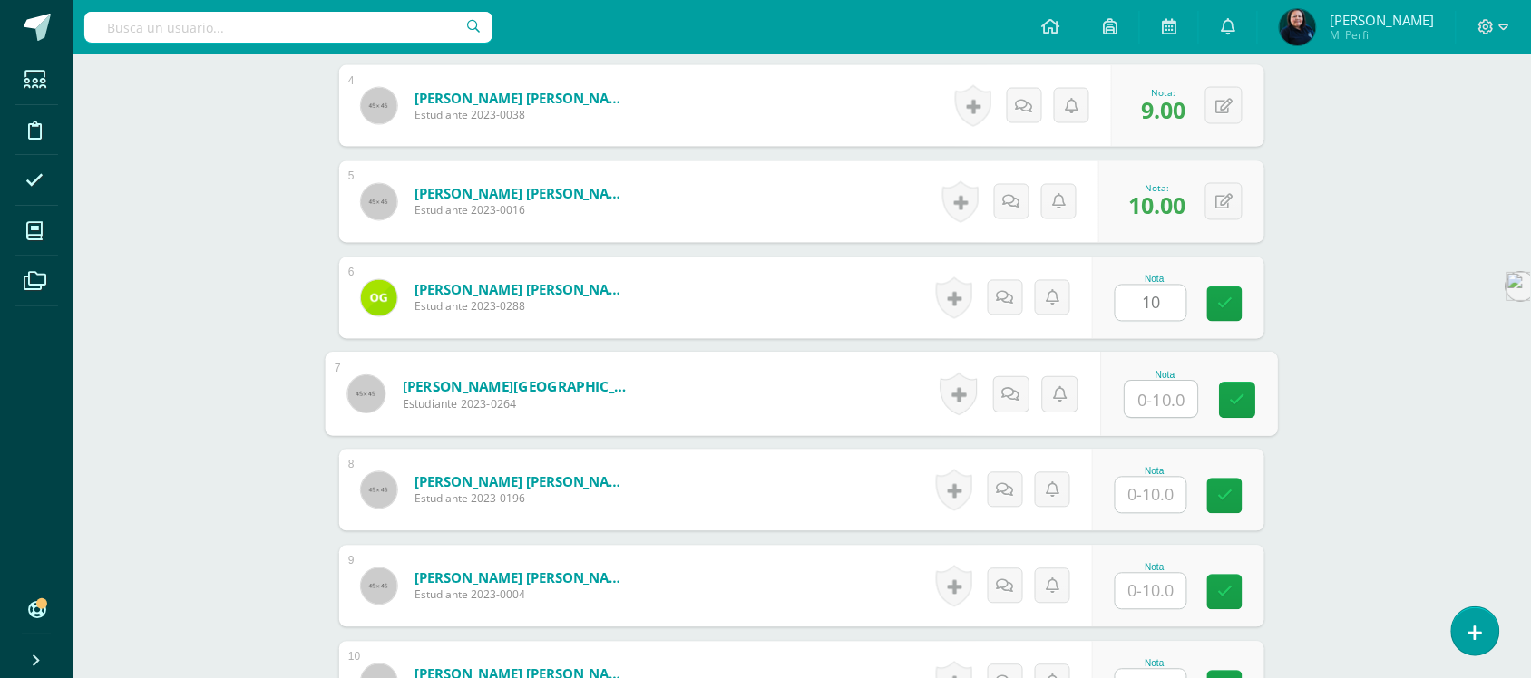
click at [1154, 404] on input "text" at bounding box center [1162, 400] width 73 height 36
type input "9"
click at [1155, 490] on input "text" at bounding box center [1151, 495] width 71 height 35
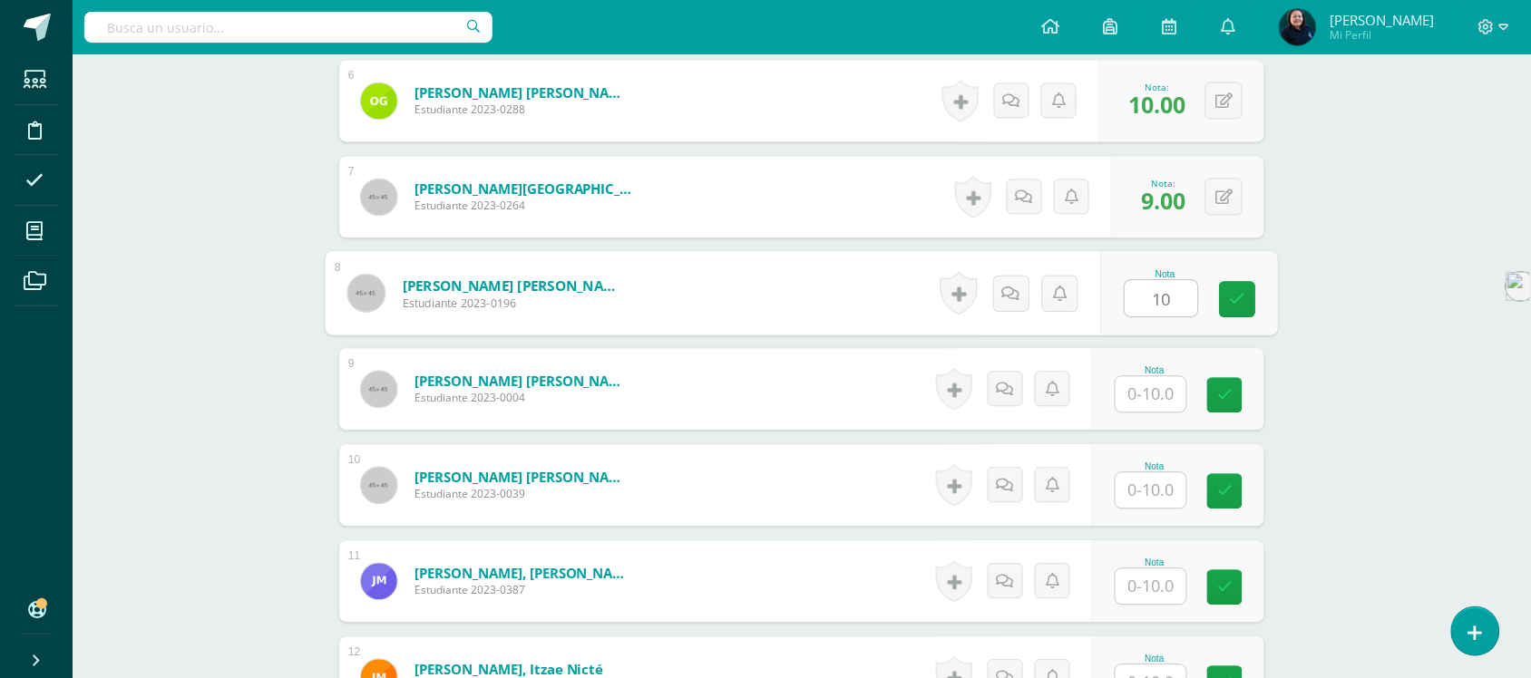
scroll to position [1098, 0]
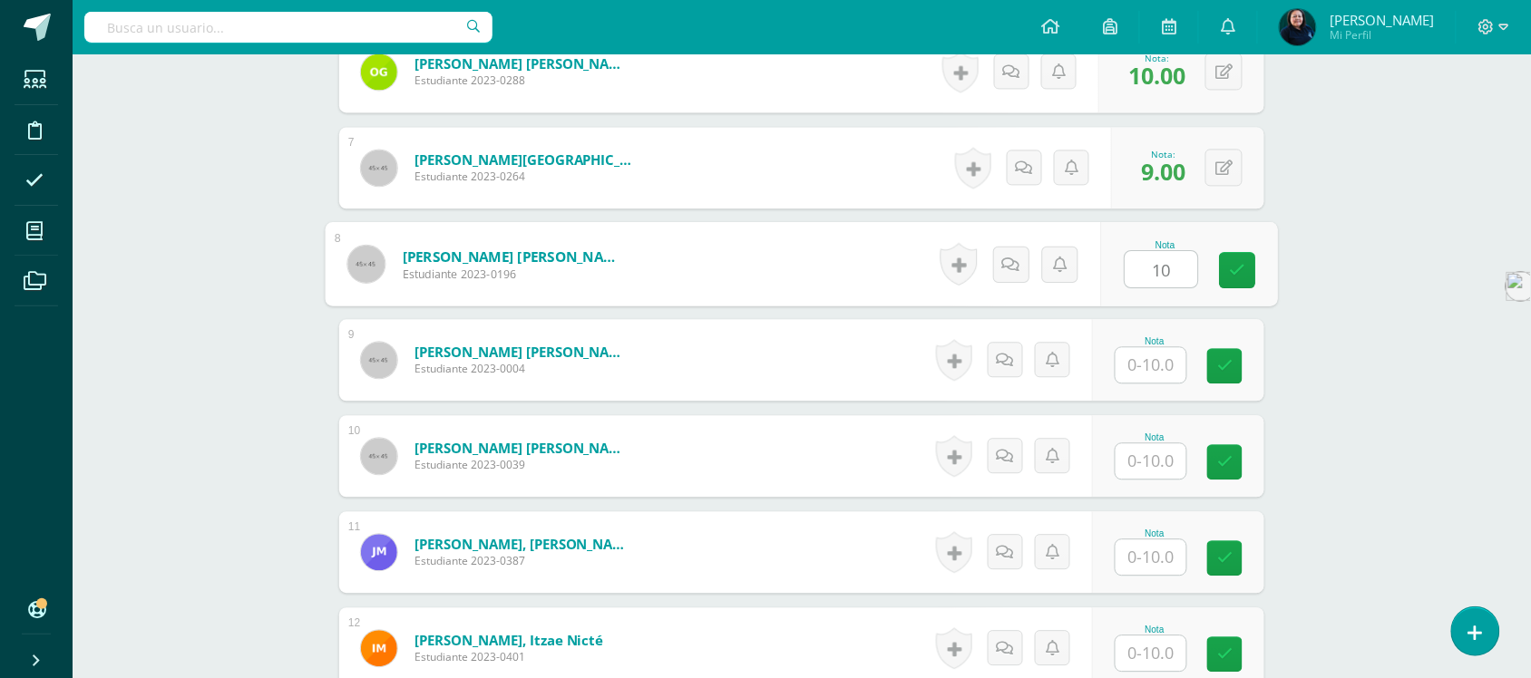
type input "10"
click at [1146, 366] on input "text" at bounding box center [1151, 364] width 71 height 35
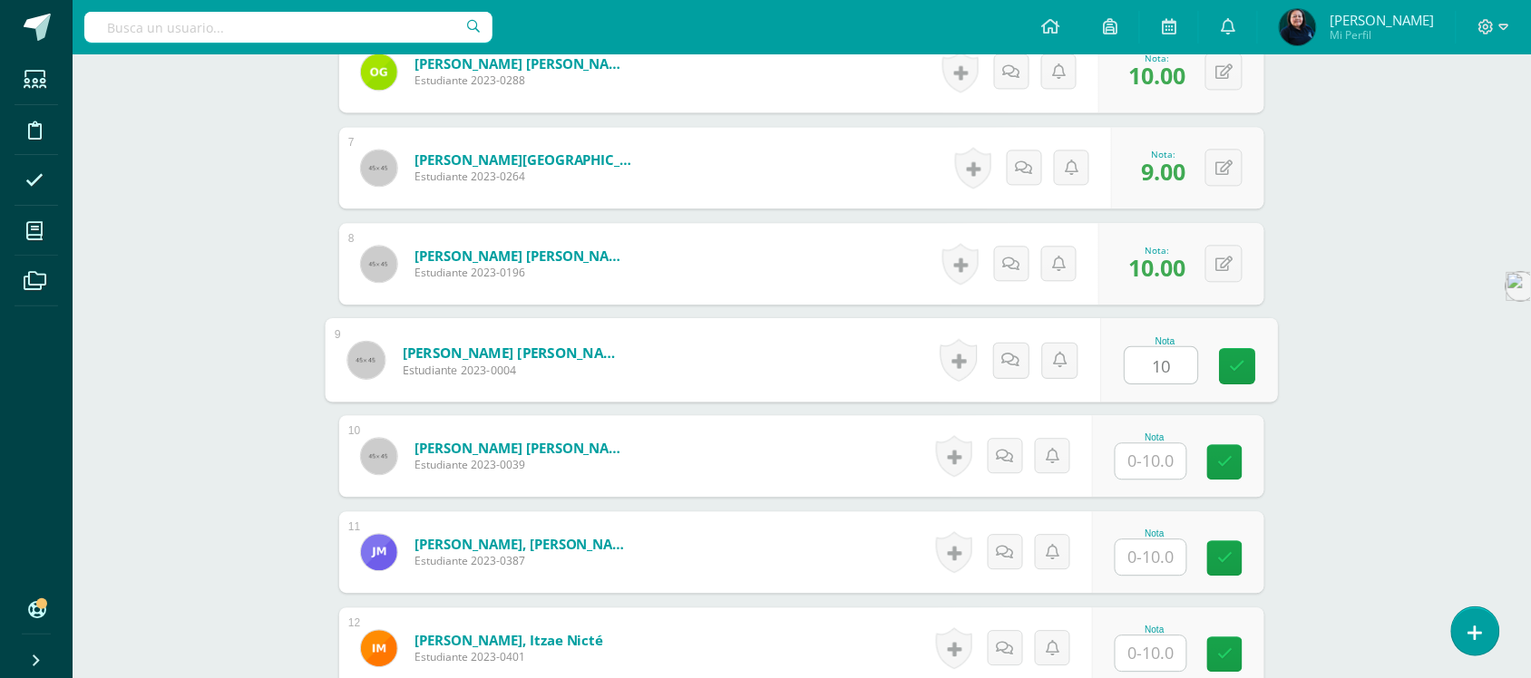
scroll to position [1211, 0]
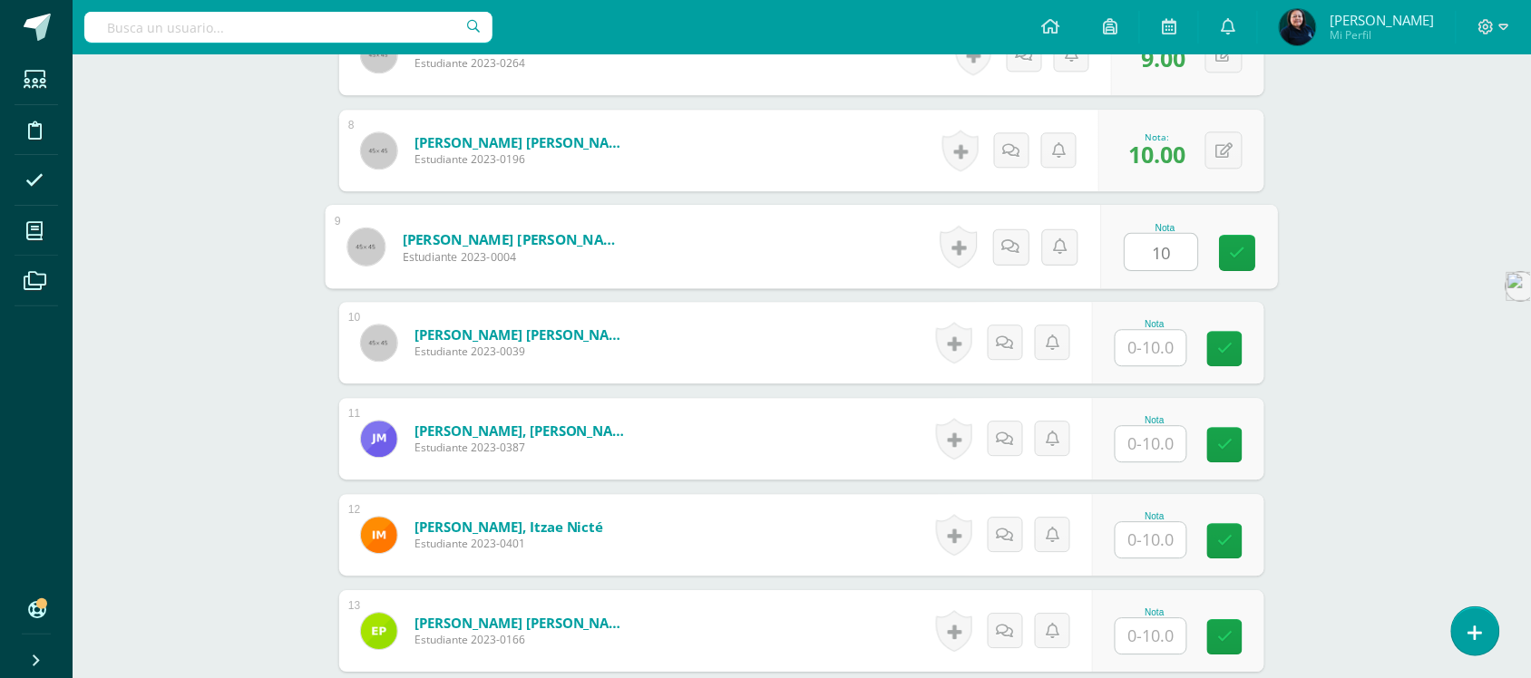
type input "10"
click at [1158, 350] on input "text" at bounding box center [1151, 347] width 71 height 35
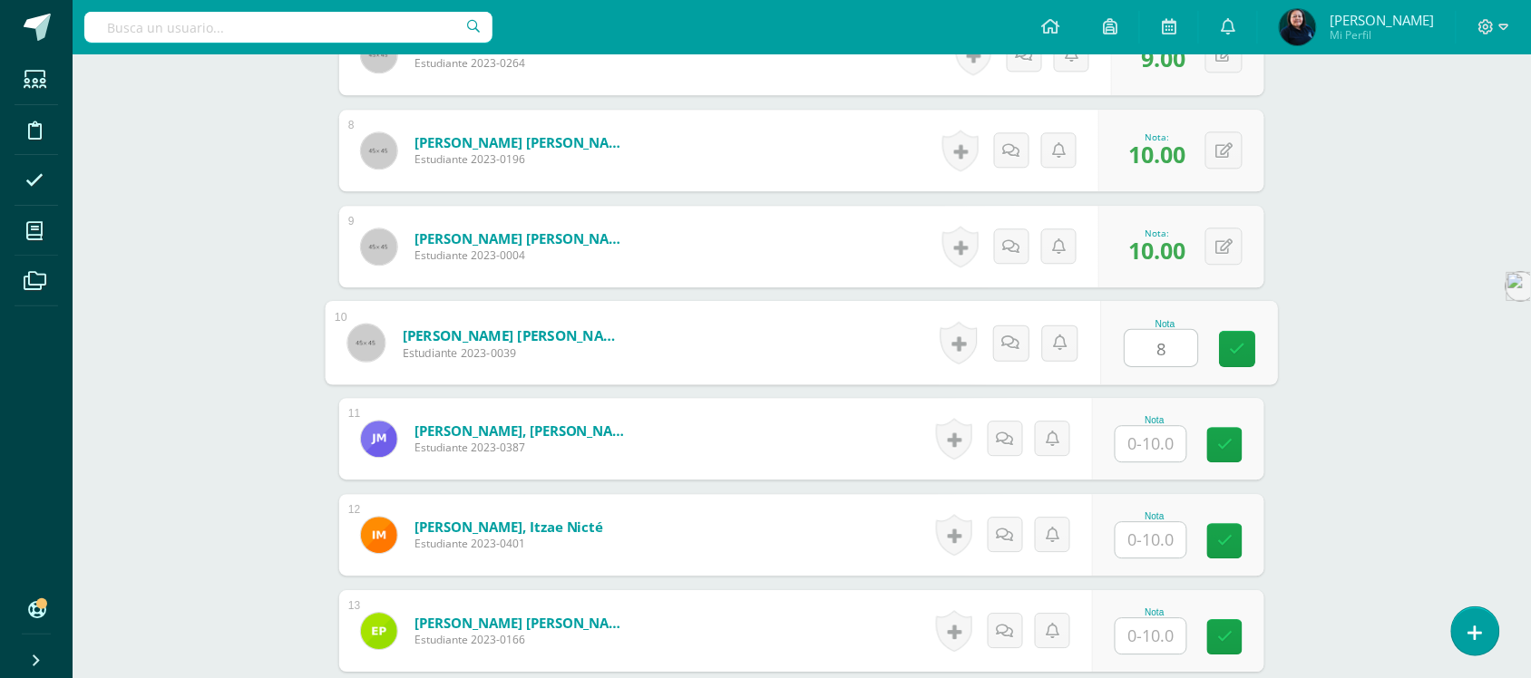
type input "8"
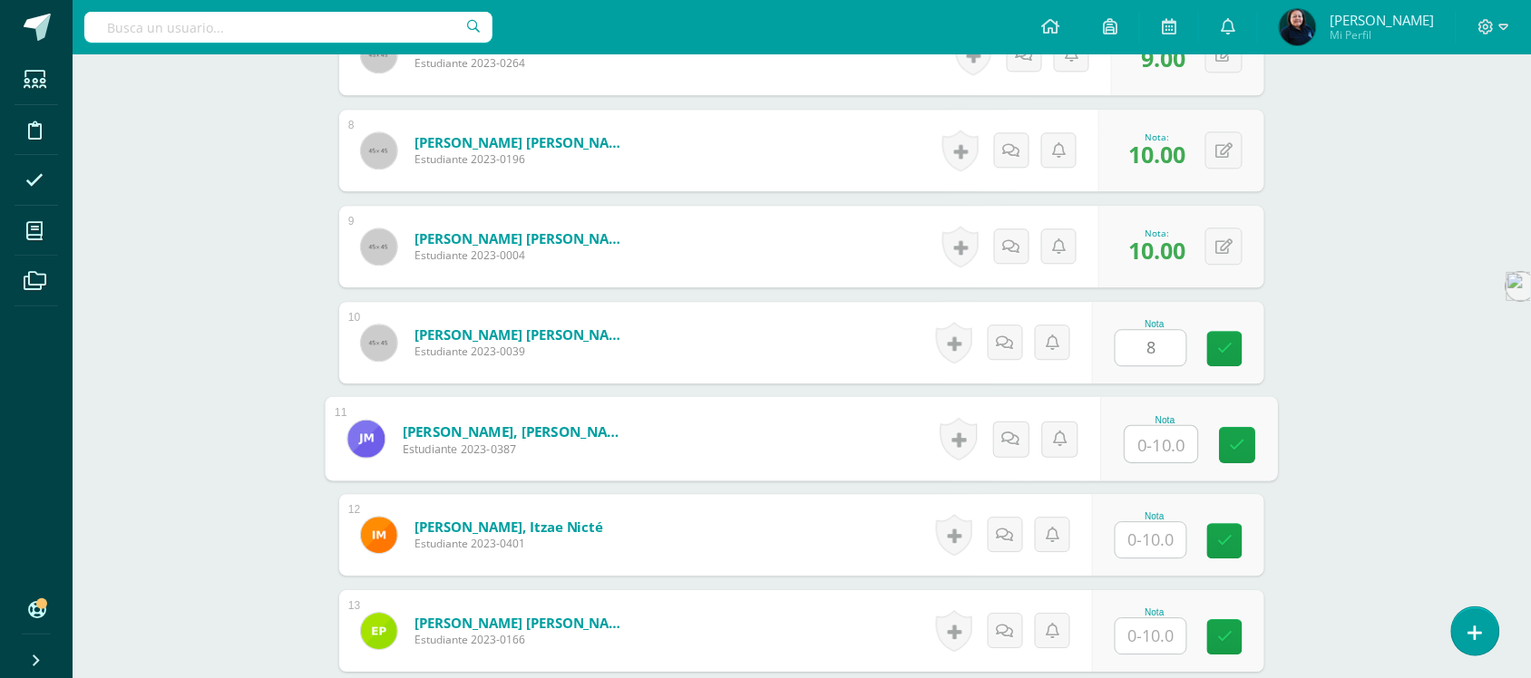
click at [1163, 445] on input "text" at bounding box center [1162, 444] width 73 height 36
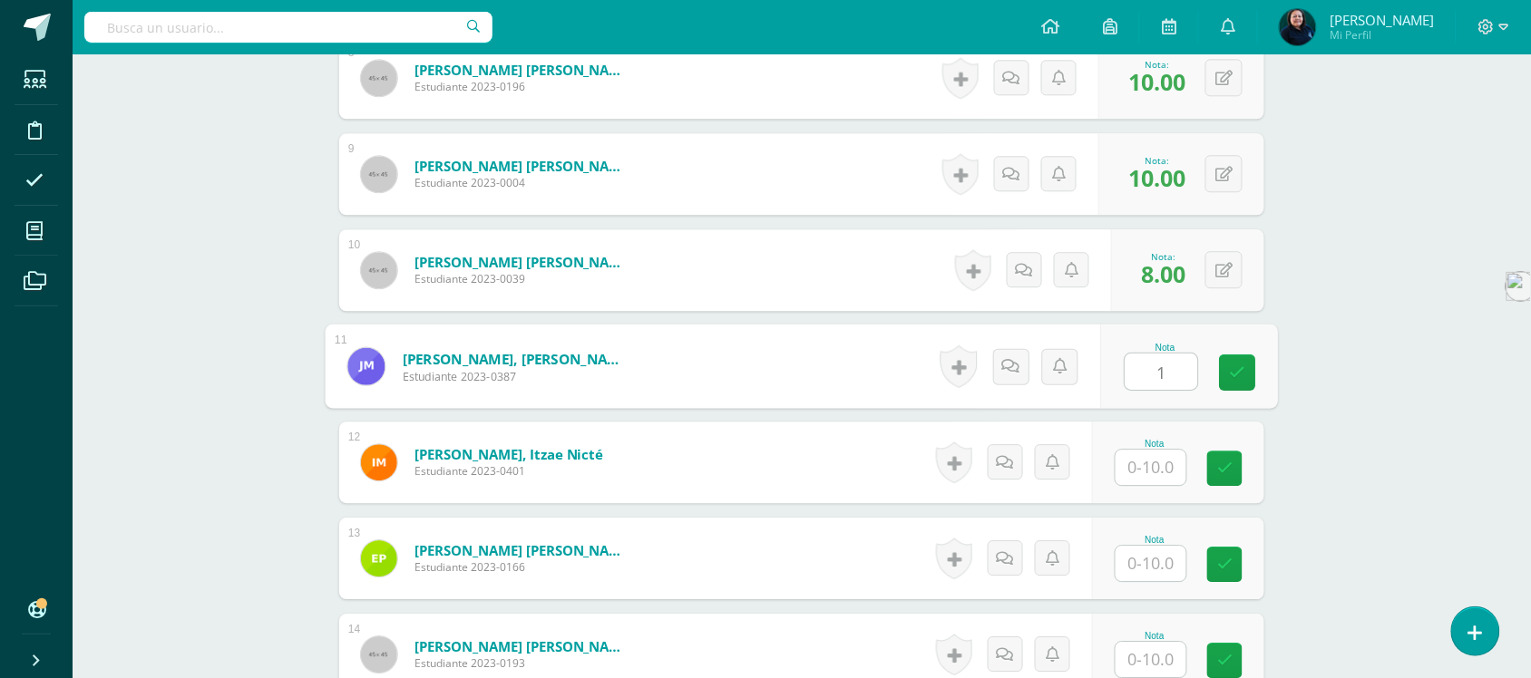
scroll to position [1324, 0]
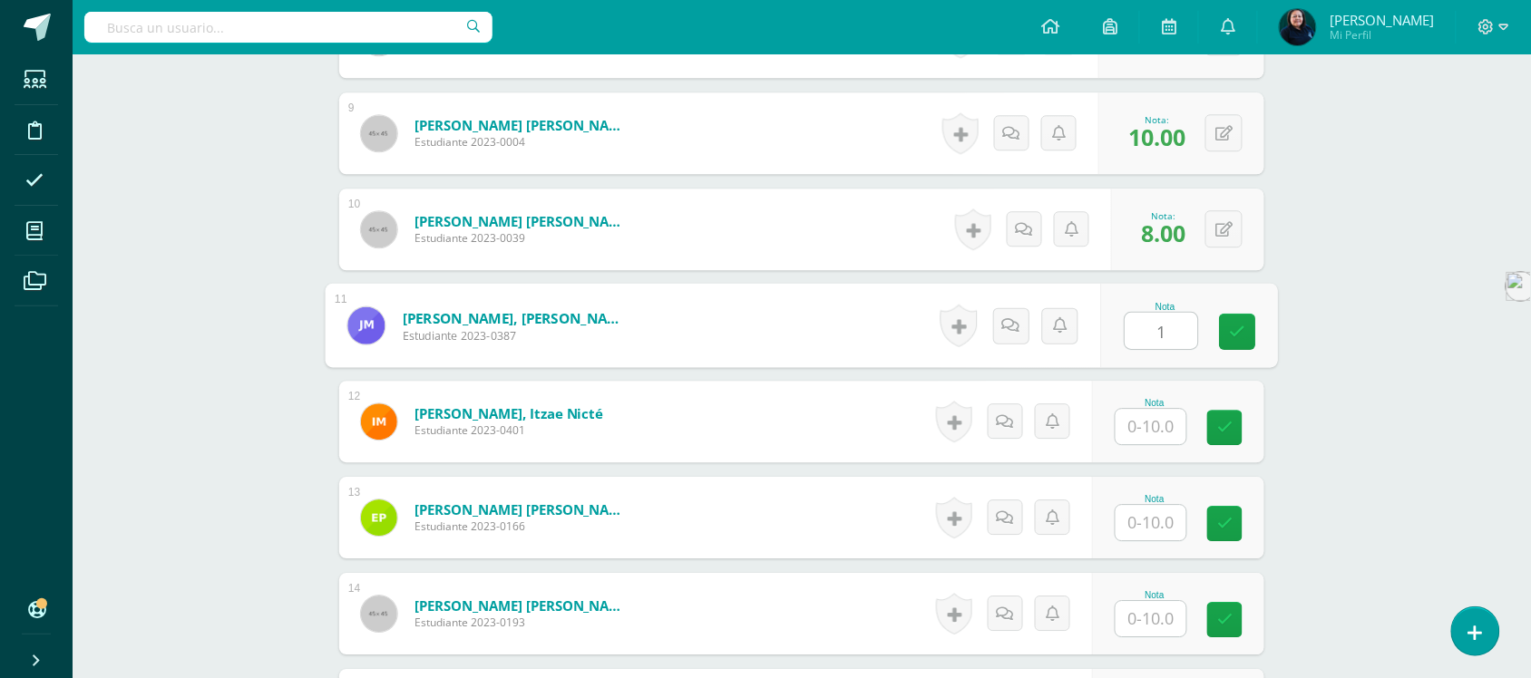
type input "1"
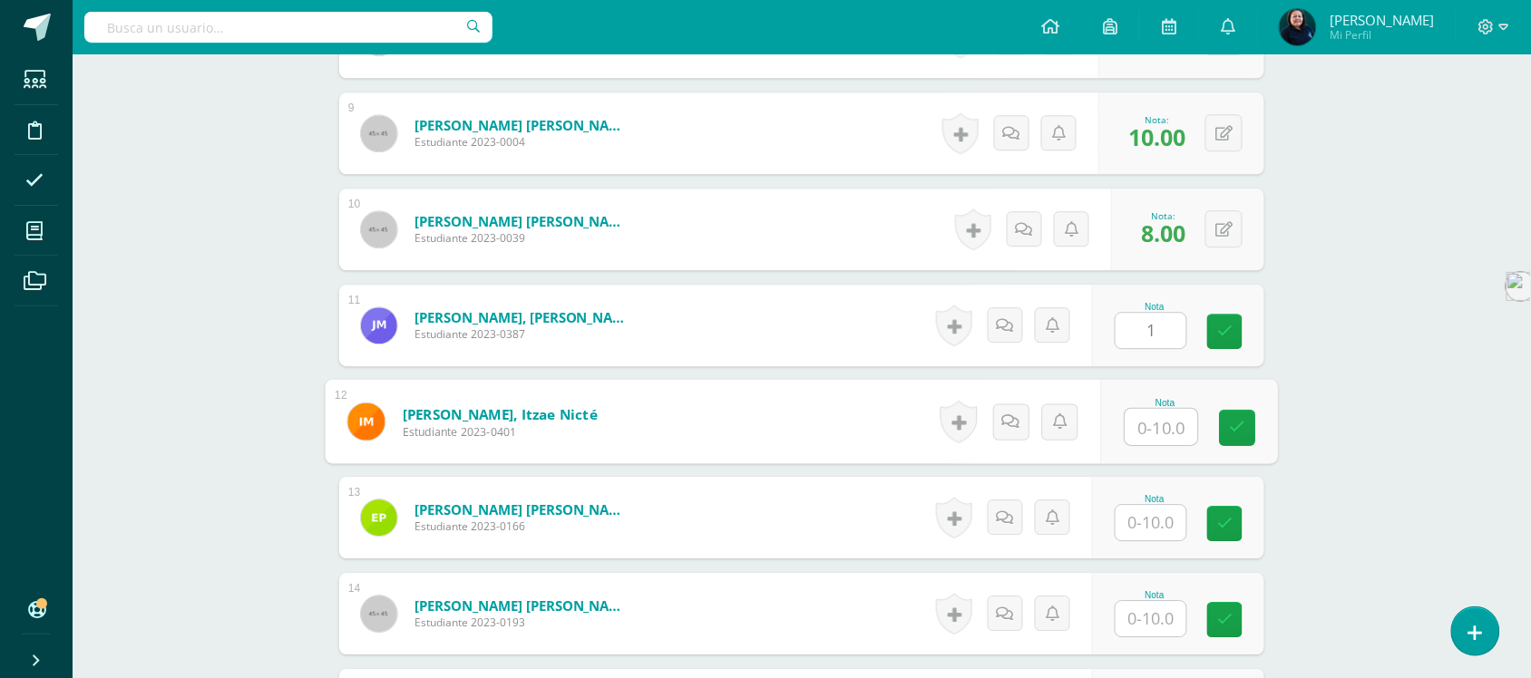
click at [1161, 426] on input "text" at bounding box center [1162, 427] width 73 height 36
type input "9"
click at [1157, 523] on input "text" at bounding box center [1151, 522] width 71 height 35
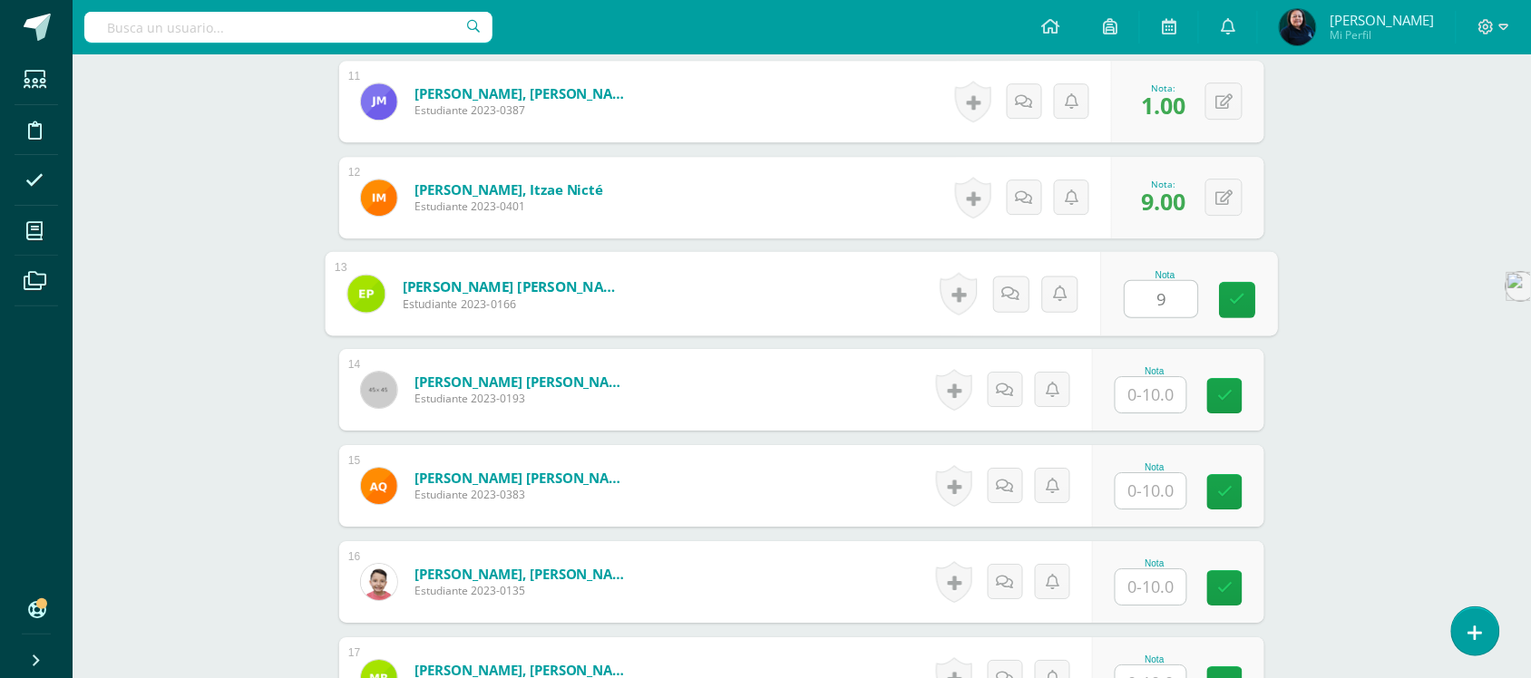
scroll to position [1551, 0]
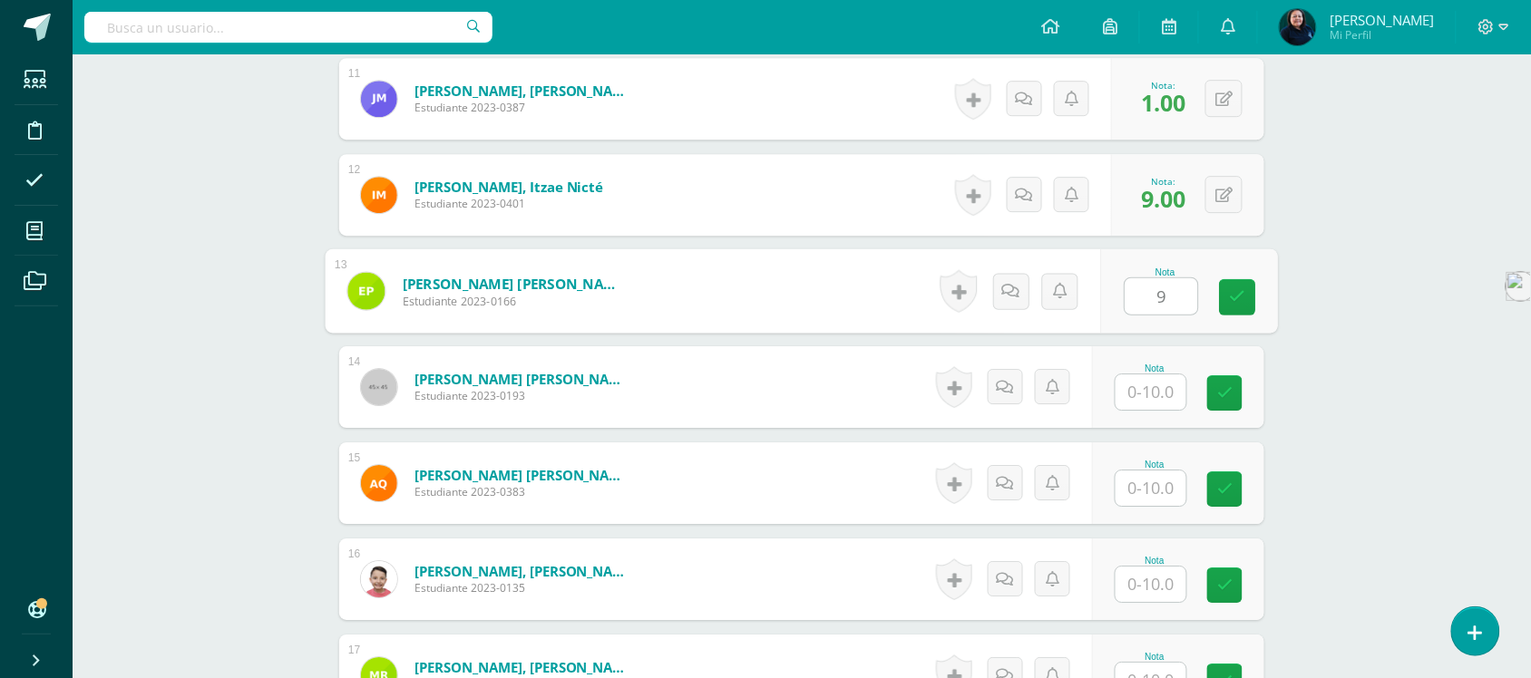
type input "9"
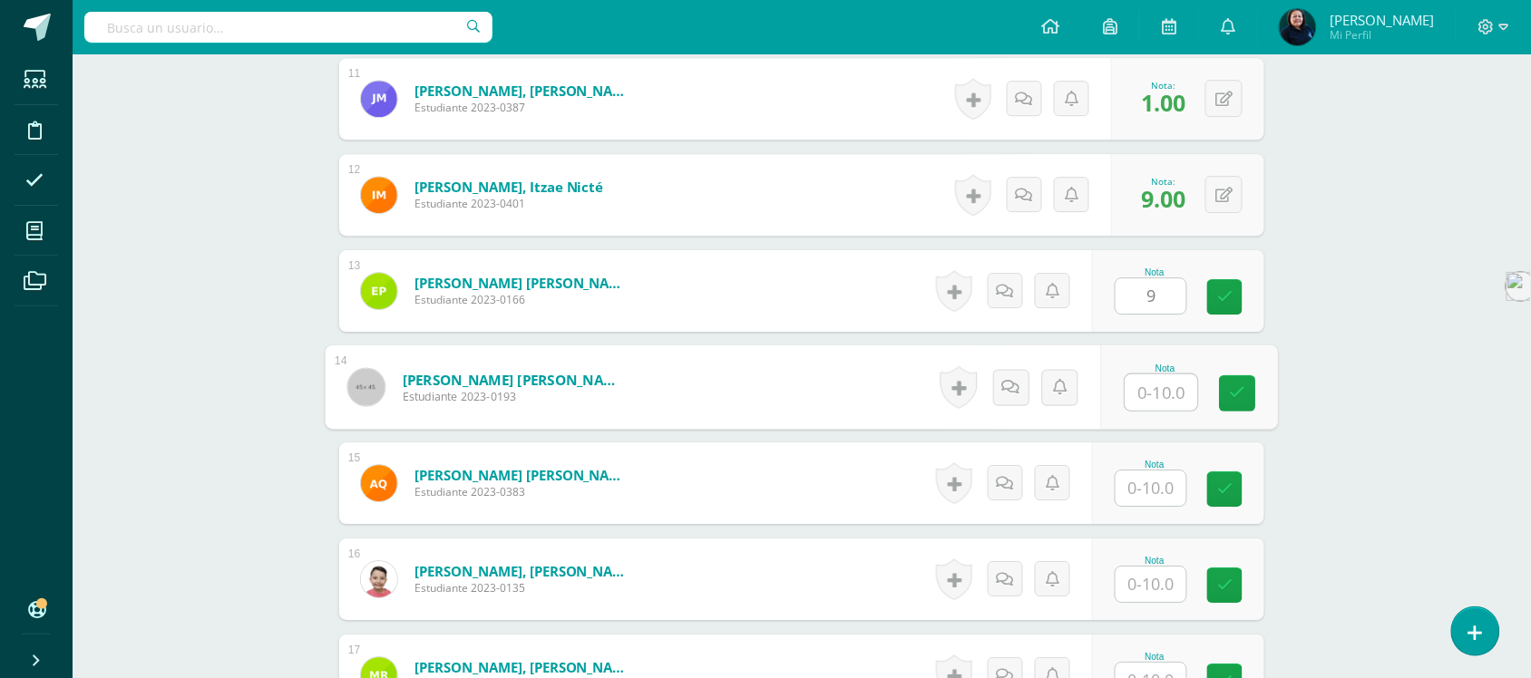
click at [1157, 386] on input "text" at bounding box center [1162, 393] width 73 height 36
type input "7"
click at [1155, 492] on input "text" at bounding box center [1151, 488] width 71 height 35
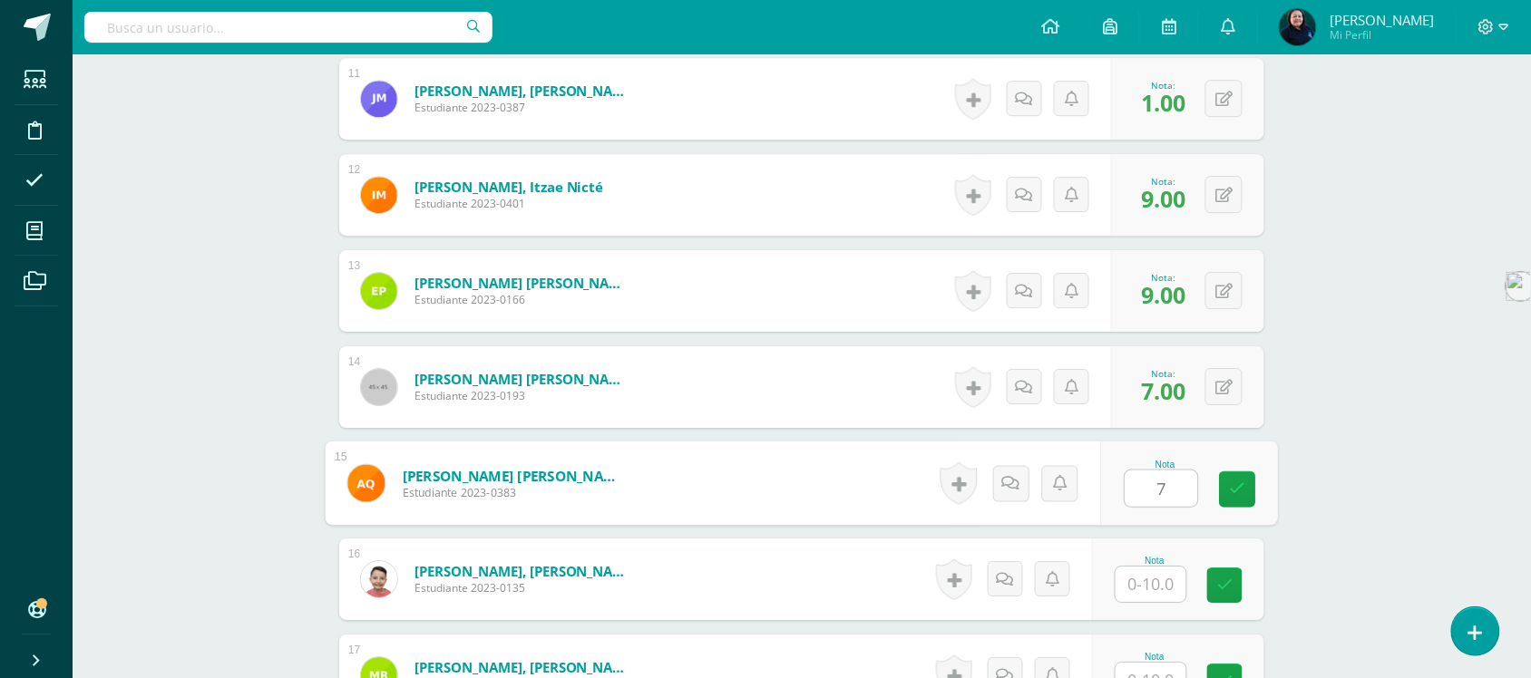
type input "7"
click at [1154, 585] on input "text" at bounding box center [1151, 584] width 71 height 35
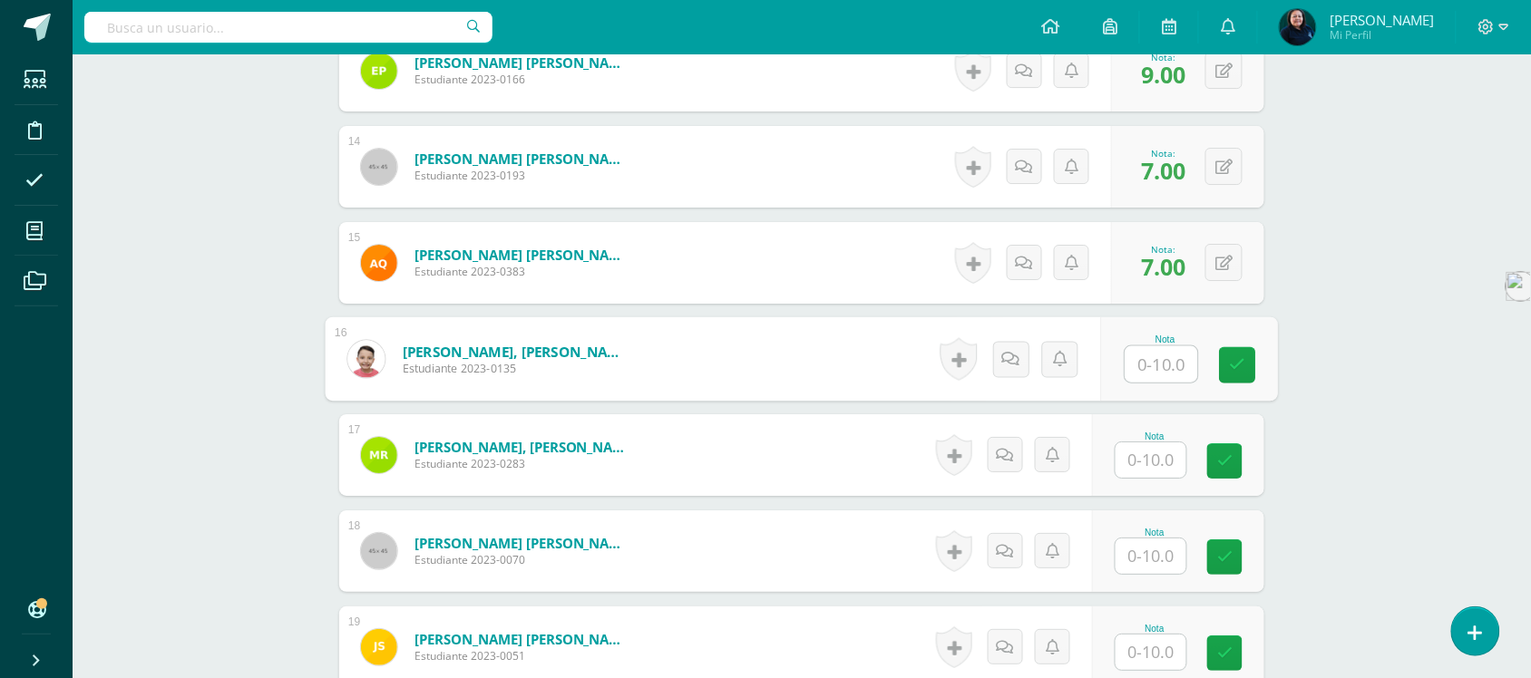
scroll to position [1778, 0]
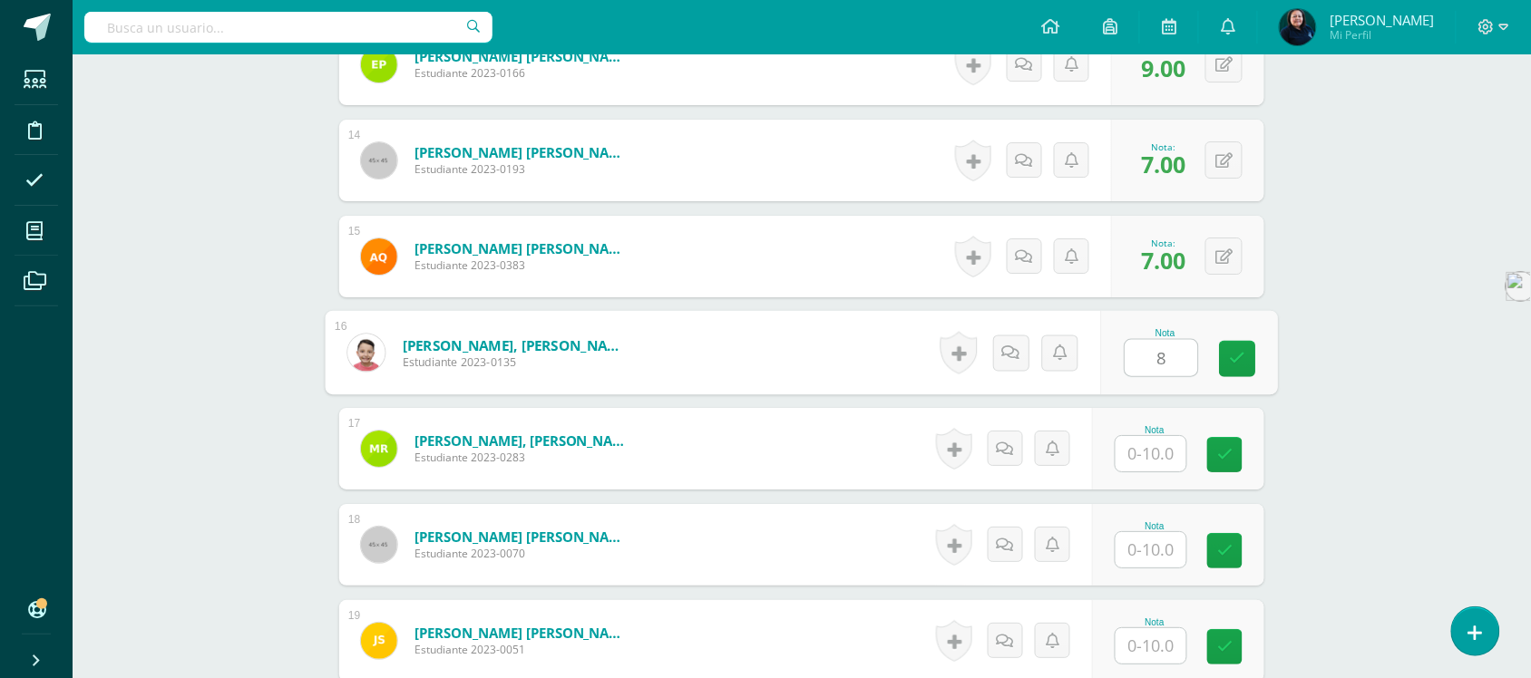
type input "8"
click at [1164, 459] on input "text" at bounding box center [1151, 453] width 71 height 35
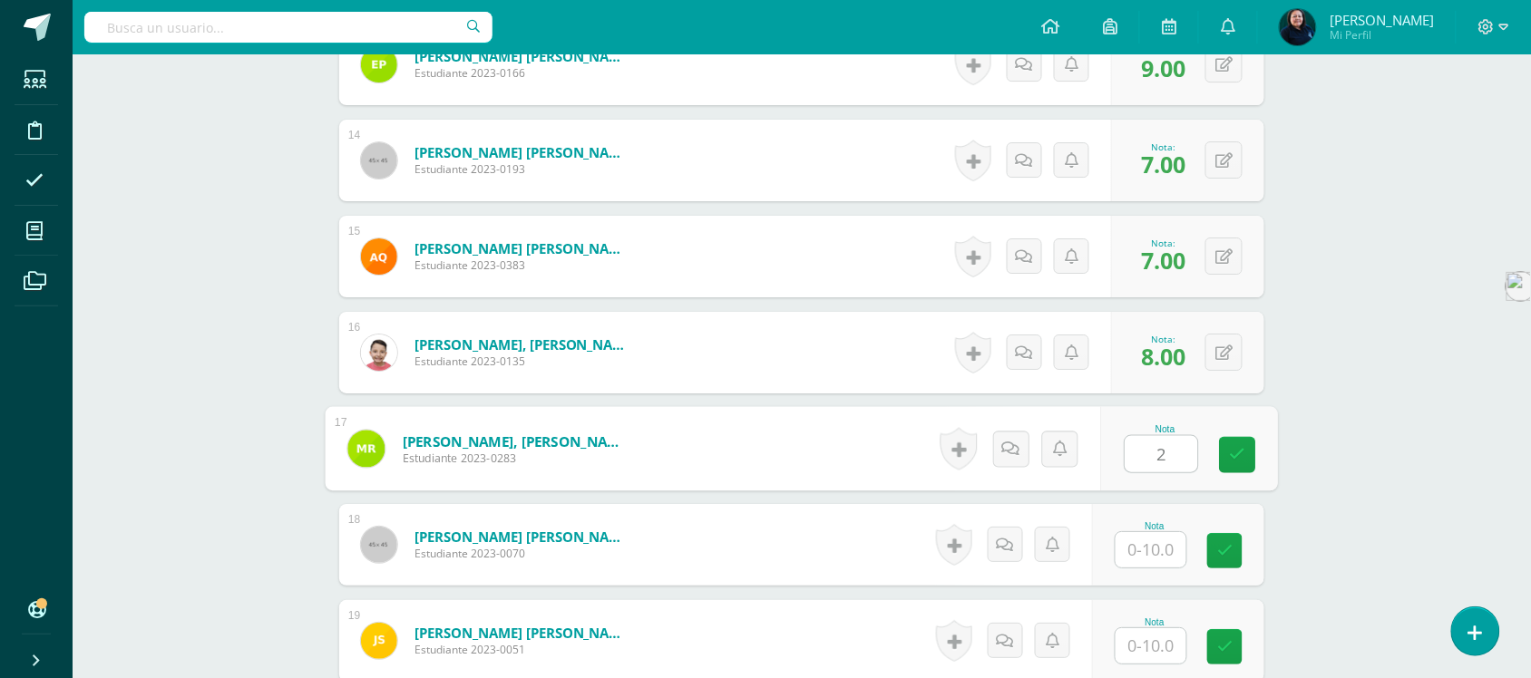
type input "2"
click at [1158, 546] on input "text" at bounding box center [1151, 549] width 71 height 35
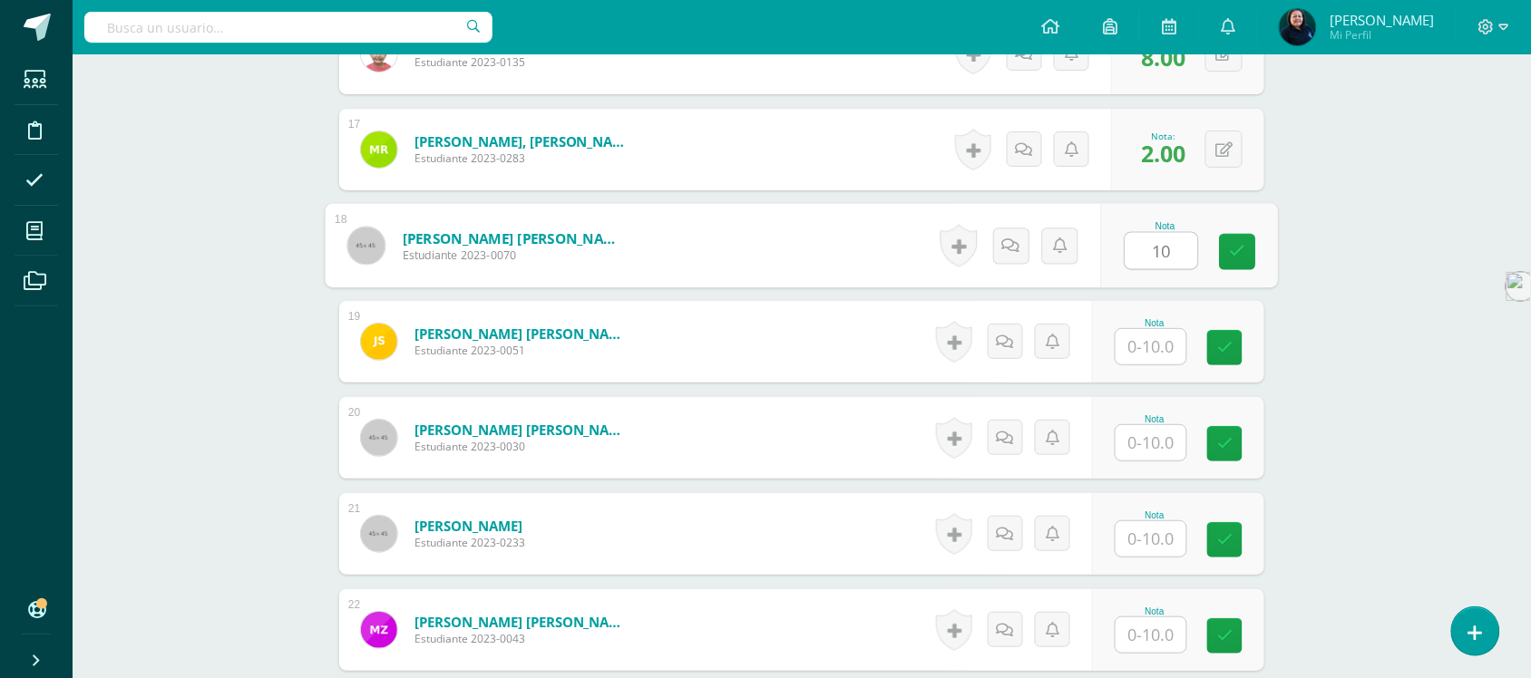
scroll to position [2118, 0]
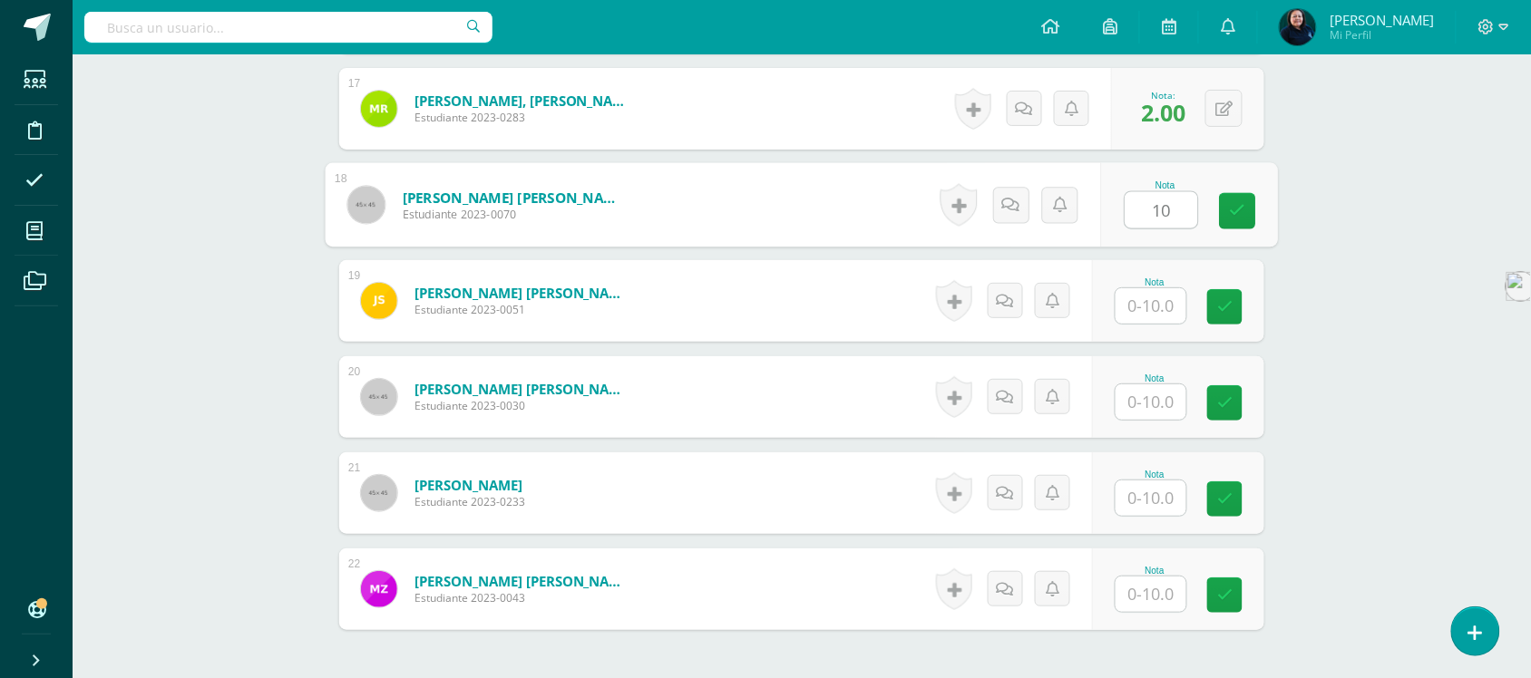
type input "10"
click at [1150, 304] on input "text" at bounding box center [1151, 305] width 71 height 35
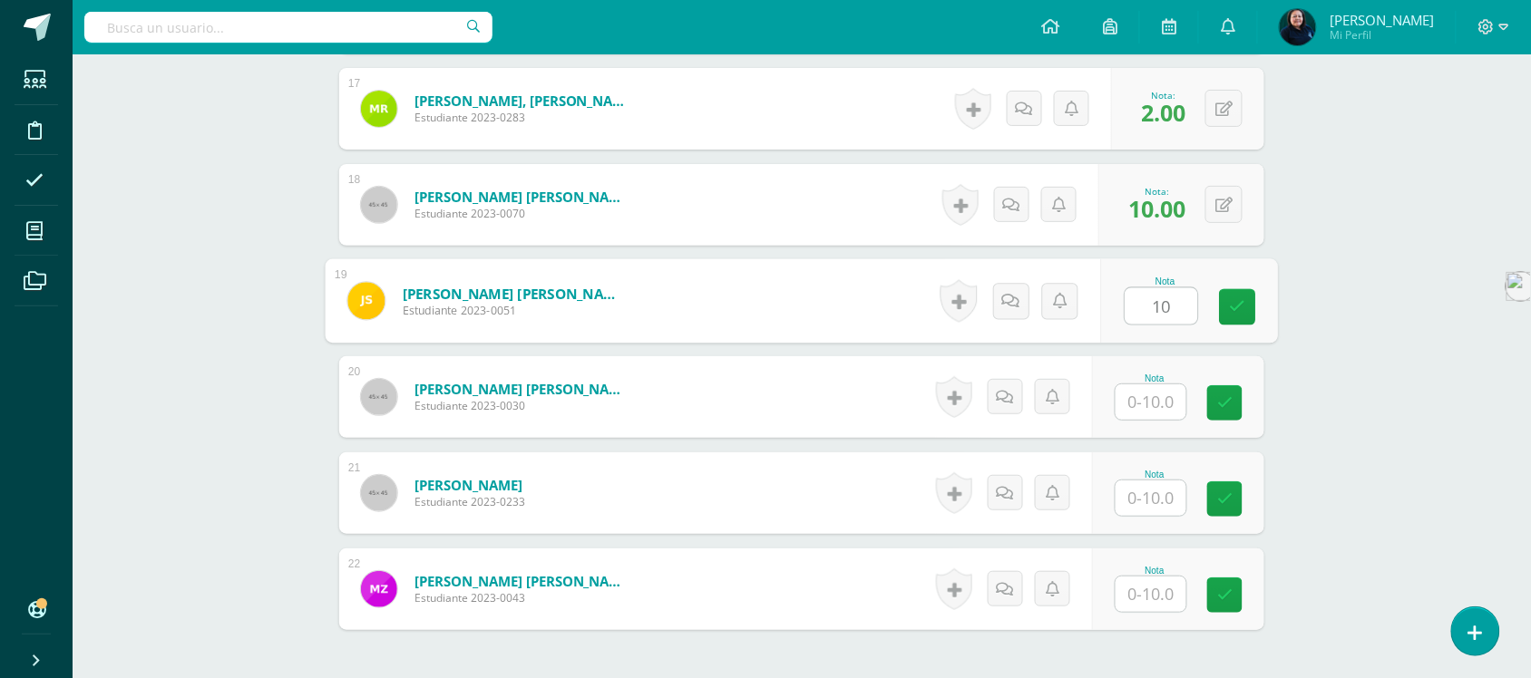
type input "10"
click at [1158, 399] on input "text" at bounding box center [1151, 402] width 71 height 35
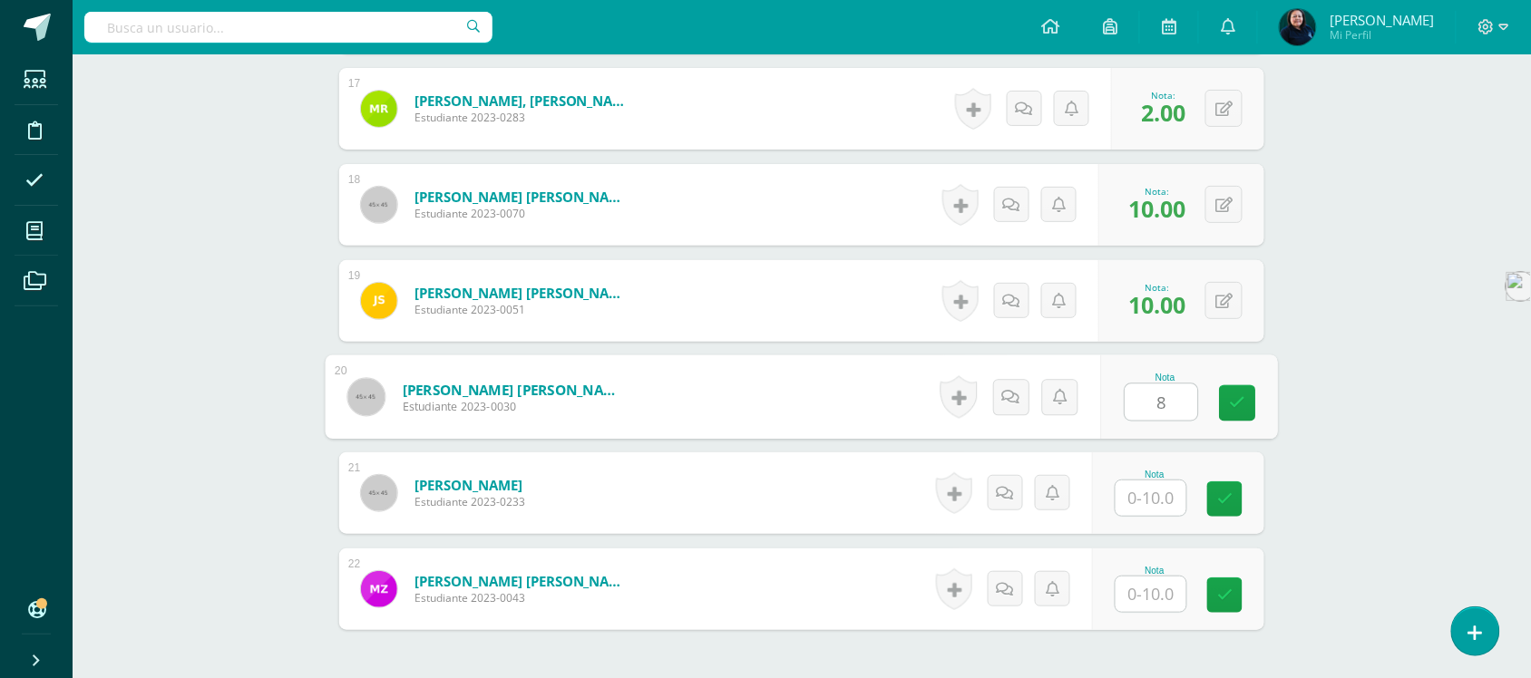
type input "8"
click at [1153, 493] on input "text" at bounding box center [1151, 498] width 71 height 35
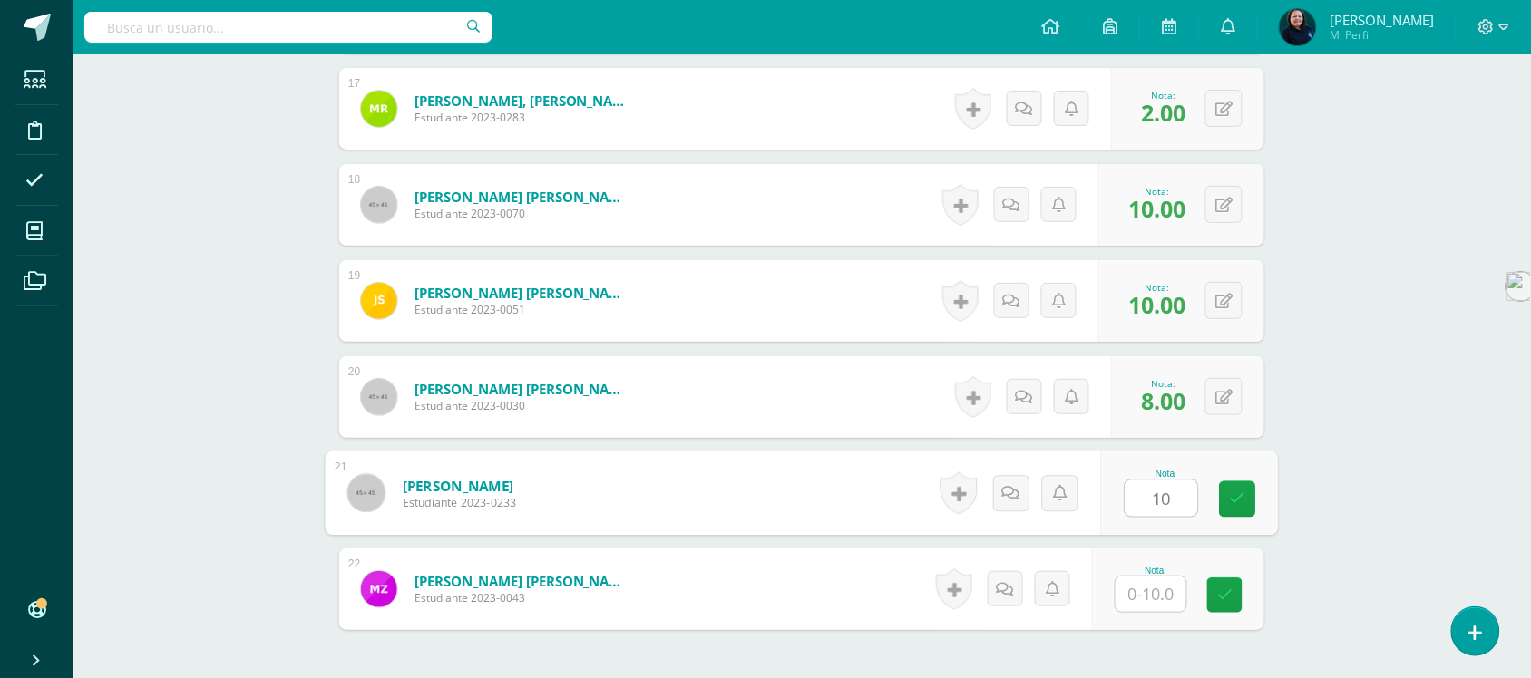
type input "10"
click at [1153, 591] on input "text" at bounding box center [1151, 594] width 71 height 35
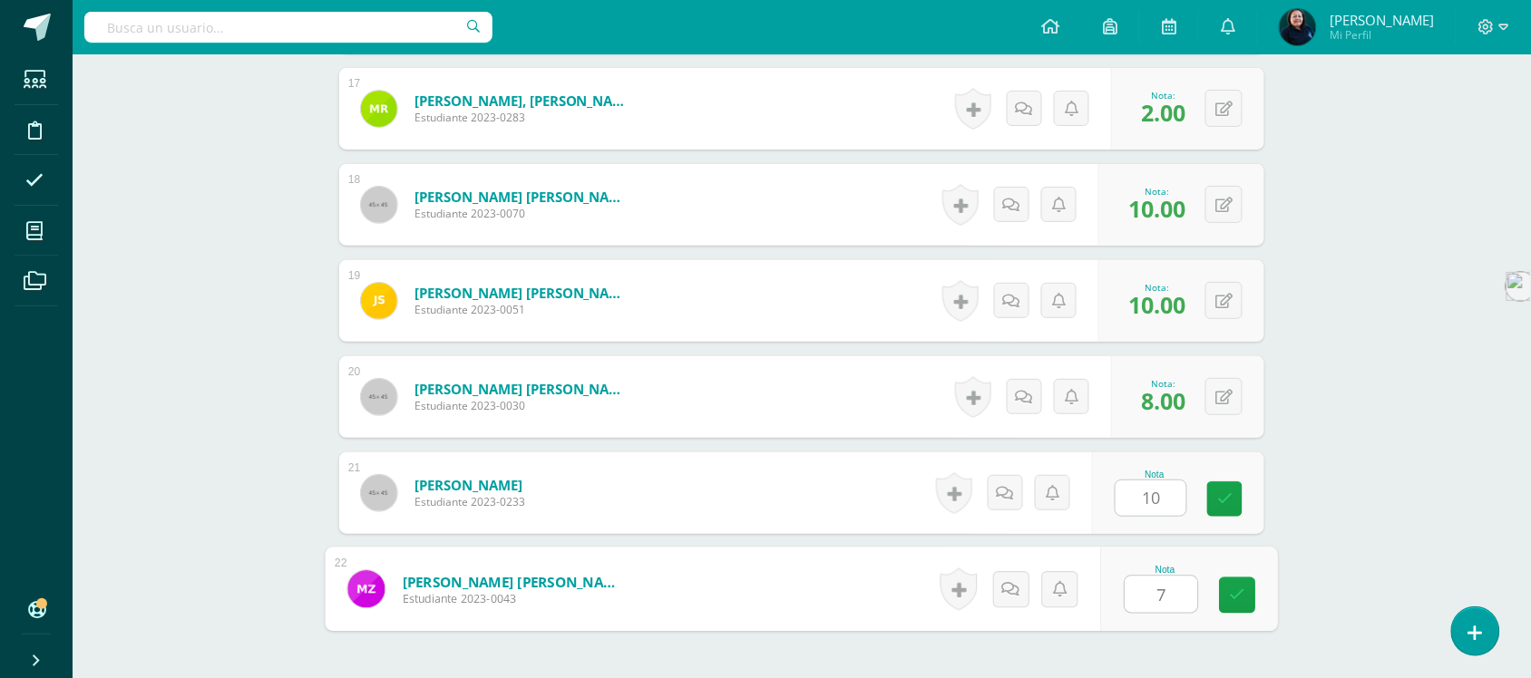
type input "7"
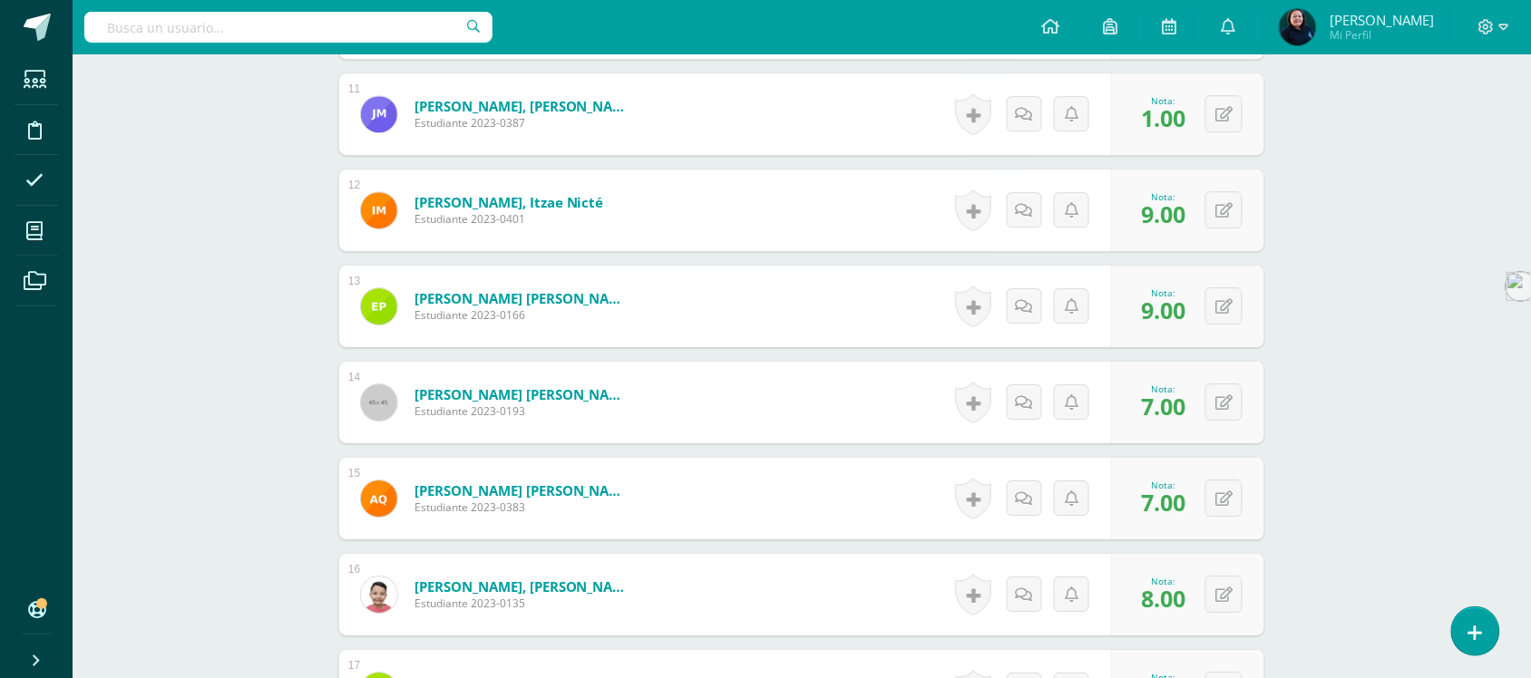
scroll to position [1324, 0]
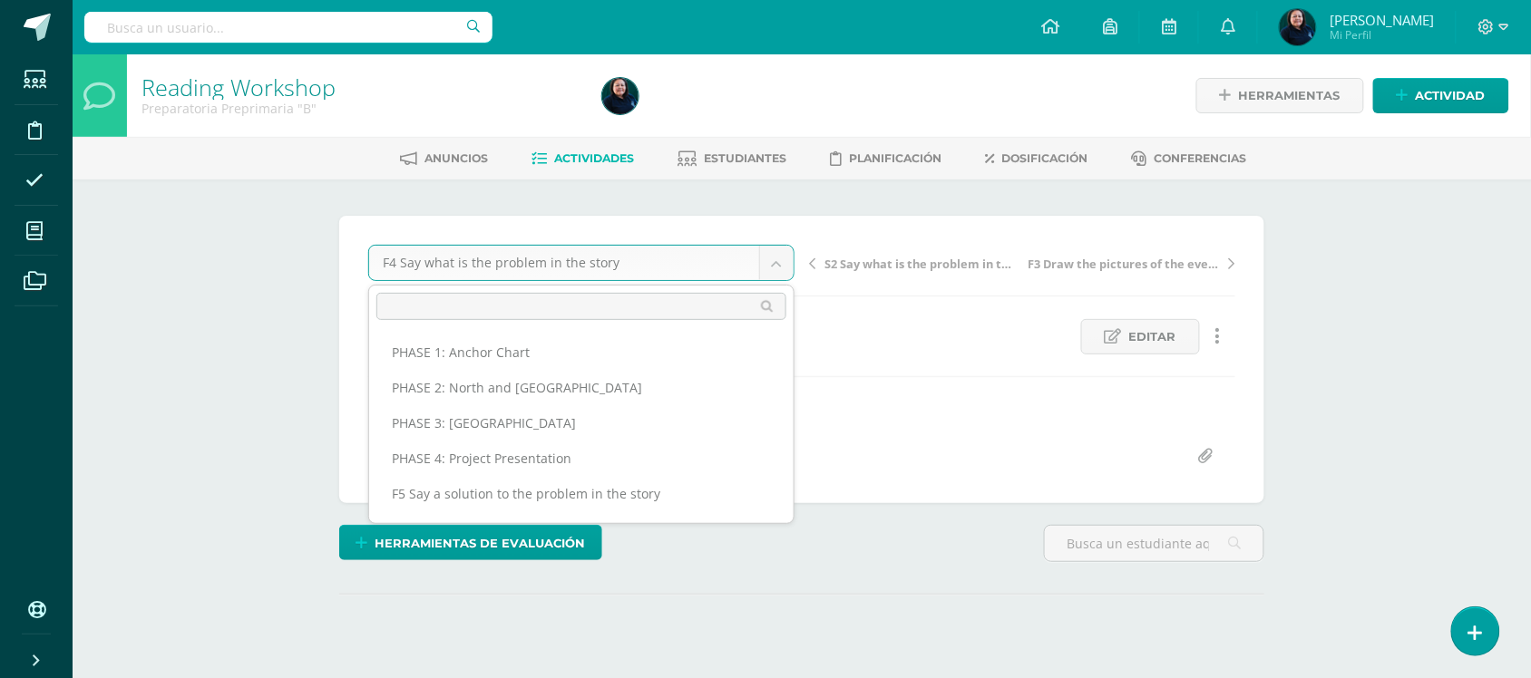
click at [782, 268] on body "Estudiantes Disciplina Asistencia Mis cursos Archivos Soporte Ayuda Reportar un…" at bounding box center [765, 368] width 1531 height 736
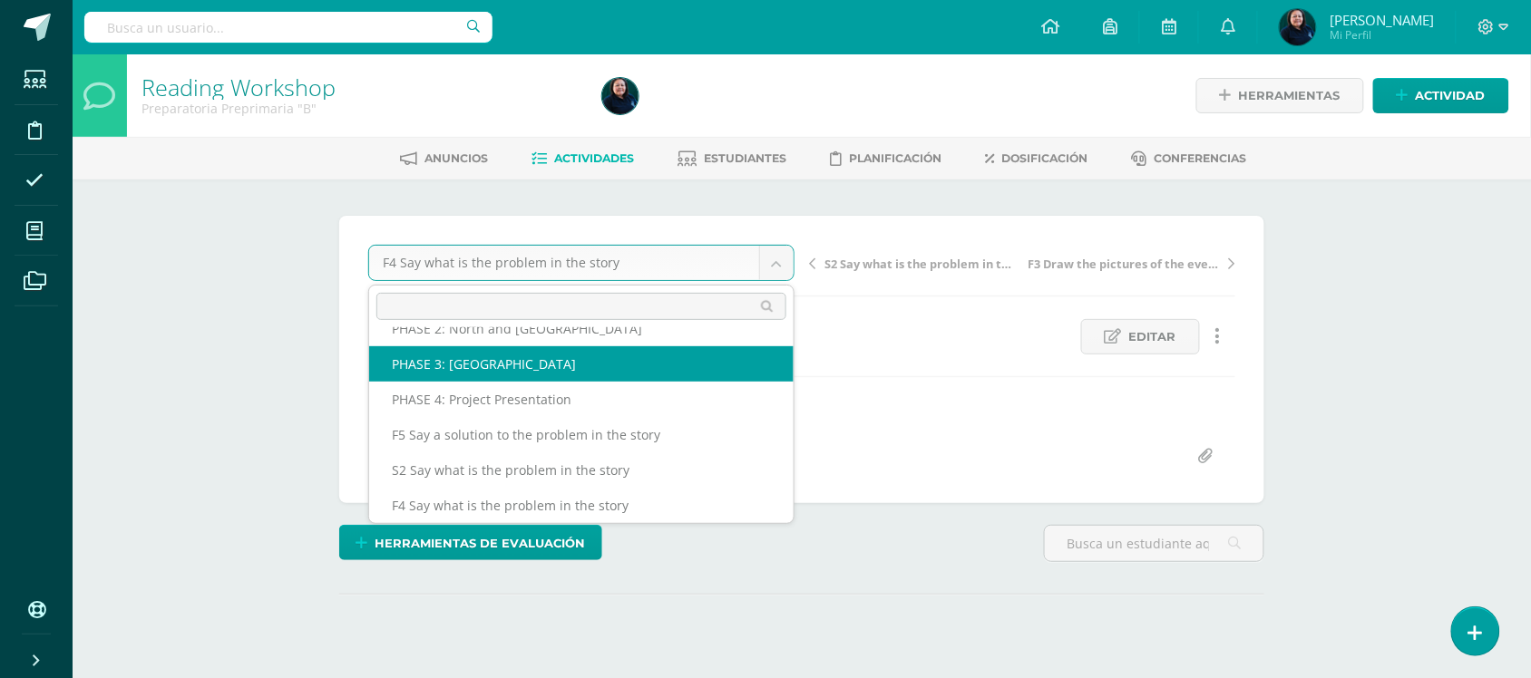
scroll to position [43, 0]
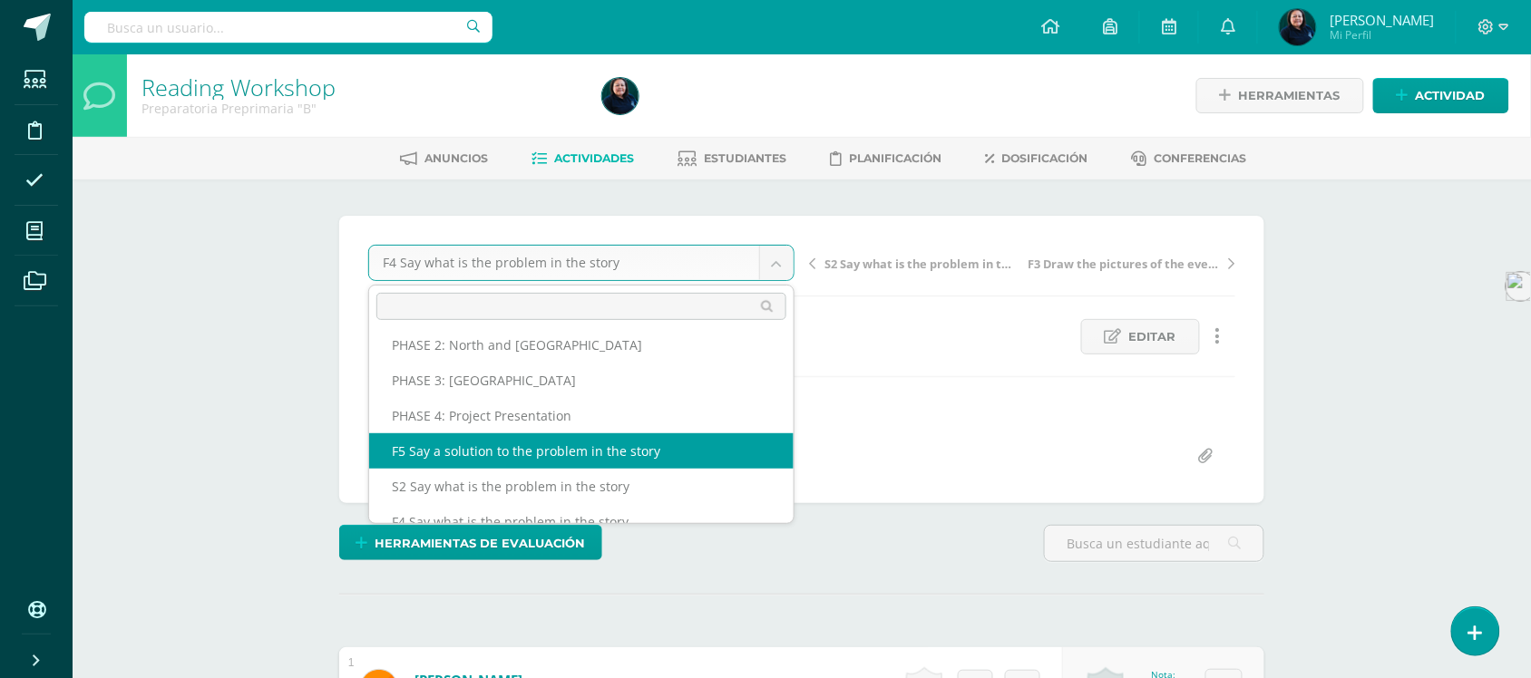
select select "/dashboard/teacher/grade-activity/50038/"
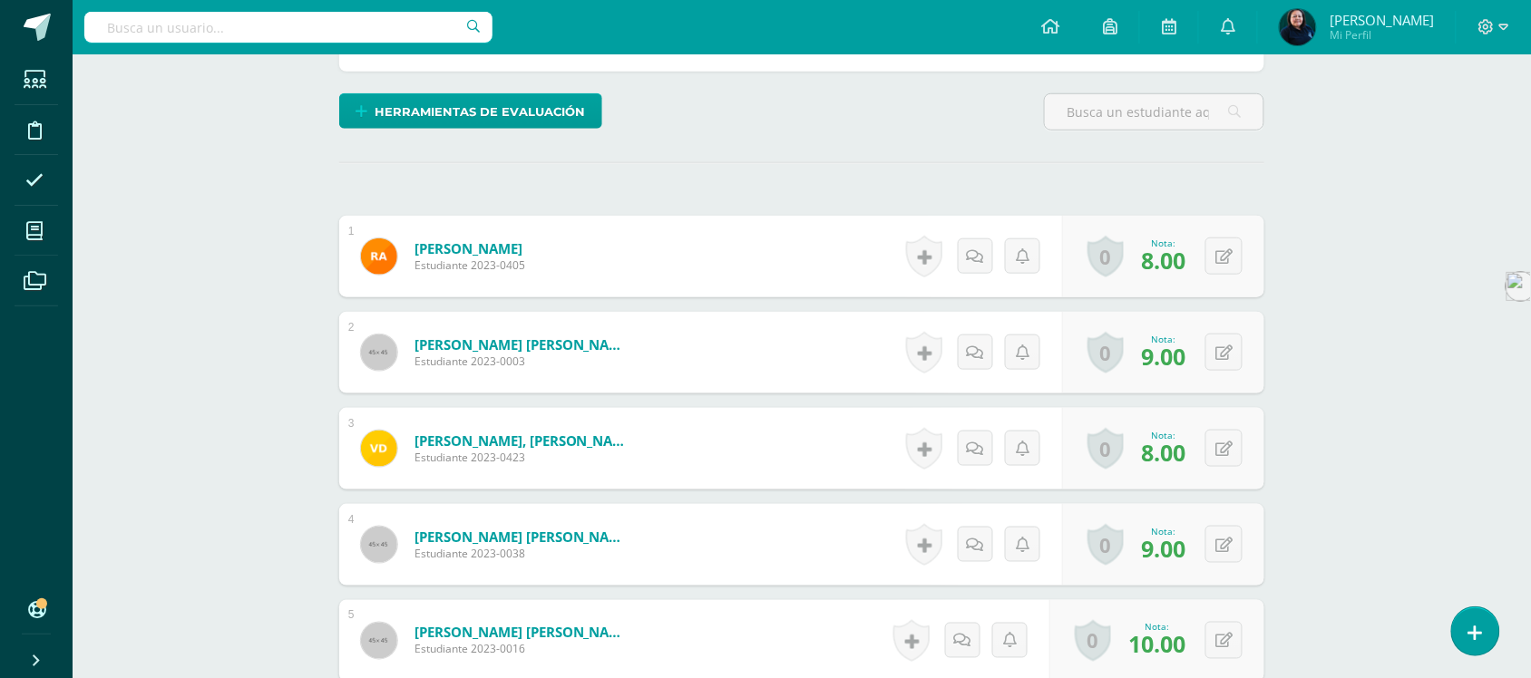
scroll to position [454, 0]
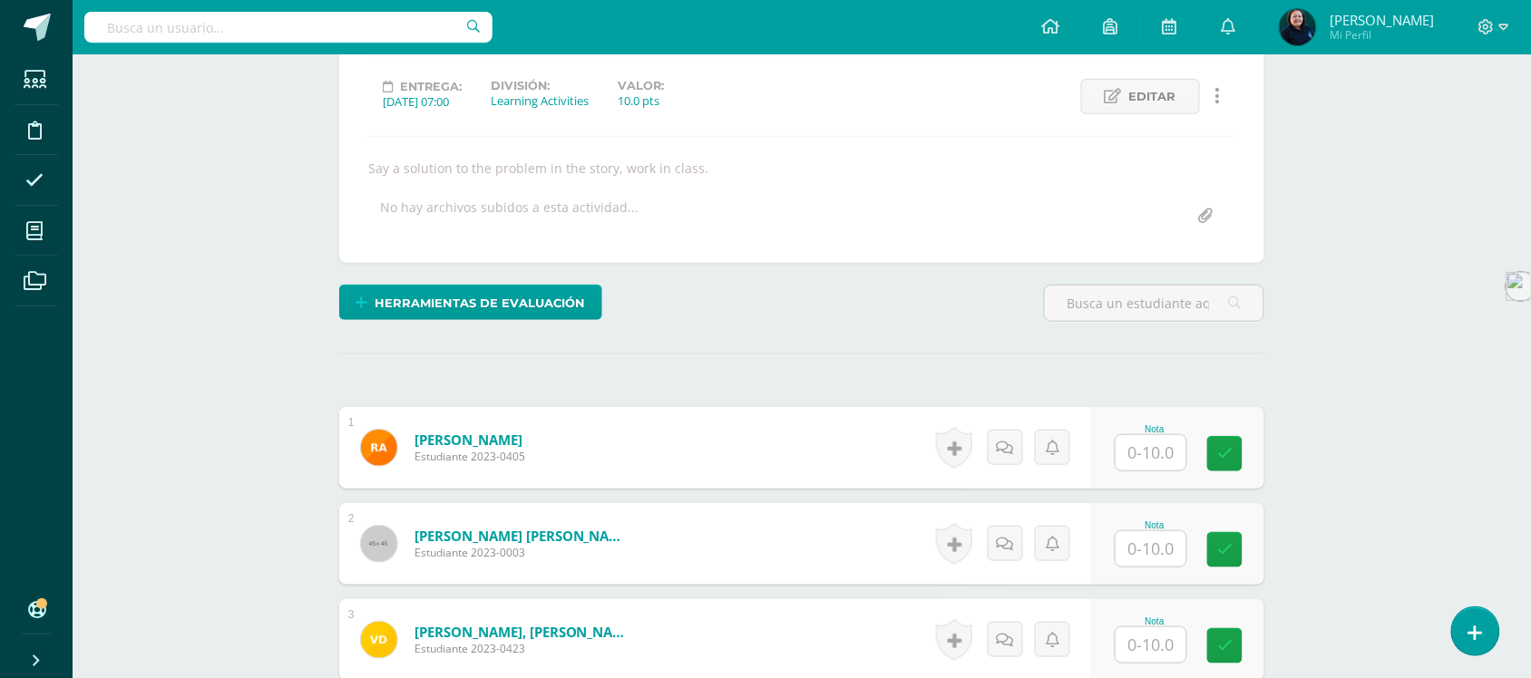
scroll to position [456, 0]
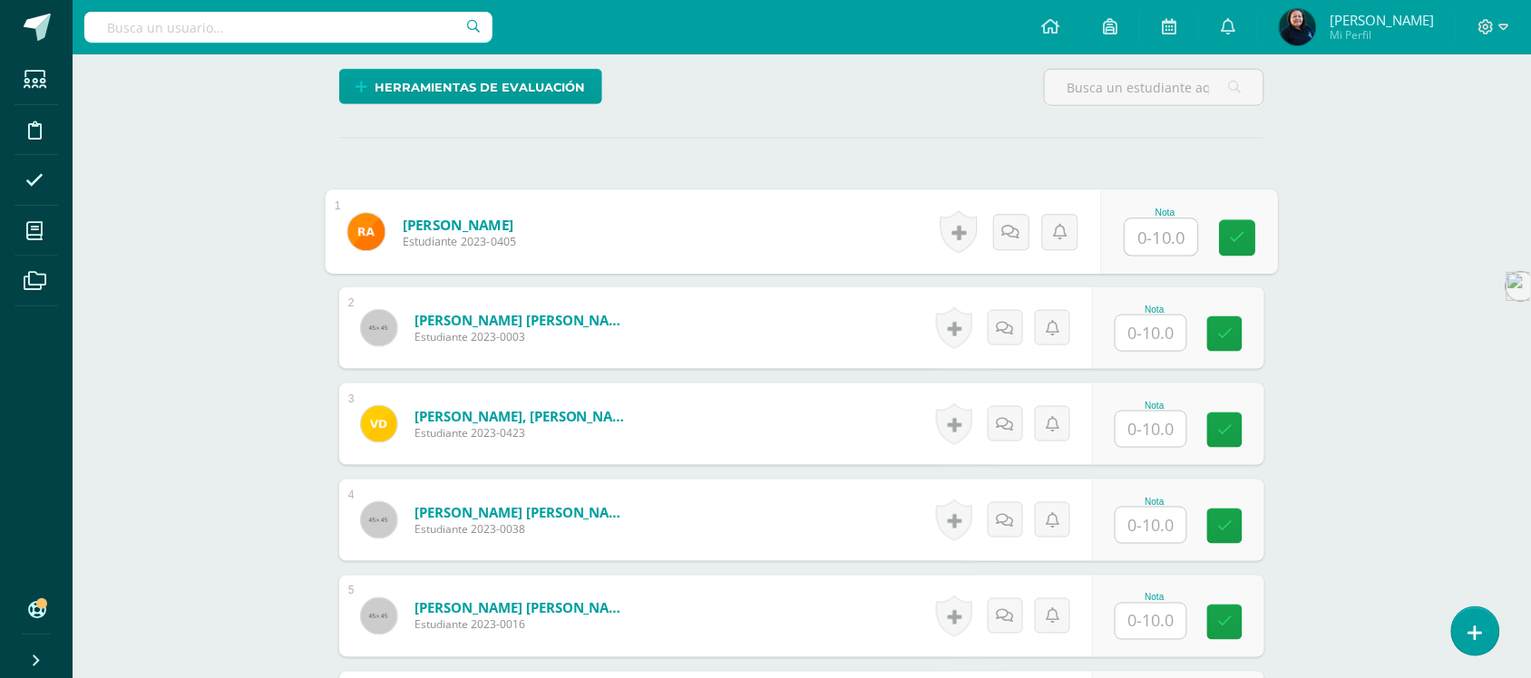
click at [1153, 233] on input "text" at bounding box center [1162, 238] width 73 height 36
type input "8"
click at [1157, 336] on input "text" at bounding box center [1151, 333] width 71 height 35
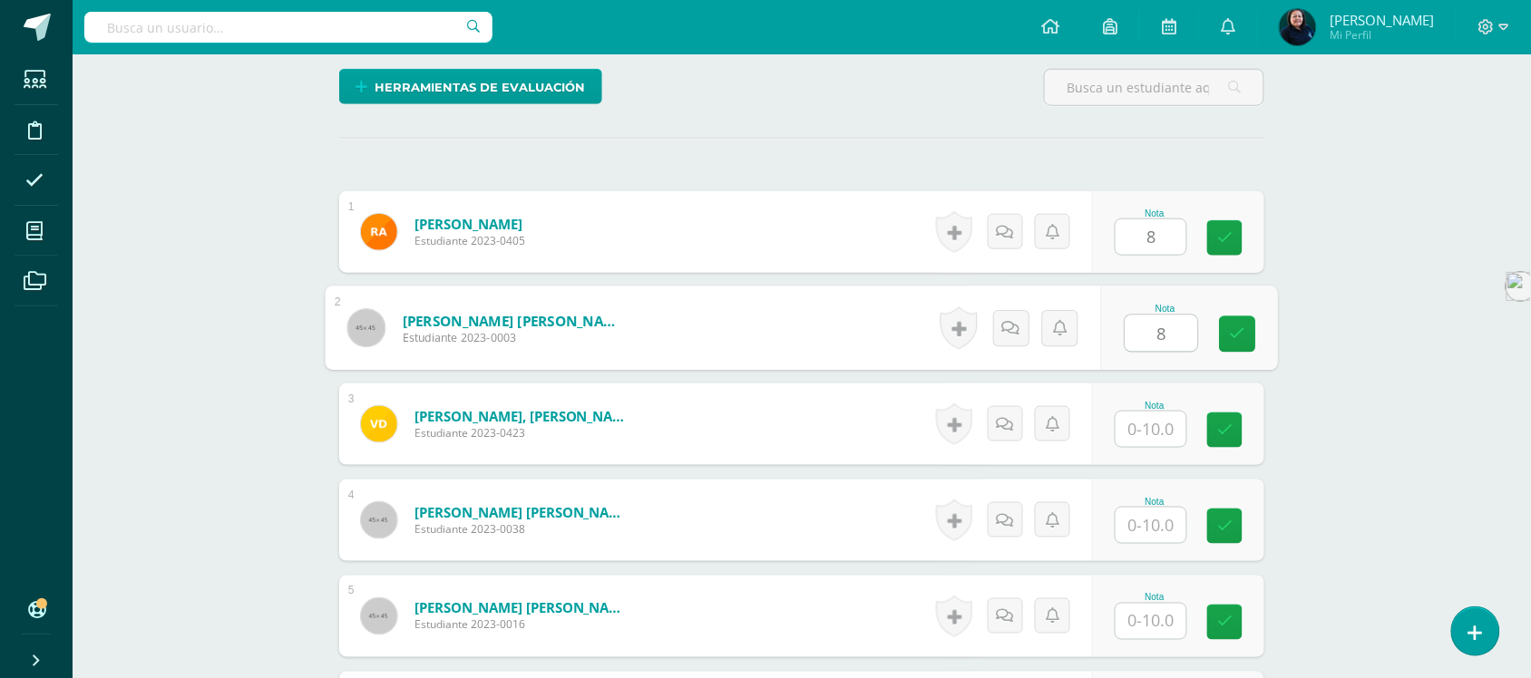
type input "8"
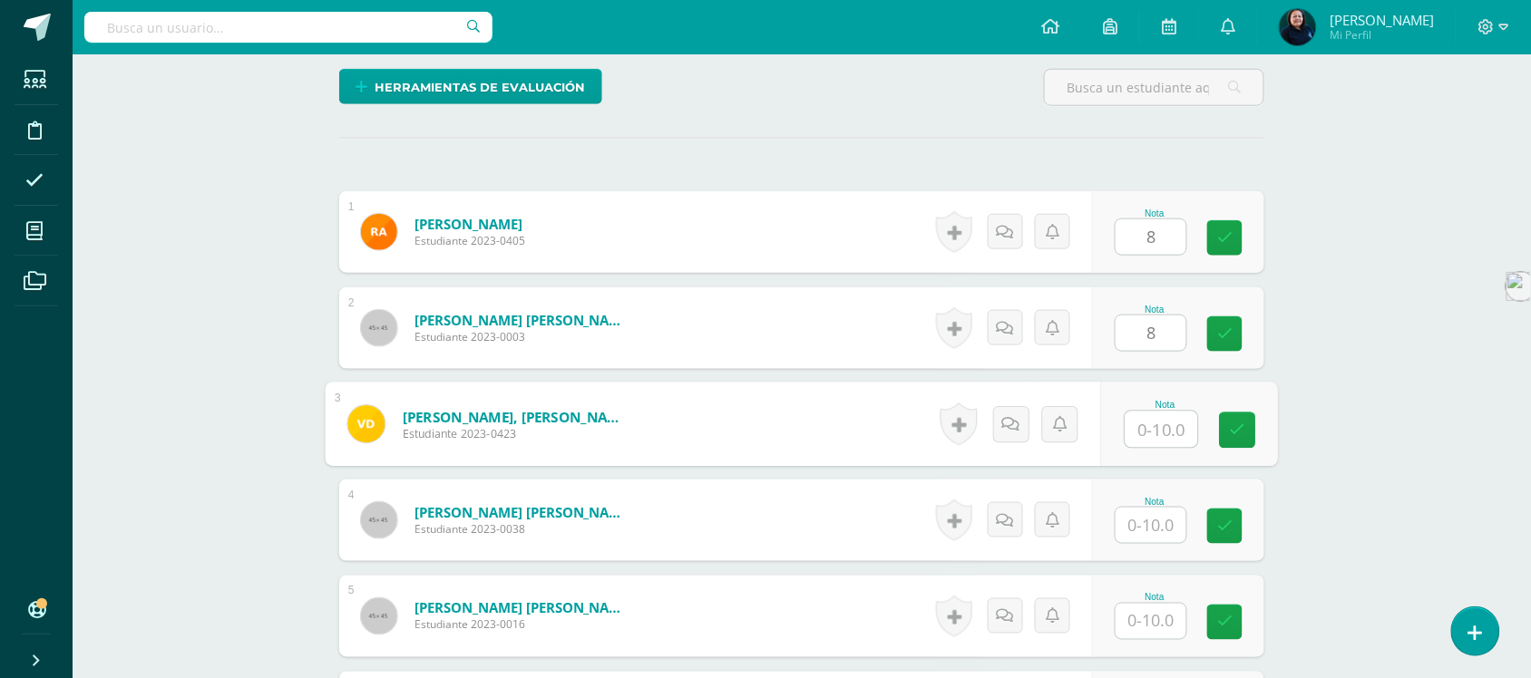
click at [1147, 428] on input "text" at bounding box center [1162, 430] width 73 height 36
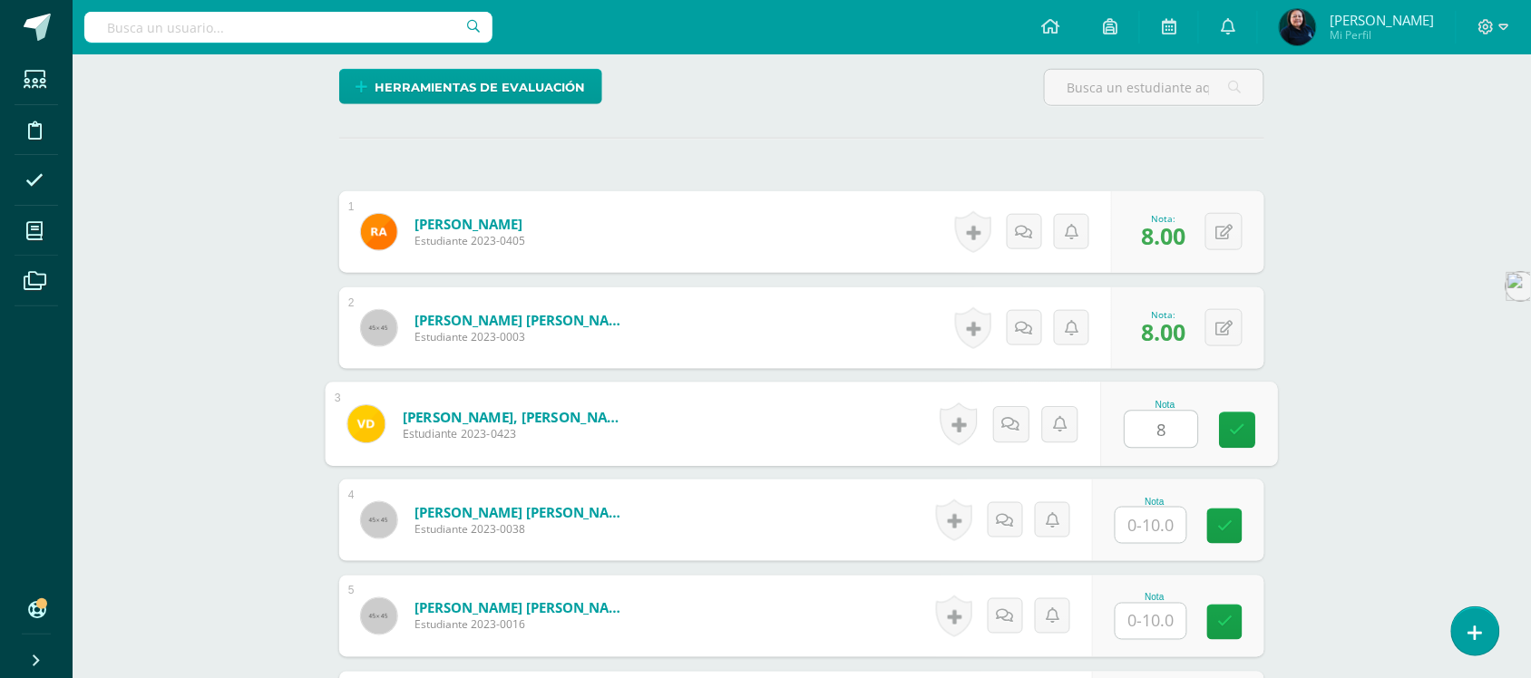
type input "8"
click at [1148, 519] on input "text" at bounding box center [1151, 525] width 71 height 35
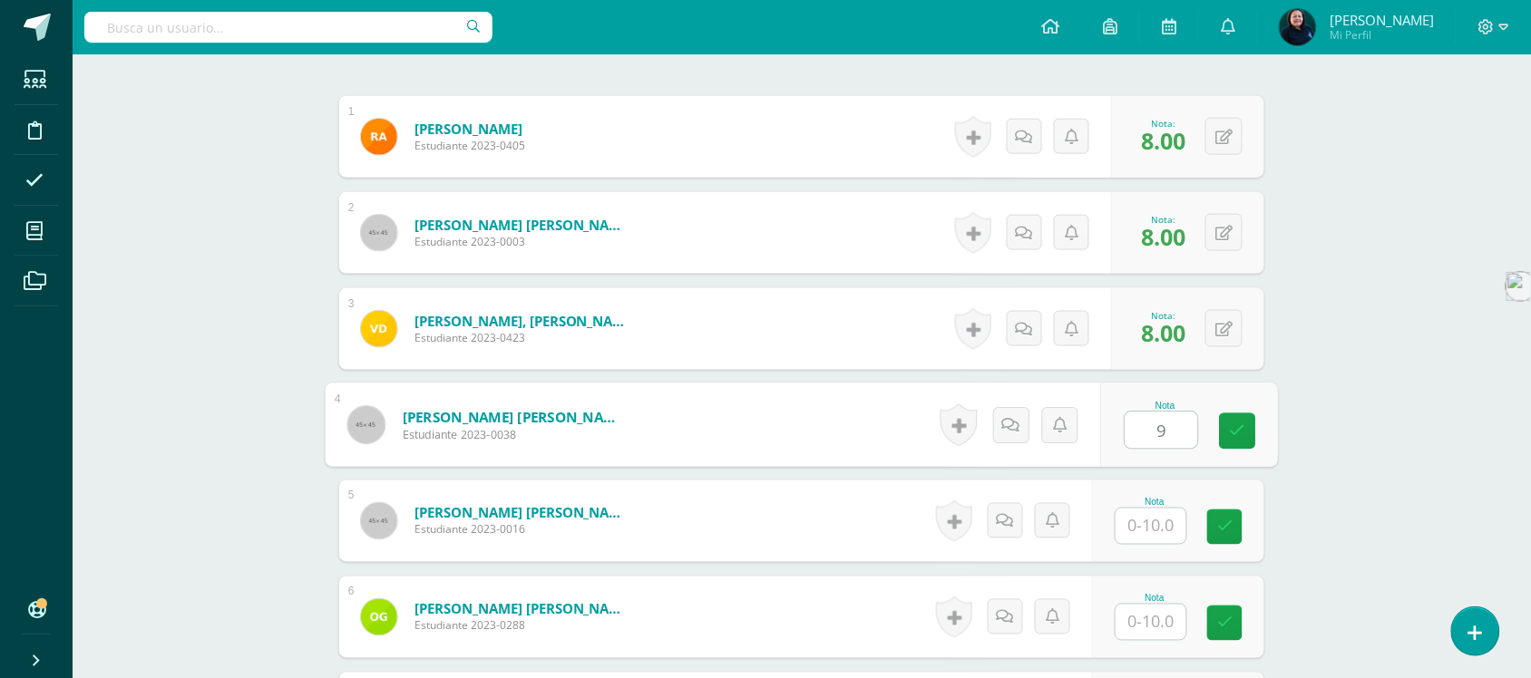
scroll to position [683, 0]
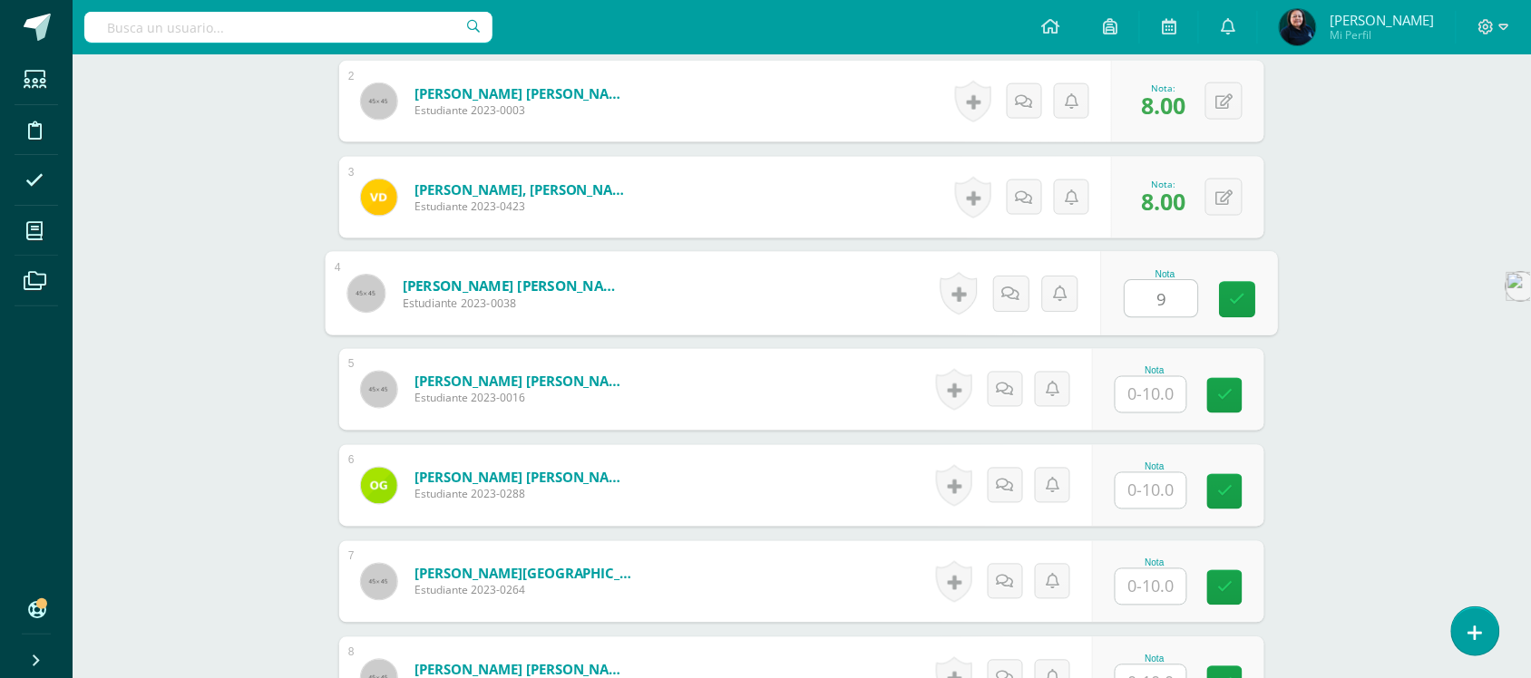
type input "9"
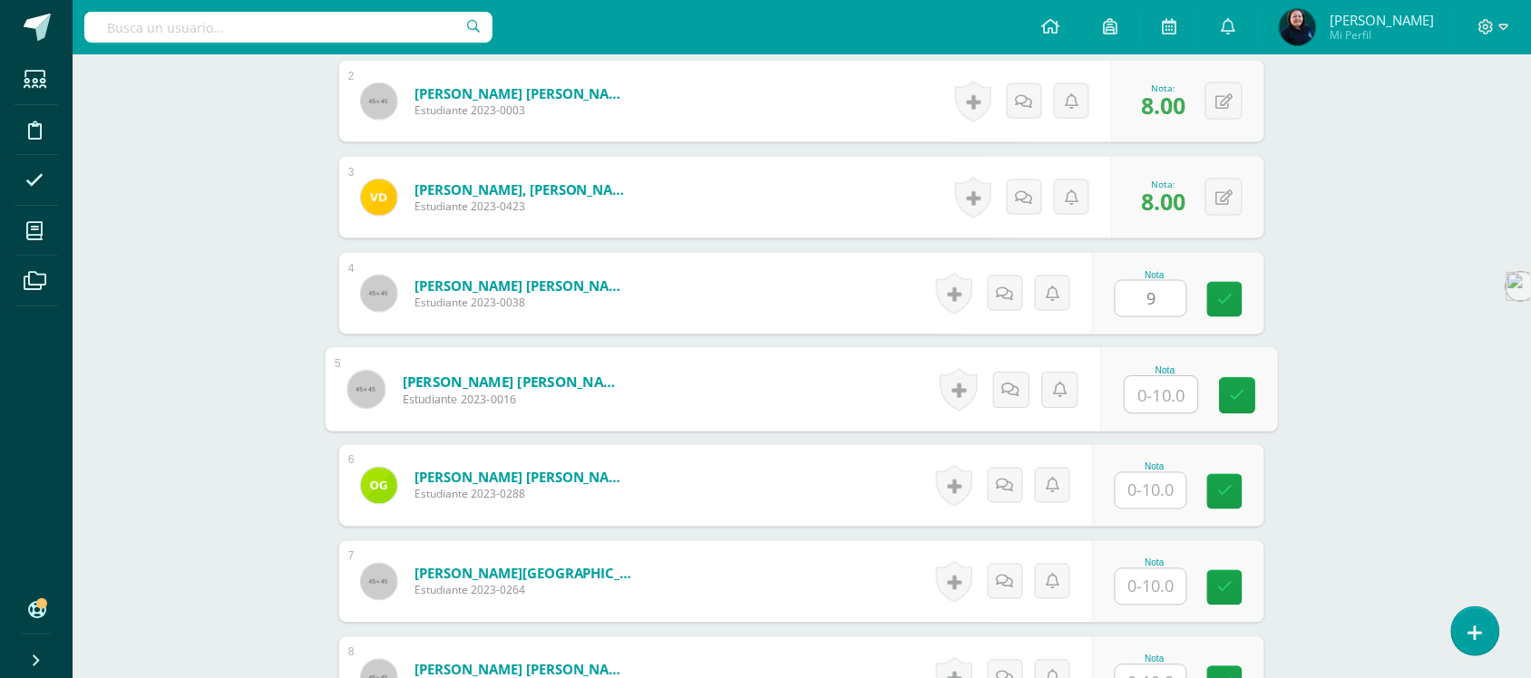
click at [1157, 400] on input "text" at bounding box center [1162, 395] width 73 height 36
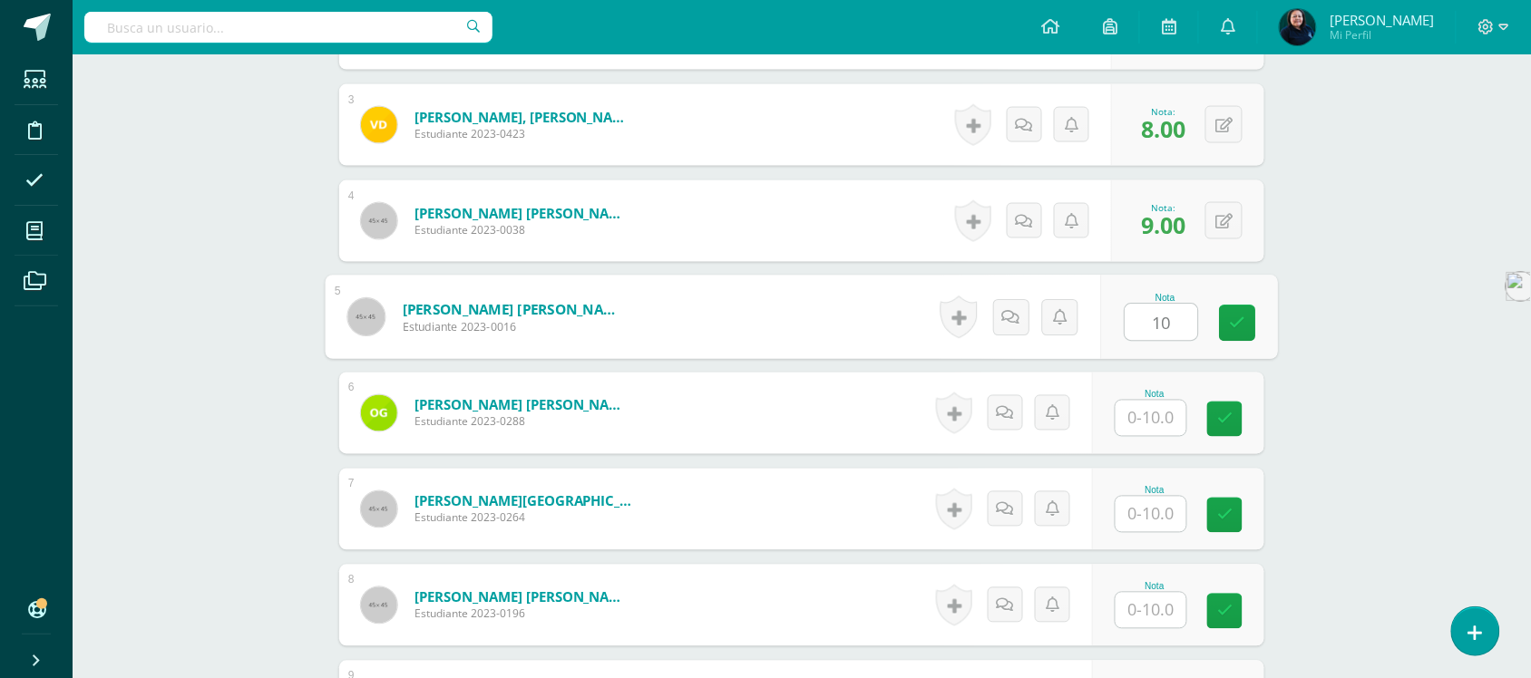
scroll to position [796, 0]
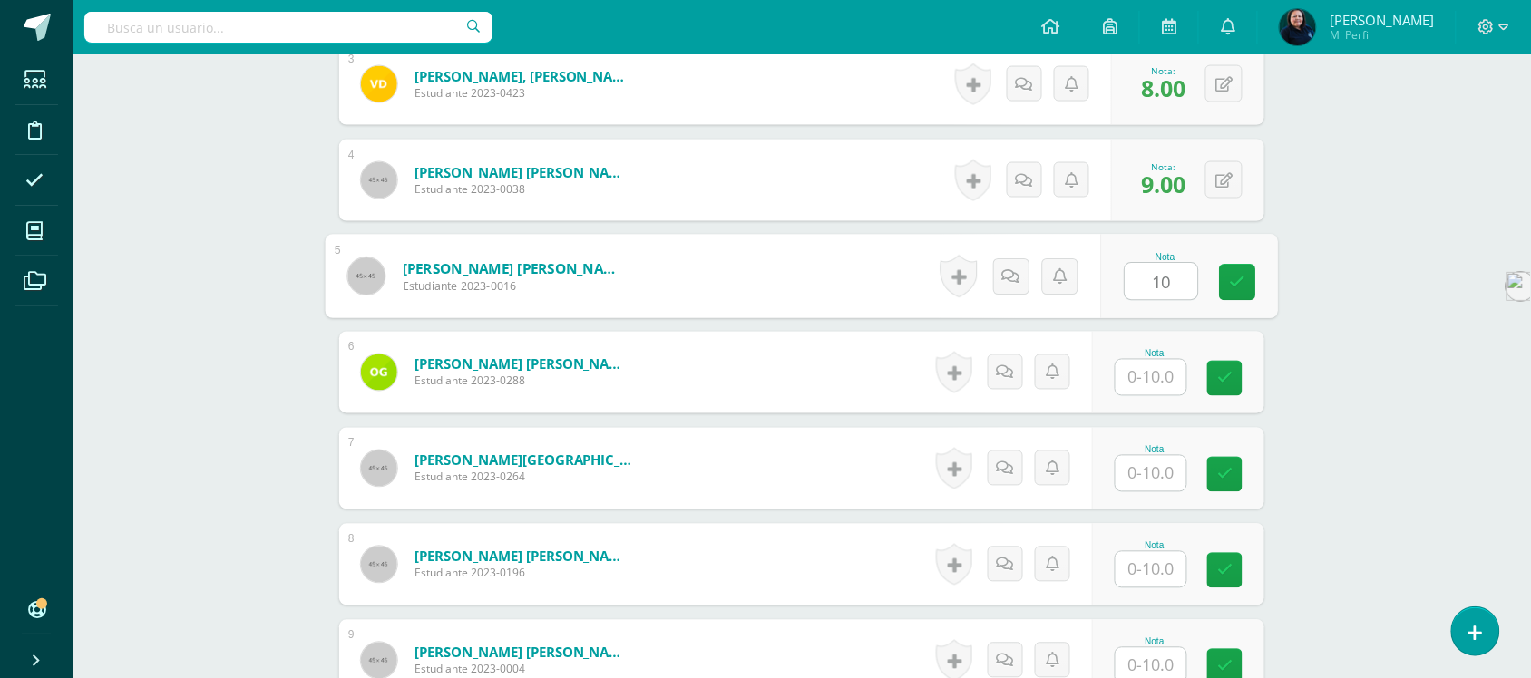
type input "10"
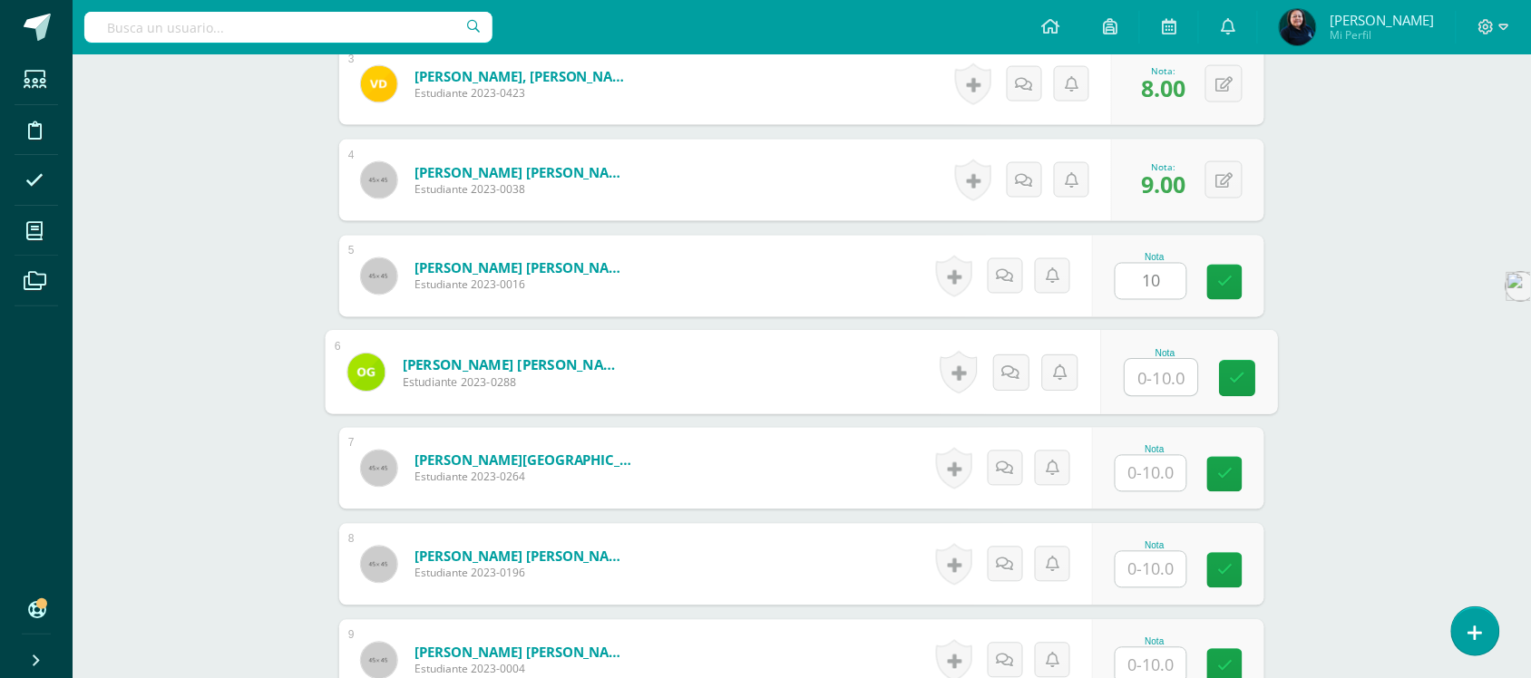
click at [1155, 377] on input "text" at bounding box center [1162, 378] width 73 height 36
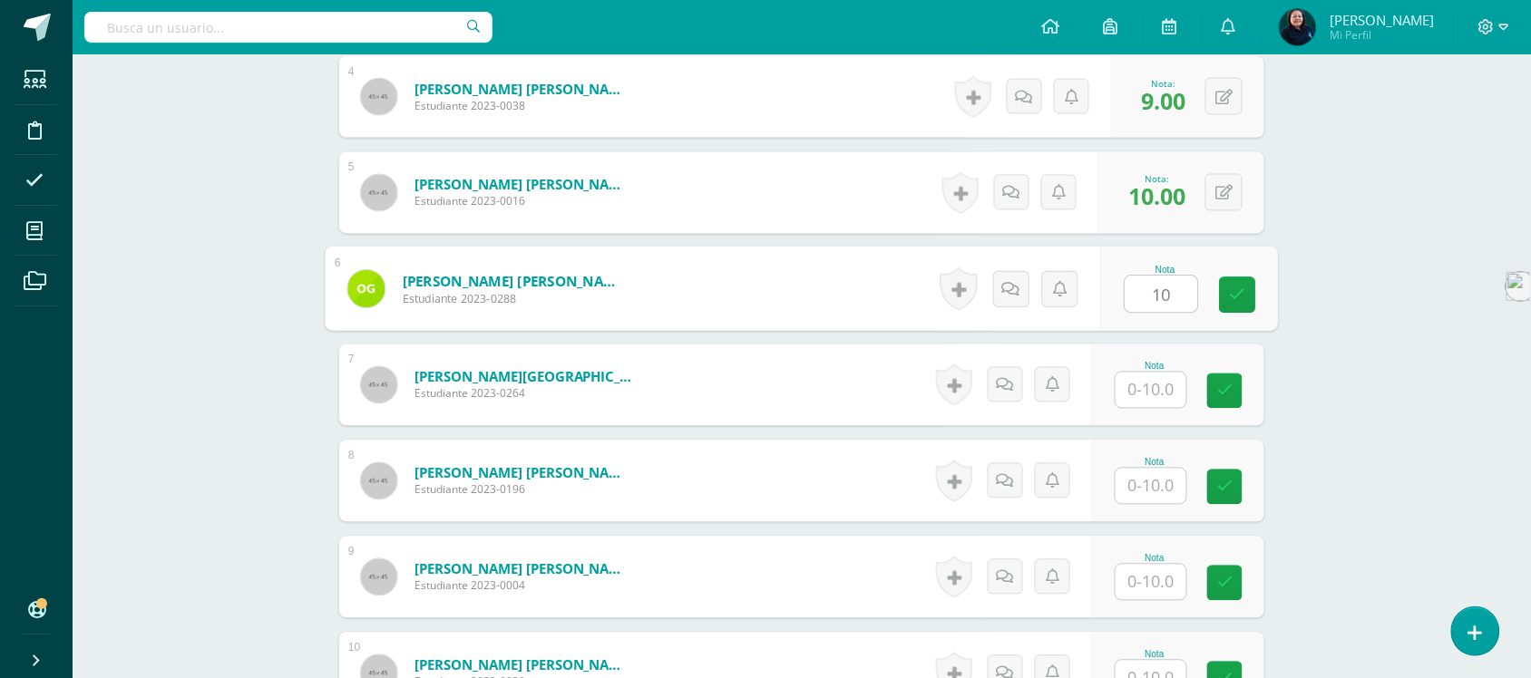
scroll to position [1023, 0]
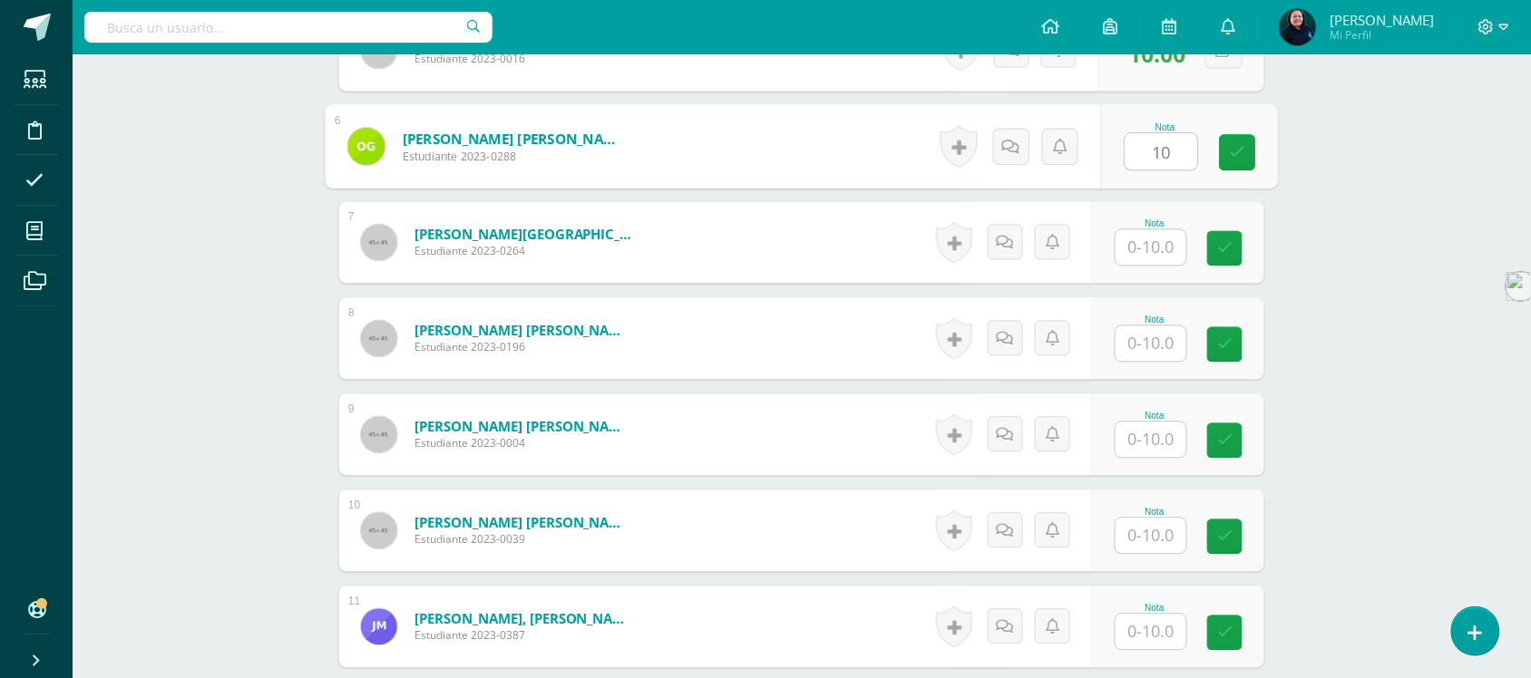
type input "10"
click at [1152, 247] on input "text" at bounding box center [1151, 246] width 71 height 35
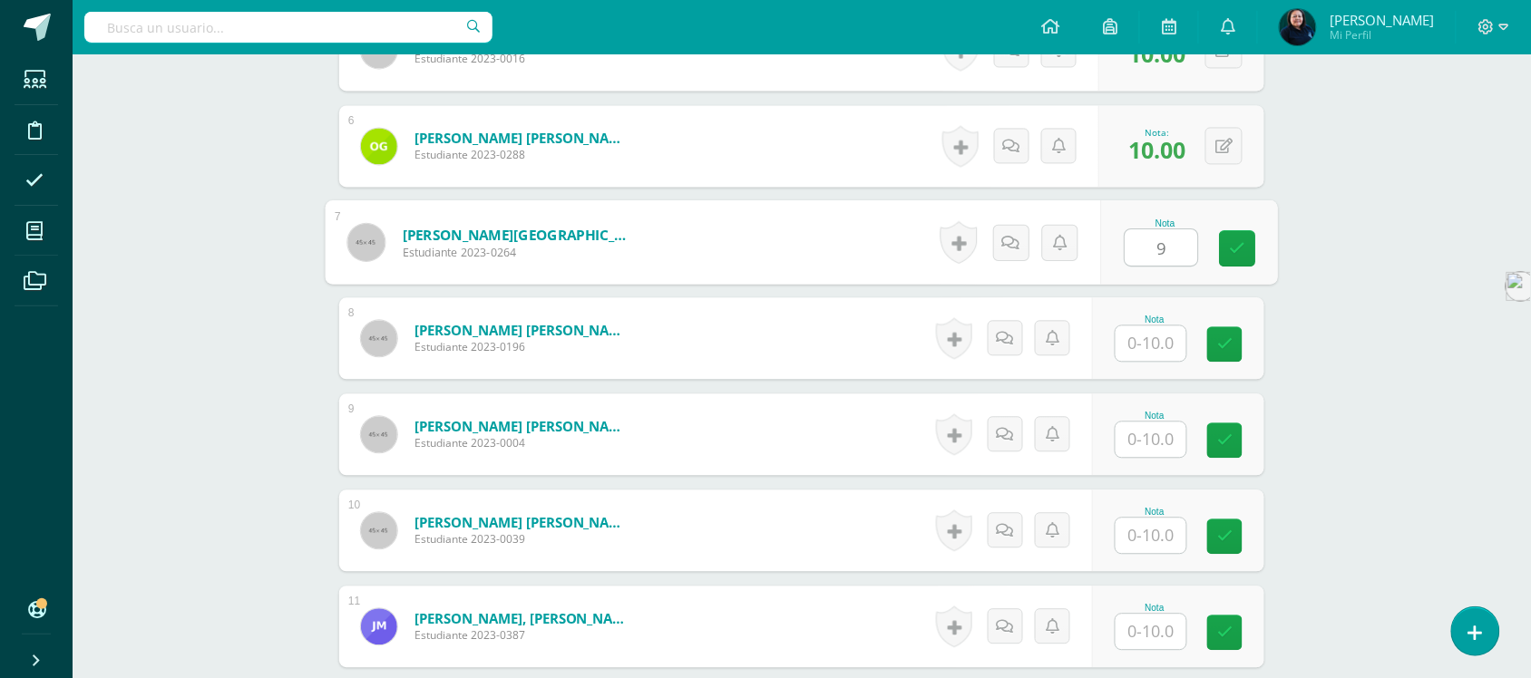
type input "9"
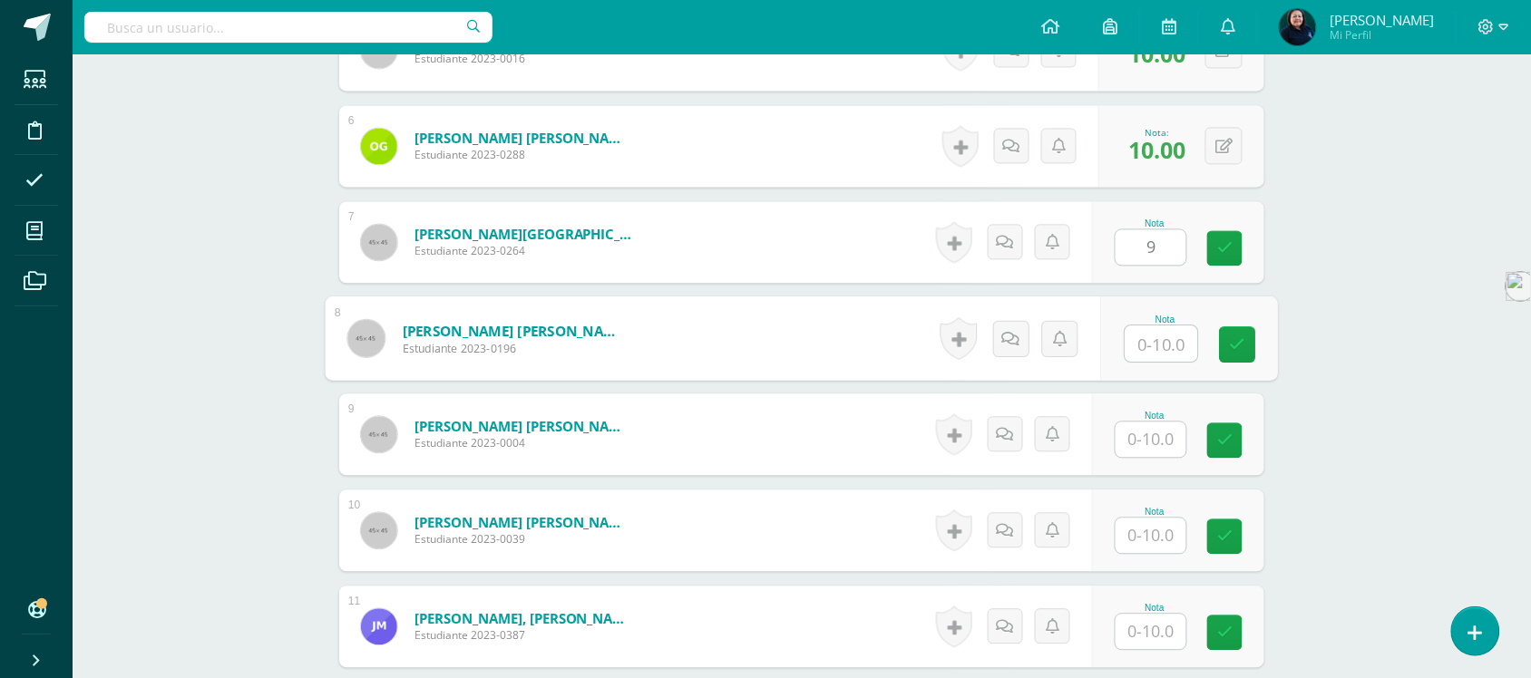
click at [1157, 349] on input "text" at bounding box center [1162, 344] width 73 height 36
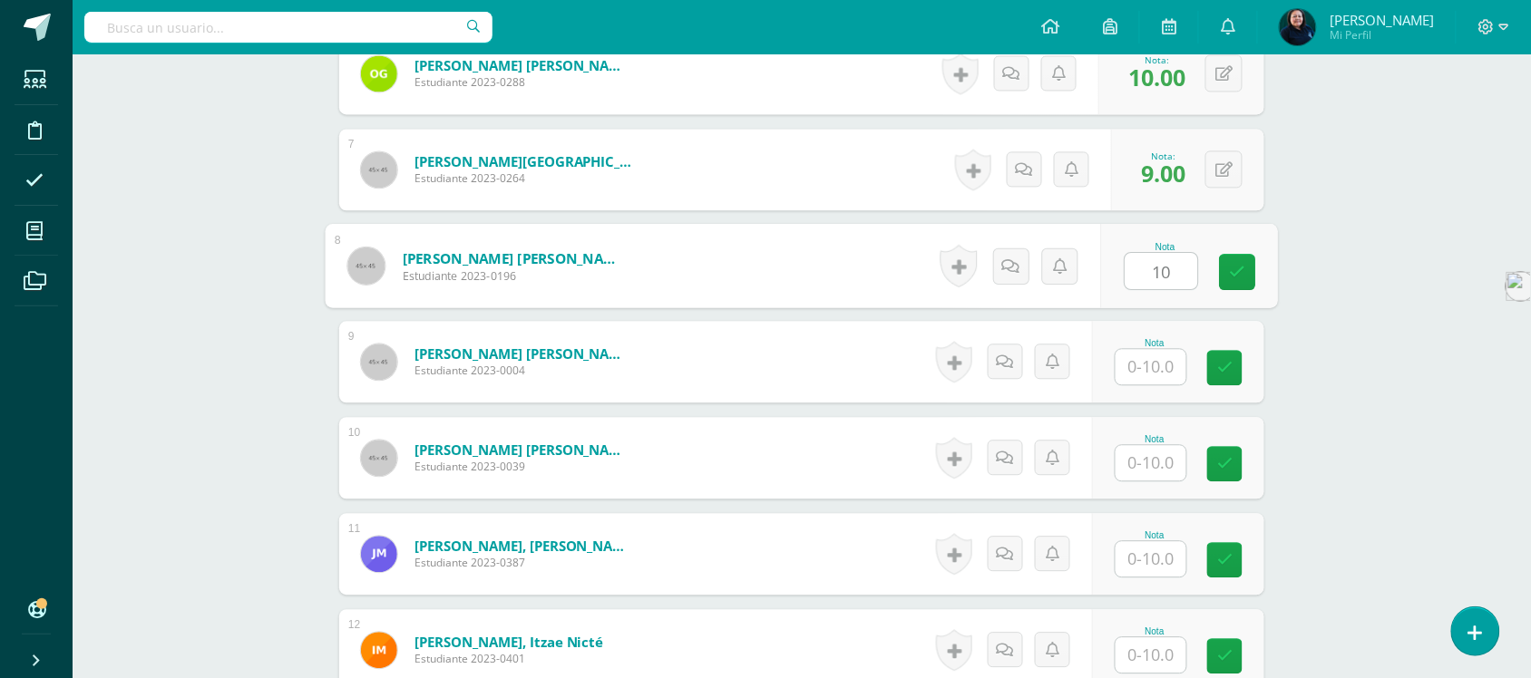
scroll to position [1137, 0]
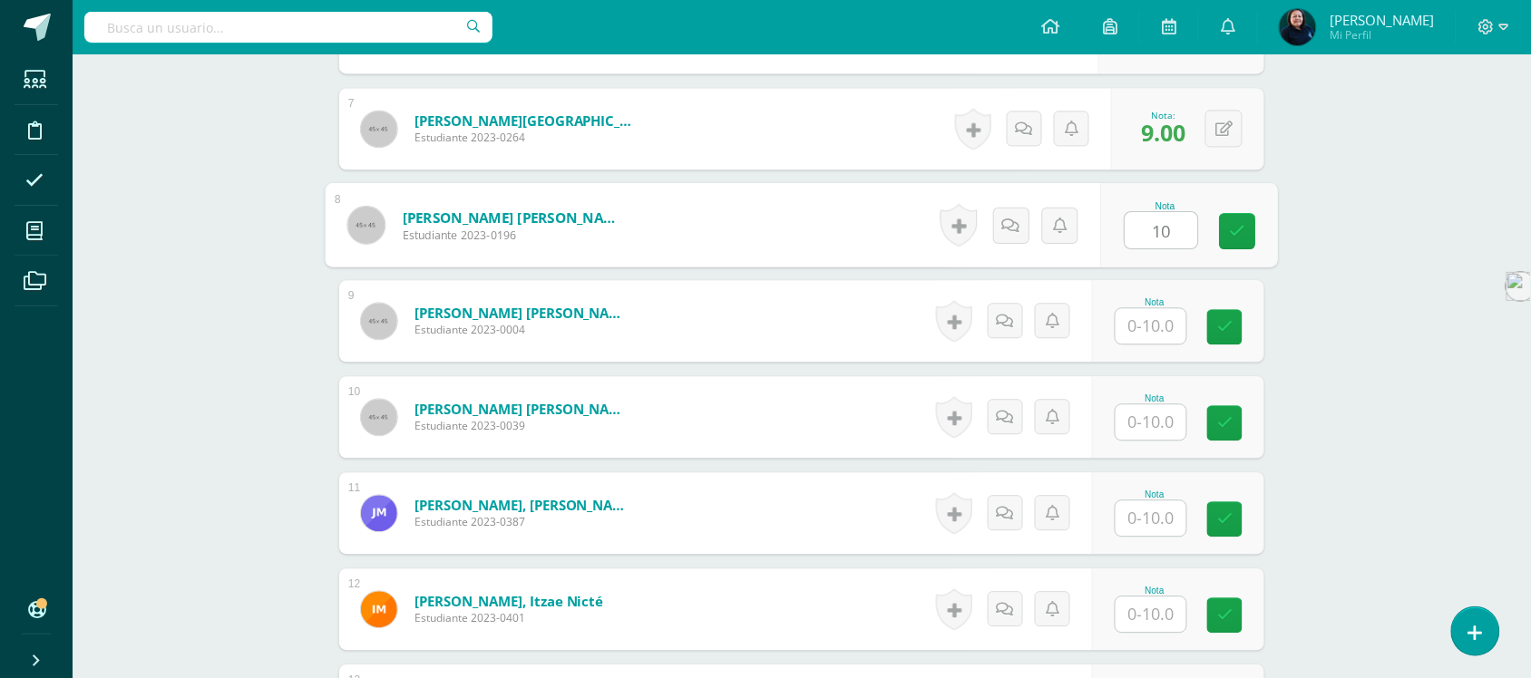
type input "10"
click at [1157, 323] on input "text" at bounding box center [1151, 325] width 71 height 35
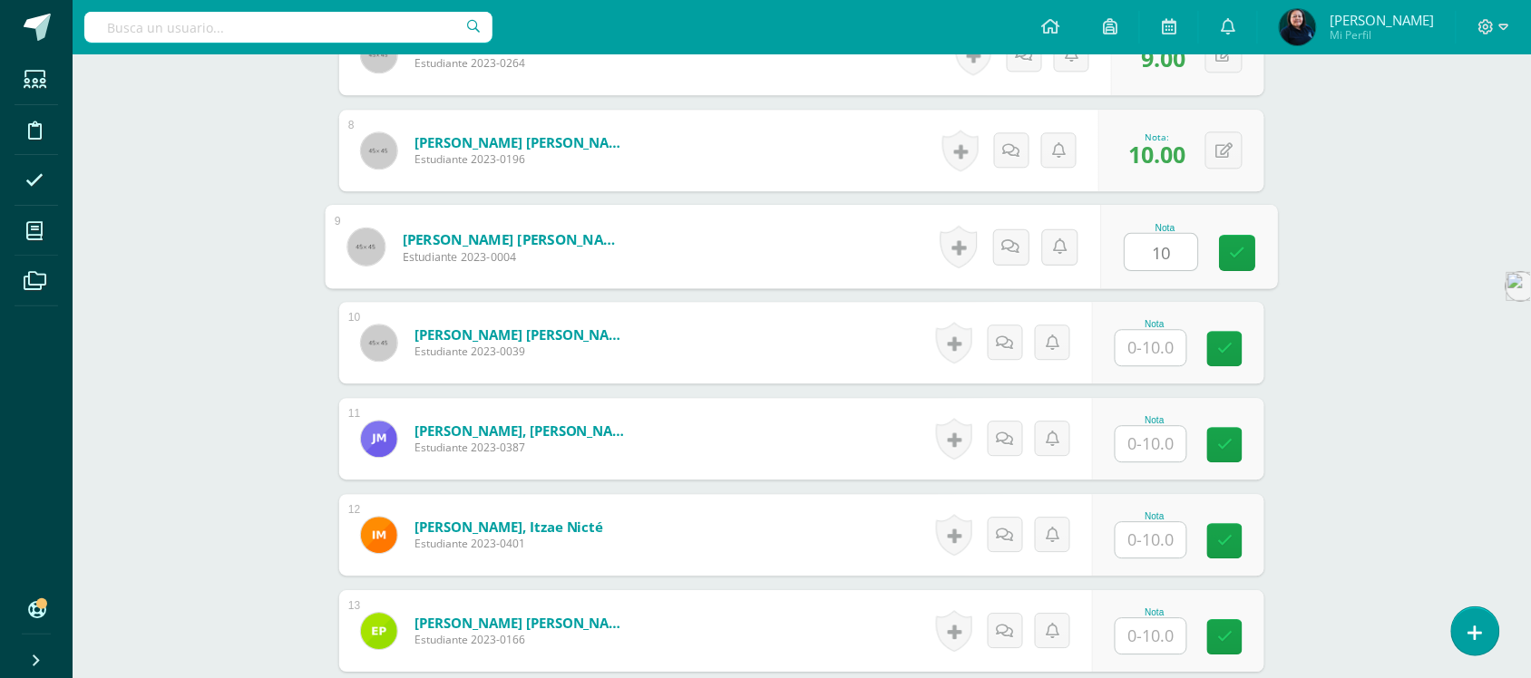
scroll to position [1250, 0]
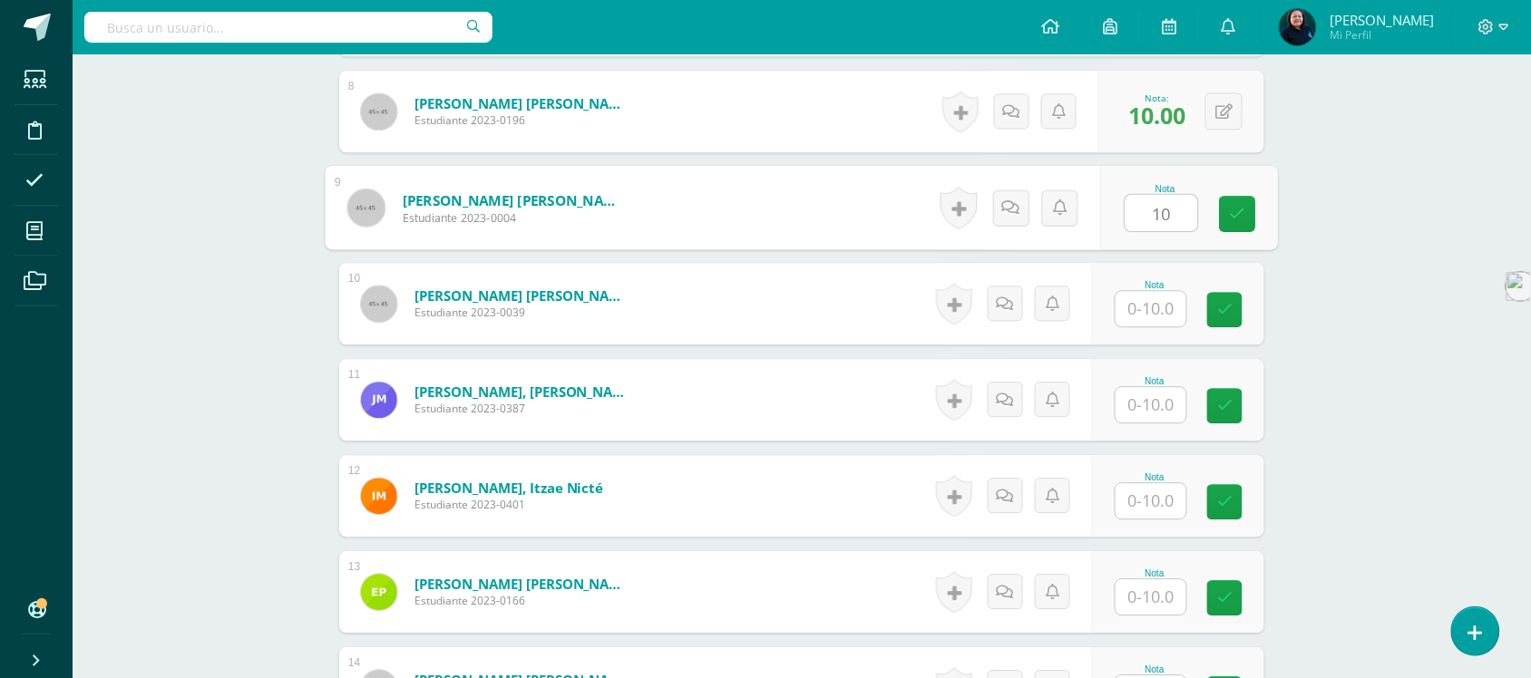
type input "10"
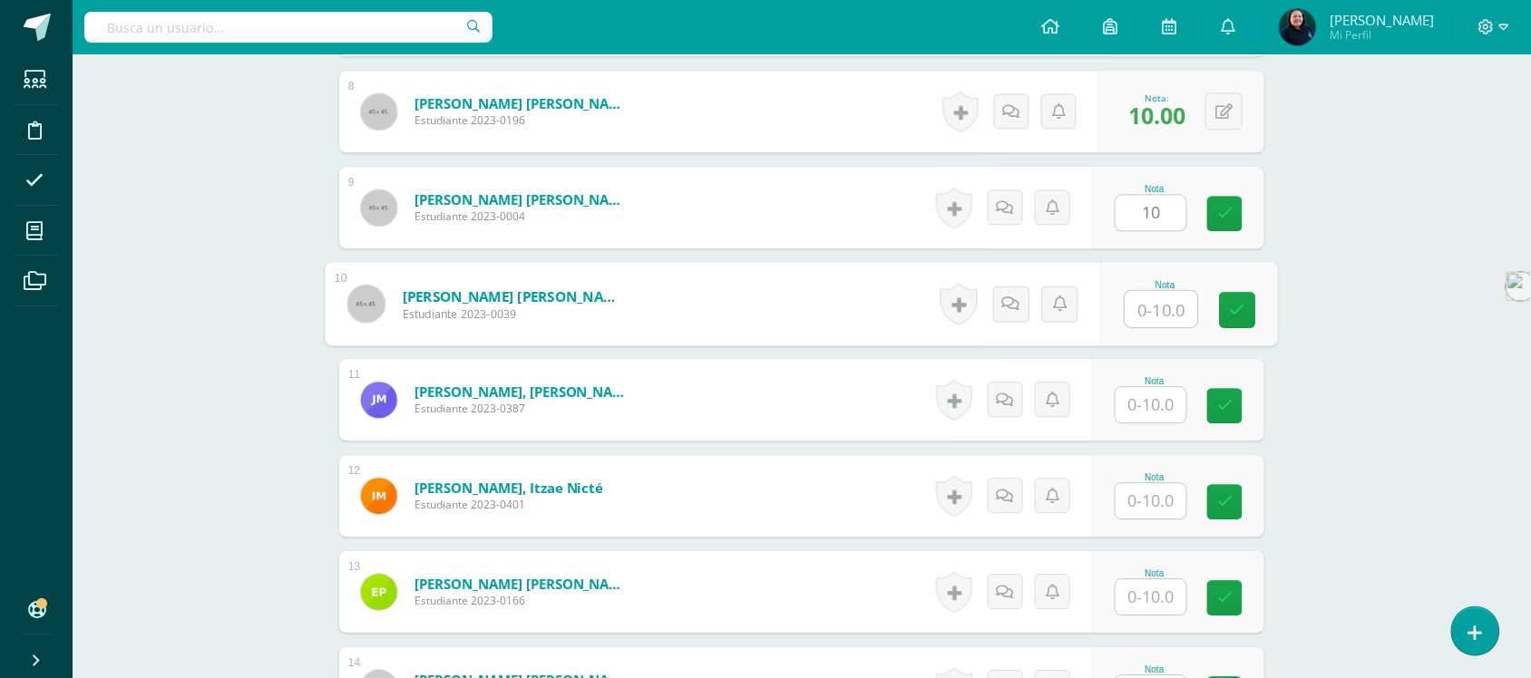
click at [1153, 308] on input "text" at bounding box center [1162, 309] width 73 height 36
type input "8"
click at [1147, 400] on input "text" at bounding box center [1151, 404] width 71 height 35
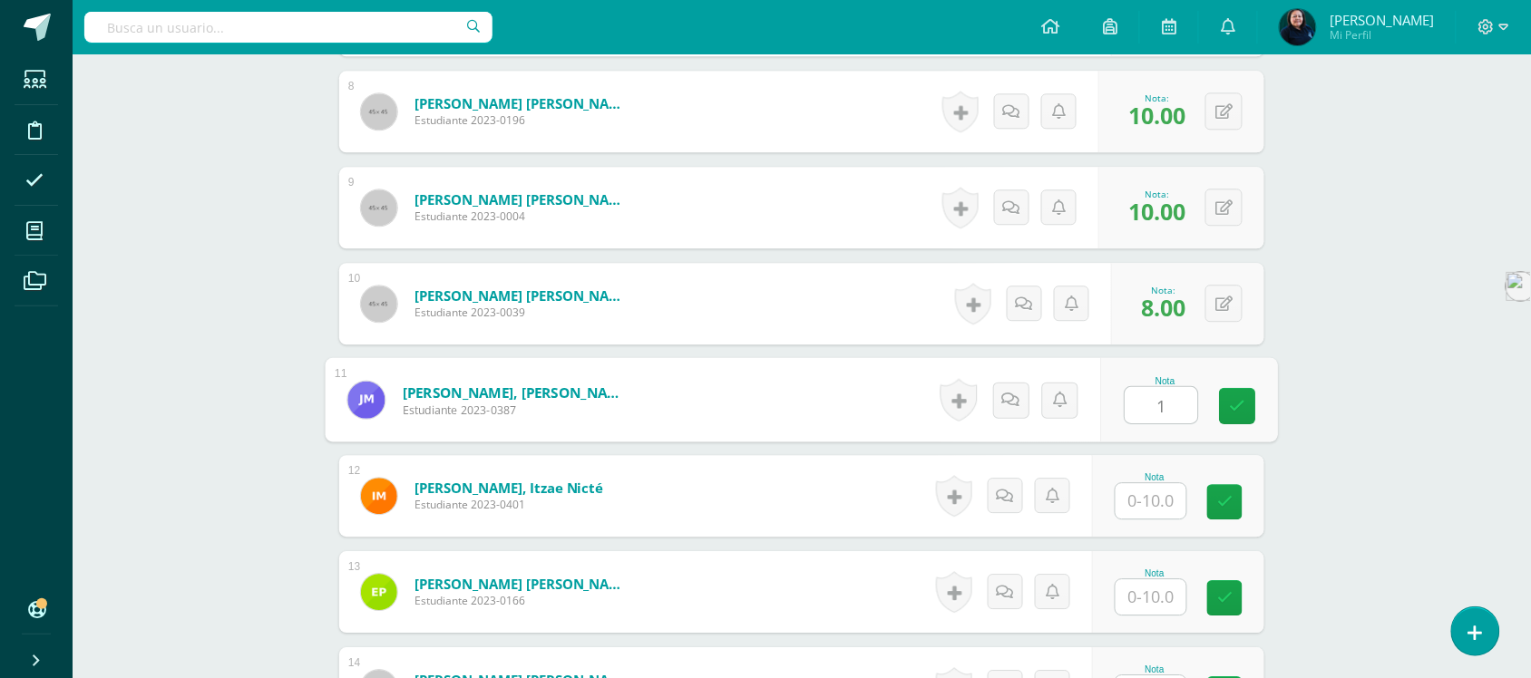
type input "1"
click at [1149, 496] on input "text" at bounding box center [1151, 500] width 71 height 35
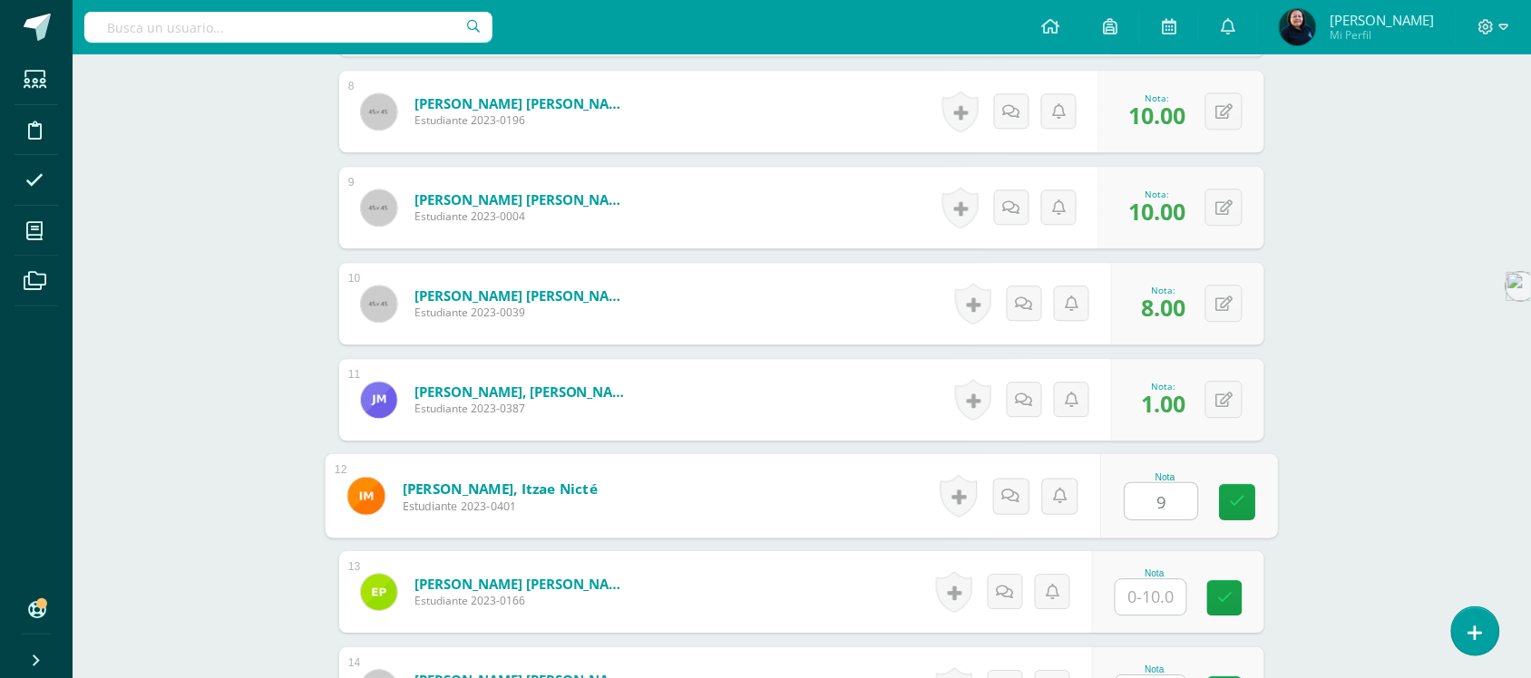
type input "9"
click at [1149, 597] on input "text" at bounding box center [1151, 597] width 71 height 35
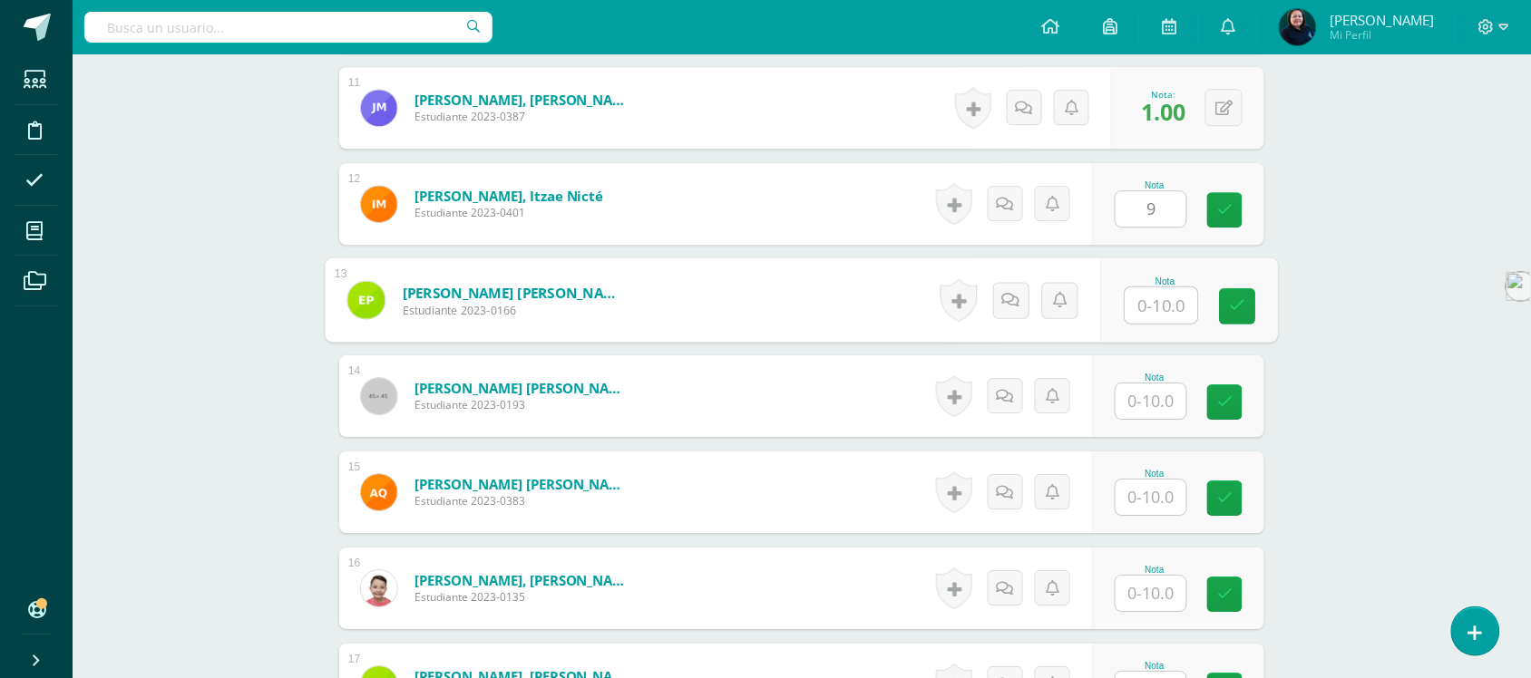
scroll to position [1590, 0]
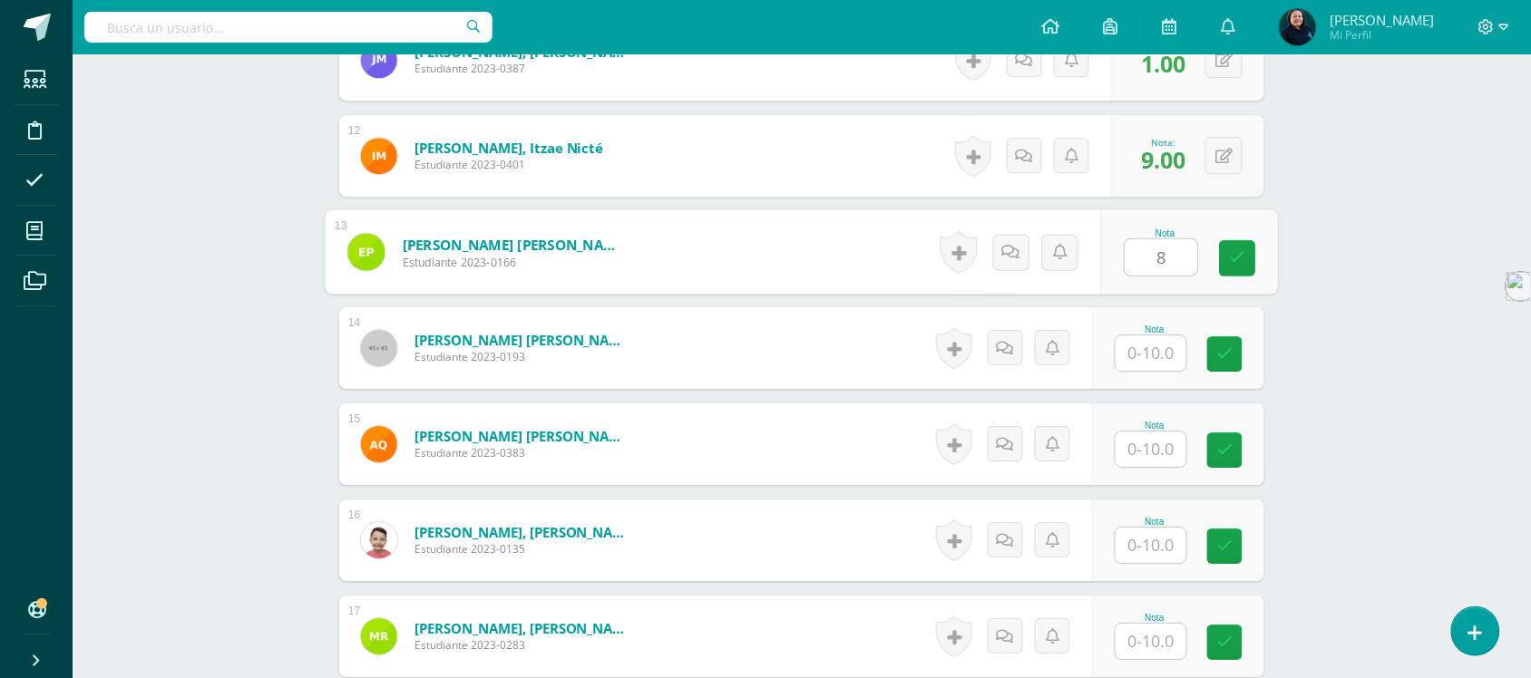
type input "8"
click at [1153, 354] on input "text" at bounding box center [1151, 353] width 71 height 35
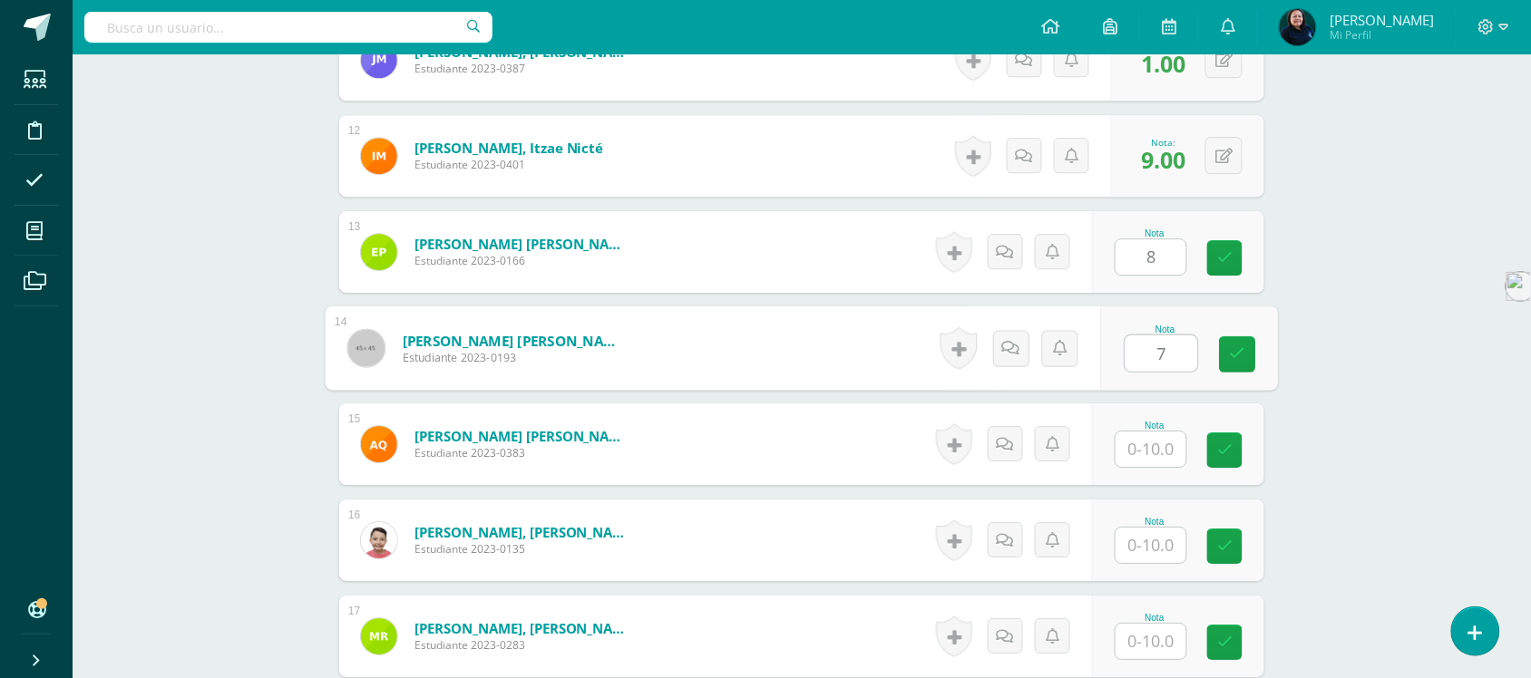
type input "7"
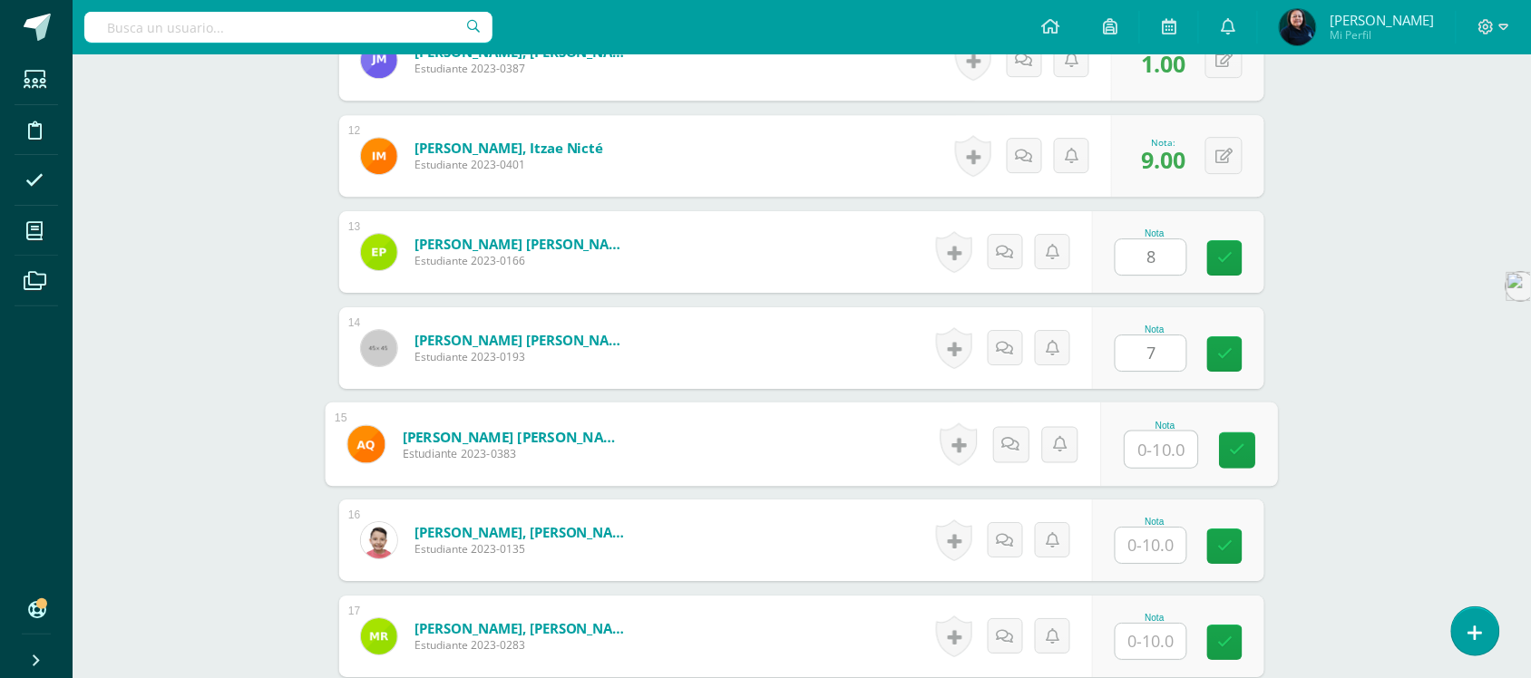
click at [1155, 446] on input "text" at bounding box center [1162, 450] width 73 height 36
type input "7"
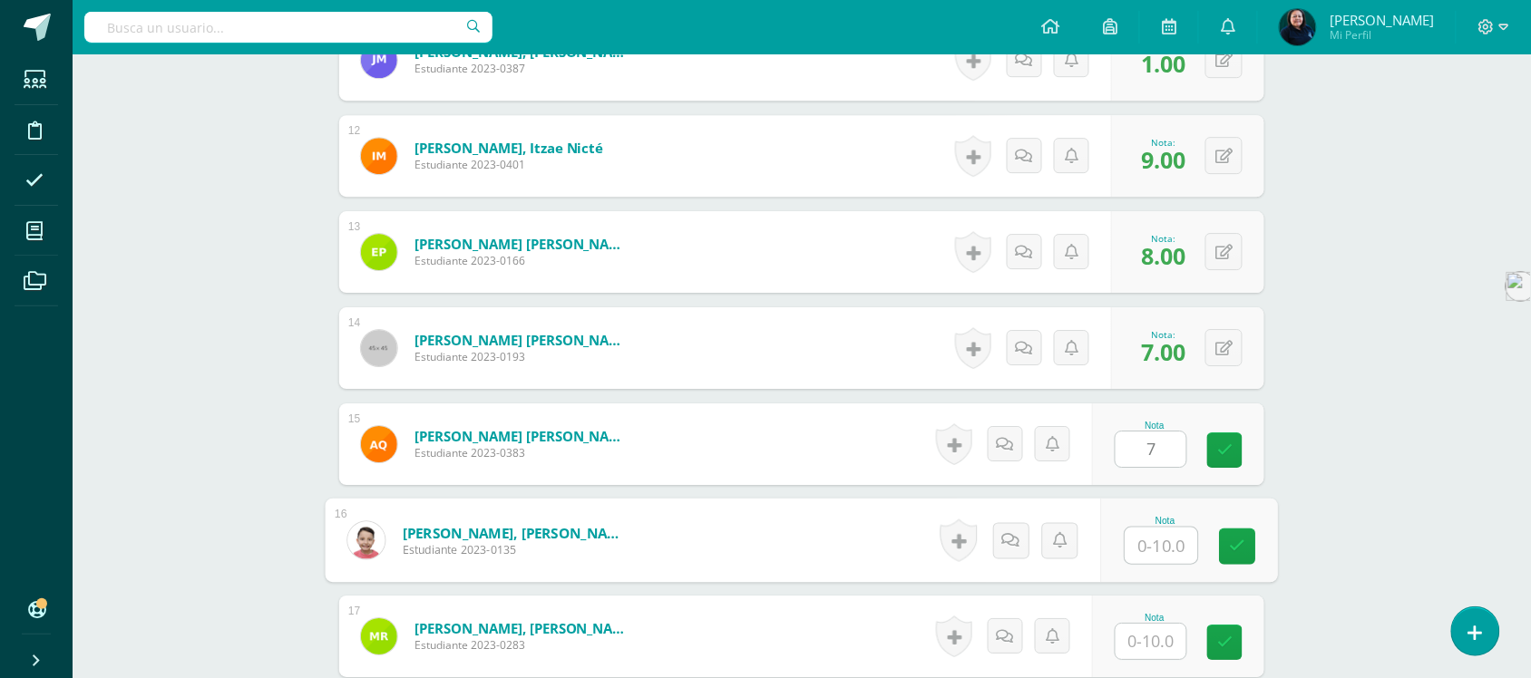
click at [1155, 546] on input "text" at bounding box center [1162, 546] width 73 height 36
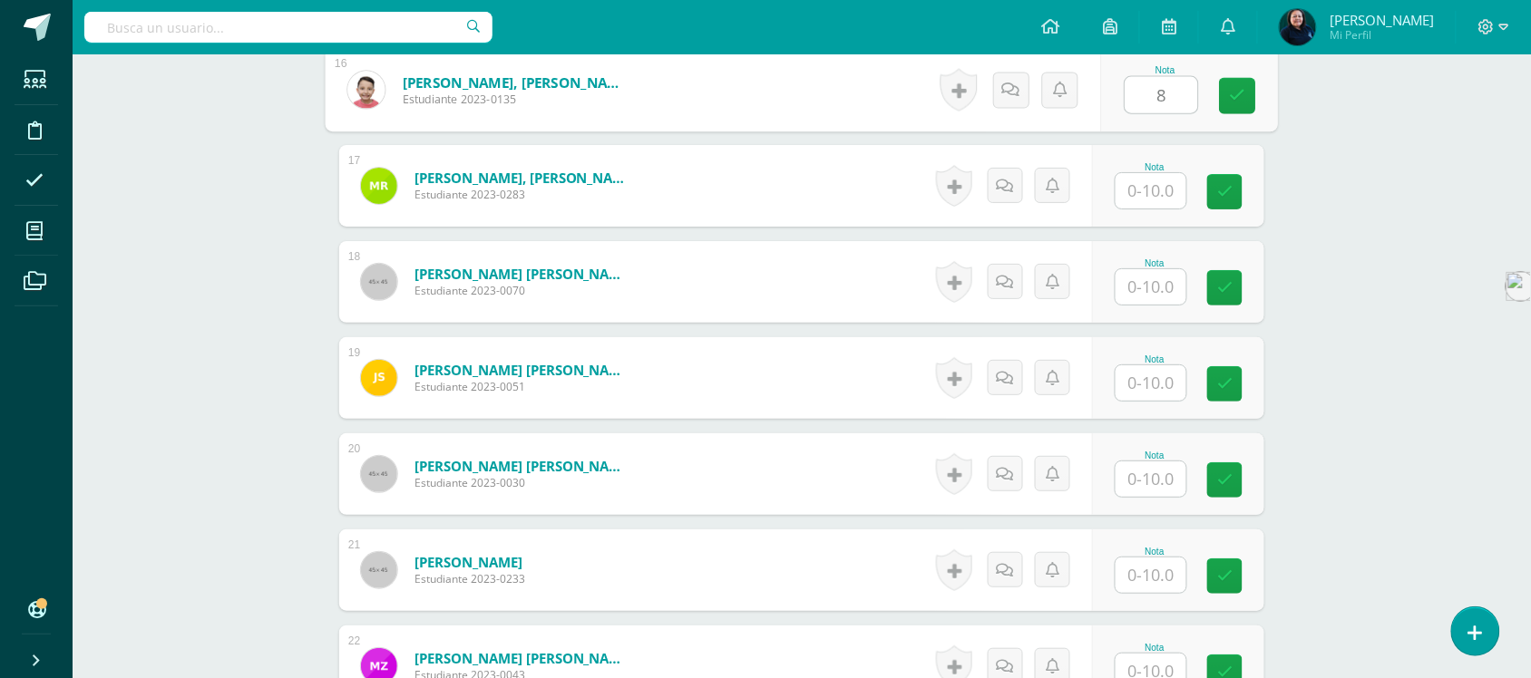
scroll to position [2044, 0]
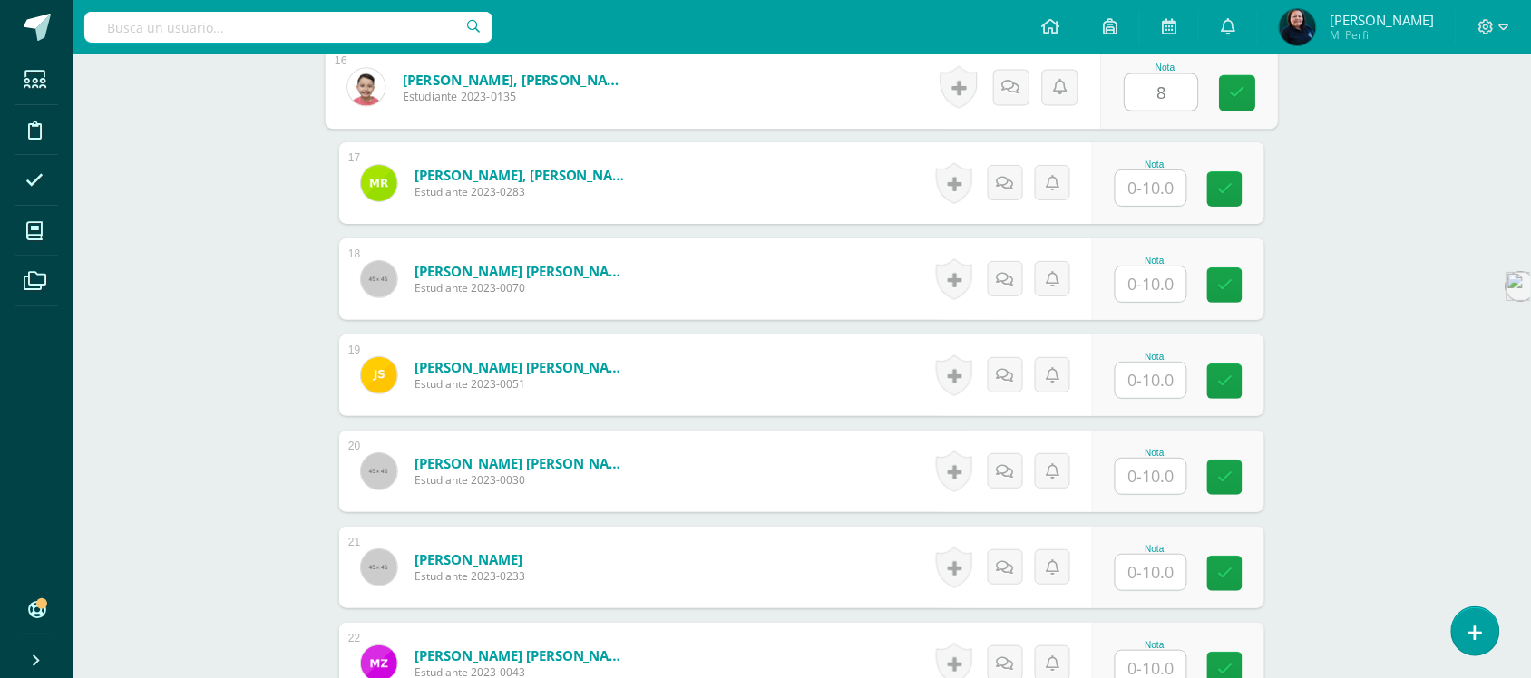
type input "8"
click at [1162, 180] on input "text" at bounding box center [1151, 188] width 71 height 35
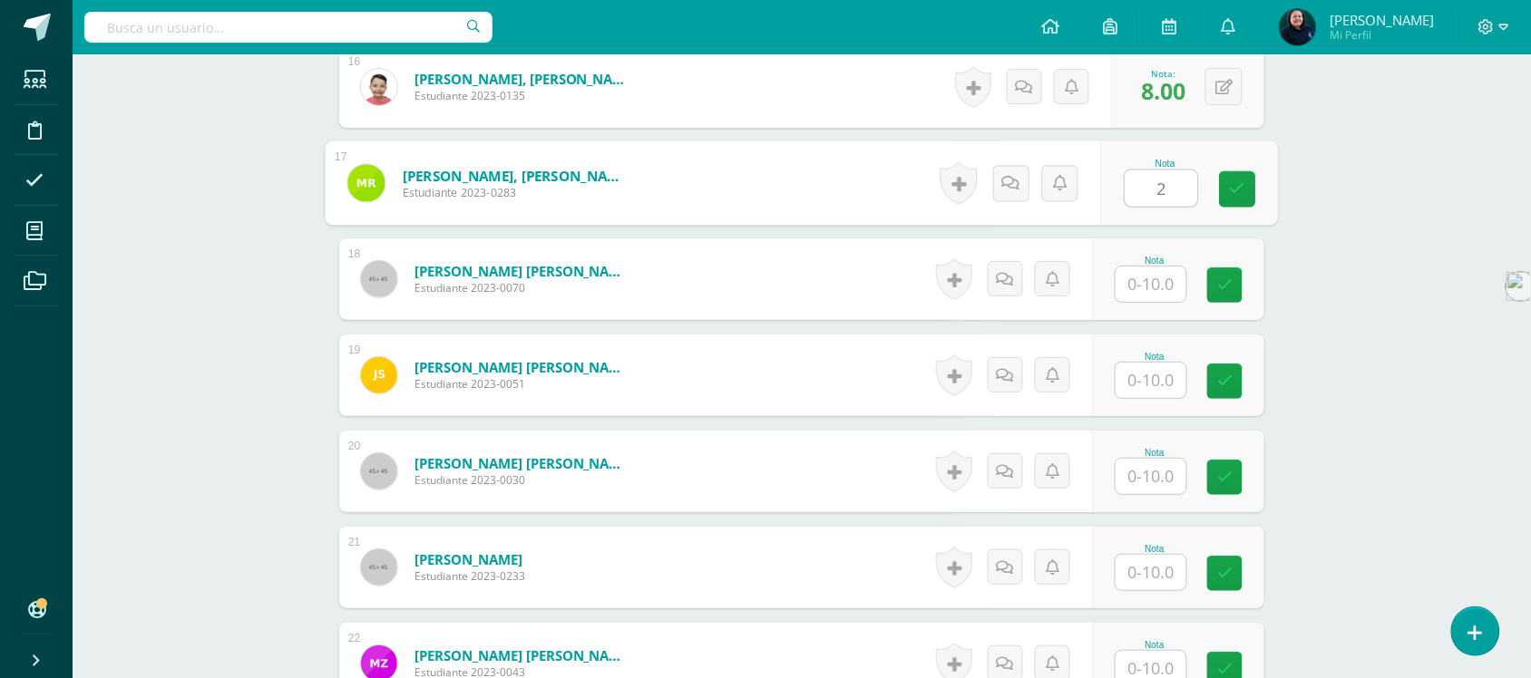
type input "2"
click at [1157, 274] on input "text" at bounding box center [1151, 284] width 71 height 35
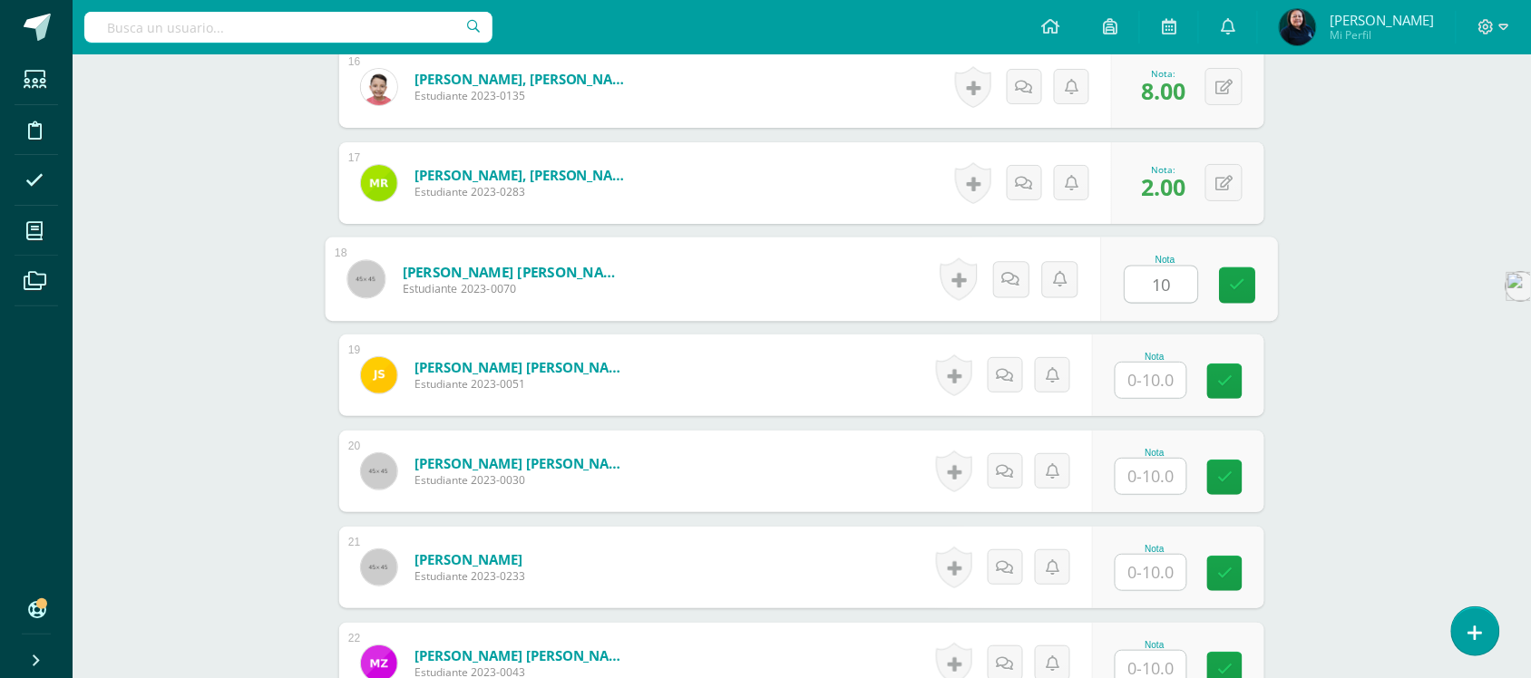
type input "10"
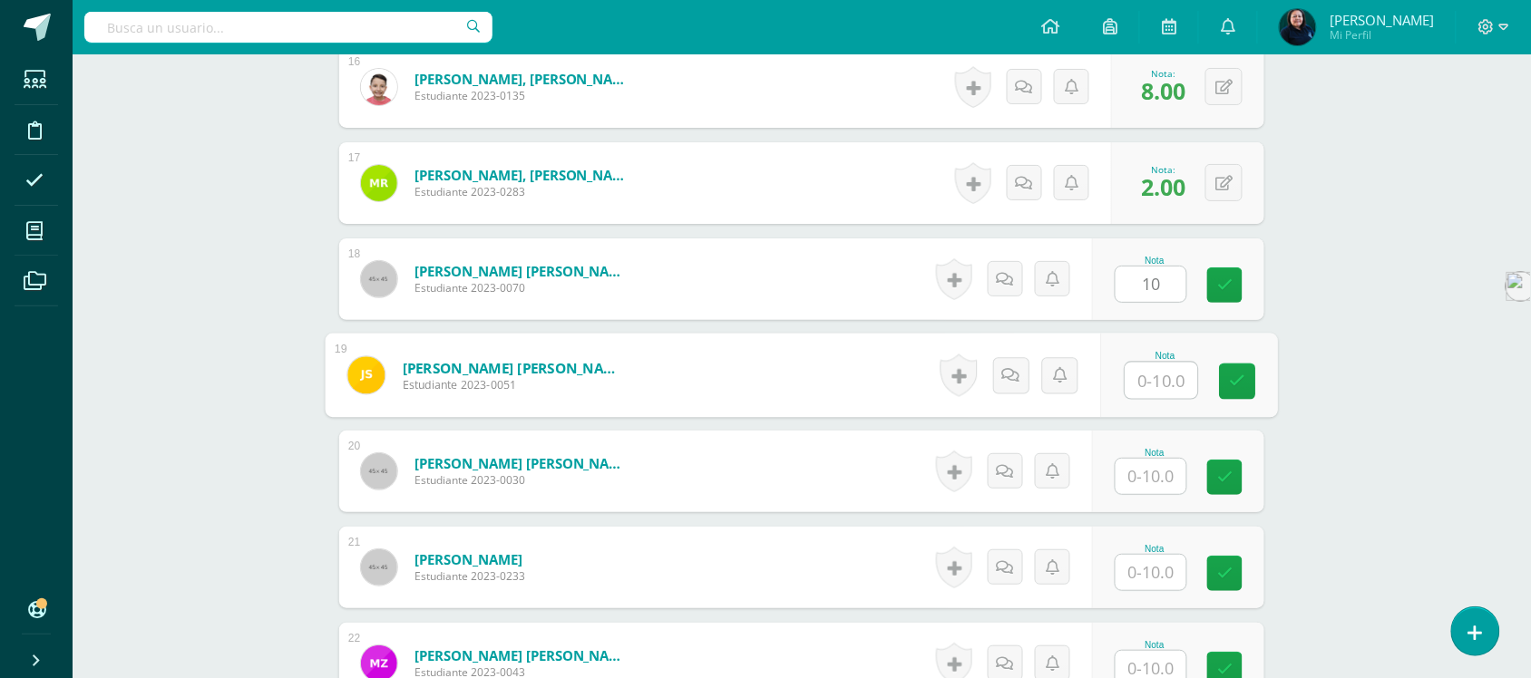
click at [1158, 366] on input "text" at bounding box center [1162, 381] width 73 height 36
type input "10"
click at [1157, 472] on input "text" at bounding box center [1151, 476] width 71 height 35
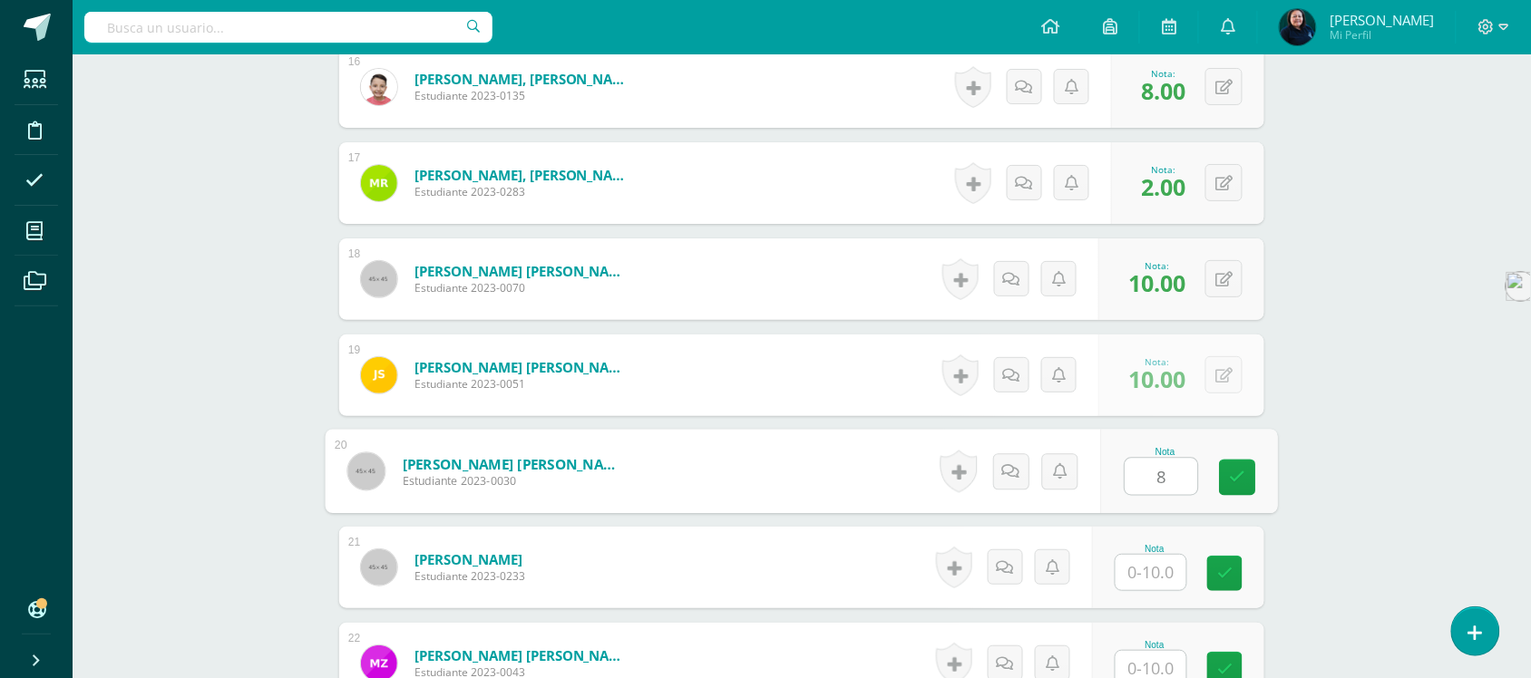
type input "8"
click at [1154, 567] on input "text" at bounding box center [1151, 572] width 71 height 35
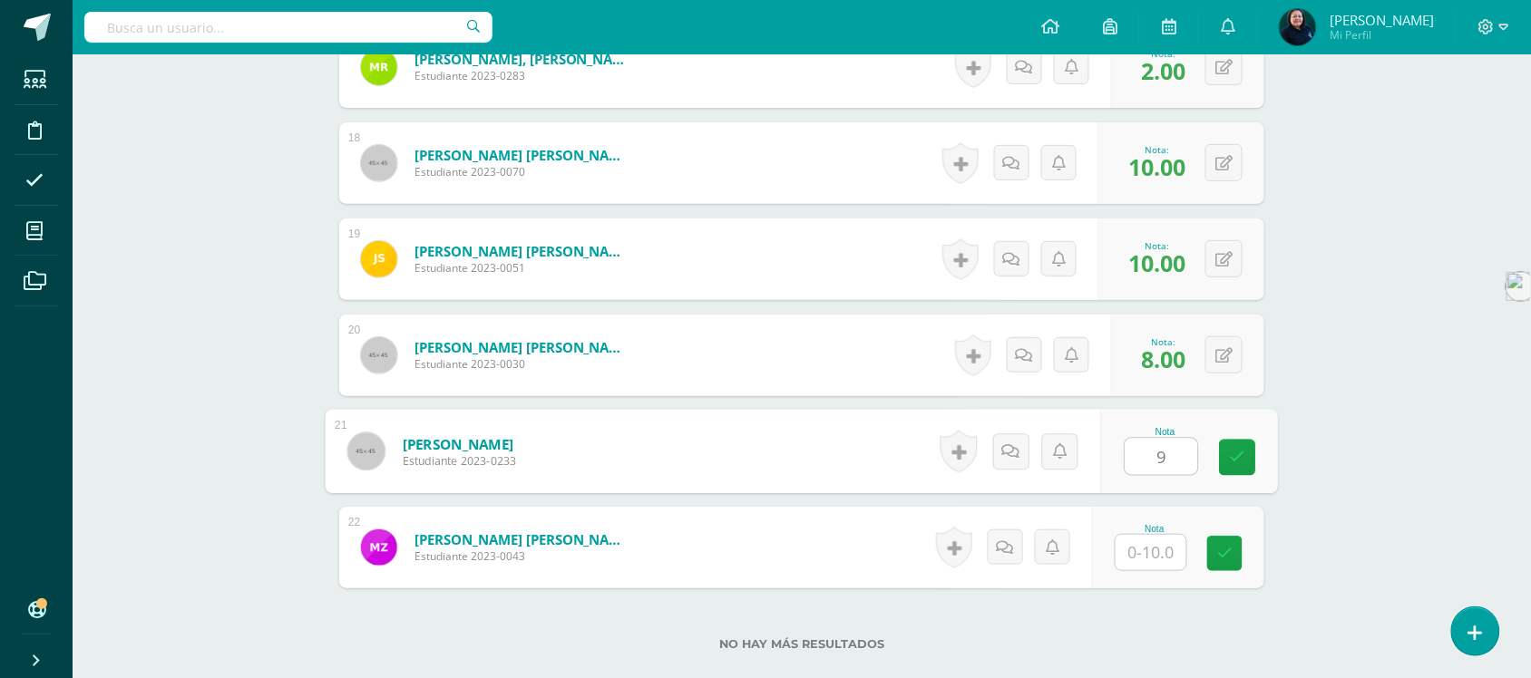
scroll to position [2270, 0]
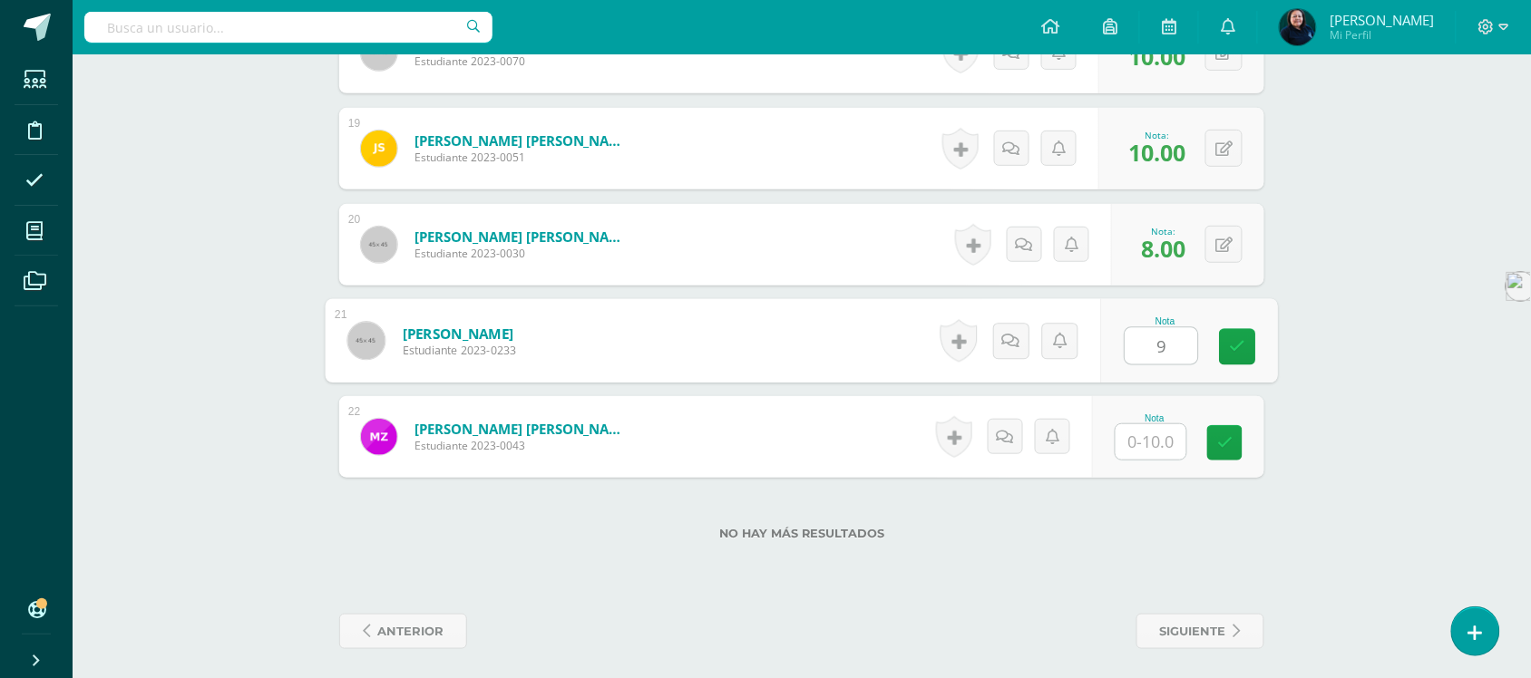
type input "9"
click at [1157, 443] on input "text" at bounding box center [1151, 442] width 71 height 35
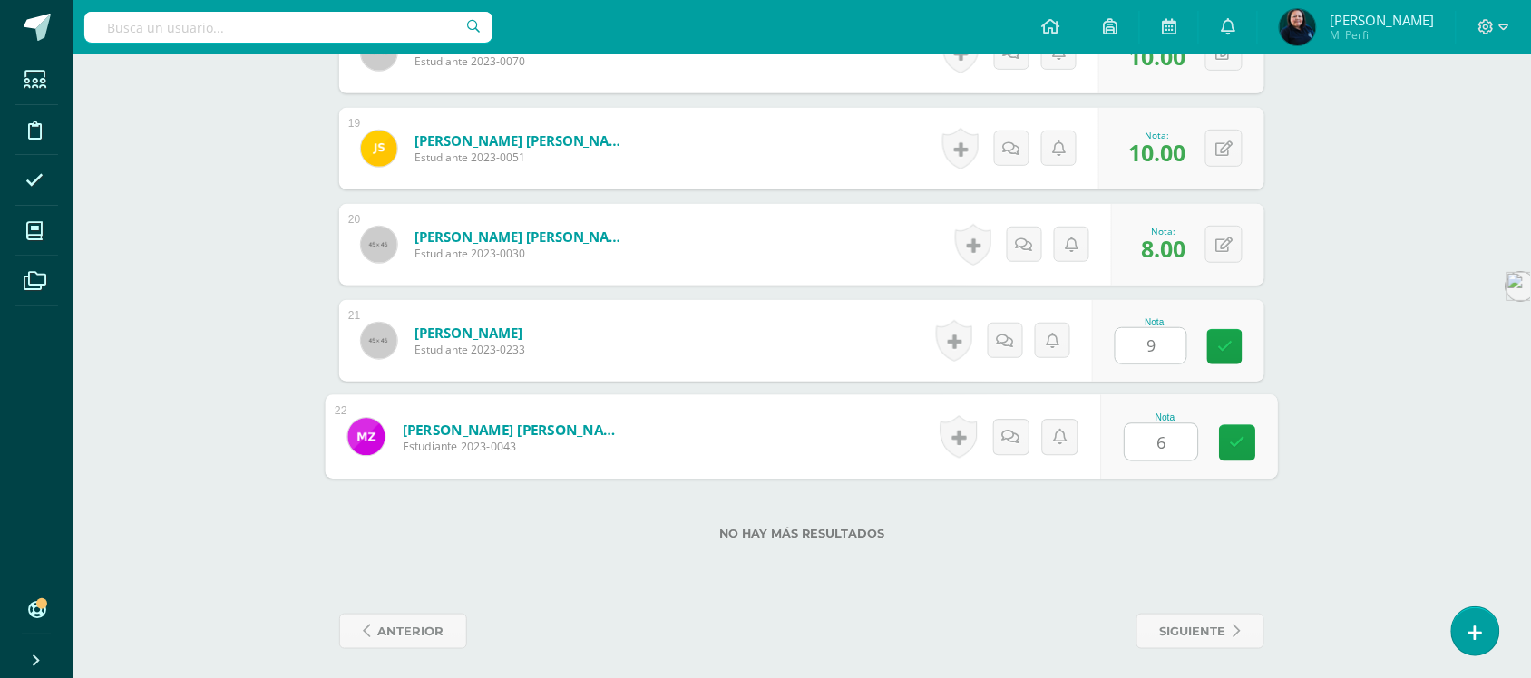
type input "6"
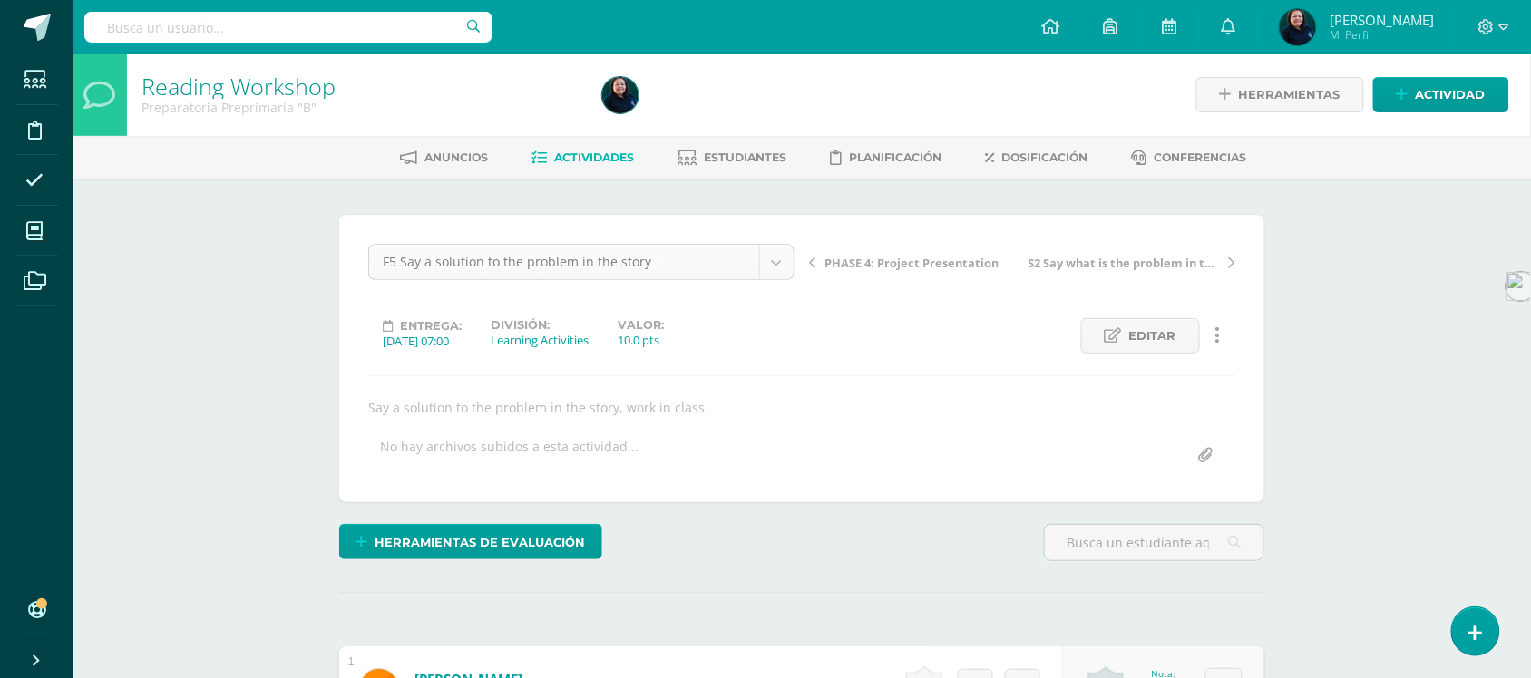
scroll to position [2, 0]
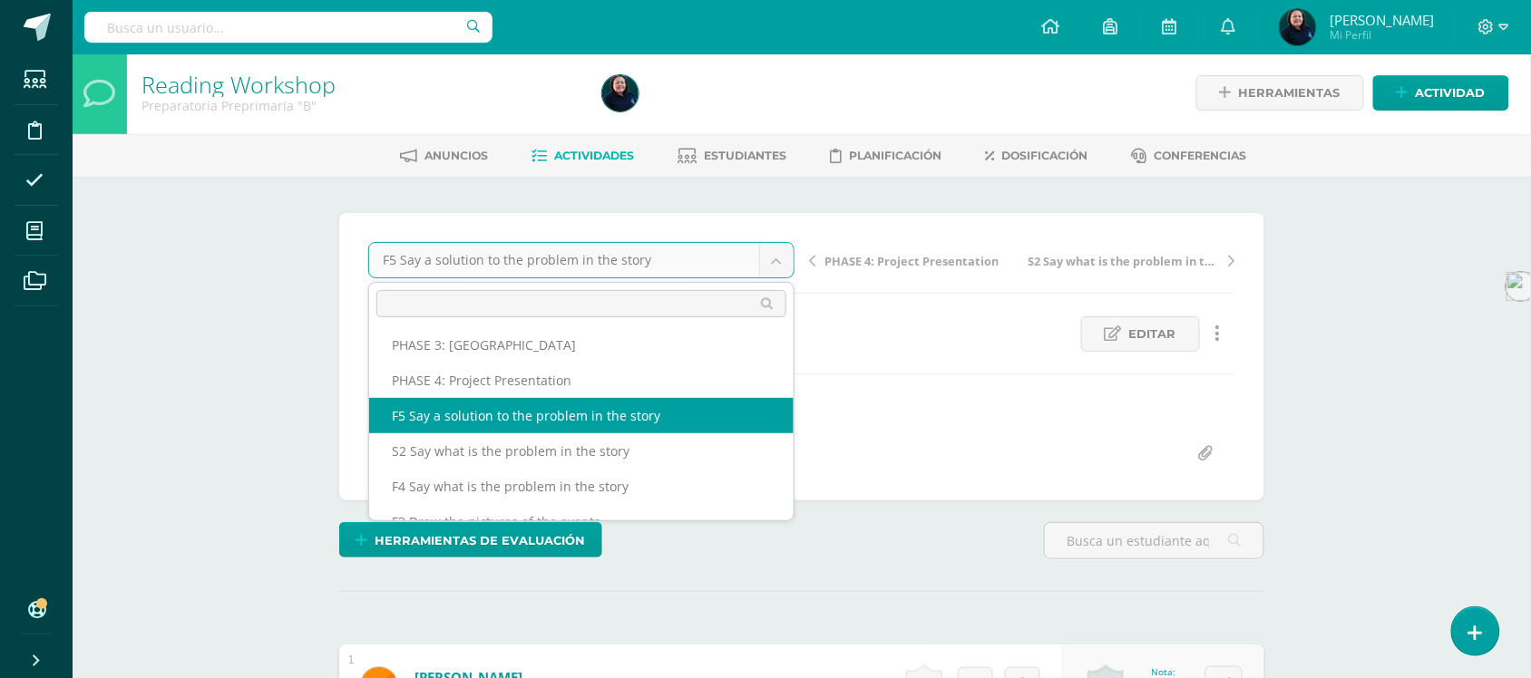
scroll to position [113, 0]
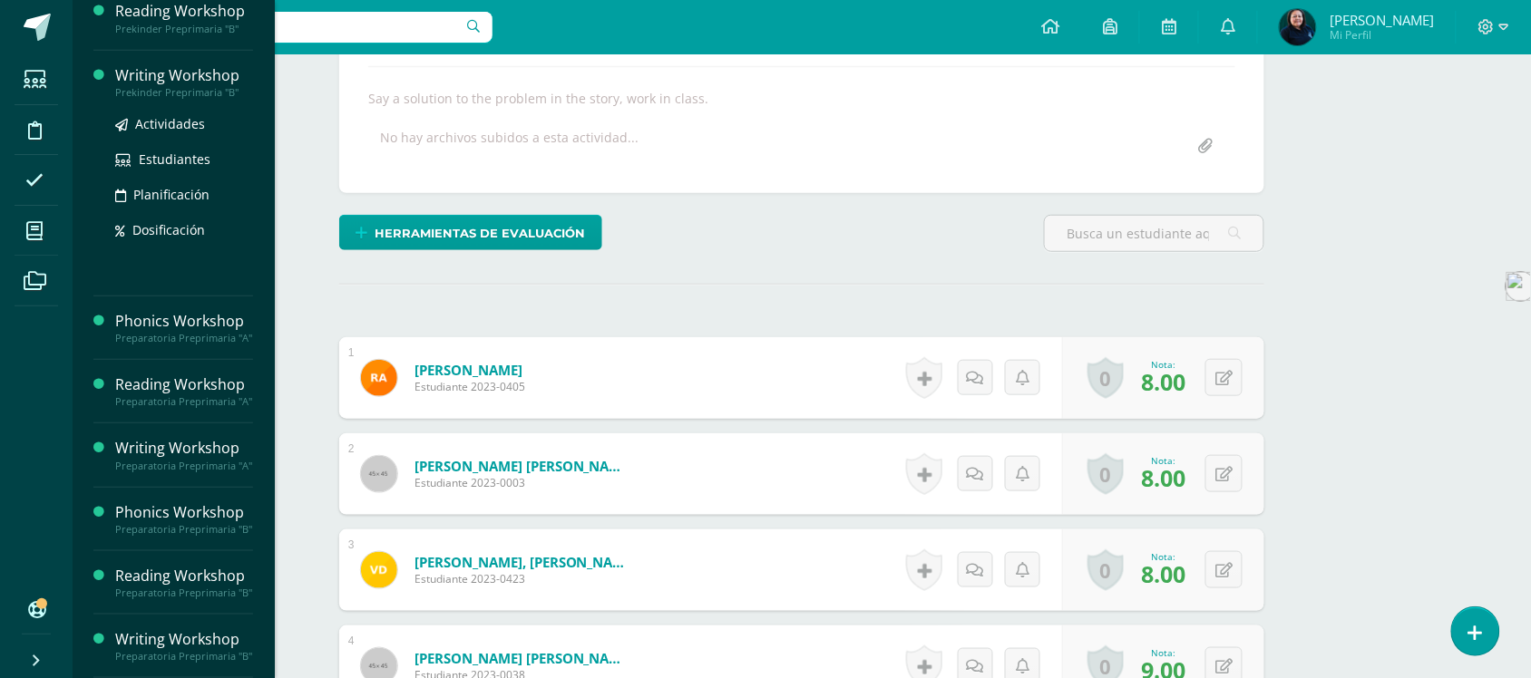
scroll to position [343, 0]
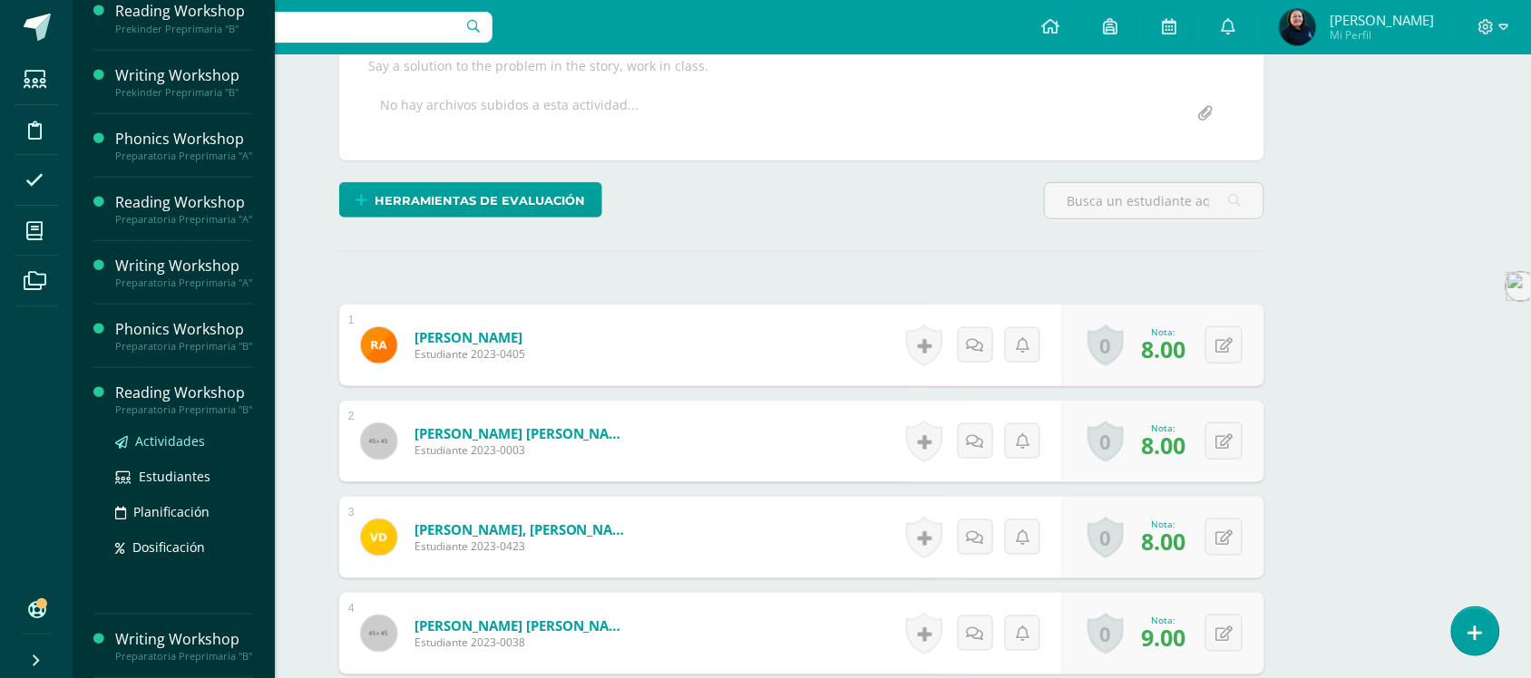
click at [156, 433] on span "Actividades" at bounding box center [170, 441] width 70 height 17
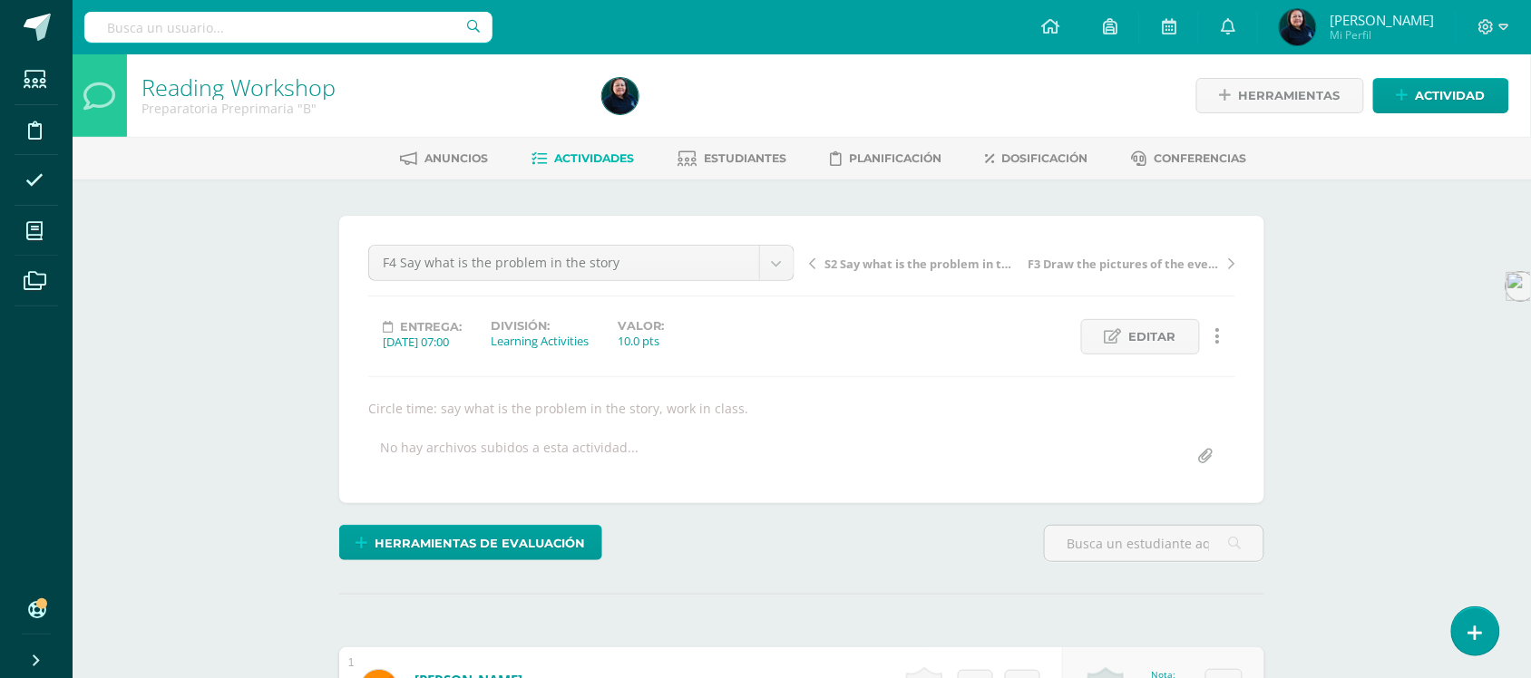
scroll to position [1, 0]
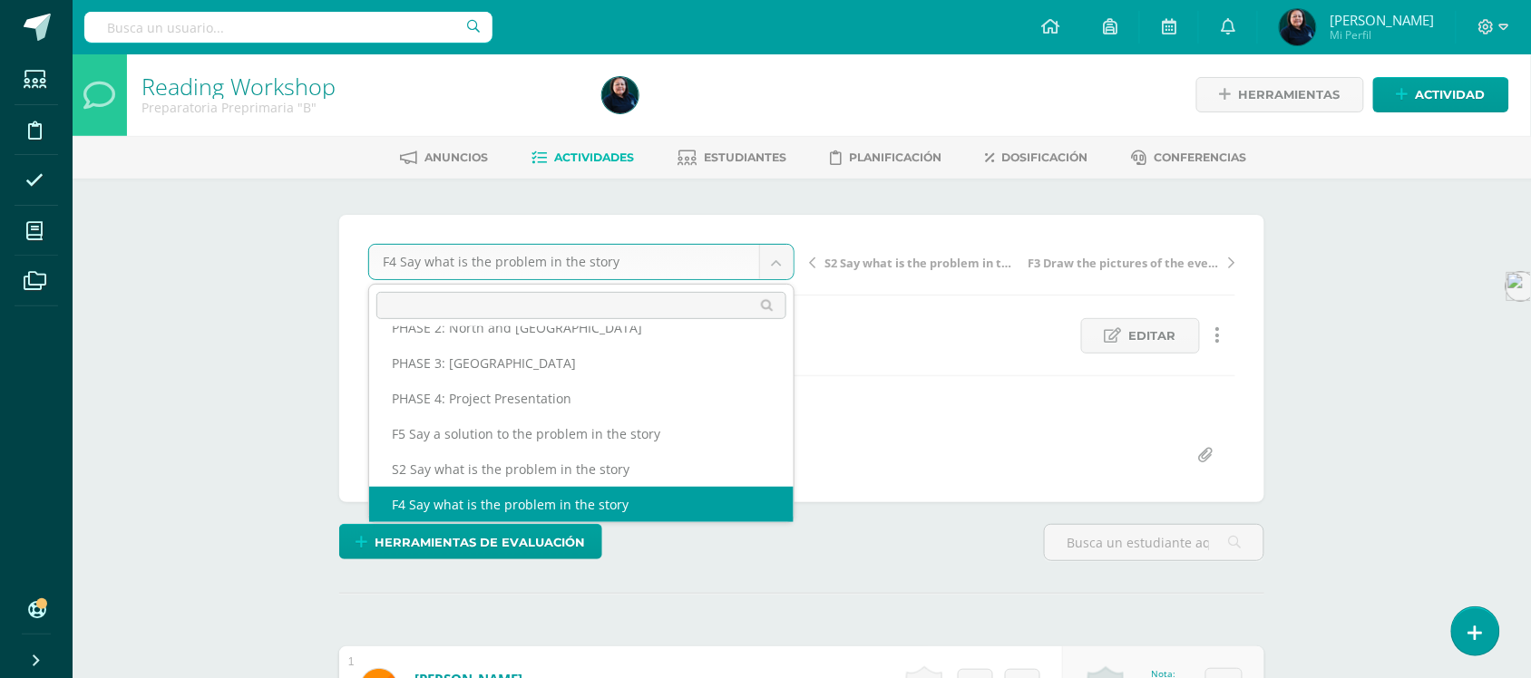
scroll to position [43, 0]
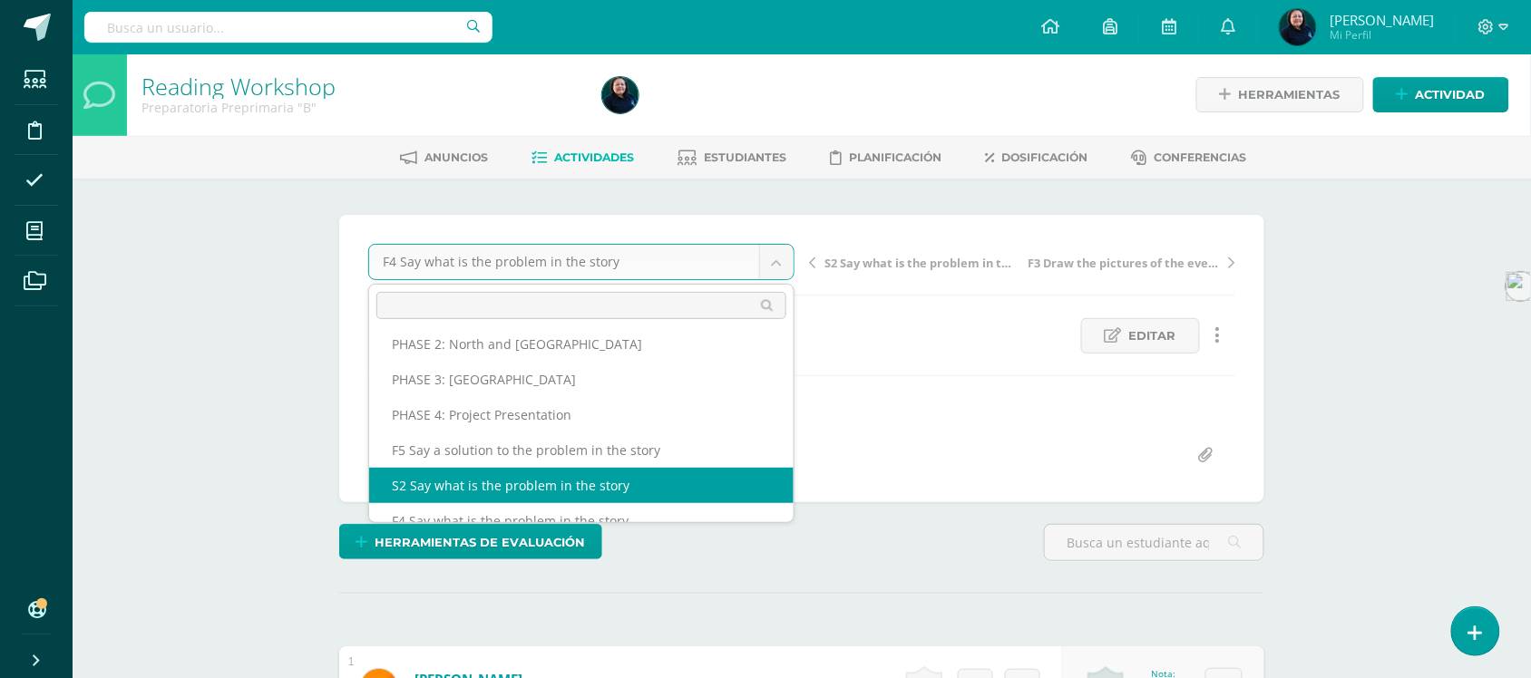
select select "/dashboard/teacher/grade-activity/50036/"
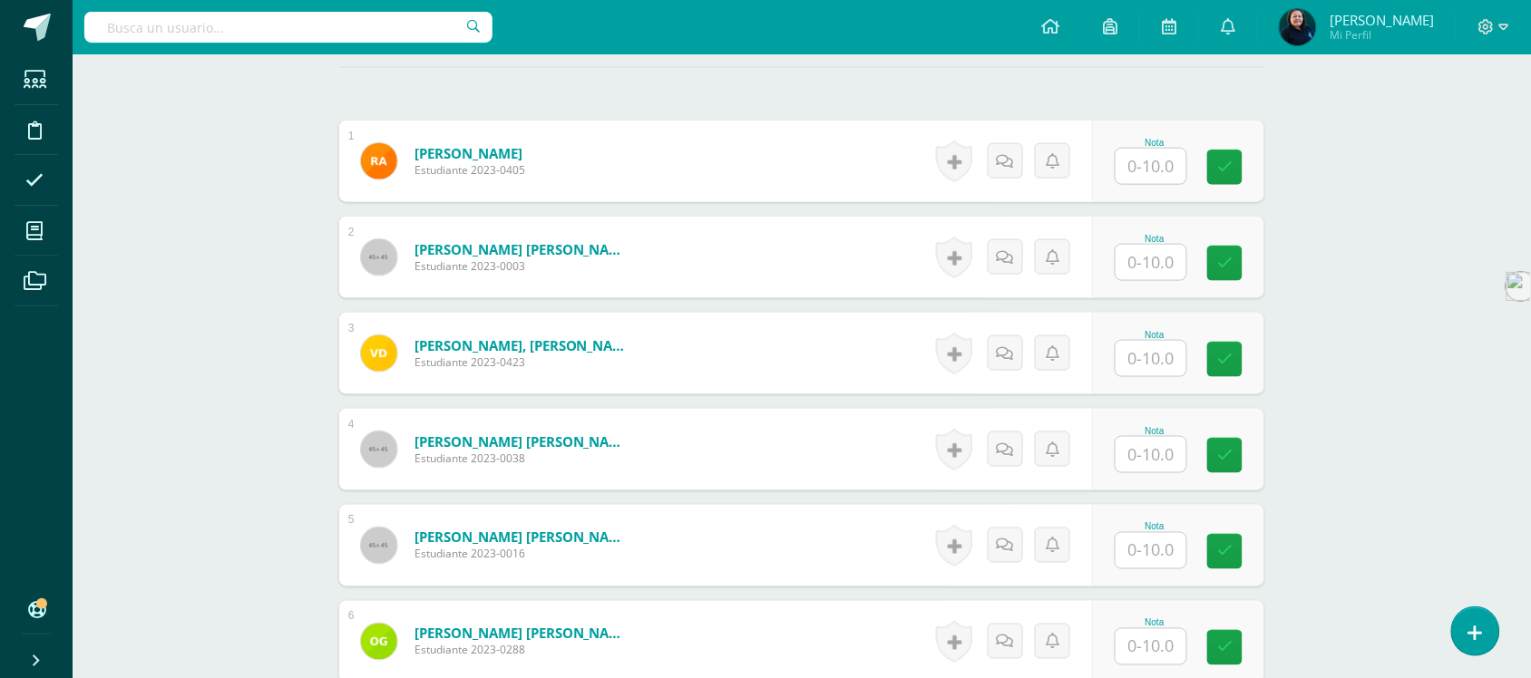
scroll to position [528, 0]
click at [1155, 163] on input "text" at bounding box center [1151, 165] width 71 height 35
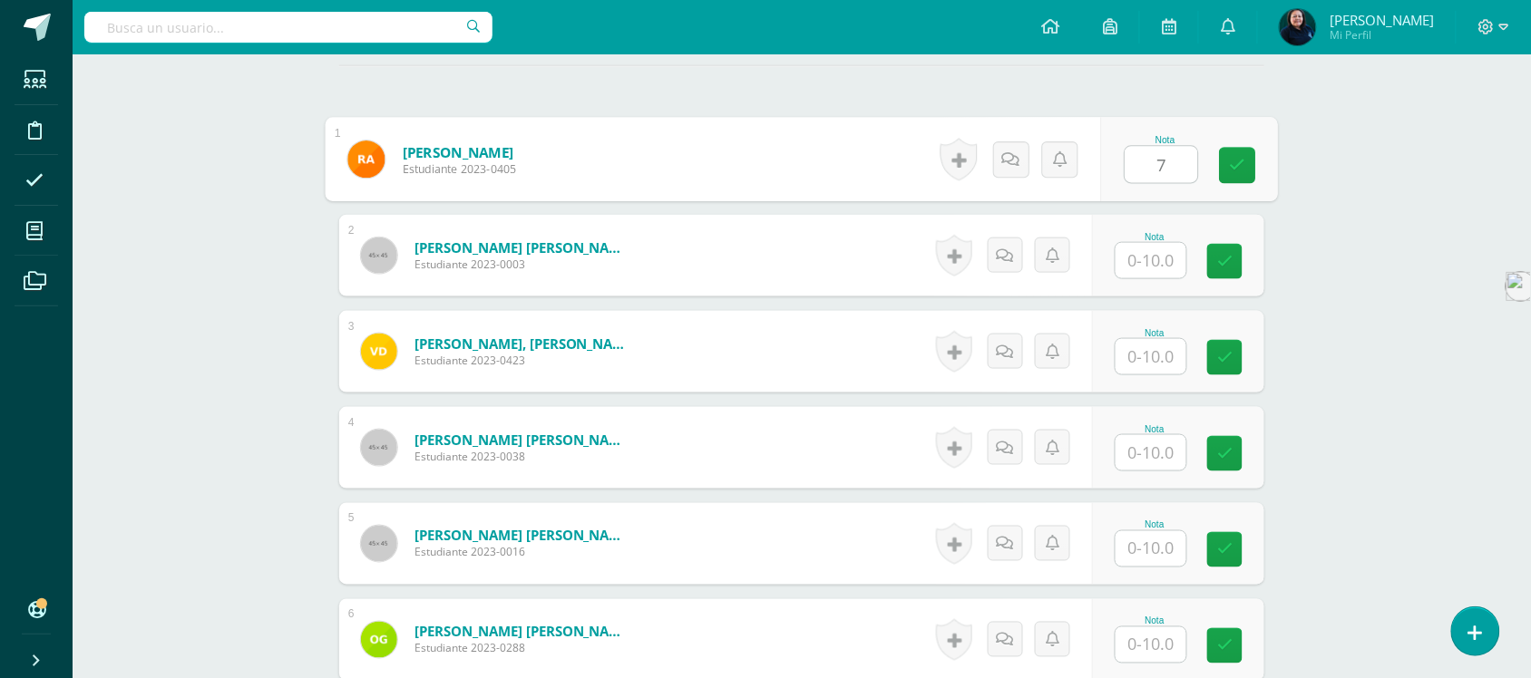
type input "7"
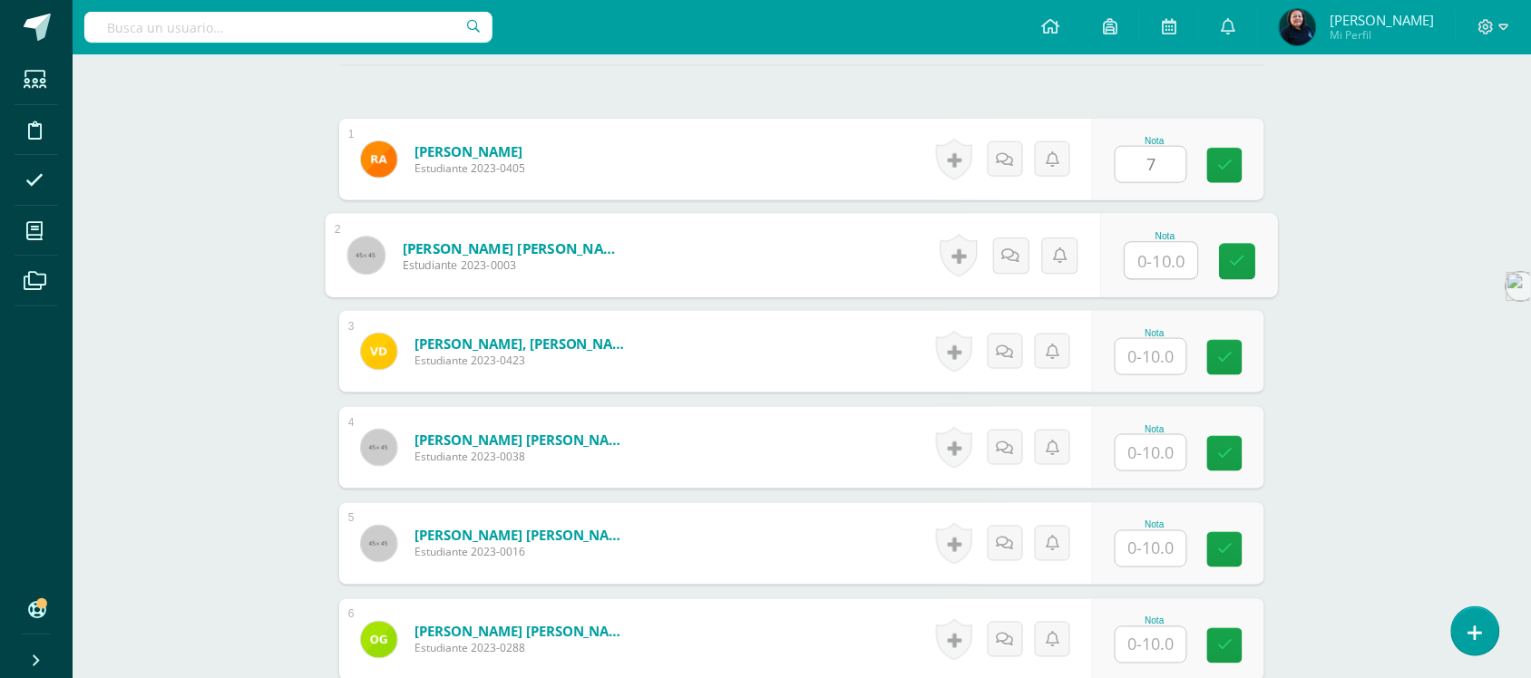
click at [1147, 266] on input "text" at bounding box center [1162, 261] width 73 height 36
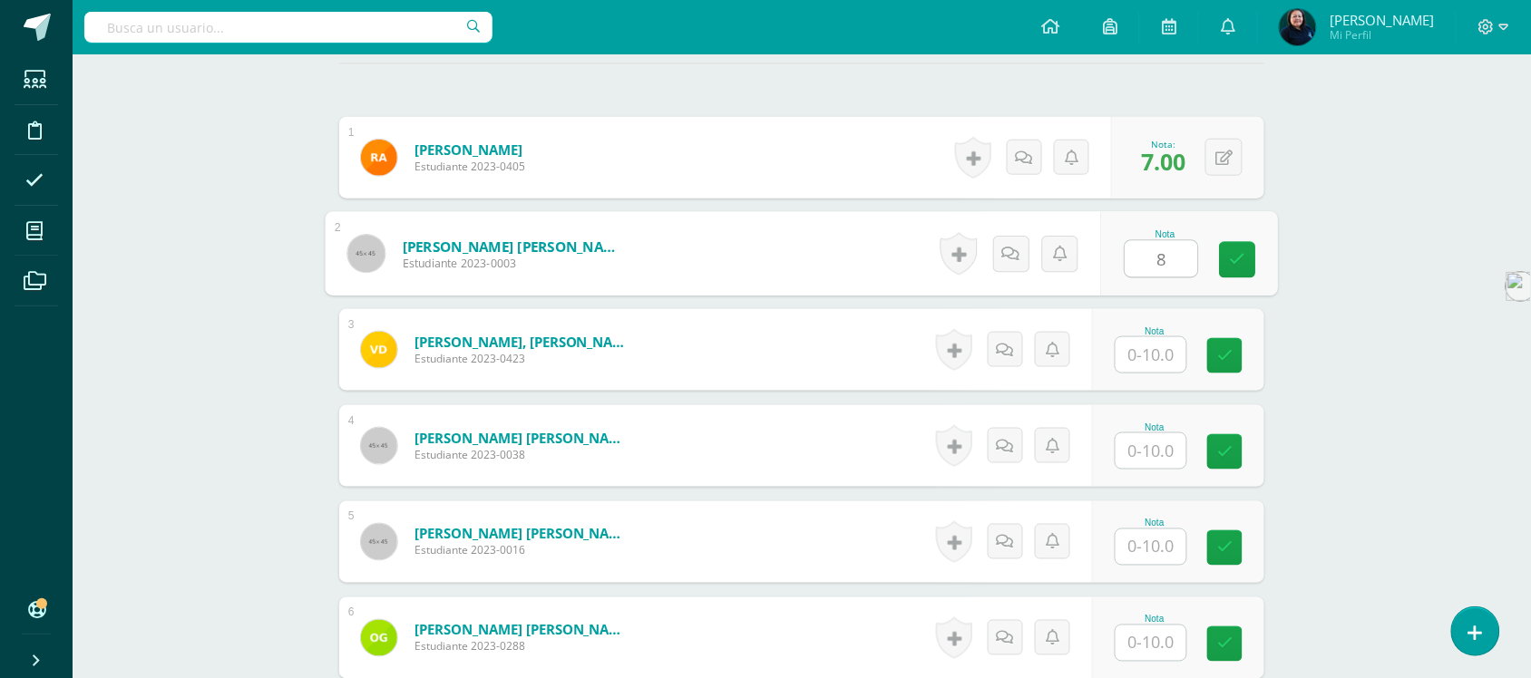
type input "8"
click at [1144, 347] on input "text" at bounding box center [1151, 354] width 71 height 35
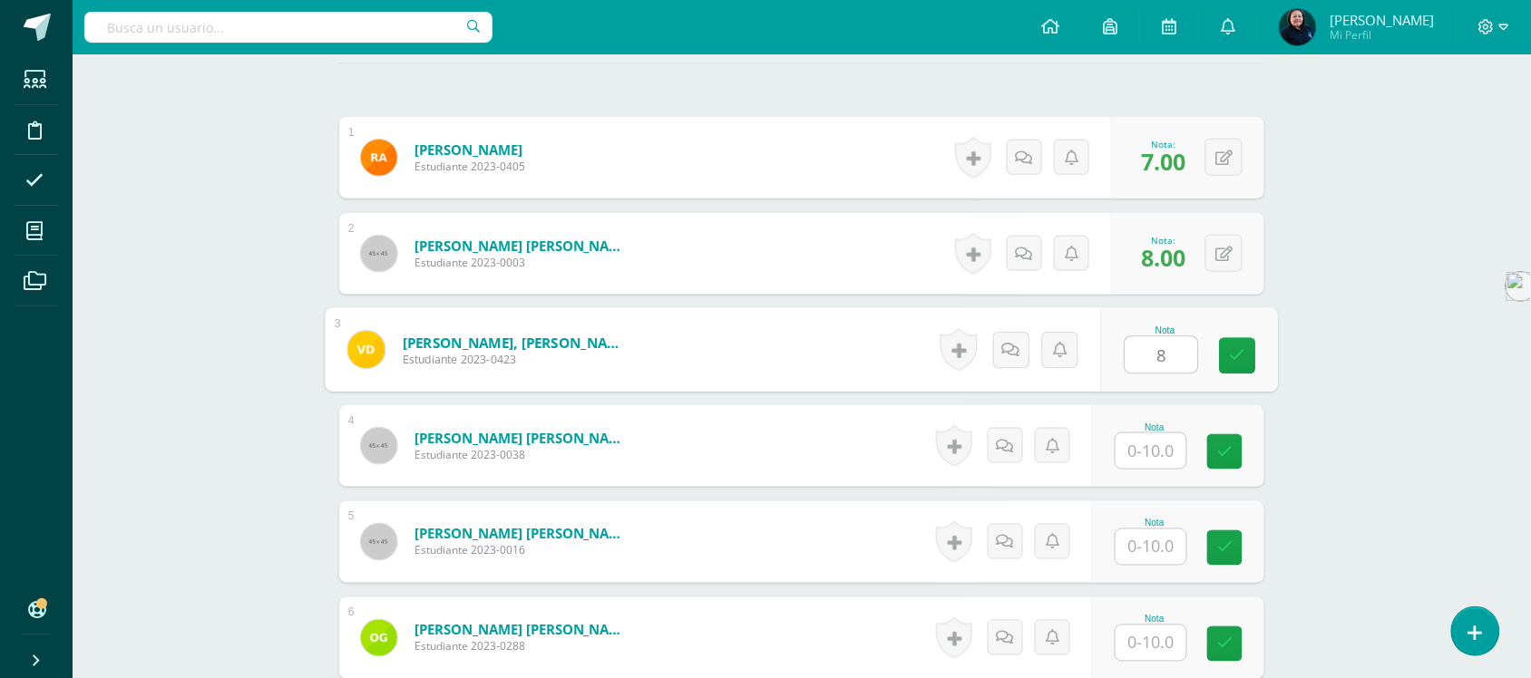
type input "8"
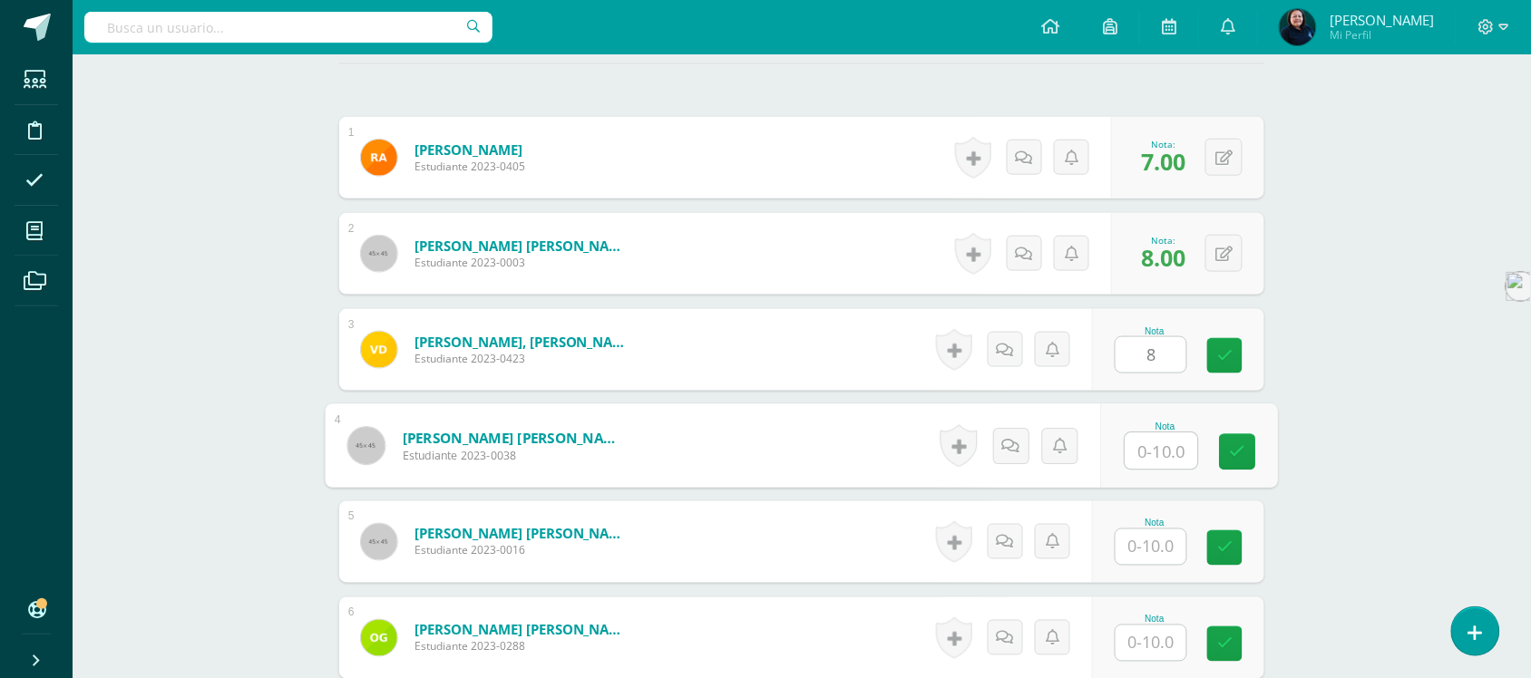
click at [1152, 454] on input "text" at bounding box center [1162, 452] width 73 height 36
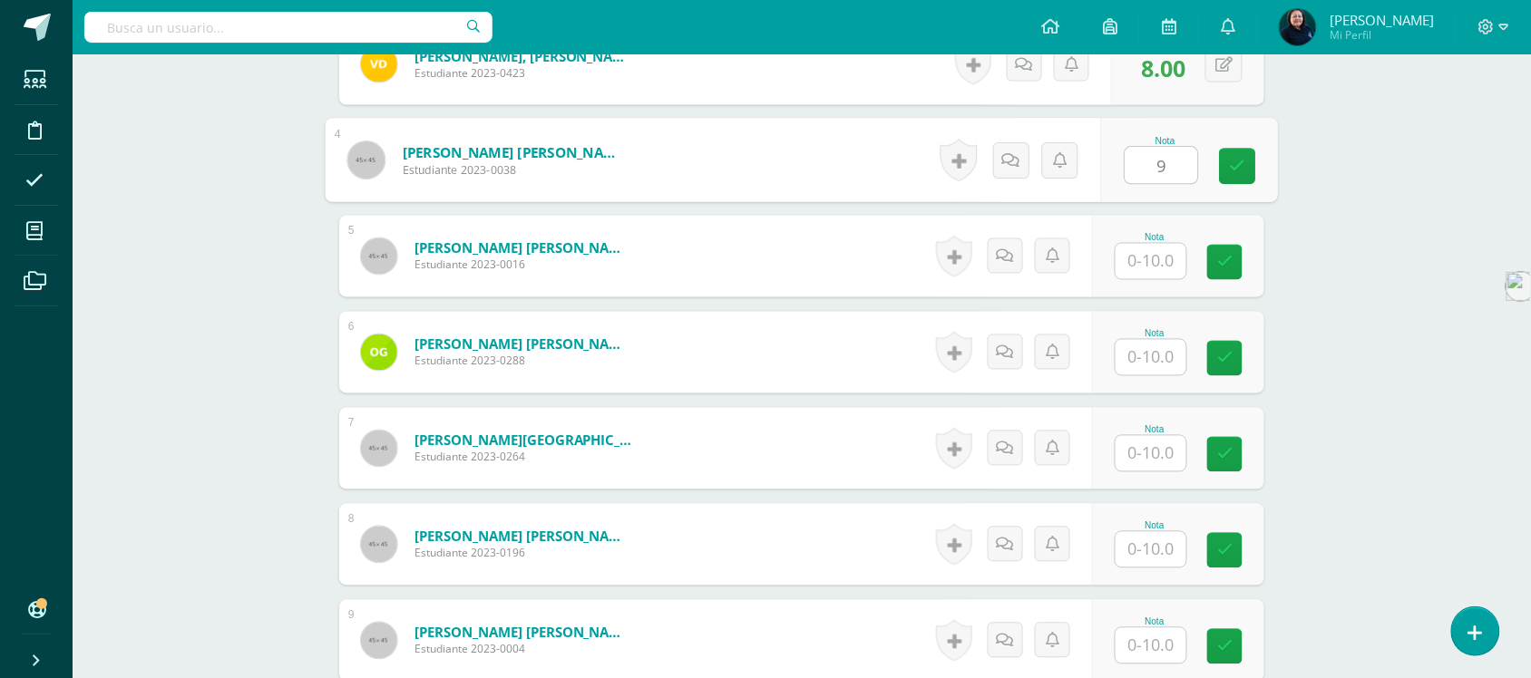
scroll to position [871, 0]
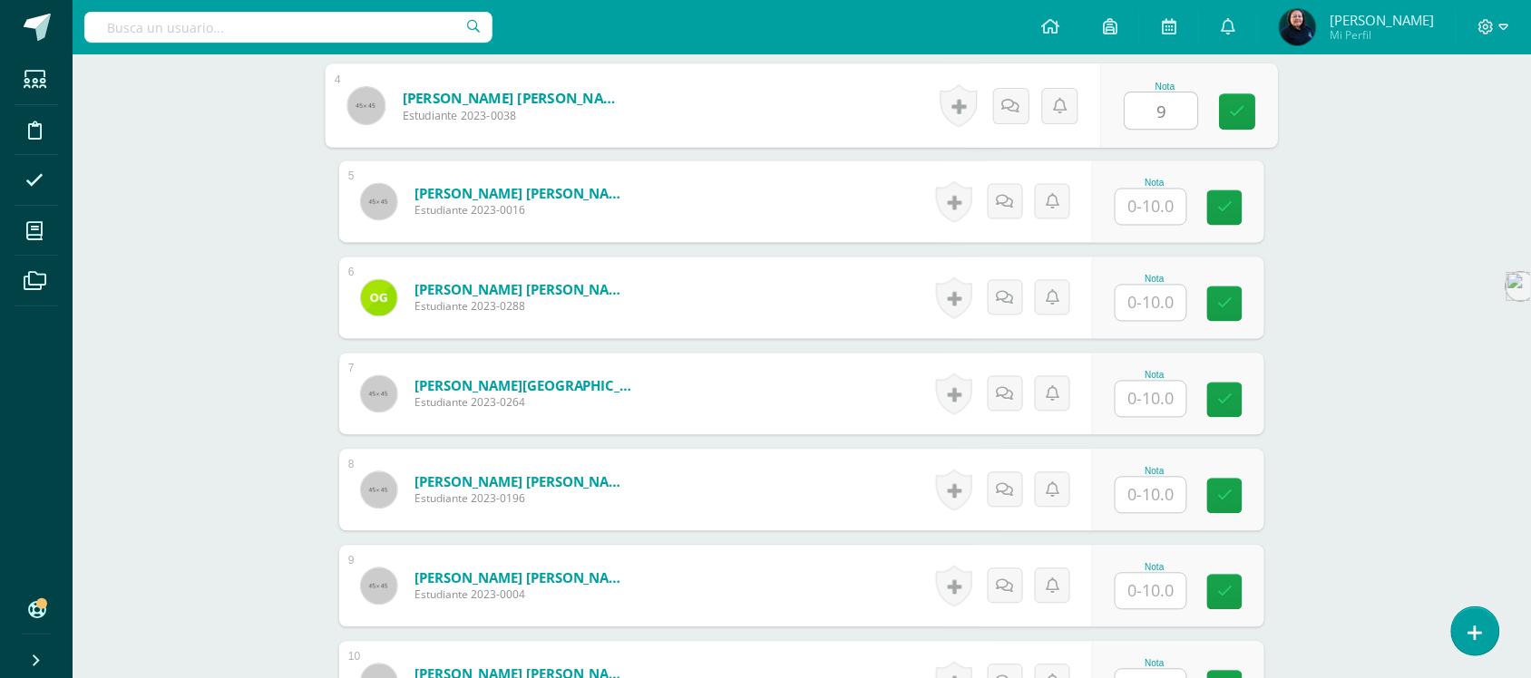
type input "9"
click at [1150, 201] on input "text" at bounding box center [1151, 207] width 71 height 35
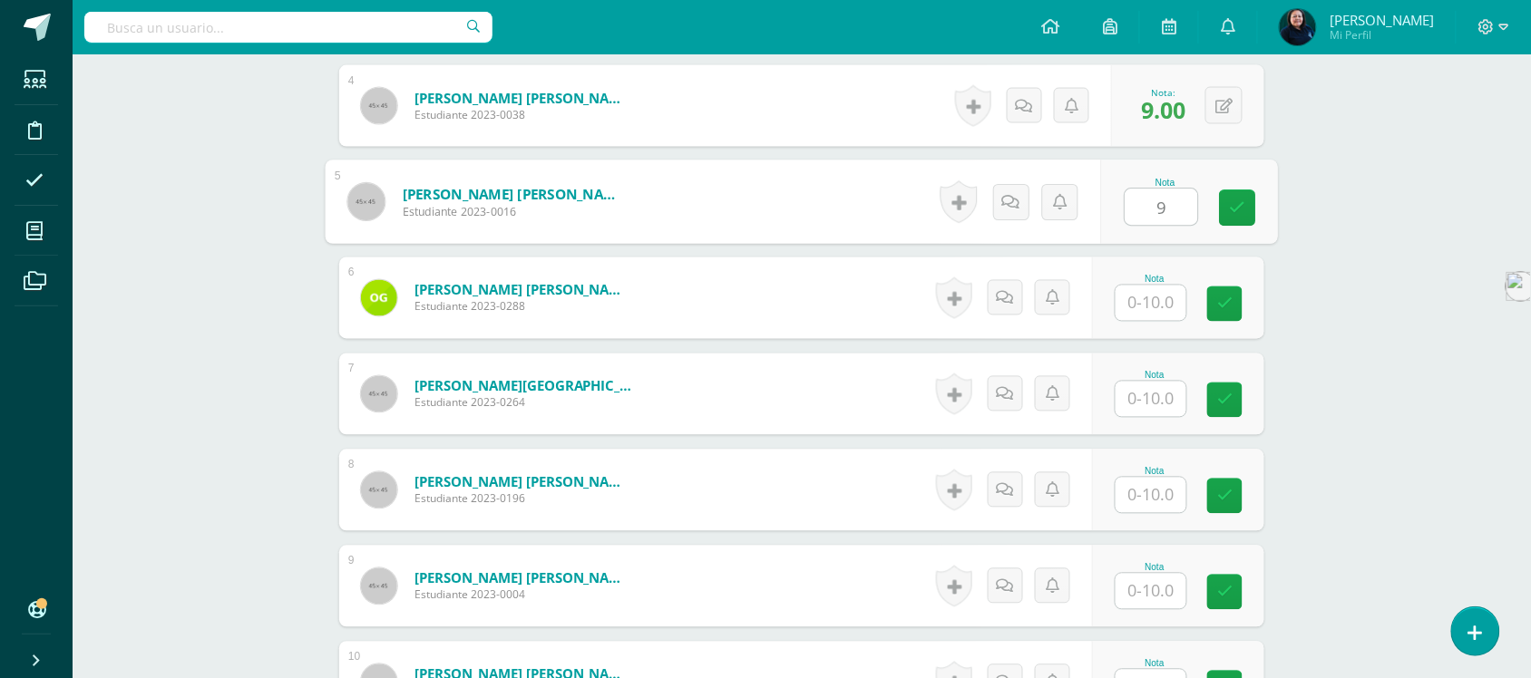
type input "9"
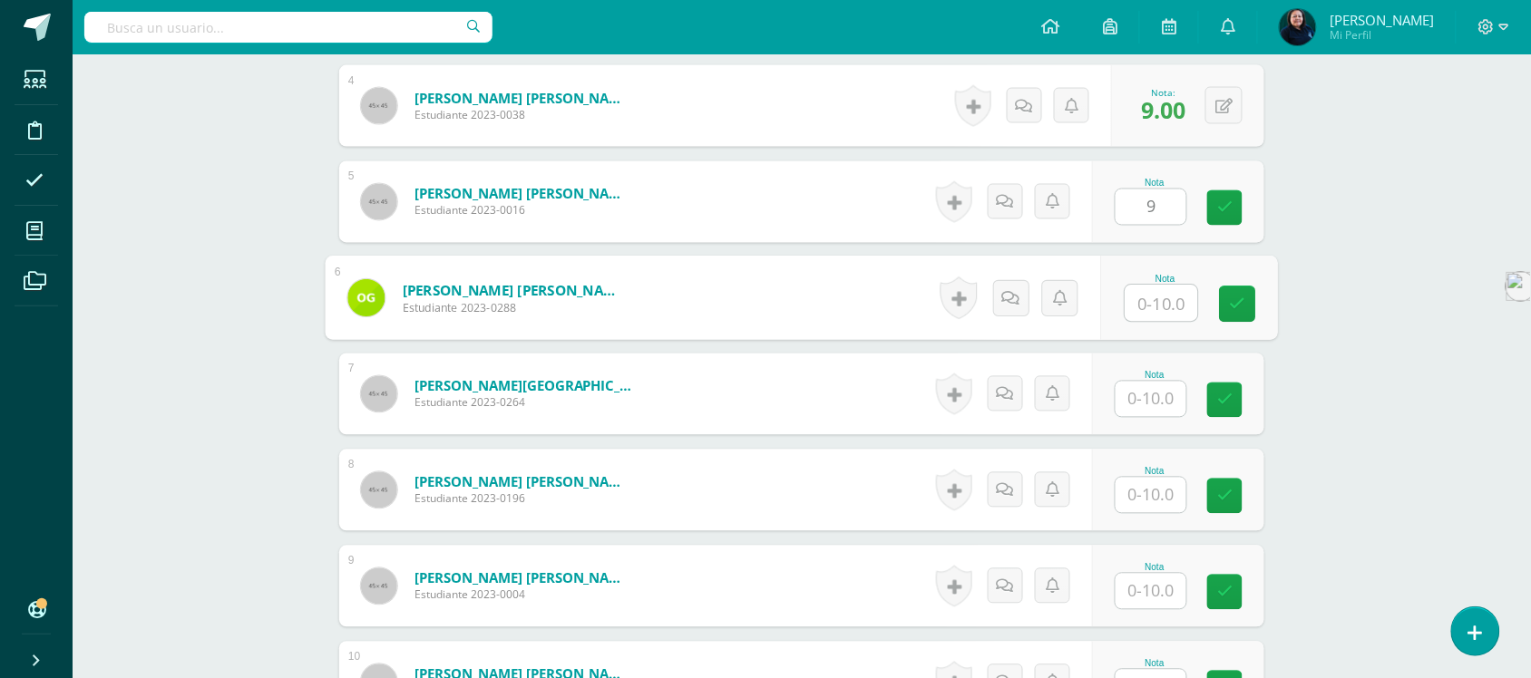
click at [1158, 301] on input "text" at bounding box center [1162, 304] width 73 height 36
type input "10"
click at [1153, 402] on input "text" at bounding box center [1151, 399] width 71 height 35
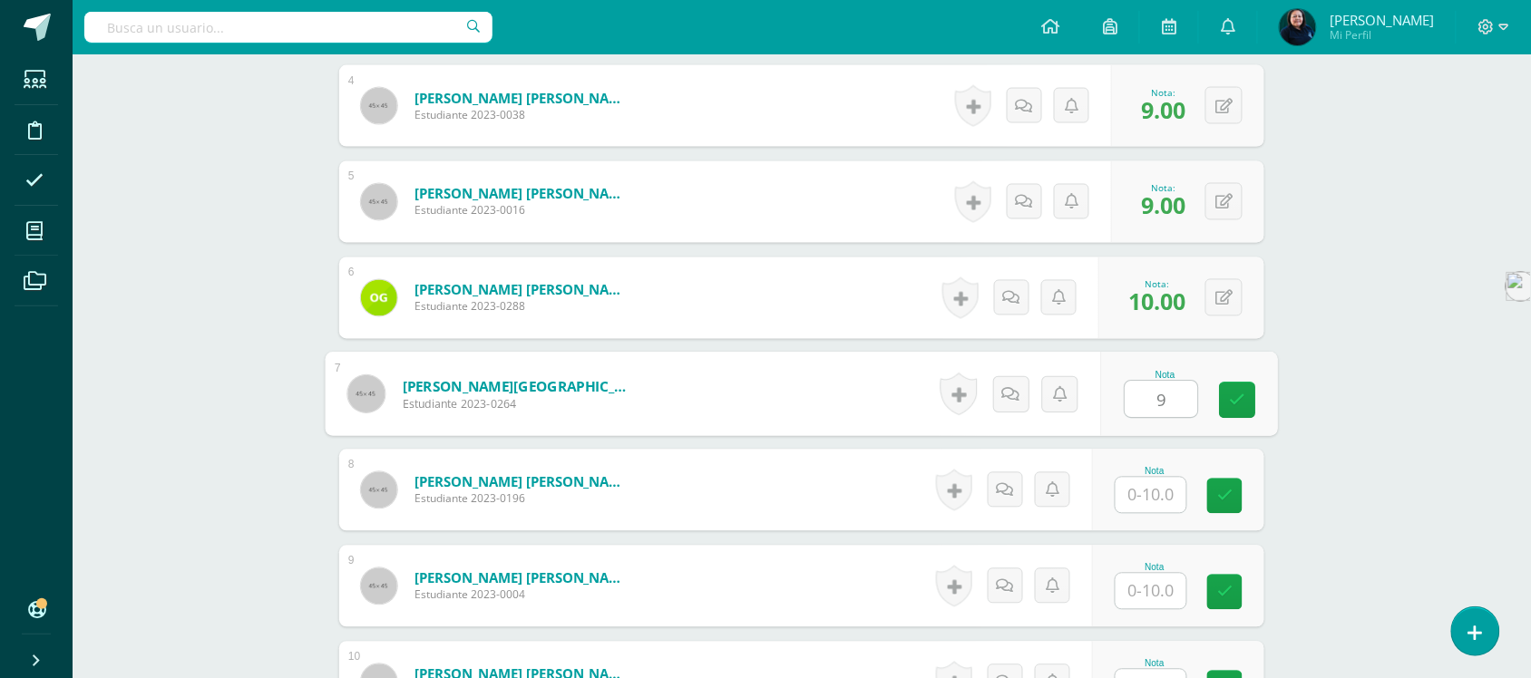
scroll to position [1098, 0]
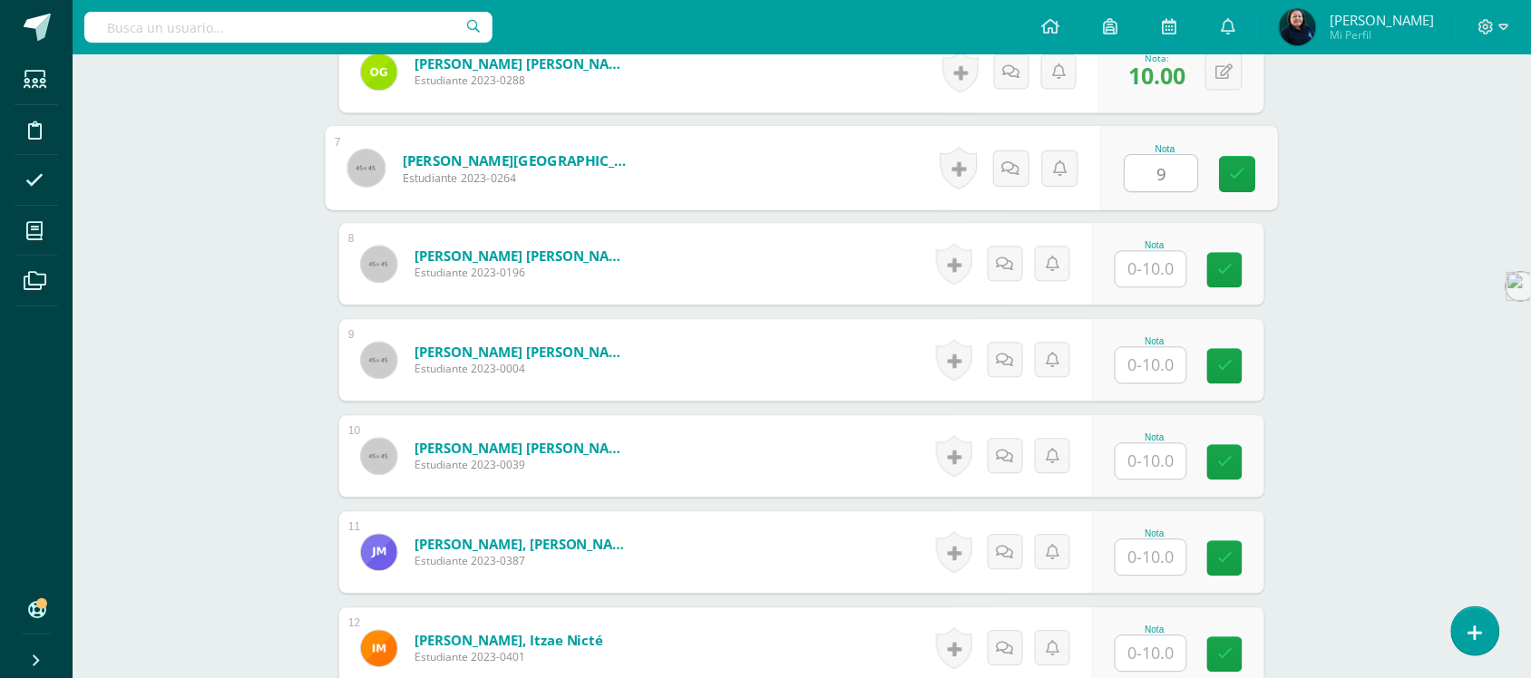
type input "9"
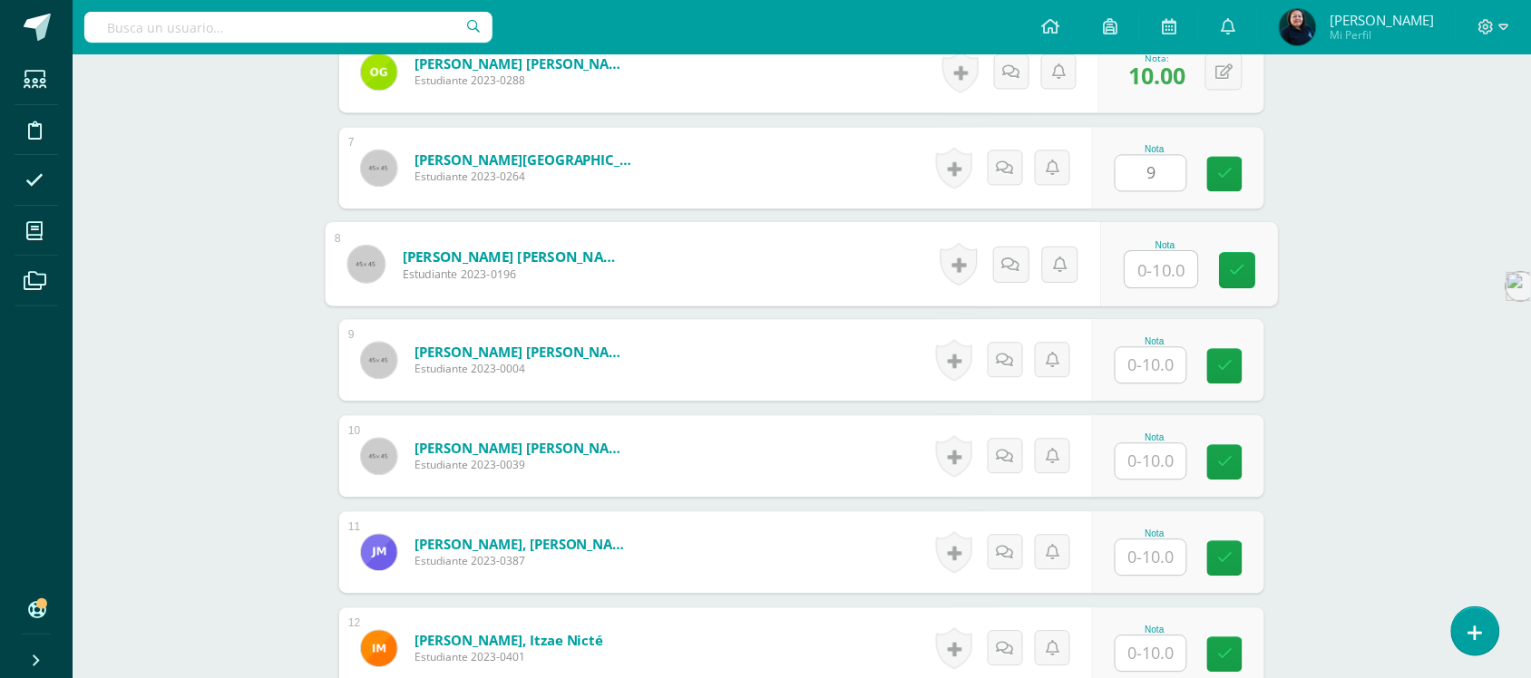
click at [1155, 268] on input "text" at bounding box center [1162, 269] width 73 height 36
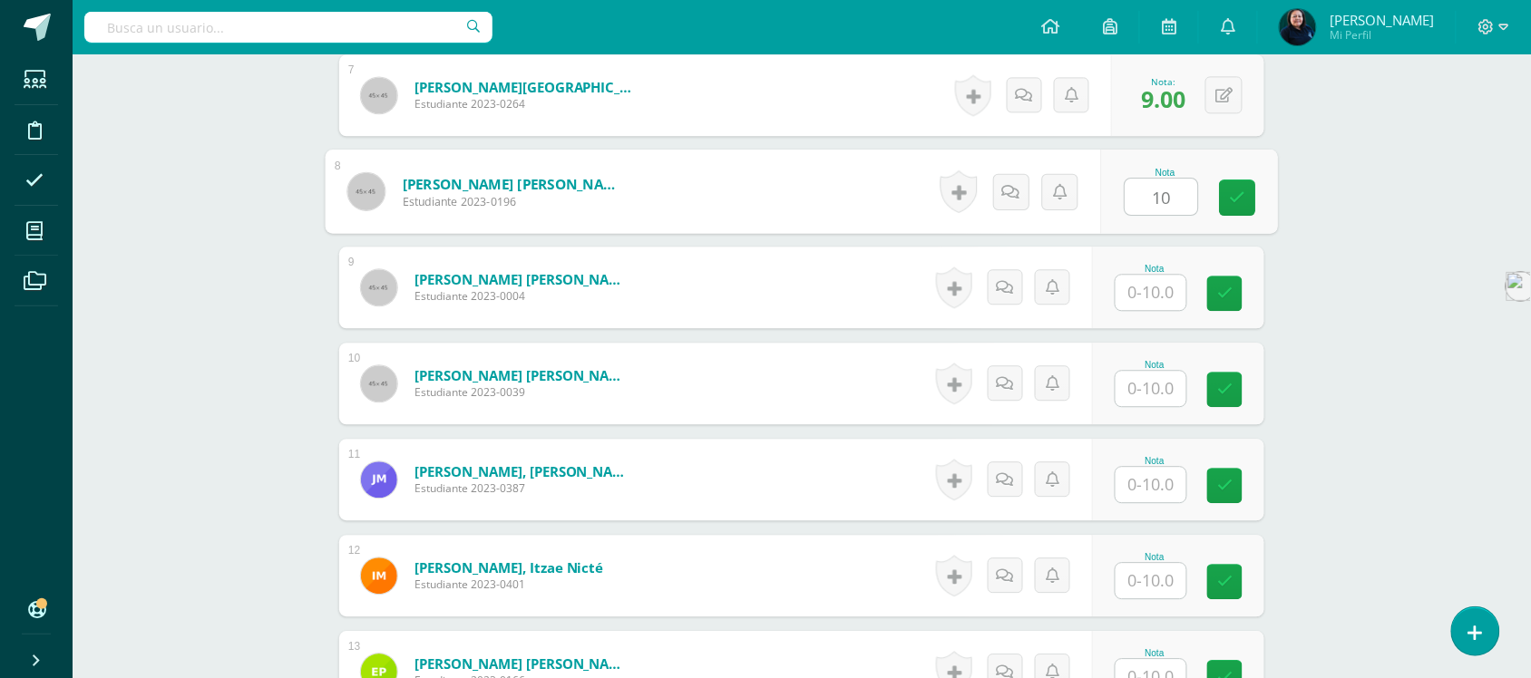
scroll to position [1211, 0]
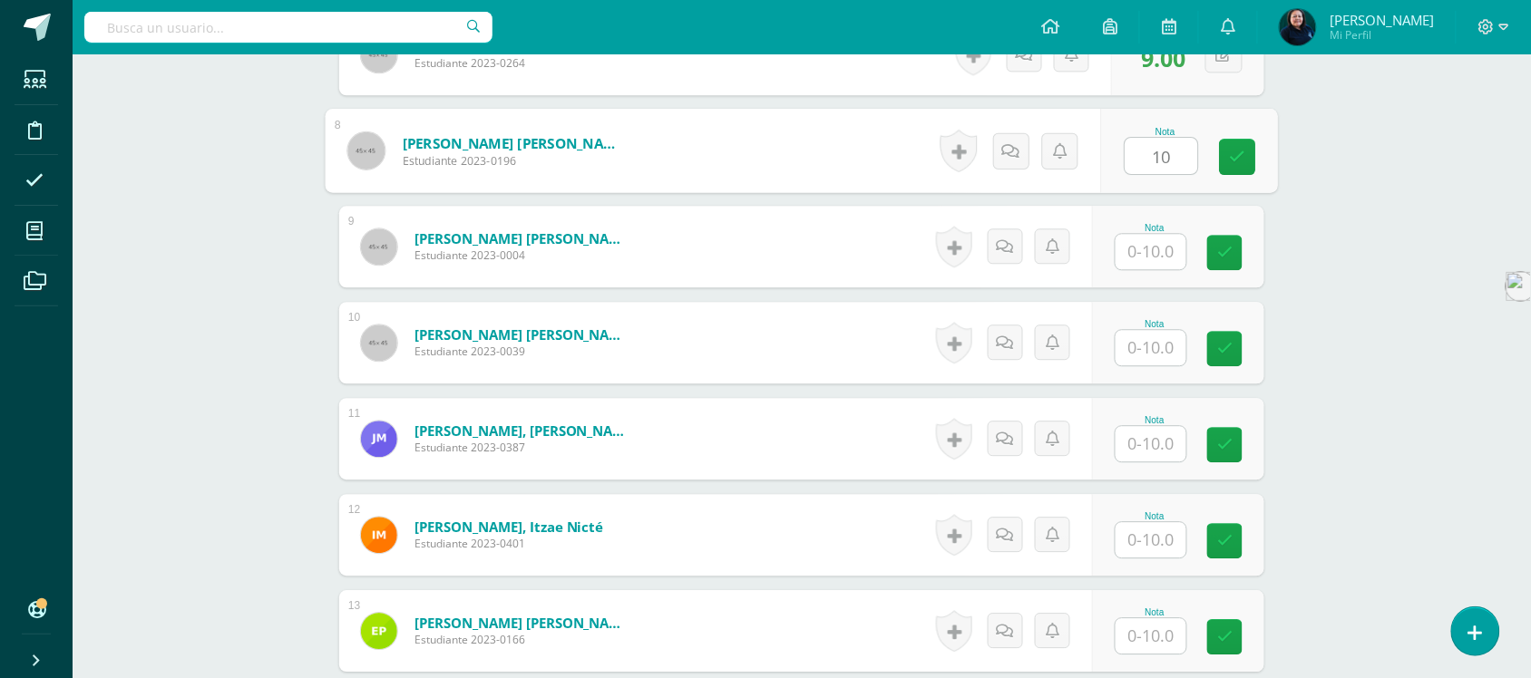
type input "10"
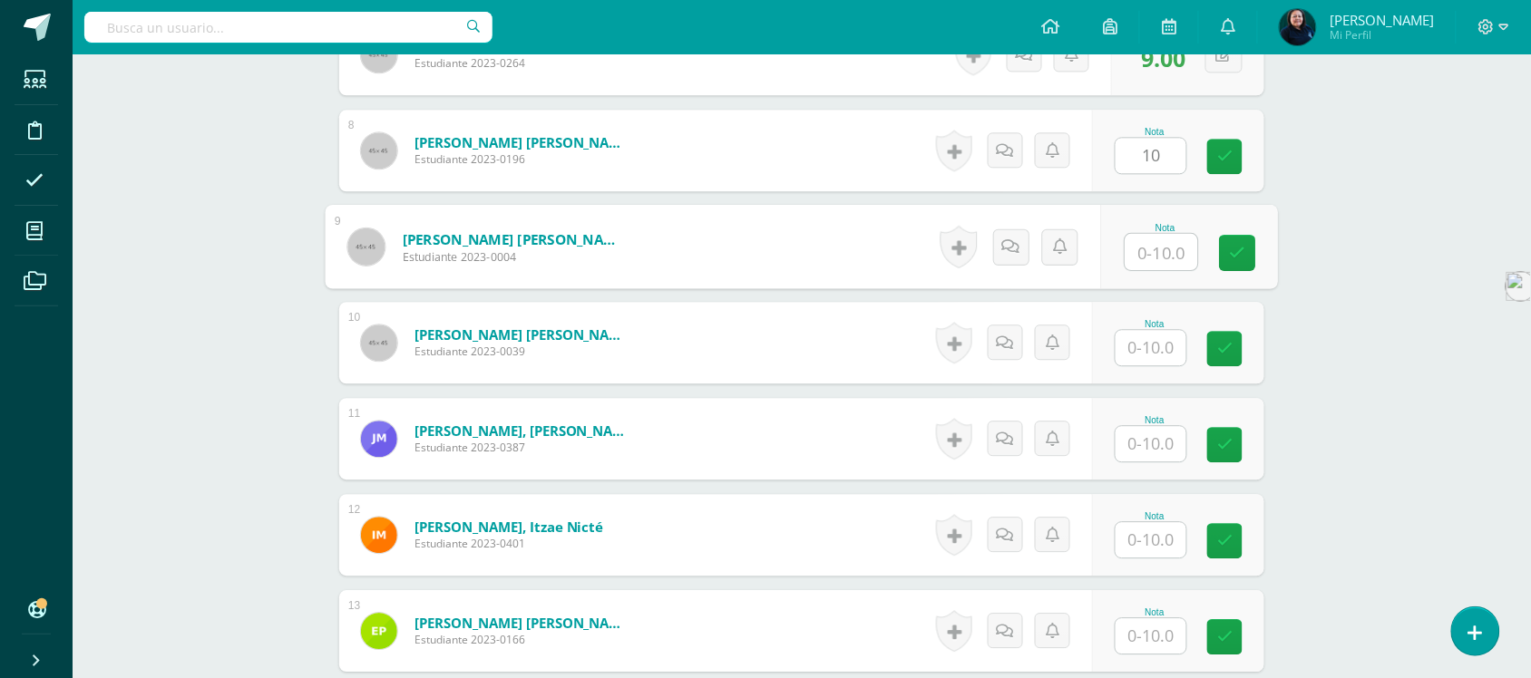
click at [1157, 259] on input "text" at bounding box center [1162, 252] width 73 height 36
type input "10"
click at [1158, 349] on input "text" at bounding box center [1151, 347] width 71 height 35
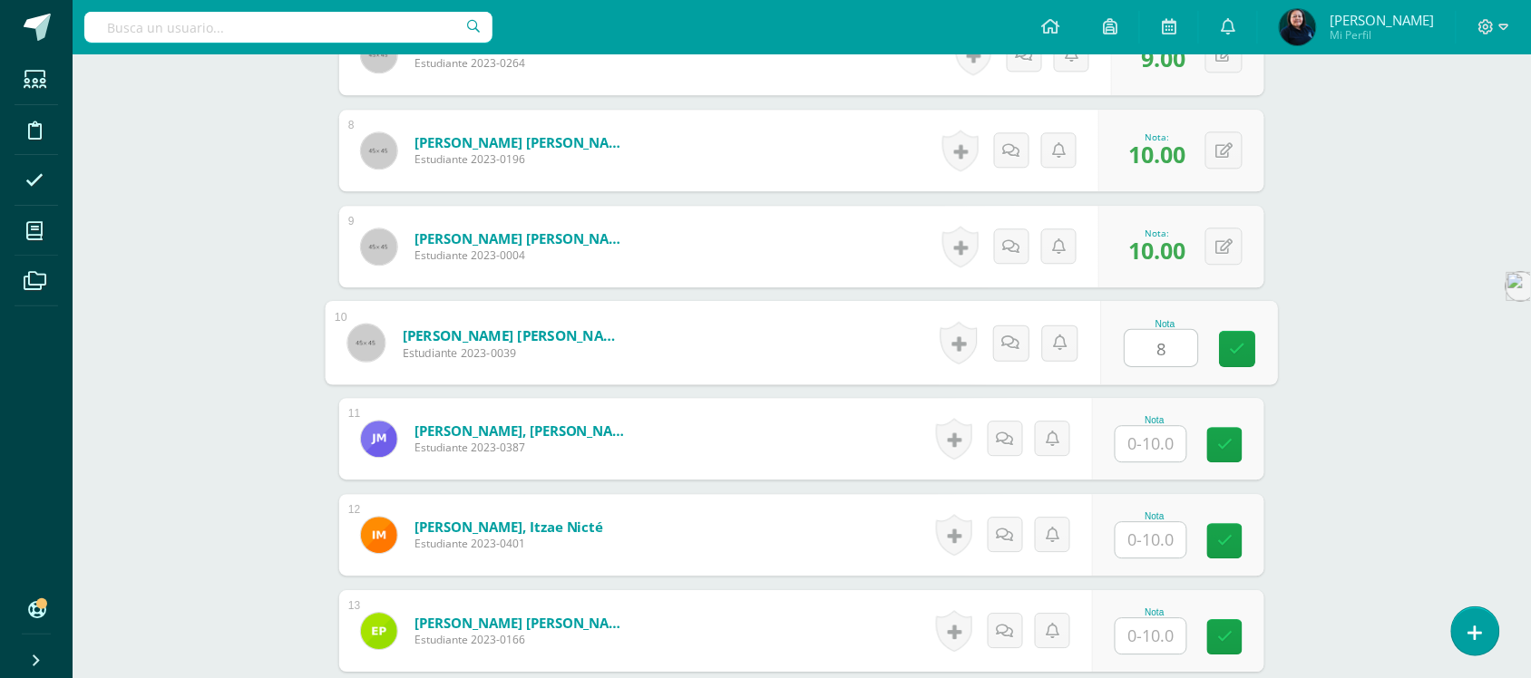
type input "8"
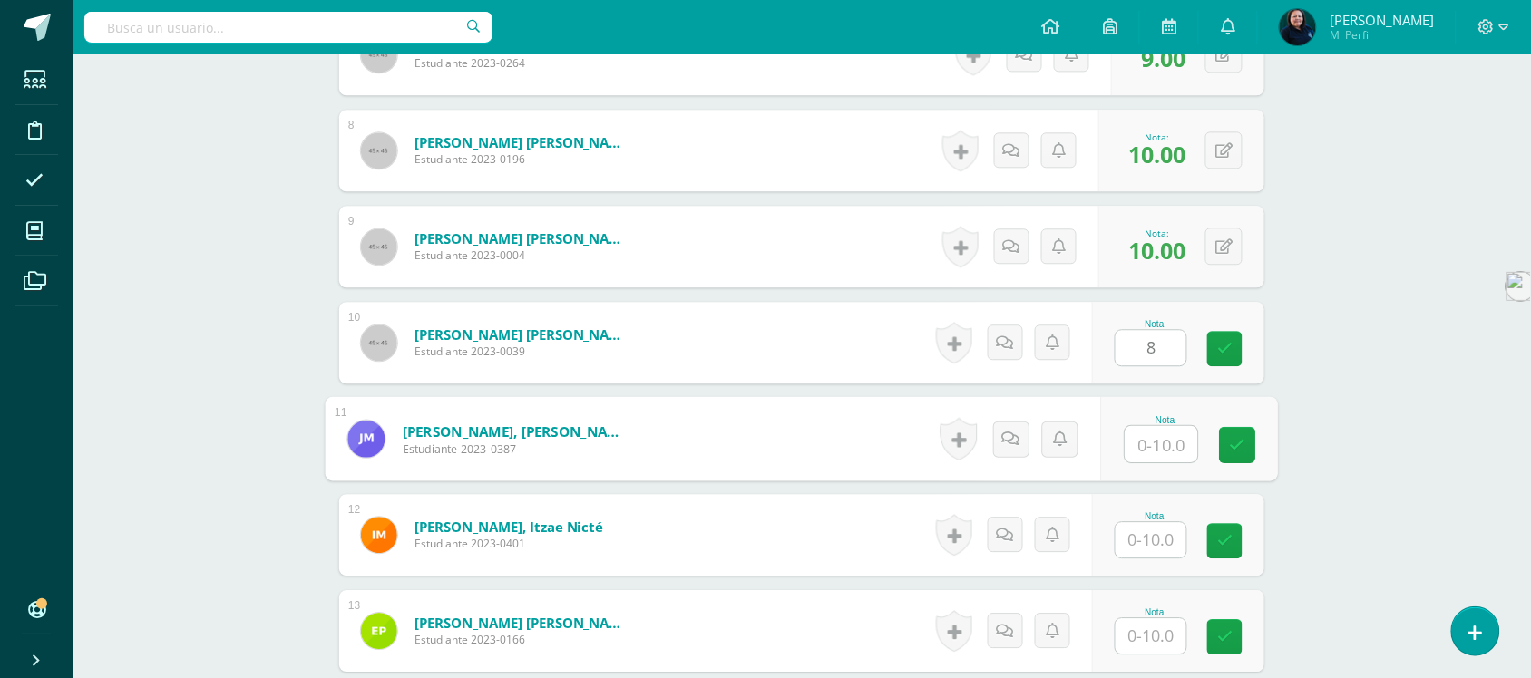
click at [1157, 438] on input "text" at bounding box center [1162, 444] width 73 height 36
type input "2"
click at [1148, 532] on input "text" at bounding box center [1151, 539] width 71 height 35
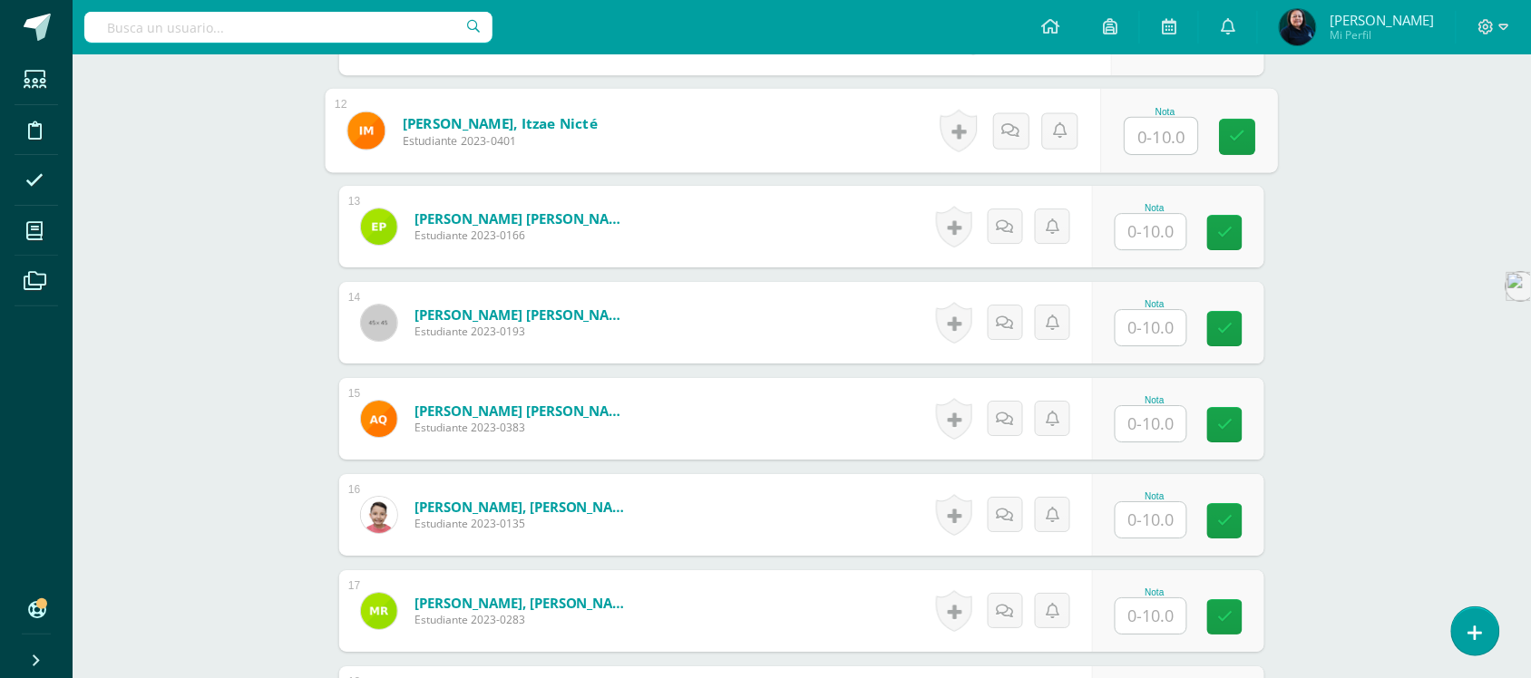
scroll to position [1664, 0]
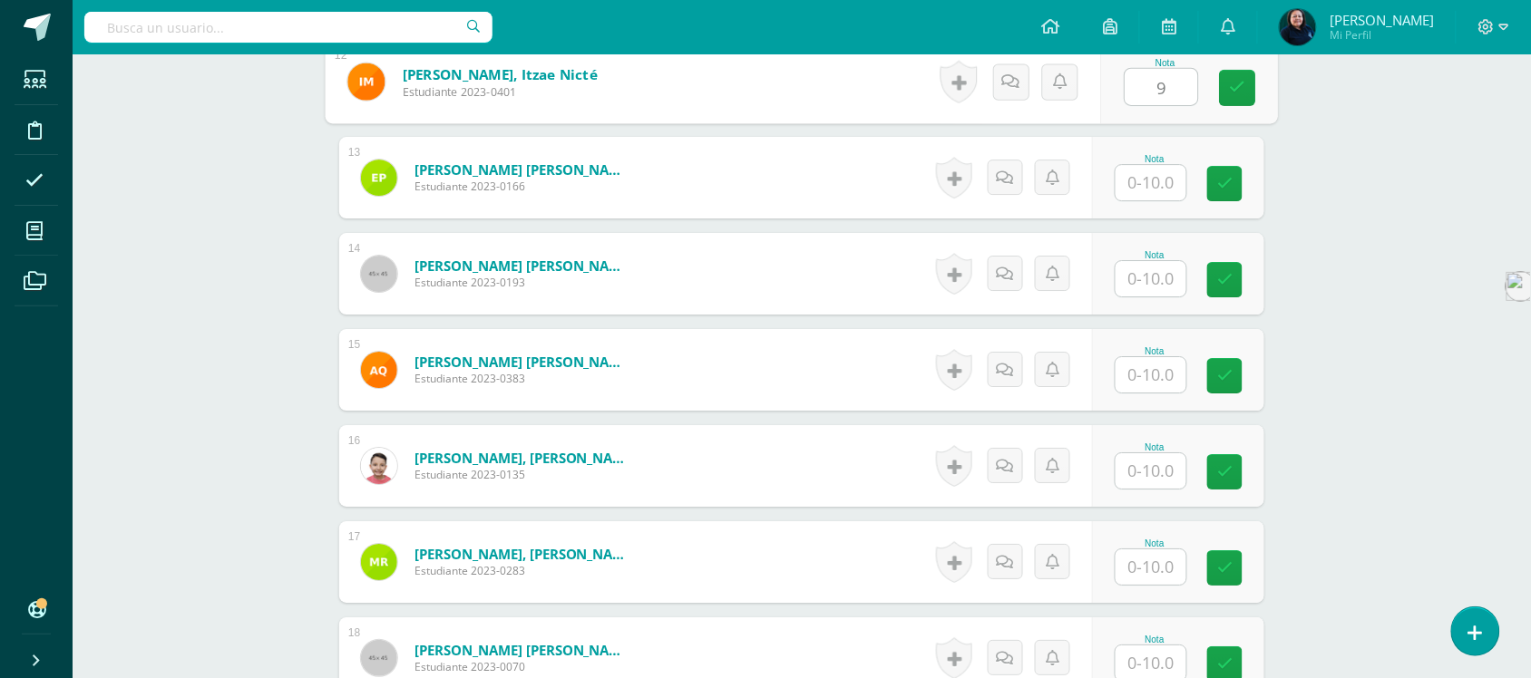
type input "9"
click at [1164, 181] on input "text" at bounding box center [1151, 182] width 71 height 35
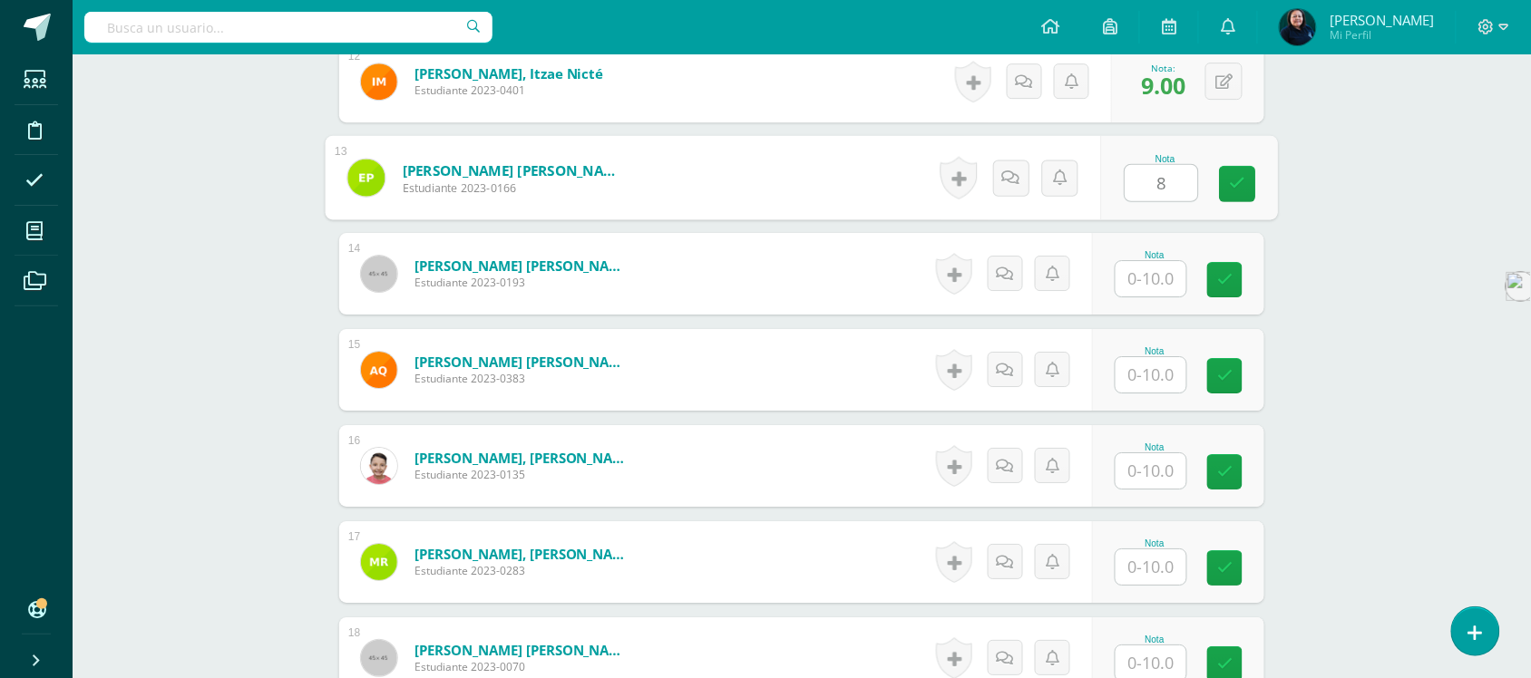
type input "8"
click at [1146, 282] on input "text" at bounding box center [1151, 278] width 71 height 35
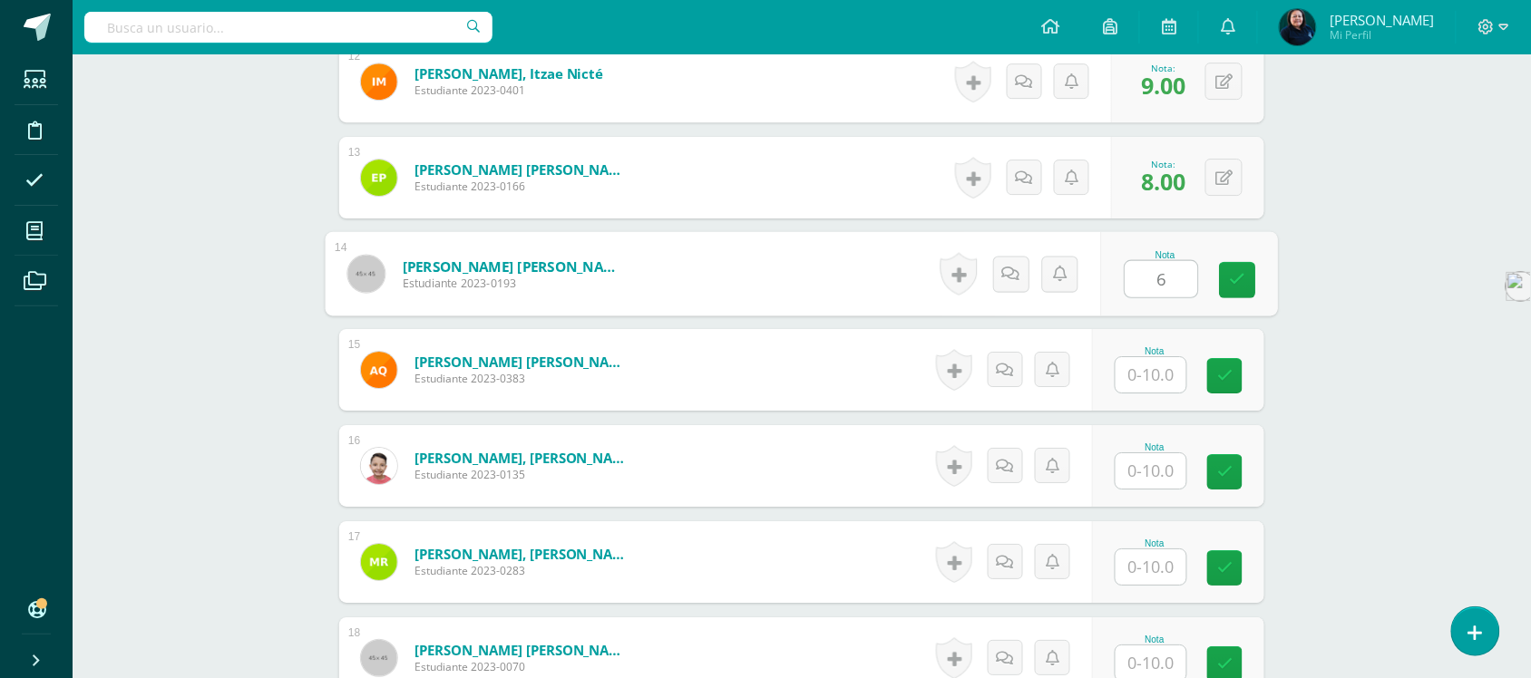
type input "6"
click at [1158, 367] on input "text" at bounding box center [1151, 374] width 71 height 35
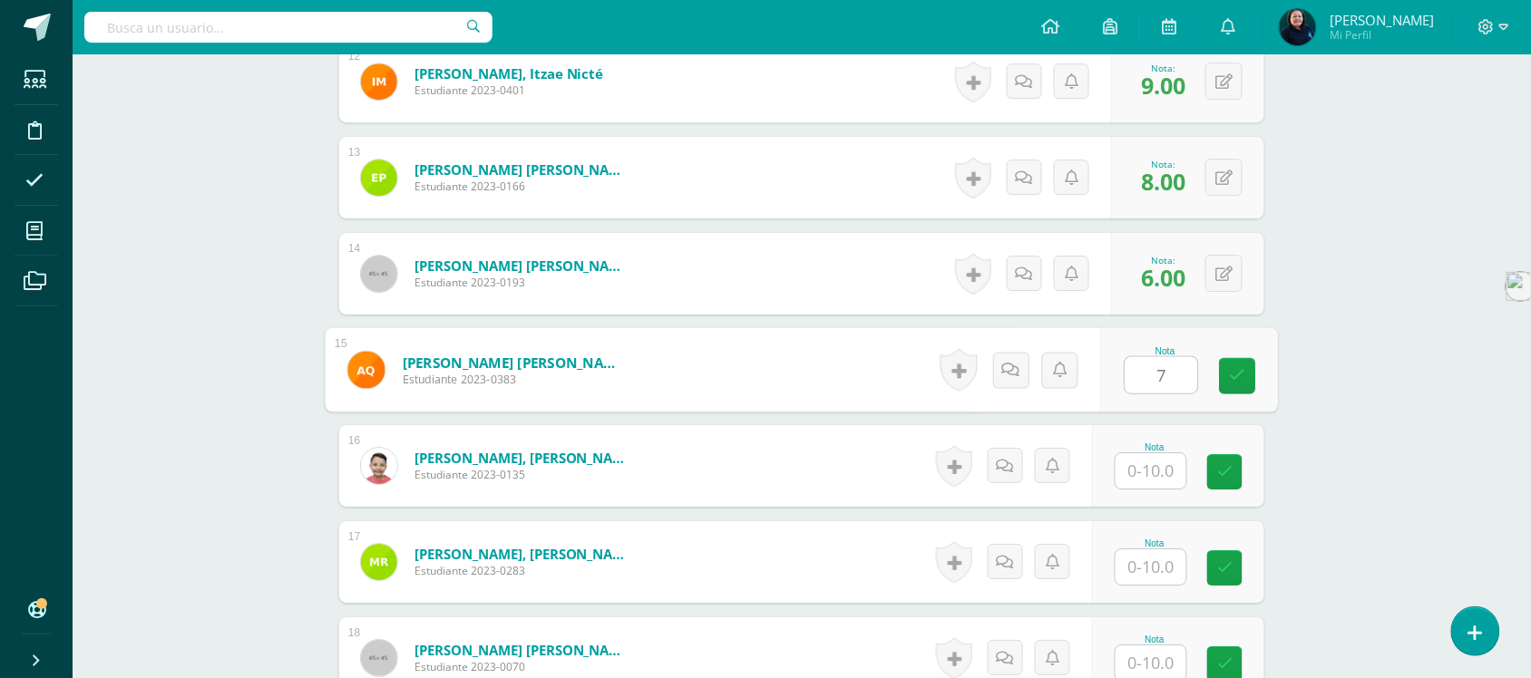
type input "7"
click at [1149, 473] on input "text" at bounding box center [1151, 471] width 71 height 35
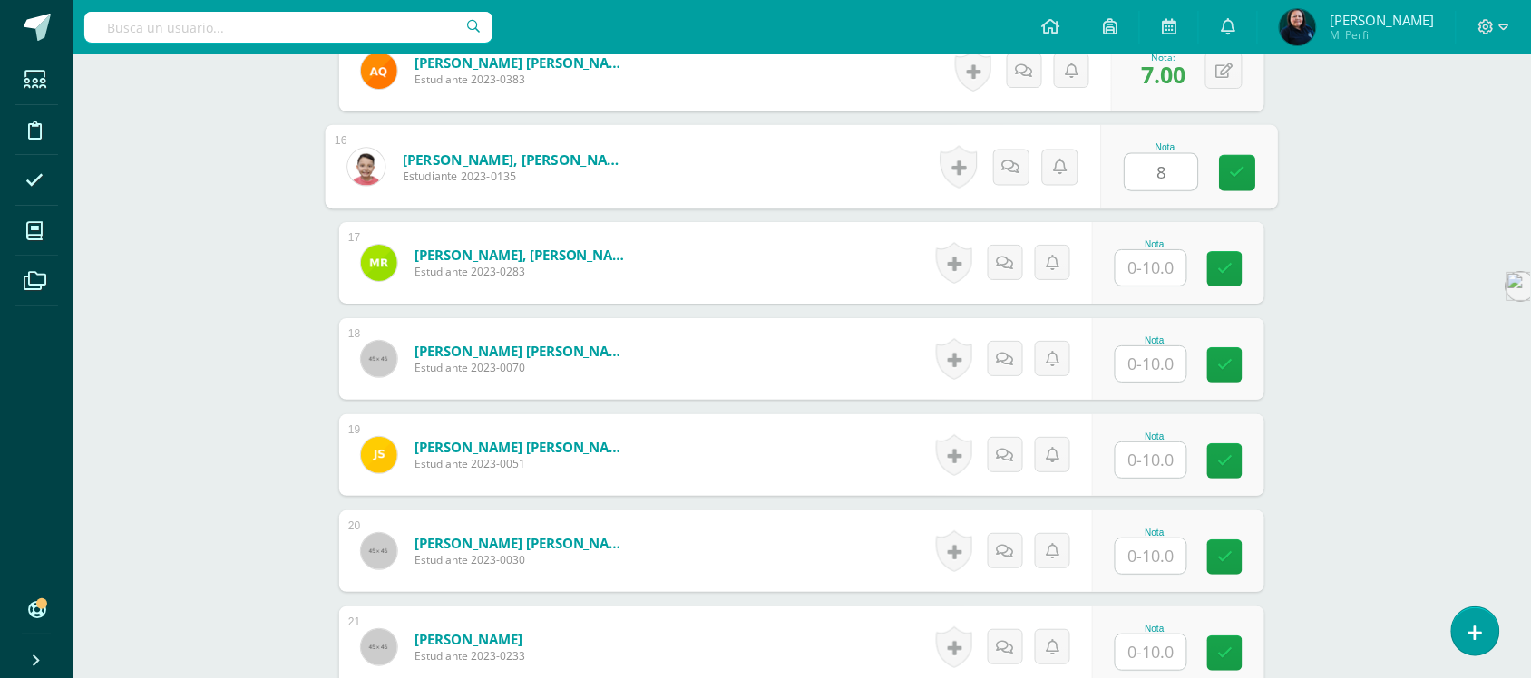
scroll to position [2005, 0]
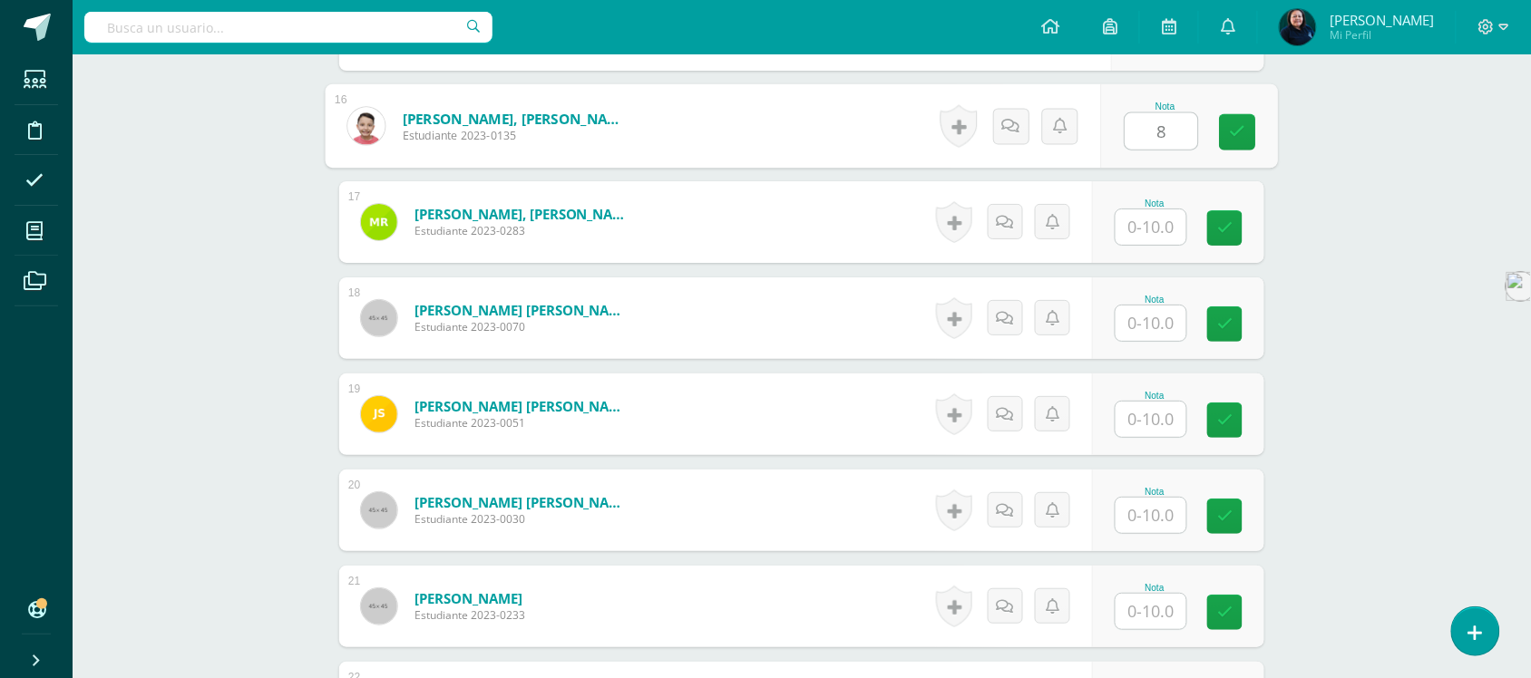
type input "8"
click at [1157, 225] on input "text" at bounding box center [1151, 227] width 71 height 35
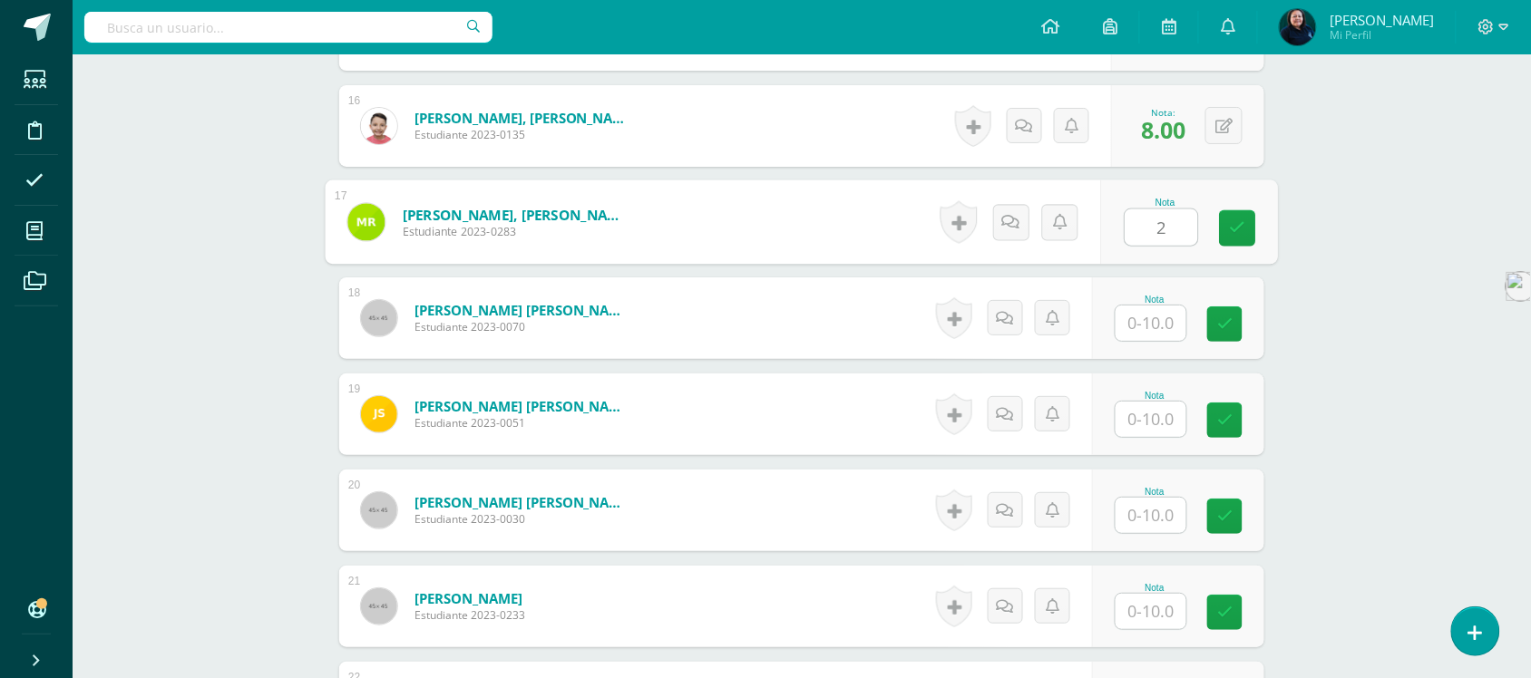
type input "2"
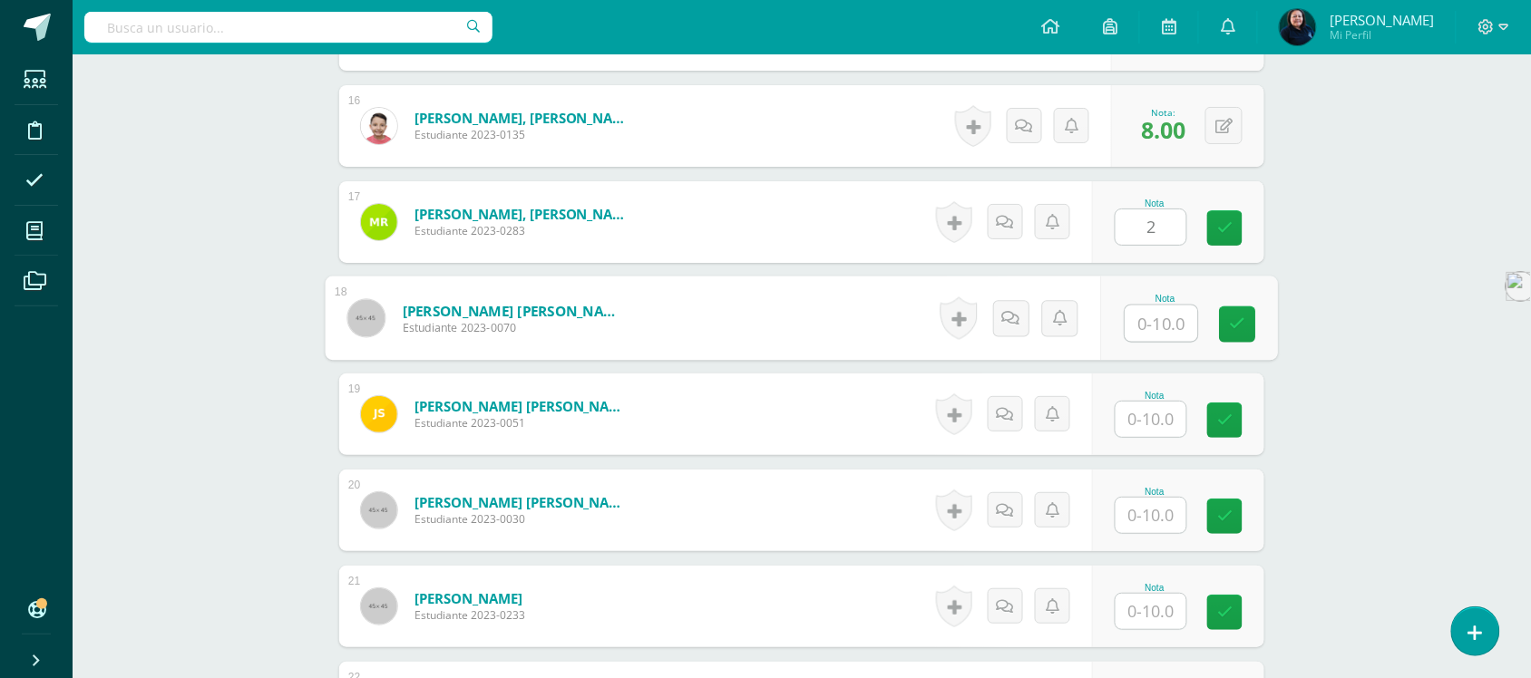
click at [1159, 316] on input "text" at bounding box center [1162, 324] width 73 height 36
type input "10"
click at [1155, 420] on input "text" at bounding box center [1151, 419] width 71 height 35
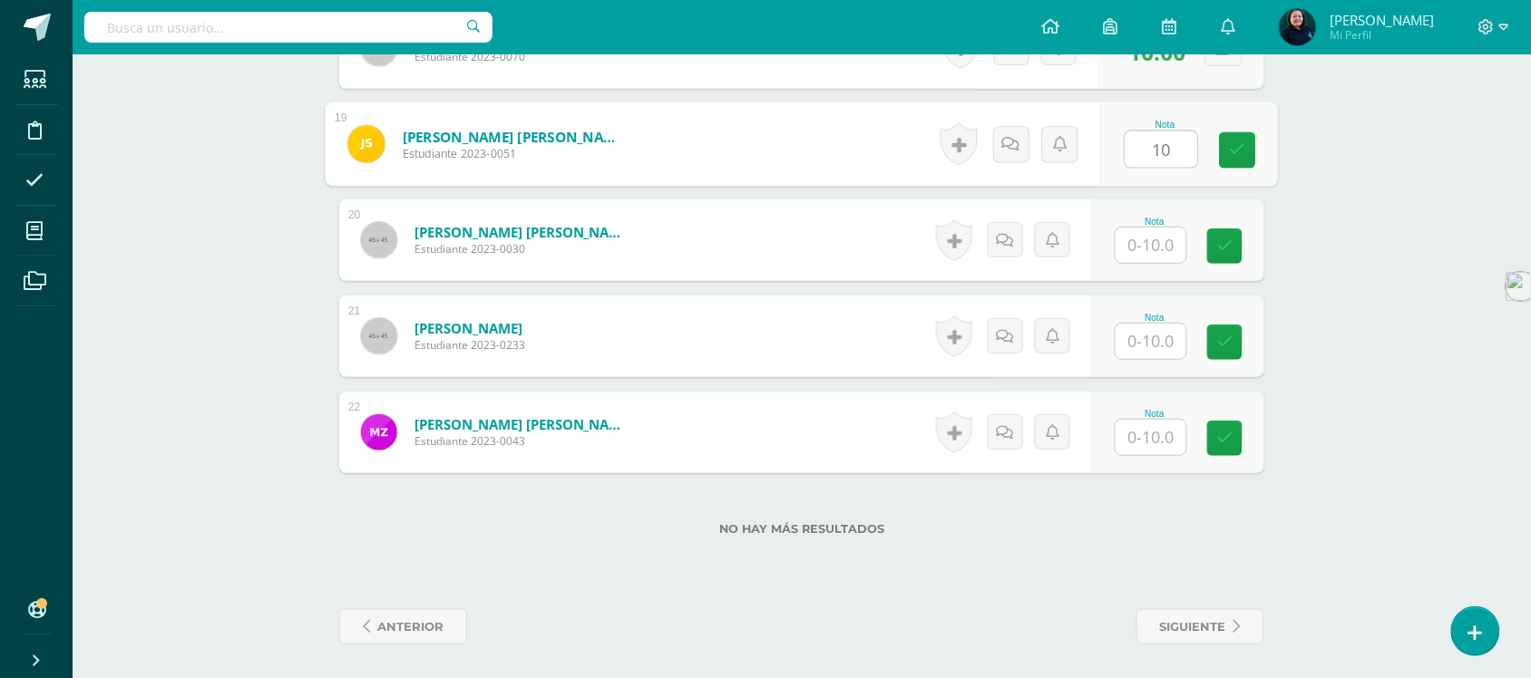
scroll to position [2278, 0]
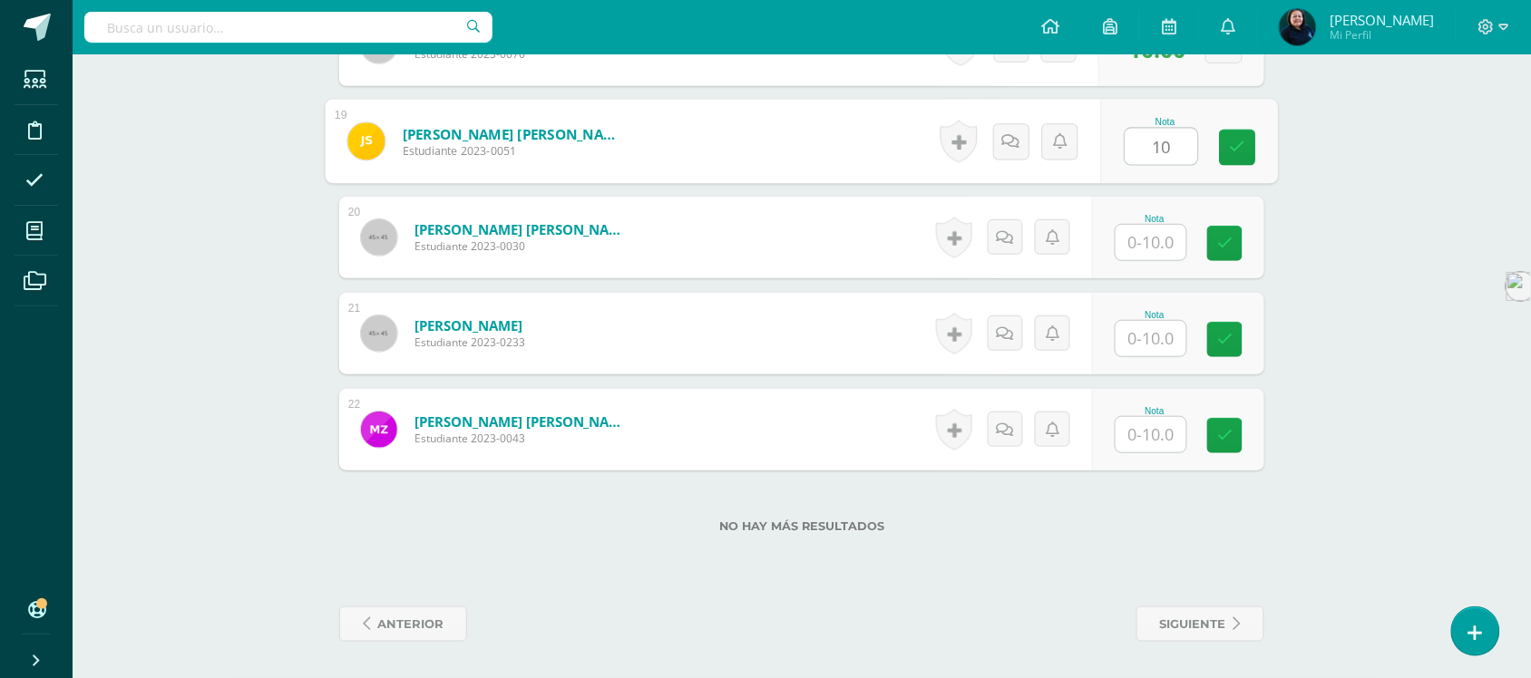
type input "10"
click at [1154, 239] on input "text" at bounding box center [1151, 242] width 71 height 35
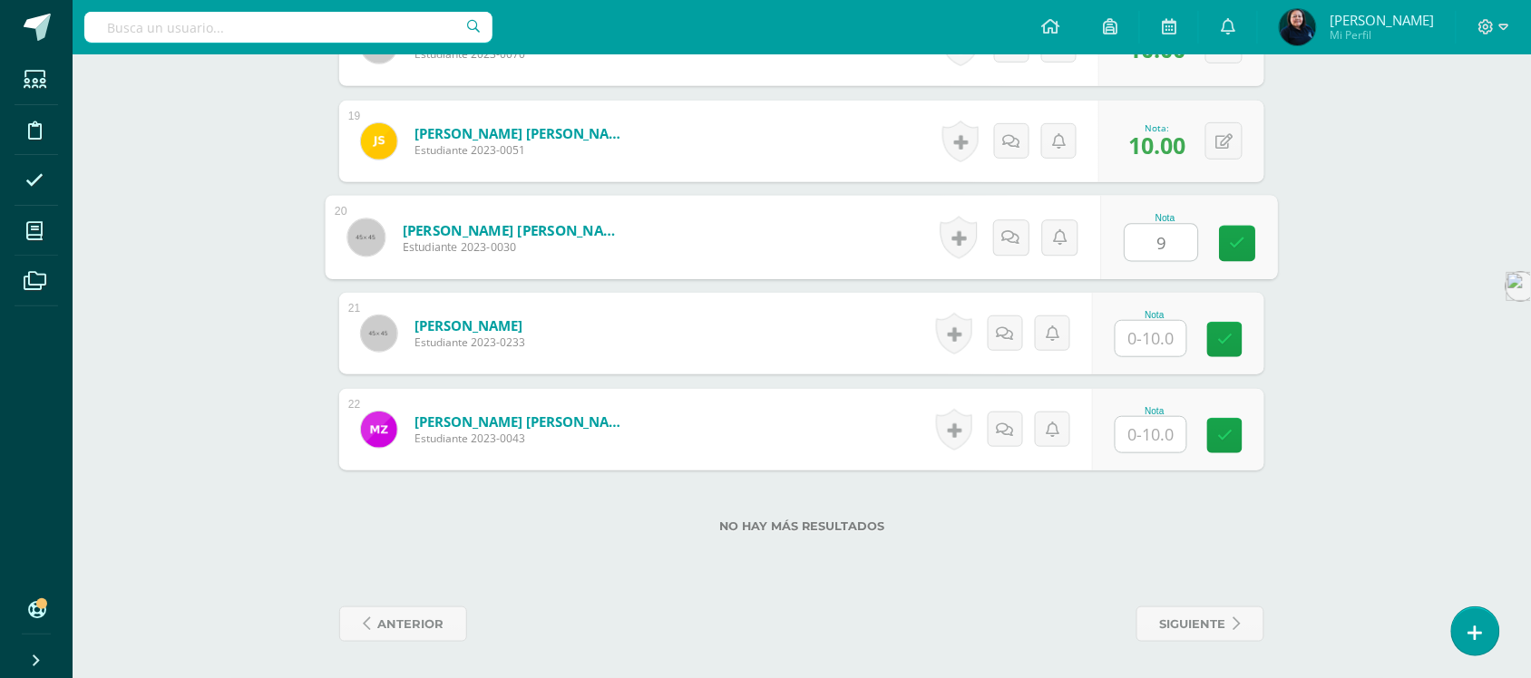
type input "9"
click at [1159, 337] on input "text" at bounding box center [1151, 338] width 71 height 35
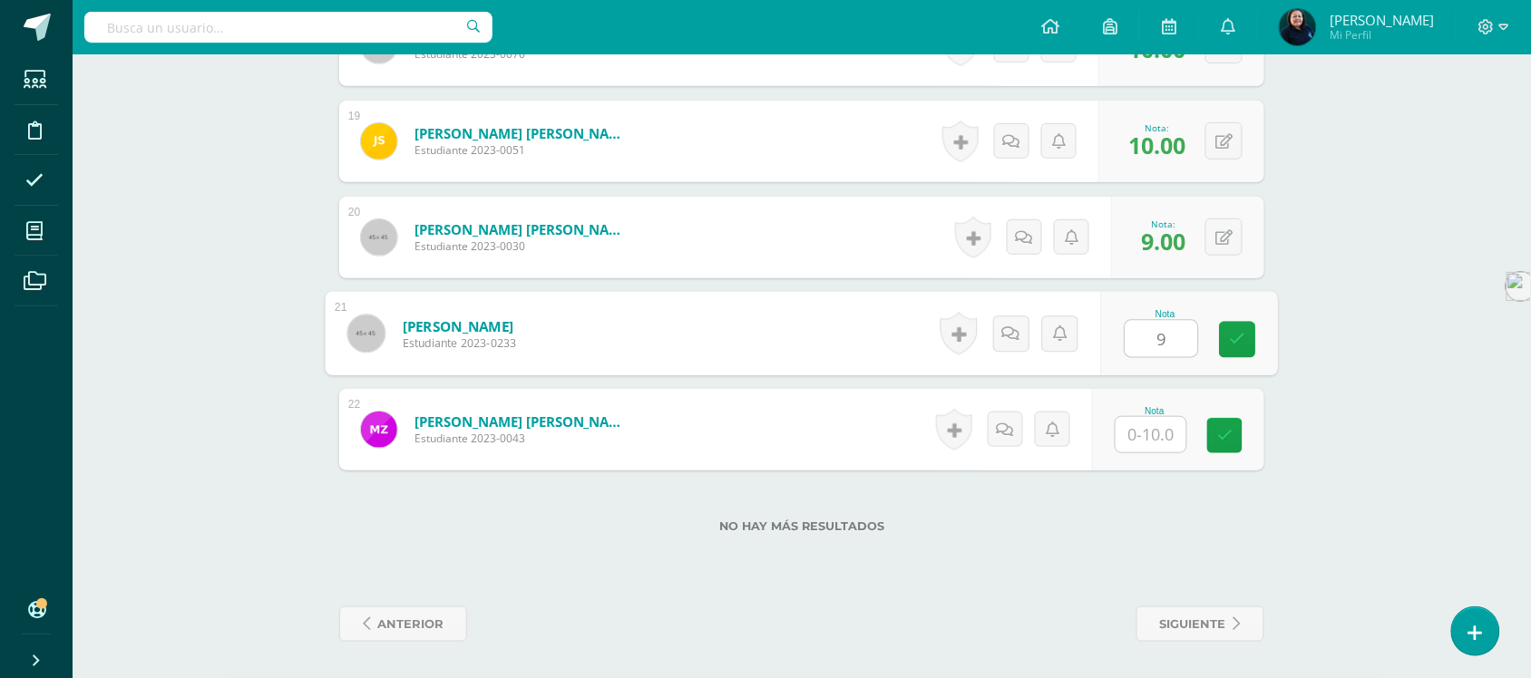
type input "9"
click at [1161, 431] on input "text" at bounding box center [1151, 434] width 71 height 35
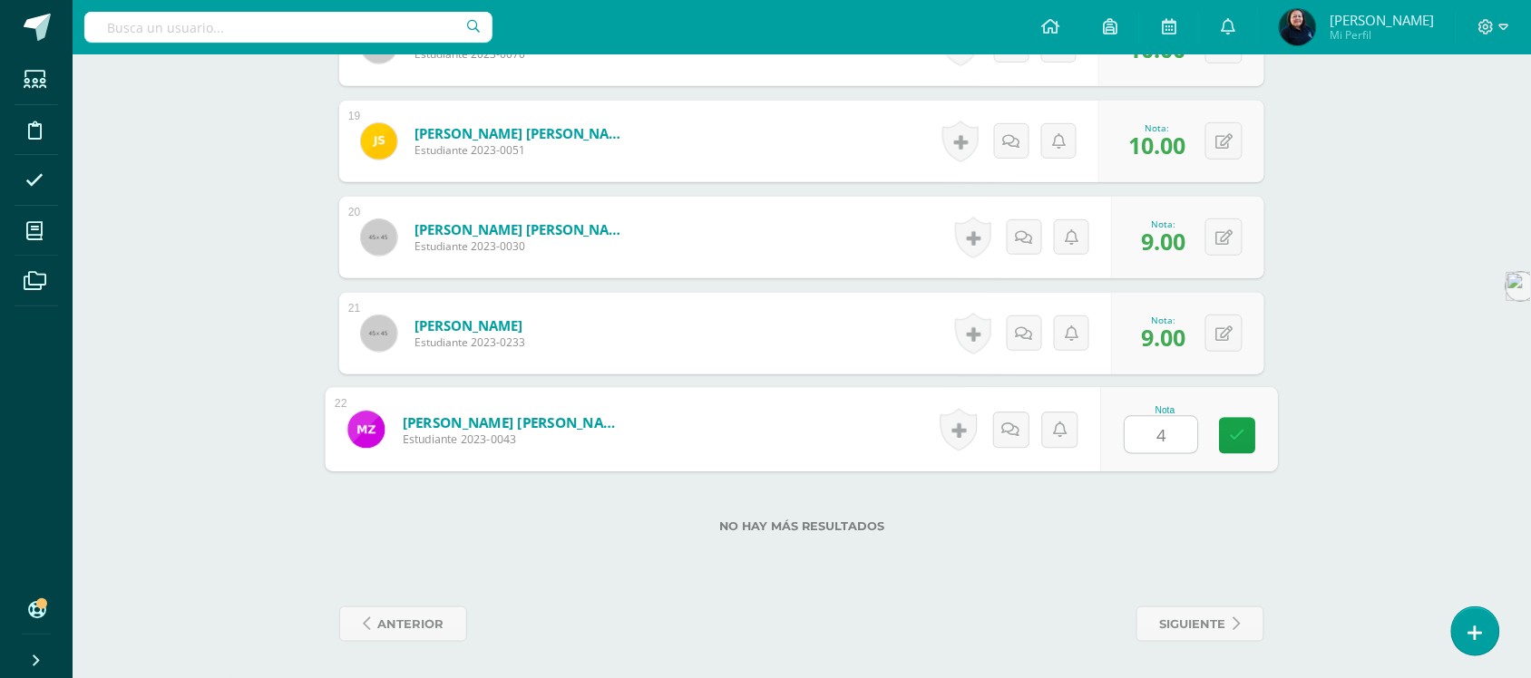
type input "4"
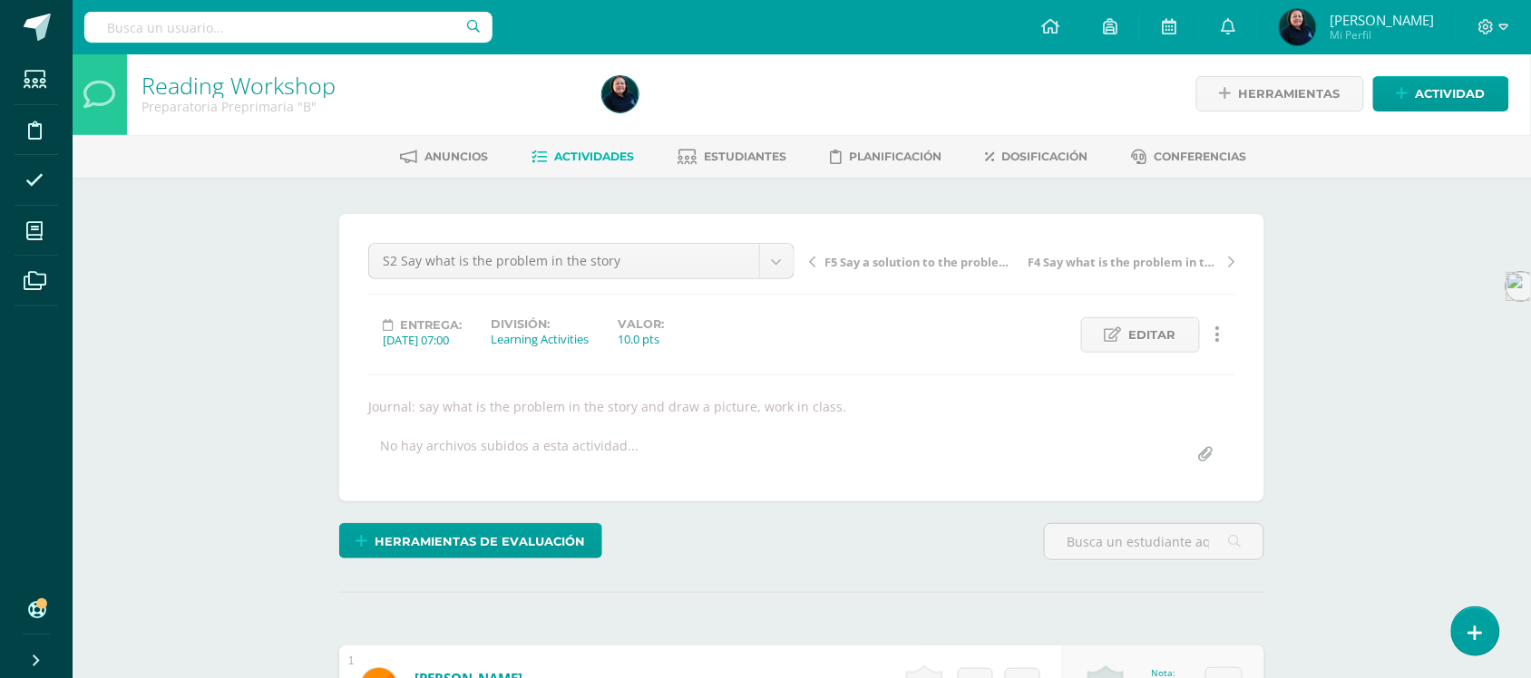
scroll to position [3, 0]
